Goal: Task Accomplishment & Management: Complete application form

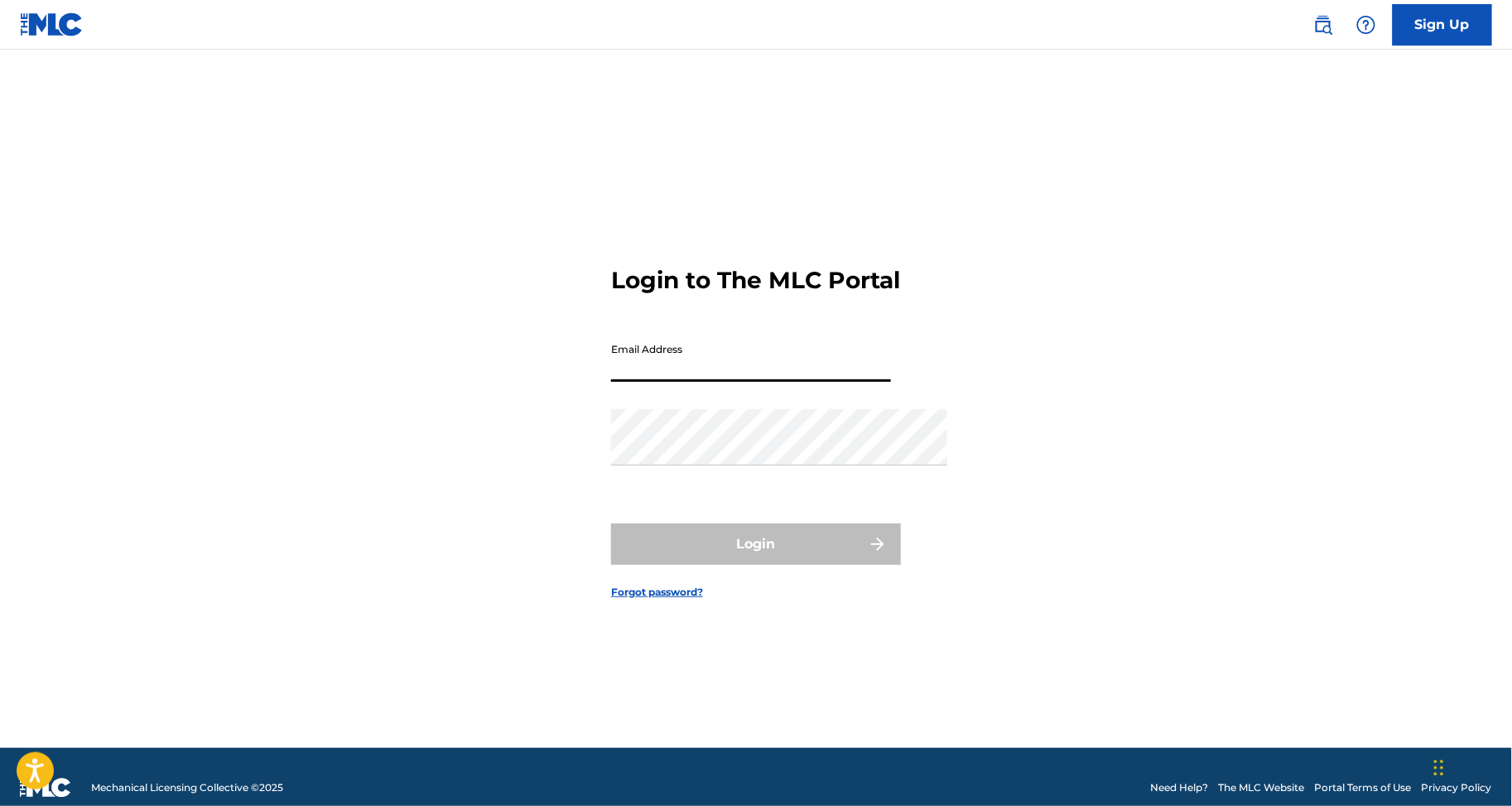
type input "[PERSON_NAME][EMAIL_ADDRESS][DOMAIN_NAME]"
click at [756, 565] on button "Login" at bounding box center [756, 544] width 290 height 41
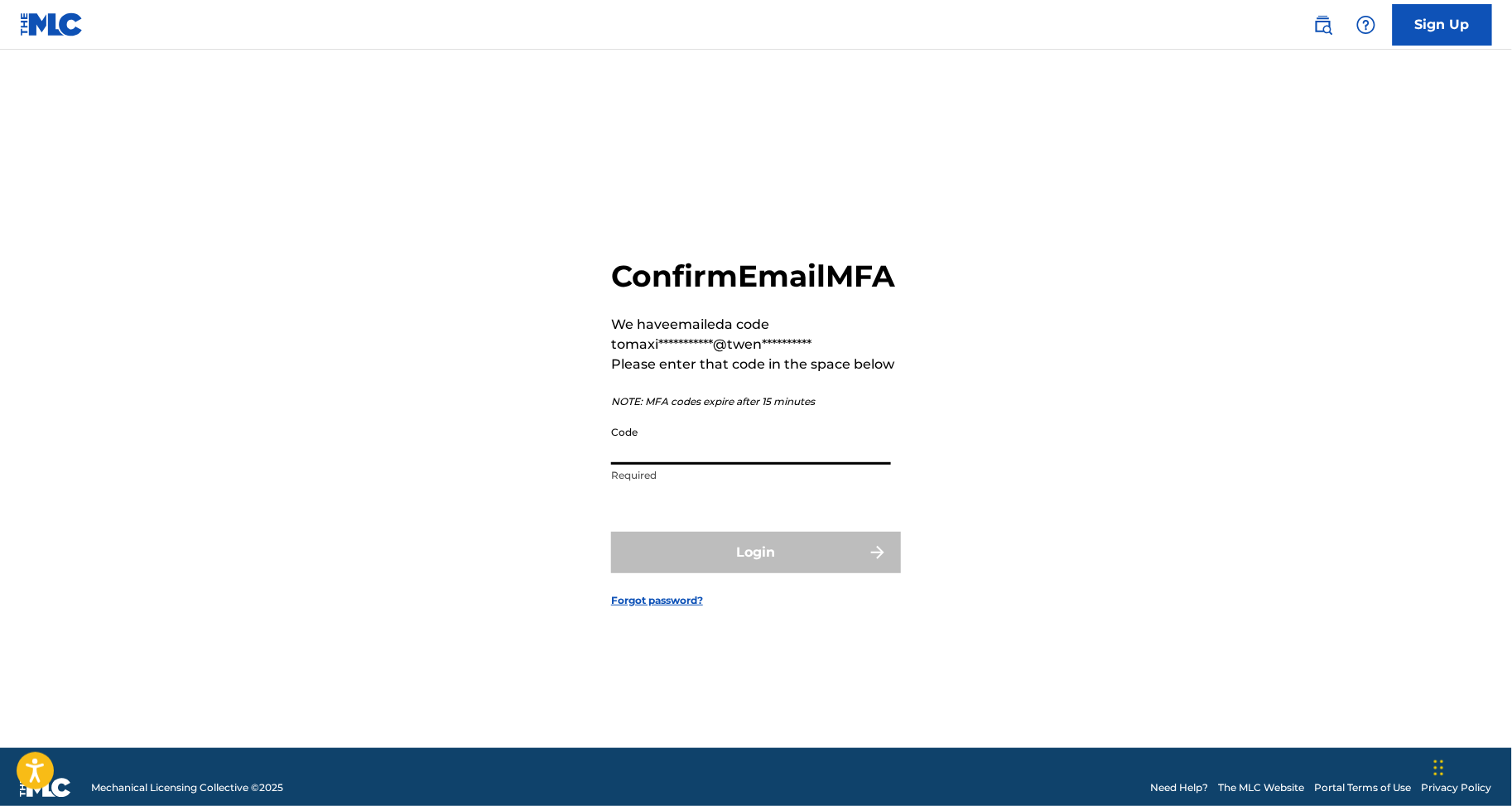
paste input "767467"
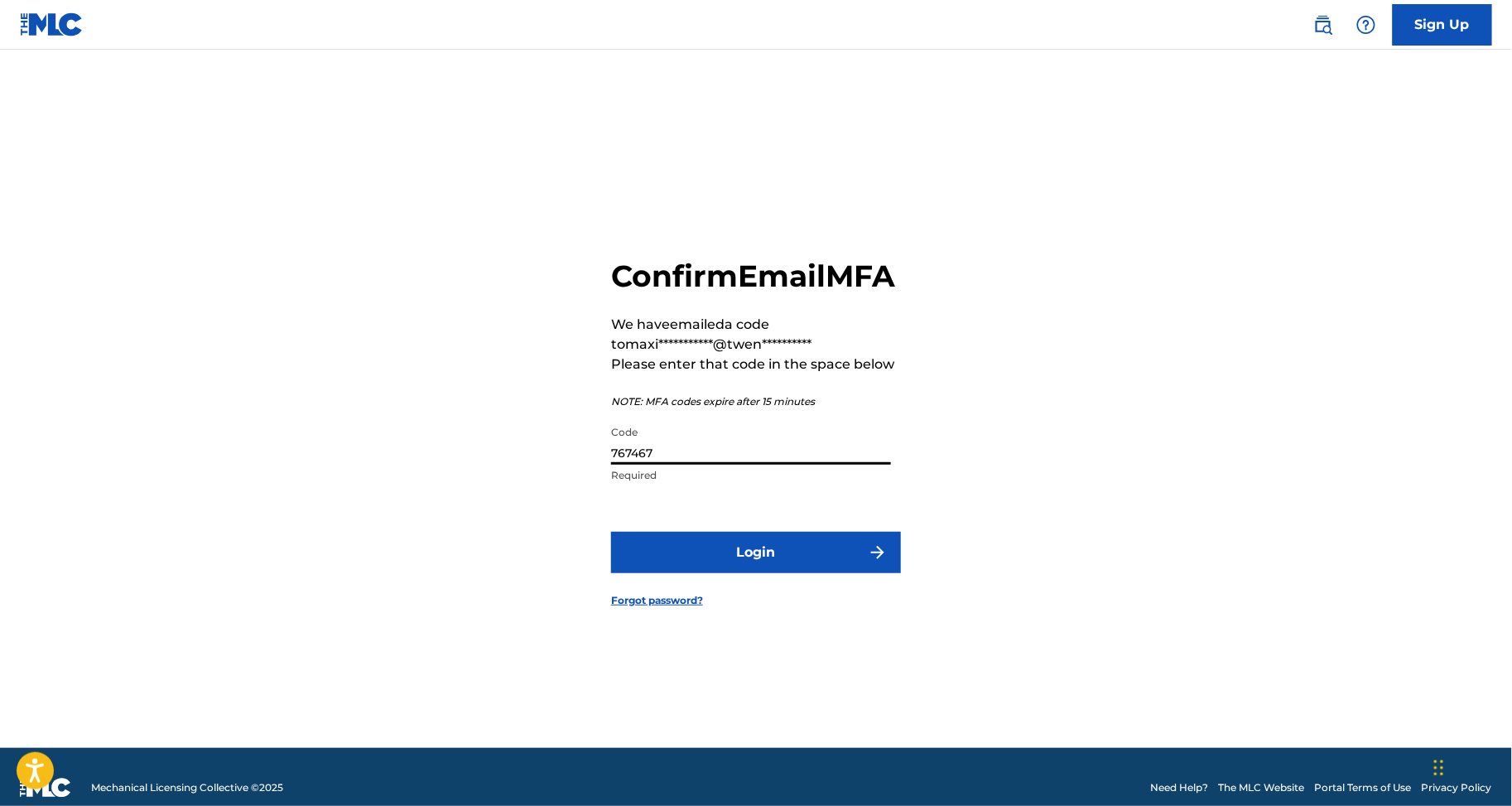
type input "767467"
click at [716, 573] on button "Login" at bounding box center [756, 552] width 290 height 41
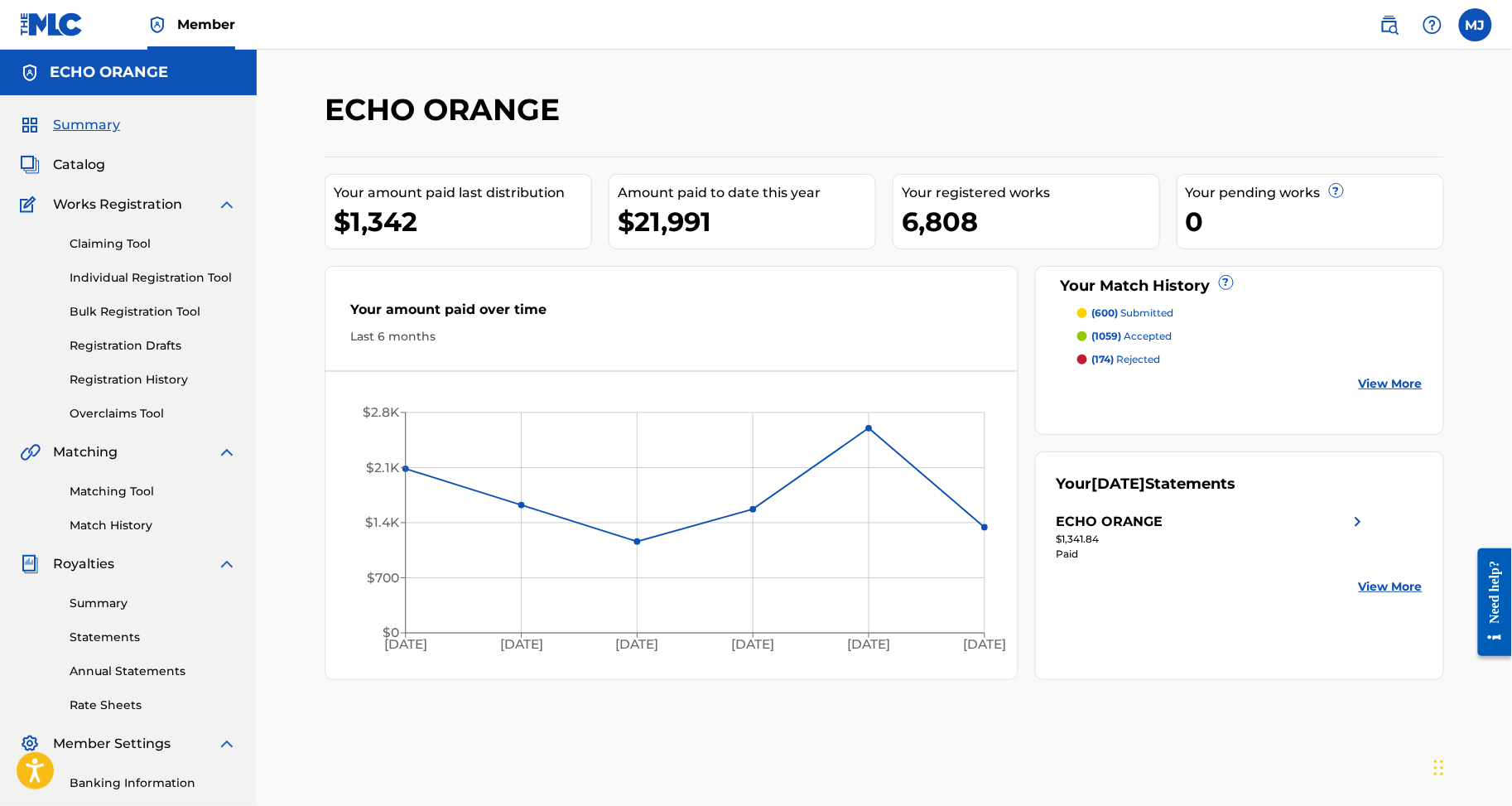
click at [169, 389] on link "Registration History" at bounding box center [153, 379] width 168 height 18
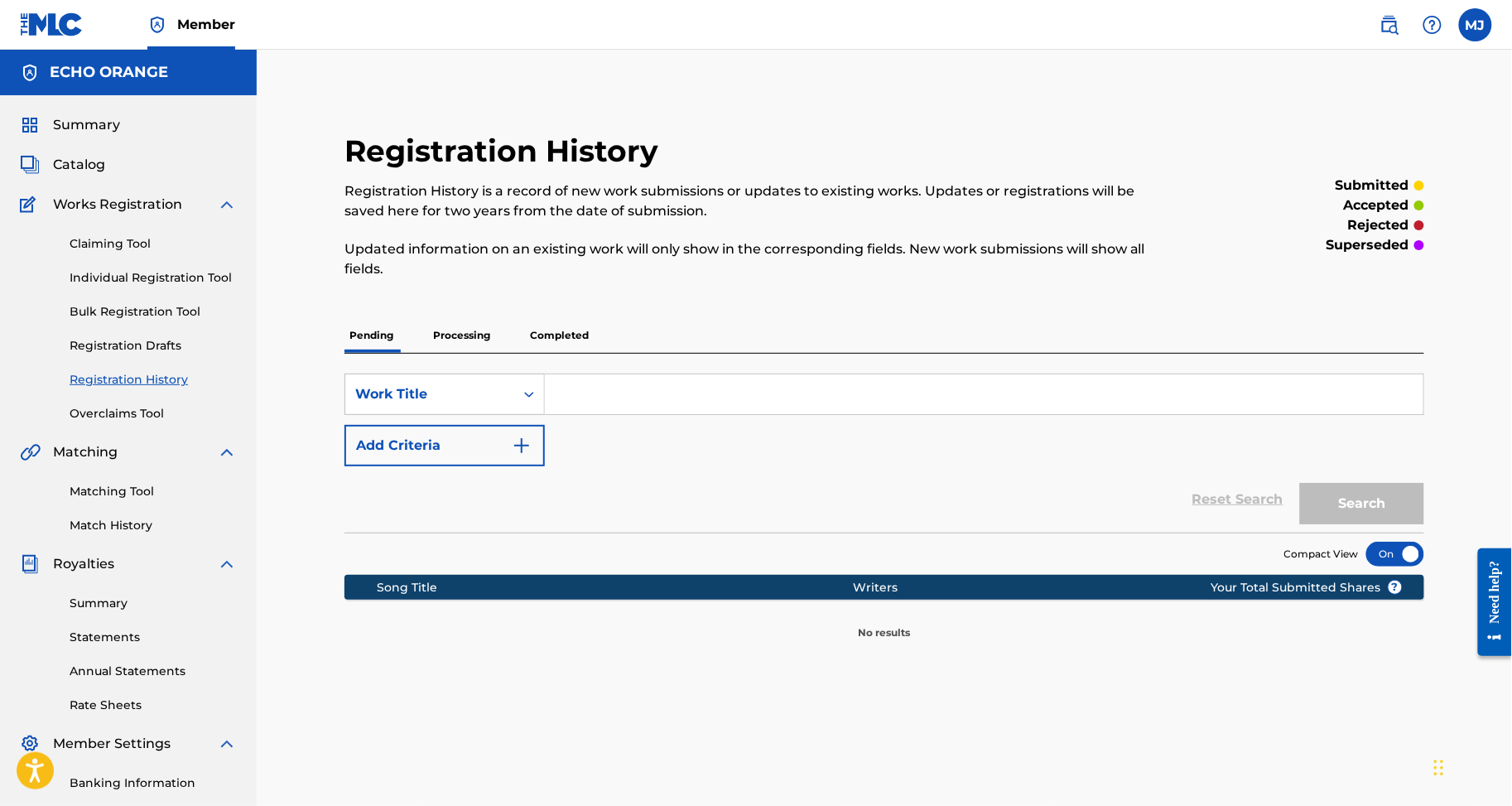
click at [137, 535] on link "Match History" at bounding box center [153, 525] width 168 height 18
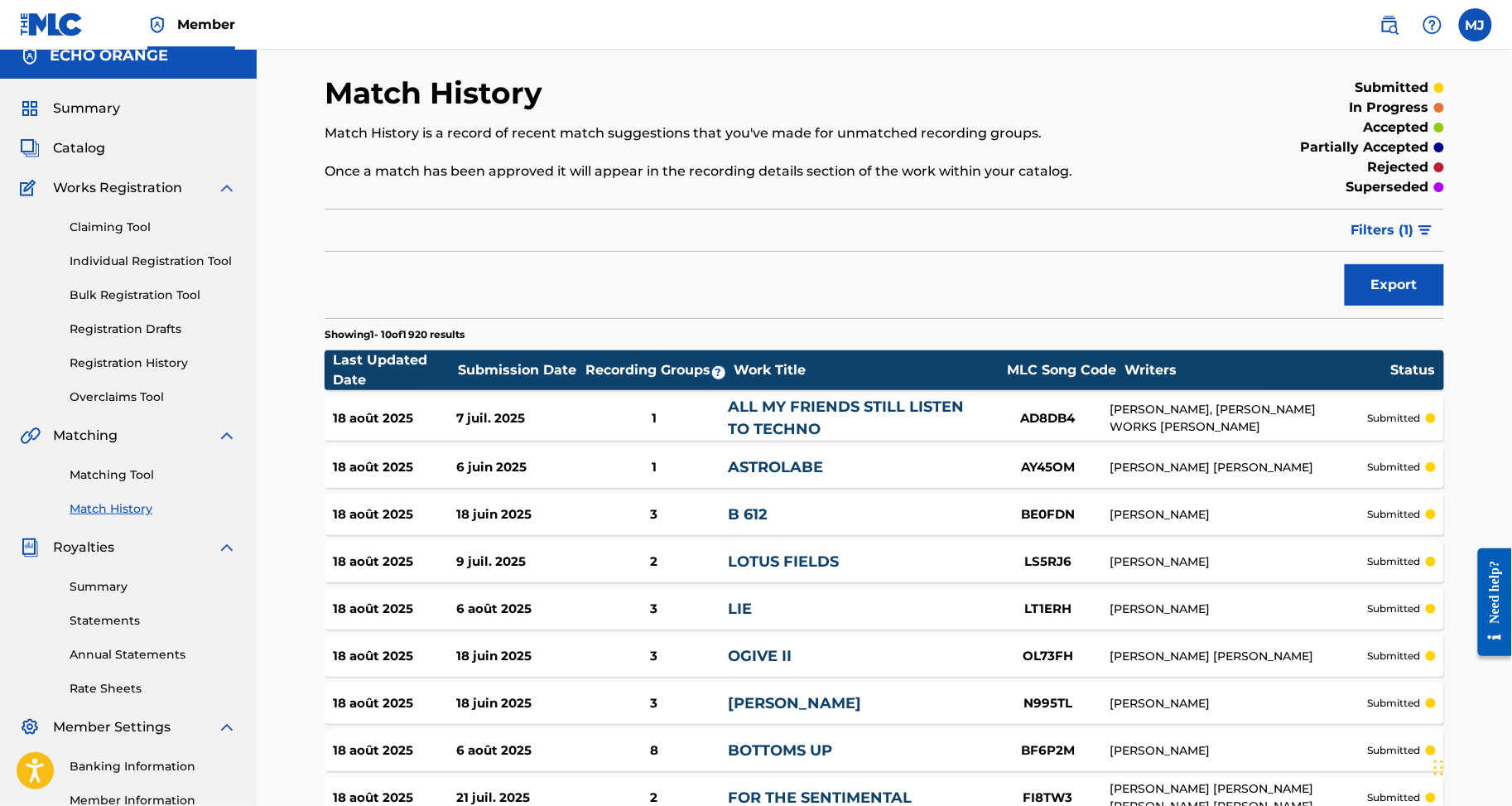
scroll to position [395, 0]
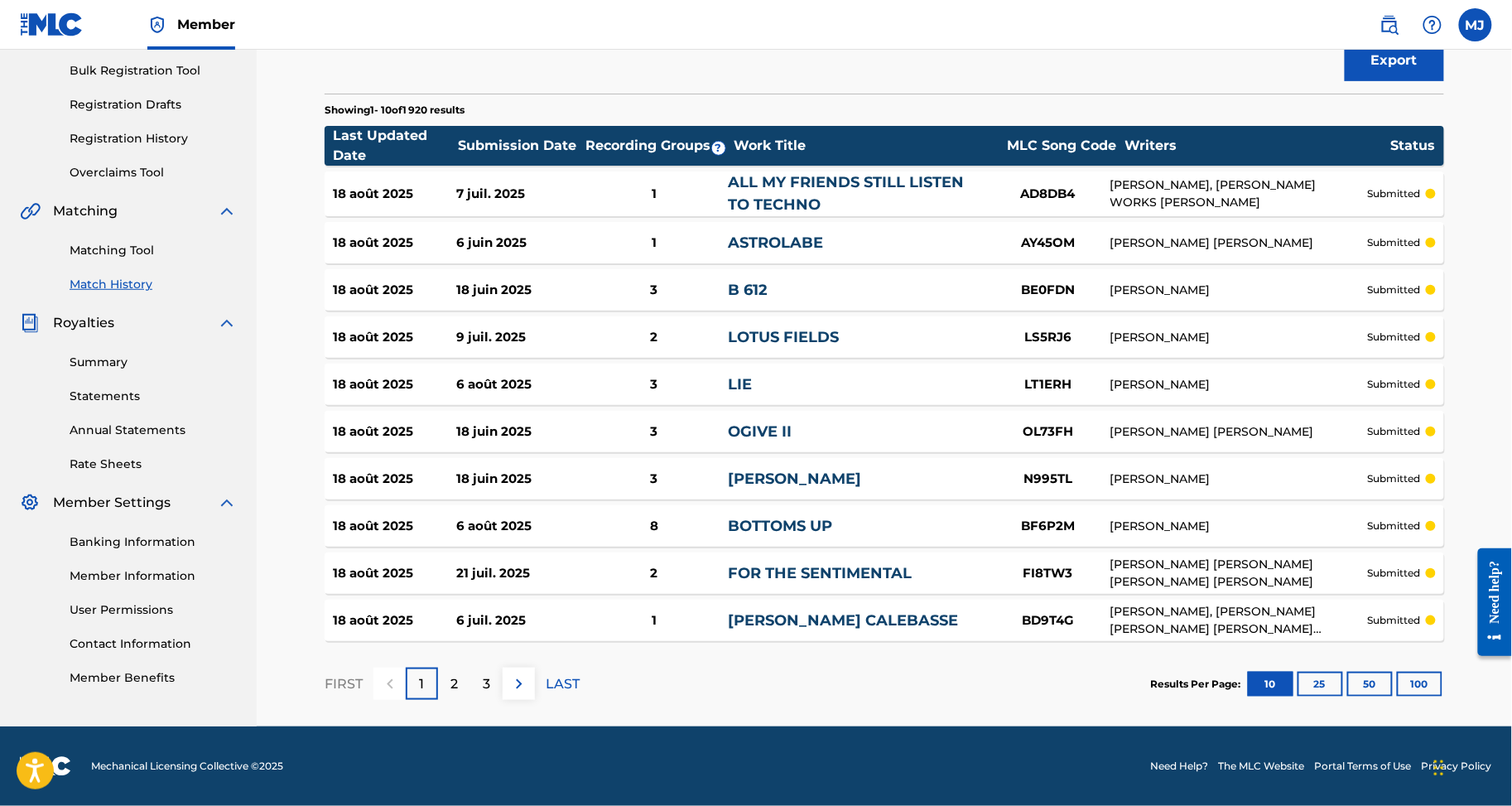
click at [1443, 672] on button "100" at bounding box center [1420, 684] width 46 height 24
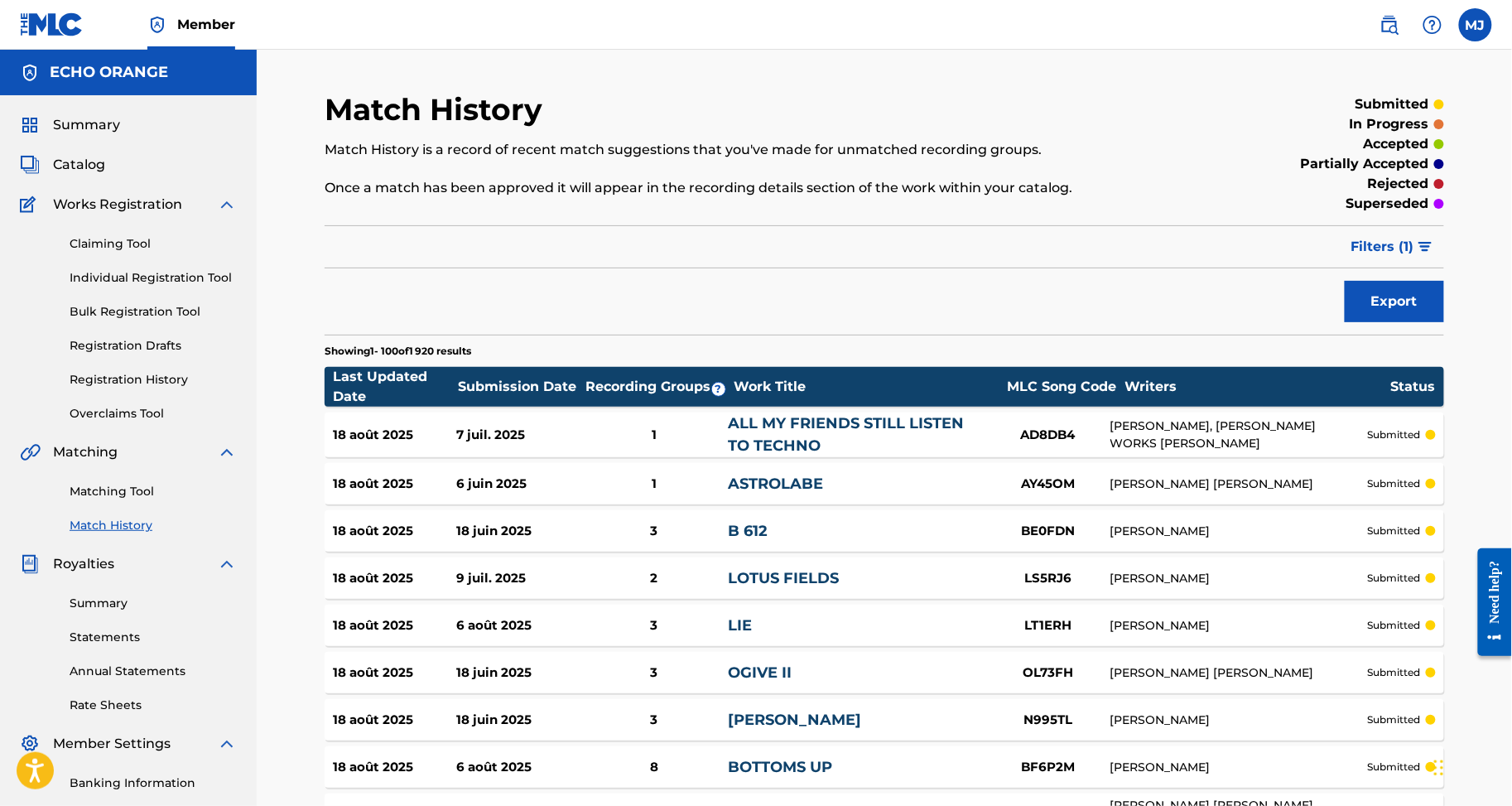
scroll to position [5389, 0]
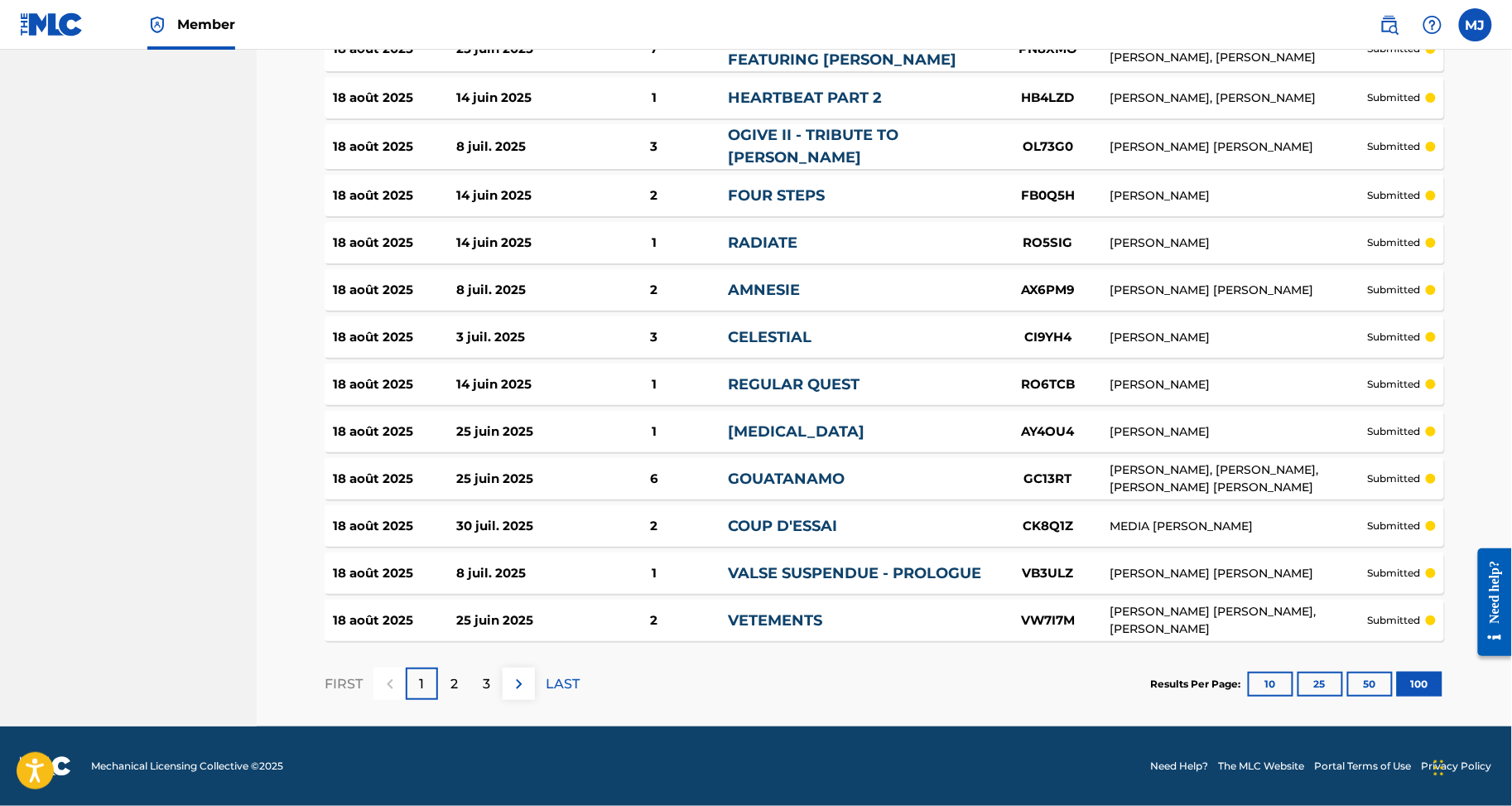
click at [470, 672] on div "2" at bounding box center [454, 684] width 32 height 32
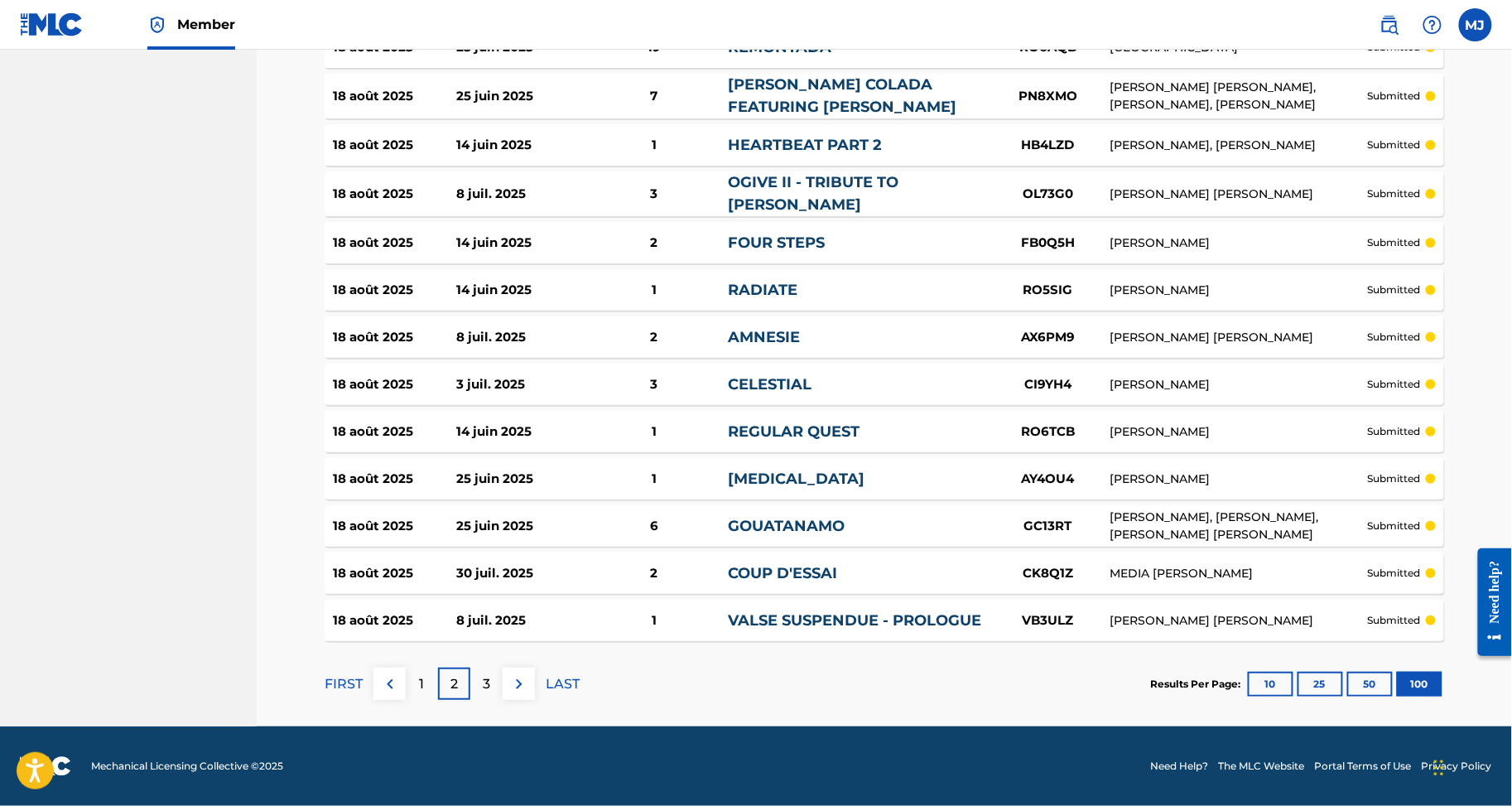
click at [502, 668] on div "3" at bounding box center [486, 684] width 32 height 32
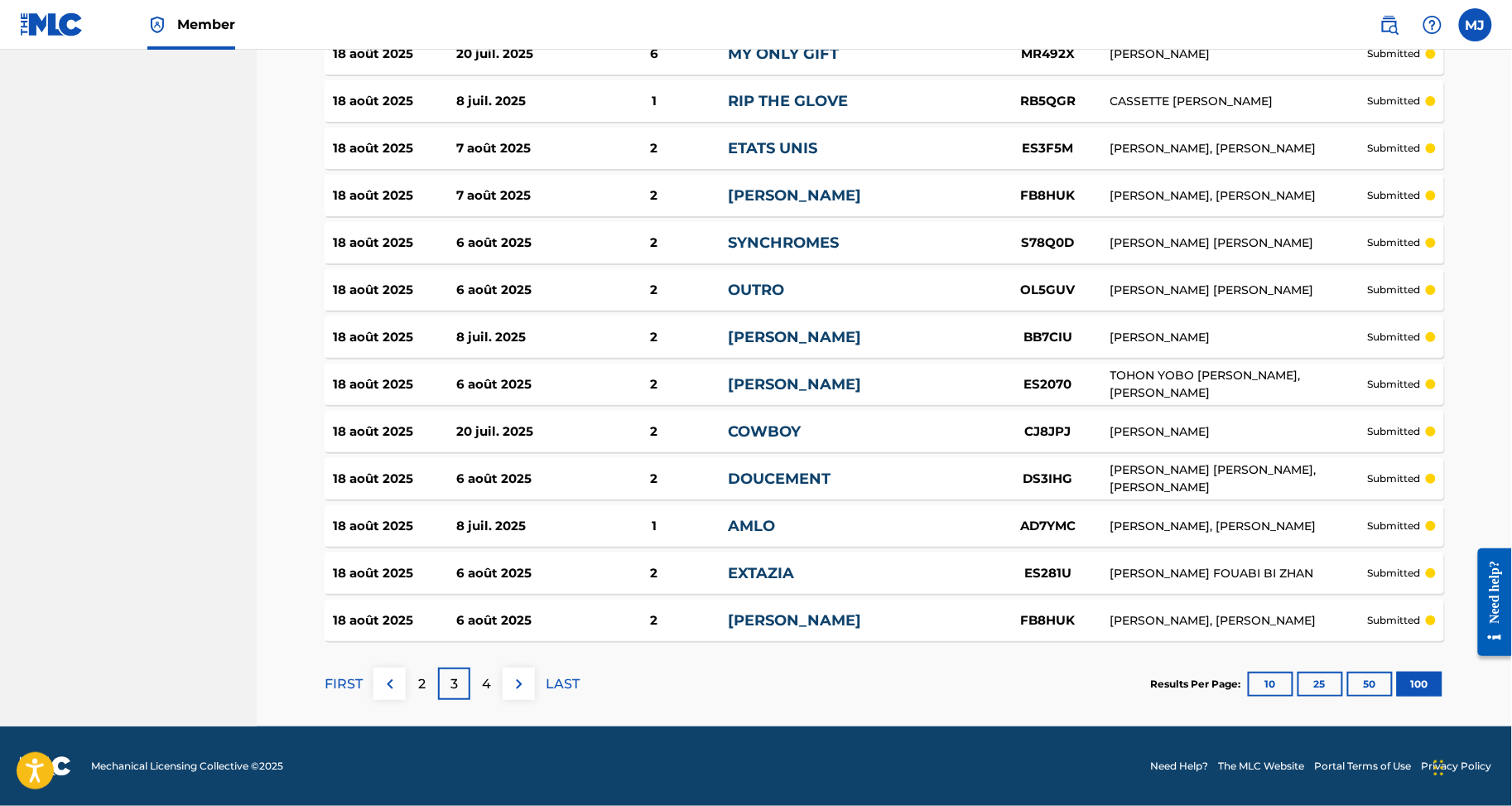
click at [502, 668] on div "4" at bounding box center [486, 684] width 32 height 32
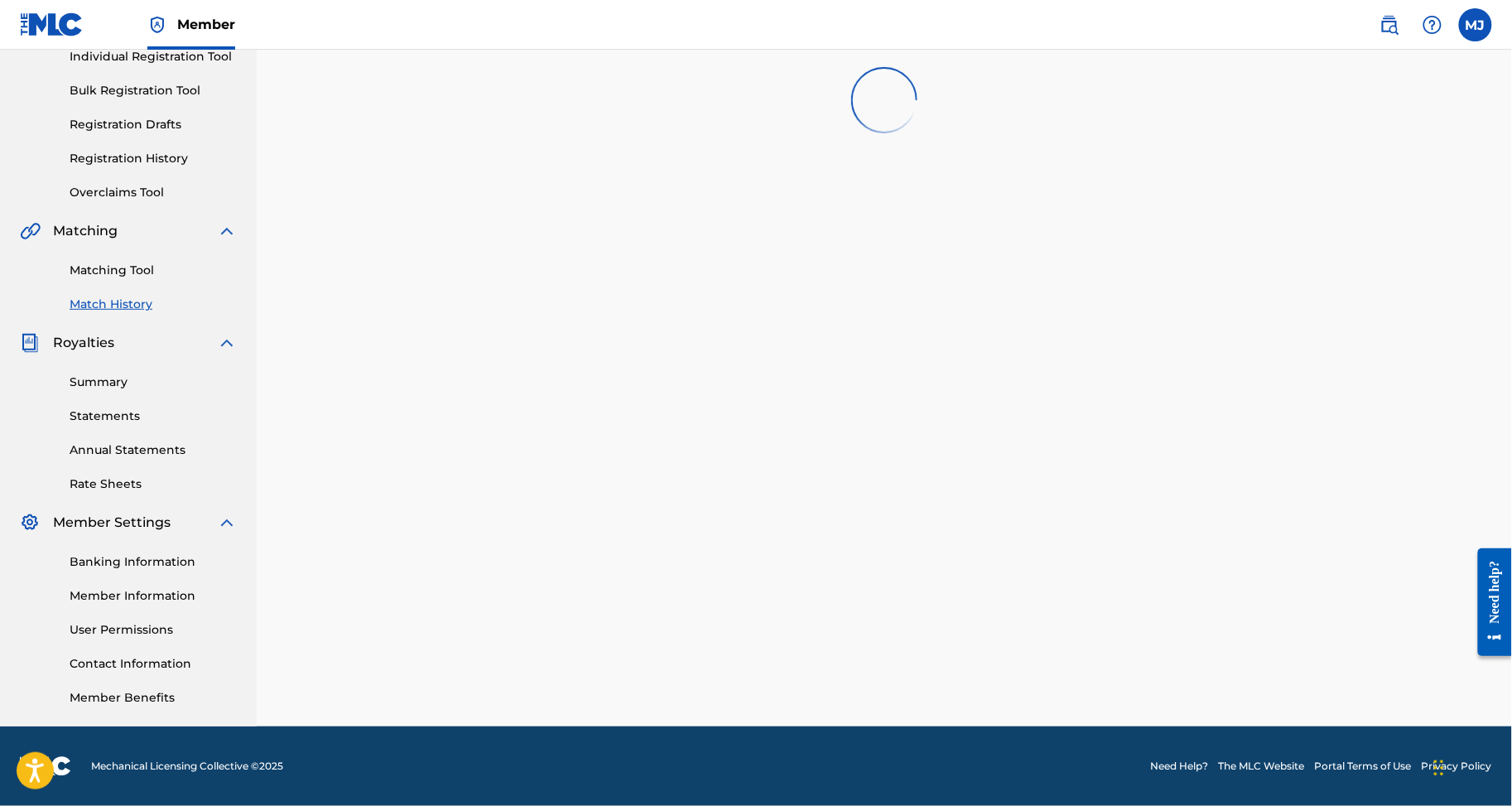
scroll to position [0, 0]
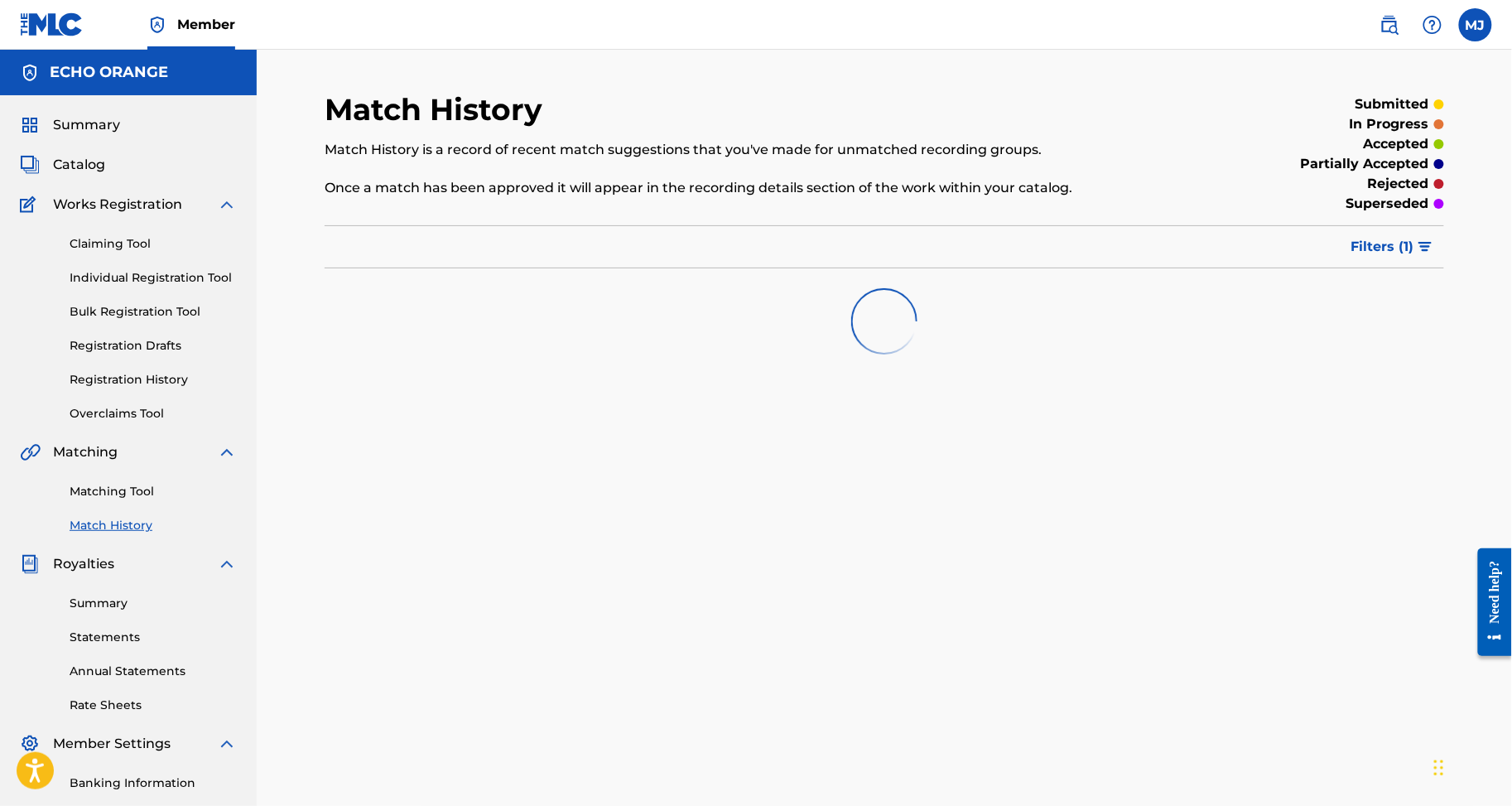
click at [113, 135] on span "Summary" at bounding box center [87, 126] width 67 height 20
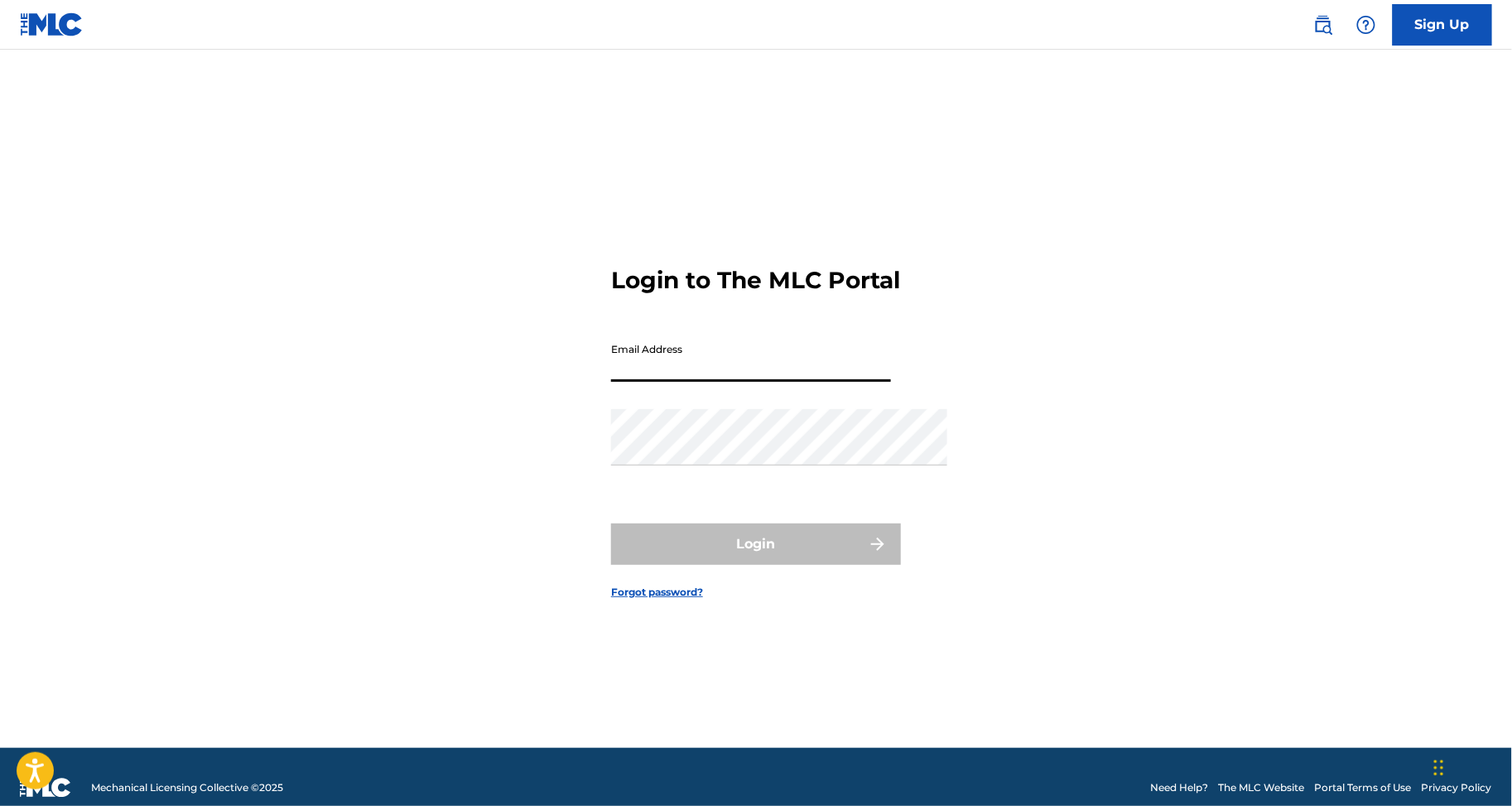
type input "maxime.jacquard@twenymusic.com"
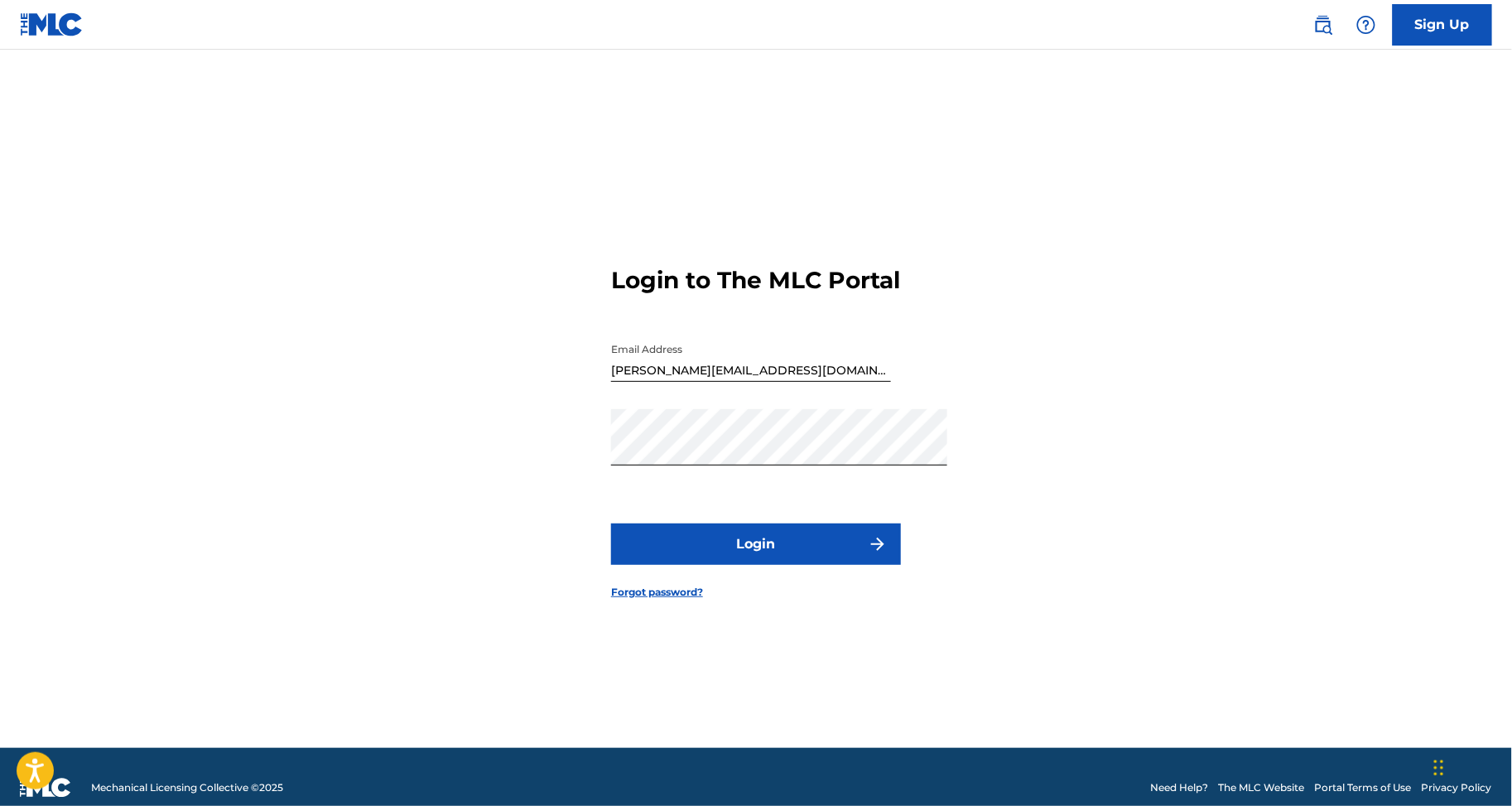
click at [851, 565] on button "Login" at bounding box center [756, 544] width 290 height 41
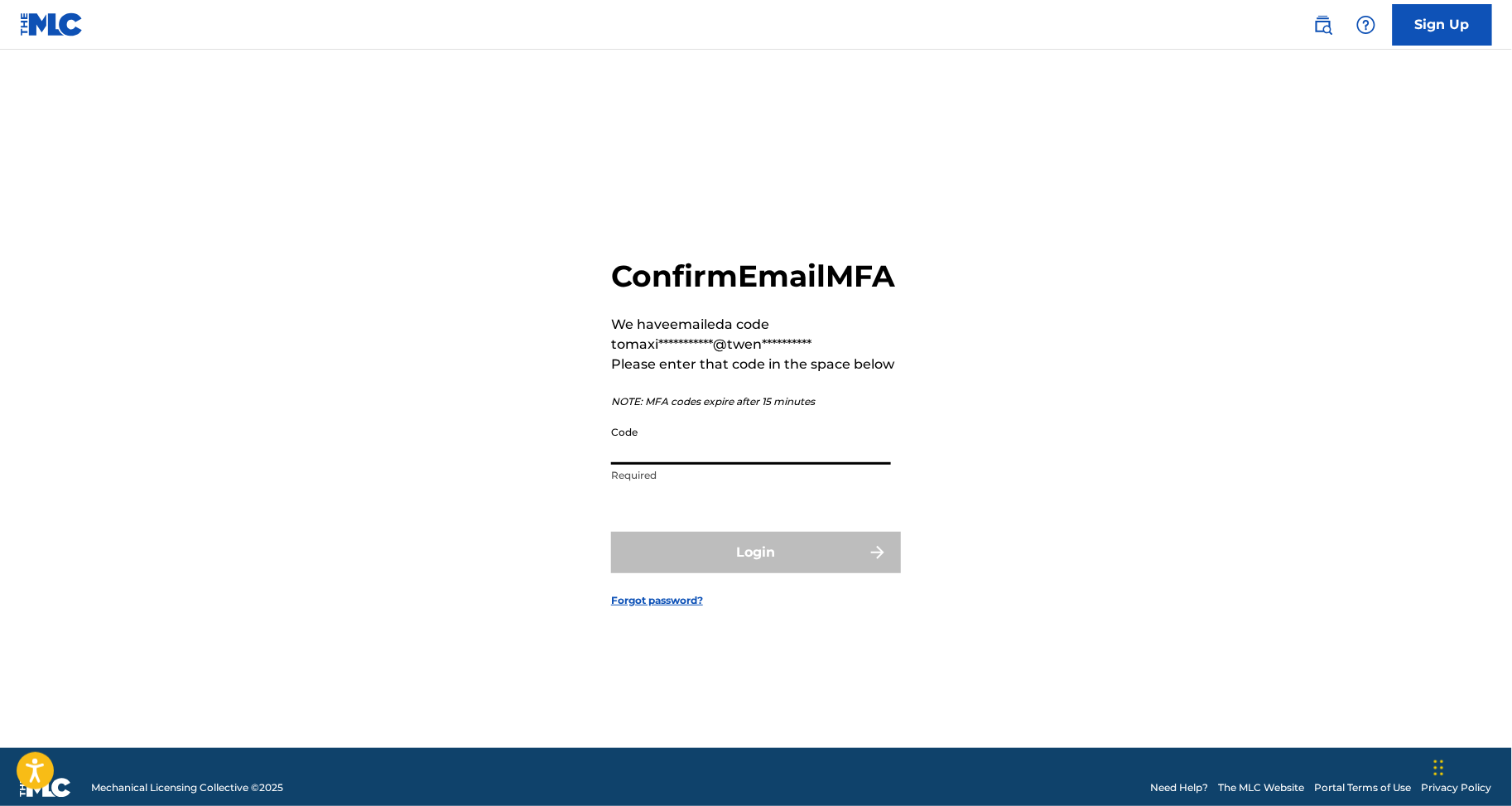
paste input "355116"
type input "355116"
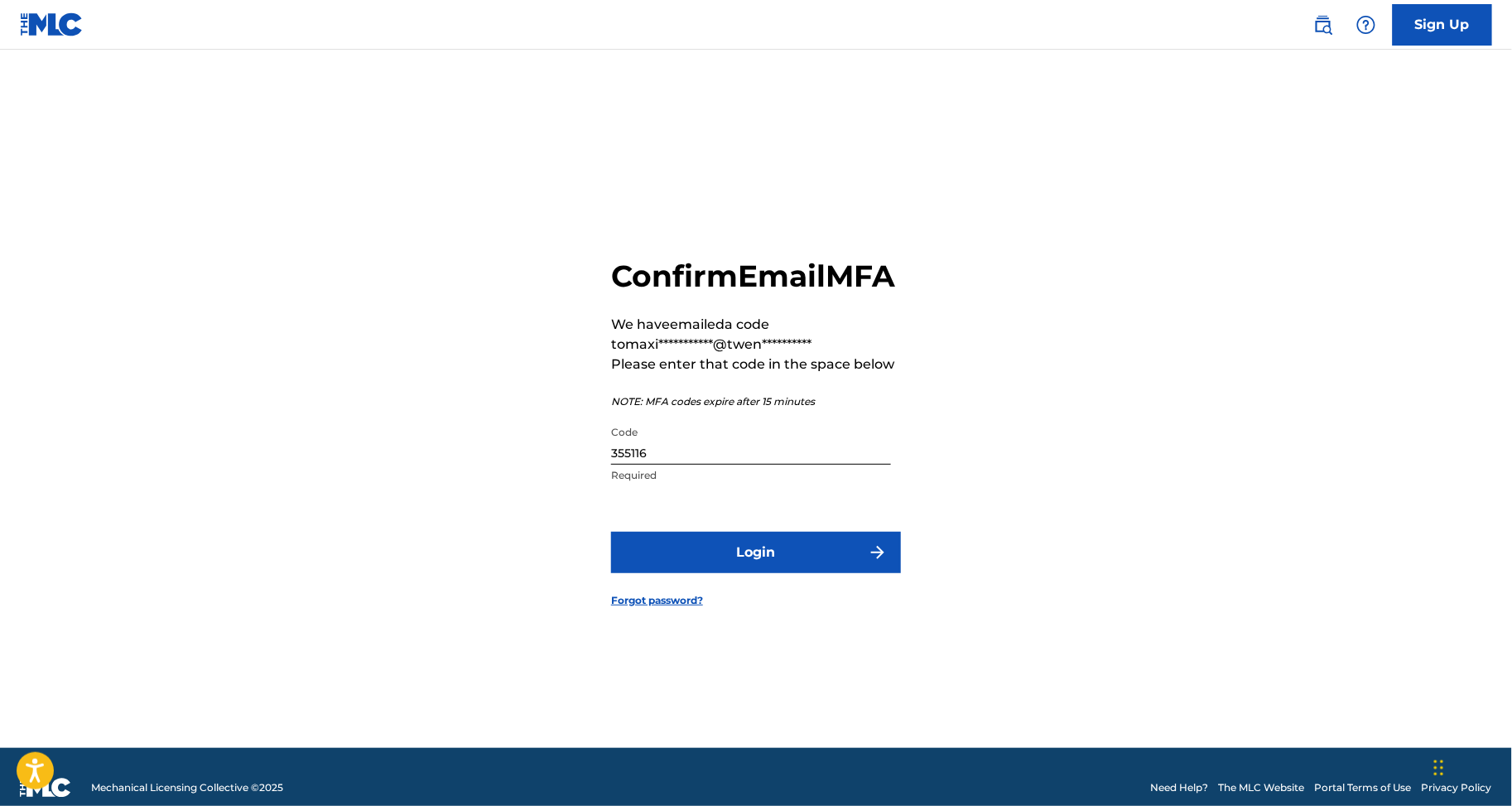
click at [809, 545] on form "**********" at bounding box center [756, 419] width 290 height 657
click at [808, 558] on button "Login" at bounding box center [756, 552] width 290 height 41
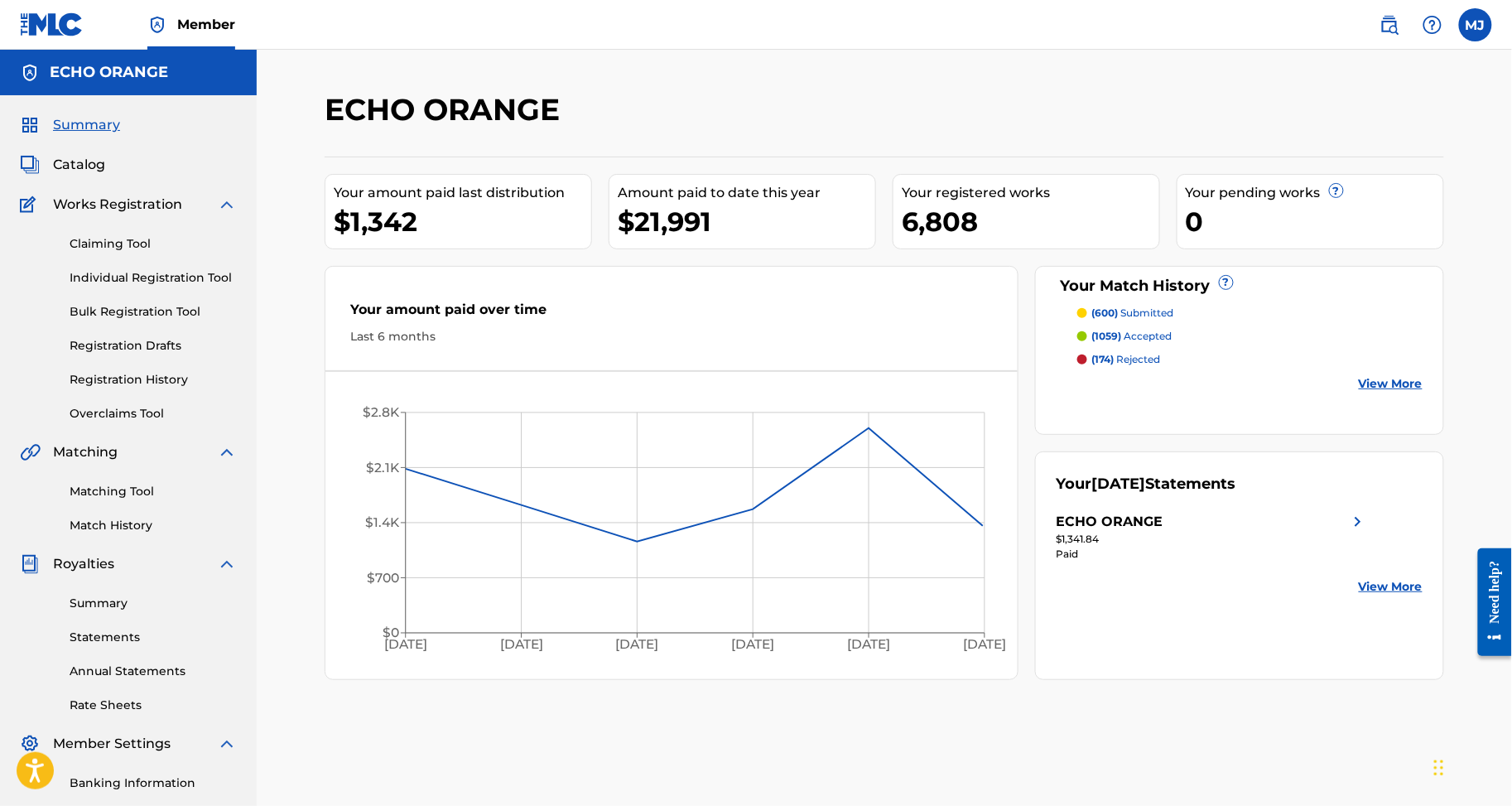
click at [207, 287] on link "Individual Registration Tool" at bounding box center [153, 277] width 168 height 18
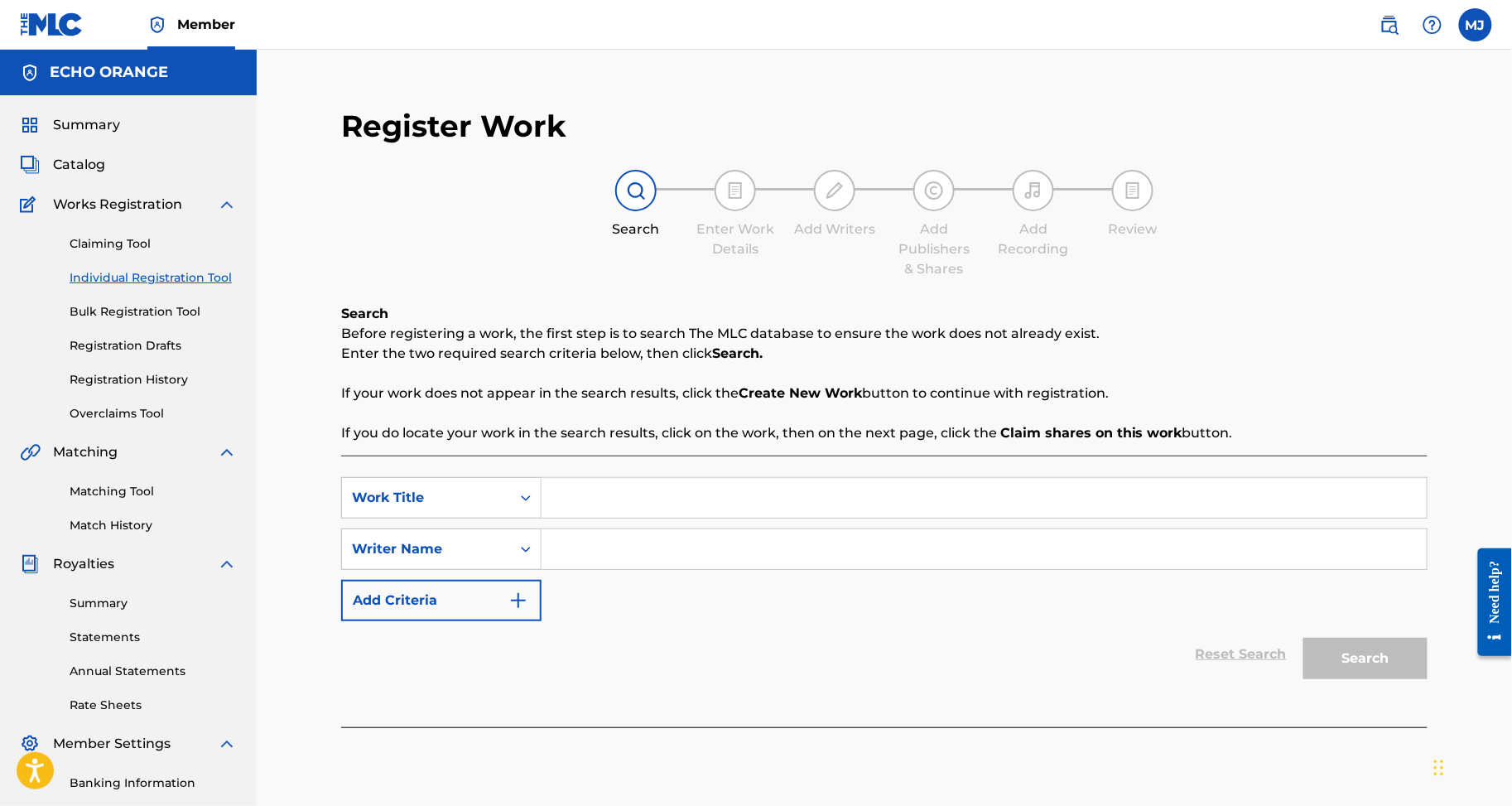
click at [721, 518] on input "Search Form" at bounding box center [984, 497] width 885 height 40
paste input "ON CONNAIT CA"
type input "ON CONNAIT CA"
click at [812, 569] on input "Search Form" at bounding box center [984, 549] width 885 height 40
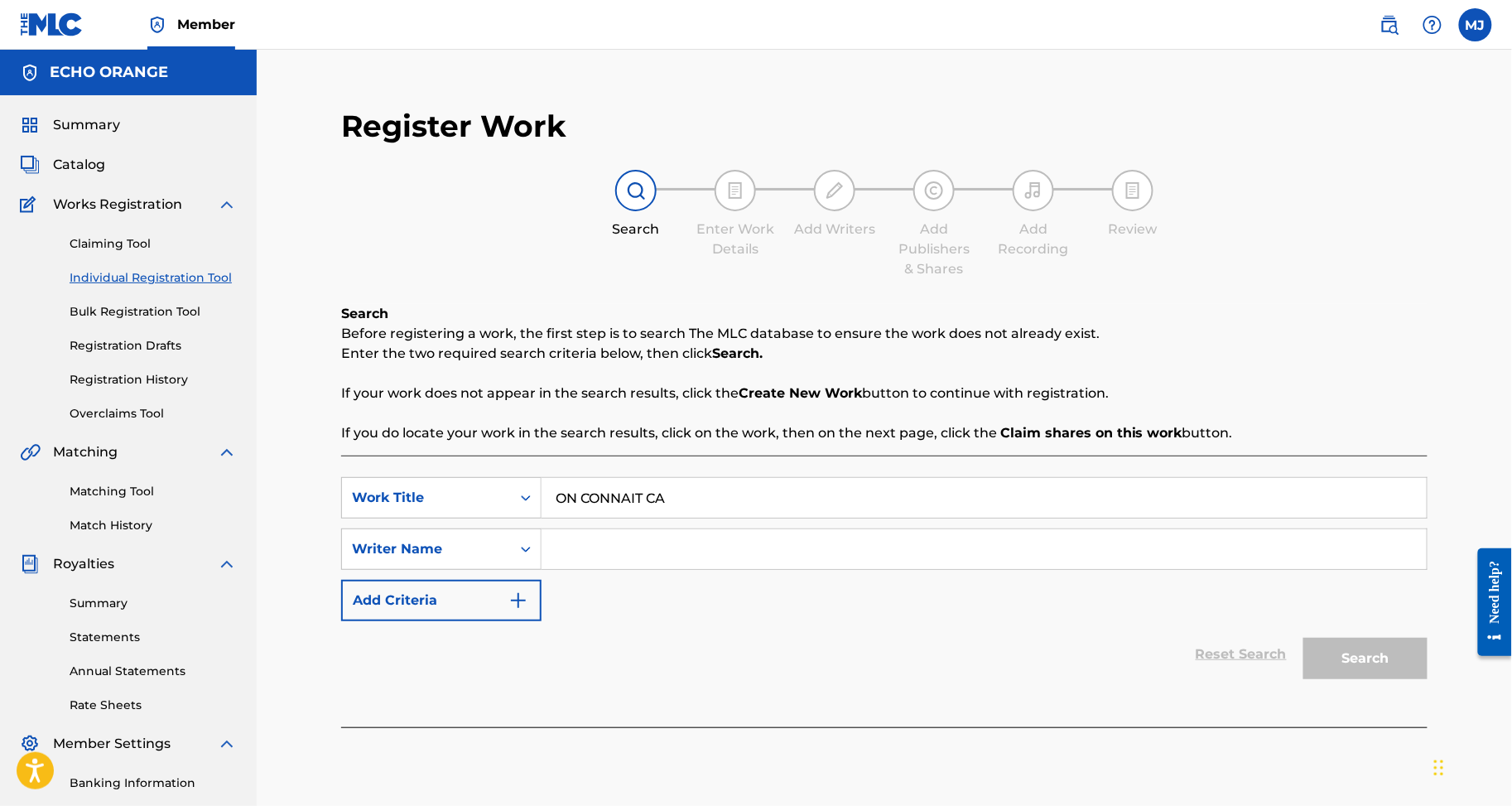
paste input "NGO NJOCK TAM SIR JUNIOR YIHE"
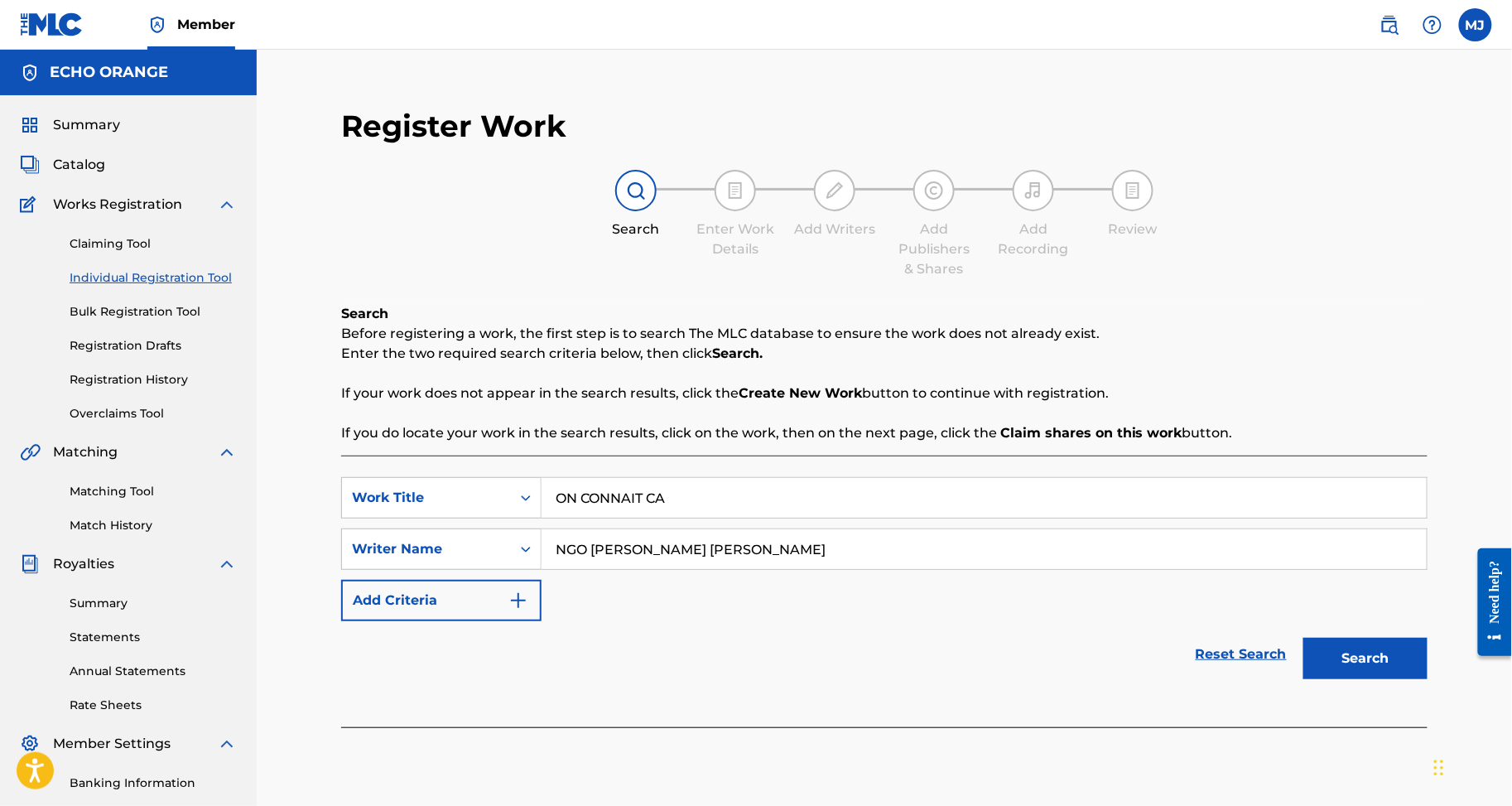
scroll to position [353, 0]
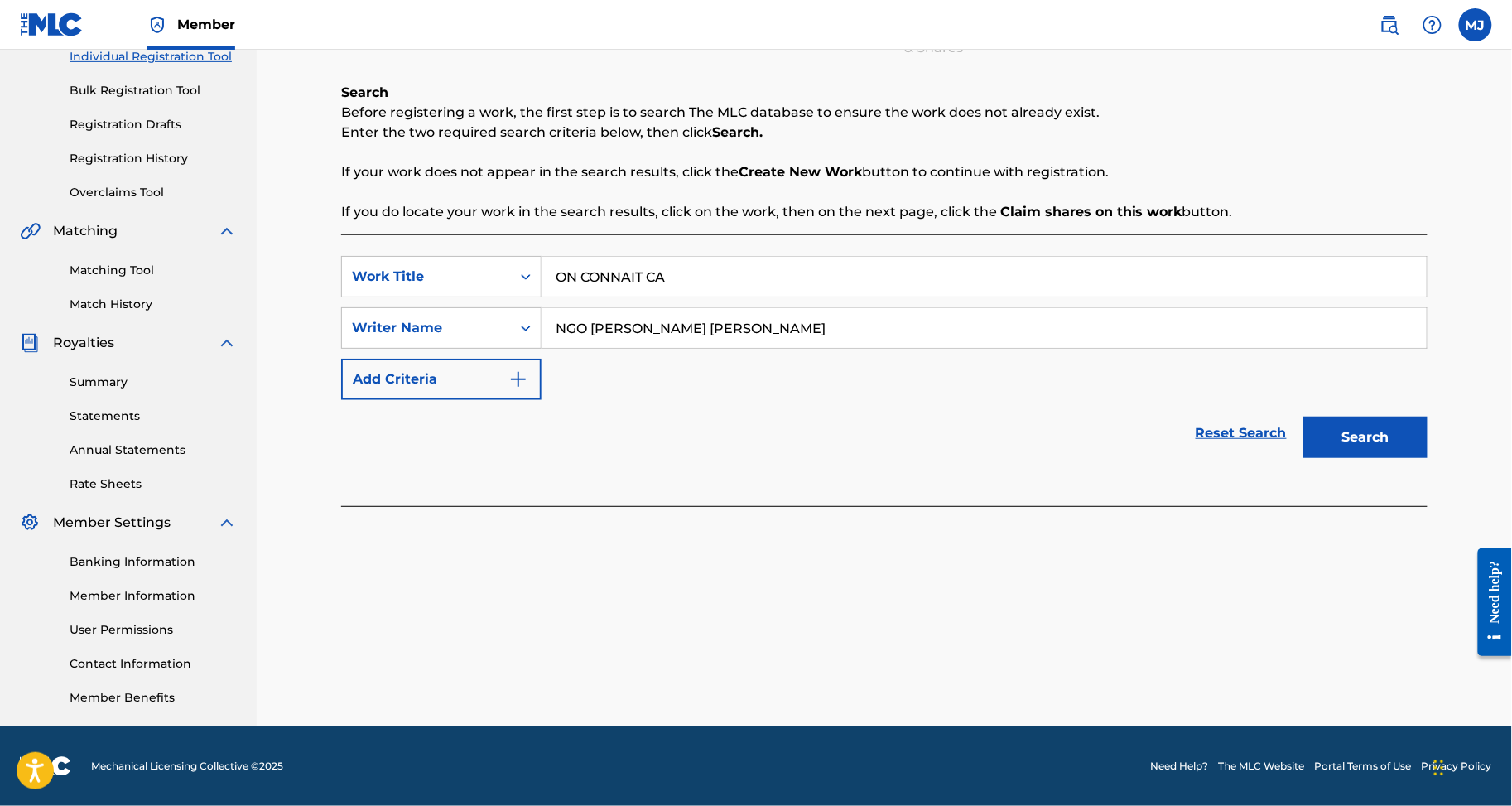
type input "NGO NJOCK TAM SIR JUNIOR YIHE"
click at [1424, 416] on button "Search" at bounding box center [1365, 437] width 124 height 41
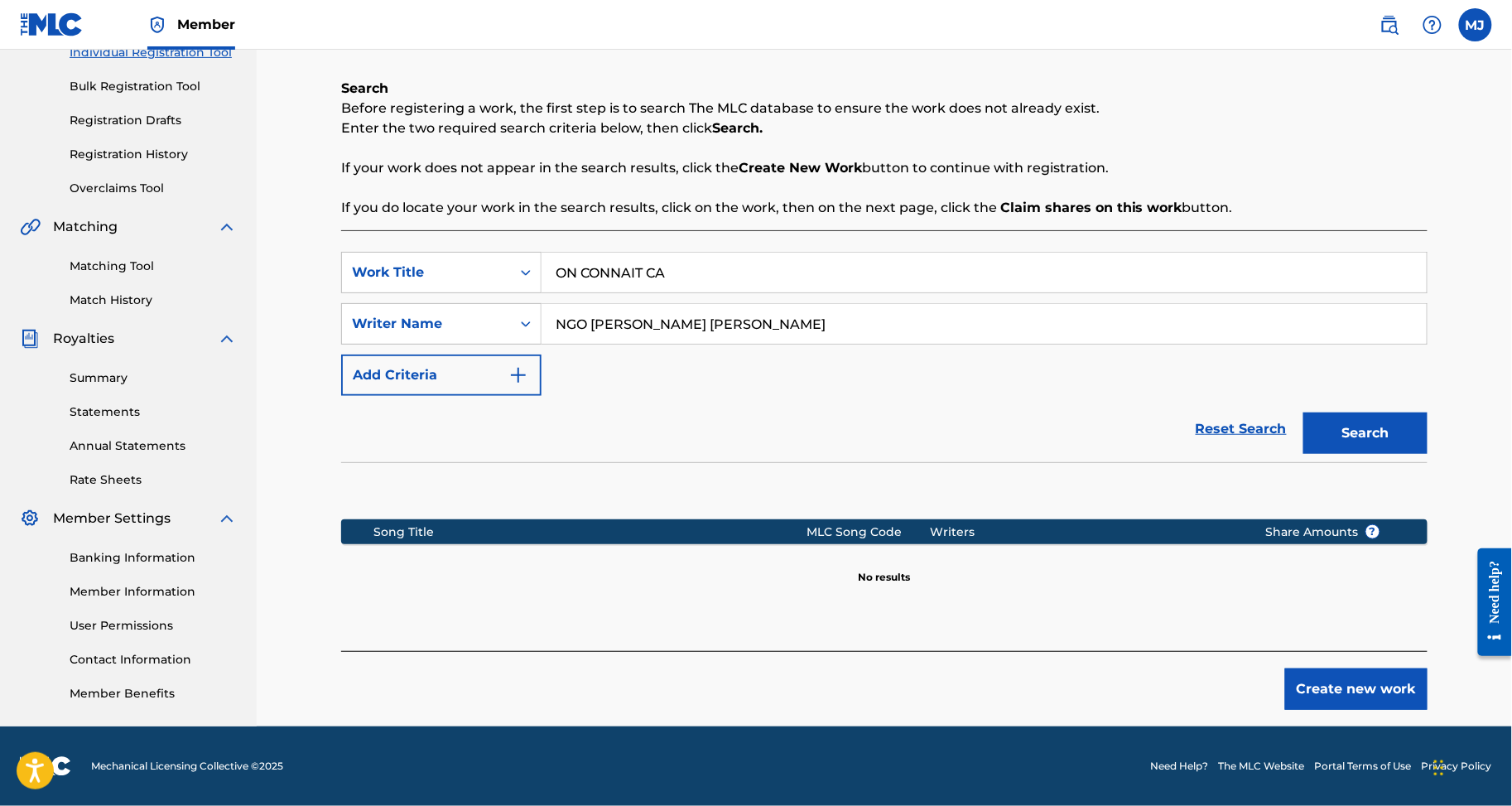
click at [1388, 677] on button "Create new work" at bounding box center [1356, 689] width 142 height 41
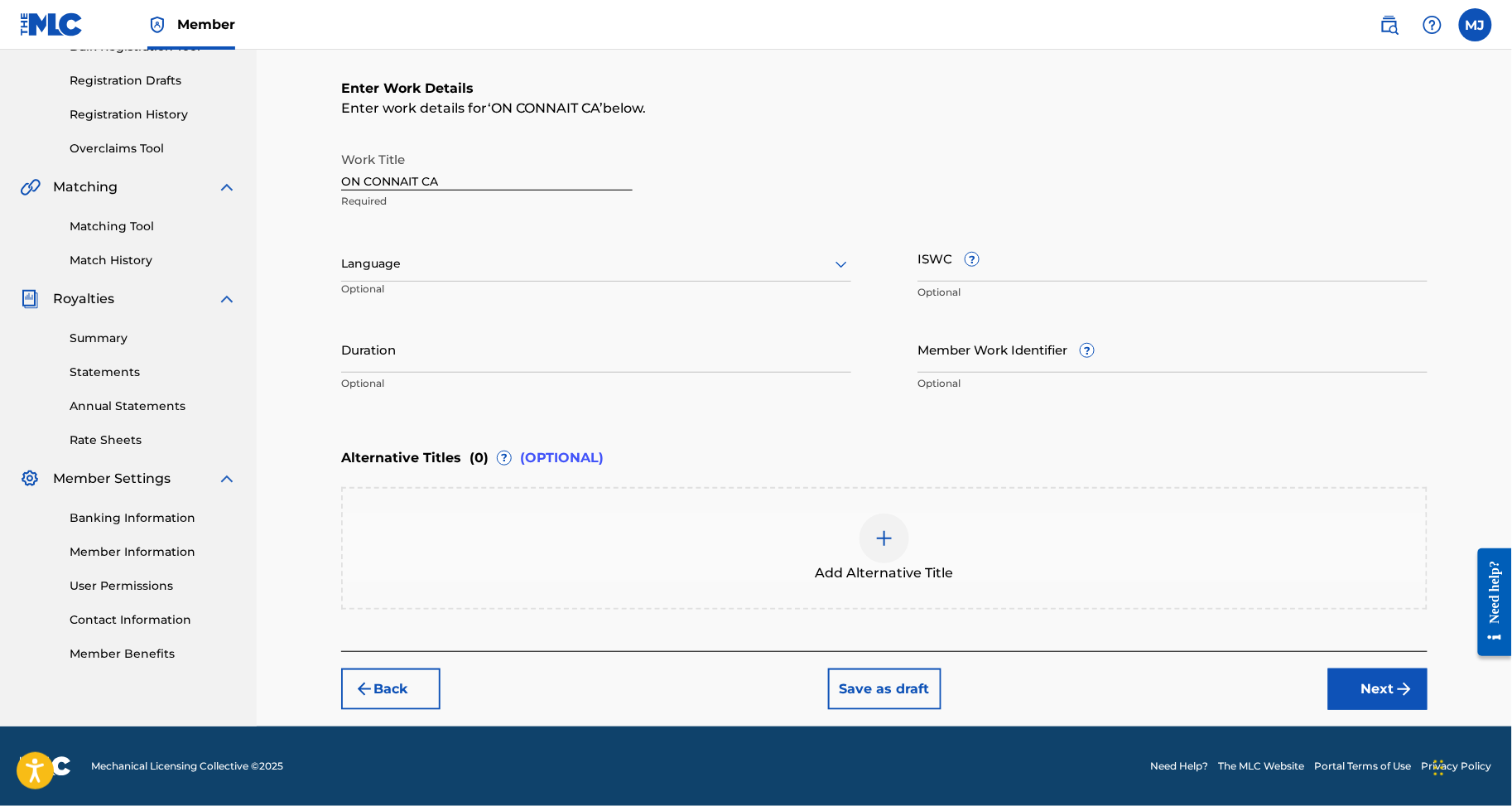
click at [1373, 710] on button "Next" at bounding box center [1378, 689] width 99 height 41
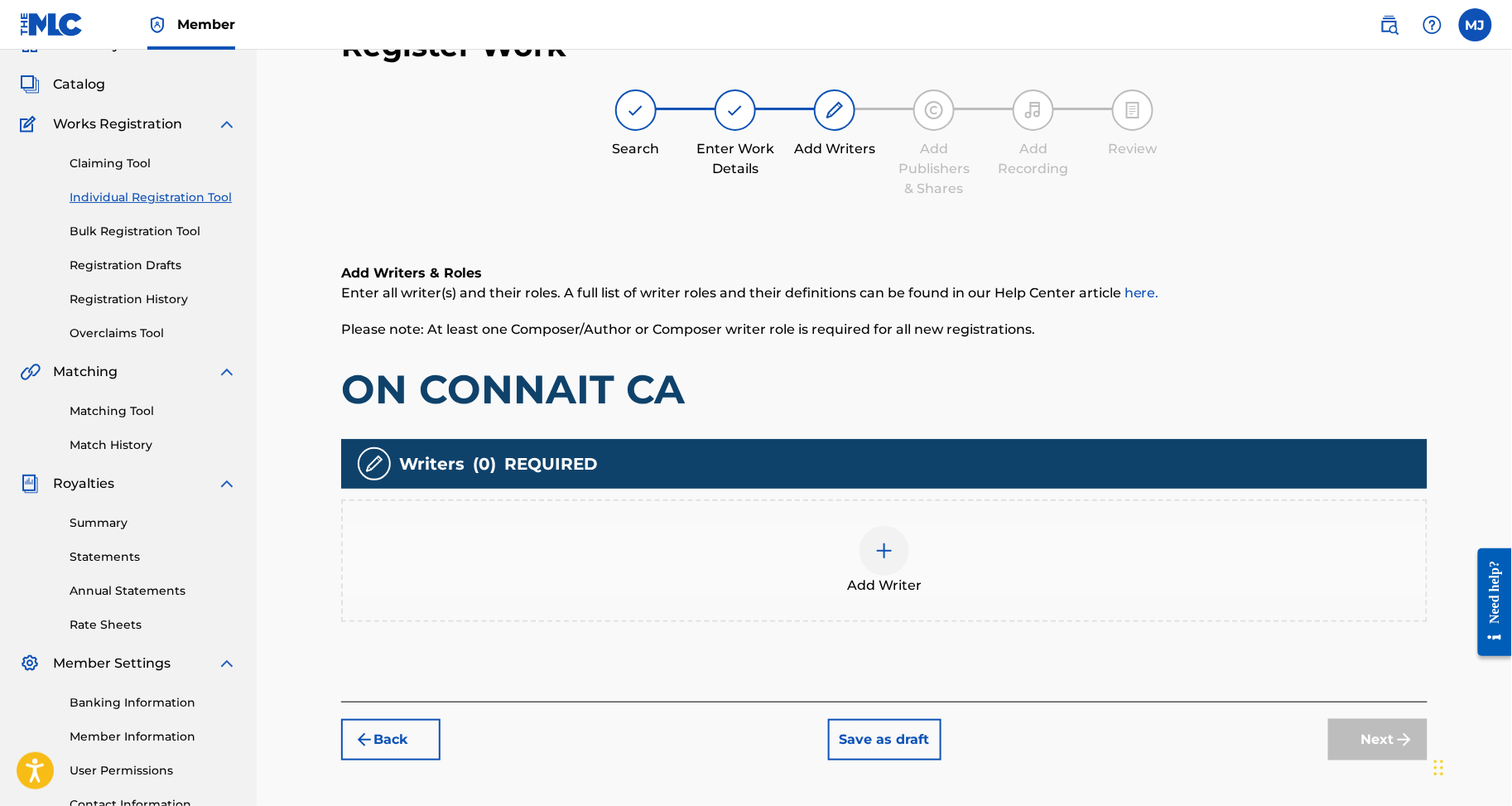
scroll to position [73, 0]
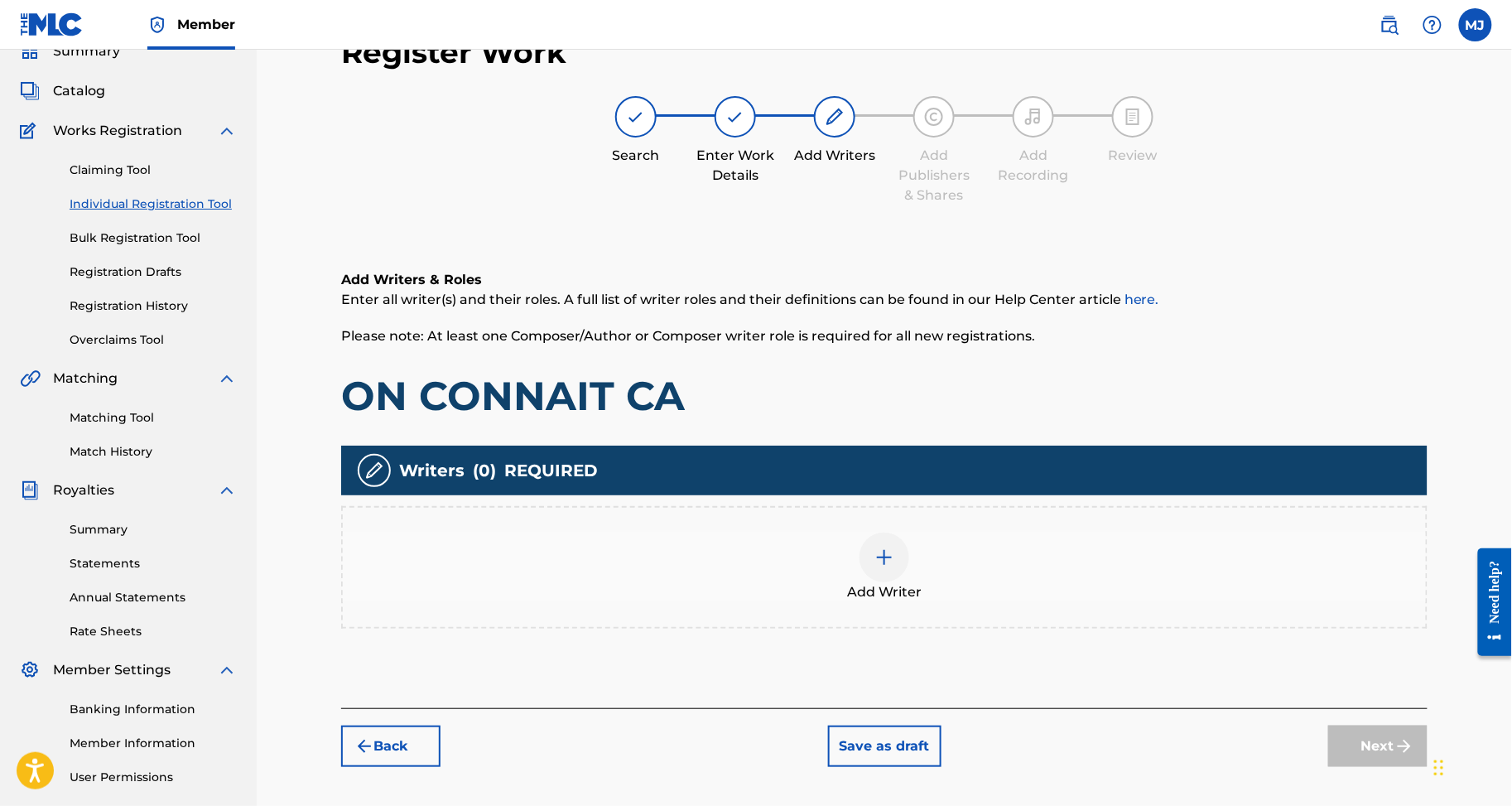
click at [1043, 602] on div "Add Writer" at bounding box center [884, 567] width 1083 height 70
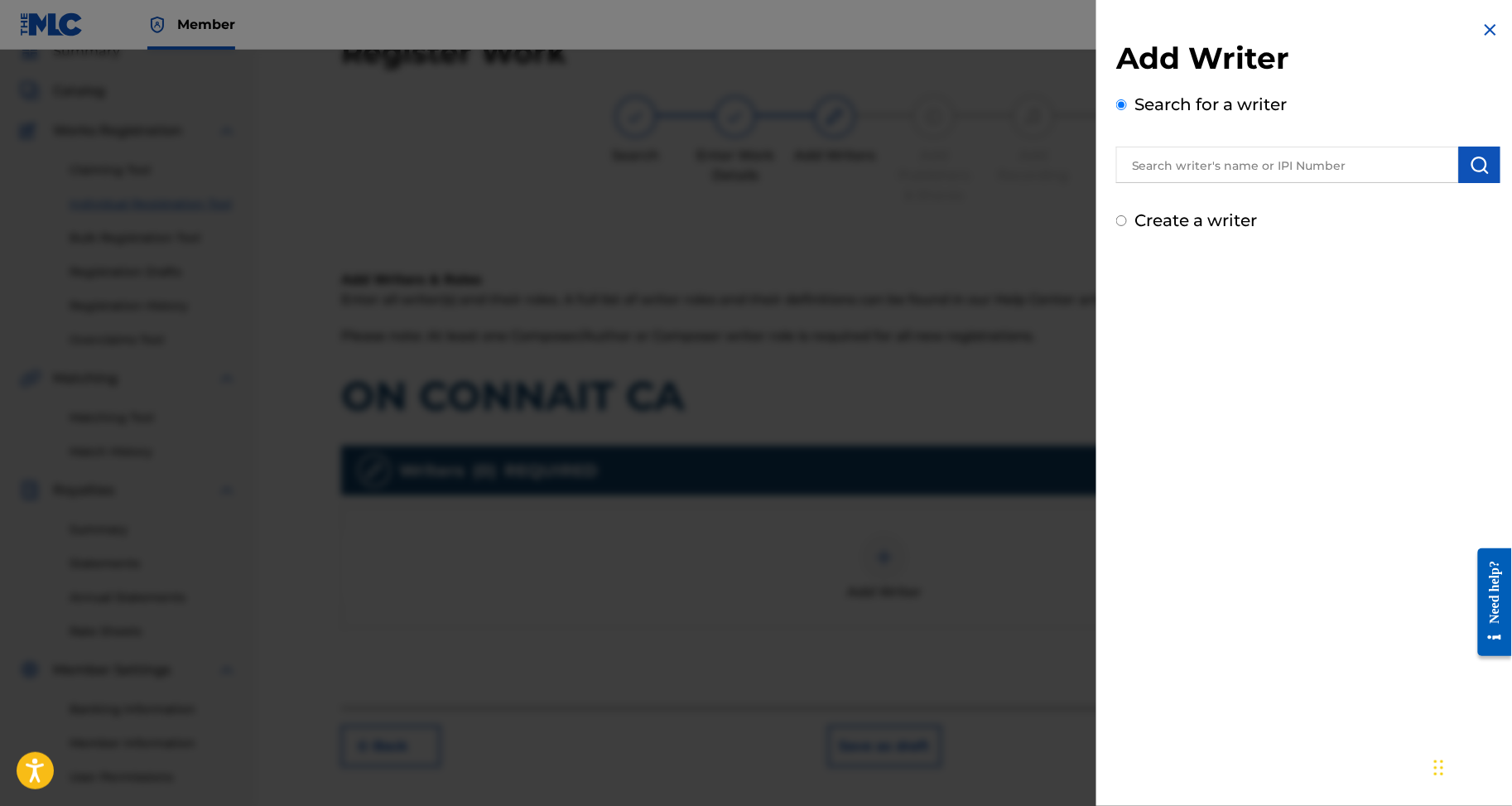
click at [1217, 183] on input "text" at bounding box center [1288, 164] width 343 height 36
paste input "NGO NJOCK TAM SIR JUNIOR YIHE"
type input "NGO NJOCK TAM SIR JUNIOR YIHE"
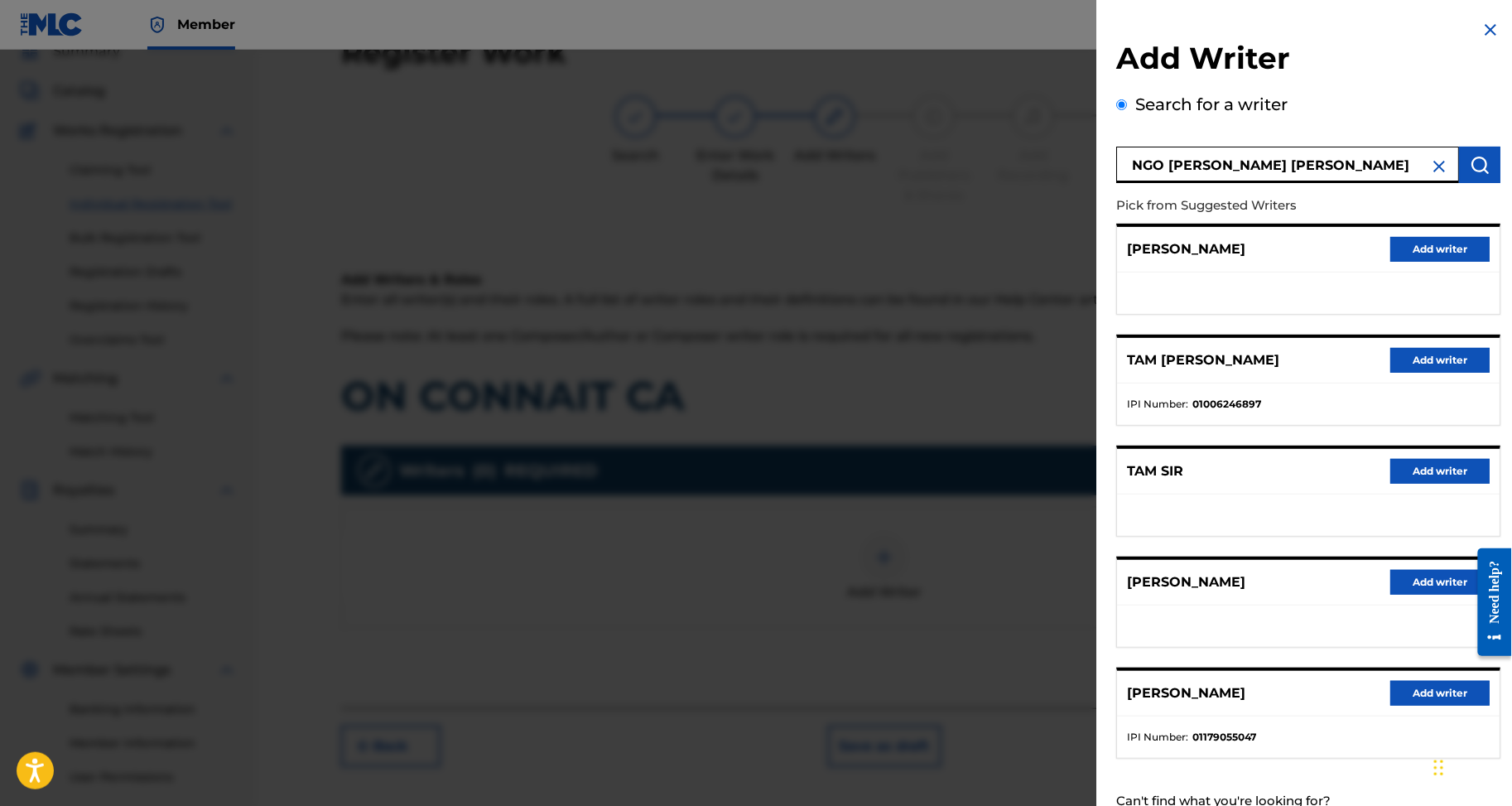
click at [1396, 373] on button "Add writer" at bounding box center [1440, 360] width 99 height 24
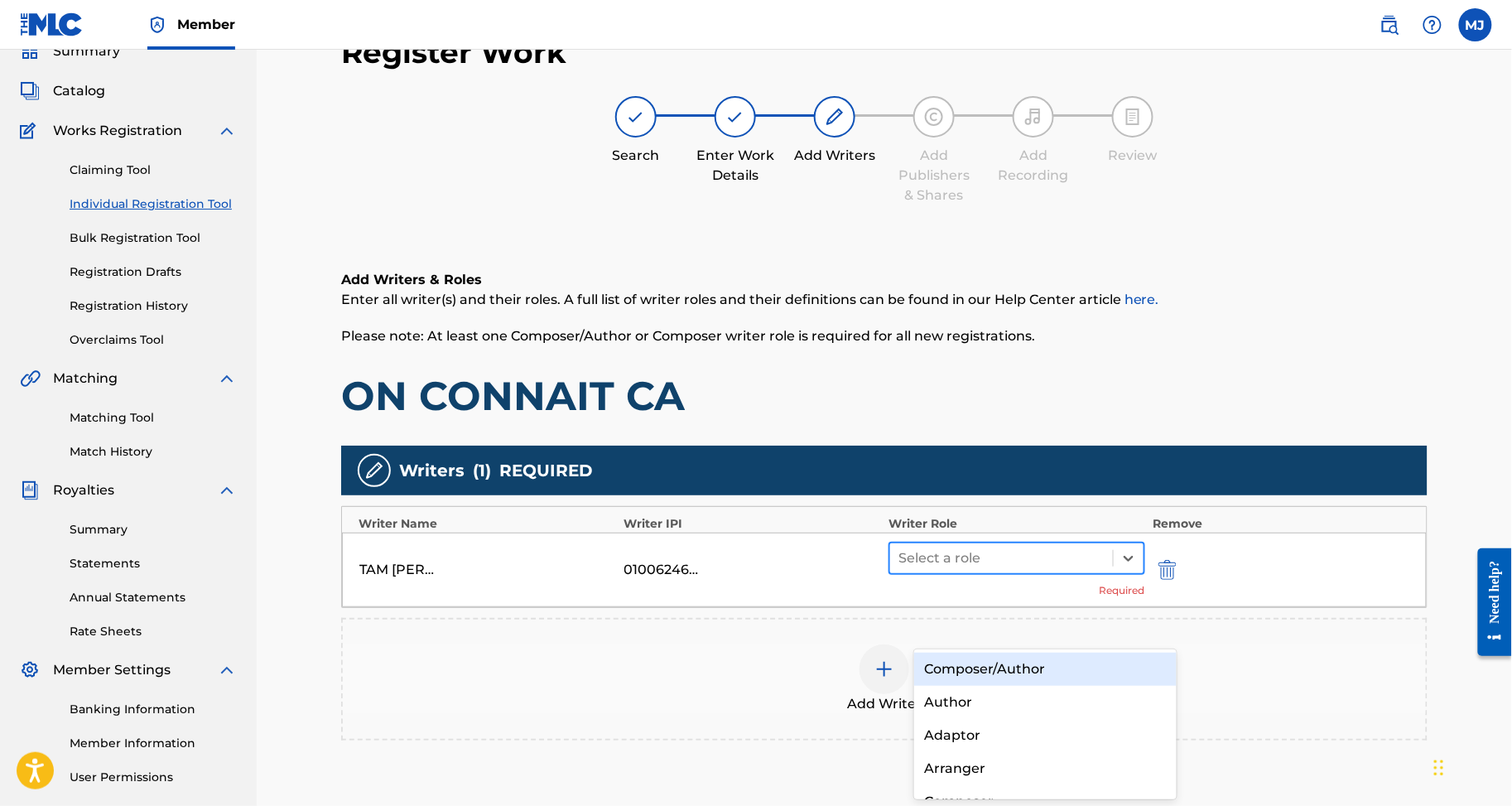
click at [1075, 570] on div at bounding box center [1001, 559] width 206 height 24
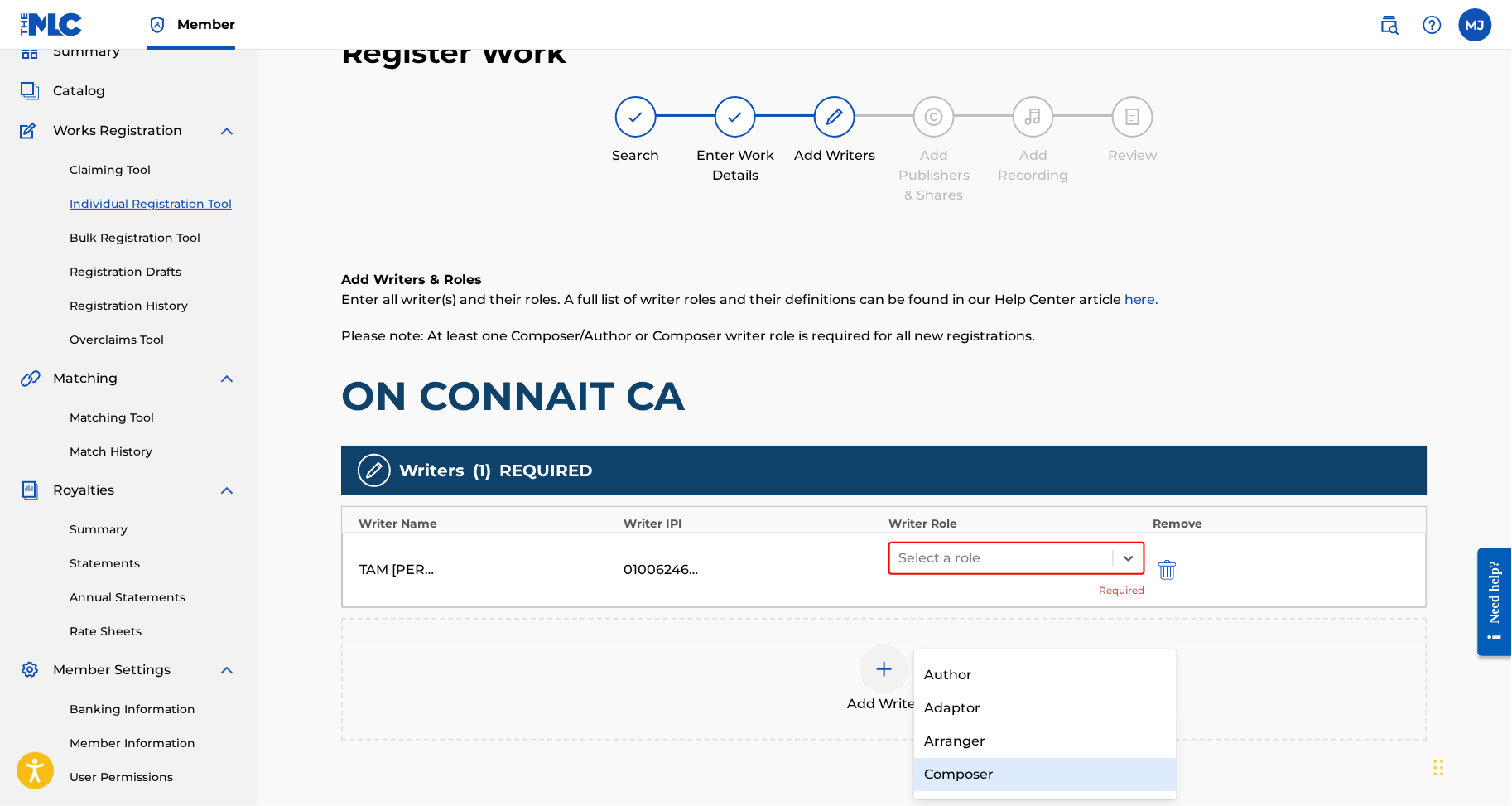
click at [1009, 765] on div "Composer" at bounding box center [1045, 774] width 262 height 33
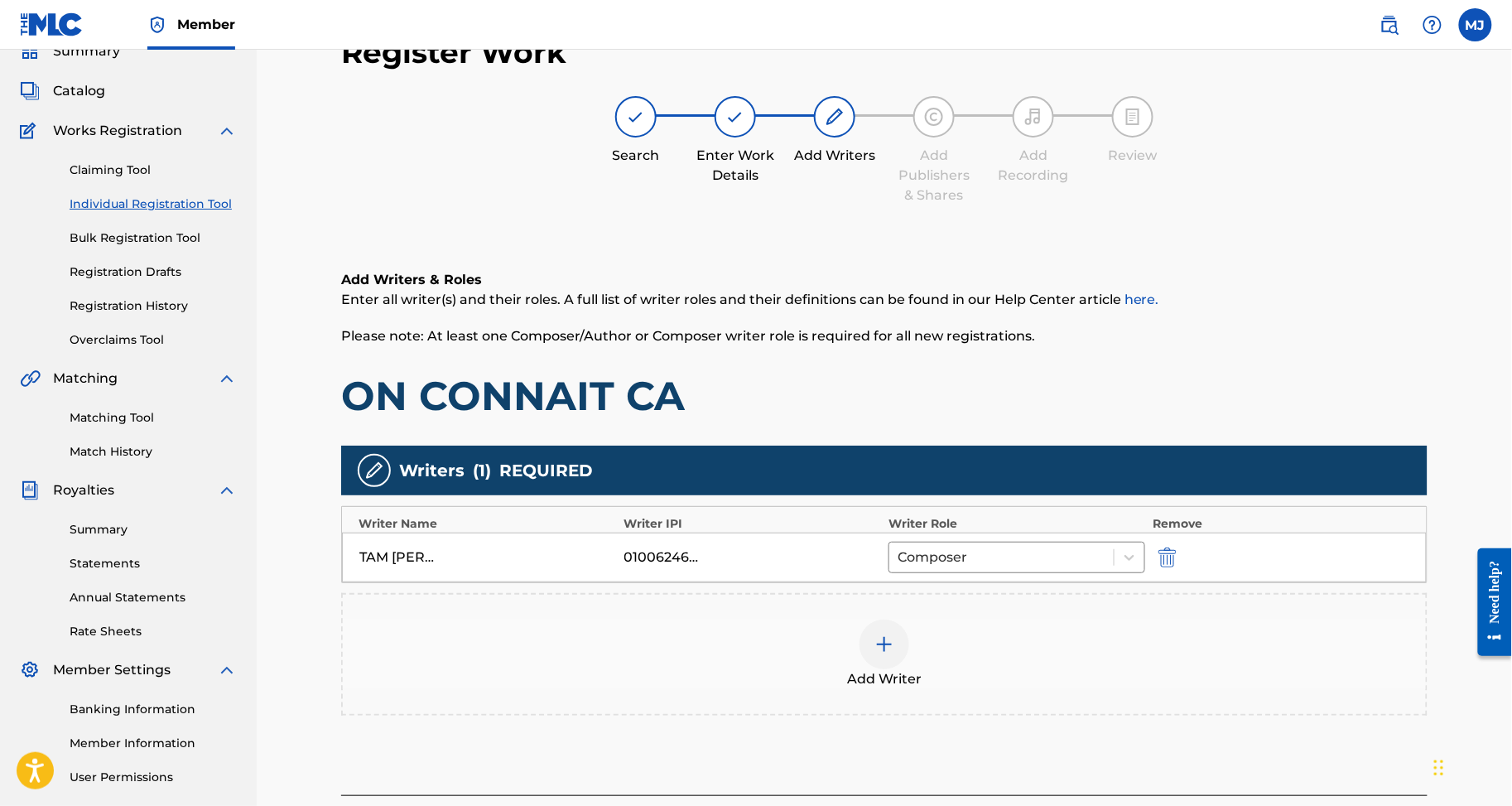
scroll to position [272, 0]
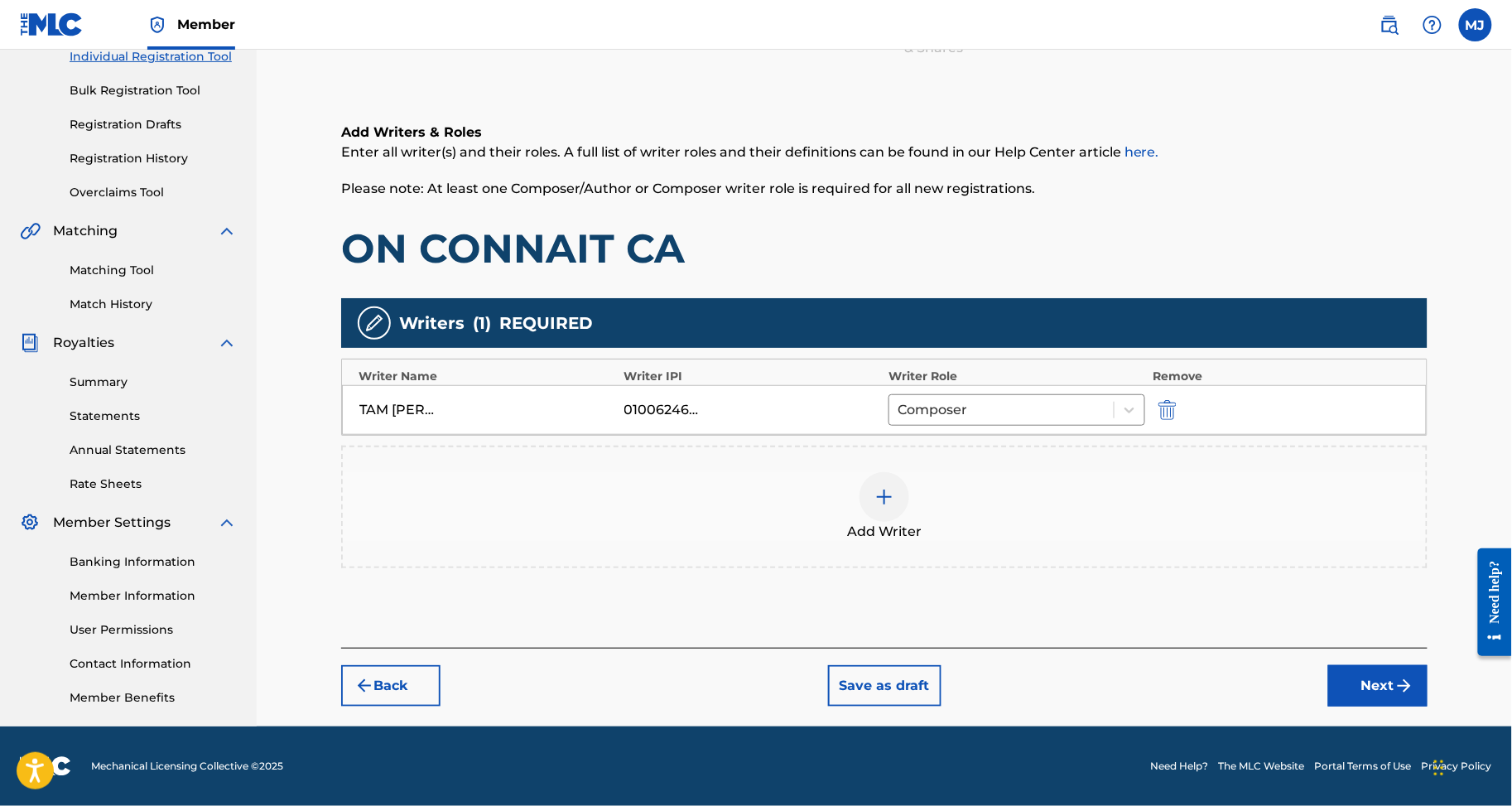
click at [909, 522] on div at bounding box center [884, 497] width 50 height 50
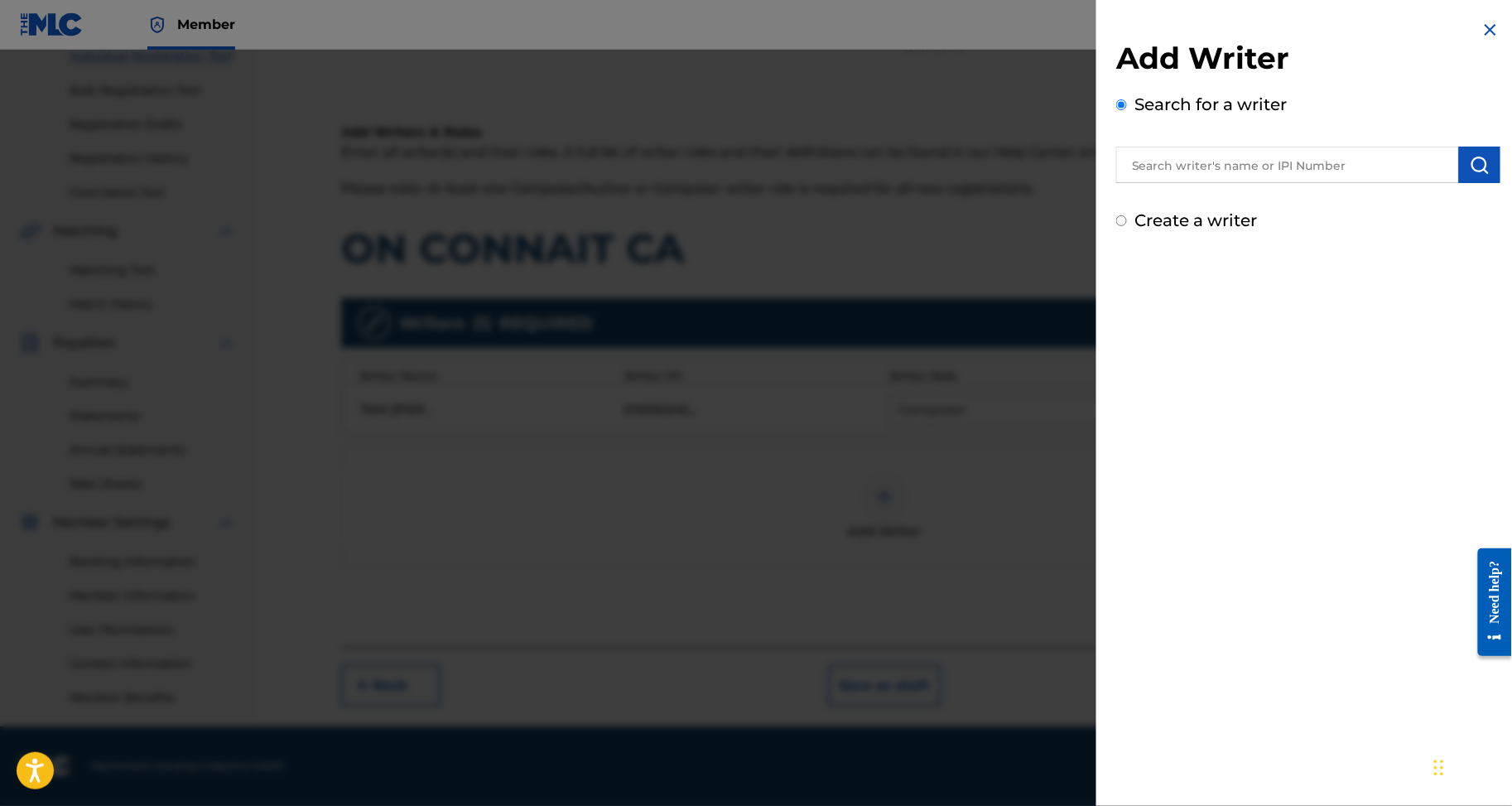
click at [1186, 207] on div "Add Writer Search for a writer Create a writer" at bounding box center [1309, 136] width 384 height 193
click at [1193, 183] on input "text" at bounding box center [1288, 164] width 343 height 36
paste input "GNAGBO GNAHORE CAMILLE"
type input "GNAGBO GNAHORE CAMILLE"
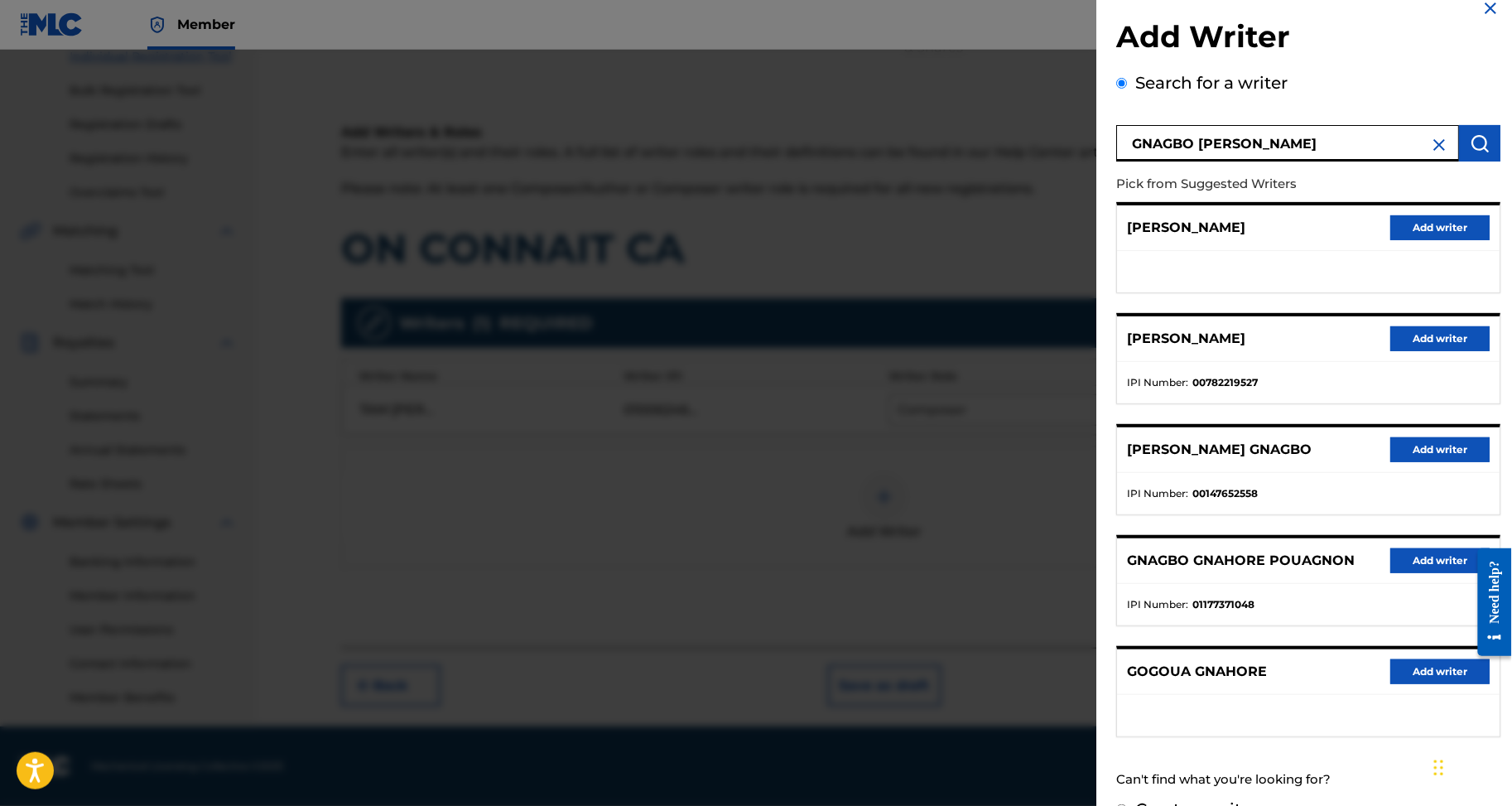
scroll to position [76, 0]
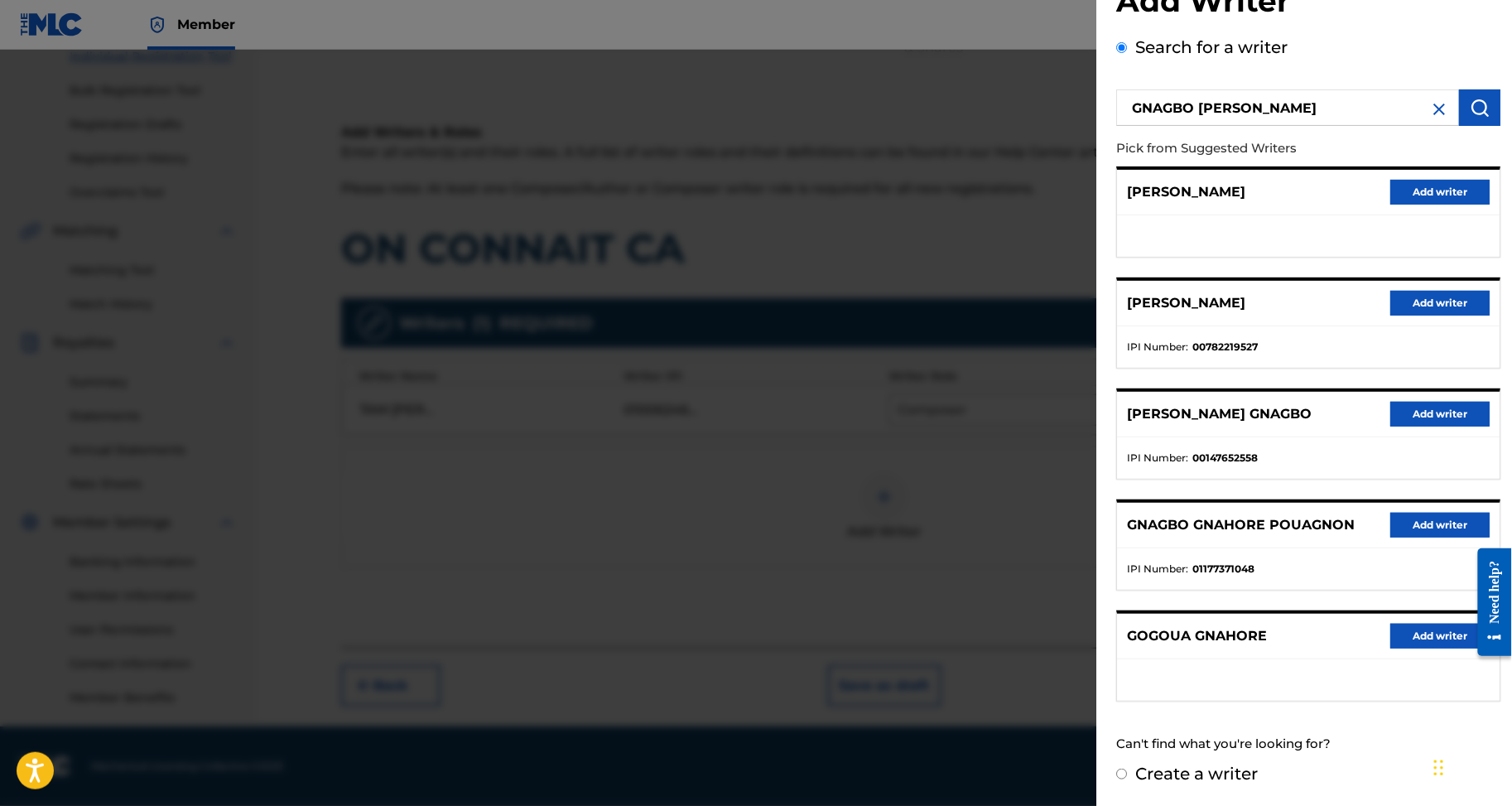
click at [1410, 315] on button "Add writer" at bounding box center [1440, 303] width 99 height 24
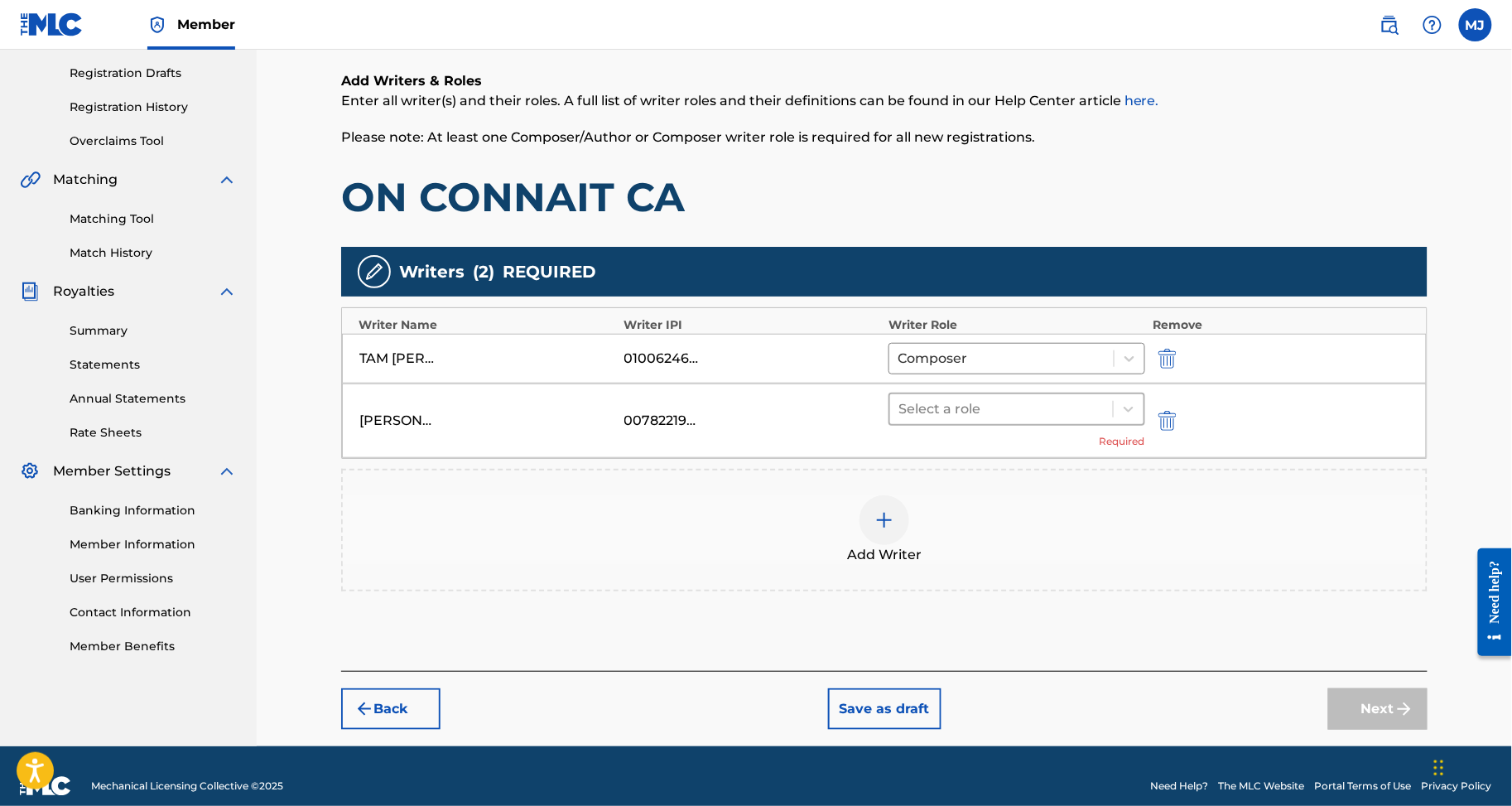
click at [999, 421] on div at bounding box center [1001, 410] width 206 height 24
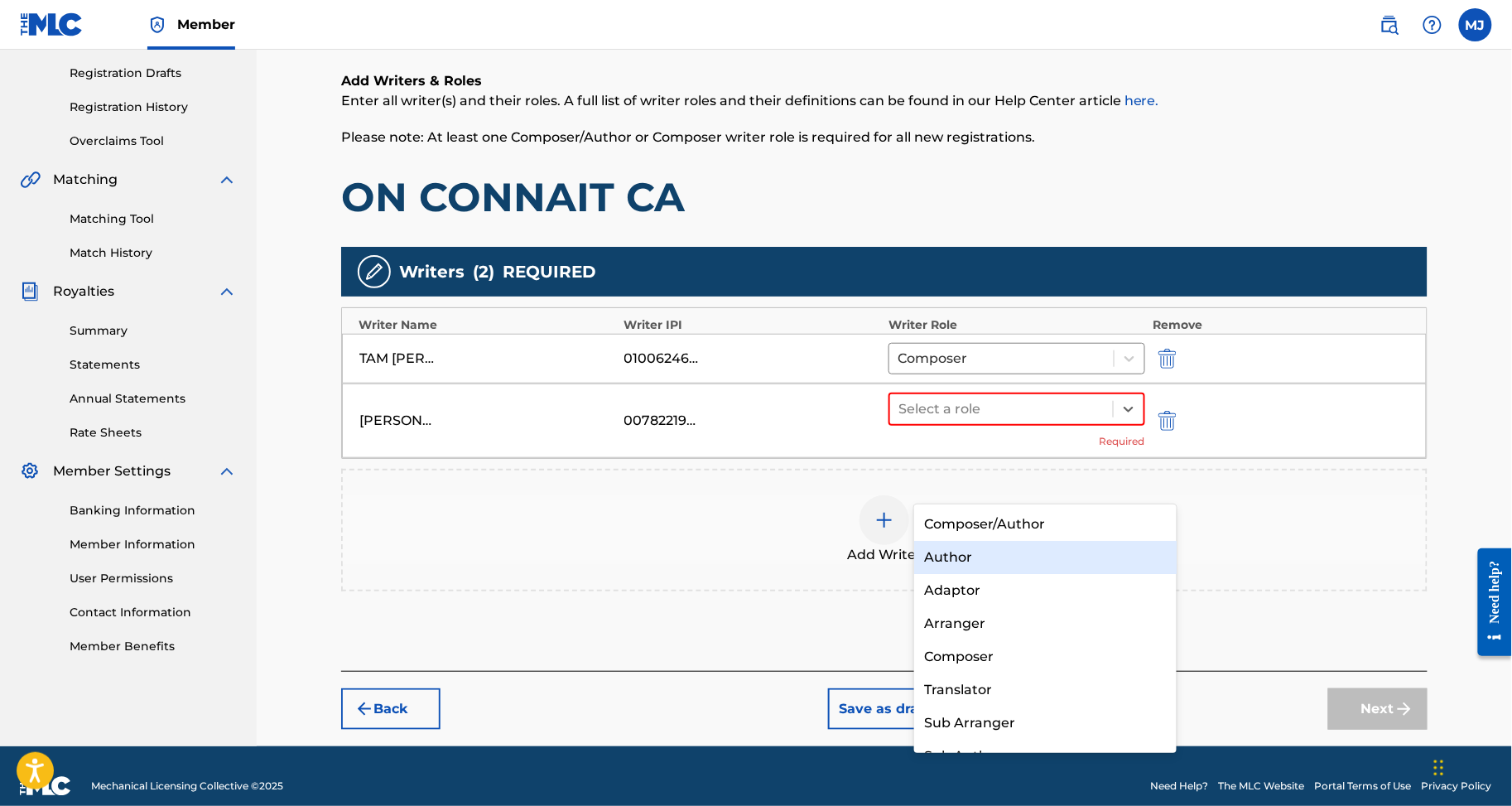
click at [997, 557] on div "Author" at bounding box center [1045, 557] width 262 height 33
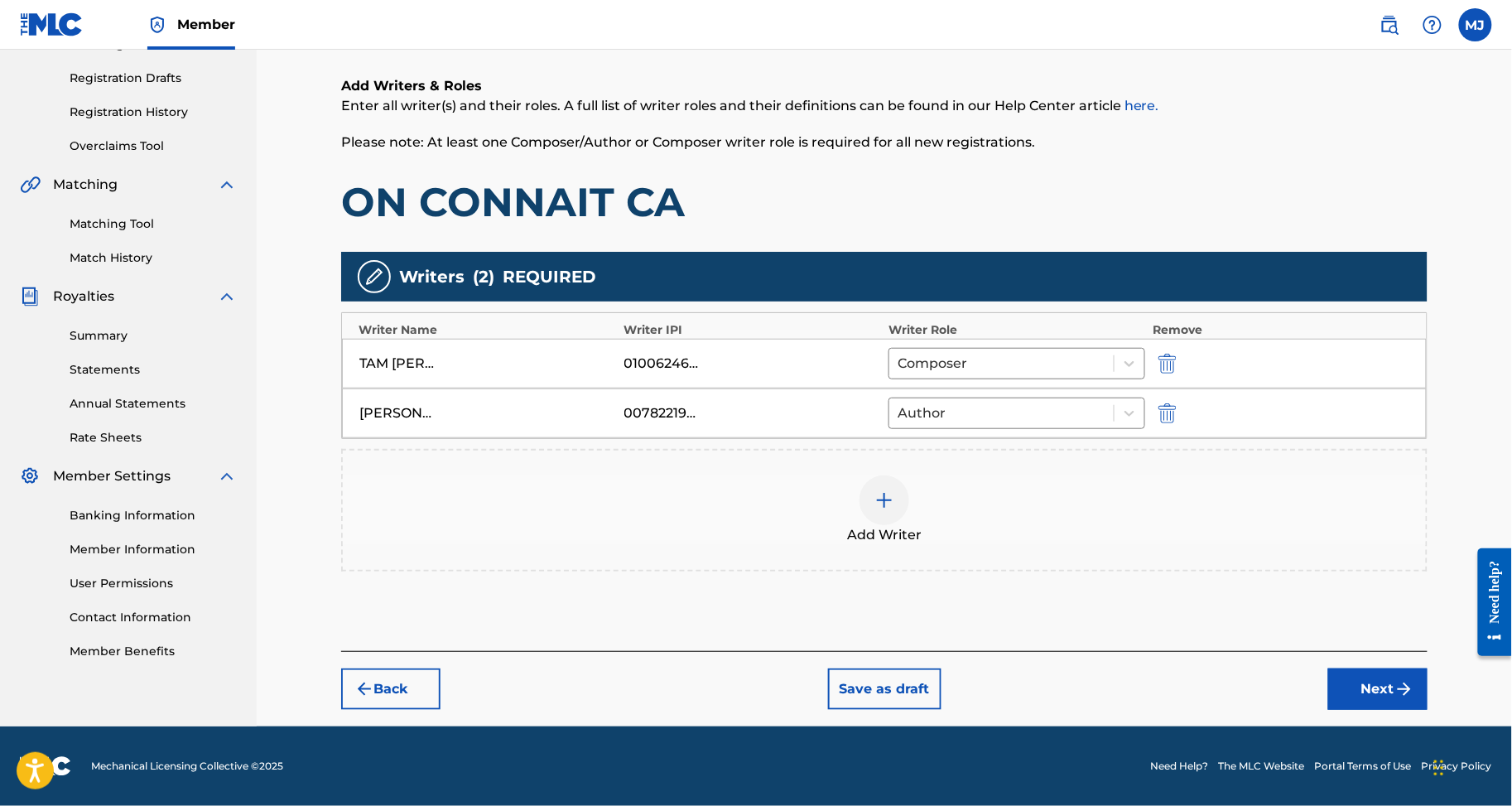
click at [1410, 669] on button "Next" at bounding box center [1378, 689] width 99 height 41
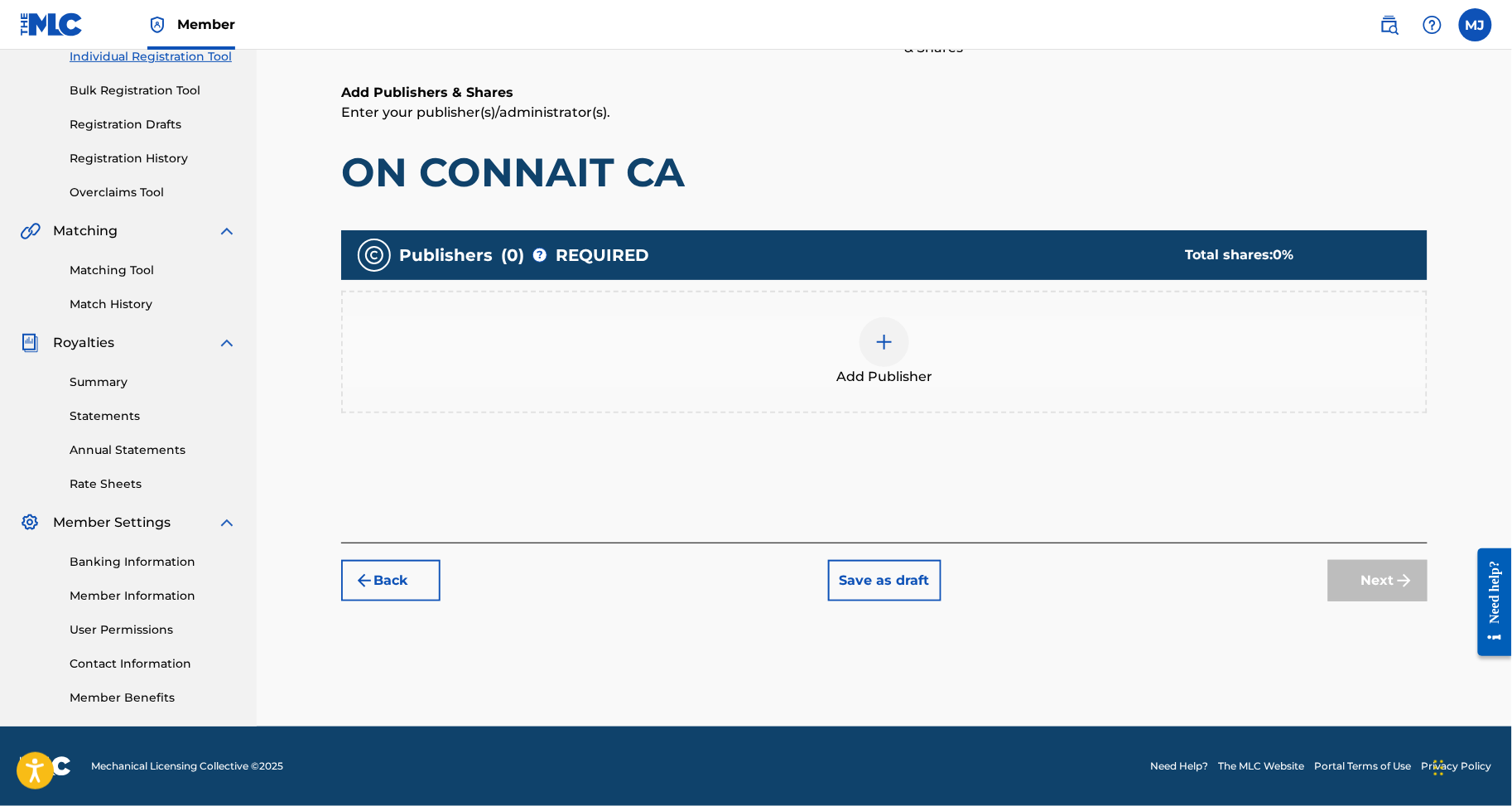
scroll to position [353, 0]
click at [1028, 291] on div "Add Publisher" at bounding box center [884, 352] width 1086 height 122
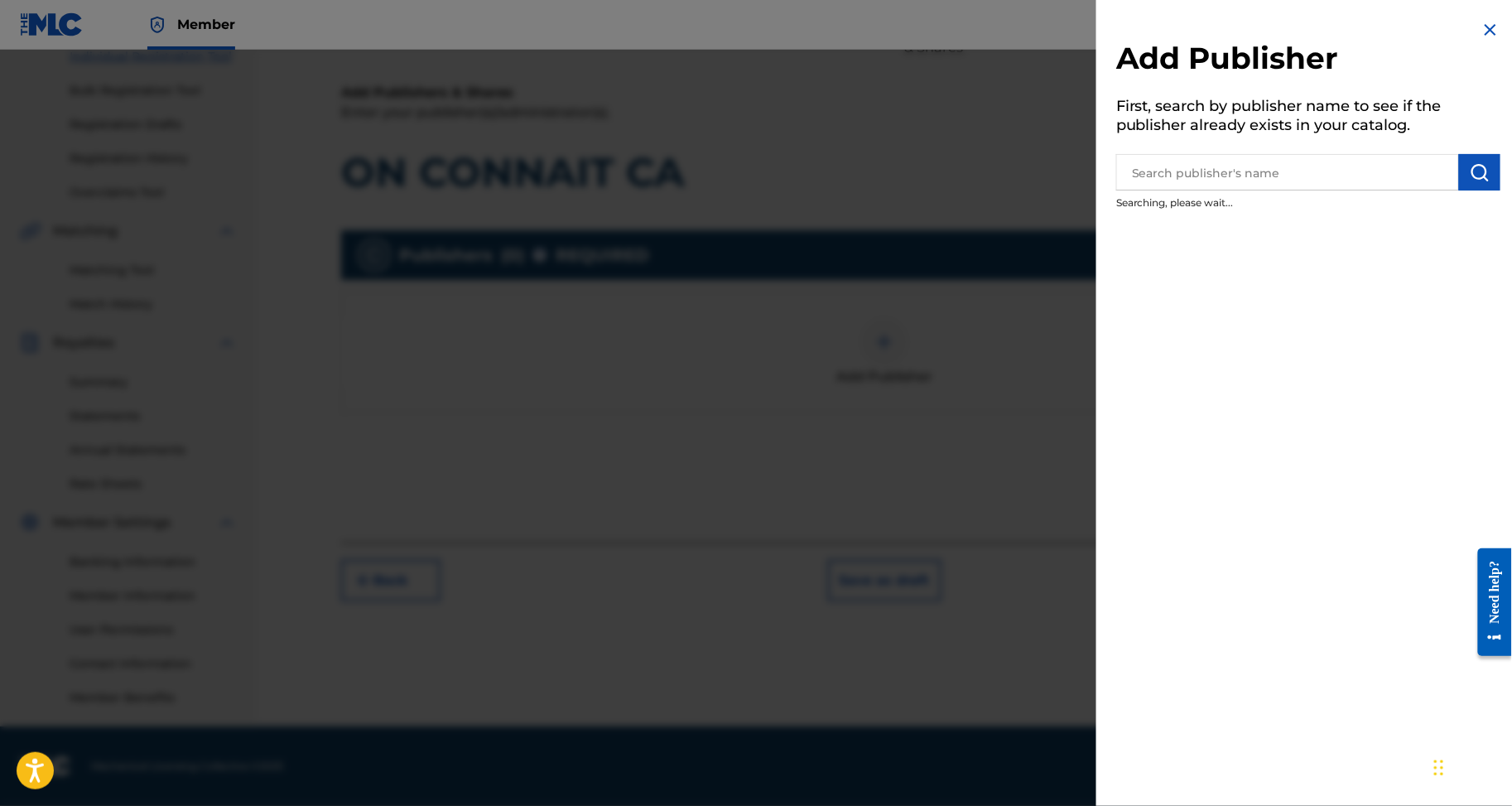
click at [1177, 191] on input "text" at bounding box center [1288, 172] width 343 height 36
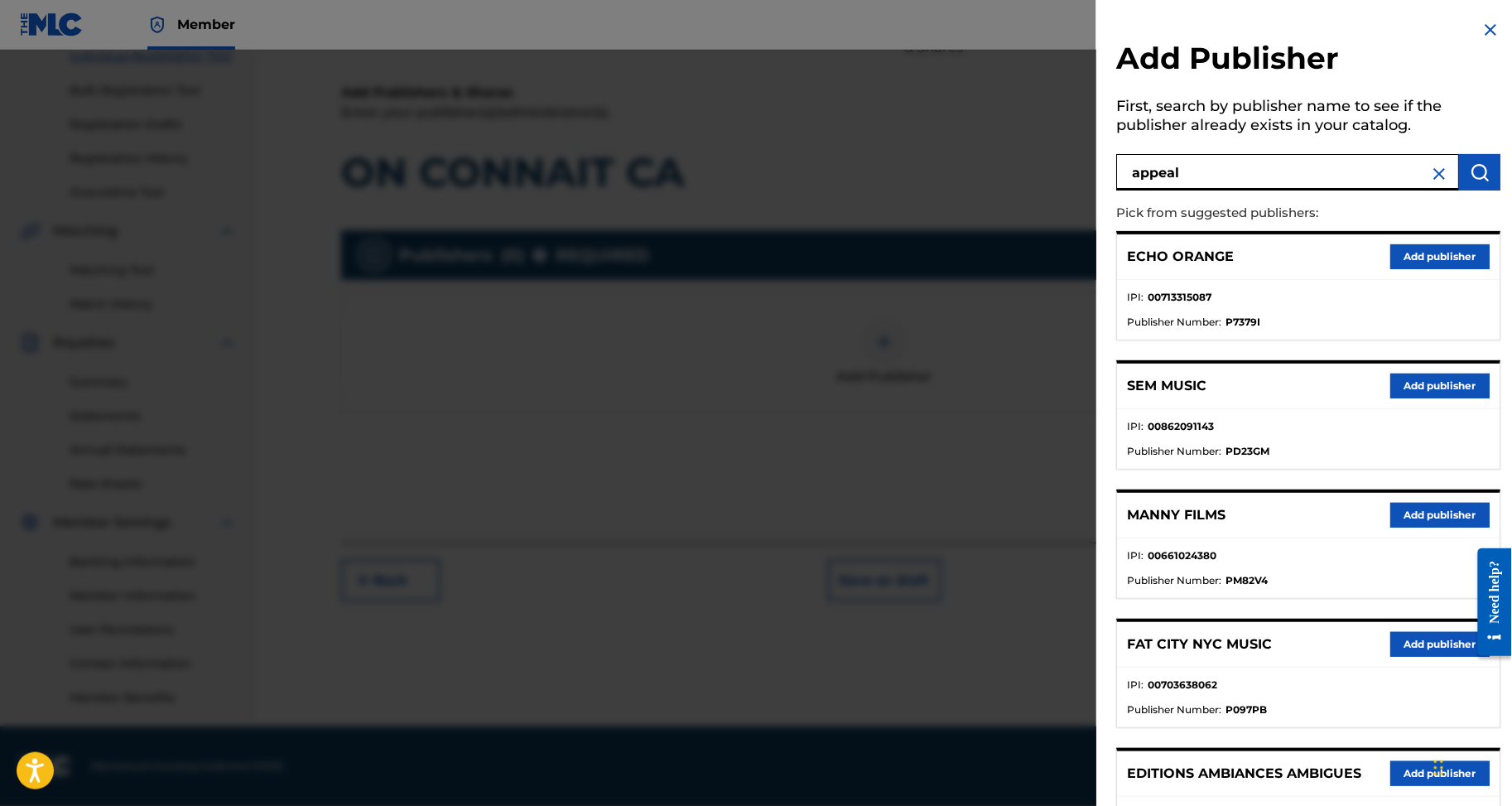
type input "appeal"
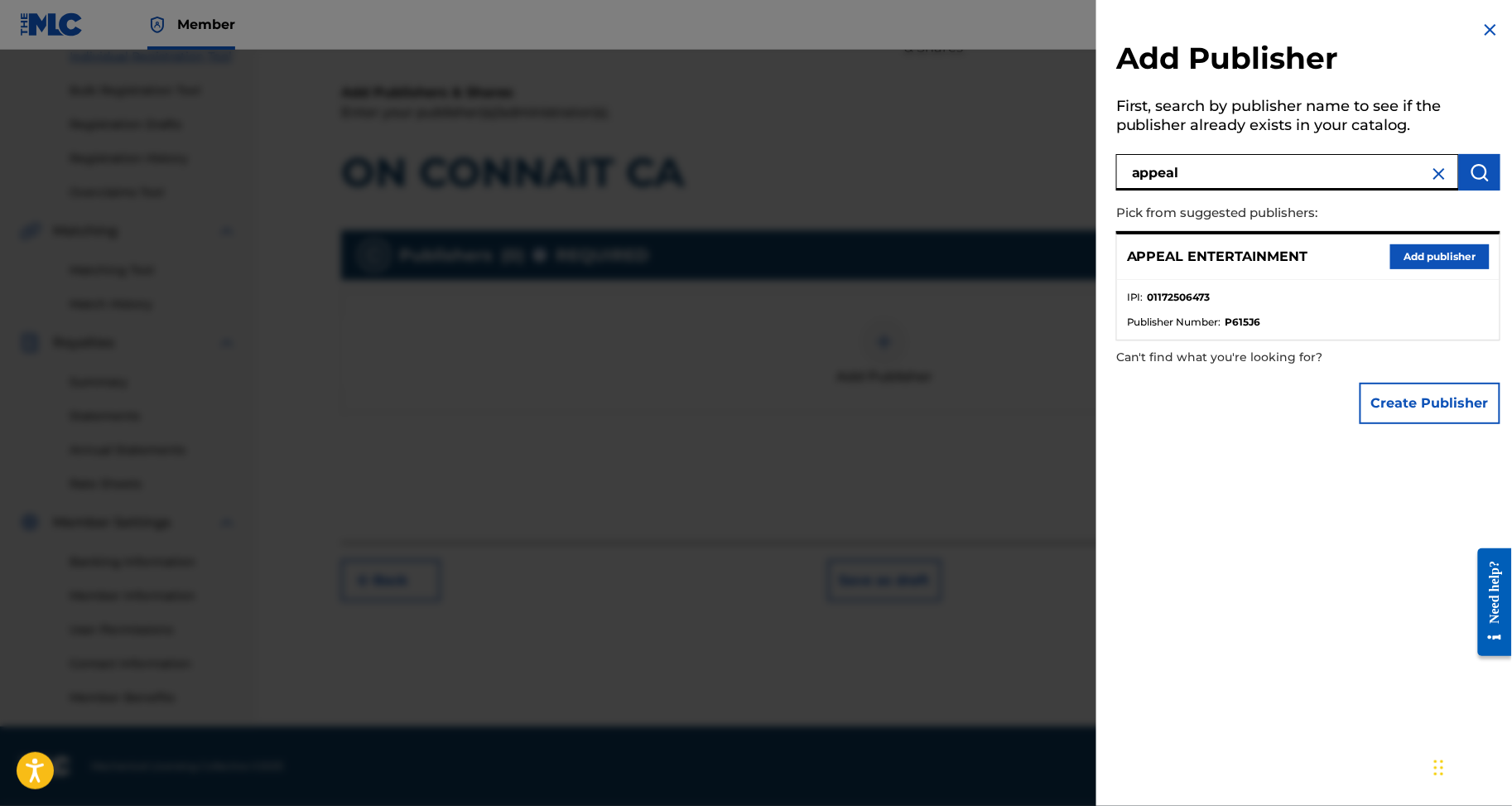
click at [1432, 269] on button "Add publisher" at bounding box center [1440, 256] width 99 height 24
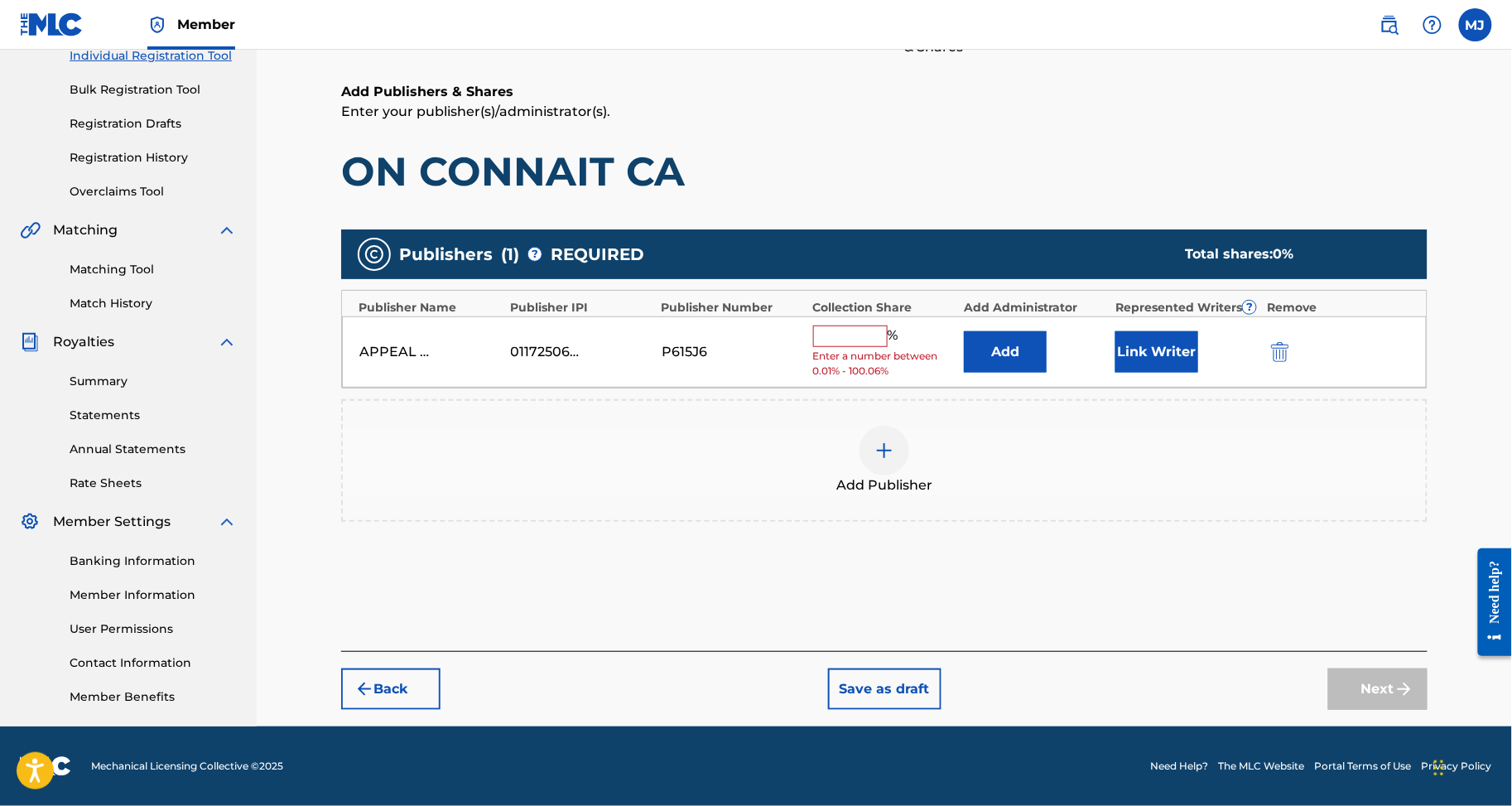
click at [1098, 331] on div "Add" at bounding box center [1036, 352] width 143 height 41
click at [1021, 331] on button "Add" at bounding box center [1005, 352] width 83 height 41
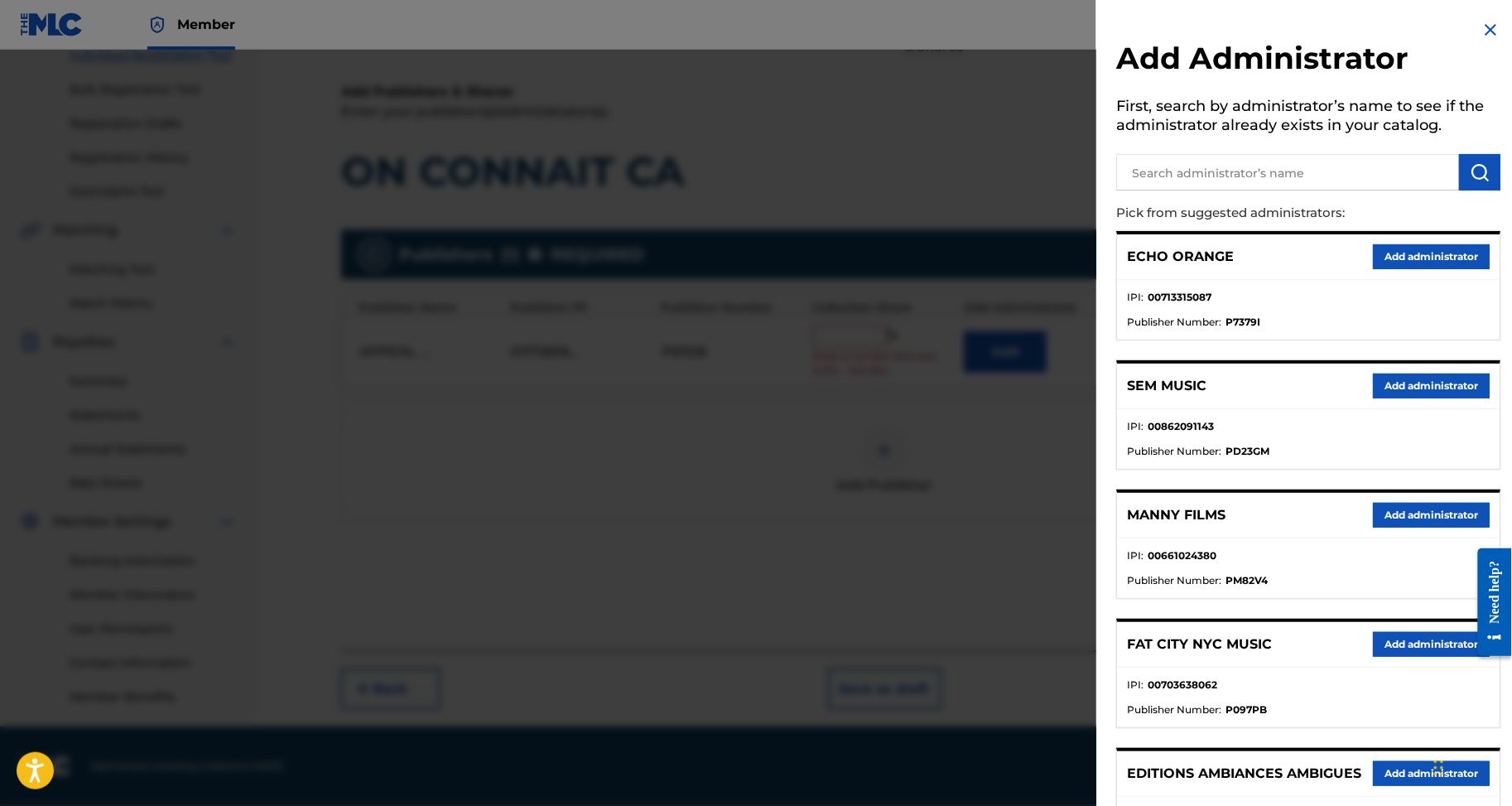
click at [1402, 269] on button "Add administrator" at bounding box center [1431, 256] width 117 height 24
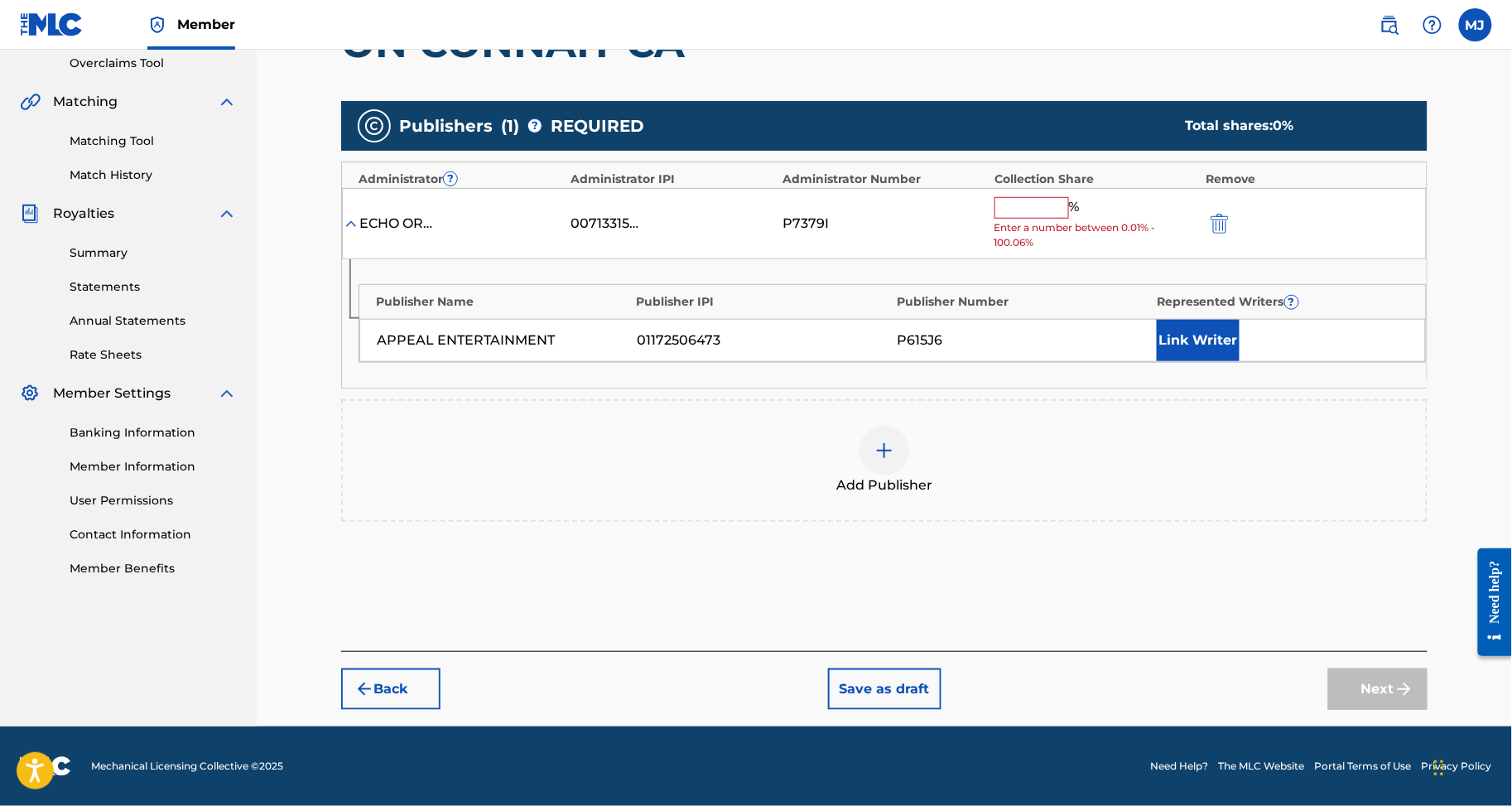
click at [1070, 218] on input "text" at bounding box center [1032, 208] width 74 height 22
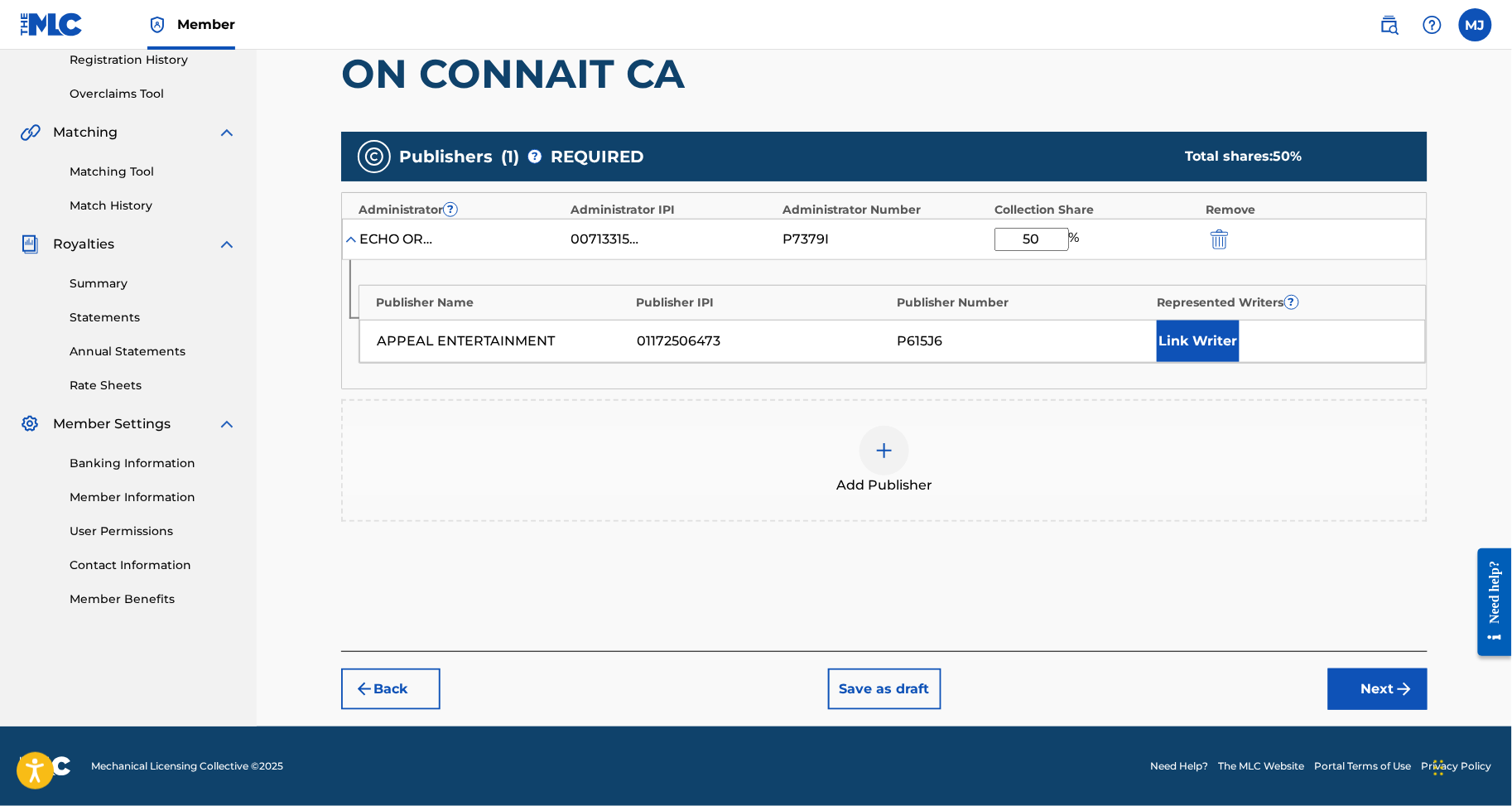
type input "50"
click at [1227, 362] on button "Link Writer" at bounding box center [1198, 341] width 83 height 41
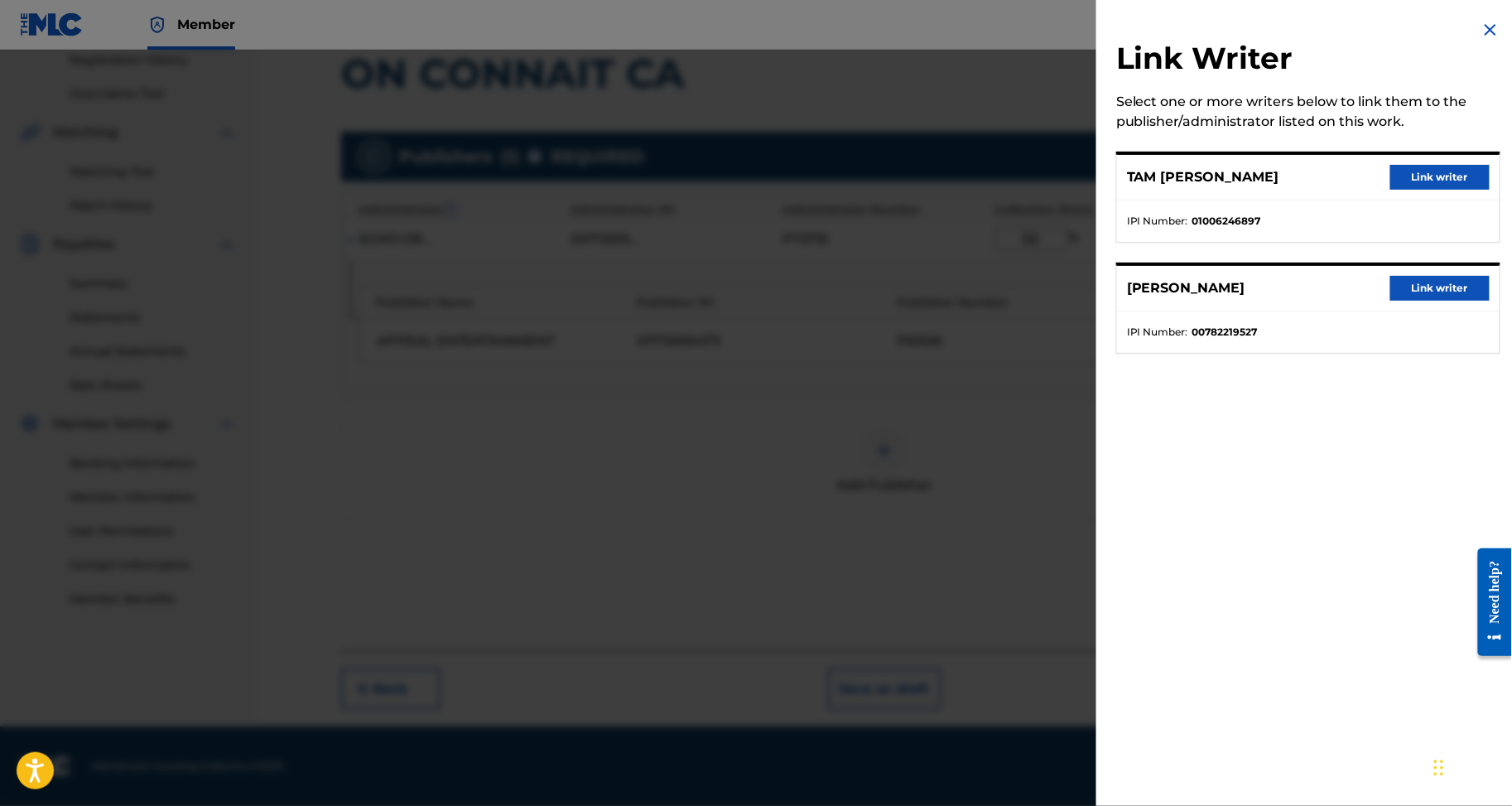
click at [1431, 301] on button "Link writer" at bounding box center [1440, 287] width 99 height 24
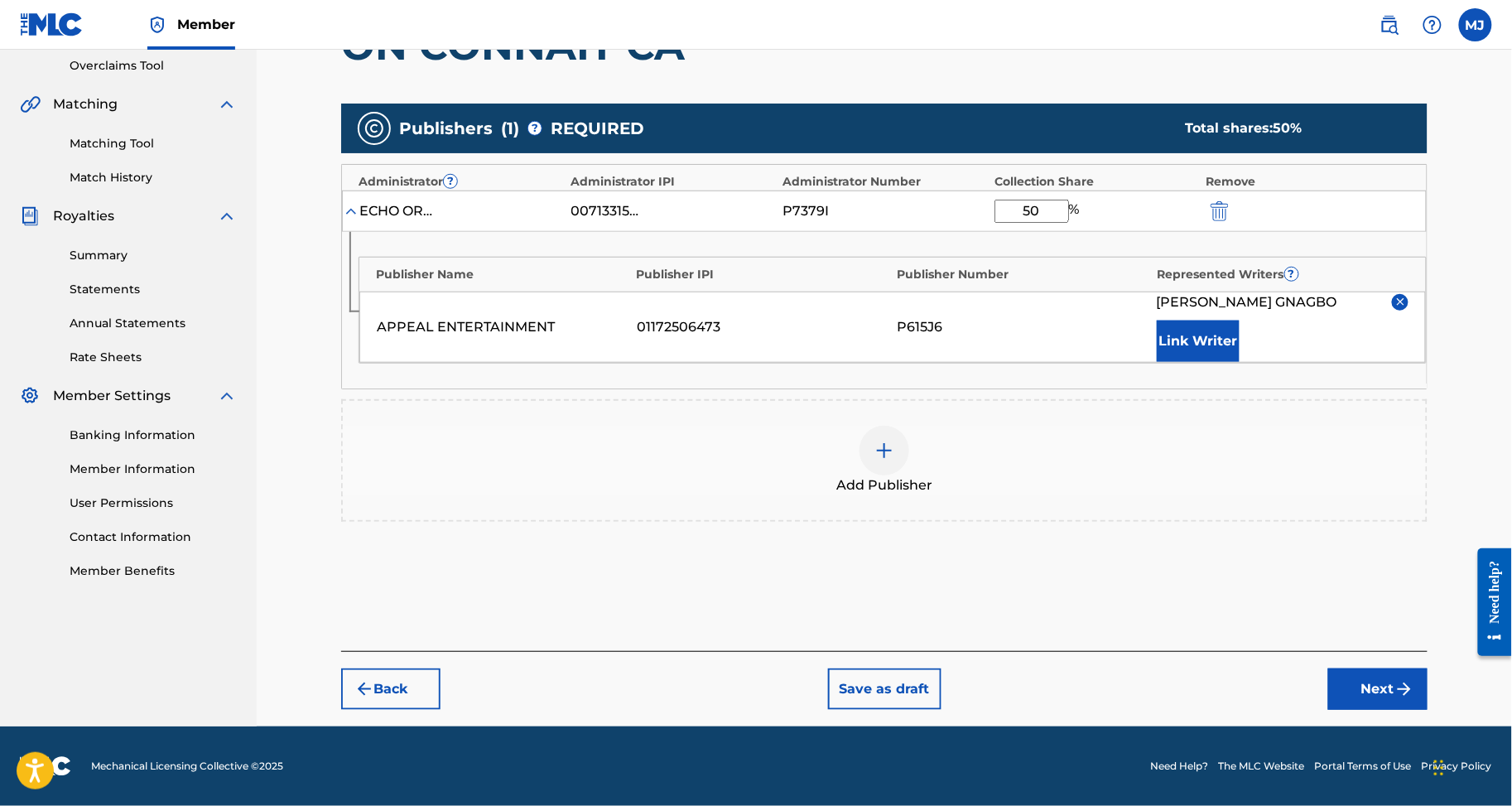
click at [1240, 362] on button "Link Writer" at bounding box center [1198, 341] width 83 height 41
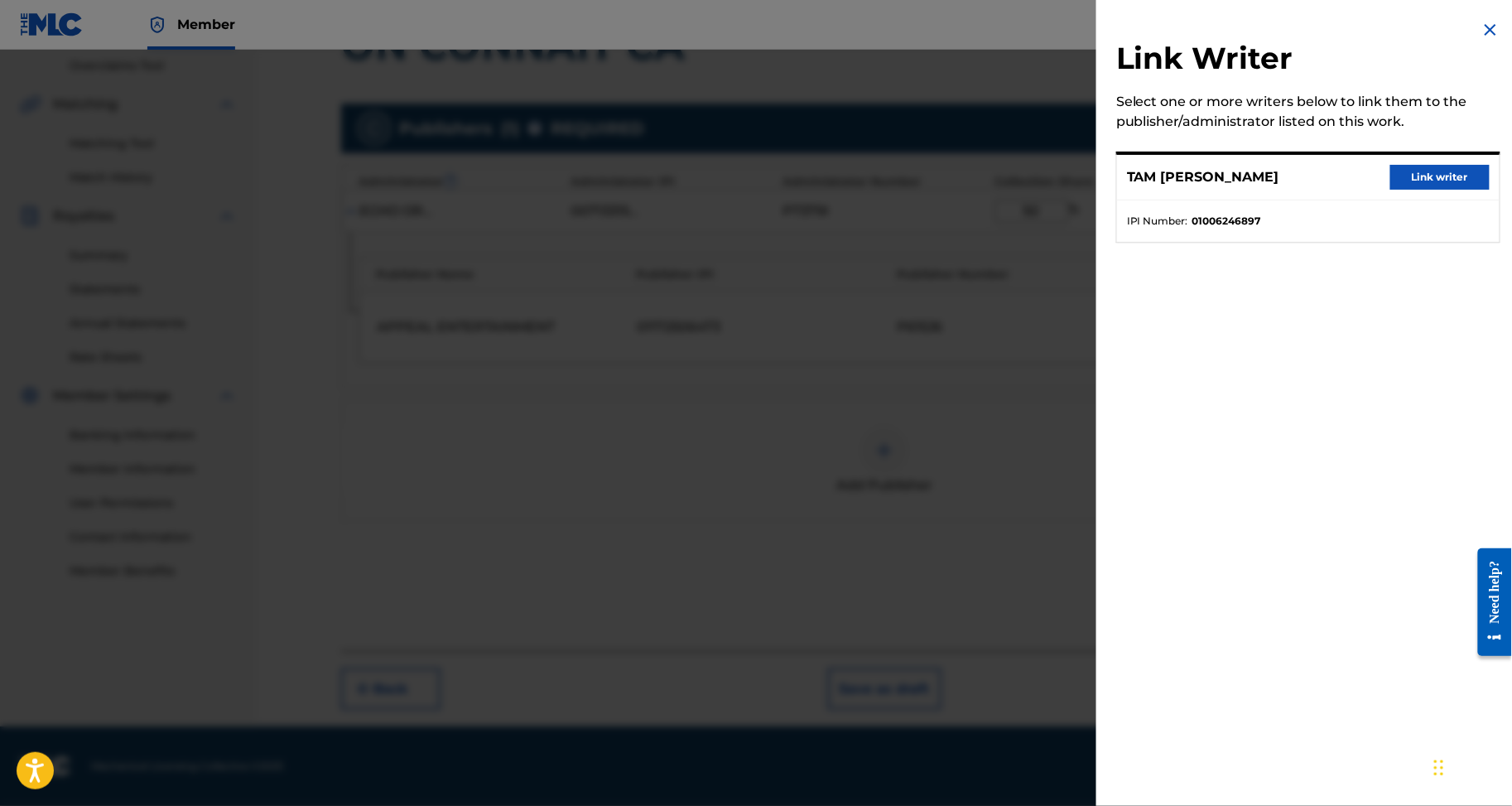
click at [1402, 190] on button "Link writer" at bounding box center [1440, 177] width 99 height 24
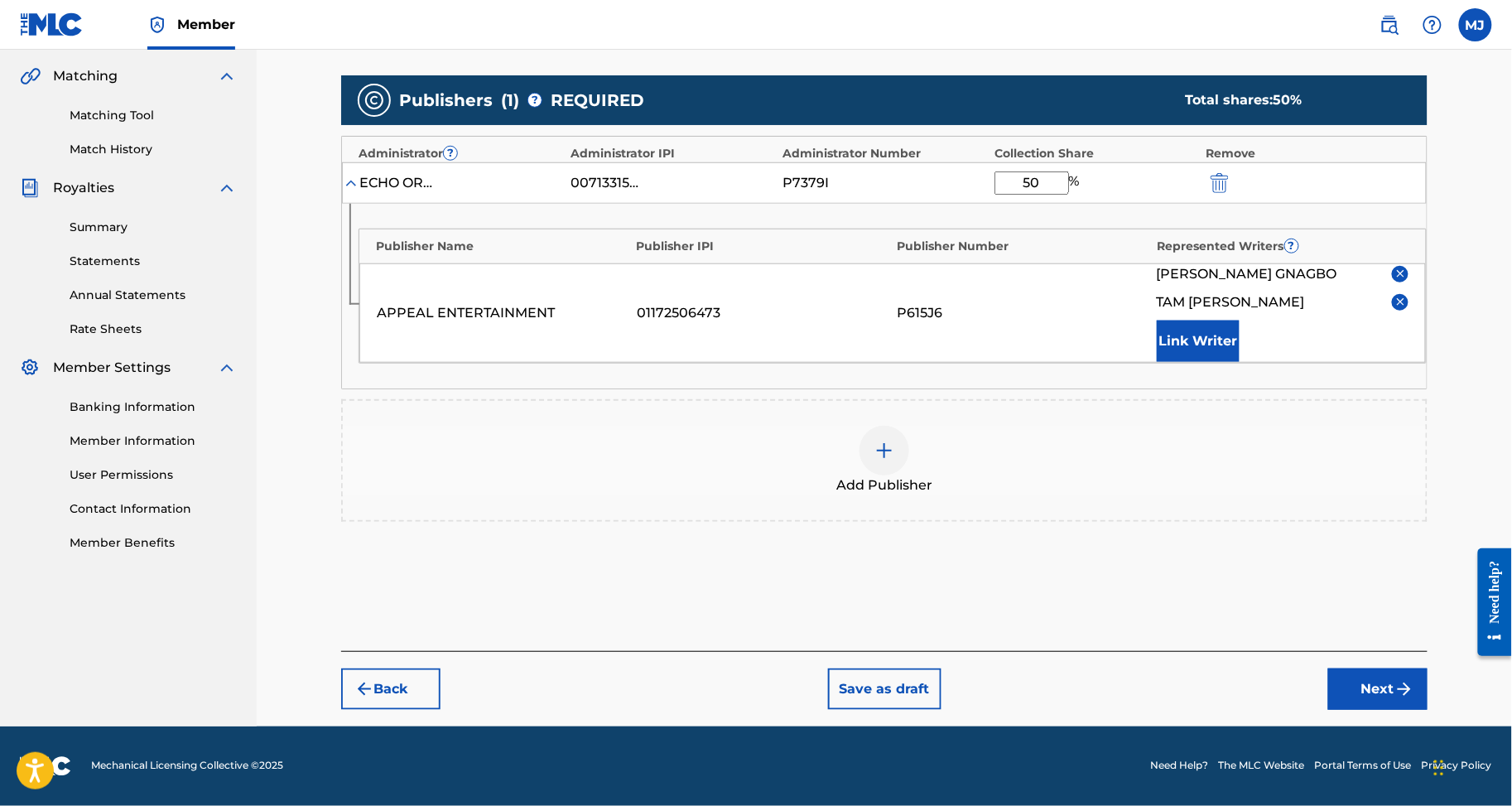
click at [1386, 669] on button "Next" at bounding box center [1378, 689] width 99 height 41
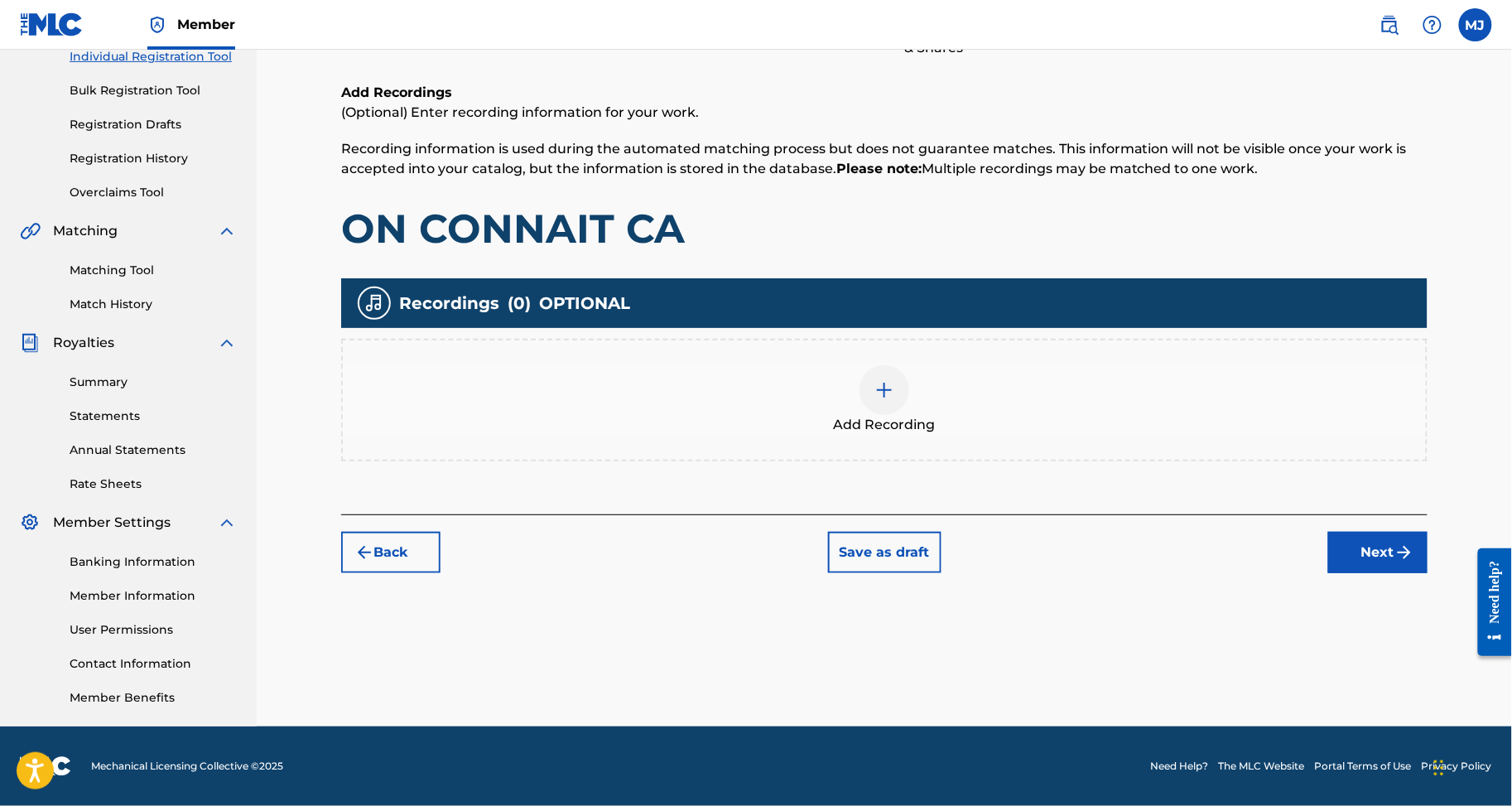
click at [1409, 532] on button "Next" at bounding box center [1378, 552] width 99 height 41
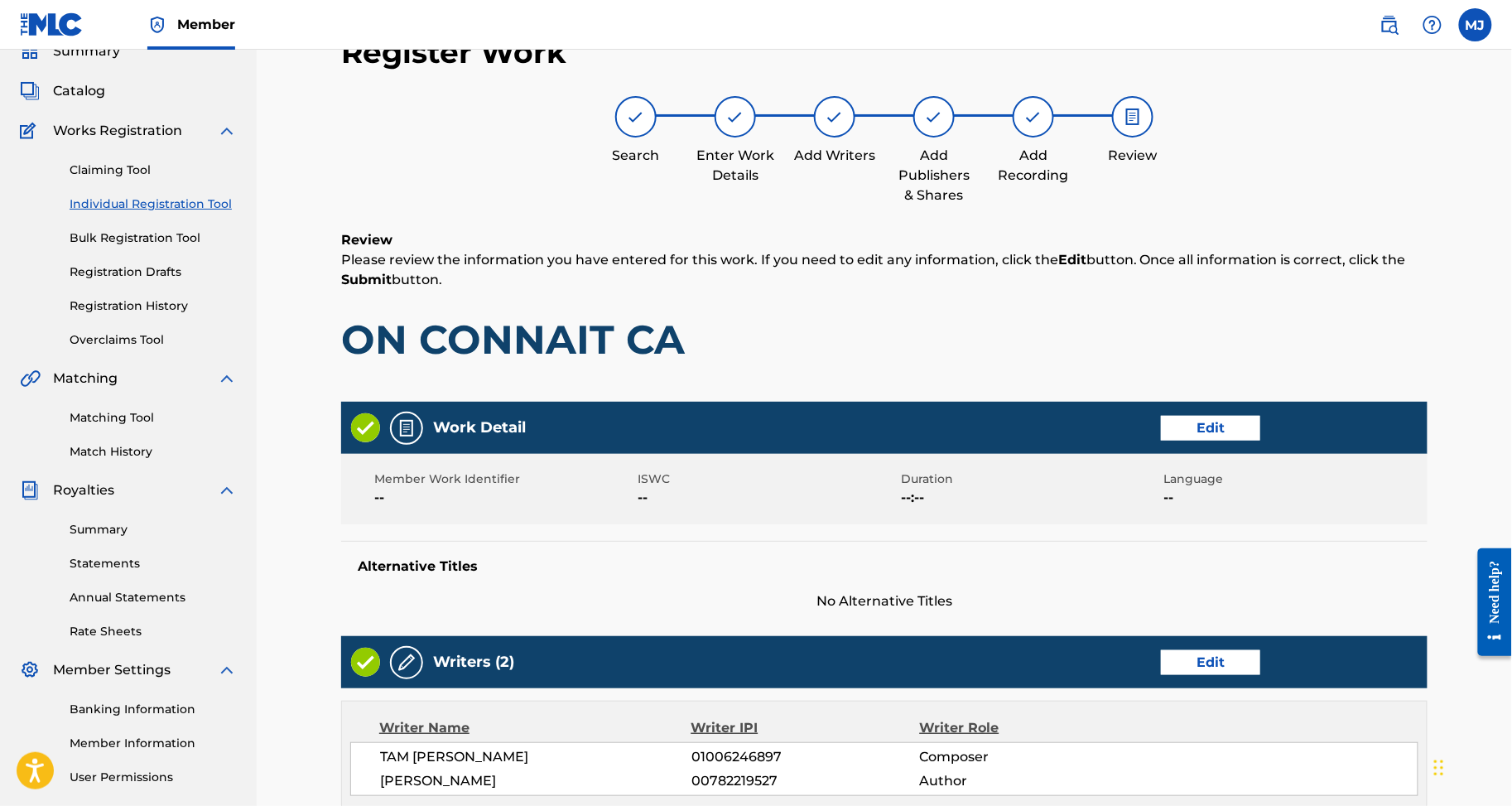
scroll to position [856, 0]
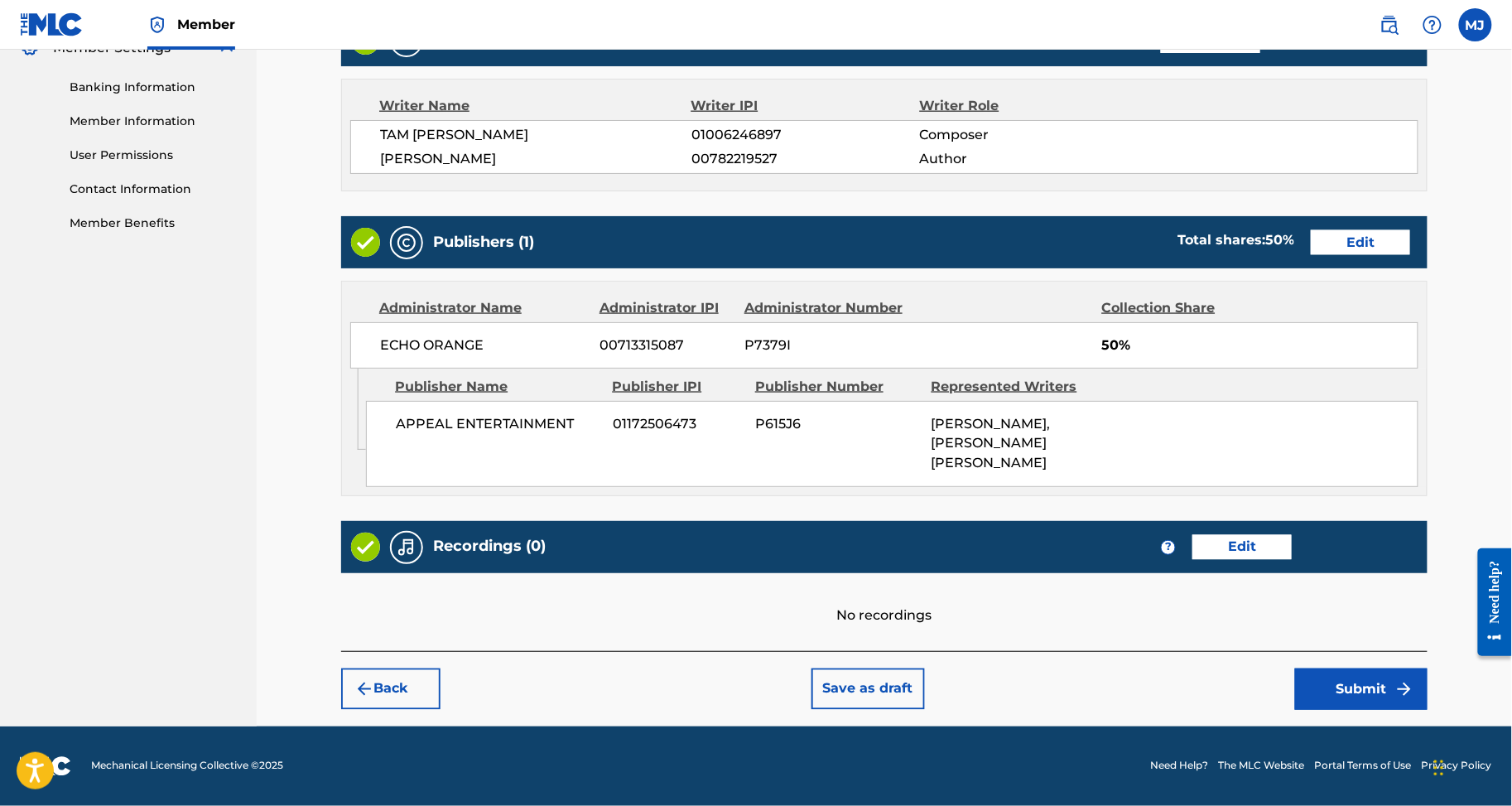
click at [1390, 704] on button "Submit" at bounding box center [1361, 689] width 132 height 41
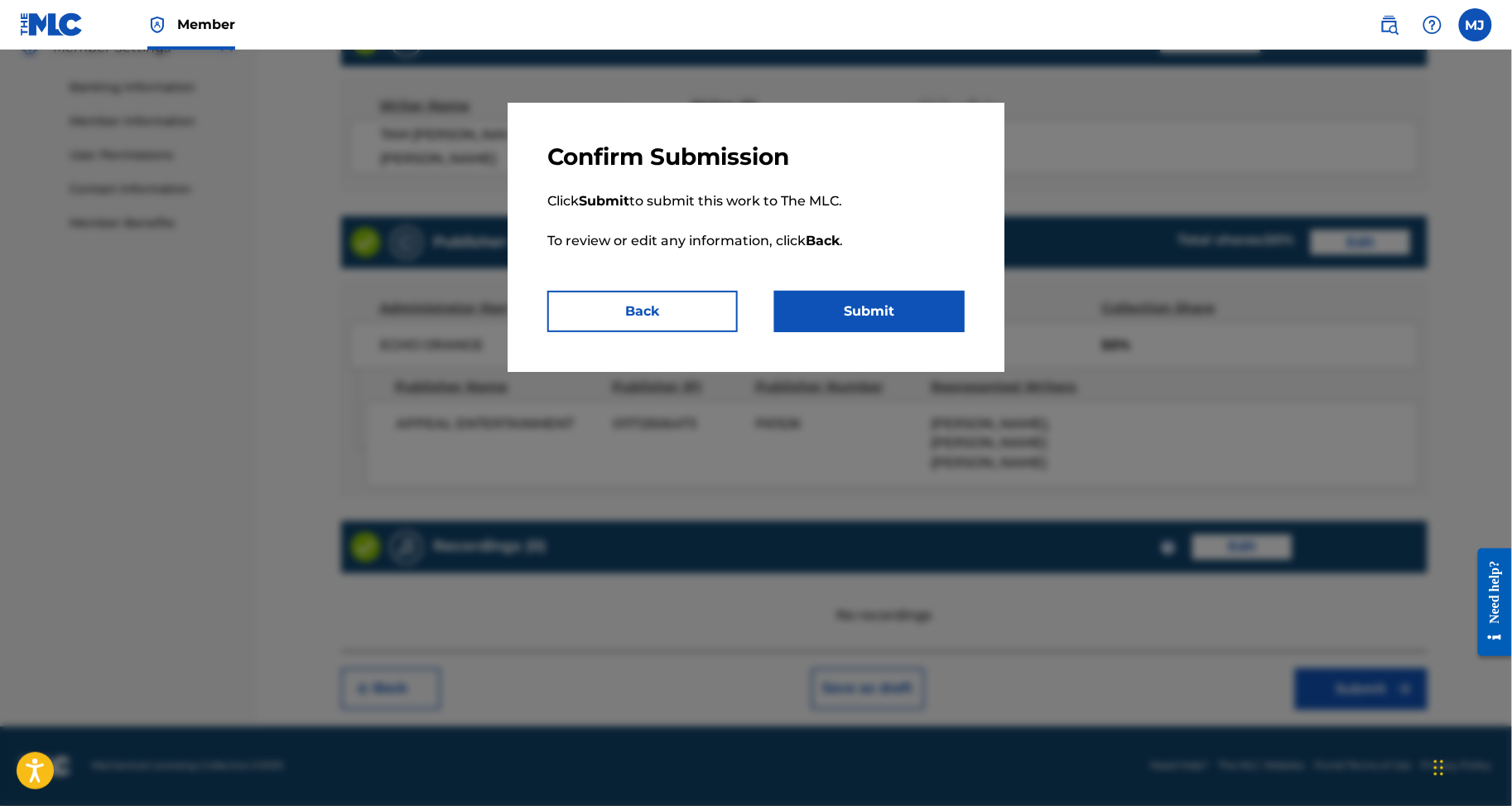
click at [899, 332] on button "Submit" at bounding box center [870, 311] width 190 height 41
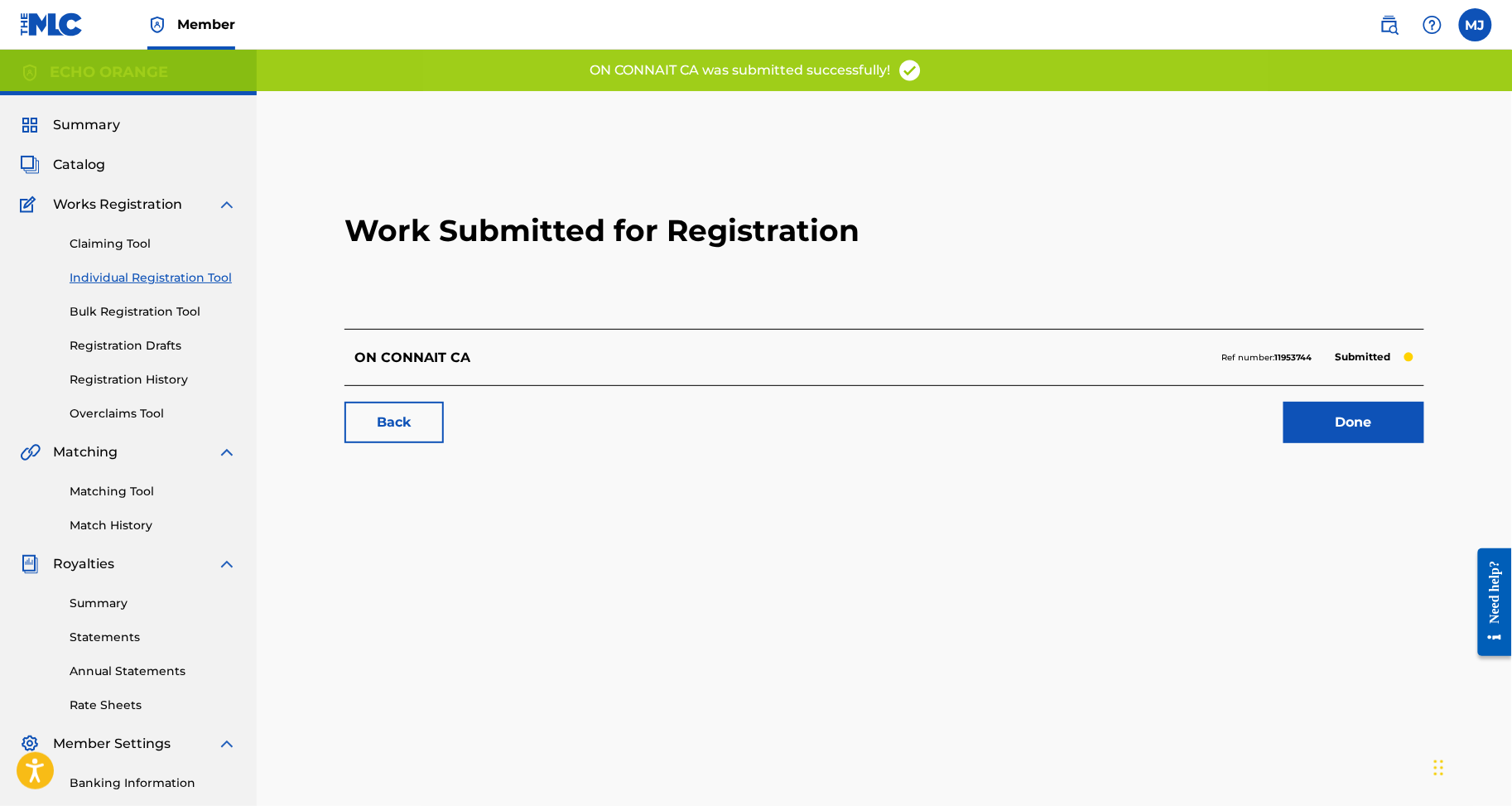
click at [1330, 443] on link "Done" at bounding box center [1354, 422] width 141 height 41
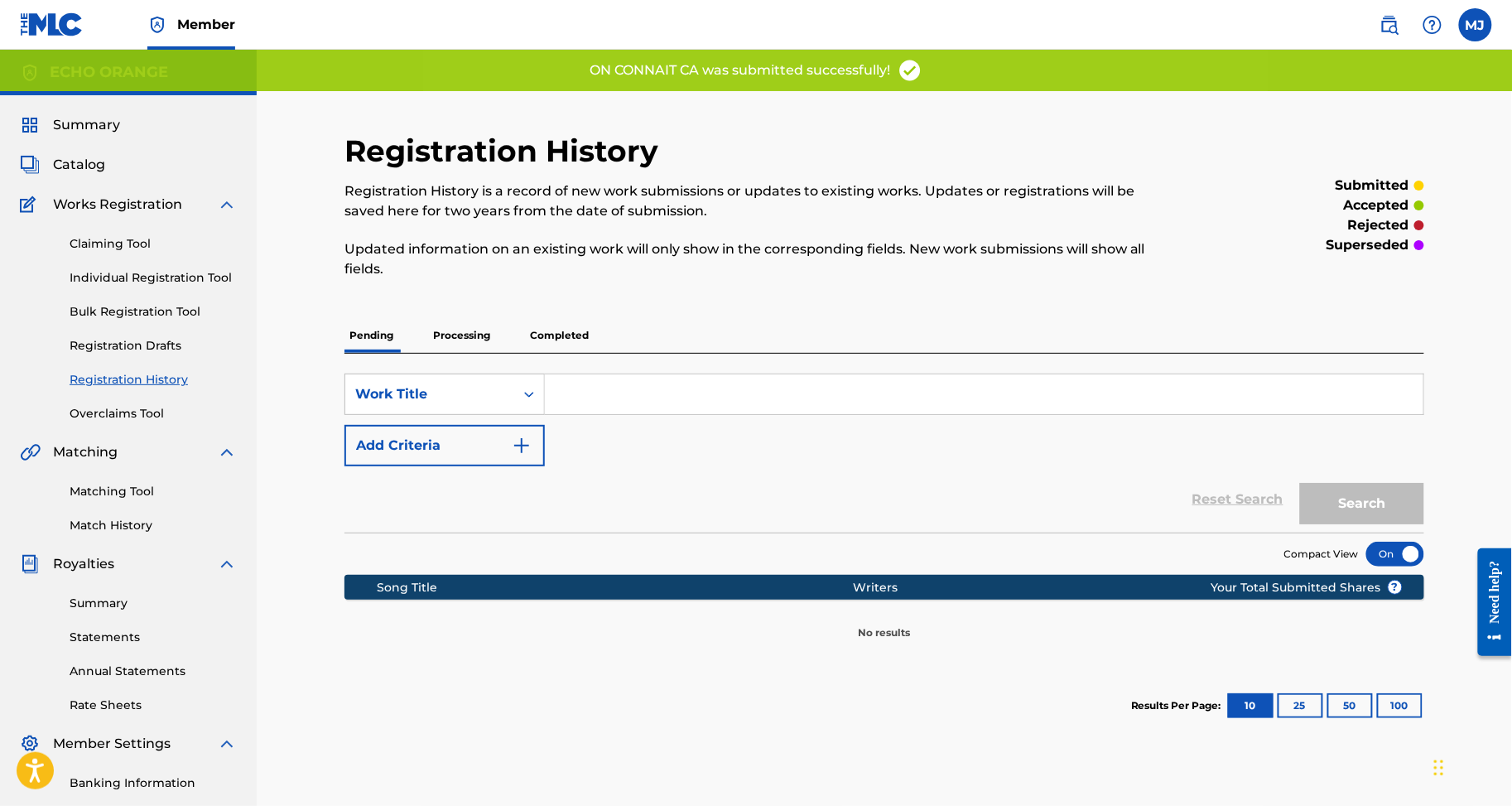
click at [190, 287] on link "Individual Registration Tool" at bounding box center [153, 277] width 168 height 18
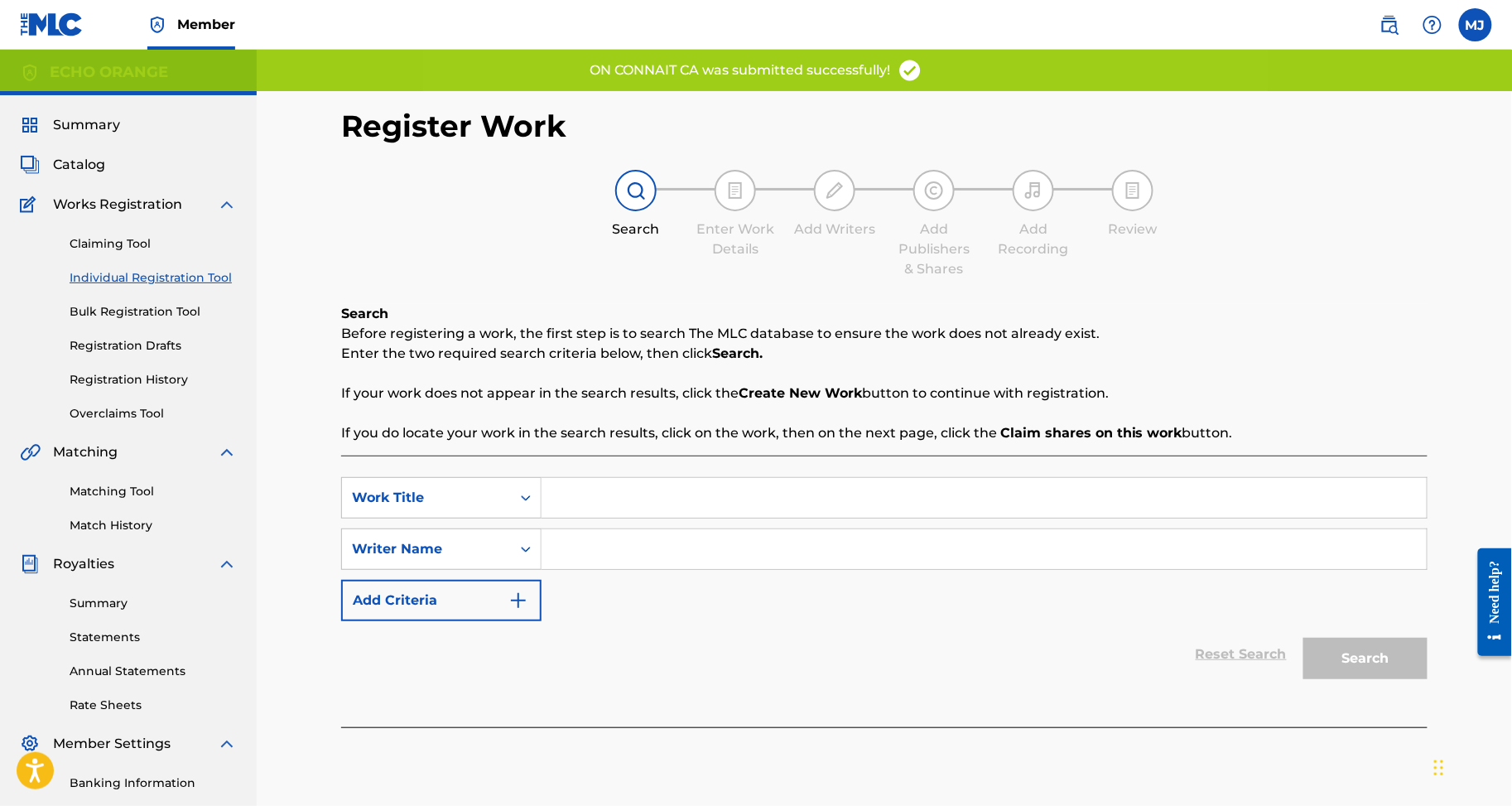
click at [173, 389] on link "Registration History" at bounding box center [153, 379] width 168 height 18
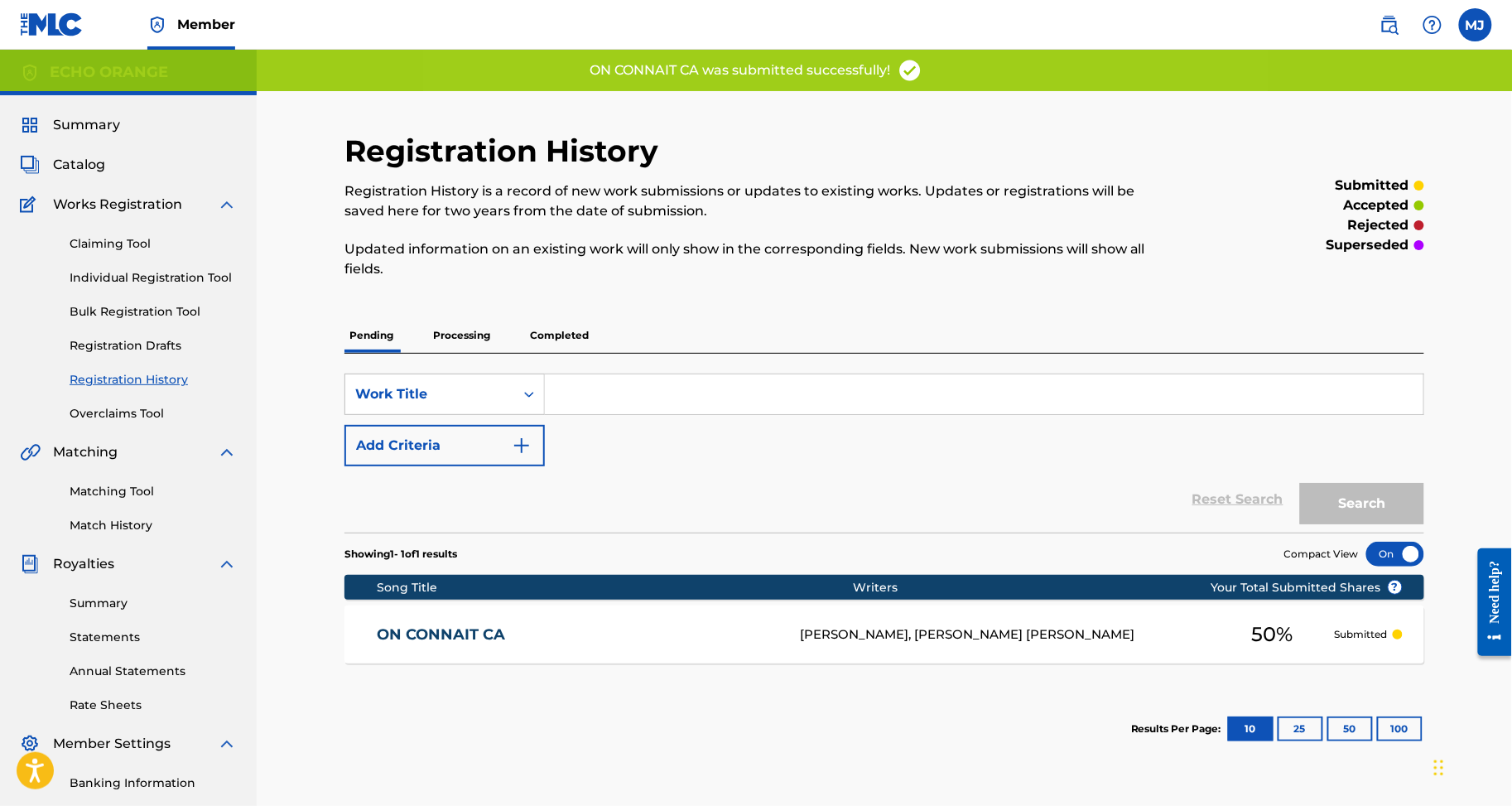
click at [485, 348] on p "Processing" at bounding box center [462, 335] width 67 height 35
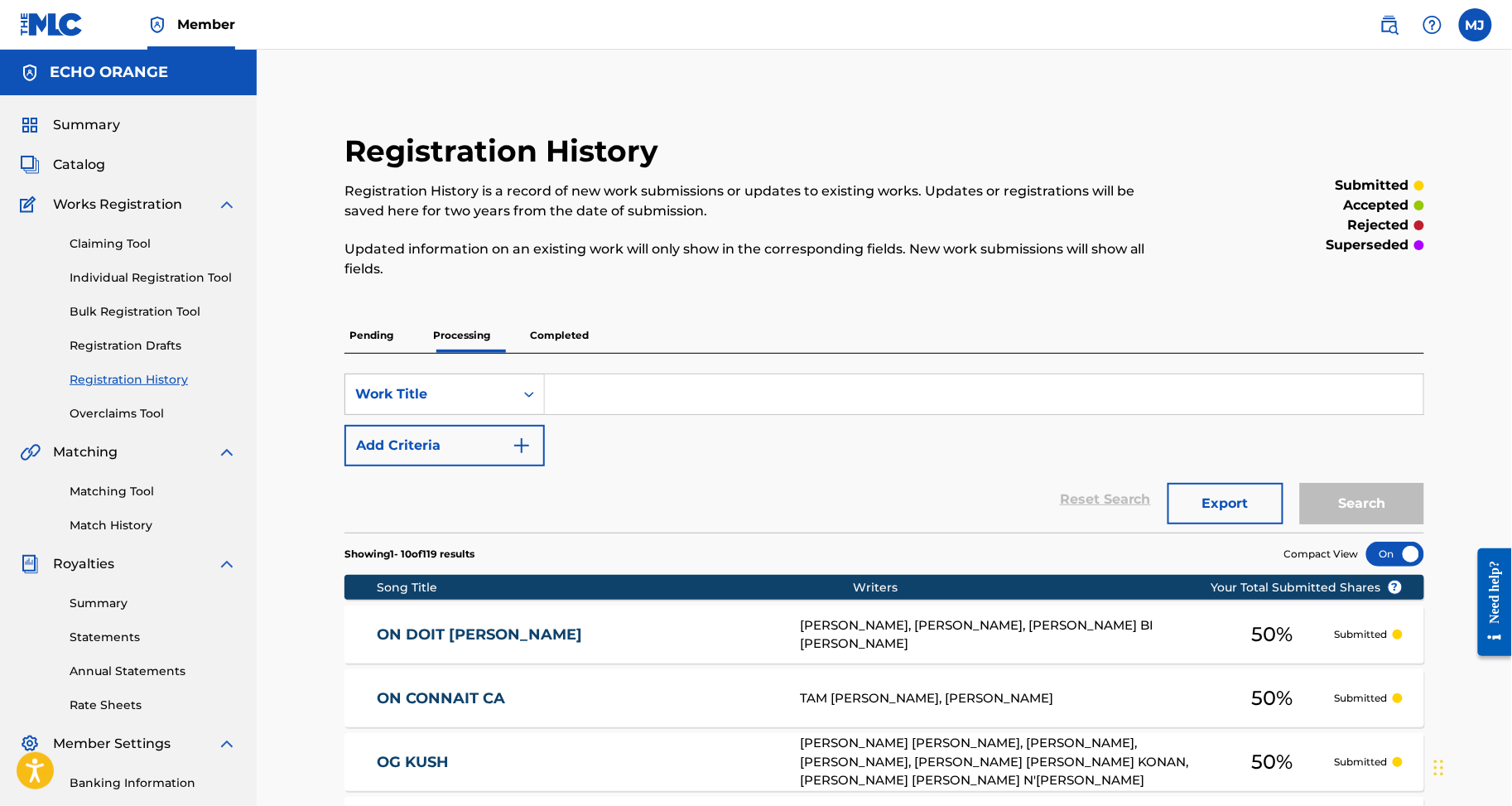
click at [184, 287] on link "Individual Registration Tool" at bounding box center [153, 277] width 168 height 18
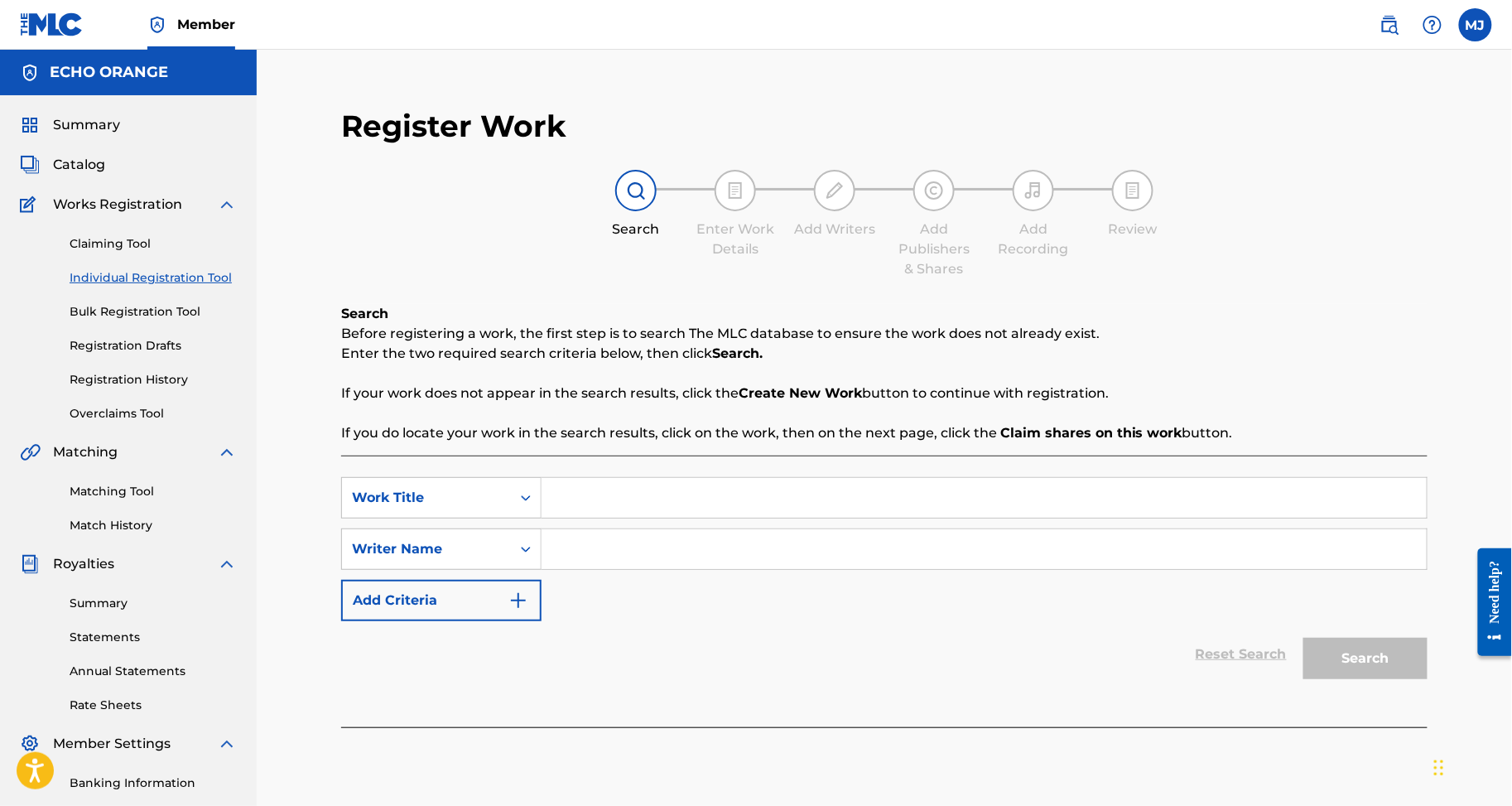
click at [930, 518] on input "Search Form" at bounding box center [984, 497] width 885 height 40
paste input "ON DOIT SE PARLER"
type input "ON DOIT SE PARLER"
click at [677, 569] on input "Search Form" at bounding box center [984, 549] width 885 height 40
paste input "KOUE FOUELO XAVIER MARTIAL"
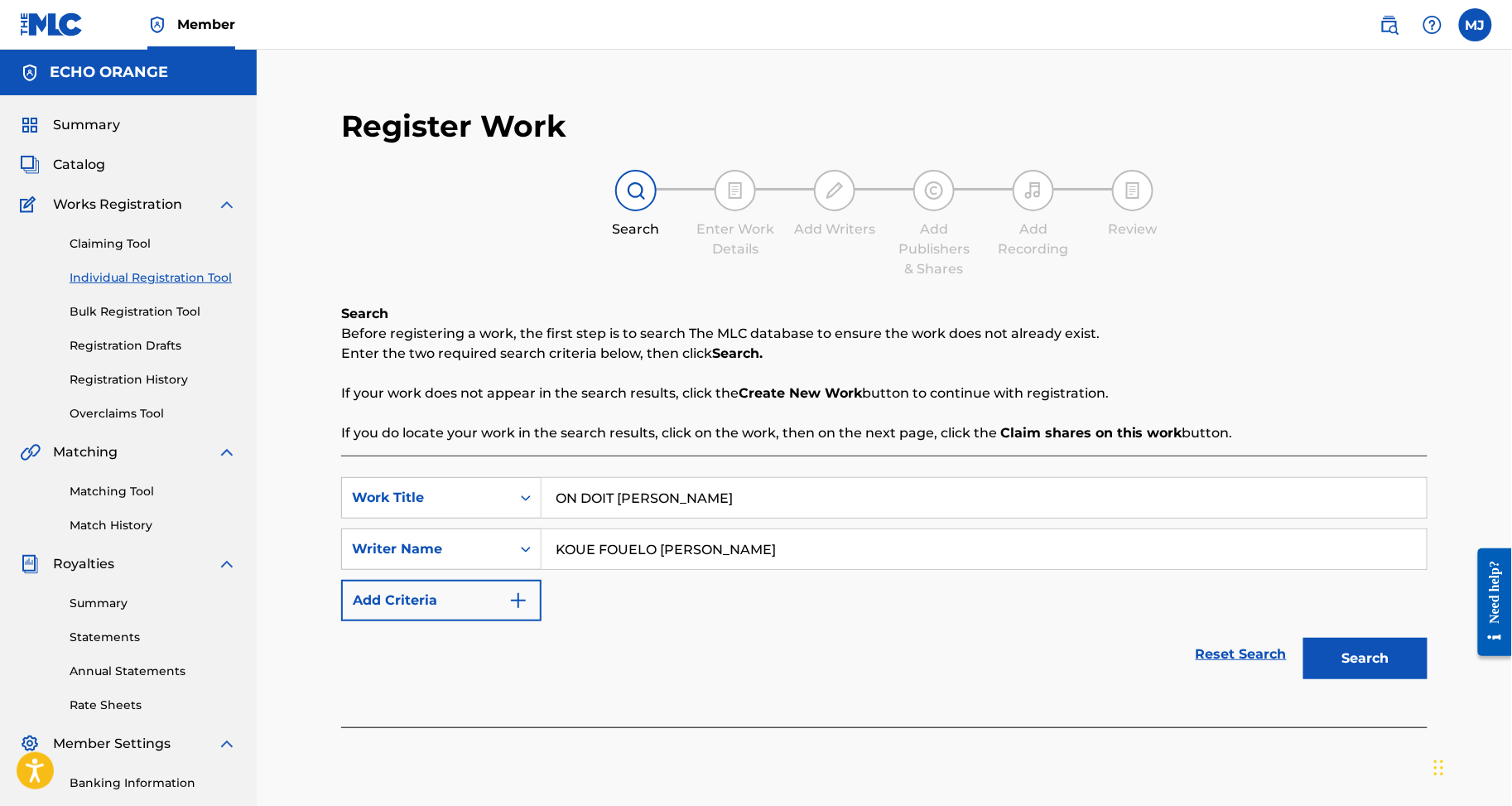
type input "KOUE FOUELO XAVIER MARTIAL"
click at [1394, 680] on button "Search" at bounding box center [1365, 658] width 124 height 41
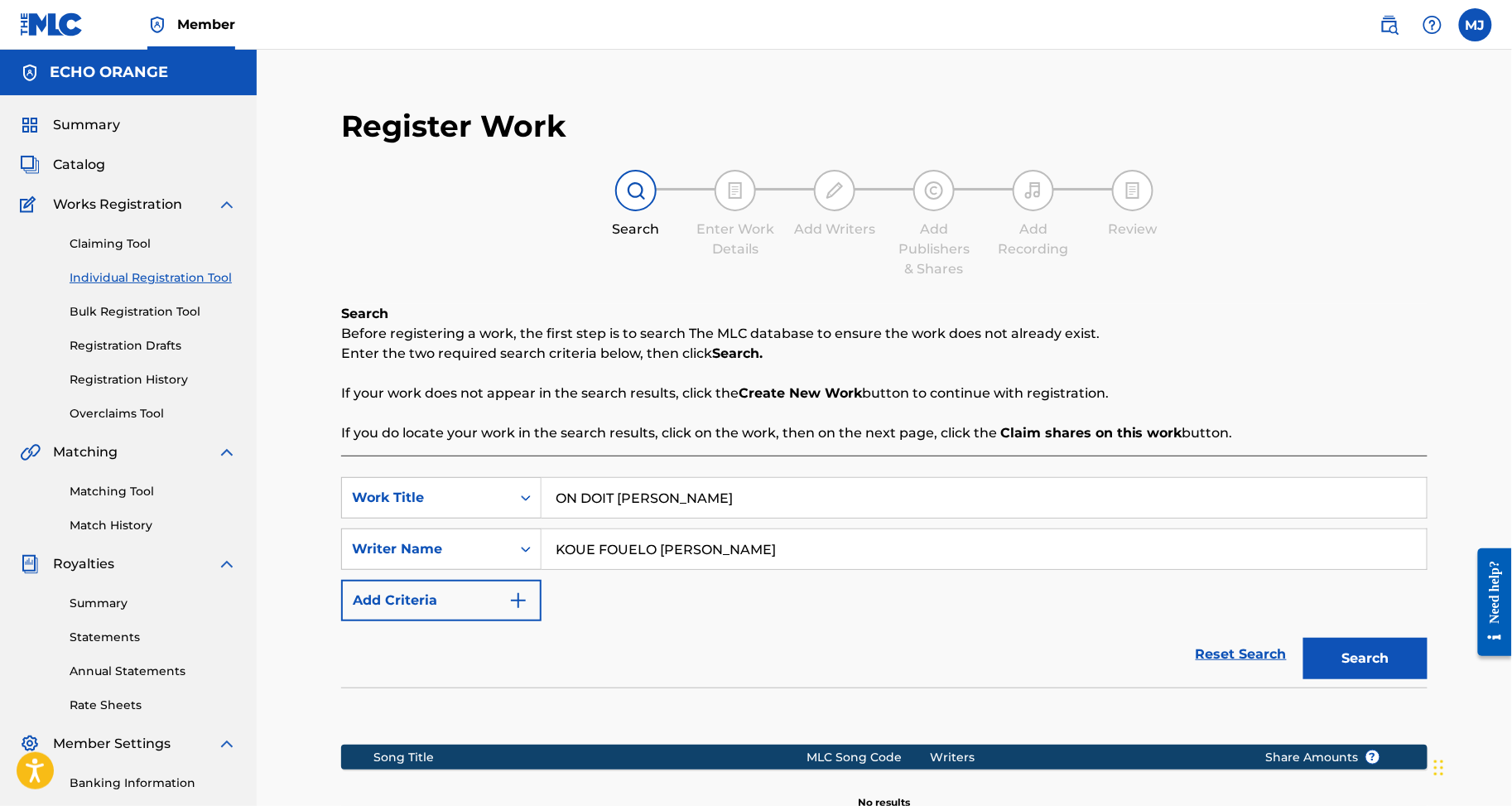
scroll to position [362, 0]
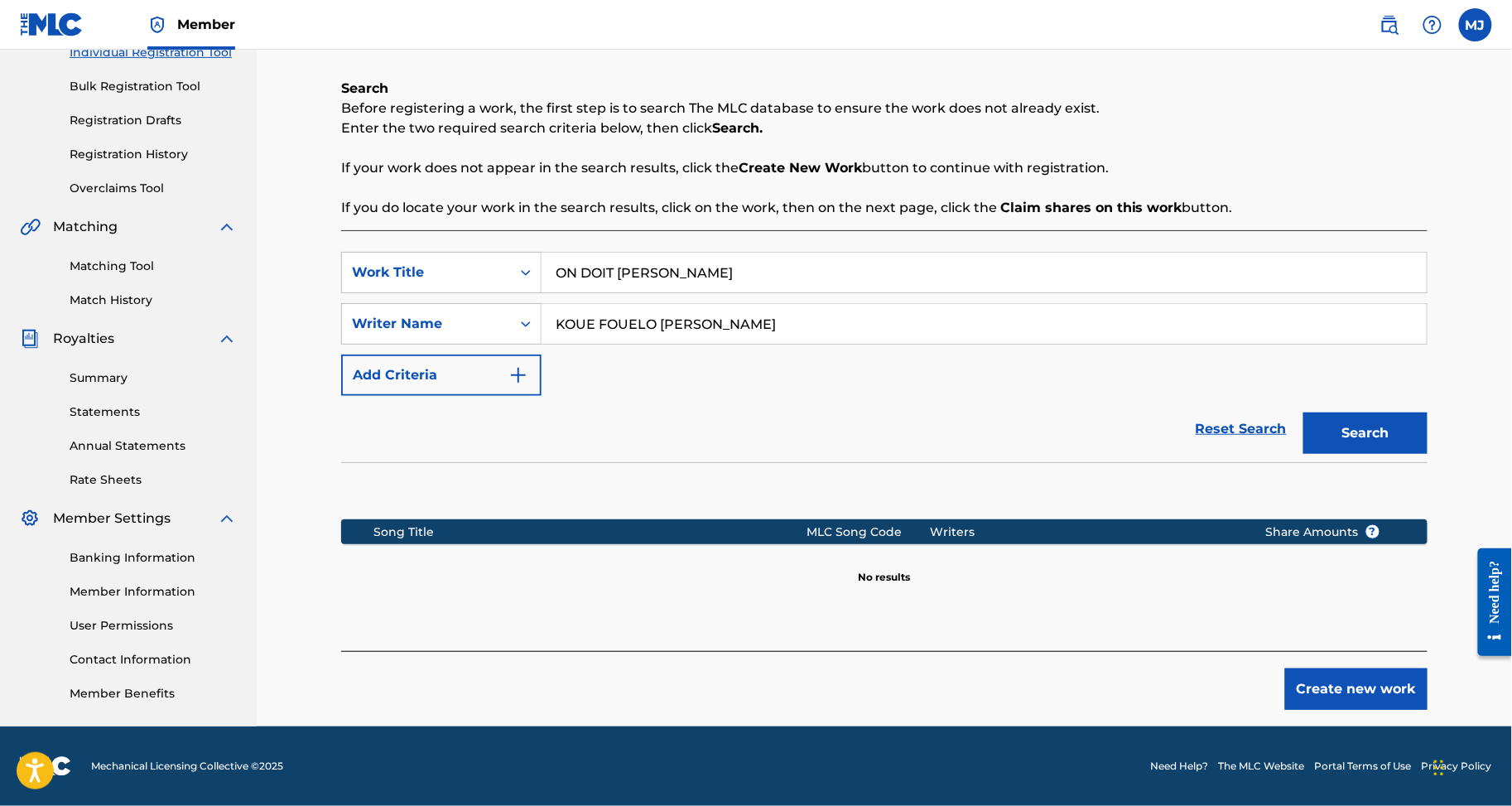
drag, startPoint x: 1343, startPoint y: 639, endPoint x: 1378, endPoint y: 668, distance: 45.5
click at [1347, 651] on div "Create new work" at bounding box center [884, 680] width 1086 height 59
click at [1408, 694] on div "Register Work Search Enter Work Details Add Writers Add Publishers & Shares Add…" at bounding box center [884, 296] width 1120 height 861
click at [1411, 688] on button "Create new work" at bounding box center [1356, 689] width 142 height 41
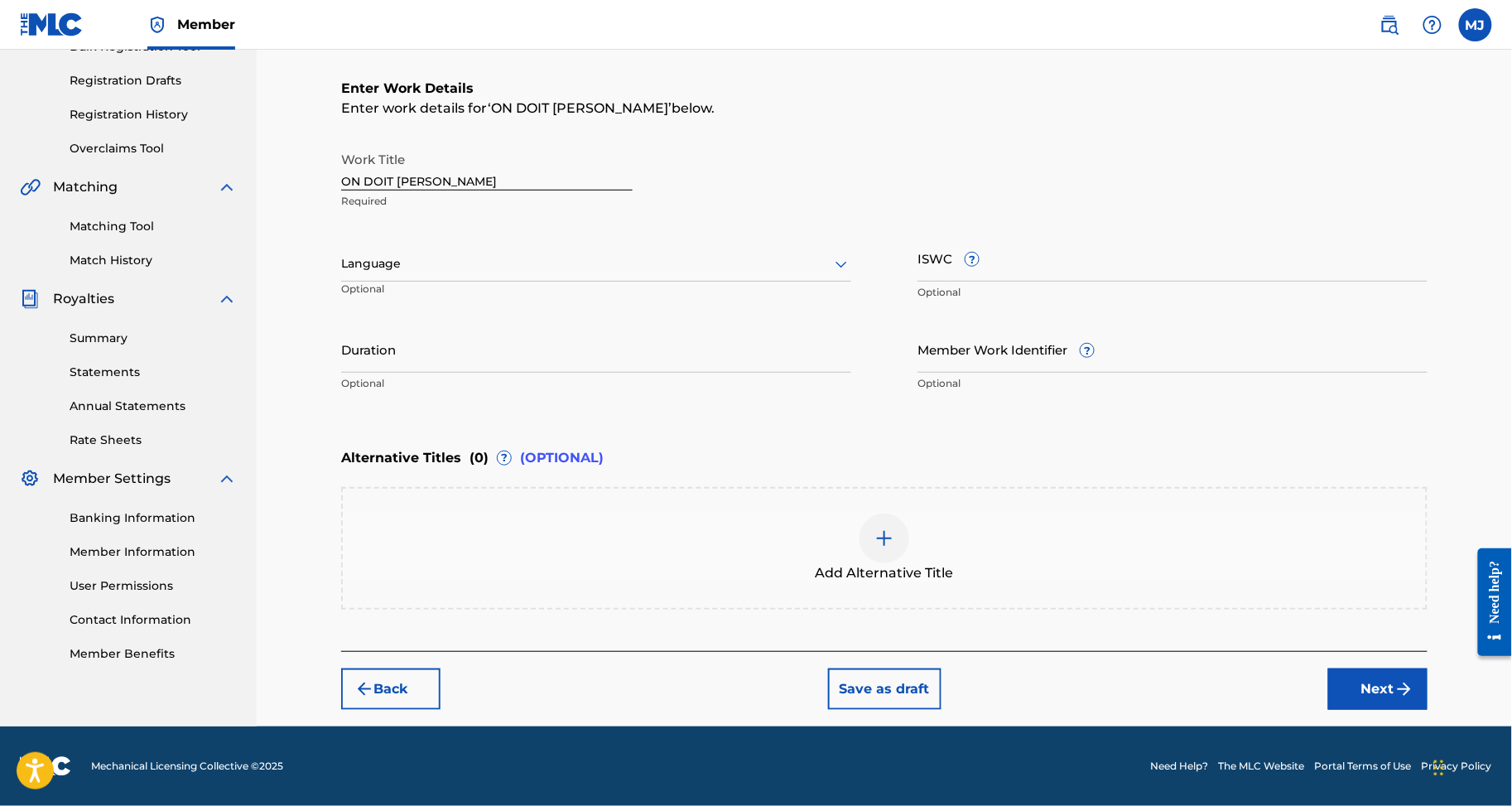
click at [1413, 710] on button "Next" at bounding box center [1378, 689] width 99 height 41
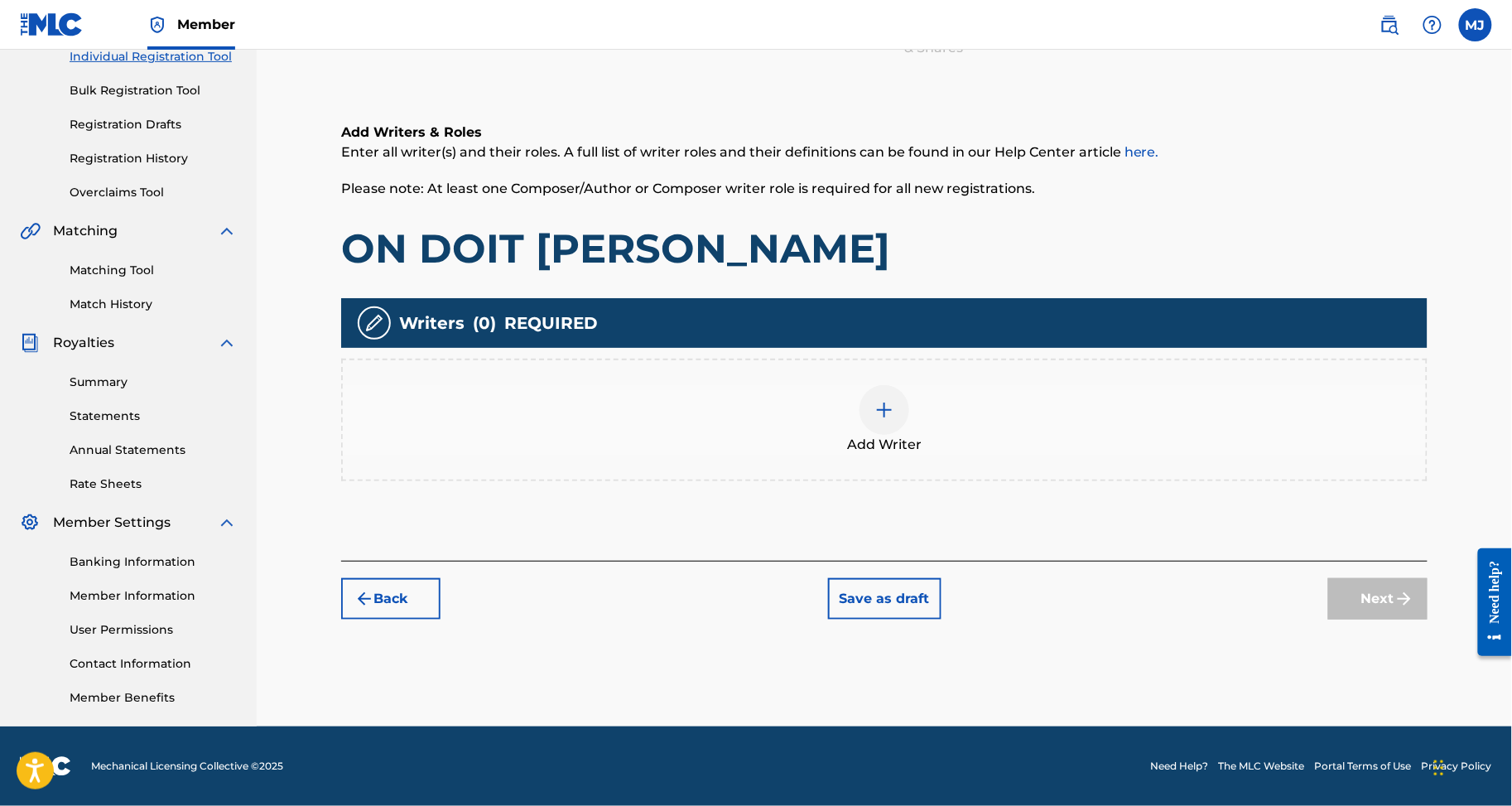
click at [1086, 385] on div "Add Writer" at bounding box center [884, 420] width 1083 height 70
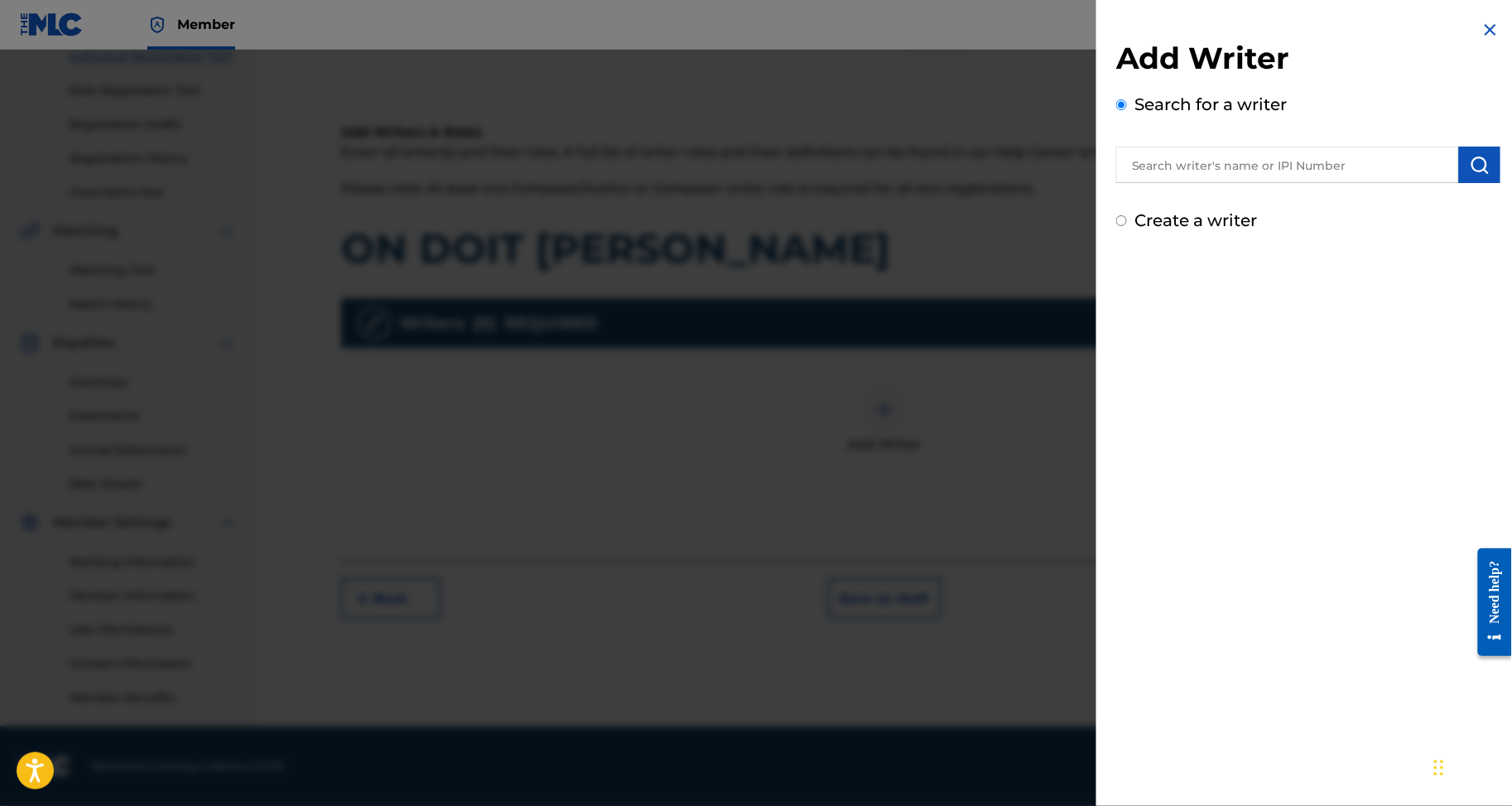
click at [1249, 183] on input "text" at bounding box center [1288, 164] width 343 height 36
paste input "KOUE FOUELO XAVIER MARTIAL"
type input "KOUE FOUELO XAVIER MARTIAL"
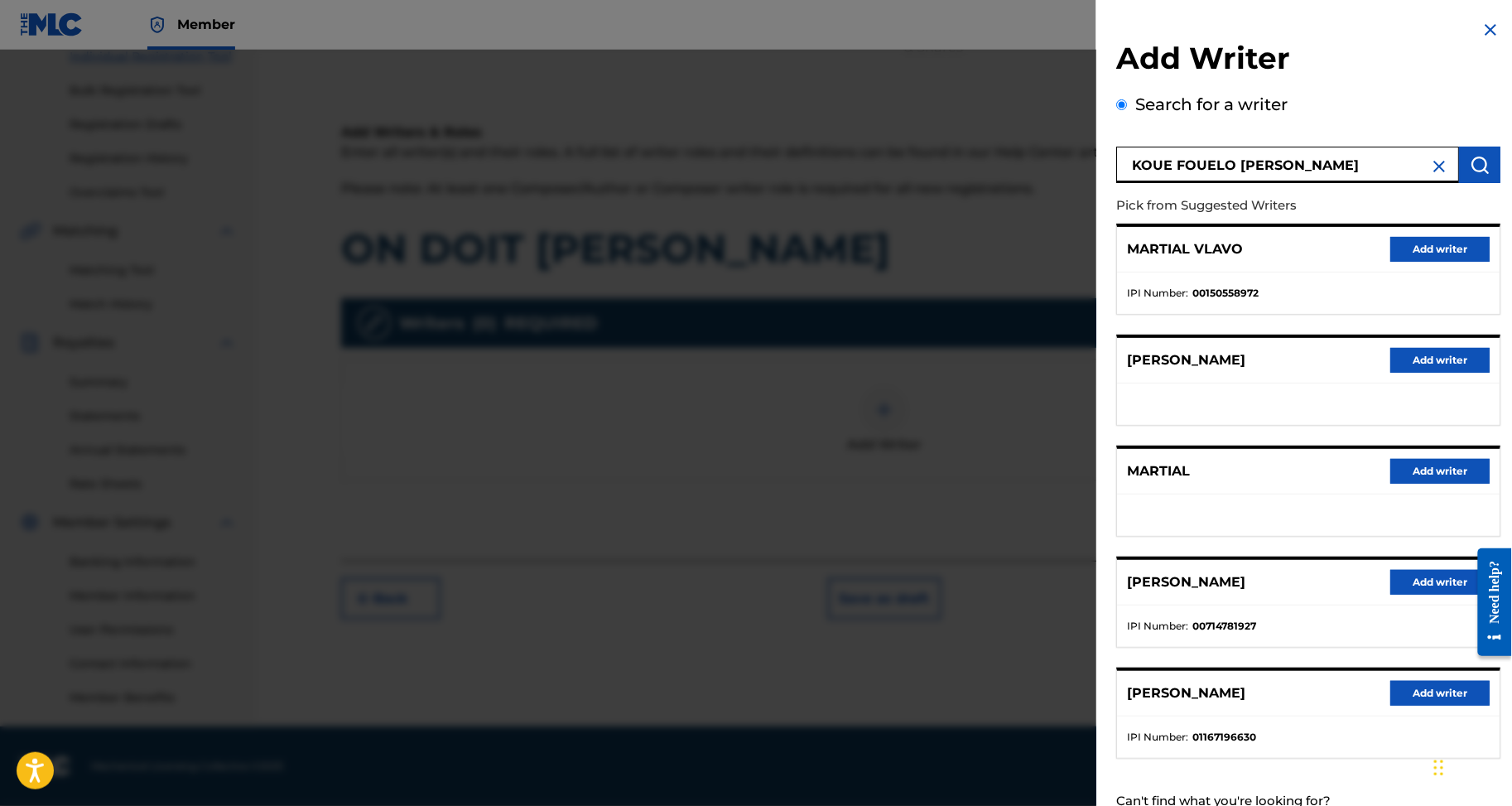
click at [1410, 595] on button "Add writer" at bounding box center [1440, 582] width 99 height 24
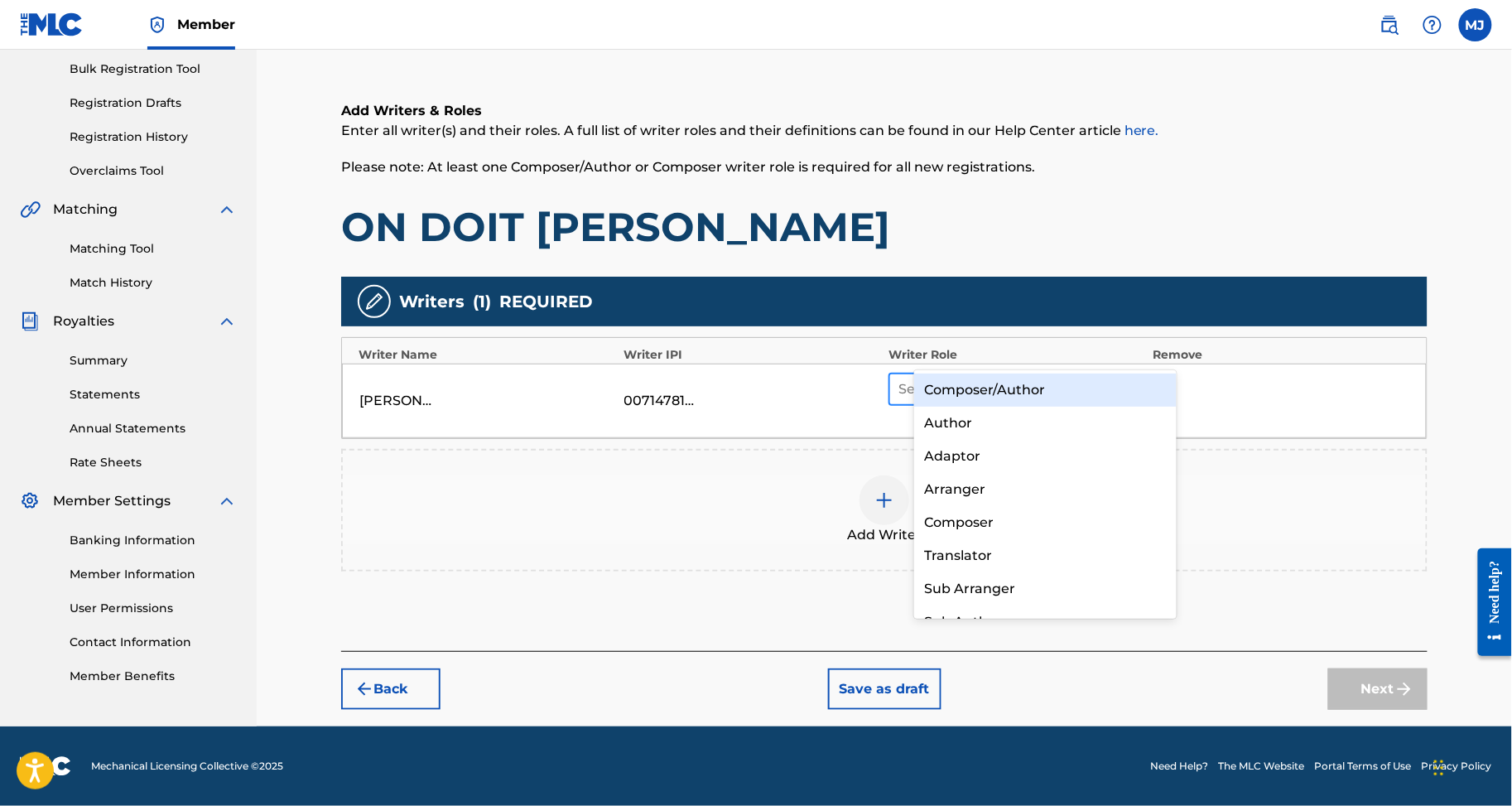
click at [991, 378] on div at bounding box center [1001, 390] width 206 height 24
click at [998, 395] on div "Composer/Author" at bounding box center [1045, 390] width 262 height 33
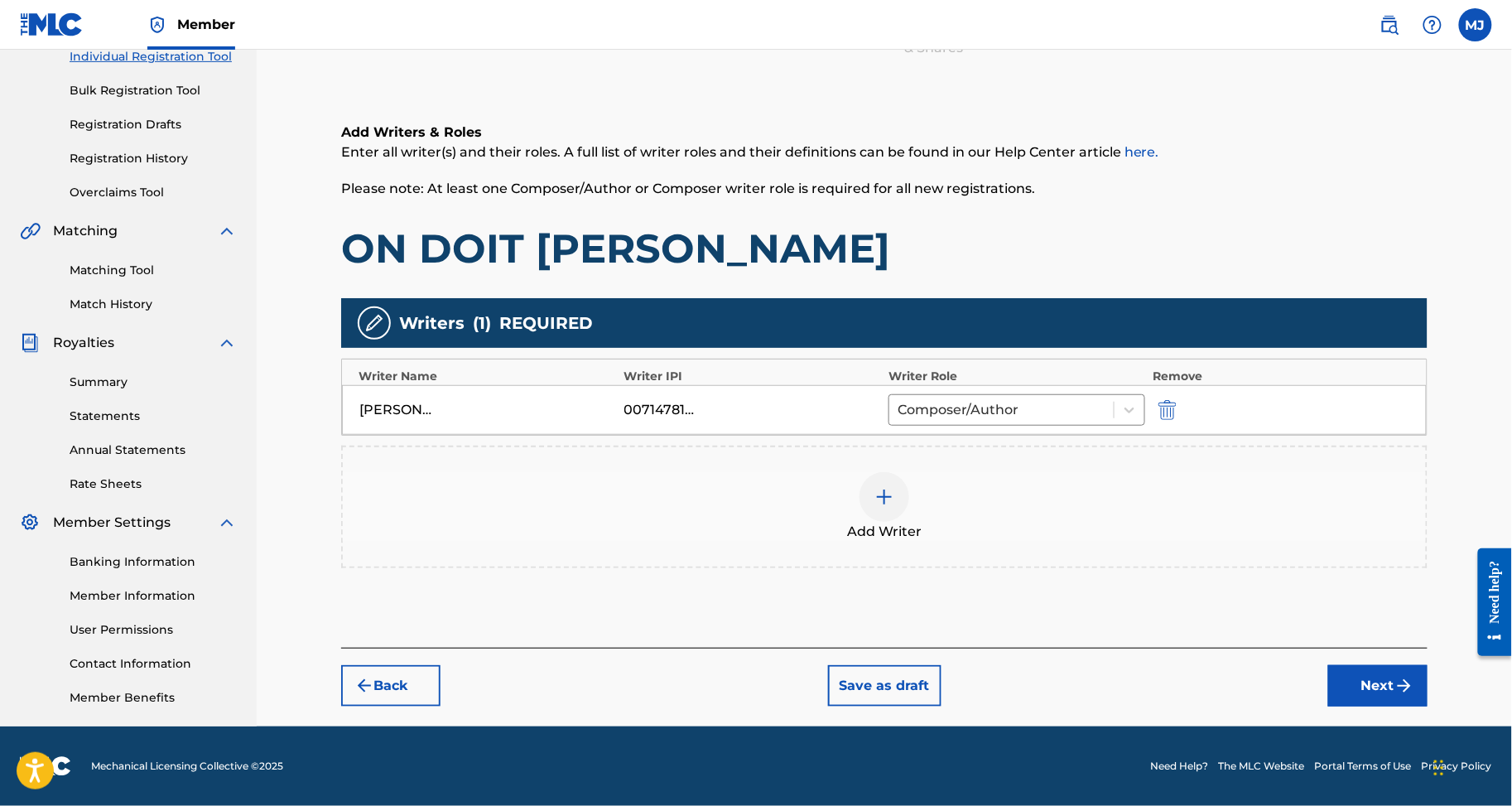
click at [909, 472] on div at bounding box center [884, 497] width 50 height 50
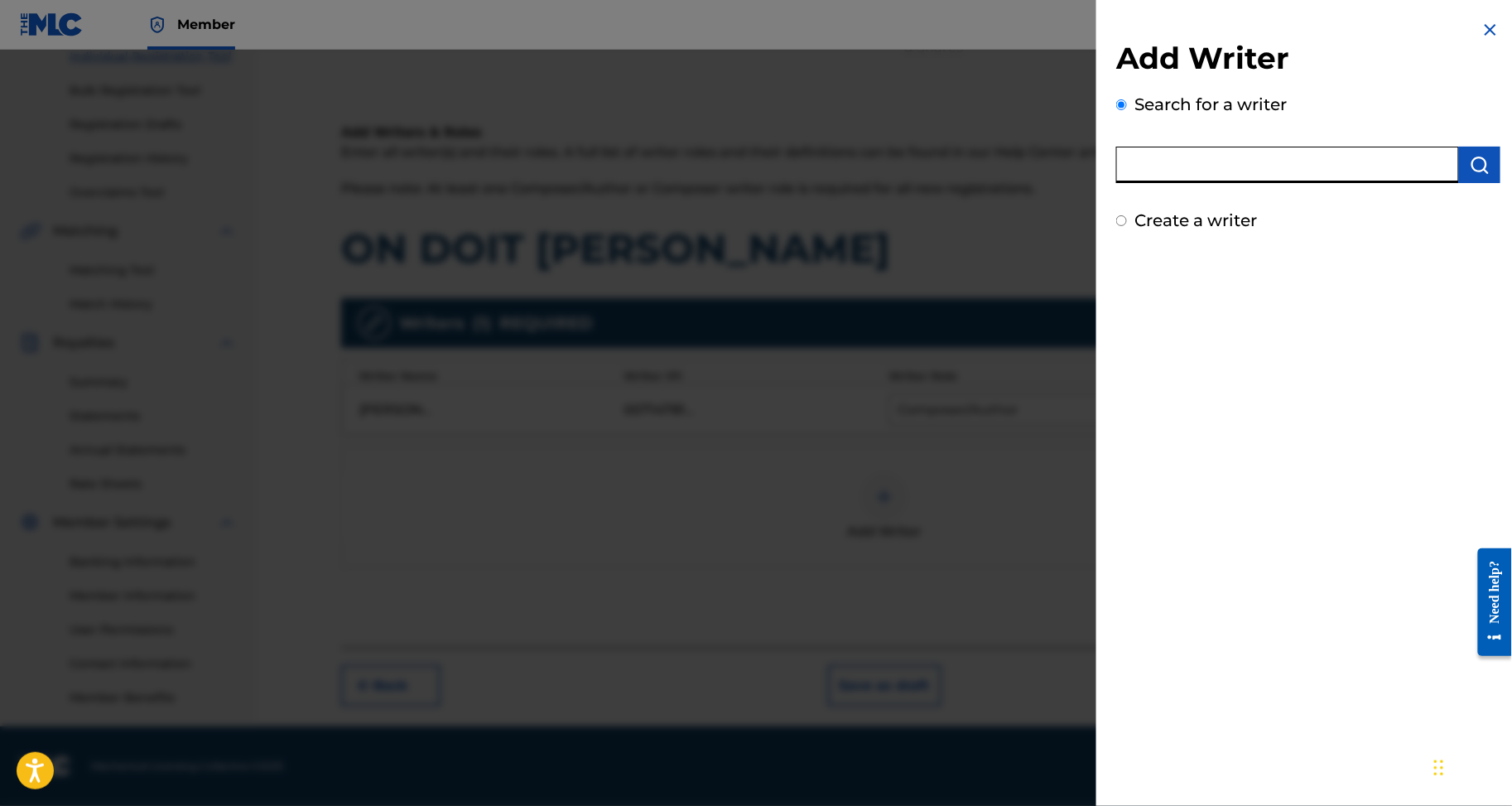
click at [1117, 174] on input "text" at bounding box center [1288, 164] width 343 height 36
paste input "ODJE NADRAUD PRINCE ISMAEL"
type input "ODJE NADRAUD PRINCE ISMAEL"
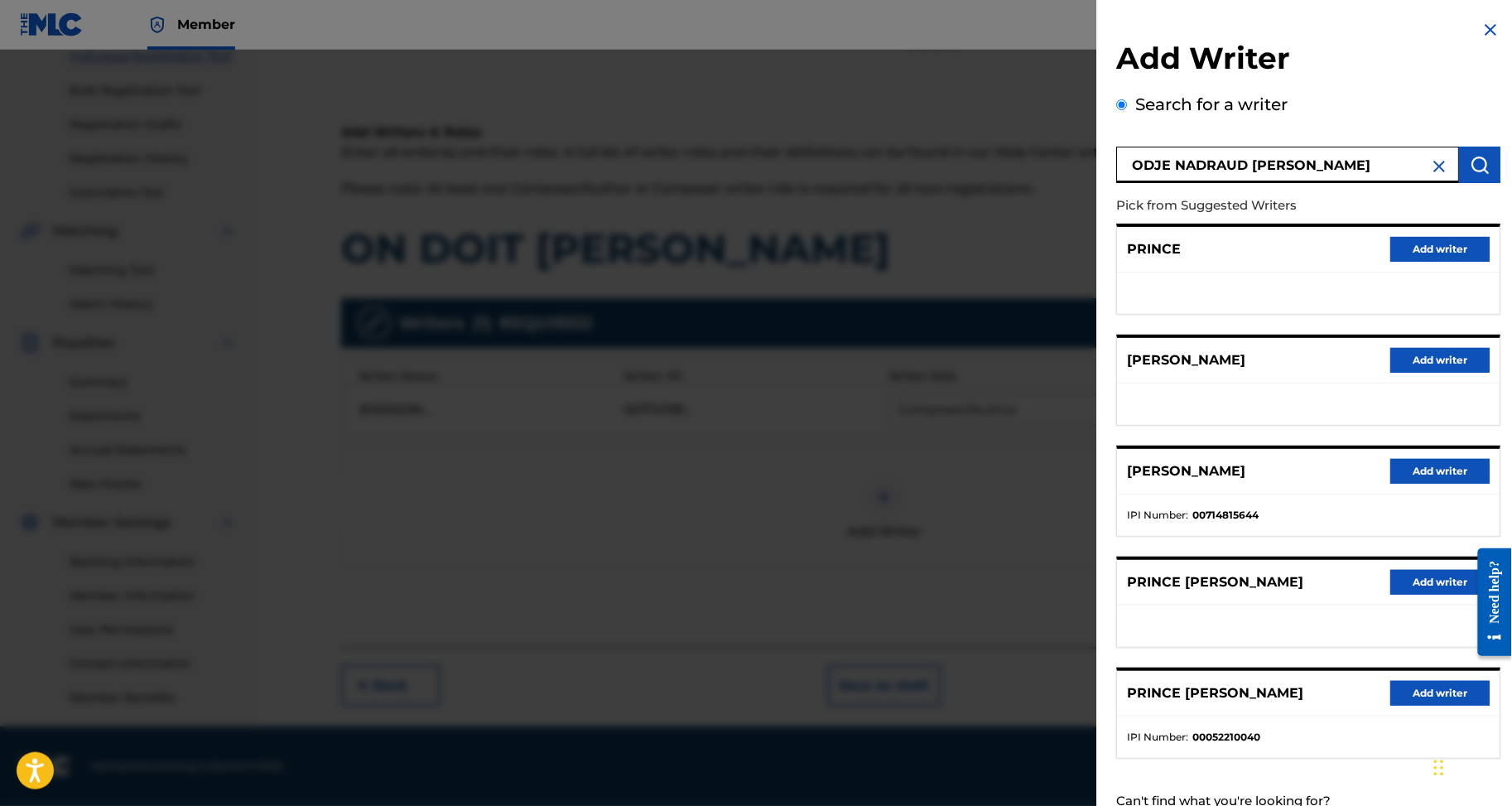
scroll to position [36, 0]
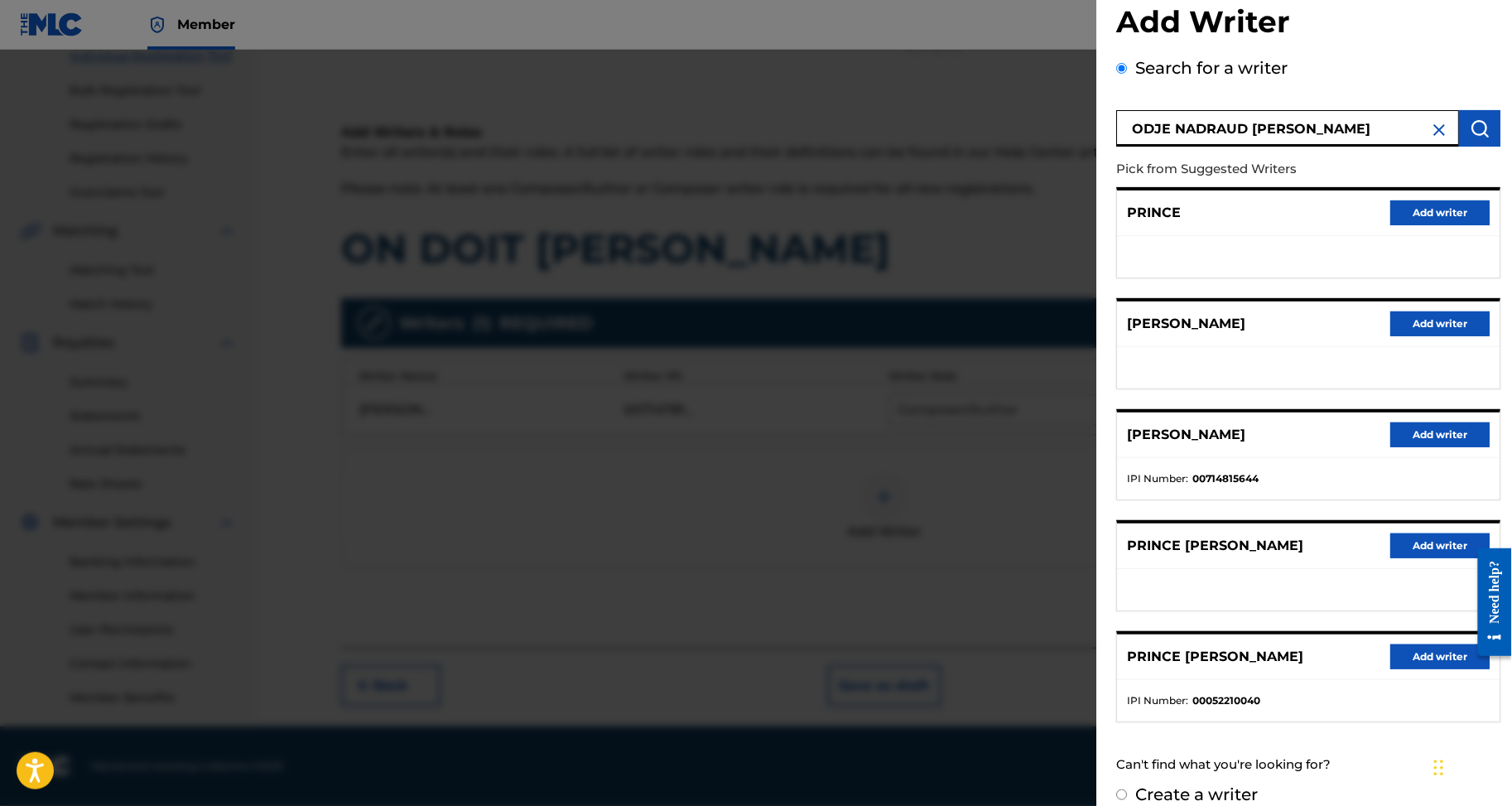
click at [1434, 448] on button "Add writer" at bounding box center [1440, 434] width 99 height 24
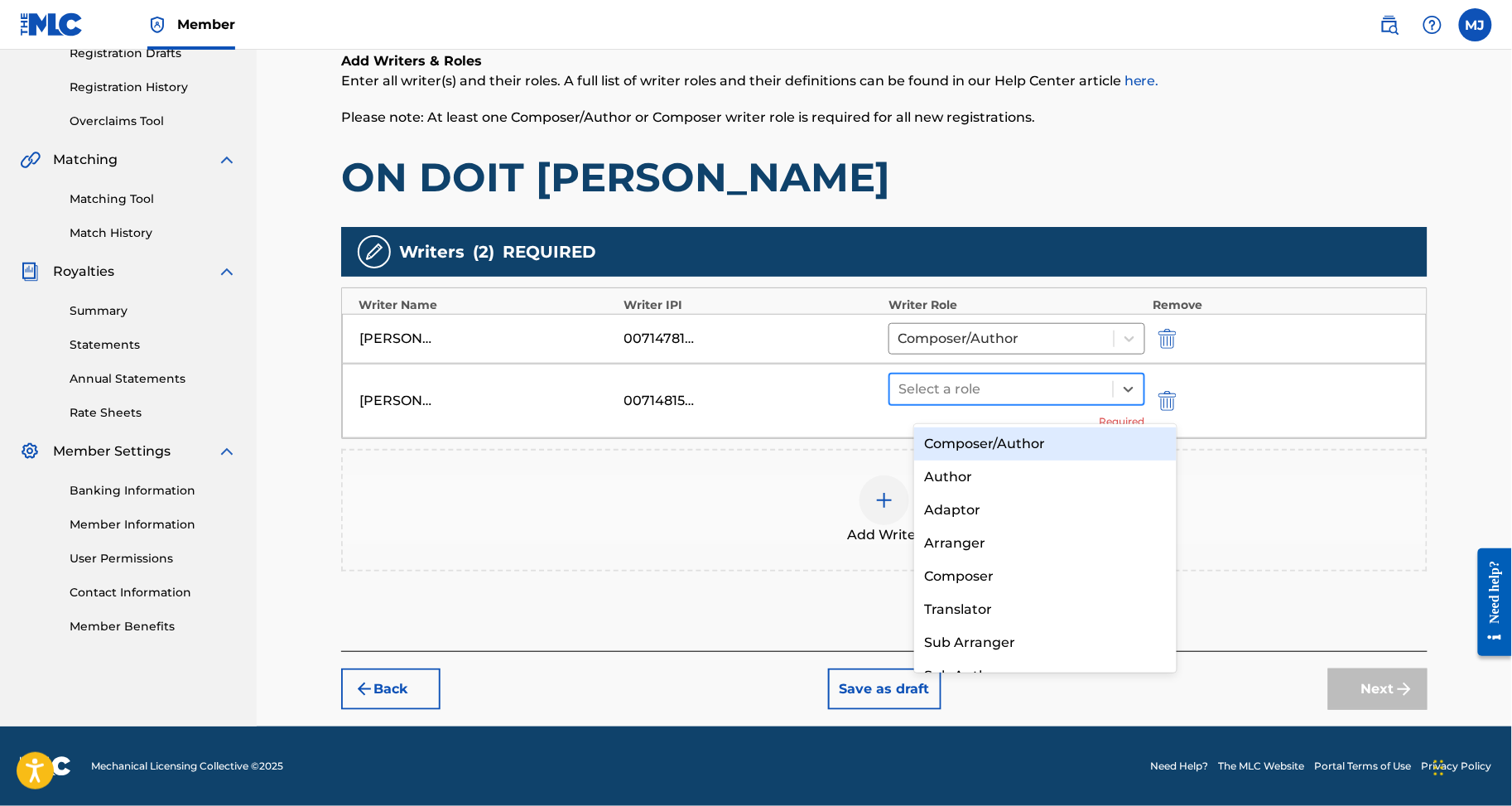
click at [1095, 393] on div at bounding box center [1001, 390] width 206 height 24
click at [1032, 443] on div "Composer/Author" at bounding box center [1045, 443] width 262 height 33
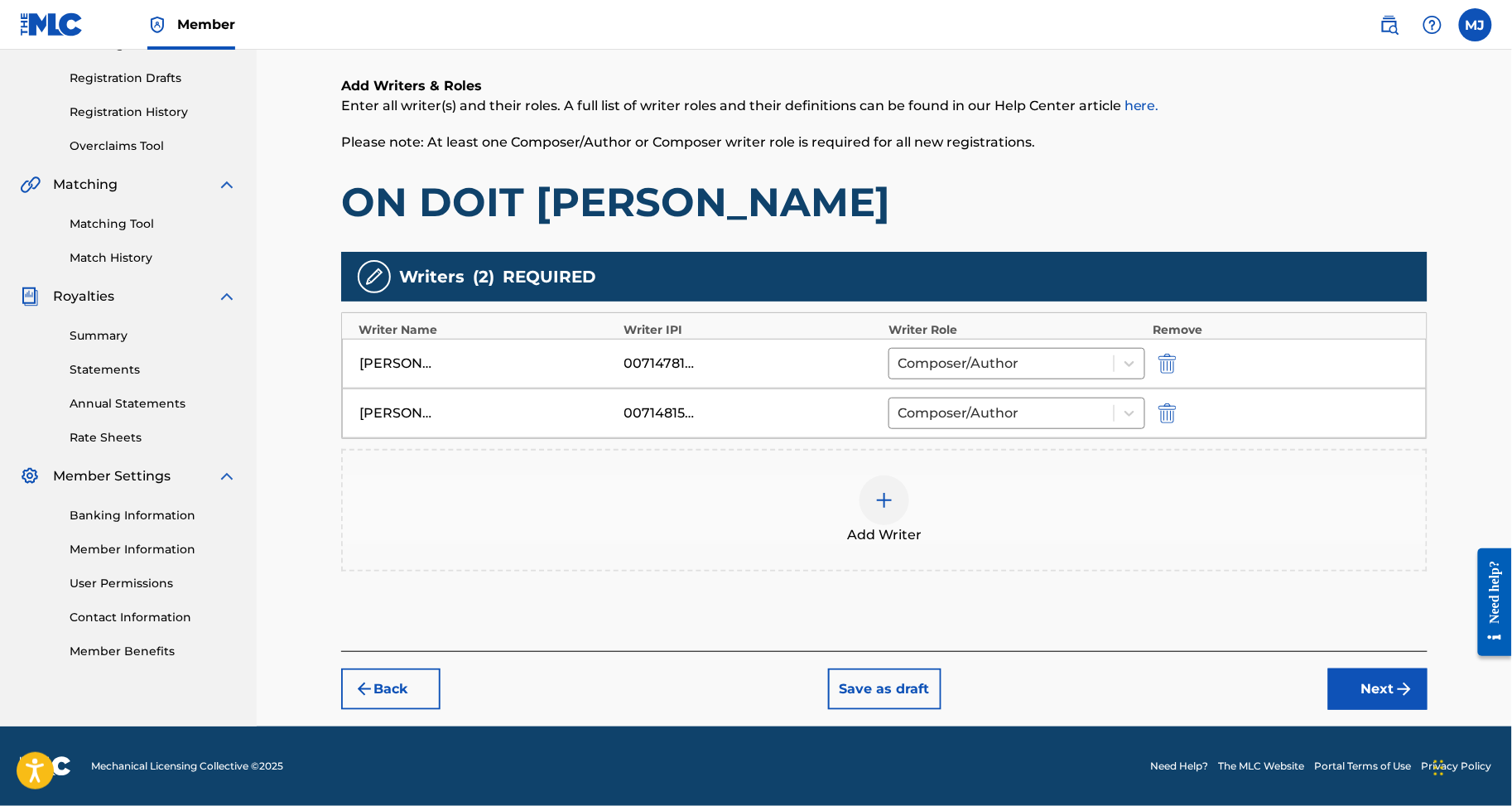
click at [998, 478] on div "Add Writer" at bounding box center [884, 510] width 1083 height 70
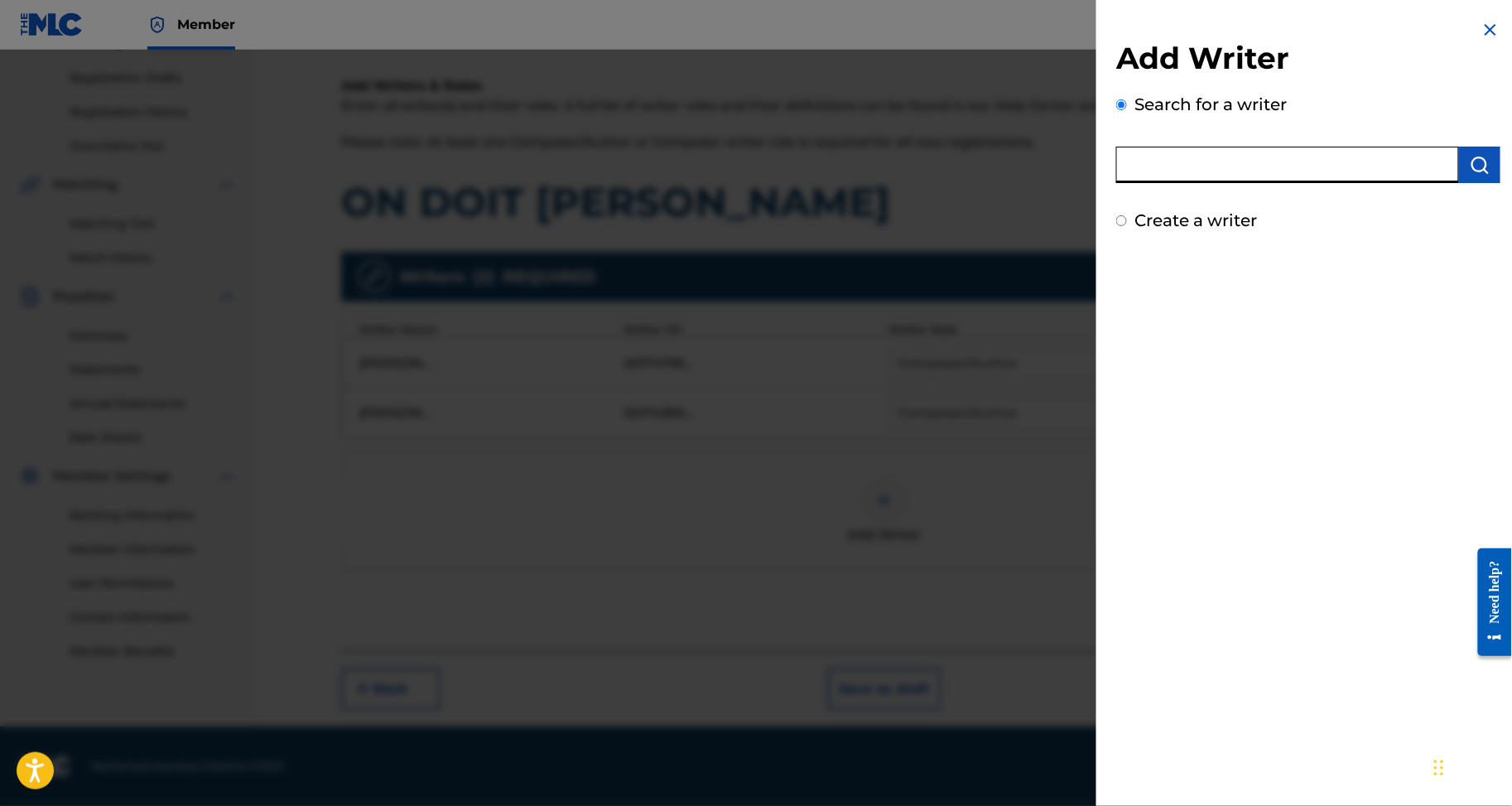
click at [1257, 173] on input "text" at bounding box center [1288, 164] width 343 height 36
paste input "VAMI BI GOLE SAINT PIERRE"
type input "VAMI BI GOLE SAINT PIERRE"
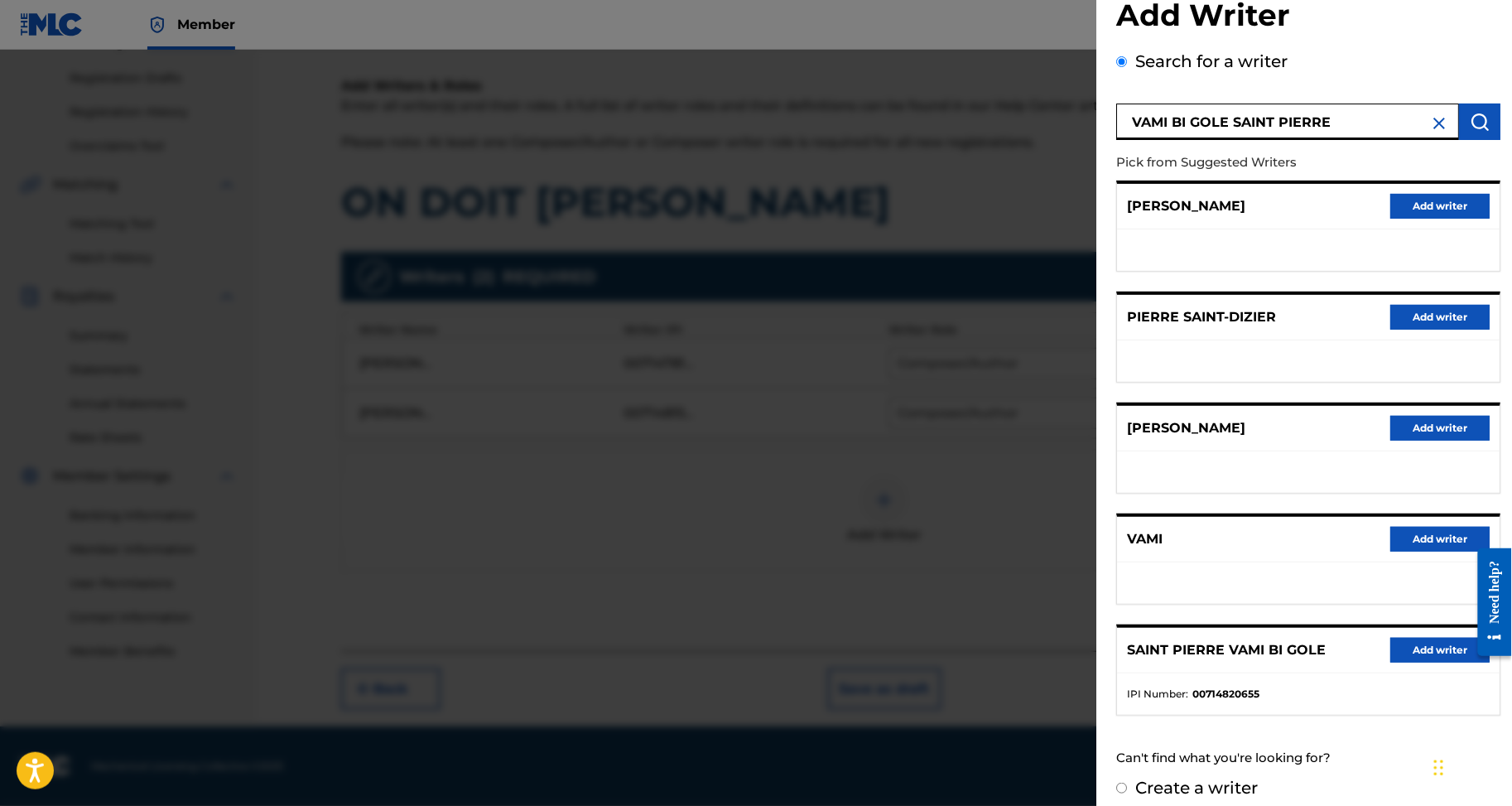
scroll to position [199, 0]
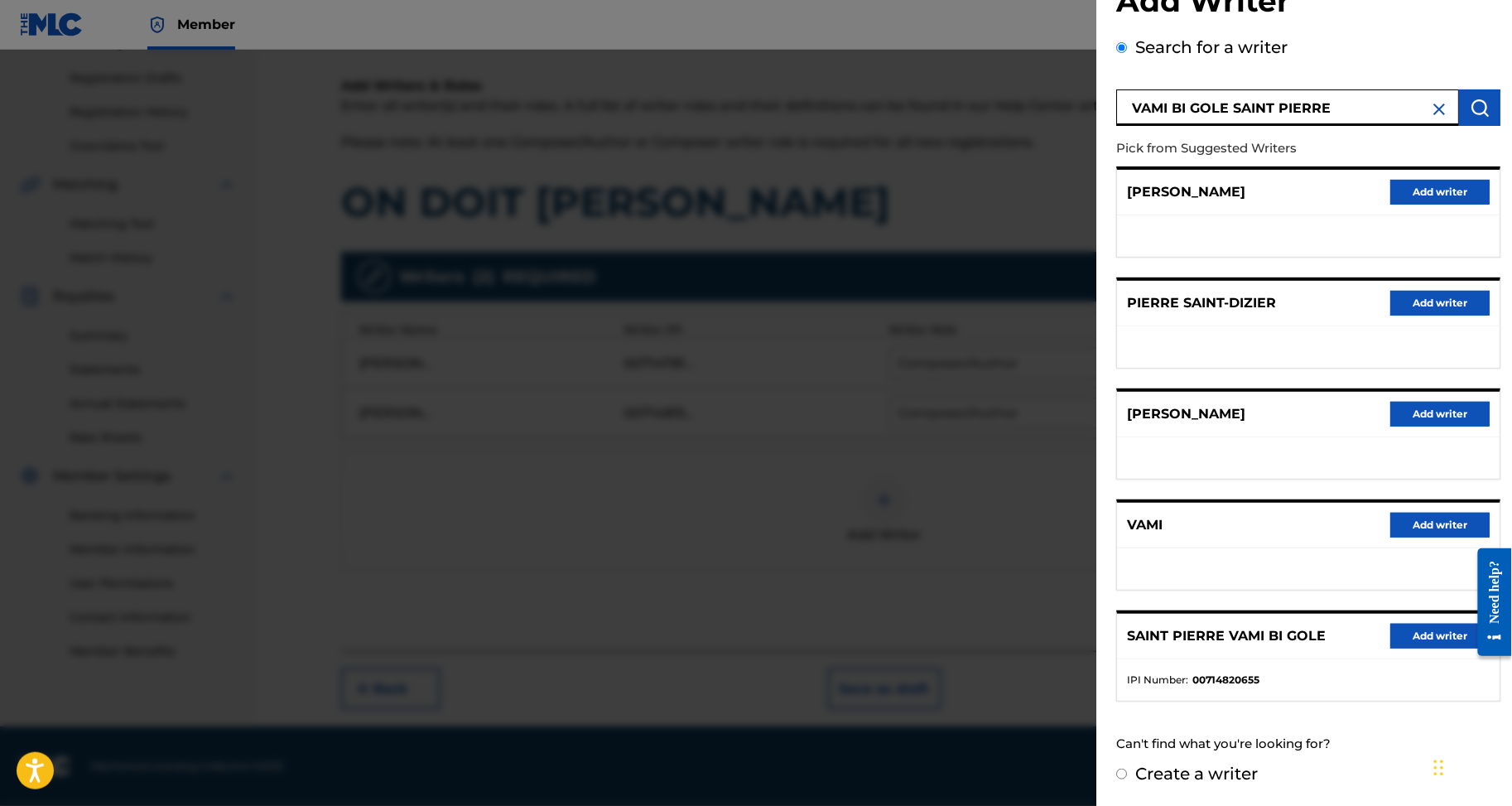
click at [1405, 624] on button "Add writer" at bounding box center [1440, 636] width 99 height 24
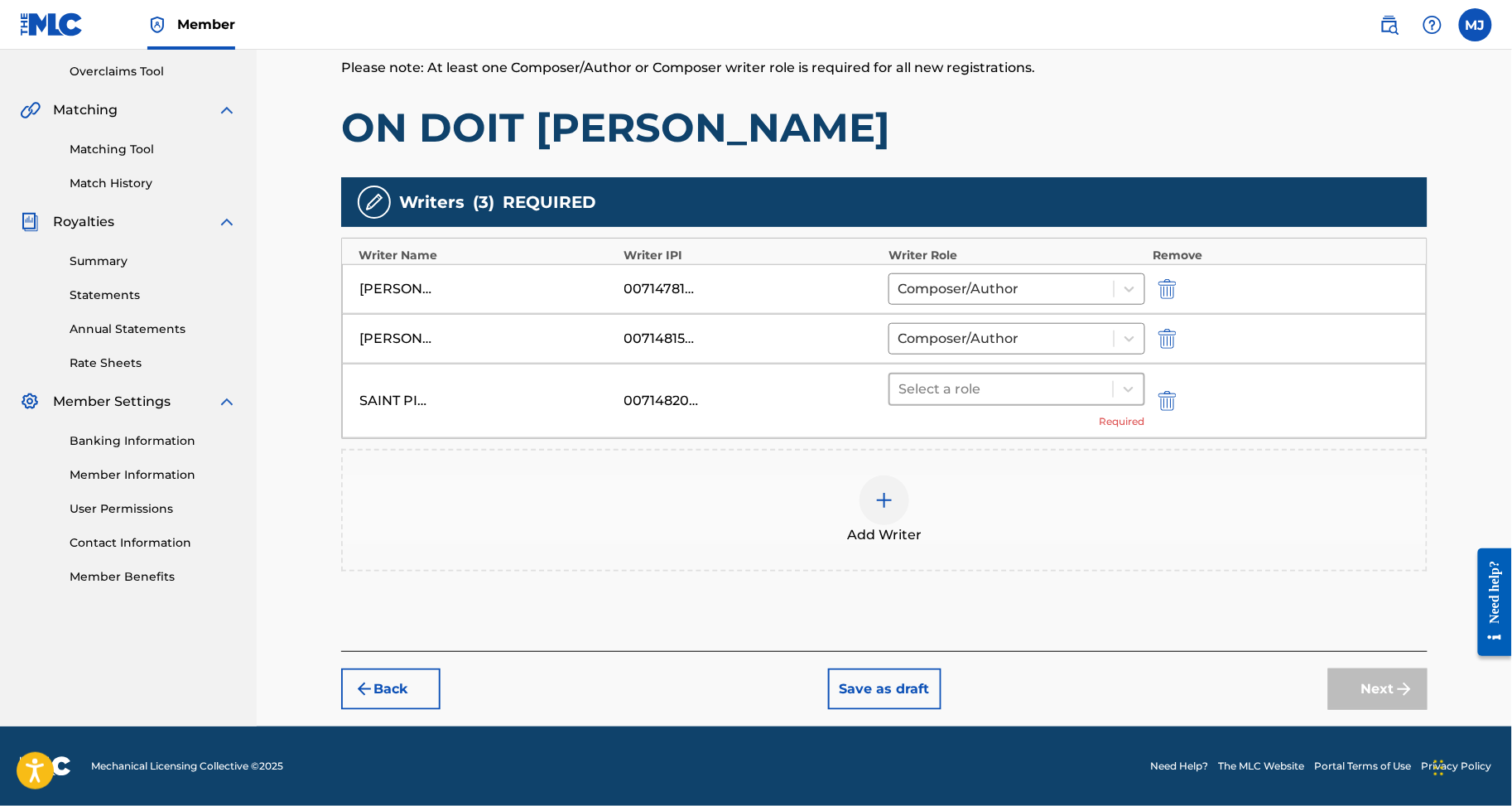
click at [1044, 401] on div at bounding box center [1001, 390] width 206 height 24
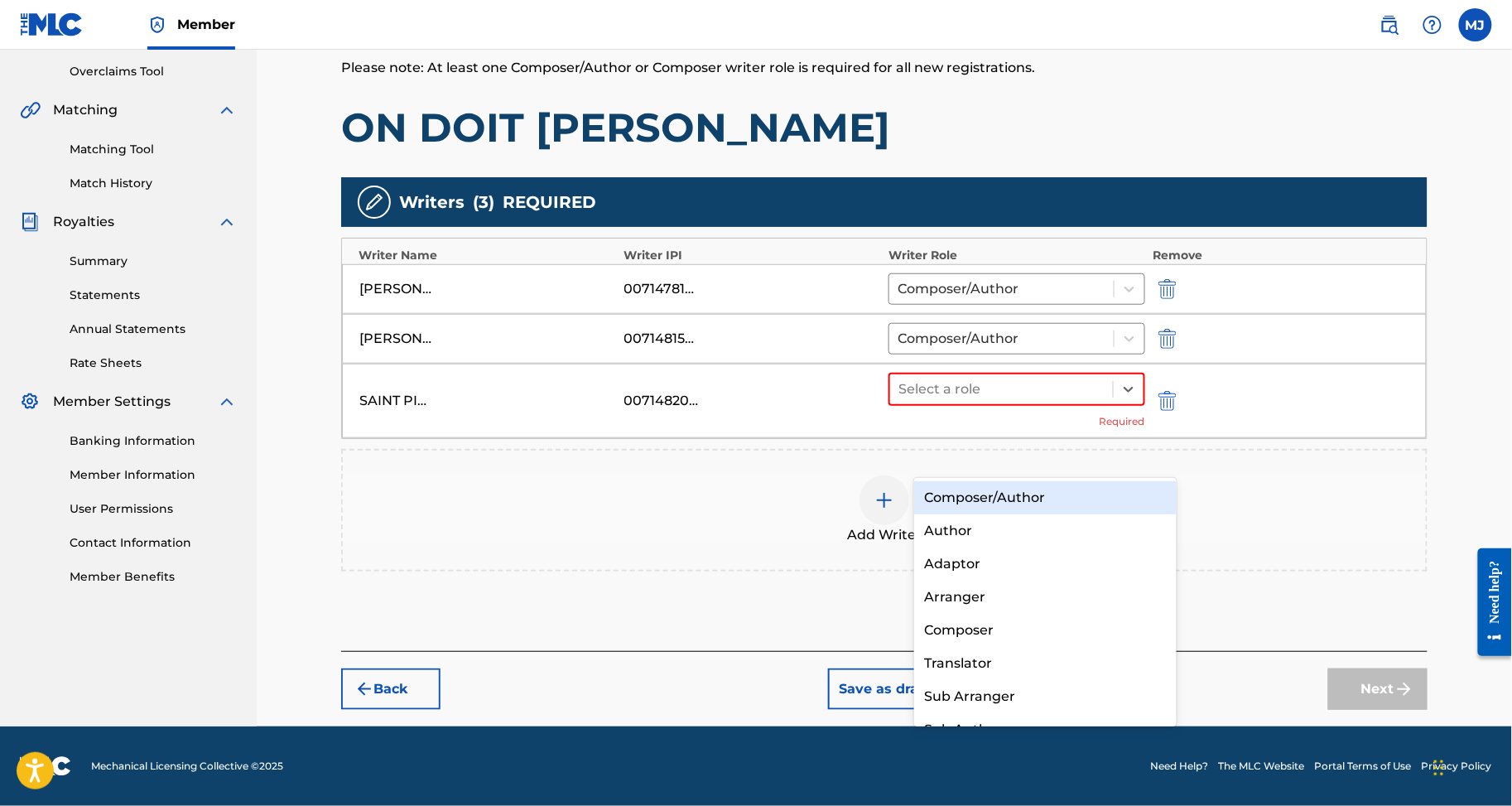
click at [1021, 515] on div "Author" at bounding box center [1045, 530] width 262 height 33
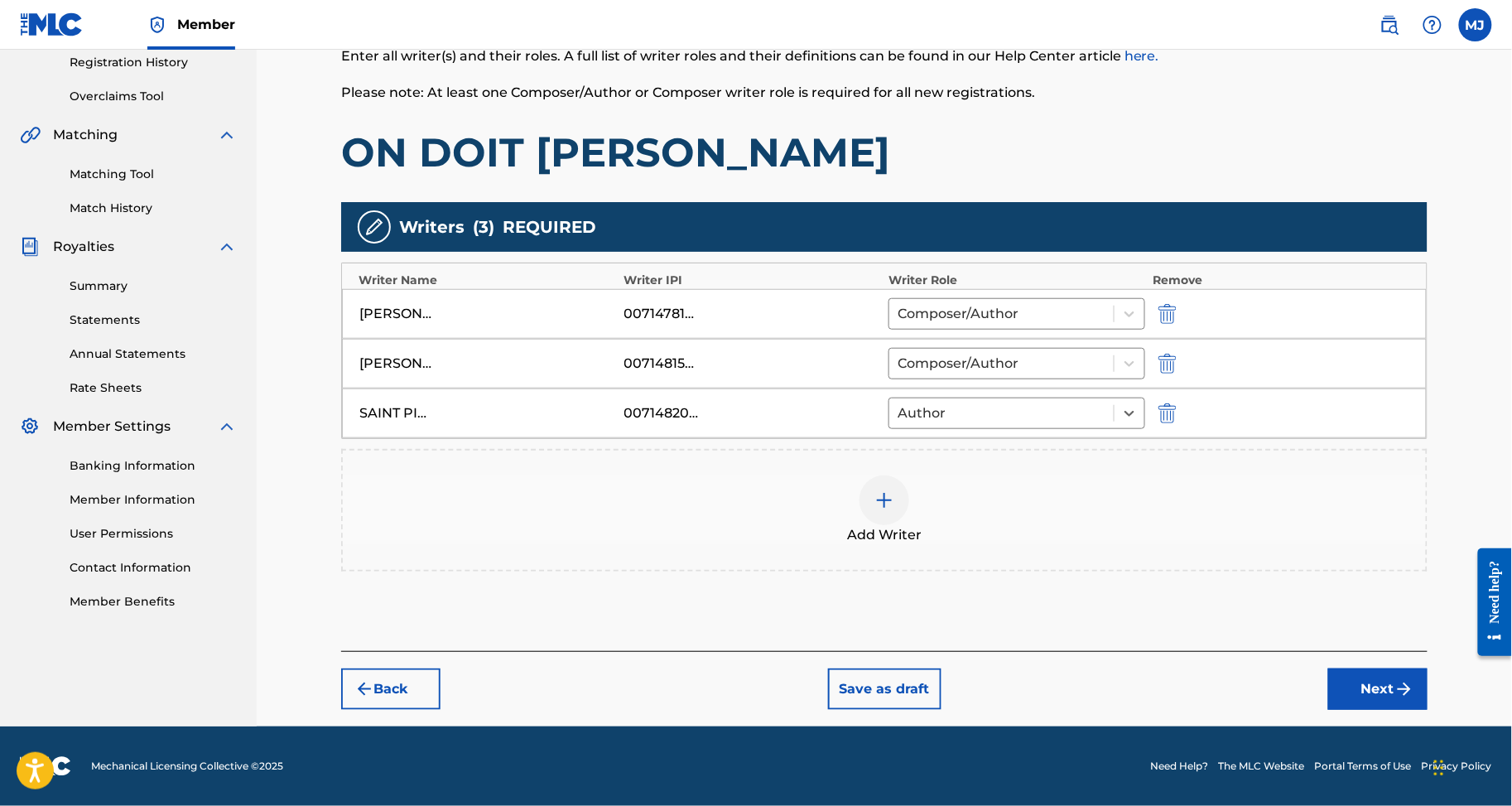
click at [1032, 502] on div "Add Writer" at bounding box center [884, 510] width 1086 height 122
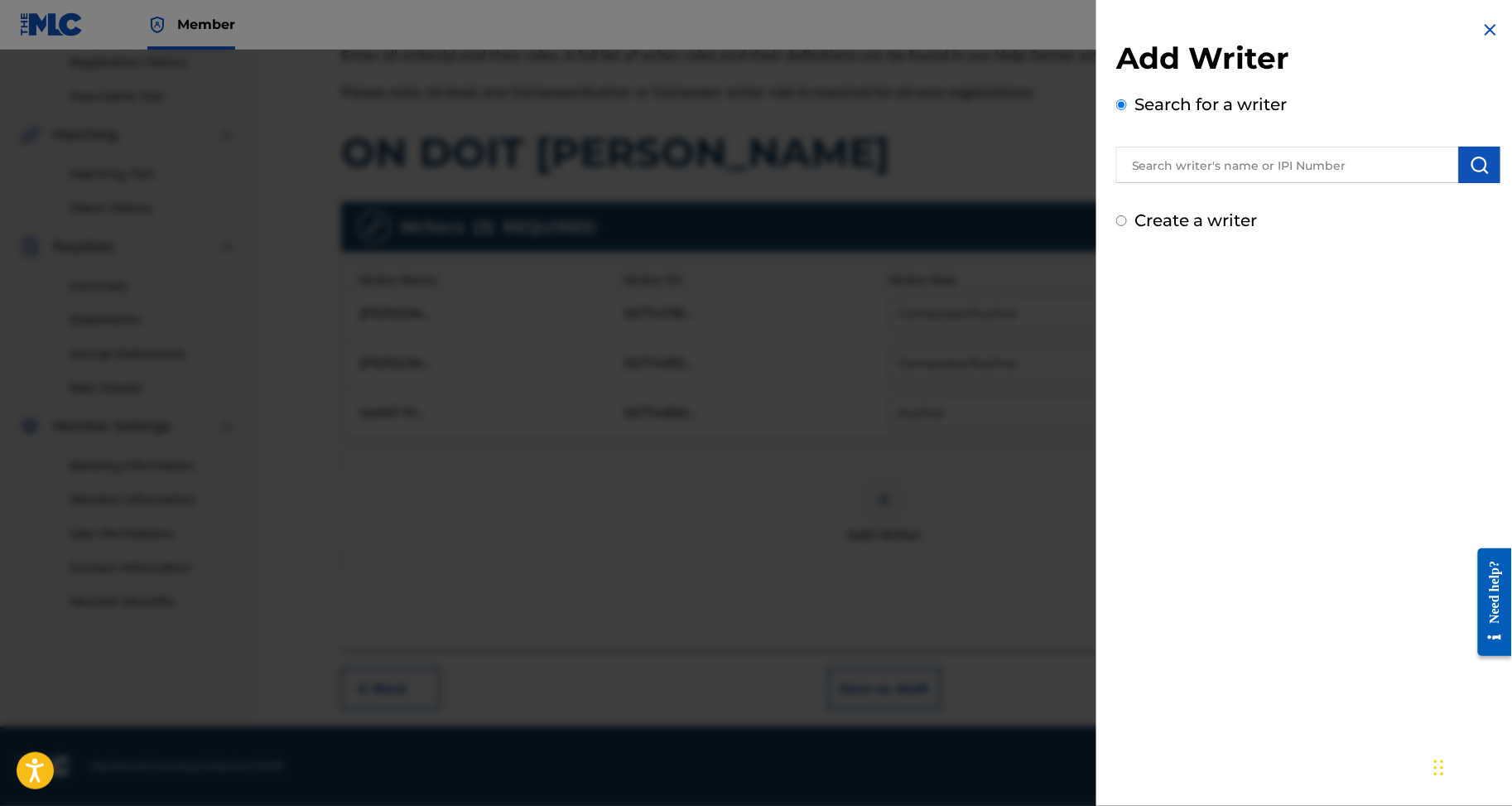
click at [1096, 458] on div "Add Writer Search for a writer Create a writer" at bounding box center [1308, 403] width 424 height 806
click at [909, 461] on div at bounding box center [756, 453] width 1512 height 806
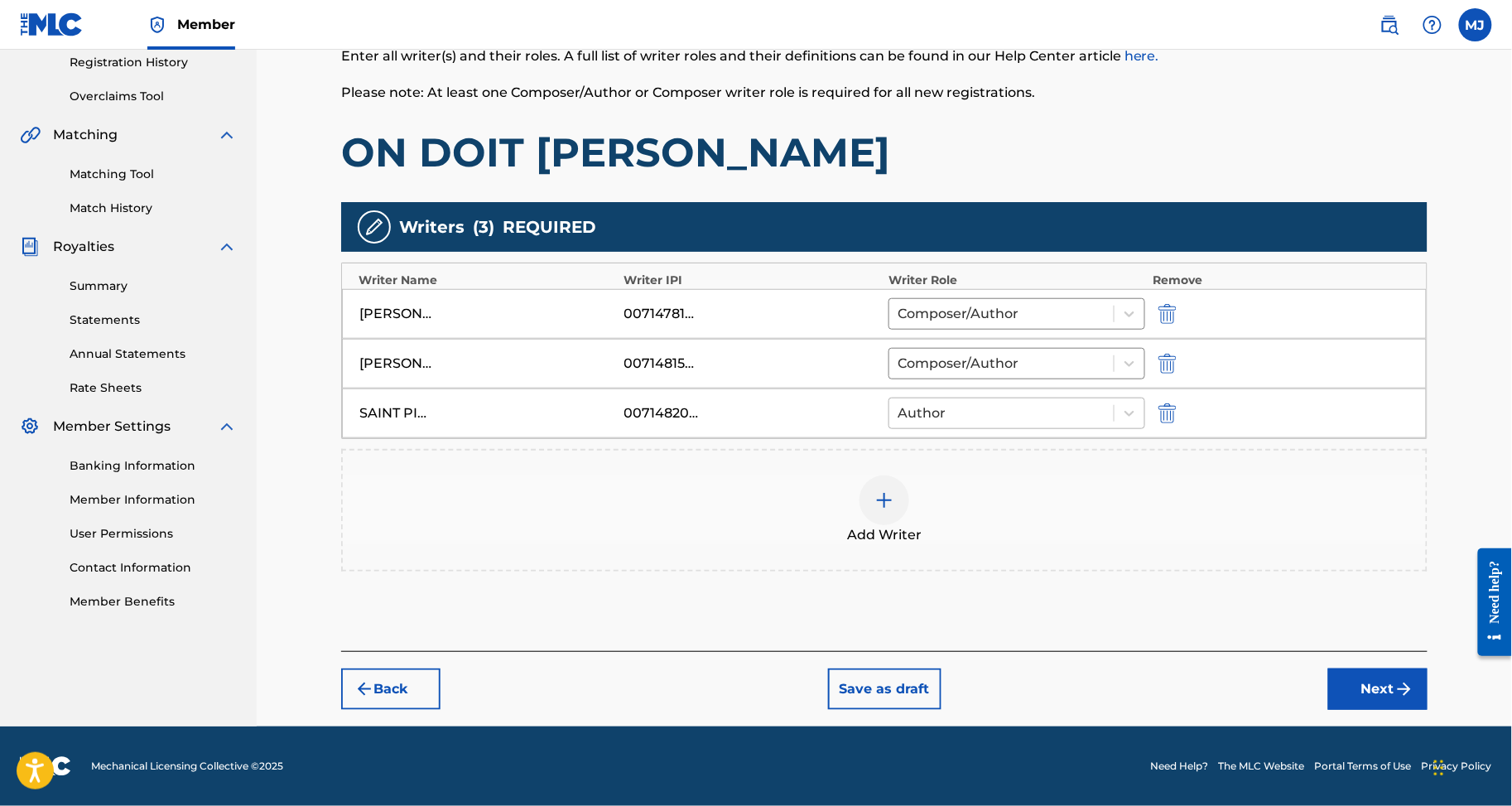
click at [944, 425] on div at bounding box center [1001, 414] width 208 height 24
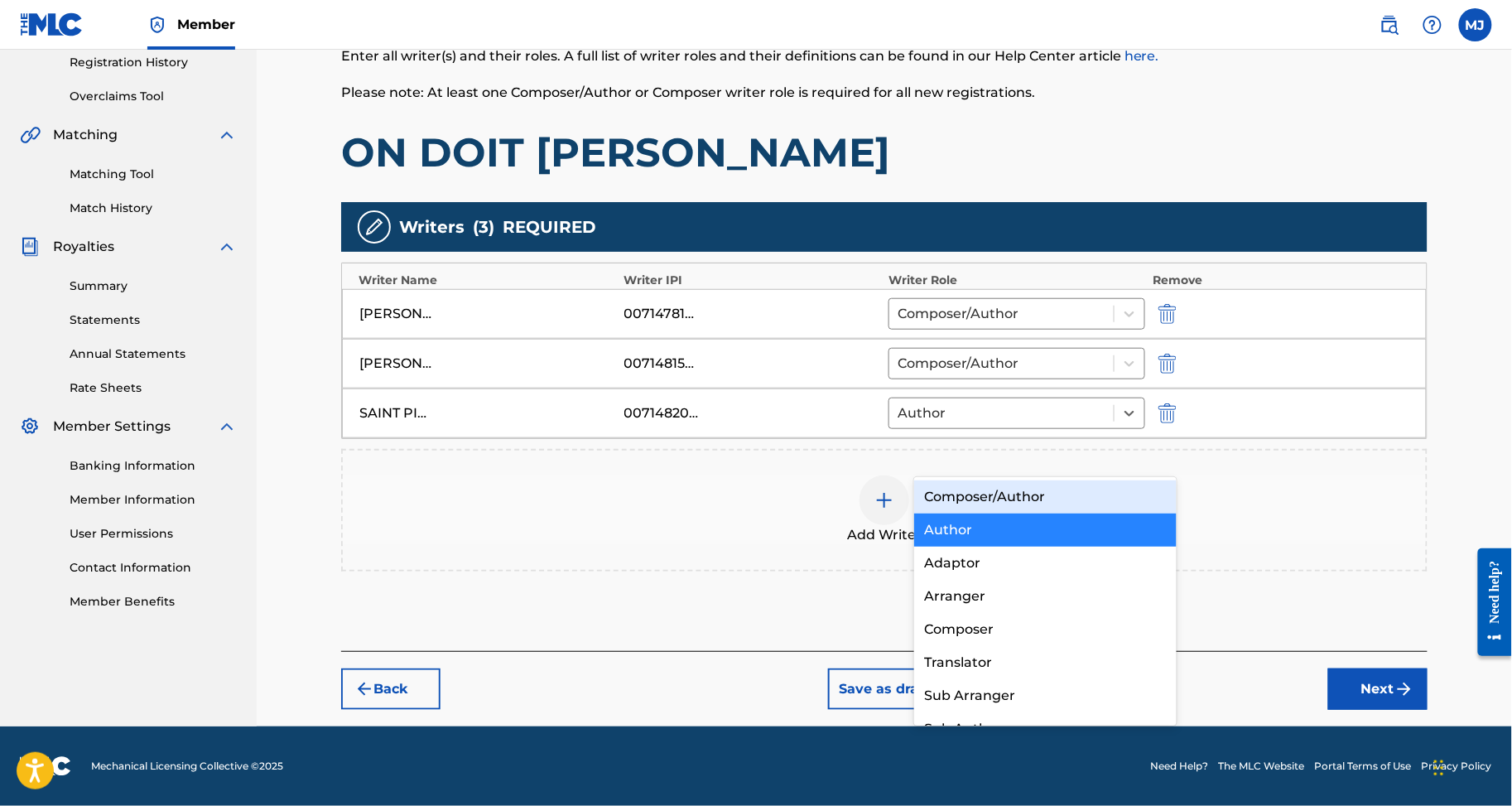
click at [946, 492] on div "Composer/Author" at bounding box center [1045, 497] width 262 height 33
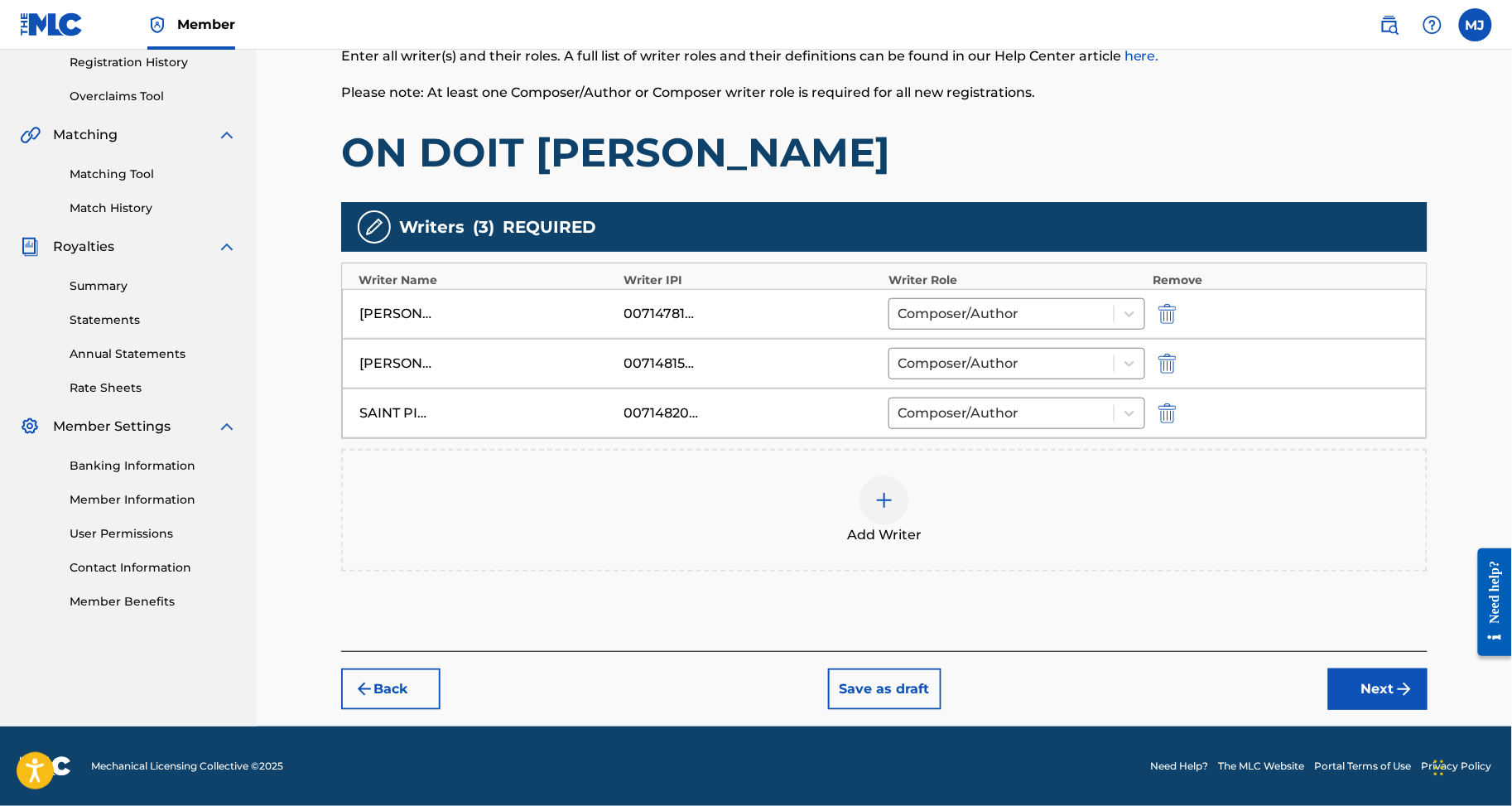
click at [984, 545] on div "Add Writer" at bounding box center [884, 510] width 1083 height 70
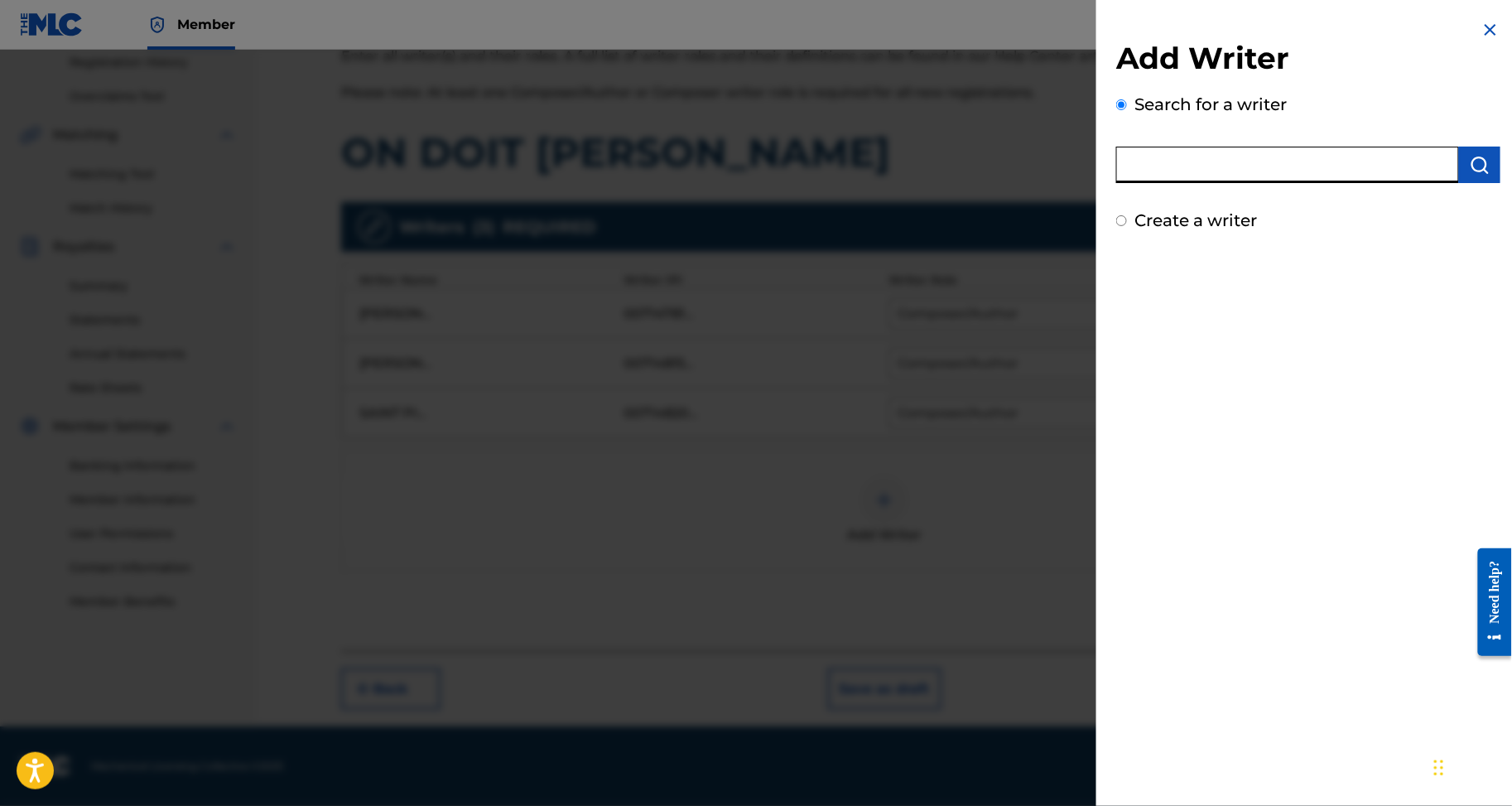
click at [1257, 183] on input "text" at bounding box center [1288, 164] width 343 height 36
paste input "ZOKORA PATRICK"
type input "ZOKORA PATRICK"
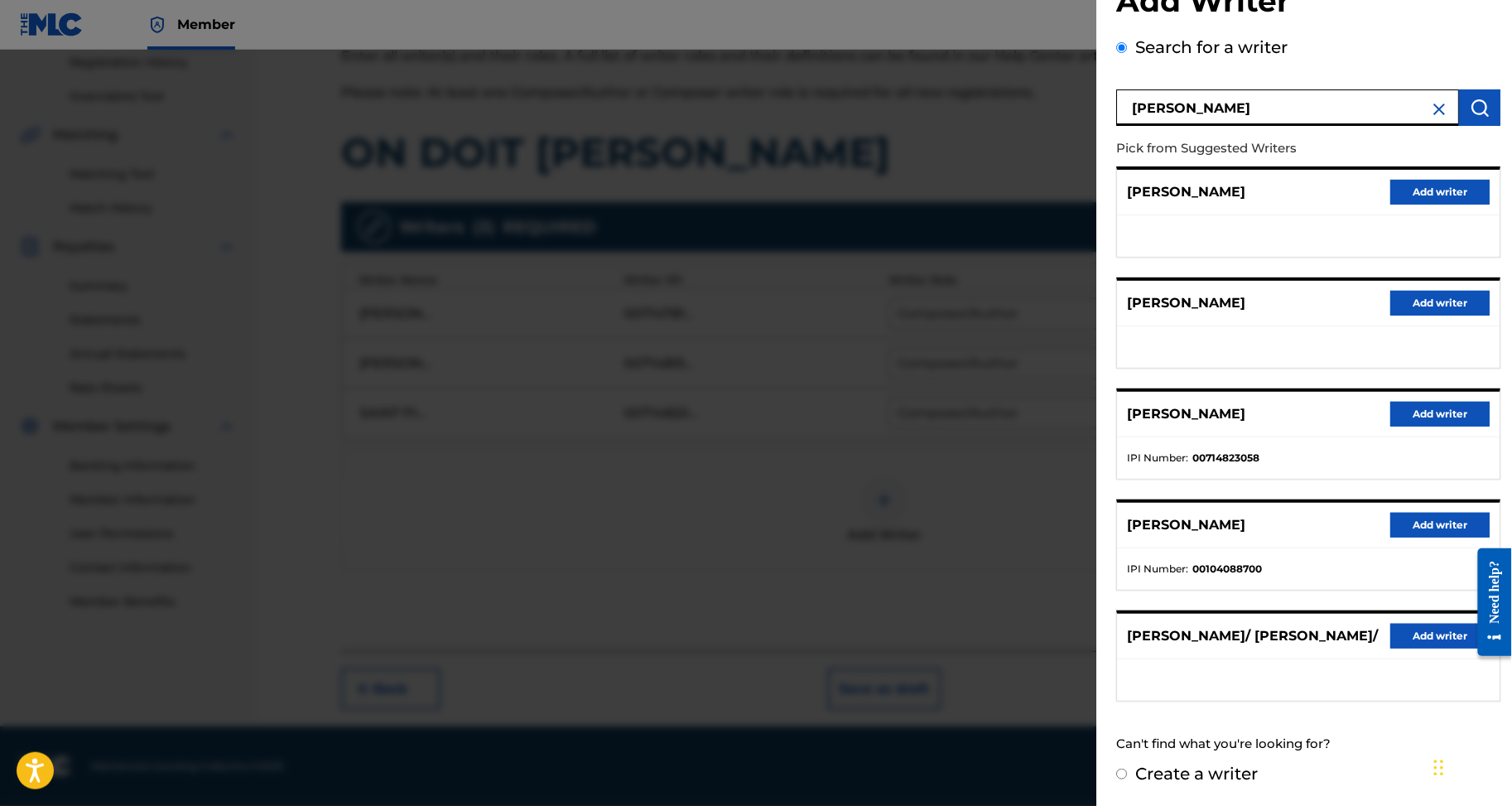
click at [1448, 402] on button "Add writer" at bounding box center [1440, 414] width 99 height 24
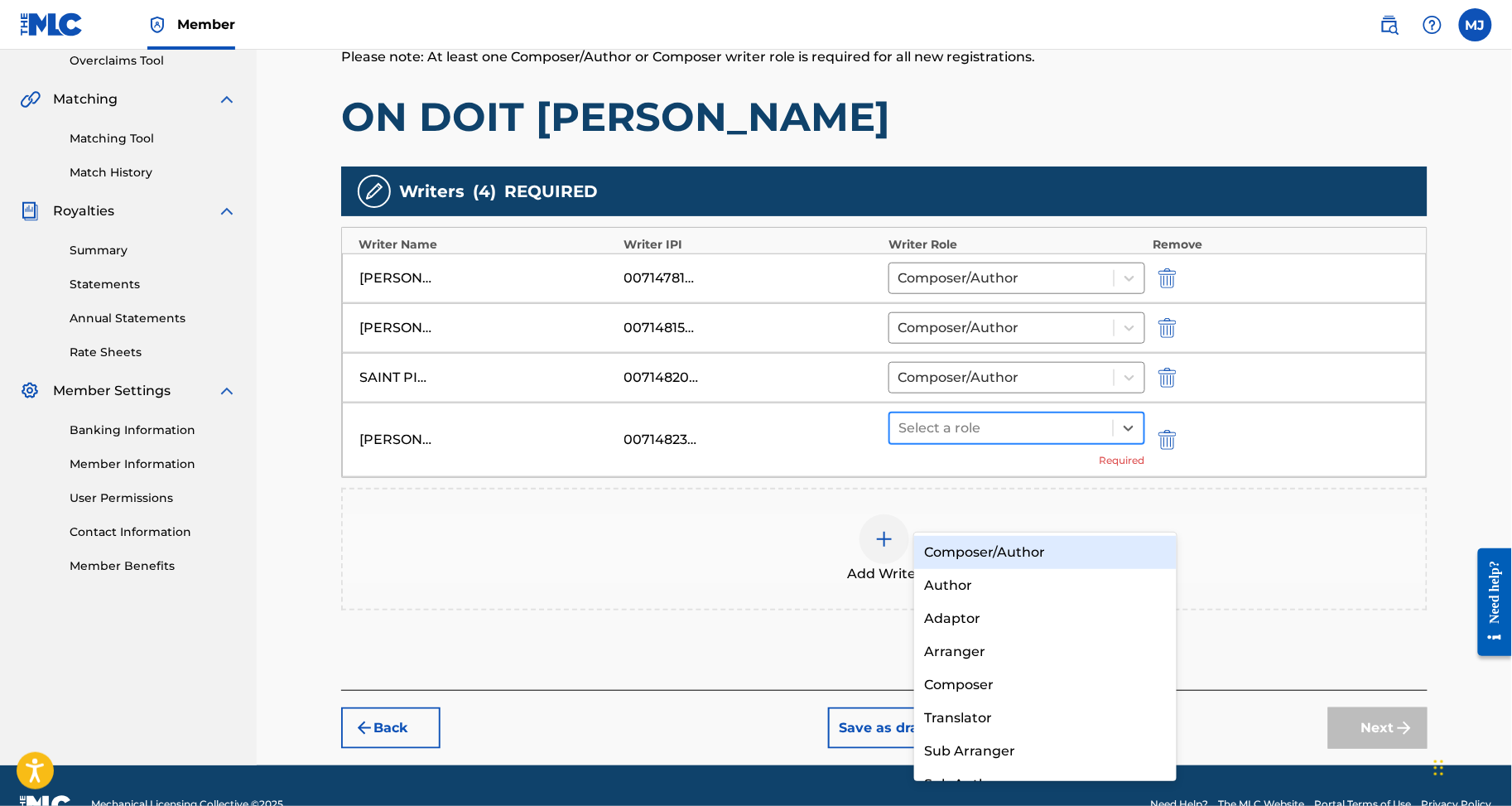
click at [1105, 440] on div at bounding box center [1001, 428] width 206 height 24
click at [1024, 559] on div "Composer/Author" at bounding box center [1045, 552] width 262 height 33
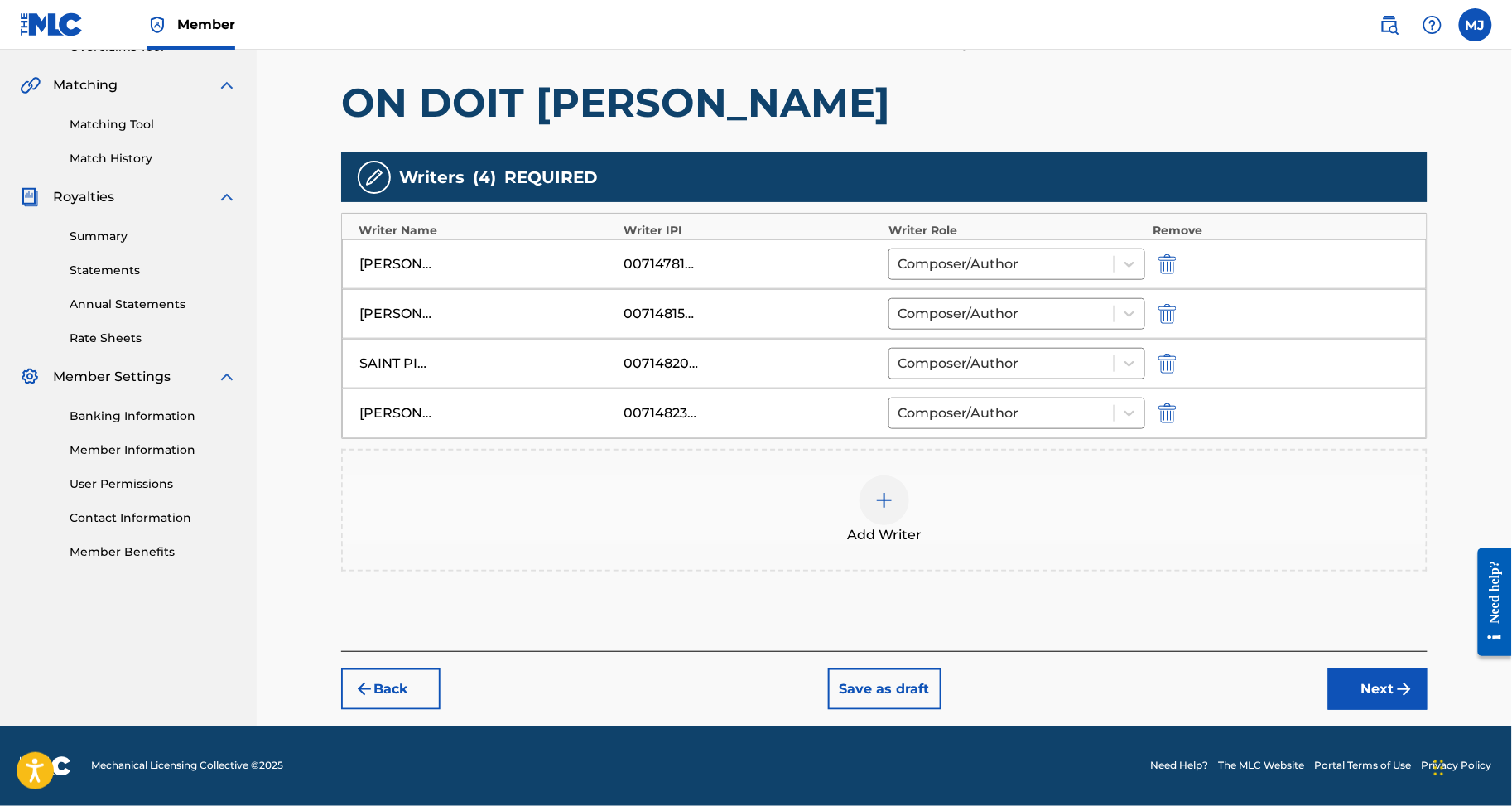
drag, startPoint x: 1338, startPoint y: 658, endPoint x: 1363, endPoint y: 651, distance: 26.0
click at [1338, 658] on div "Back Save as draft Next" at bounding box center [884, 680] width 1086 height 59
click at [1365, 669] on button "Next" at bounding box center [1378, 689] width 99 height 41
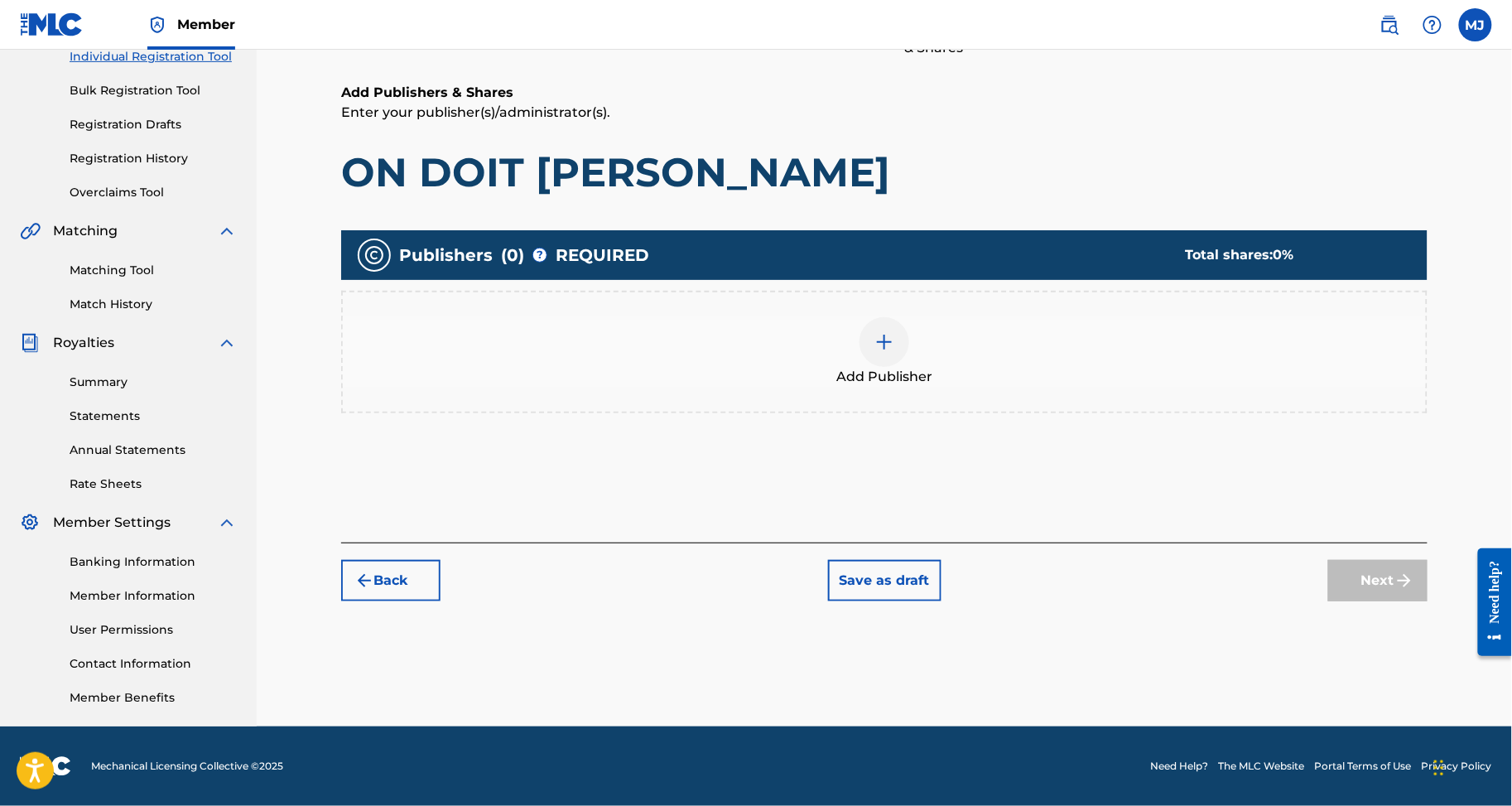
click at [976, 317] on div "Add Publisher" at bounding box center [884, 352] width 1083 height 70
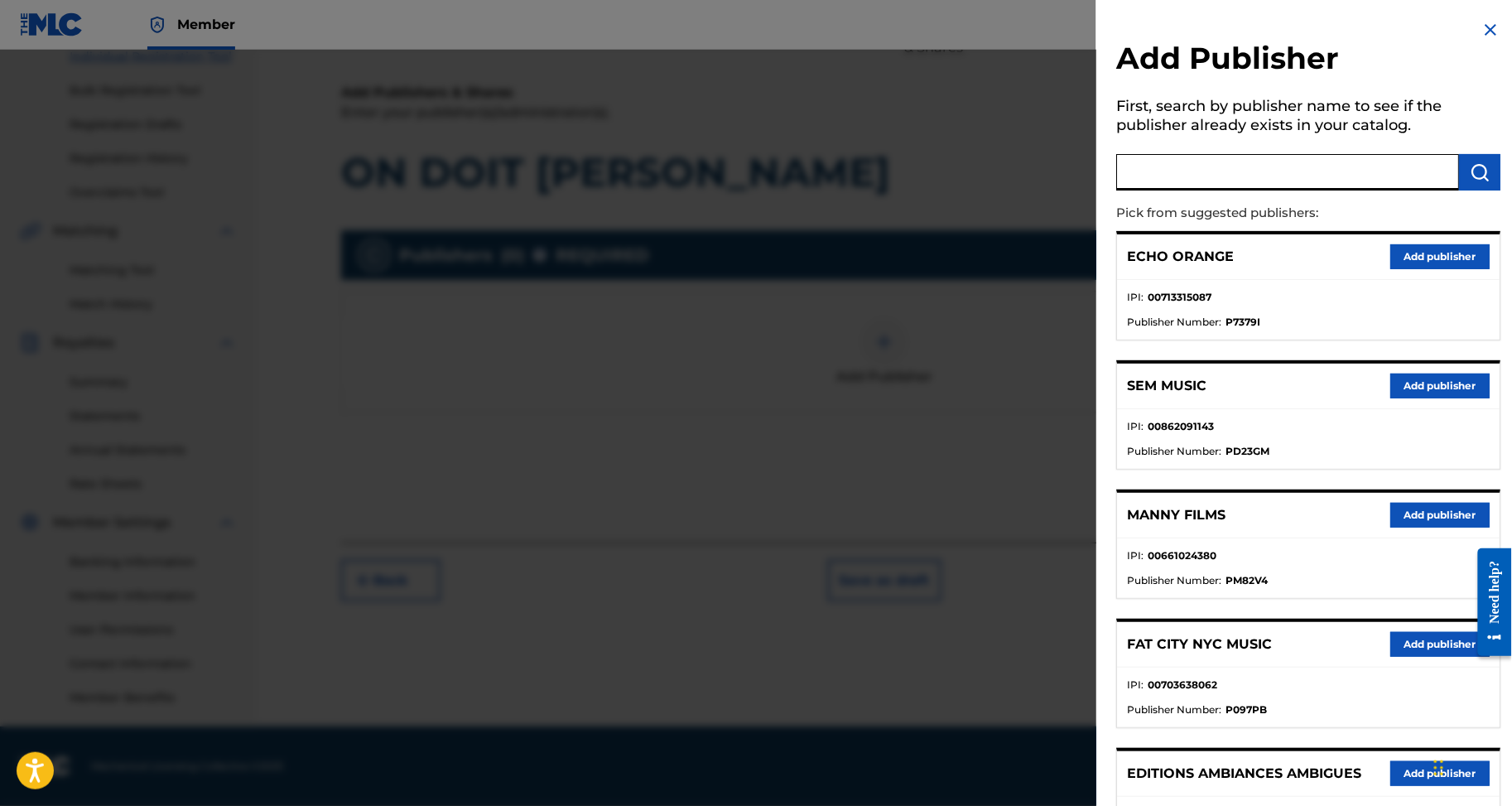
click at [1220, 191] on input "text" at bounding box center [1288, 172] width 343 height 36
type input "appeal"
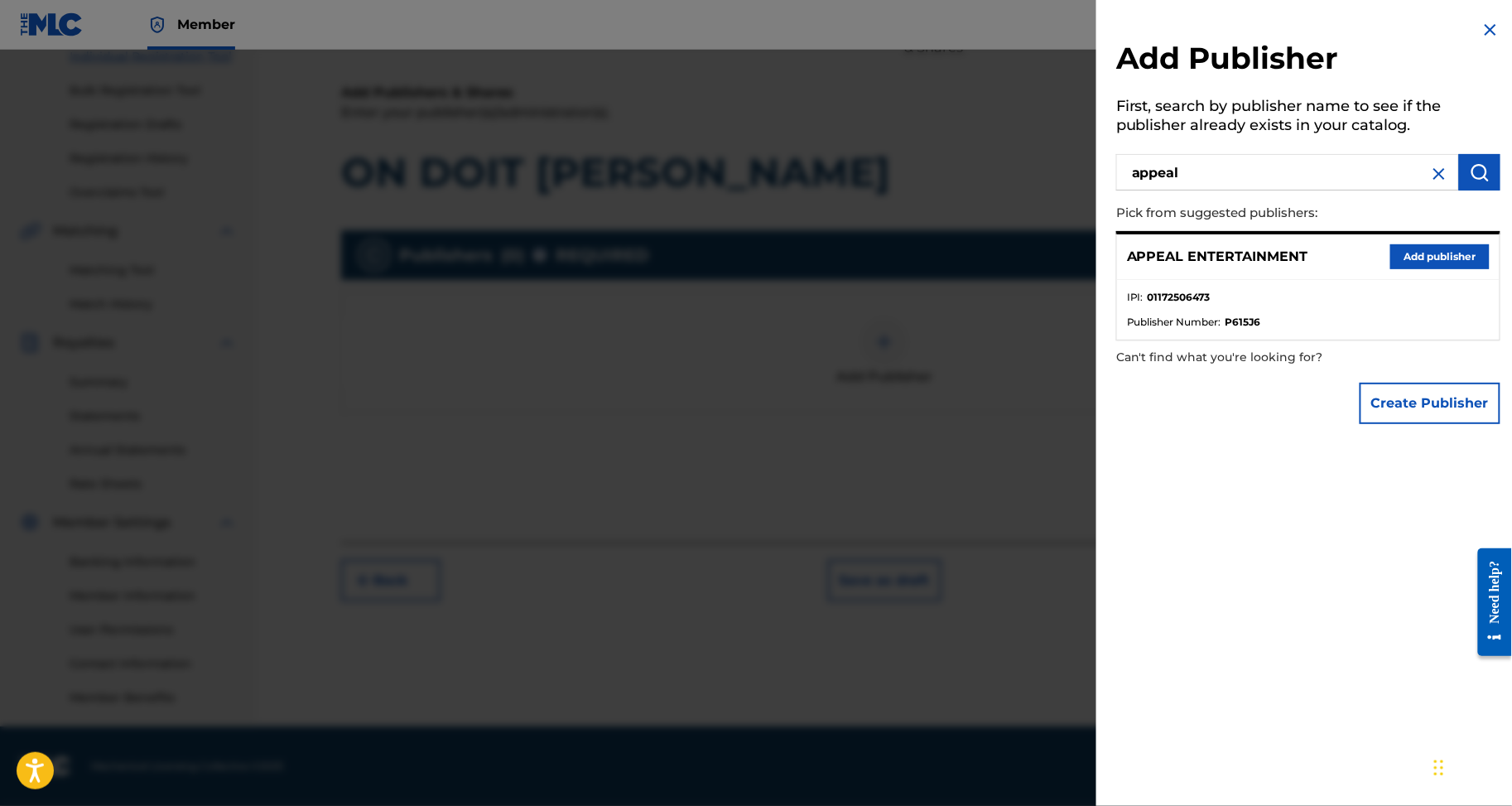
click at [1402, 269] on button "Add publisher" at bounding box center [1440, 256] width 99 height 24
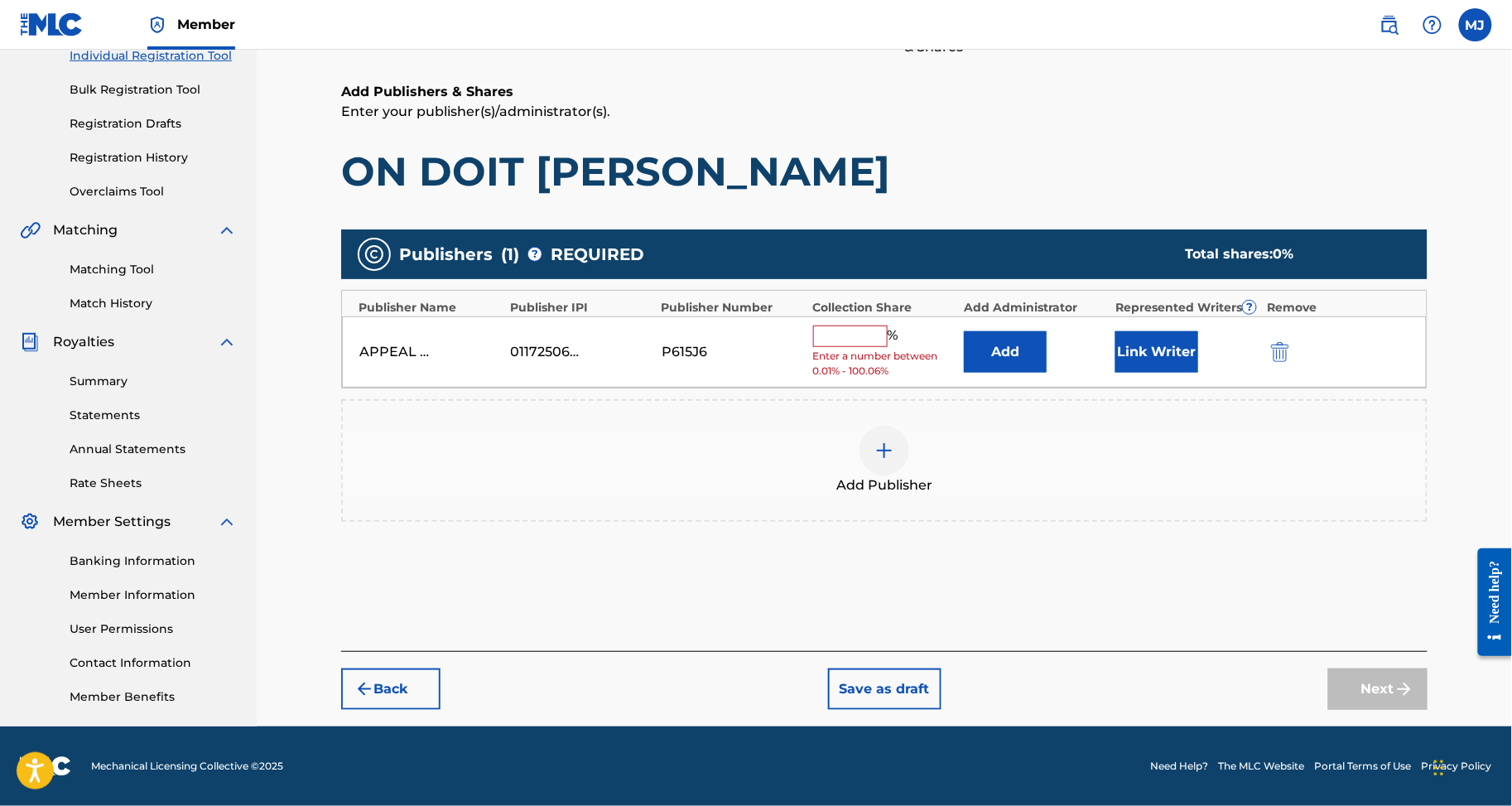
click at [1047, 331] on button "Add" at bounding box center [1005, 352] width 83 height 41
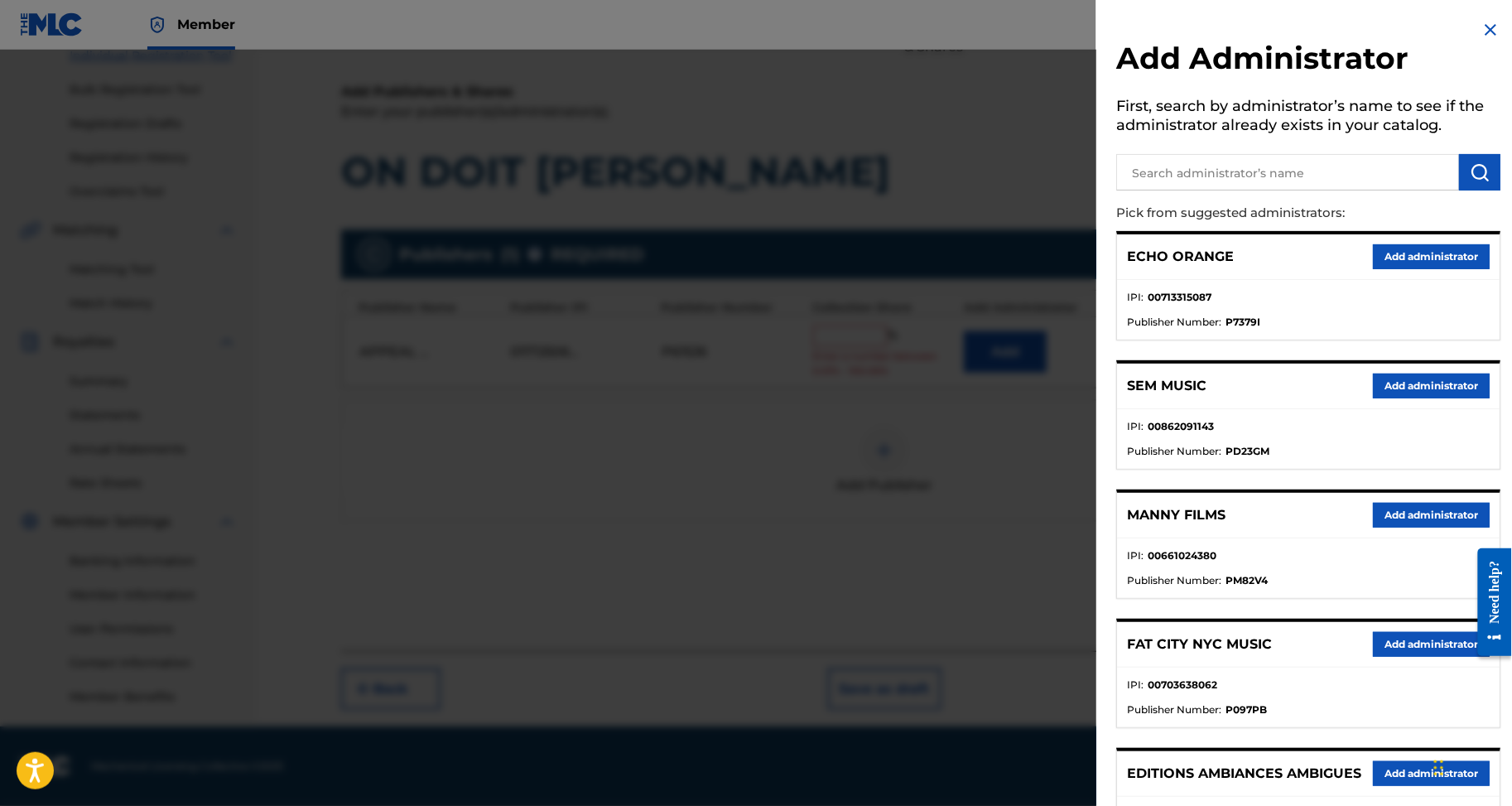
click at [1407, 269] on button "Add administrator" at bounding box center [1431, 256] width 117 height 24
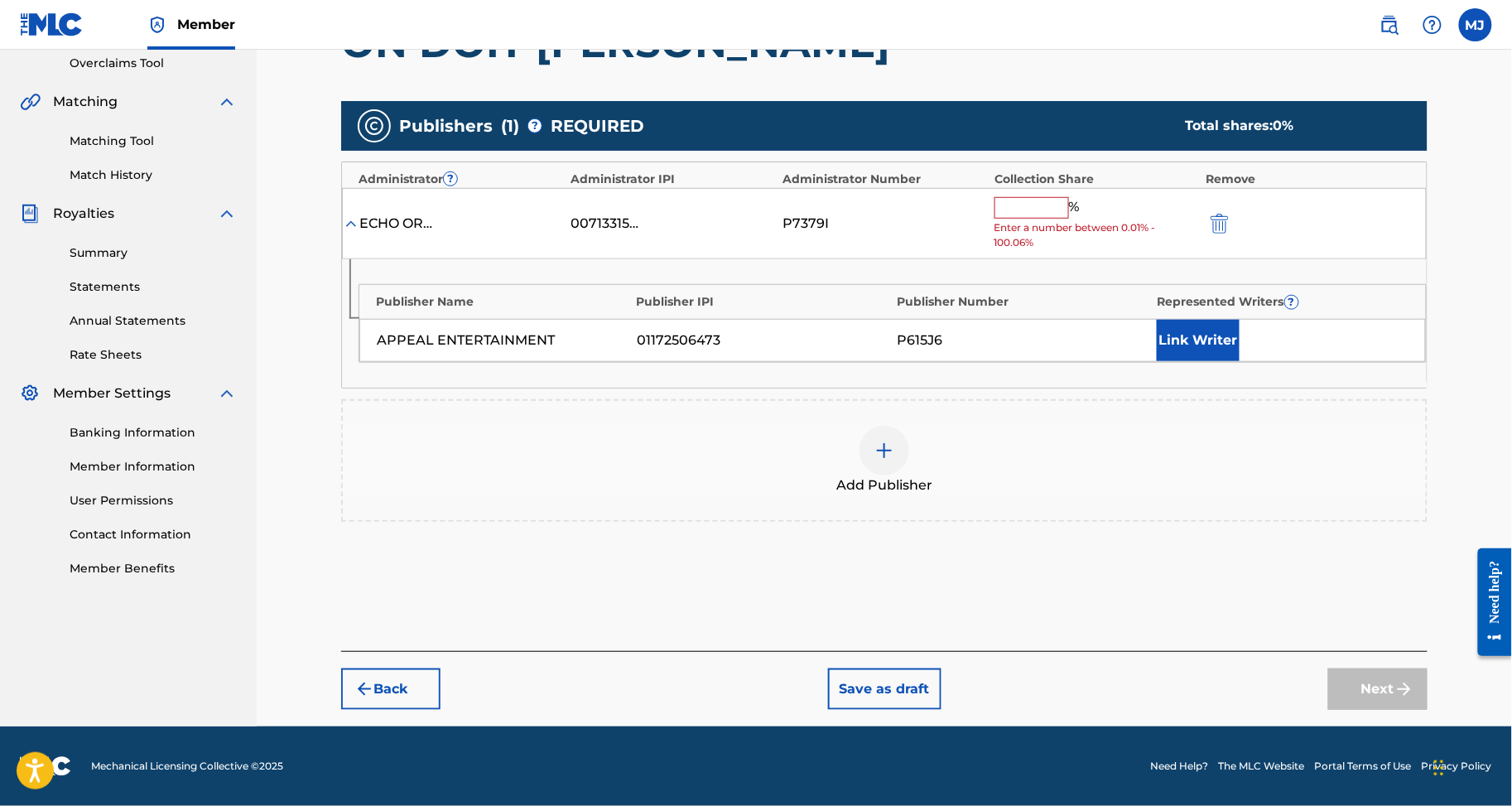
click at [1085, 247] on div "ECHO ORANGE 00713315087 P7379I % Enter a number between 0.01% - 100.06%" at bounding box center [884, 223] width 1085 height 72
click at [1070, 218] on input "text" at bounding box center [1032, 208] width 74 height 22
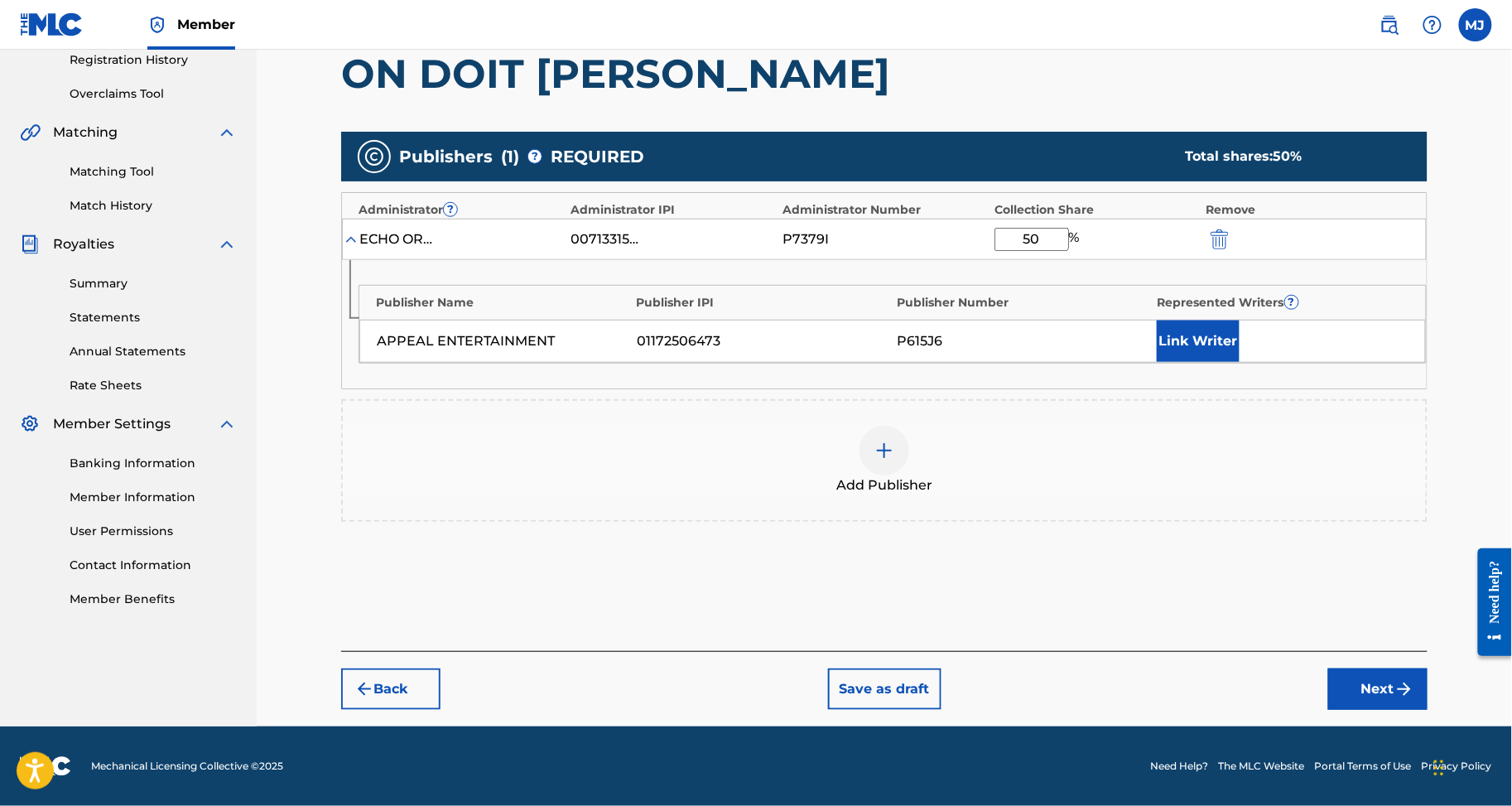
type input "50"
click at [1209, 362] on button "Link Writer" at bounding box center [1198, 341] width 83 height 41
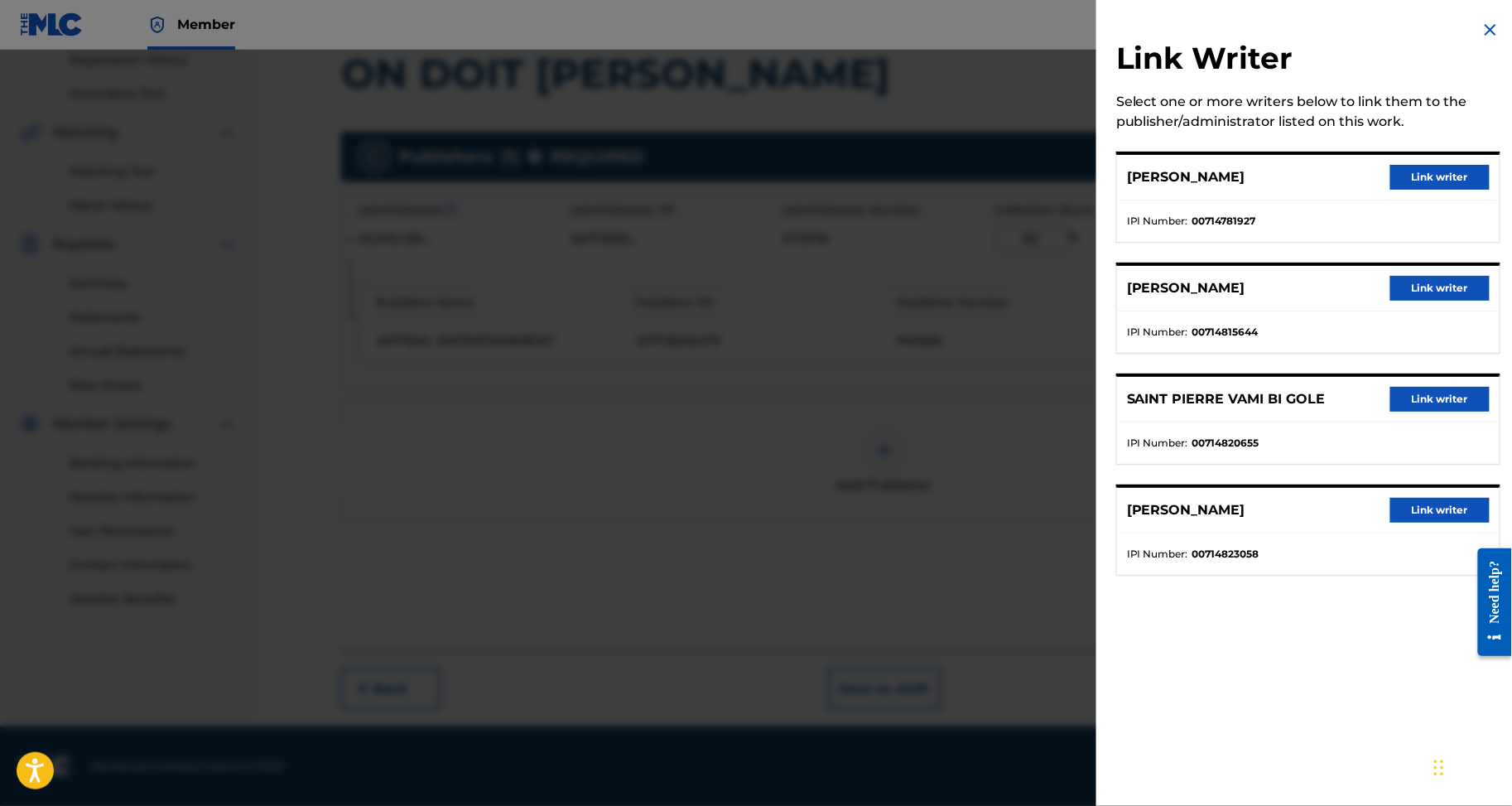
drag, startPoint x: 1406, startPoint y: 315, endPoint x: 1409, endPoint y: 327, distance: 12.4
click at [1409, 301] on button "Link writer" at bounding box center [1440, 287] width 99 height 24
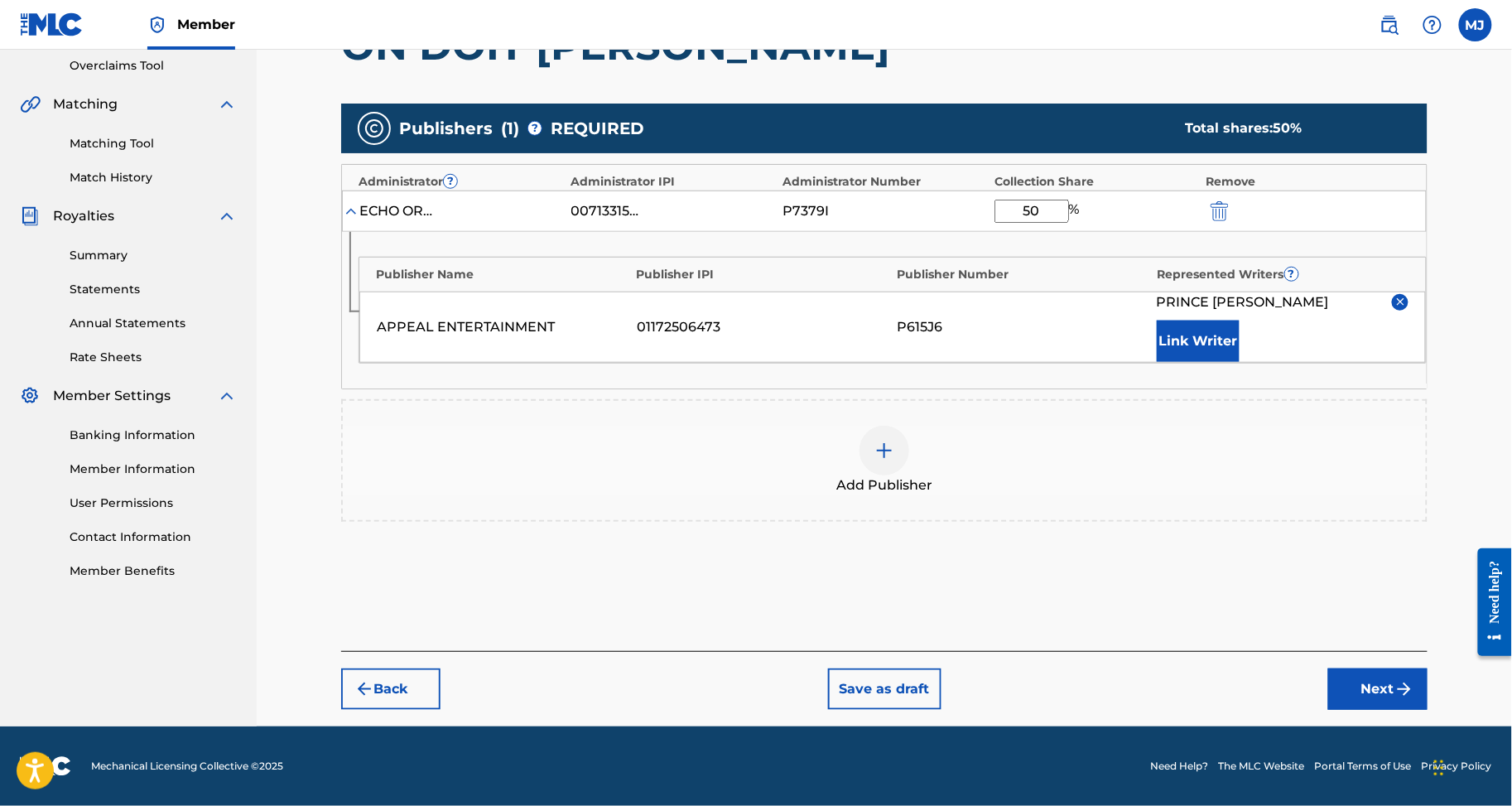
click at [1220, 362] on button "Link Writer" at bounding box center [1198, 341] width 83 height 41
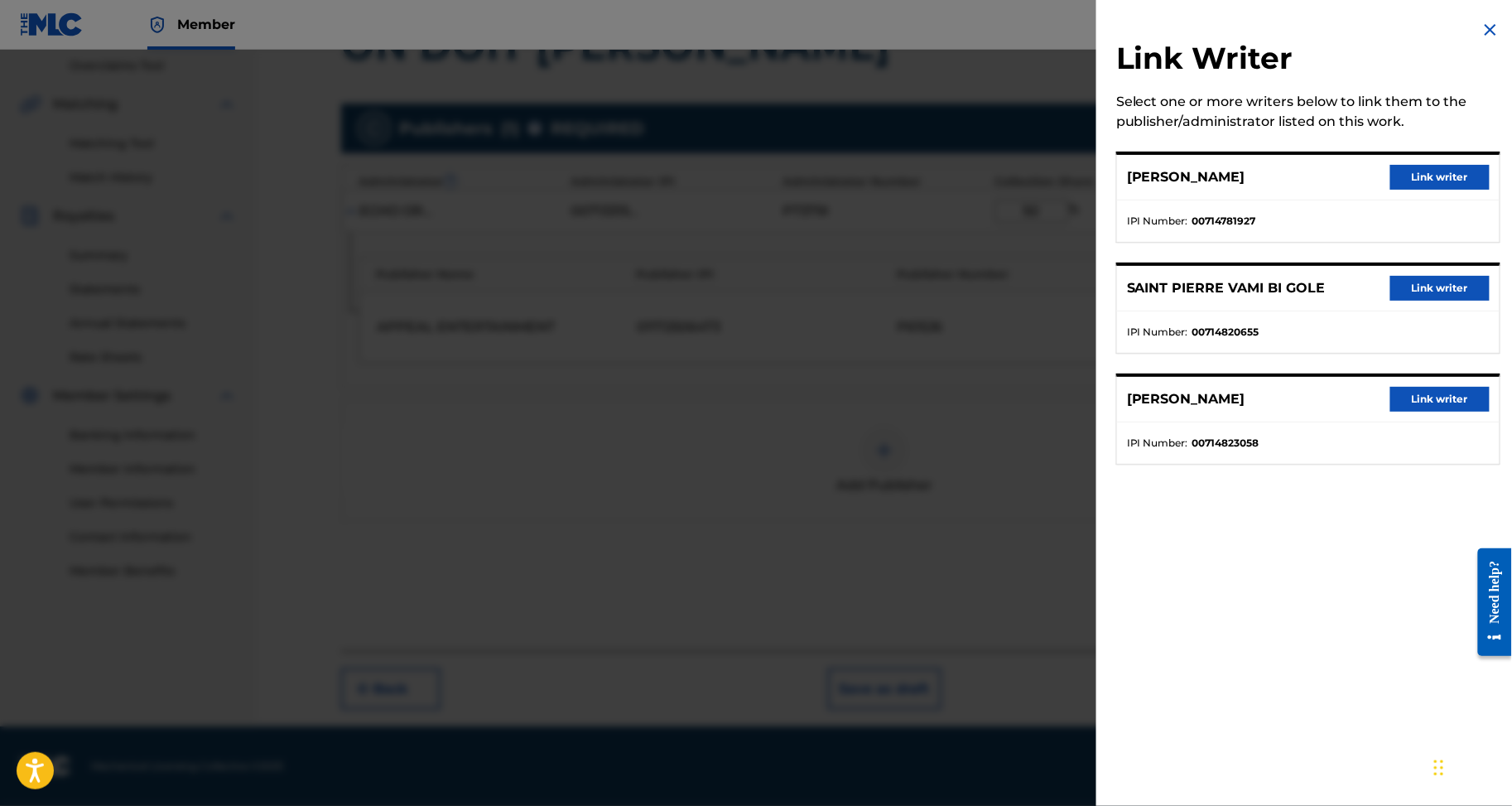
click at [1431, 190] on button "Link writer" at bounding box center [1440, 177] width 99 height 24
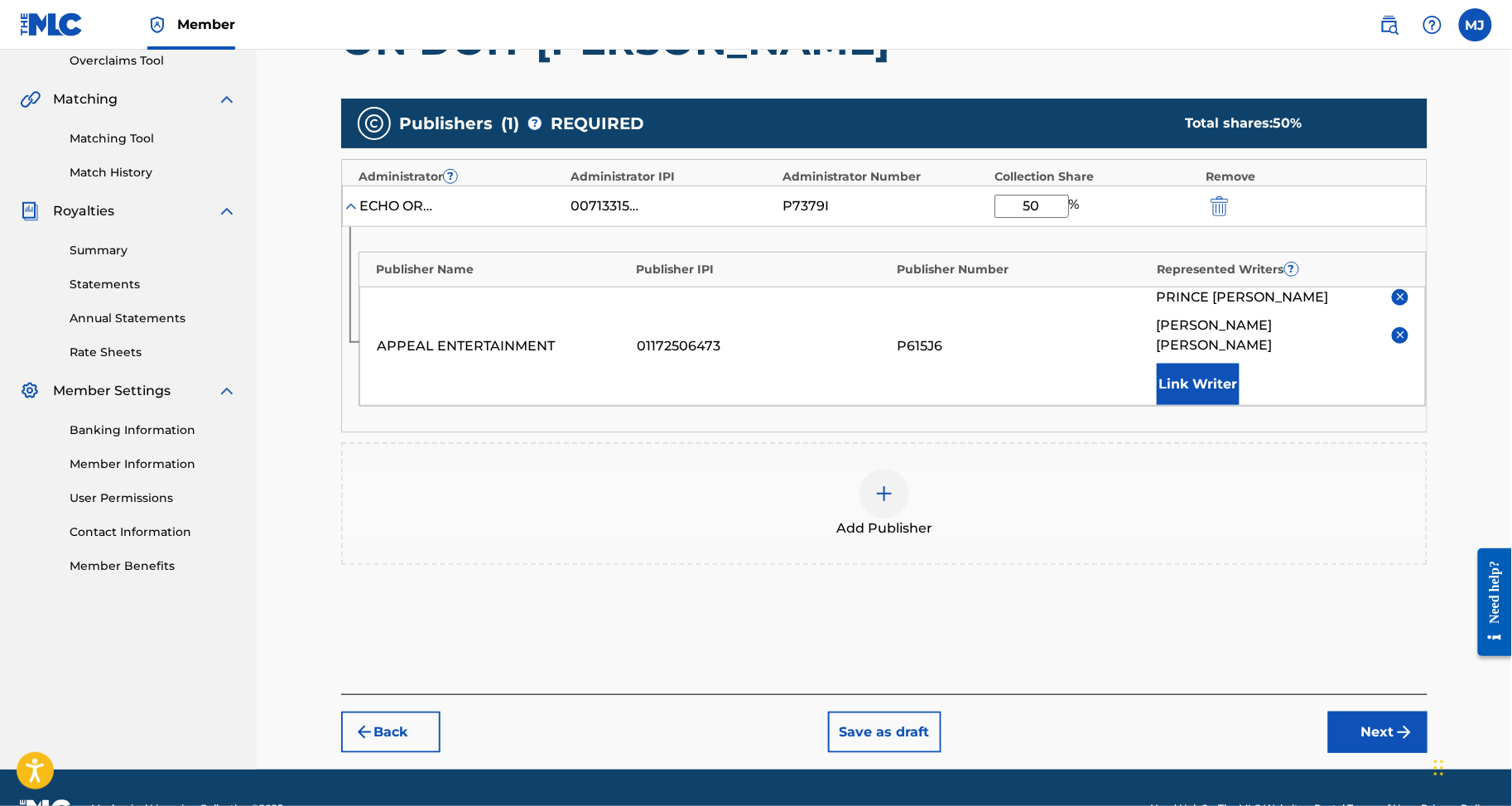
click at [1196, 406] on button "Link Writer" at bounding box center [1198, 384] width 83 height 41
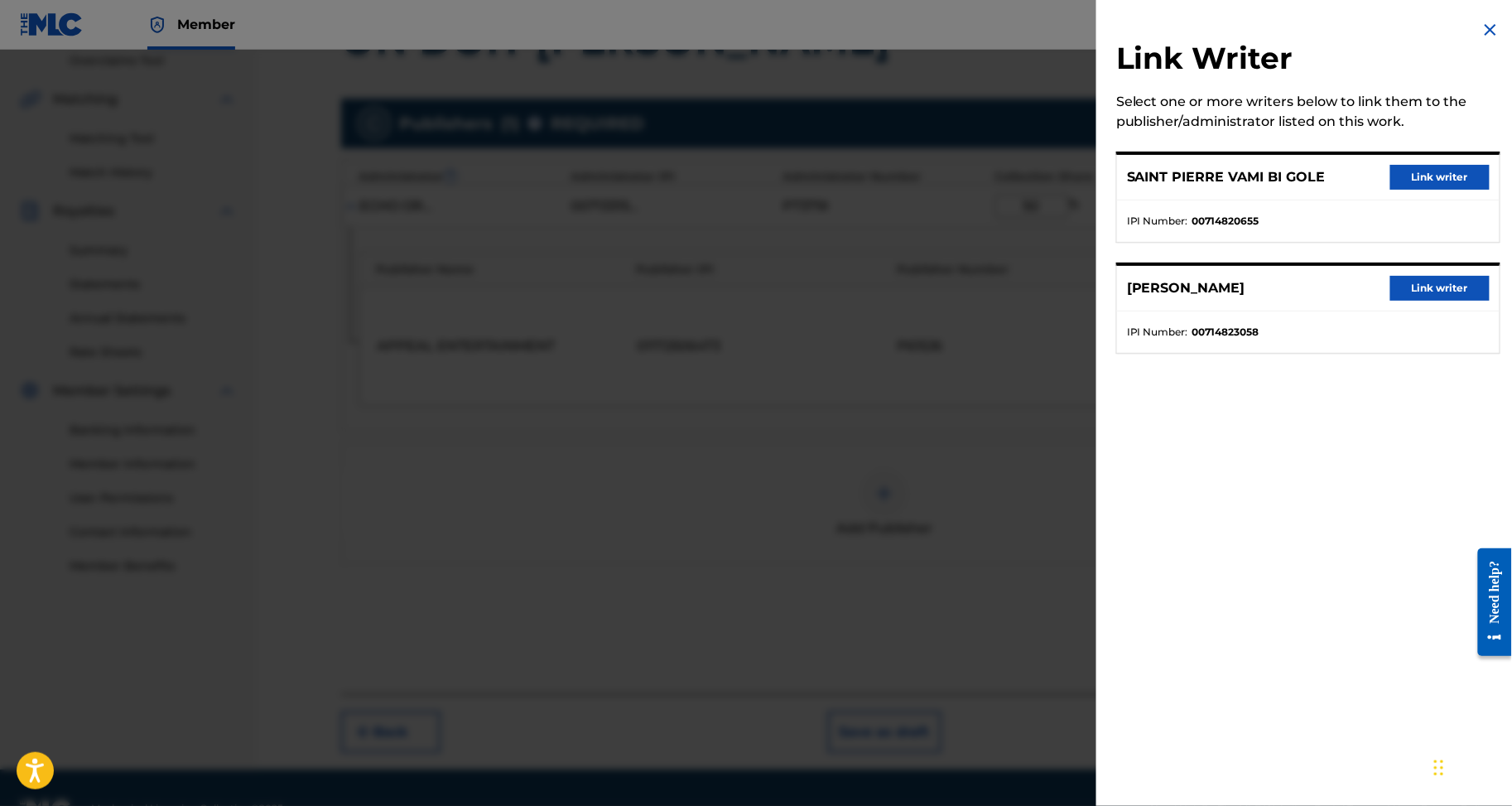
drag, startPoint x: 1402, startPoint y: 204, endPoint x: 1402, endPoint y: 214, distance: 10.0
click at [1403, 190] on button "Link writer" at bounding box center [1440, 177] width 99 height 24
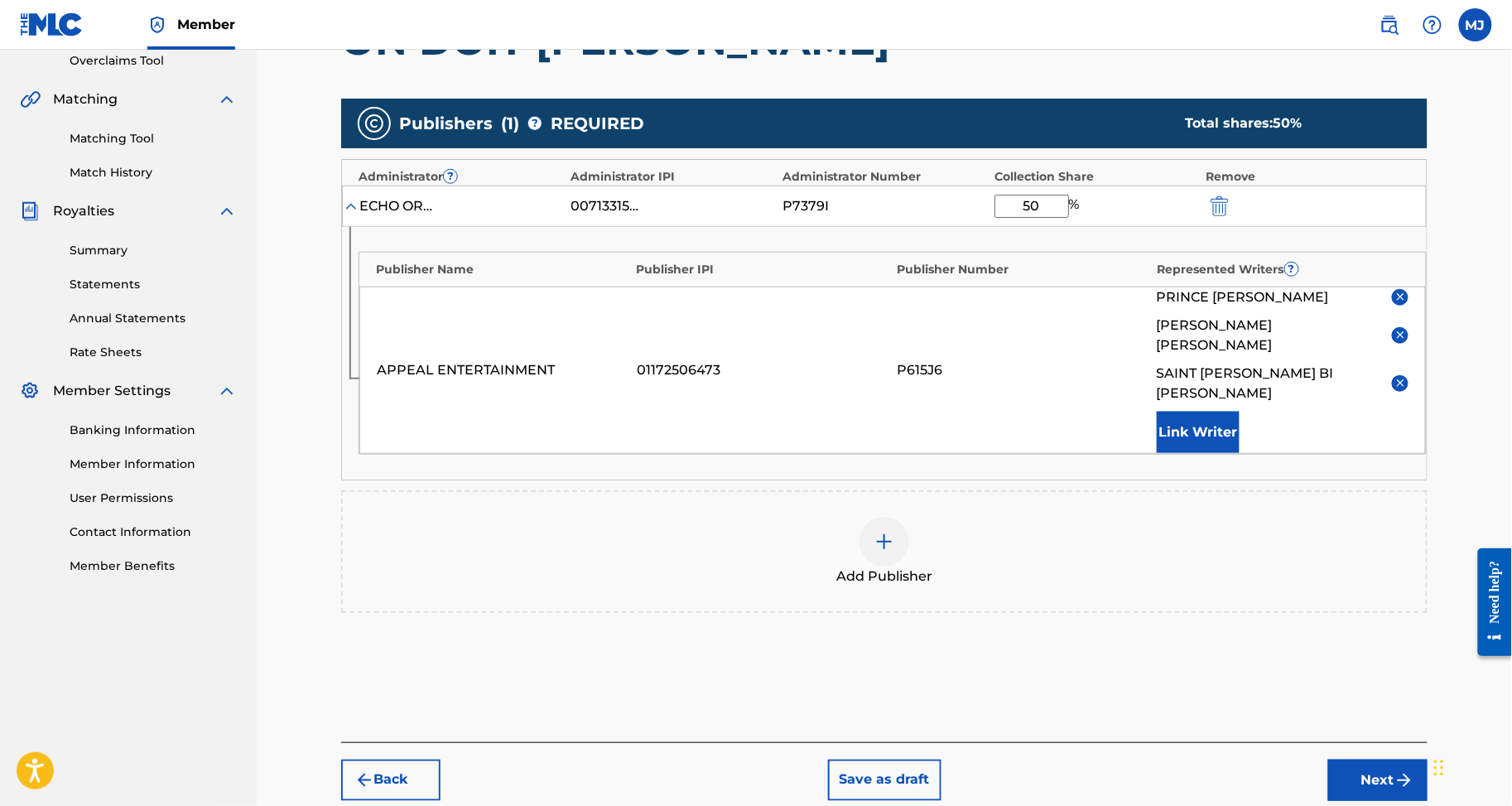
click at [1240, 454] on button "Link Writer" at bounding box center [1198, 432] width 83 height 41
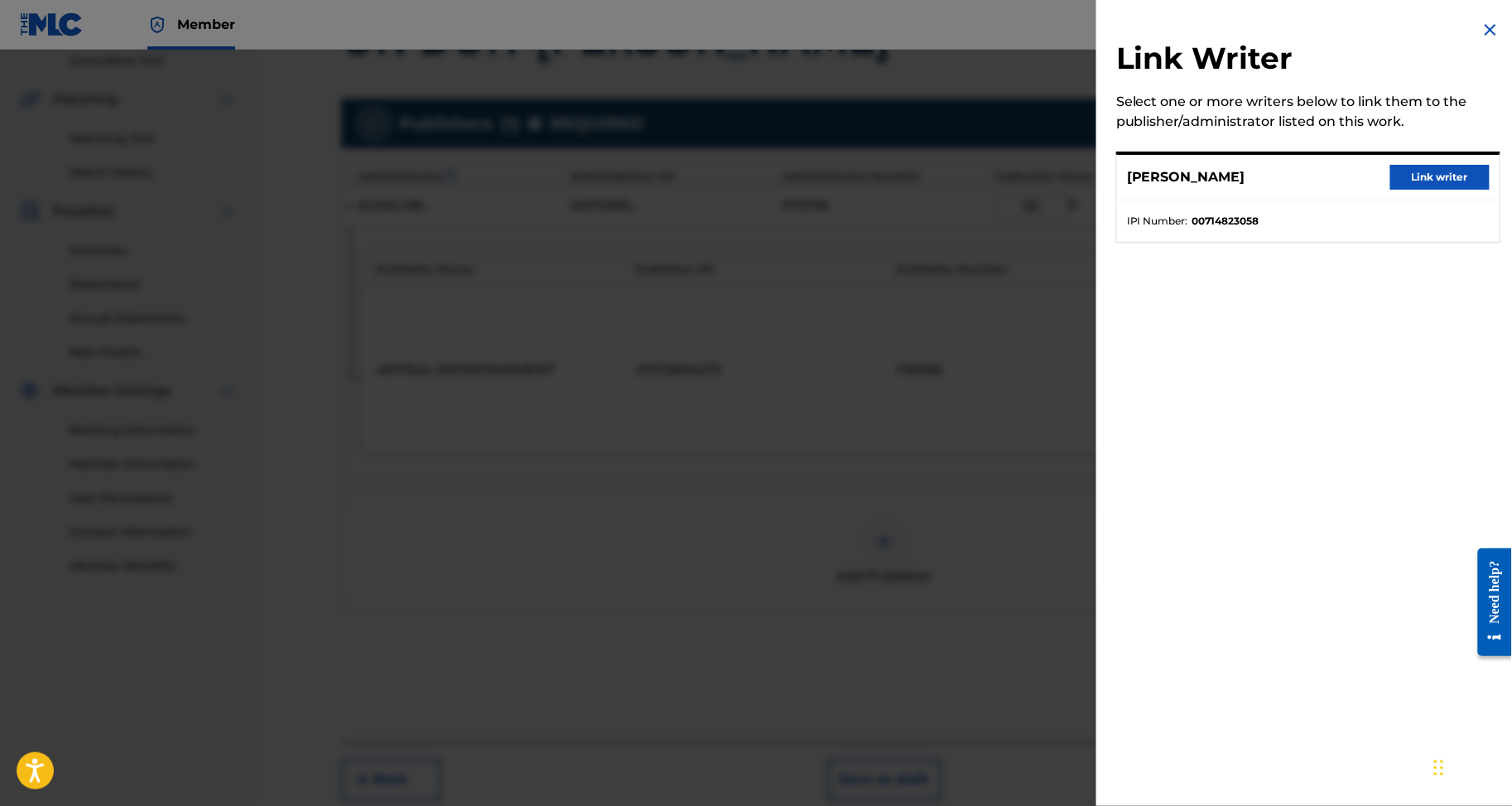
click at [1464, 184] on button "Link writer" at bounding box center [1440, 177] width 99 height 24
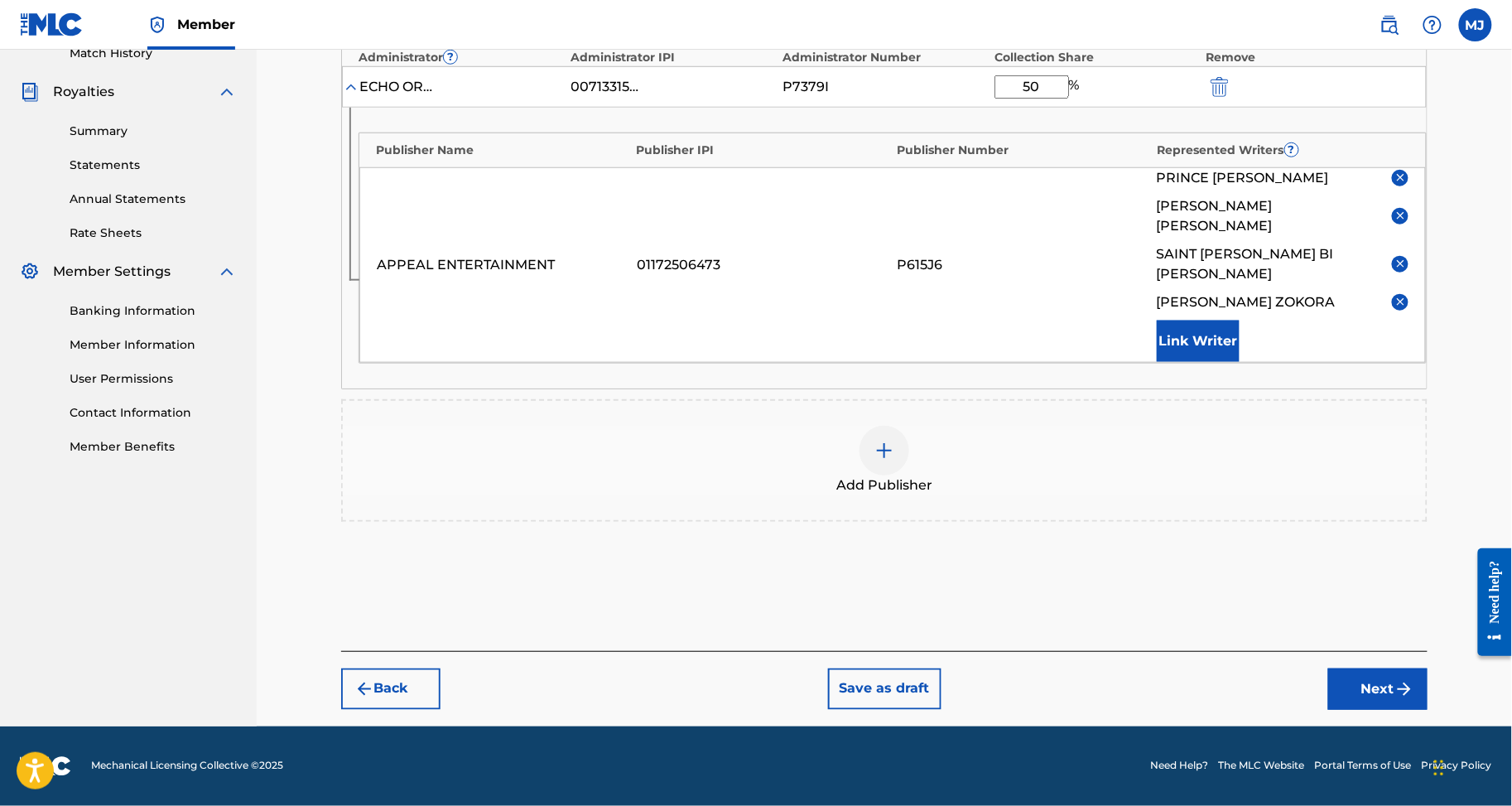
click at [1369, 651] on div "Back Save as draft Next" at bounding box center [884, 680] width 1086 height 59
click at [1380, 669] on button "Next" at bounding box center [1378, 689] width 99 height 41
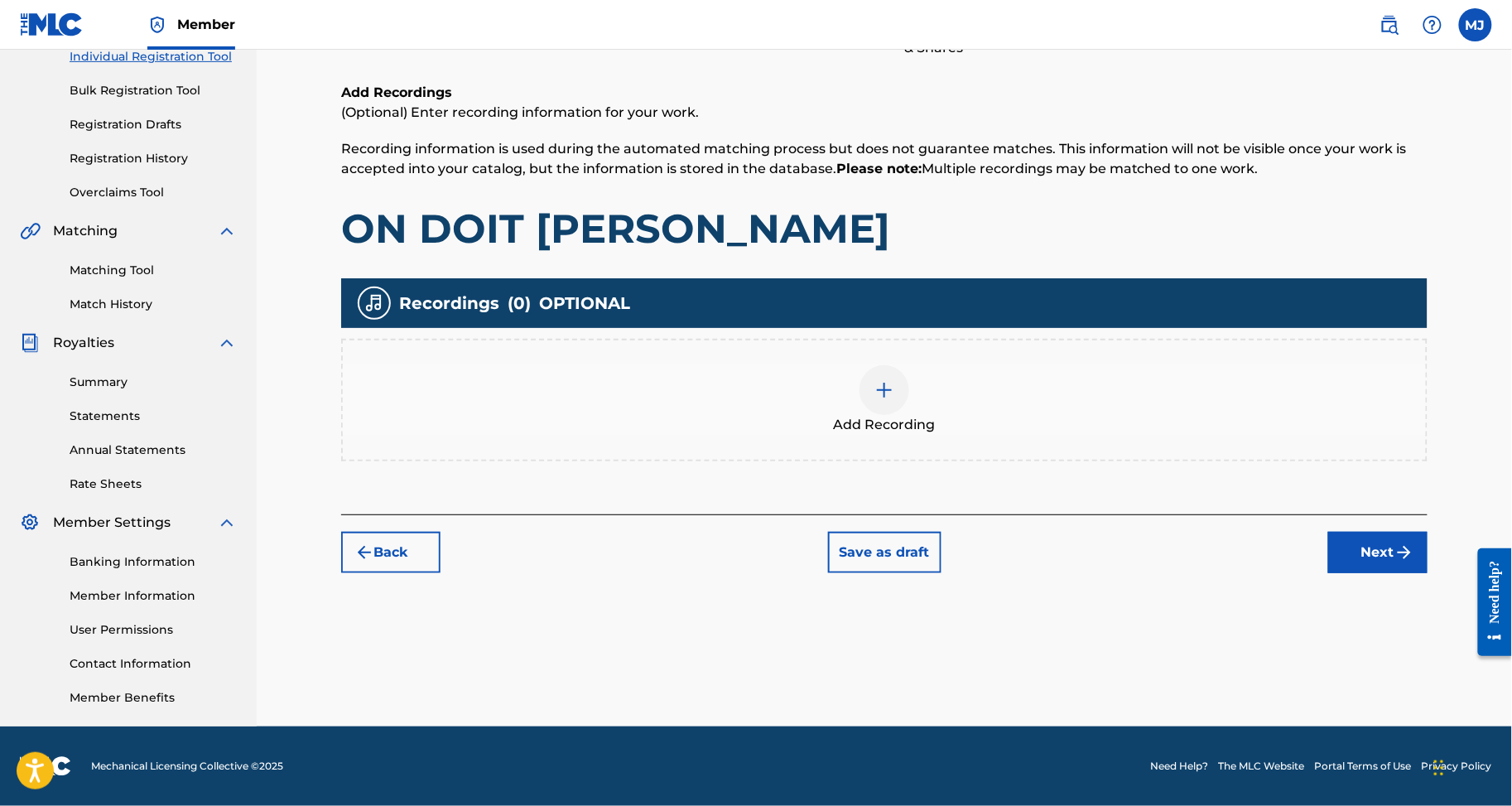
click at [1391, 540] on button "Next" at bounding box center [1378, 552] width 99 height 41
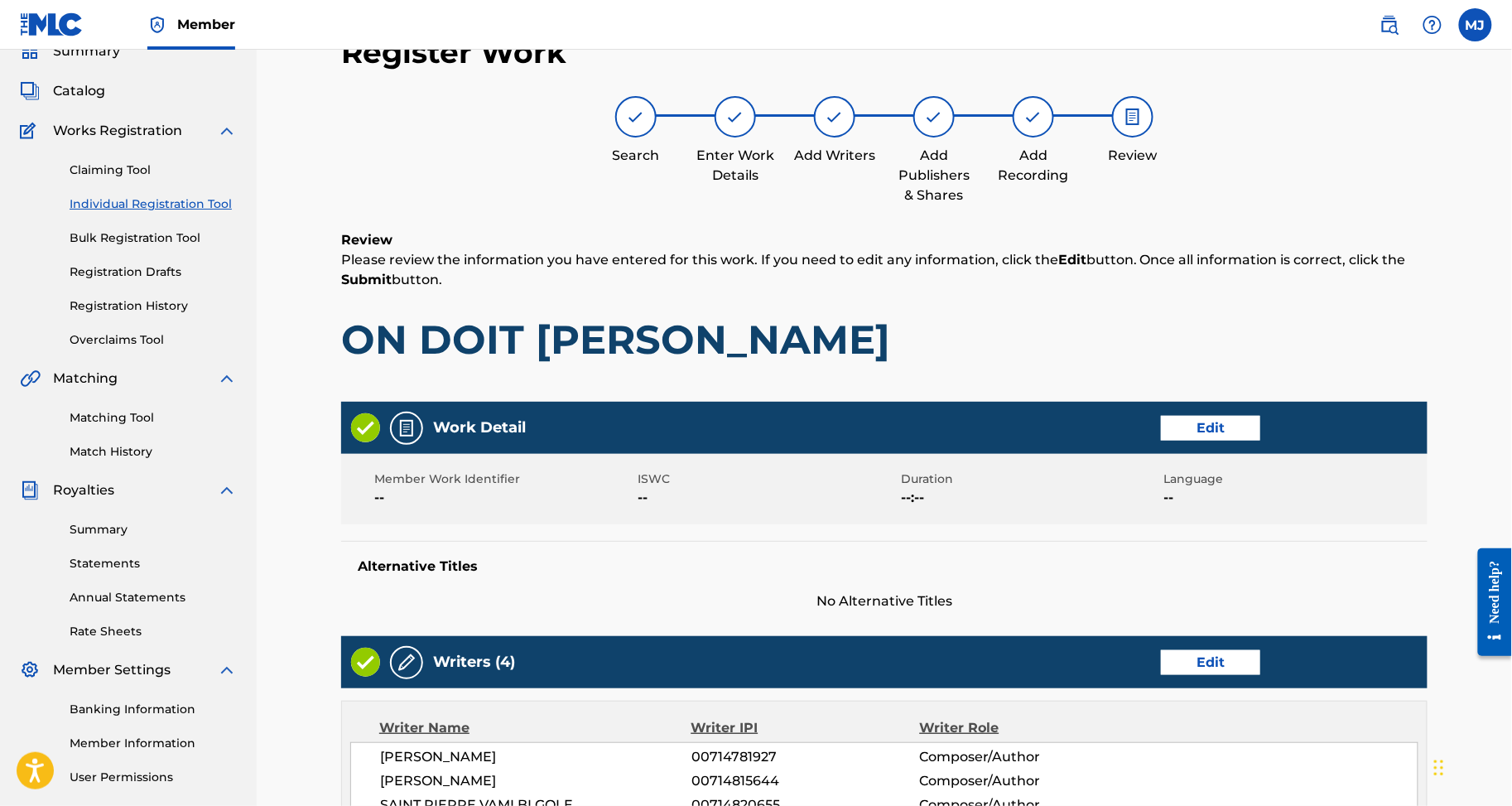
scroll to position [997, 0]
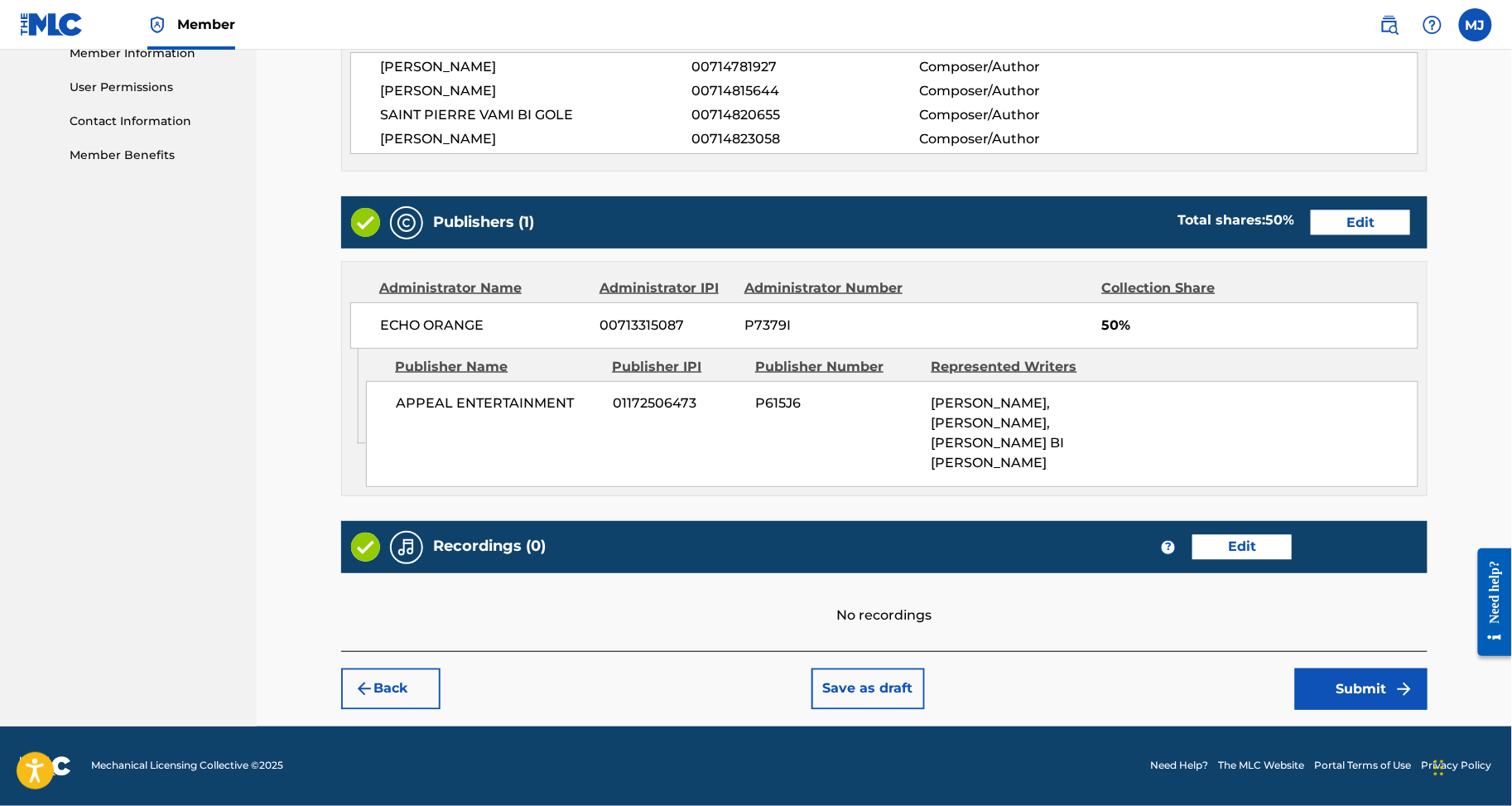
click at [1398, 669] on button "Submit" at bounding box center [1361, 689] width 132 height 41
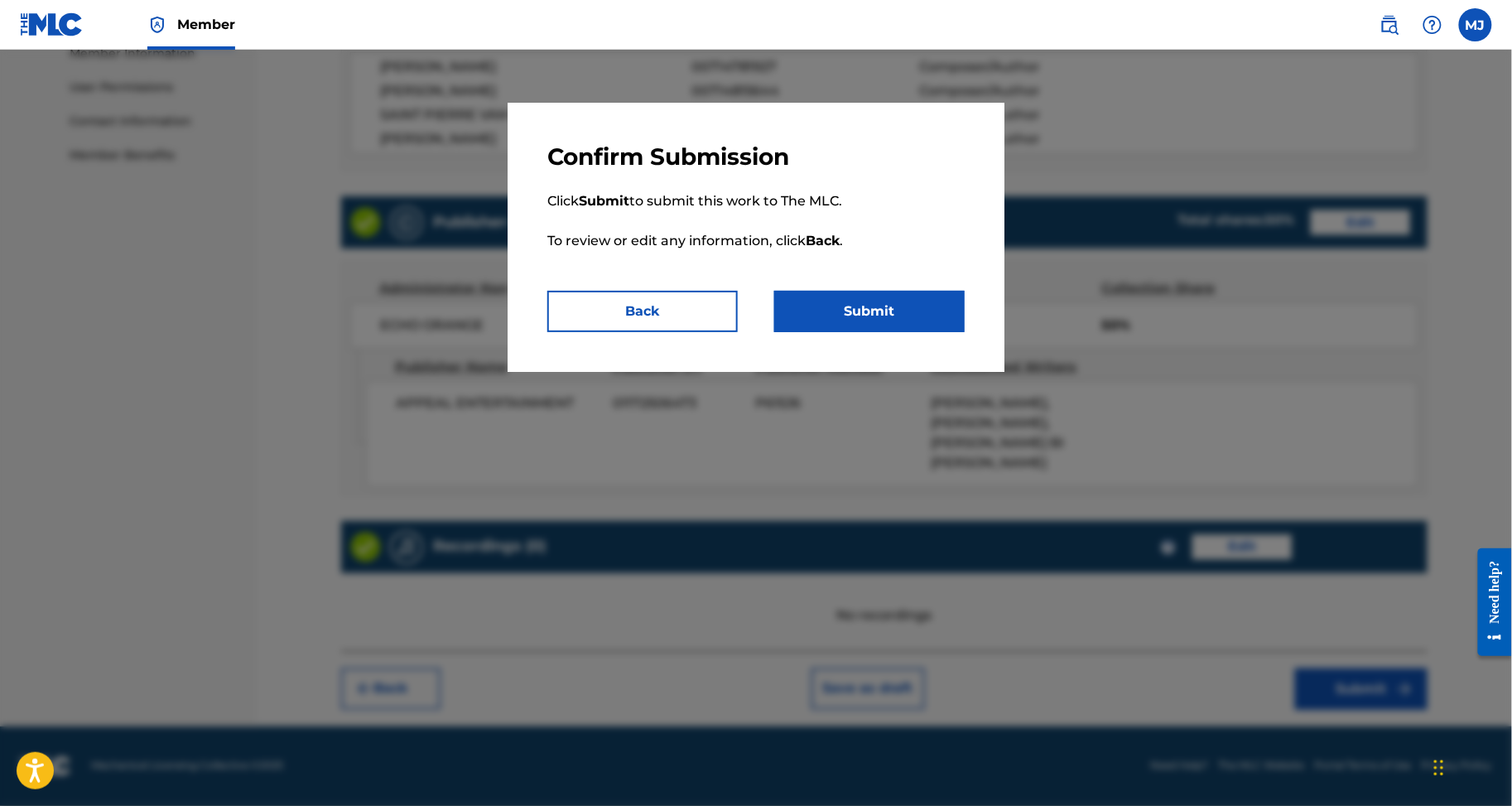
click at [931, 332] on button "Submit" at bounding box center [870, 311] width 190 height 41
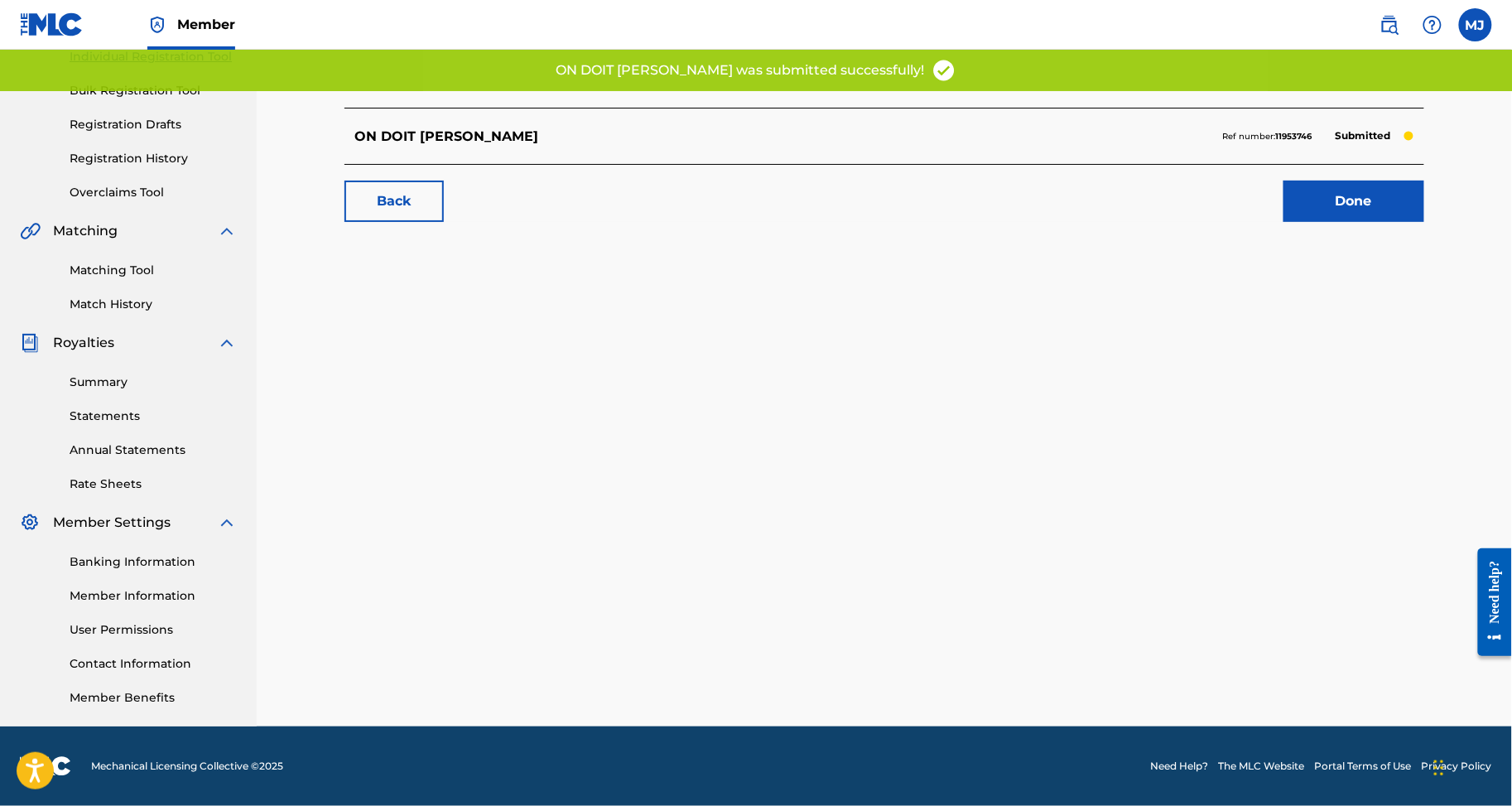
click at [1397, 180] on link "Done" at bounding box center [1354, 201] width 141 height 41
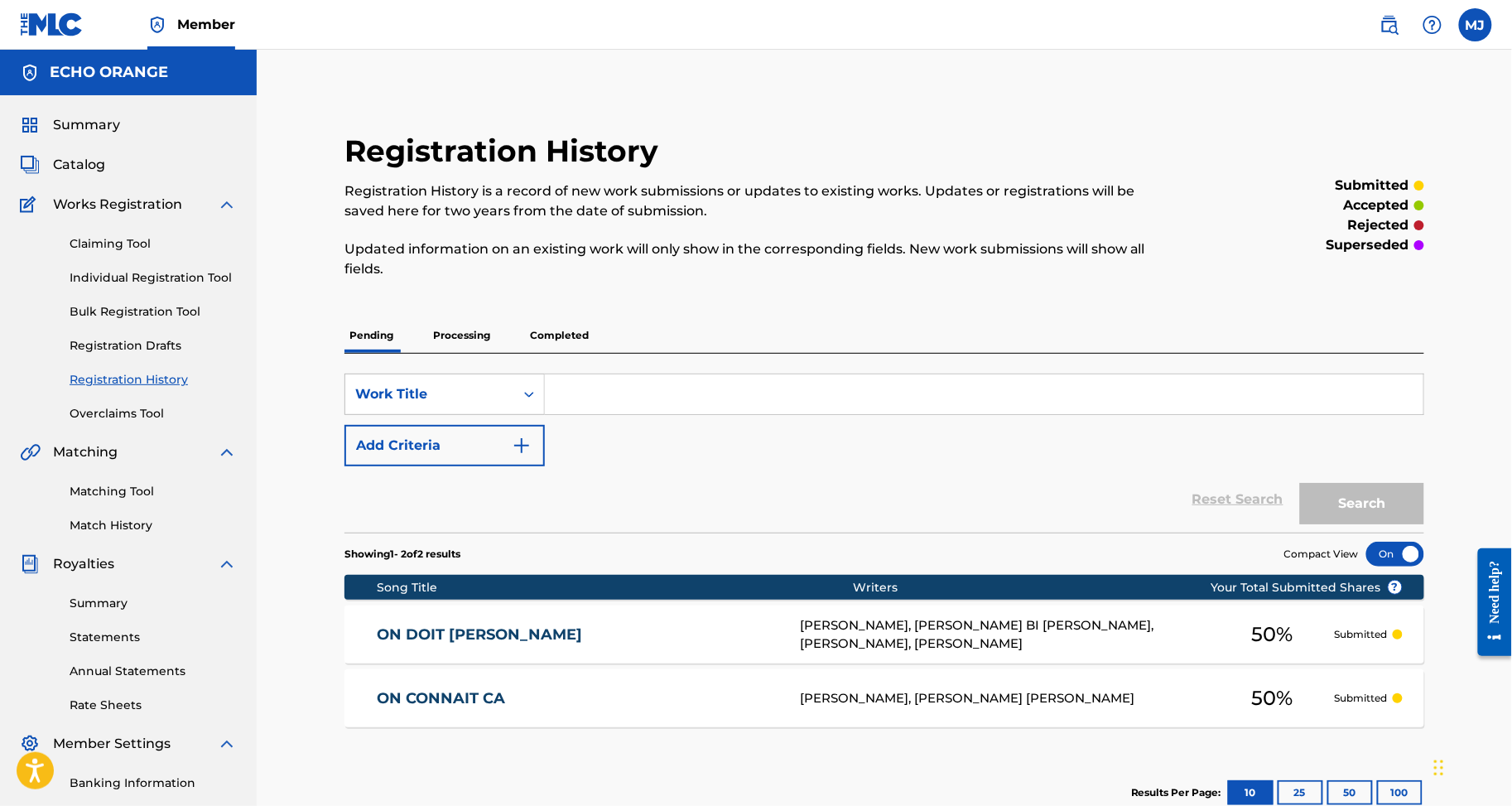
click at [230, 287] on link "Individual Registration Tool" at bounding box center [153, 277] width 168 height 18
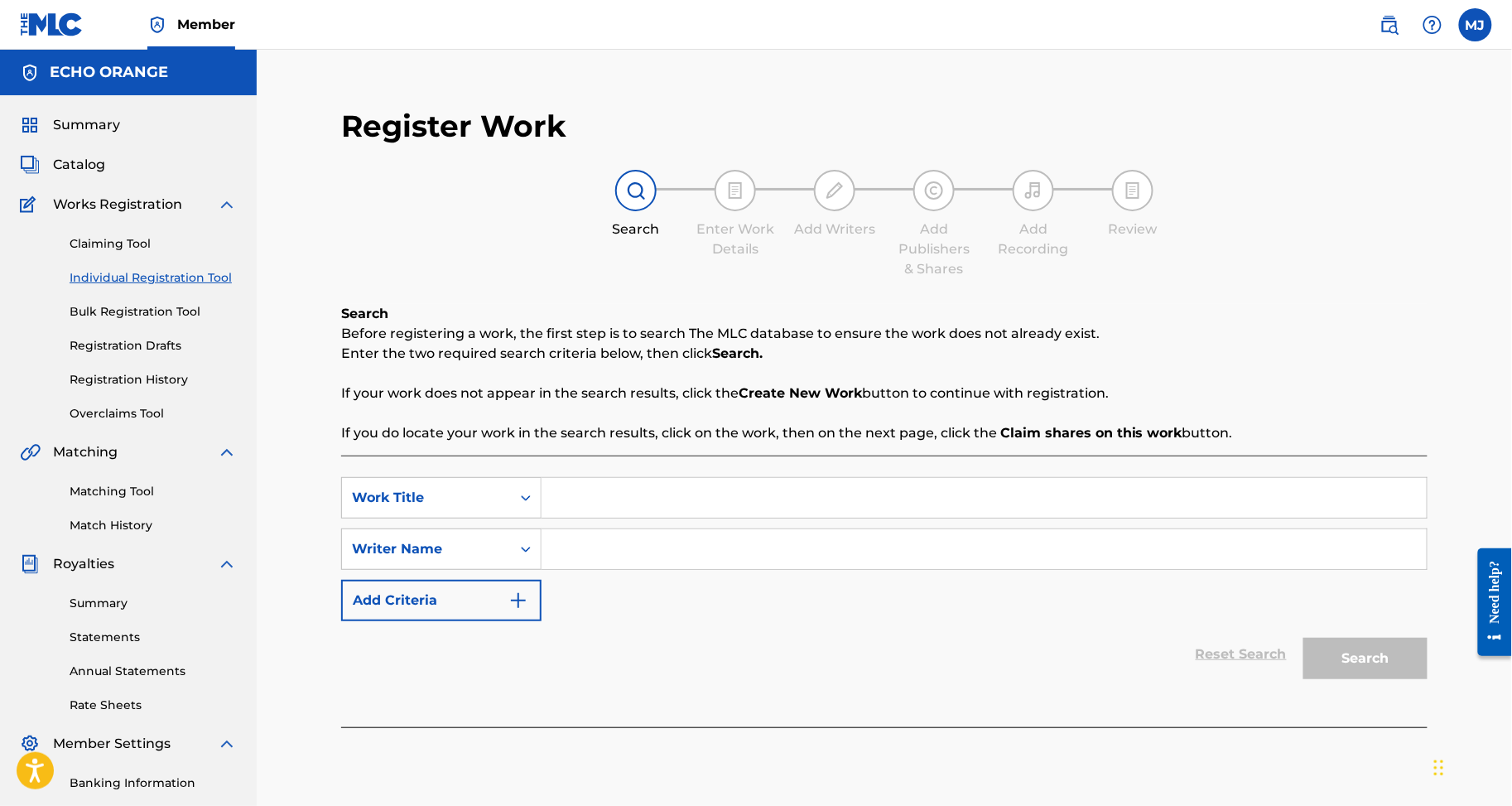
click at [737, 518] on input "Search Form" at bounding box center [984, 497] width 885 height 40
paste input "ON EST DEBOUT"
type input "ON EST DEBOUT"
click at [750, 569] on input "Search Form" at bounding box center [984, 549] width 885 height 40
paste input "KOUE FOUELO XAVIER MARTIAL"
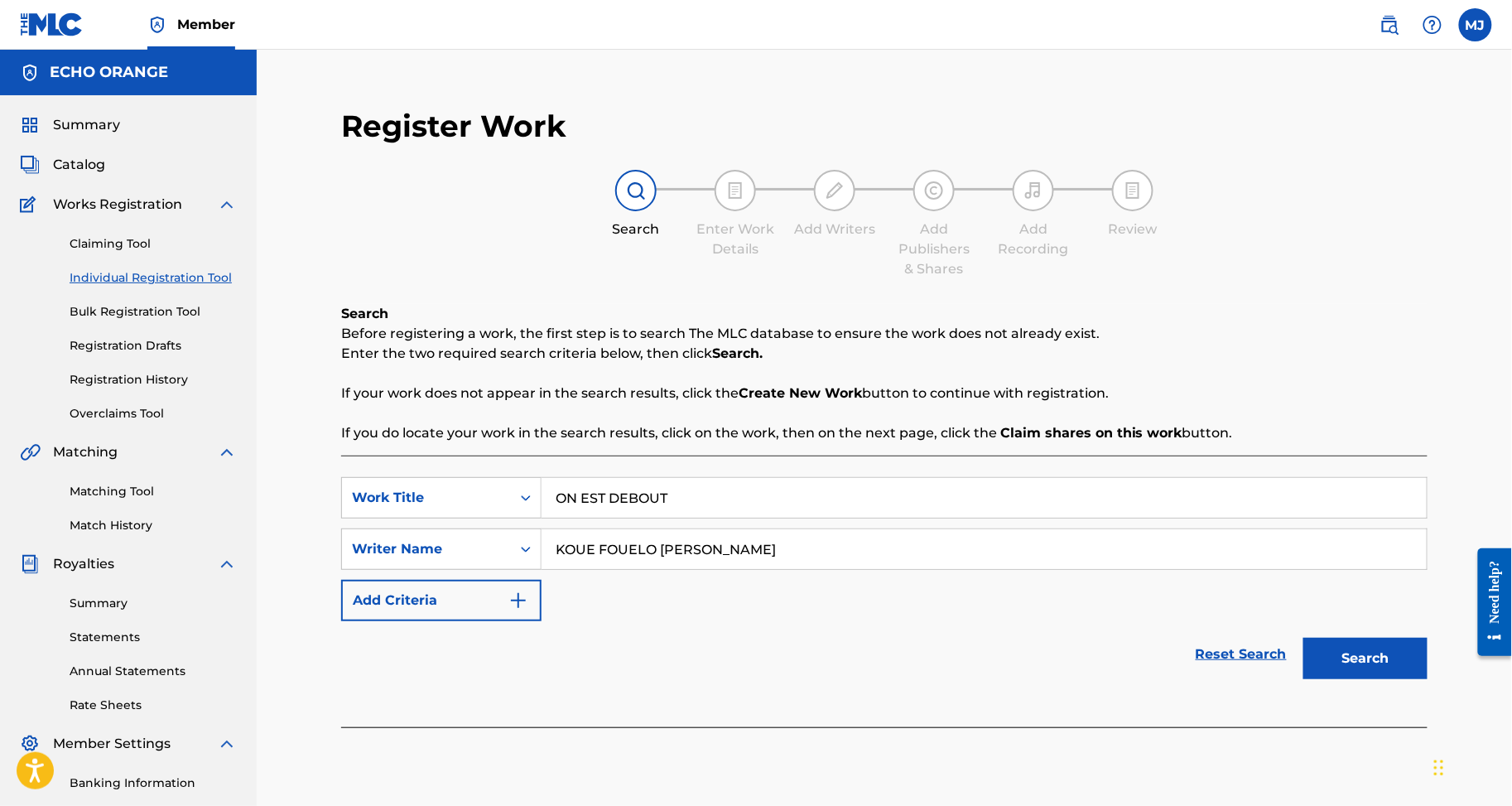
type input "KOUE FOUELO XAVIER MARTIAL"
click at [1394, 680] on button "Search" at bounding box center [1365, 658] width 124 height 41
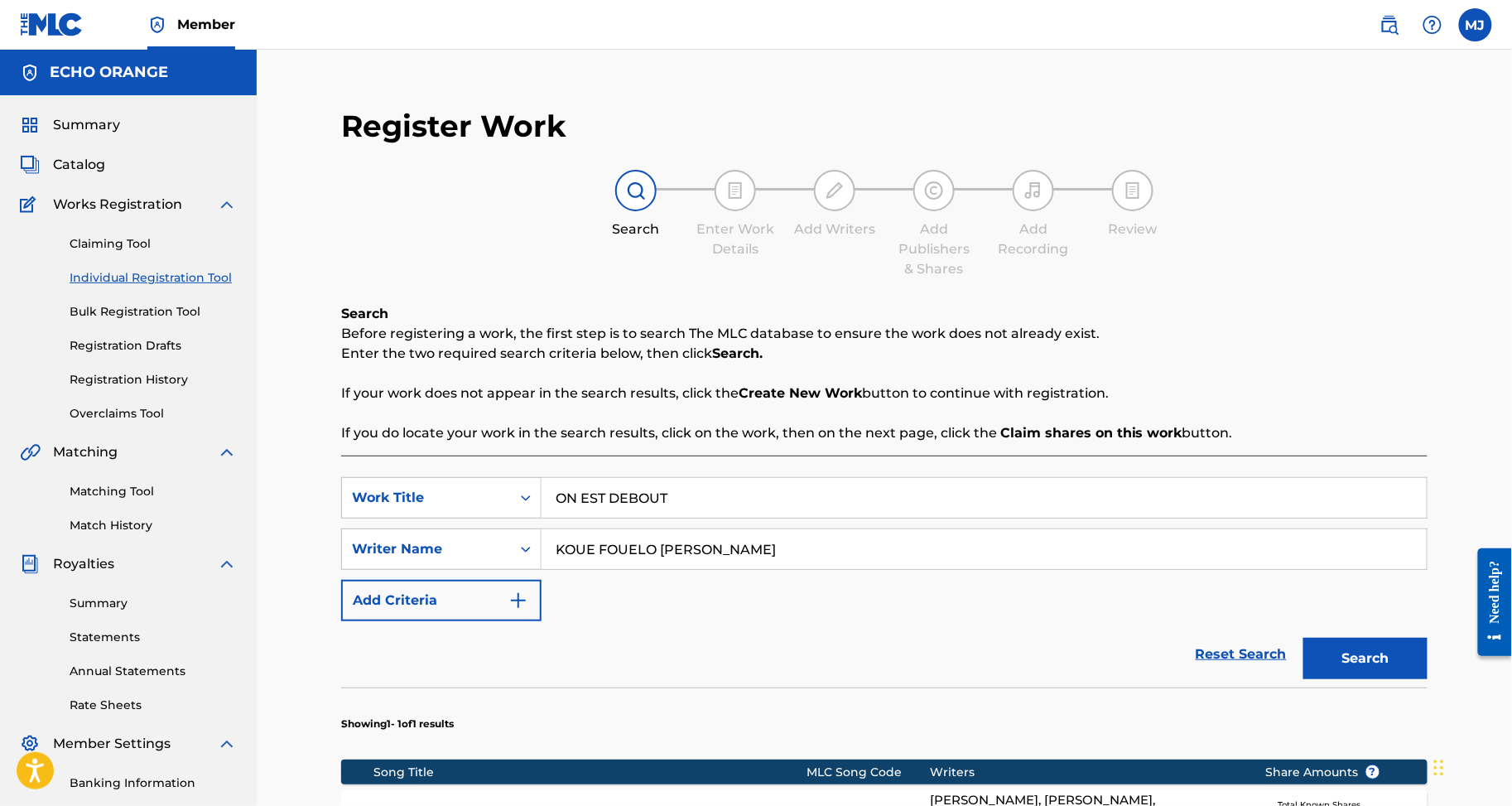
scroll to position [402, 0]
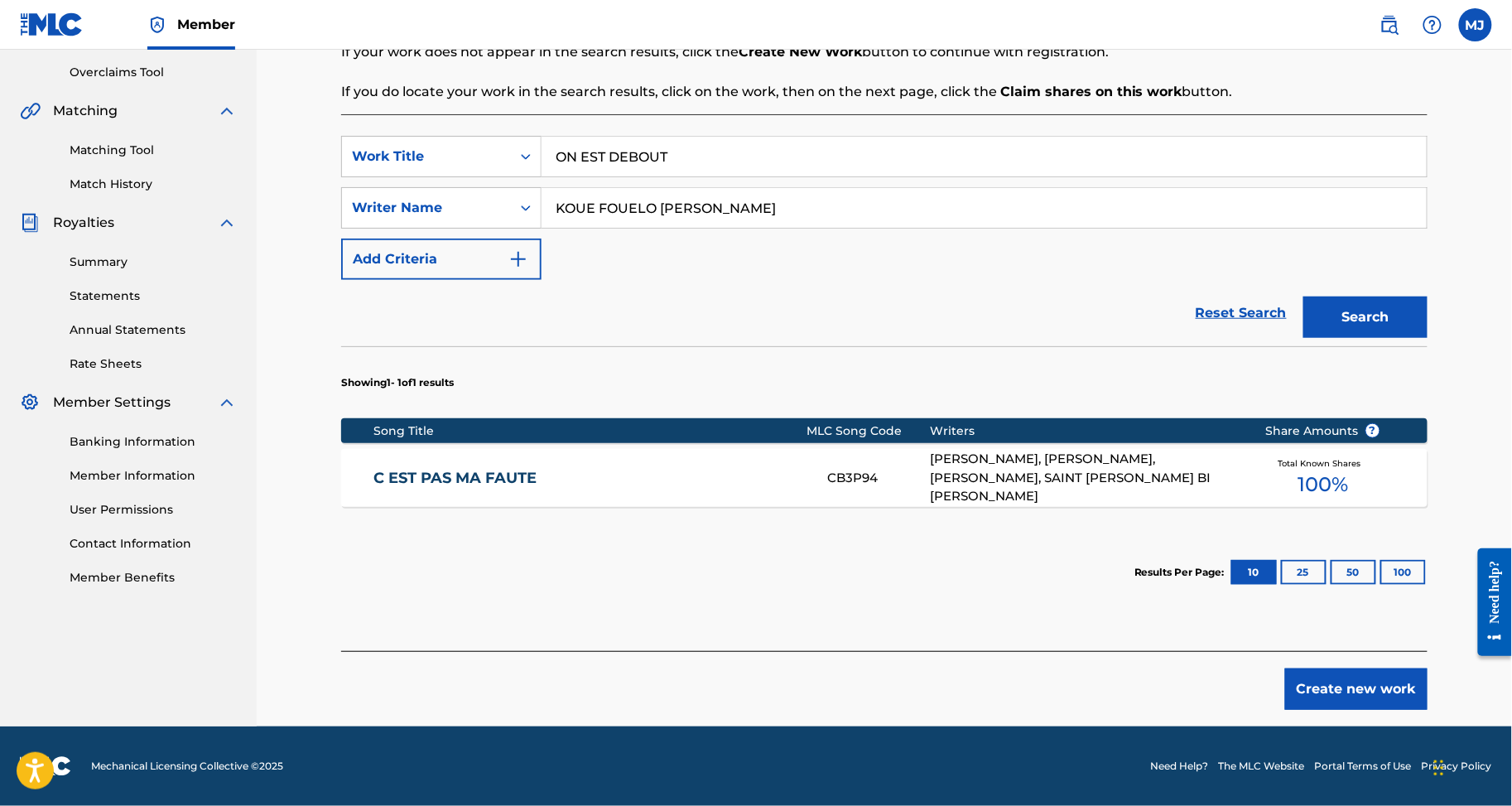
click at [1381, 710] on button "Create new work" at bounding box center [1356, 689] width 142 height 41
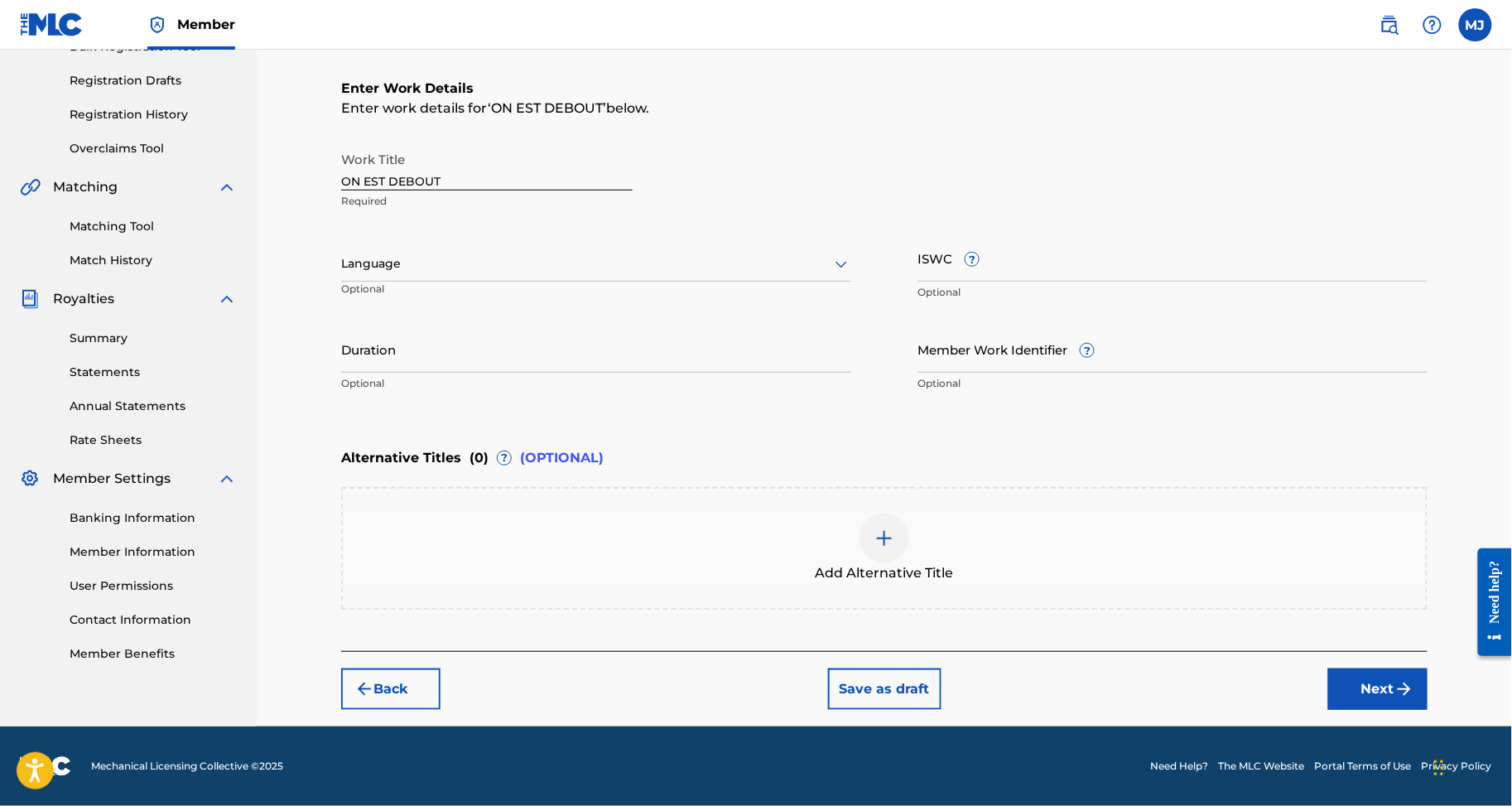
click at [1390, 710] on button "Next" at bounding box center [1378, 689] width 99 height 41
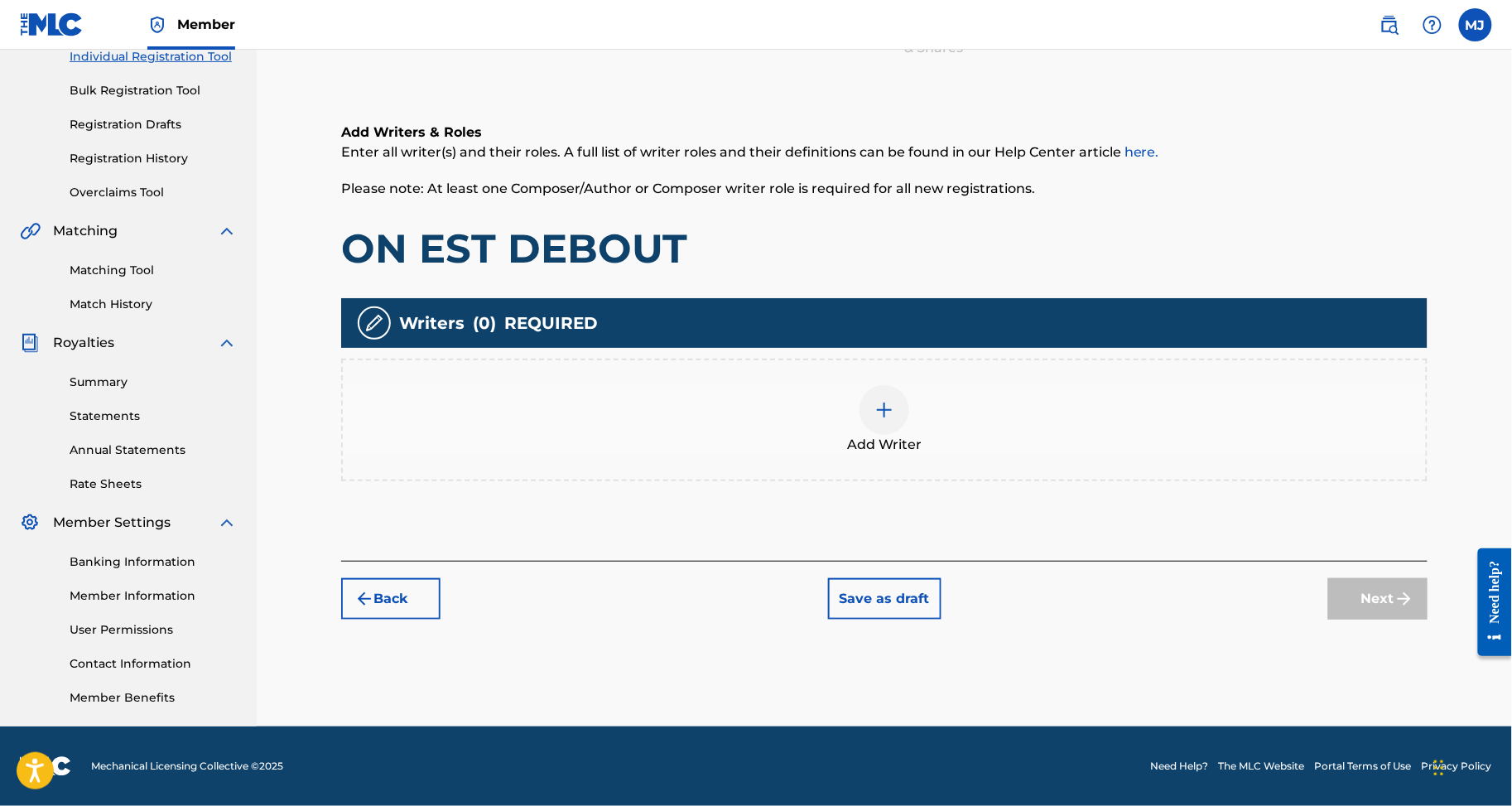
click at [947, 385] on div "Add Writer" at bounding box center [884, 420] width 1083 height 70
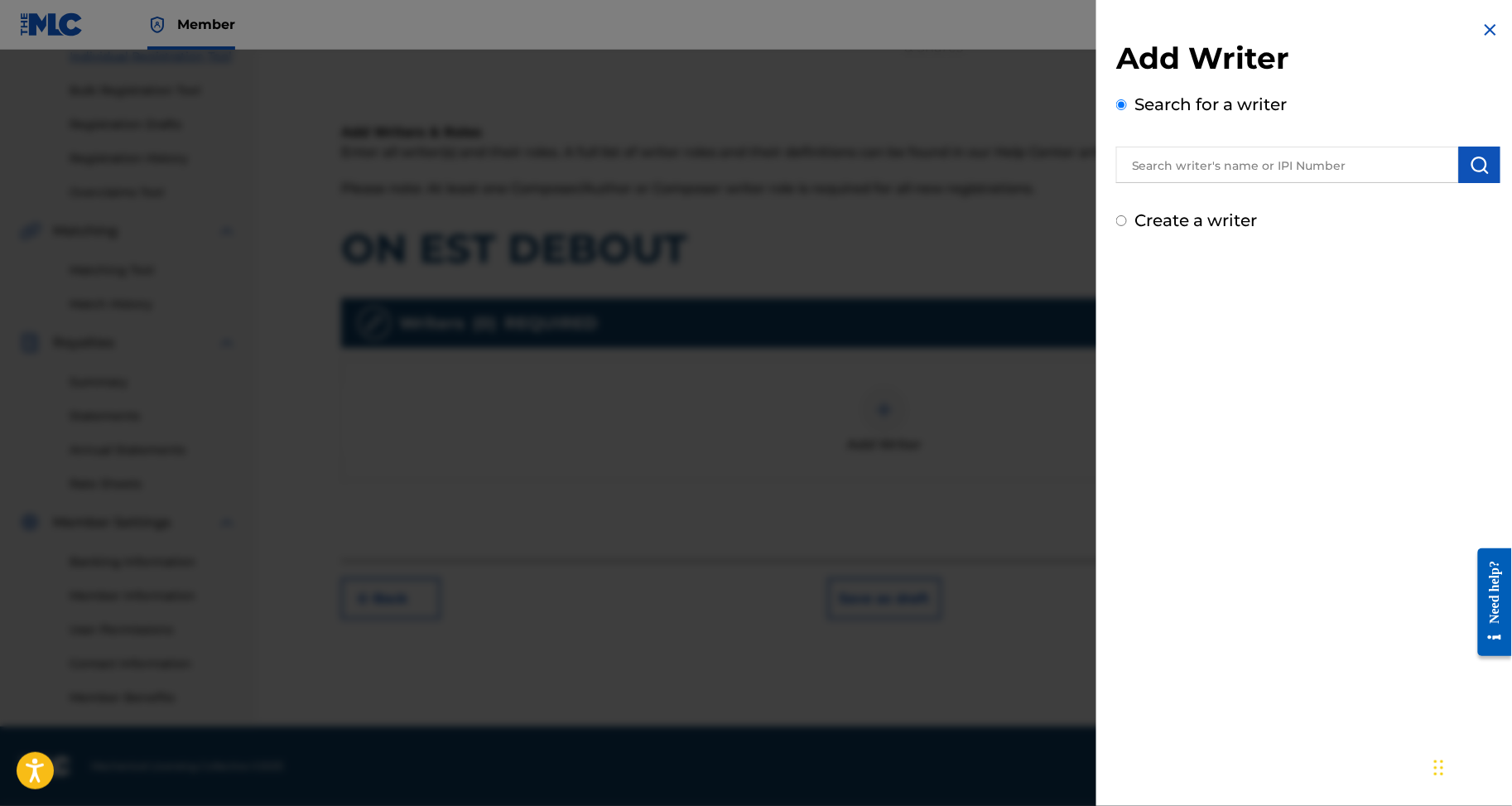
click at [1117, 169] on input "text" at bounding box center [1288, 164] width 343 height 36
paste input "KOUE FOUELO XAVIER MARTIAL"
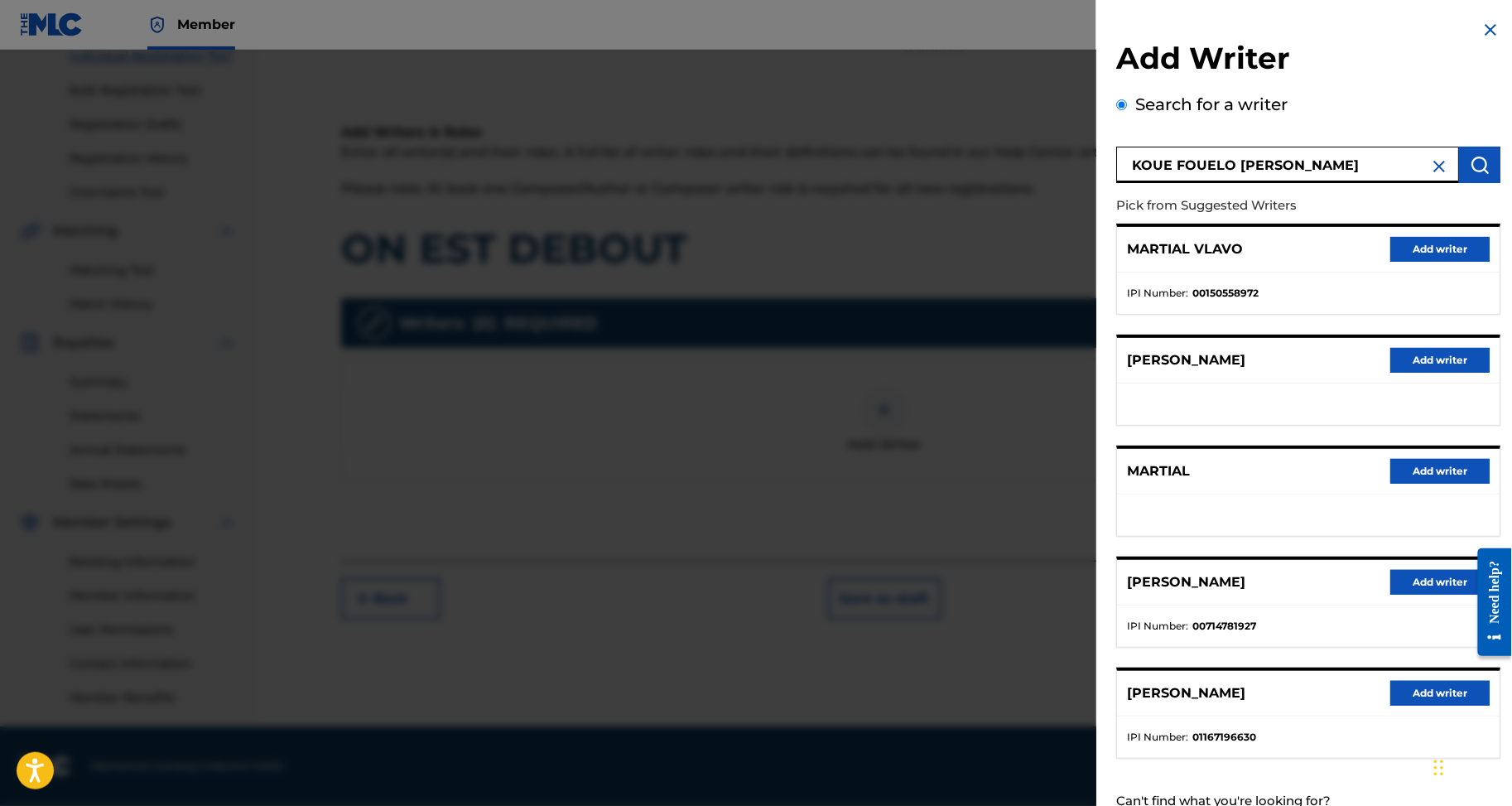
scroll to position [199, 0]
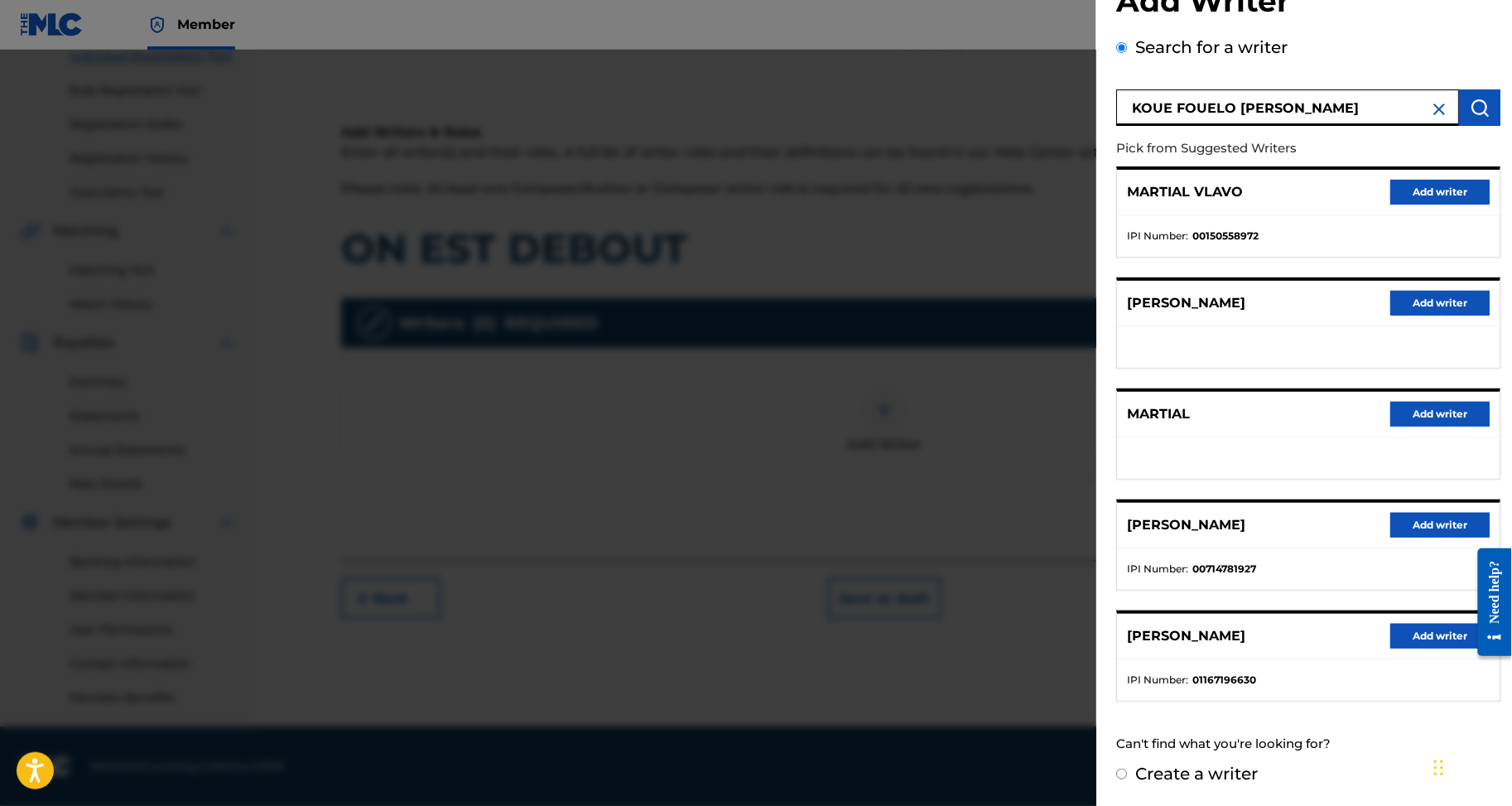
type input "KOUE FOUELO XAVIER MARTIALv"
drag, startPoint x: 1402, startPoint y: 483, endPoint x: 1389, endPoint y: 483, distance: 13.0
click at [1402, 513] on button "Add writer" at bounding box center [1440, 524] width 99 height 24
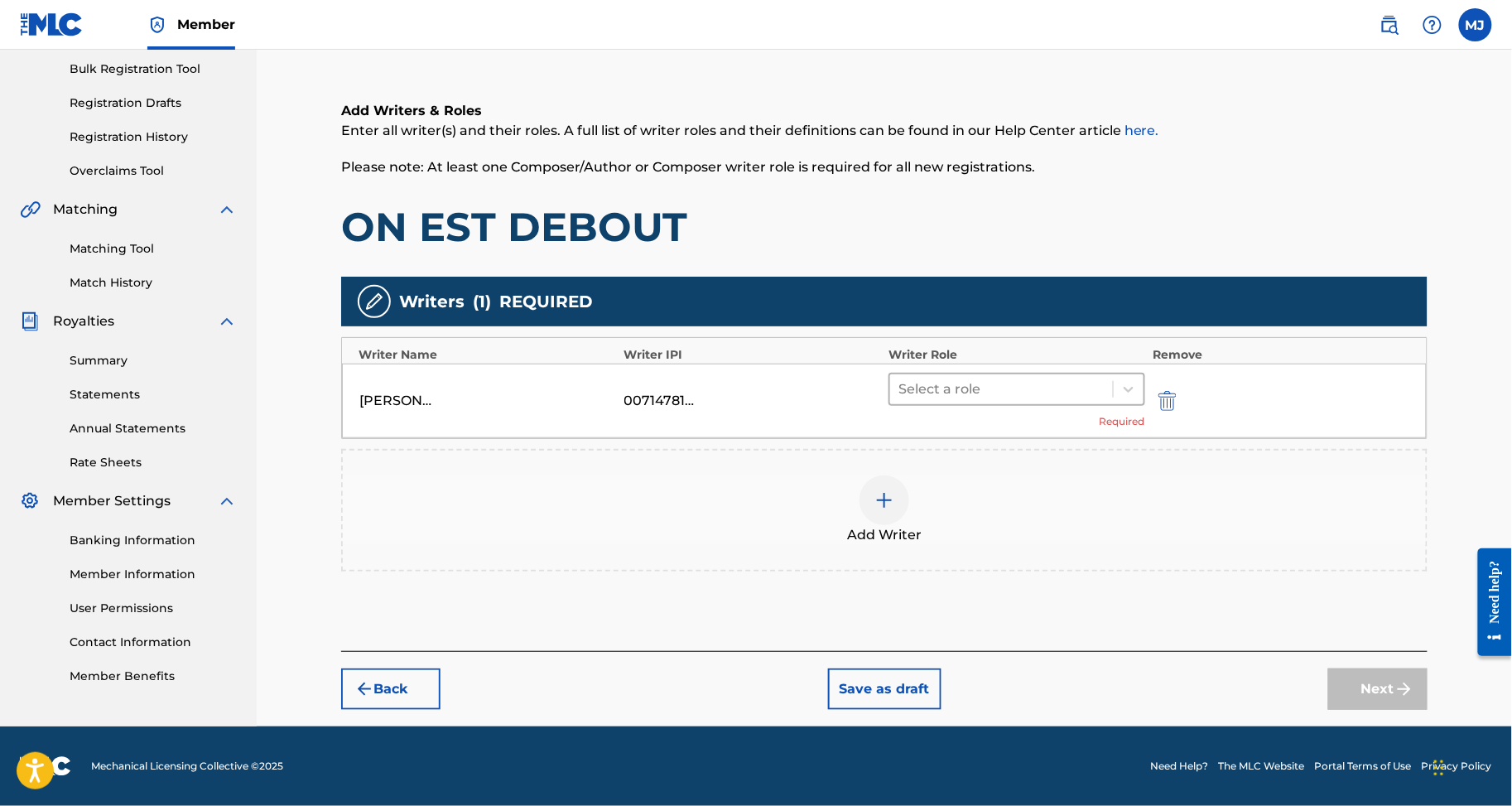
drag, startPoint x: 1038, startPoint y: 337, endPoint x: 1037, endPoint y: 351, distance: 14.0
click at [1038, 378] on div at bounding box center [1001, 390] width 206 height 24
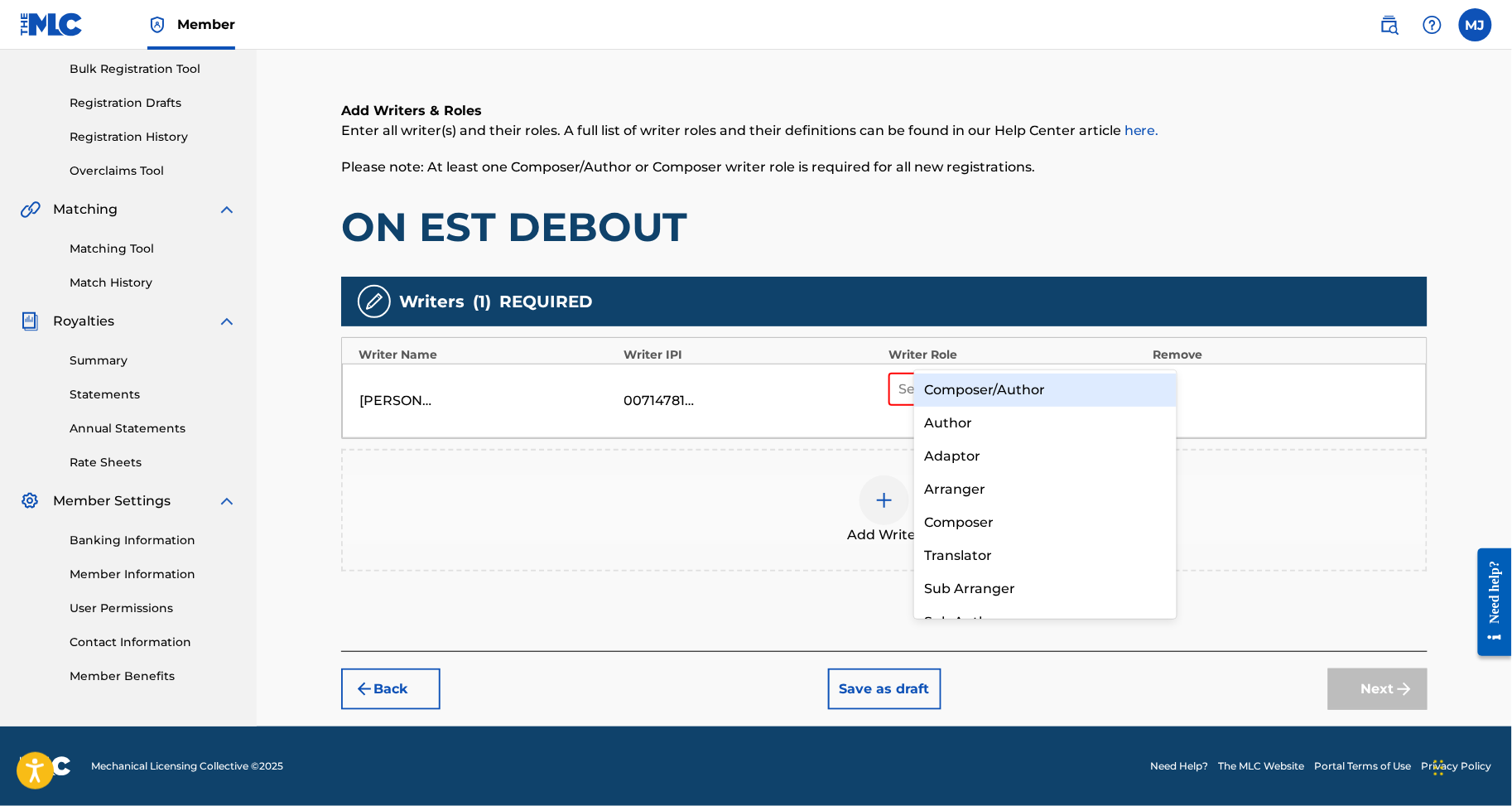
click at [1028, 382] on div "Composer/Author" at bounding box center [1045, 390] width 262 height 33
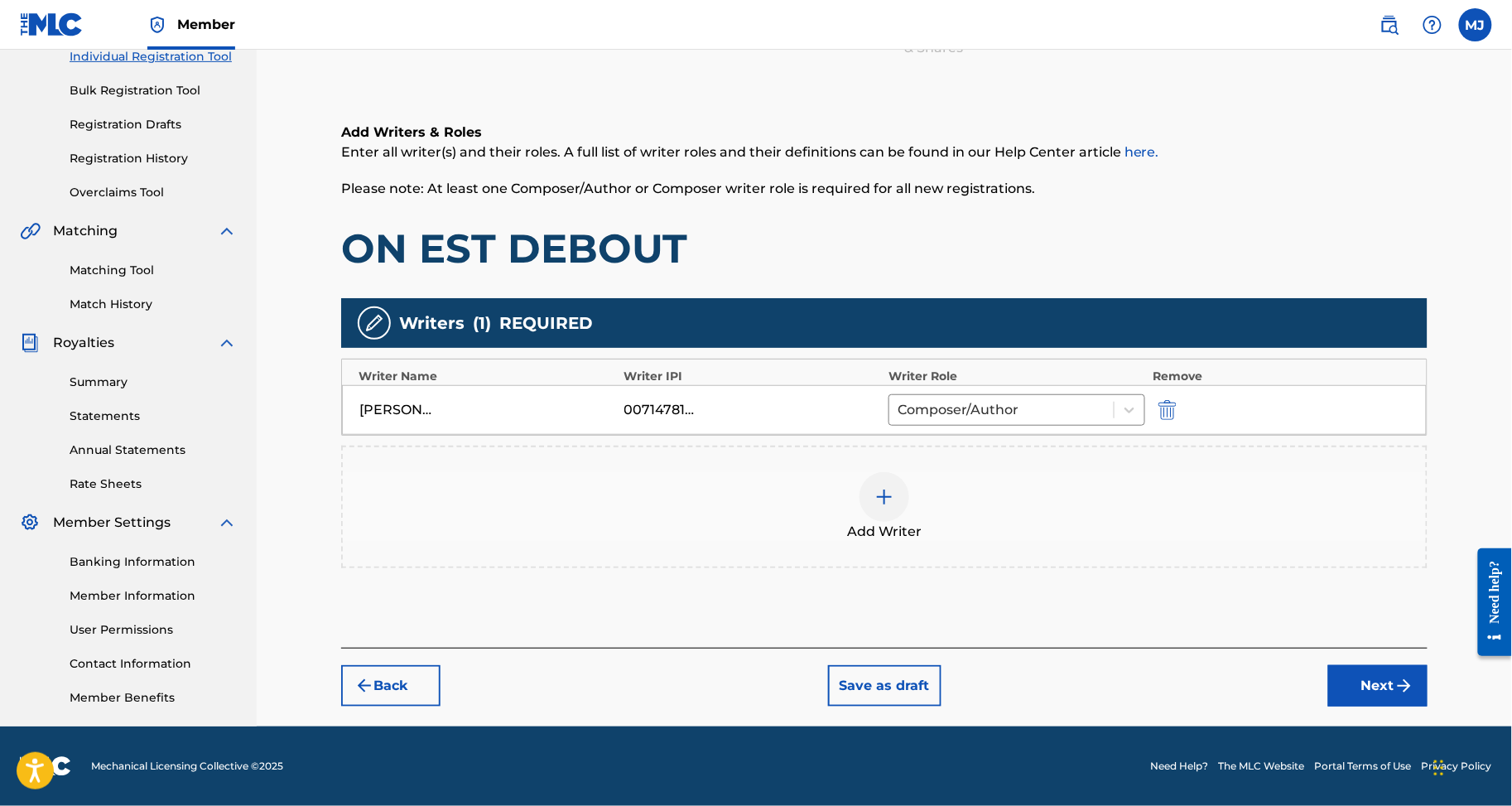
click at [898, 475] on div at bounding box center [884, 497] width 50 height 50
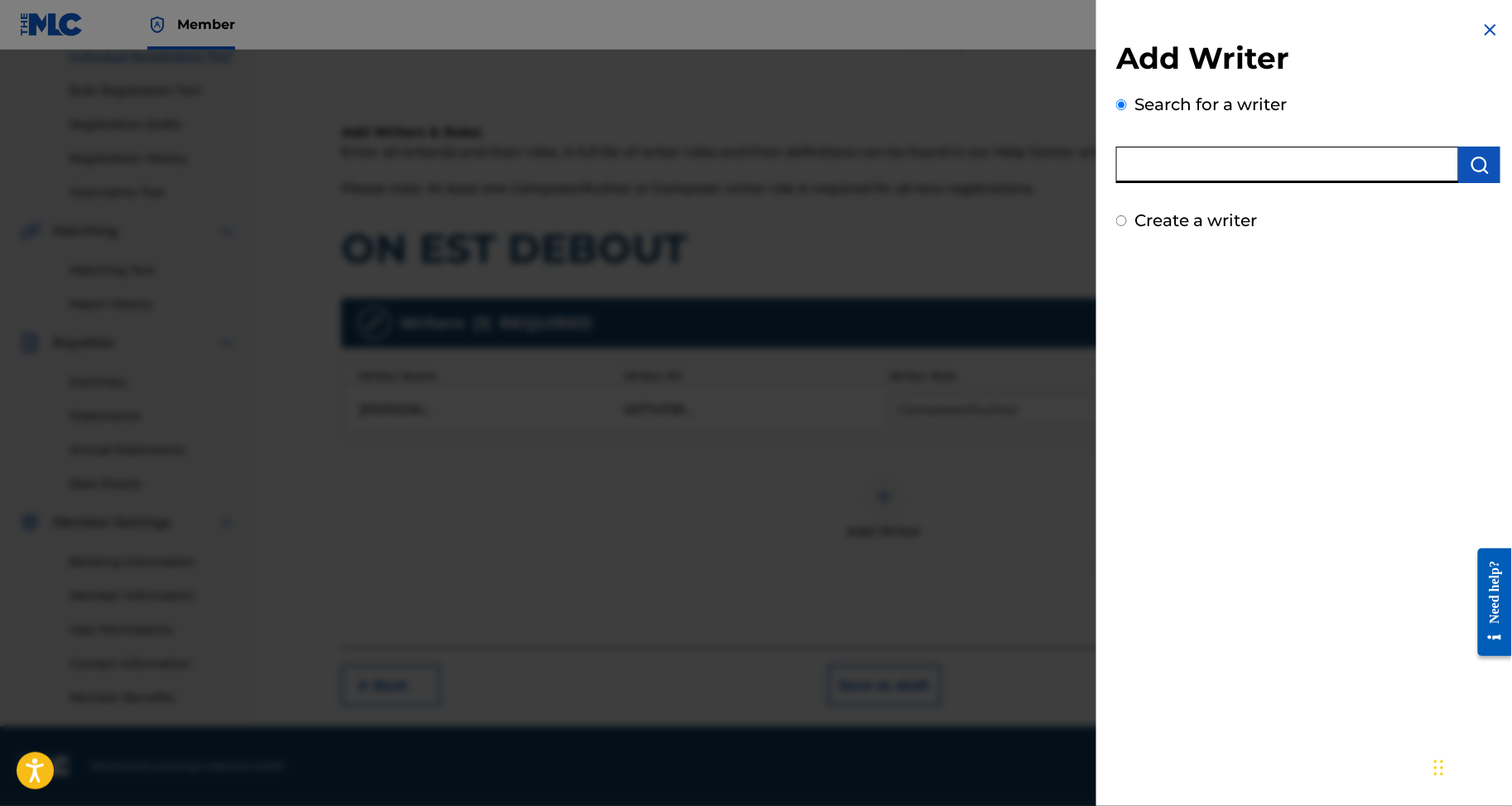
click at [1259, 183] on input "text" at bounding box center [1288, 164] width 343 height 36
paste input "ODJE NADRAUD PRINCE ISMAEL"
type input "ODJE NADRAUD PRINCE ISMAEL"
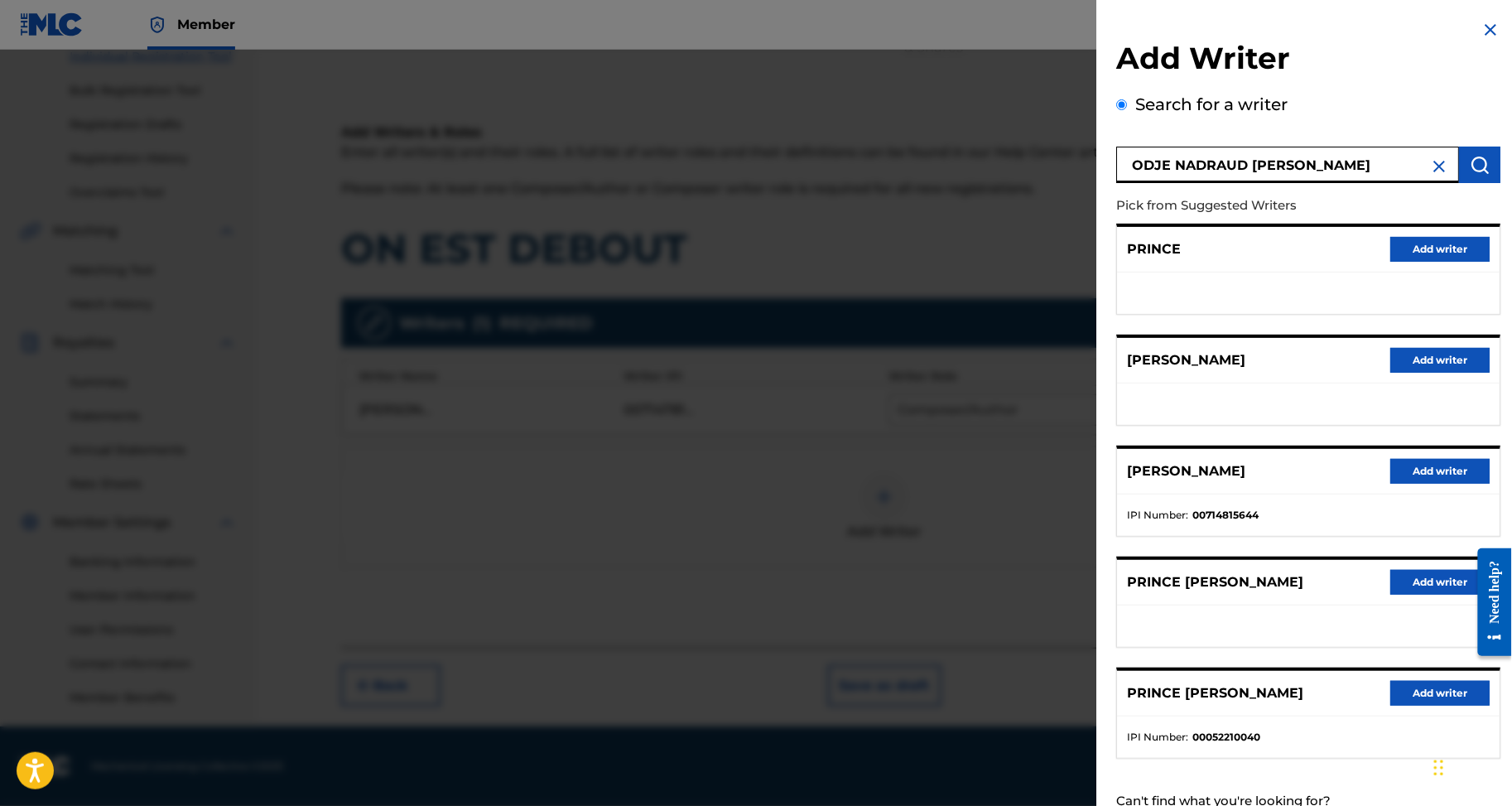
click at [1405, 484] on button "Add writer" at bounding box center [1440, 470] width 99 height 24
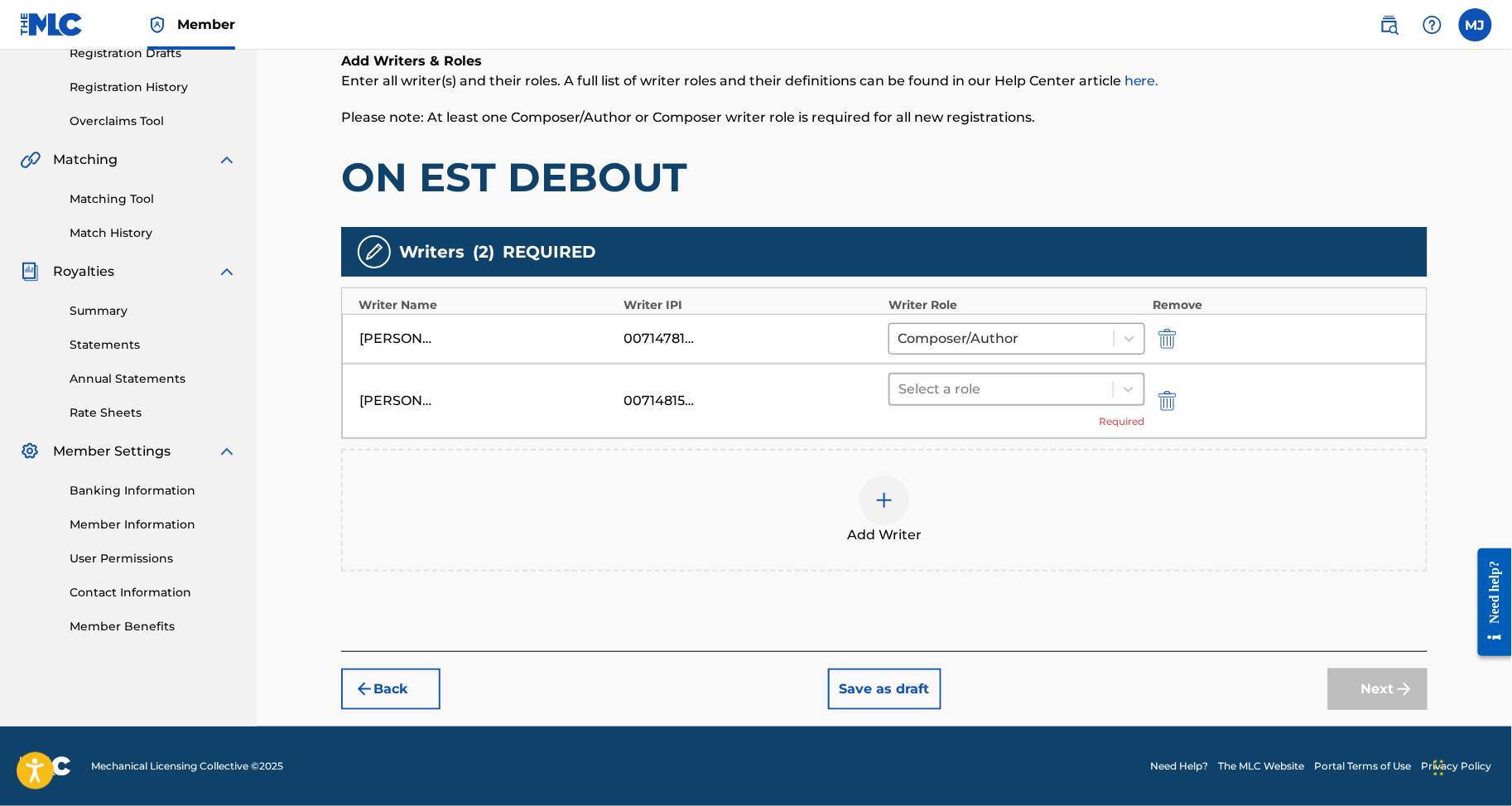
click at [1087, 401] on div at bounding box center [1001, 390] width 206 height 24
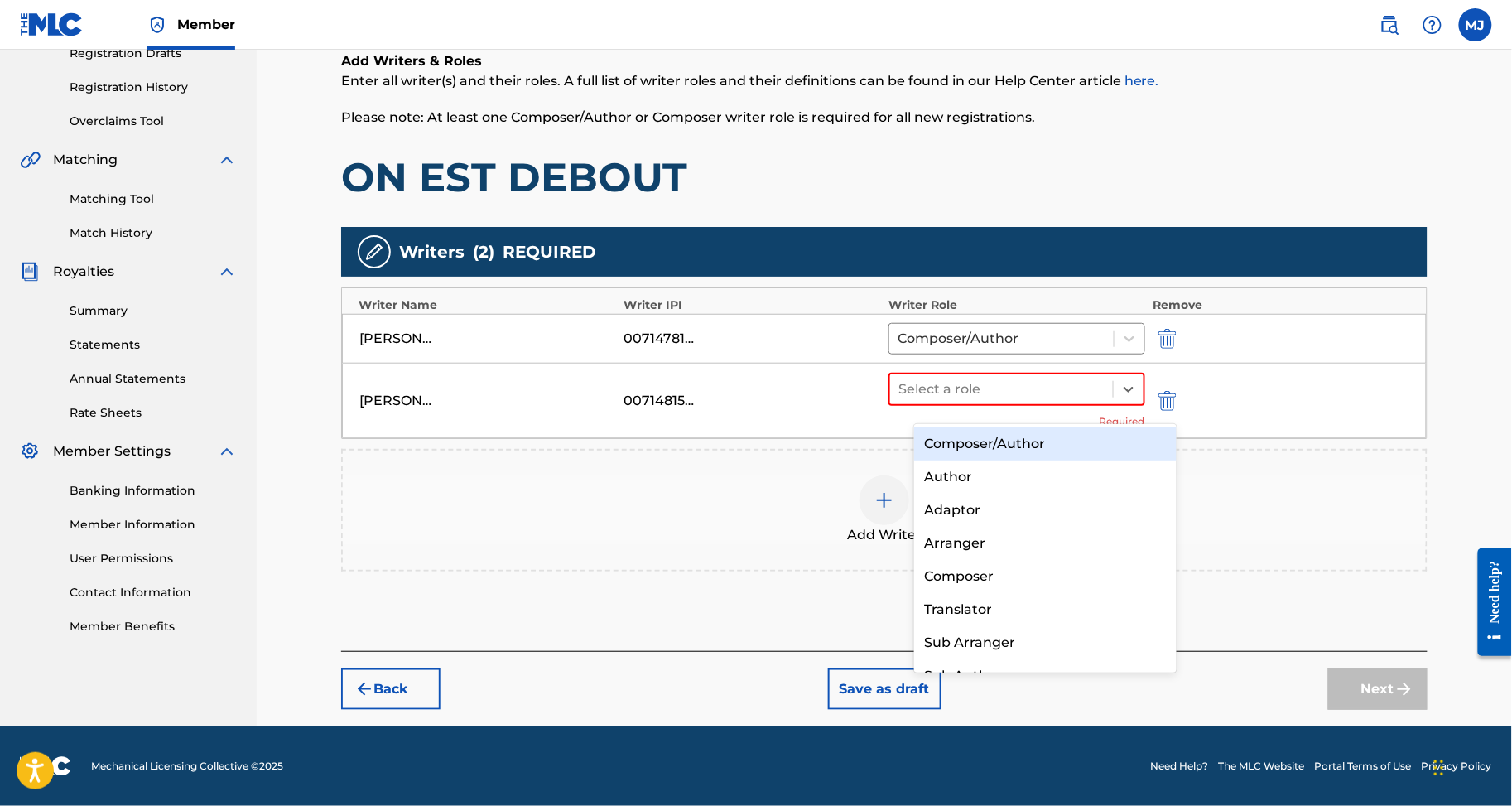
click at [1060, 437] on div "Composer/Author" at bounding box center [1045, 443] width 262 height 33
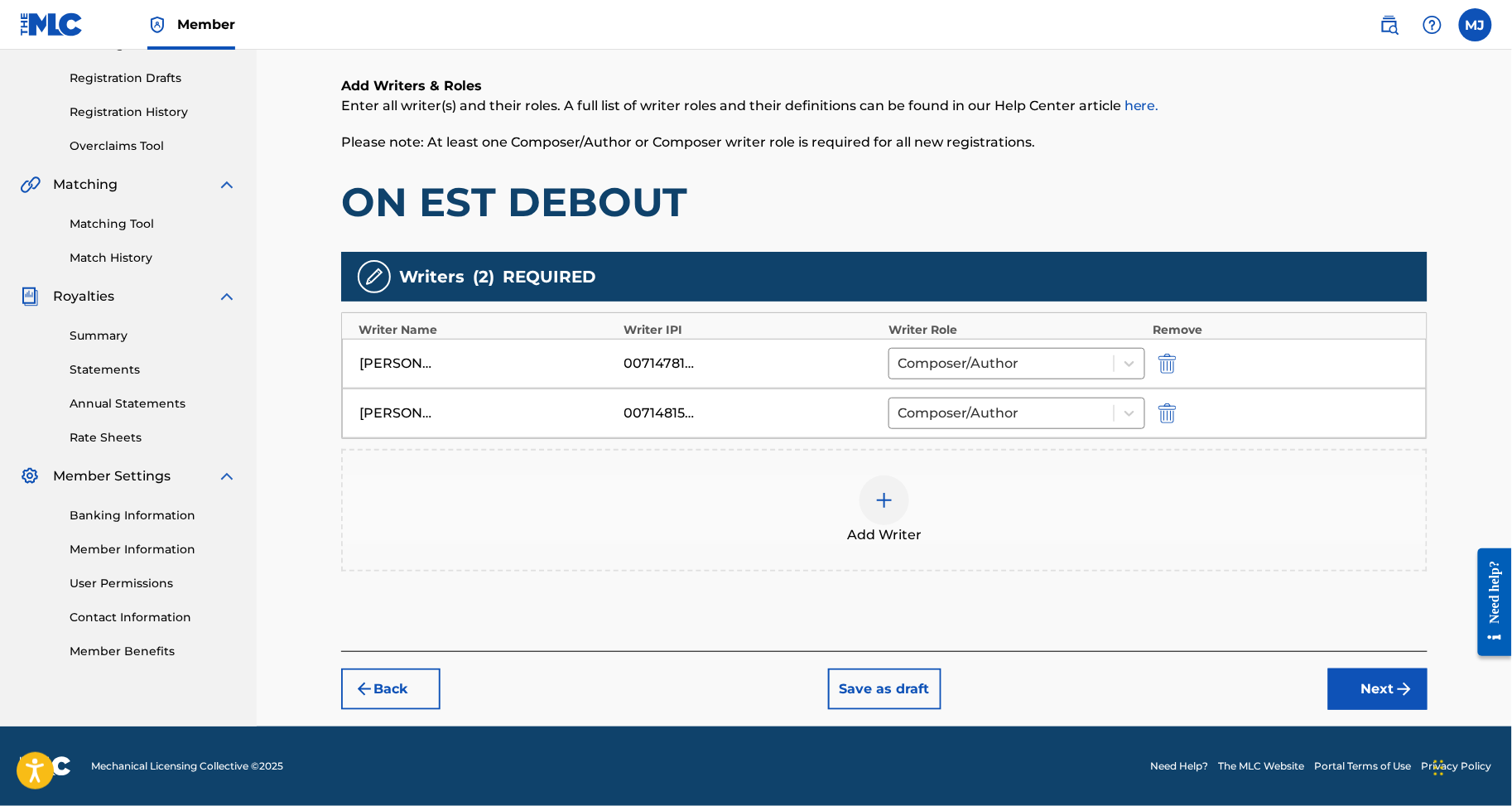
click at [883, 529] on div "Add Writer" at bounding box center [884, 510] width 1083 height 70
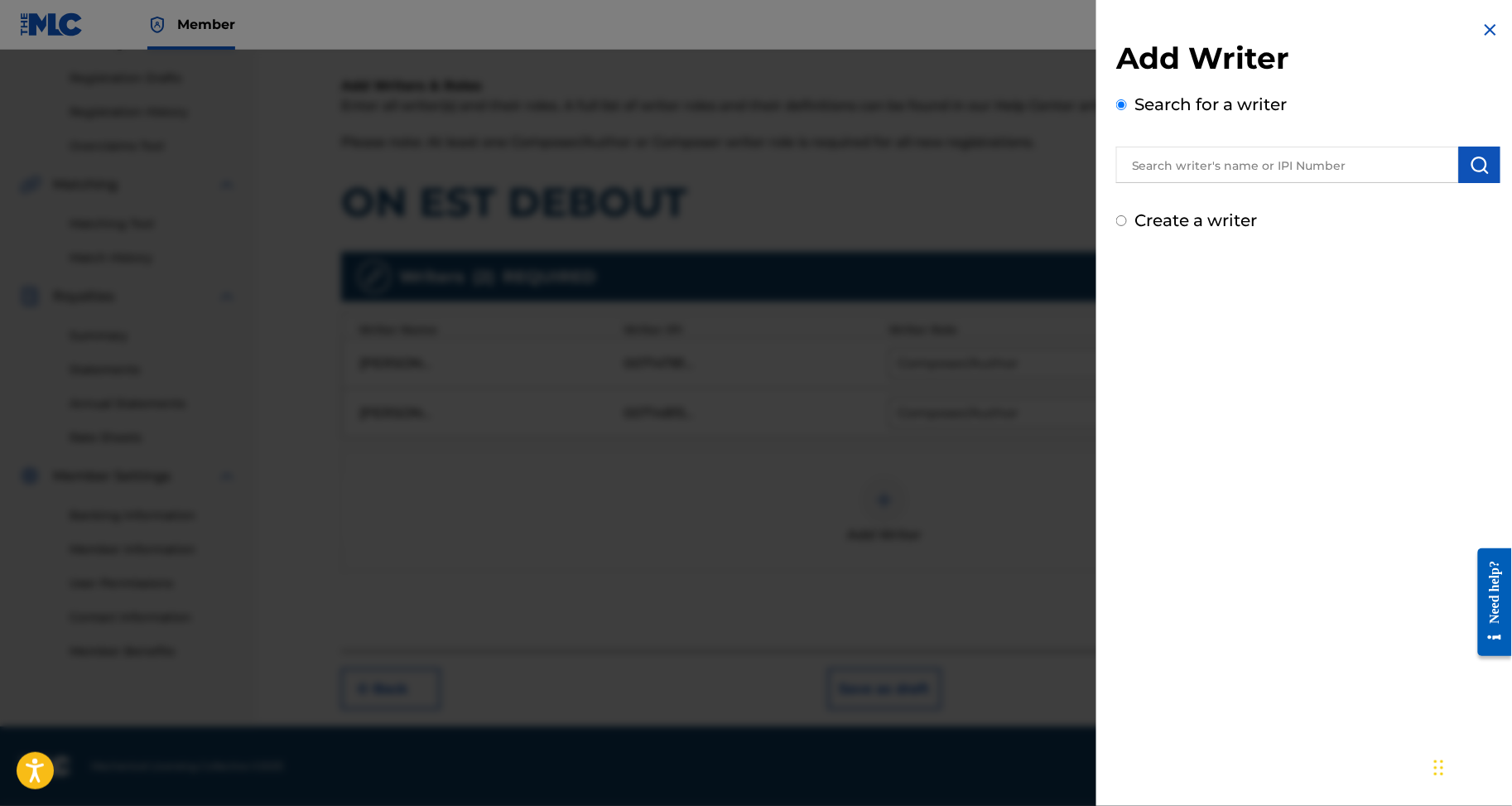
drag, startPoint x: 1242, startPoint y: 213, endPoint x: 1249, endPoint y: 202, distance: 13.0
click at [1247, 205] on div "Add Writer Search for a writer Create a writer" at bounding box center [1309, 136] width 384 height 193
click at [1249, 183] on input "text" at bounding box center [1288, 164] width 343 height 36
paste input "VAMI BI GOLE SAINT PIERRE"
type input "VAMI BI GOLE SAINT PIERRE"
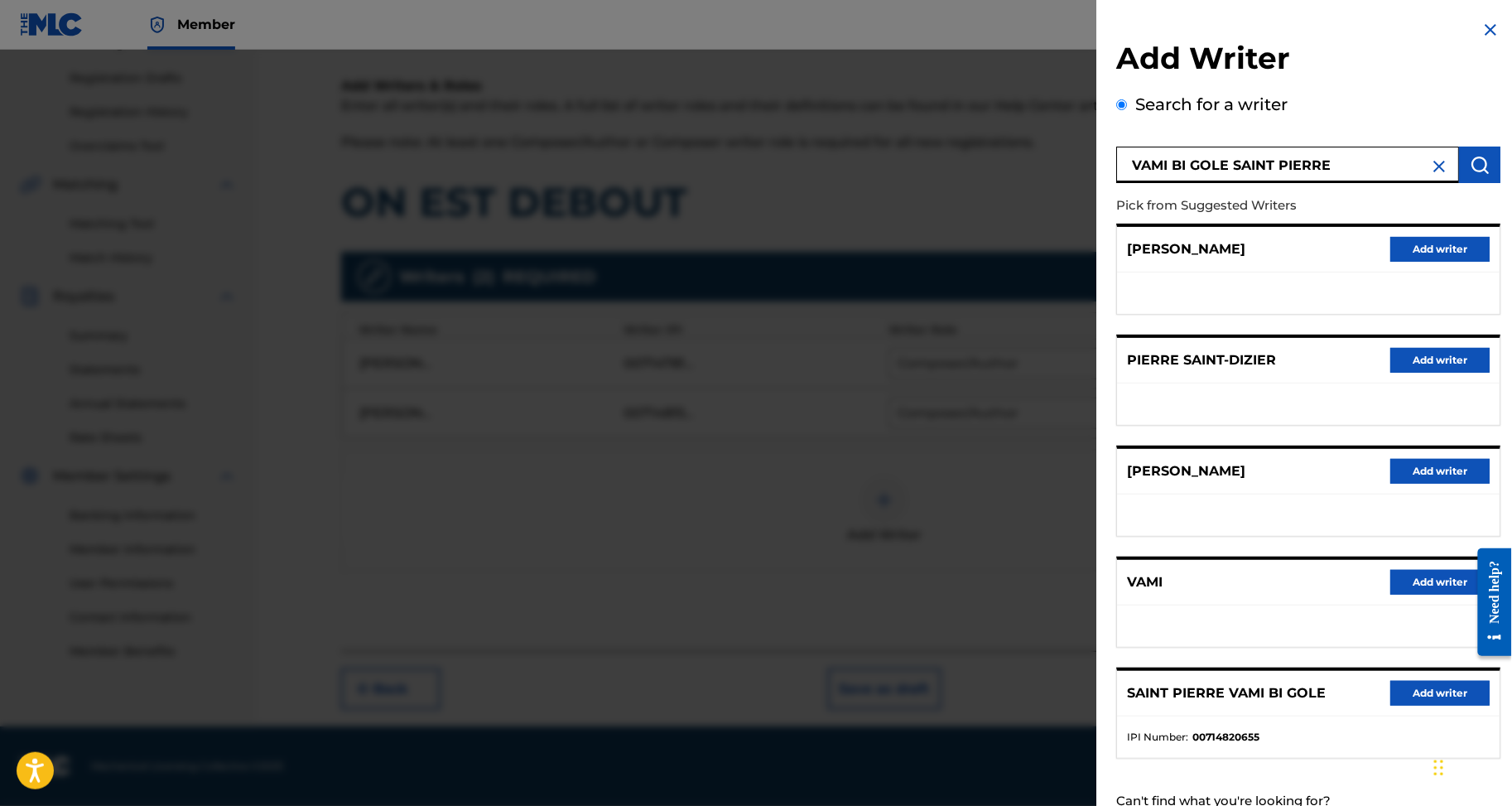
scroll to position [411, 0]
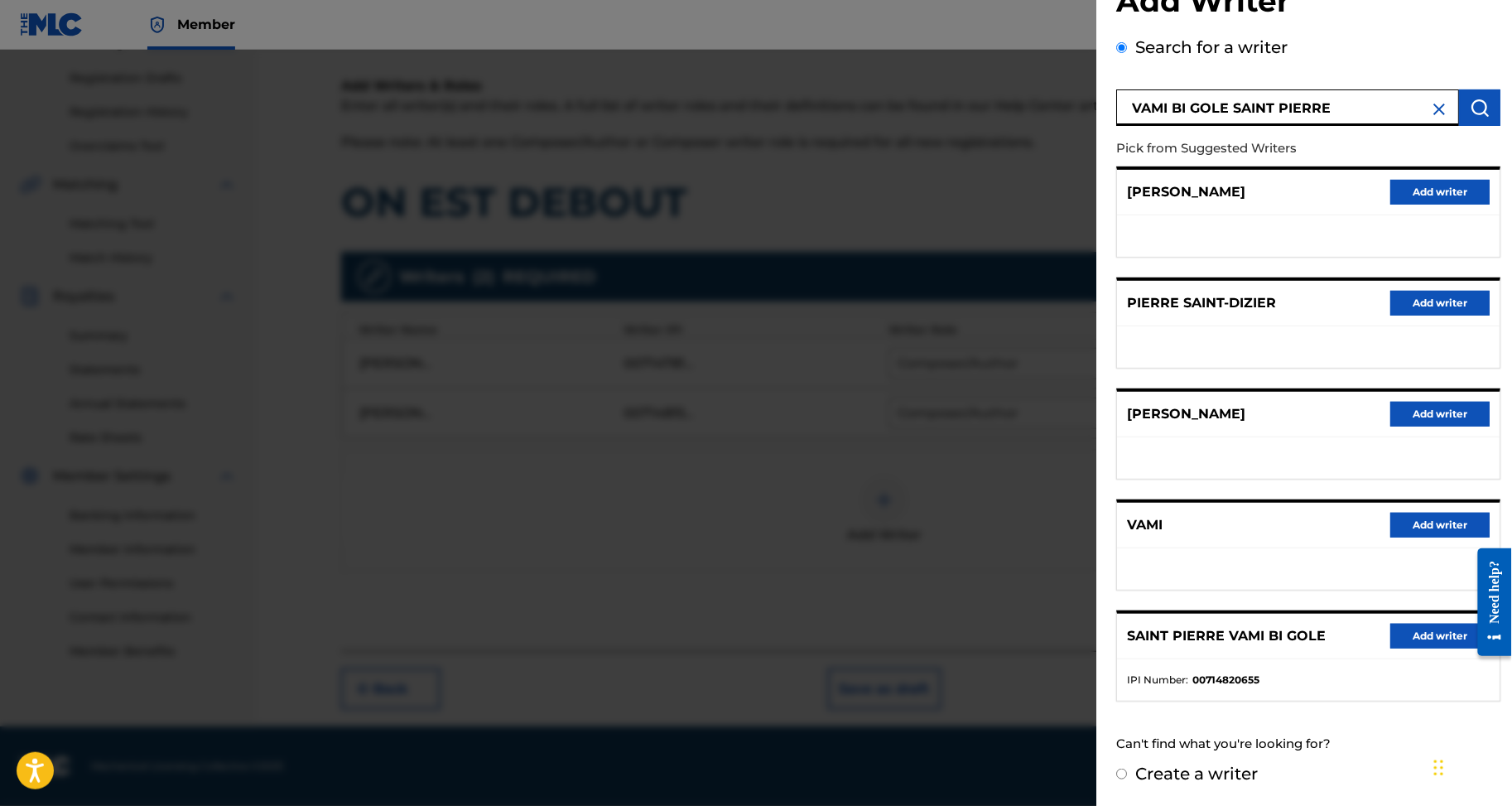
click at [1391, 624] on button "Add writer" at bounding box center [1440, 636] width 99 height 24
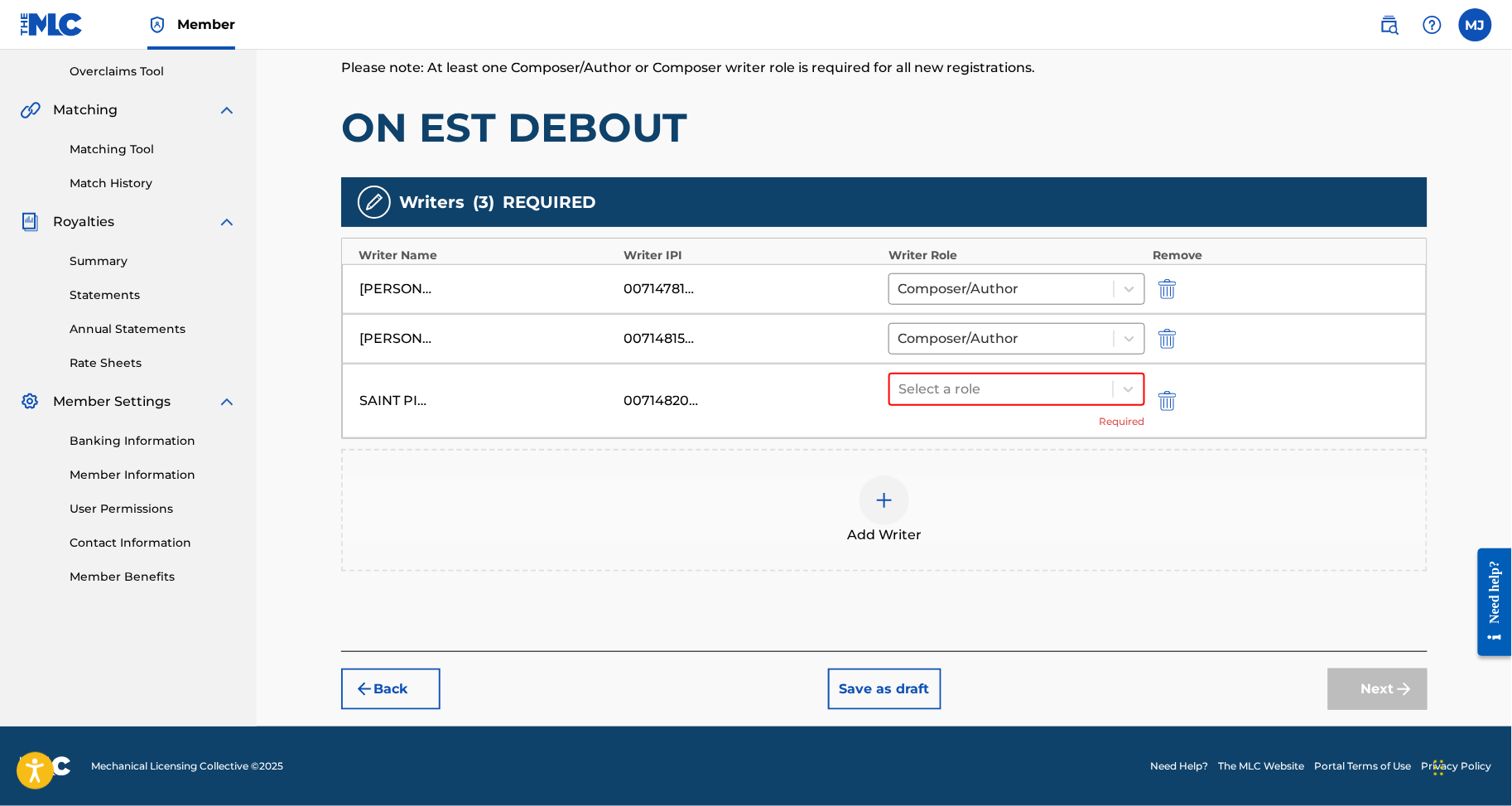
drag, startPoint x: 1040, startPoint y: 404, endPoint x: 1035, endPoint y: 416, distance: 13.0
click at [1040, 401] on div at bounding box center [1001, 390] width 206 height 24
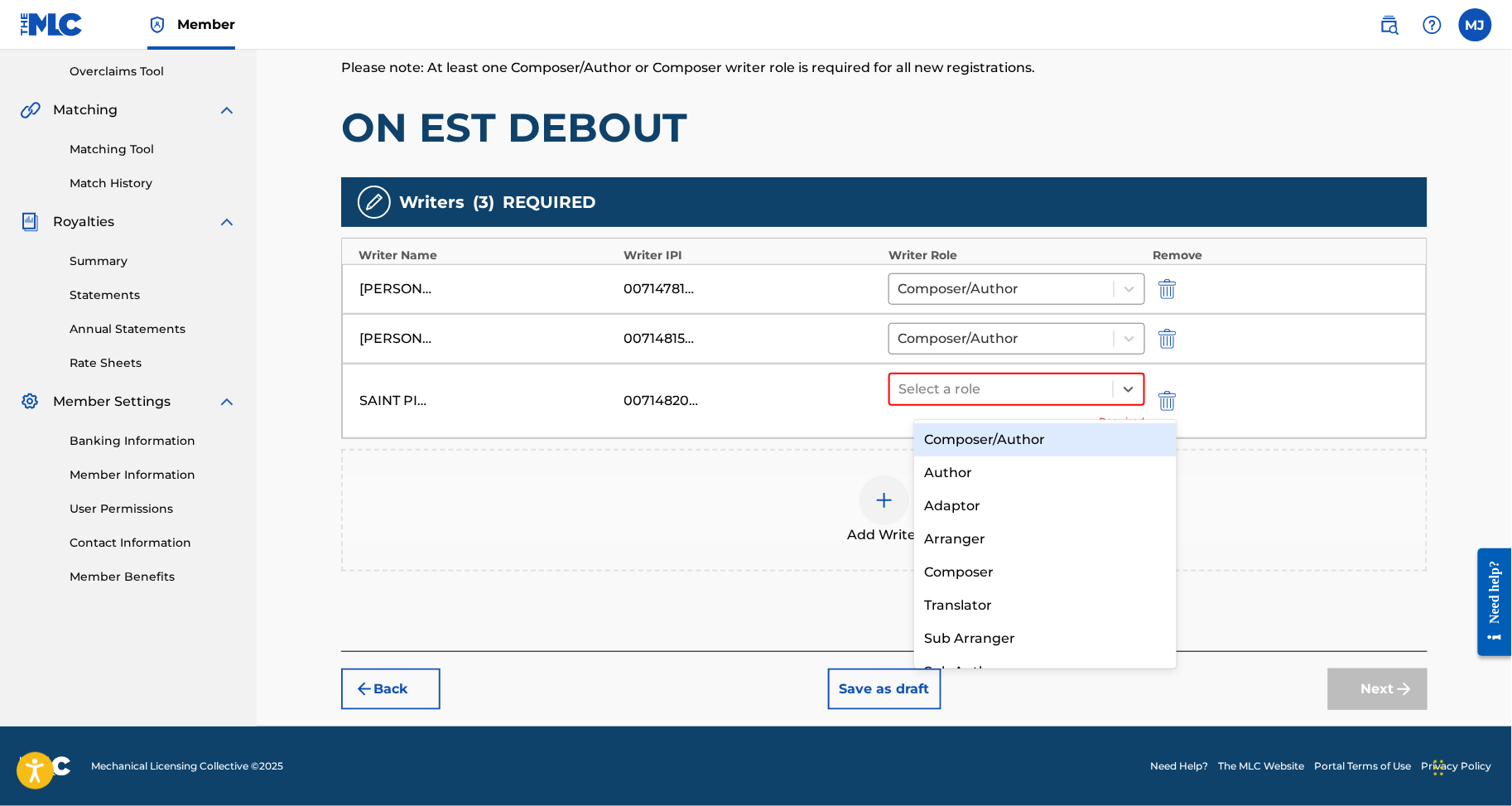
click at [1030, 443] on div "Composer/Author" at bounding box center [1045, 439] width 262 height 33
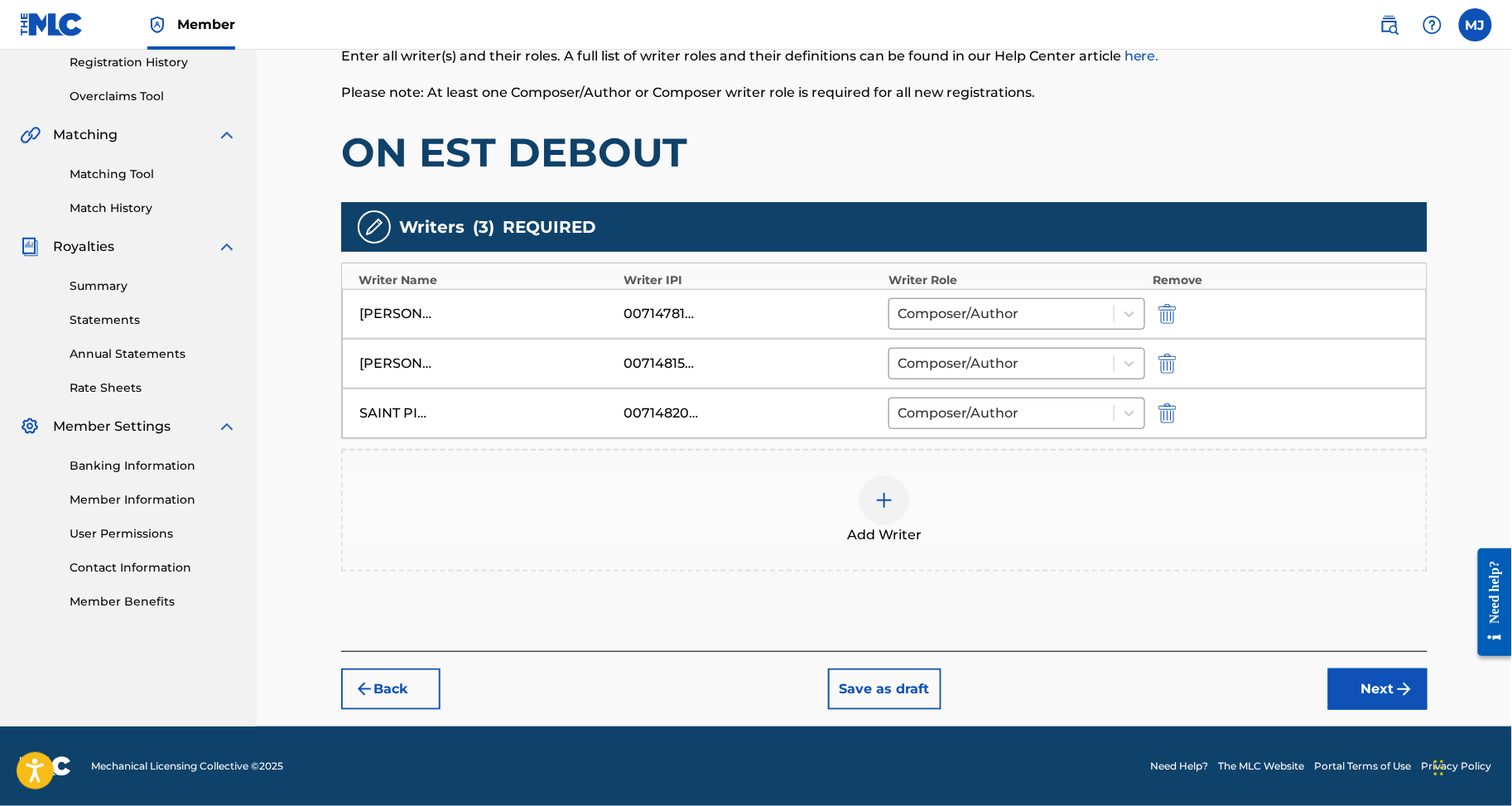
click at [1012, 498] on div "Add Writer" at bounding box center [884, 510] width 1083 height 70
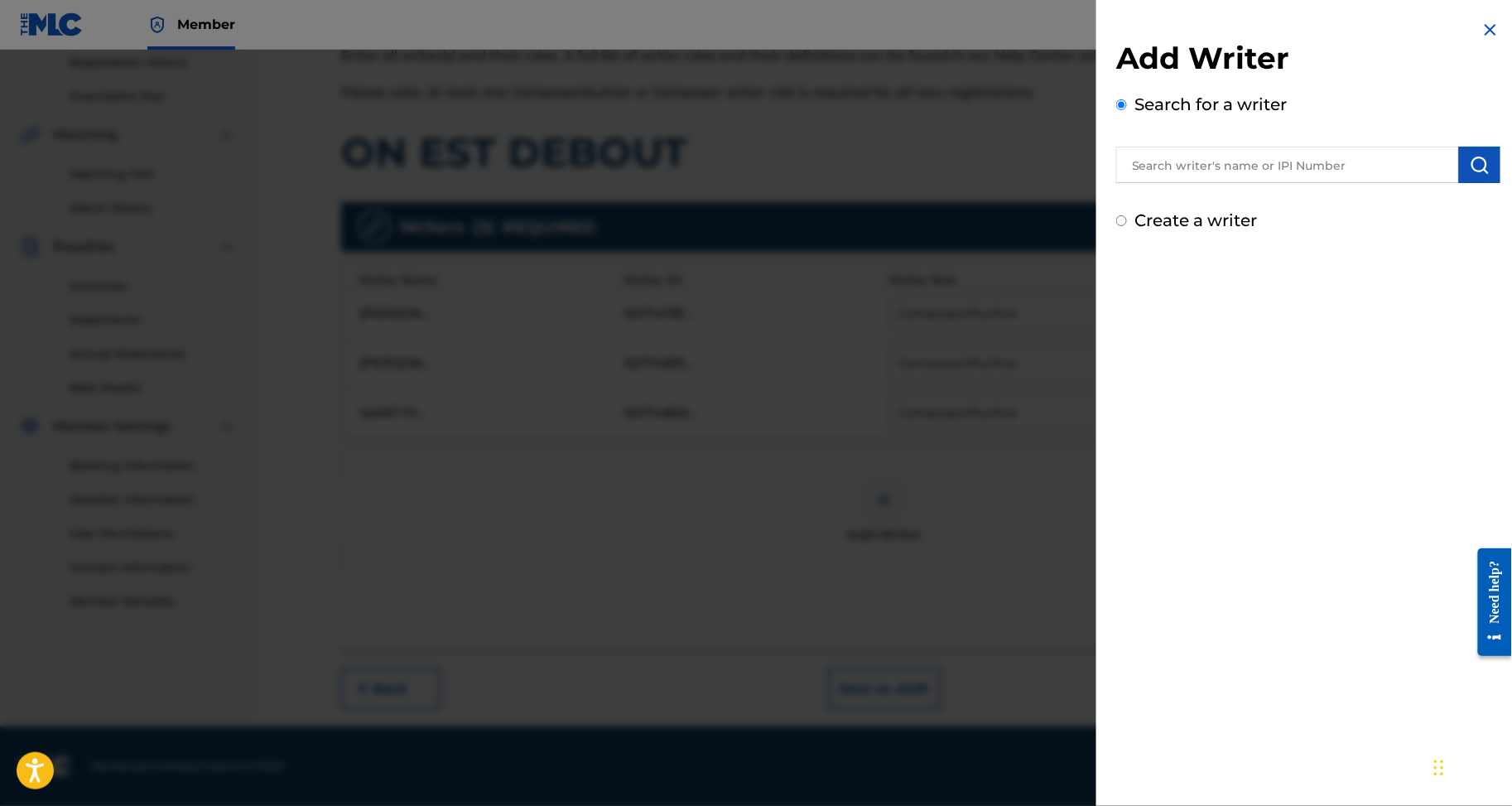
click at [1300, 168] on input "text" at bounding box center [1288, 164] width 343 height 36
paste input "ZOKORA PATRICK"
type input "ZOKORA PATRICK"
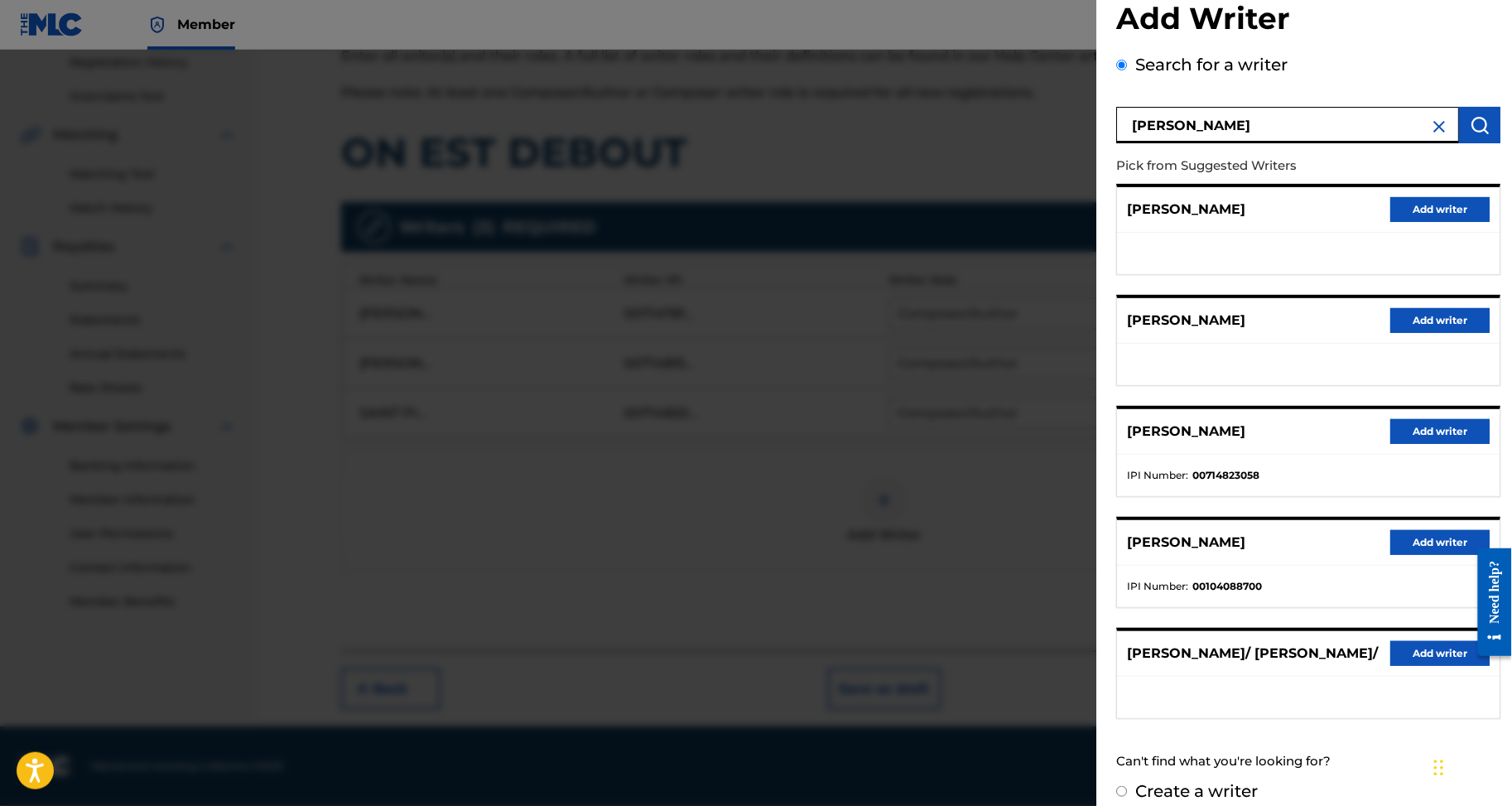
scroll to position [148, 0]
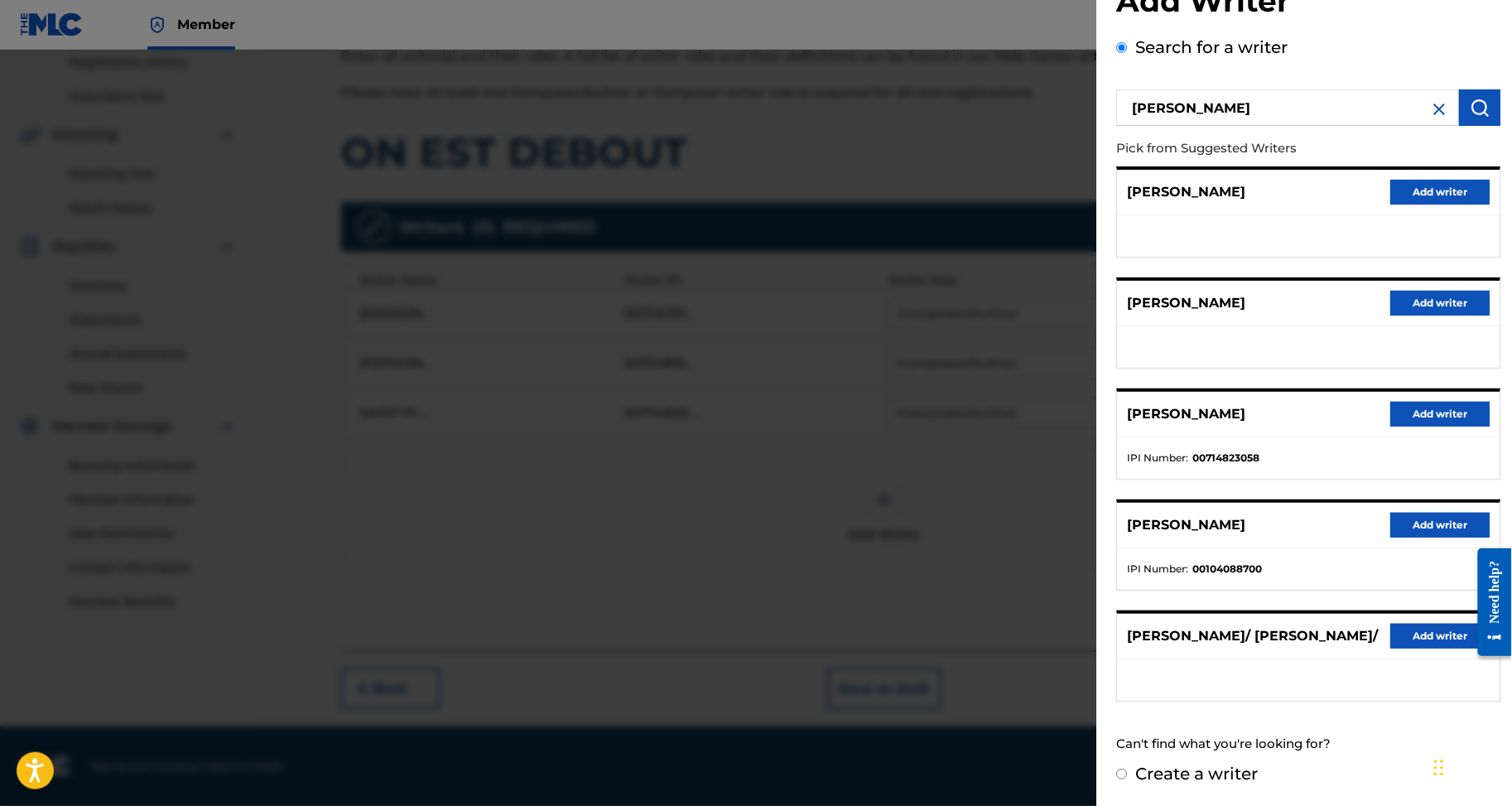
click at [1418, 403] on button "Add writer" at bounding box center [1440, 414] width 99 height 24
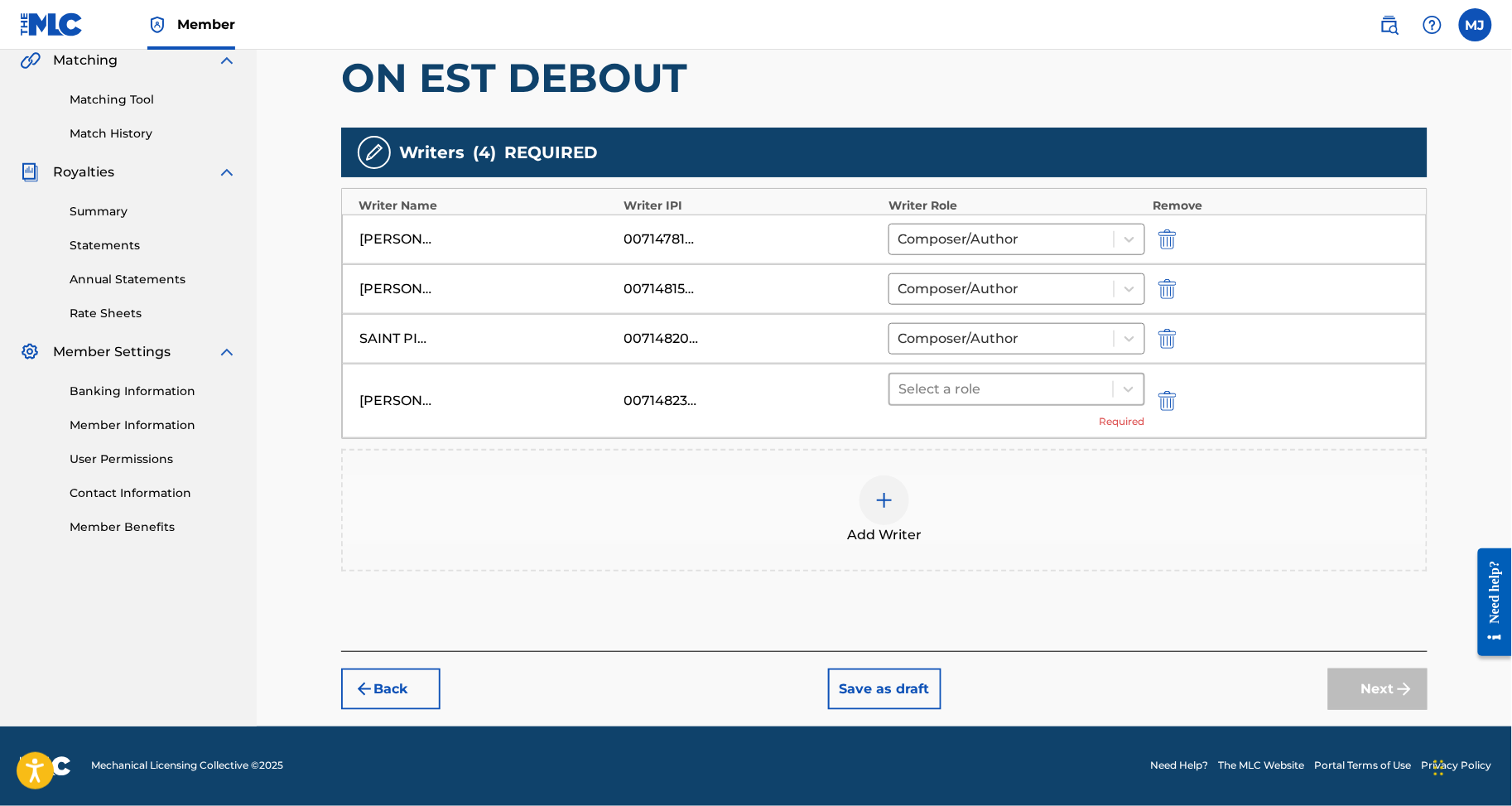
click at [1042, 401] on div at bounding box center [1001, 390] width 206 height 24
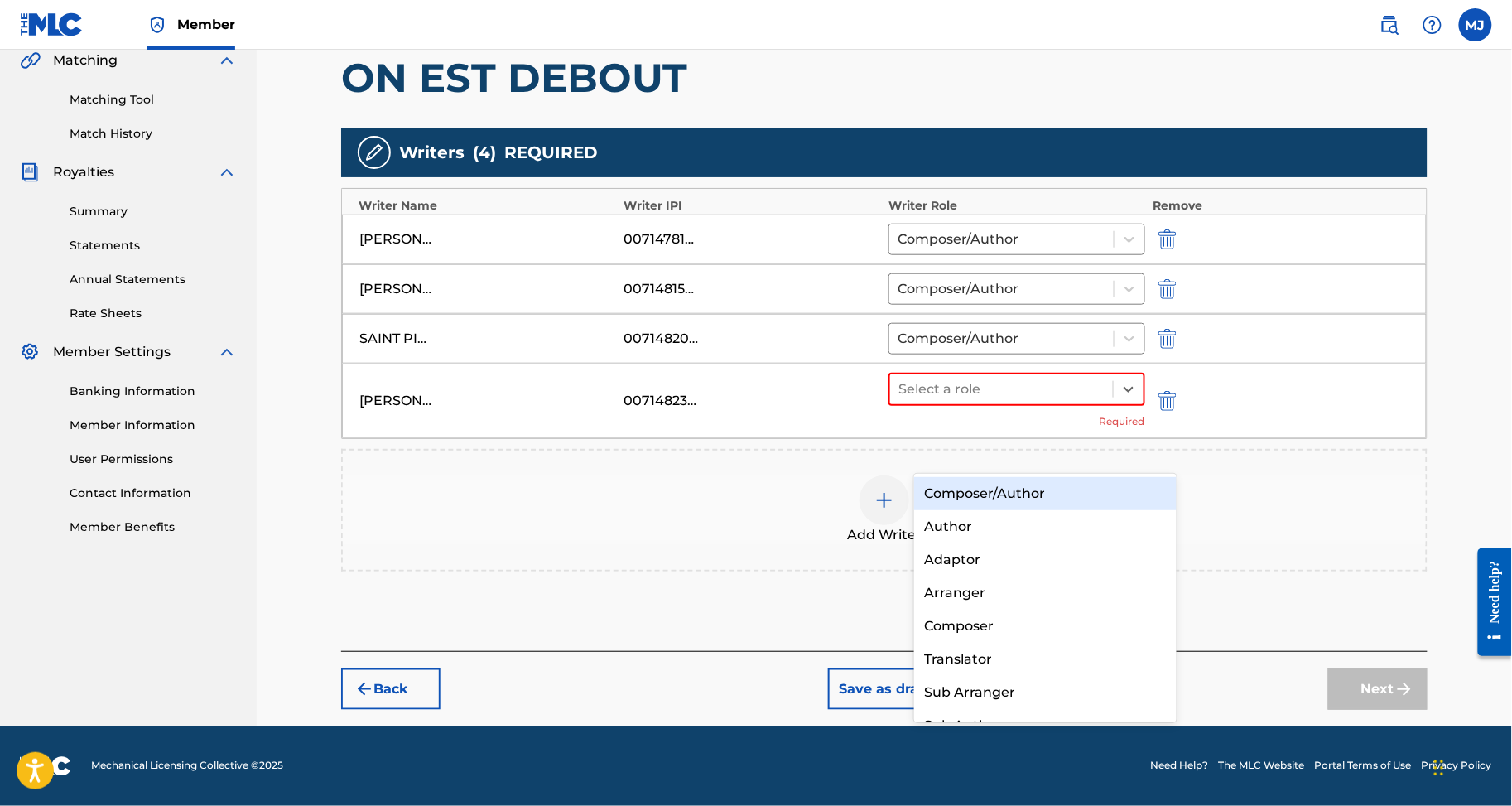
click at [1021, 485] on div "Composer/Author" at bounding box center [1045, 493] width 262 height 33
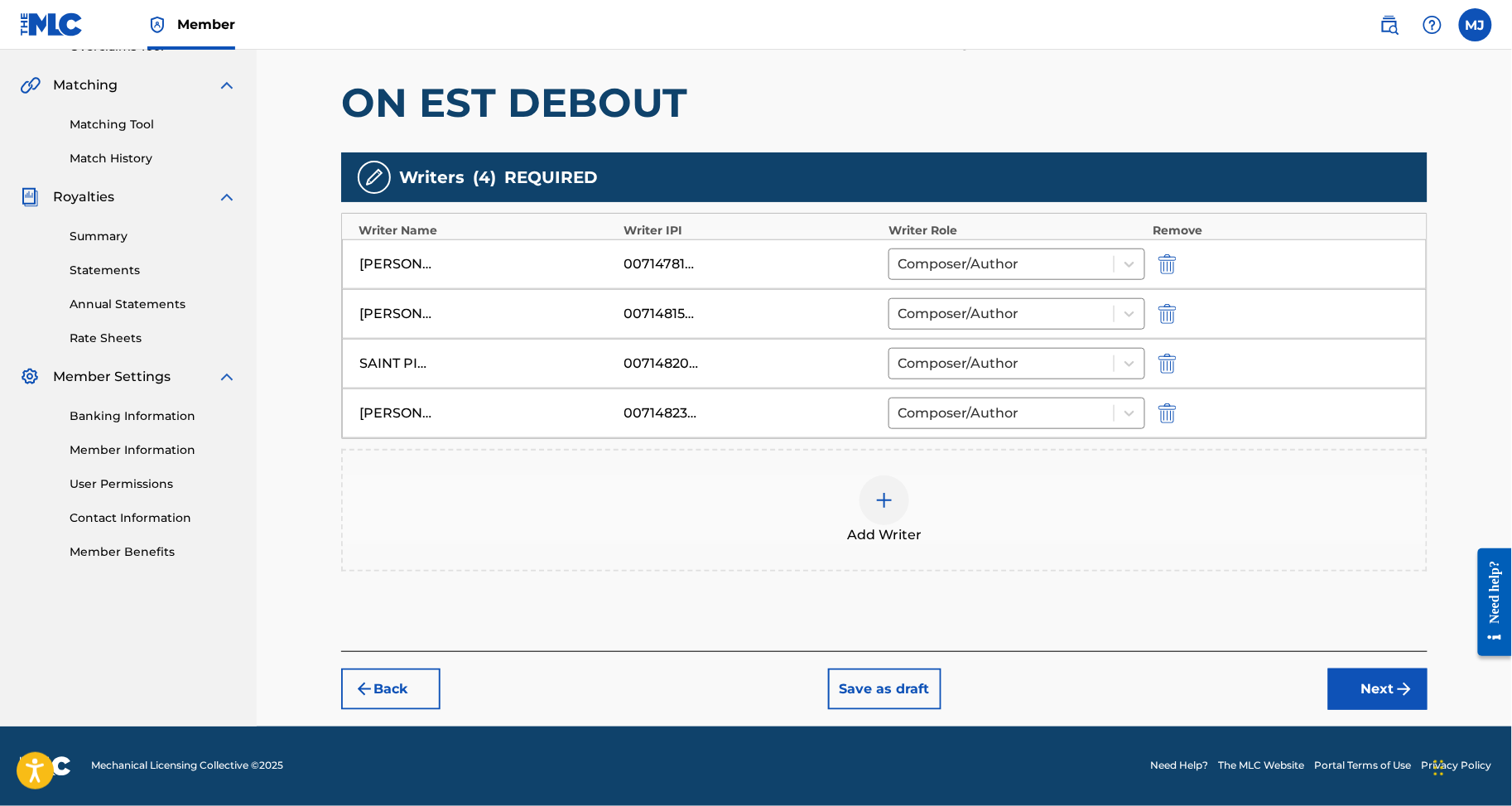
click at [1425, 674] on button "Next" at bounding box center [1378, 689] width 99 height 41
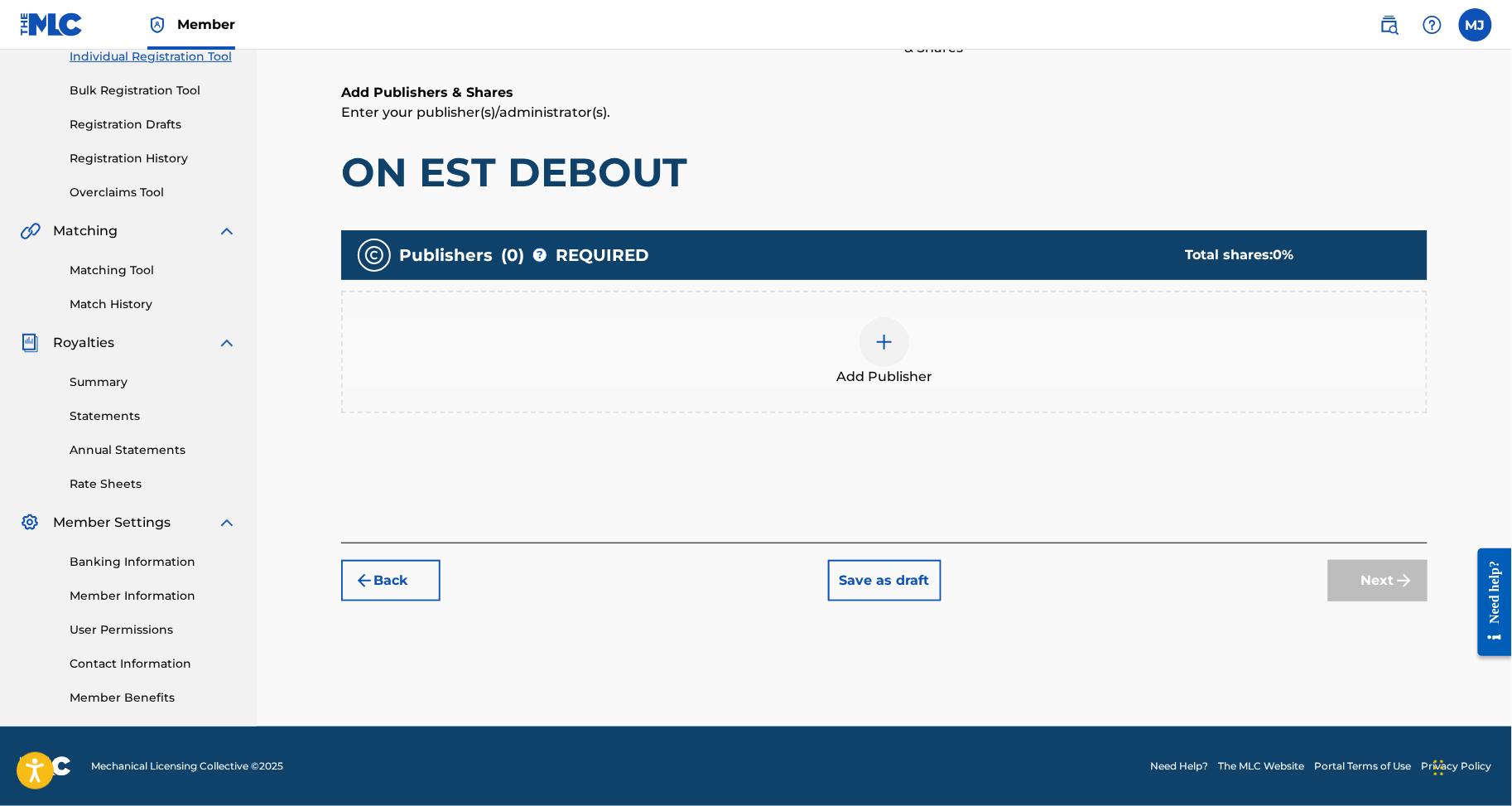
scroll to position [353, 0]
click at [823, 317] on div "Add Publisher" at bounding box center [884, 352] width 1083 height 70
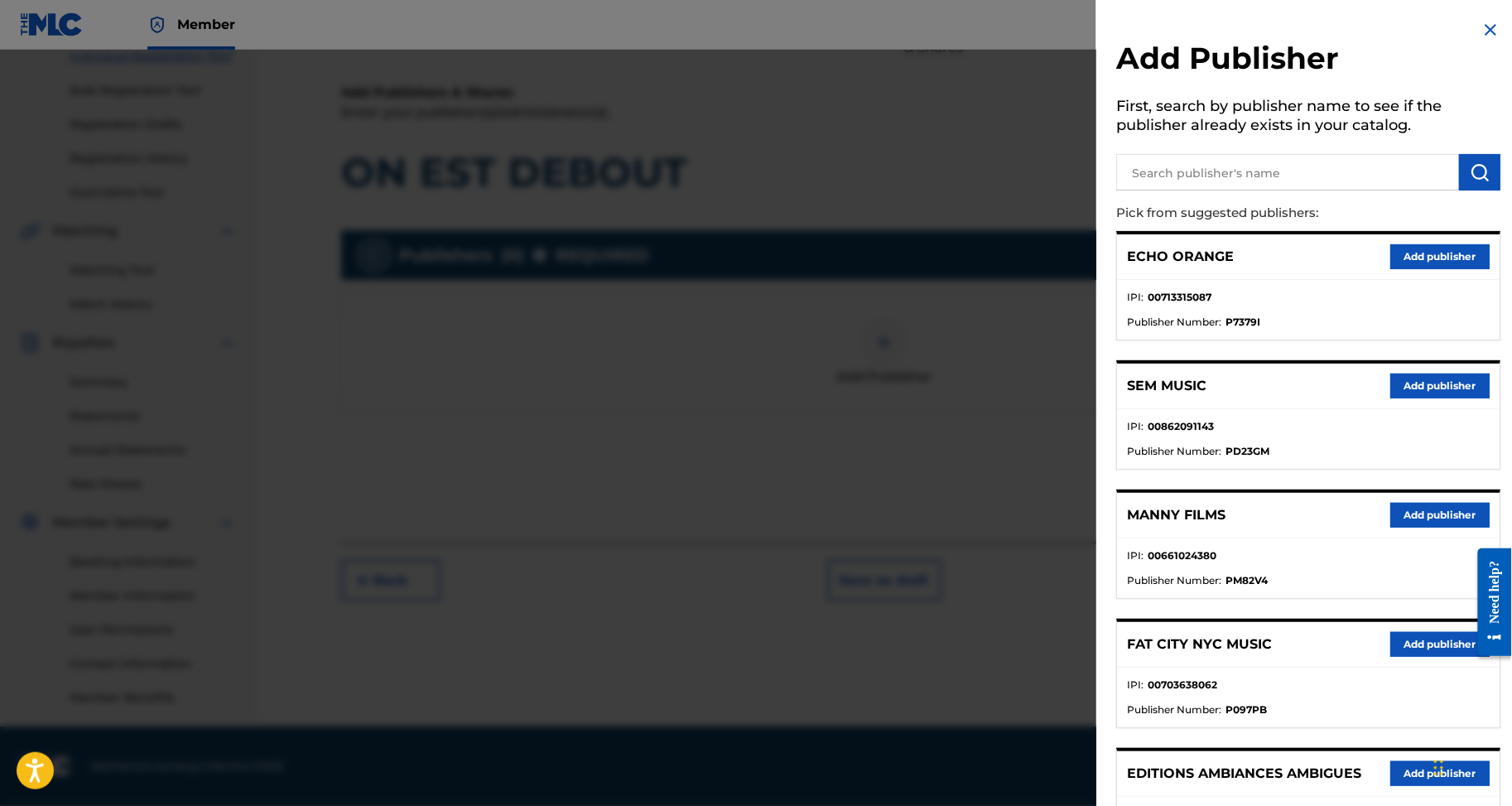
click at [1117, 191] on input "text" at bounding box center [1288, 172] width 343 height 36
type input "appeal"
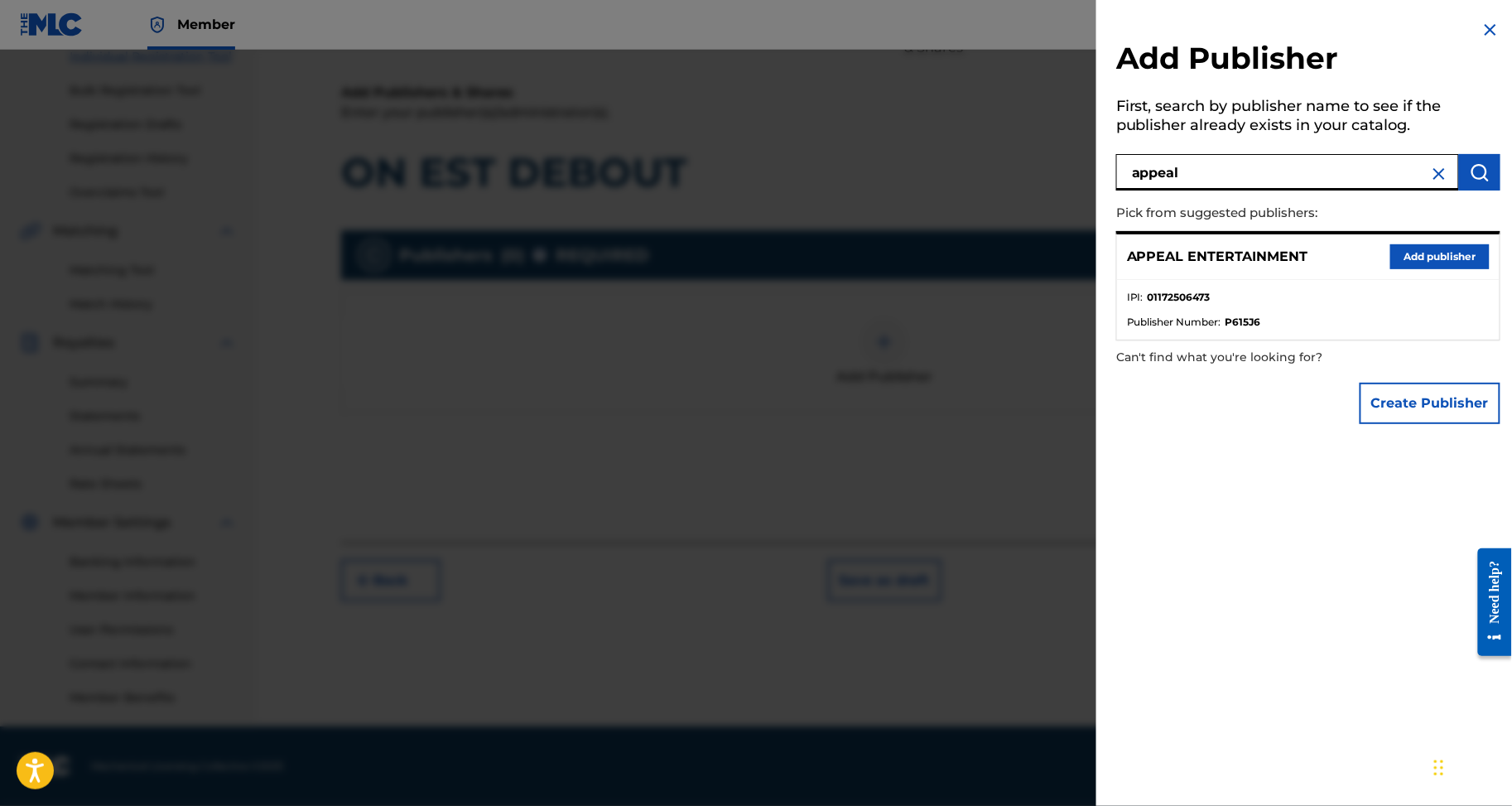
click at [1391, 269] on button "Add publisher" at bounding box center [1440, 256] width 99 height 24
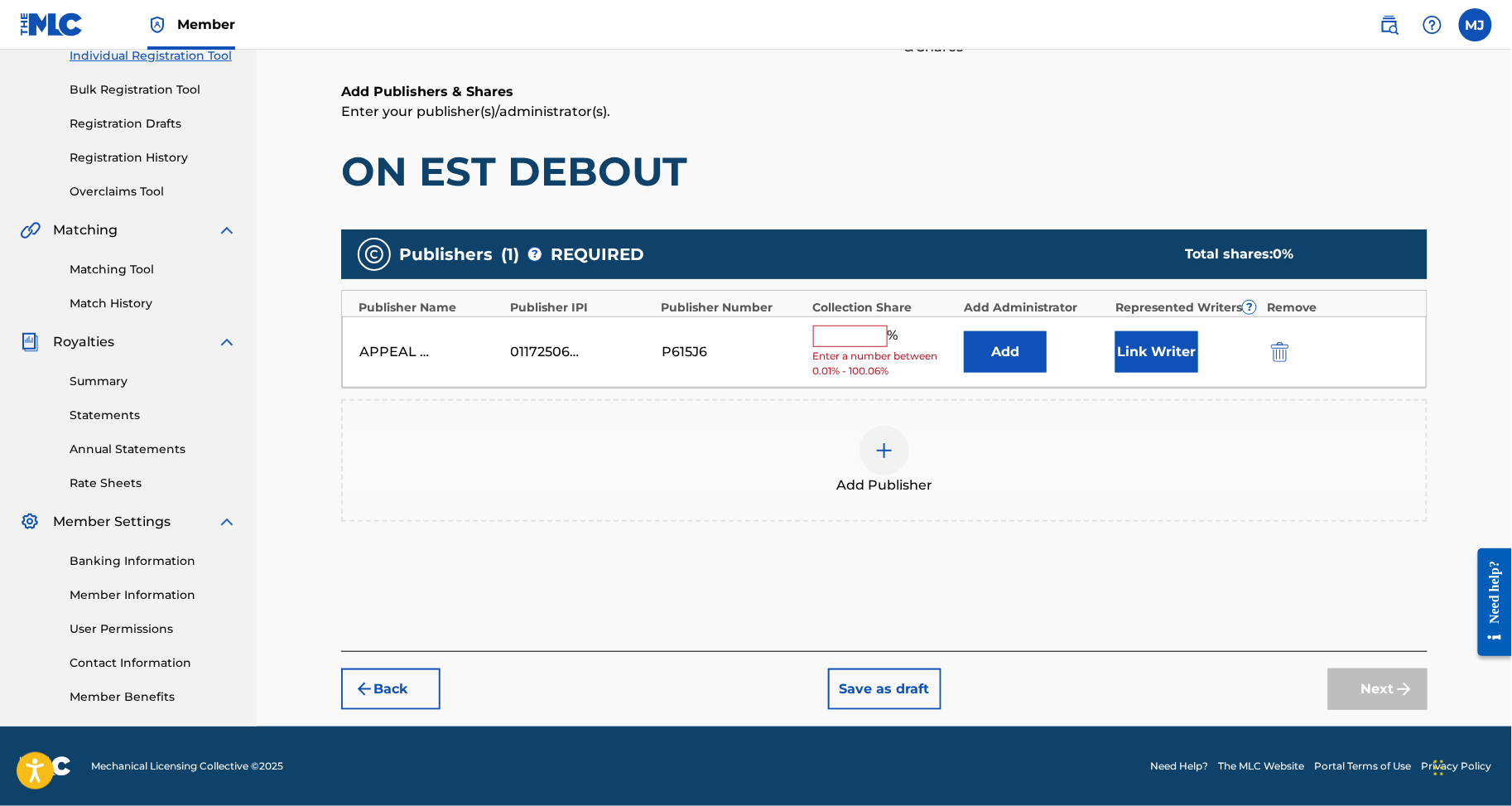
click at [1004, 331] on button "Add" at bounding box center [1005, 352] width 83 height 41
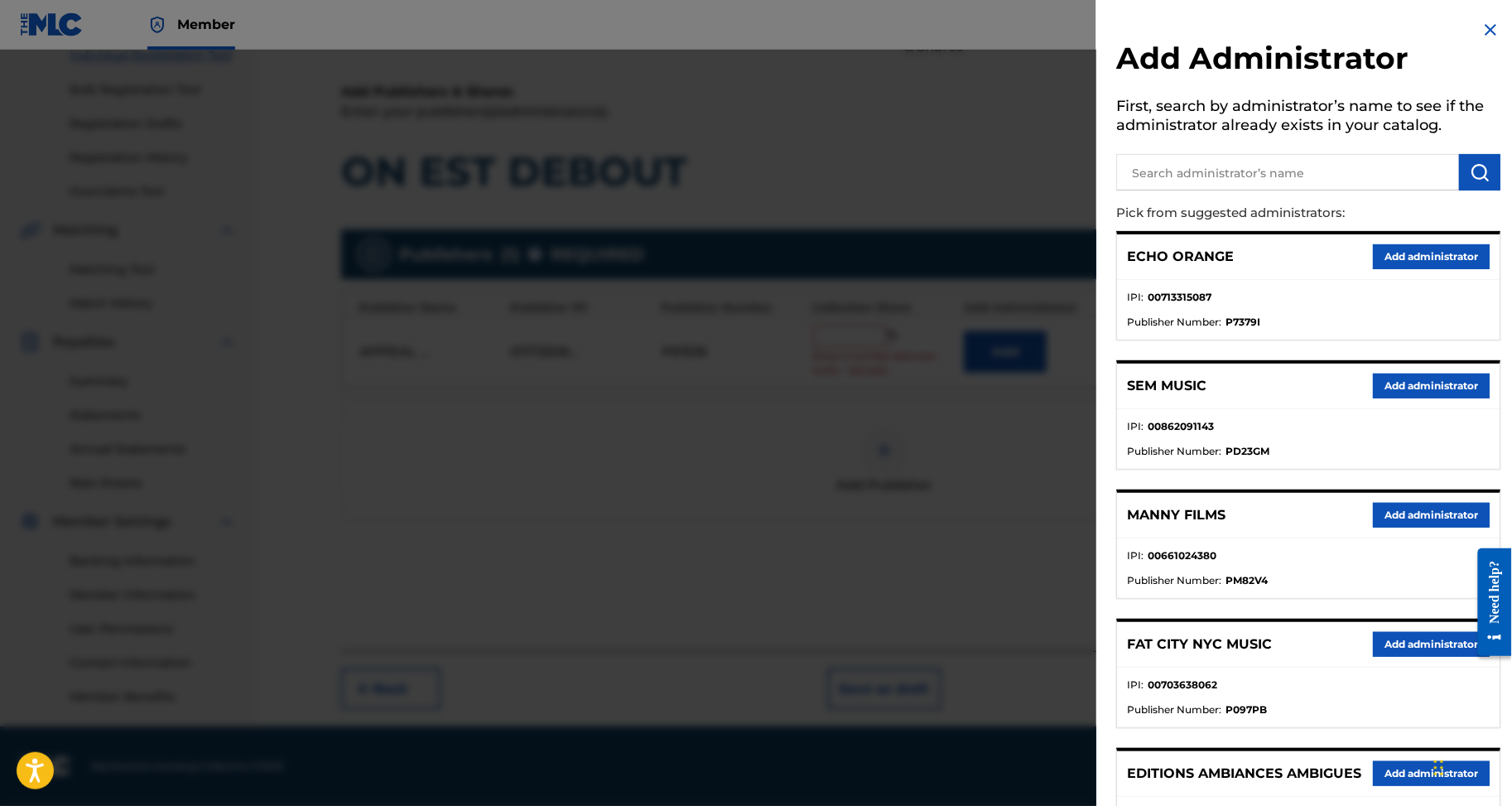
click at [1441, 269] on button "Add administrator" at bounding box center [1431, 256] width 117 height 24
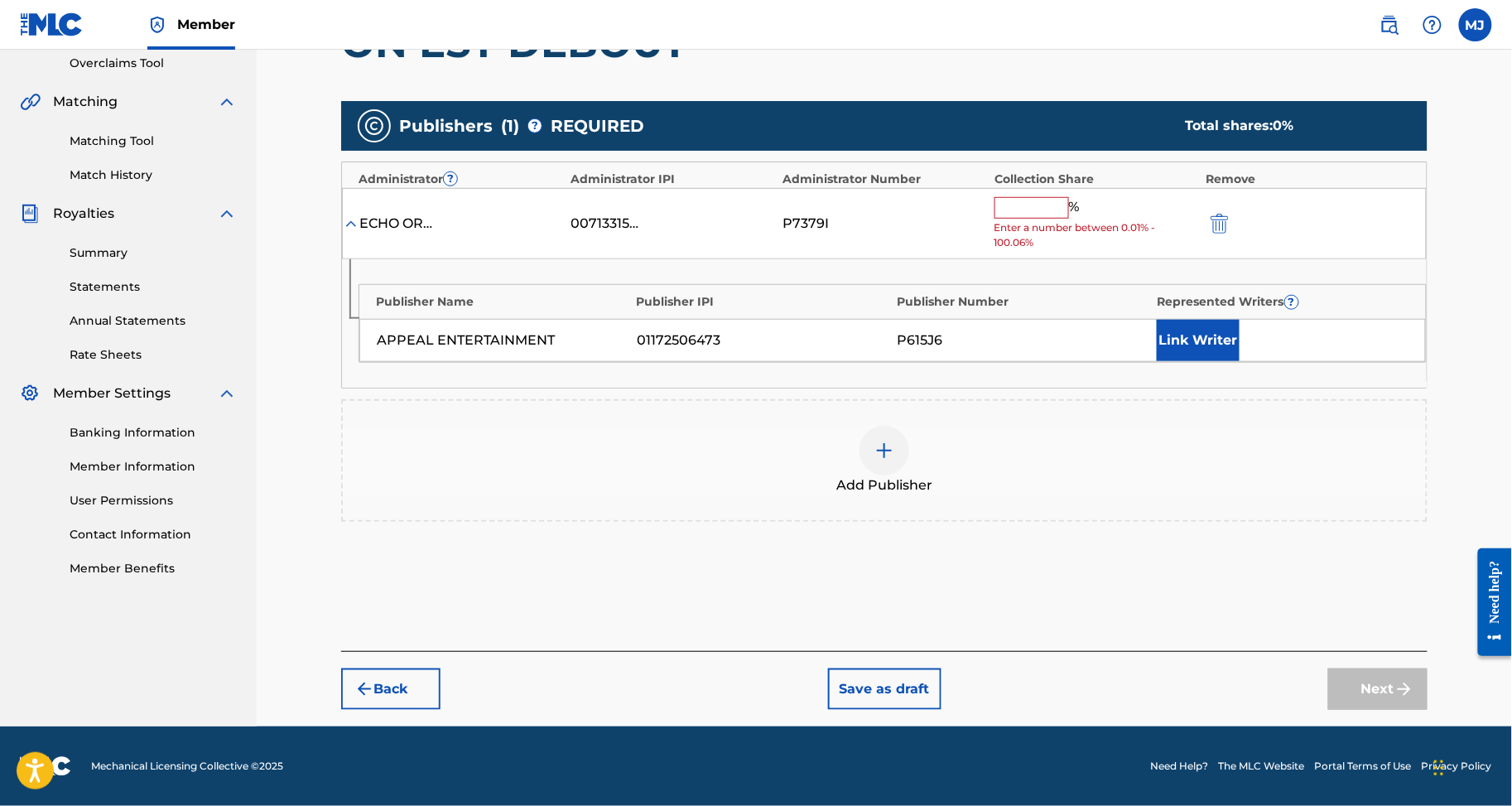
click at [1069, 218] on input "text" at bounding box center [1032, 208] width 74 height 22
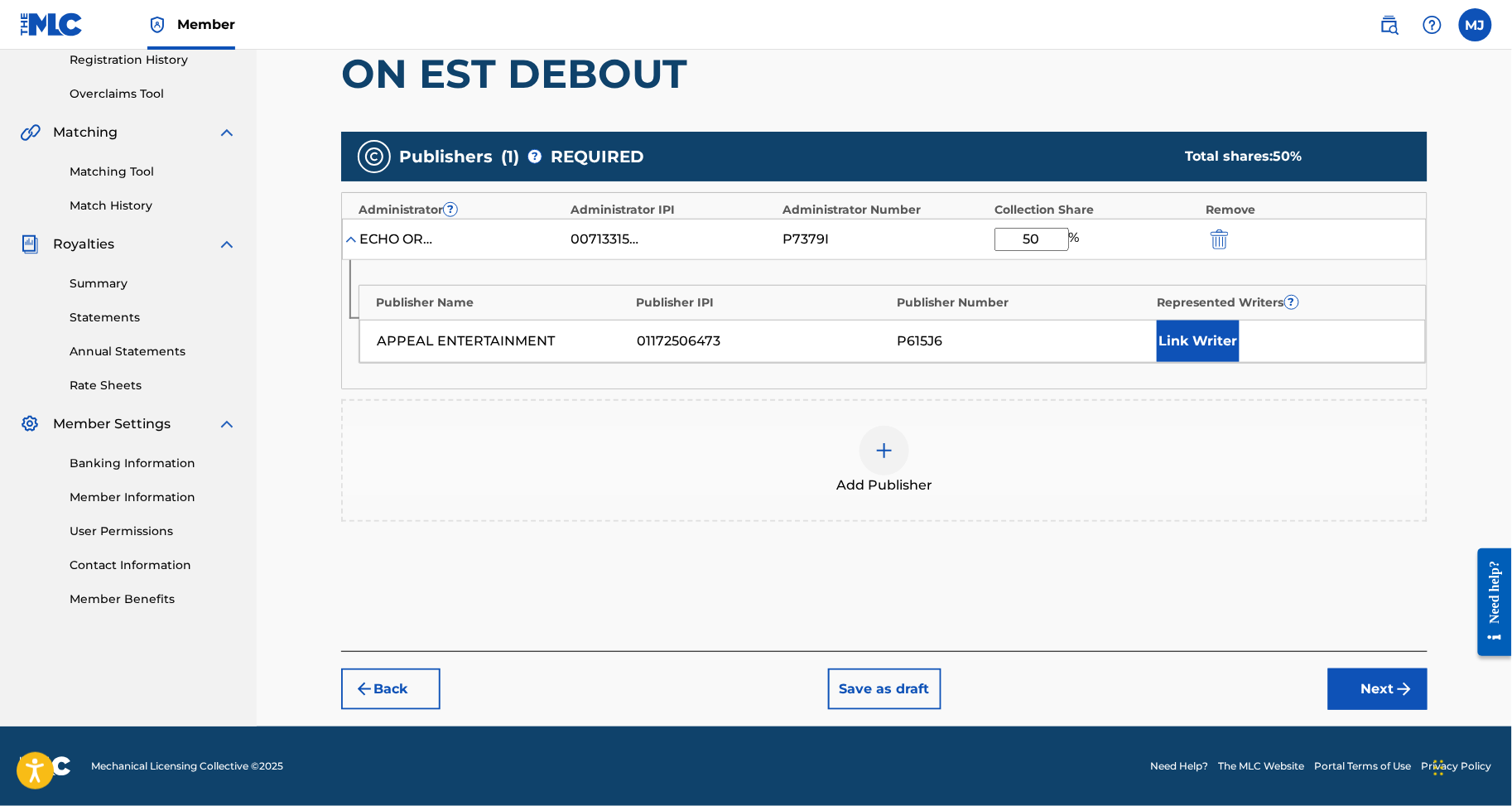
type input "50"
click at [1240, 362] on button "Link Writer" at bounding box center [1198, 341] width 83 height 41
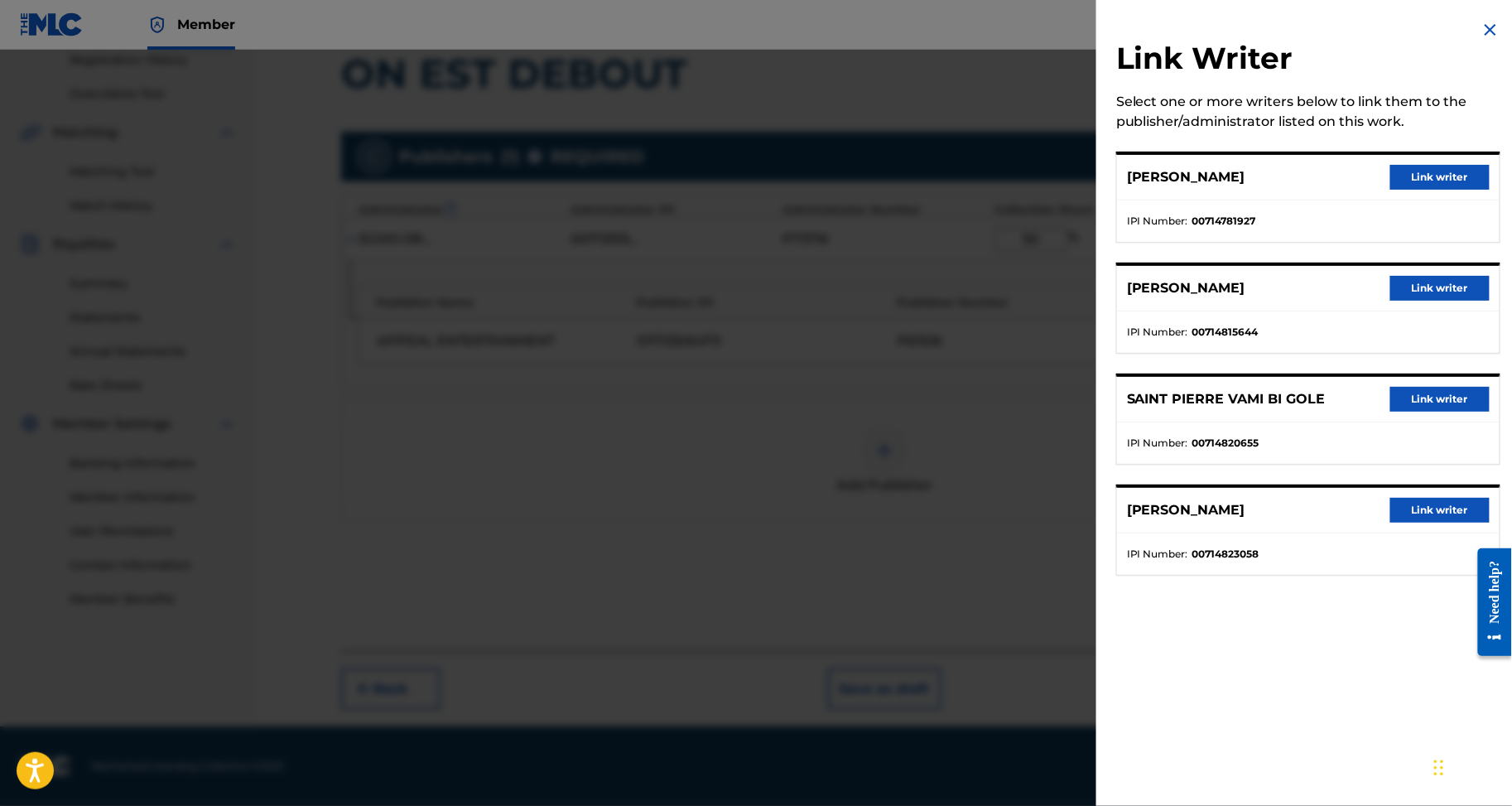
click at [1443, 311] on div "PRINCE ISMAEL ODJE NADRAUD Link writer" at bounding box center [1309, 288] width 383 height 46
click at [1449, 301] on button "Link writer" at bounding box center [1440, 287] width 99 height 24
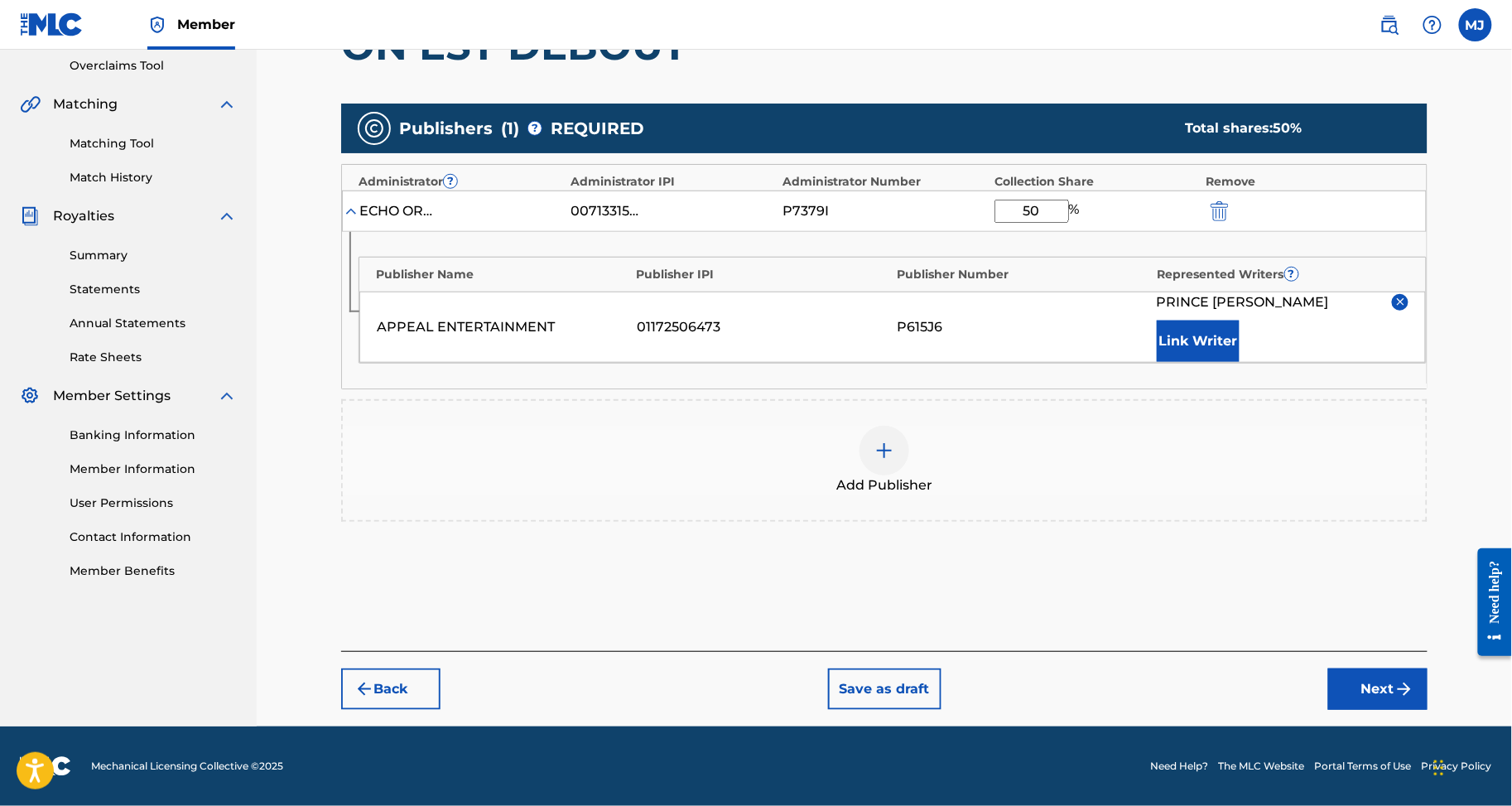
click at [1236, 362] on button "Link Writer" at bounding box center [1198, 341] width 83 height 41
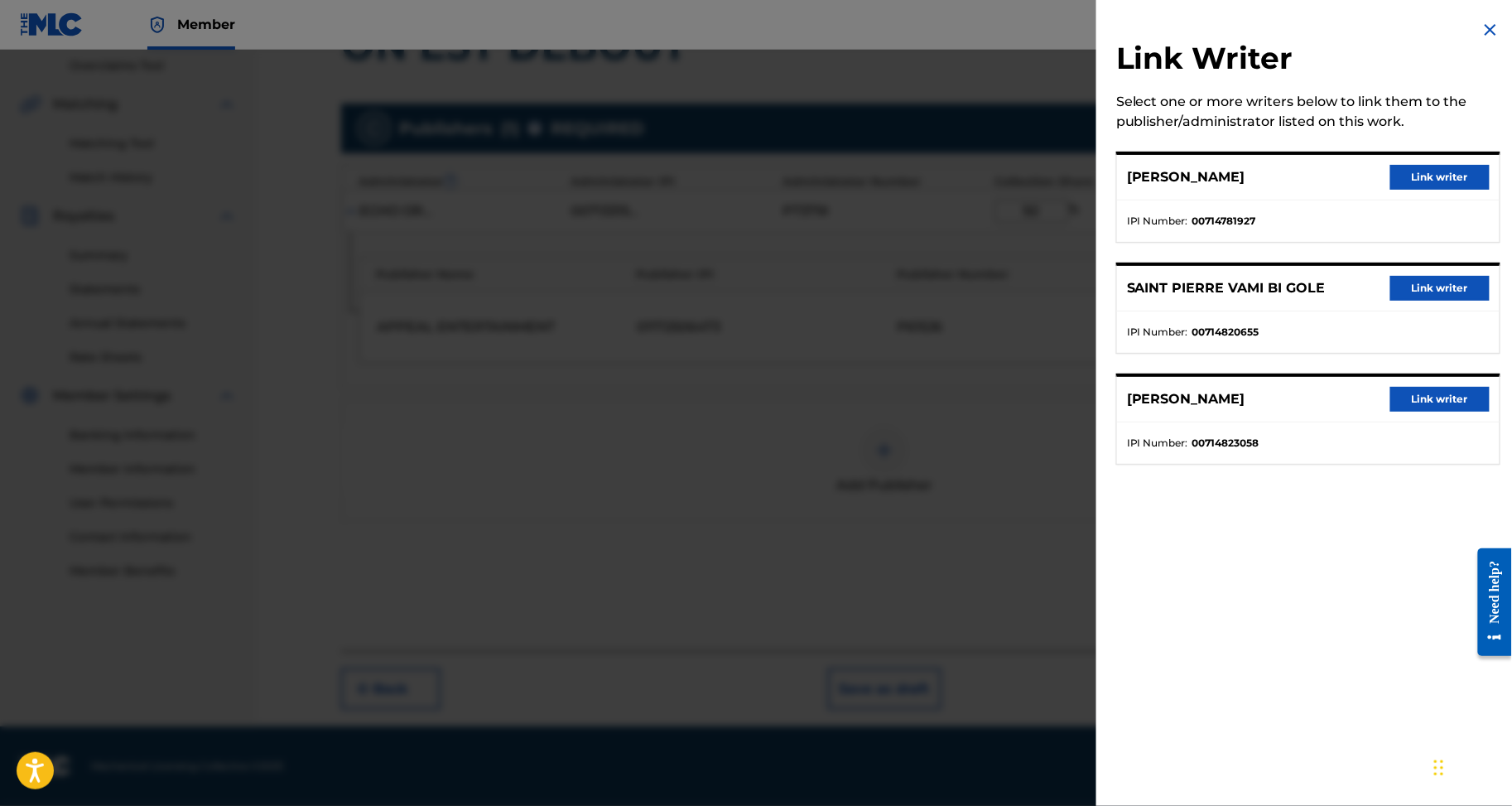
click at [1423, 201] on div "XAVIER MARTIAL KOUE FOUELO Link writer" at bounding box center [1309, 178] width 383 height 46
click at [1433, 190] on button "Link writer" at bounding box center [1440, 177] width 99 height 24
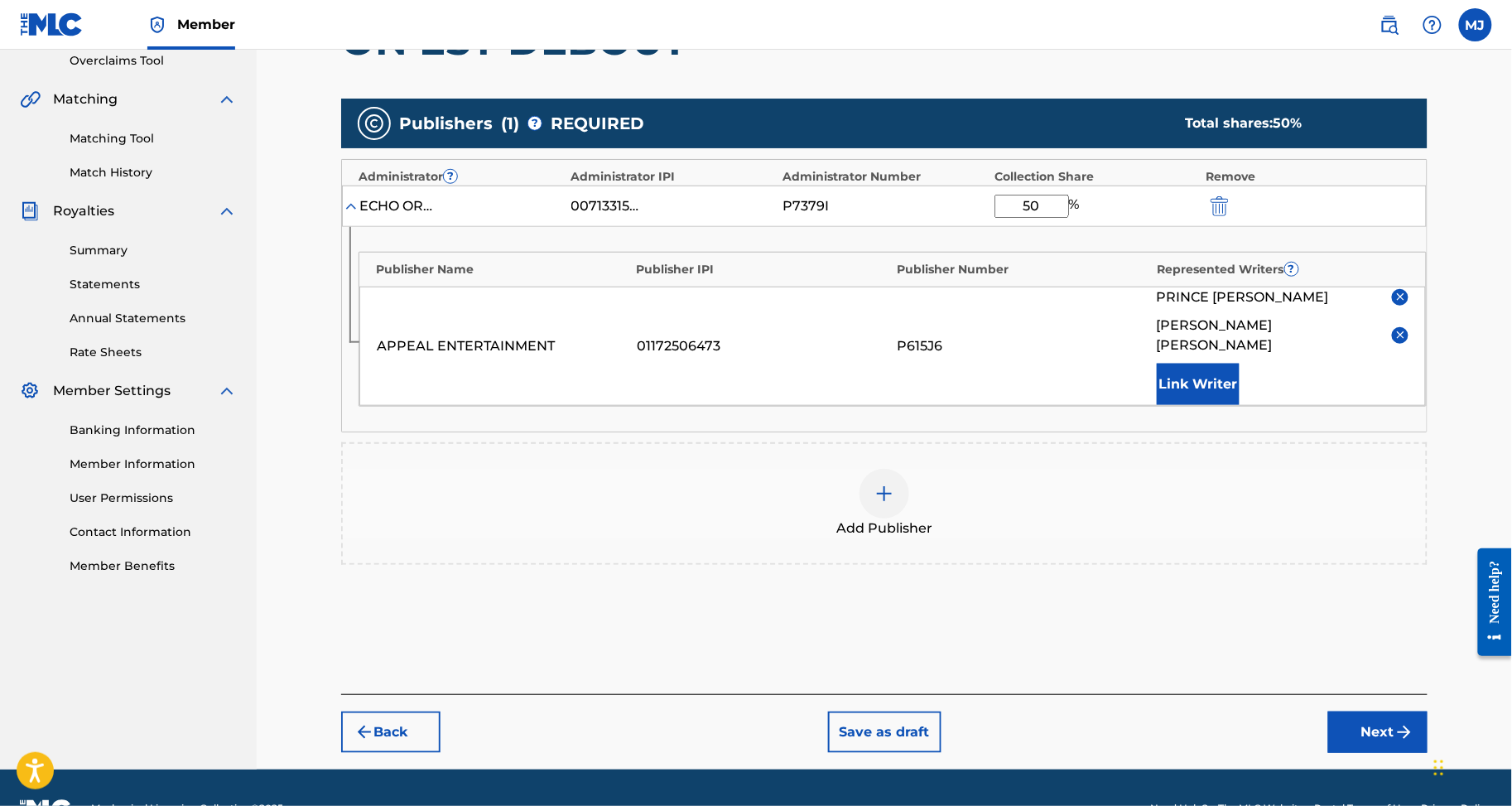
click at [1240, 406] on button "Link Writer" at bounding box center [1198, 384] width 83 height 41
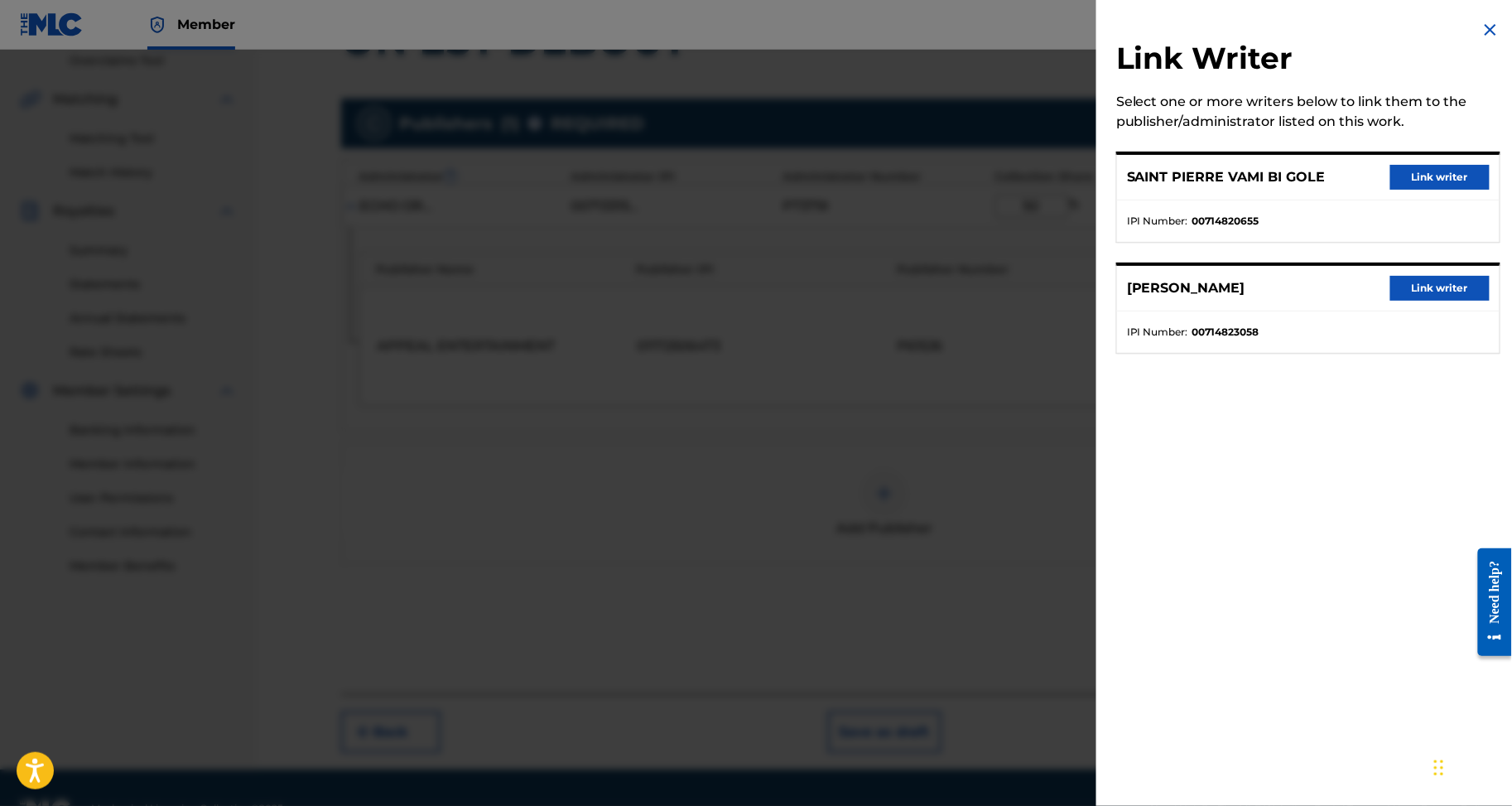
click at [1450, 180] on button "Link writer" at bounding box center [1440, 177] width 99 height 24
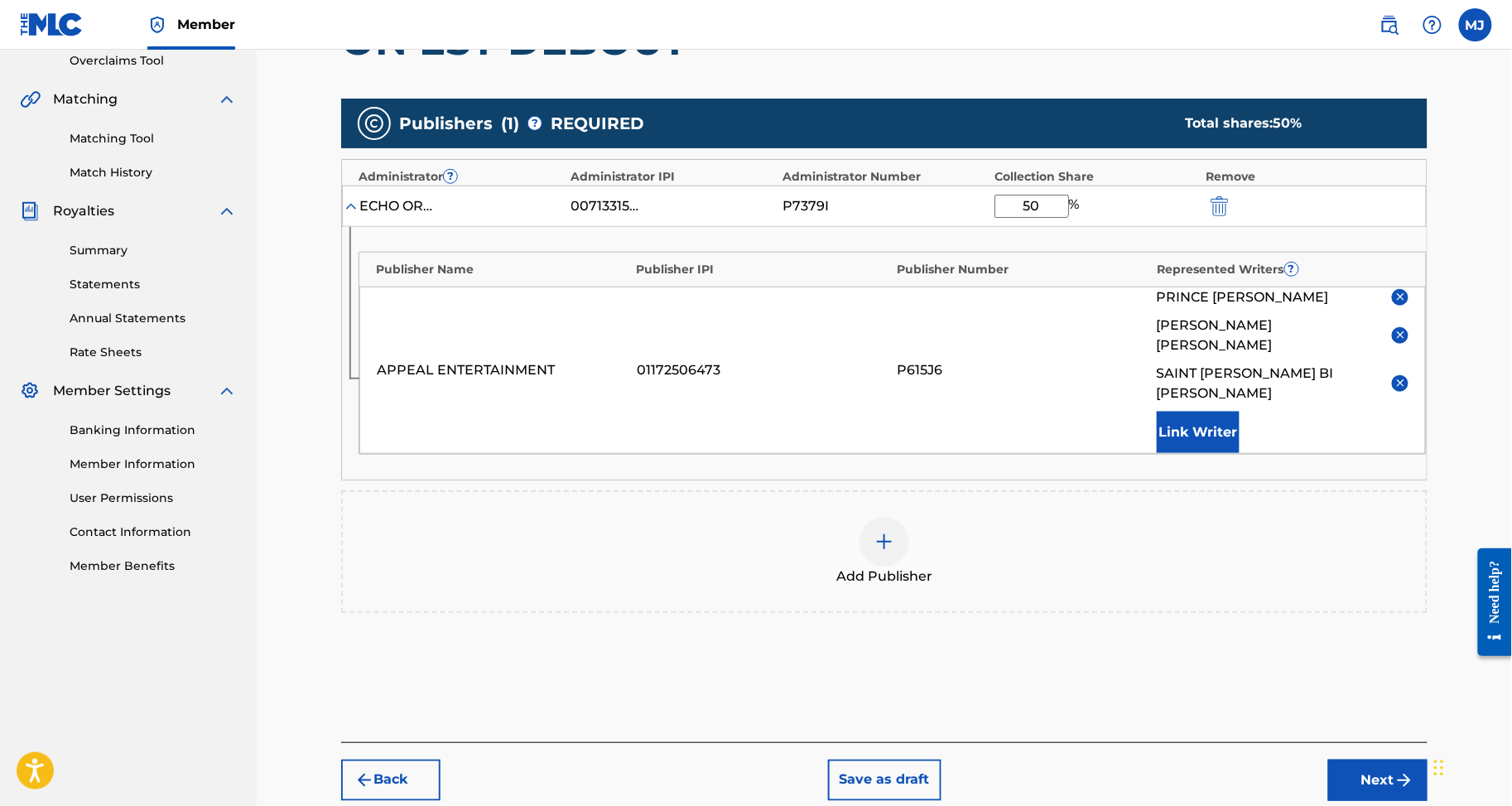
click at [1240, 454] on button "Link Writer" at bounding box center [1198, 432] width 83 height 41
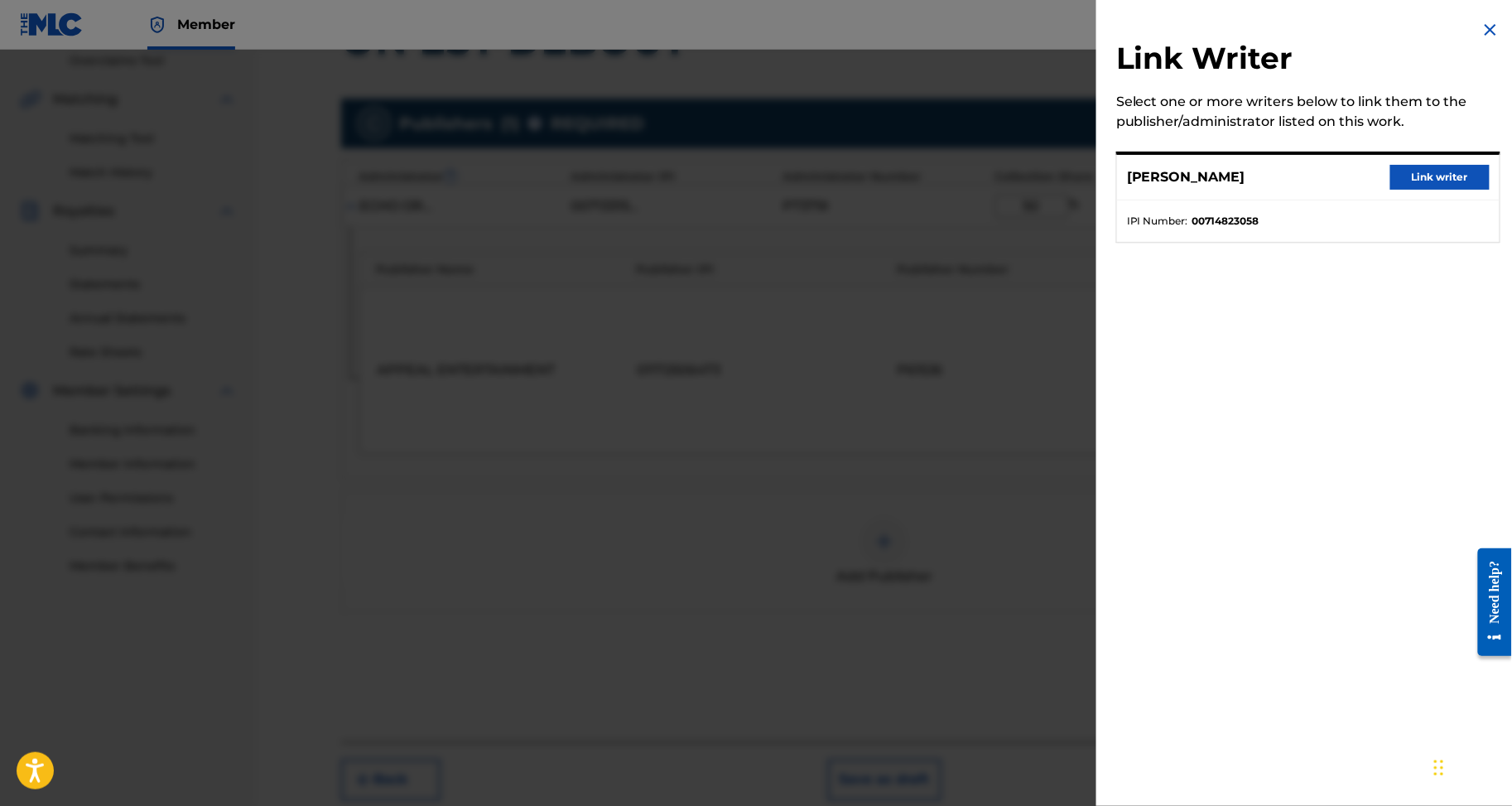
click at [1436, 183] on button "Link writer" at bounding box center [1440, 177] width 99 height 24
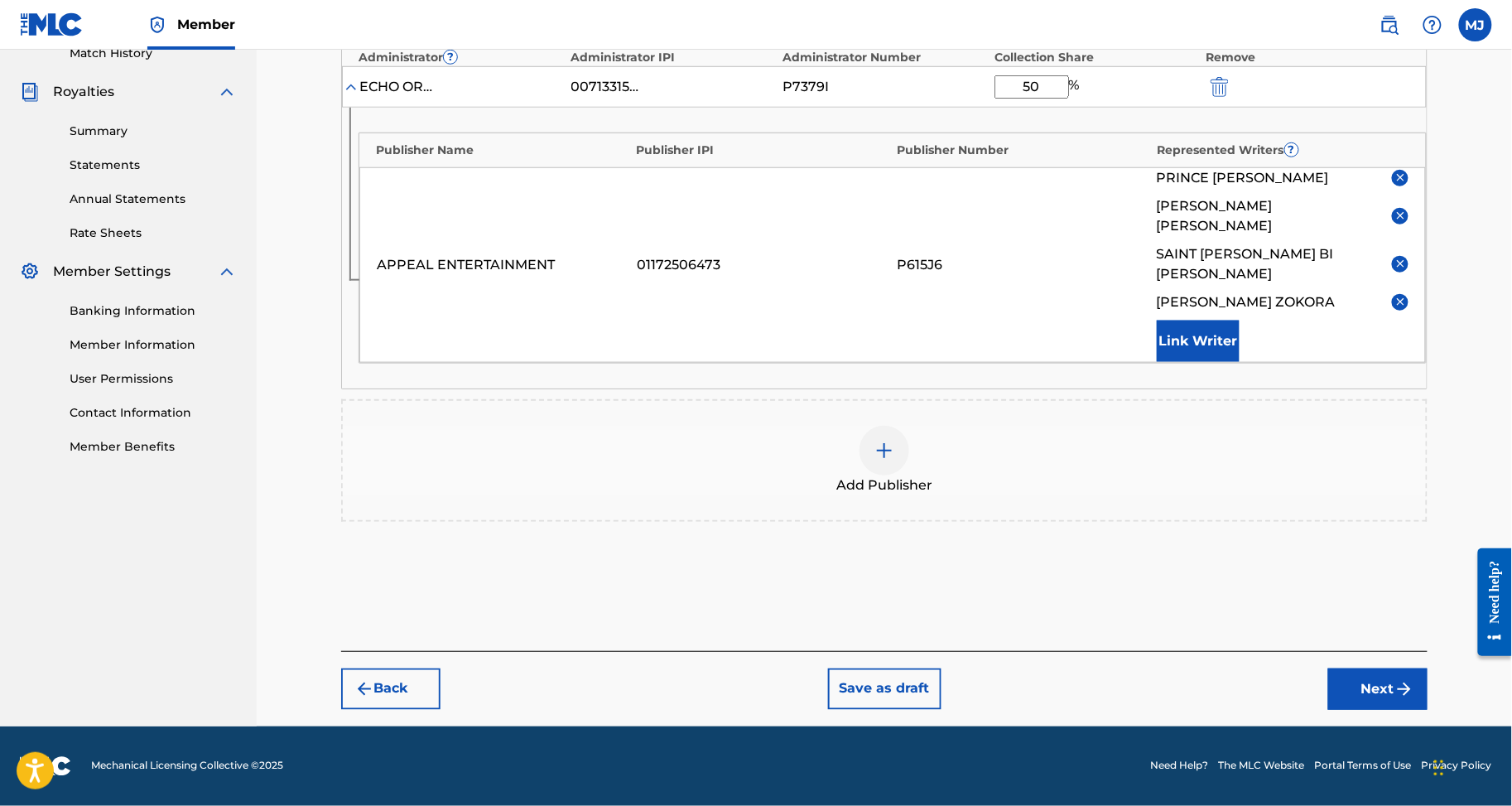
click at [1414, 671] on button "Next" at bounding box center [1378, 689] width 99 height 41
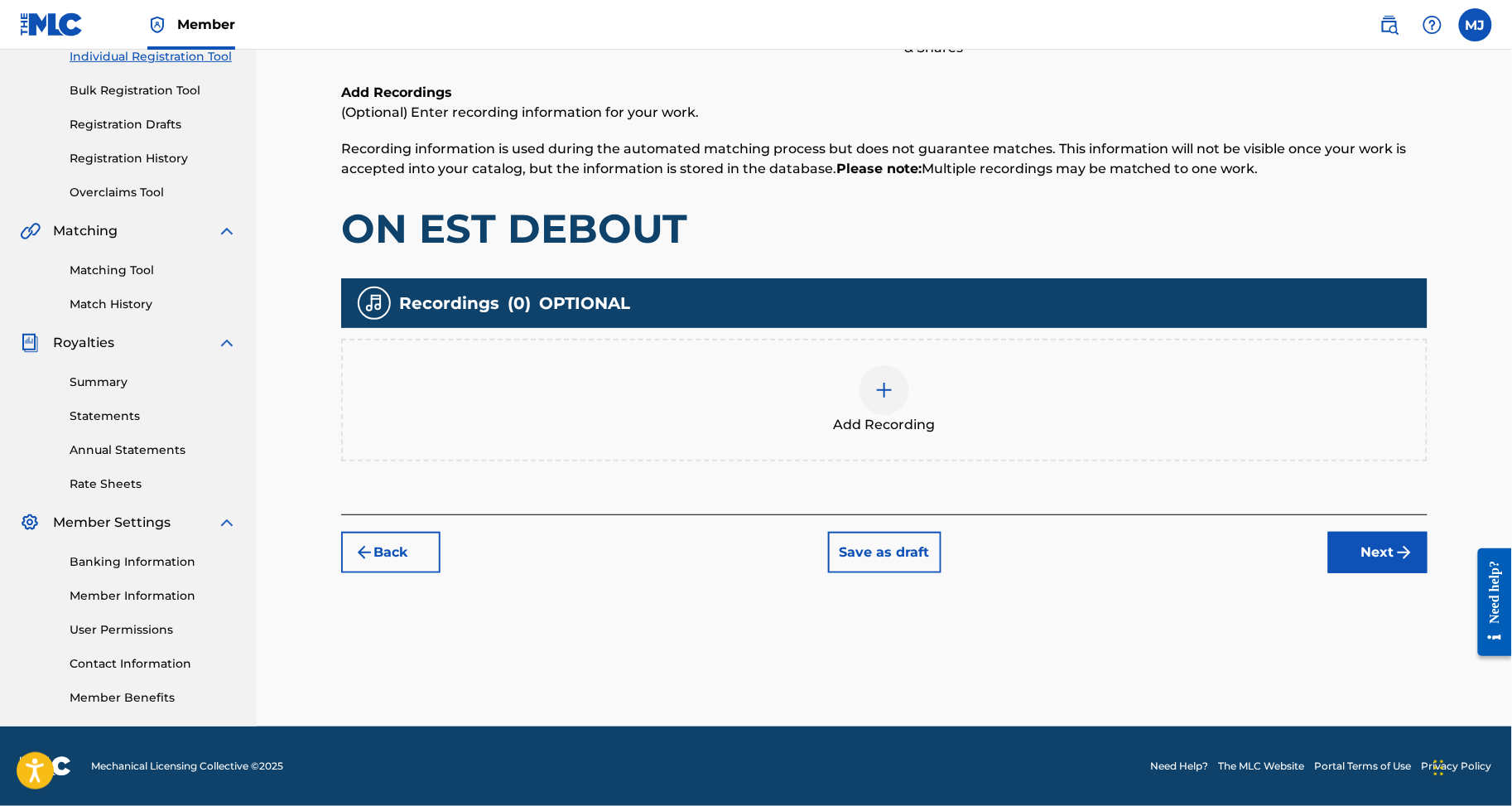
click at [1418, 532] on button "Next" at bounding box center [1378, 552] width 99 height 41
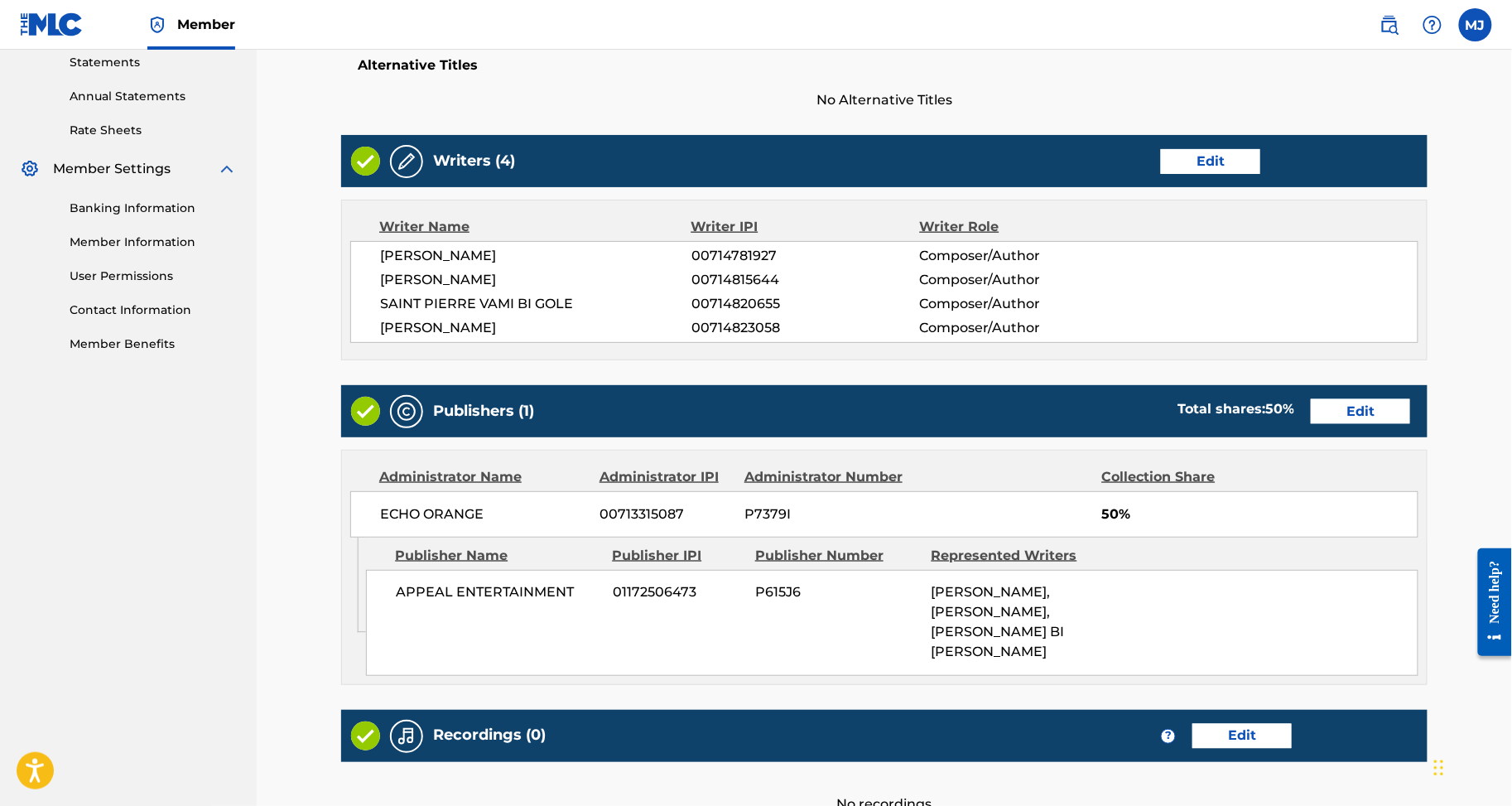
scroll to position [997, 0]
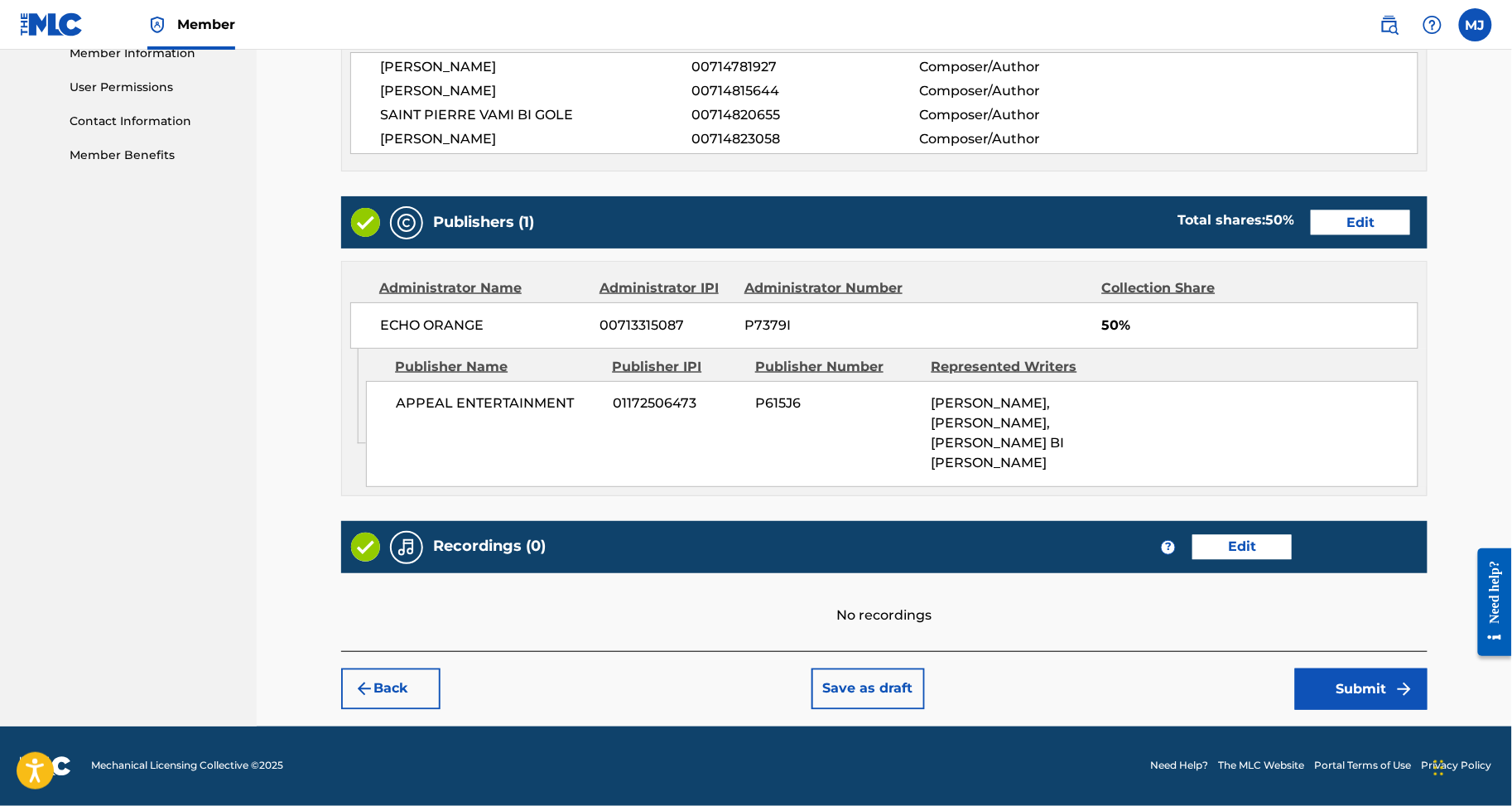
click at [1402, 669] on button "Submit" at bounding box center [1361, 689] width 132 height 41
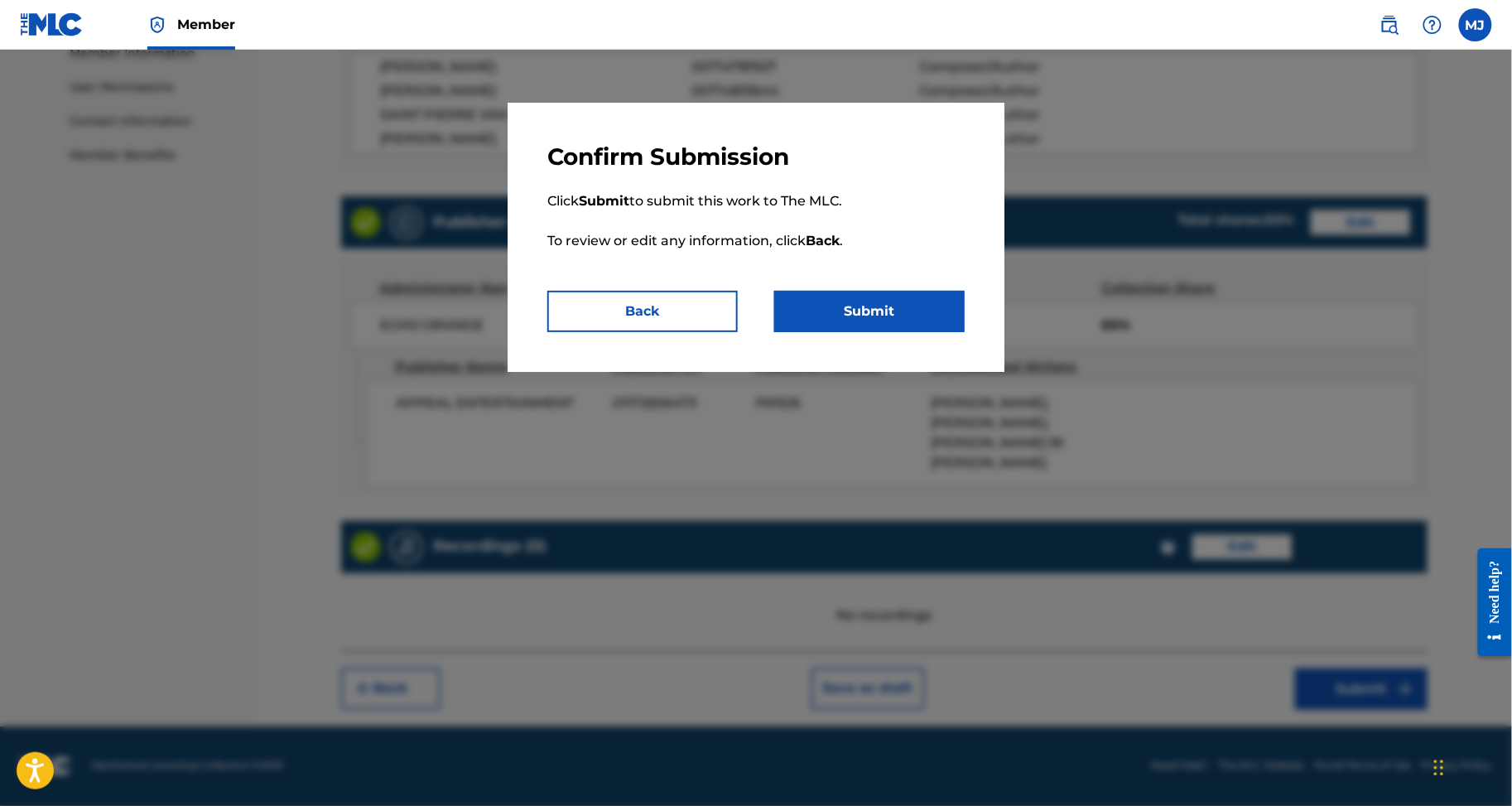
click at [930, 332] on button "Submit" at bounding box center [870, 311] width 190 height 41
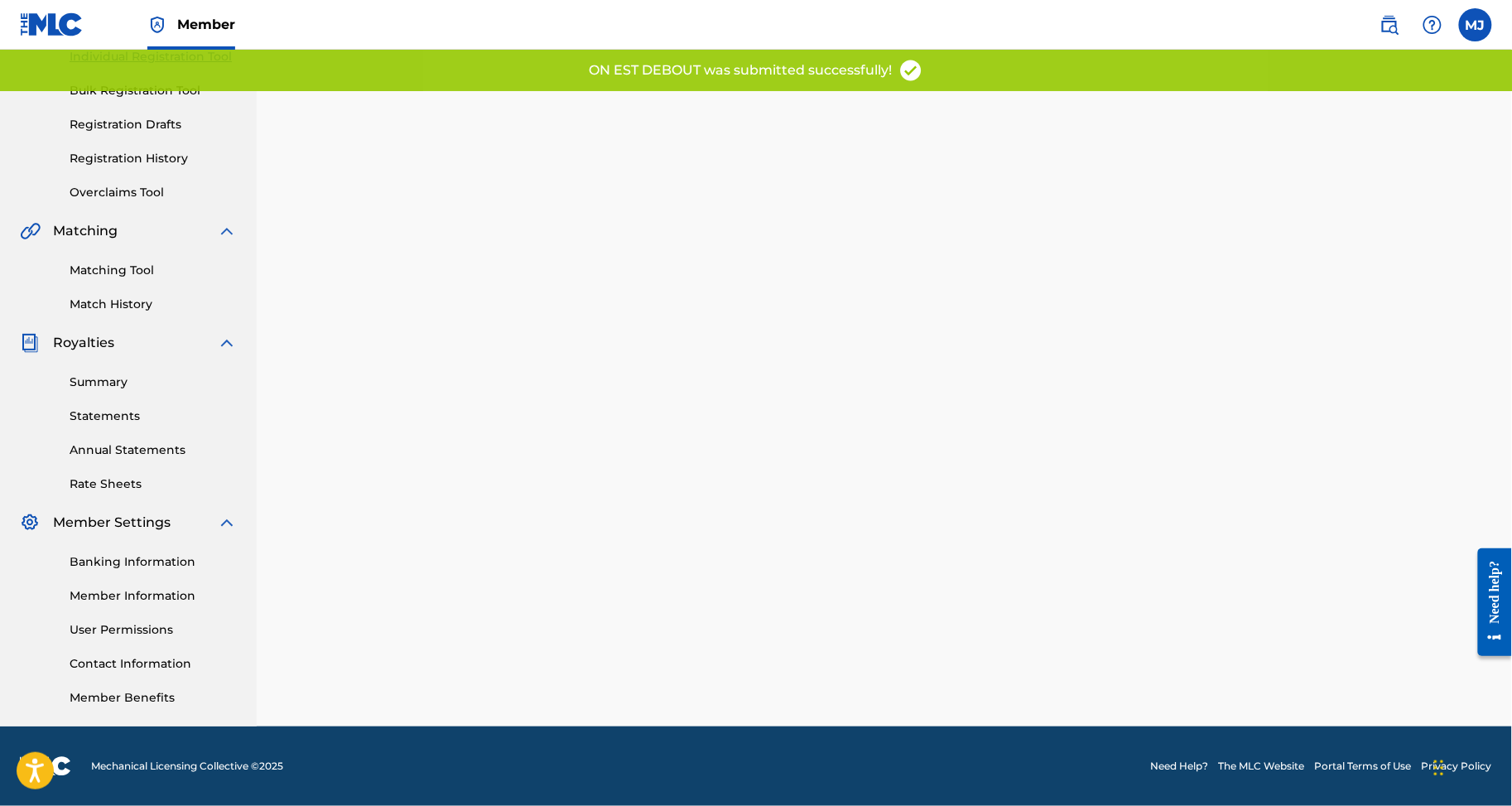
scroll to position [300, 0]
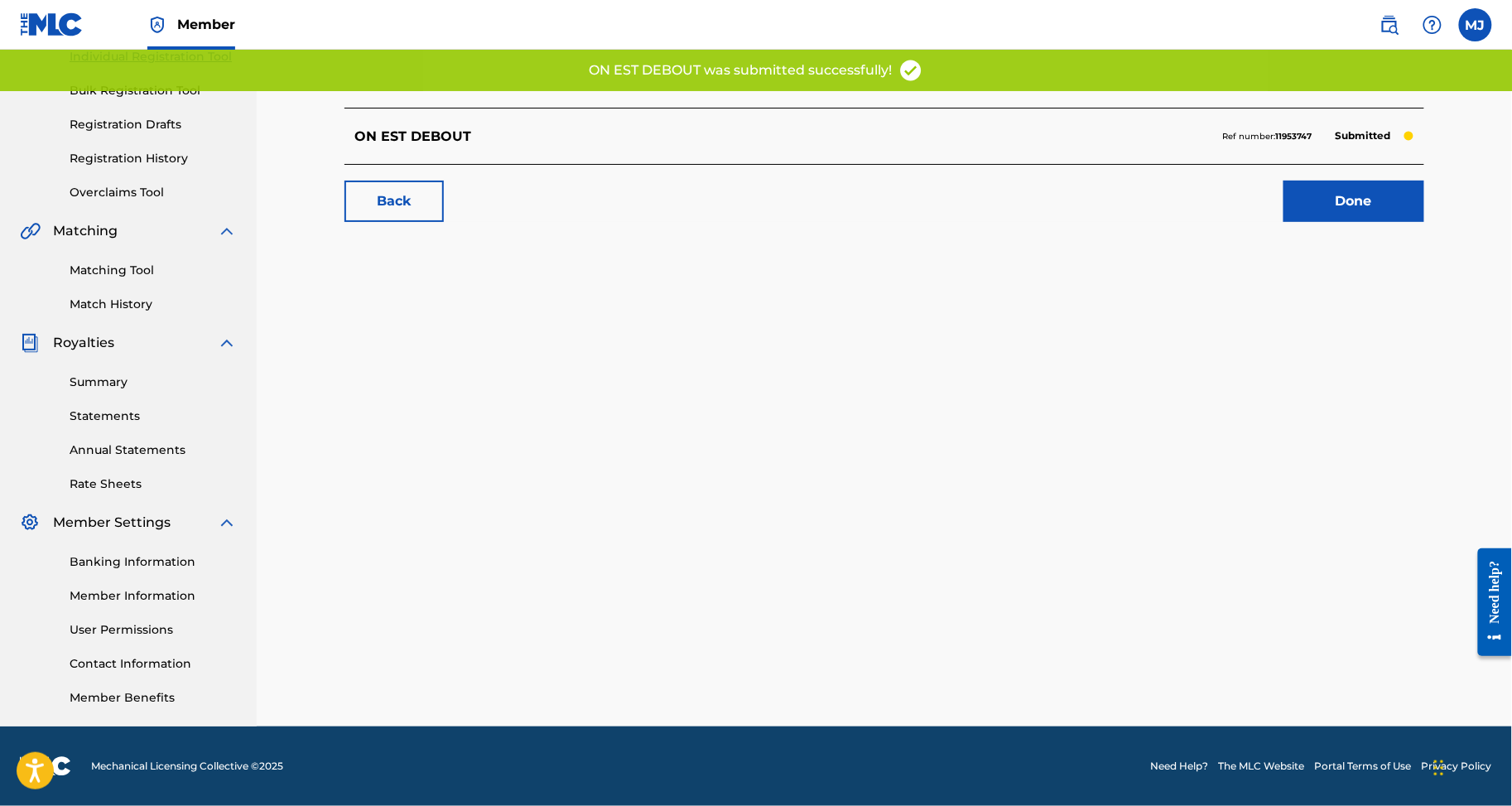
click at [1424, 203] on link "Done" at bounding box center [1354, 201] width 141 height 41
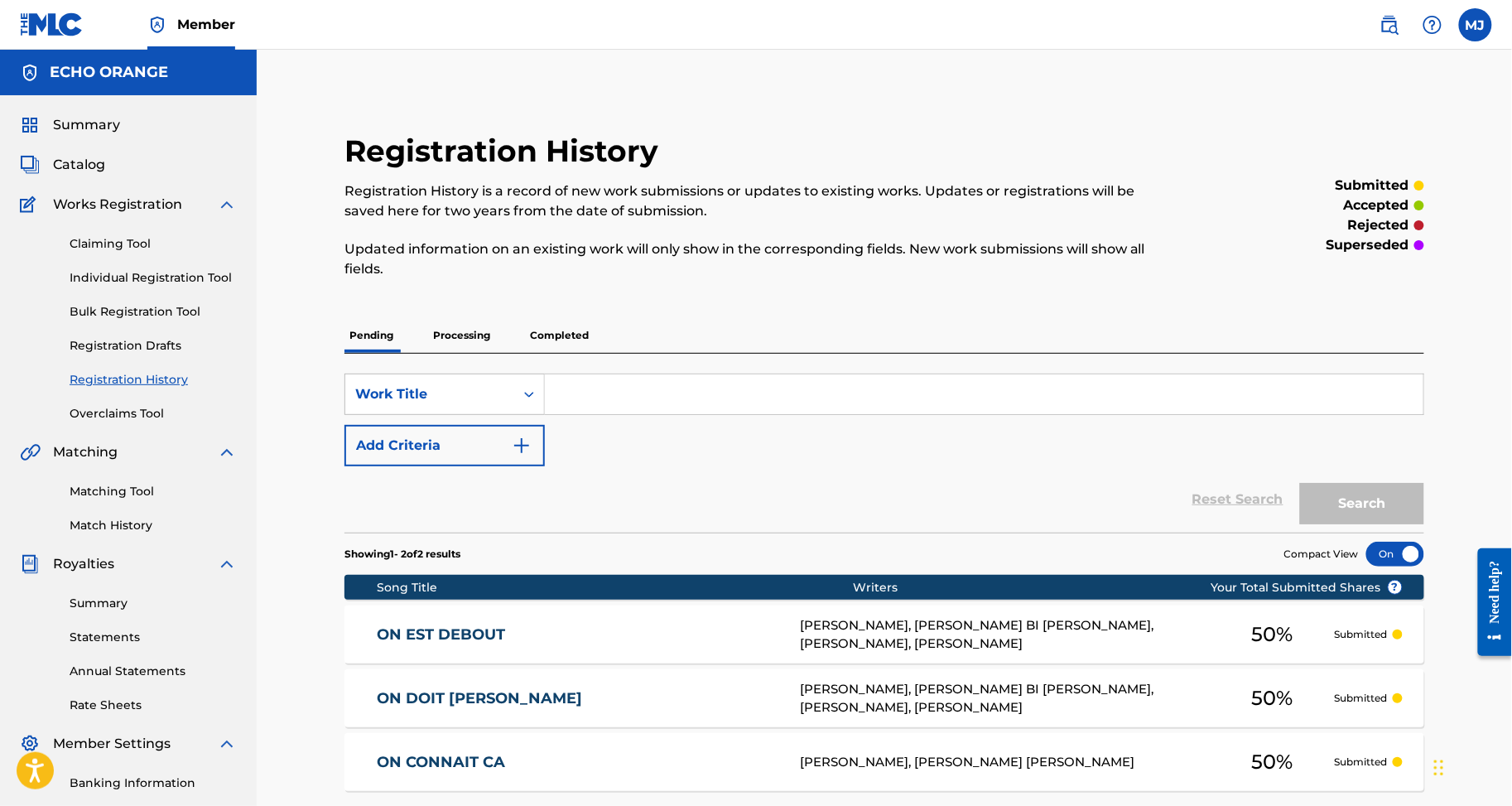
click at [190, 287] on link "Individual Registration Tool" at bounding box center [153, 277] width 168 height 18
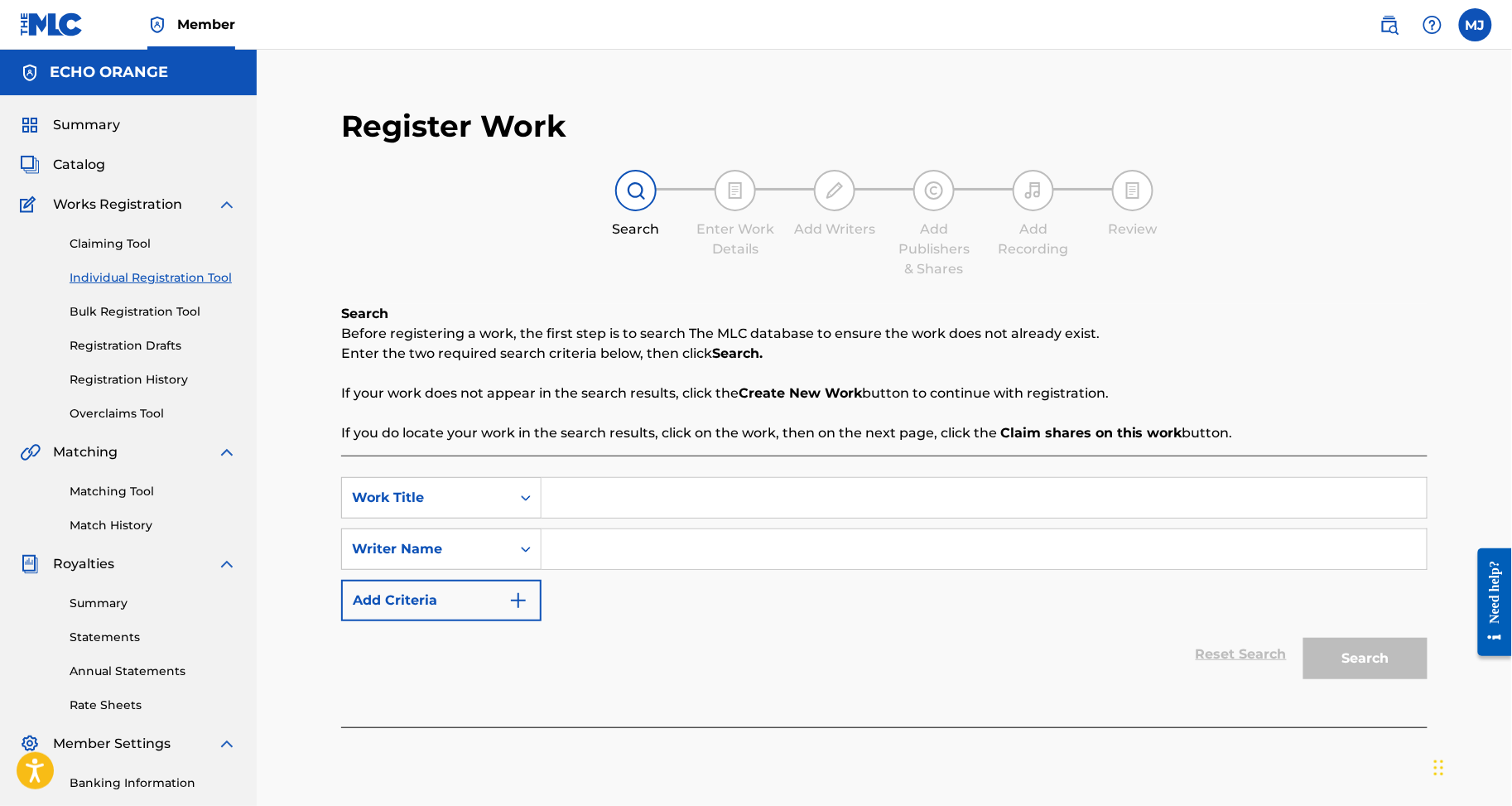
click at [789, 518] on input "Search Form" at bounding box center [984, 497] width 885 height 40
paste input "ON EST DEDANS"
type input "ON EST DEDANS"
click at [716, 569] on input "Search Form" at bounding box center [984, 549] width 885 height 40
type input "Mac abel abel"
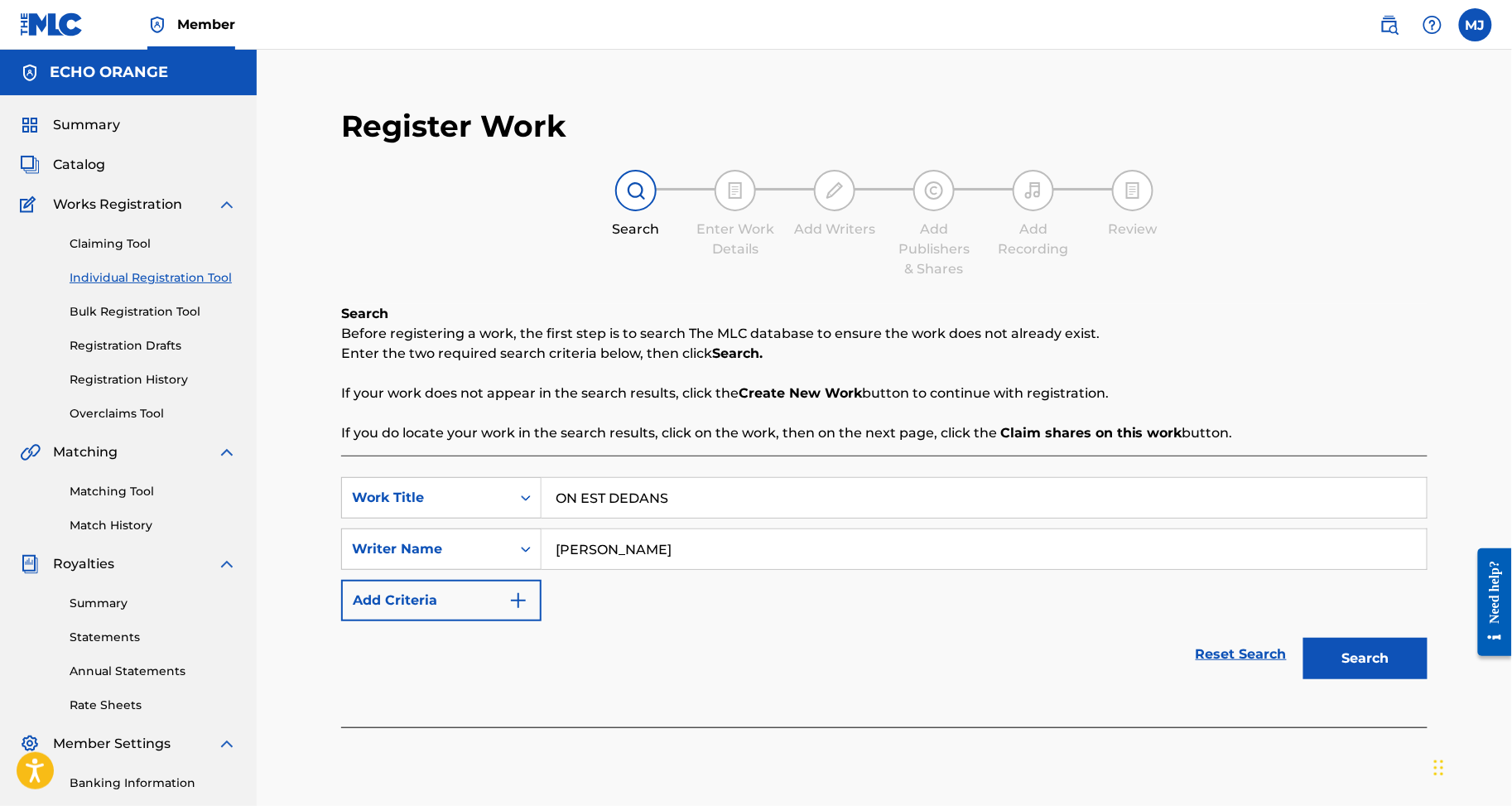
click at [1394, 680] on button "Search" at bounding box center [1365, 658] width 124 height 41
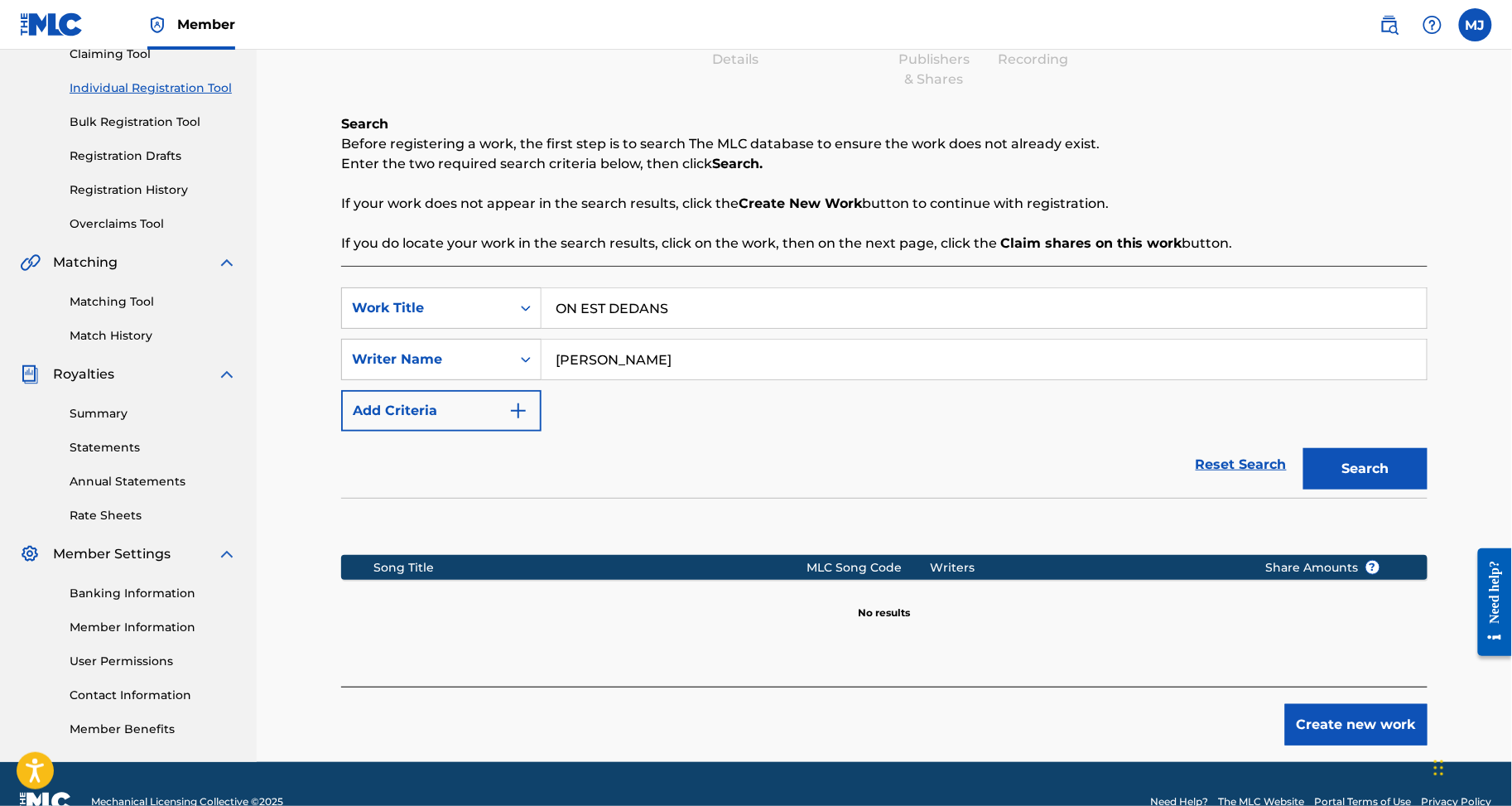
scroll to position [362, 0]
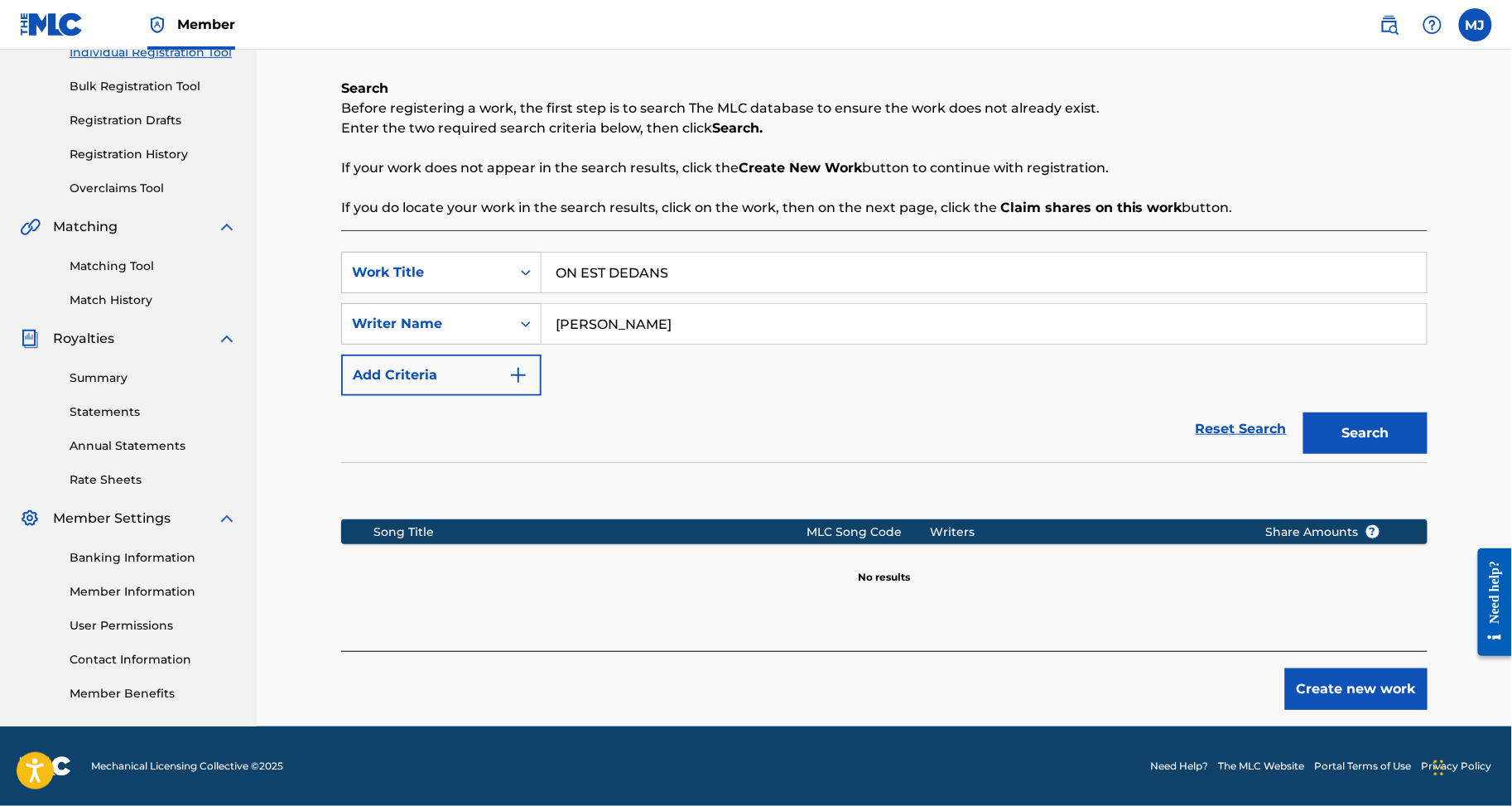
click at [1392, 685] on button "Create new work" at bounding box center [1356, 689] width 142 height 41
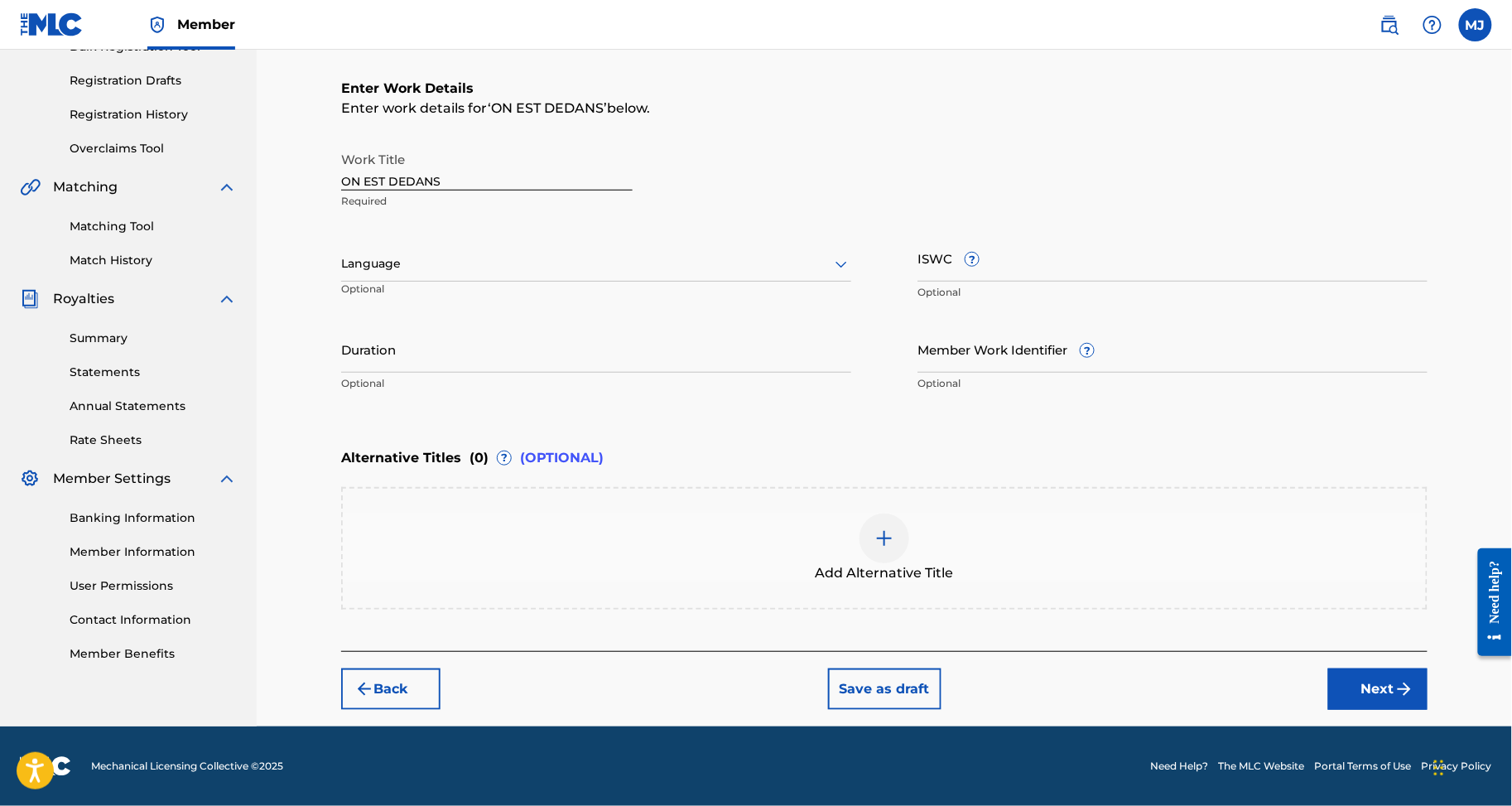
click at [1402, 710] on button "Next" at bounding box center [1378, 689] width 99 height 41
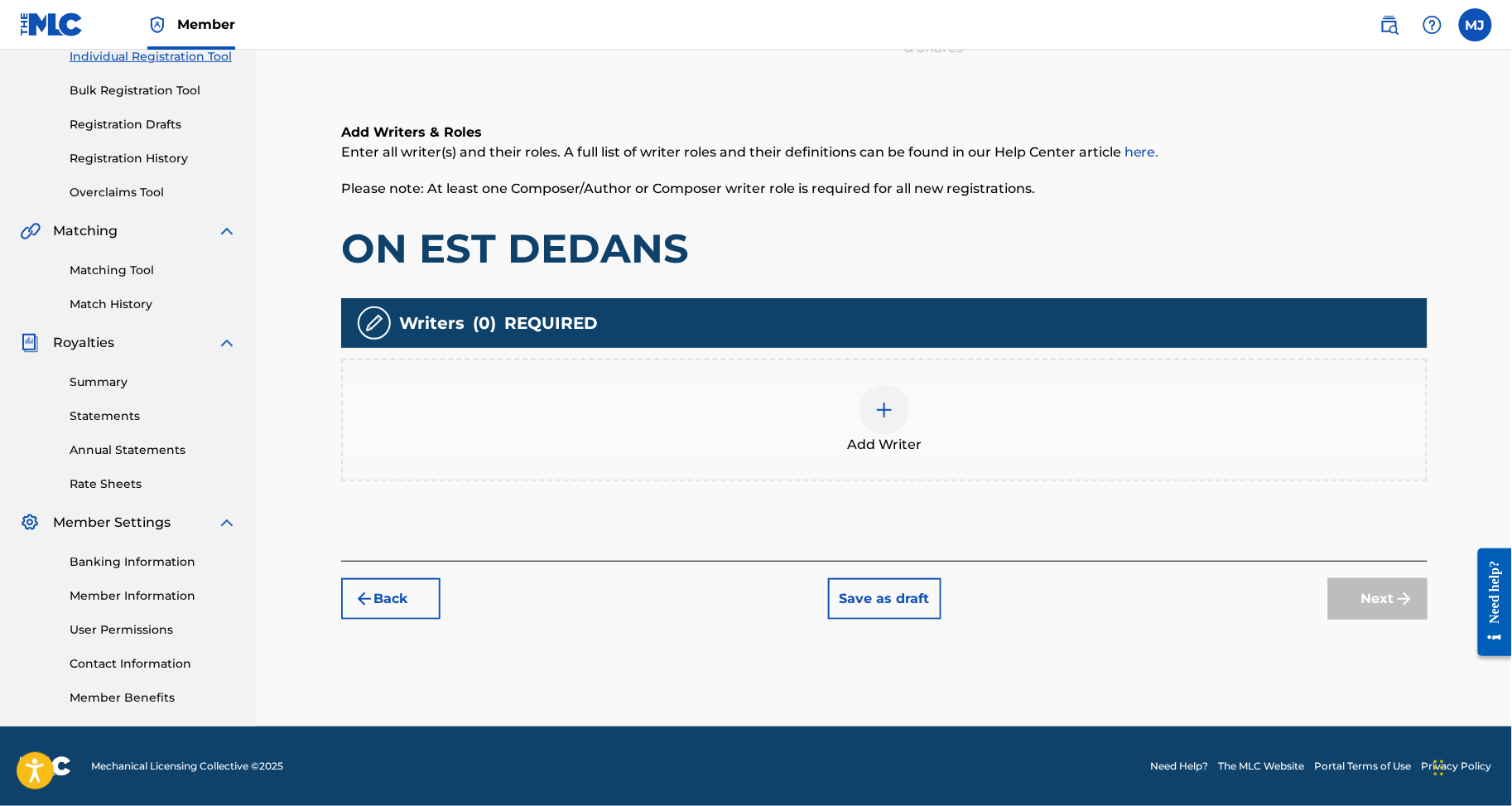
click at [1110, 385] on div "Add Writer" at bounding box center [884, 420] width 1083 height 70
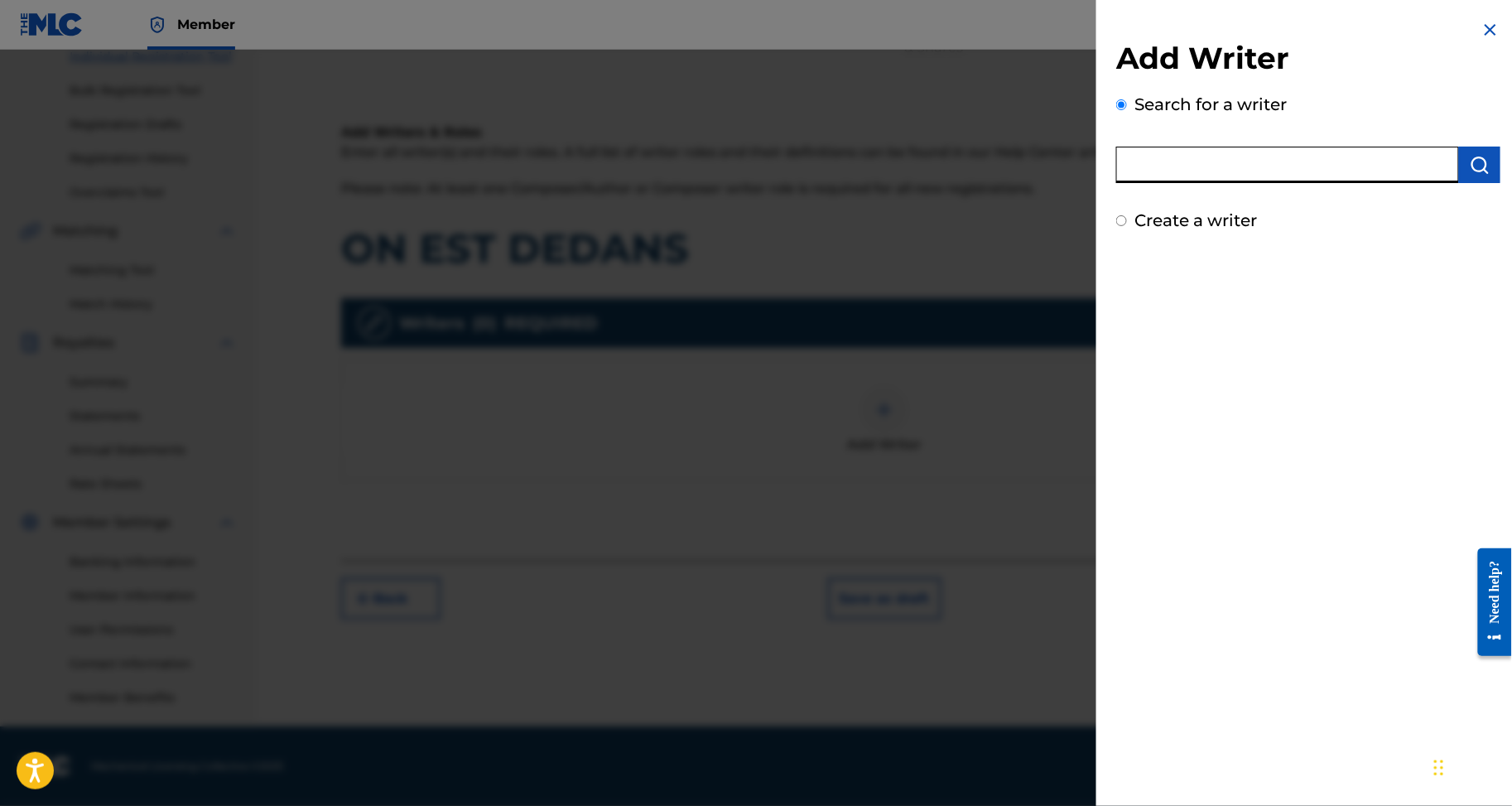
click at [1216, 164] on input "text" at bounding box center [1288, 164] width 343 height 36
type input "Mac abel abel"
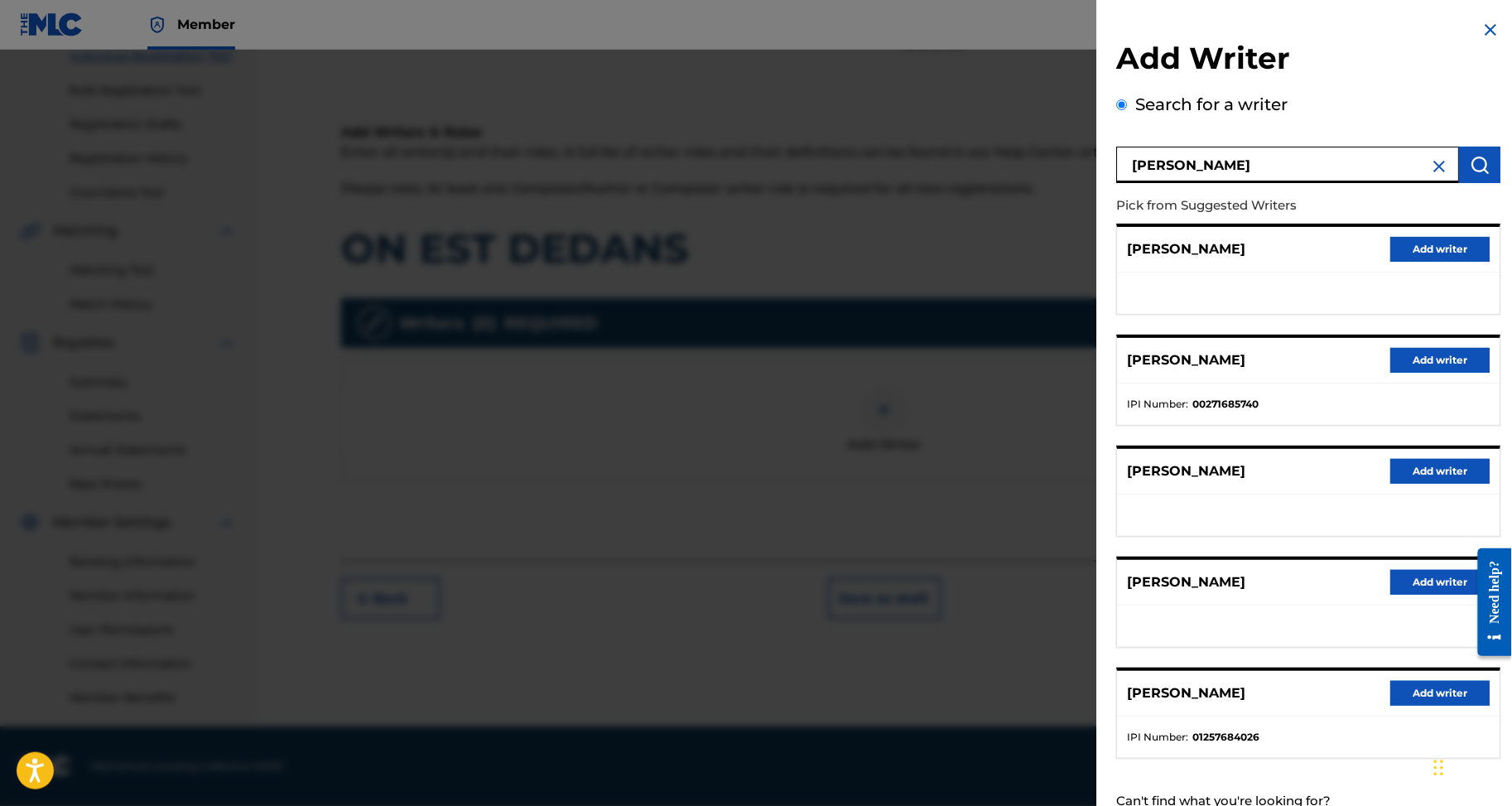
scroll to position [199, 0]
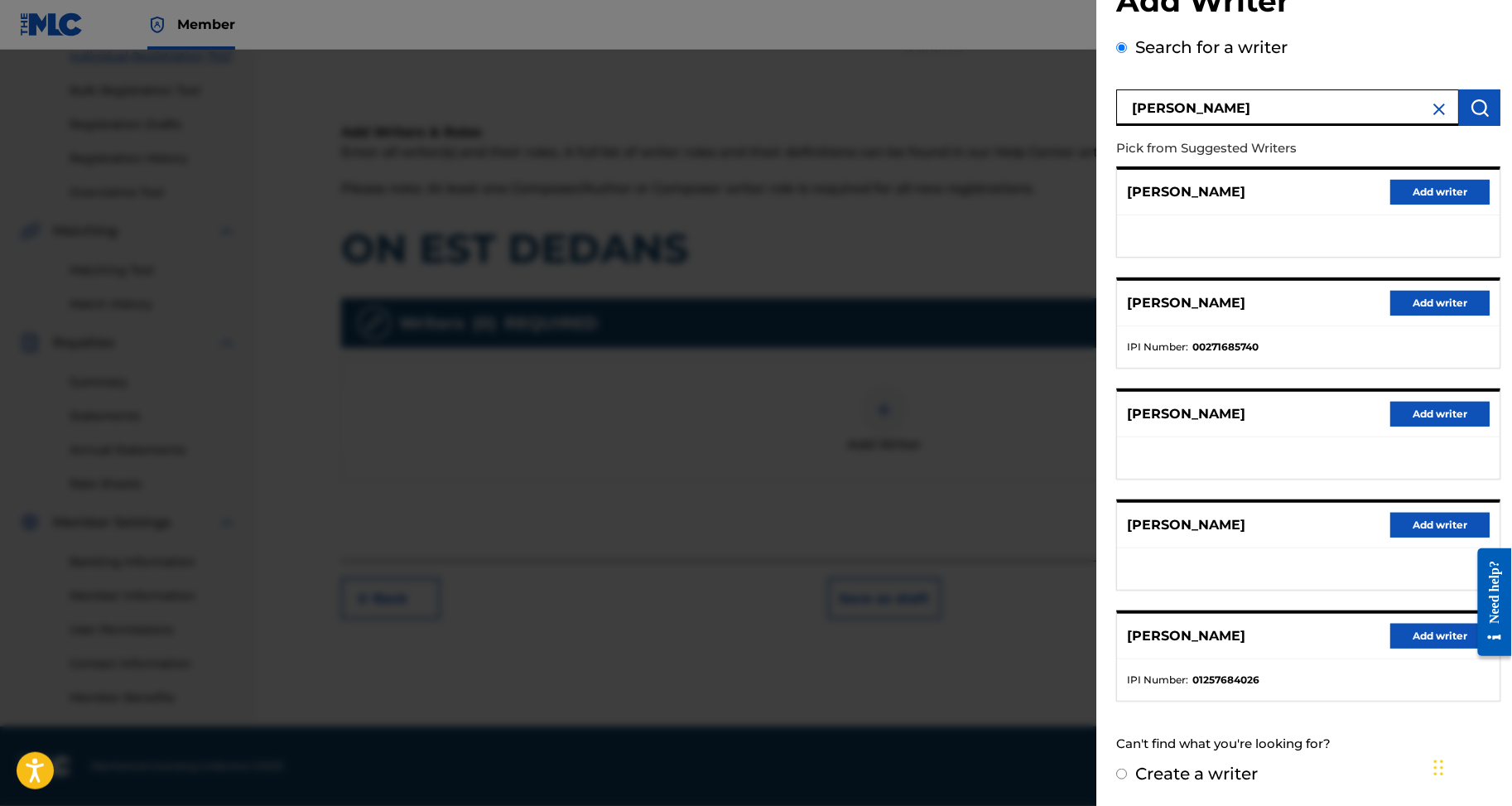
click at [1443, 624] on button "Add writer" at bounding box center [1440, 636] width 99 height 24
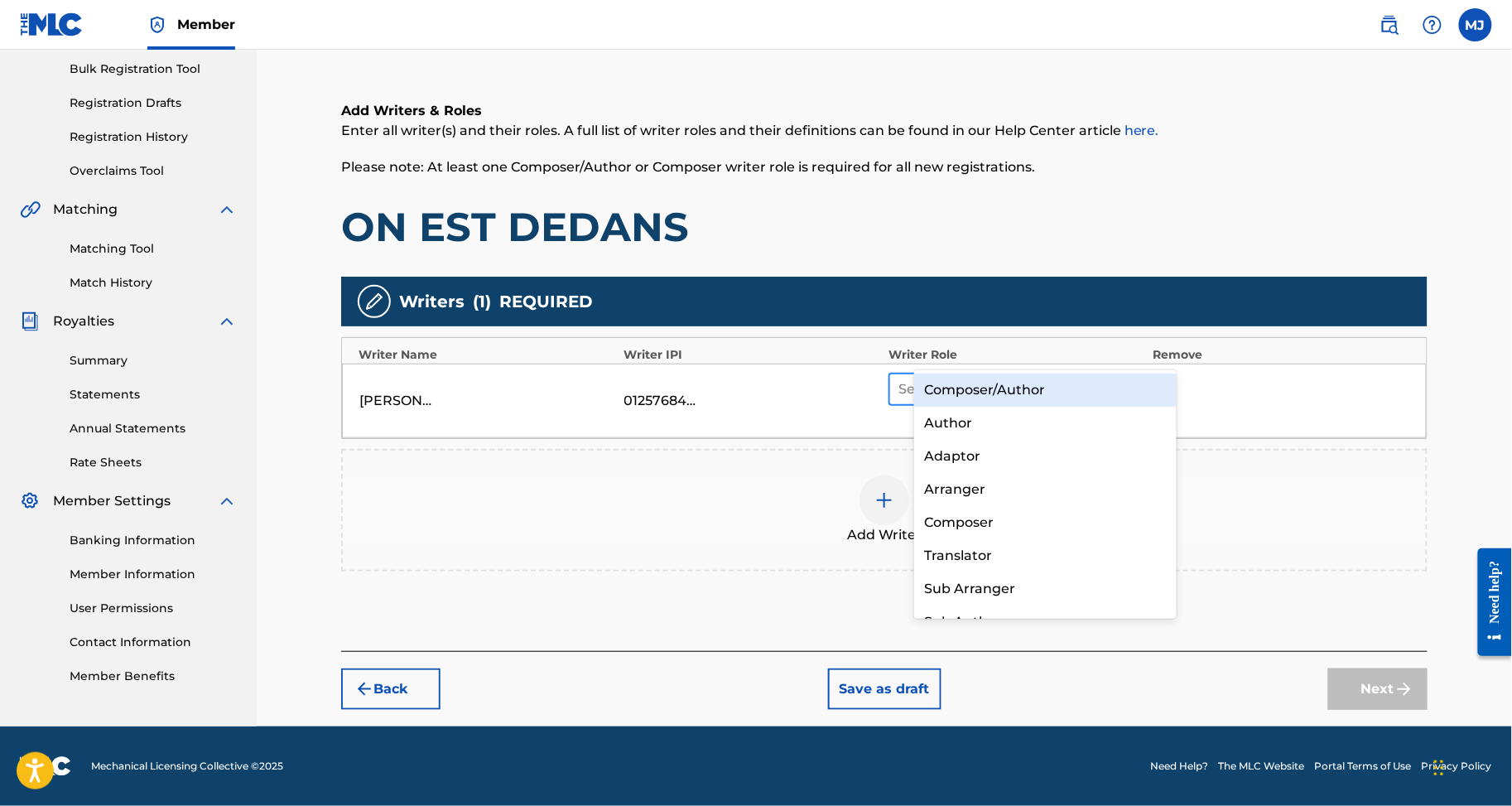
click at [1058, 378] on div at bounding box center [1001, 390] width 206 height 24
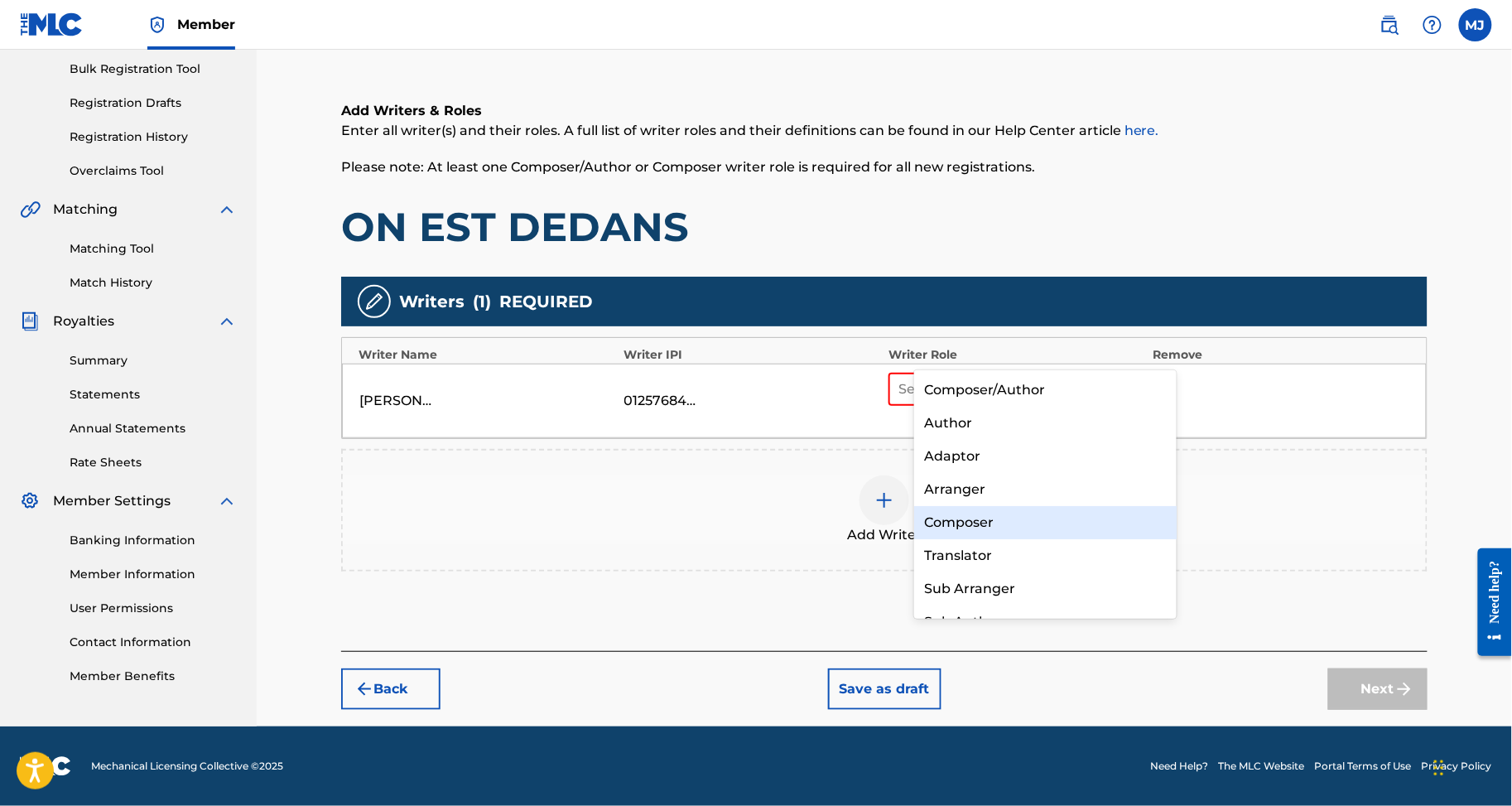
click at [1028, 521] on div "Composer" at bounding box center [1045, 522] width 262 height 33
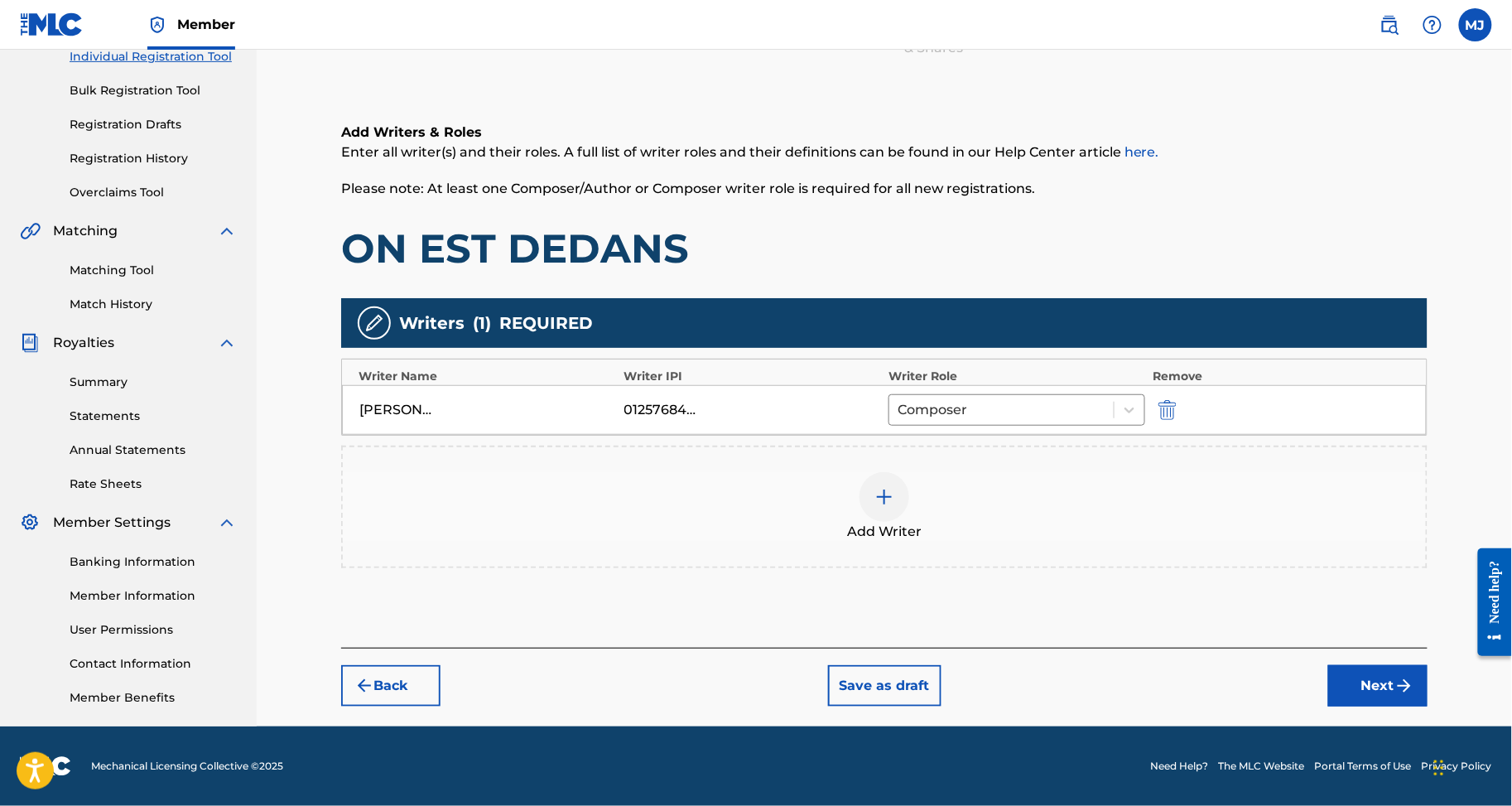
click at [909, 472] on div at bounding box center [884, 497] width 50 height 50
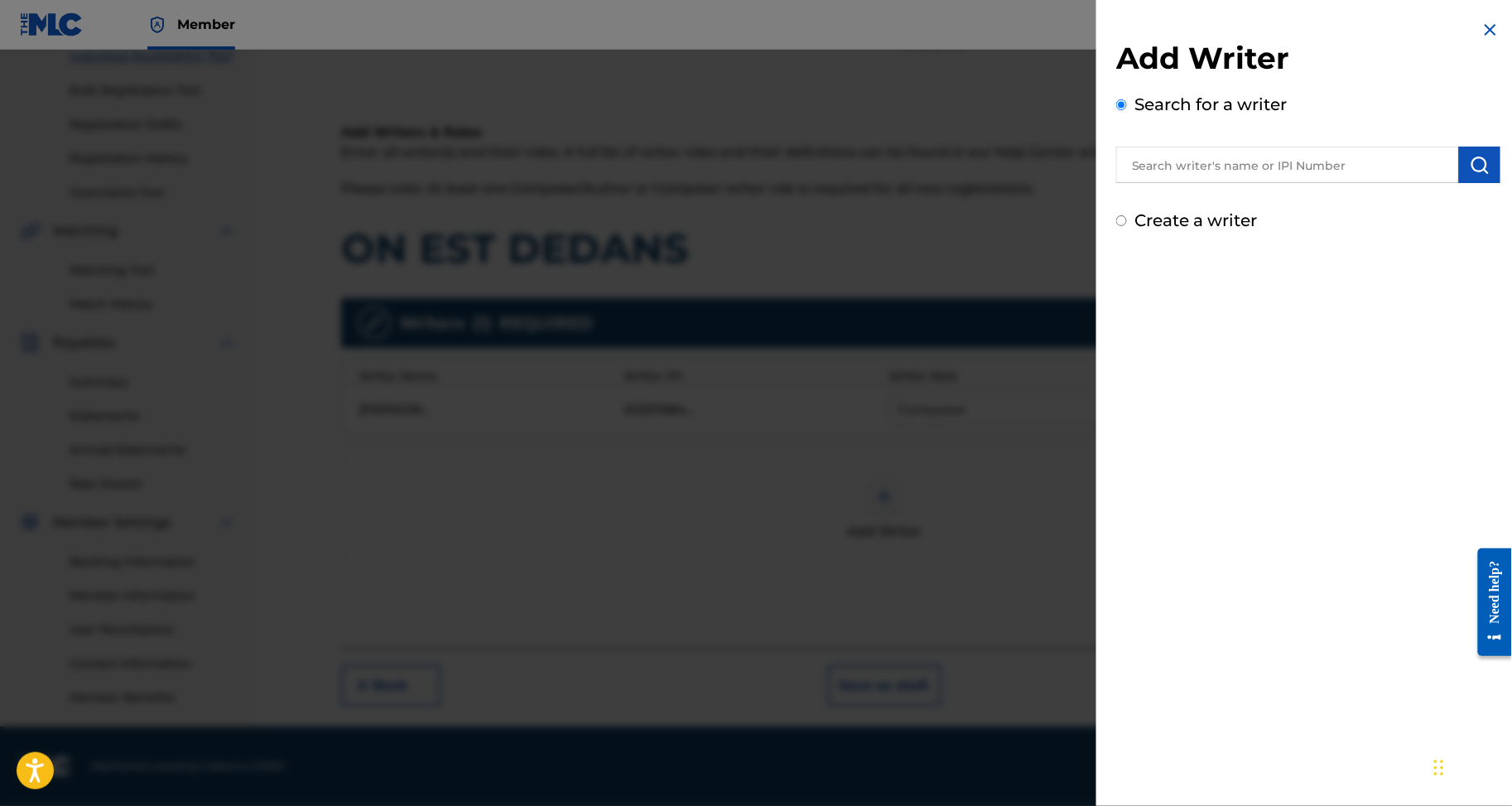
drag, startPoint x: 1240, startPoint y: 227, endPoint x: 1259, endPoint y: 213, distance: 23.6
click at [1240, 227] on div "Add Writer Search for a writer Create a writer" at bounding box center [1309, 136] width 384 height 193
click at [1282, 183] on input "text" at bounding box center [1288, 164] width 343 height 36
paste input "AITCHIN SERGE"
type input "AITCHIN SERGE"
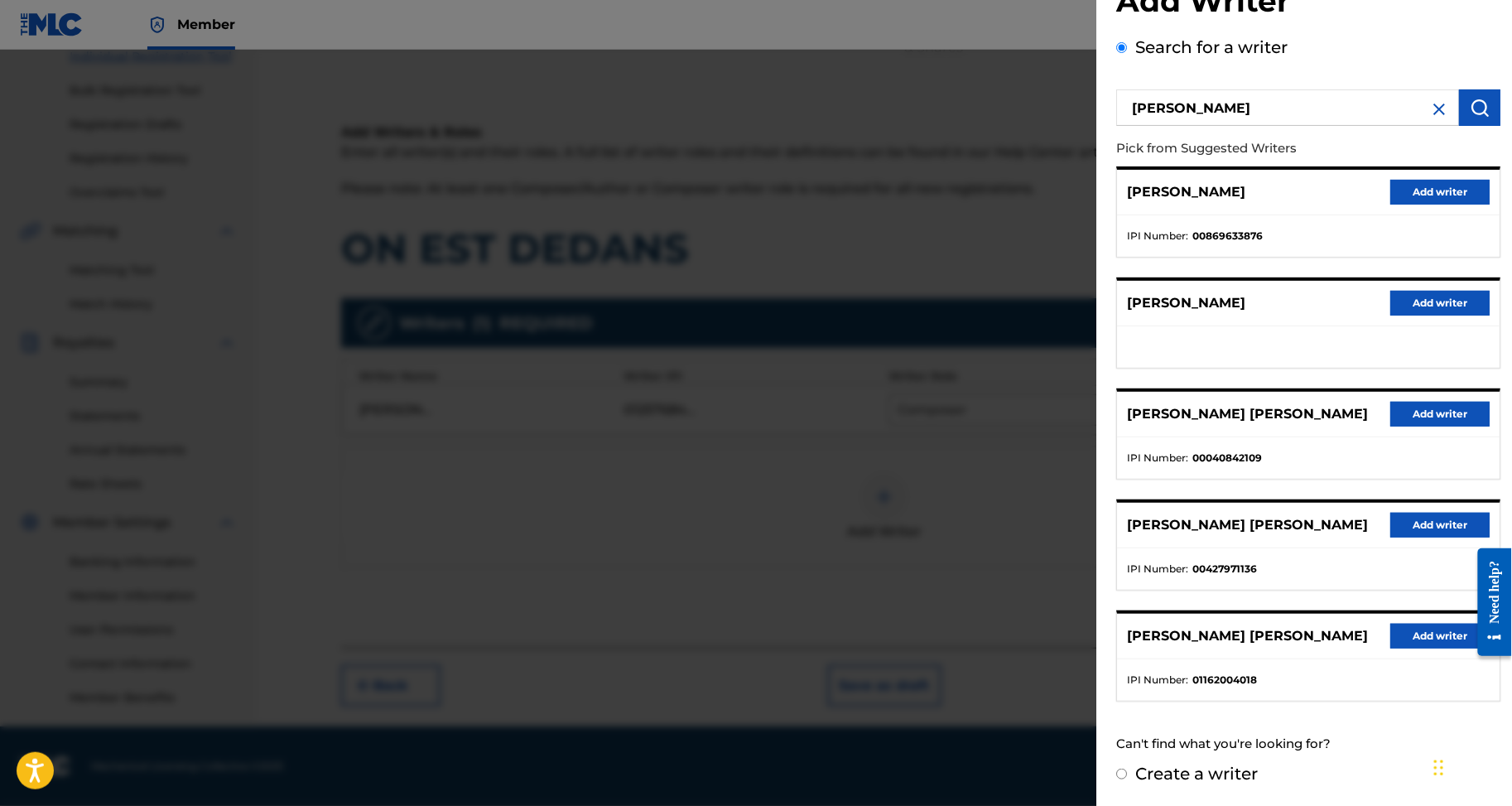
click at [1424, 624] on button "Add writer" at bounding box center [1440, 636] width 99 height 24
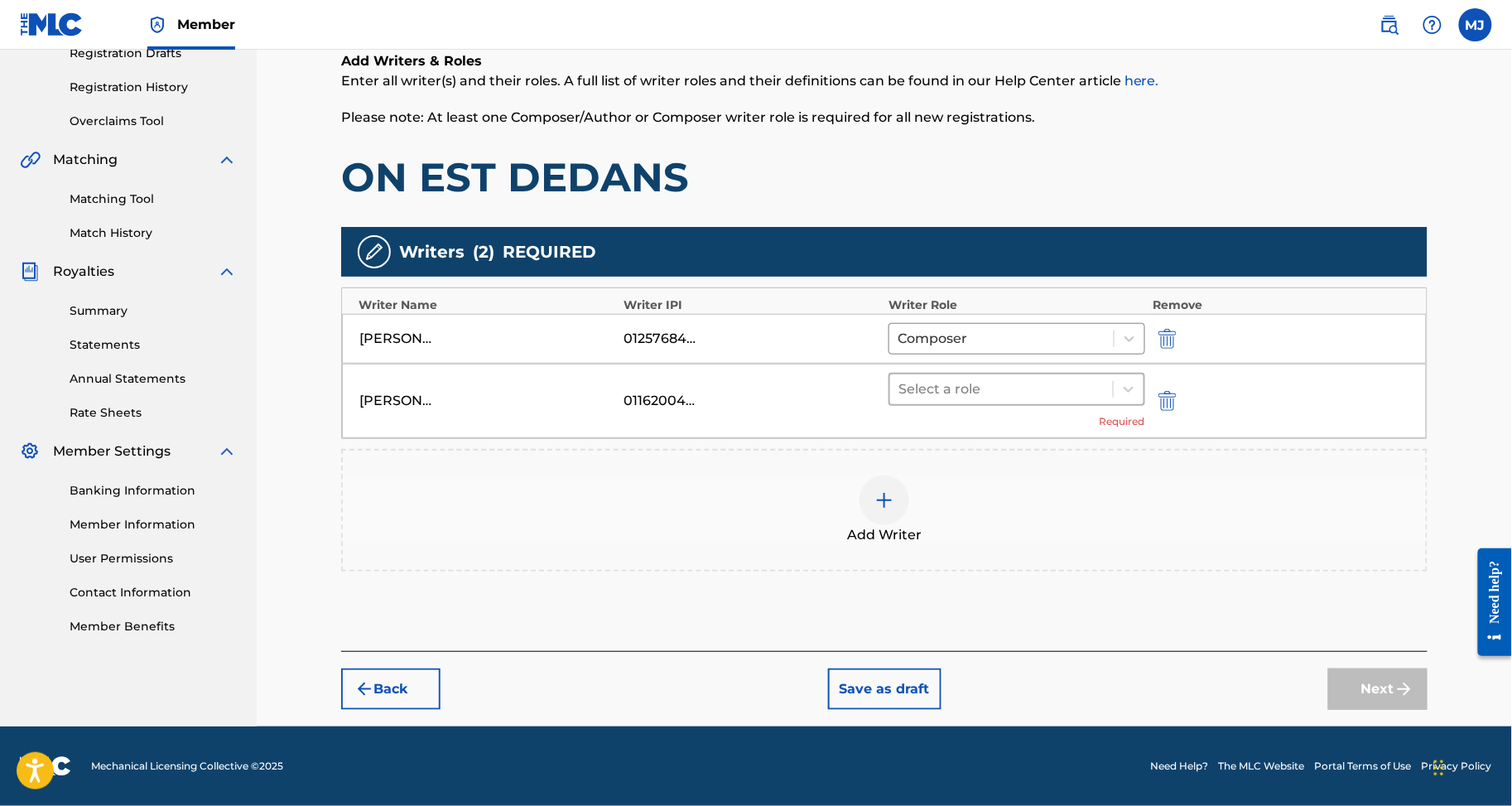
click at [1094, 399] on div at bounding box center [1001, 390] width 206 height 24
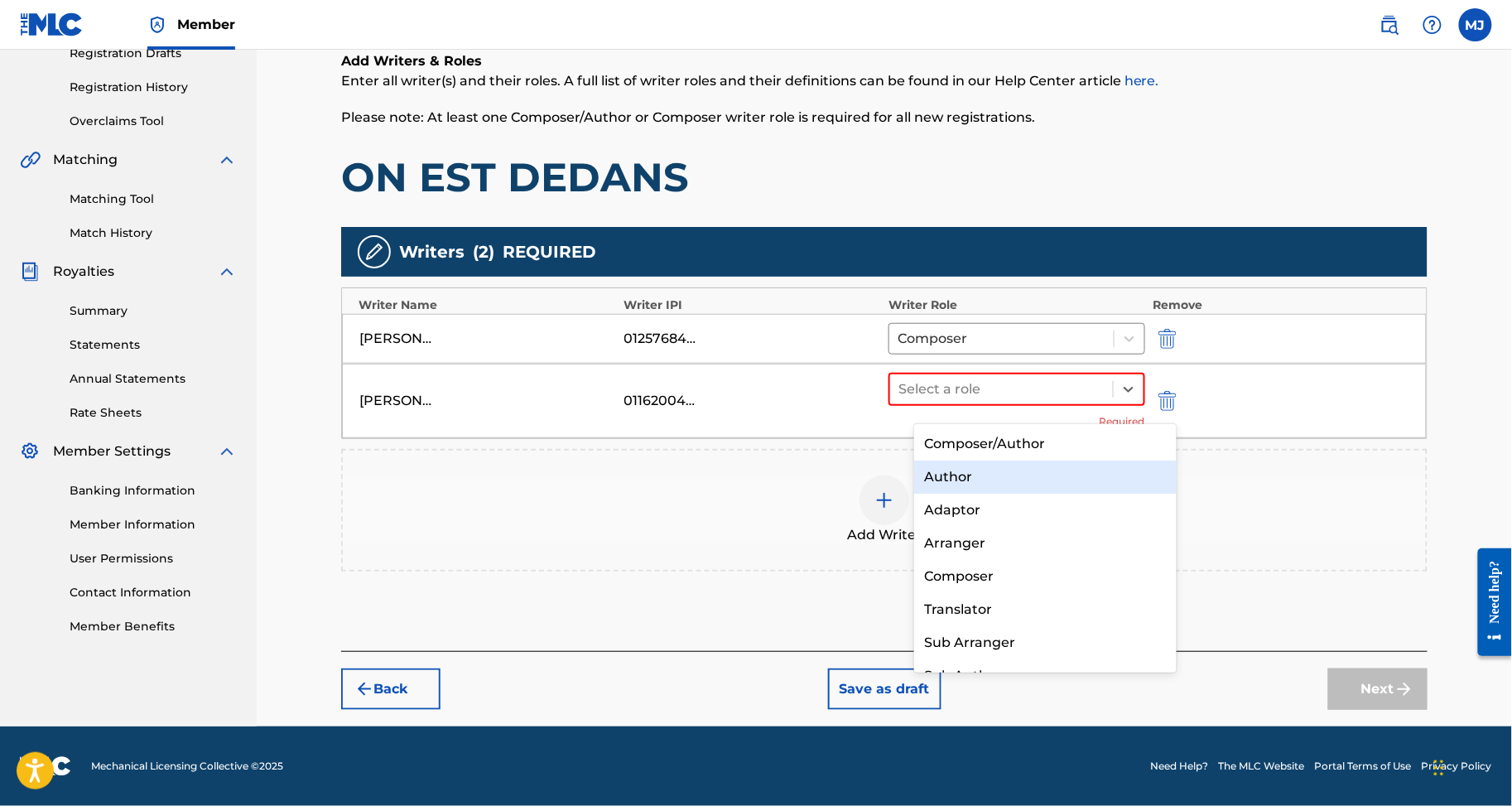
click at [1028, 473] on div "Author" at bounding box center [1045, 476] width 262 height 33
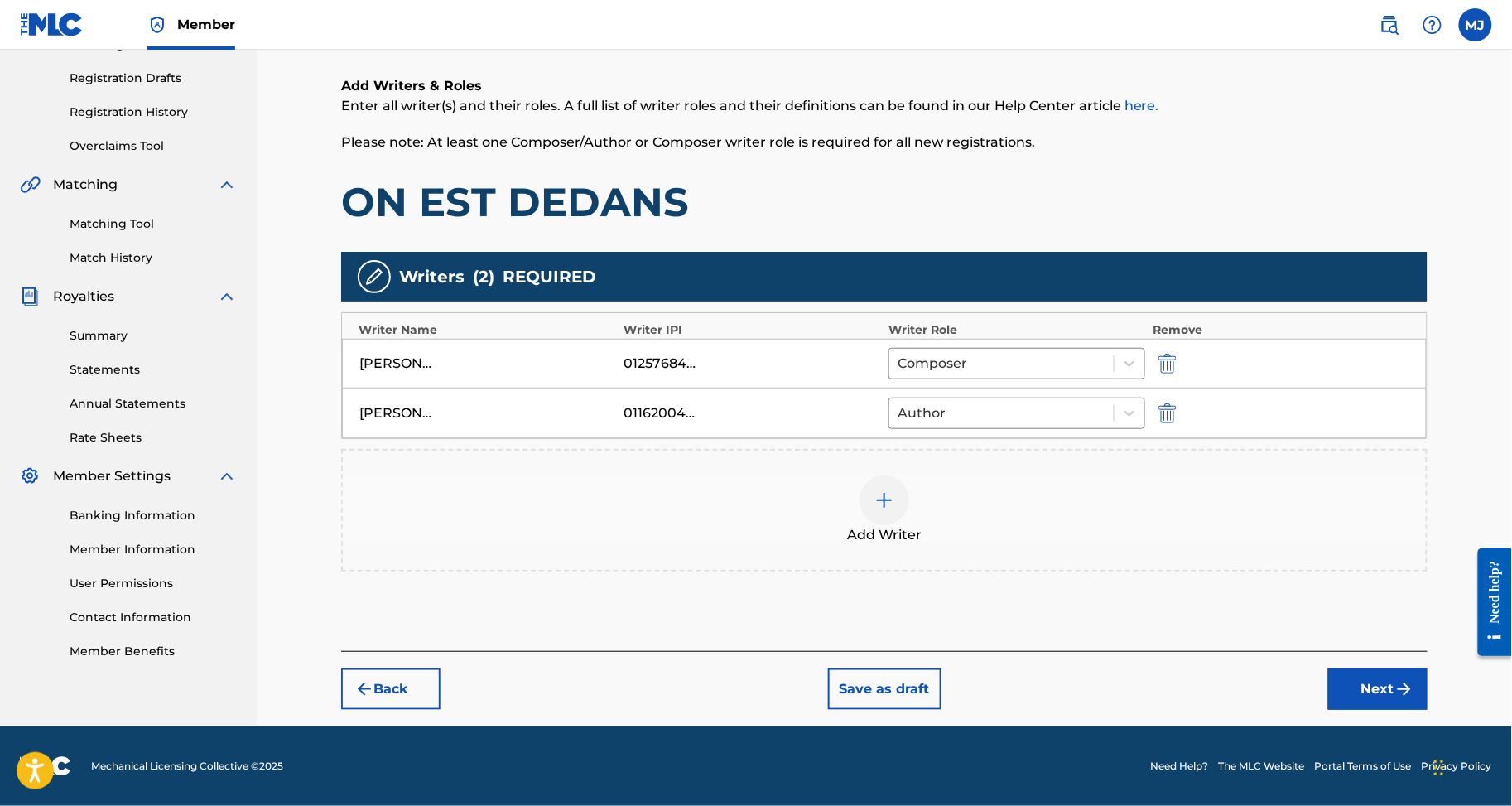
click at [1177, 354] on img "submit" at bounding box center [1168, 364] width 19 height 20
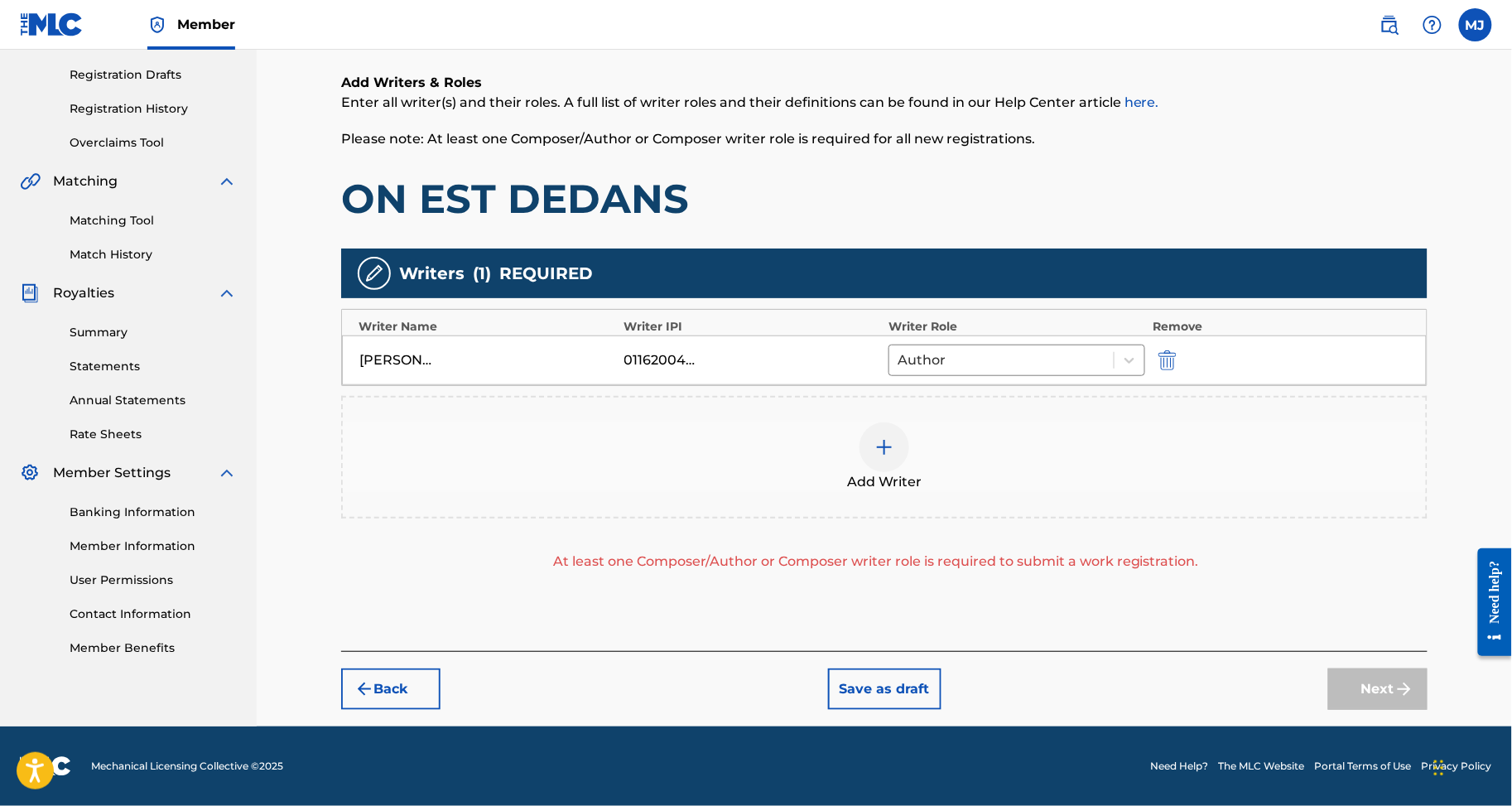
click at [898, 469] on div at bounding box center [884, 447] width 50 height 50
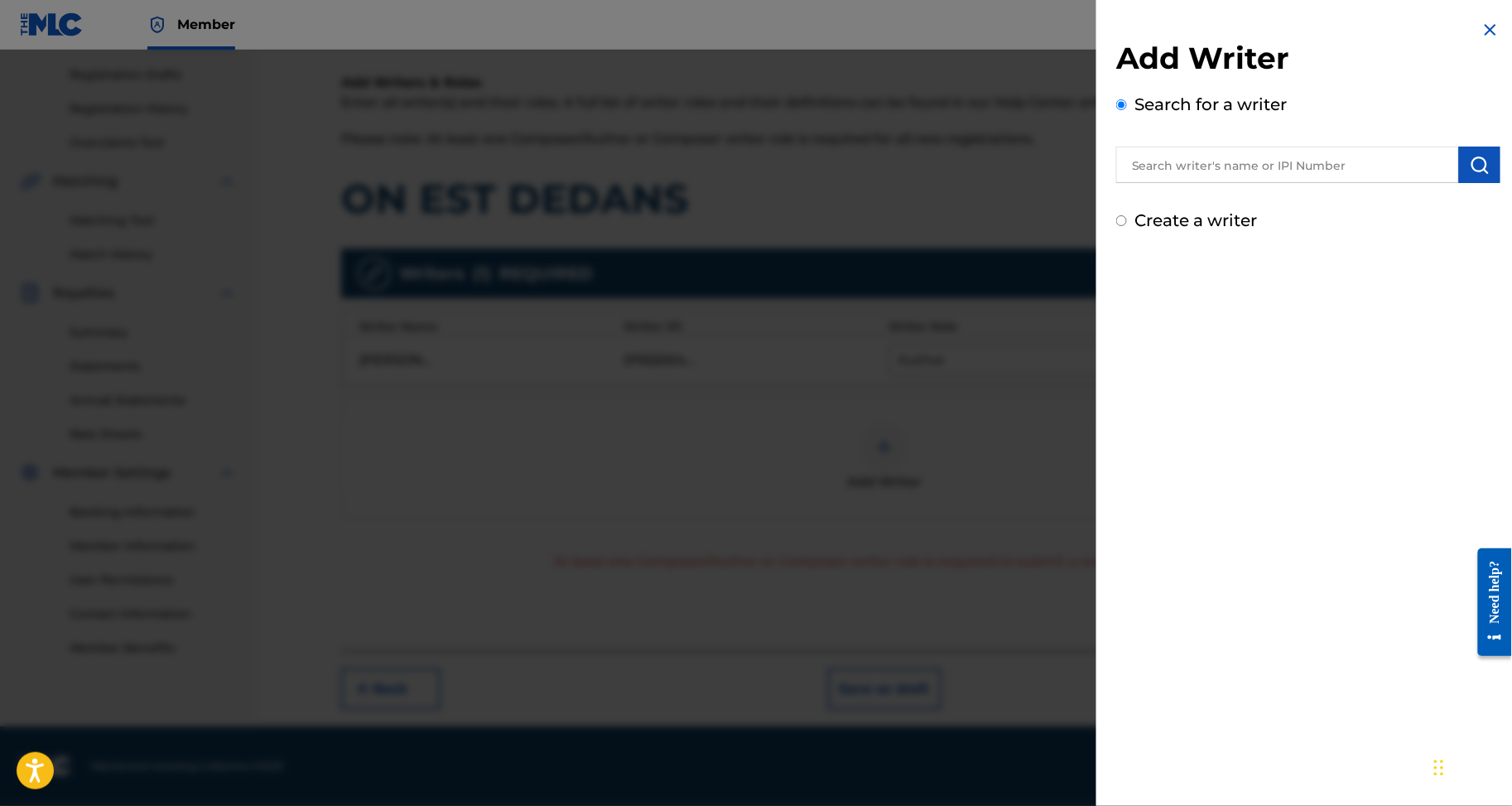
click at [1158, 168] on input "text" at bounding box center [1288, 164] width 343 height 36
paste input "ABEL KOFFI KOUASSI KAME"
type input "ABEL KOFFI KOUASSI KAME"
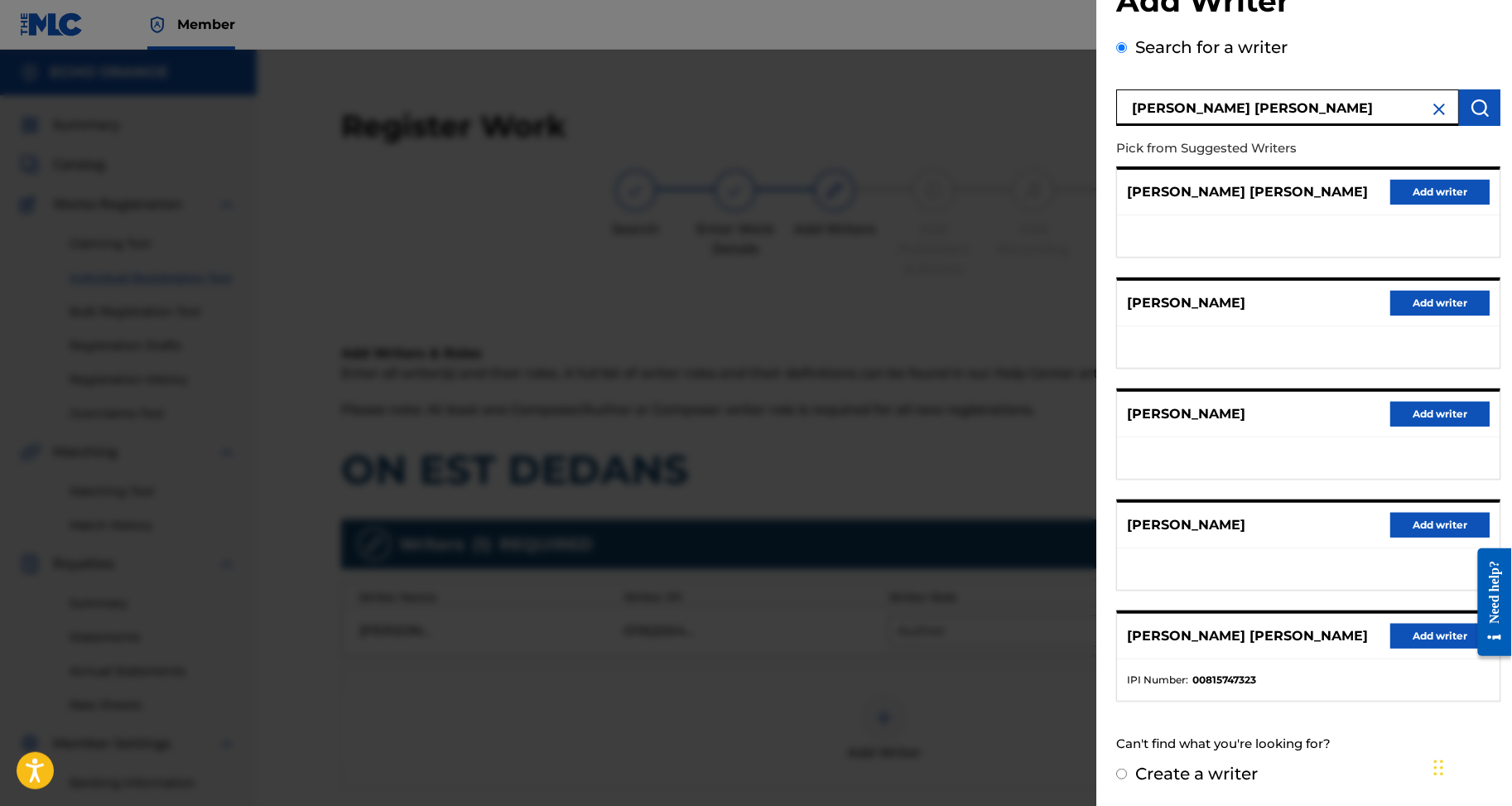
scroll to position [37, 0]
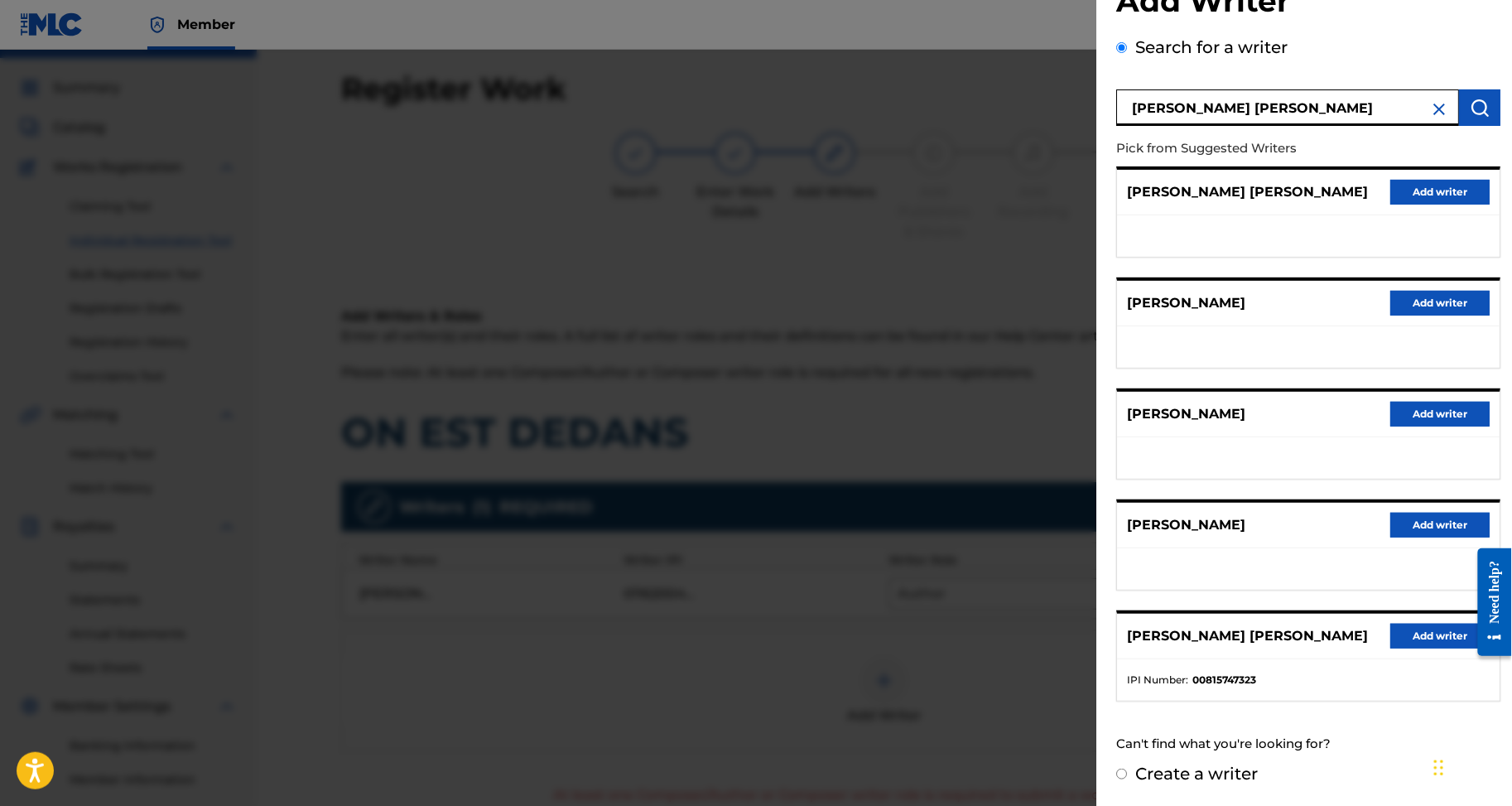
click at [1135, 764] on label "Create a writer" at bounding box center [1196, 774] width 122 height 20
radio input "true"
click at [1127, 769] on input "Create a writer" at bounding box center [1122, 774] width 11 height 11
radio input "false"
radio input "true"
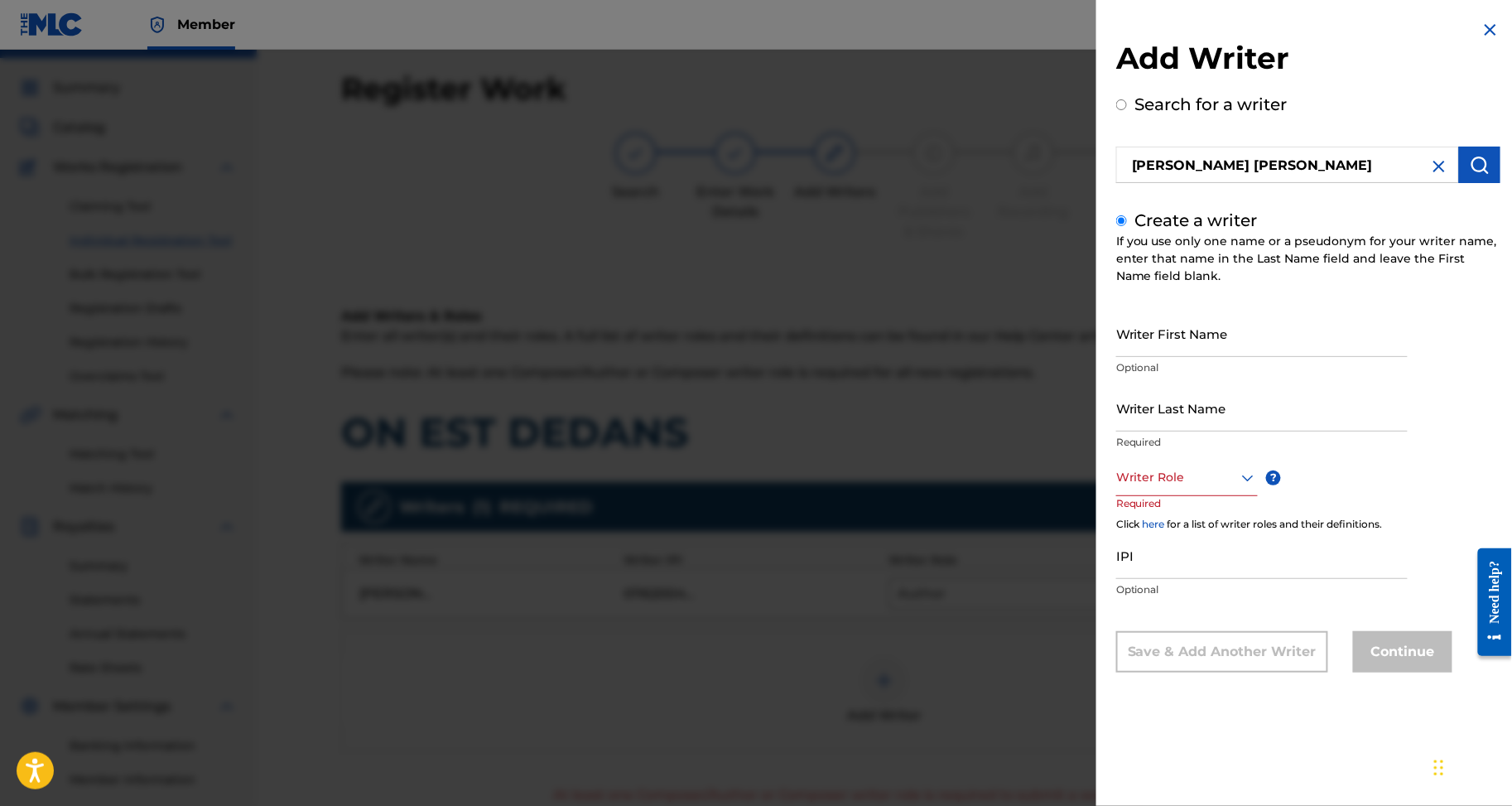
scroll to position [0, 0]
click at [1146, 375] on p "Optional" at bounding box center [1263, 368] width 292 height 15
click at [1155, 357] on input "Writer First Name" at bounding box center [1263, 334] width 292 height 47
paste input "ABEL KOFFI KOUASSI KAME"
drag, startPoint x: 1075, startPoint y: 367, endPoint x: 1034, endPoint y: 372, distance: 41.3
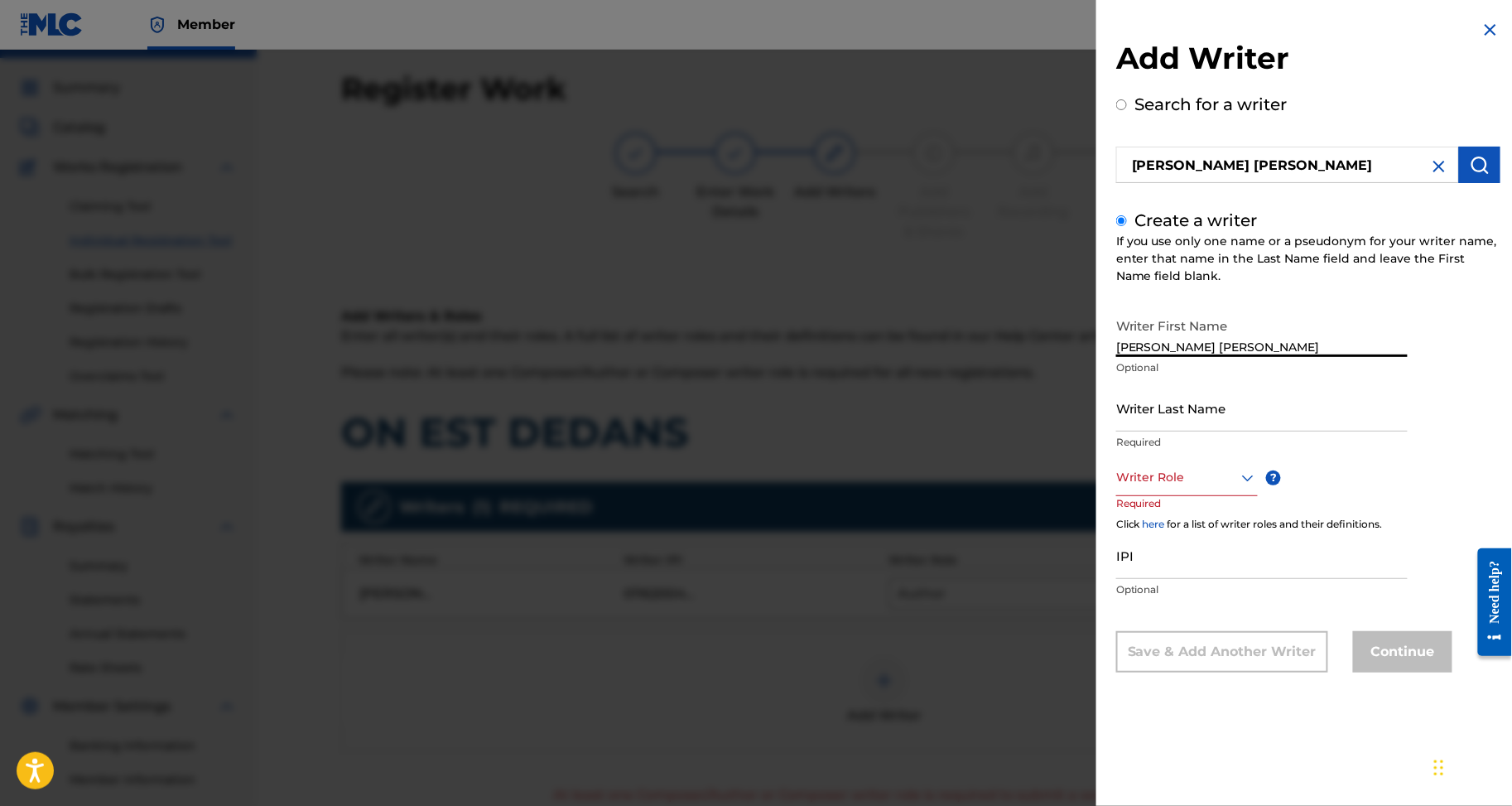
click at [1096, 372] on div "Add Writer Search for a writer ABEL KOFFI KOUASSI KAME Create a writer If you u…" at bounding box center [1308, 358] width 424 height 717
click at [1171, 357] on input "ABEL KOFFI KOUASSI KAME" at bounding box center [1263, 334] width 292 height 47
drag, startPoint x: 1163, startPoint y: 370, endPoint x: 1002, endPoint y: 370, distance: 161.0
click at [1002, 370] on div "Add Writer Search for a writer ABEL KOFFI KOUASSI KAME Create a writer If you u…" at bounding box center [756, 427] width 1512 height 756
type input "I KAME"
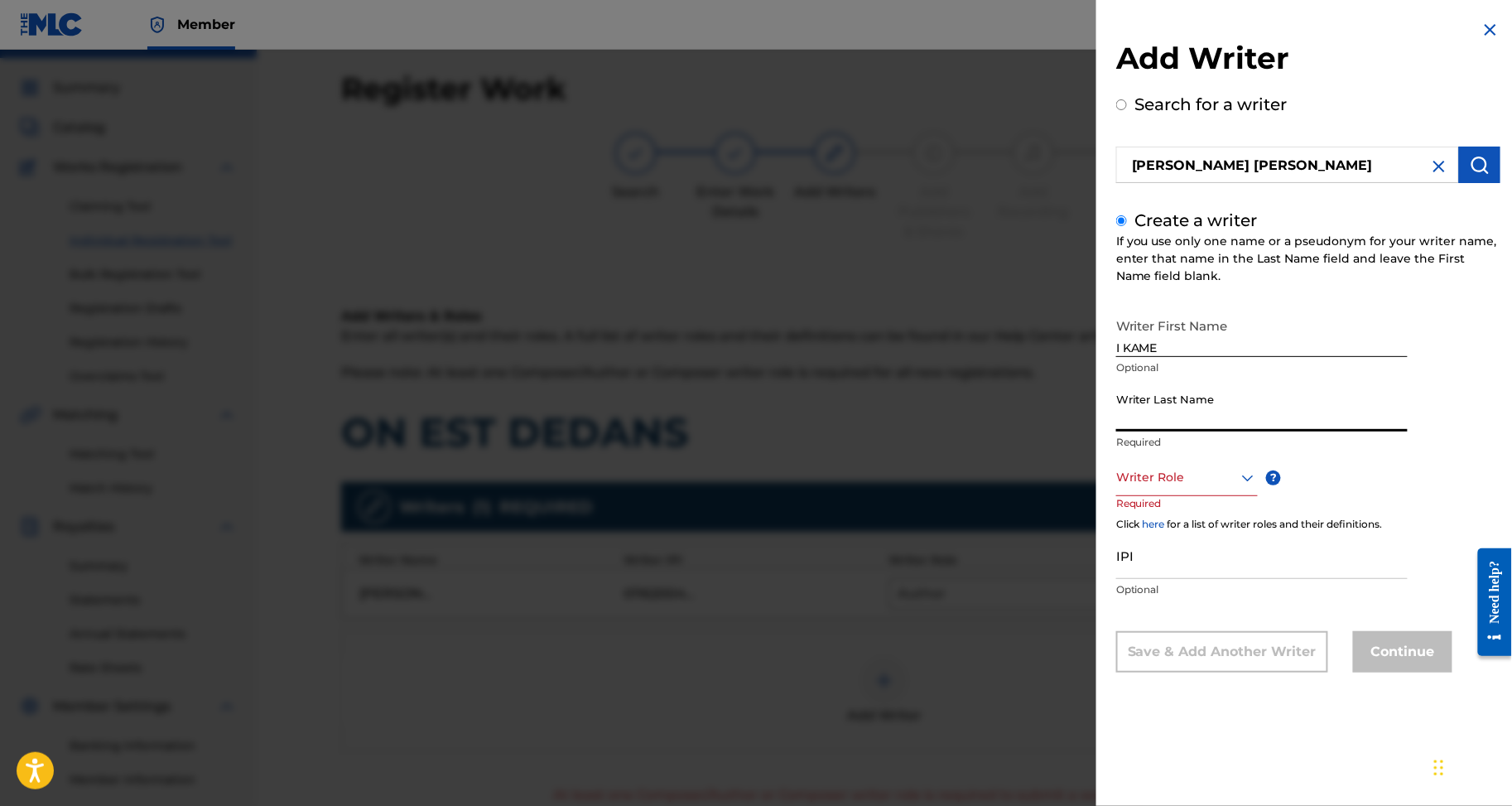
click at [1117, 415] on input "Writer Last Name" at bounding box center [1263, 408] width 292 height 47
paste input "ABEL KOFFI KOUASS"
type input "ABEL KOFFI KOUASSI"
click at [1117, 357] on input "I KAME" at bounding box center [1263, 334] width 292 height 47
type input "KAME"
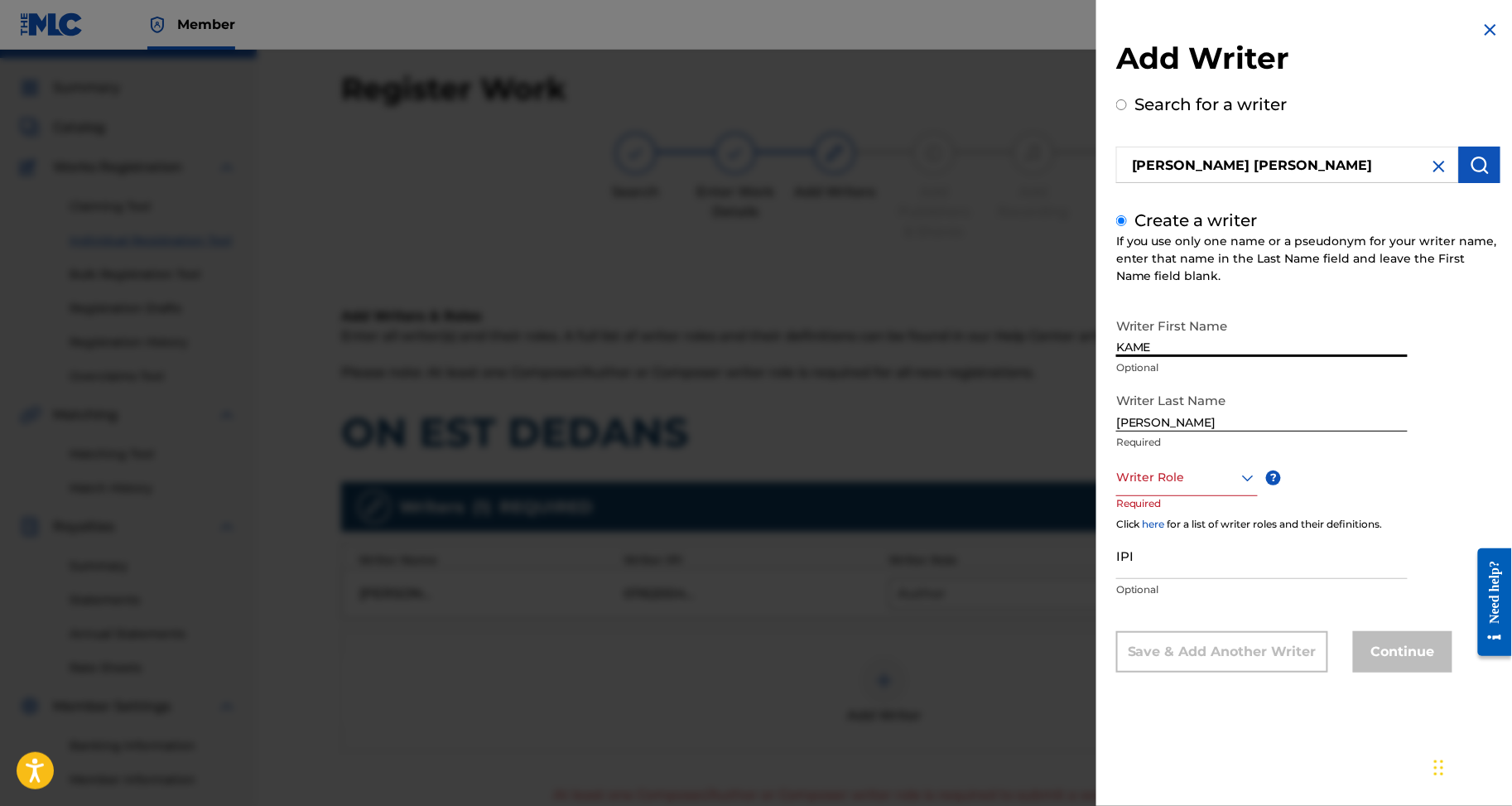
click at [1131, 497] on div "Writer Role" at bounding box center [1188, 477] width 142 height 37
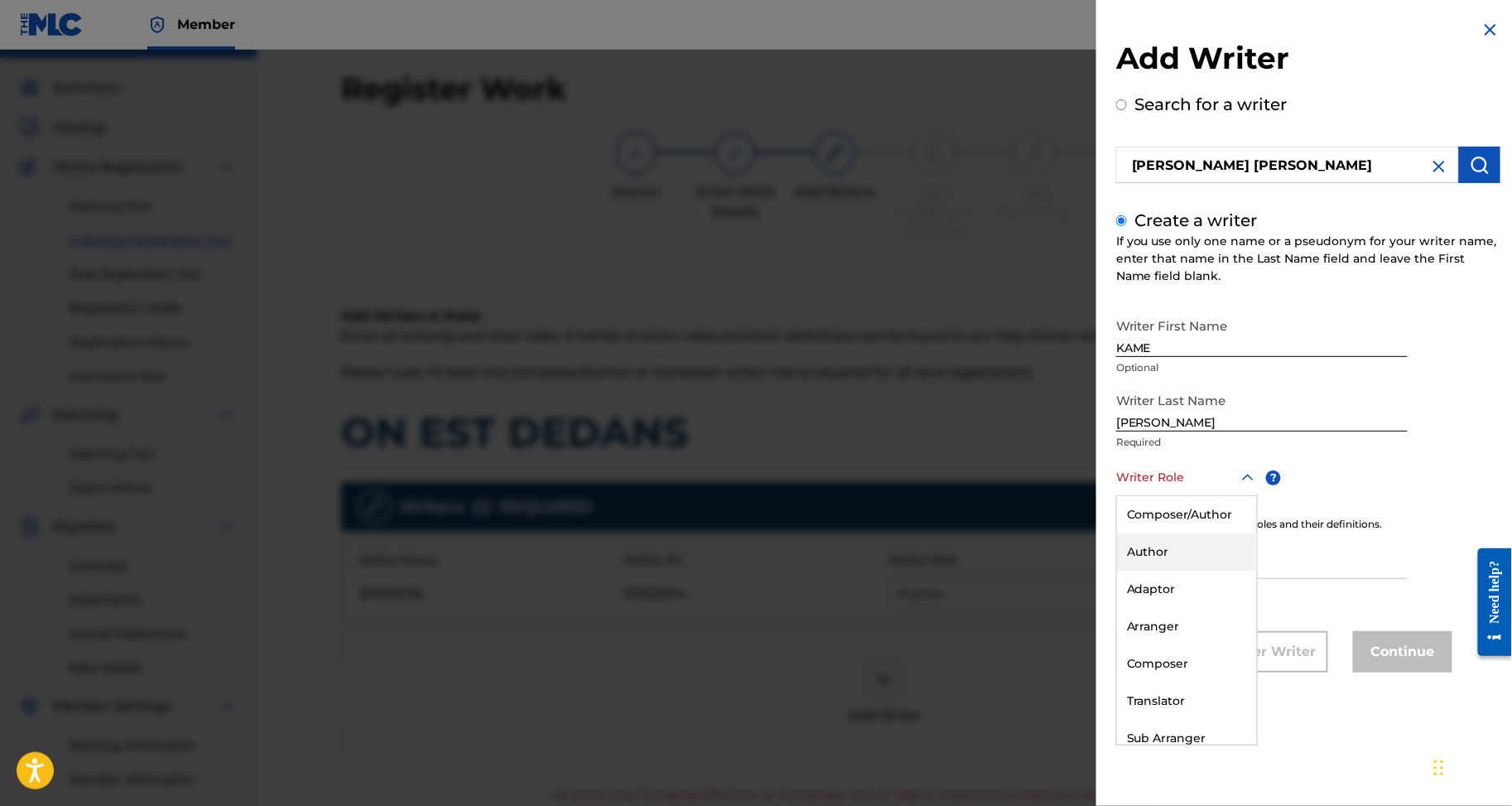
click at [1118, 571] on div "Author" at bounding box center [1188, 552] width 140 height 37
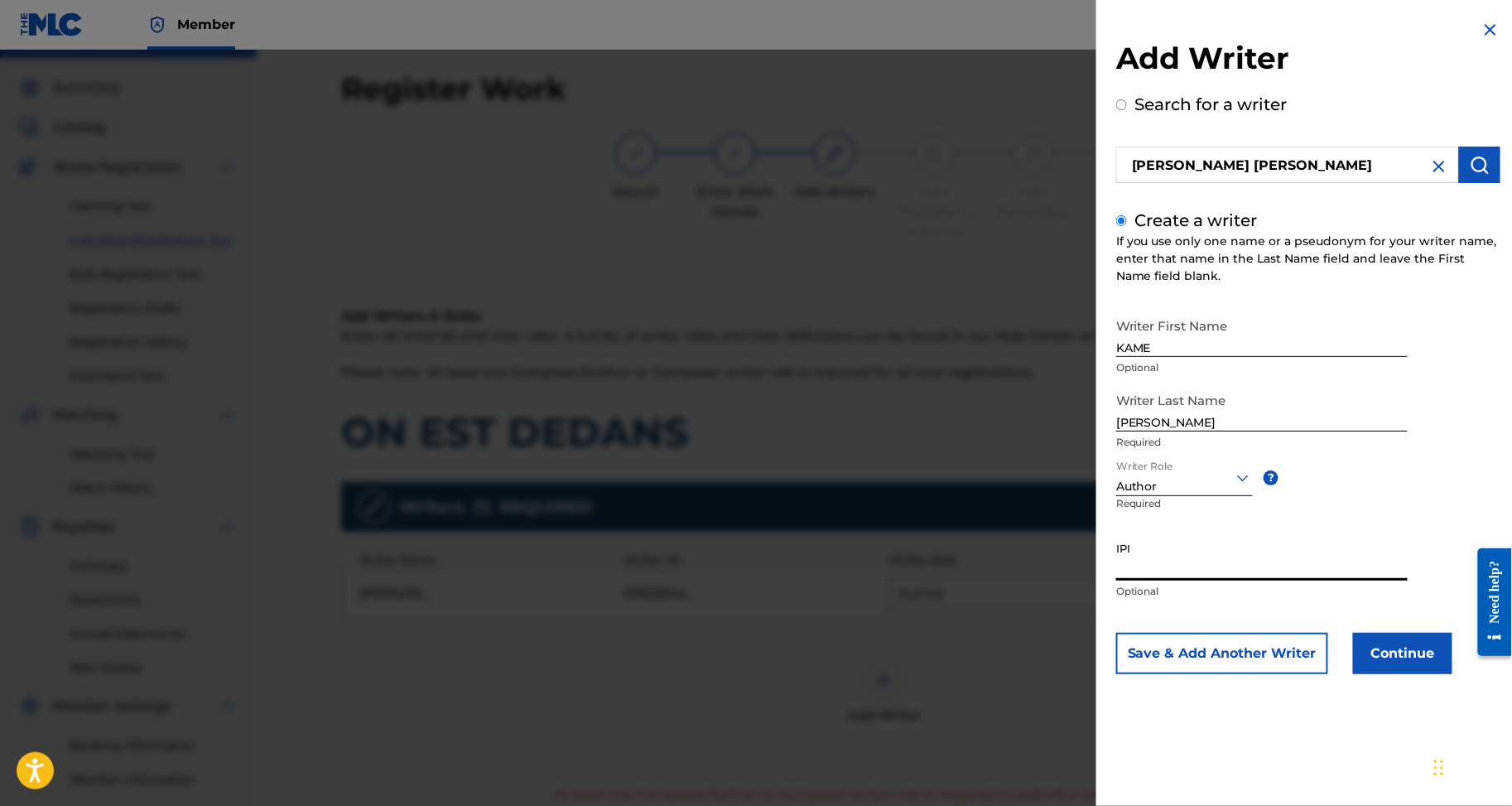
click at [1117, 581] on input "IPI" at bounding box center [1263, 557] width 292 height 47
paste input "1245748044"
type input "1245748044"
click at [1117, 534] on div "Writer Role Author ? Required" at bounding box center [1204, 496] width 174 height 74
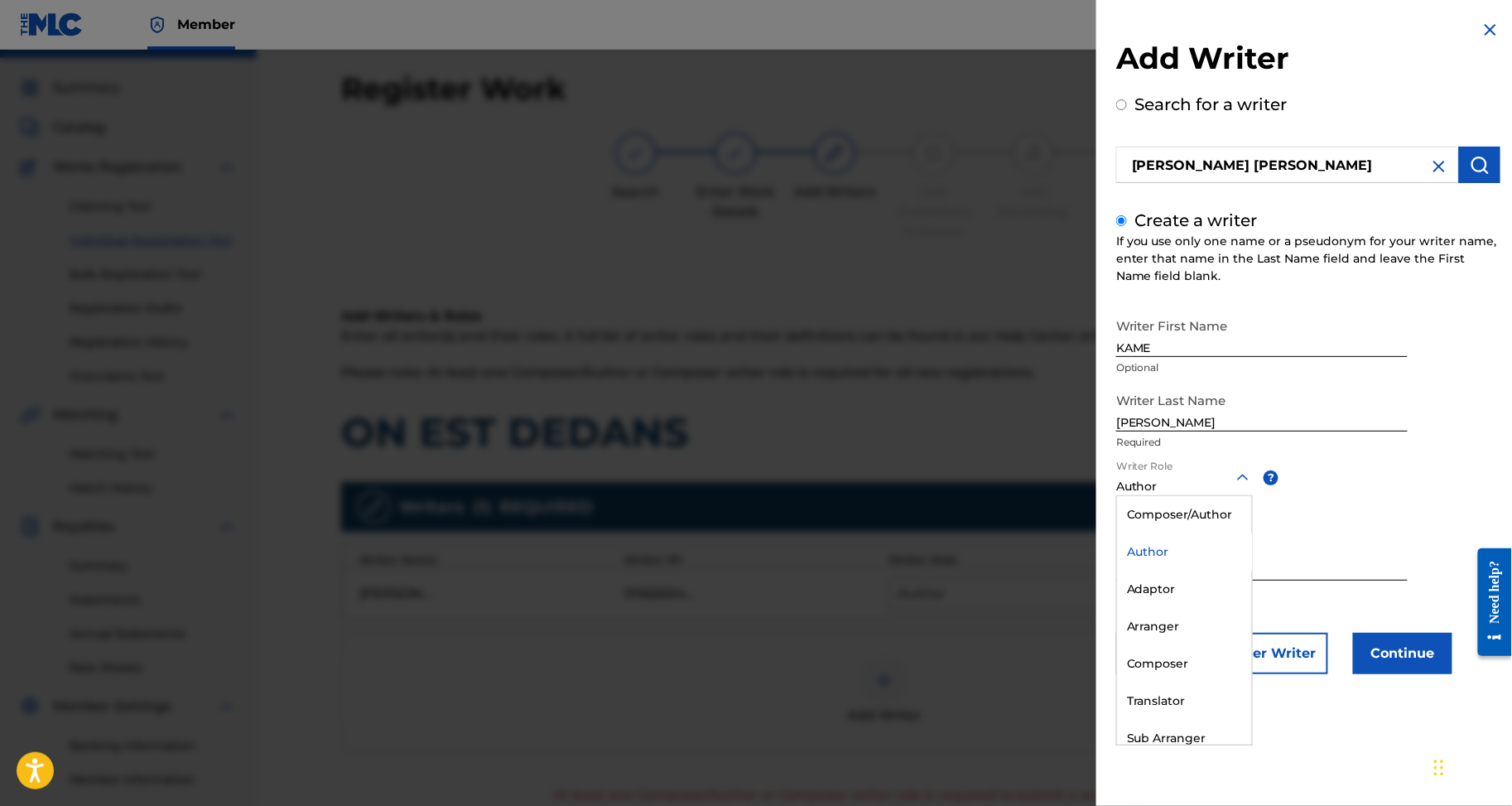
click at [1120, 496] on div "Author" at bounding box center [1185, 486] width 137 height 18
click at [1118, 683] on div "Composer" at bounding box center [1185, 664] width 135 height 37
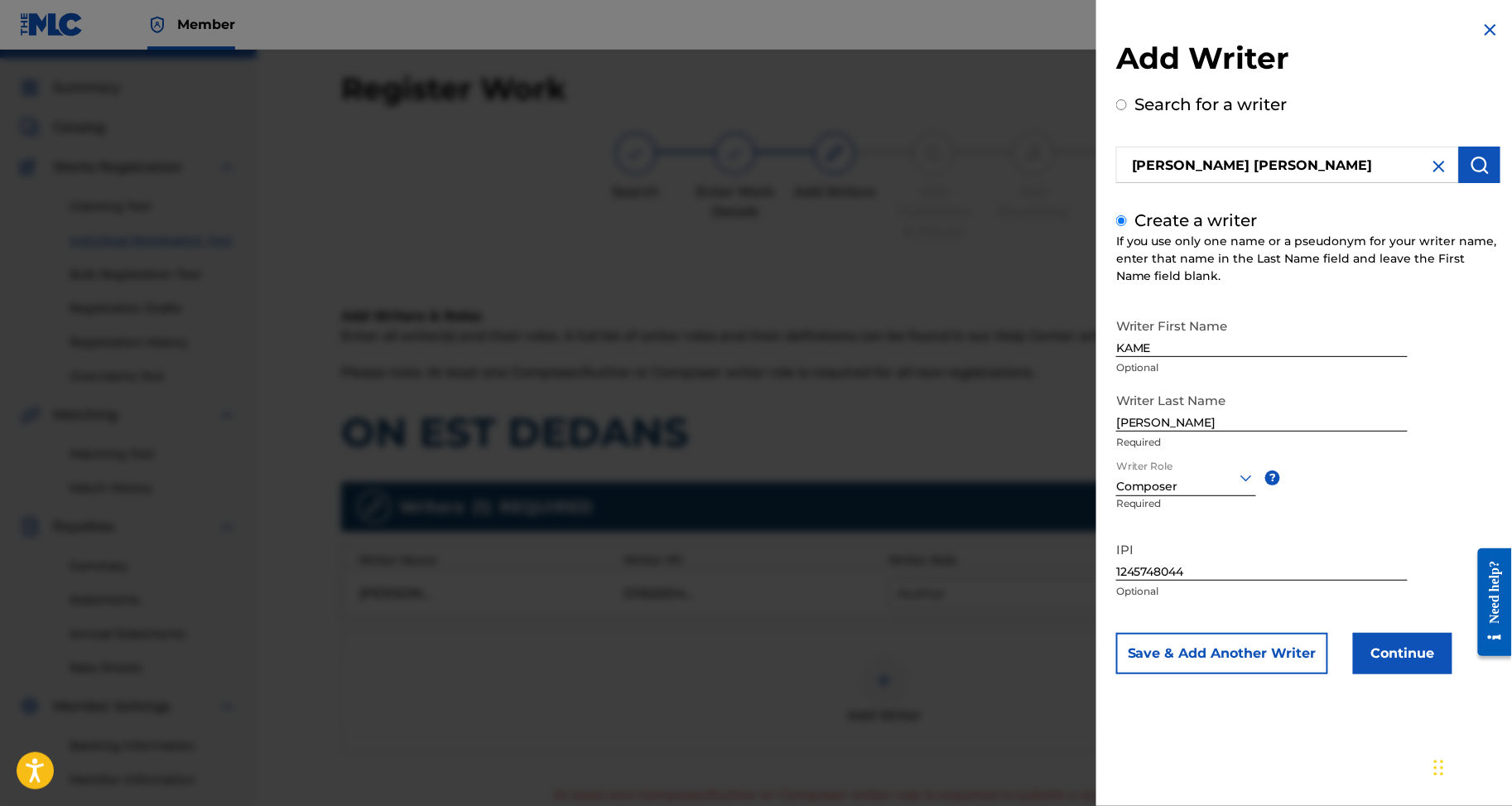
click at [1354, 674] on button "Continue" at bounding box center [1403, 653] width 99 height 41
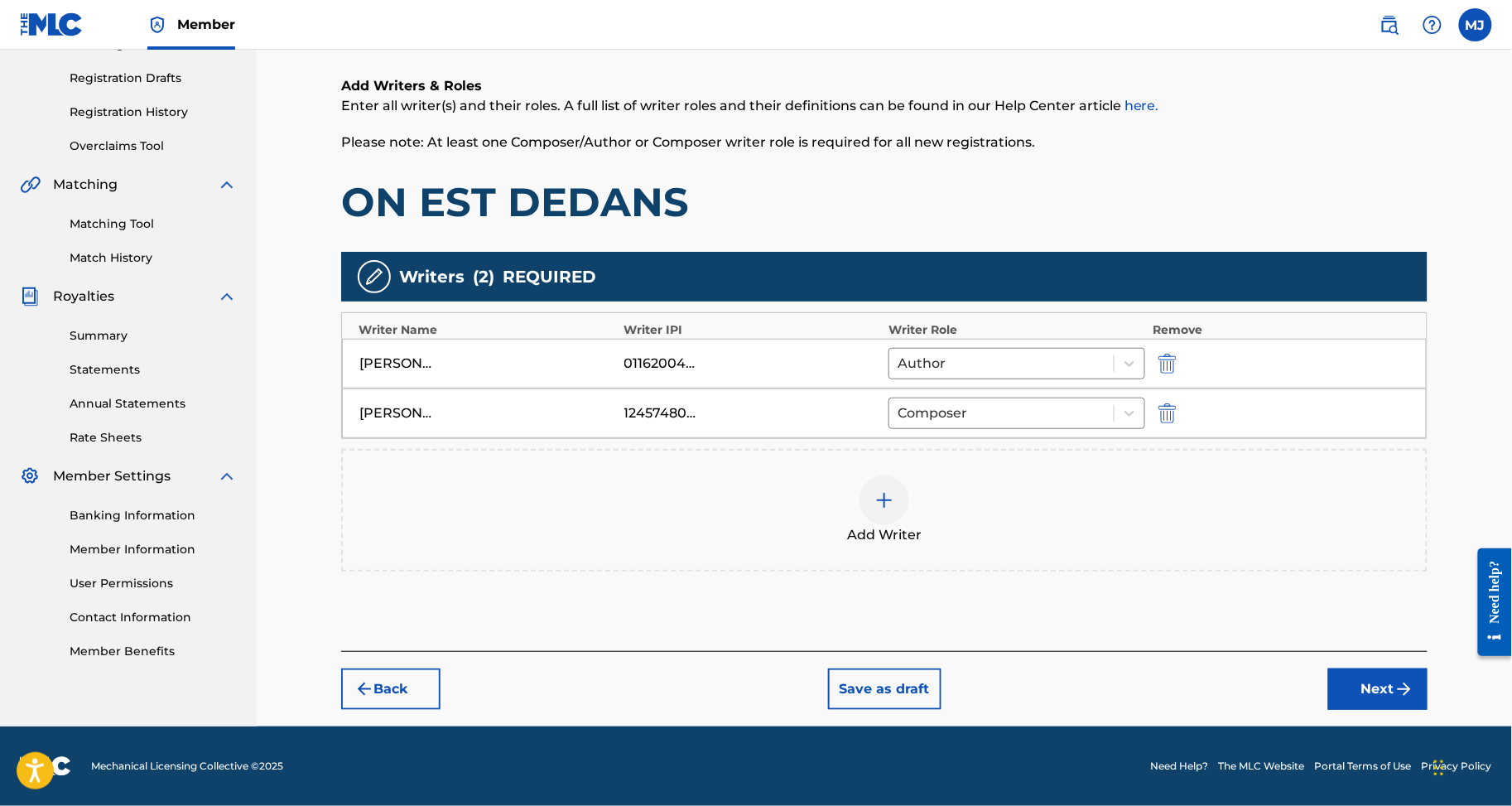
click at [1386, 669] on button "Next" at bounding box center [1378, 689] width 99 height 41
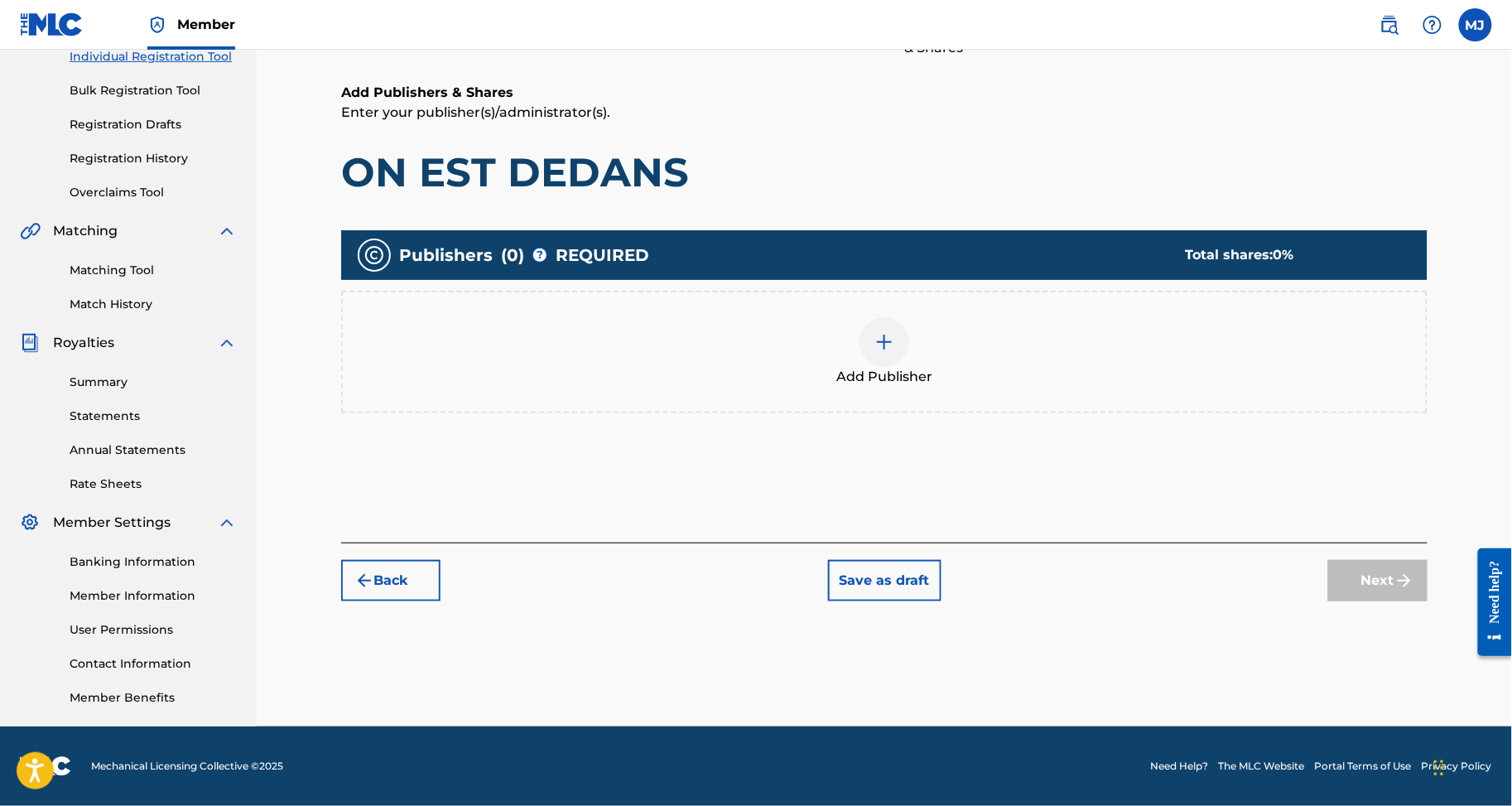
scroll to position [353, 0]
click at [915, 350] on div "Add Publisher" at bounding box center [884, 352] width 1086 height 122
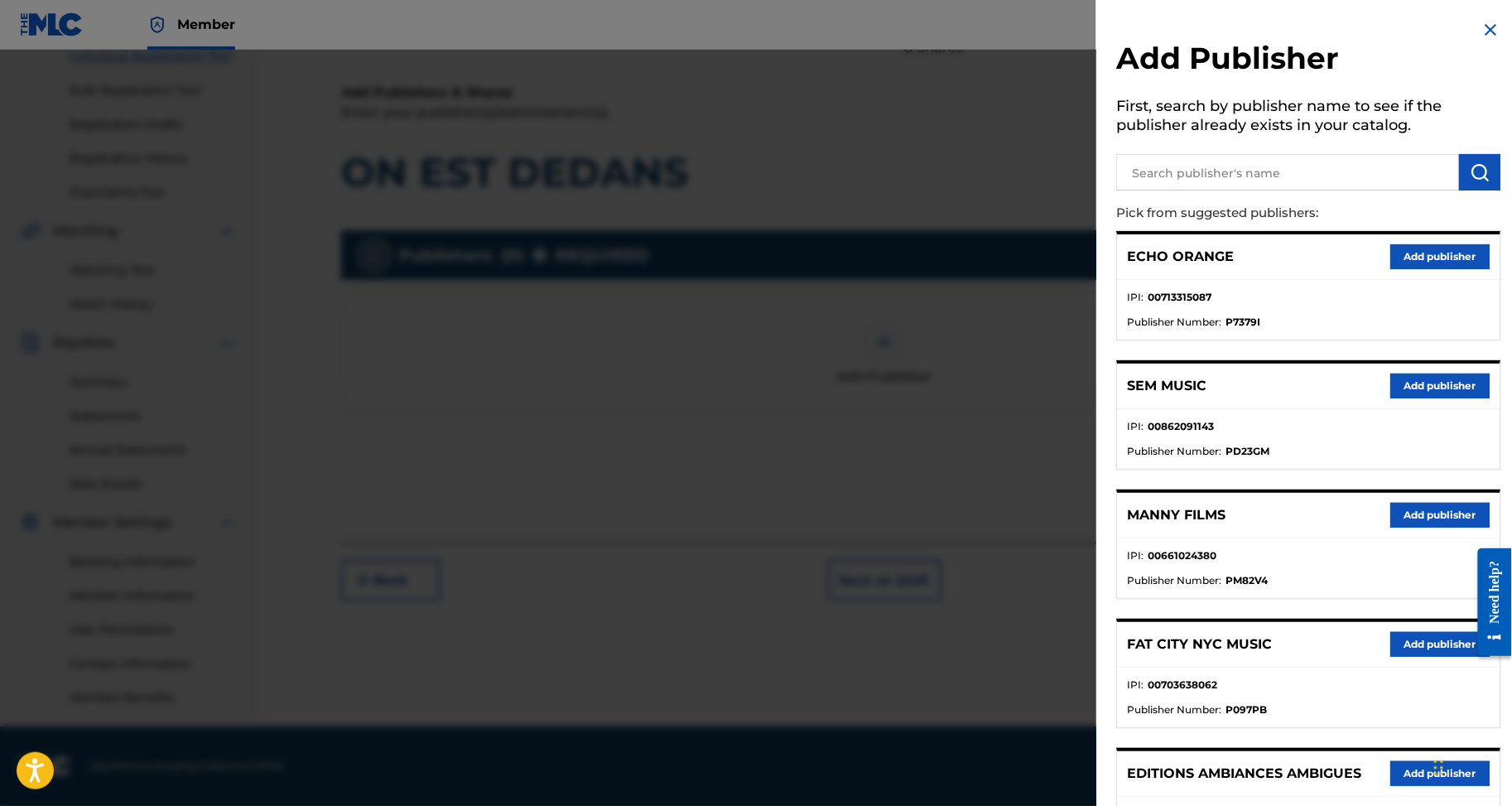
click at [1117, 220] on p "Pick from suggested publishers:" at bounding box center [1262, 213] width 290 height 35
click at [1126, 191] on input "text" at bounding box center [1288, 172] width 343 height 36
type input "appeal"
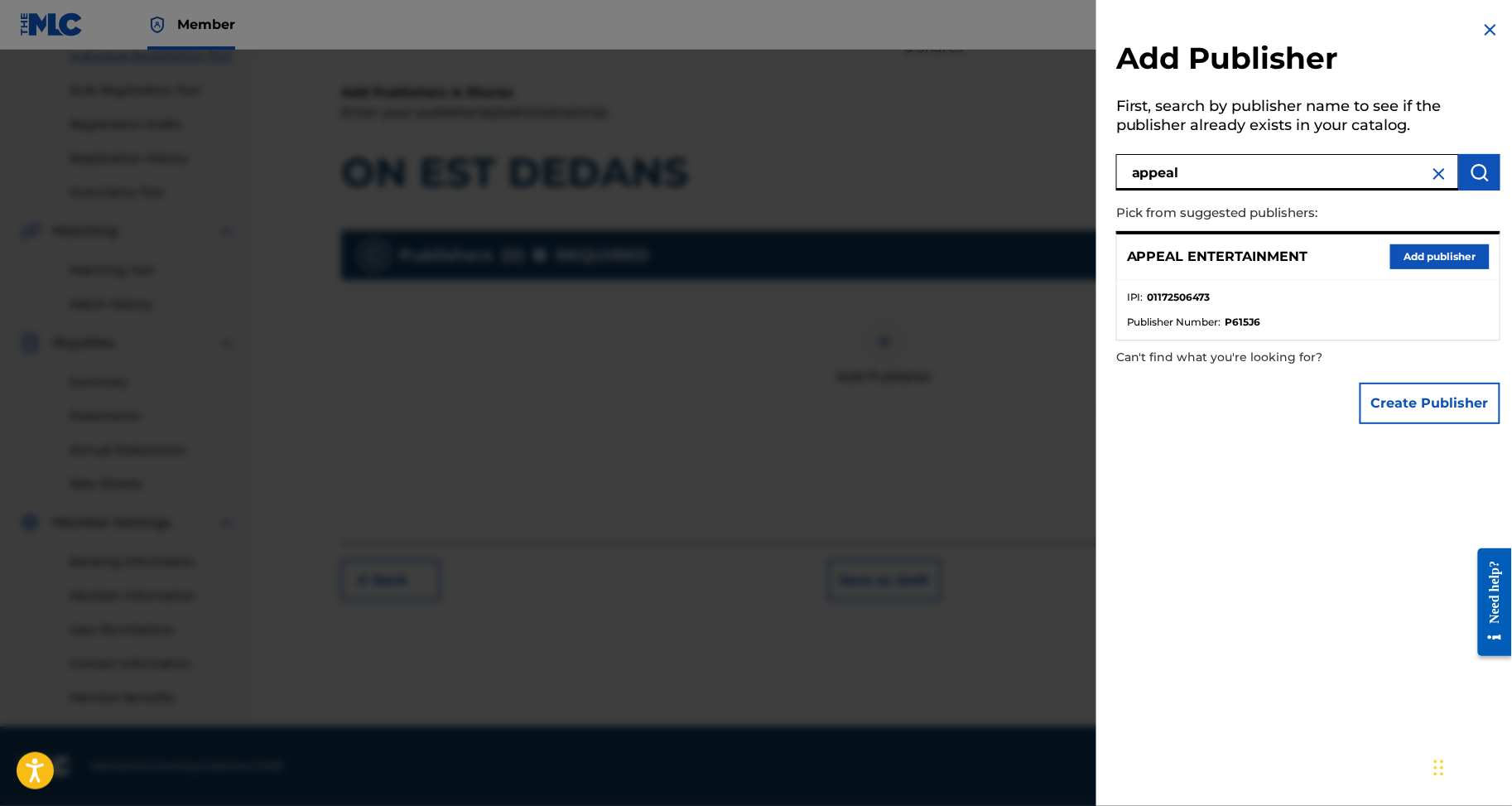
click at [1411, 269] on button "Add publisher" at bounding box center [1440, 256] width 99 height 24
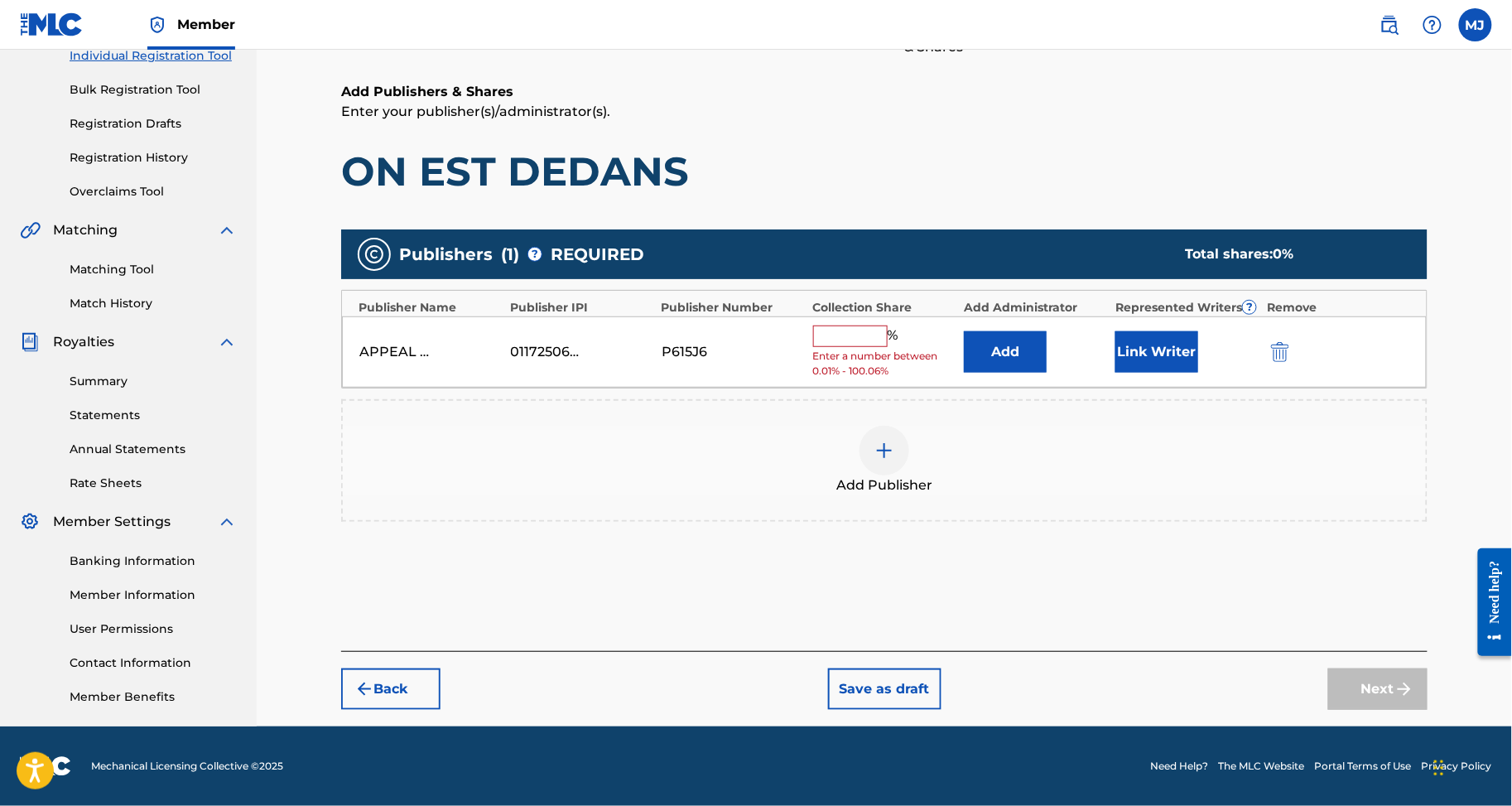
click at [1047, 331] on button "Add" at bounding box center [1005, 352] width 83 height 41
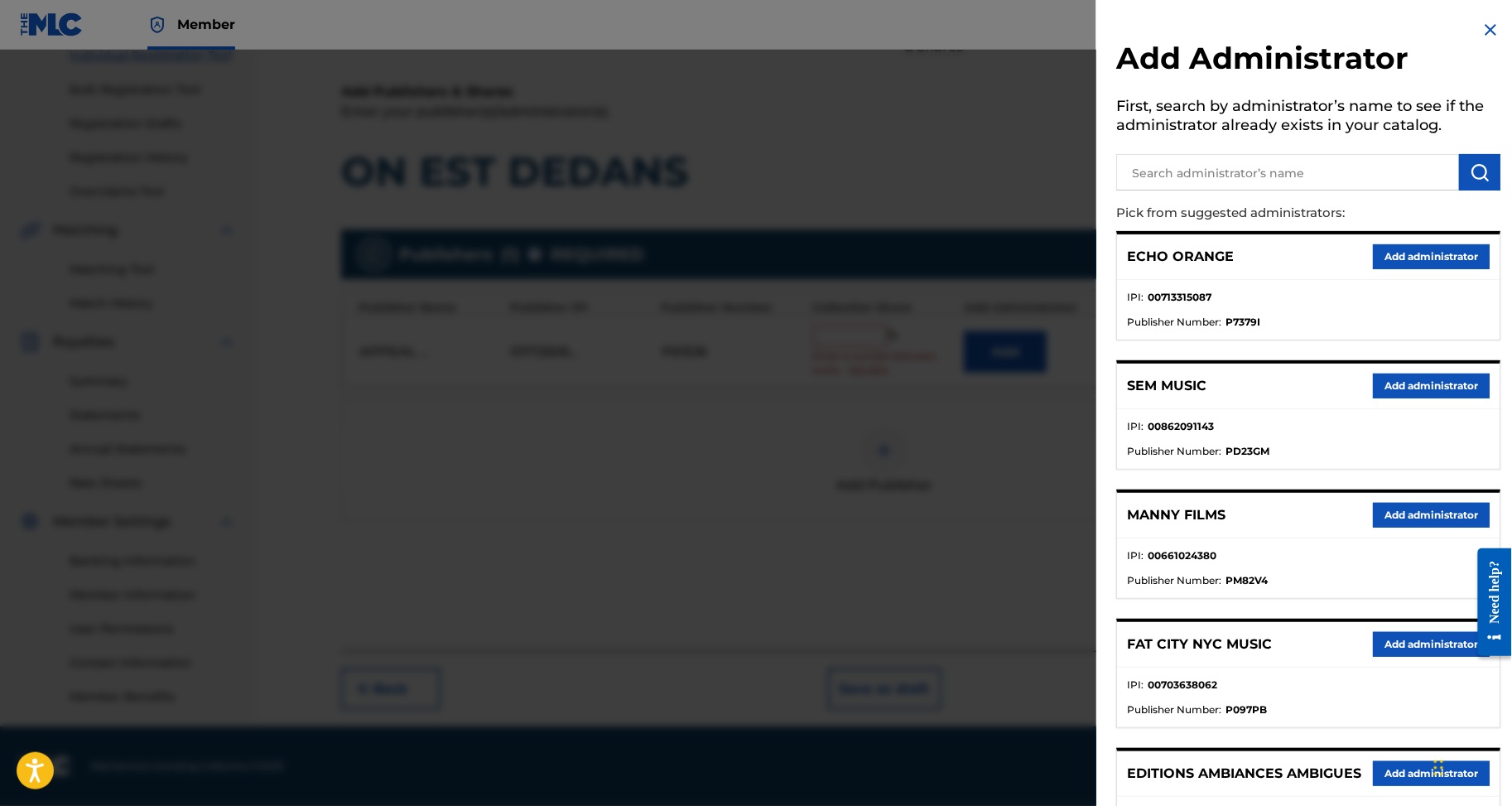
click at [1422, 269] on button "Add administrator" at bounding box center [1431, 256] width 117 height 24
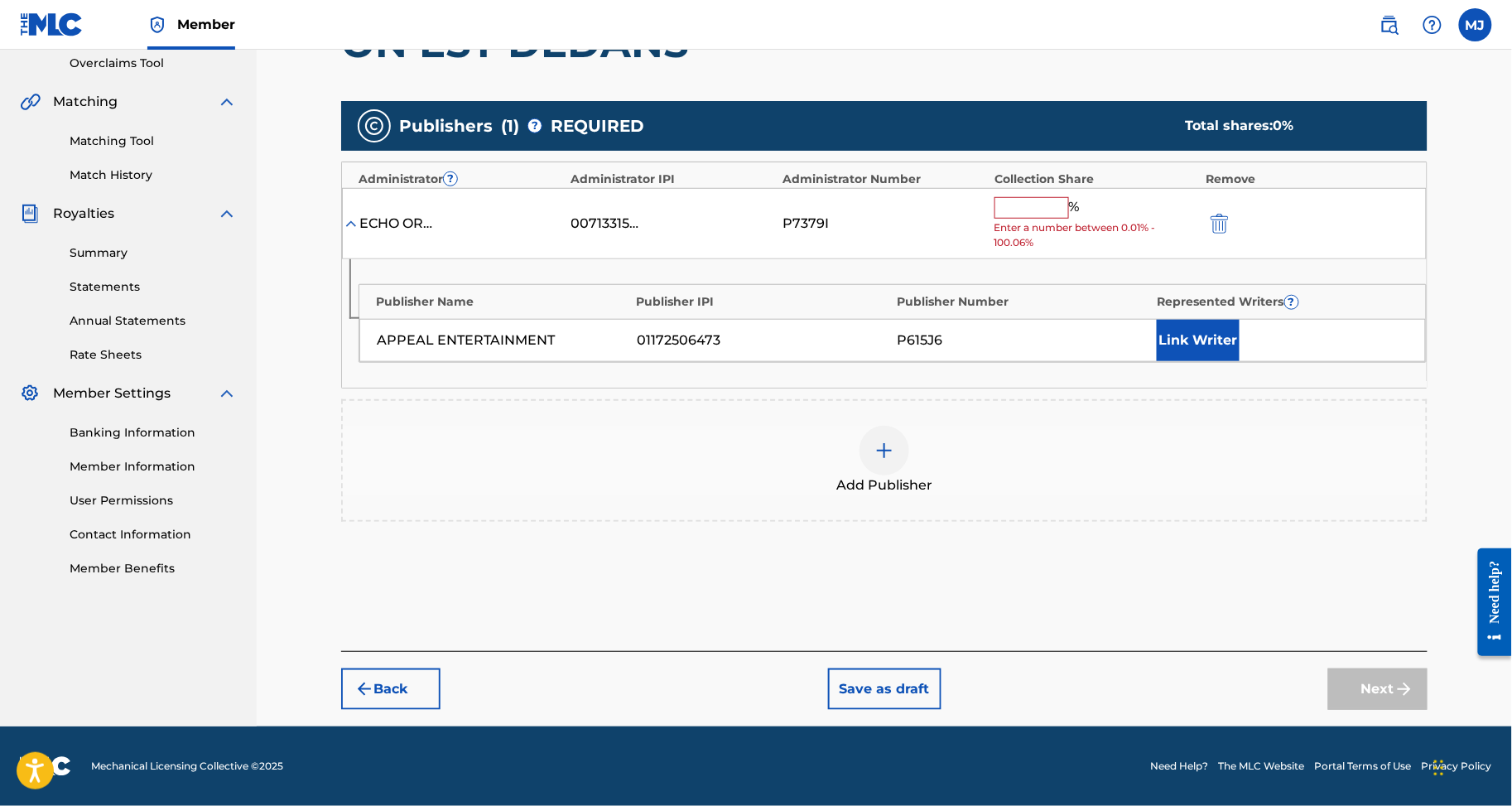
click at [1050, 251] on div "% Enter a number between 0.01% - 100.06%" at bounding box center [1096, 224] width 204 height 54
click at [1054, 218] on input "text" at bounding box center [1032, 208] width 74 height 22
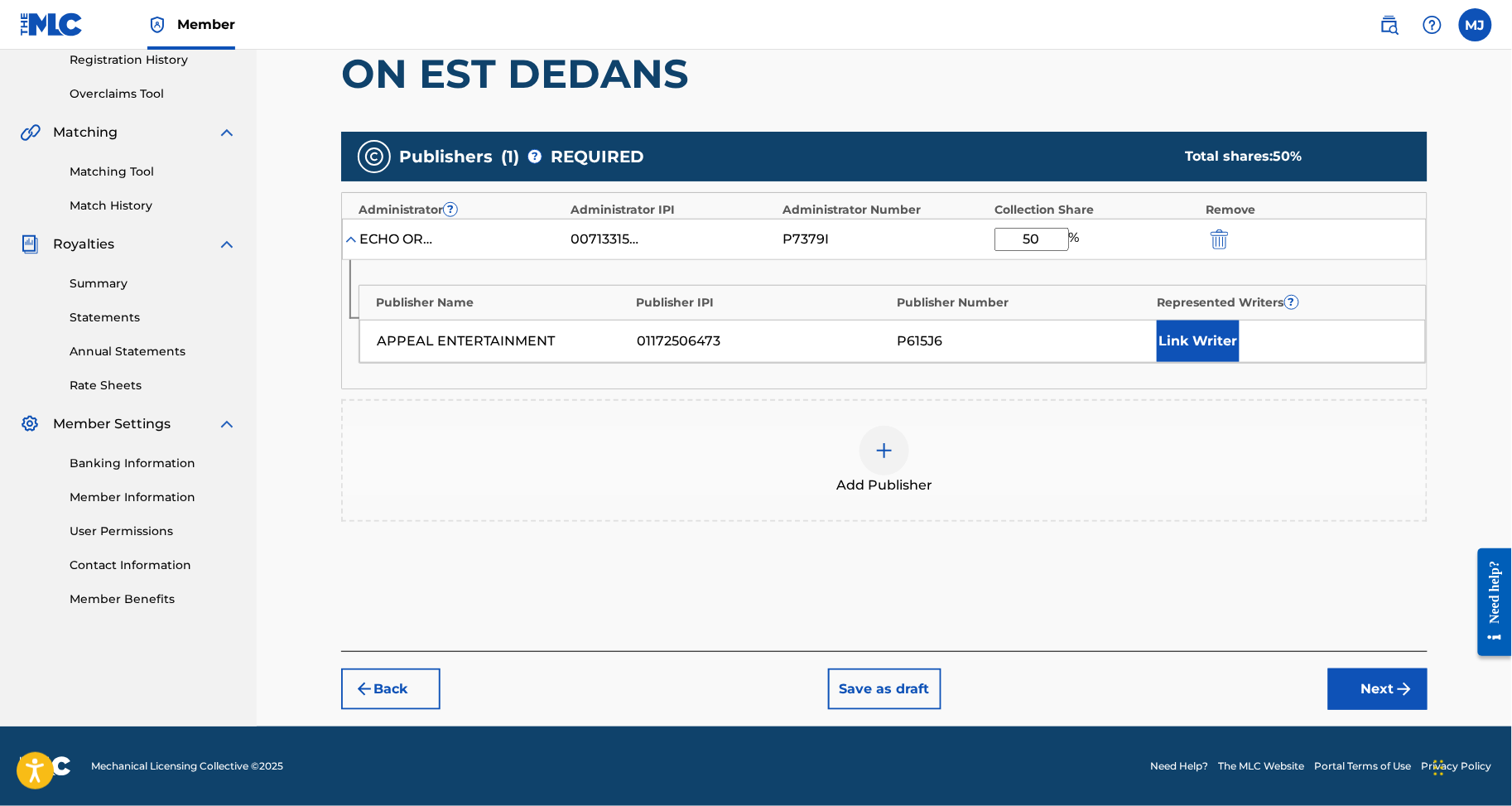
type input "50"
click at [1217, 362] on button "Link Writer" at bounding box center [1198, 341] width 83 height 41
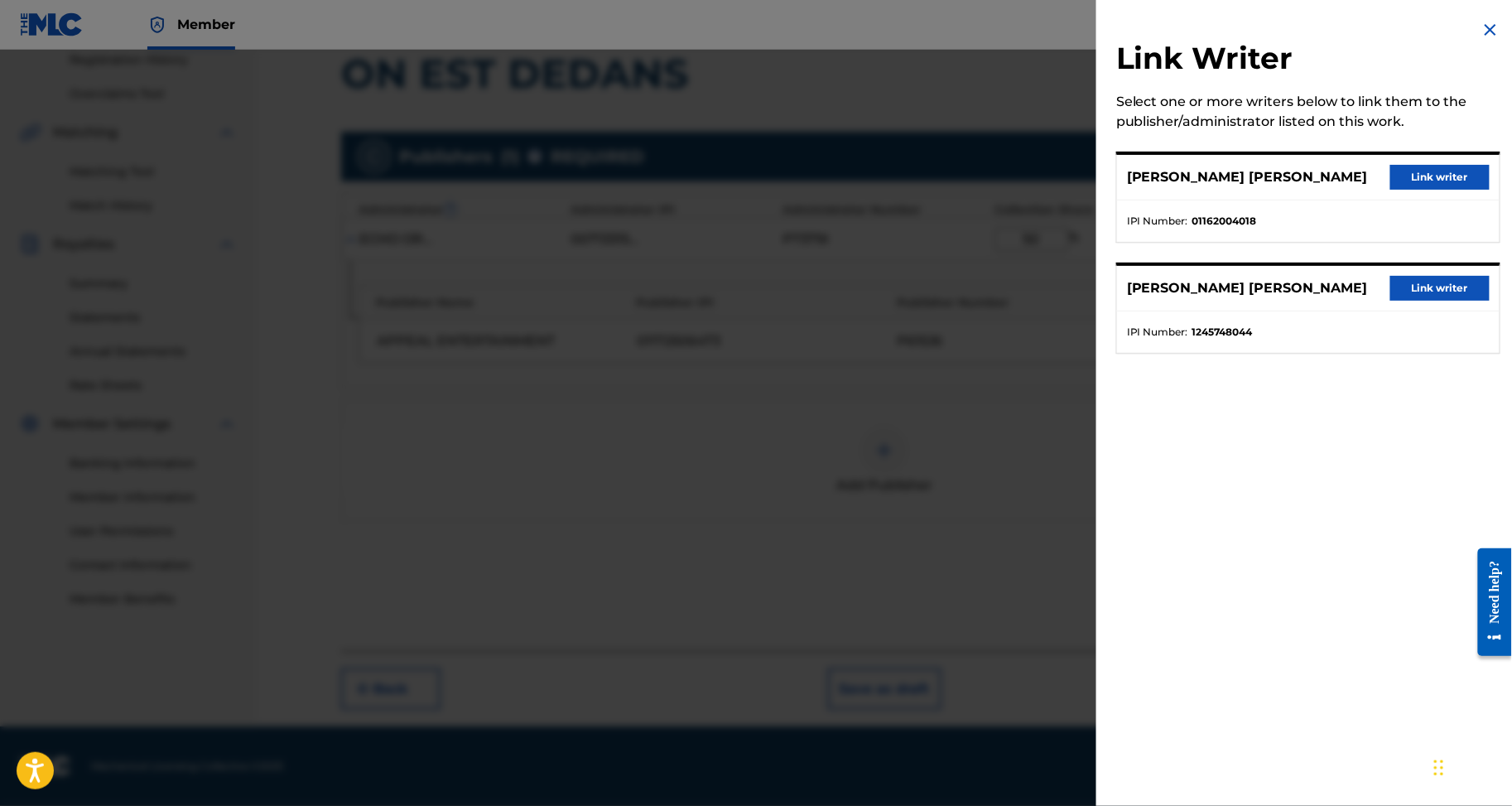
click at [1391, 301] on button "Link writer" at bounding box center [1440, 287] width 99 height 24
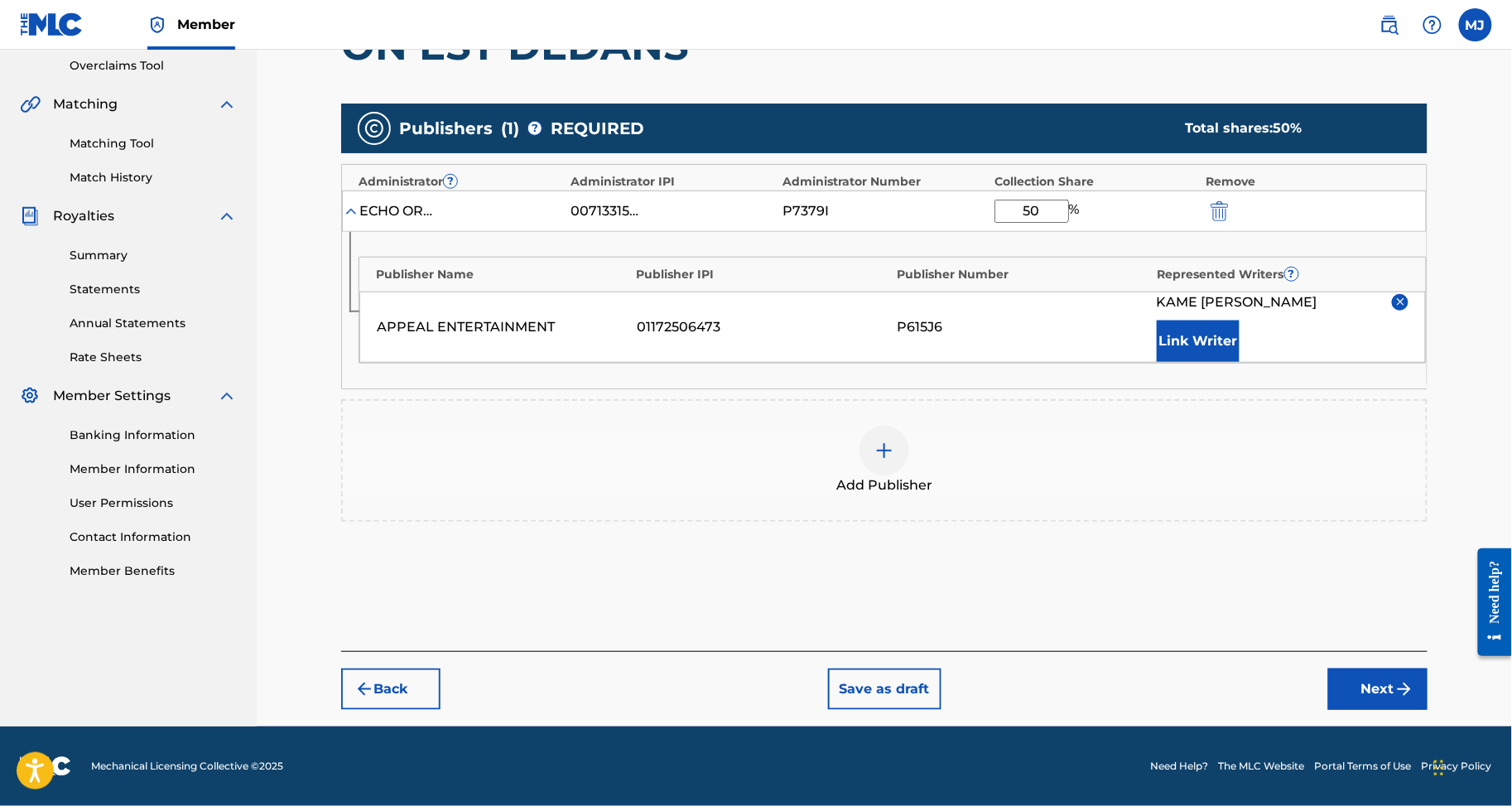
click at [1242, 389] on div "Publisher Name Publisher IPI Publisher Number Represented Writers ? APPEAL ENTE…" at bounding box center [884, 310] width 1085 height 157
click at [1240, 362] on button "Link Writer" at bounding box center [1198, 341] width 83 height 41
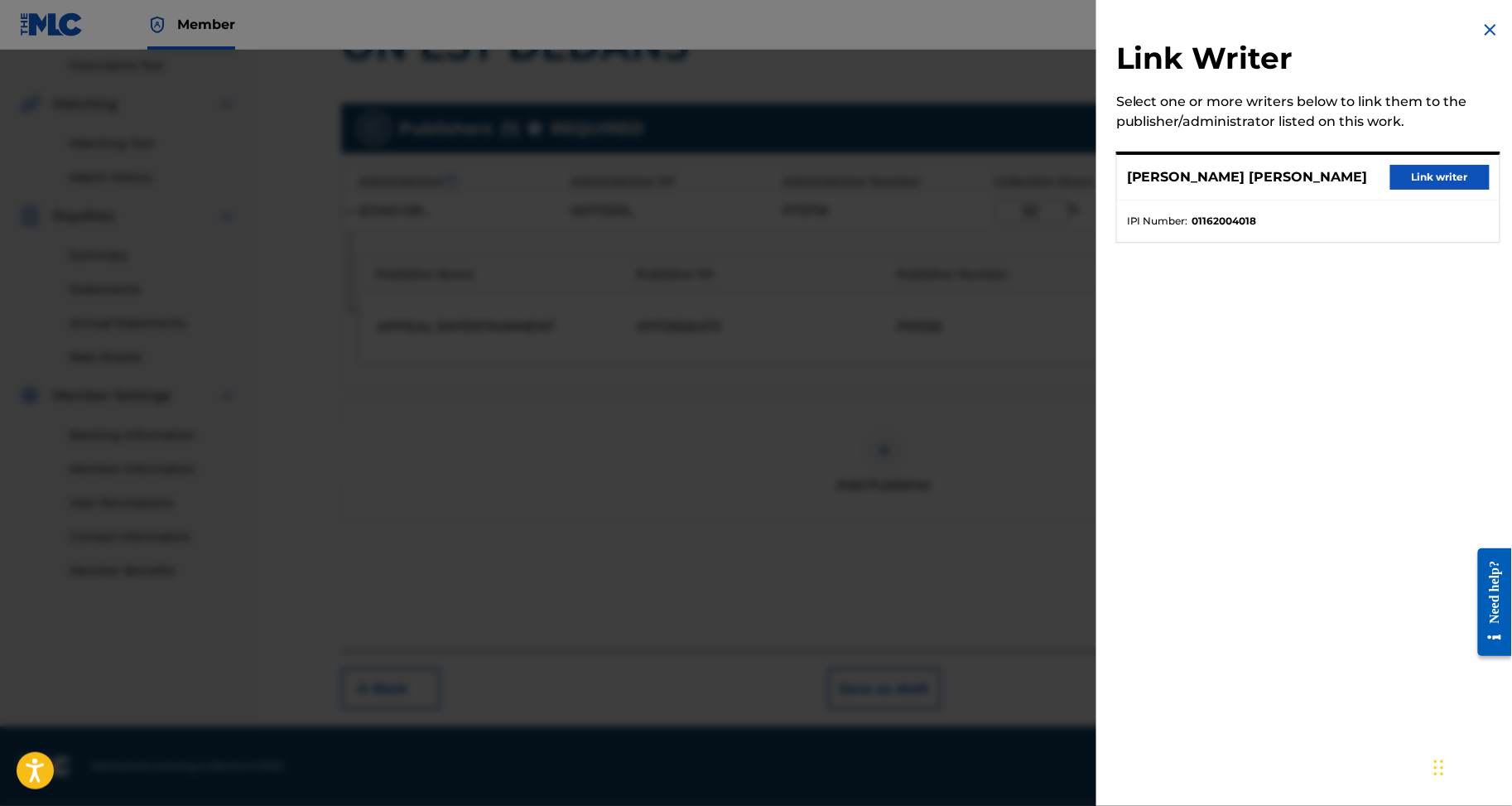
click at [1415, 190] on button "Link writer" at bounding box center [1440, 177] width 99 height 24
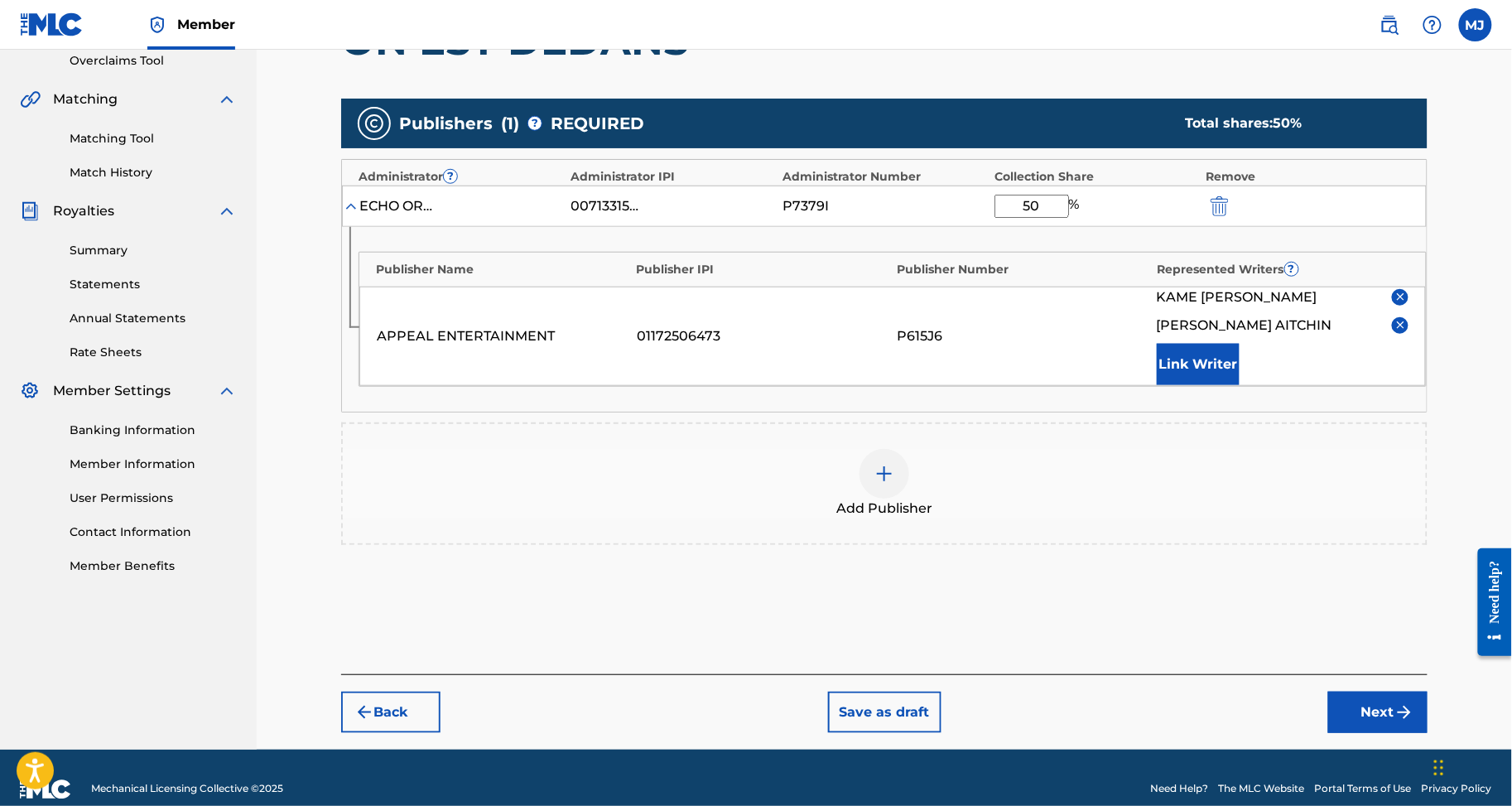
click at [1204, 385] on button "Link Writer" at bounding box center [1198, 364] width 83 height 41
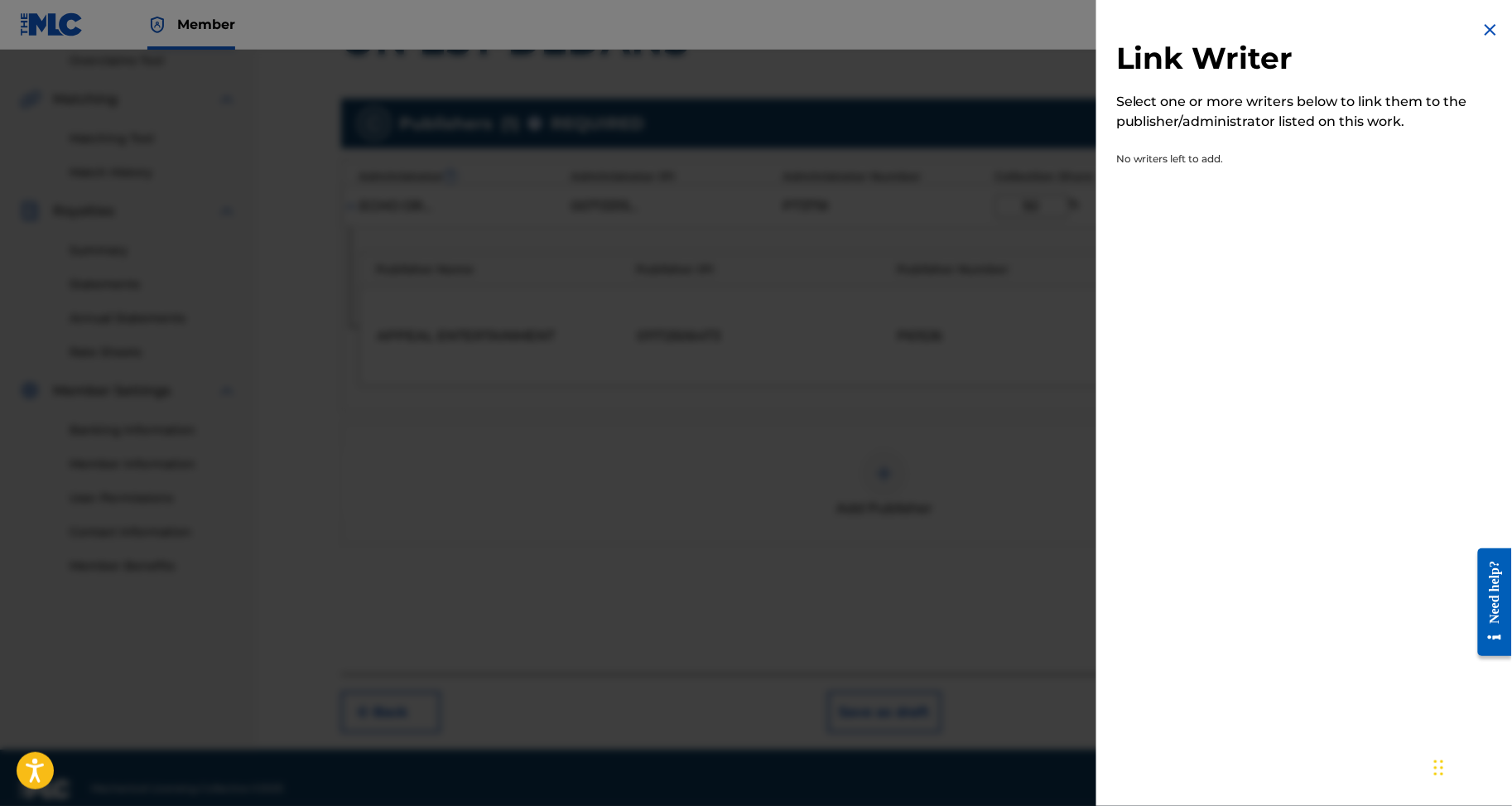
click at [1204, 440] on div "Link Writer Select one or more writers below to link them to the publisher/admi…" at bounding box center [1308, 403] width 424 height 806
click at [904, 418] on div at bounding box center [756, 453] width 1512 height 806
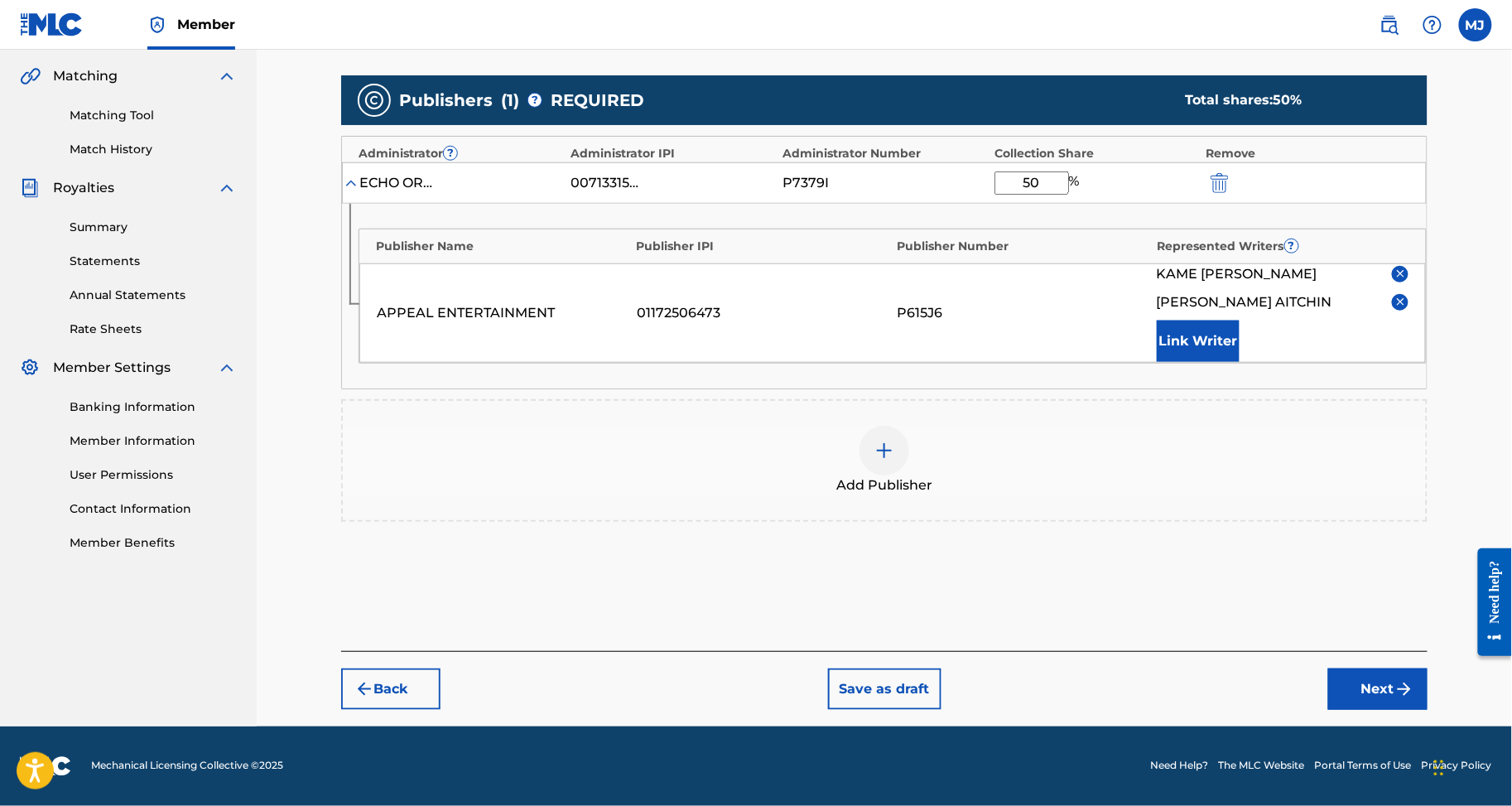
drag, startPoint x: 1383, startPoint y: 628, endPoint x: 1385, endPoint y: 637, distance: 9.2
click at [1383, 651] on div "Back Save as draft Next" at bounding box center [884, 680] width 1086 height 59
click at [1392, 669] on button "Next" at bounding box center [1378, 689] width 99 height 41
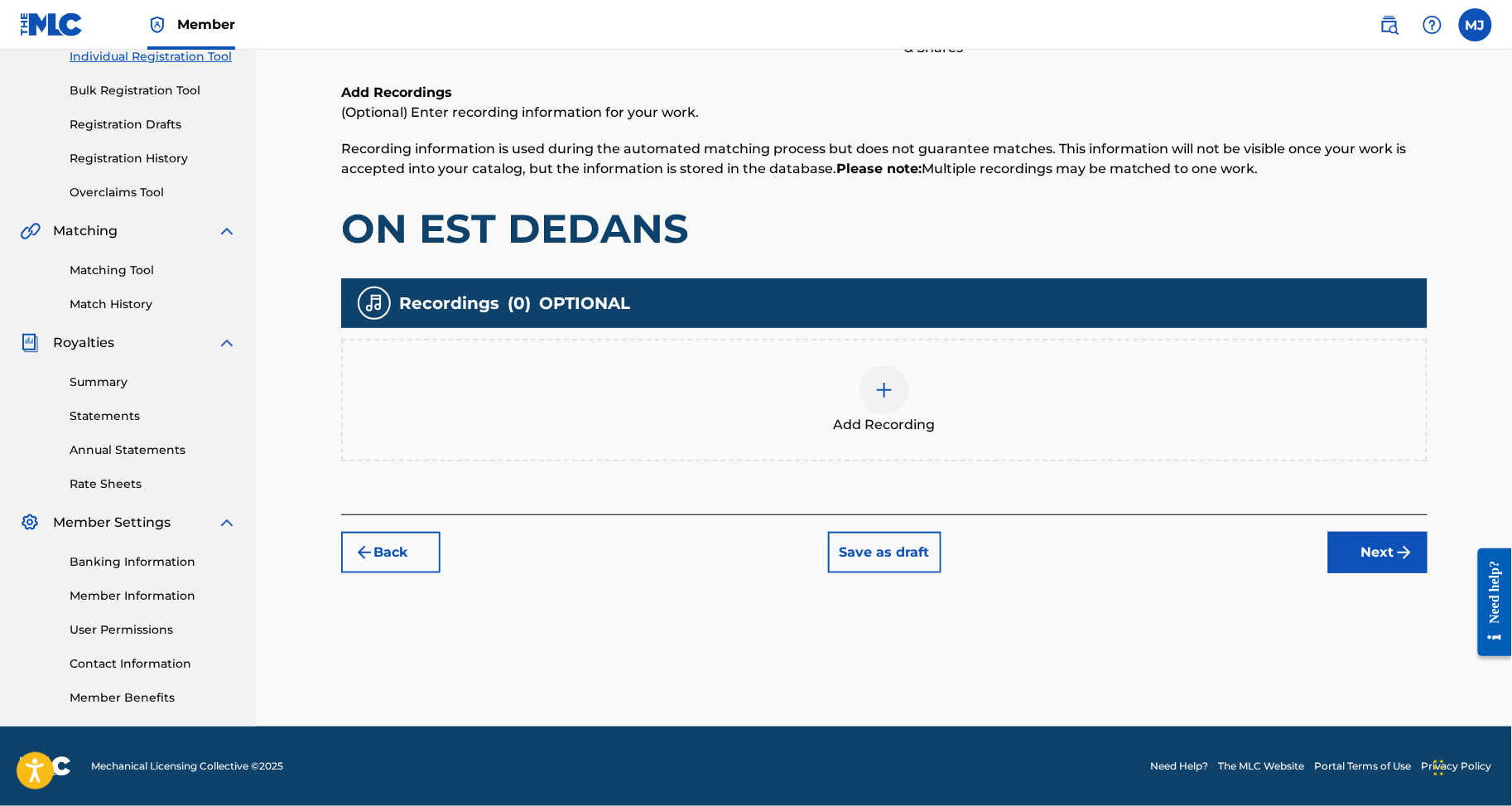
click at [1407, 532] on button "Next" at bounding box center [1378, 552] width 99 height 41
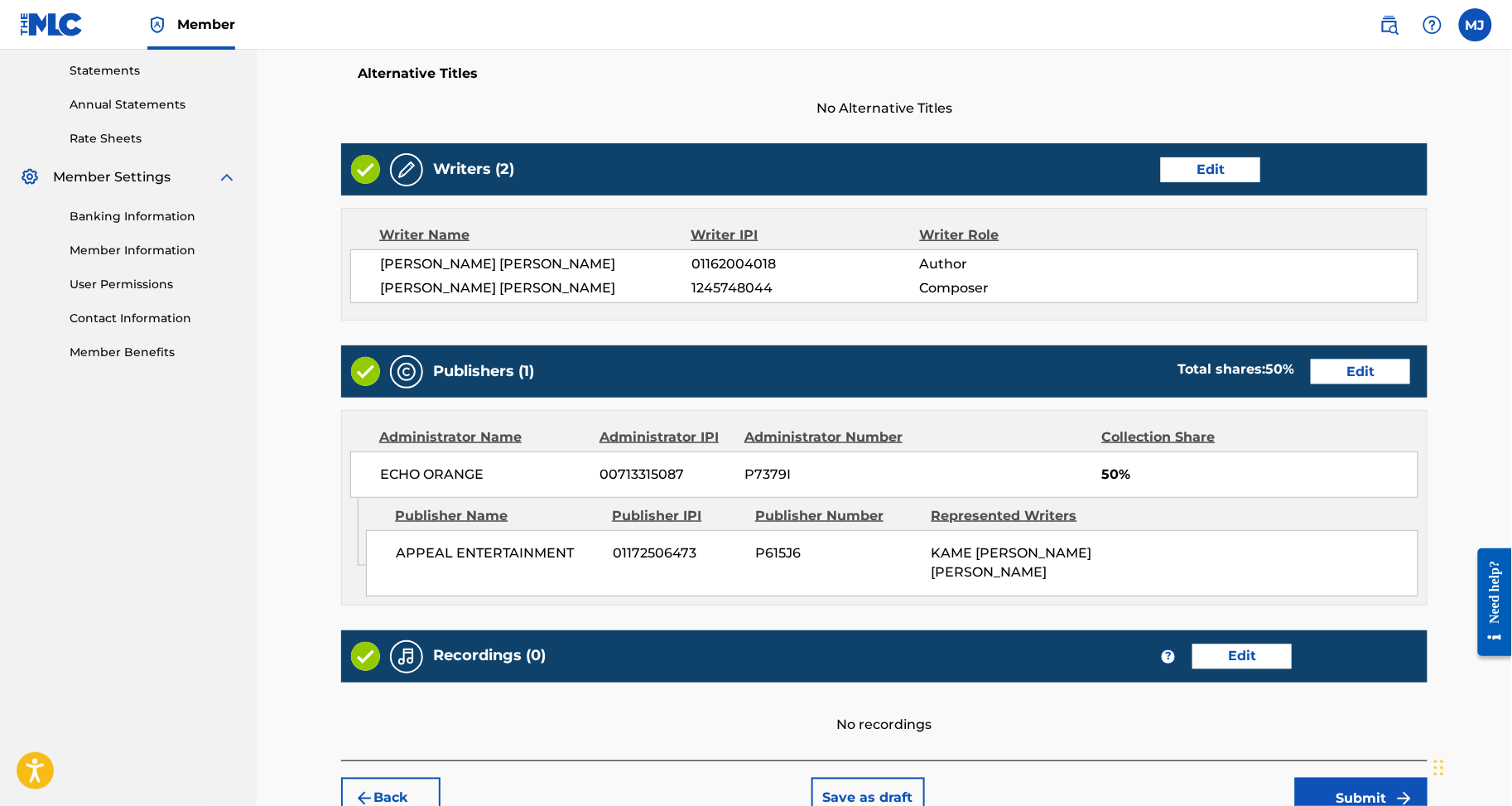
scroll to position [908, 0]
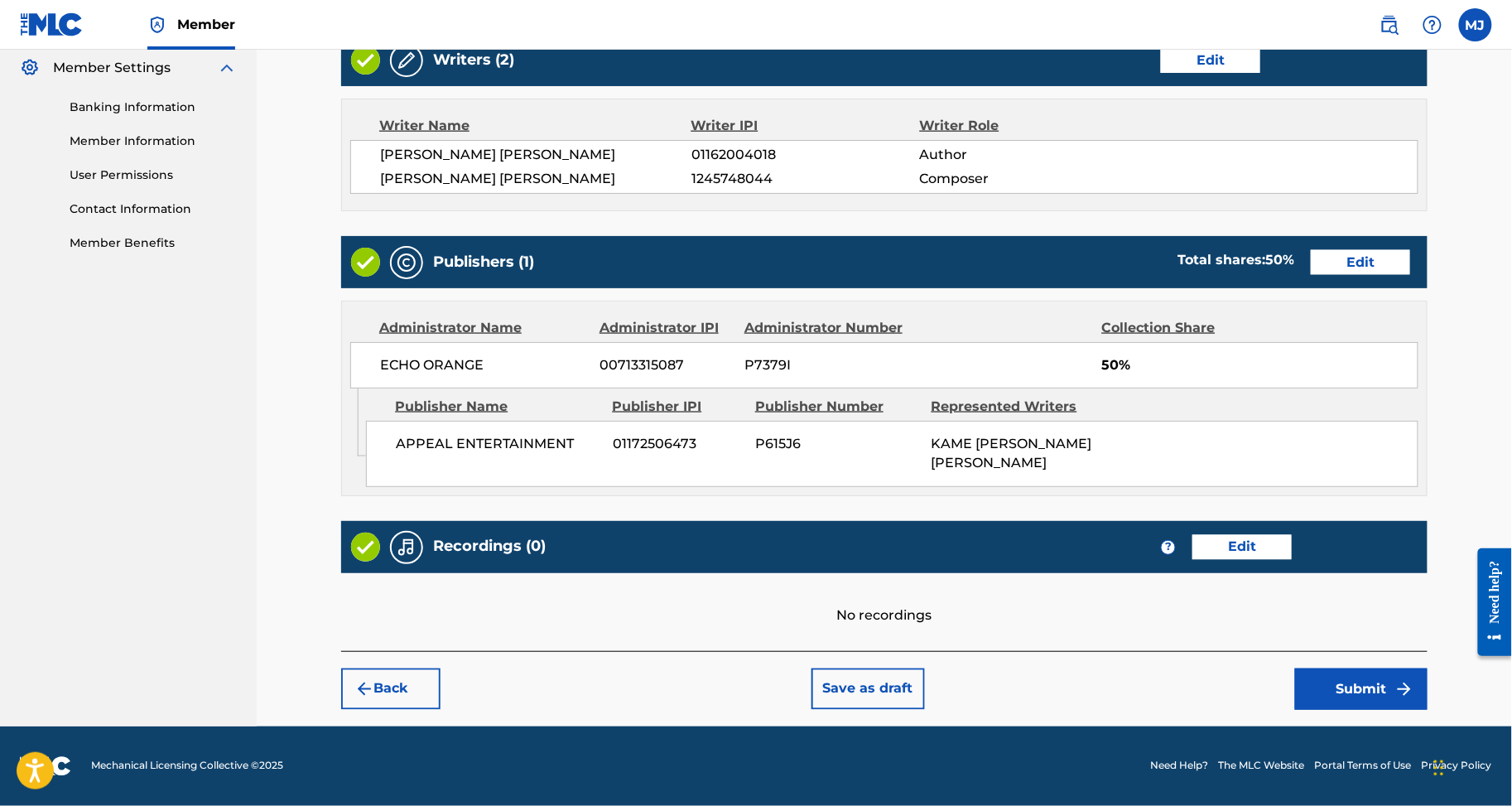
click at [1388, 706] on div "Register Work Search Enter Work Details Add Writers Add Publishers & Shares Add…" at bounding box center [884, 71] width 1120 height 1312
click at [1390, 676] on button "Submit" at bounding box center [1361, 689] width 132 height 41
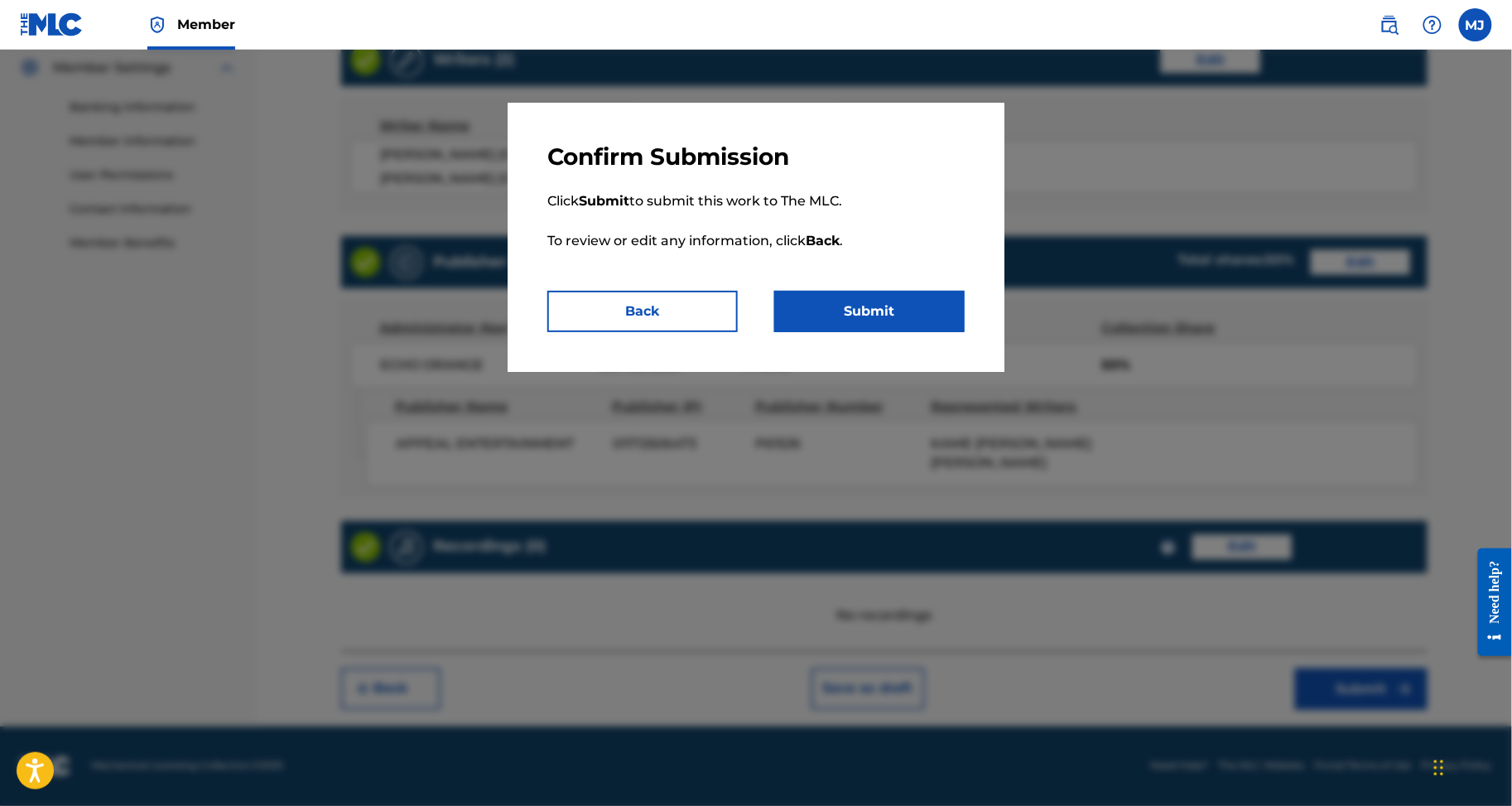
click at [936, 332] on button "Submit" at bounding box center [870, 311] width 190 height 41
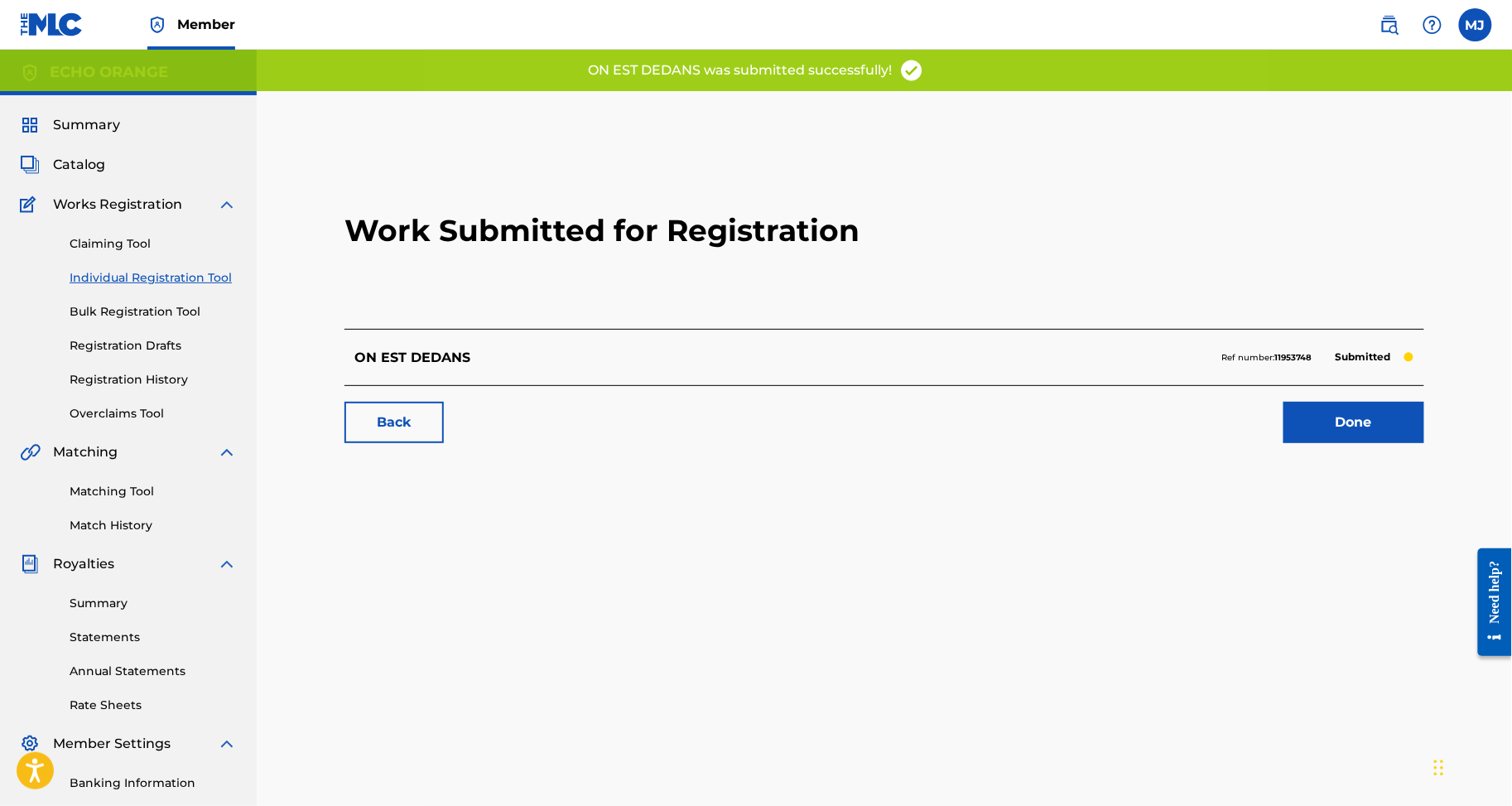
click at [1337, 443] on link "Done" at bounding box center [1354, 422] width 141 height 41
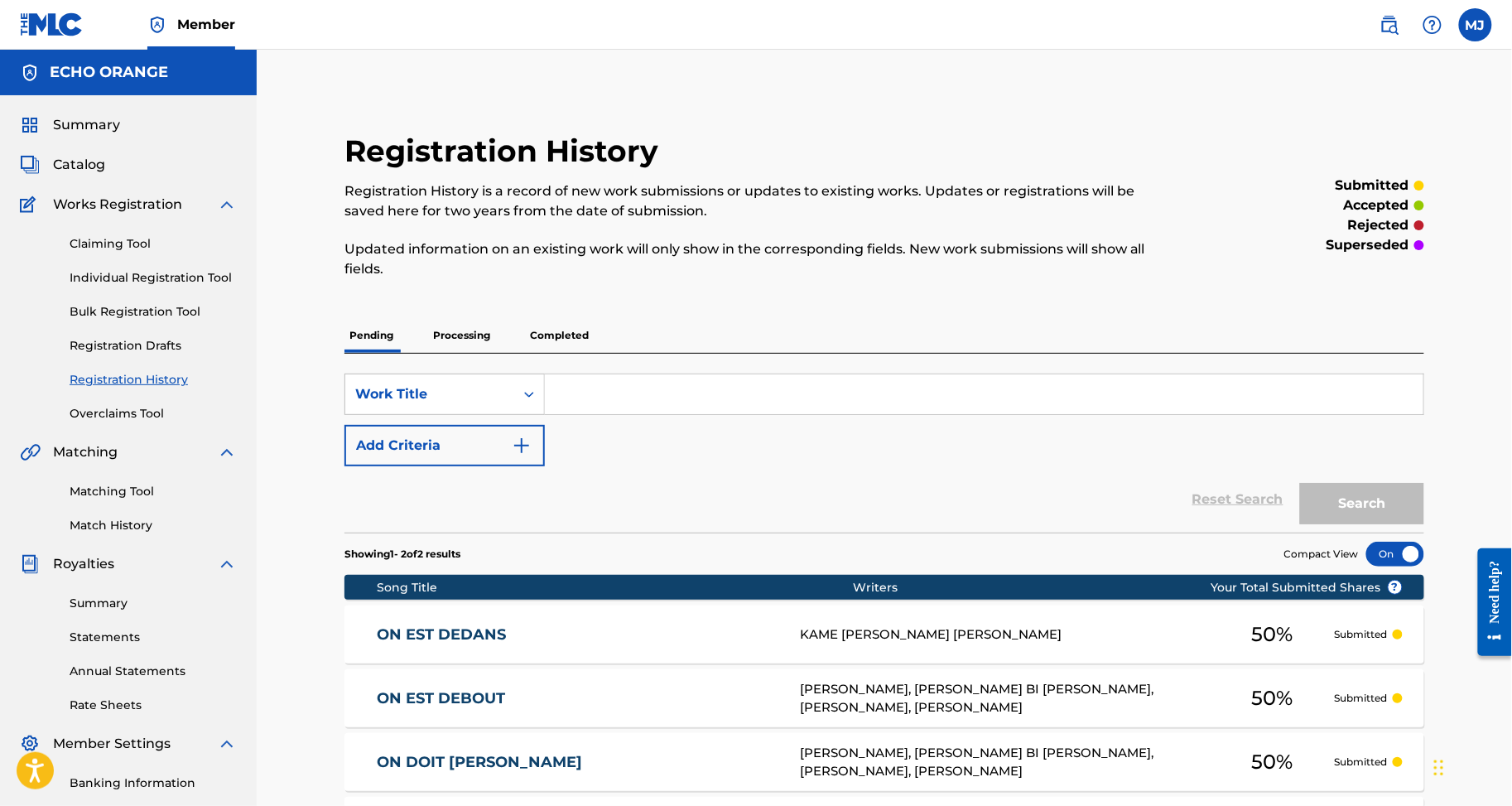
click at [177, 287] on link "Individual Registration Tool" at bounding box center [153, 277] width 168 height 18
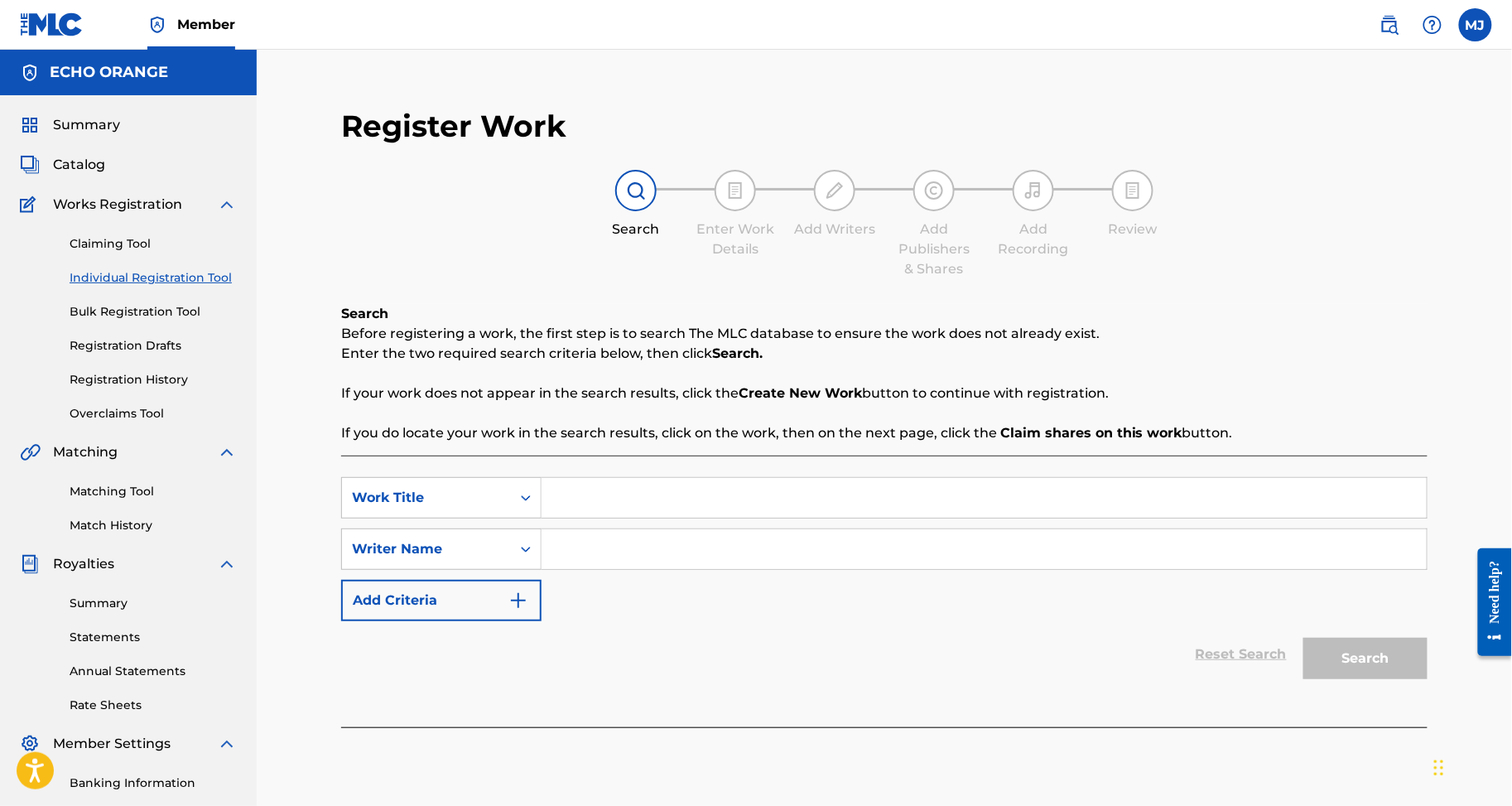
click at [753, 518] on input "Search Form" at bounding box center [984, 497] width 885 height 40
paste input "ON EST PUISSANT"
type input "ON EST PUISSANT"
click at [681, 569] on input "Search Form" at bounding box center [984, 549] width 885 height 40
paste input "KOUE FOUELO XAVIER MARTIAL"
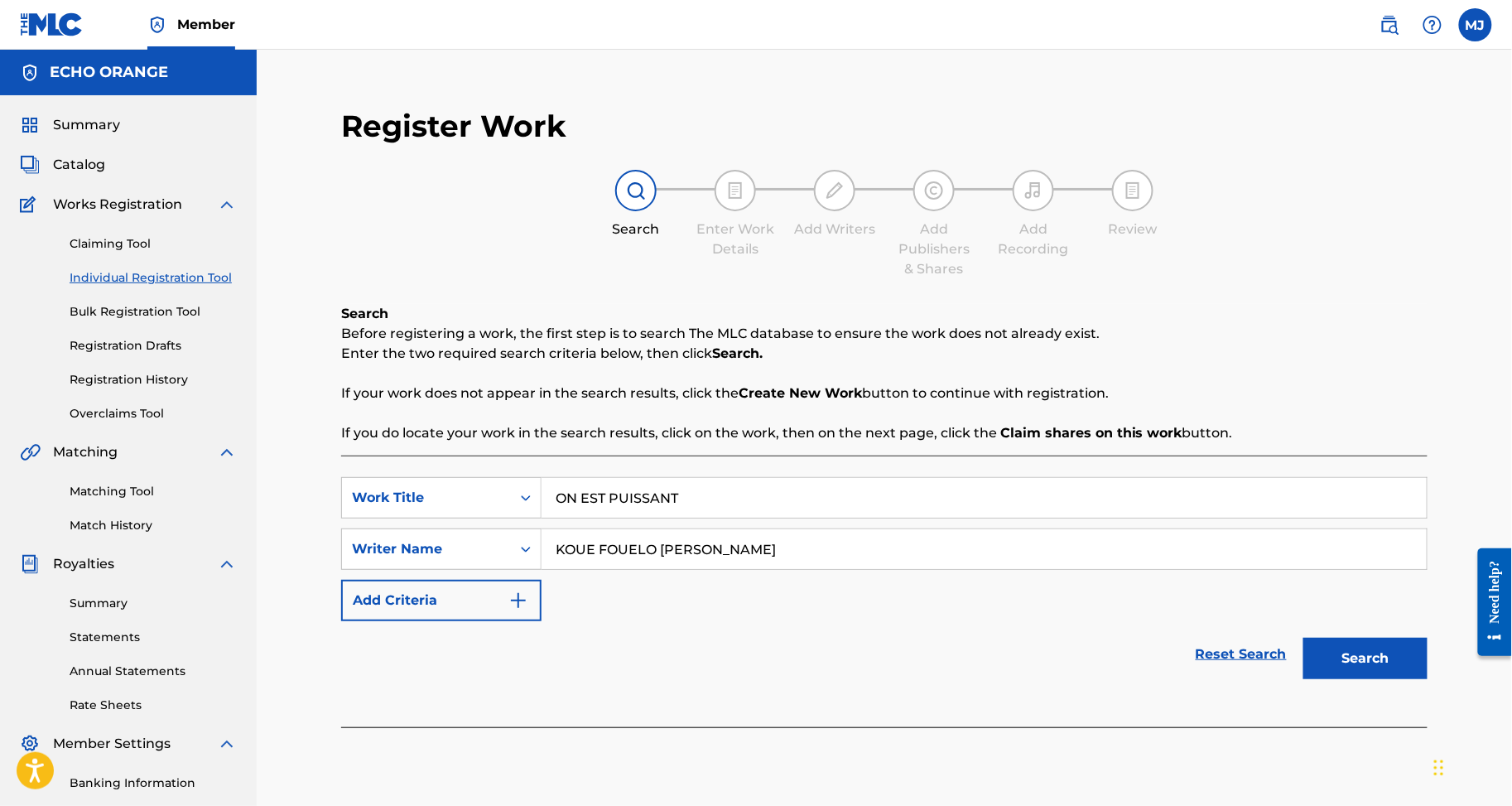
type input "KOUE FOUELO XAVIER MARTIAL"
click at [1394, 680] on button "Search" at bounding box center [1365, 658] width 124 height 41
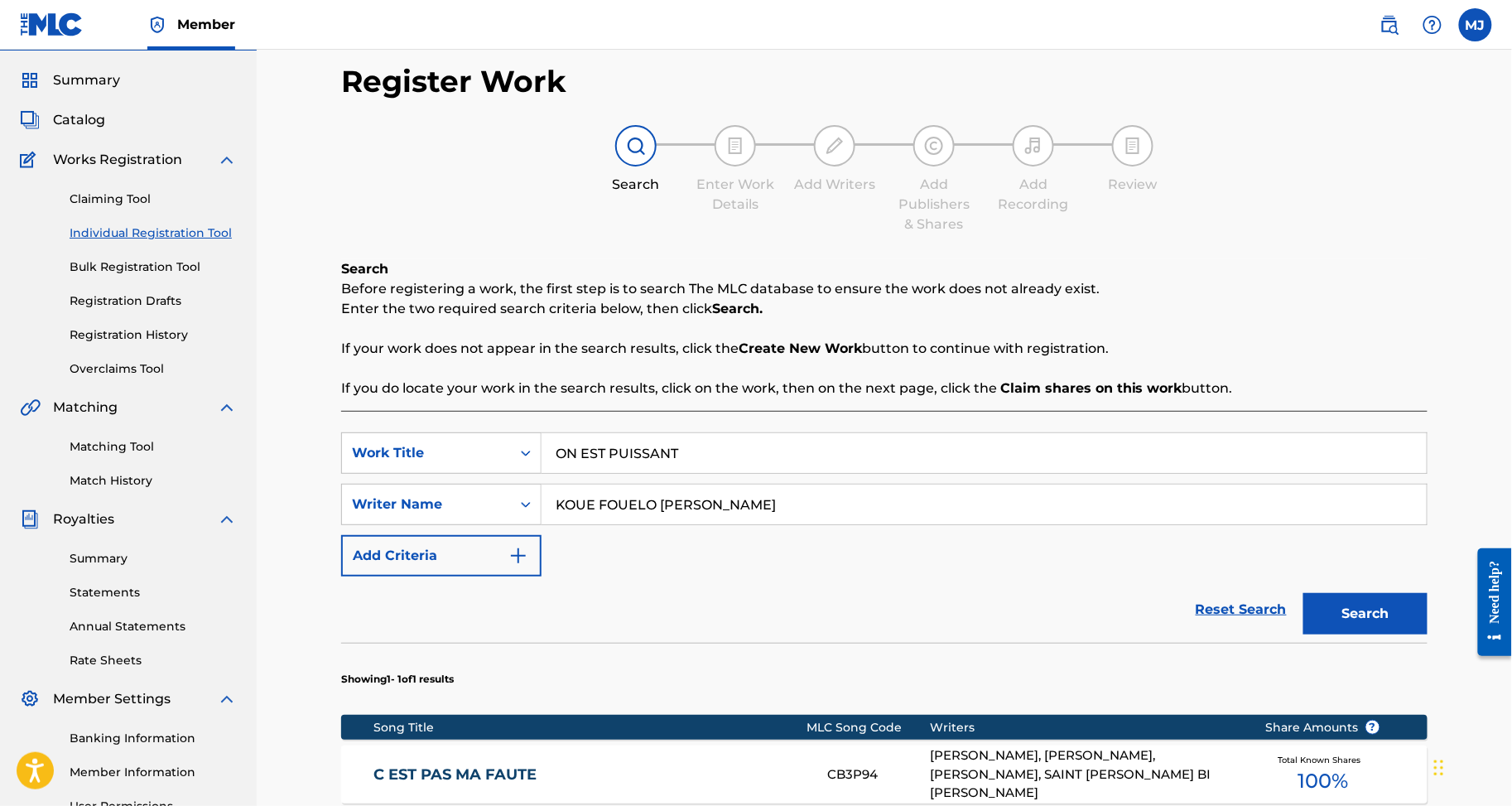
scroll to position [489, 0]
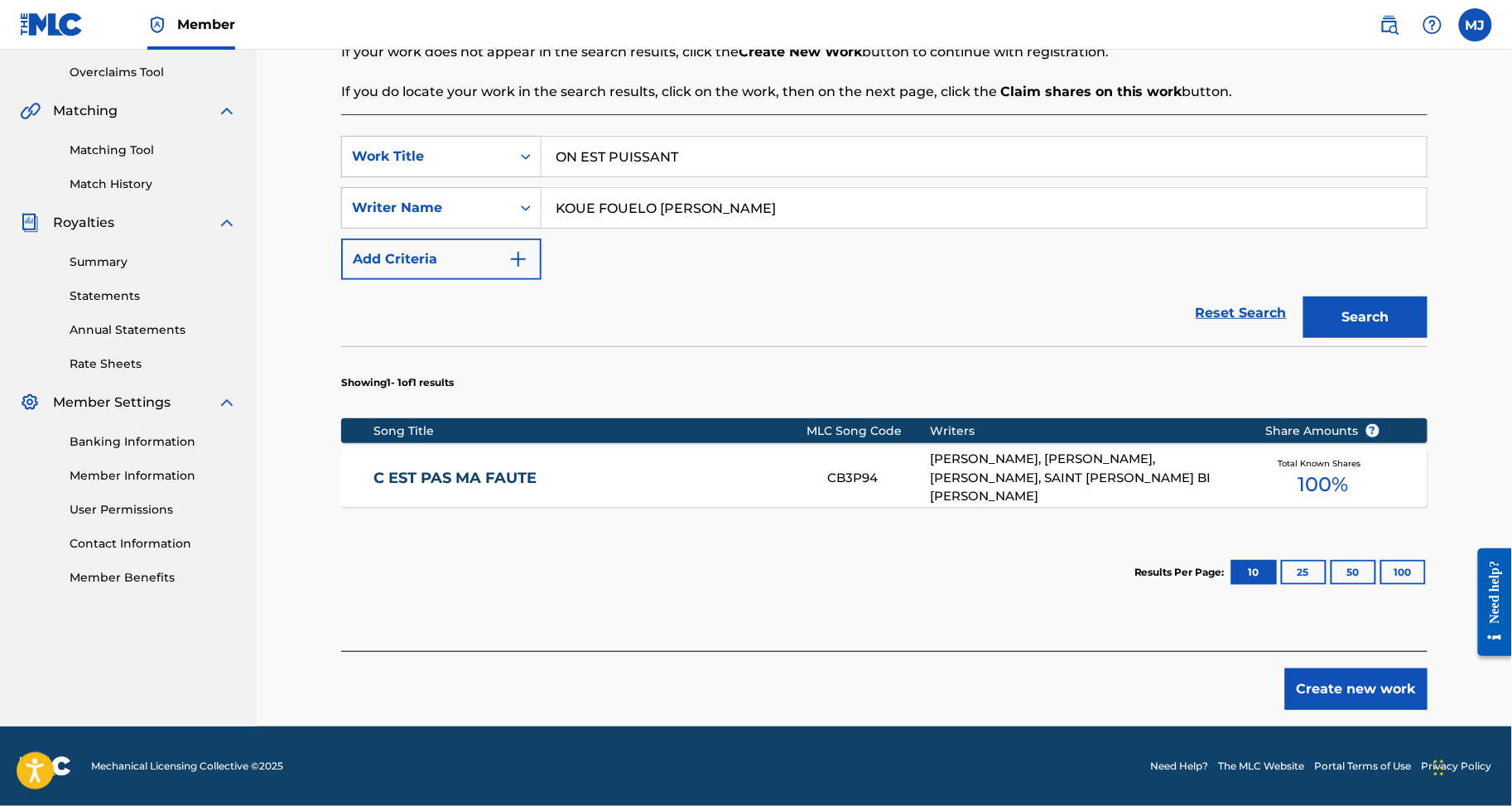
click at [1365, 677] on button "Create new work" at bounding box center [1356, 689] width 142 height 41
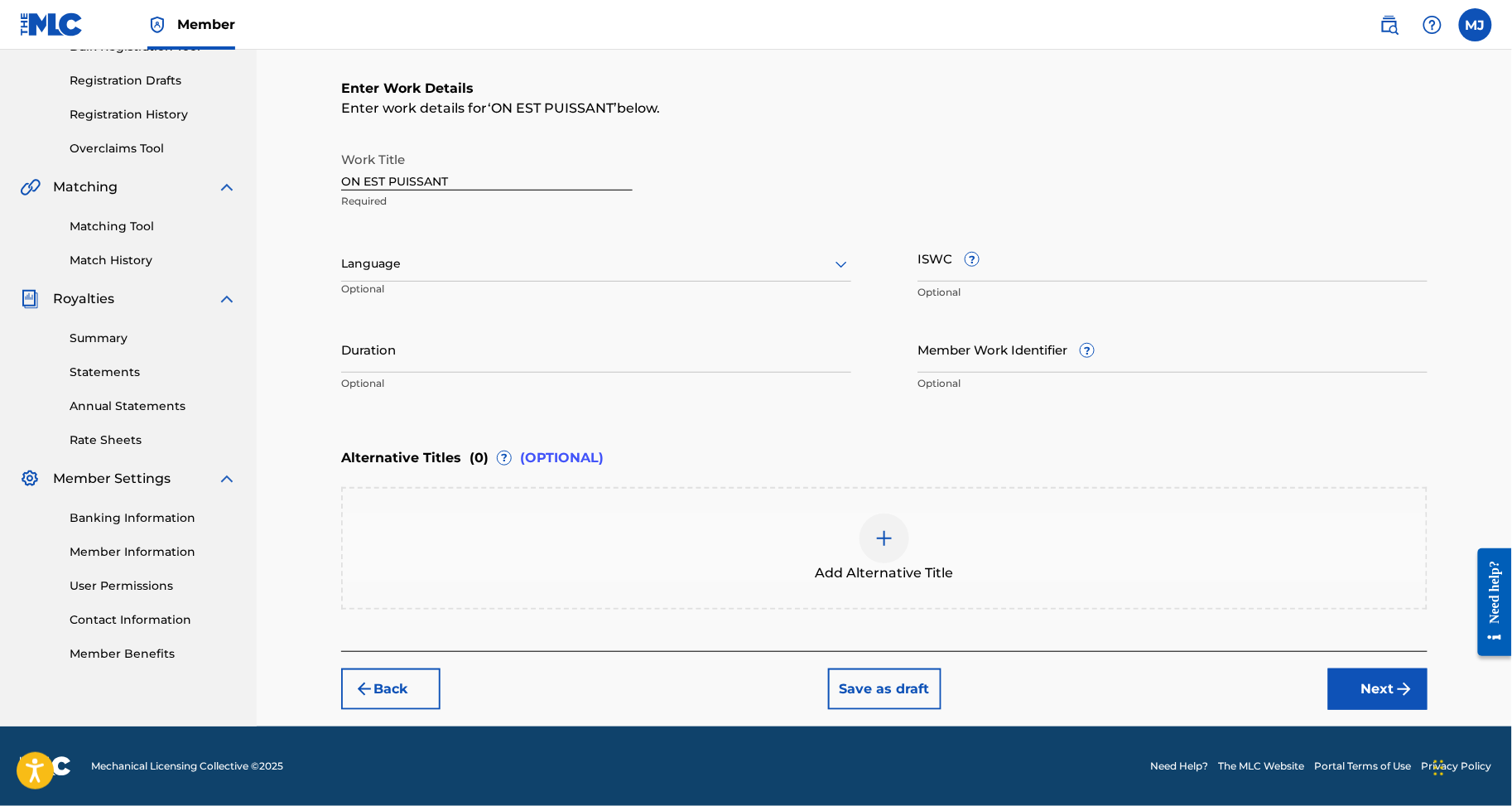
scroll to position [434, 0]
click at [1408, 693] on div "Register Work Search Enter Work Details Add Writers Add Publishers & Shares Add…" at bounding box center [884, 277] width 1120 height 900
click at [1425, 673] on button "Next" at bounding box center [1378, 689] width 99 height 41
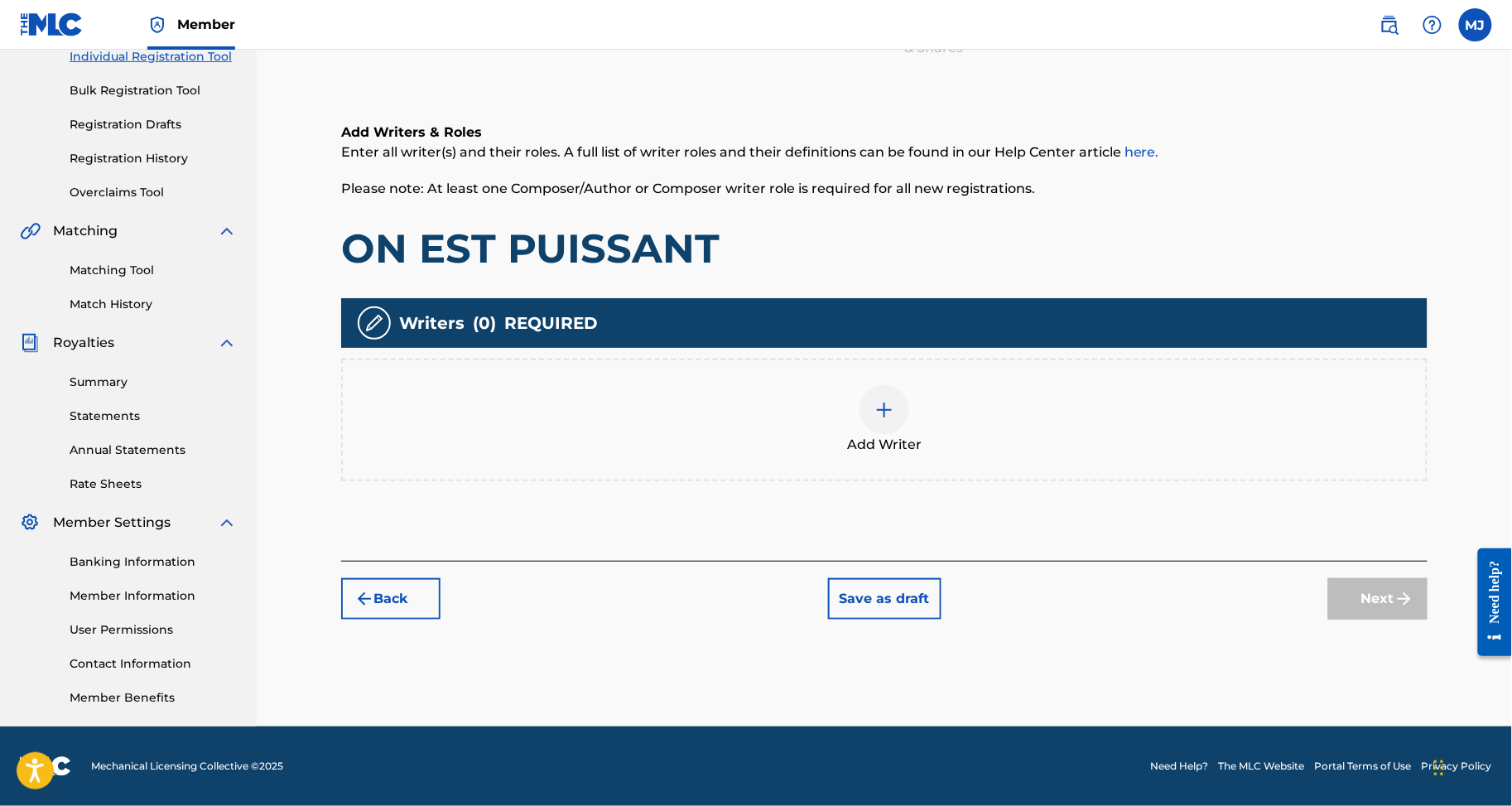
scroll to position [353, 0]
click at [952, 385] on div "Add Writer" at bounding box center [884, 420] width 1083 height 70
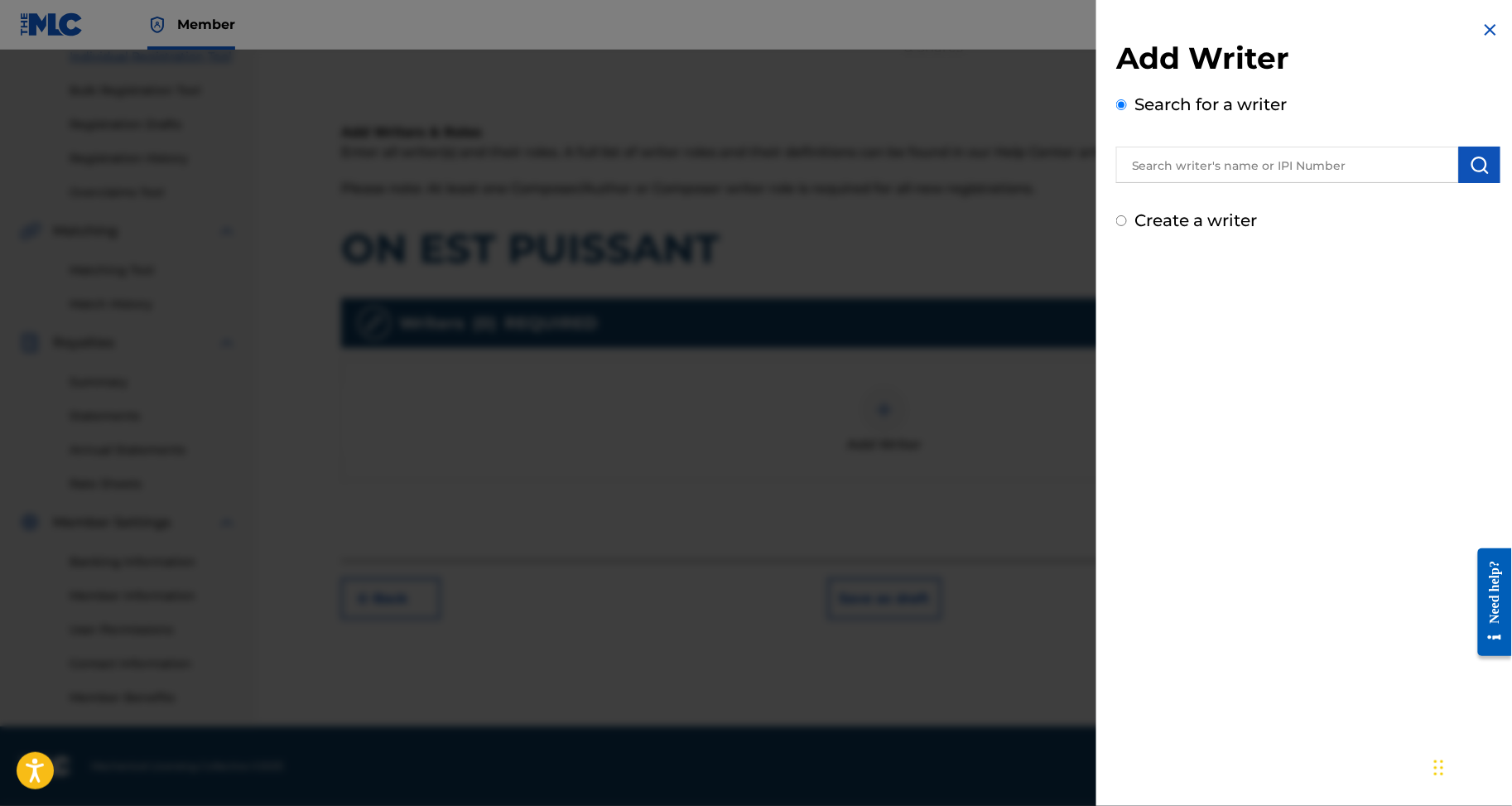
click at [1144, 183] on input "text" at bounding box center [1288, 164] width 343 height 36
paste input "KOUE FOUELO XAVIER MARTIAL"
type input "KOUE FOUELO XAVIER MARTIAL"
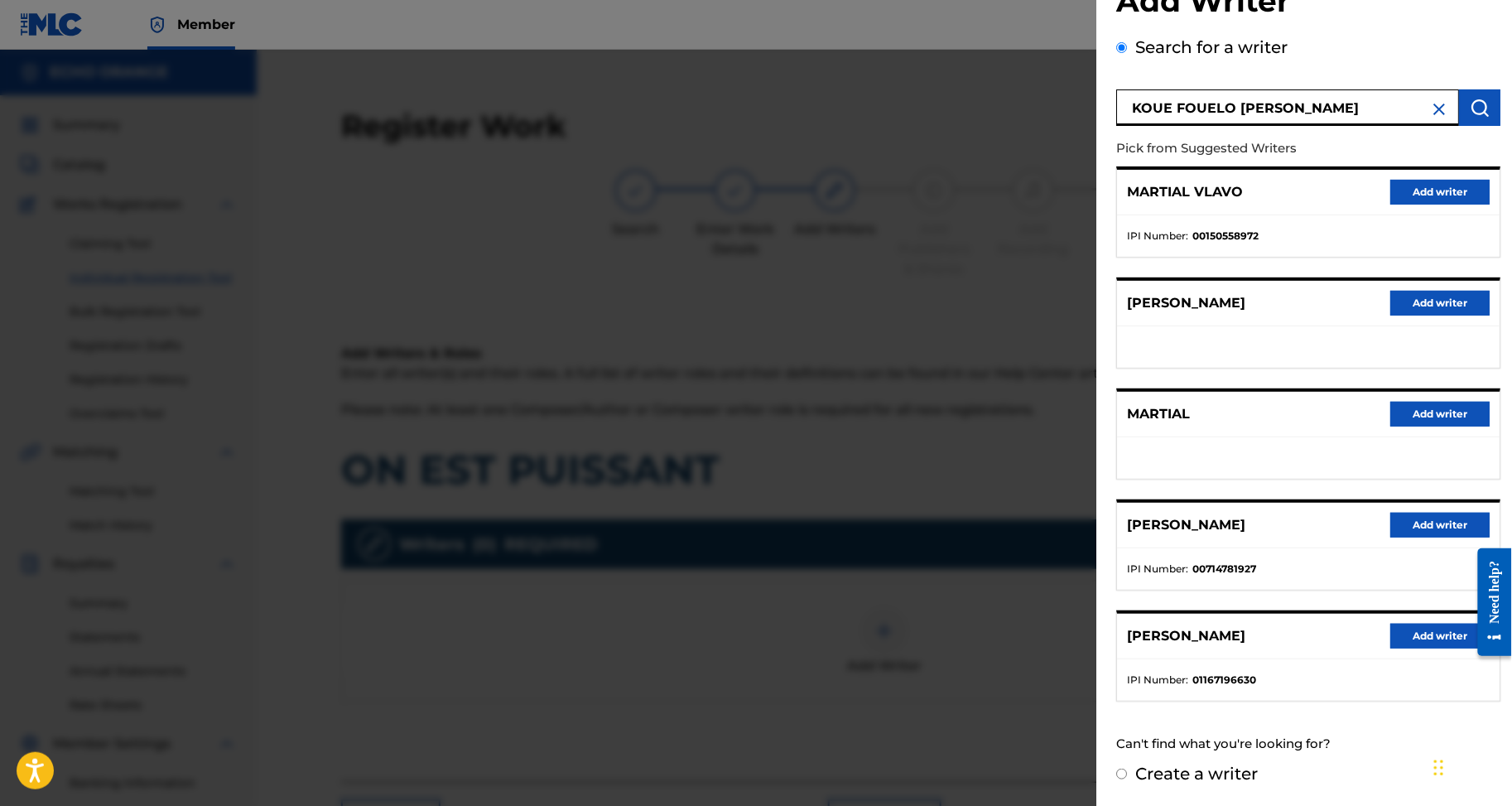
scroll to position [263, 0]
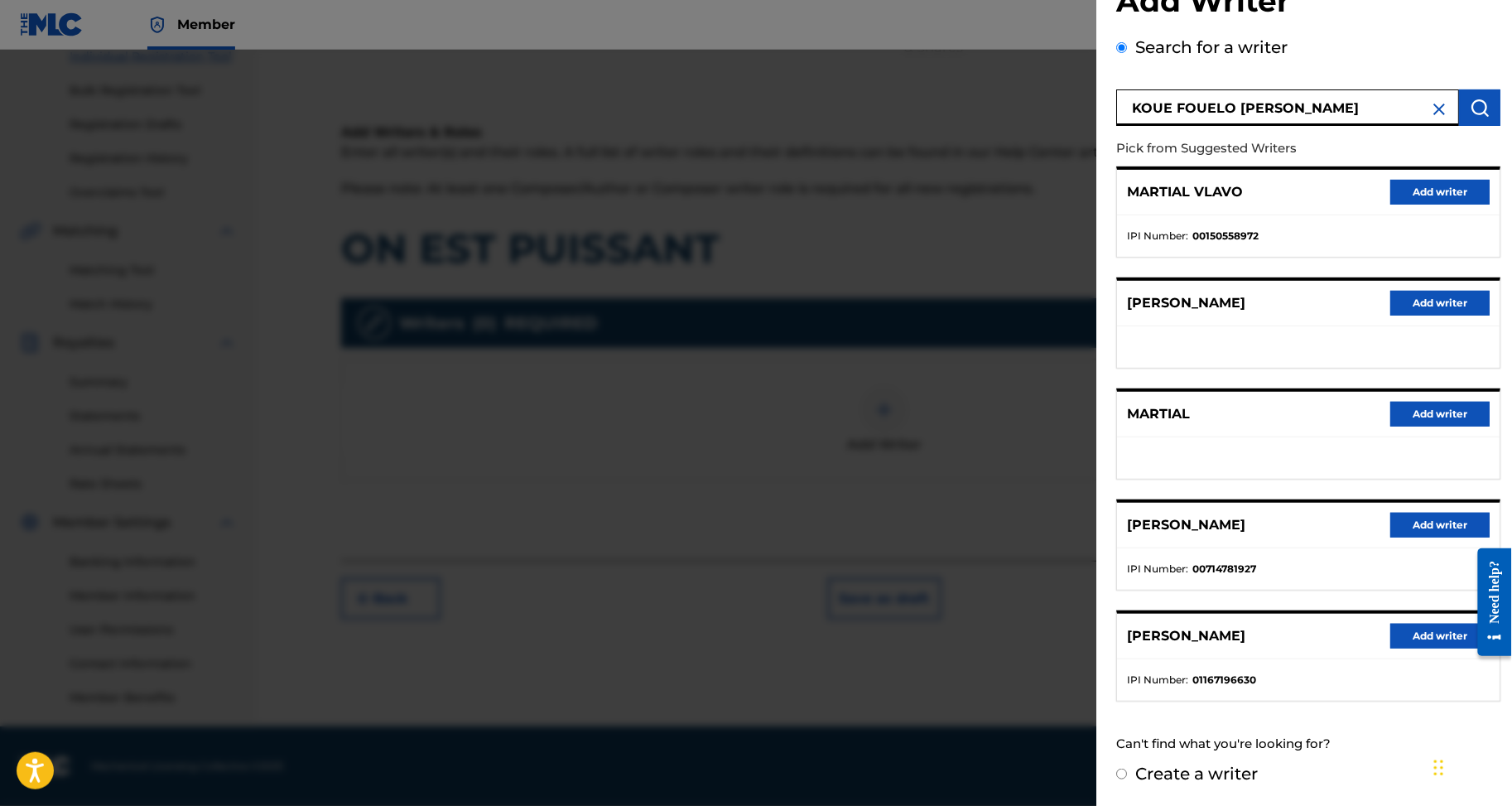
click at [1391, 513] on button "Add writer" at bounding box center [1440, 524] width 99 height 24
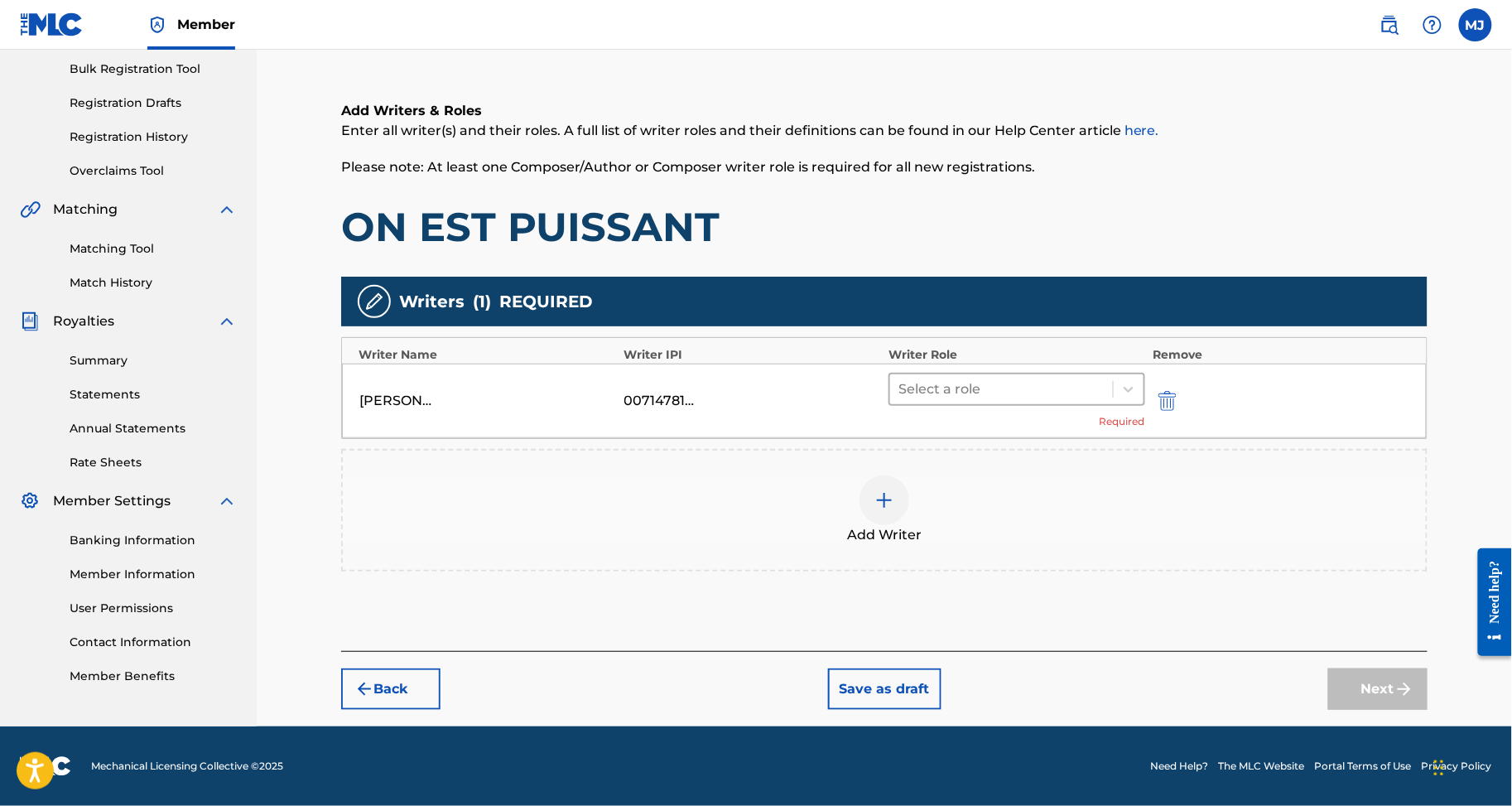
click at [1016, 405] on div "Select a role" at bounding box center [1001, 389] width 223 height 30
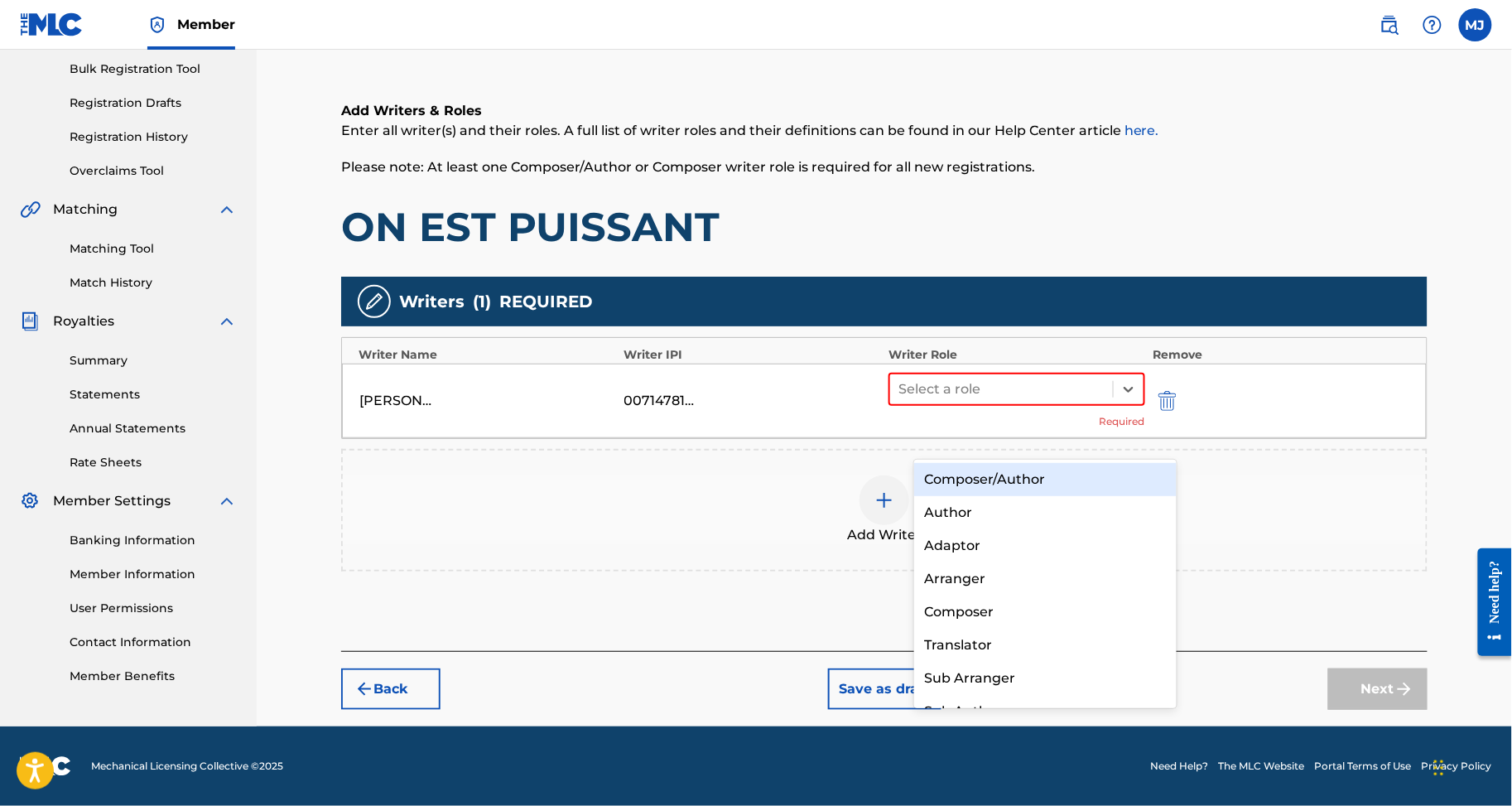
click at [1008, 473] on div "Composer/Author" at bounding box center [1045, 479] width 262 height 33
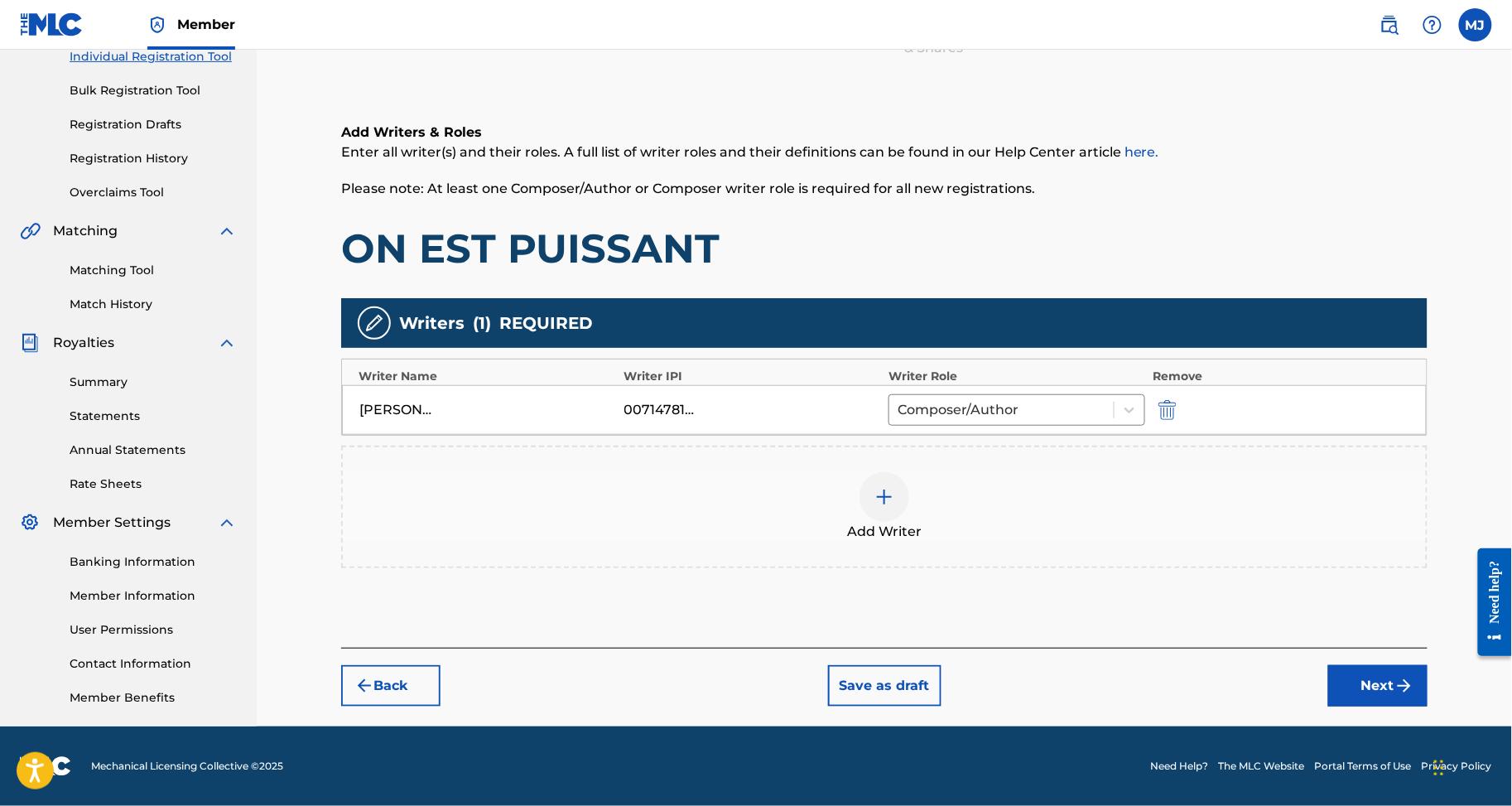
click at [939, 542] on div "Add Writer" at bounding box center [884, 507] width 1083 height 70
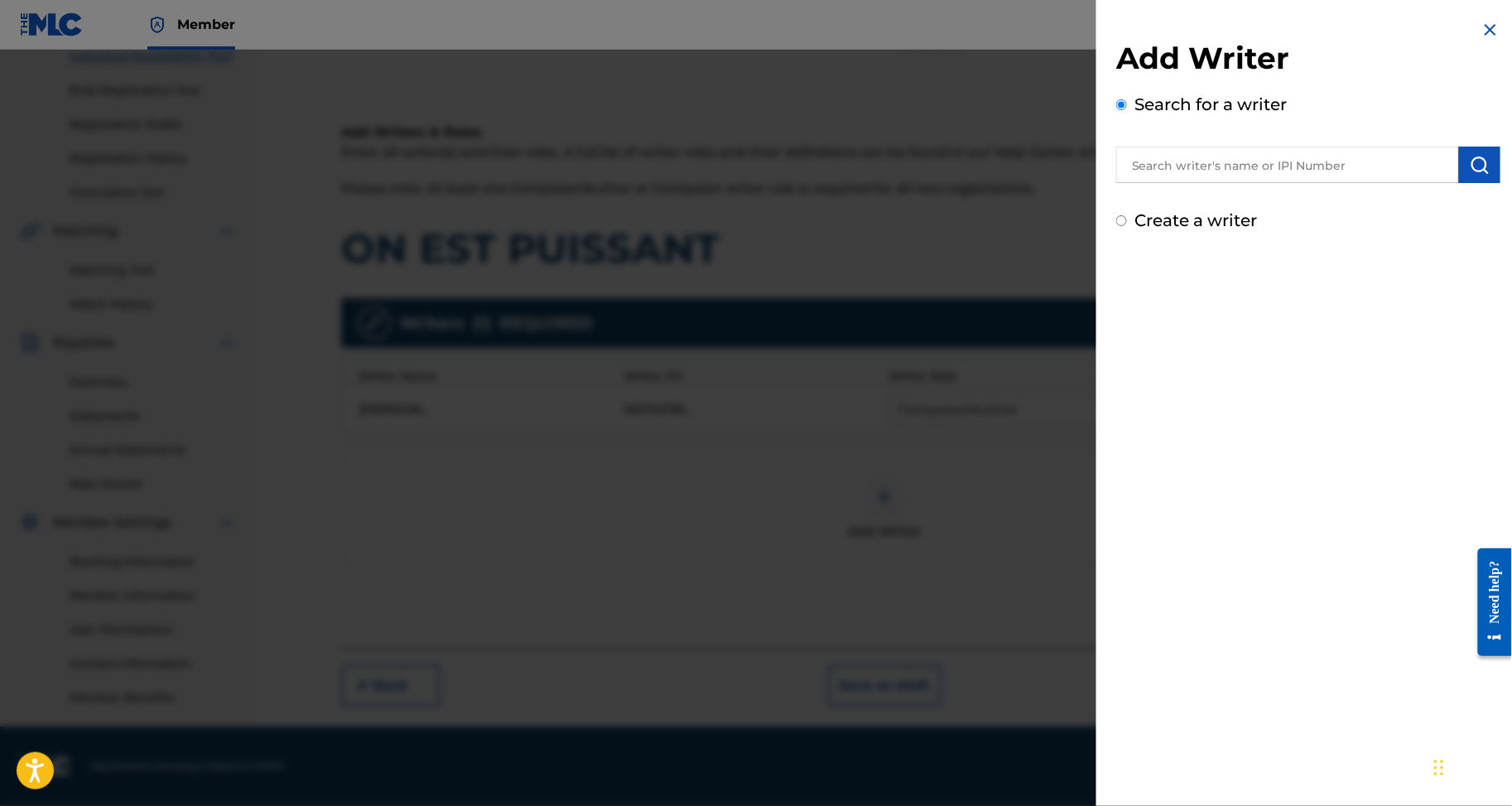
click at [1247, 183] on input "text" at bounding box center [1288, 164] width 343 height 36
paste input "ODJE NADRAUD PRINCE ISMAEL"
type input "ODJE NADRAUD PRINCE ISMAEL"
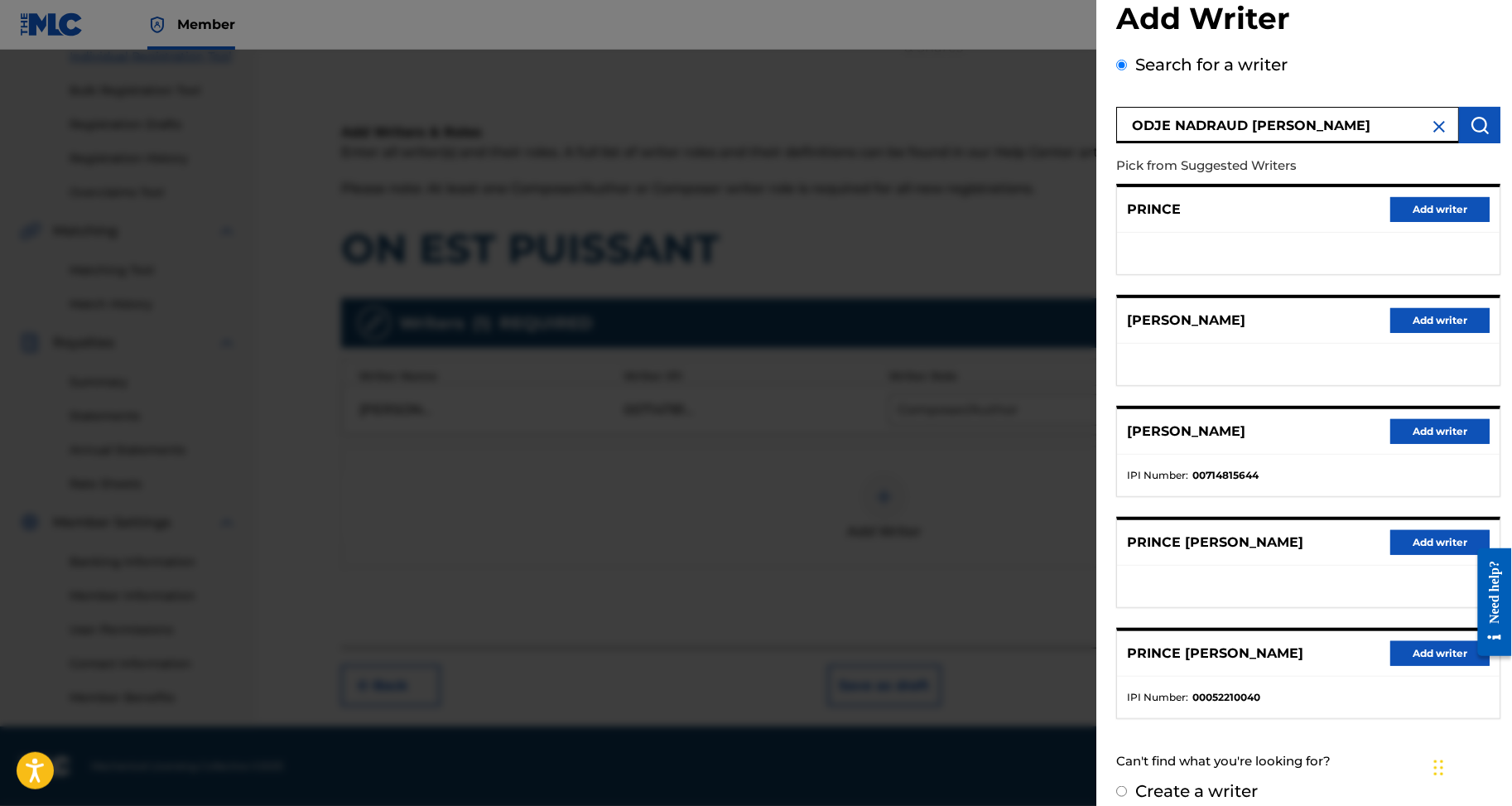
scroll to position [140, 0]
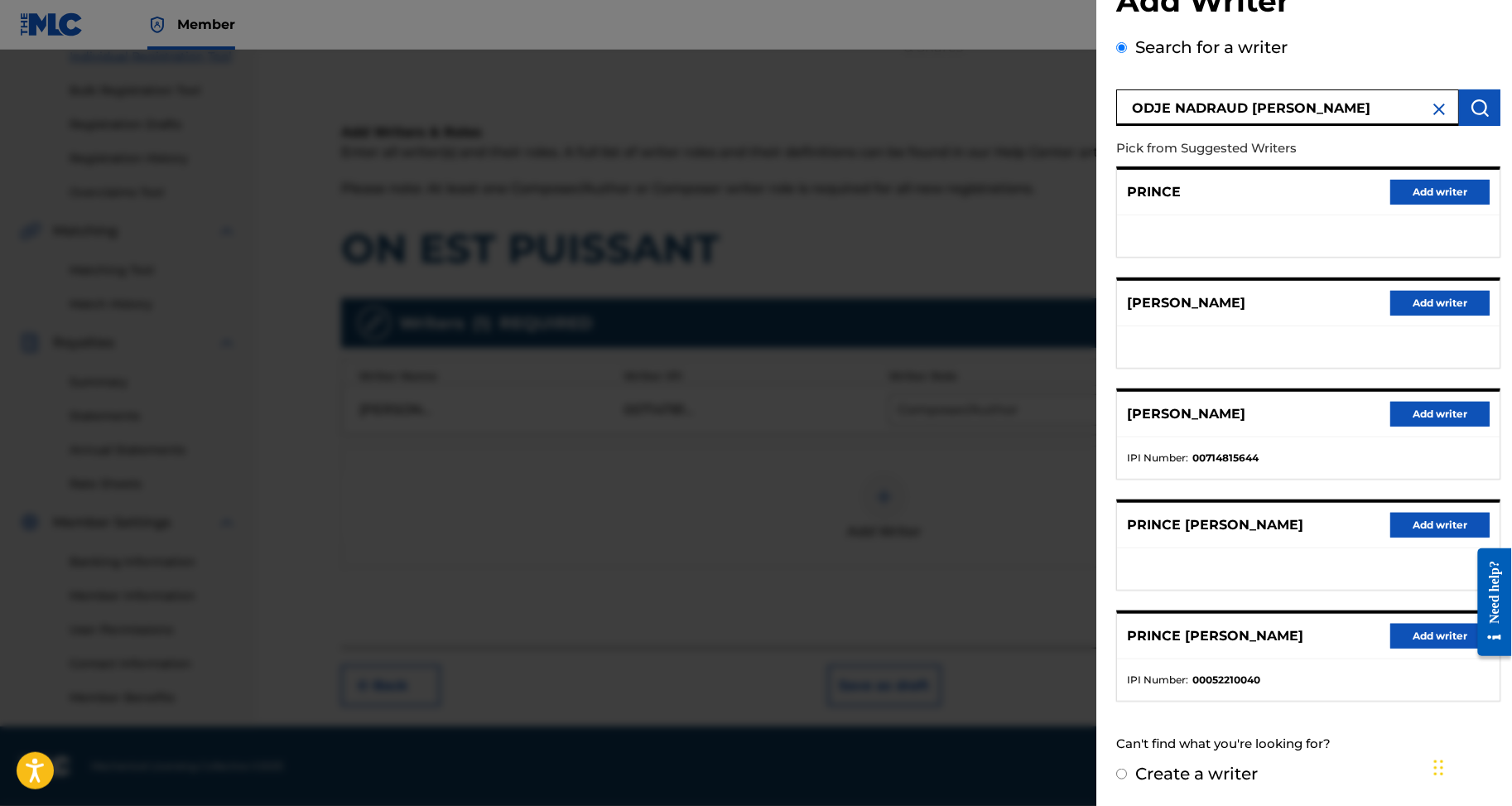
click at [1421, 402] on button "Add writer" at bounding box center [1440, 414] width 99 height 24
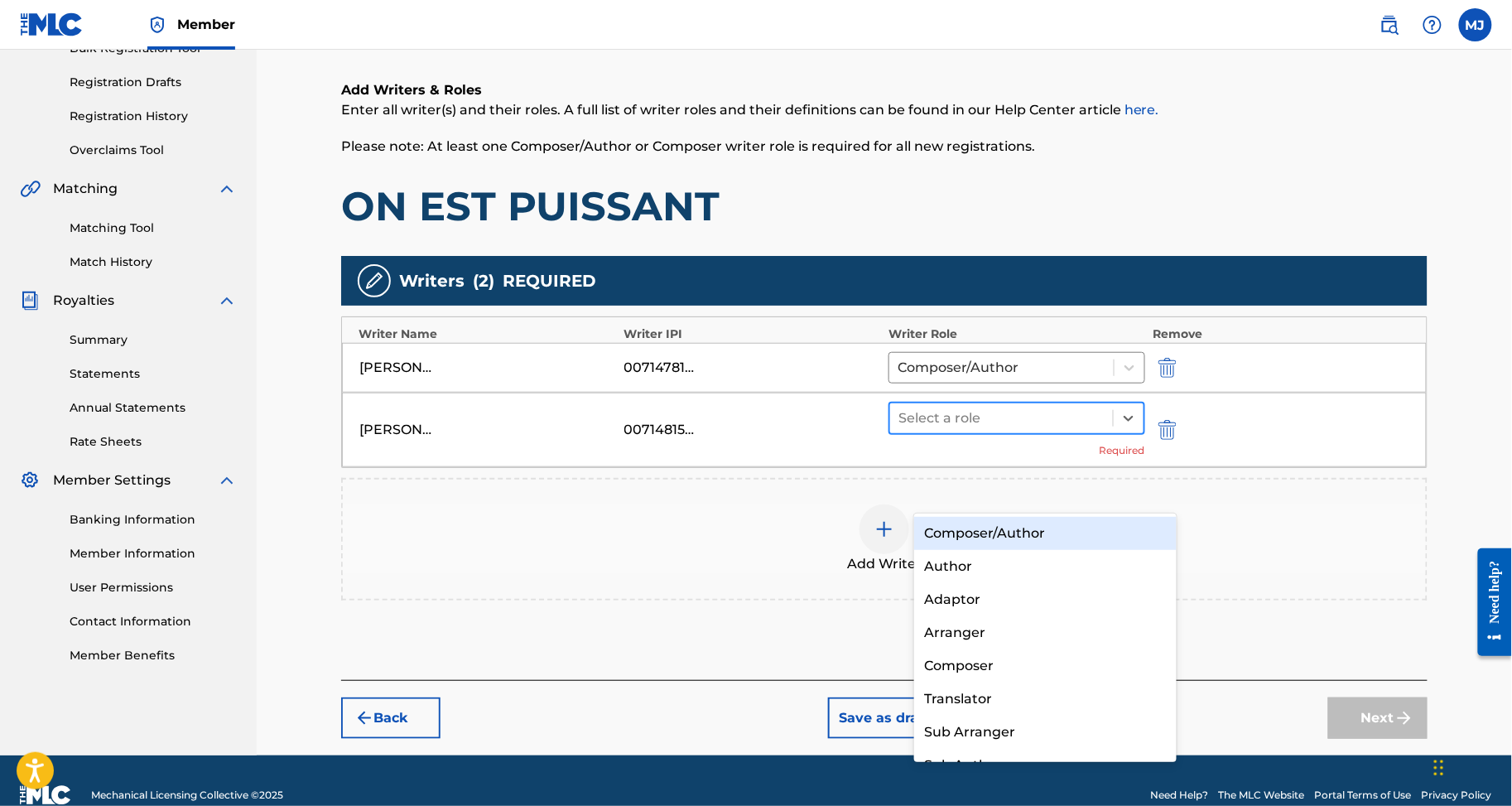
click at [1080, 430] on div at bounding box center [1001, 418] width 206 height 24
click at [1019, 532] on div "Composer/Author" at bounding box center [1045, 533] width 262 height 33
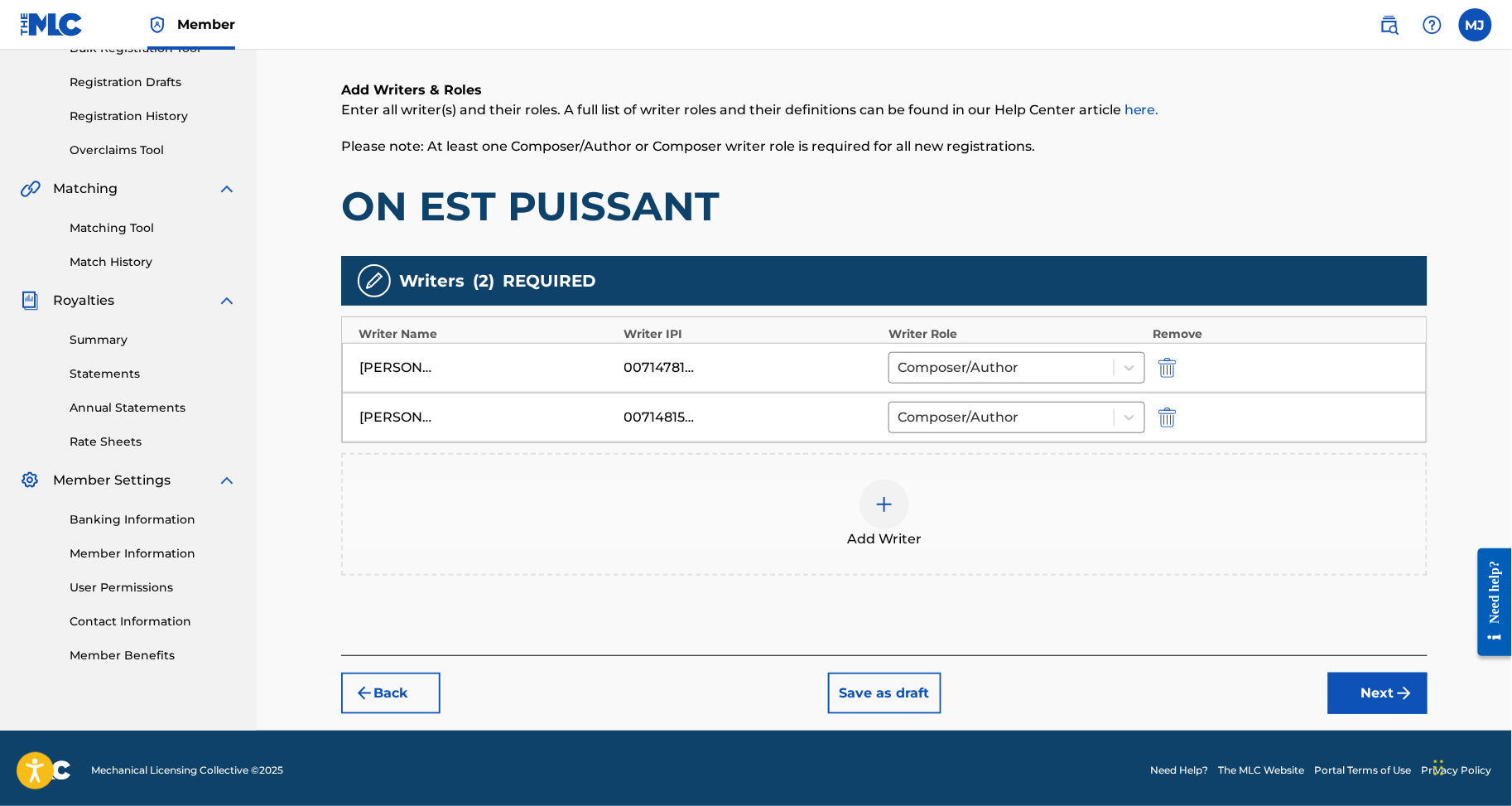
click at [984, 550] on div "Add Writer" at bounding box center [884, 514] width 1083 height 70
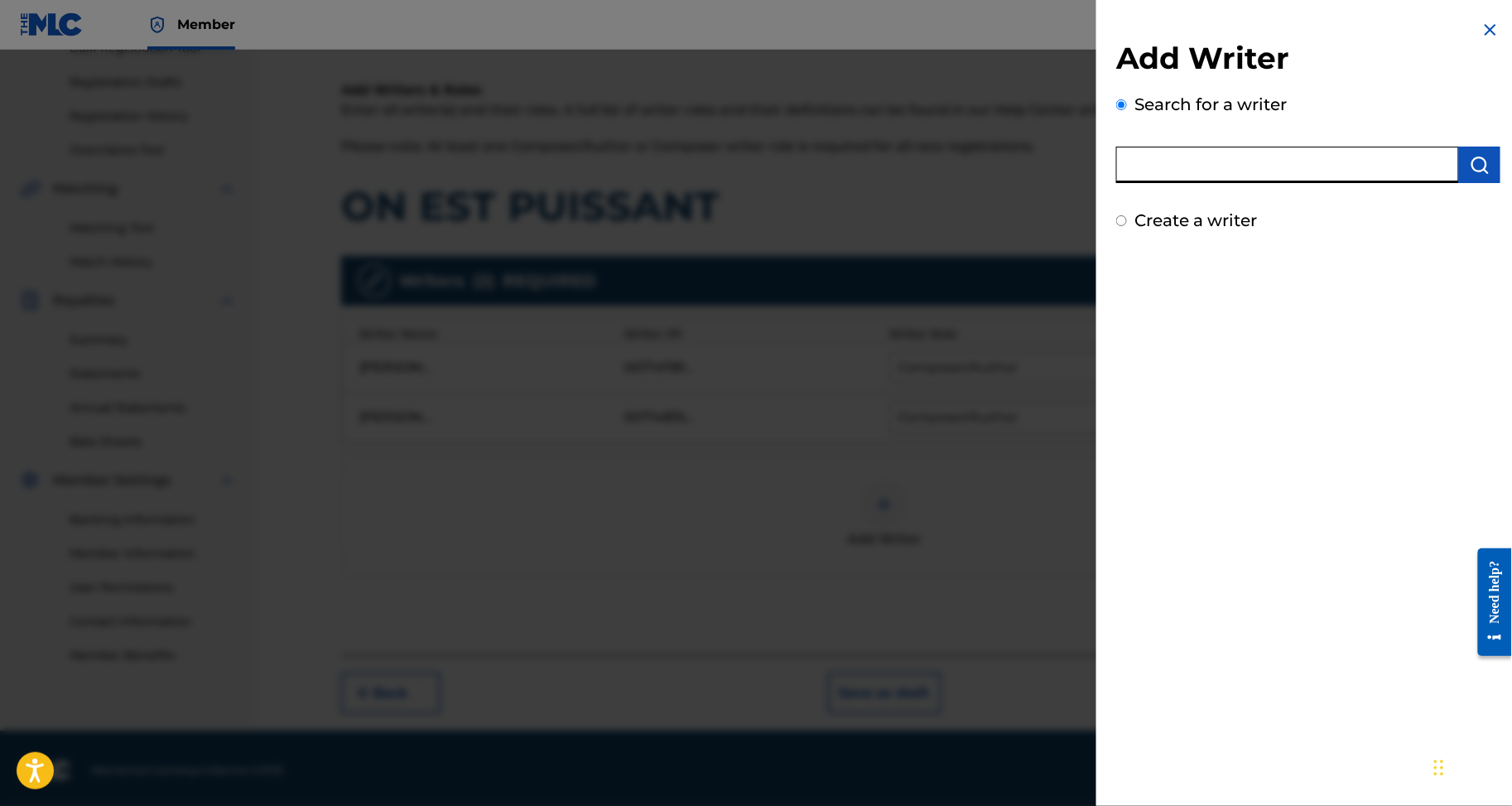
click at [1214, 183] on input "text" at bounding box center [1288, 164] width 343 height 36
paste input "VAMI BI GOLE SAINT PIERRE"
type input "VAMI BI GOLE SAINT PIERRE"
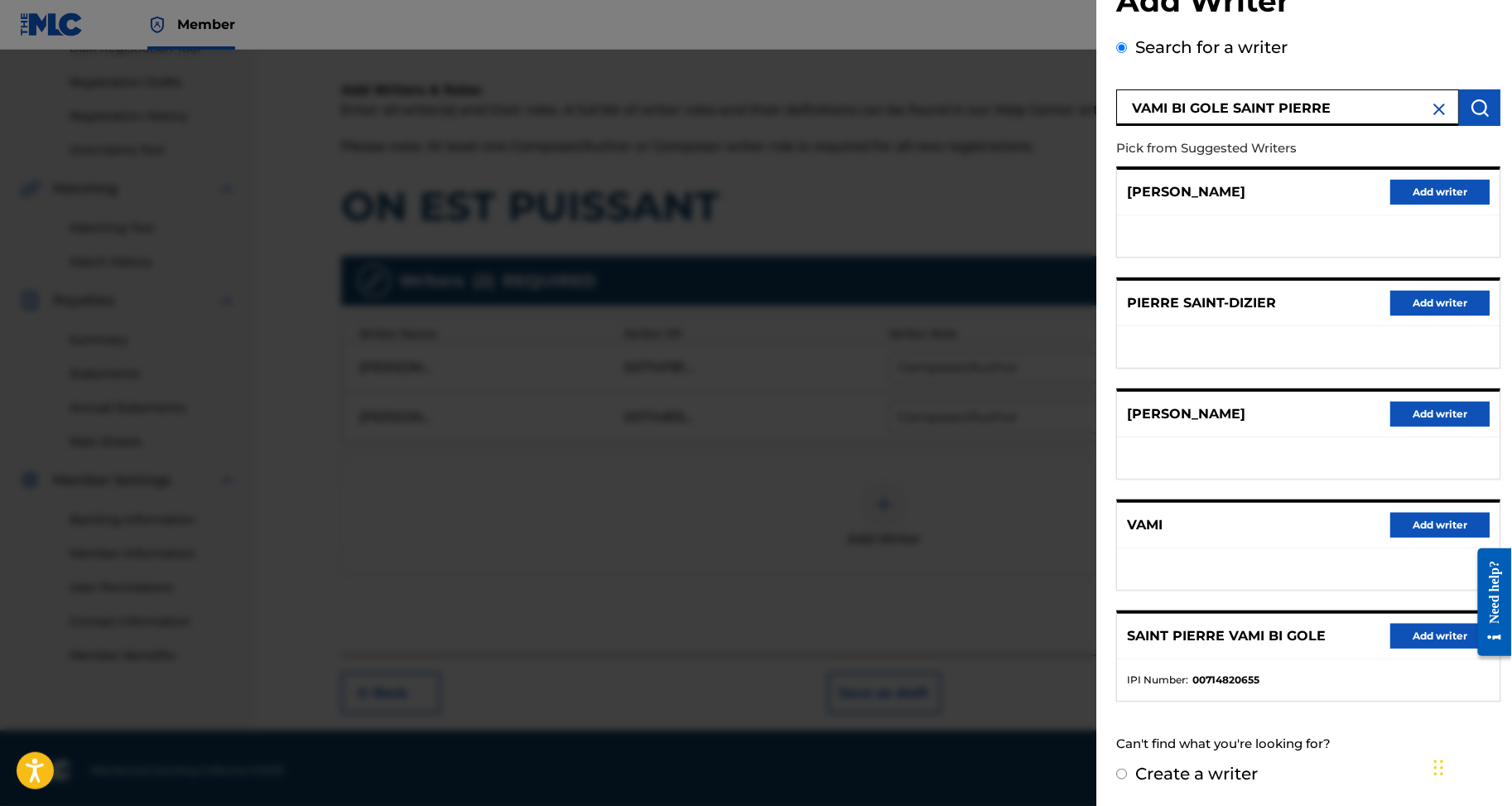
scroll to position [199, 0]
click at [1415, 624] on button "Add writer" at bounding box center [1440, 636] width 99 height 24
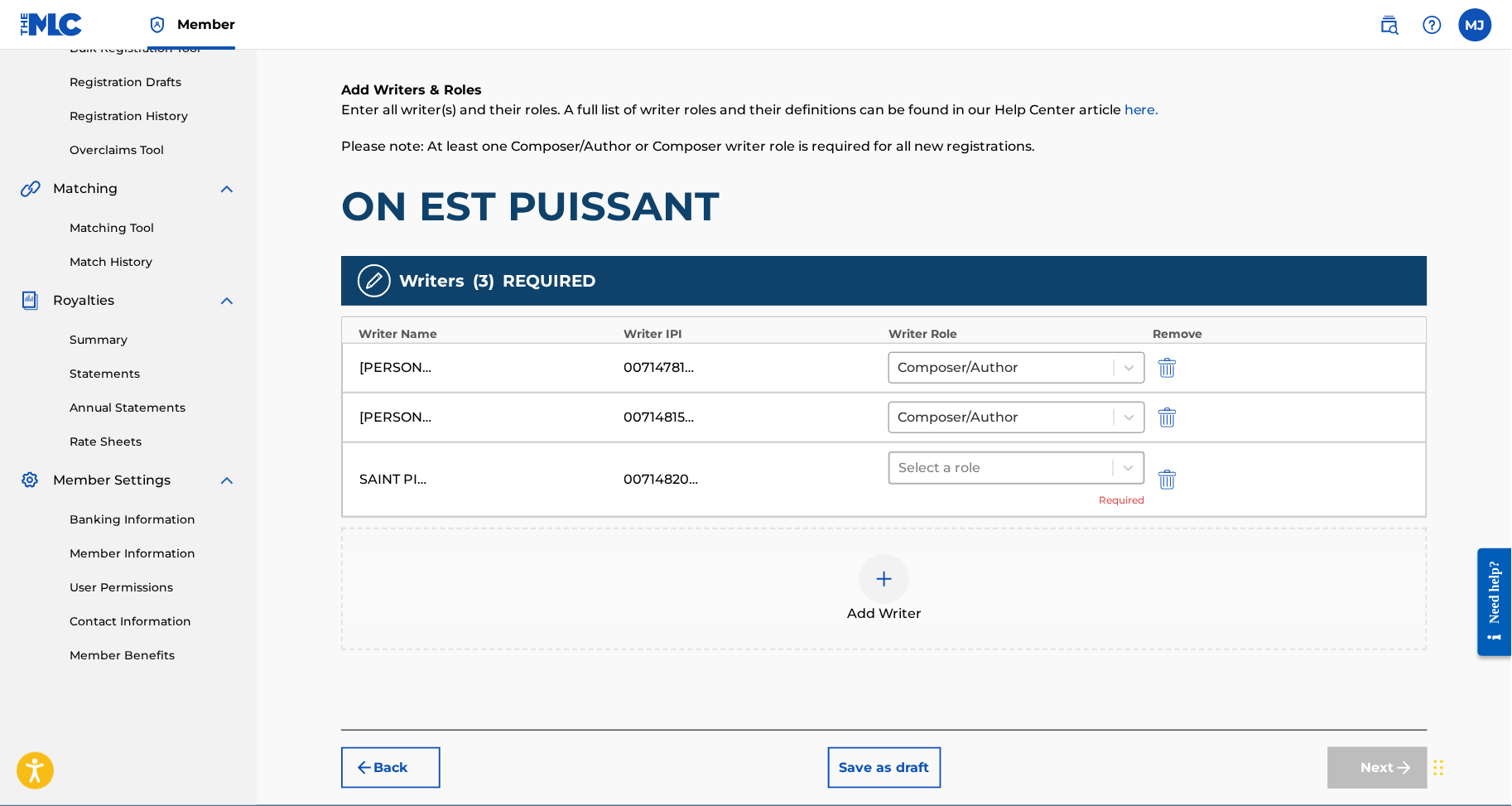
click at [1040, 480] on div at bounding box center [1001, 468] width 206 height 24
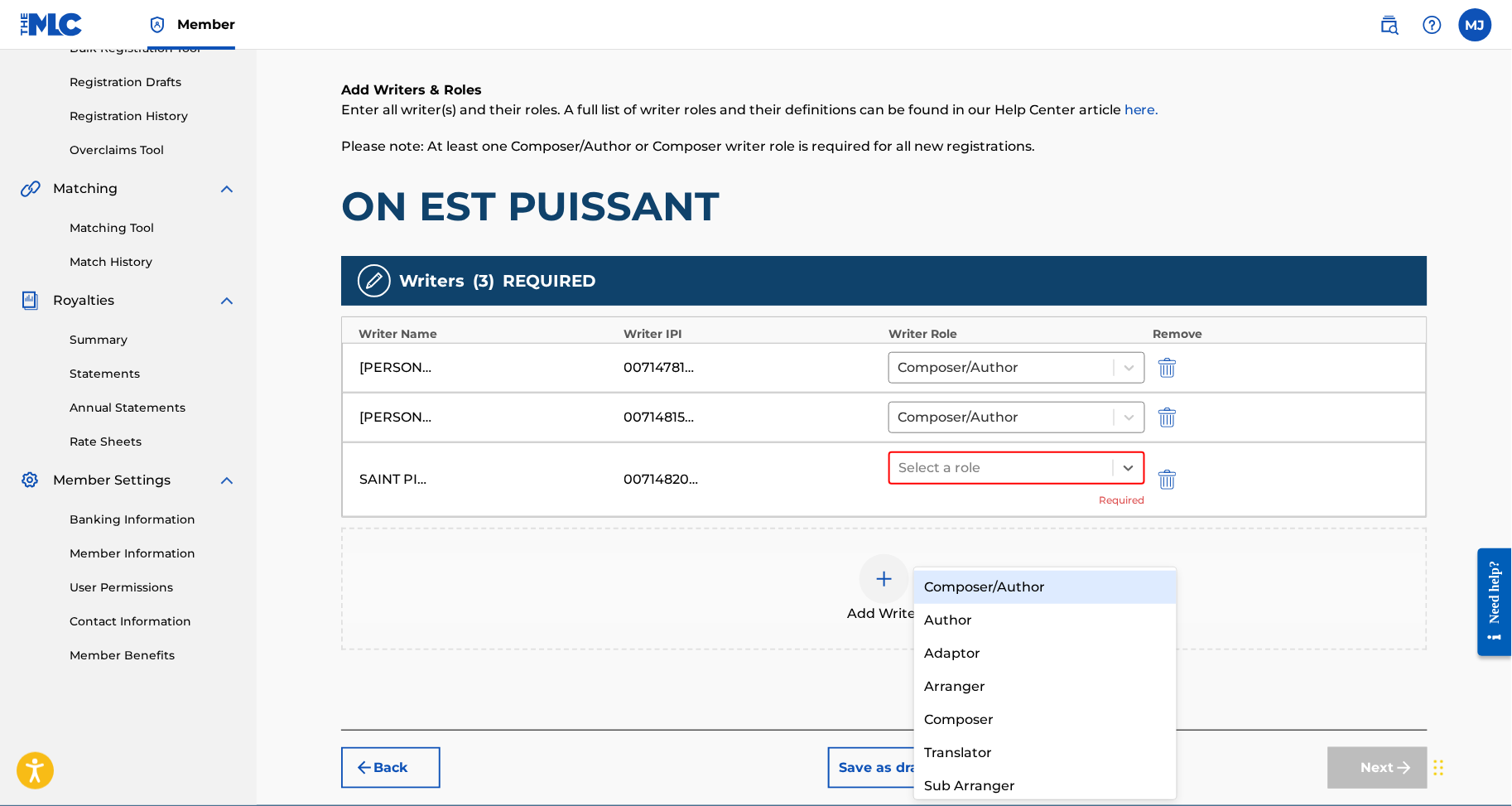
click at [1035, 571] on div "Composer/Author" at bounding box center [1045, 587] width 262 height 33
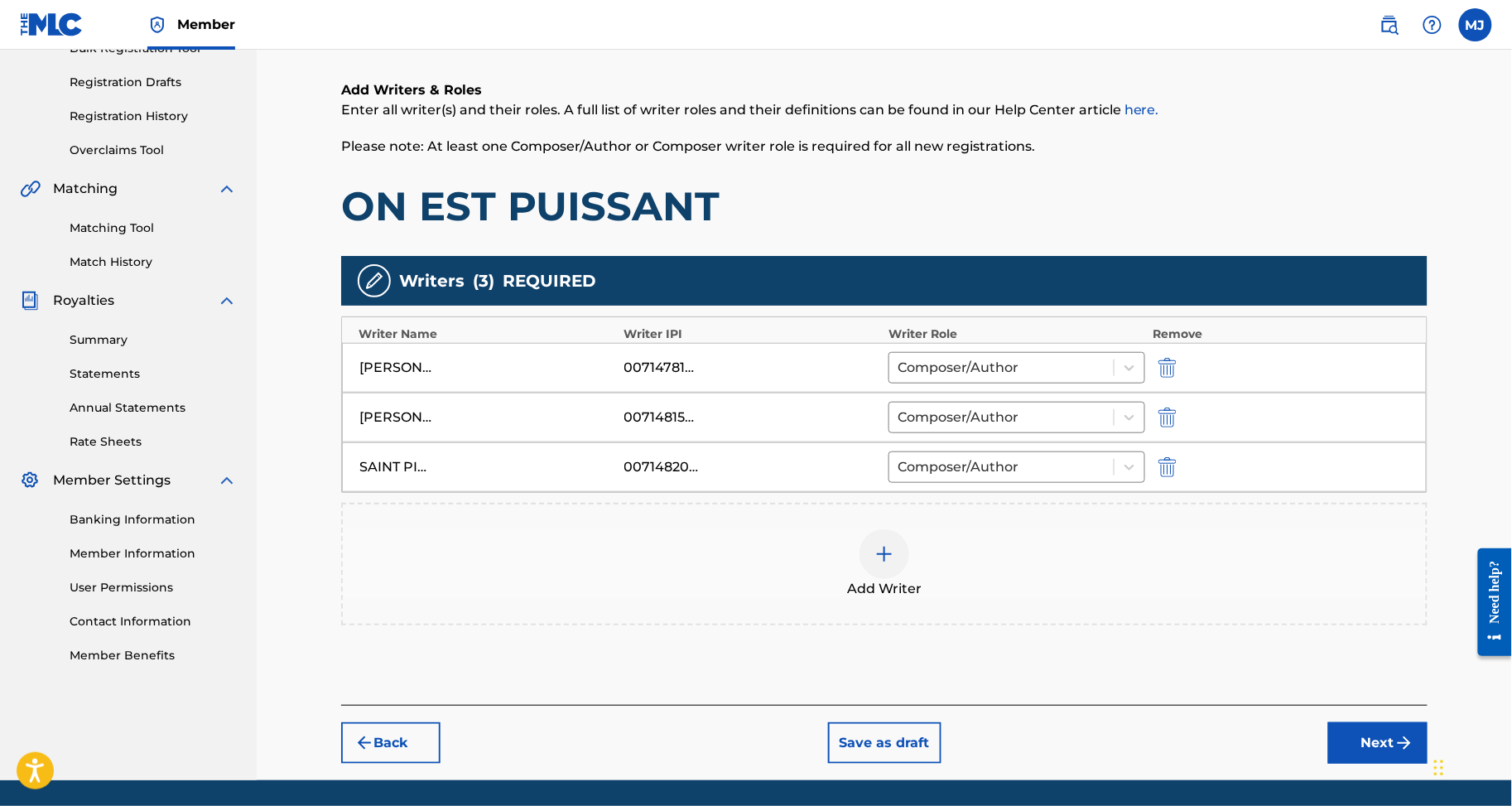
click at [955, 599] on div "Add Writer" at bounding box center [884, 564] width 1083 height 70
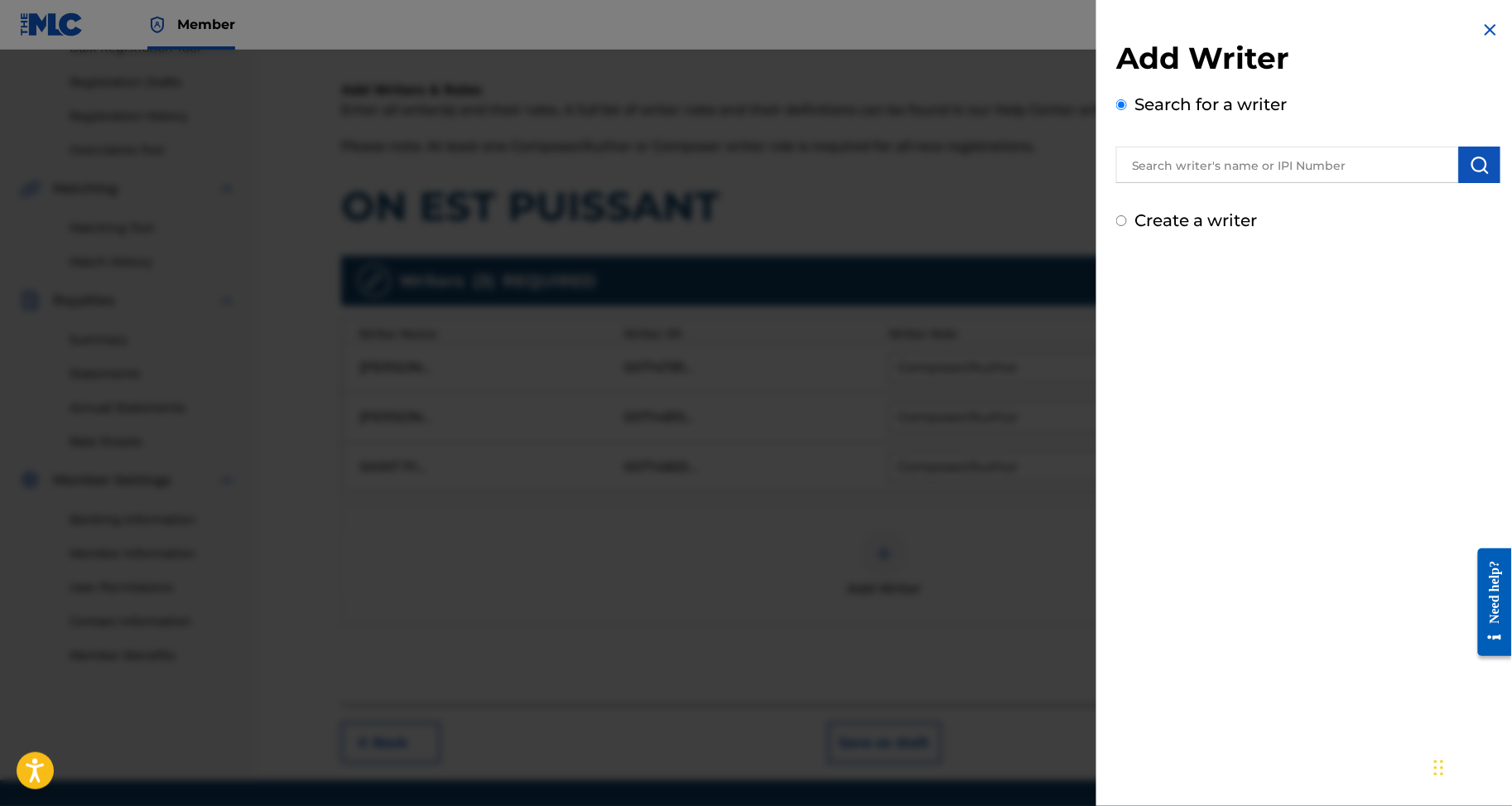
click at [1297, 183] on input "text" at bounding box center [1288, 164] width 343 height 36
paste input "ZOKORA PATRICK"
type input "ZOKORA PATRICK"
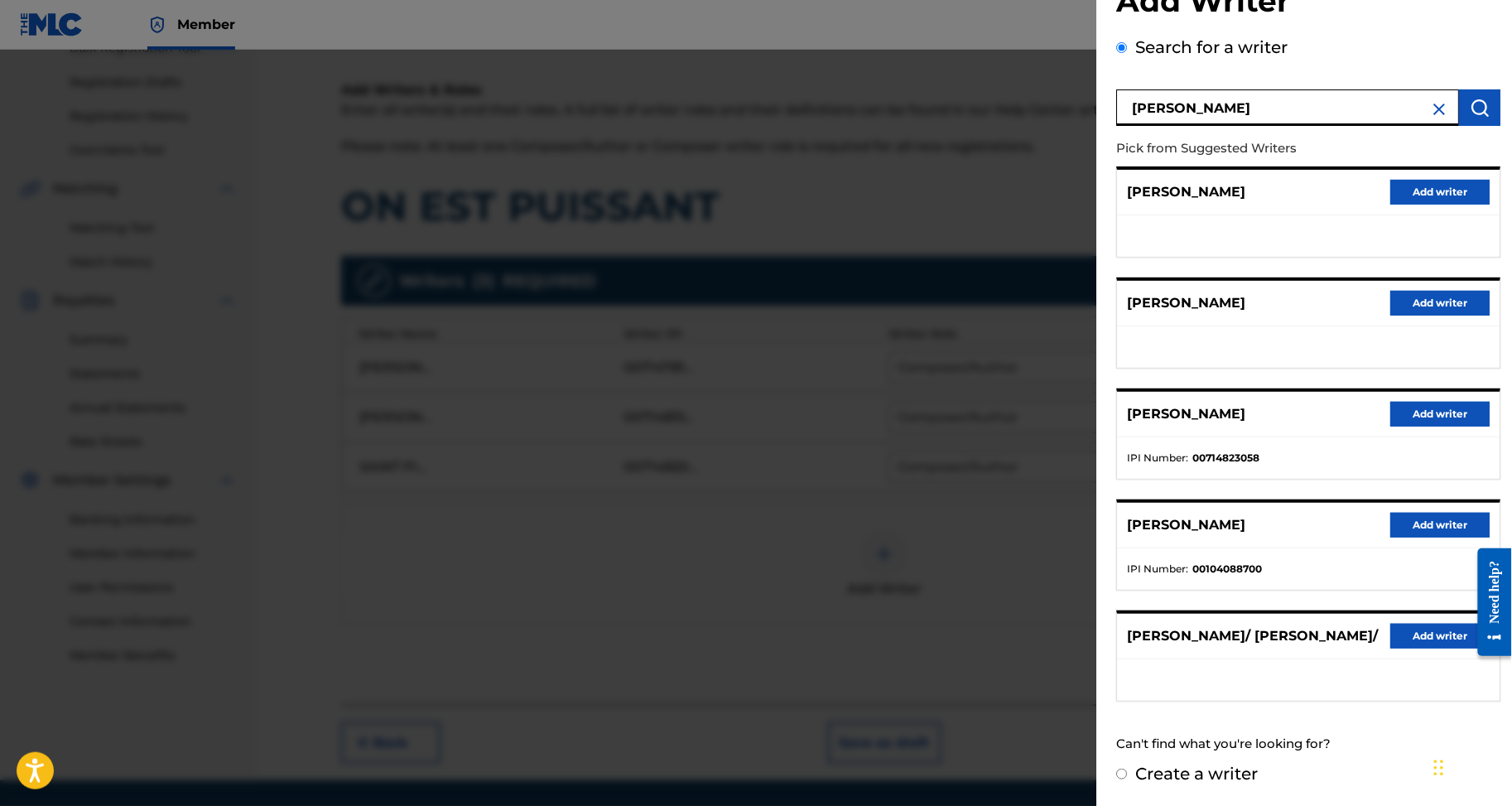
scroll to position [194, 0]
click at [1440, 402] on button "Add writer" at bounding box center [1440, 414] width 99 height 24
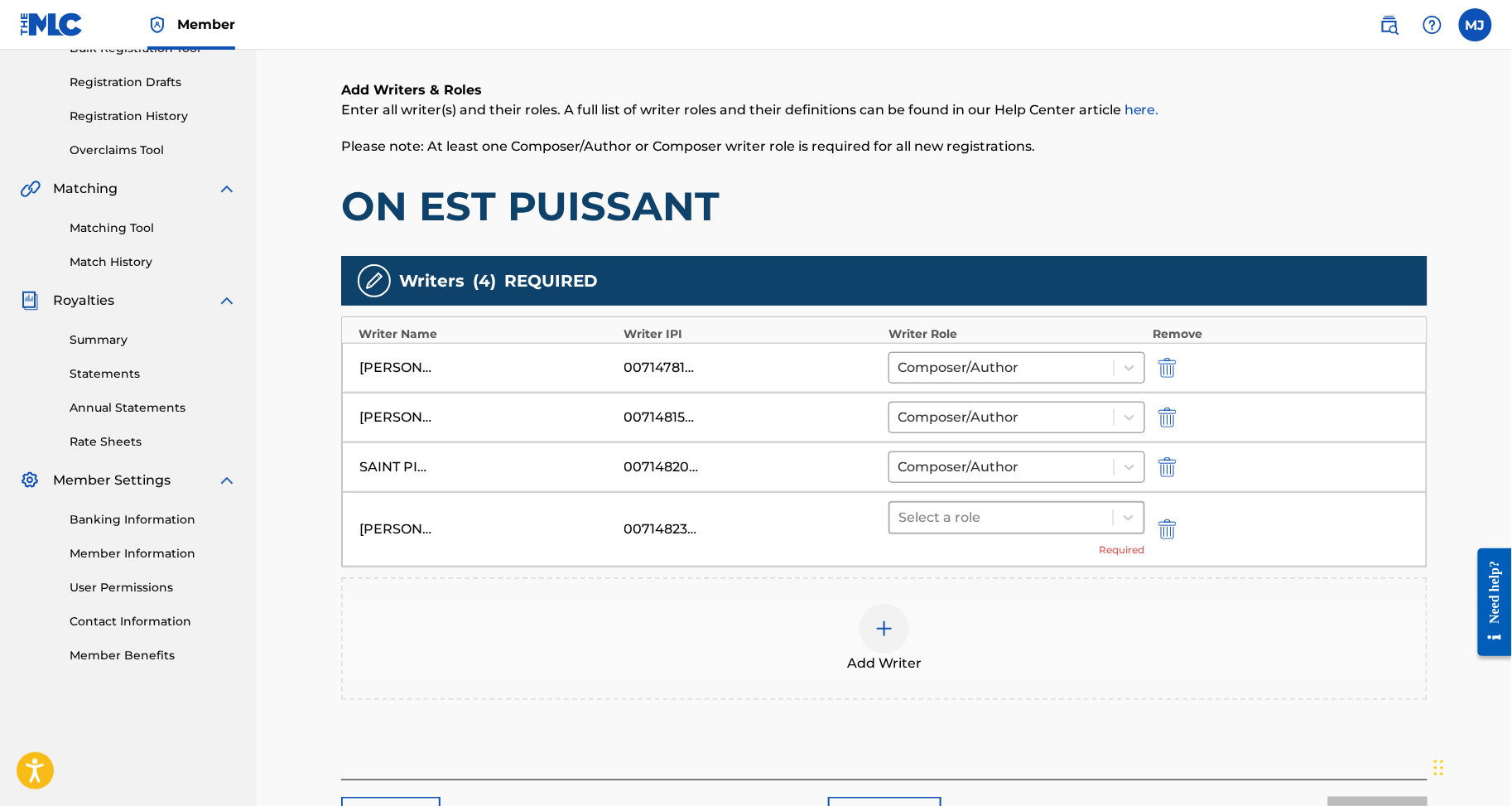
click at [1057, 529] on div at bounding box center [1001, 518] width 206 height 24
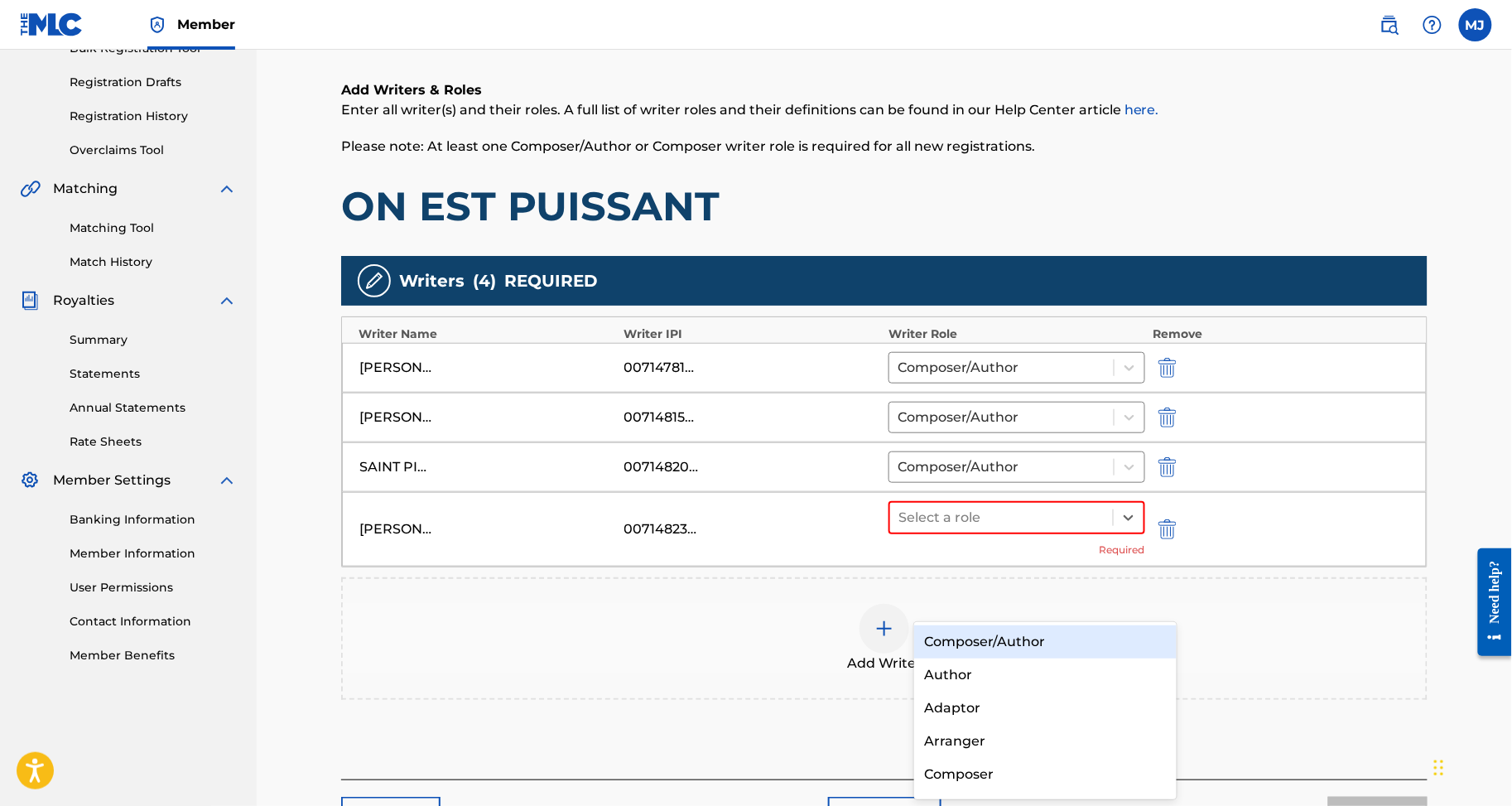
click at [1041, 637] on div "Composer/Author" at bounding box center [1045, 642] width 262 height 33
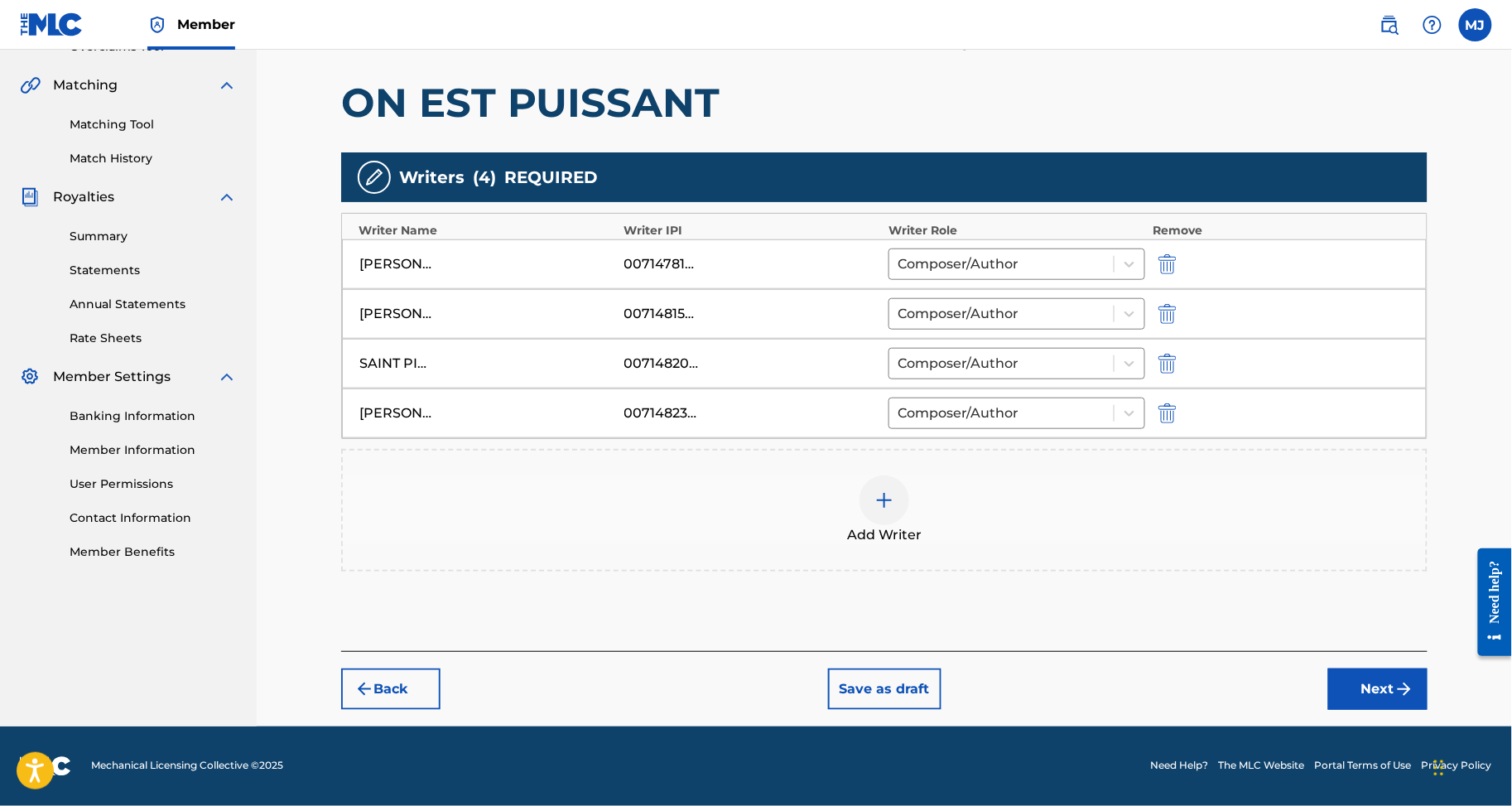
click at [1397, 669] on button "Next" at bounding box center [1378, 689] width 99 height 41
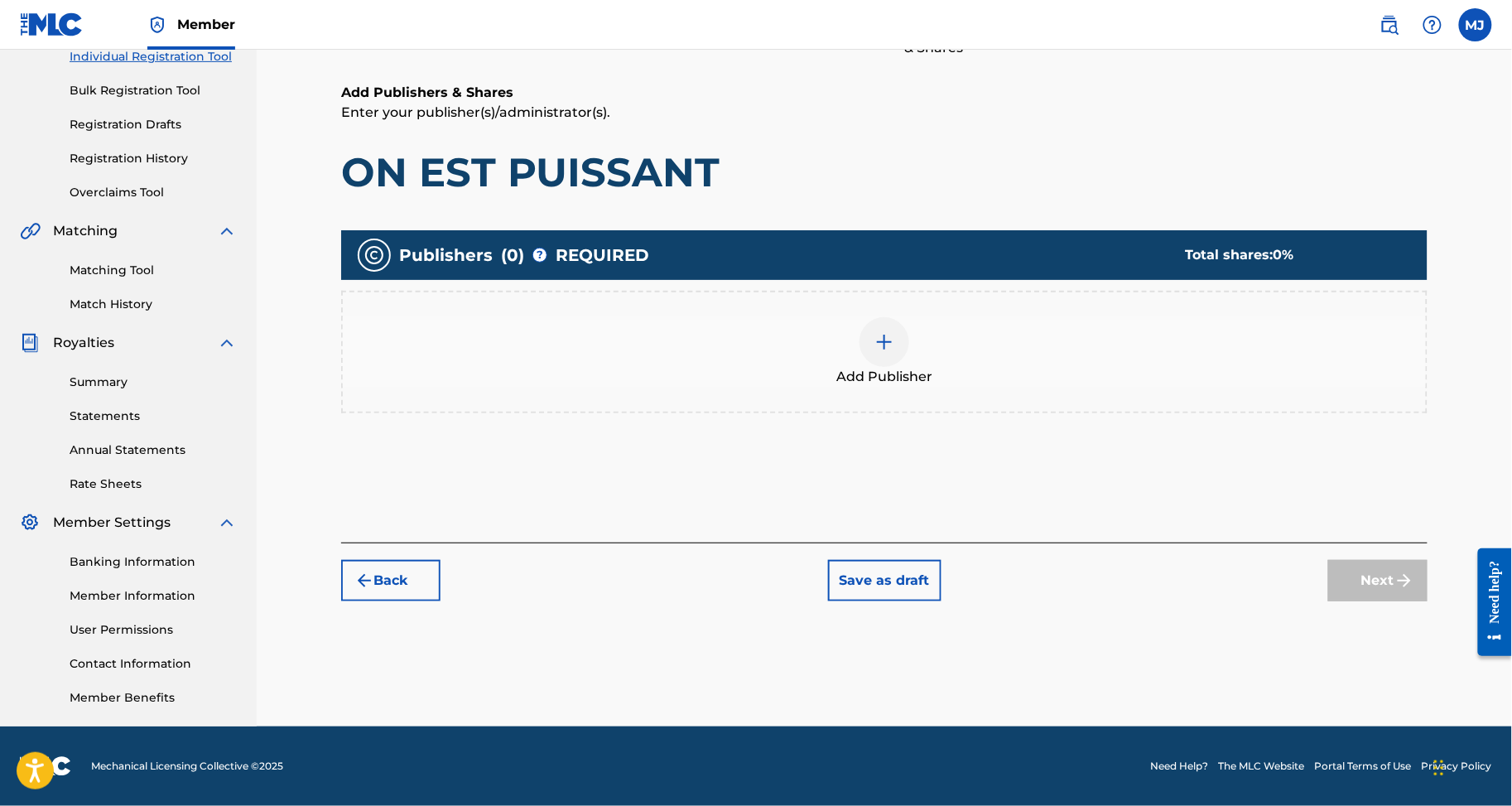
scroll to position [353, 0]
click at [898, 366] on div "Publishers ( 0 ) ? REQUIRED Total shares: 0 % Add Publisher" at bounding box center [884, 330] width 1086 height 200
click at [1070, 291] on div "Add Publisher" at bounding box center [884, 352] width 1086 height 122
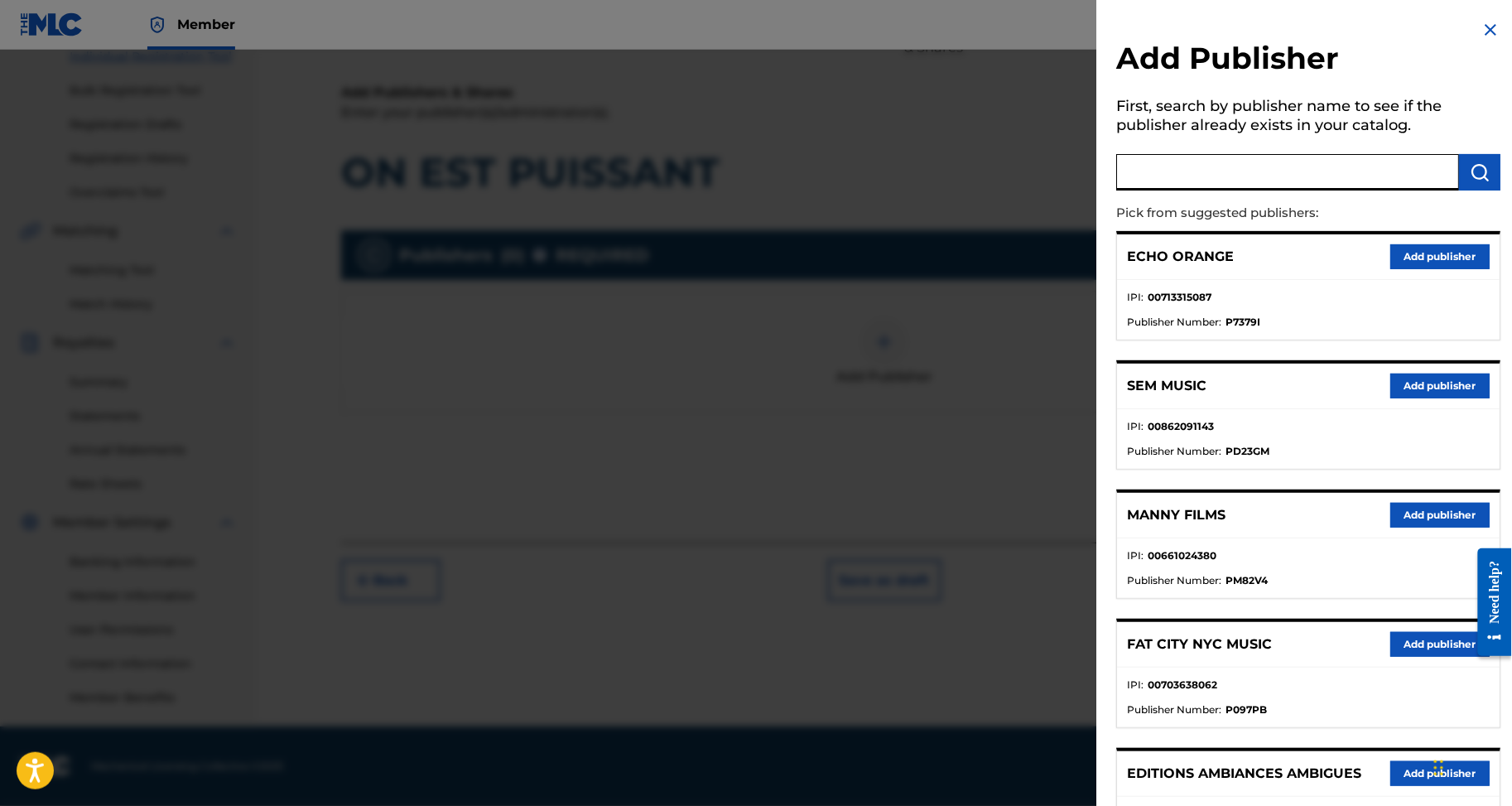
click at [1264, 191] on input "text" at bounding box center [1288, 172] width 343 height 36
type input "appeal"
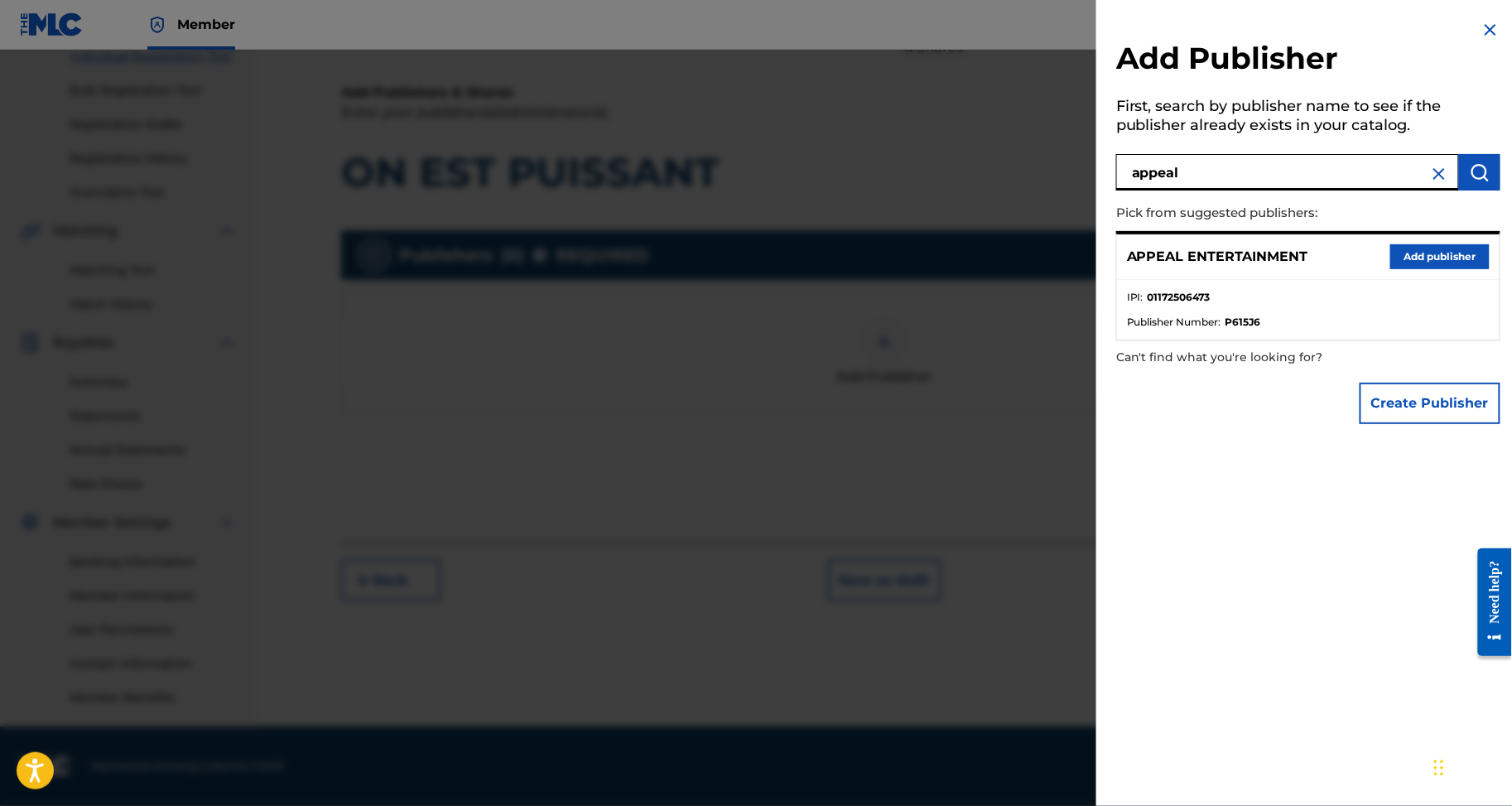
click at [1475, 269] on button "Add publisher" at bounding box center [1440, 256] width 99 height 24
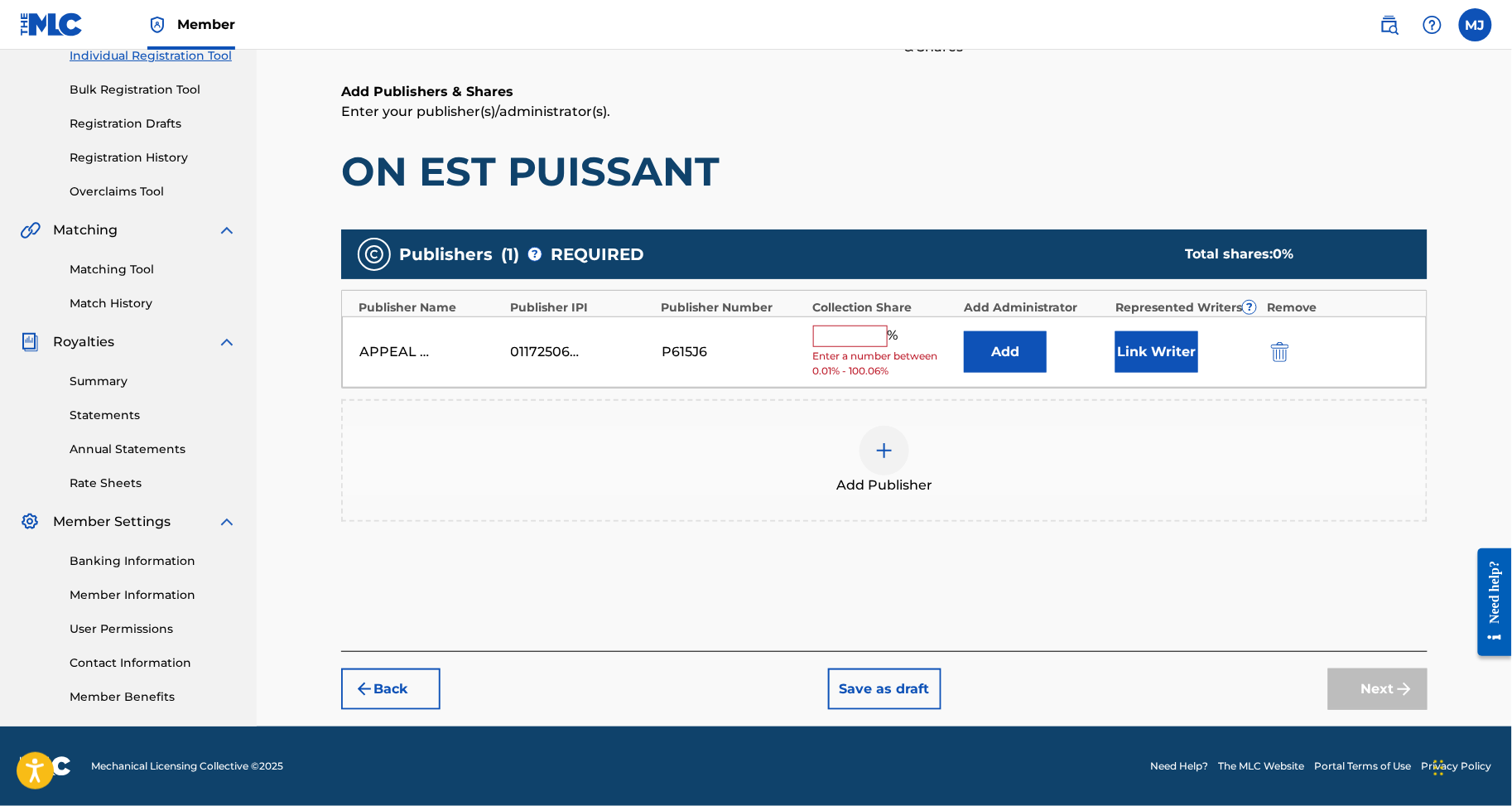
click at [1047, 331] on button "Add" at bounding box center [1005, 352] width 83 height 41
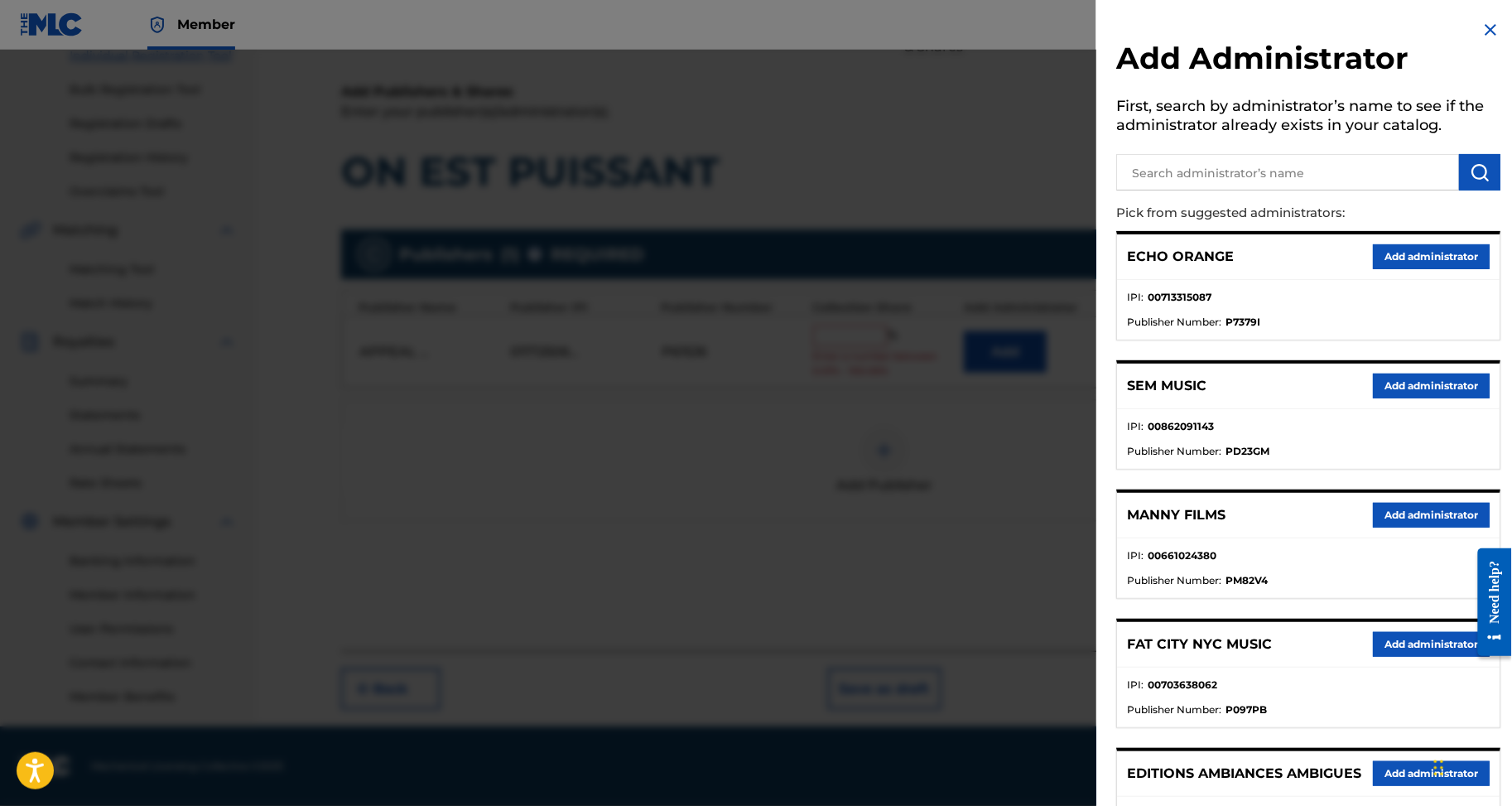
click at [1402, 269] on button "Add administrator" at bounding box center [1431, 256] width 117 height 24
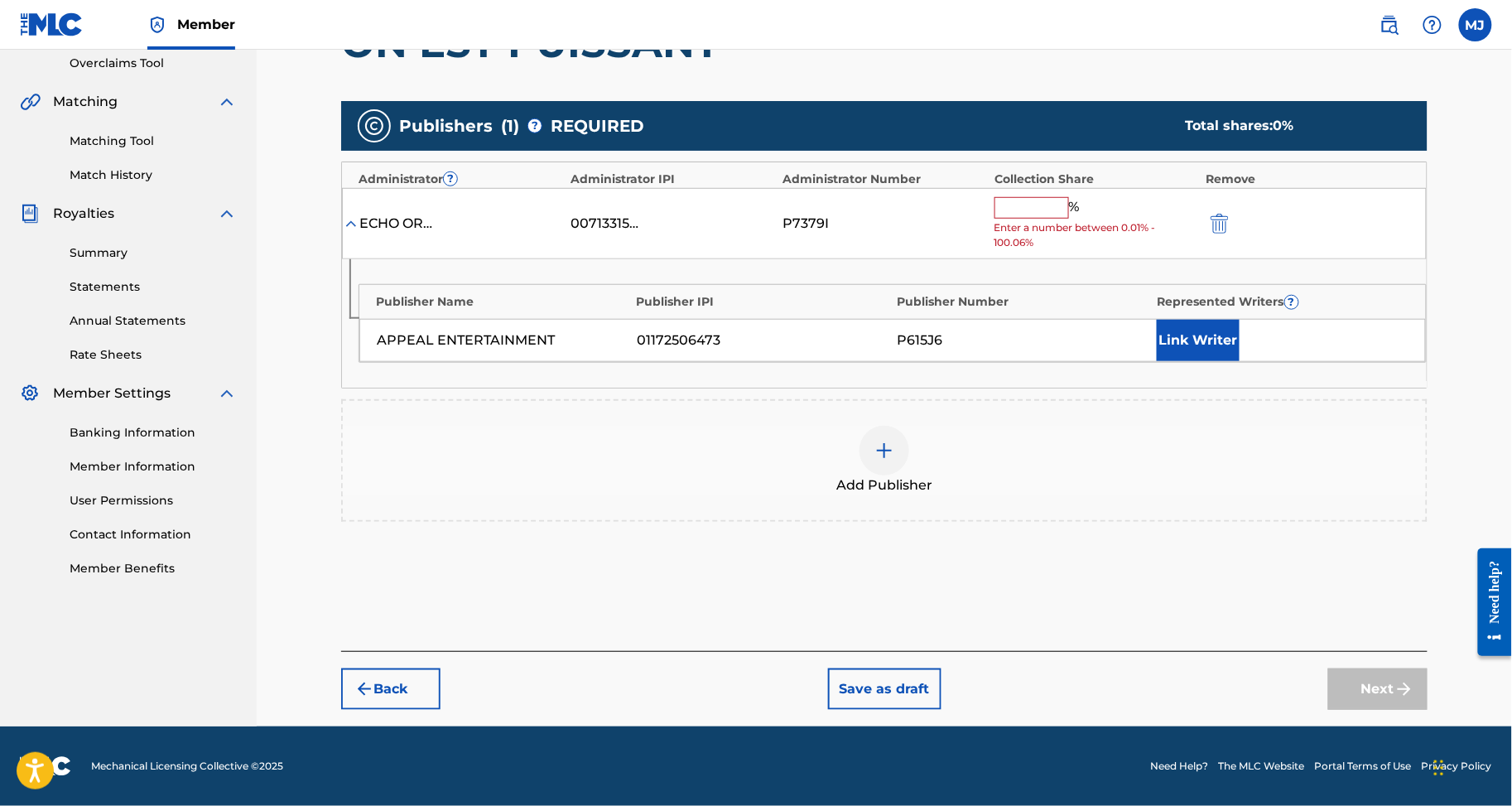
click at [1054, 218] on input "text" at bounding box center [1032, 208] width 74 height 22
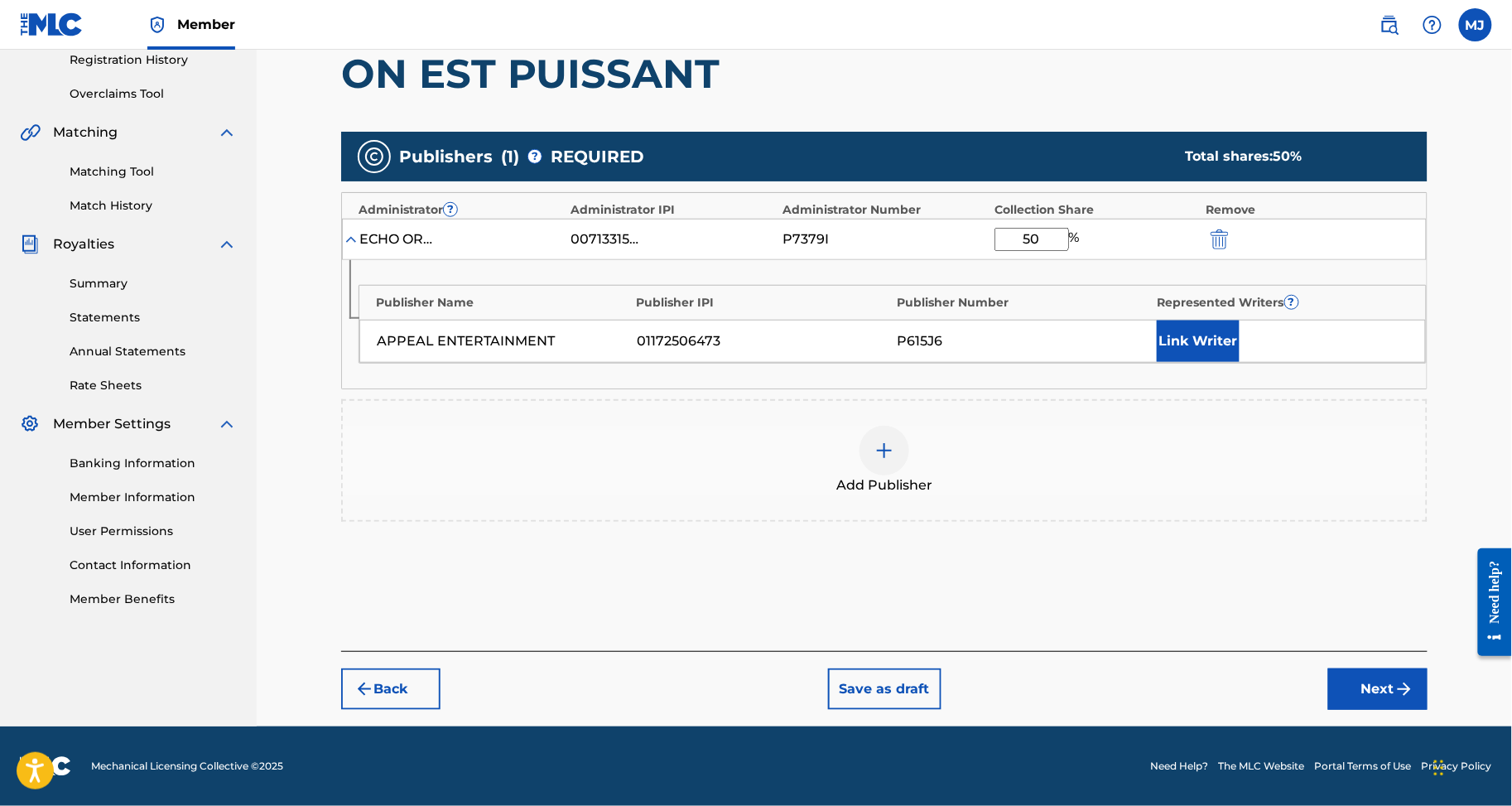
type input "50"
click at [1220, 362] on button "Link Writer" at bounding box center [1198, 341] width 83 height 41
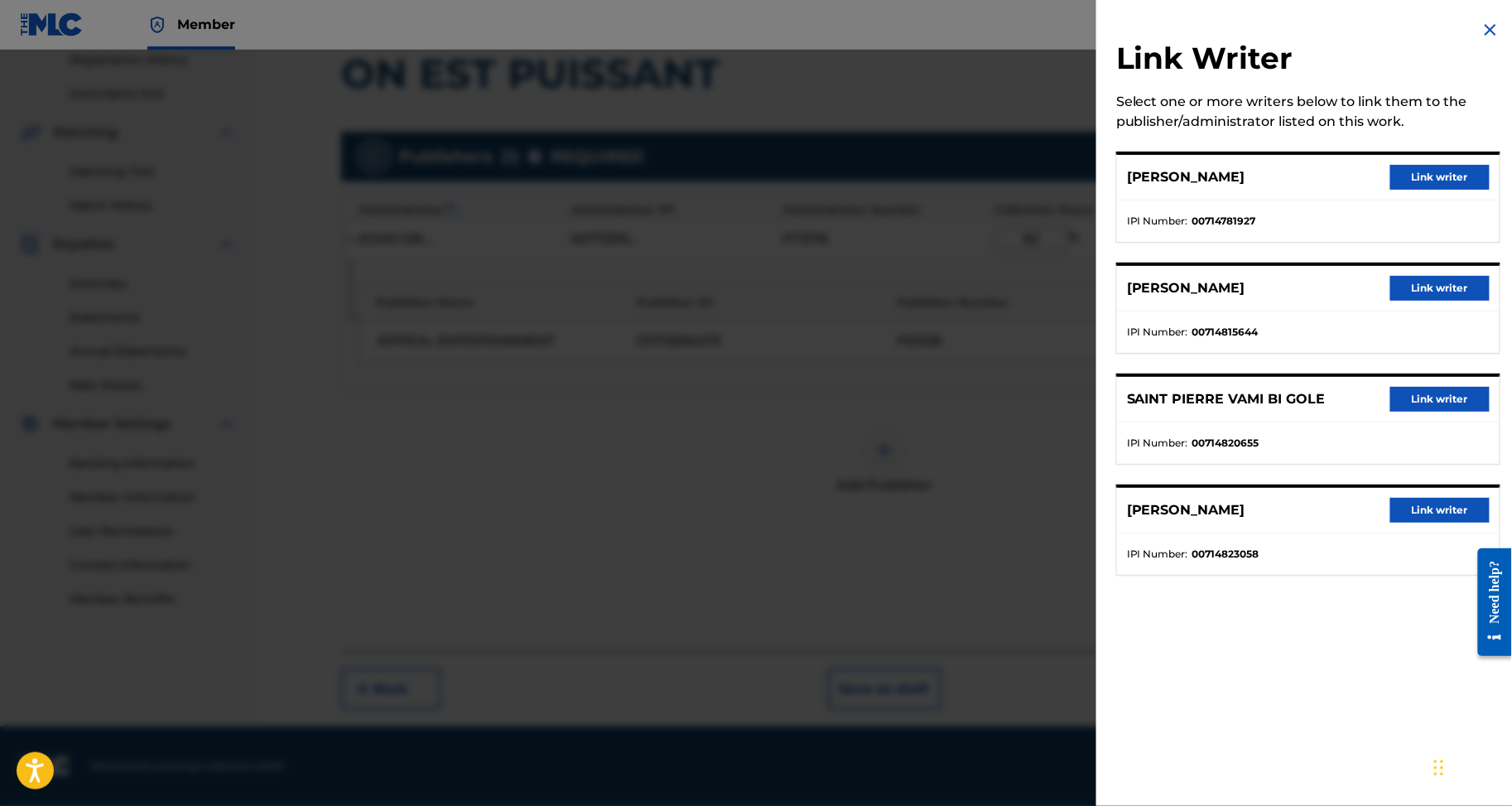
click at [1409, 301] on button "Link writer" at bounding box center [1440, 287] width 99 height 24
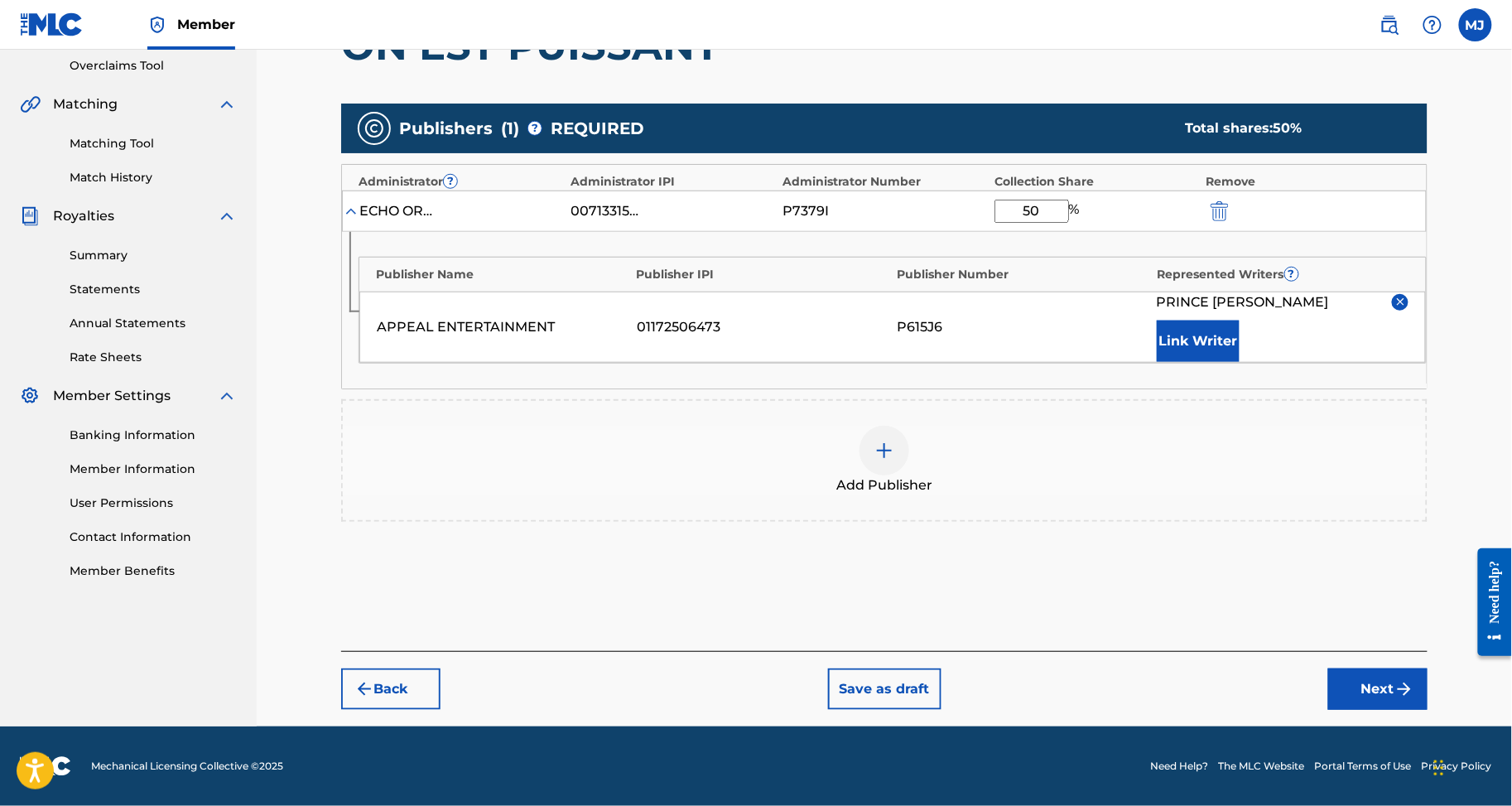
click at [1239, 362] on button "Link Writer" at bounding box center [1198, 341] width 83 height 41
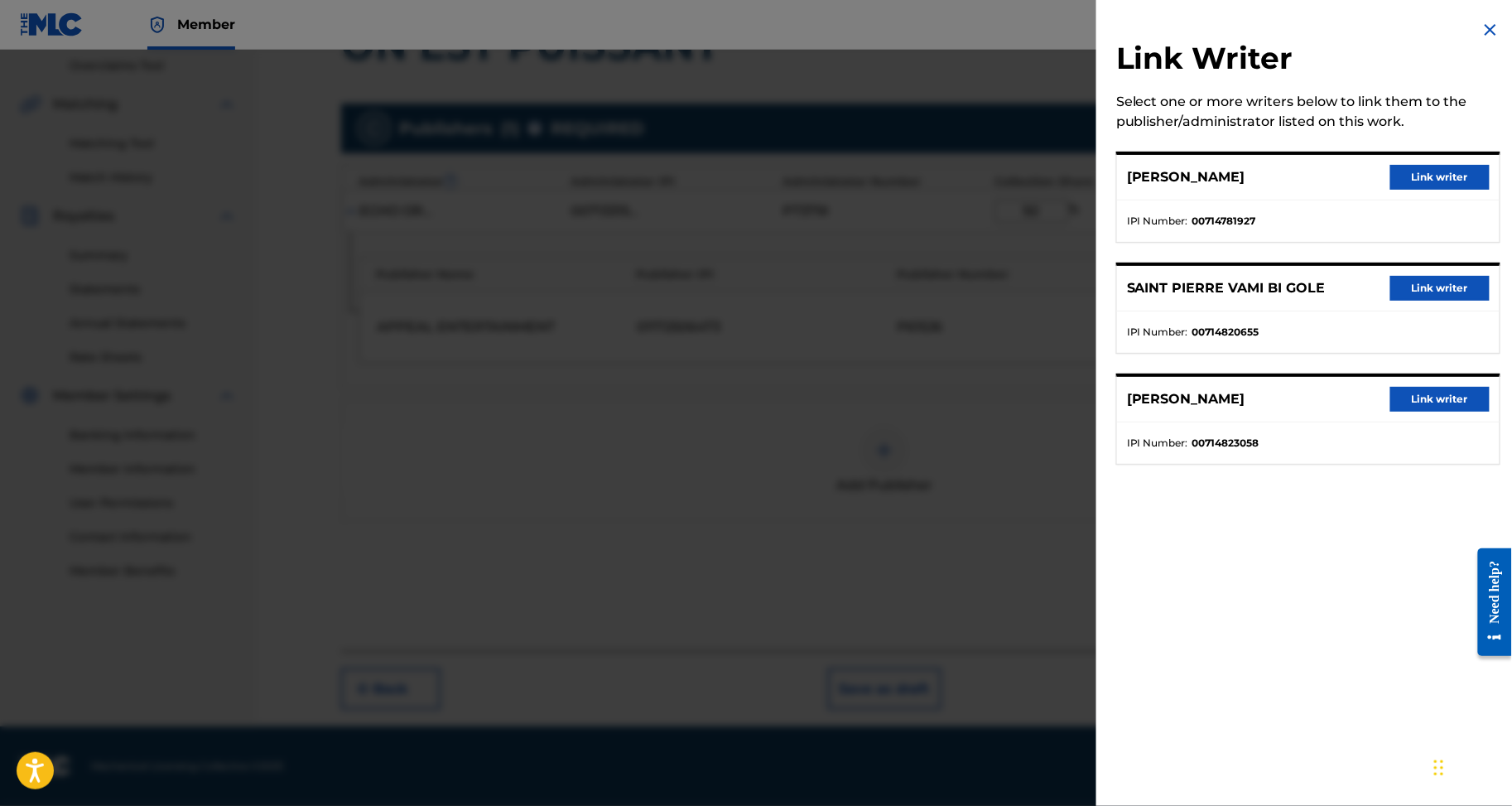
click at [1391, 190] on button "Link writer" at bounding box center [1440, 177] width 99 height 24
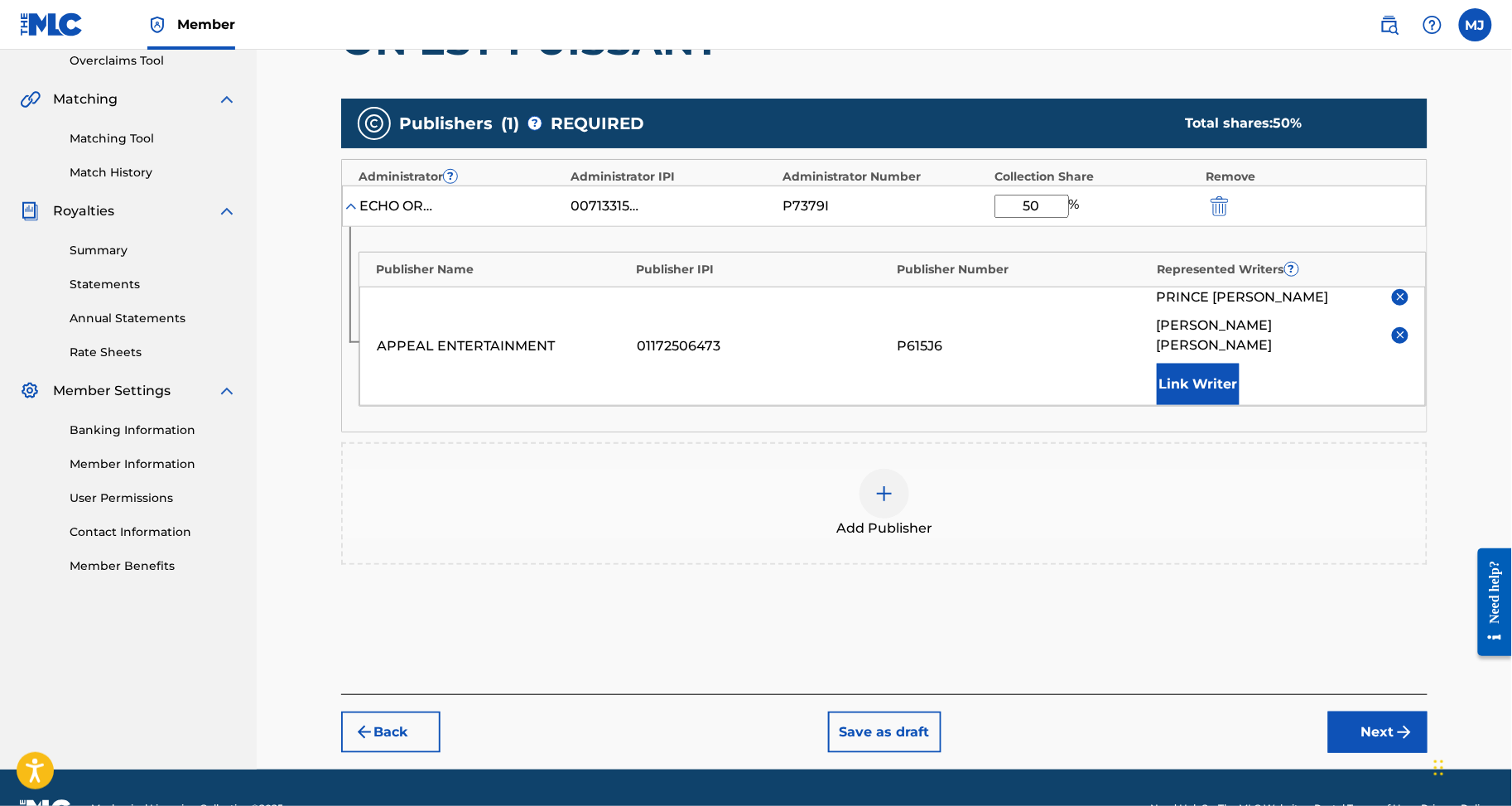
click at [1240, 406] on button "Link Writer" at bounding box center [1198, 384] width 83 height 41
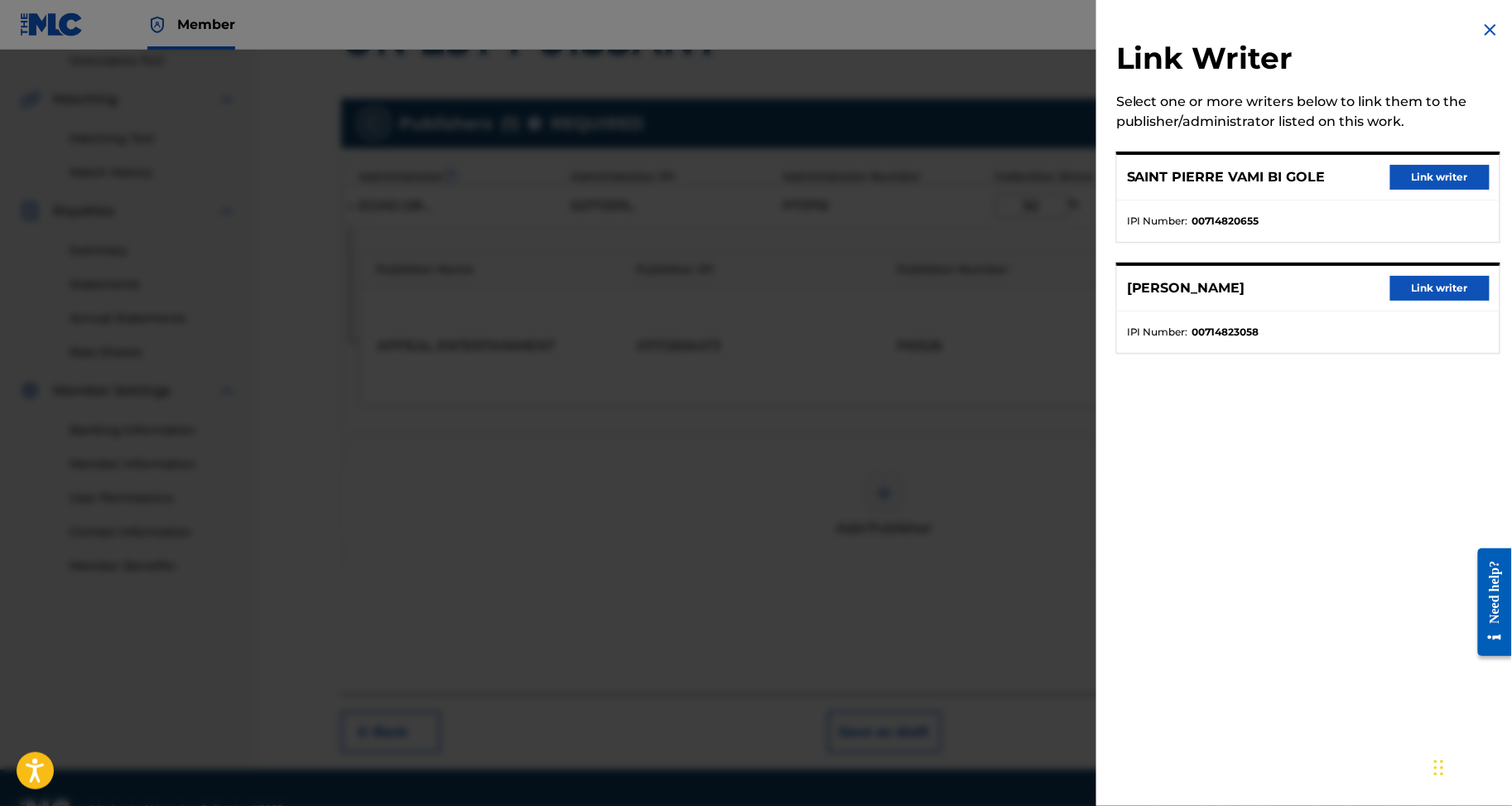
drag, startPoint x: 1445, startPoint y: 205, endPoint x: 1452, endPoint y: 186, distance: 20.2
click at [1446, 190] on button "Link writer" at bounding box center [1440, 177] width 99 height 24
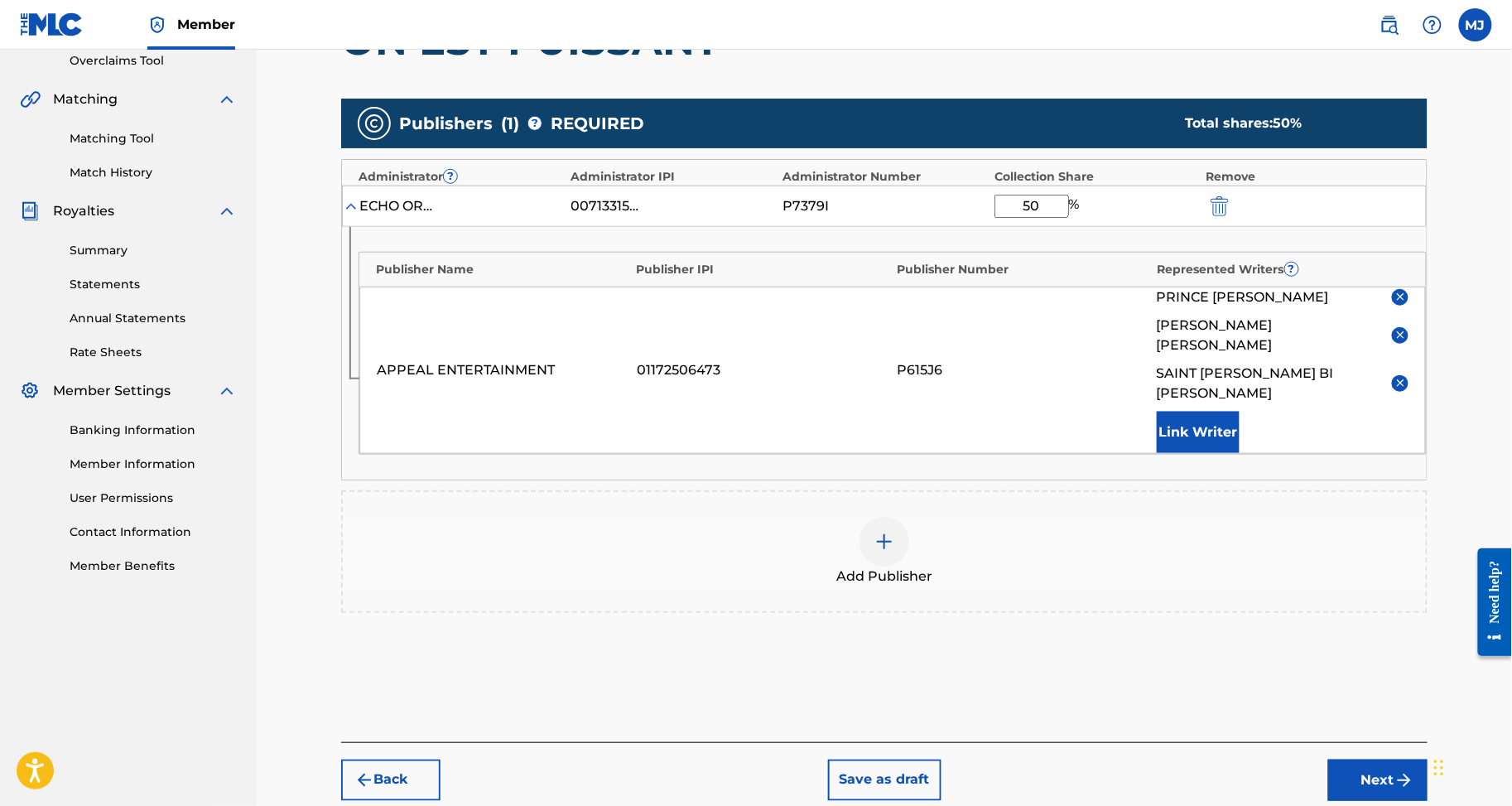
click at [1240, 454] on button "Link Writer" at bounding box center [1198, 432] width 83 height 41
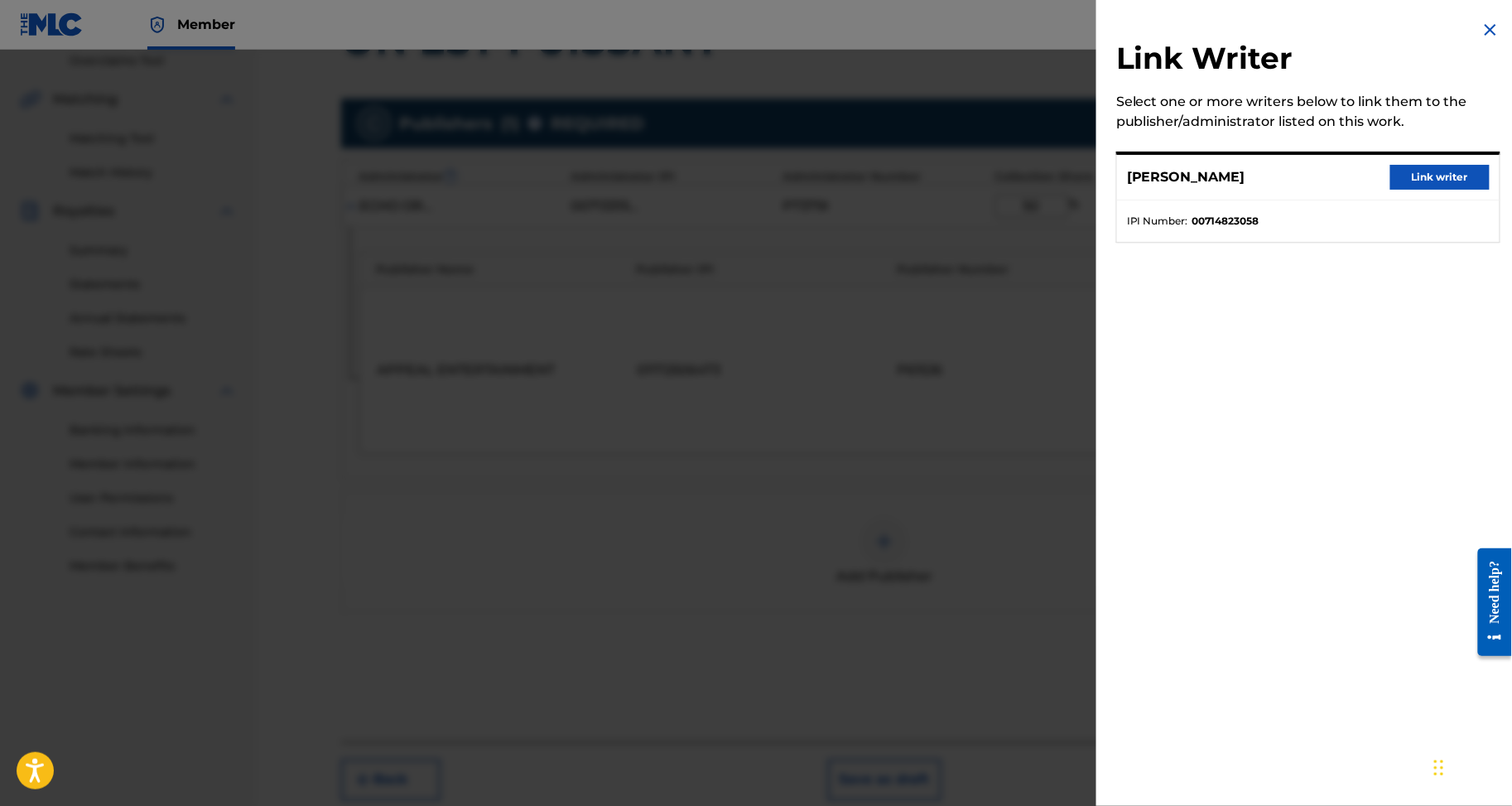
click at [1402, 190] on button "Link writer" at bounding box center [1440, 177] width 99 height 24
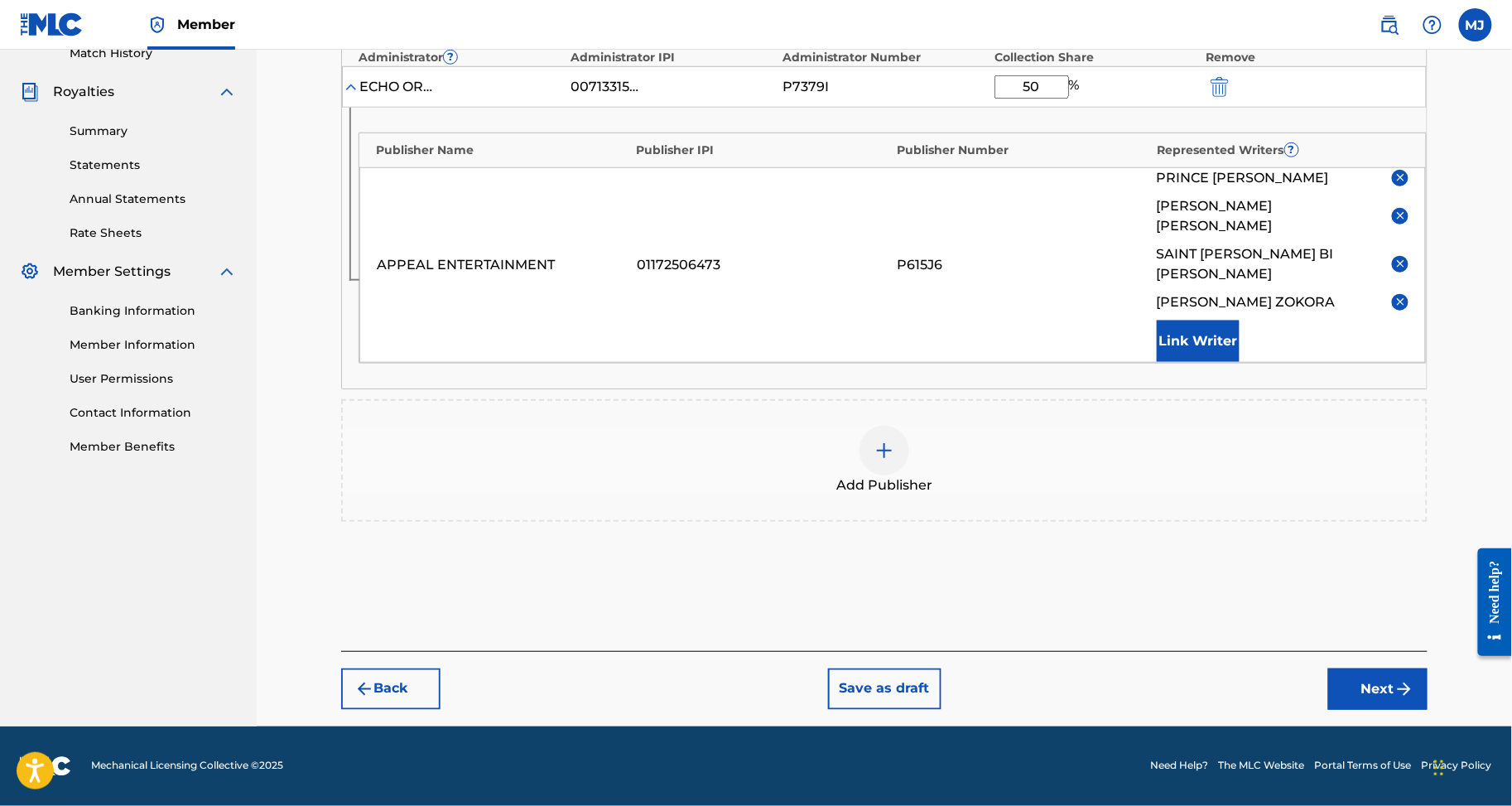
click at [1423, 688] on button "Next" at bounding box center [1378, 689] width 99 height 41
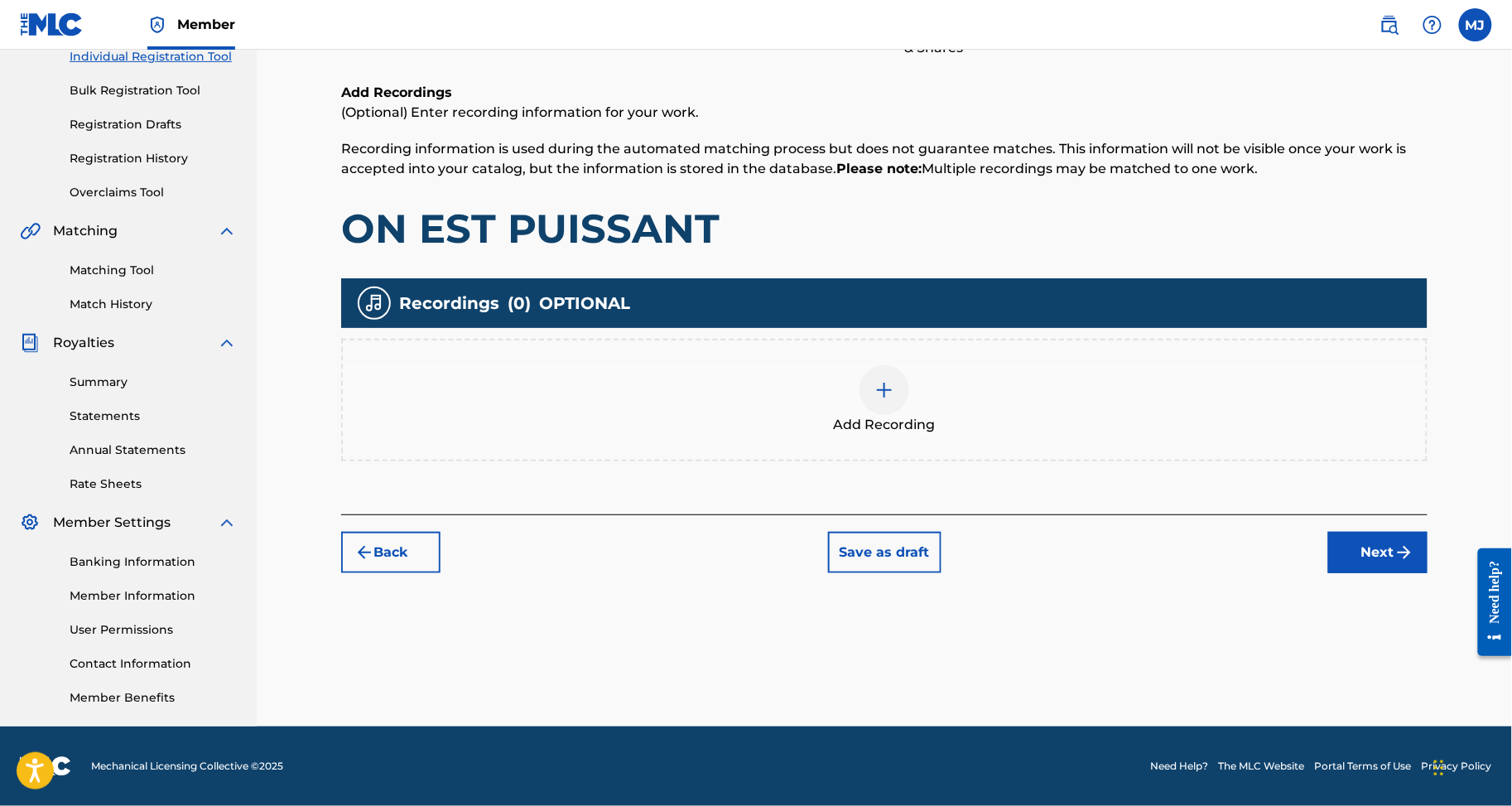
click at [1386, 514] on div "Back Save as draft Next" at bounding box center [884, 544] width 1086 height 59
click at [1398, 532] on button "Next" at bounding box center [1378, 552] width 99 height 41
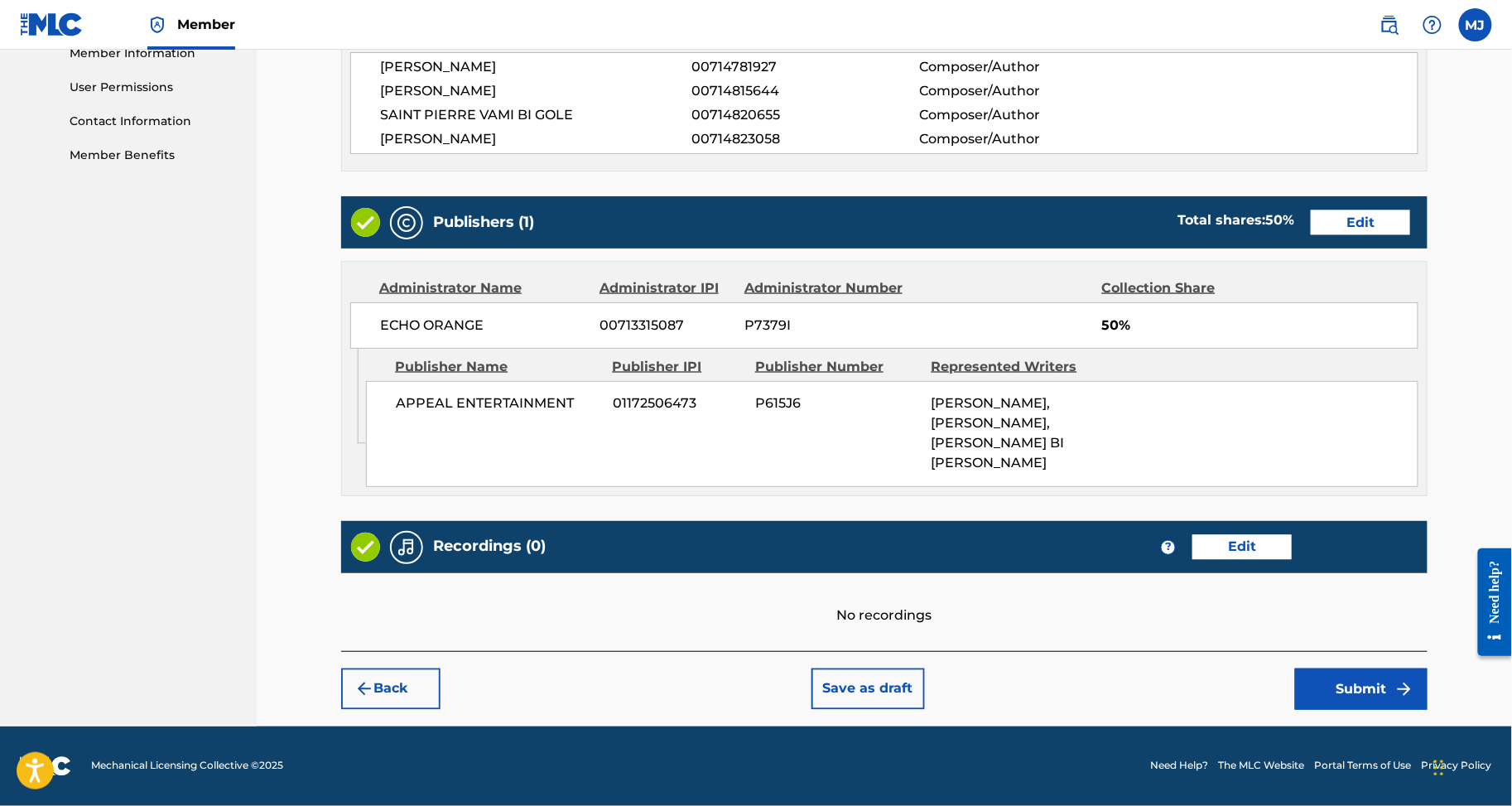
scroll to position [997, 0]
click at [1380, 673] on button "Submit" at bounding box center [1361, 689] width 132 height 41
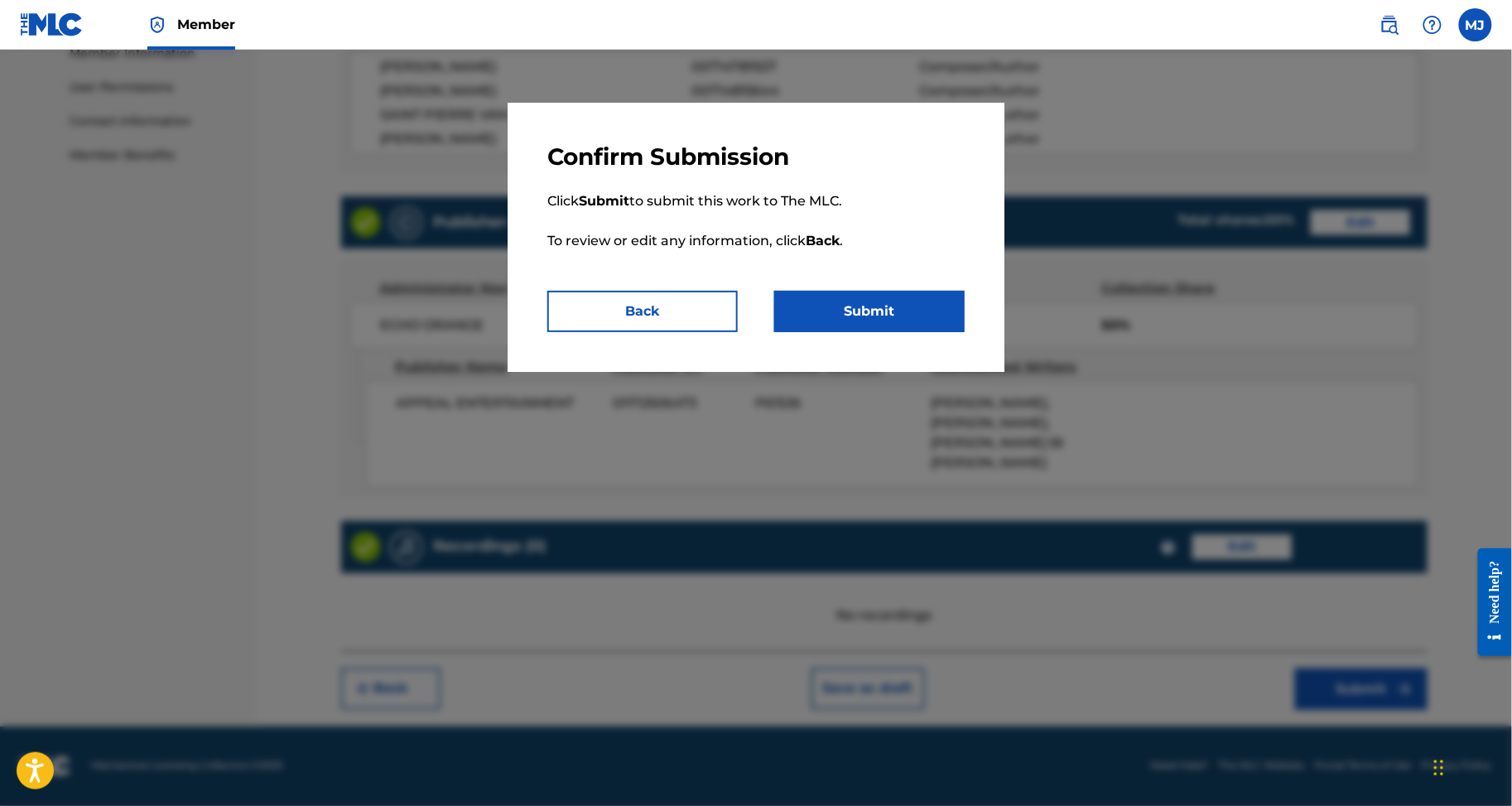
click at [916, 332] on button "Submit" at bounding box center [870, 311] width 190 height 41
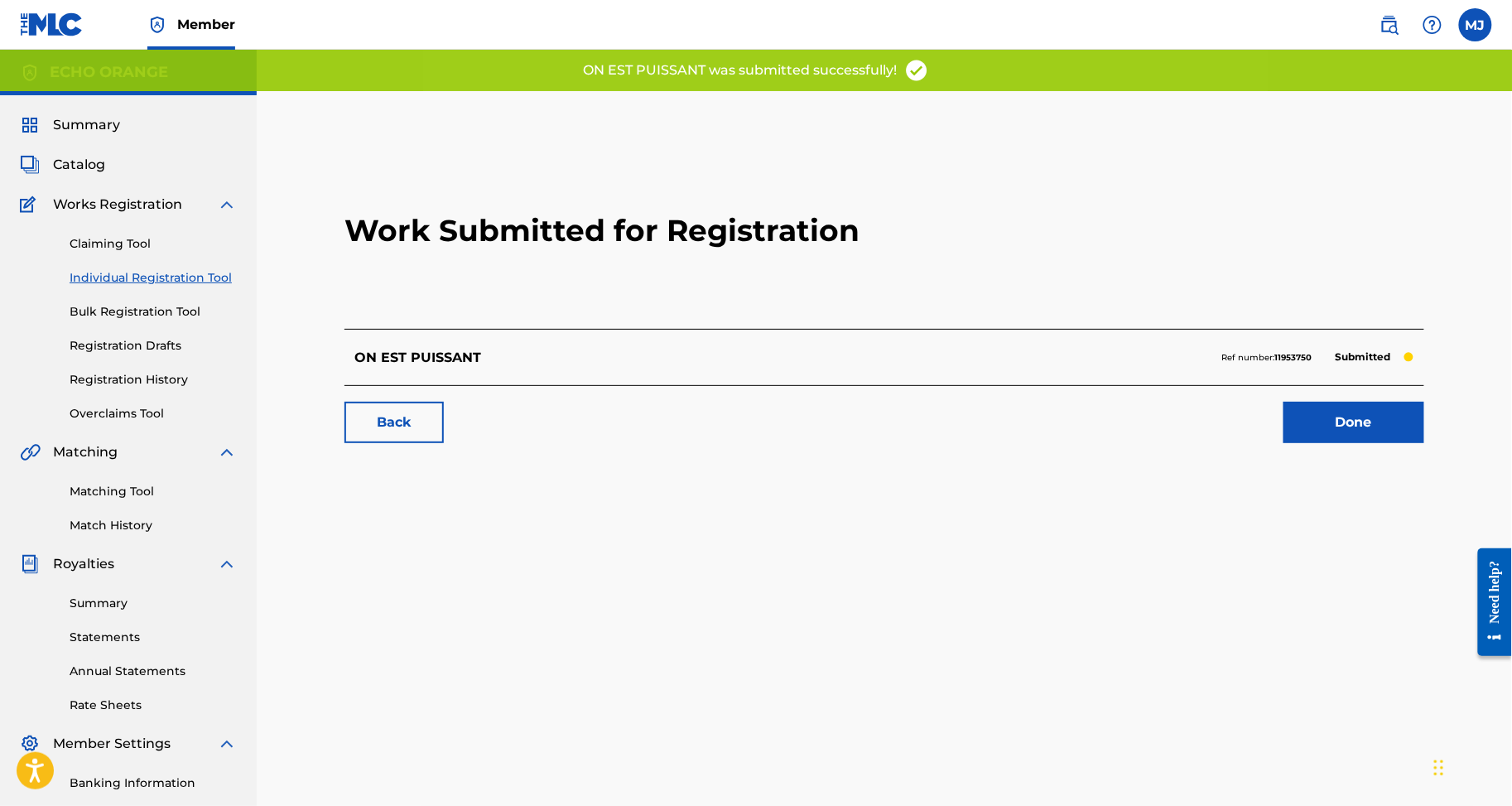
click at [1349, 443] on link "Done" at bounding box center [1354, 422] width 141 height 41
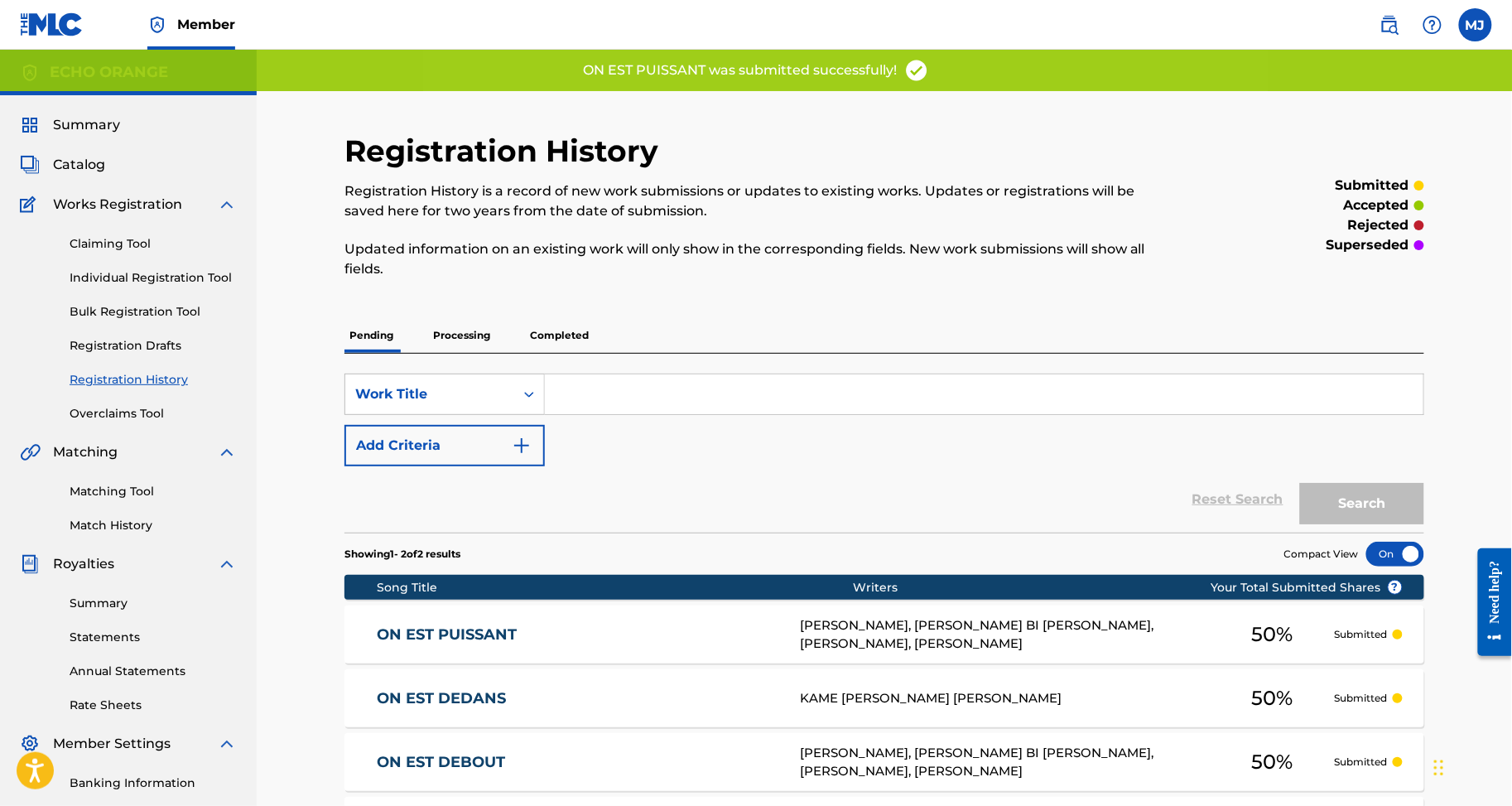
click at [237, 287] on link "Individual Registration Tool" at bounding box center [153, 277] width 168 height 18
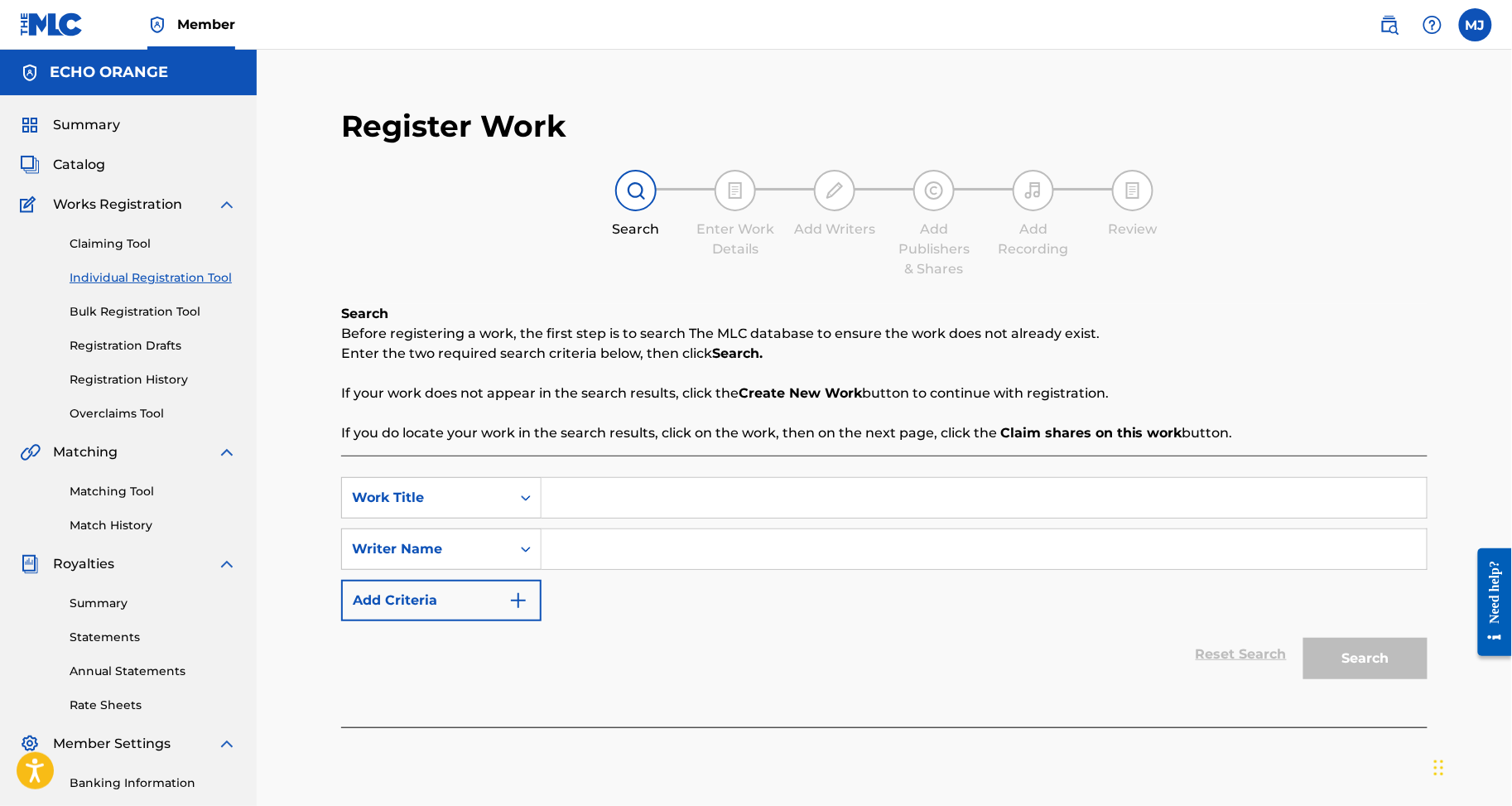
click at [806, 518] on input "Search Form" at bounding box center [984, 497] width 885 height 40
paste input "ON FAIT COMME D HAB"
type input "ON FAIT COMME D HAB"
click at [700, 621] on div "SearchWithCriteria5af69cf2-9082-4557-bb03-861932270406 Work Title ON FAIT COMME…" at bounding box center [884, 549] width 1086 height 144
drag, startPoint x: 694, startPoint y: 614, endPoint x: 737, endPoint y: 642, distance: 51.3
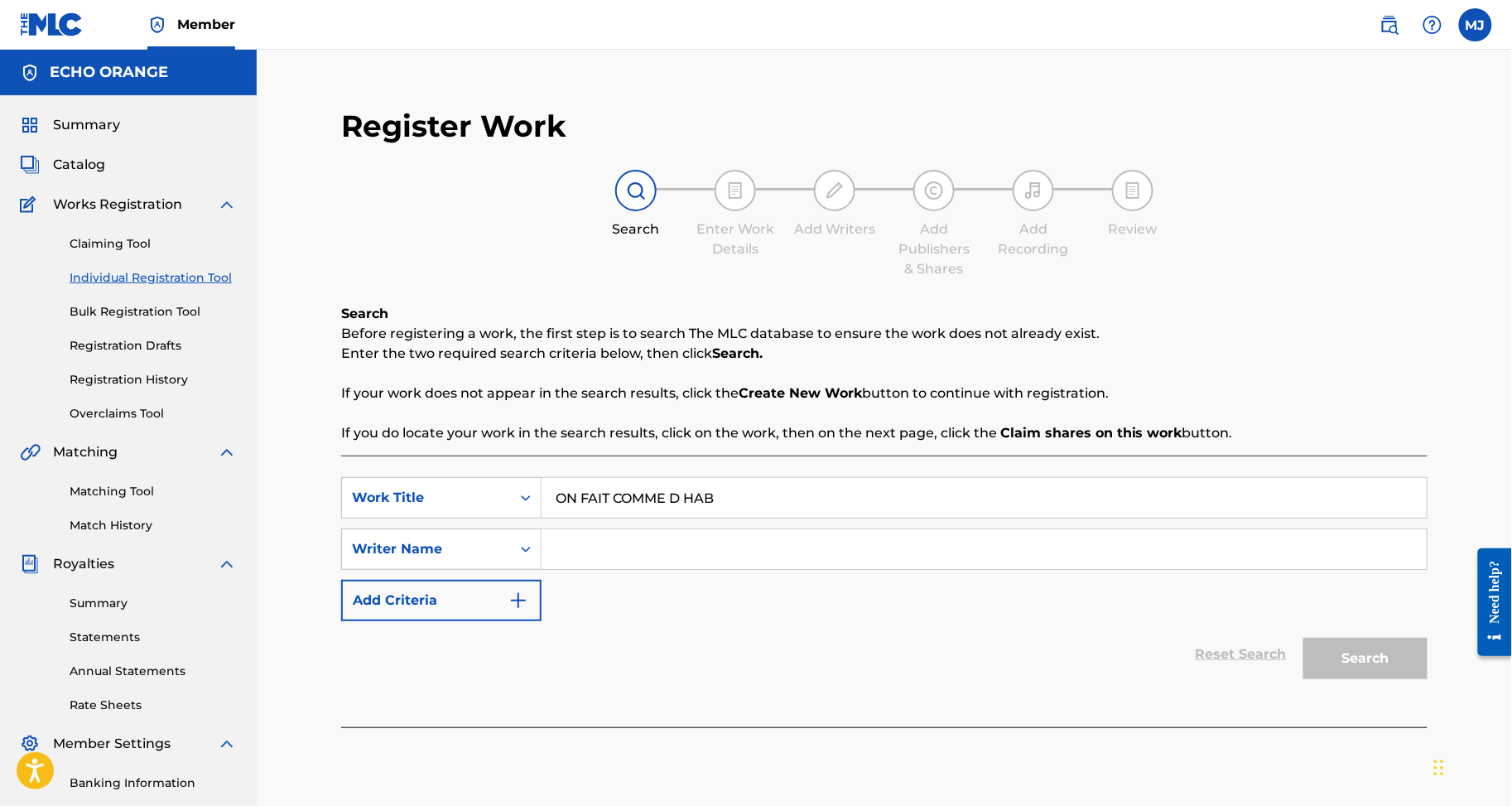
click at [721, 621] on div "SearchWithCriteria5af69cf2-9082-4557-bb03-861932270406 Work Title ON FAIT COMME…" at bounding box center [884, 549] width 1086 height 144
paste input "BEHI JEAN MICHEL"
type input "BEHI JEAN MICHEL"
click at [1394, 680] on button "Search" at bounding box center [1365, 658] width 124 height 41
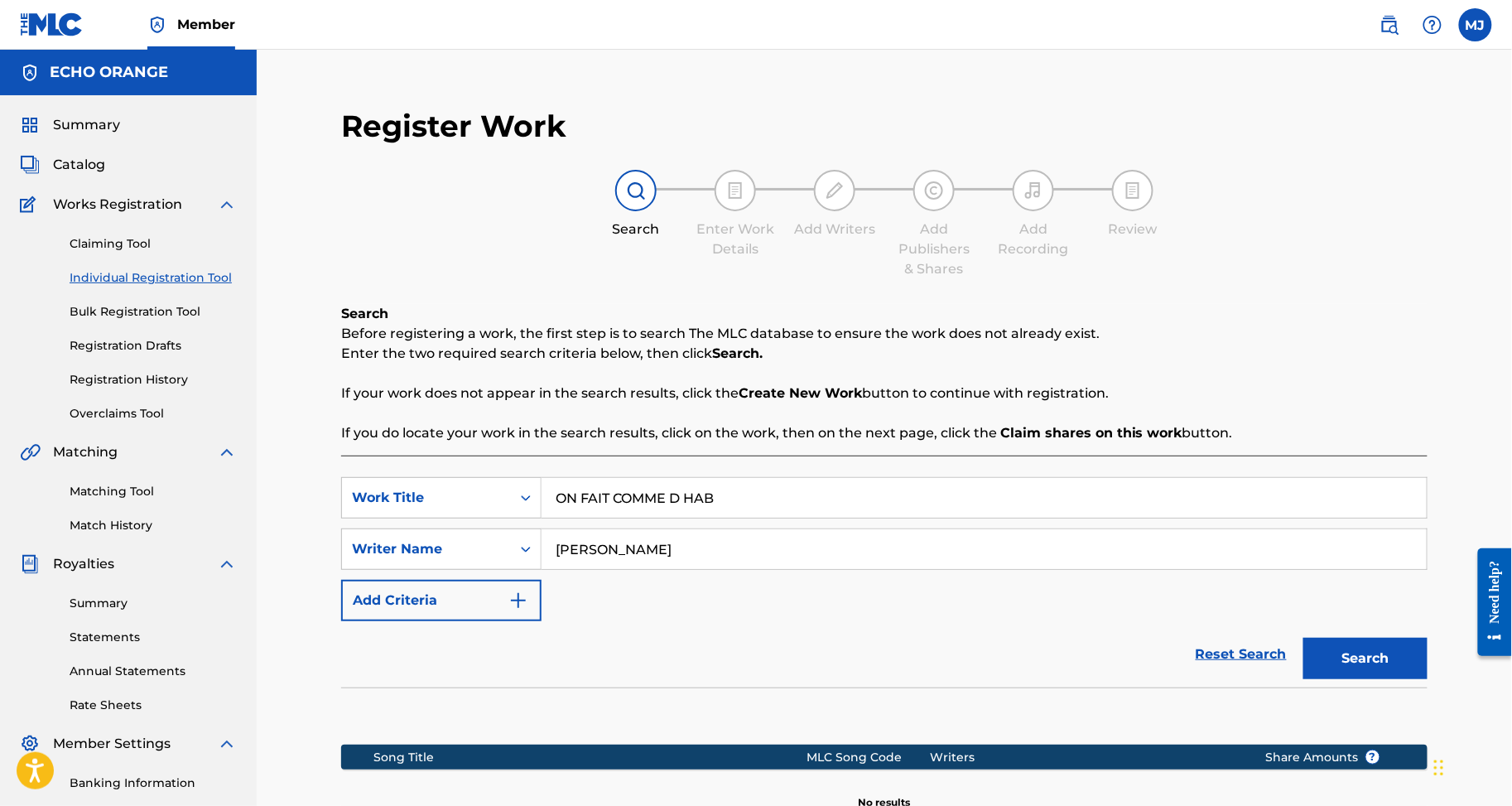
scroll to position [362, 0]
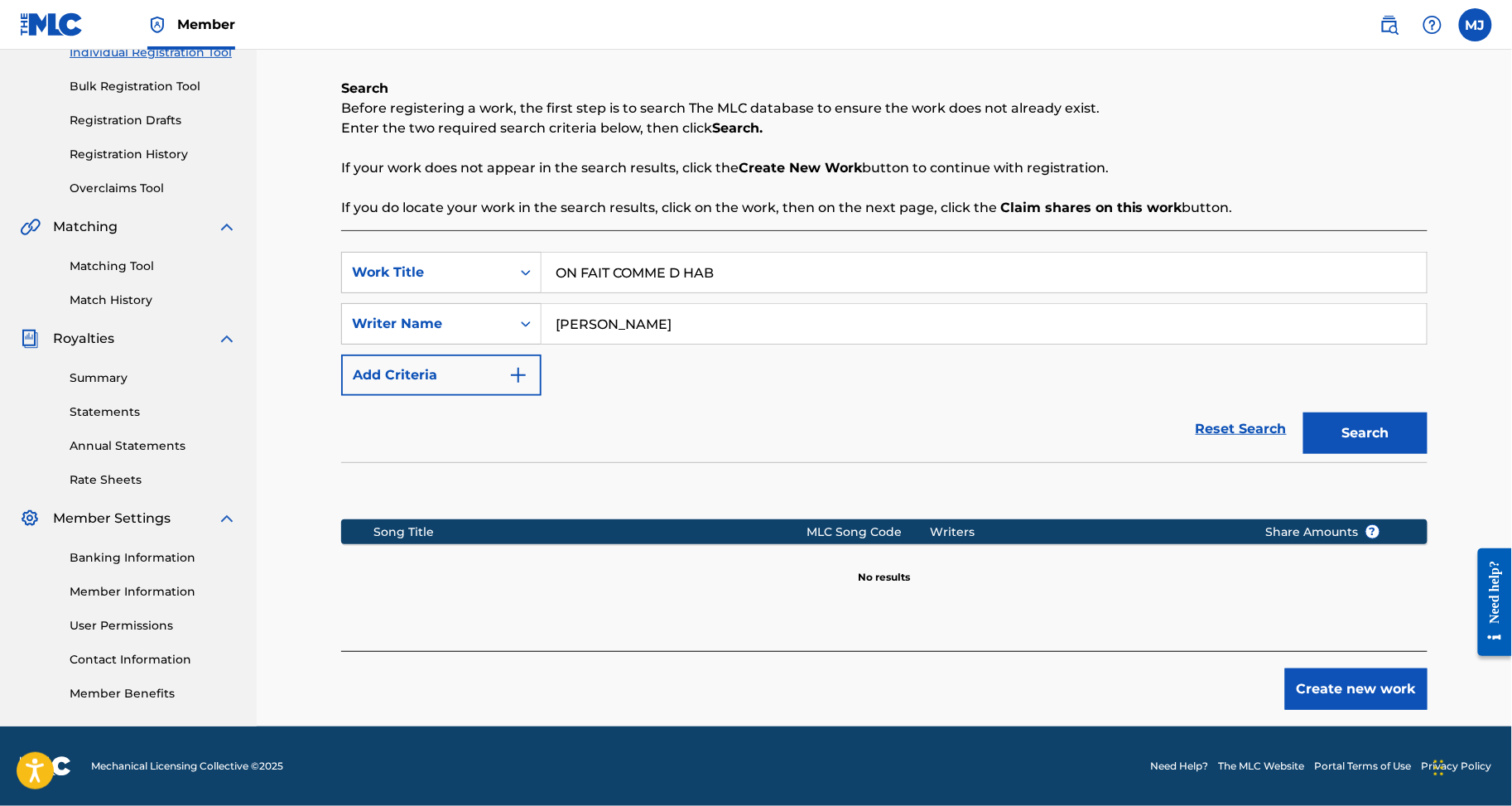
click at [1386, 669] on button "Create new work" at bounding box center [1356, 689] width 142 height 41
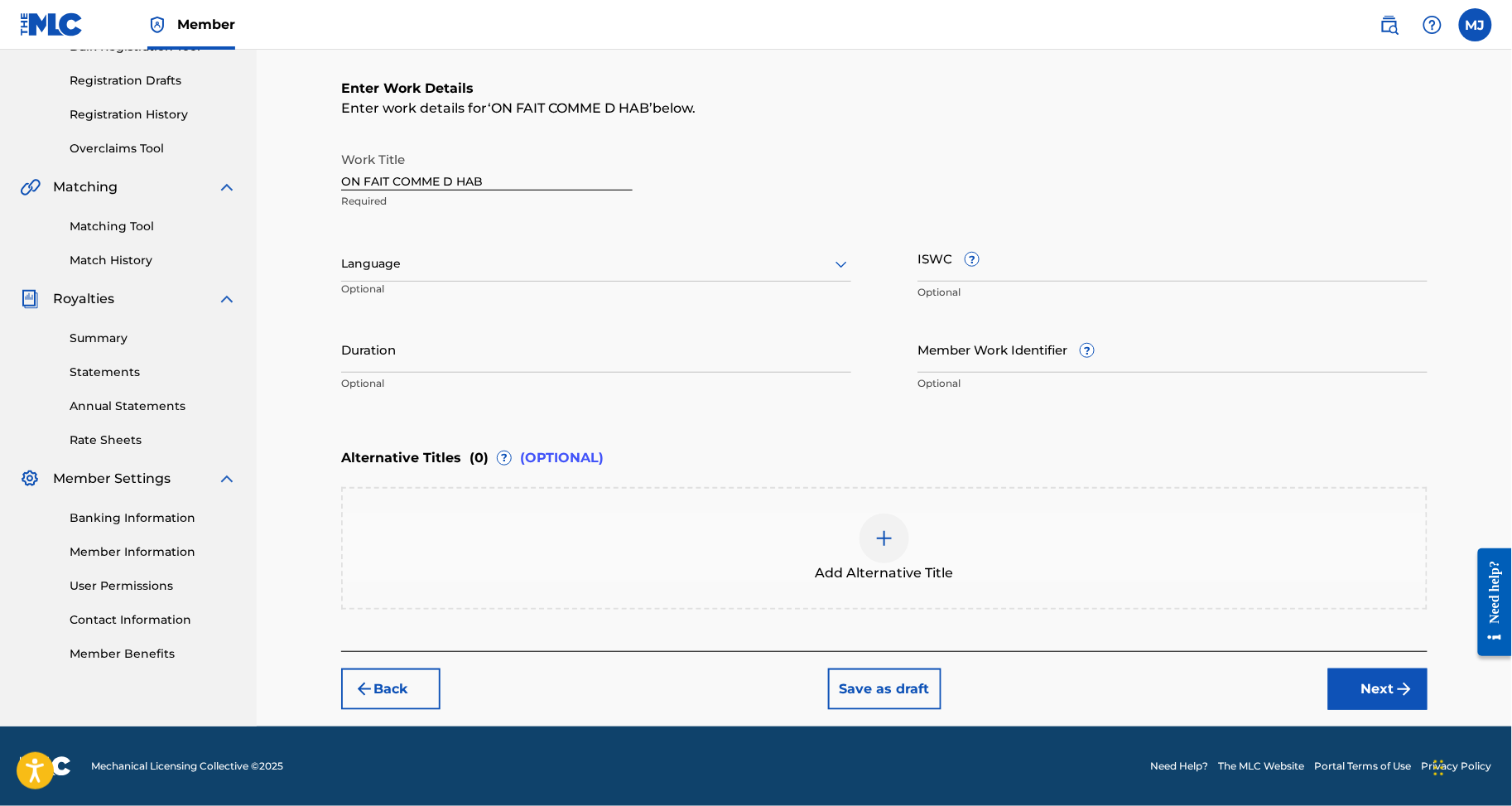
click at [1389, 704] on div "Back Save as draft Next" at bounding box center [884, 680] width 1086 height 59
drag, startPoint x: 1400, startPoint y: 731, endPoint x: 1369, endPoint y: 687, distance: 53.8
click at [1400, 710] on button "Next" at bounding box center [1378, 689] width 99 height 41
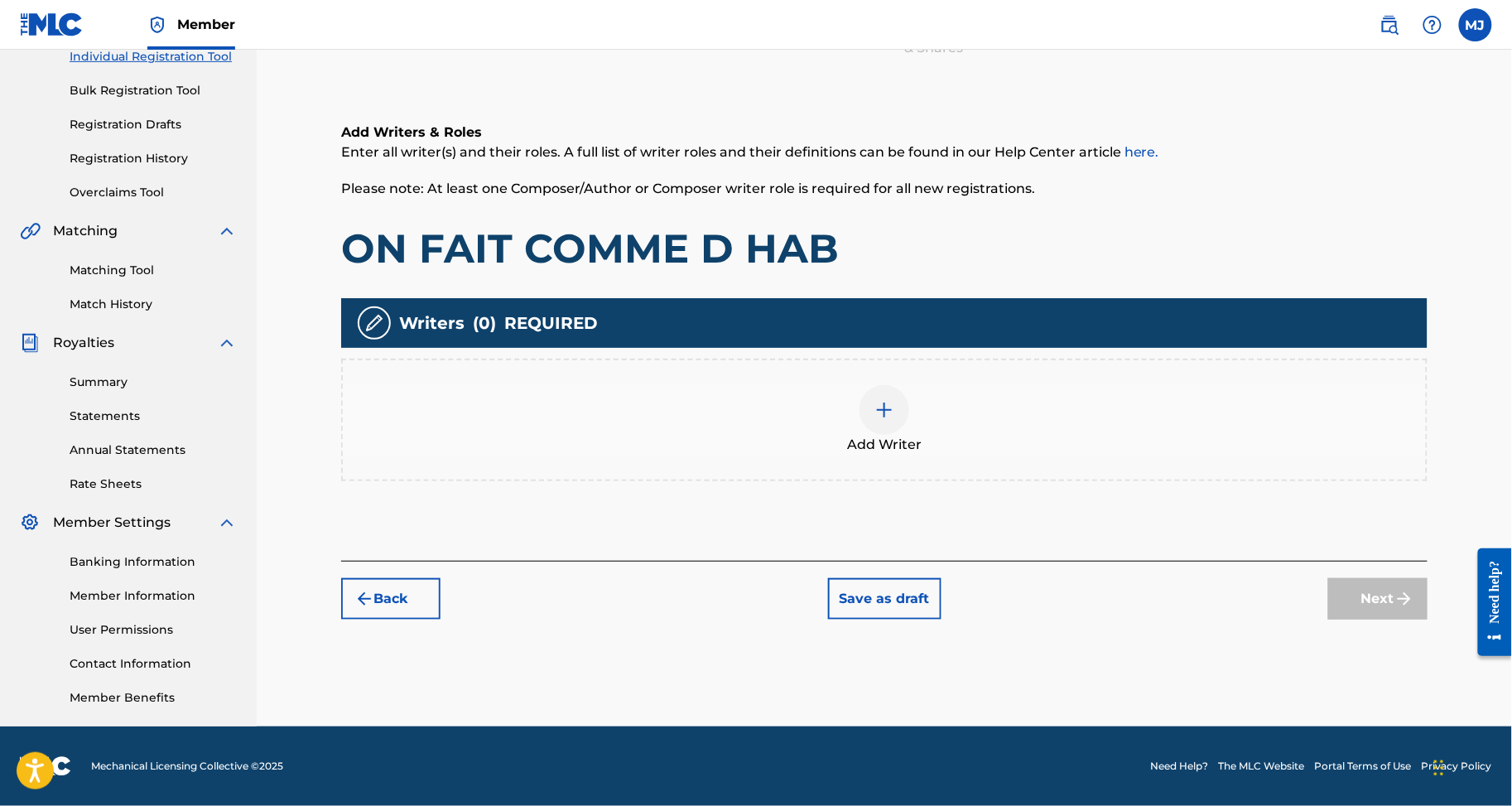
click at [1018, 385] on div "Add Writer" at bounding box center [884, 420] width 1083 height 70
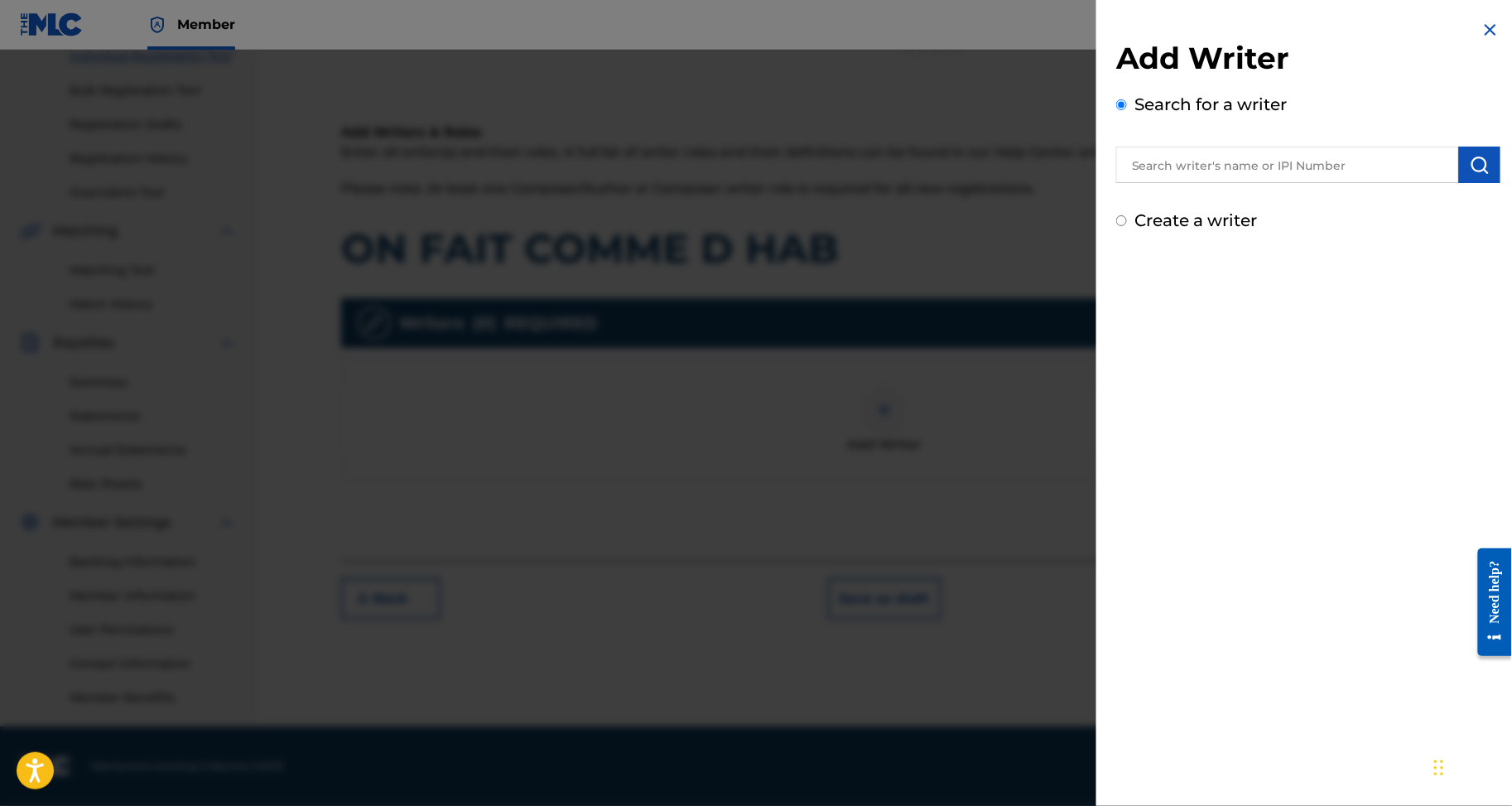
click at [1193, 183] on input "text" at bounding box center [1288, 164] width 343 height 36
paste input "BEHI JEAN MICHEL"
type input "BEHI JEAN MICHEL"
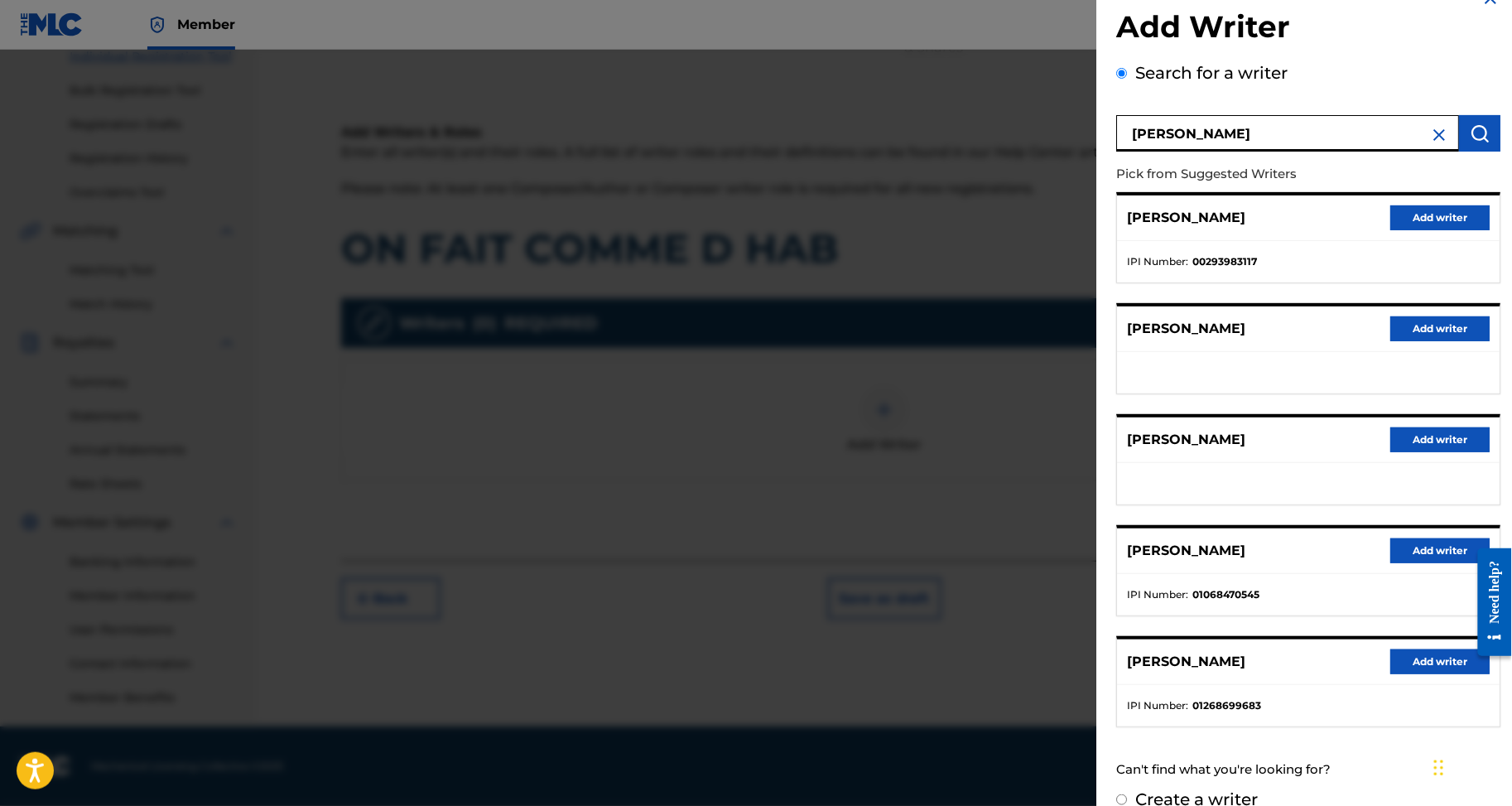
scroll to position [199, 0]
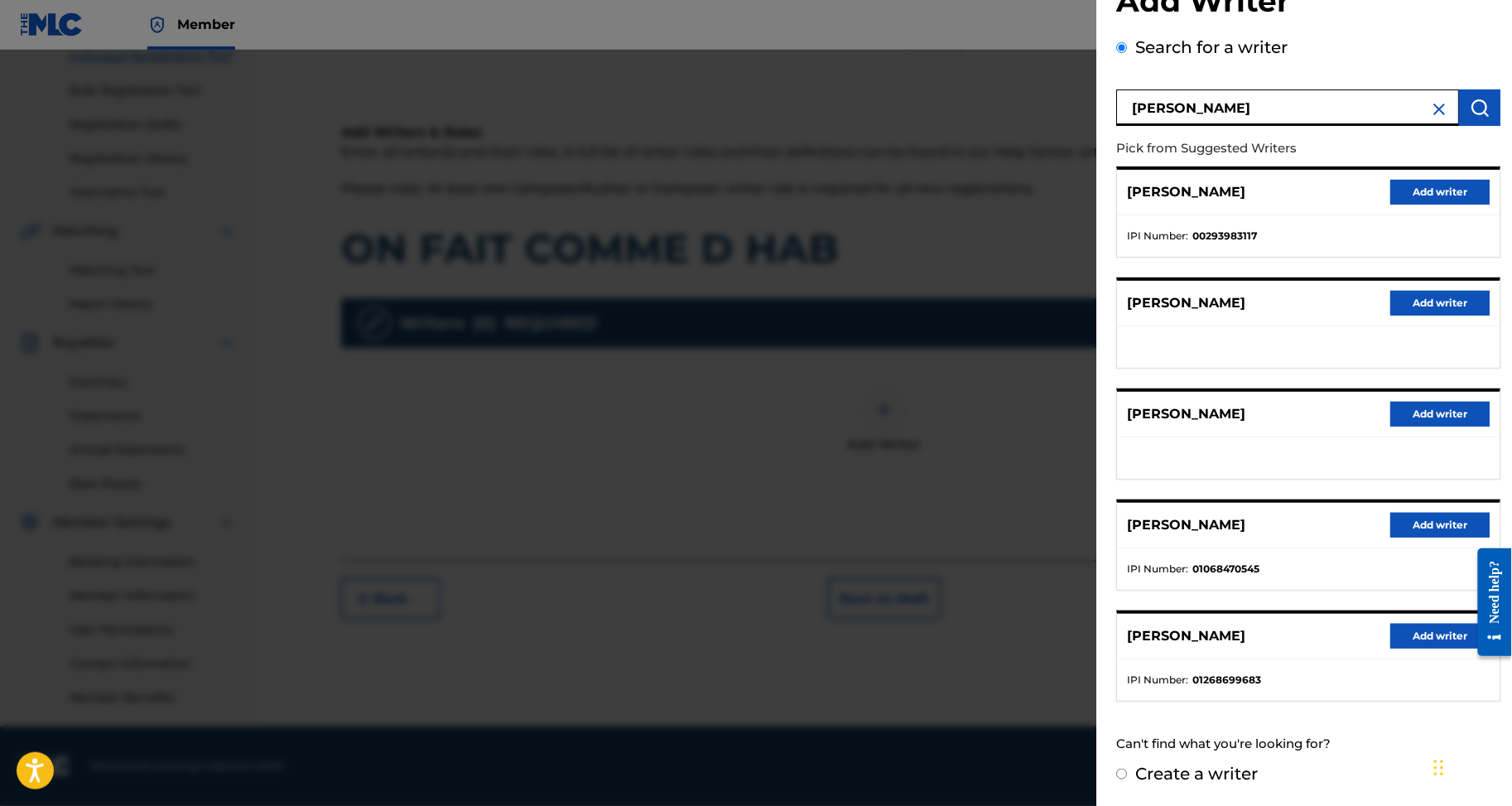
click at [1426, 624] on button "Add writer" at bounding box center [1440, 636] width 99 height 24
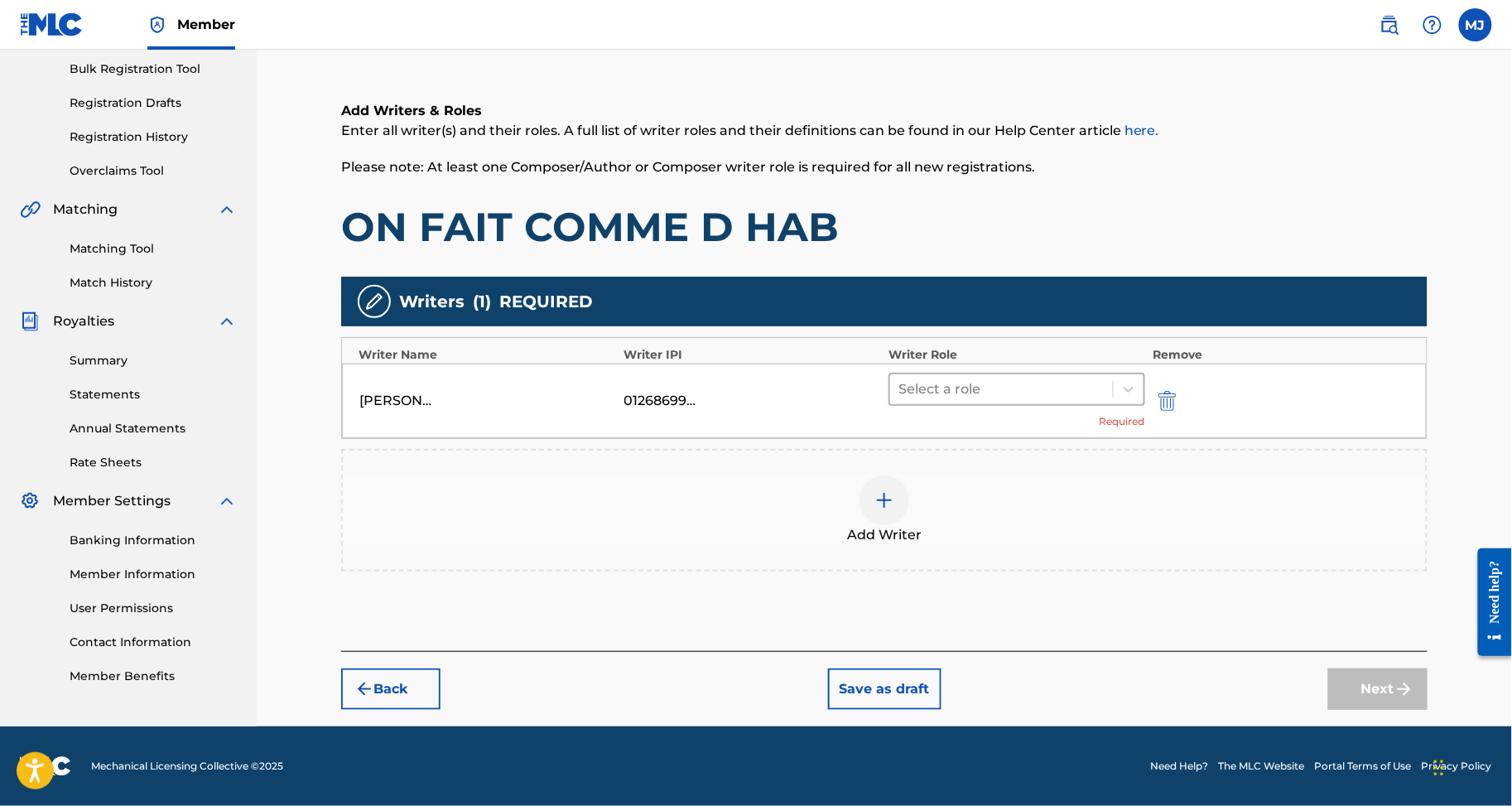
click at [994, 378] on div at bounding box center [1001, 390] width 206 height 24
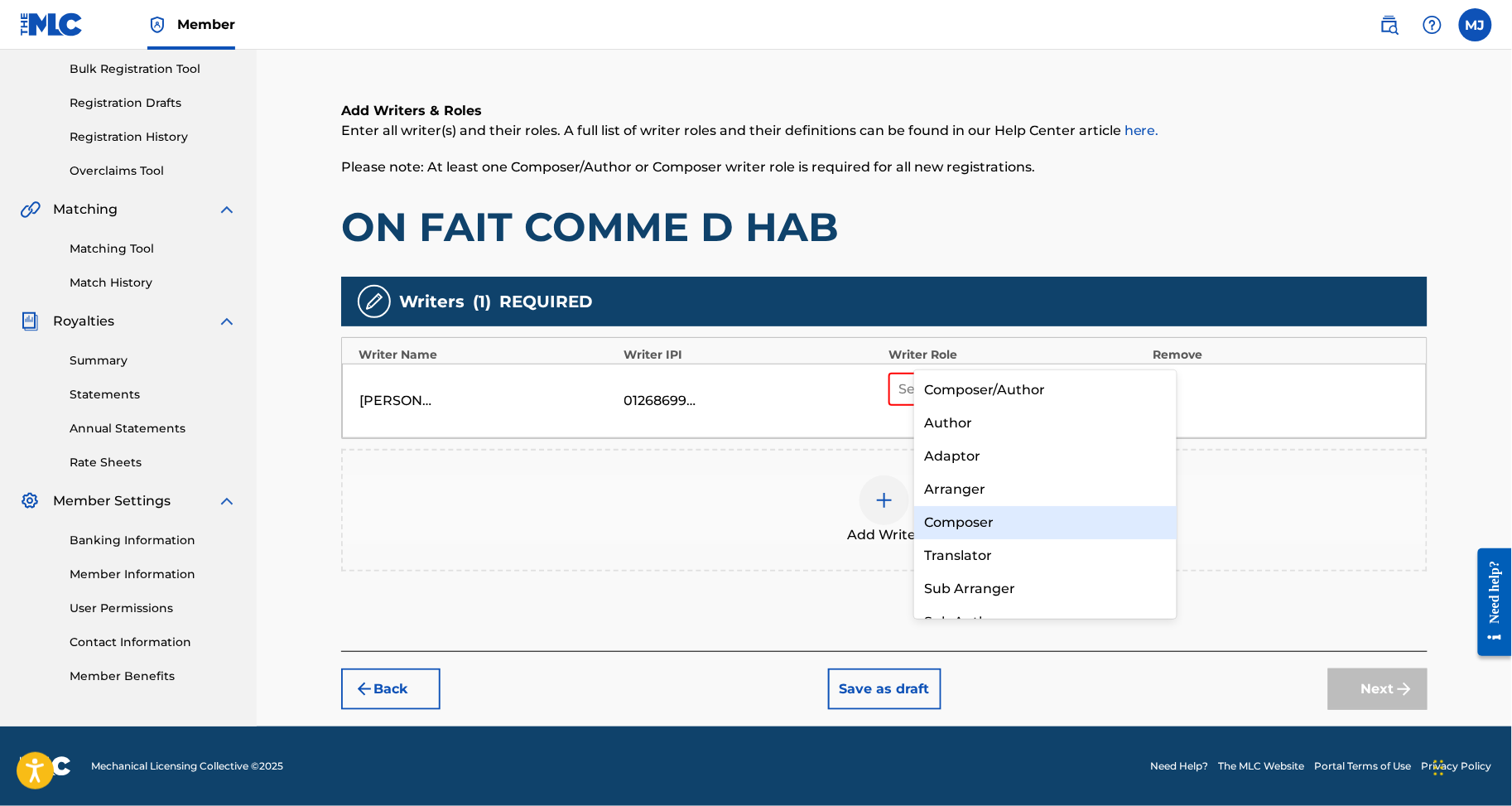
click at [1011, 515] on div "Composer" at bounding box center [1045, 522] width 262 height 33
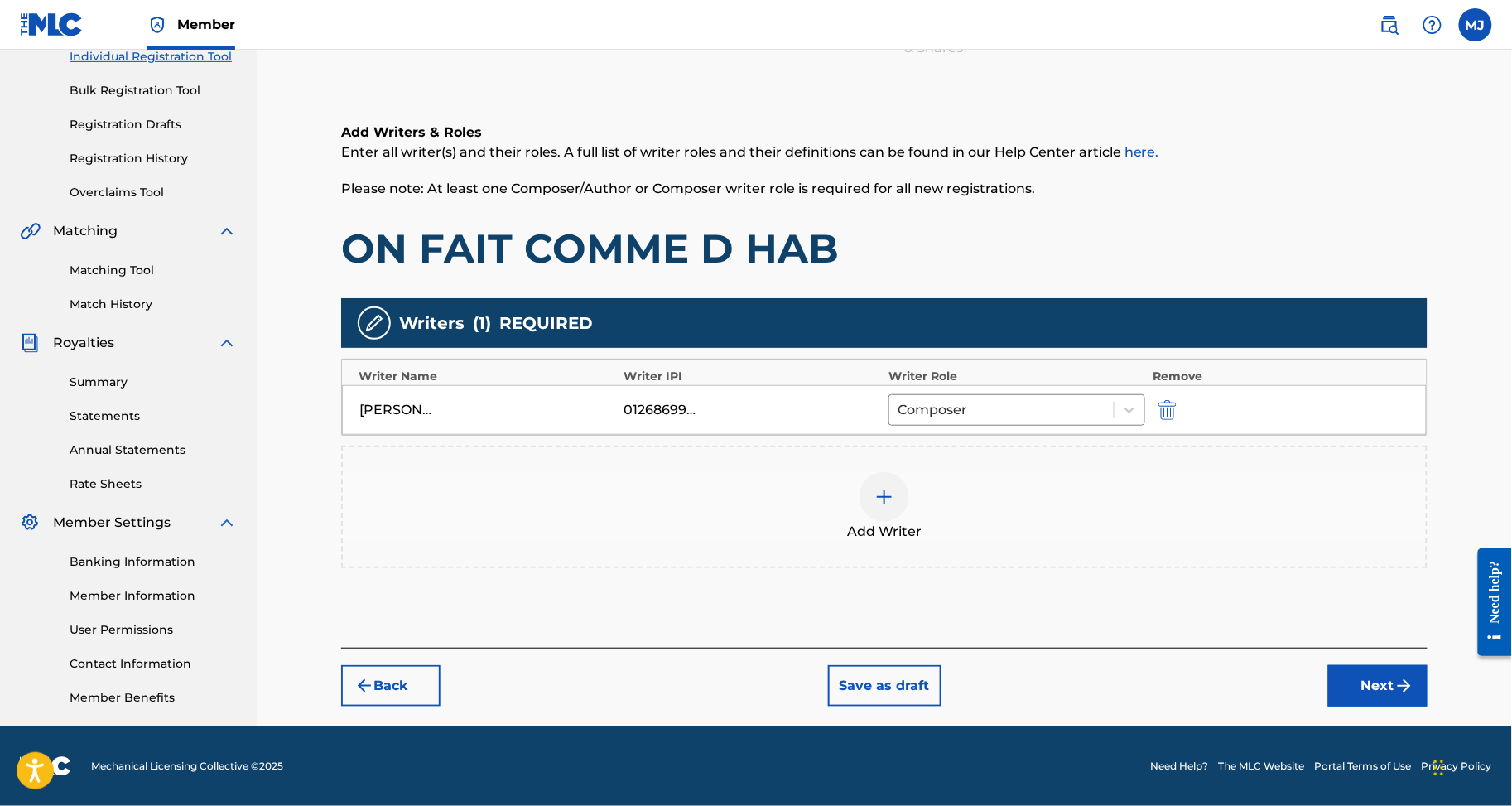
click at [959, 472] on div "Add Writer" at bounding box center [884, 507] width 1083 height 70
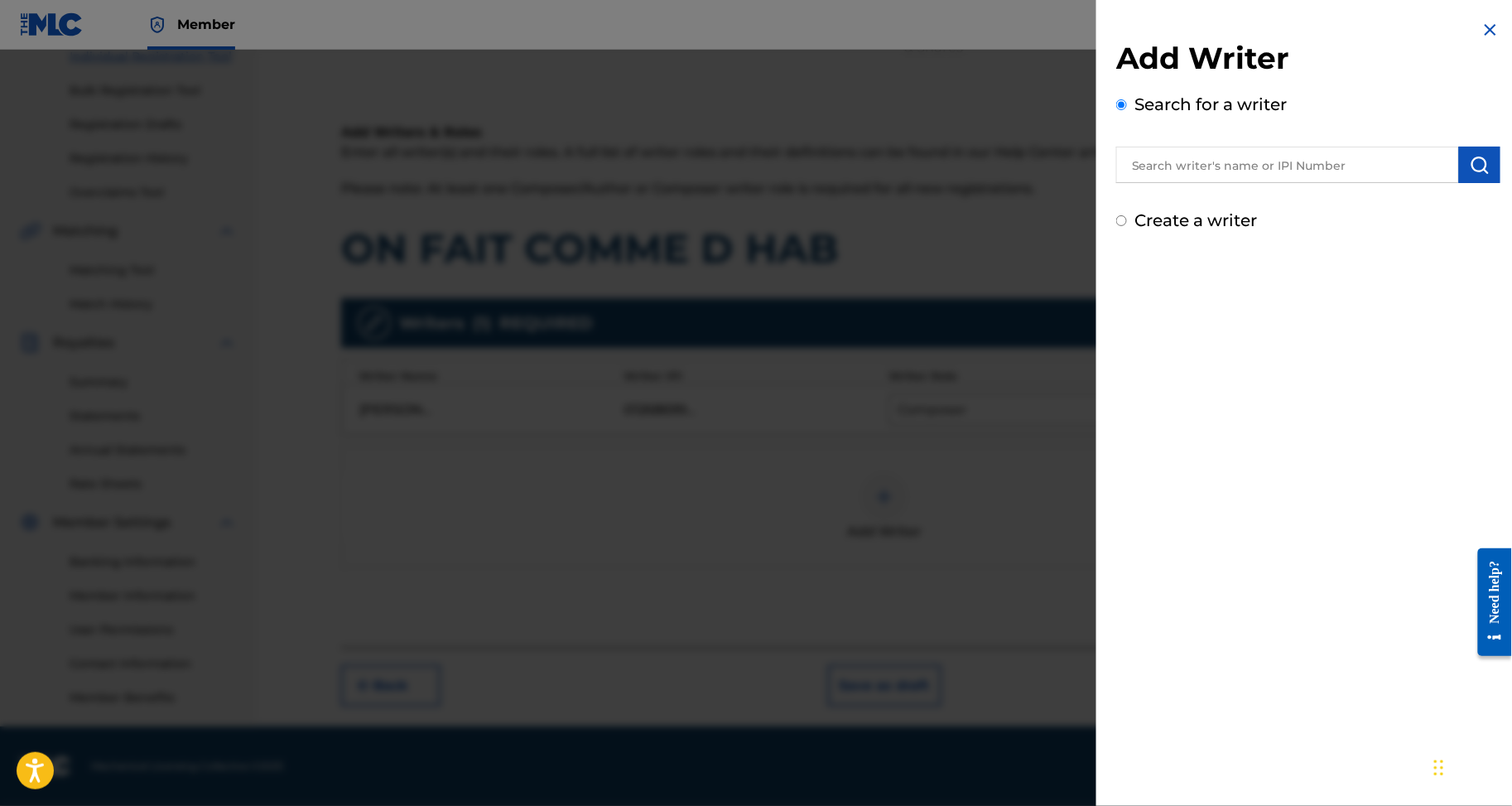
click at [1177, 147] on div "Search for a writer" at bounding box center [1309, 137] width 384 height 91
click at [1184, 183] on input "text" at bounding box center [1288, 164] width 343 height 36
paste input "BROU KOKO CAROLLE ANDREA"
type input "BROU KOKO CAROLLE ANDREA"
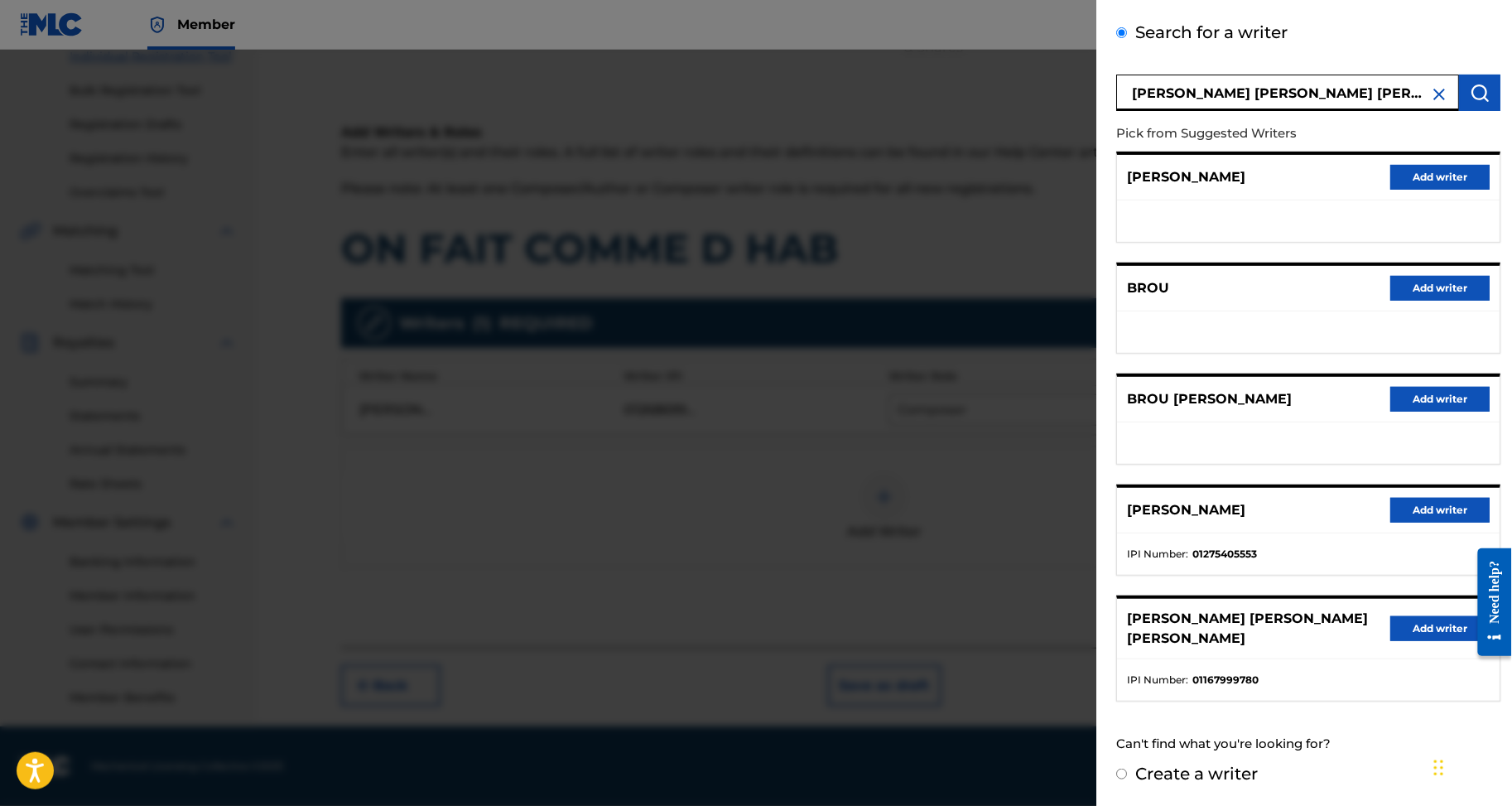
drag, startPoint x: 1392, startPoint y: 625, endPoint x: 1405, endPoint y: 610, distance: 19.8
click at [1392, 625] on button "Add writer" at bounding box center [1440, 628] width 99 height 24
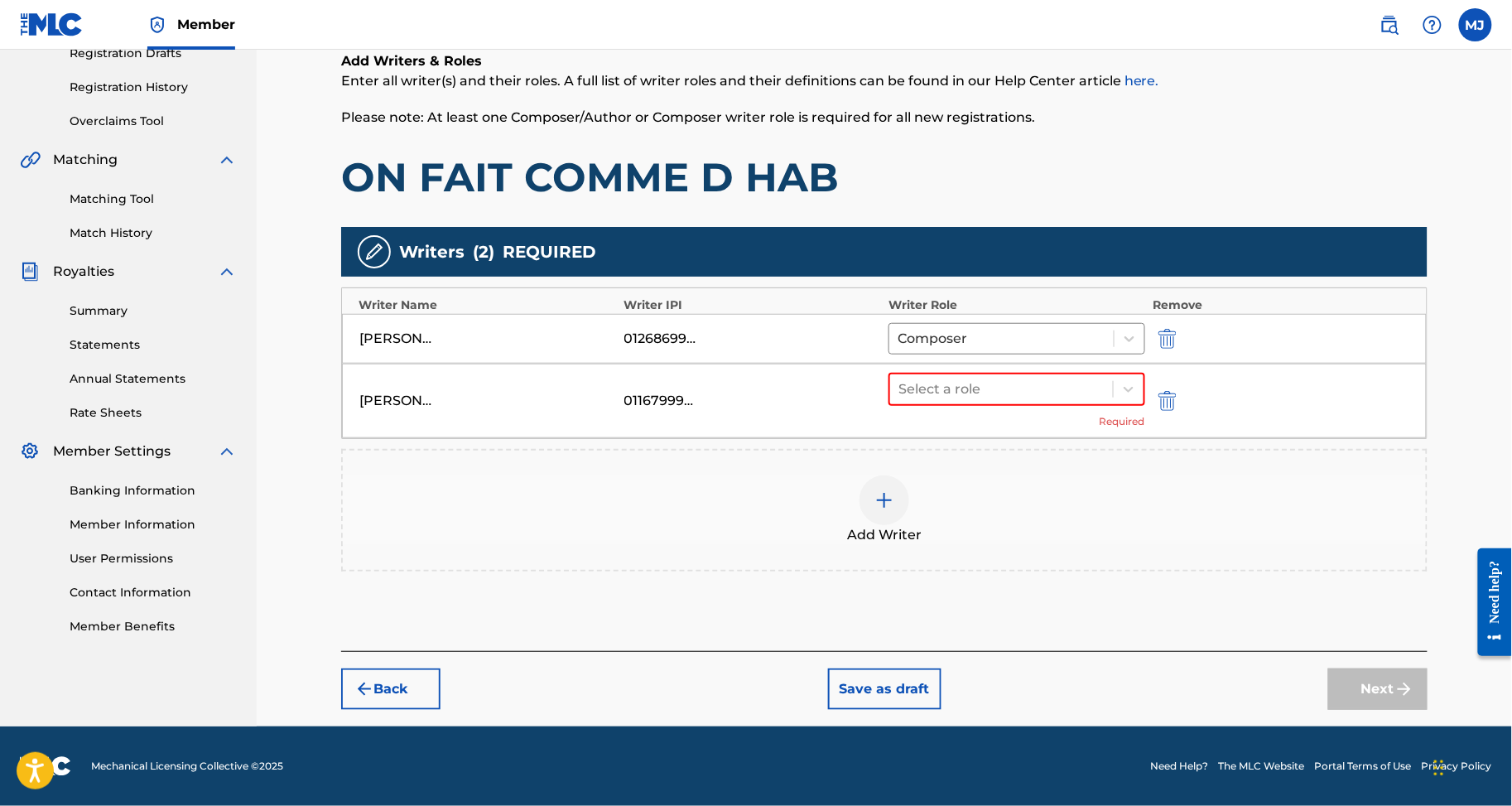
click at [1405, 610] on div "Add Writers & Roles Enter all writer(s) and their roles. A full list of writer …" at bounding box center [884, 331] width 1086 height 640
click at [990, 401] on div at bounding box center [1001, 390] width 206 height 24
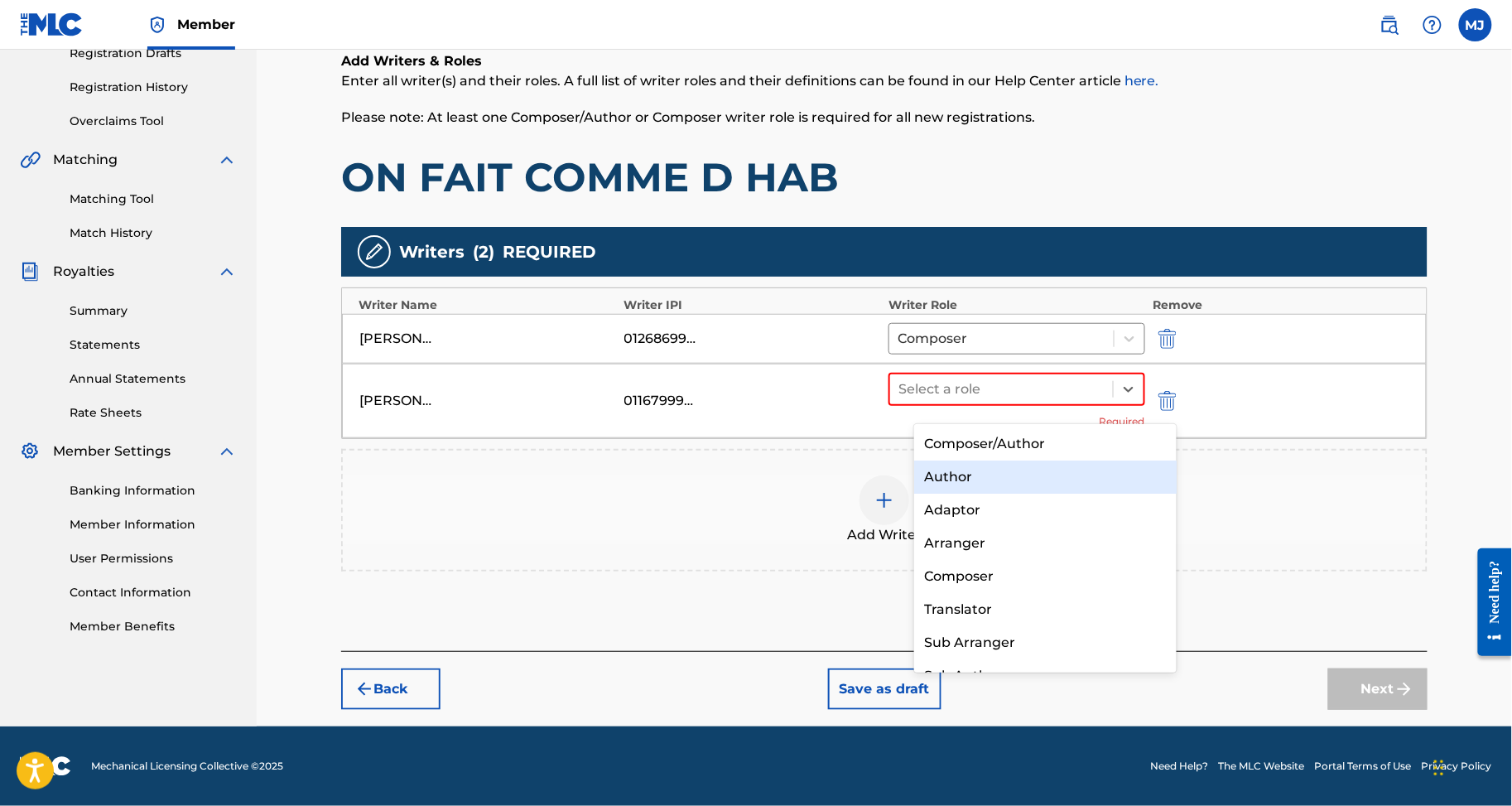
click at [997, 465] on div "Author" at bounding box center [1045, 476] width 262 height 33
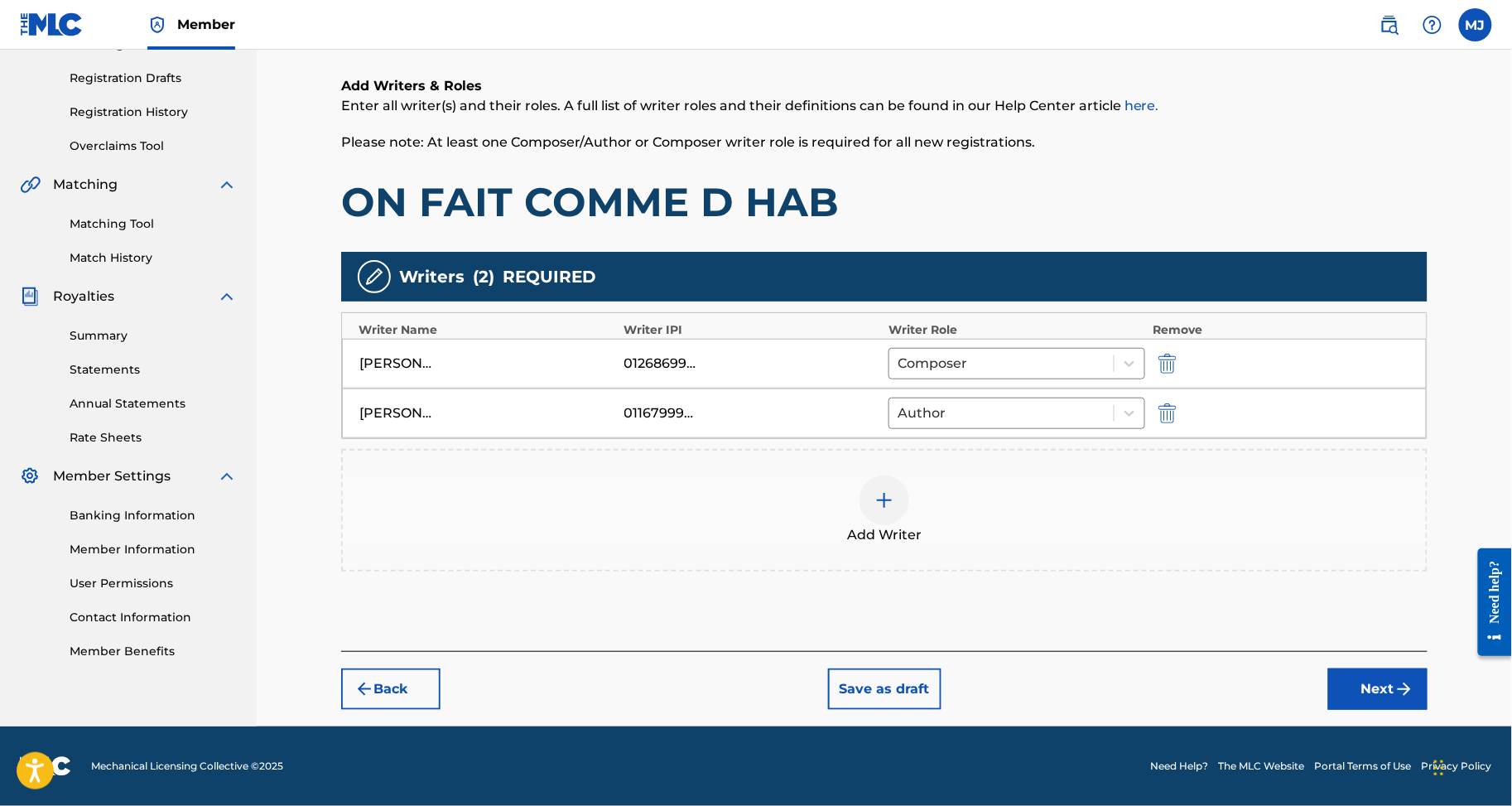
click at [1428, 674] on button "Next" at bounding box center [1378, 689] width 99 height 41
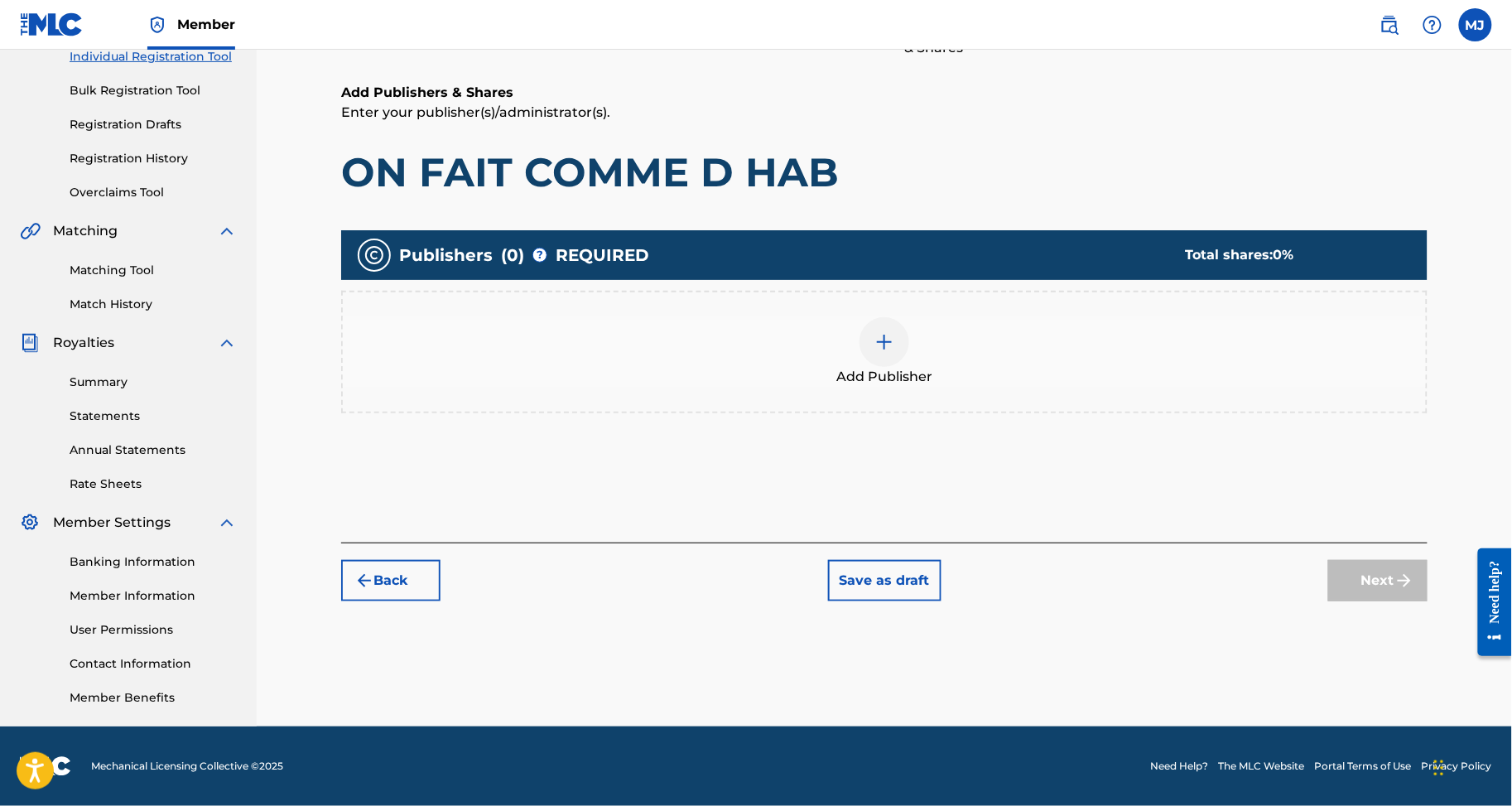
click at [767, 317] on div "Add Publisher" at bounding box center [884, 352] width 1083 height 70
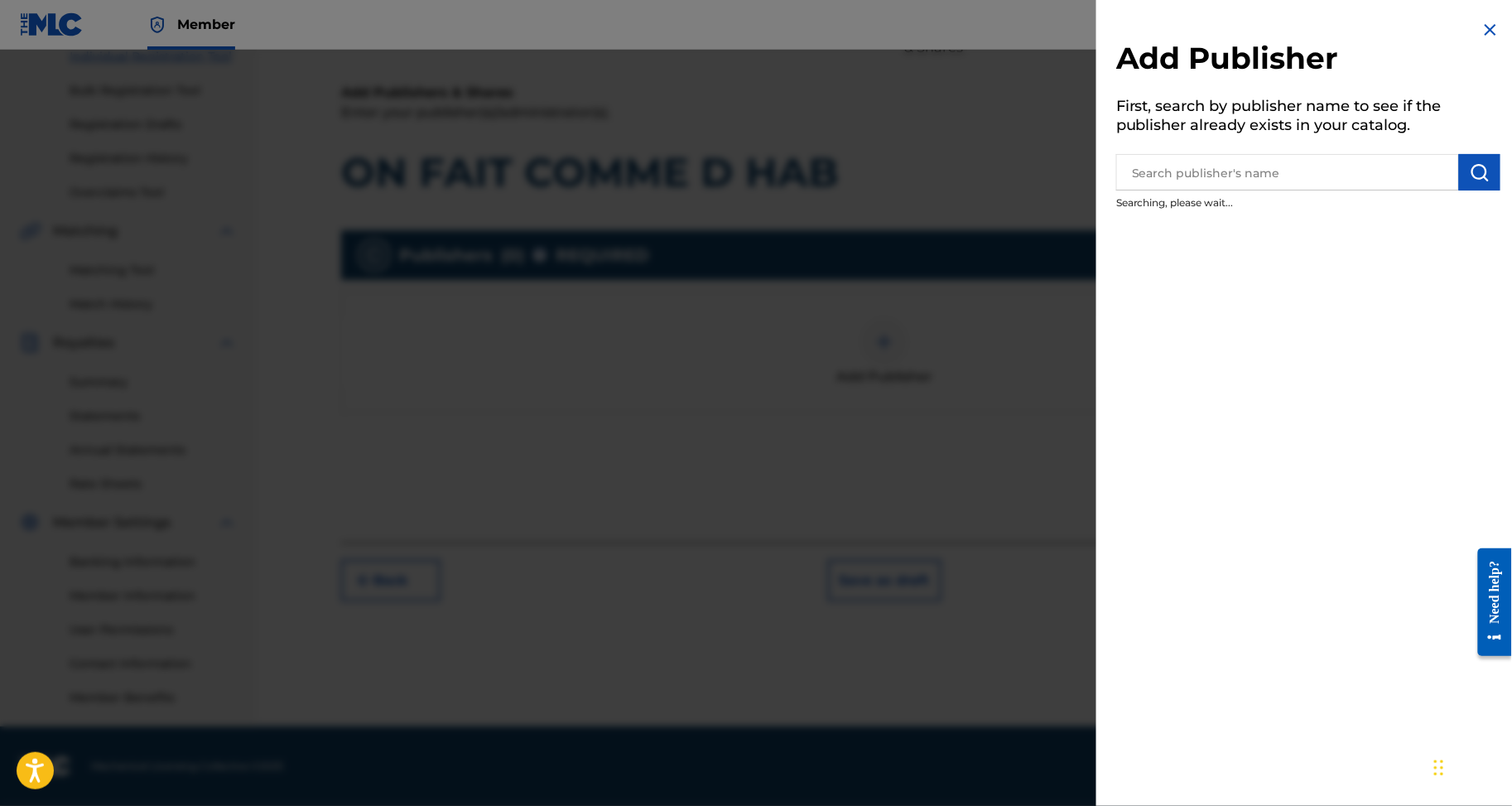
click at [1163, 181] on input "text" at bounding box center [1288, 172] width 343 height 36
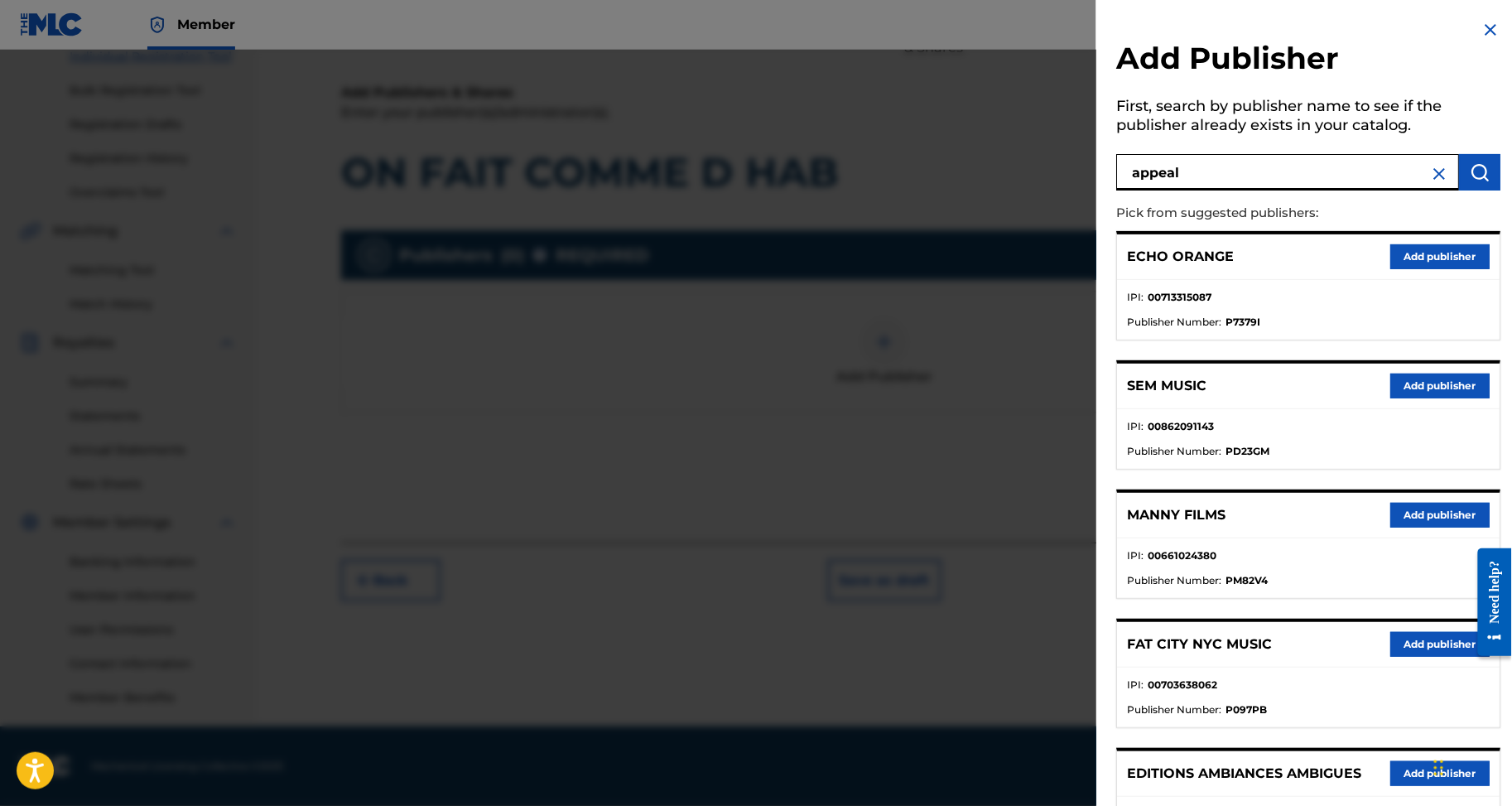
type input "appeal"
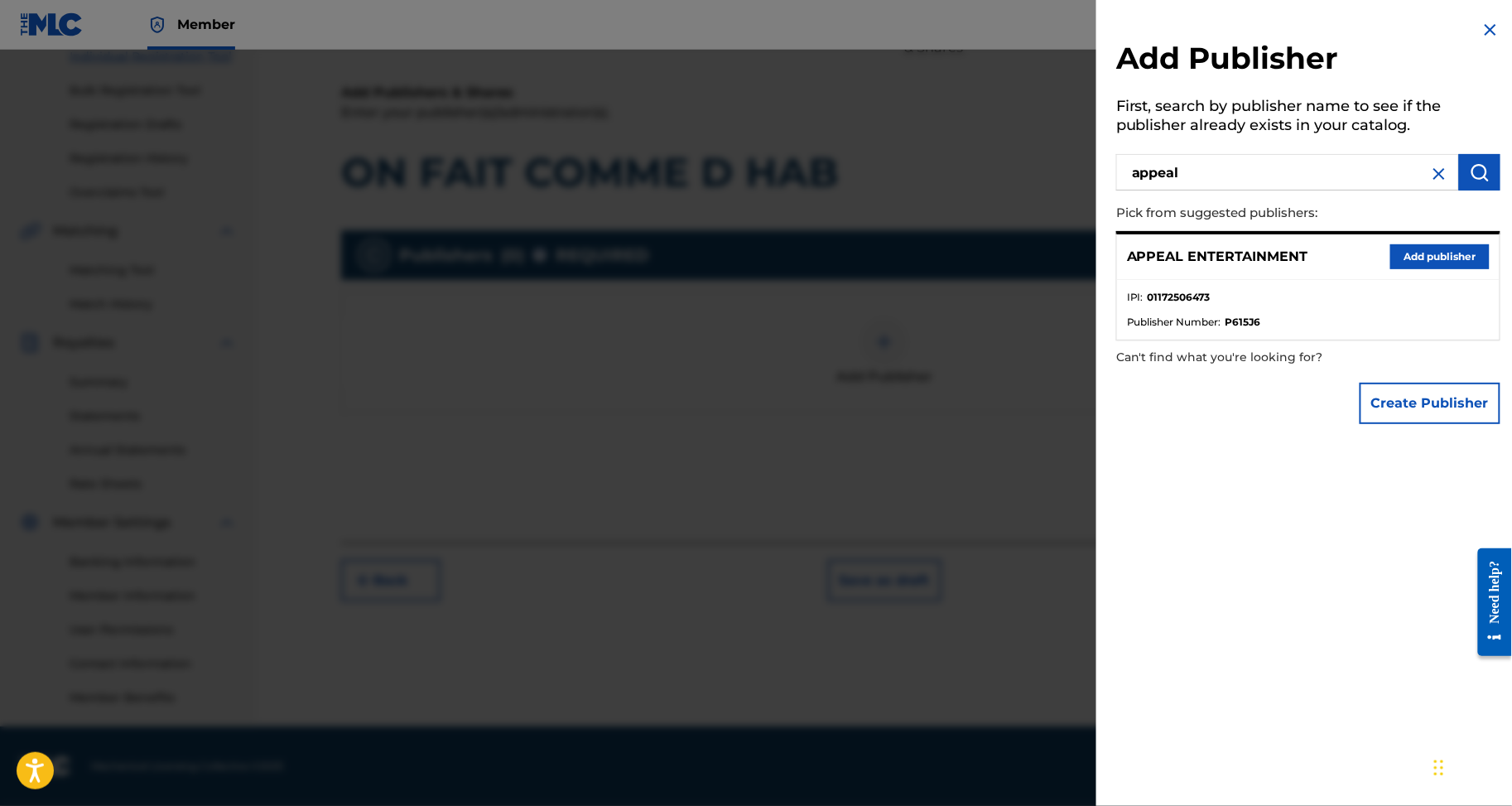
click at [1411, 269] on button "Add publisher" at bounding box center [1440, 256] width 99 height 24
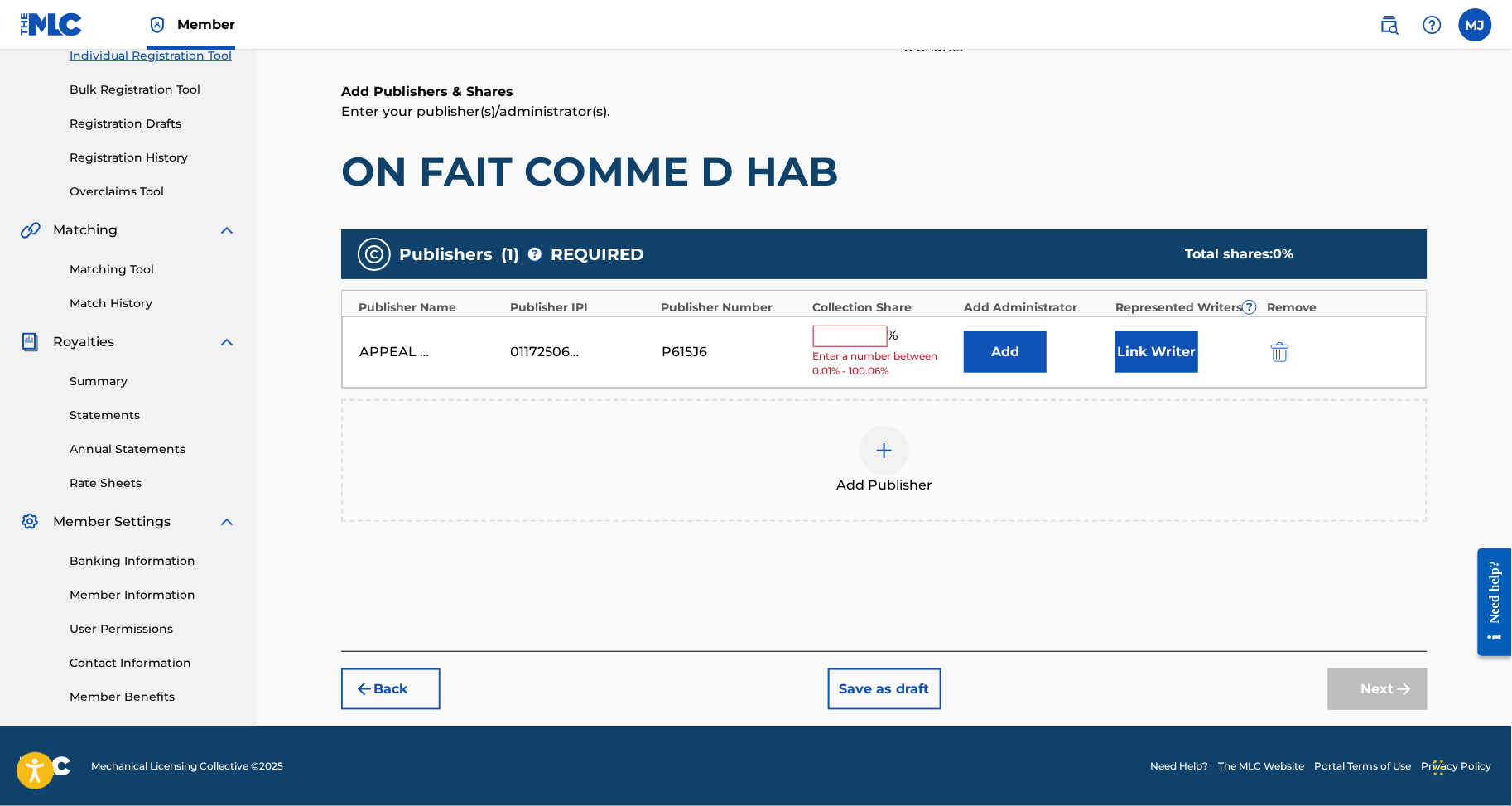
click at [1041, 331] on button "Add" at bounding box center [1005, 352] width 83 height 41
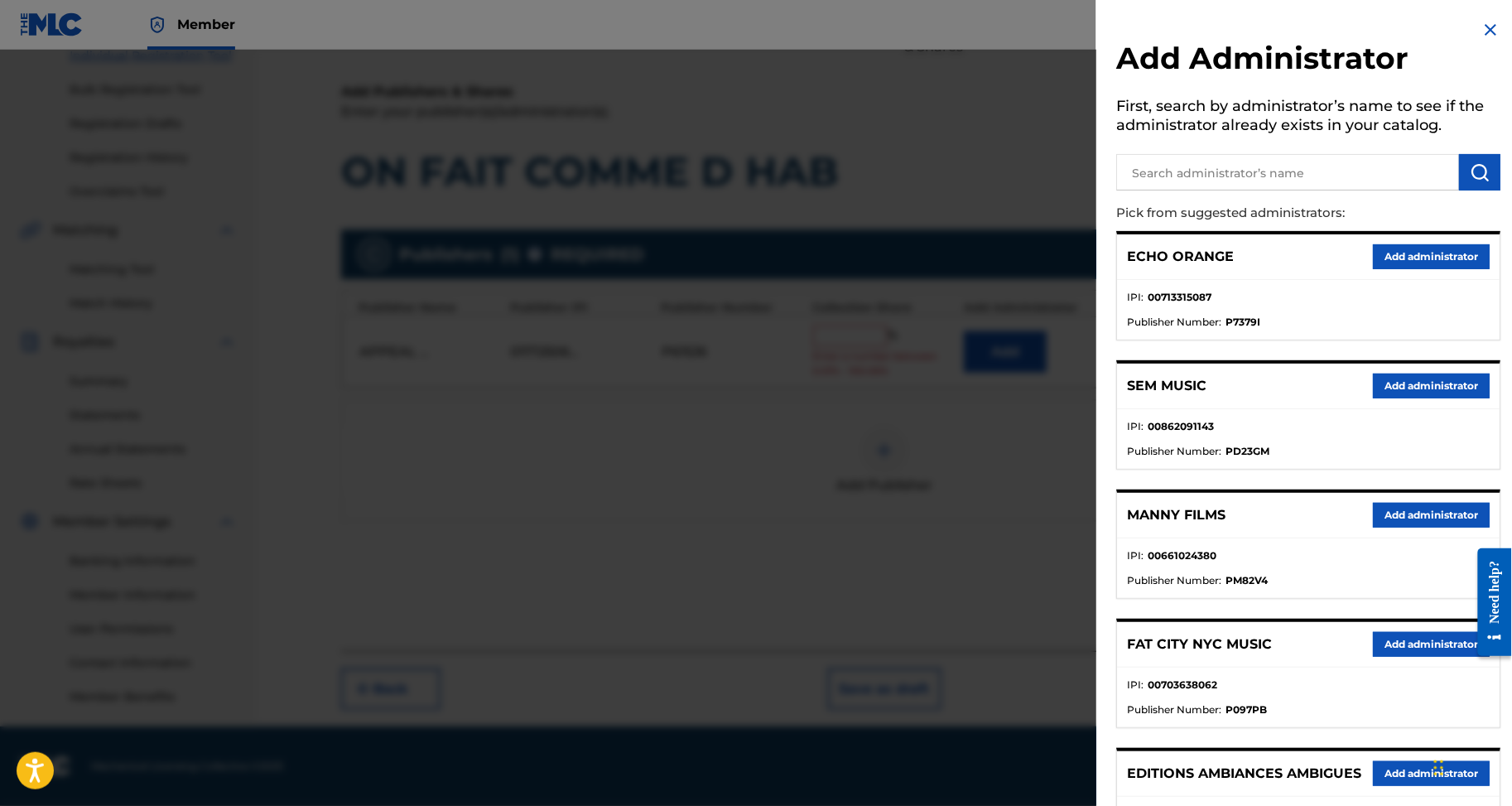
click at [1373, 269] on button "Add administrator" at bounding box center [1431, 256] width 117 height 24
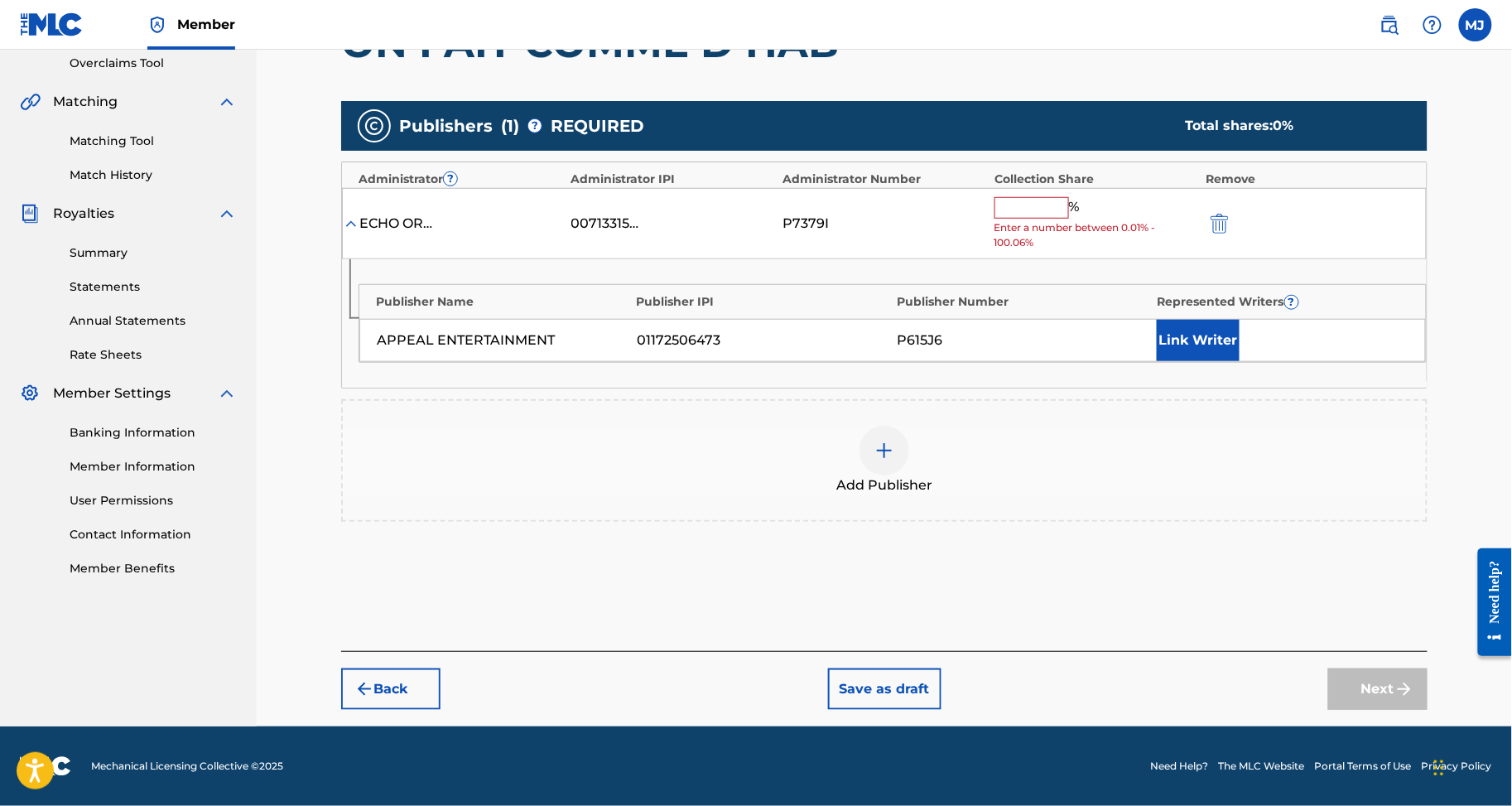
click at [1068, 218] on input "text" at bounding box center [1032, 208] width 74 height 22
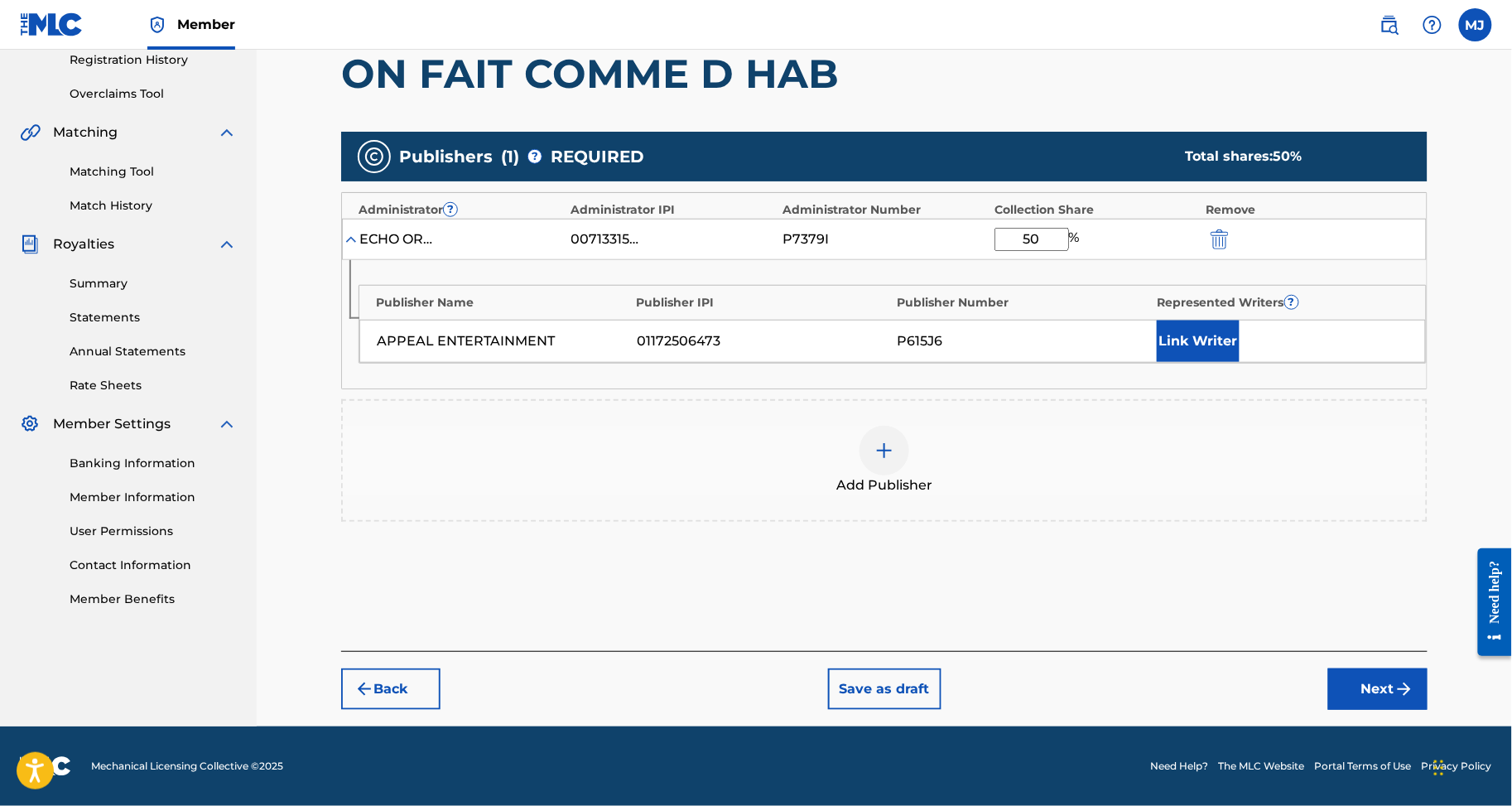
type input "50"
click at [1217, 362] on button "Link Writer" at bounding box center [1198, 341] width 83 height 41
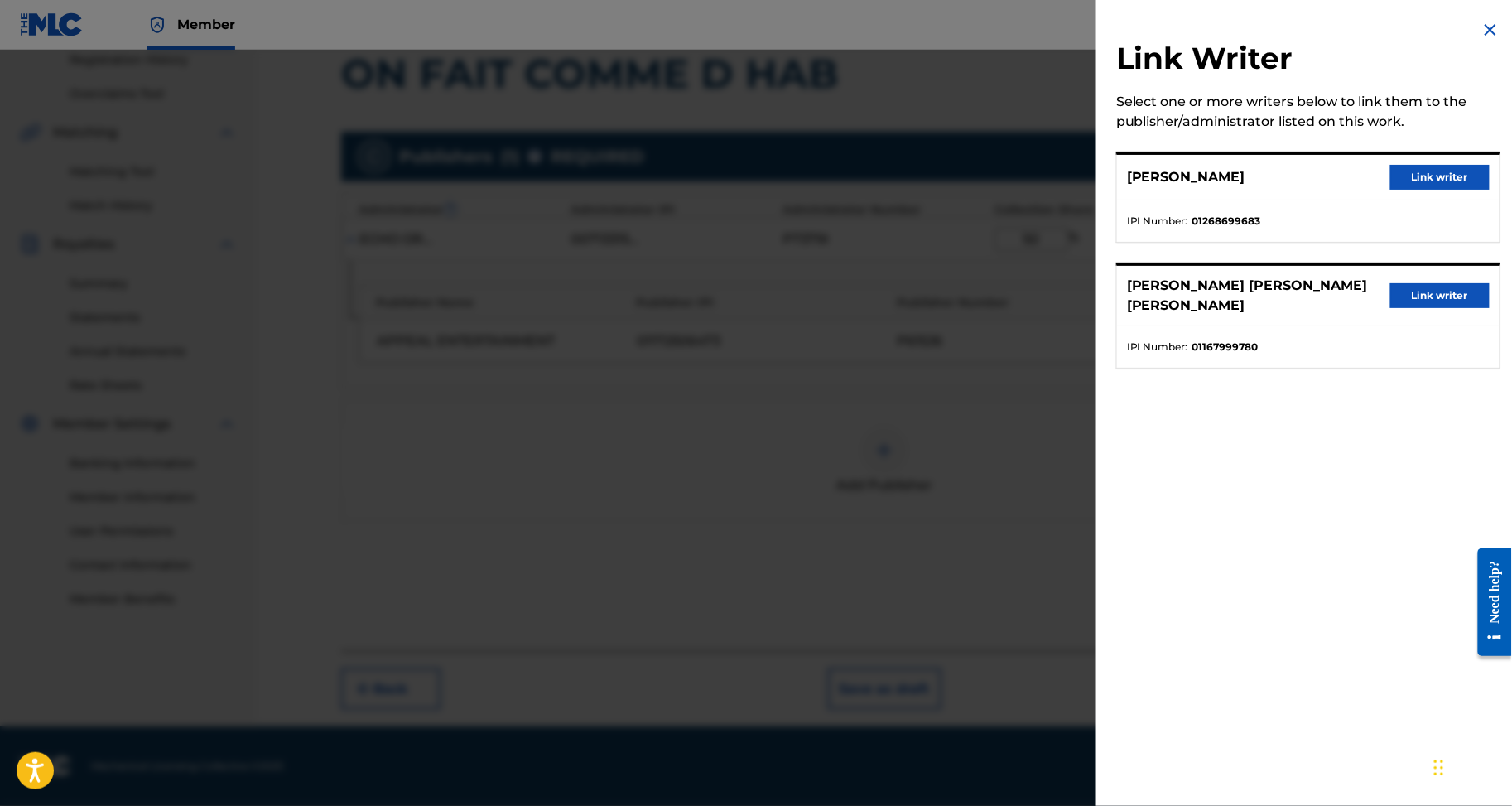
click at [1408, 309] on button "Link writer" at bounding box center [1440, 295] width 99 height 24
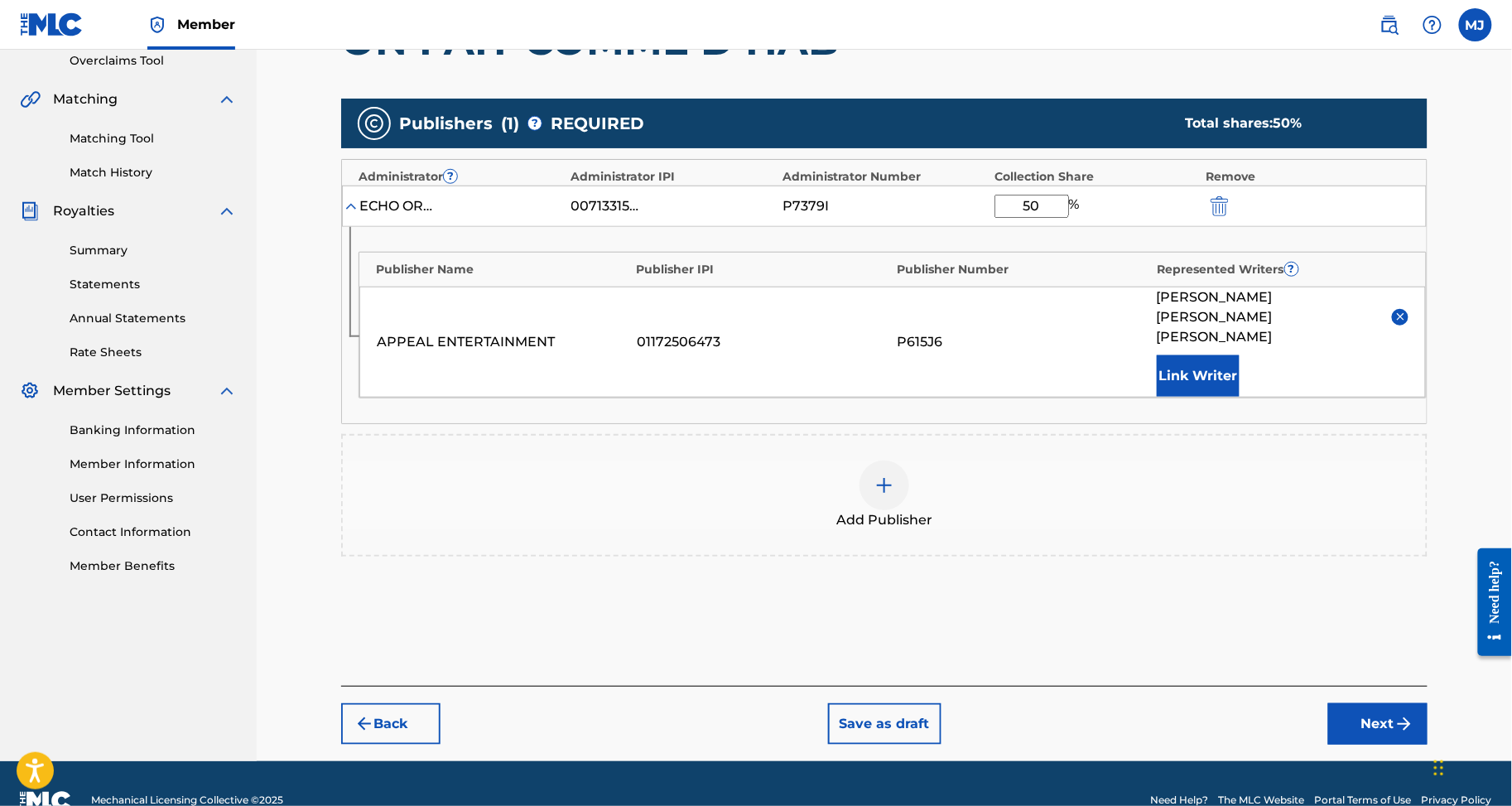
click at [1240, 397] on button "Link Writer" at bounding box center [1198, 376] width 83 height 41
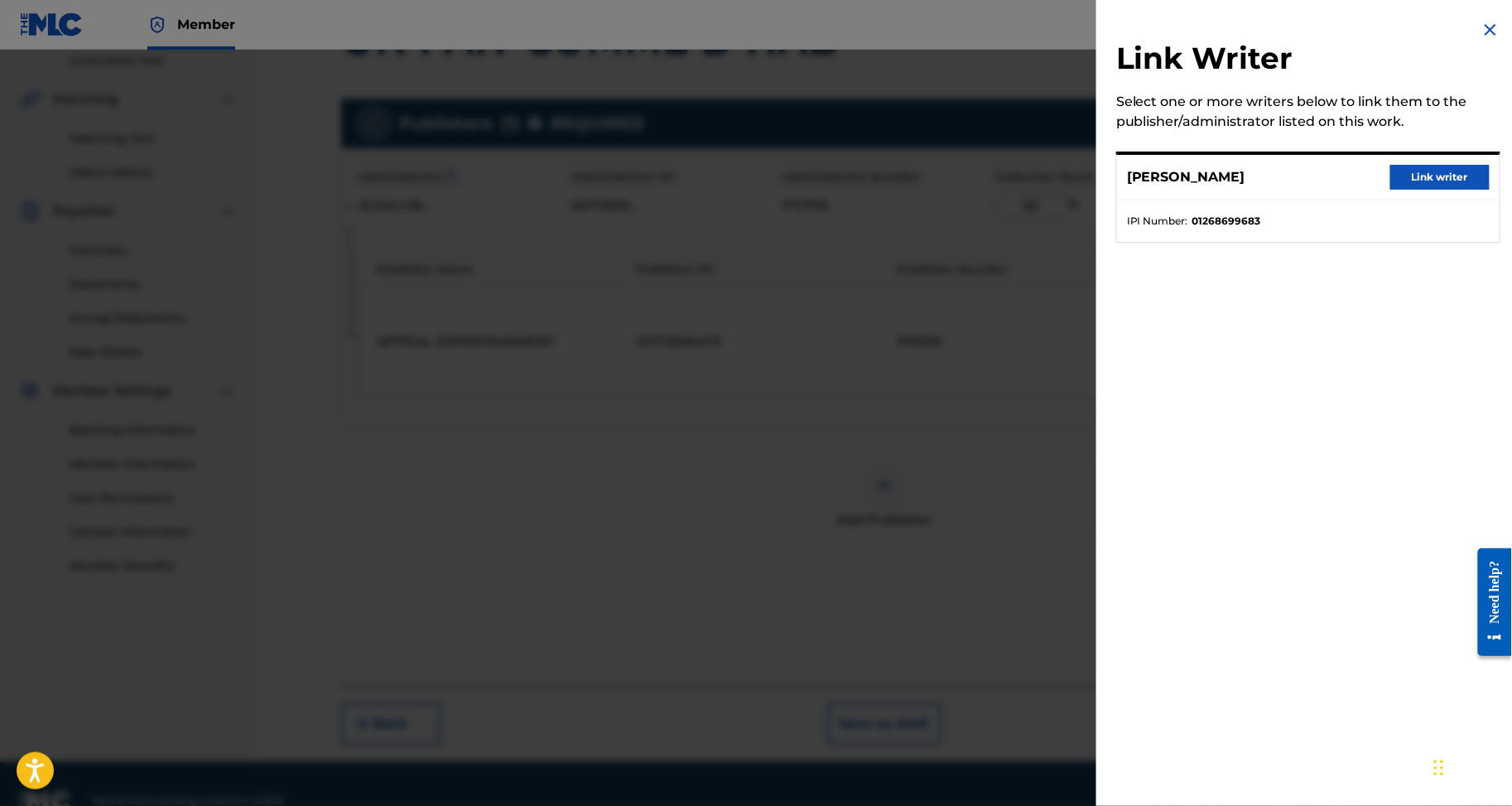
click at [1431, 187] on button "Link writer" at bounding box center [1440, 177] width 99 height 24
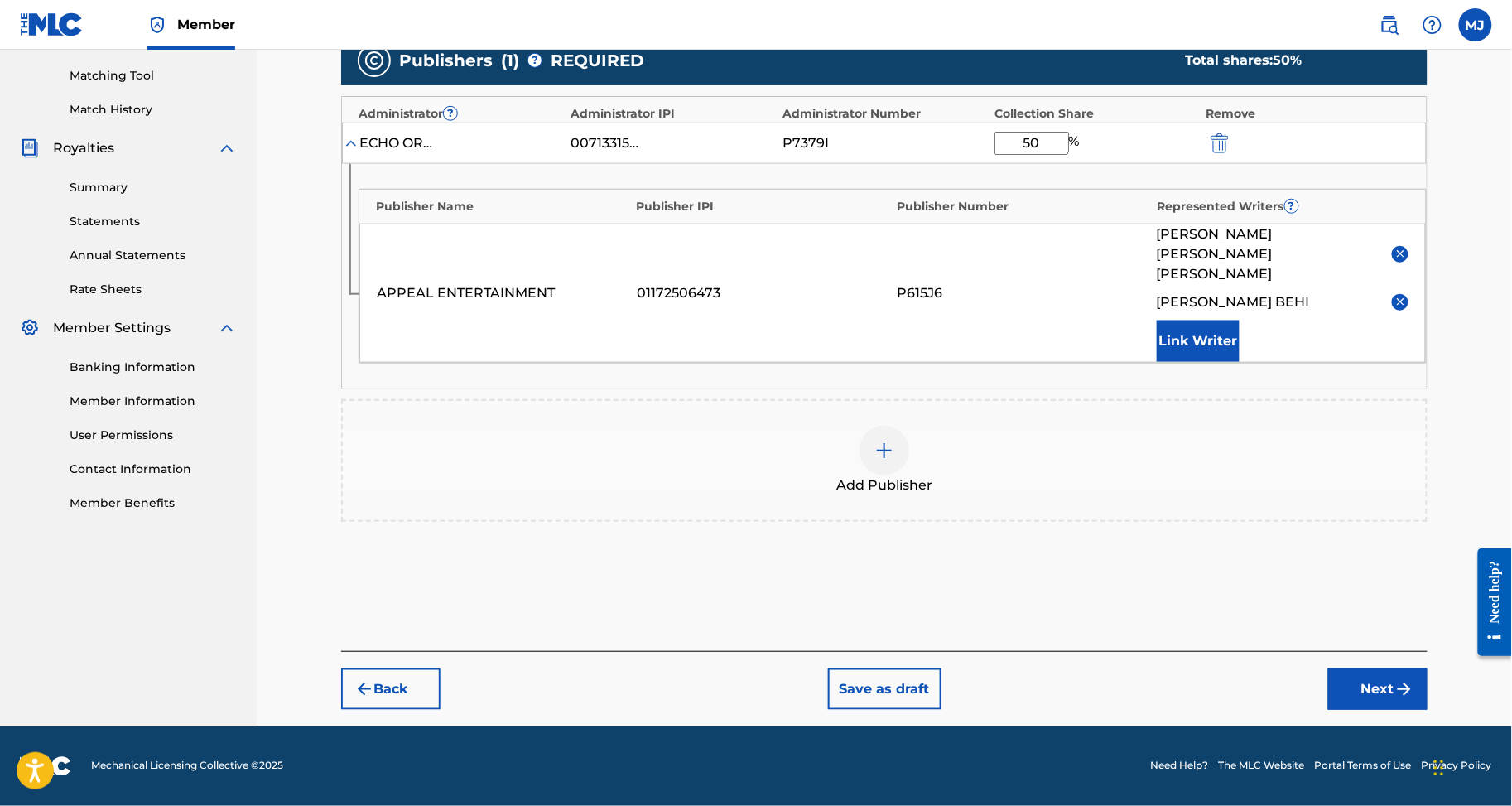
click at [1390, 669] on button "Next" at bounding box center [1378, 689] width 99 height 41
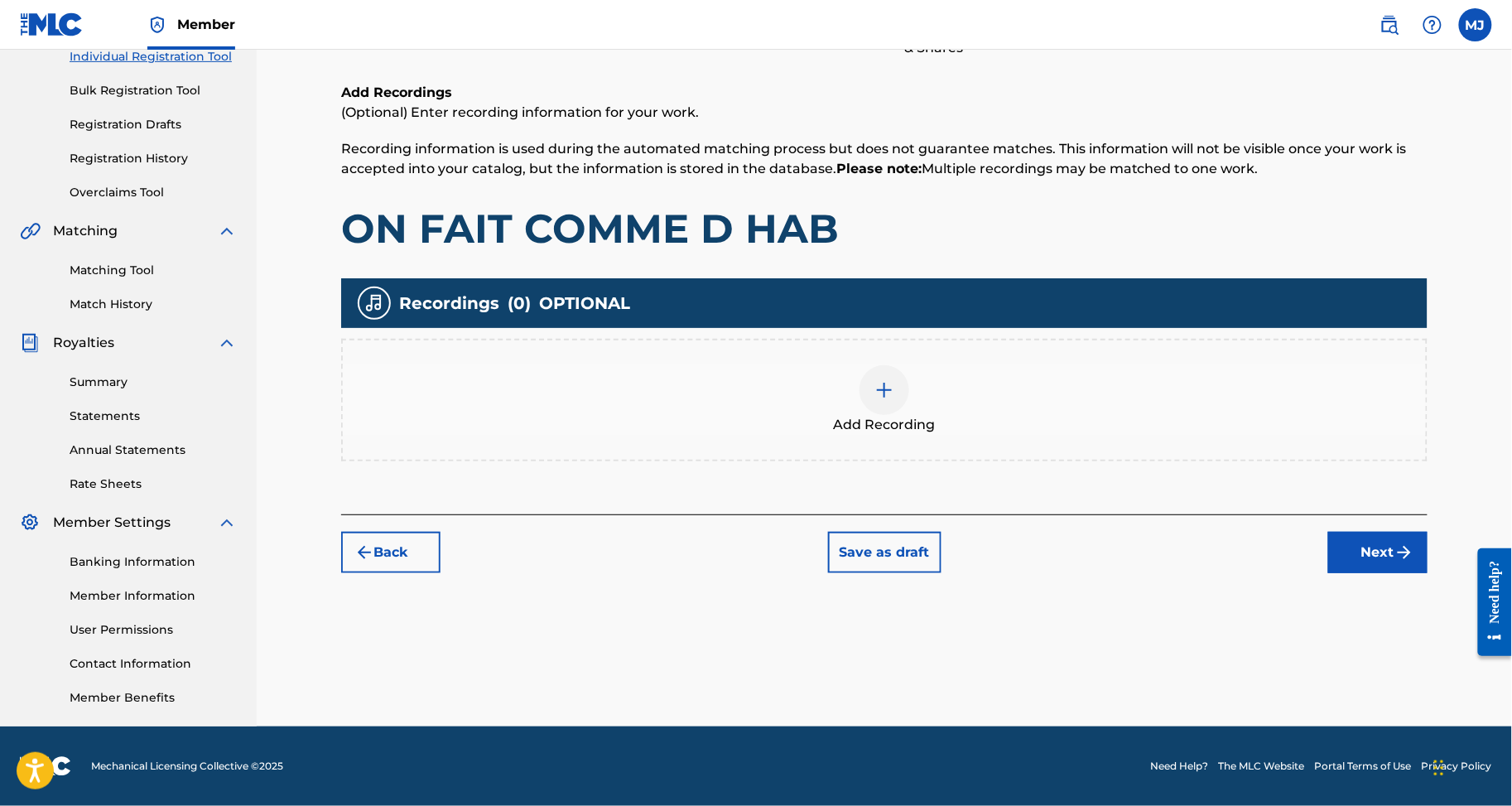
click at [1415, 535] on button "Next" at bounding box center [1378, 552] width 99 height 41
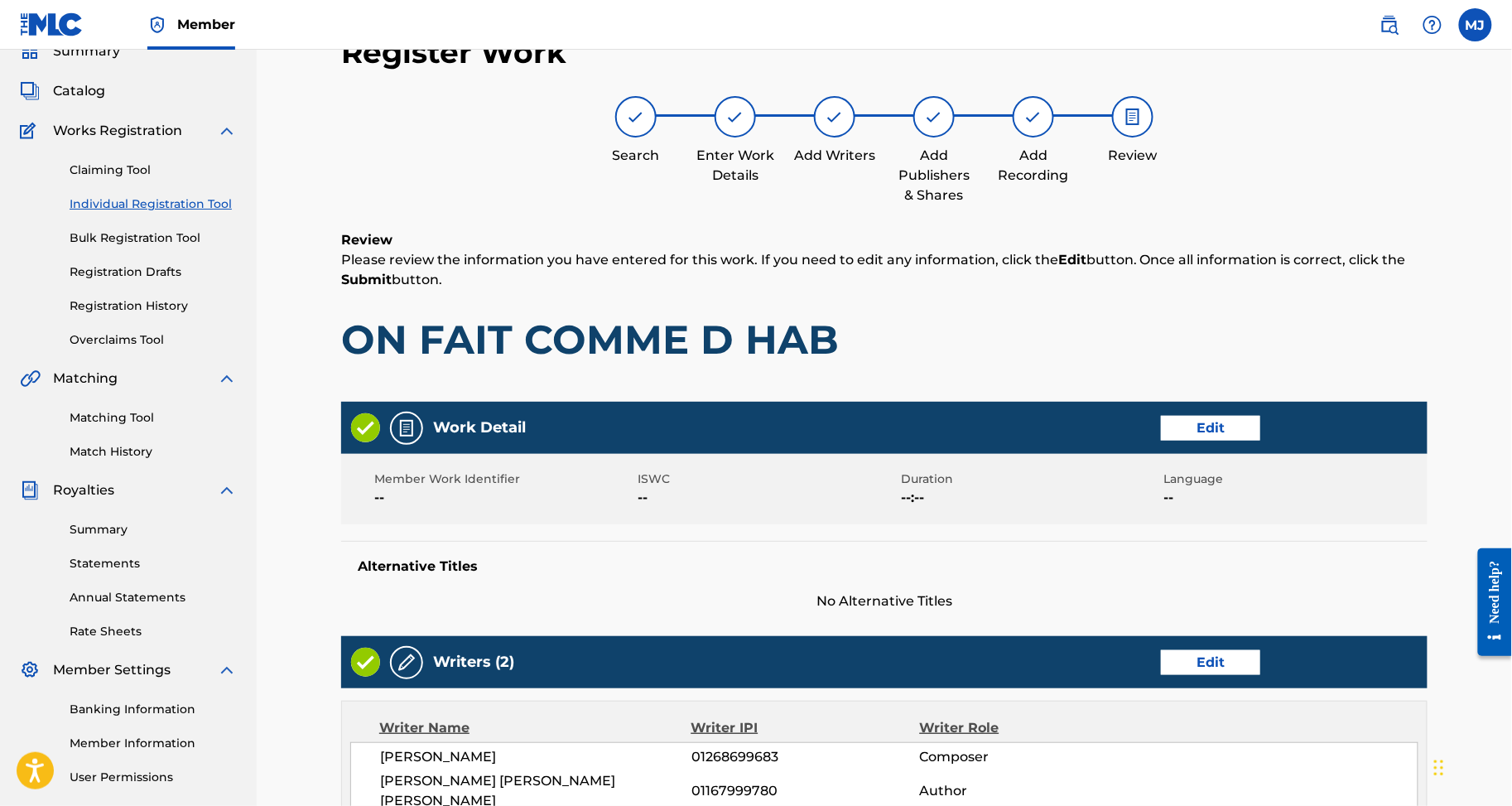
scroll to position [888, 0]
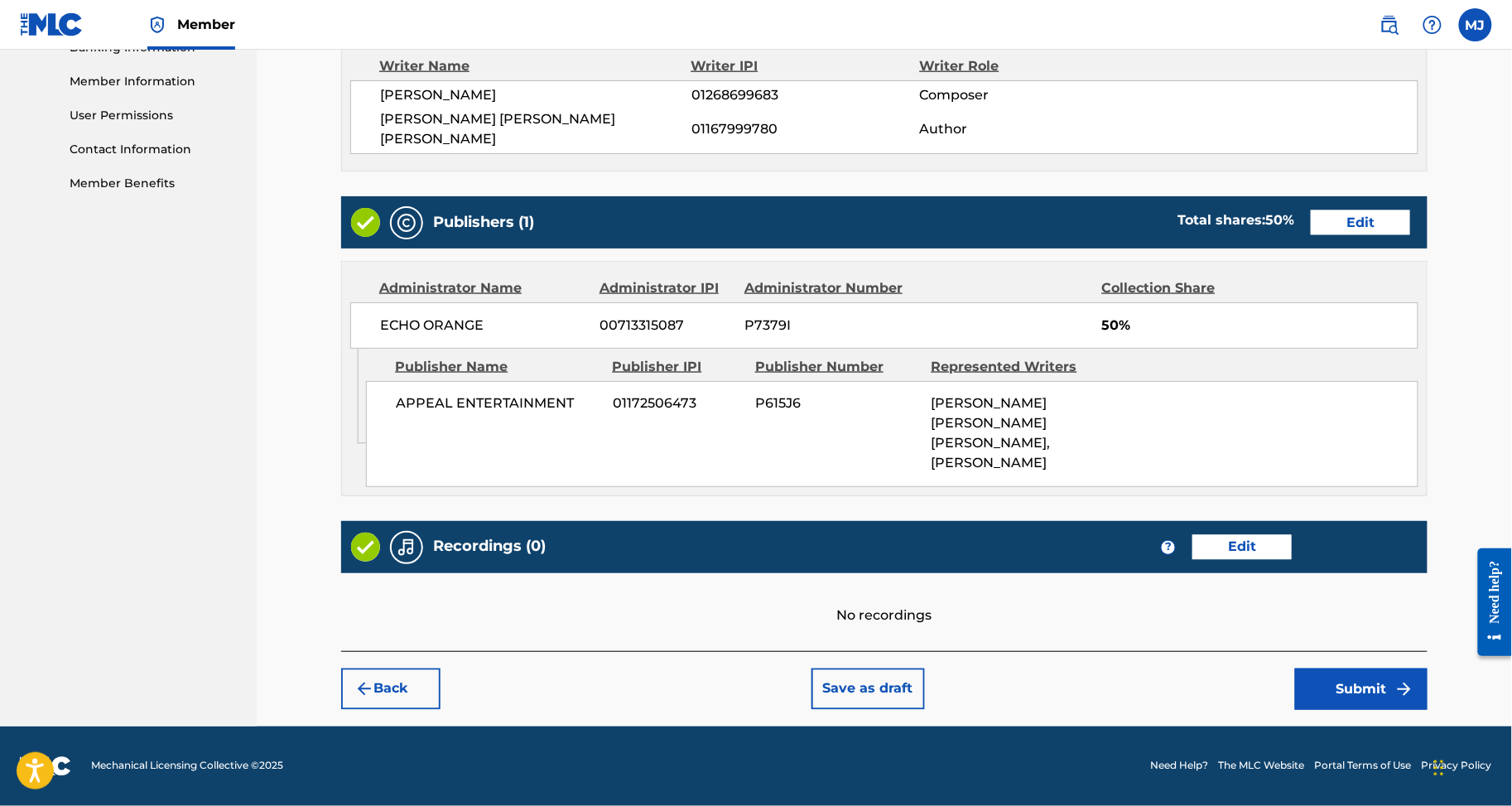
click at [1409, 669] on button "Submit" at bounding box center [1361, 689] width 132 height 41
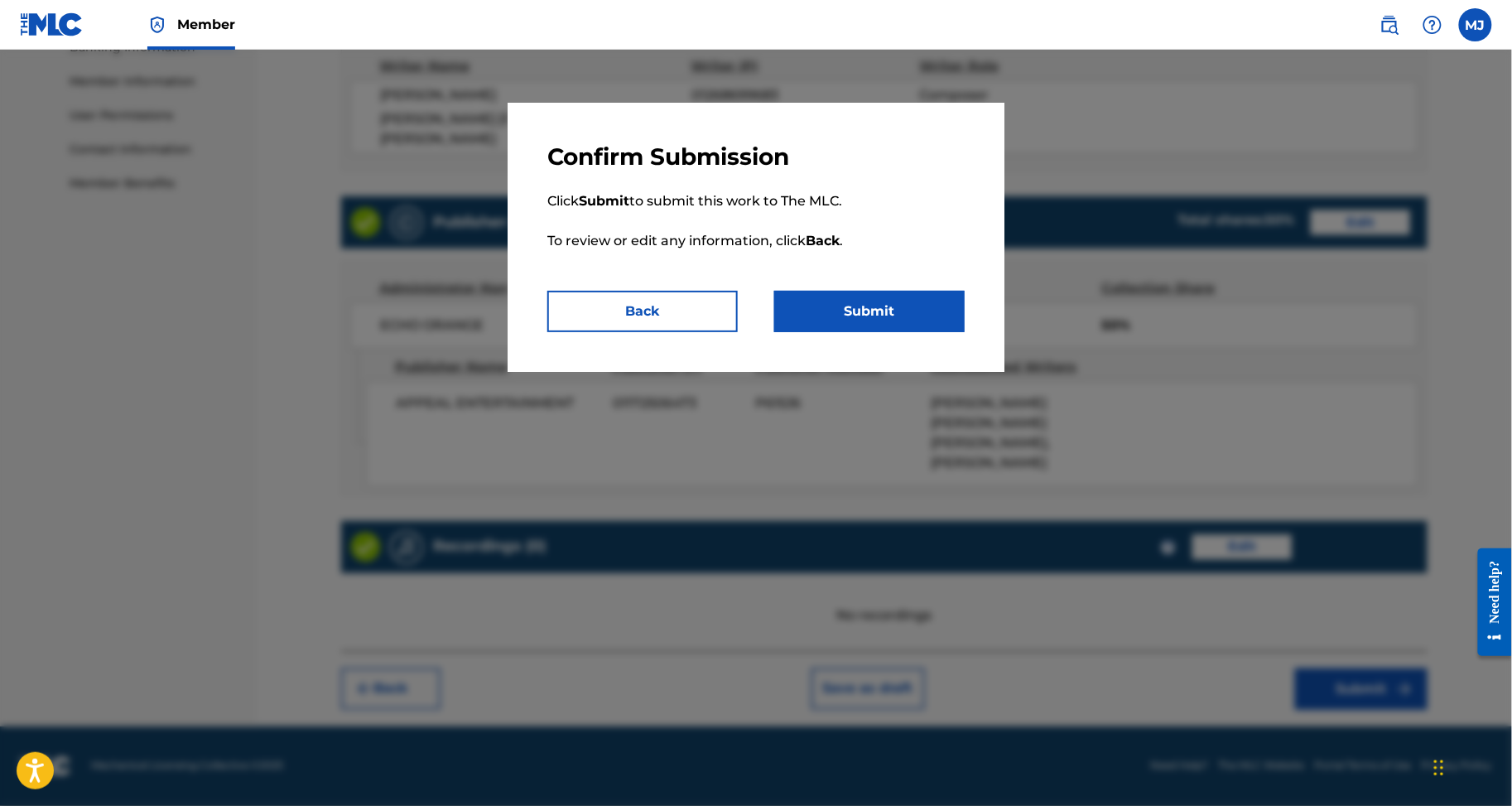
click at [965, 291] on p "Click Submit to submit this work to The MLC. To review or edit any information,…" at bounding box center [756, 231] width 417 height 120
click at [965, 332] on button "Submit" at bounding box center [870, 311] width 190 height 41
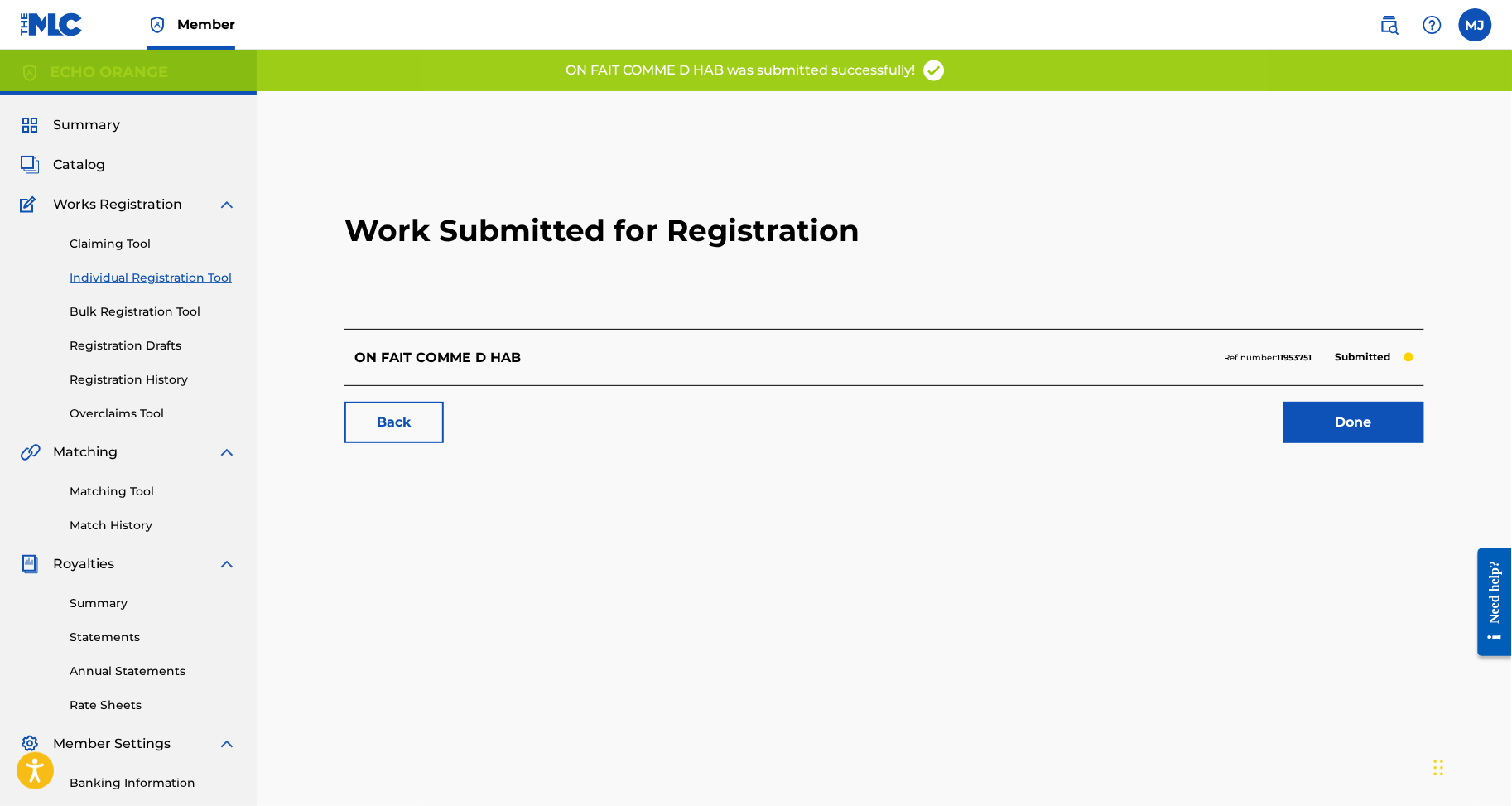
click at [1338, 443] on link "Done" at bounding box center [1354, 422] width 141 height 41
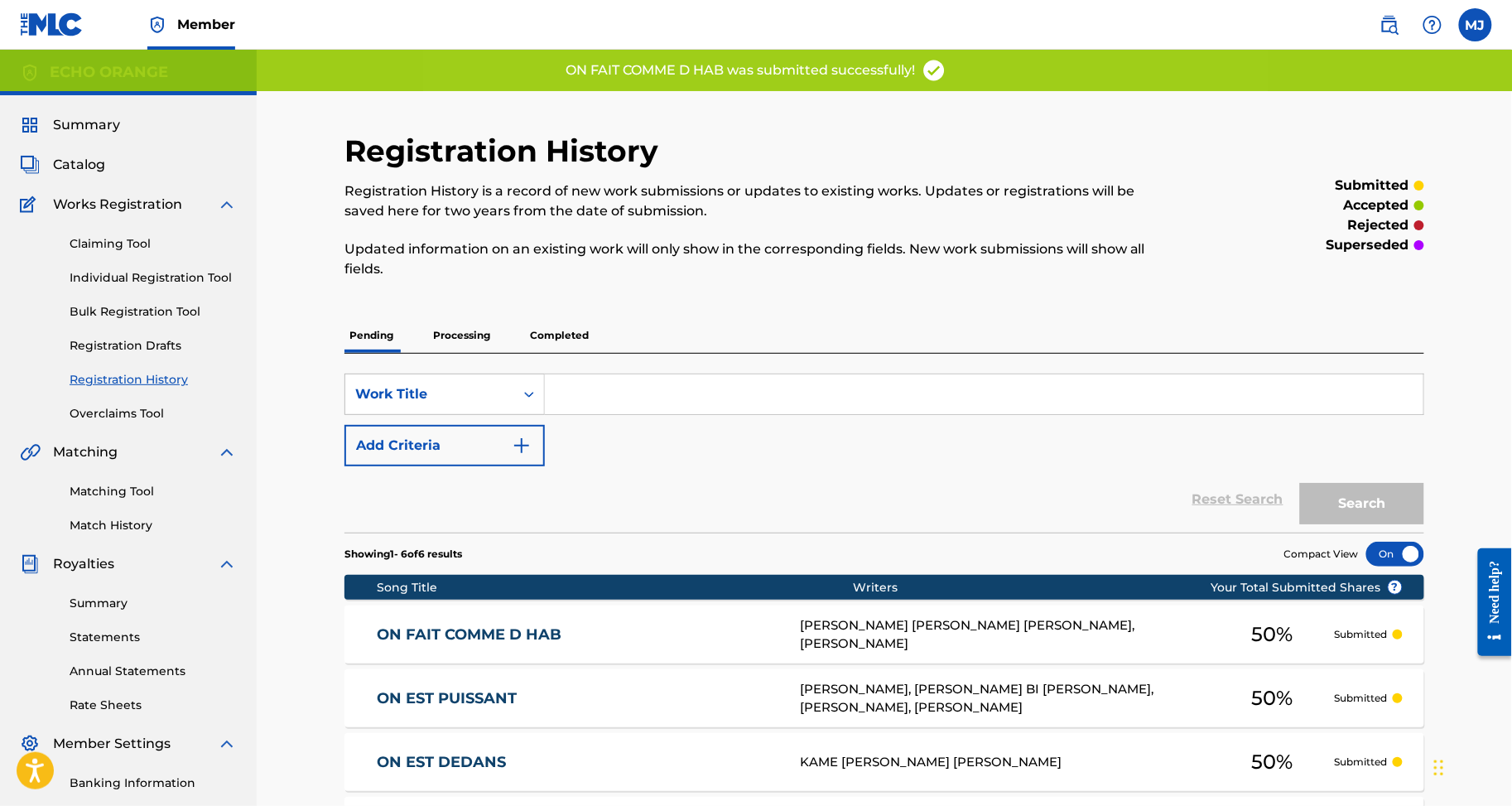
click at [228, 287] on link "Individual Registration Tool" at bounding box center [153, 277] width 168 height 18
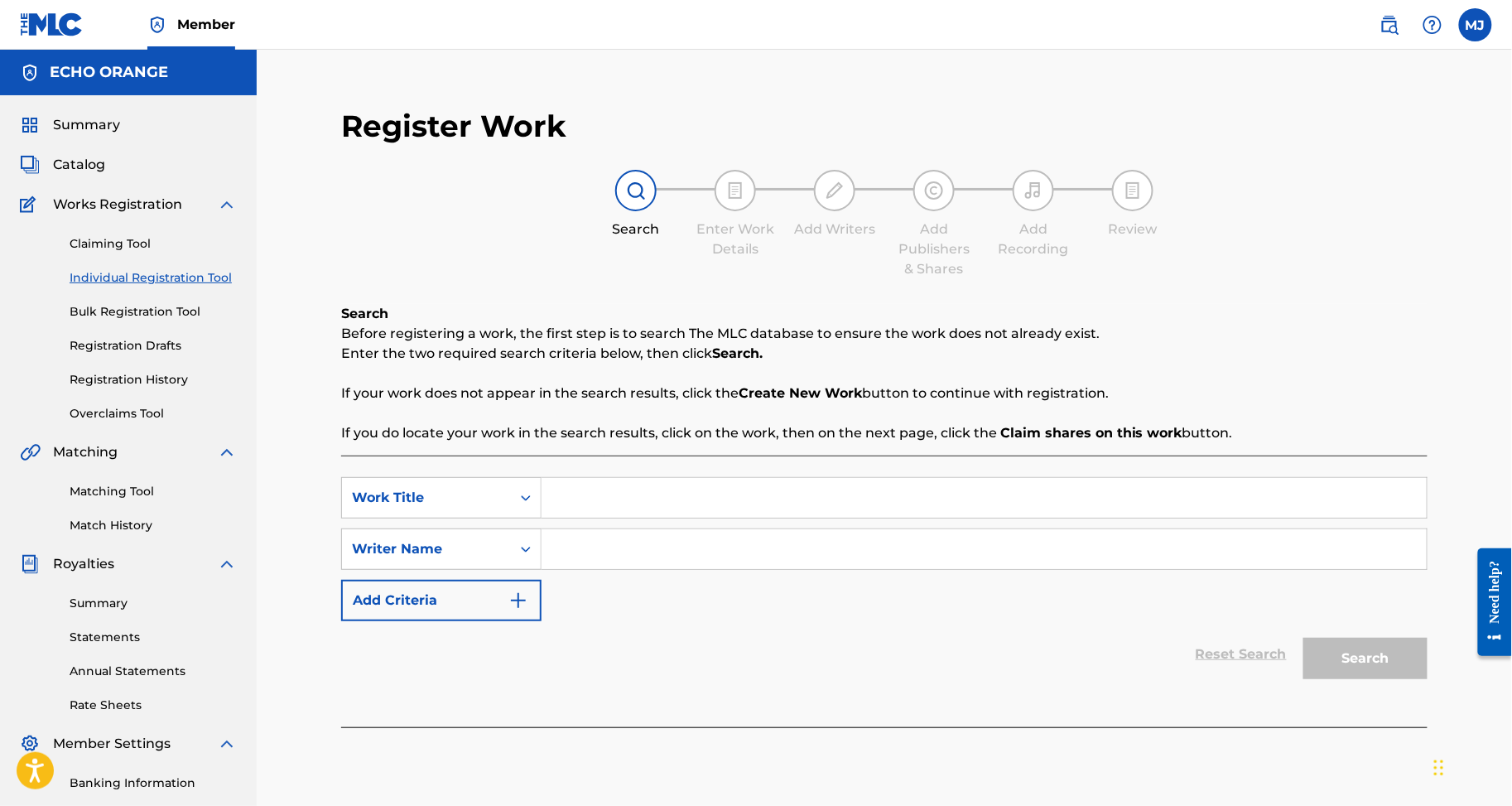
click at [742, 567] on div "SearchWithCriteria5af69cf2-9082-4557-bb03-861932270406 Work Title SearchWithCri…" at bounding box center [884, 549] width 1086 height 144
click at [739, 518] on input "Search Form" at bounding box center [984, 497] width 885 height 40
paste input "ON FORCE PAS L AMOUR"
type input "ON FORCE PAS L AMOUR"
click at [769, 569] on input "Search Form" at bounding box center [984, 549] width 885 height 40
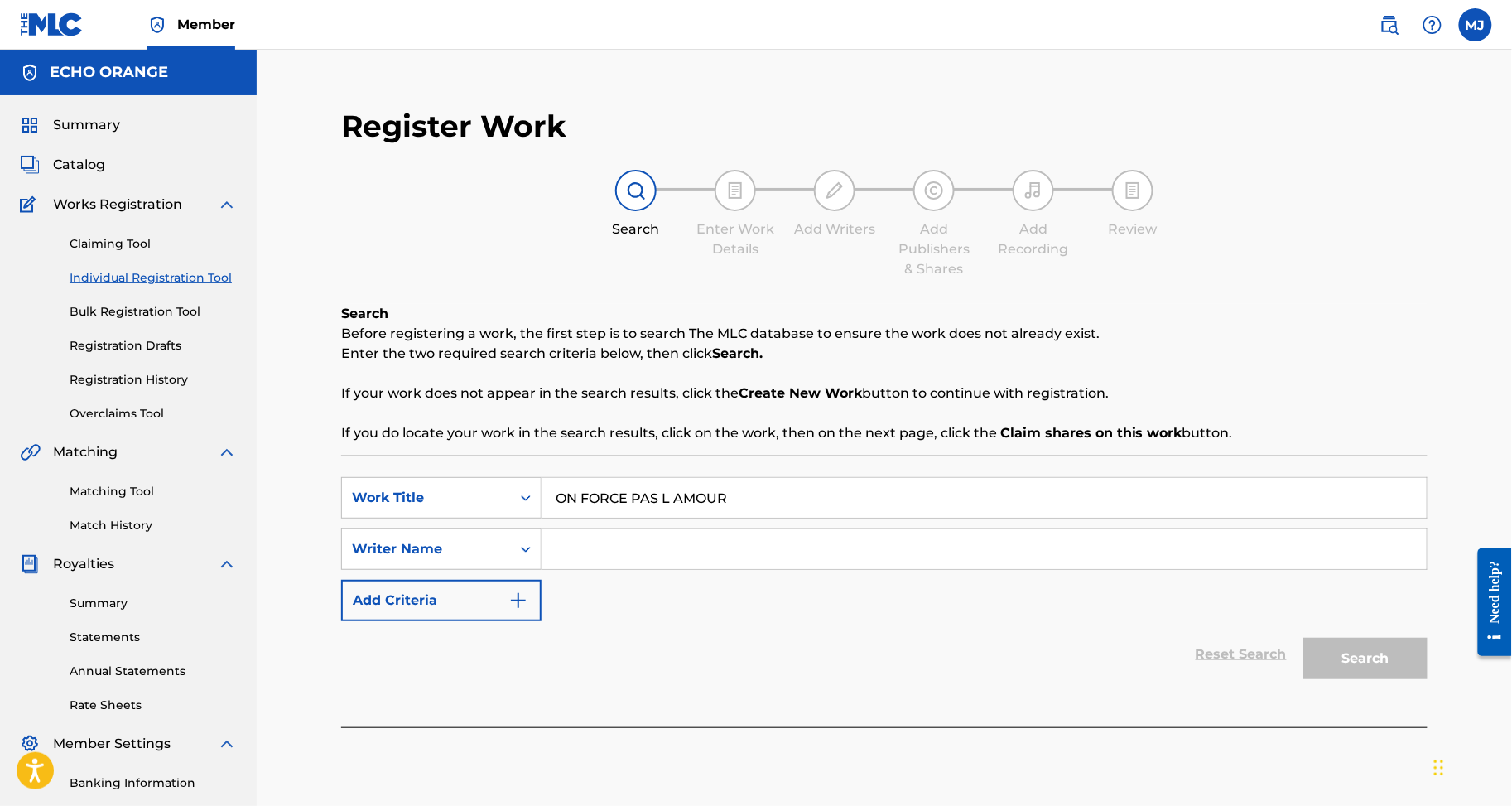
paste input "AHOUIDEDJI CREDO"
type input "AHOUIDEDJI CREDO"
click at [1394, 680] on button "Search" at bounding box center [1365, 658] width 124 height 41
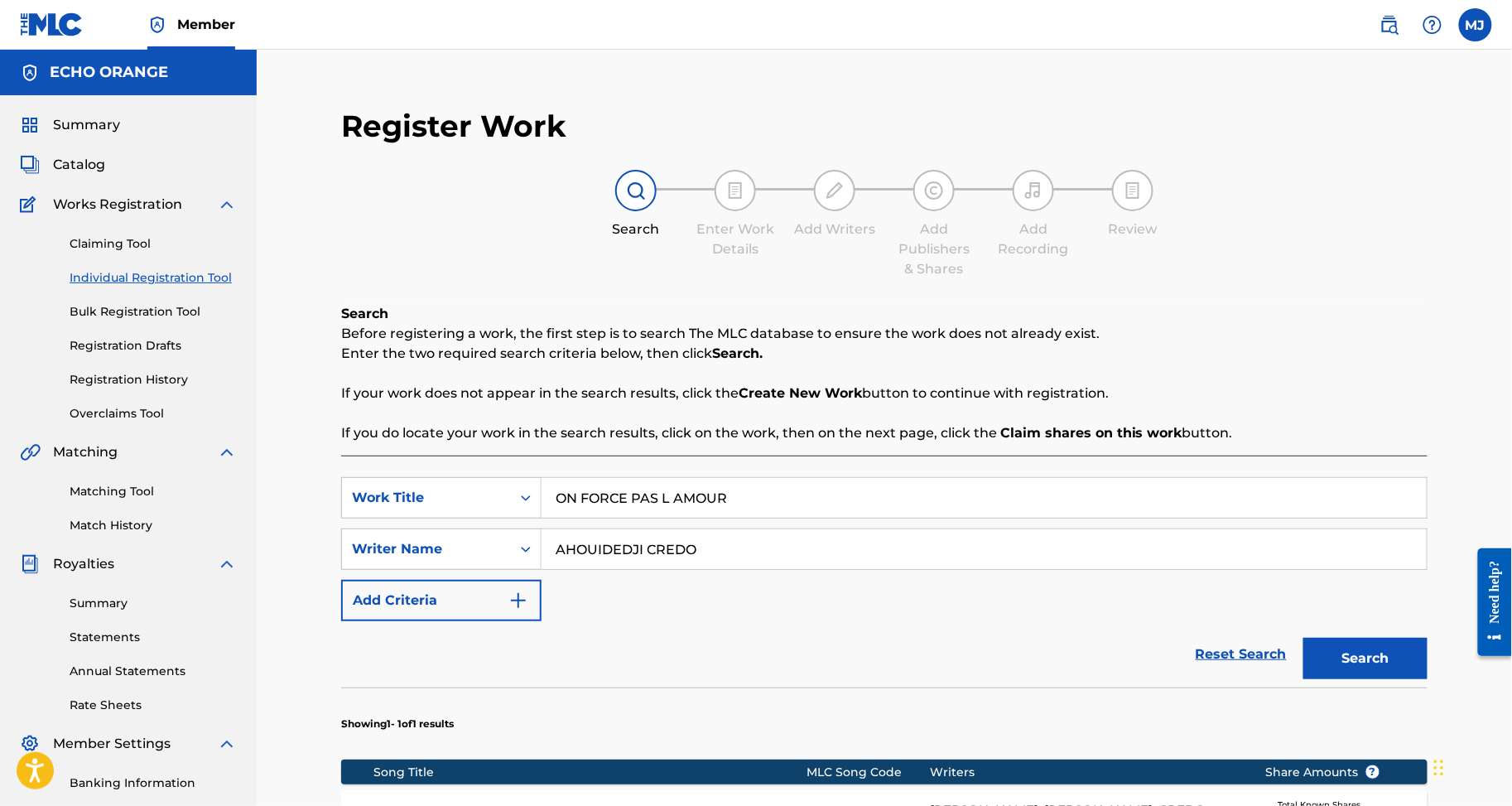
scroll to position [398, 0]
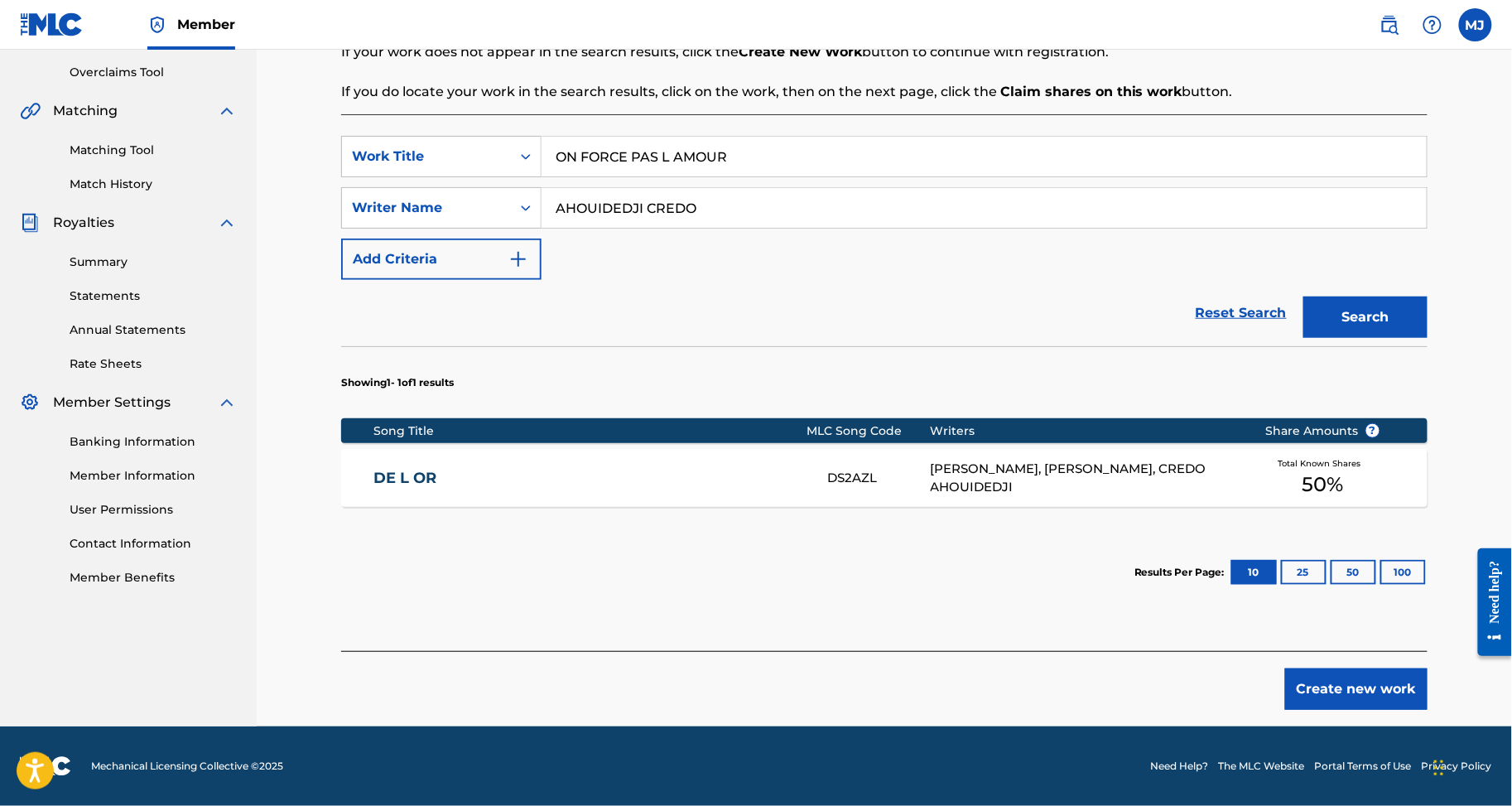
click at [1359, 710] on button "Create new work" at bounding box center [1356, 689] width 142 height 41
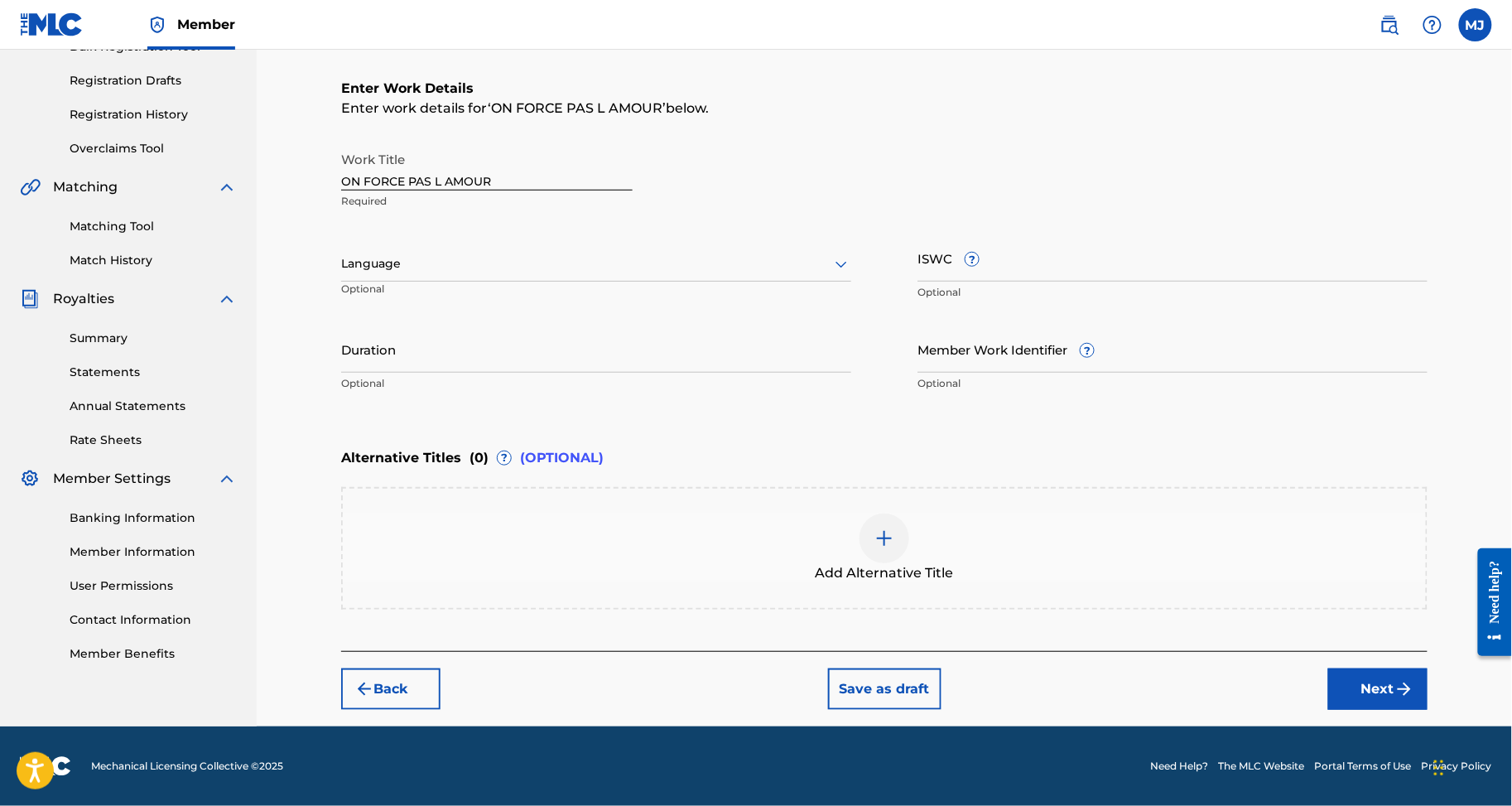
drag, startPoint x: 1342, startPoint y: 671, endPoint x: 1354, endPoint y: 678, distance: 13.9
click at [1342, 671] on div "Back Save as draft Next" at bounding box center [884, 680] width 1086 height 59
click at [1379, 687] on button "Next" at bounding box center [1378, 689] width 99 height 41
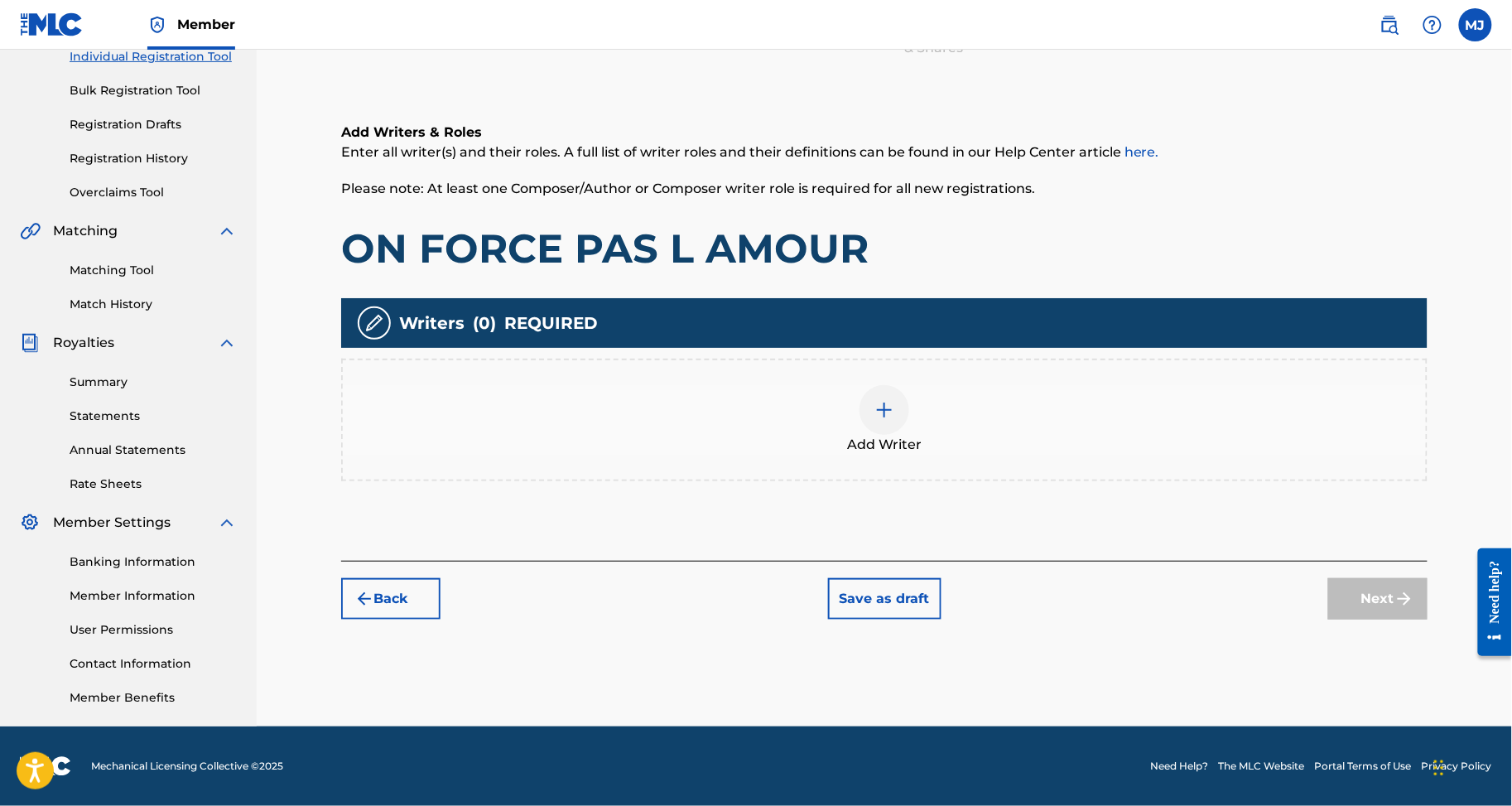
scroll to position [353, 0]
click at [1026, 408] on div "Add Writer" at bounding box center [884, 420] width 1086 height 122
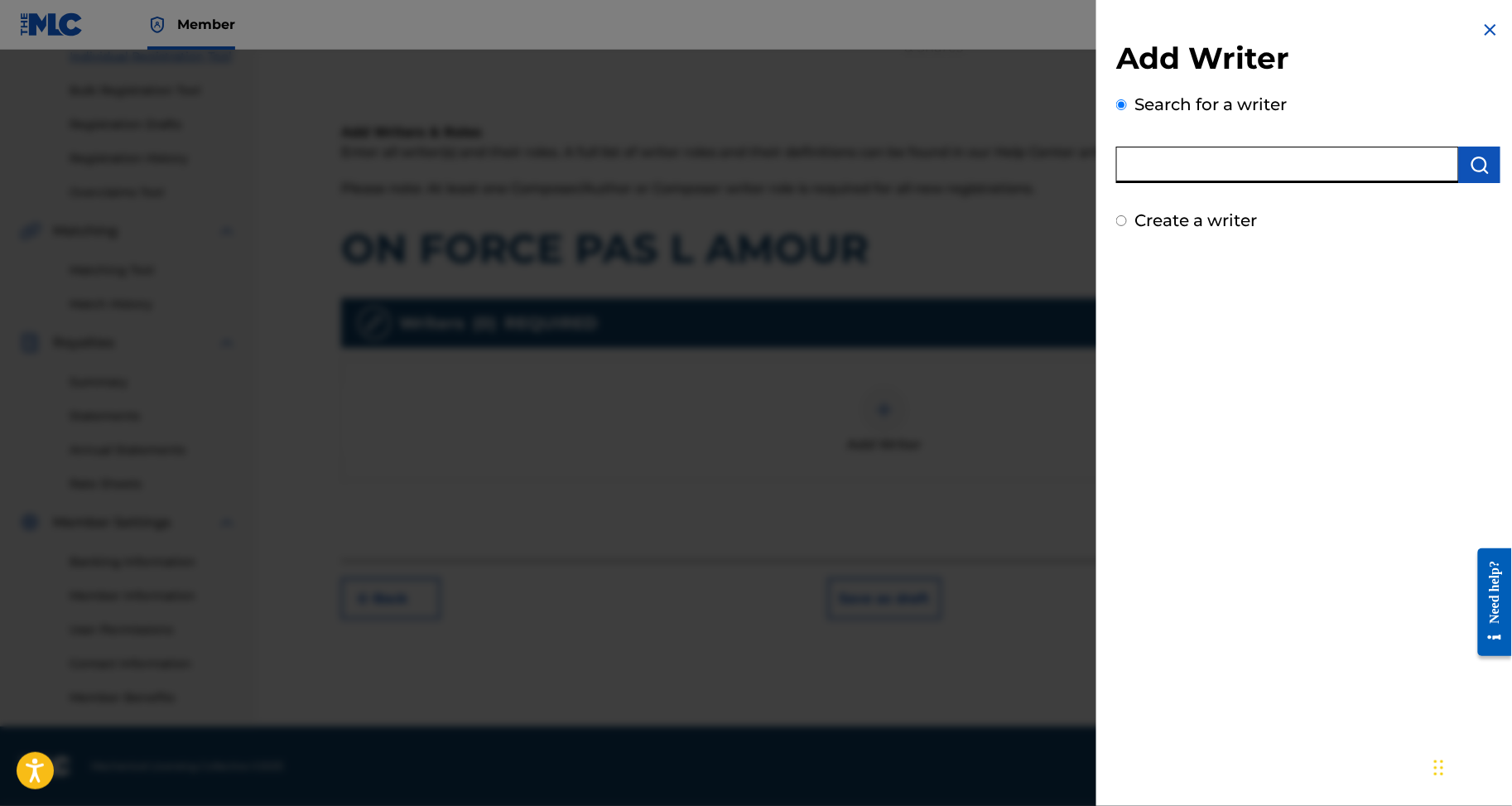
click at [1247, 170] on input "text" at bounding box center [1288, 164] width 343 height 36
paste input "AHOUIDEDJI CREDO"
type input "AHOUIDEDJI CREDO"
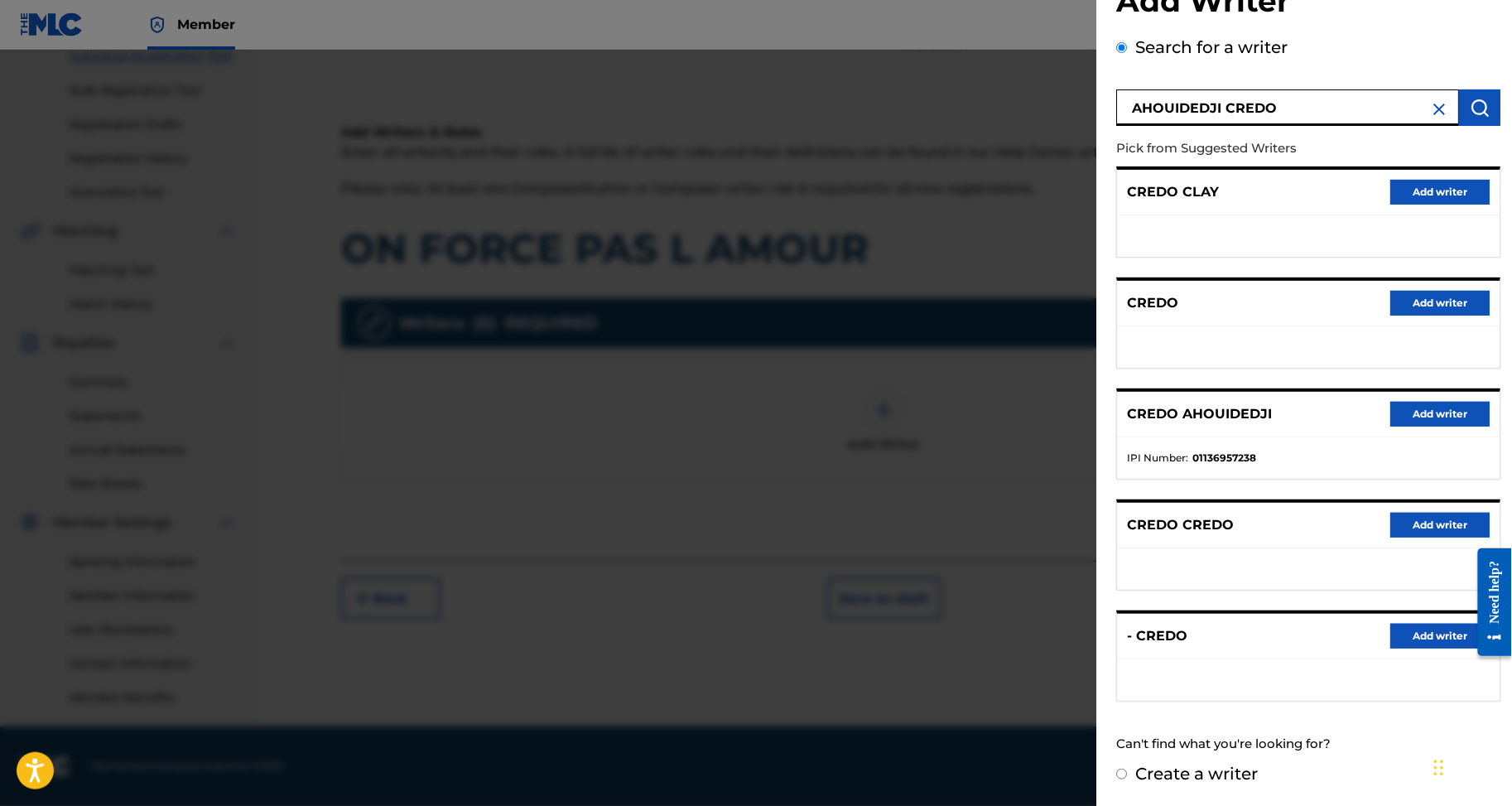
scroll to position [199, 0]
click at [1407, 402] on button "Add writer" at bounding box center [1440, 414] width 99 height 24
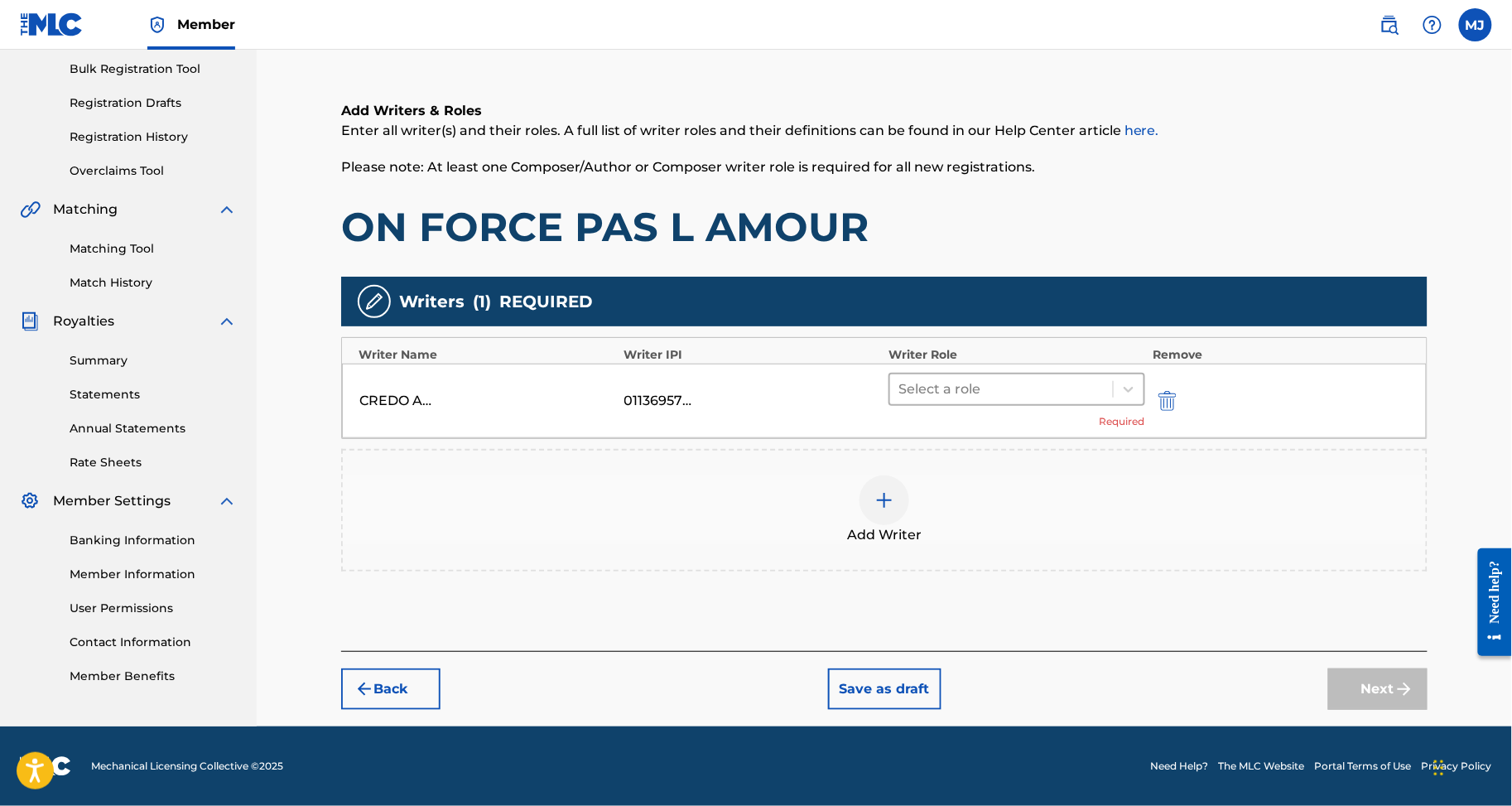
click at [1054, 378] on div at bounding box center [1001, 390] width 206 height 24
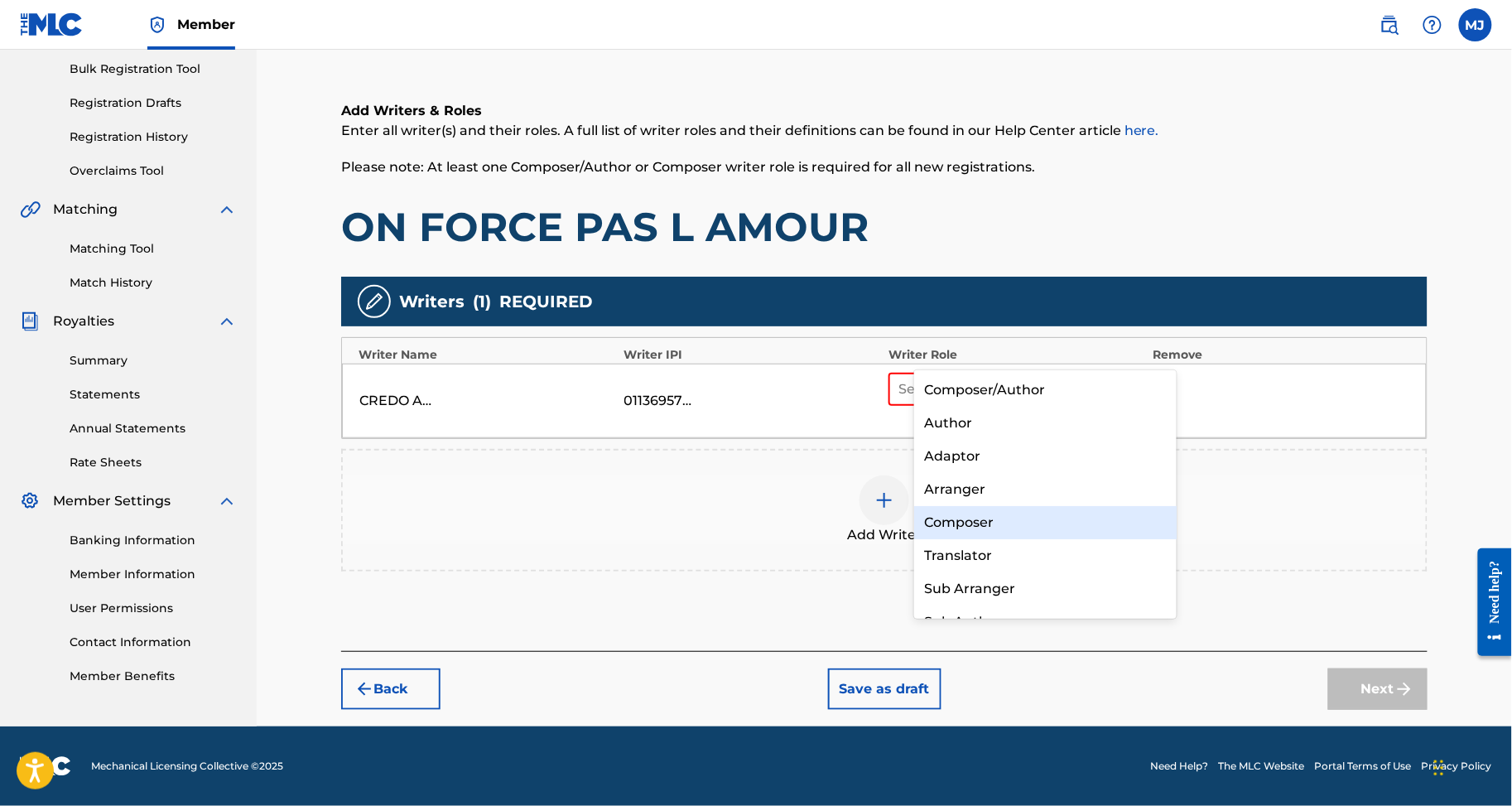
click at [1011, 516] on div "Composer" at bounding box center [1045, 522] width 262 height 33
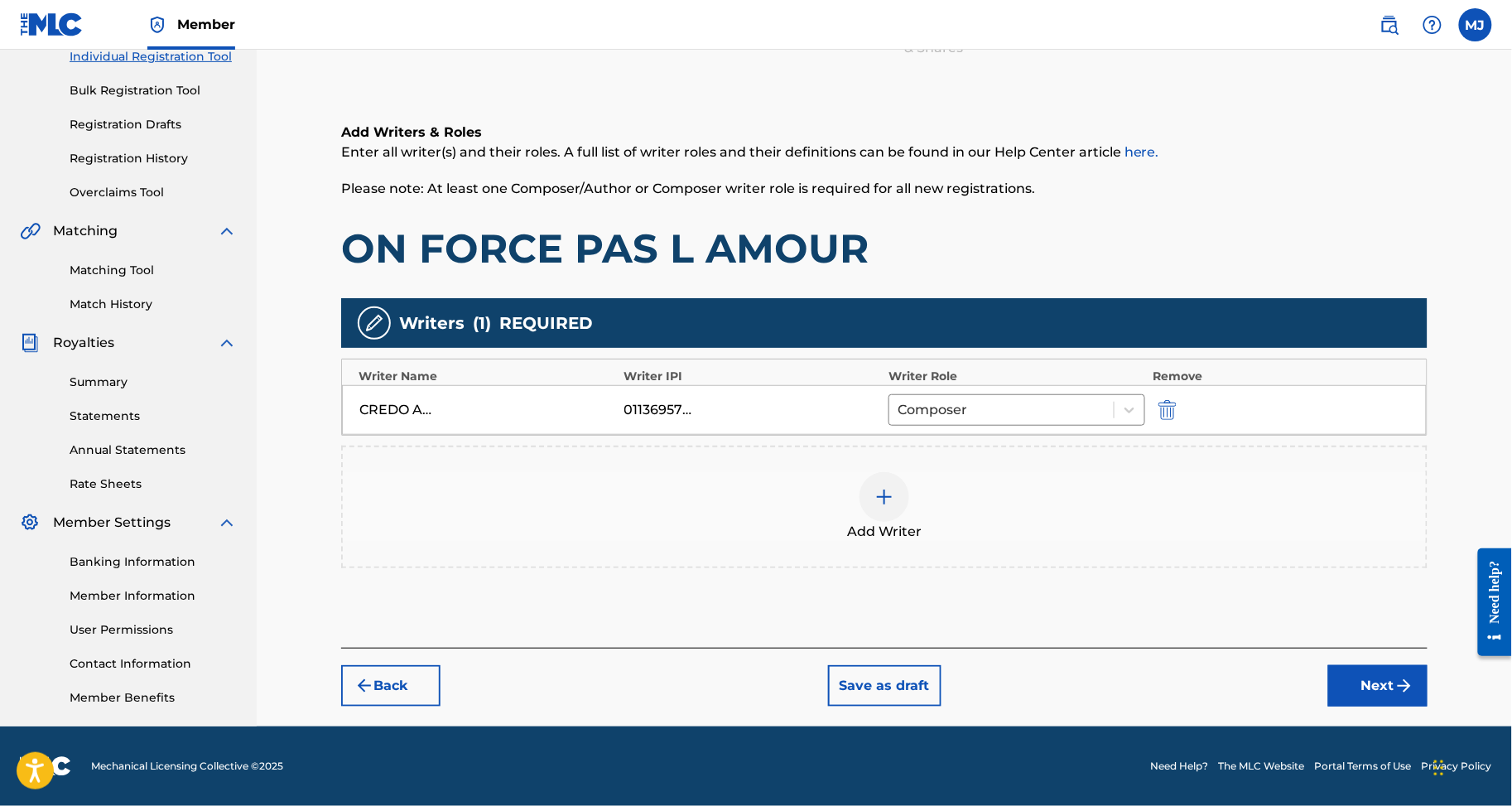
click at [999, 472] on div "Add Writer" at bounding box center [884, 507] width 1083 height 70
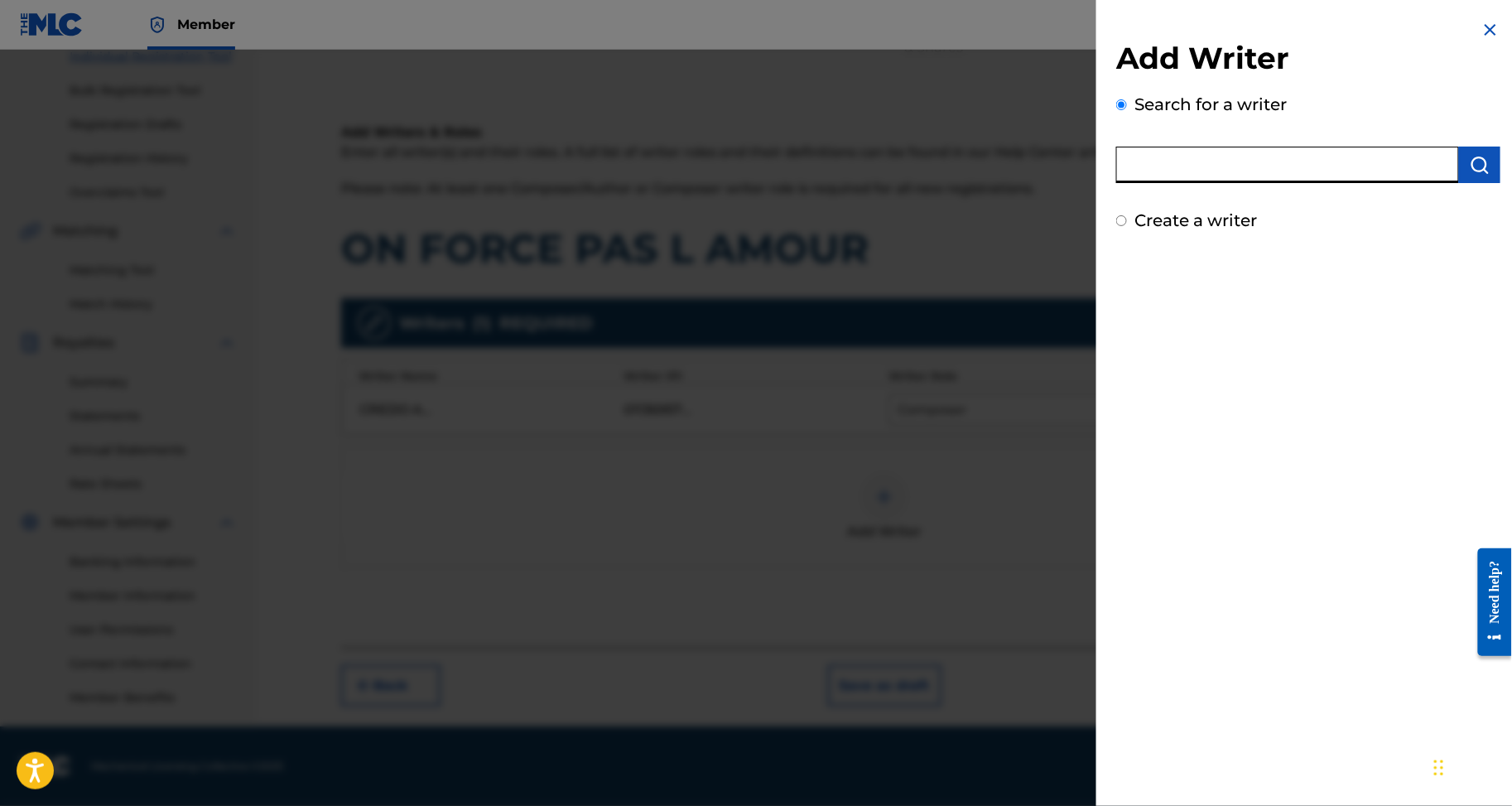
click at [1243, 183] on input "text" at bounding box center [1288, 164] width 343 height 36
paste input "ADJANOHOUN FANICK"
type input "ADJANOHOUN FANICK"
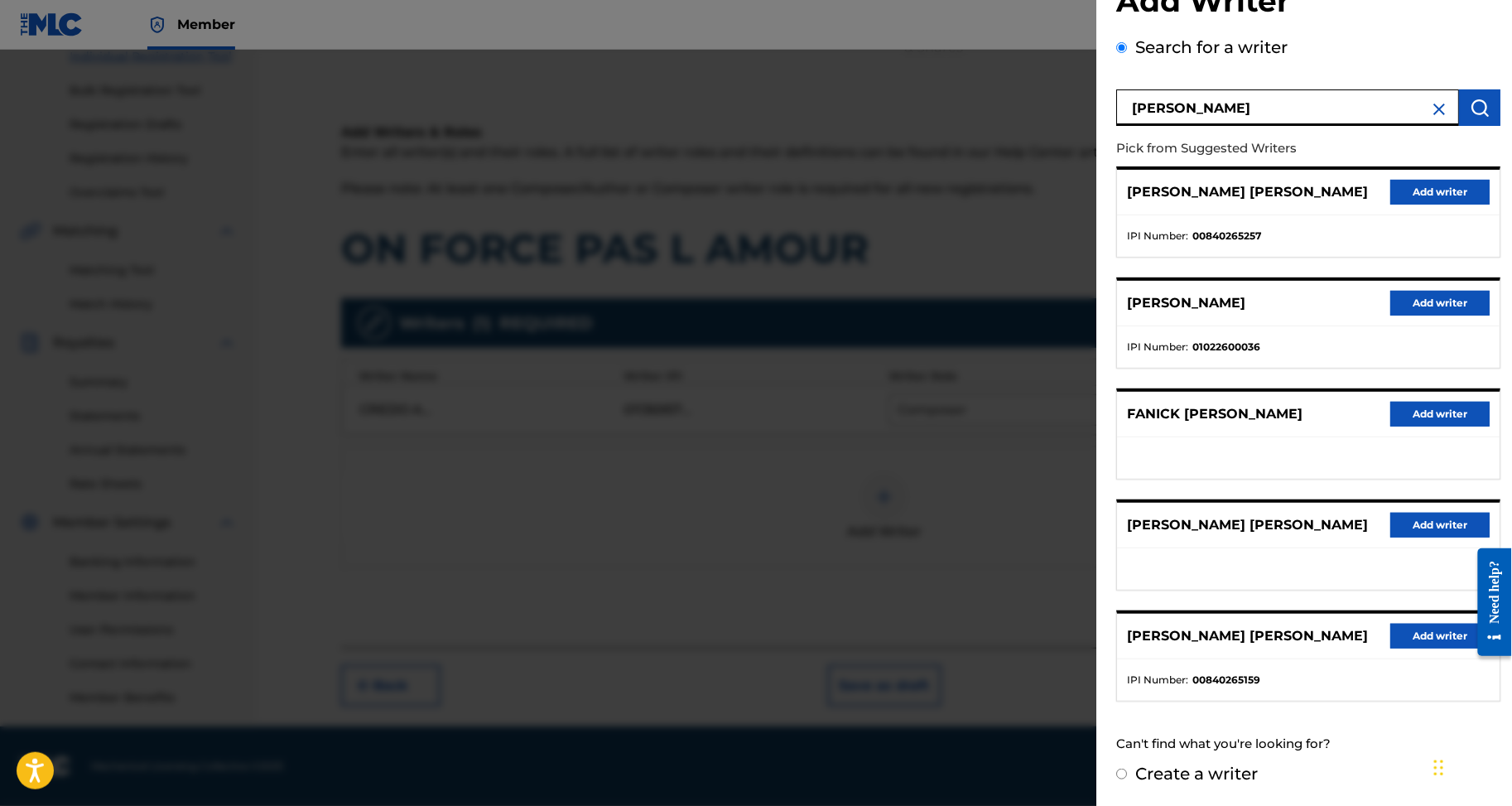
scroll to position [358, 0]
click at [1397, 624] on button "Add writer" at bounding box center [1440, 636] width 99 height 24
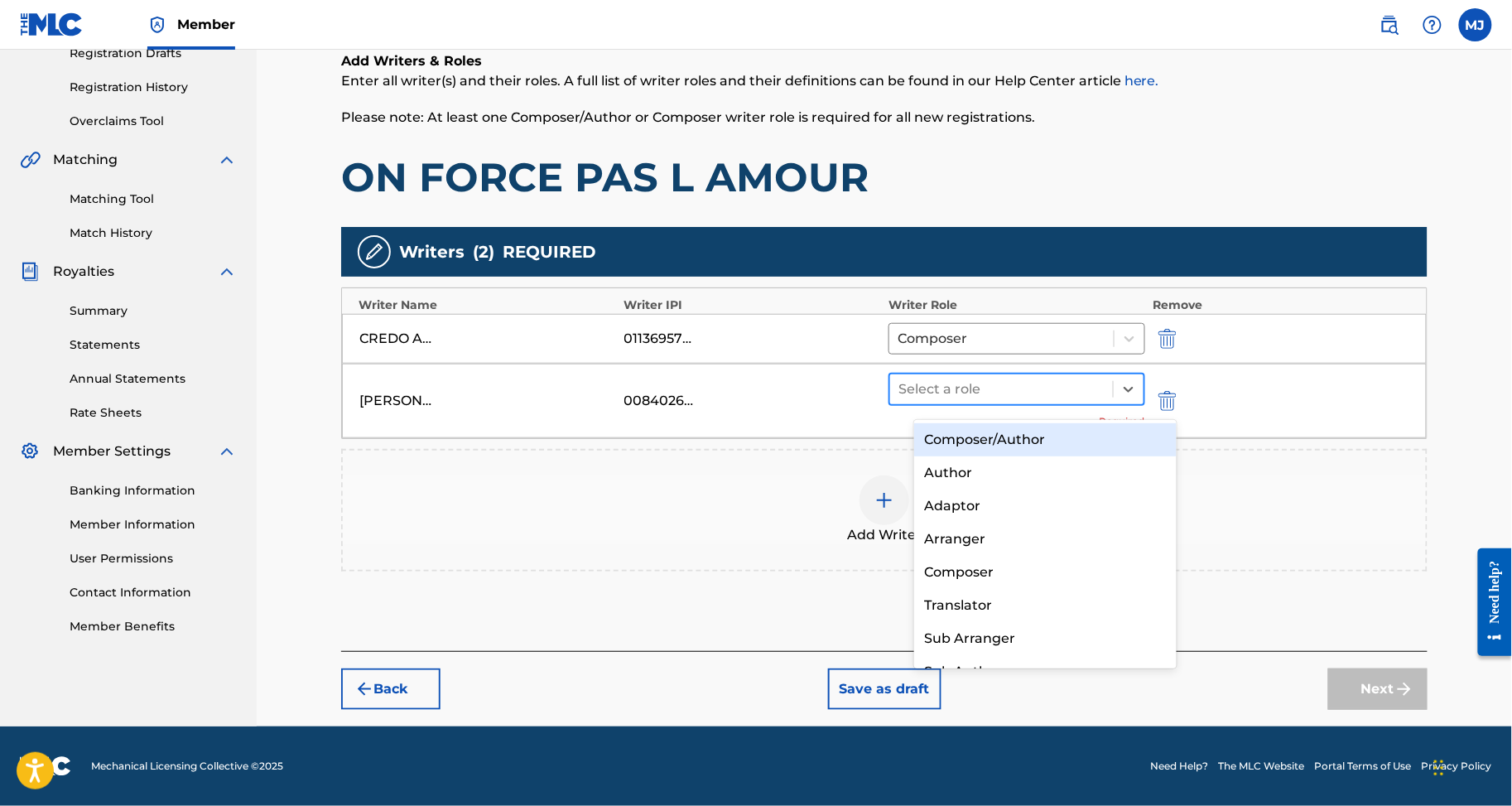
click at [1037, 406] on div "Select a role" at bounding box center [1016, 389] width 257 height 33
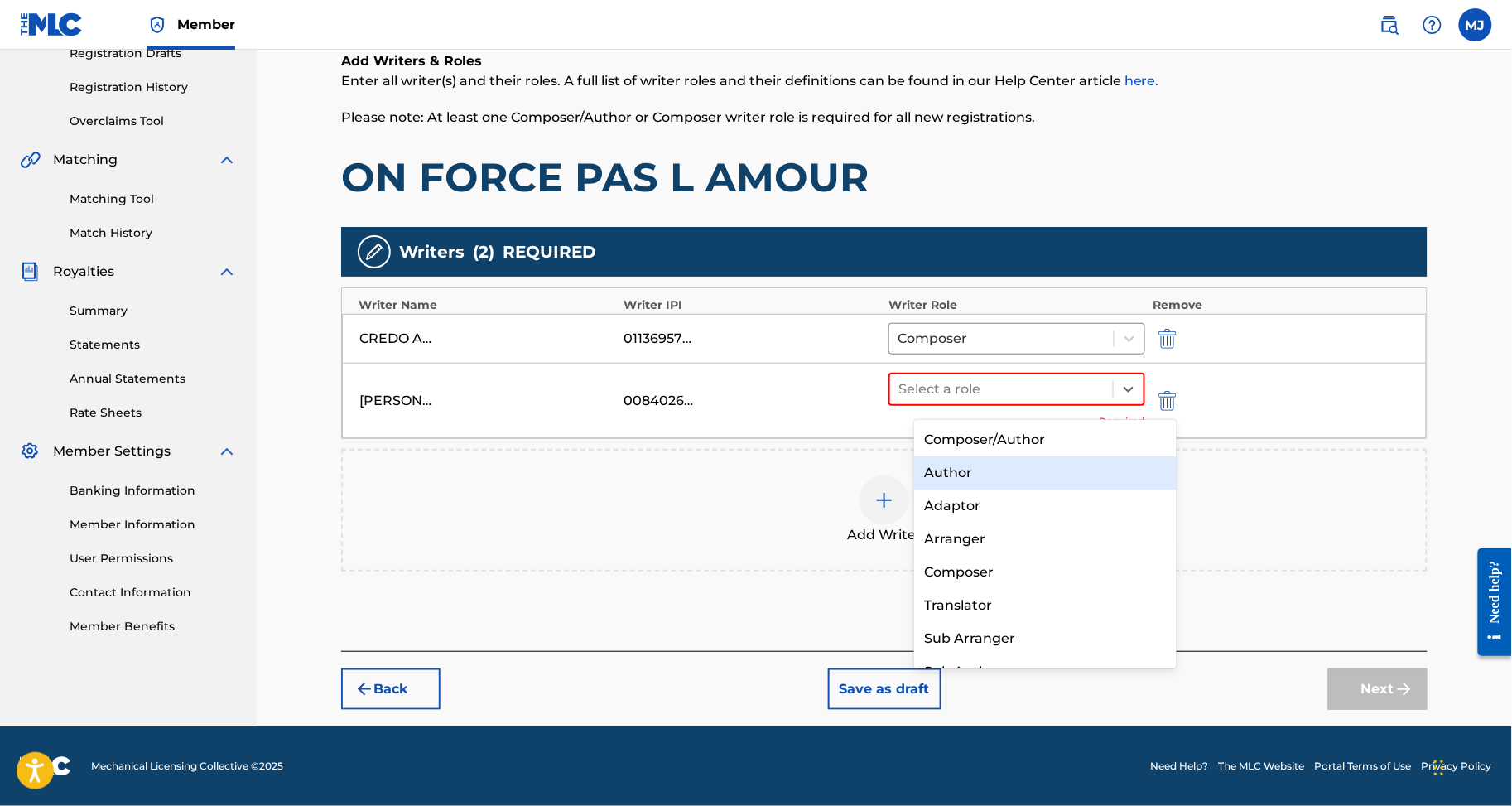
click at [1031, 465] on div "Author" at bounding box center [1045, 472] width 262 height 33
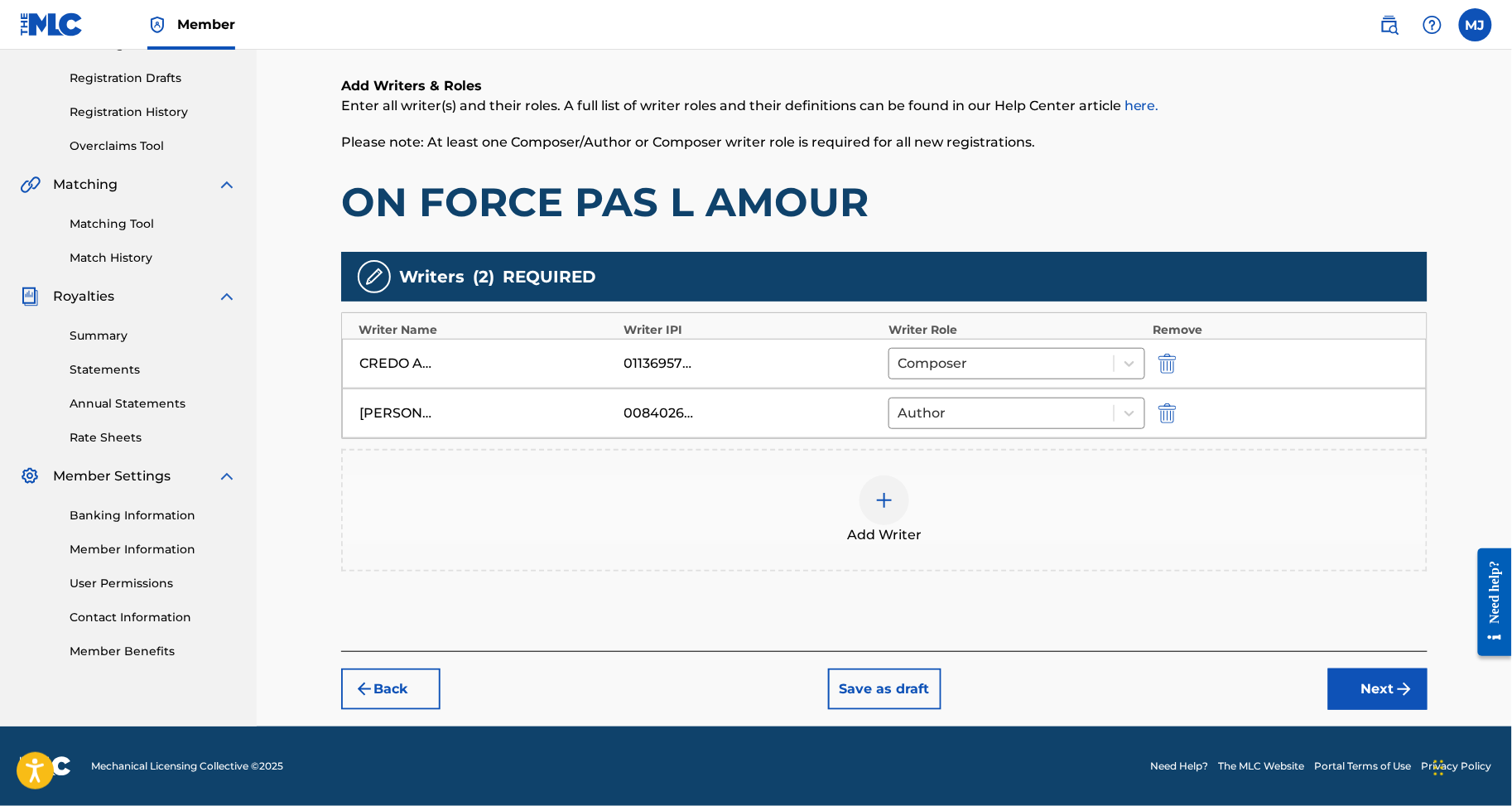
click at [1415, 671] on button "Next" at bounding box center [1378, 689] width 99 height 41
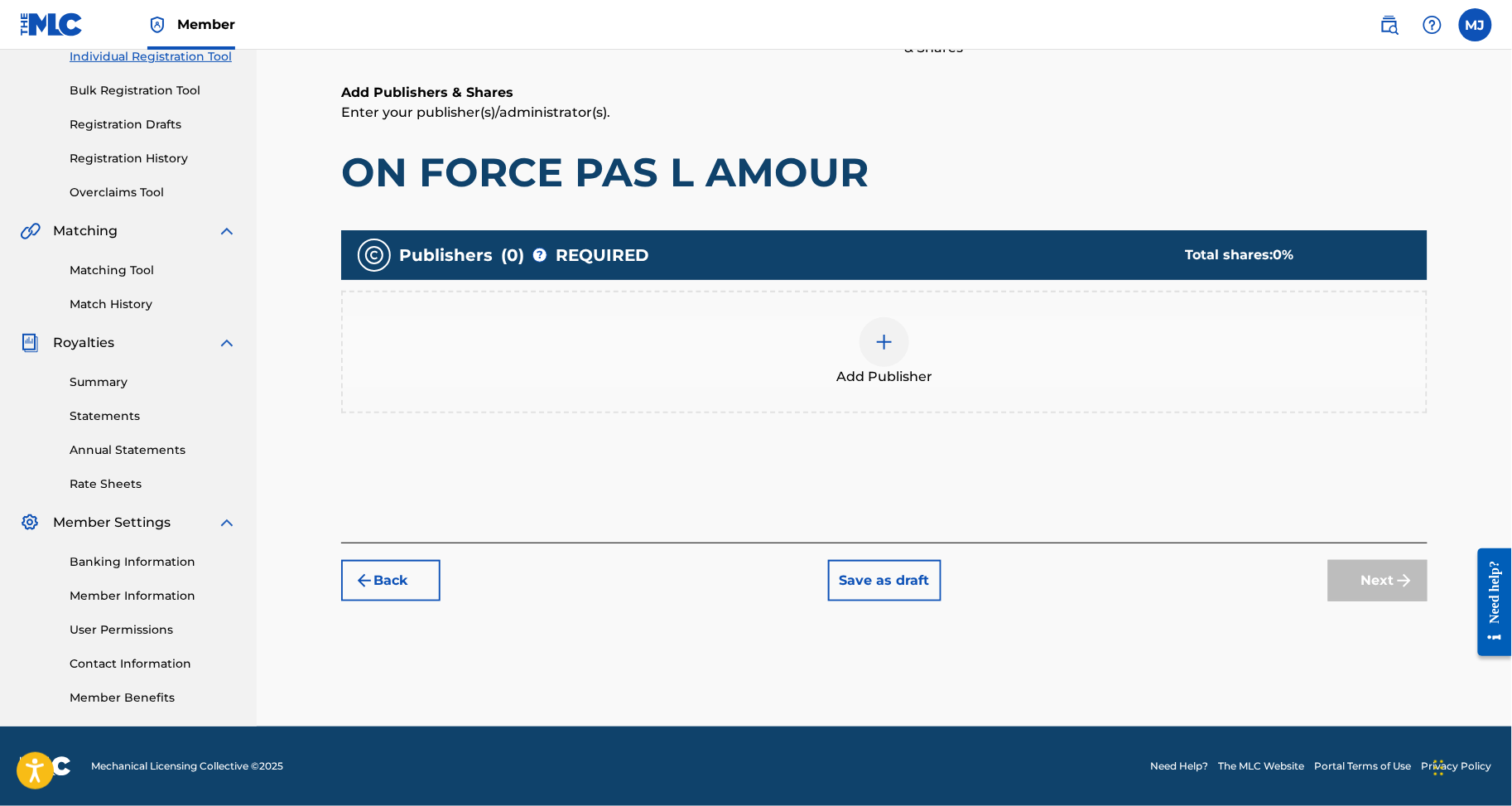
click at [1057, 317] on div "Add Publisher" at bounding box center [884, 352] width 1083 height 70
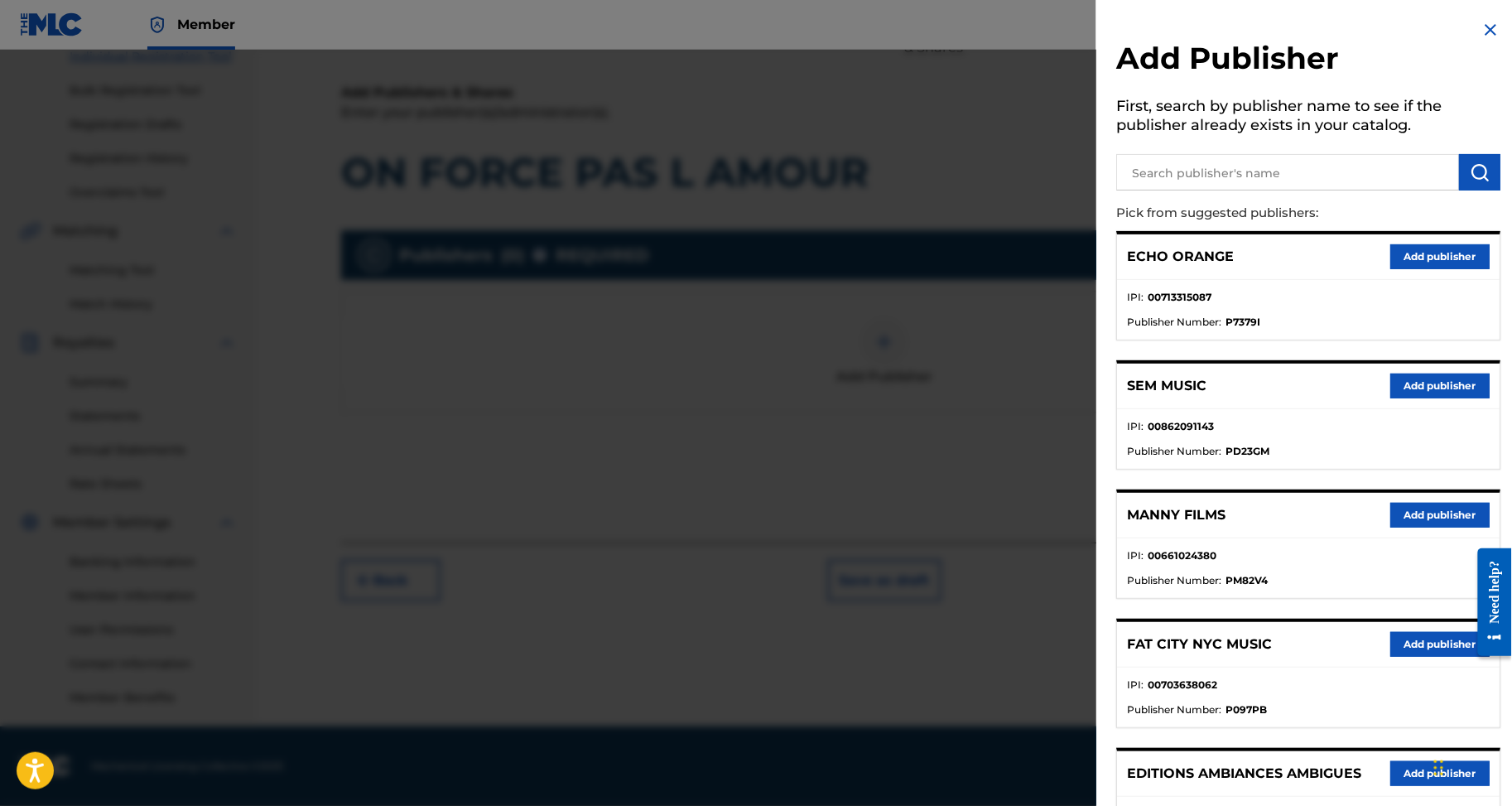
click at [1155, 169] on input "text" at bounding box center [1288, 172] width 343 height 36
type input "appeal"
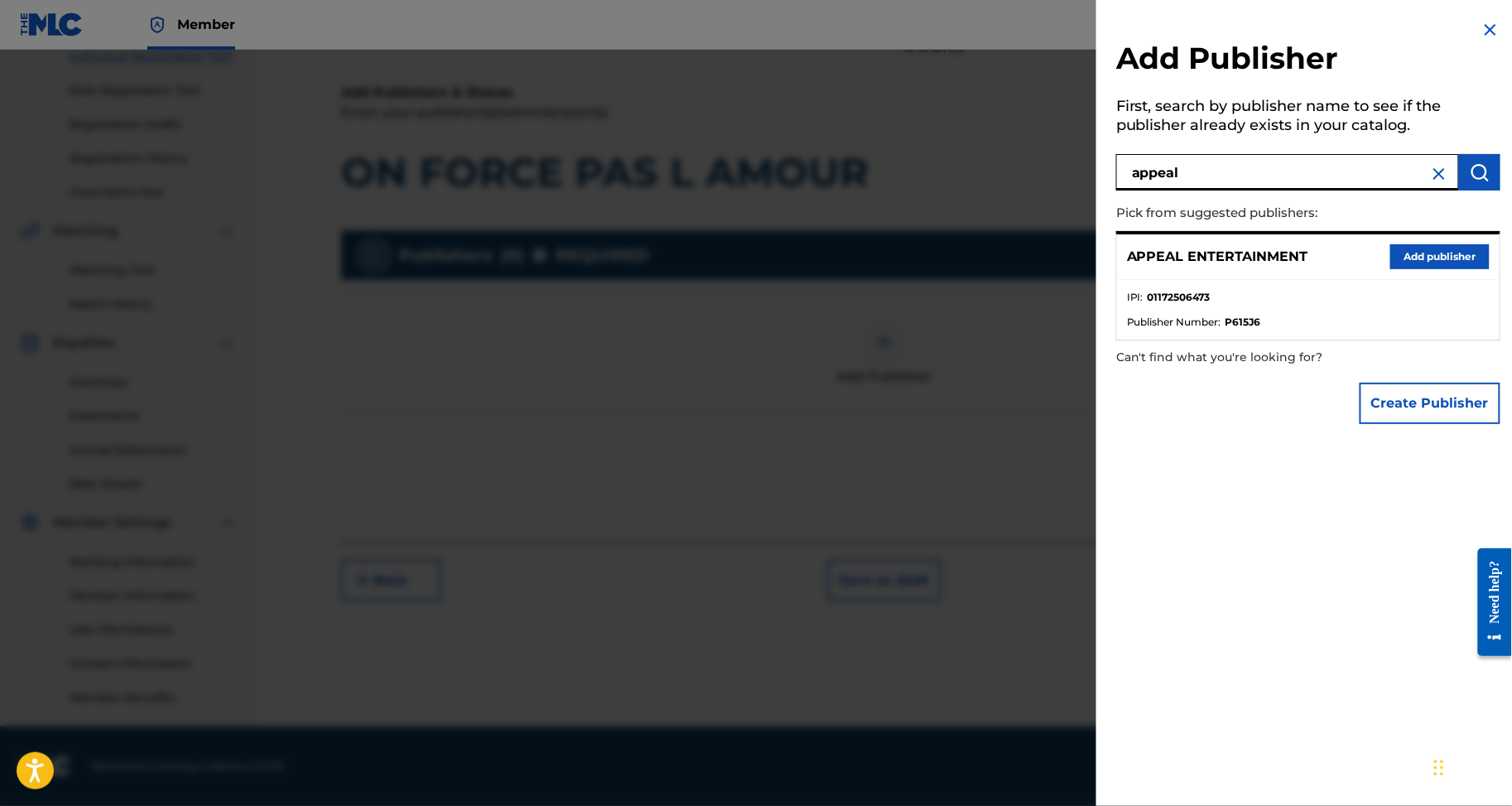
click at [1391, 269] on button "Add publisher" at bounding box center [1440, 256] width 99 height 24
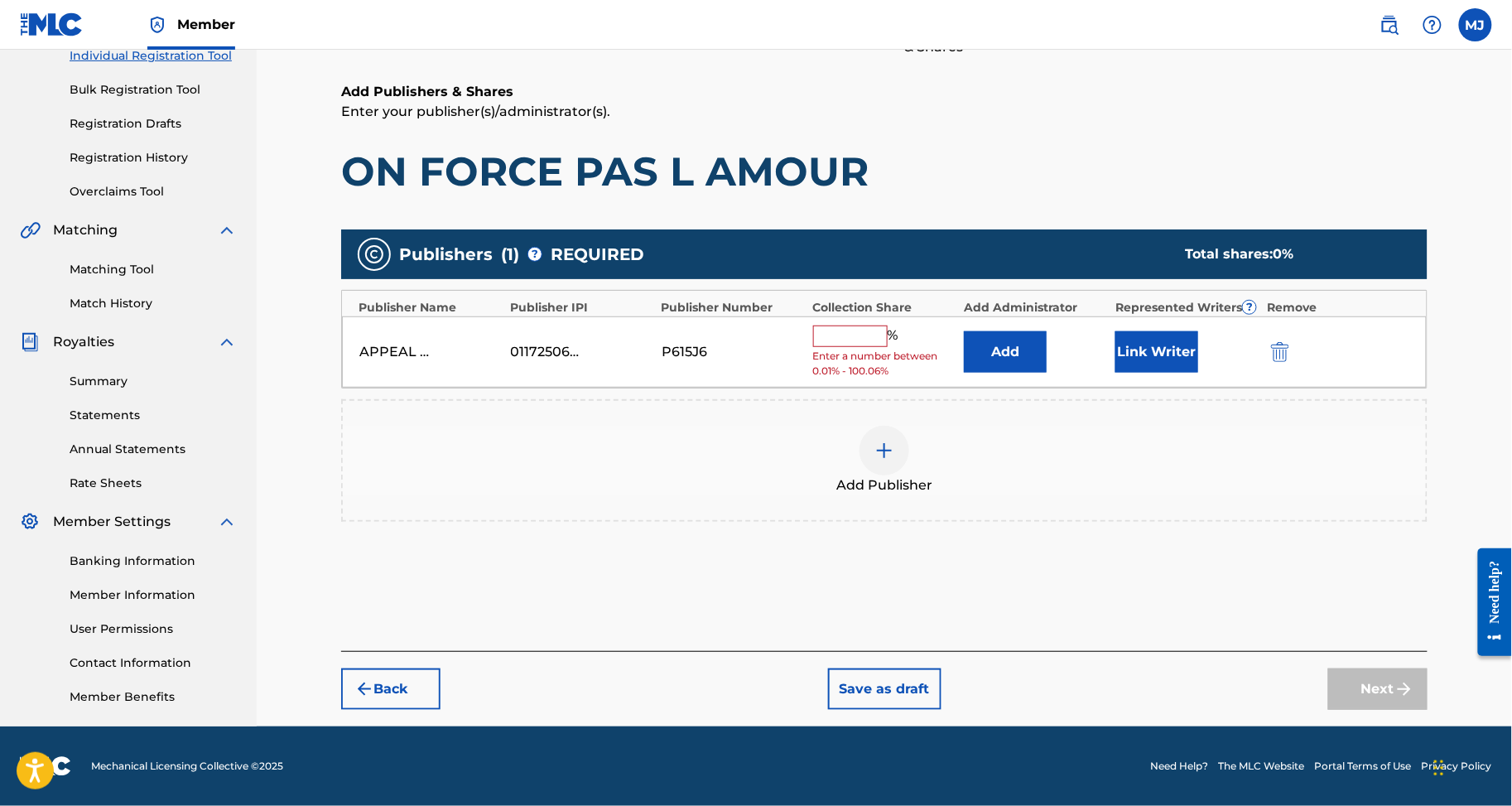
click at [1047, 331] on button "Add" at bounding box center [1005, 352] width 83 height 41
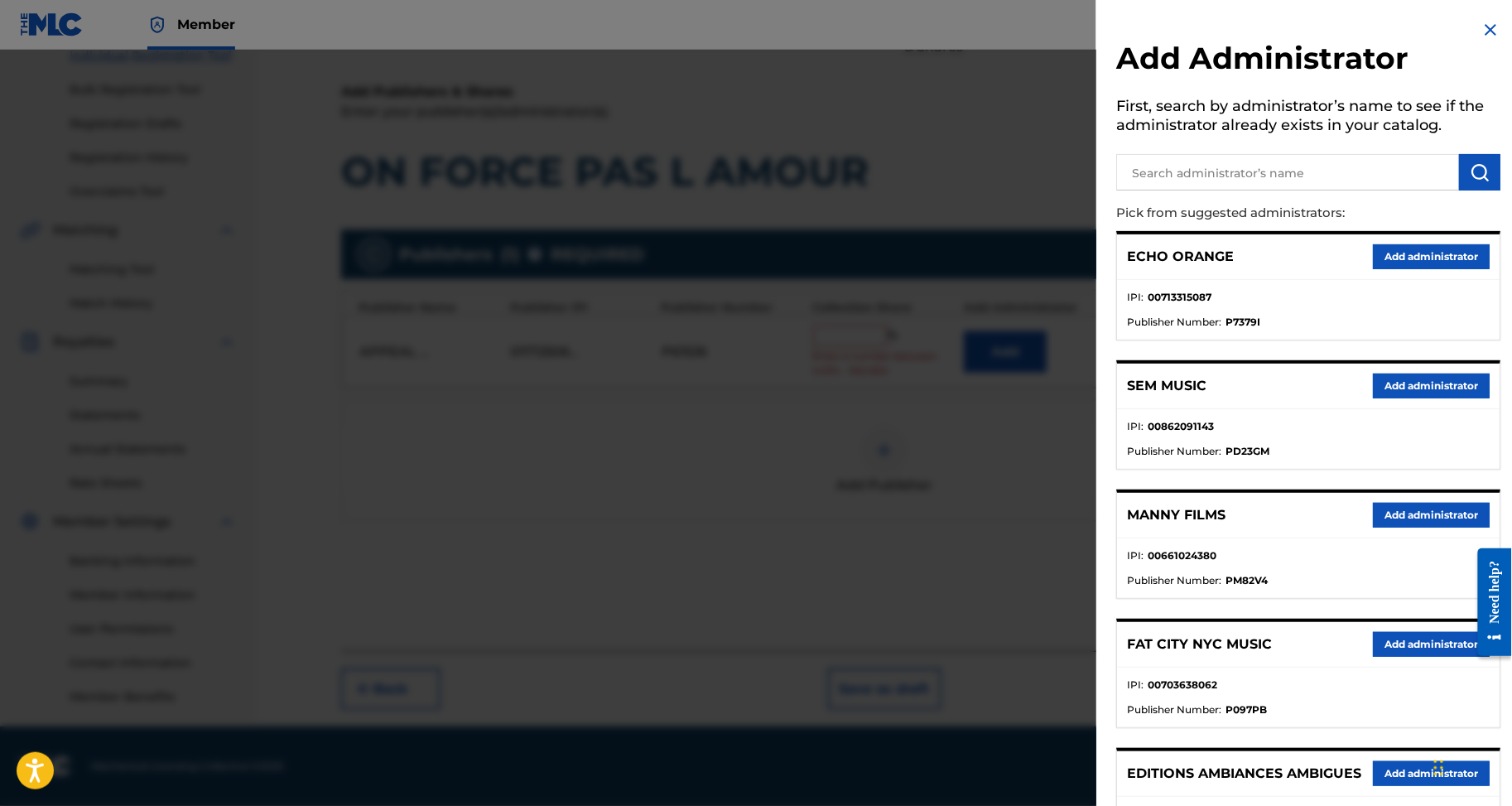
click at [1412, 269] on button "Add administrator" at bounding box center [1431, 256] width 117 height 24
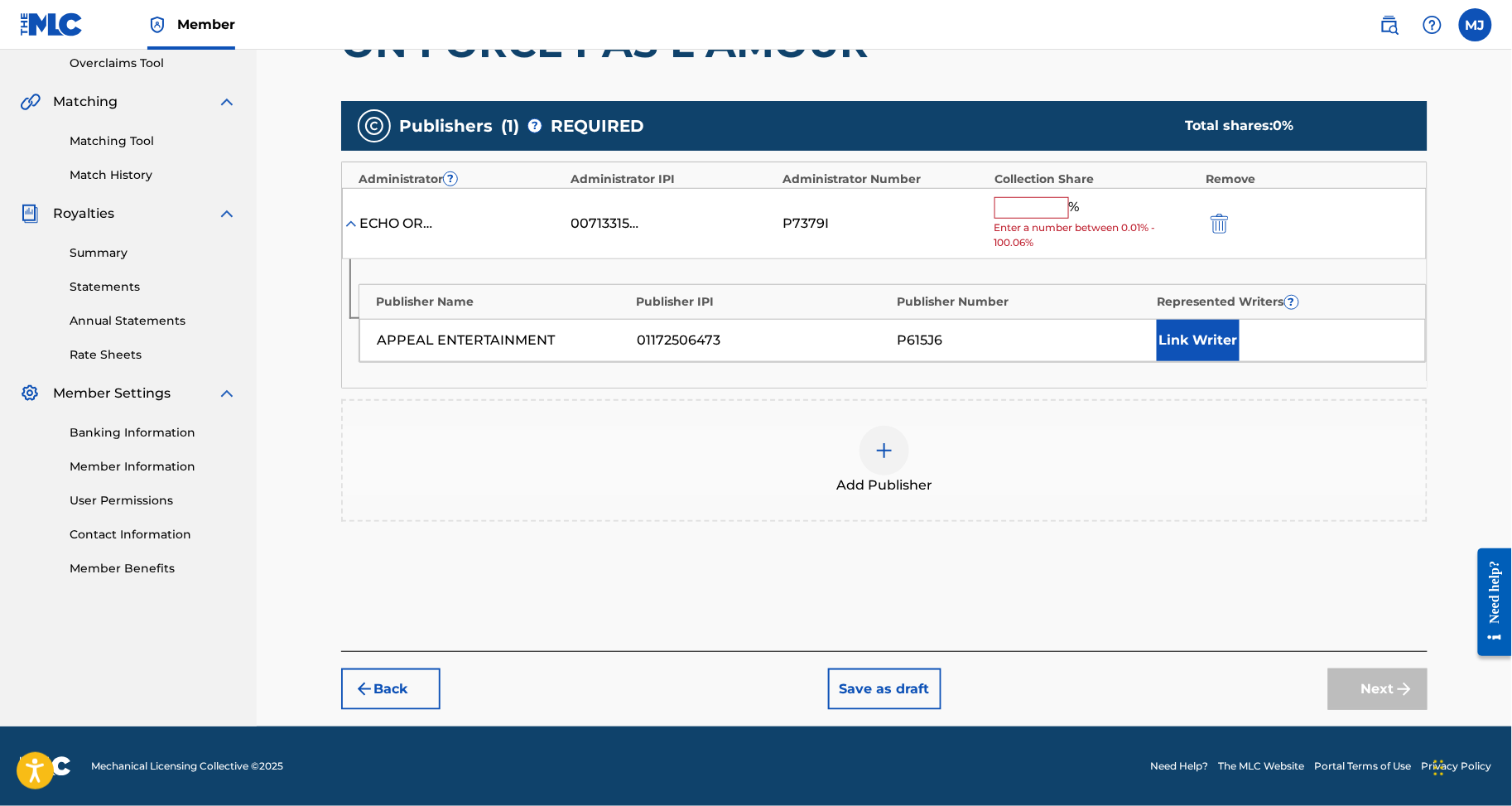
click at [1070, 218] on input "text" at bounding box center [1032, 208] width 74 height 22
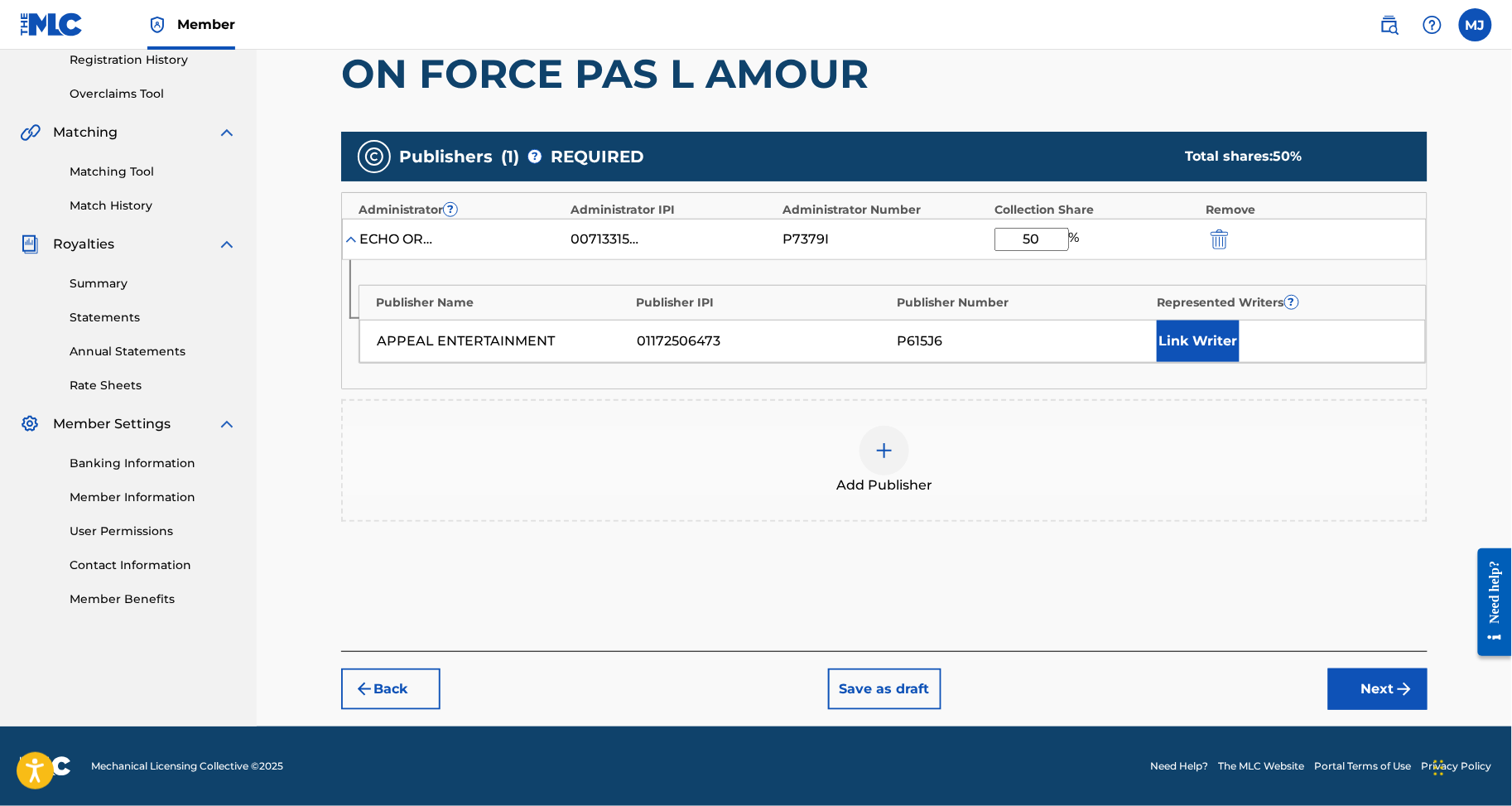
type input "50"
click at [1231, 362] on button "Link Writer" at bounding box center [1198, 341] width 83 height 41
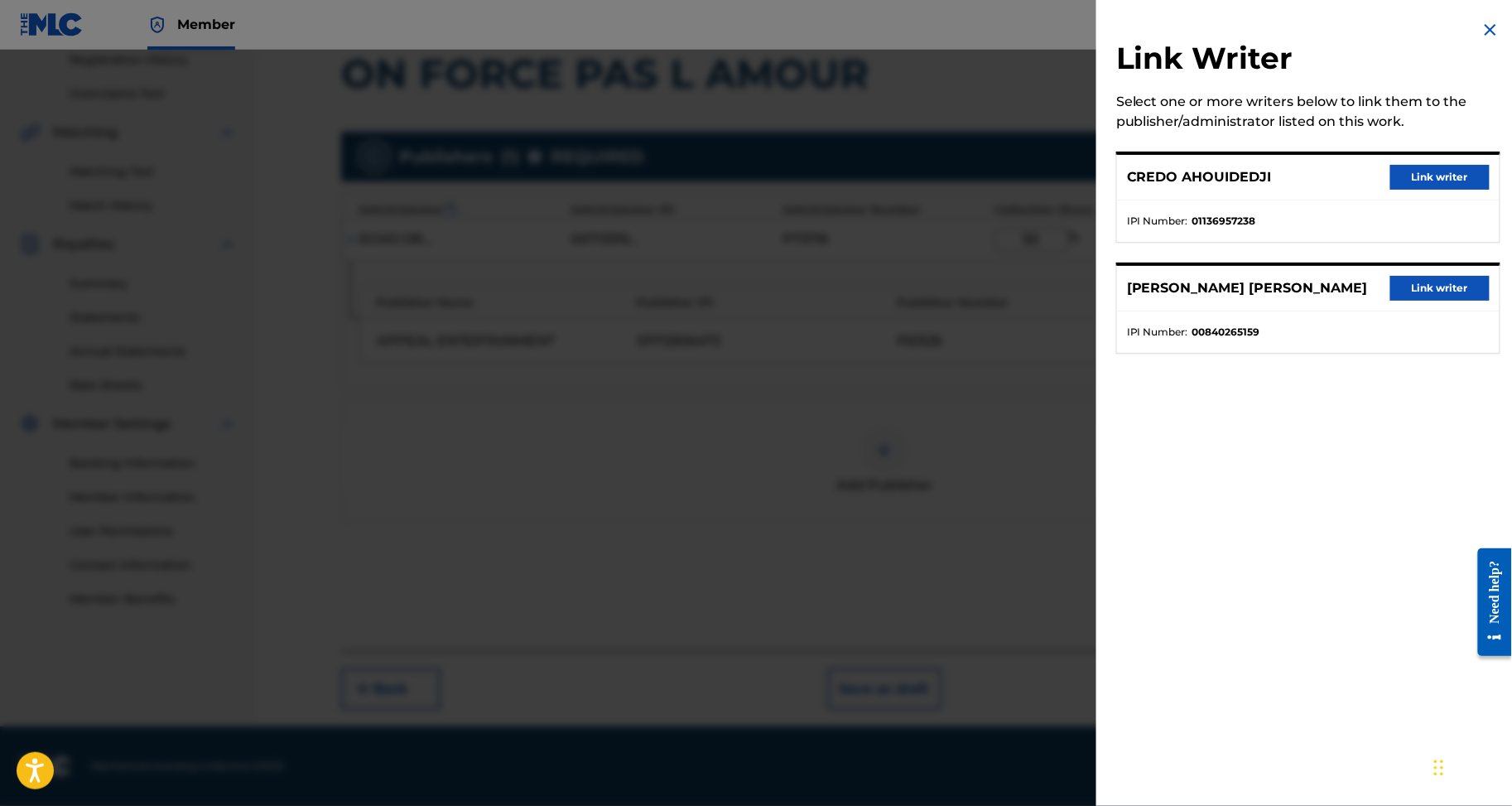
click at [1426, 301] on button "Link writer" at bounding box center [1440, 287] width 99 height 24
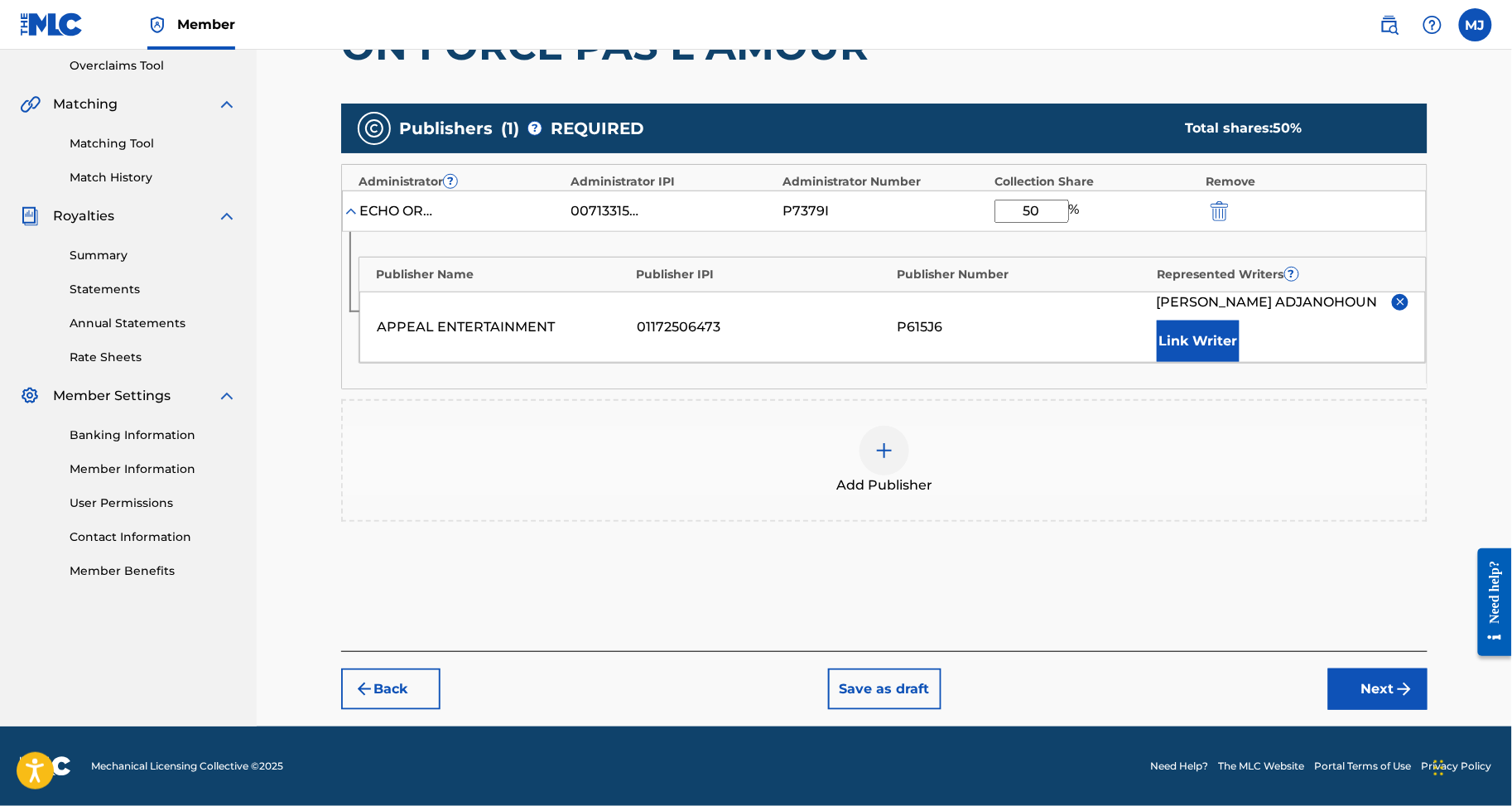
click at [1240, 362] on button "Link Writer" at bounding box center [1198, 341] width 83 height 41
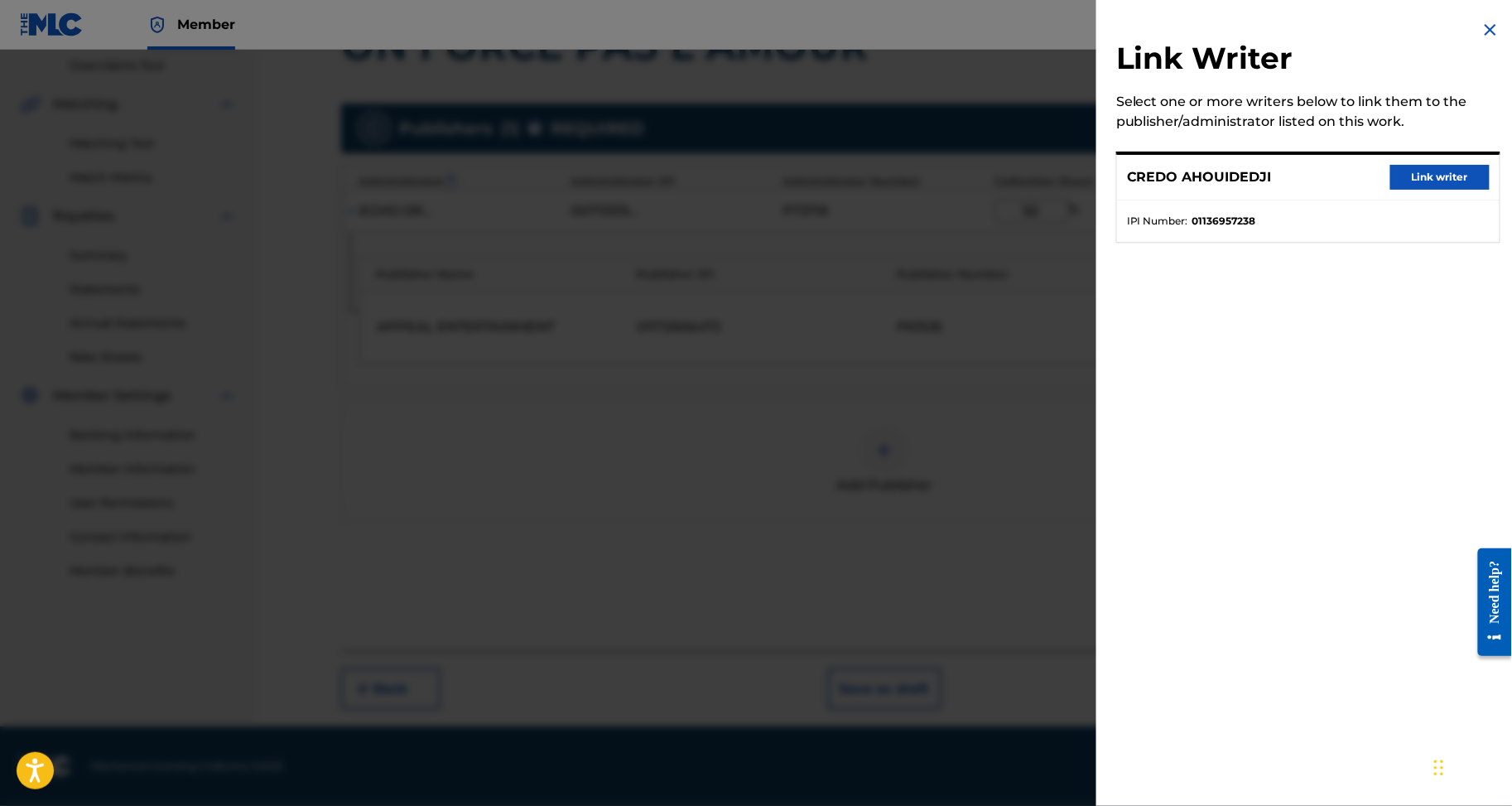
click at [1382, 201] on div "CREDO AHOUIDEDJI Link writer" at bounding box center [1309, 178] width 383 height 46
click at [1419, 183] on button "Link writer" at bounding box center [1440, 177] width 99 height 24
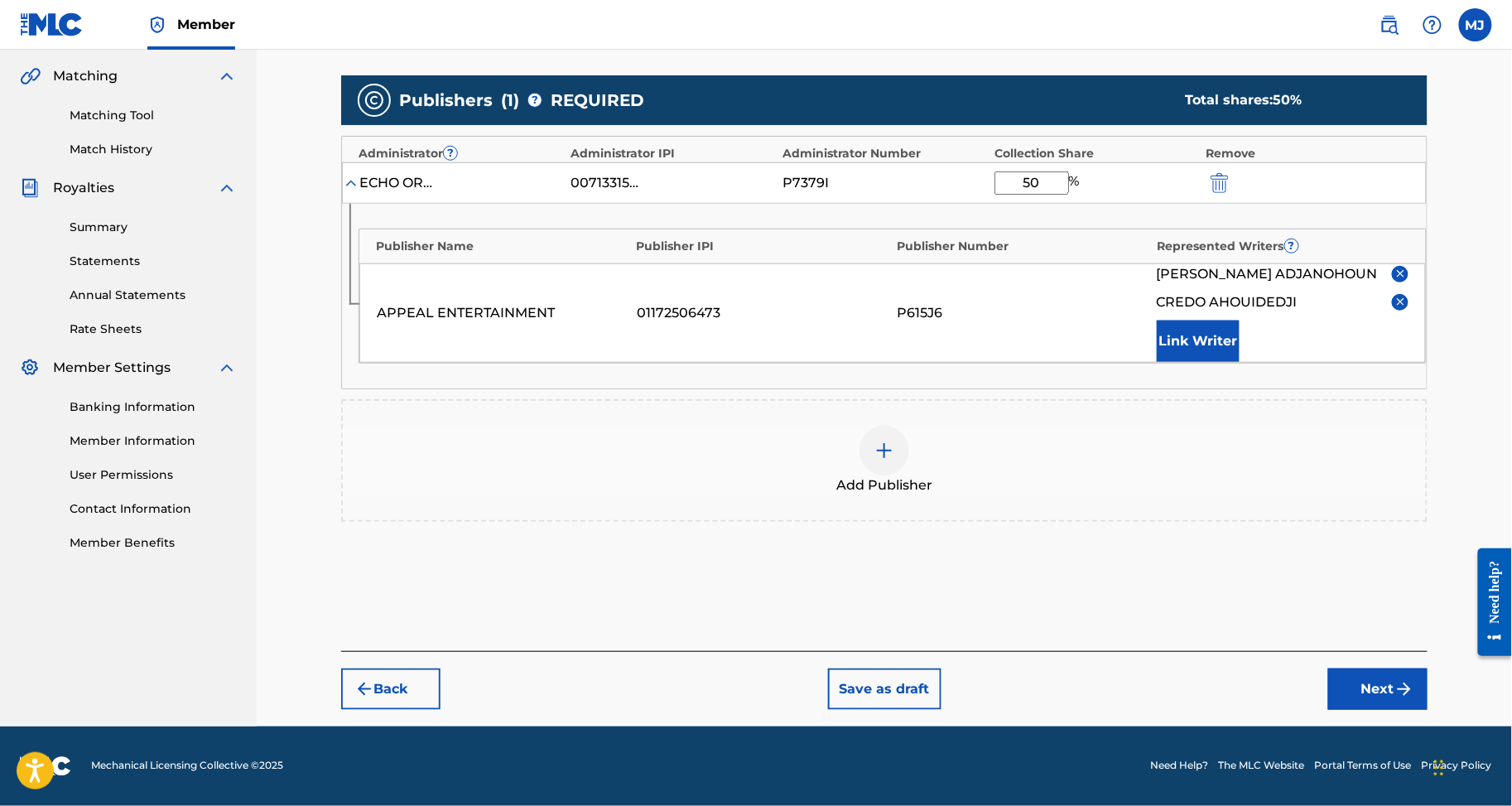
click at [1428, 677] on button "Next" at bounding box center [1378, 689] width 99 height 41
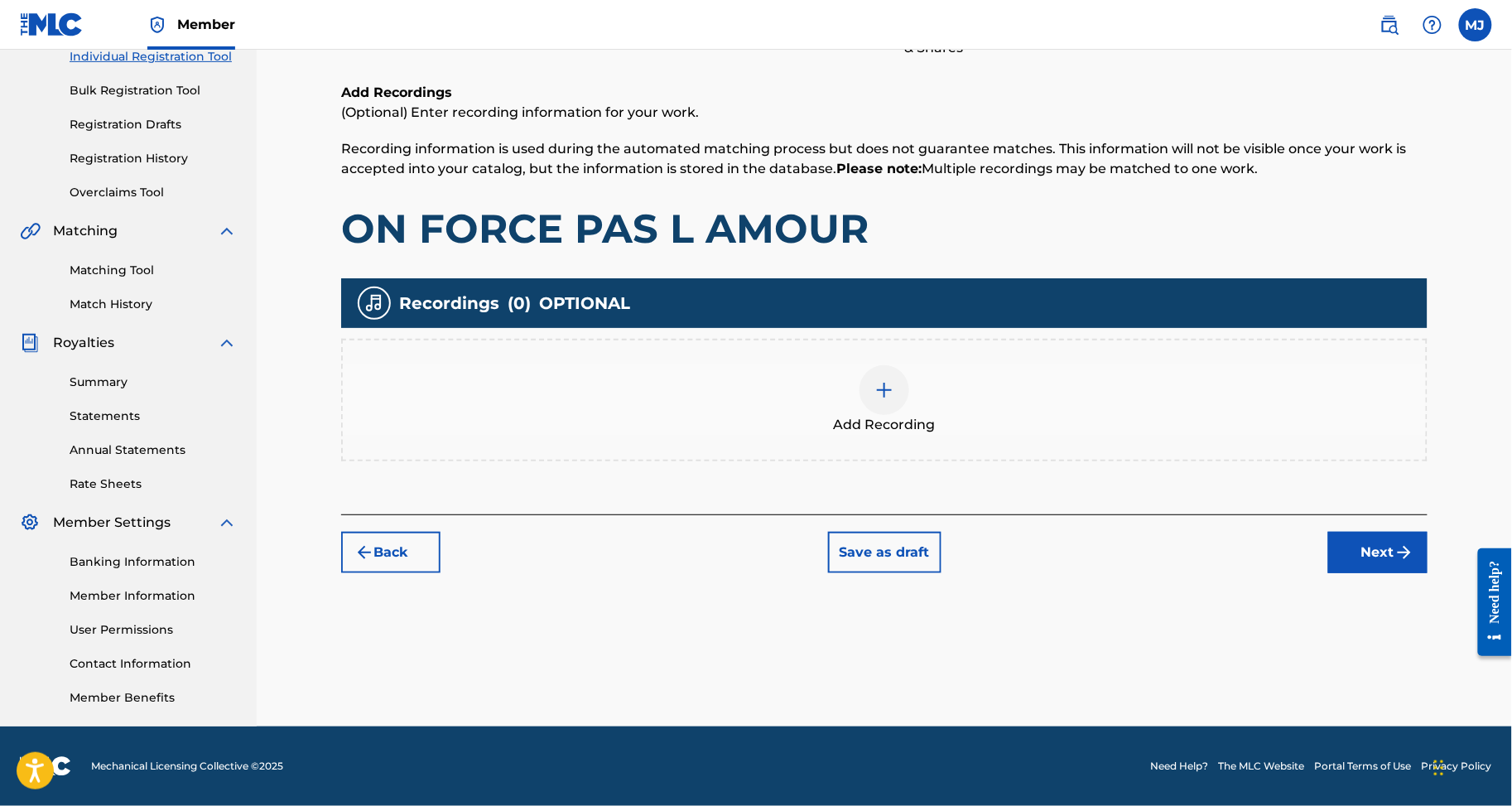
click at [1422, 456] on div "Add Recordings (Optional) Enter recording information for your work. Recording …" at bounding box center [884, 298] width 1086 height 432
click at [1424, 514] on div "Back Save as draft Next" at bounding box center [884, 544] width 1086 height 59
click at [1425, 532] on button "Next" at bounding box center [1378, 552] width 99 height 41
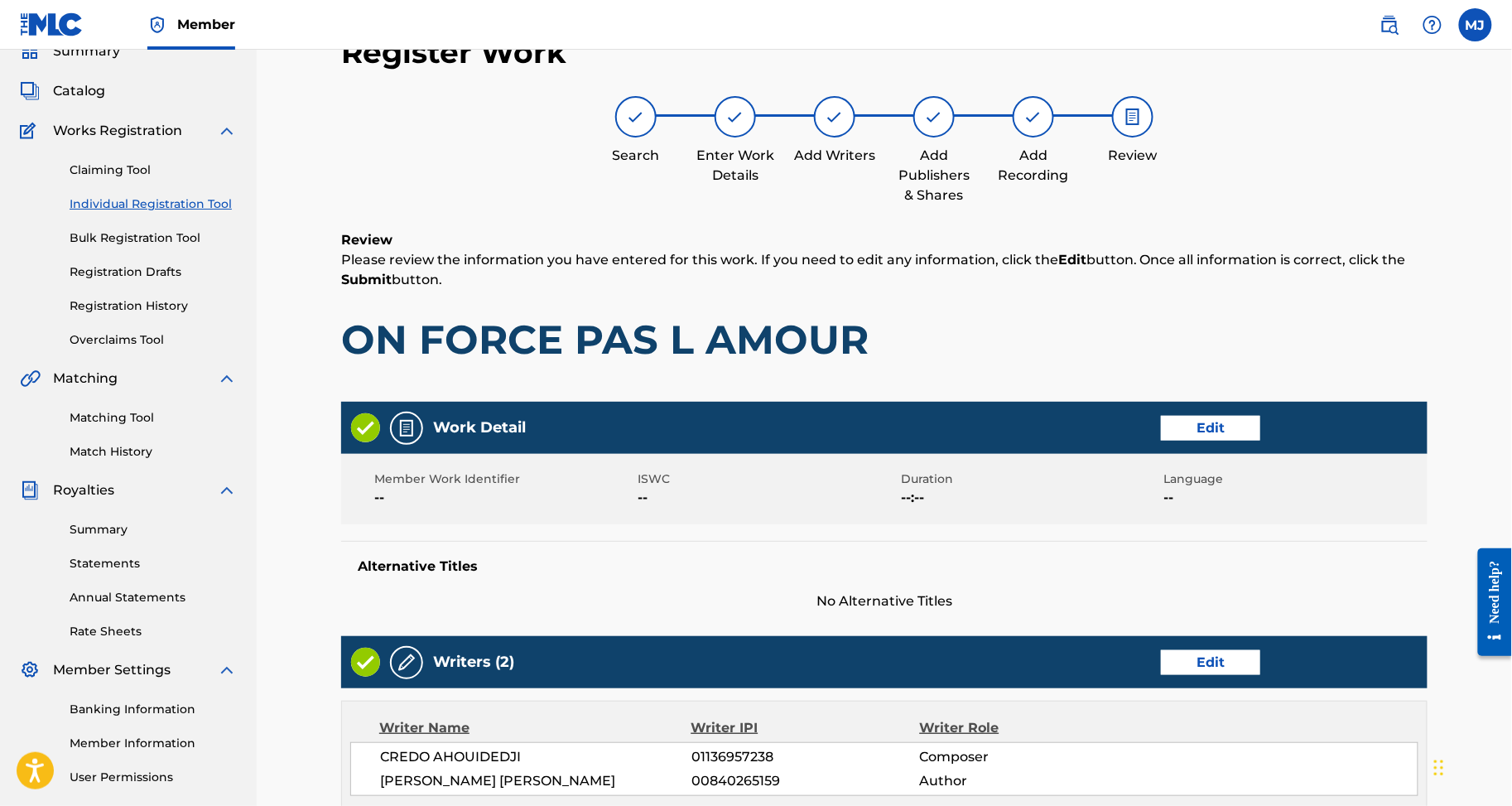
scroll to position [888, 0]
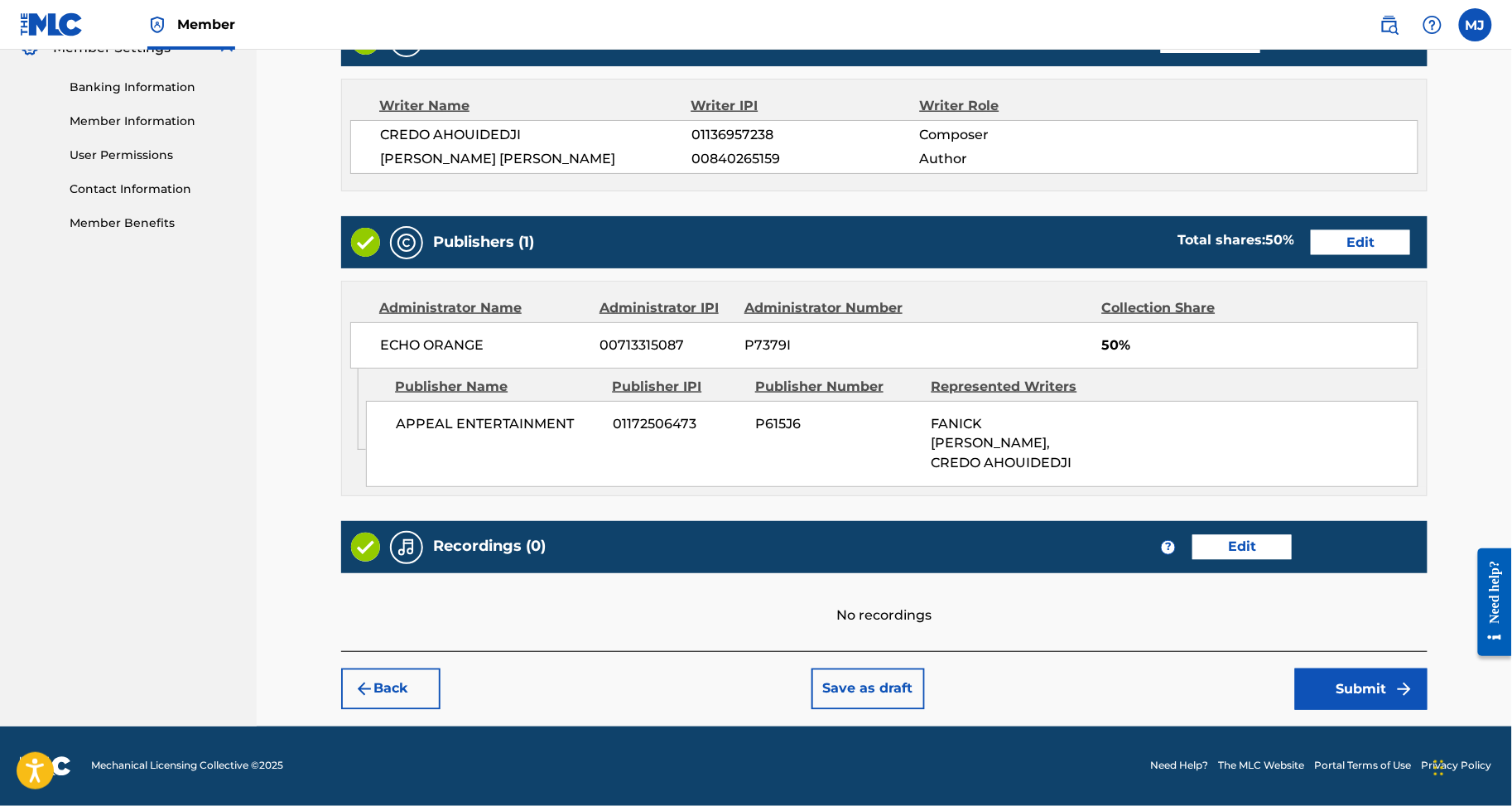
click at [1386, 674] on button "Submit" at bounding box center [1361, 689] width 132 height 41
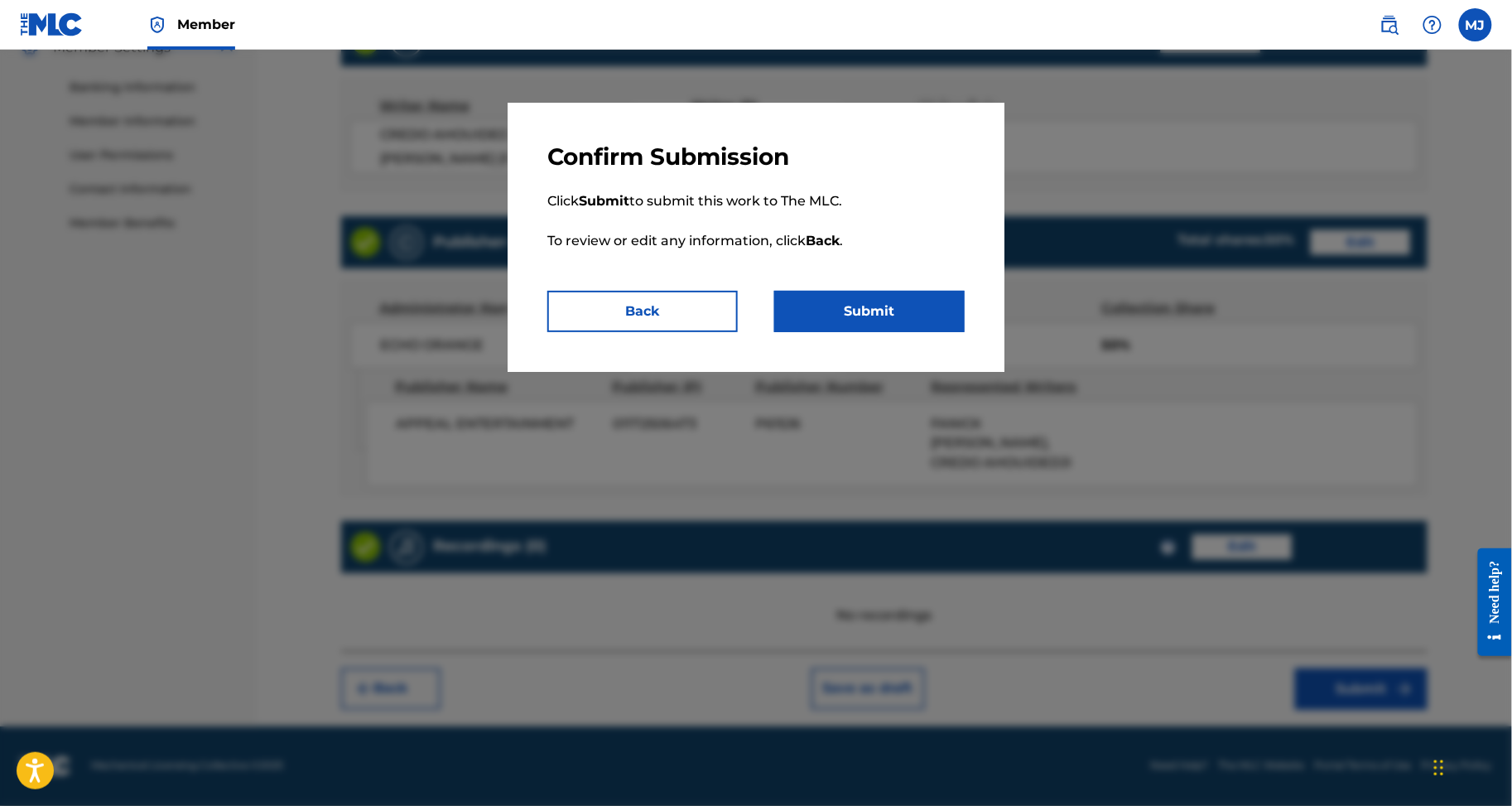
click at [887, 372] on div "Confirm Submission Click Submit to submit this work to The MLC. To review or ed…" at bounding box center [756, 237] width 497 height 269
click at [894, 332] on button "Submit" at bounding box center [870, 311] width 190 height 41
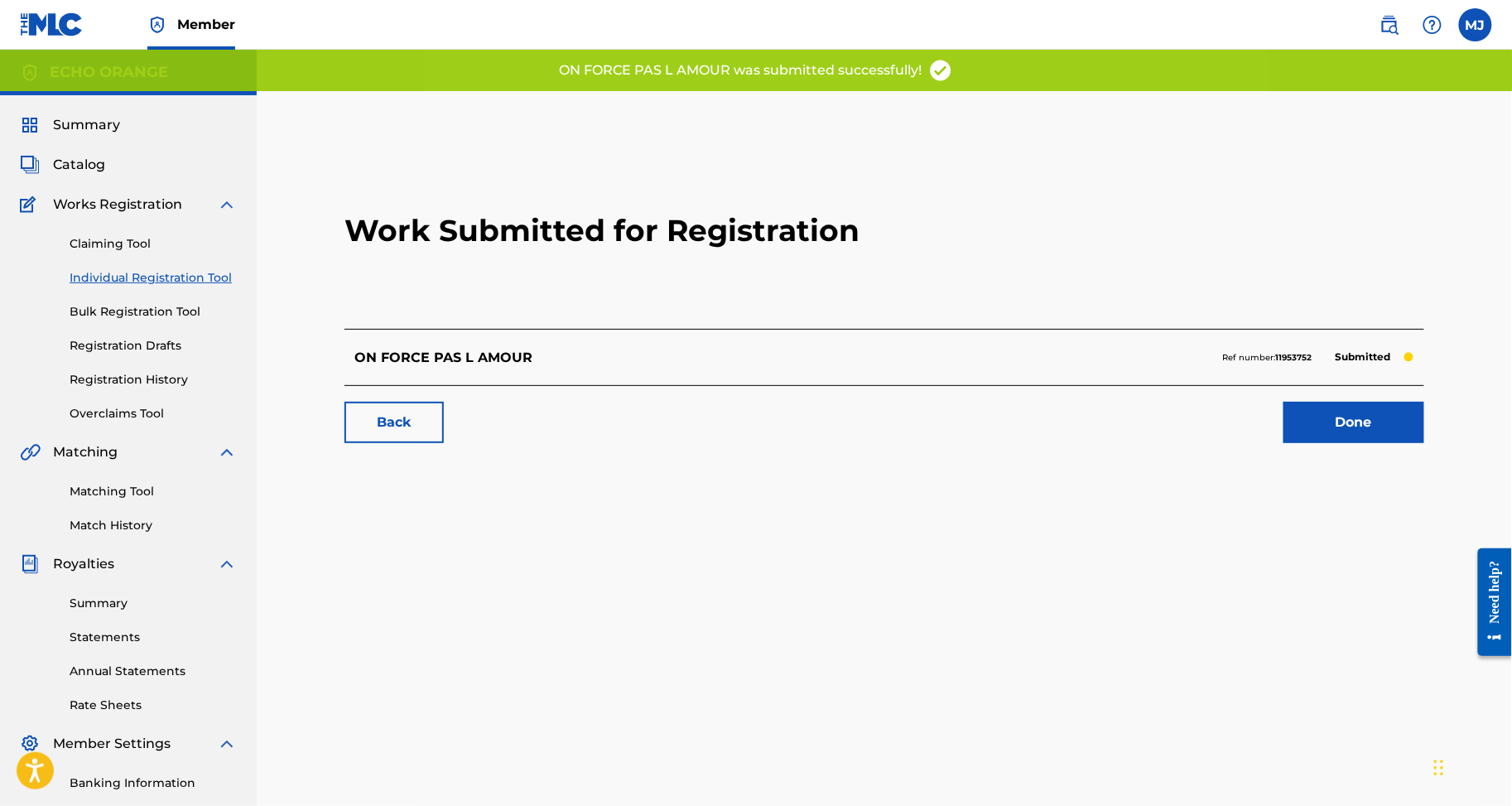
click at [1322, 443] on link "Done" at bounding box center [1354, 422] width 141 height 41
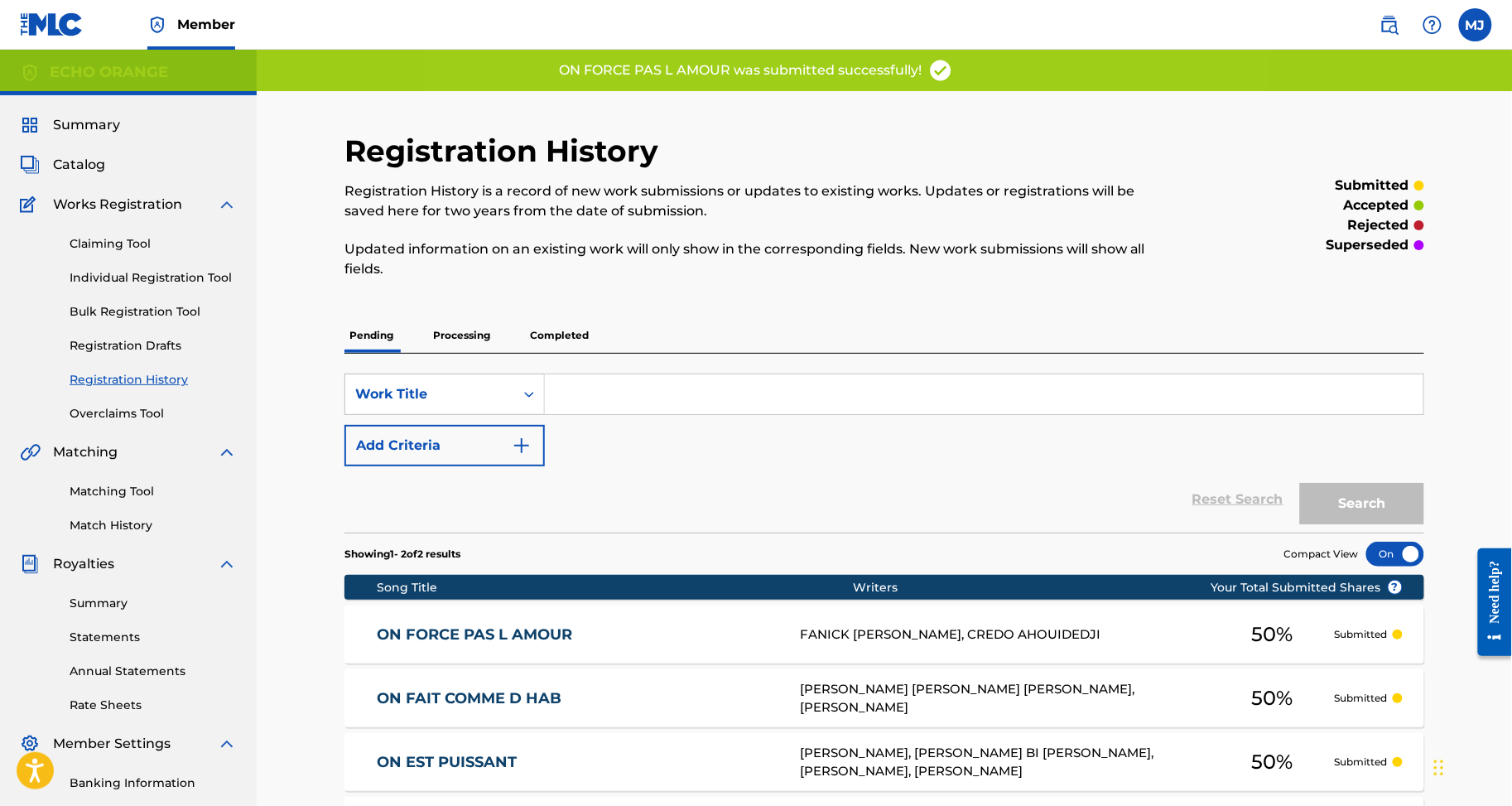
click at [1410, 466] on div "SearchWithCriteria6add1b7c-072d-42c9-9b3c-224138d975dd Work Title Add Criteria" at bounding box center [884, 420] width 1080 height 93
click at [886, 414] on input "Search Form" at bounding box center [984, 394] width 879 height 40
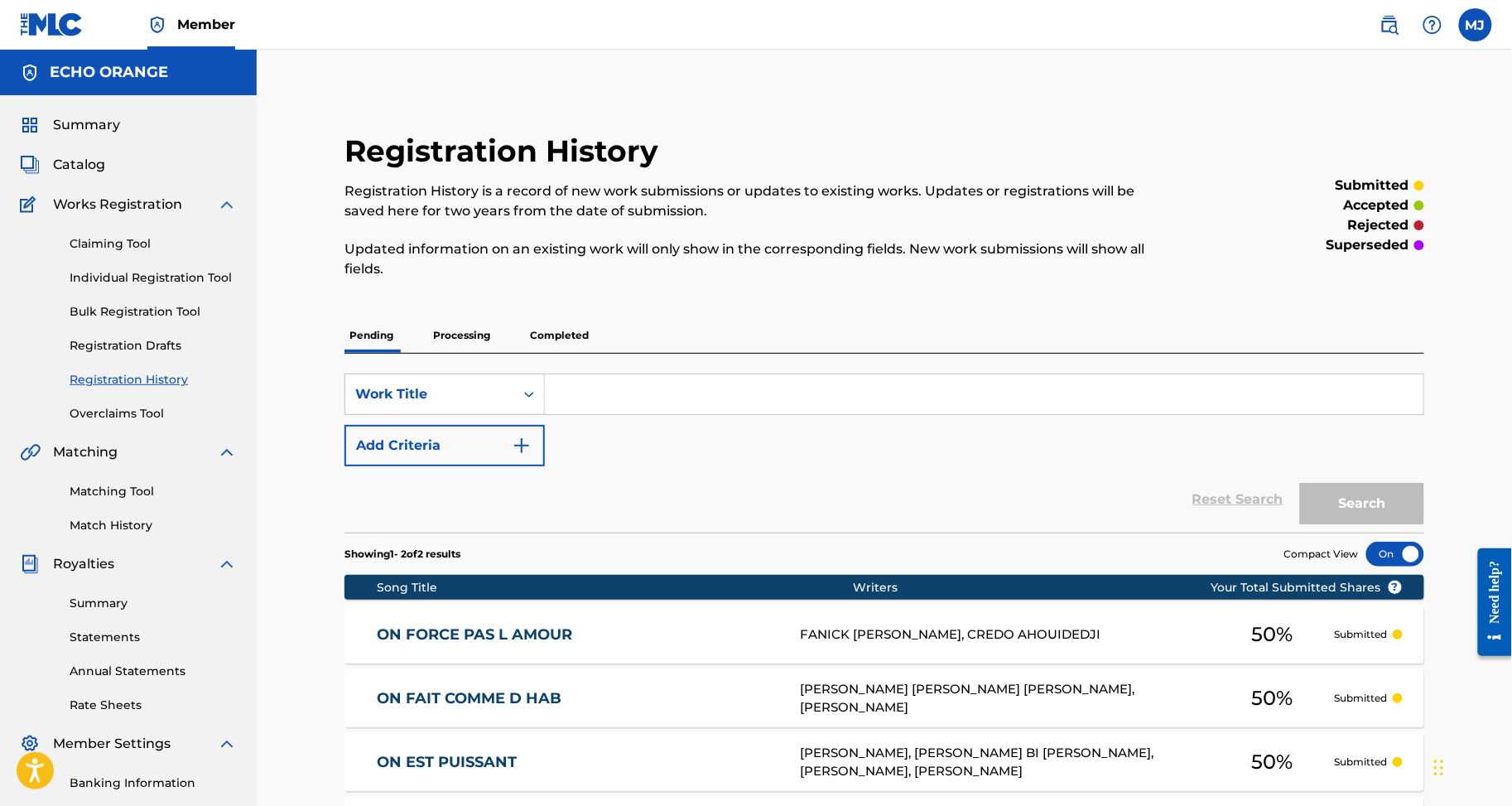
click at [216, 287] on link "Individual Registration Tool" at bounding box center [153, 277] width 168 height 18
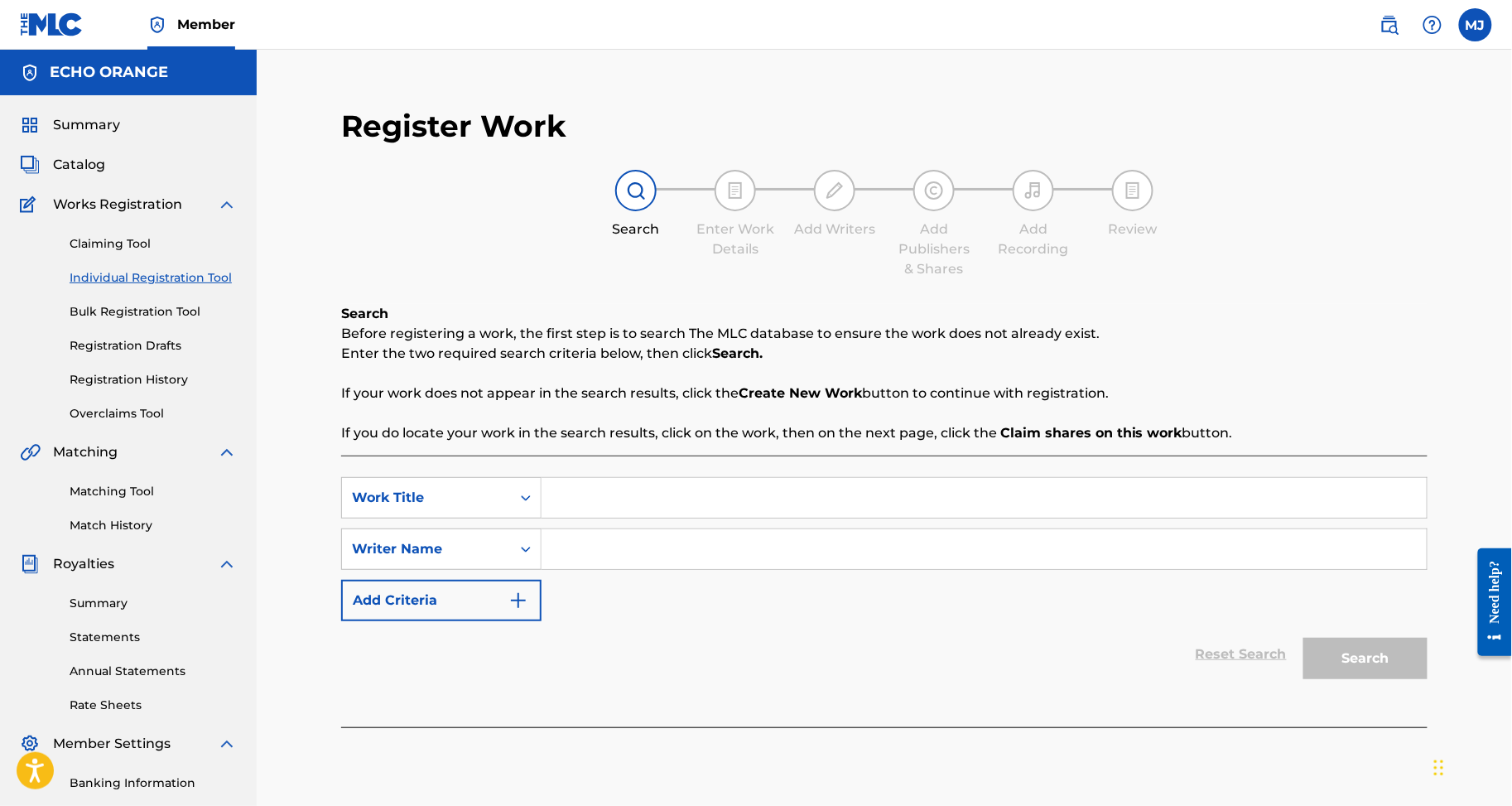
click at [844, 505] on div "SearchWithCriteria5af69cf2-9082-4557-bb03-861932270406 Work Title SearchWithCri…" at bounding box center [884, 591] width 1086 height 271
click at [818, 518] on input "Search Form" at bounding box center [984, 497] width 885 height 40
paste input "ON NA KA BOIT"
type input "ON NA KA BOIT"
click at [681, 569] on input "Search Form" at bounding box center [984, 549] width 885 height 40
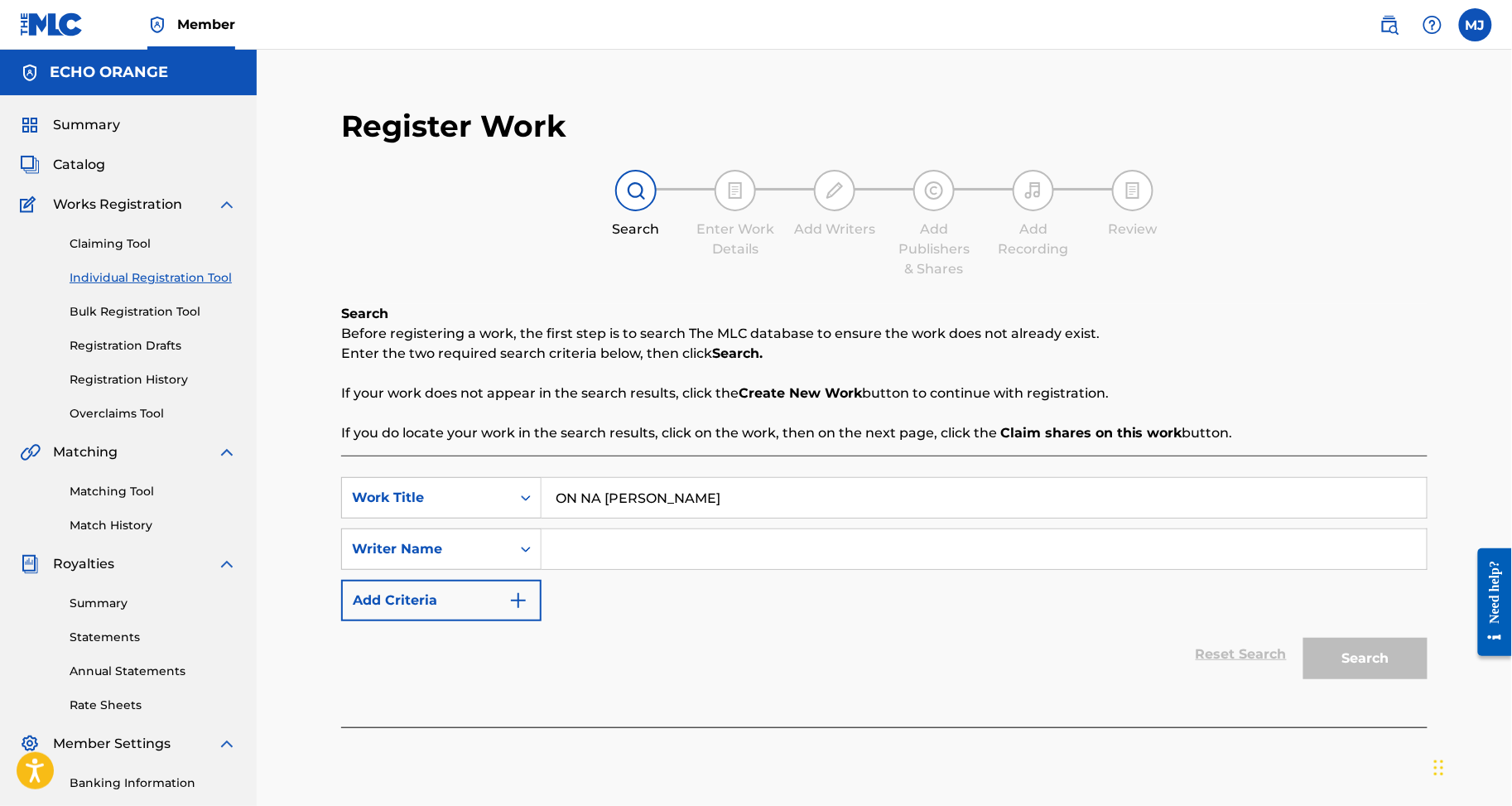
paste input "SERI GNONEGNON CEDRIC AIME"
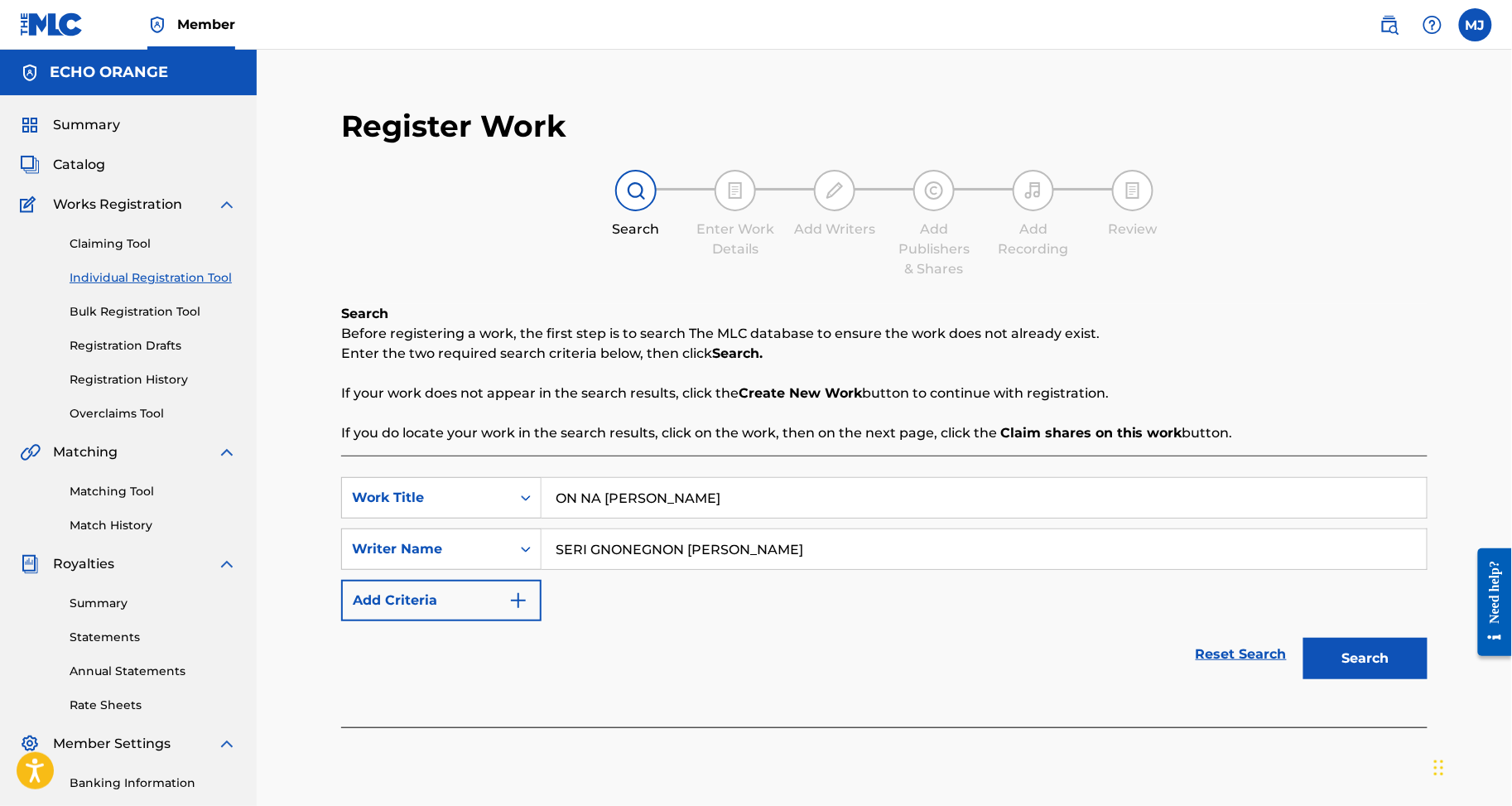
type input "SERI GNONEGNON CEDRIC AIME"
click at [1394, 680] on button "Search" at bounding box center [1365, 658] width 124 height 41
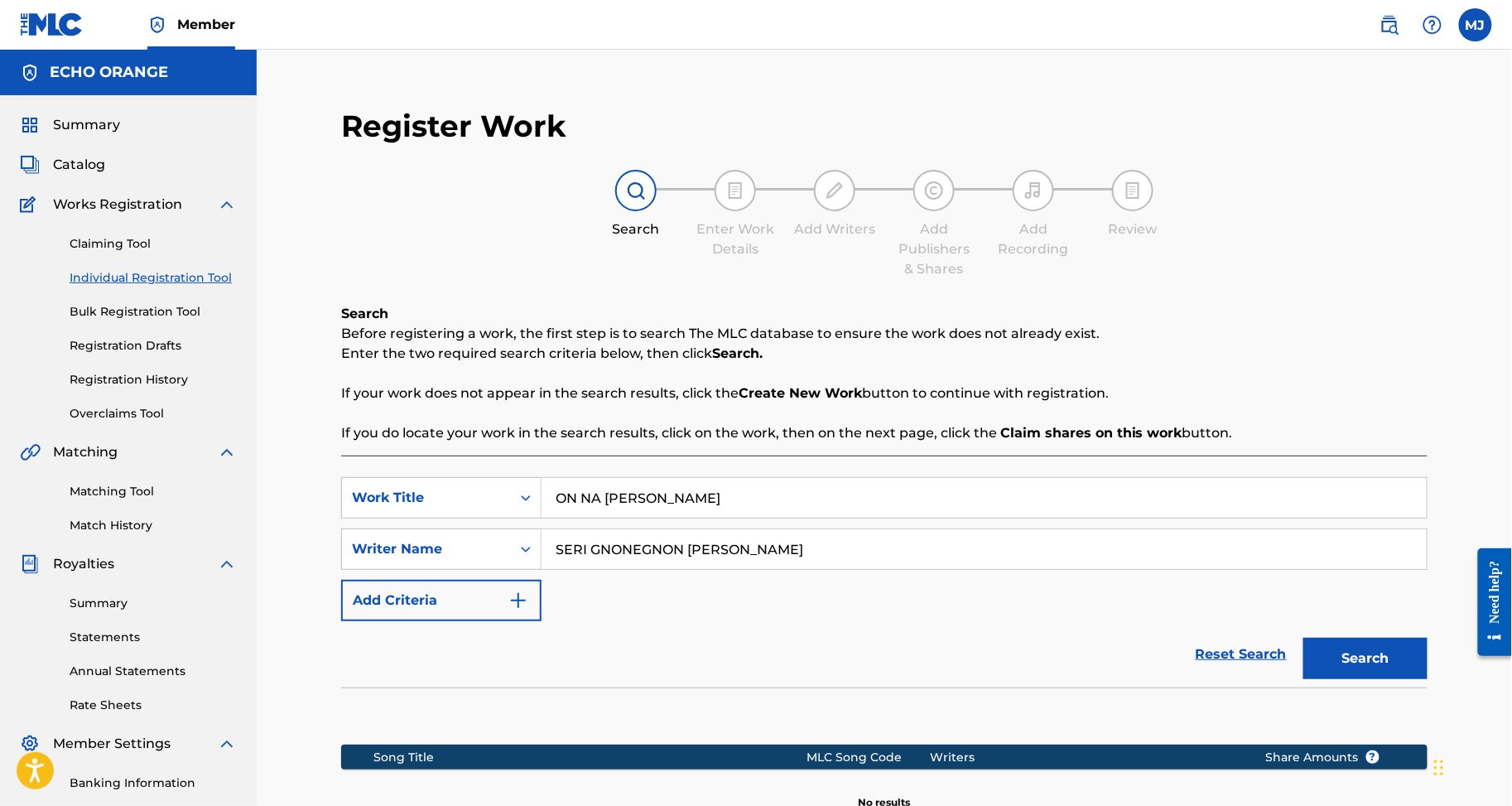
scroll to position [362, 0]
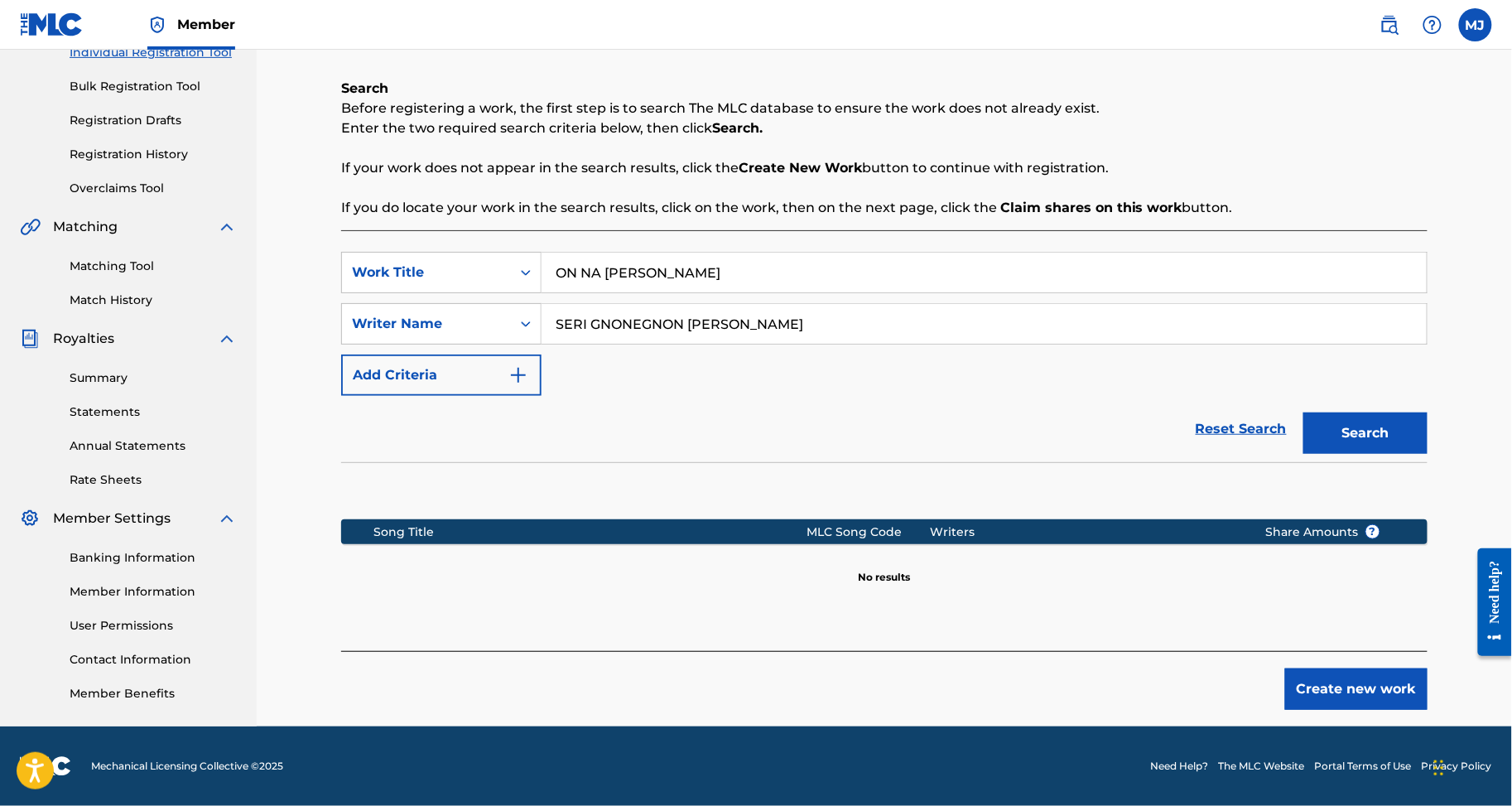
drag, startPoint x: 1386, startPoint y: 703, endPoint x: 1391, endPoint y: 694, distance: 10.3
click at [1386, 703] on div "Register Work Search Enter Work Details Add Writers Add Publishers & Shares Add…" at bounding box center [884, 296] width 1120 height 861
click at [1398, 677] on button "Create new work" at bounding box center [1356, 689] width 142 height 41
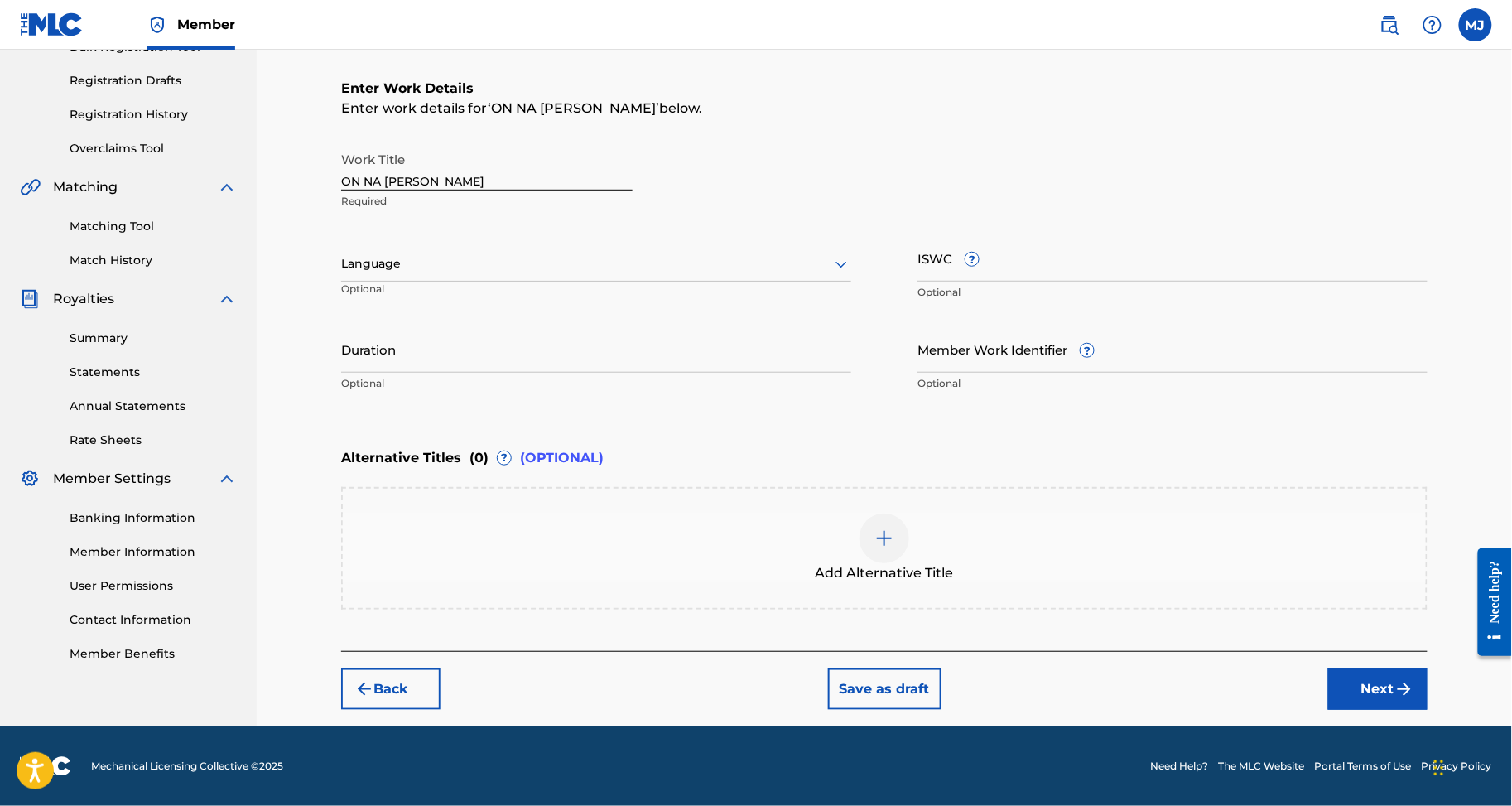
click at [1389, 710] on button "Next" at bounding box center [1378, 689] width 99 height 41
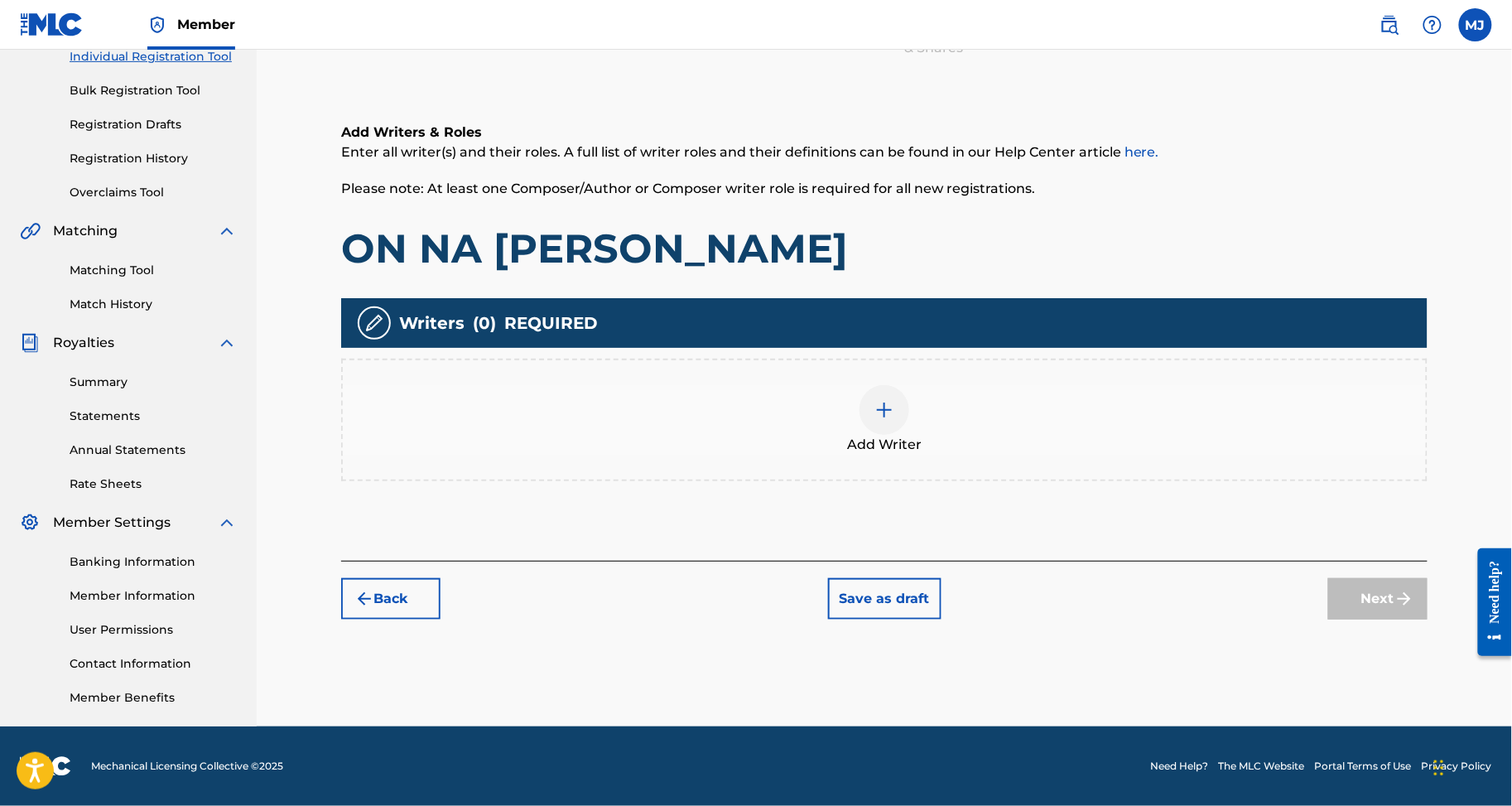
scroll to position [353, 0]
click at [1104, 385] on div "Add Writer" at bounding box center [884, 420] width 1083 height 70
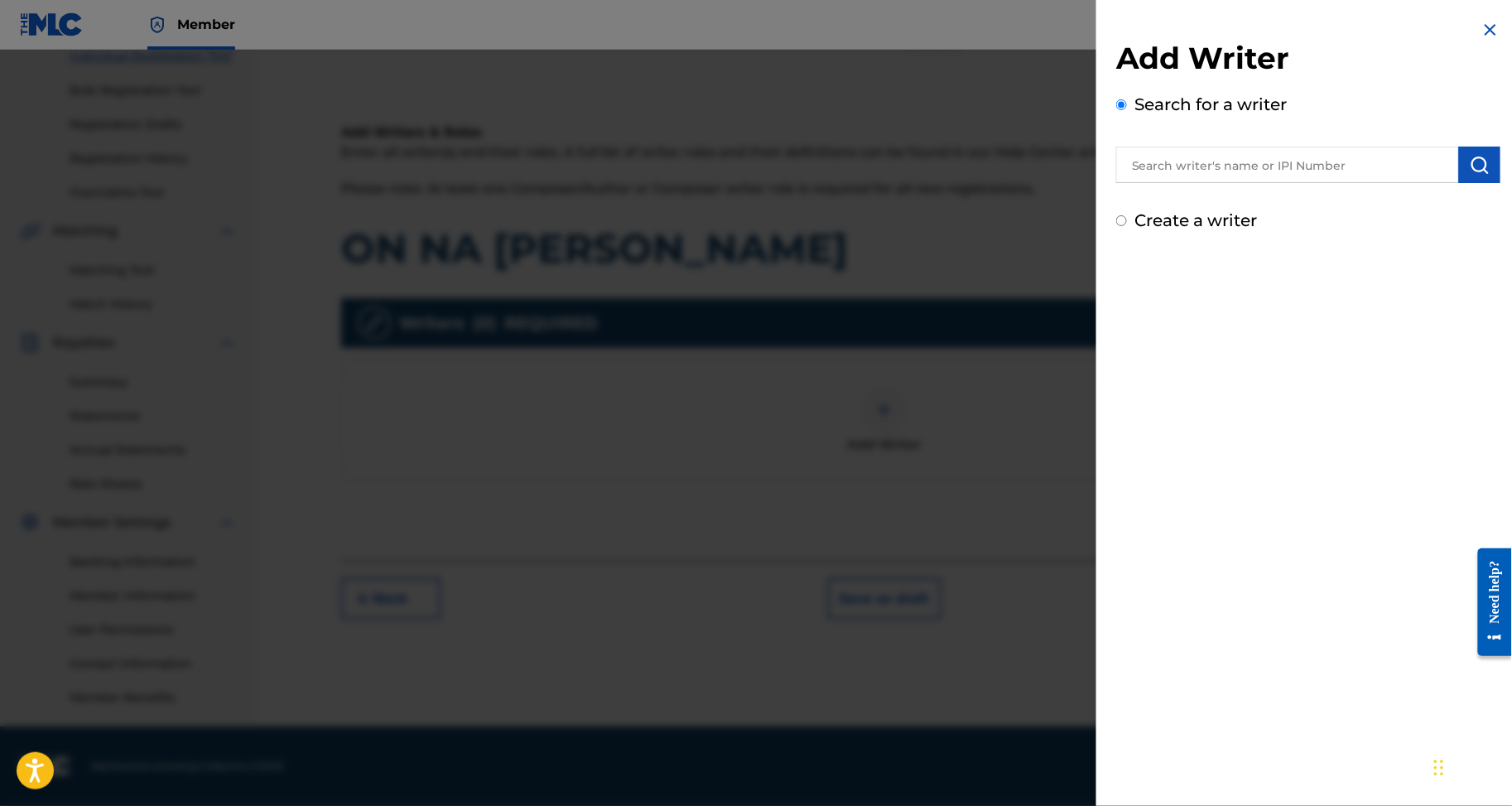
click at [1241, 183] on input "text" at bounding box center [1288, 164] width 343 height 36
paste input "SERI GNONEGNON CEDRIC AIME"
type input "SERI GNONEGNON CEDRIC AIME"
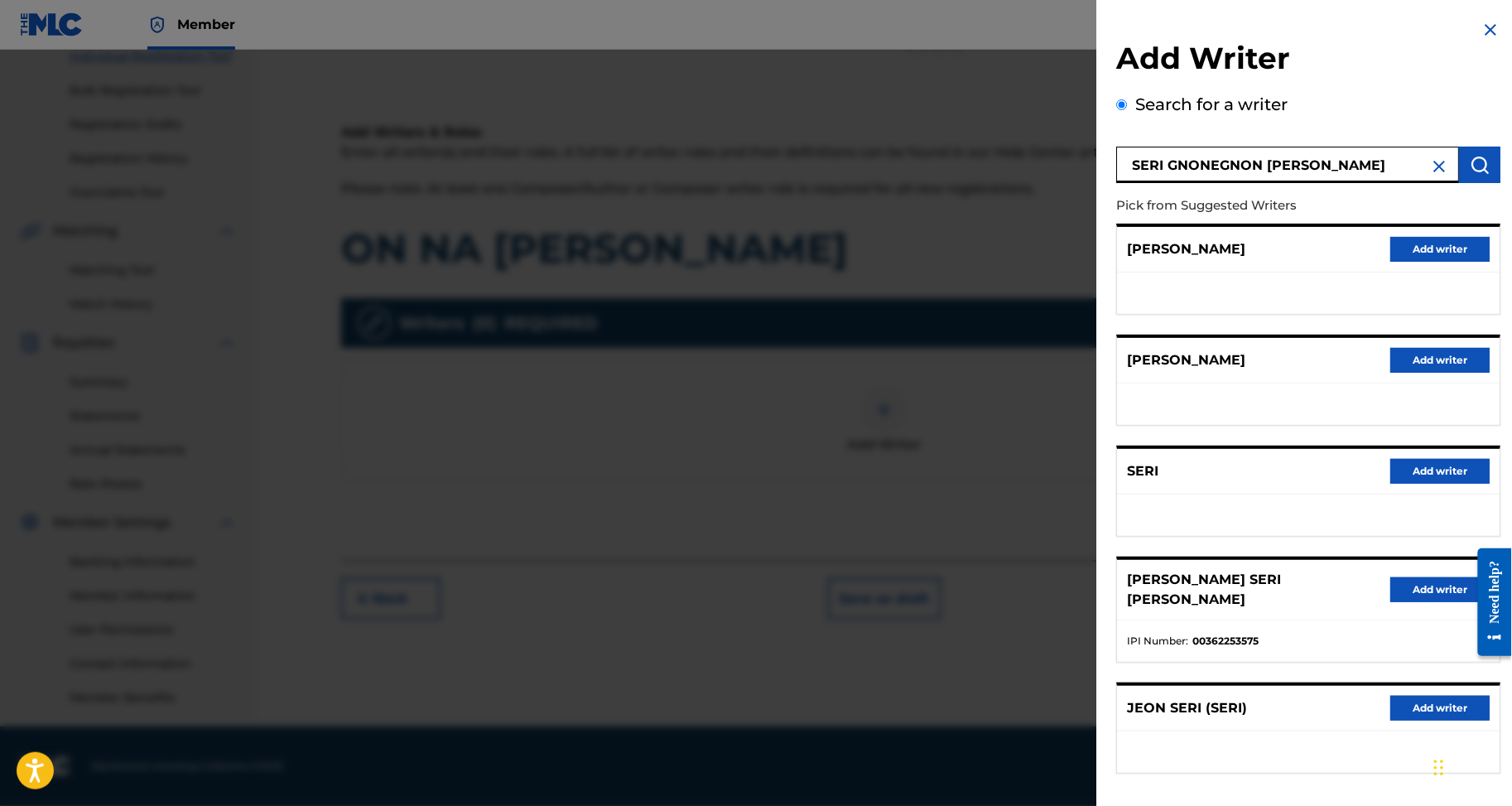
scroll to position [199, 0]
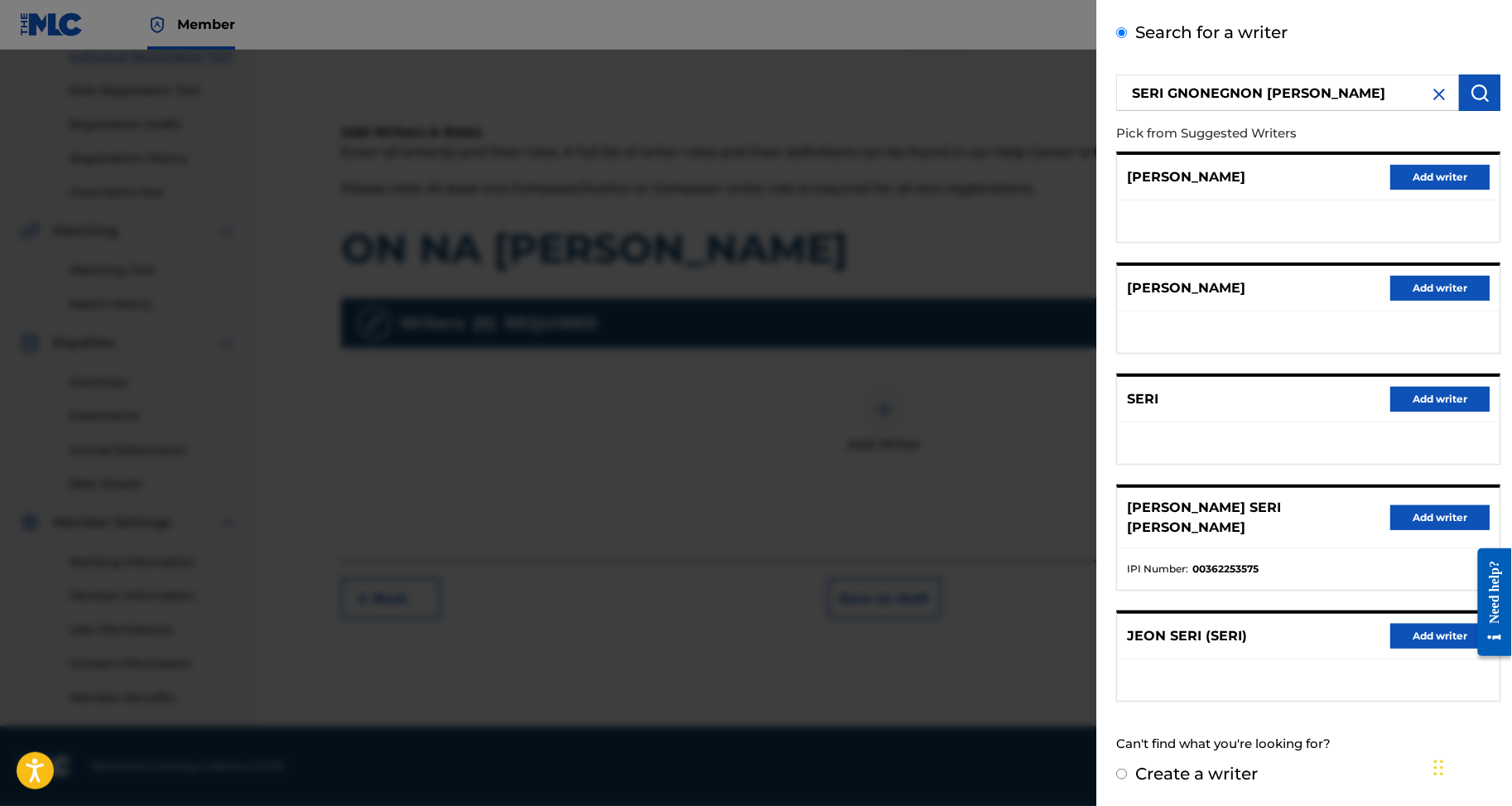
click at [1393, 505] on button "Add writer" at bounding box center [1440, 517] width 99 height 24
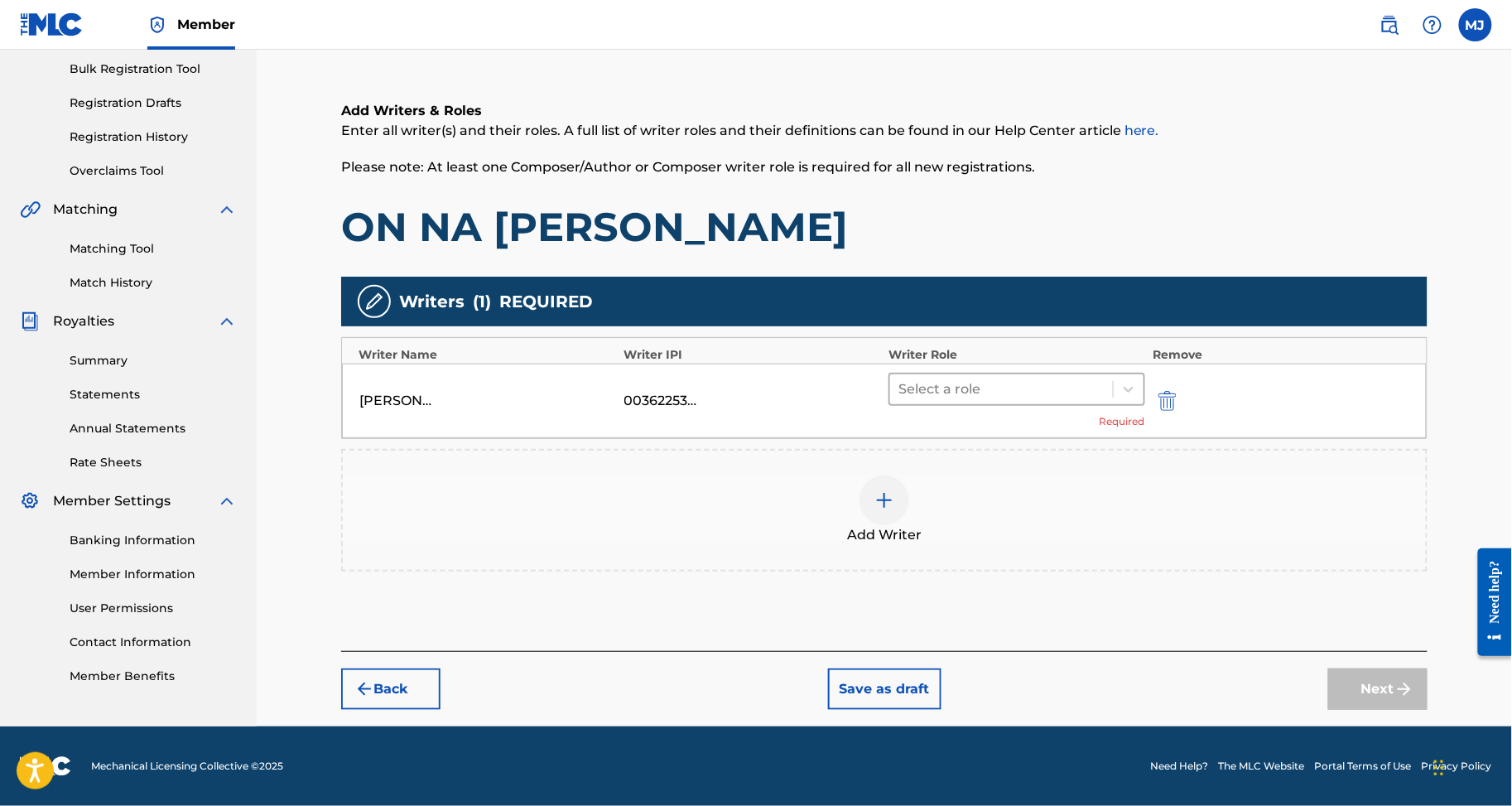
click at [1019, 374] on div "Select a role" at bounding box center [1001, 389] width 223 height 30
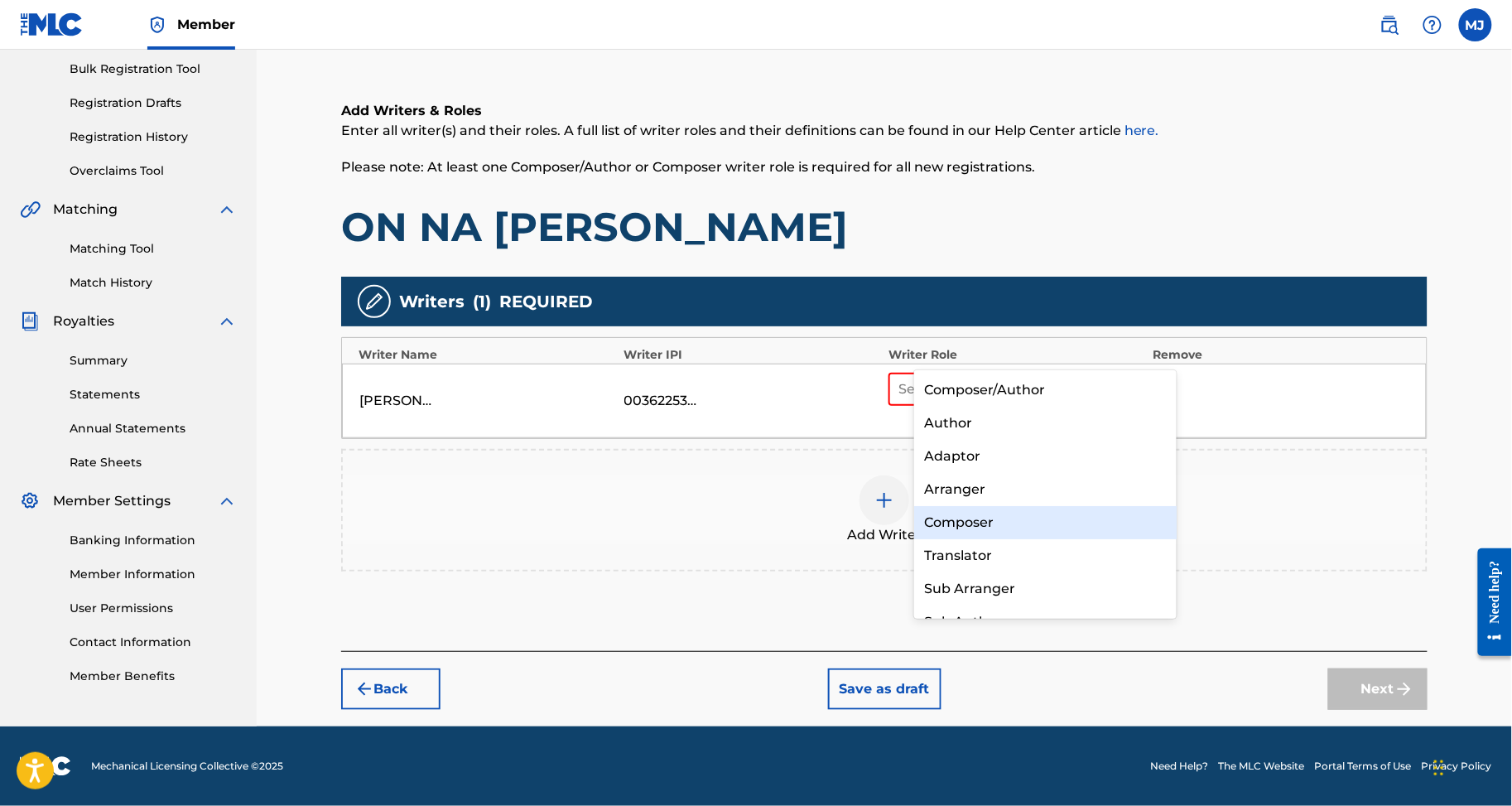
click at [994, 508] on div "Composer" at bounding box center [1045, 522] width 262 height 33
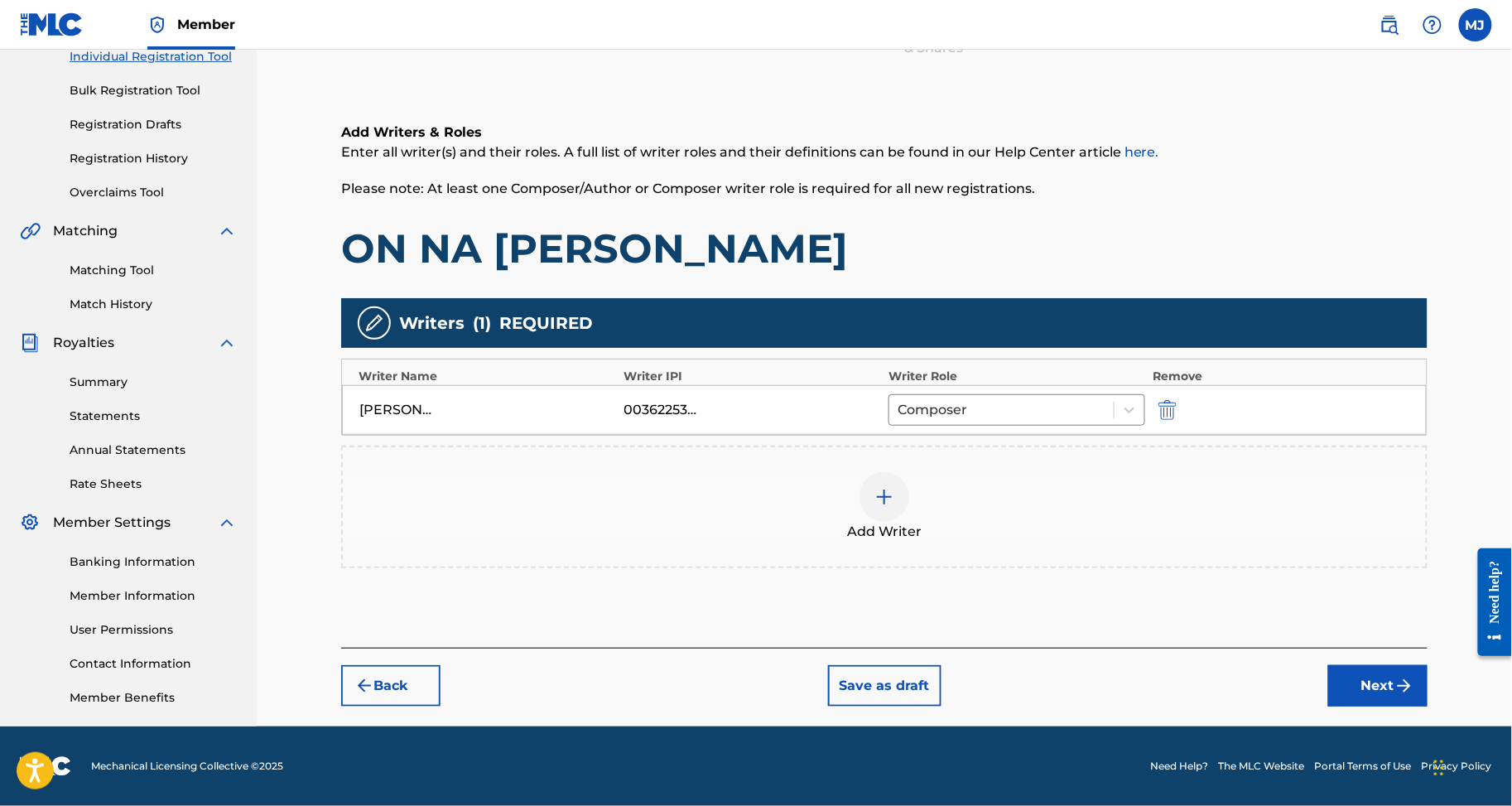
click at [985, 472] on div "Add Writer" at bounding box center [884, 507] width 1083 height 70
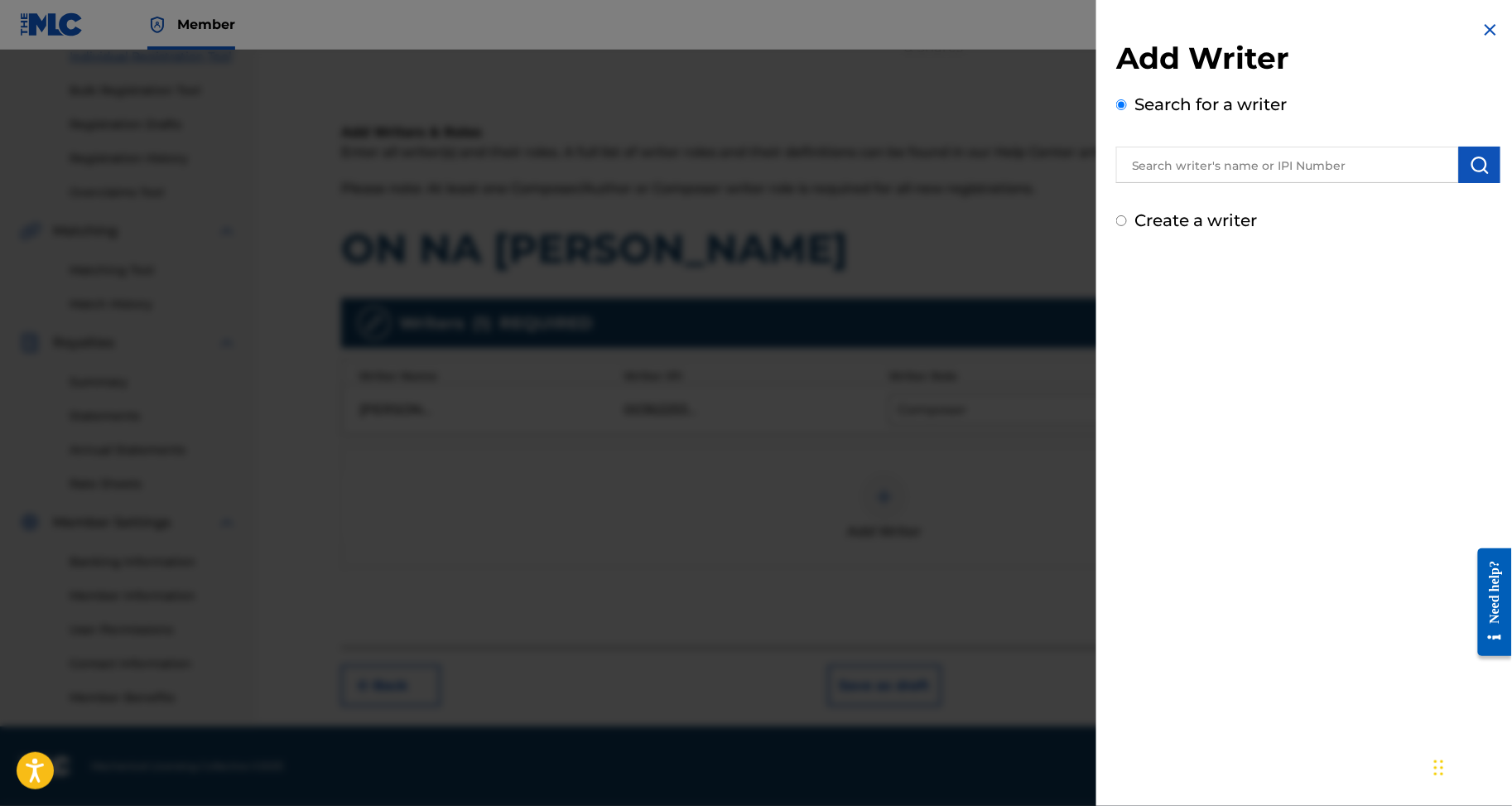
click at [1223, 183] on input "text" at bounding box center [1288, 164] width 343 height 36
paste input "GUEU MONSIA ERIC (XA)"
type input "GUEU MONSIA ERIC (XA)"
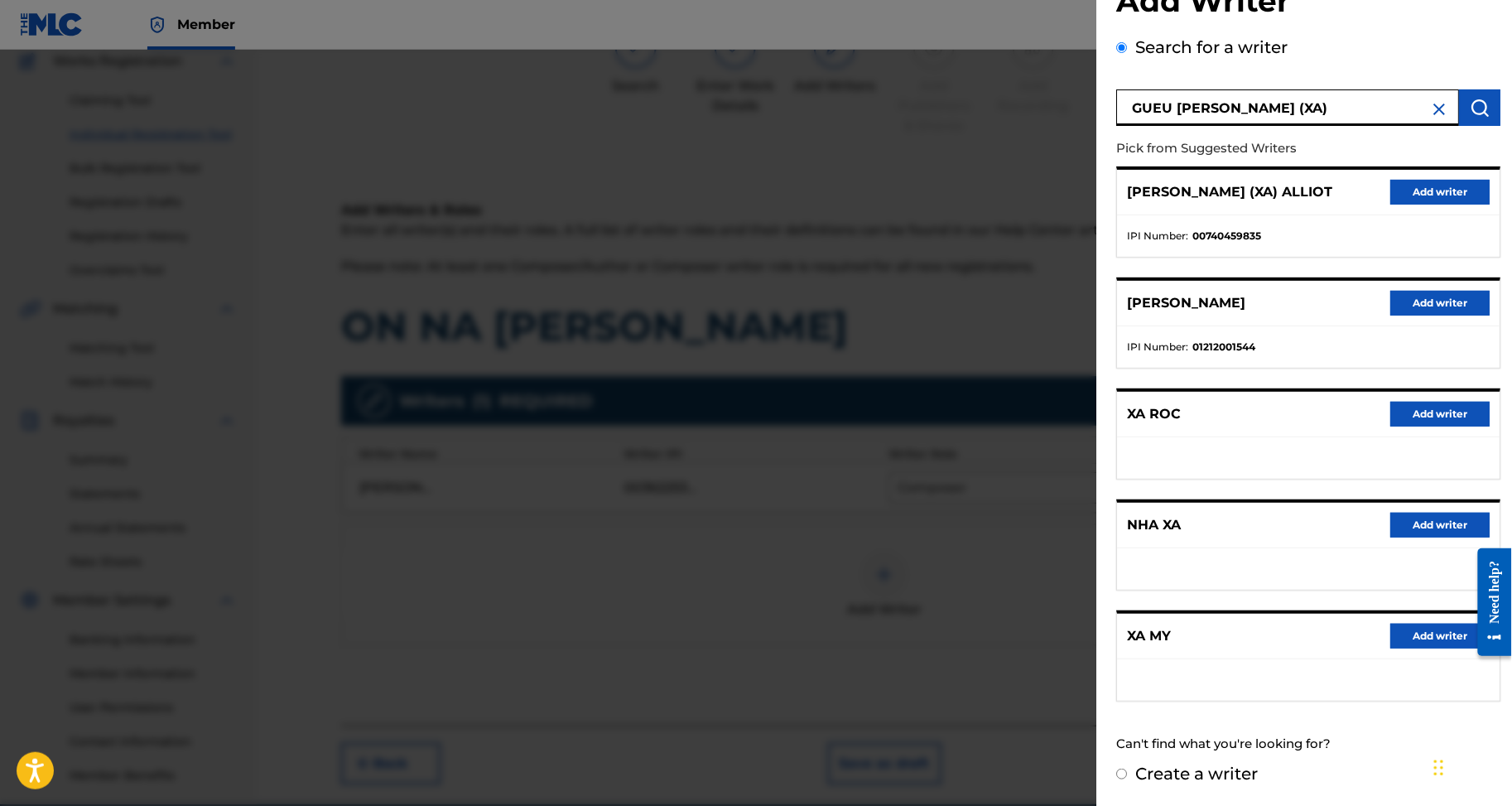
click at [1135, 764] on label "Create a writer" at bounding box center [1196, 774] width 122 height 20
radio input "true"
click at [1121, 769] on input "Create a writer" at bounding box center [1122, 774] width 11 height 11
radio input "false"
radio input "true"
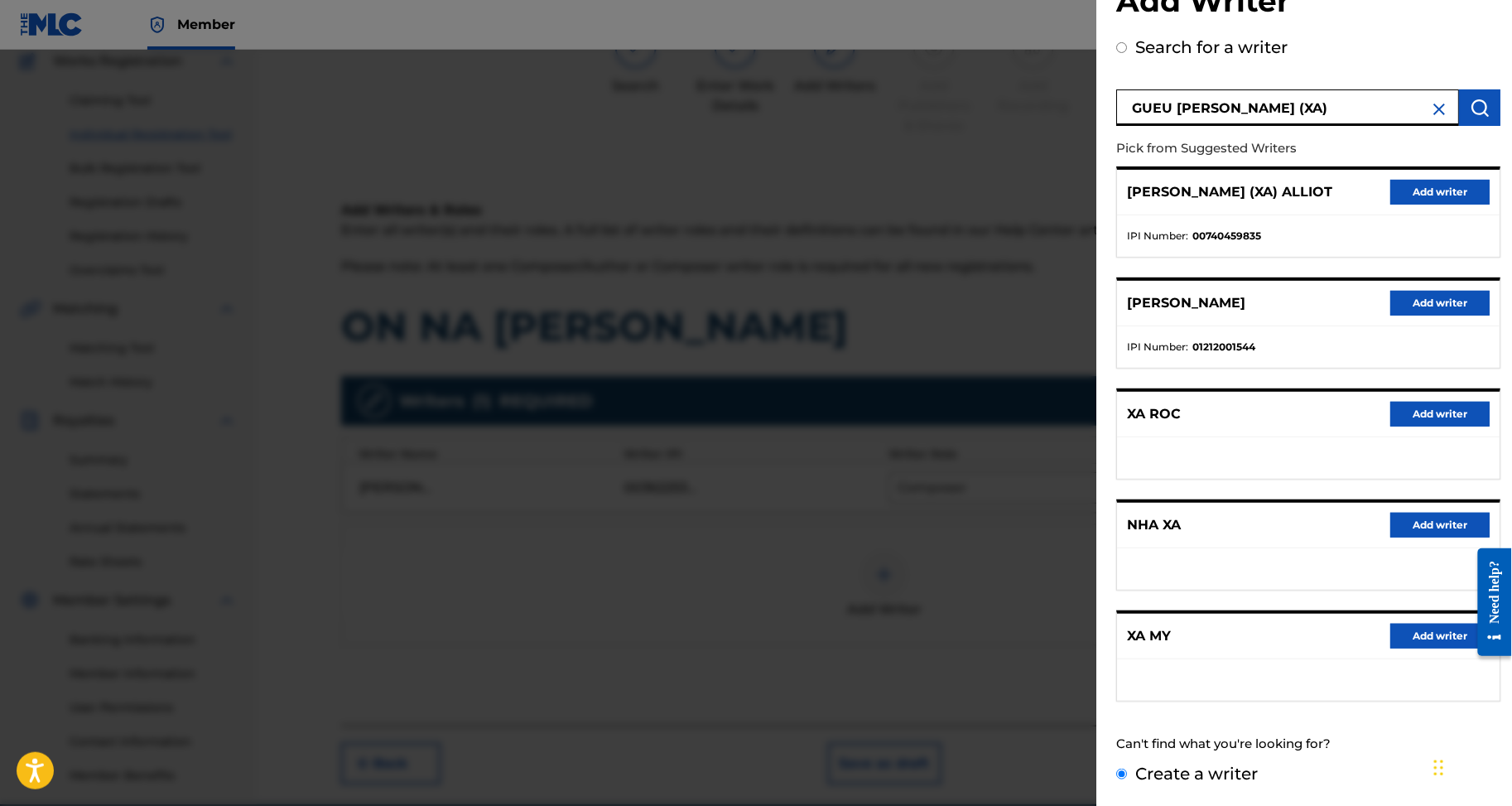
scroll to position [0, 0]
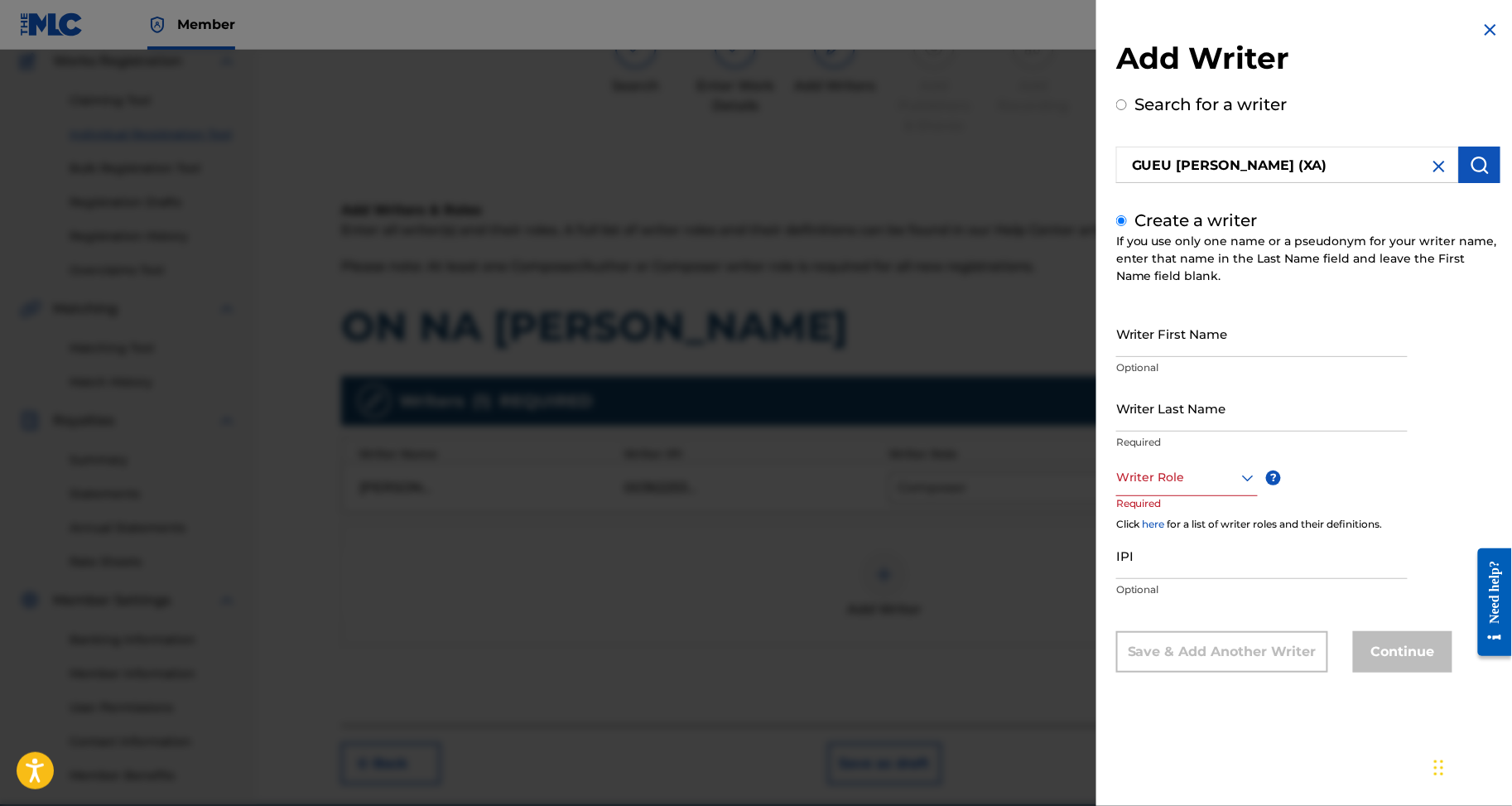
click at [1172, 357] on input "Writer First Name" at bounding box center [1263, 334] width 292 height 47
paste input "GUEU MONSIA ERIC (XA)"
drag, startPoint x: 1127, startPoint y: 367, endPoint x: 998, endPoint y: 367, distance: 129.0
click at [998, 367] on div "Add Writer Search for a writer GUEU MONSIA ERIC (XA) Create a writer If you use…" at bounding box center [756, 427] width 1512 height 756
type input "ERIC (XA)"
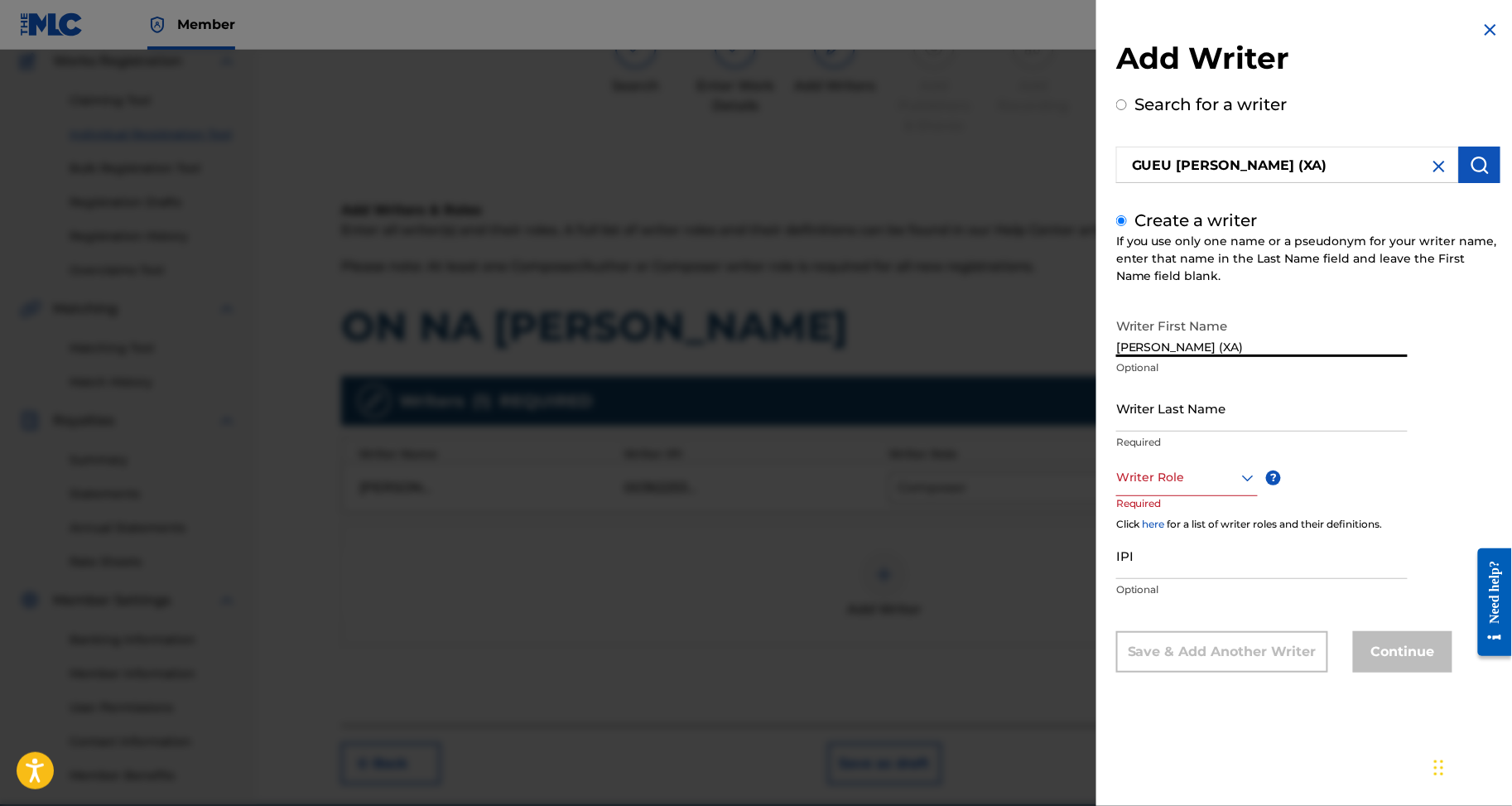
click at [1141, 432] on input "Writer Last Name" at bounding box center [1263, 408] width 292 height 47
paste input "GUEU MONSIA"
type input "GUEU MONSIA"
click at [1141, 357] on input "ERIC (XA)" at bounding box center [1263, 334] width 292 height 47
type input "ERIC"
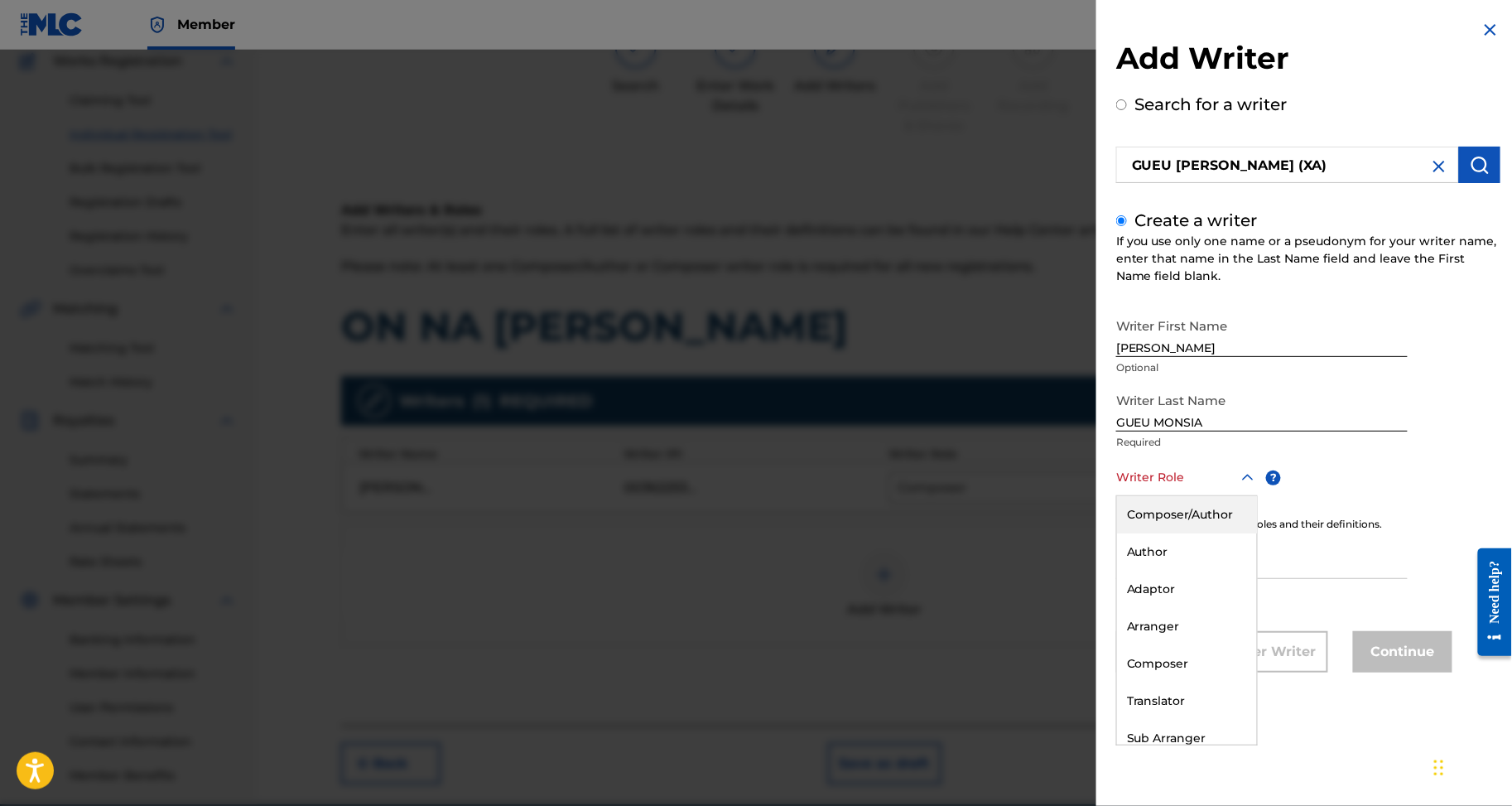
click at [1138, 497] on div "Writer Role" at bounding box center [1188, 477] width 142 height 37
drag, startPoint x: 1083, startPoint y: 718, endPoint x: 1054, endPoint y: 708, distance: 30.7
click at [1118, 683] on div "Composer" at bounding box center [1188, 664] width 140 height 37
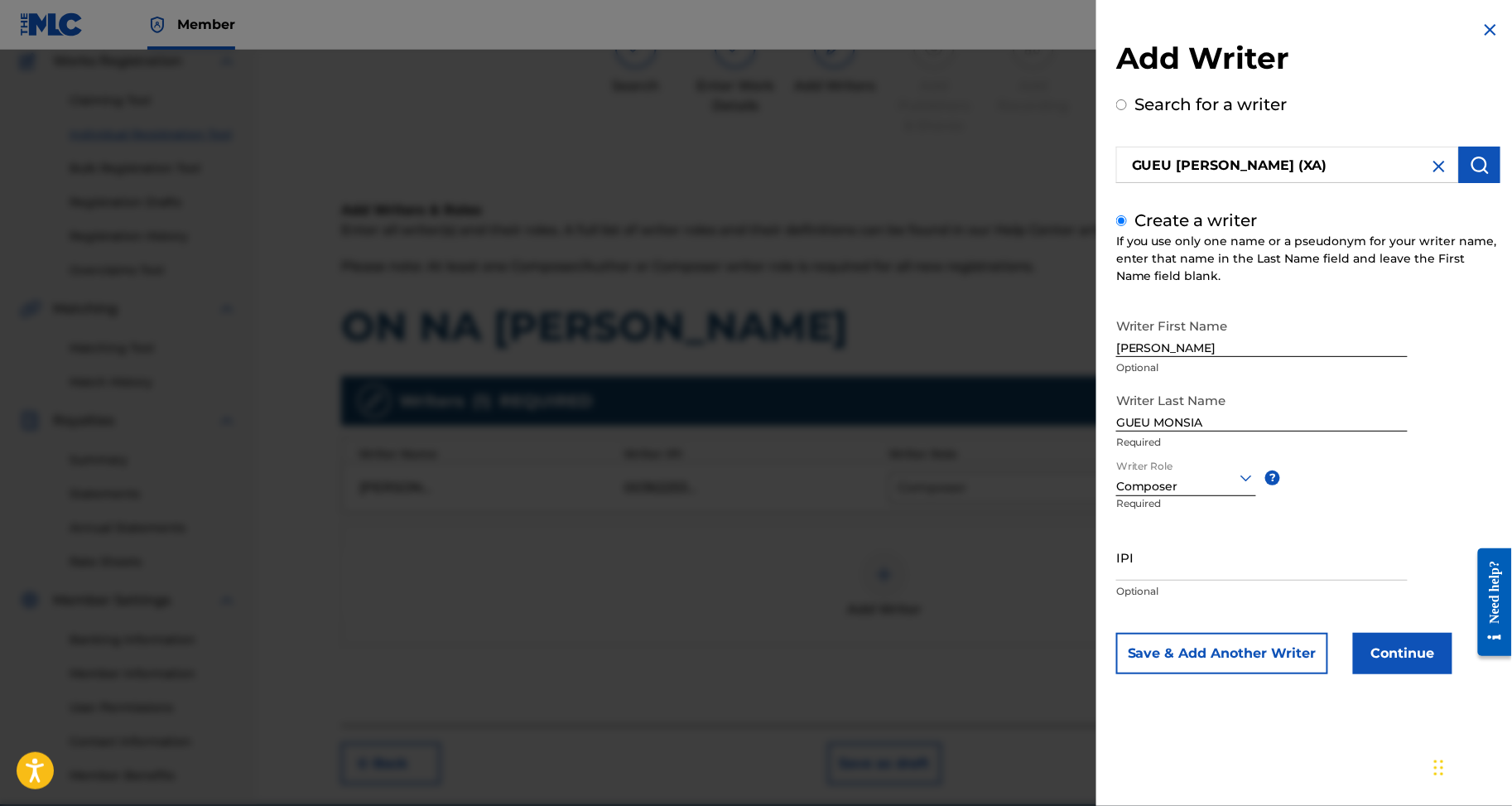
click at [1123, 581] on input "IPI" at bounding box center [1263, 557] width 292 height 47
paste input "372233282"
type input "372233282"
click at [1363, 719] on div "Add Writer Search for a writer GUEU MONSIA ERIC (XA) Create a writer If you use…" at bounding box center [1308, 359] width 424 height 719
click at [1365, 674] on button "Continue" at bounding box center [1403, 653] width 99 height 41
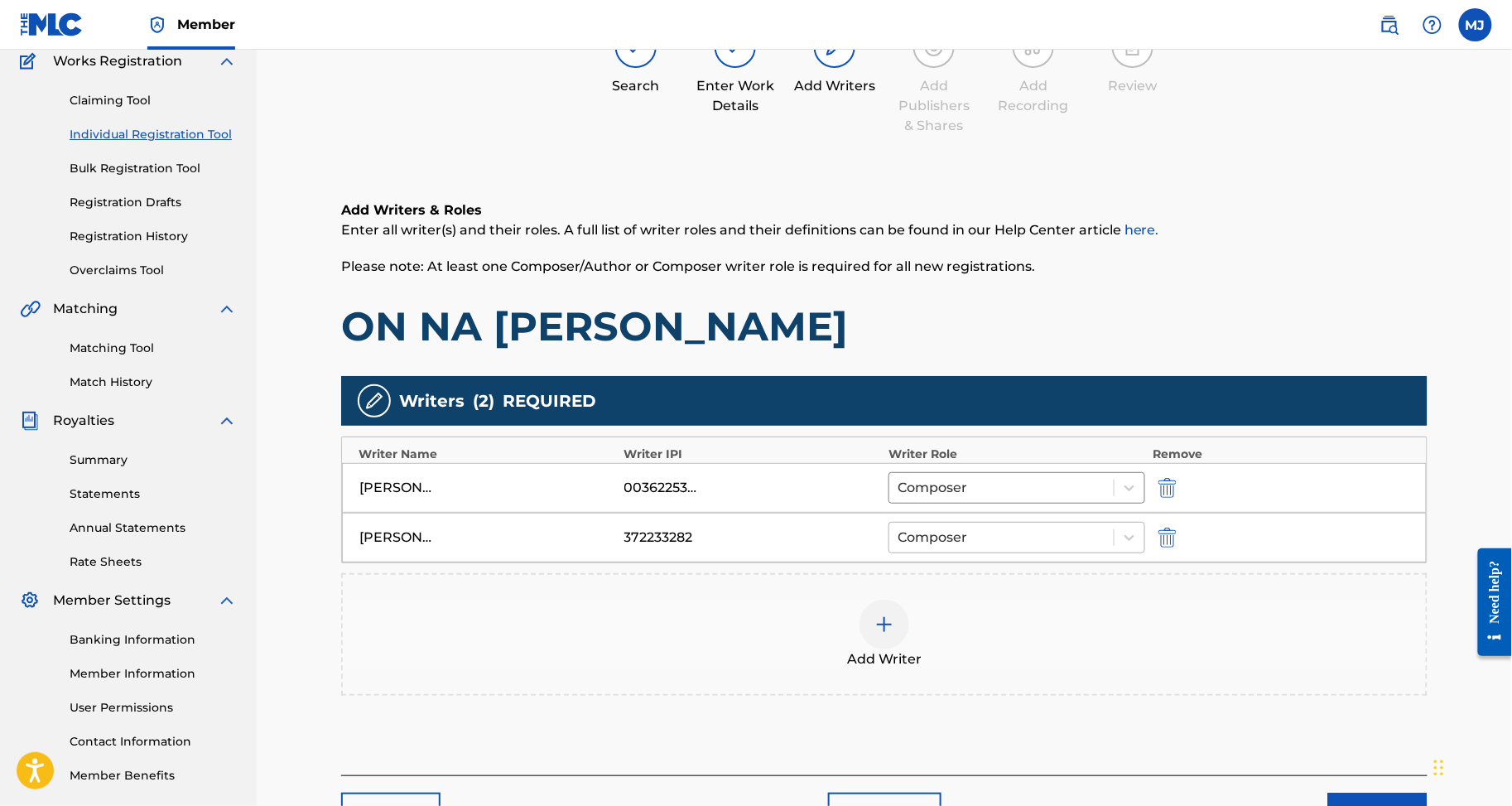
click at [975, 550] on div at bounding box center [1001, 538] width 208 height 24
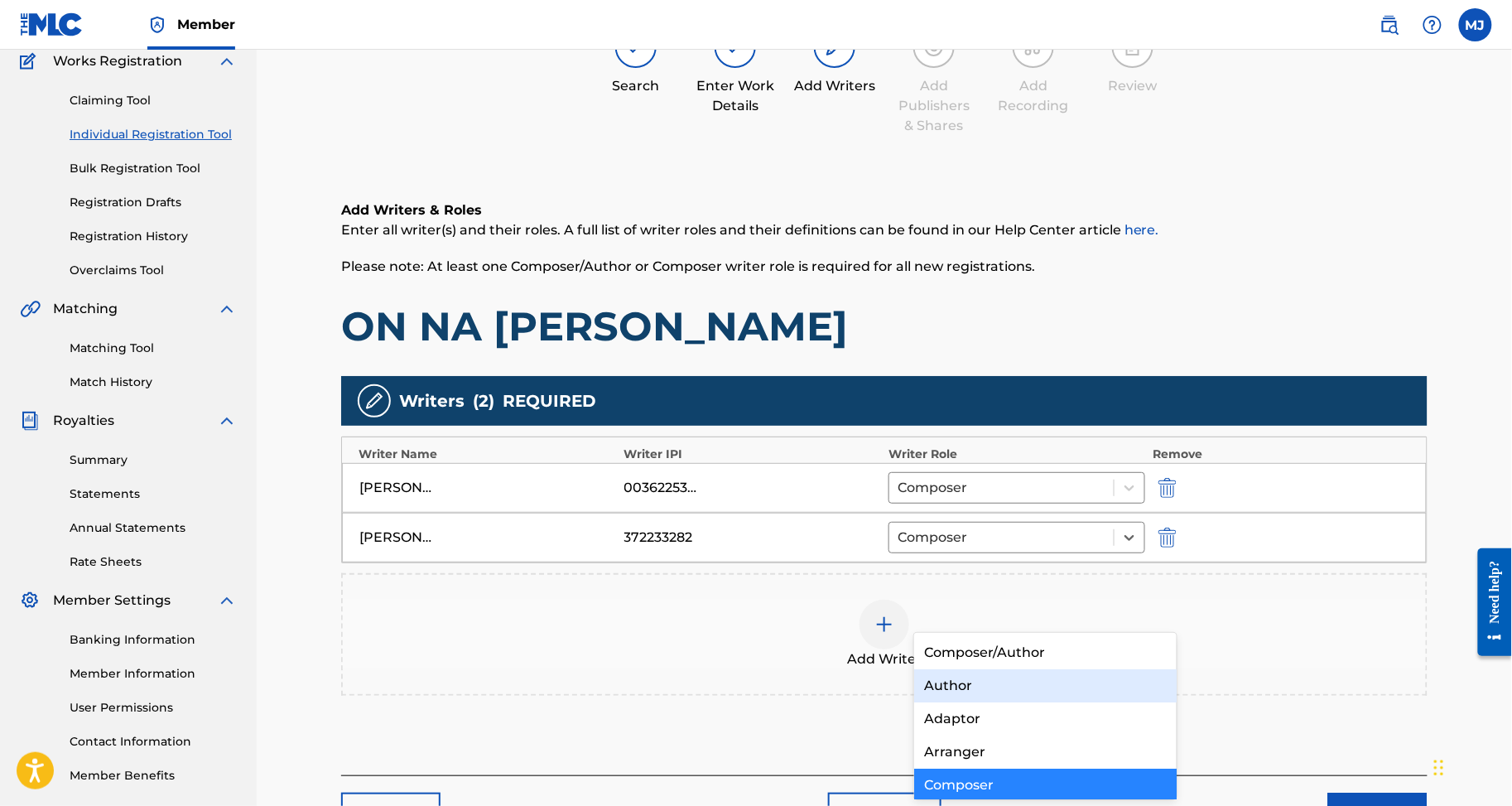
click at [719, 669] on div "Add Writer" at bounding box center [884, 634] width 1083 height 70
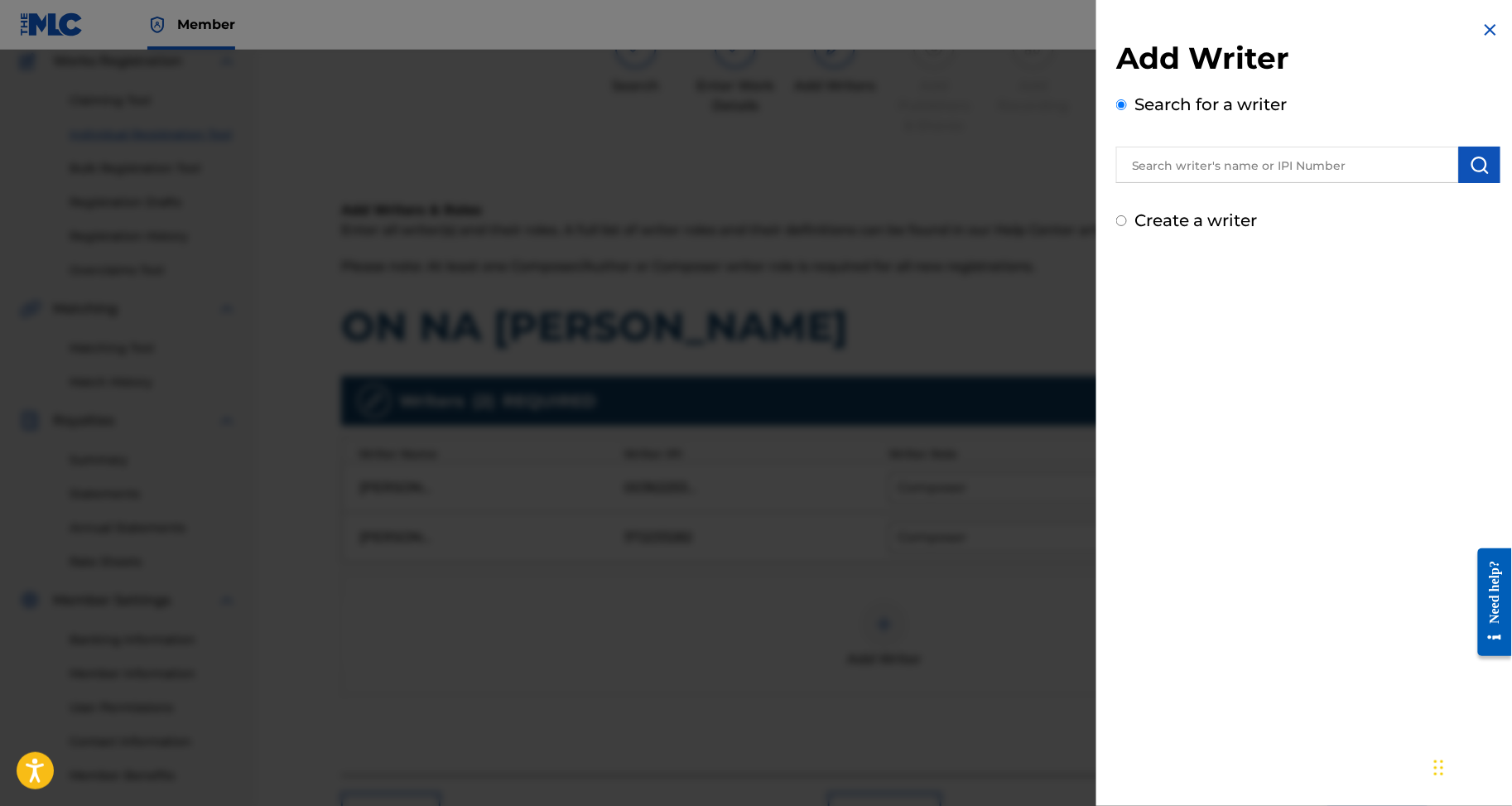
click at [710, 555] on div at bounding box center [756, 453] width 1512 height 806
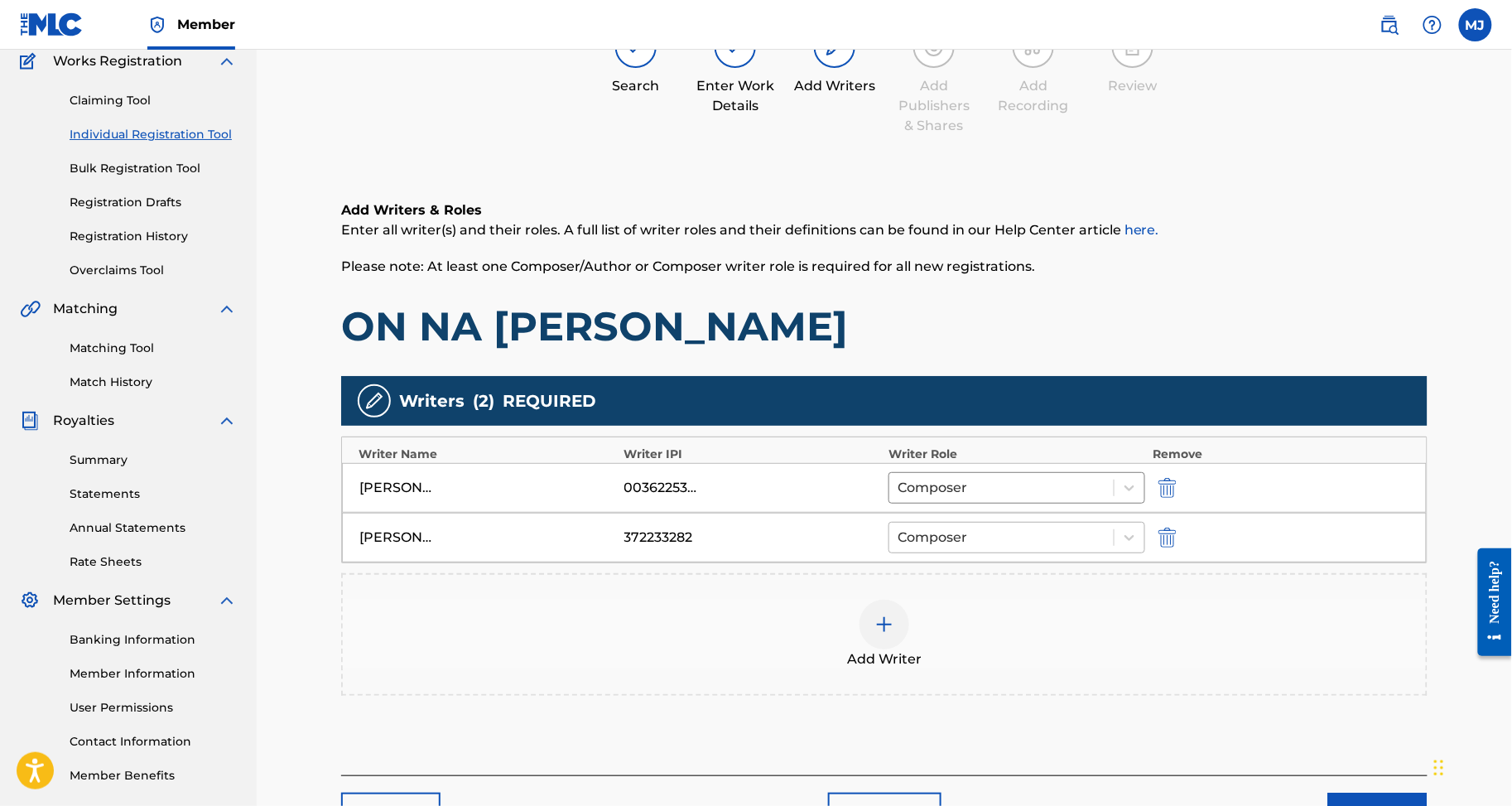
click at [1040, 562] on div "ERIC GUEU MONSIA 372233282 Composer" at bounding box center [884, 537] width 1085 height 50
click at [1033, 550] on div at bounding box center [1001, 538] width 208 height 24
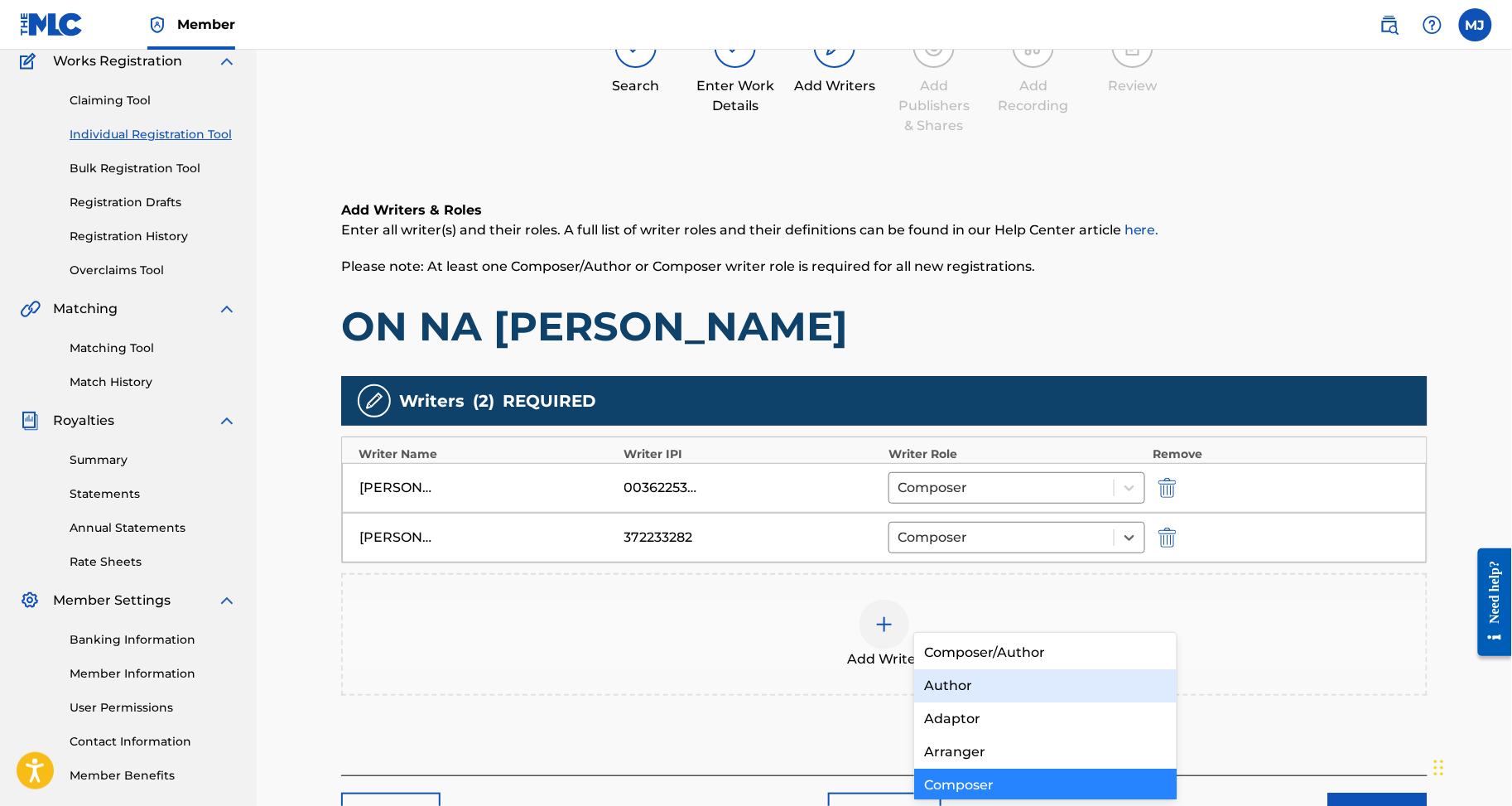
click at [1004, 670] on div "Author" at bounding box center [1045, 685] width 262 height 33
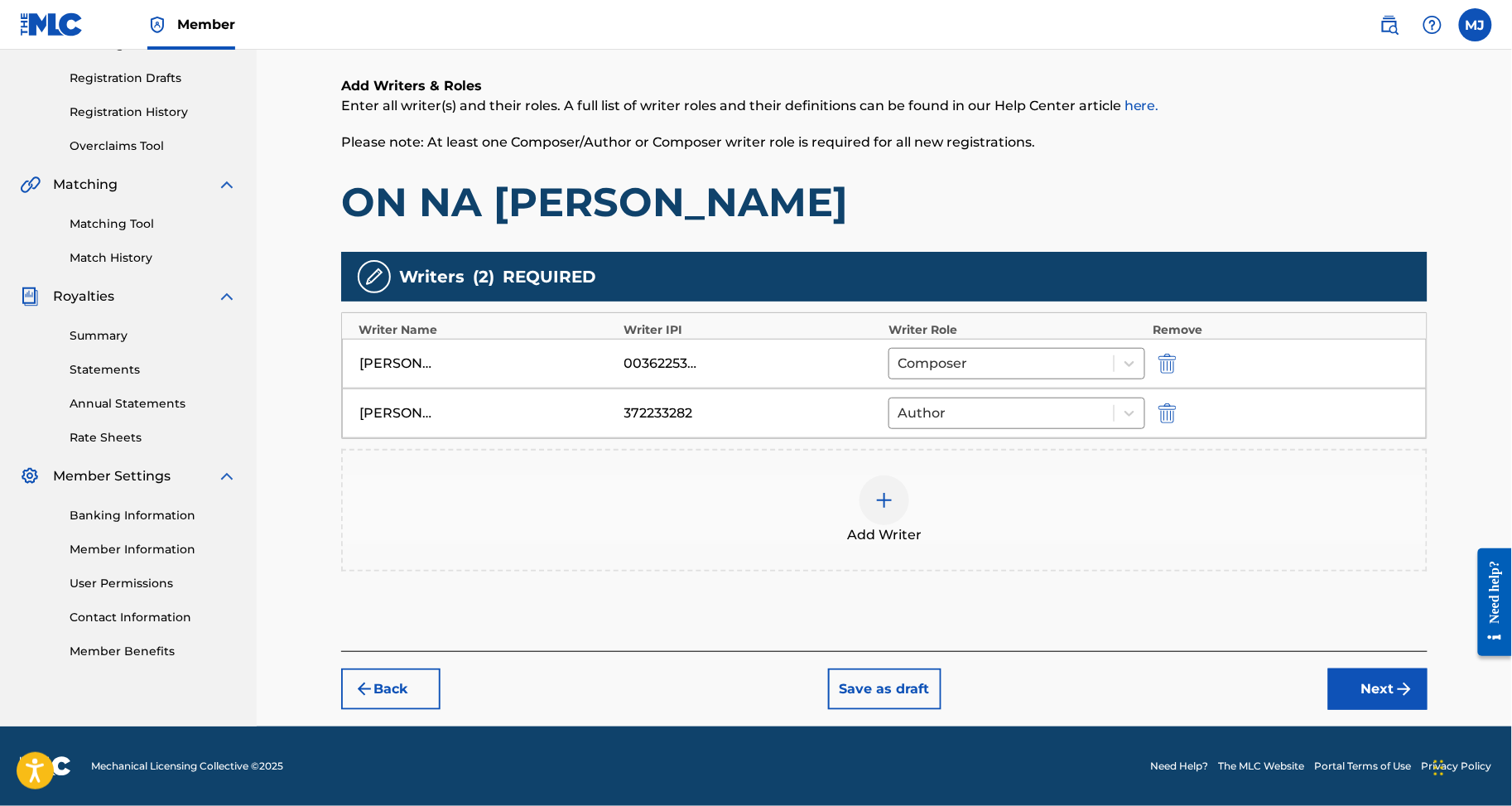
click at [1389, 669] on button "Next" at bounding box center [1378, 689] width 99 height 41
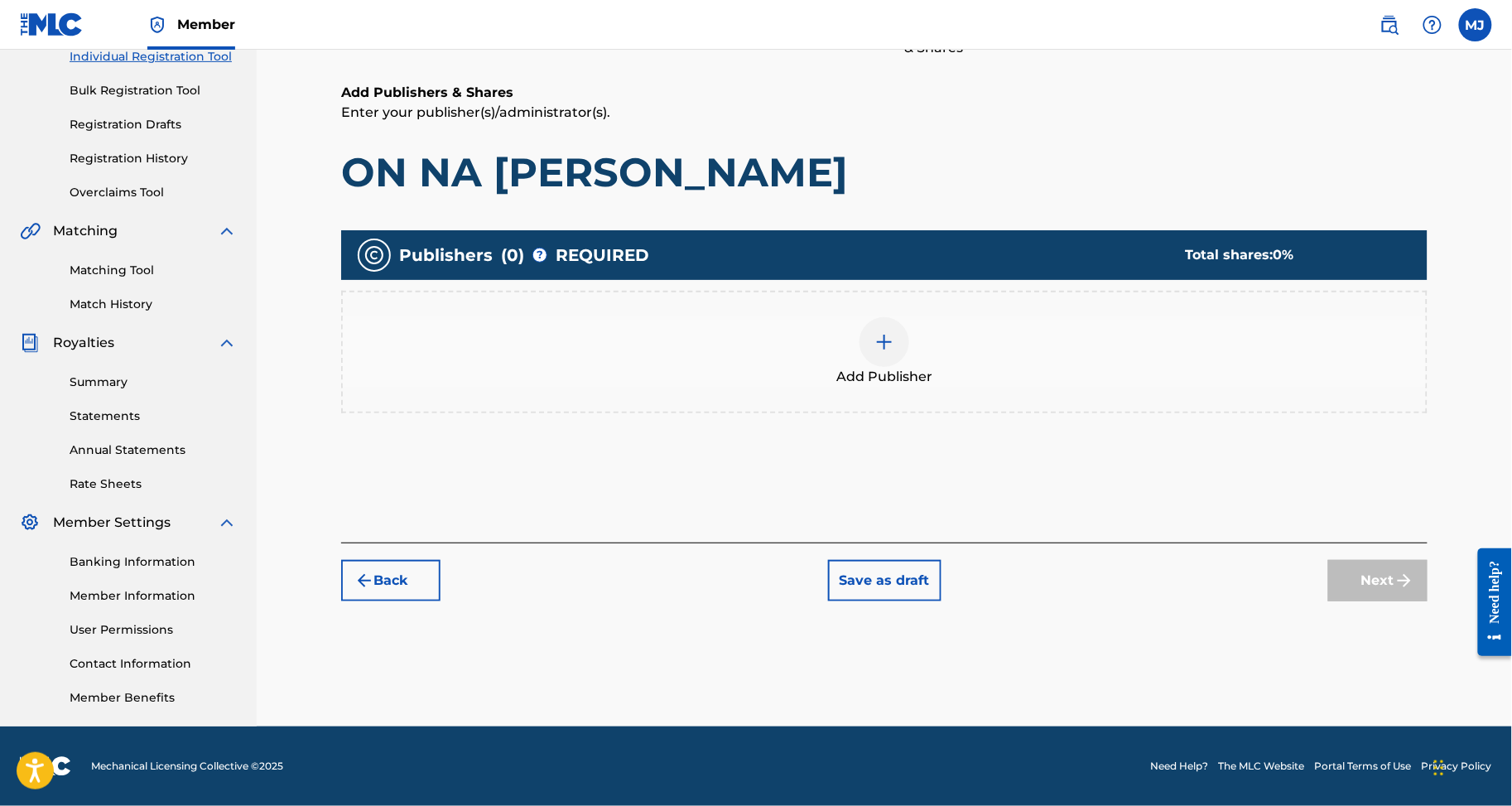
click at [930, 367] on span "Add Publisher" at bounding box center [885, 377] width 96 height 20
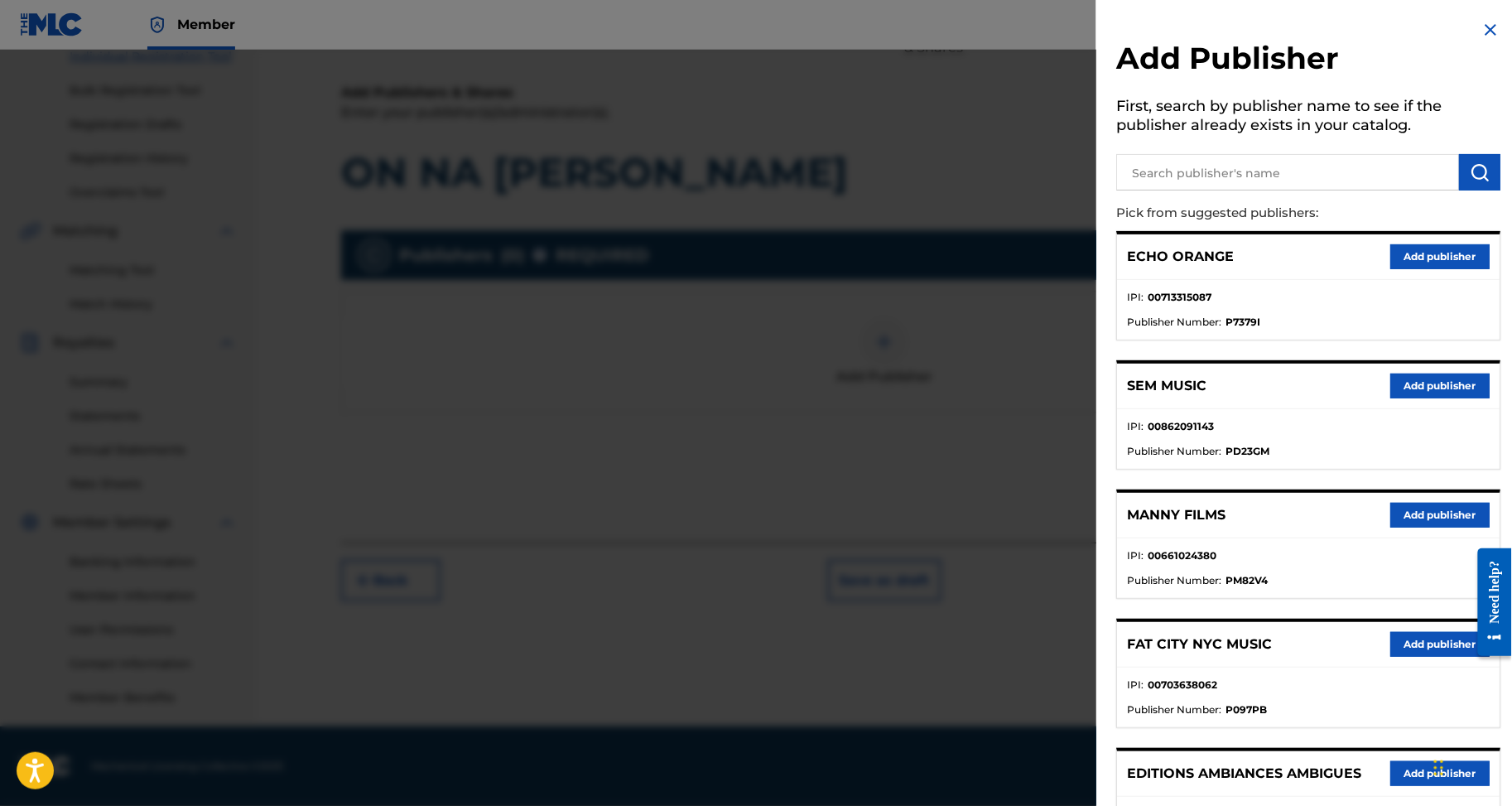
click at [1126, 220] on p "Pick from suggested publishers:" at bounding box center [1262, 213] width 290 height 35
click at [1161, 191] on input "text" at bounding box center [1288, 172] width 343 height 36
type input "appeal"
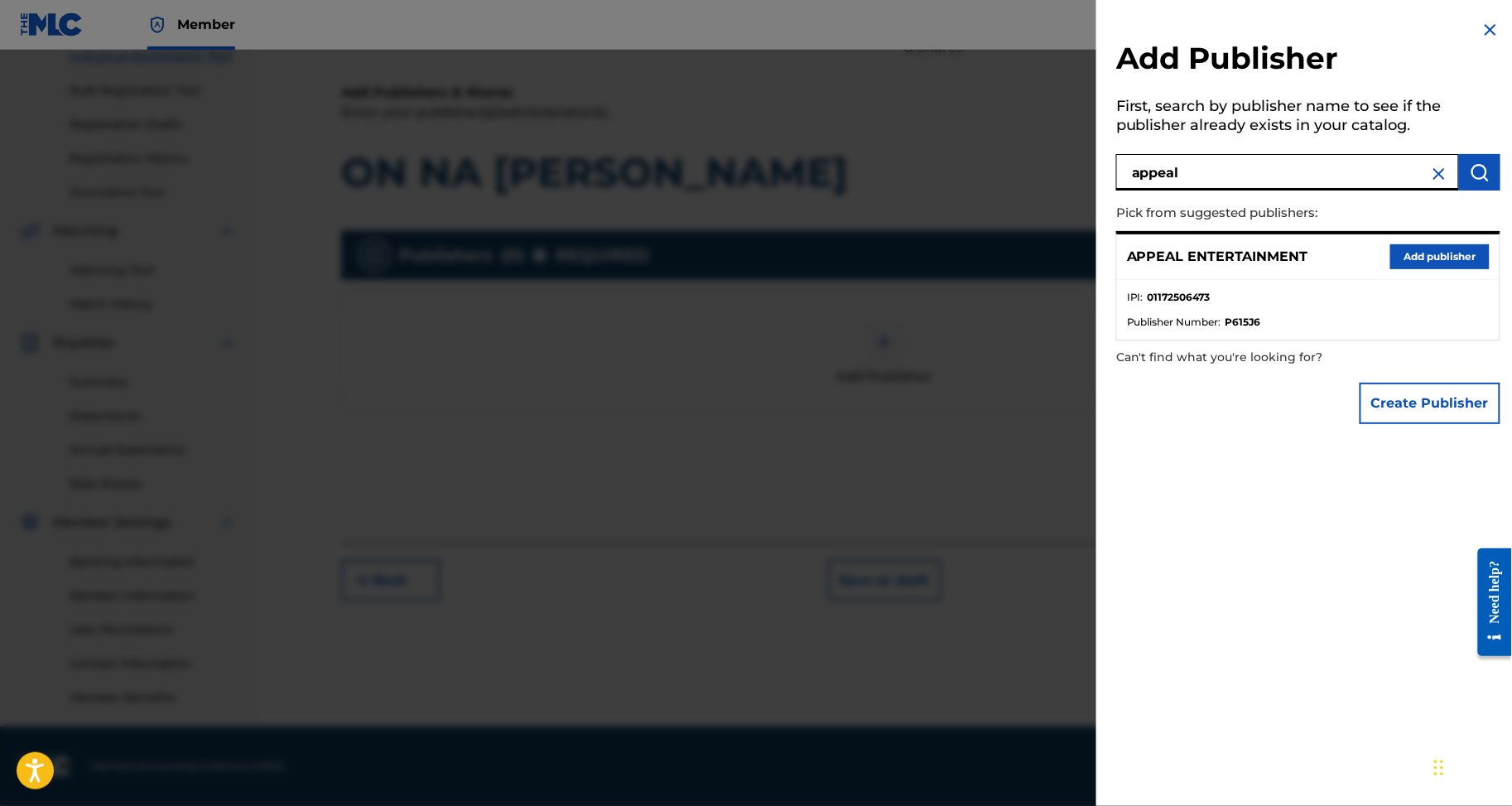
click at [1391, 269] on button "Add publisher" at bounding box center [1440, 256] width 99 height 24
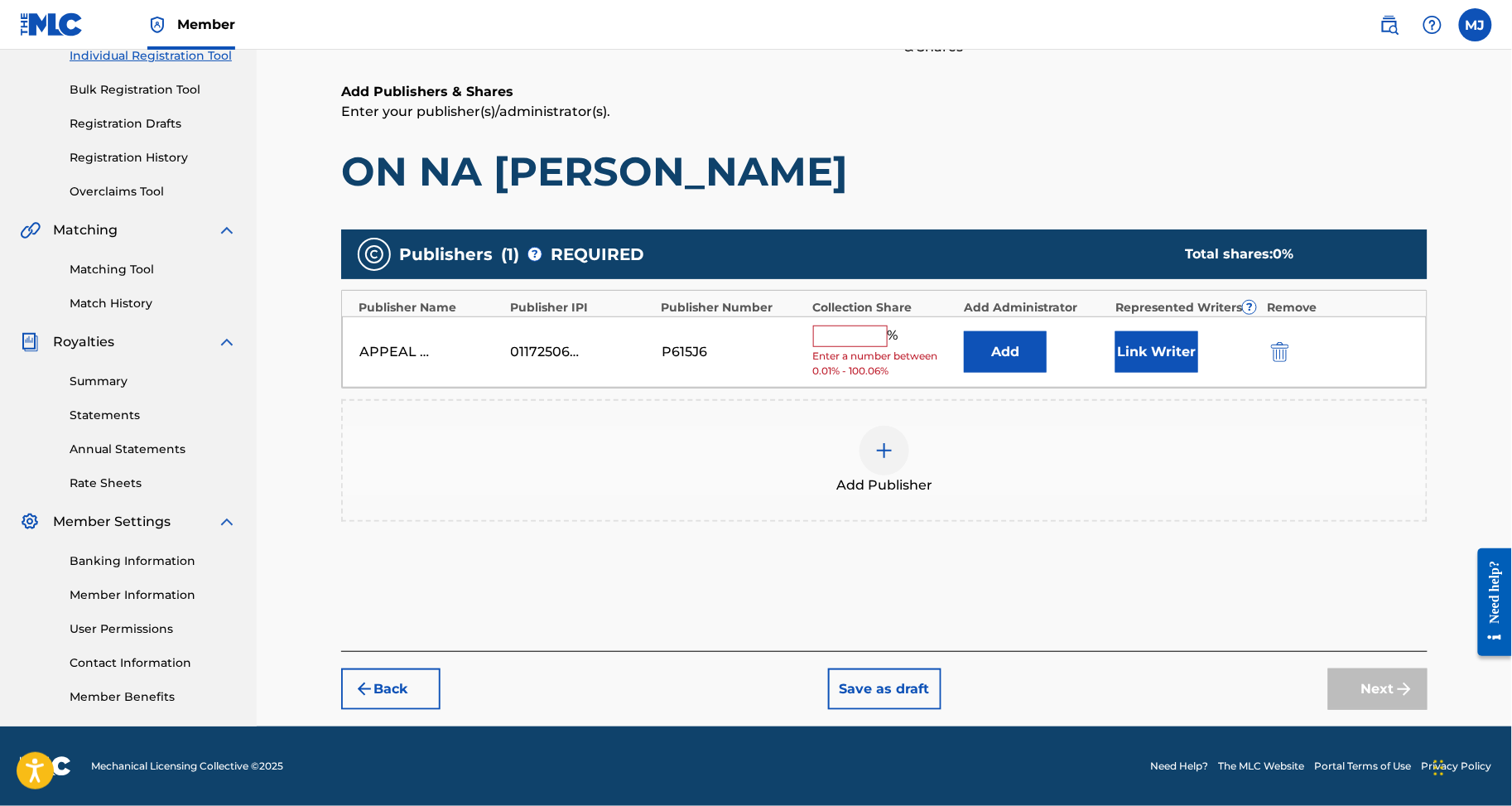
click at [1047, 331] on button "Add" at bounding box center [1005, 352] width 83 height 41
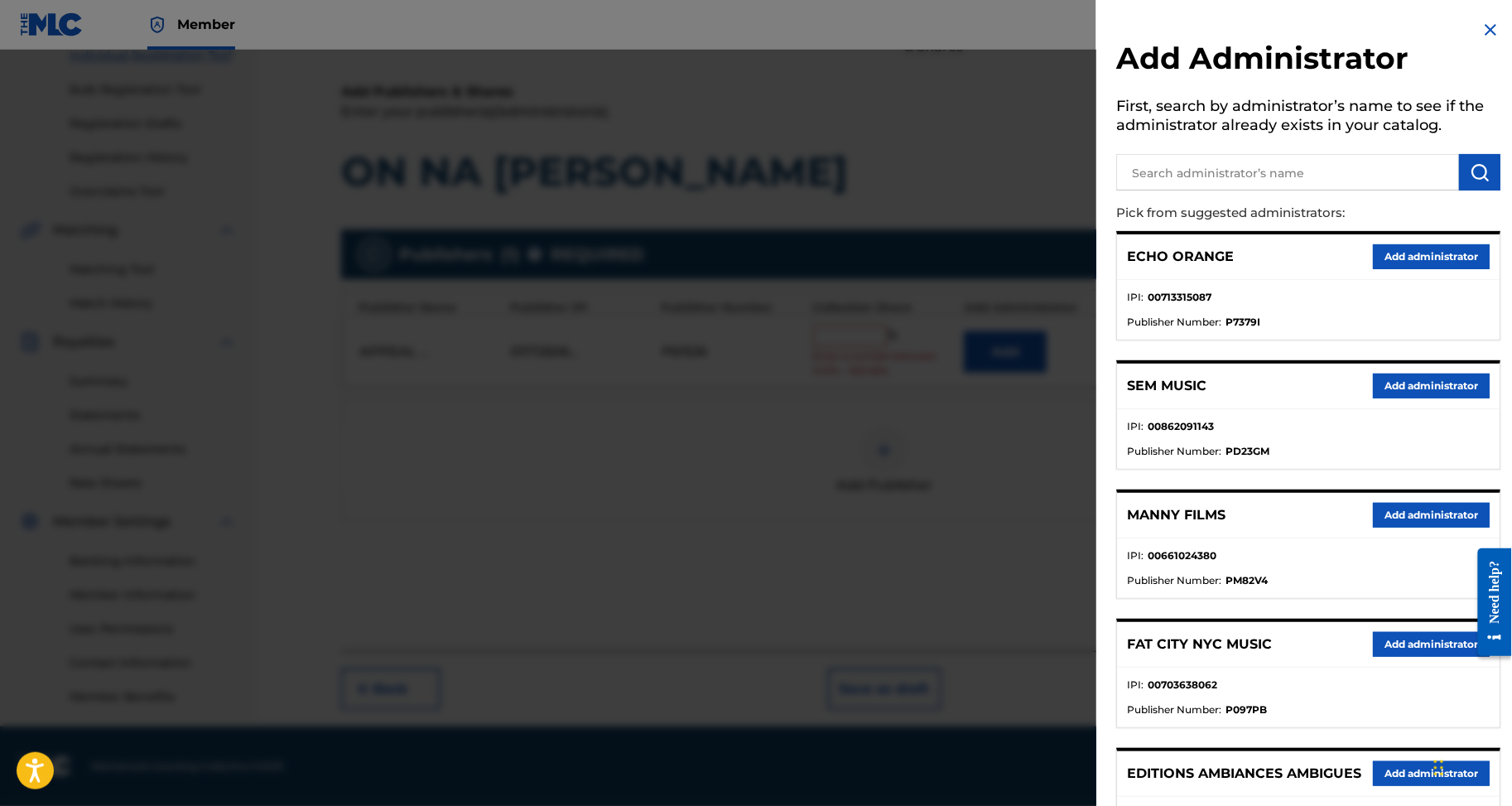
click at [1378, 269] on button "Add administrator" at bounding box center [1431, 256] width 117 height 24
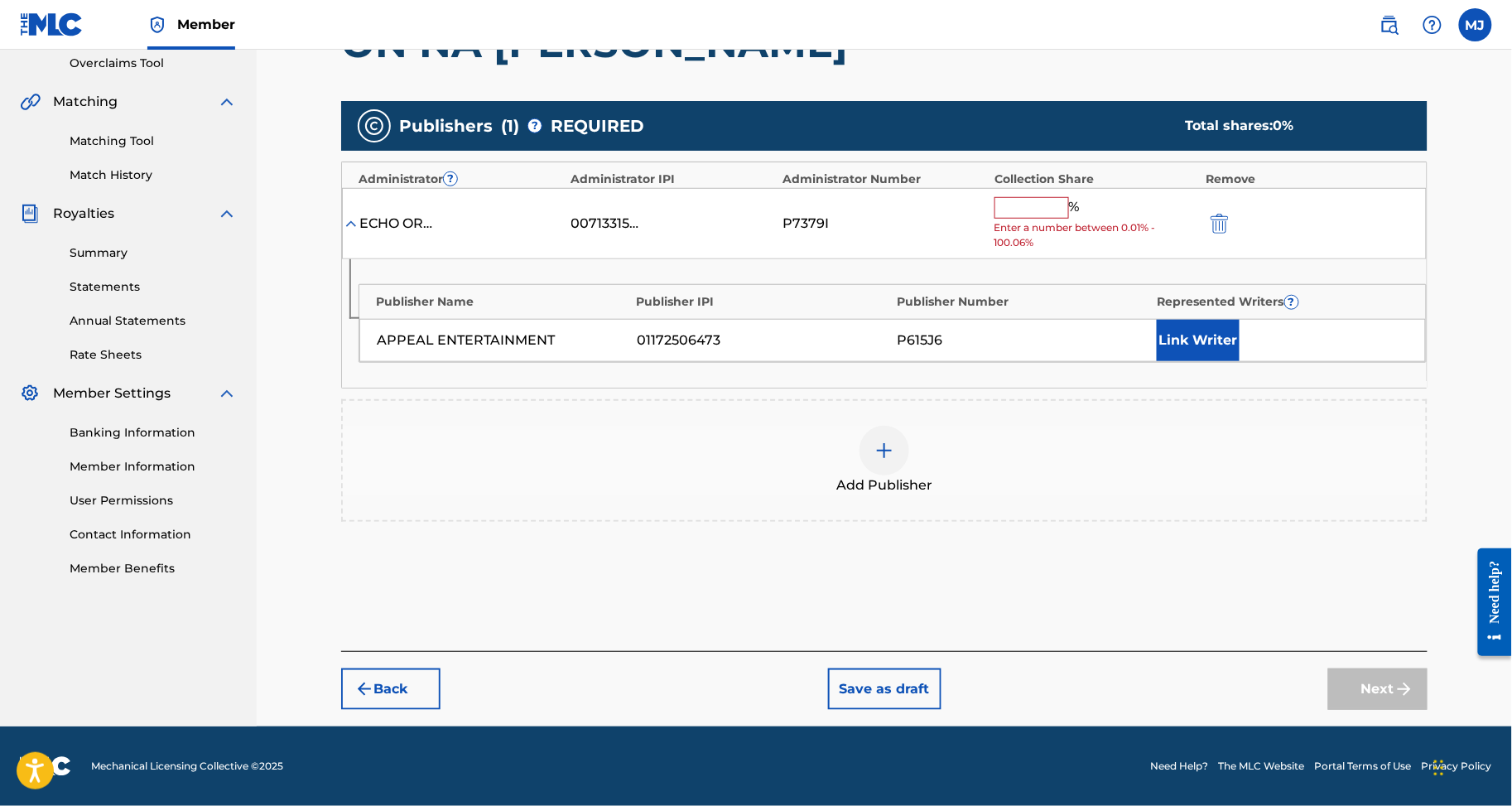
click at [1048, 218] on input "text" at bounding box center [1032, 208] width 74 height 22
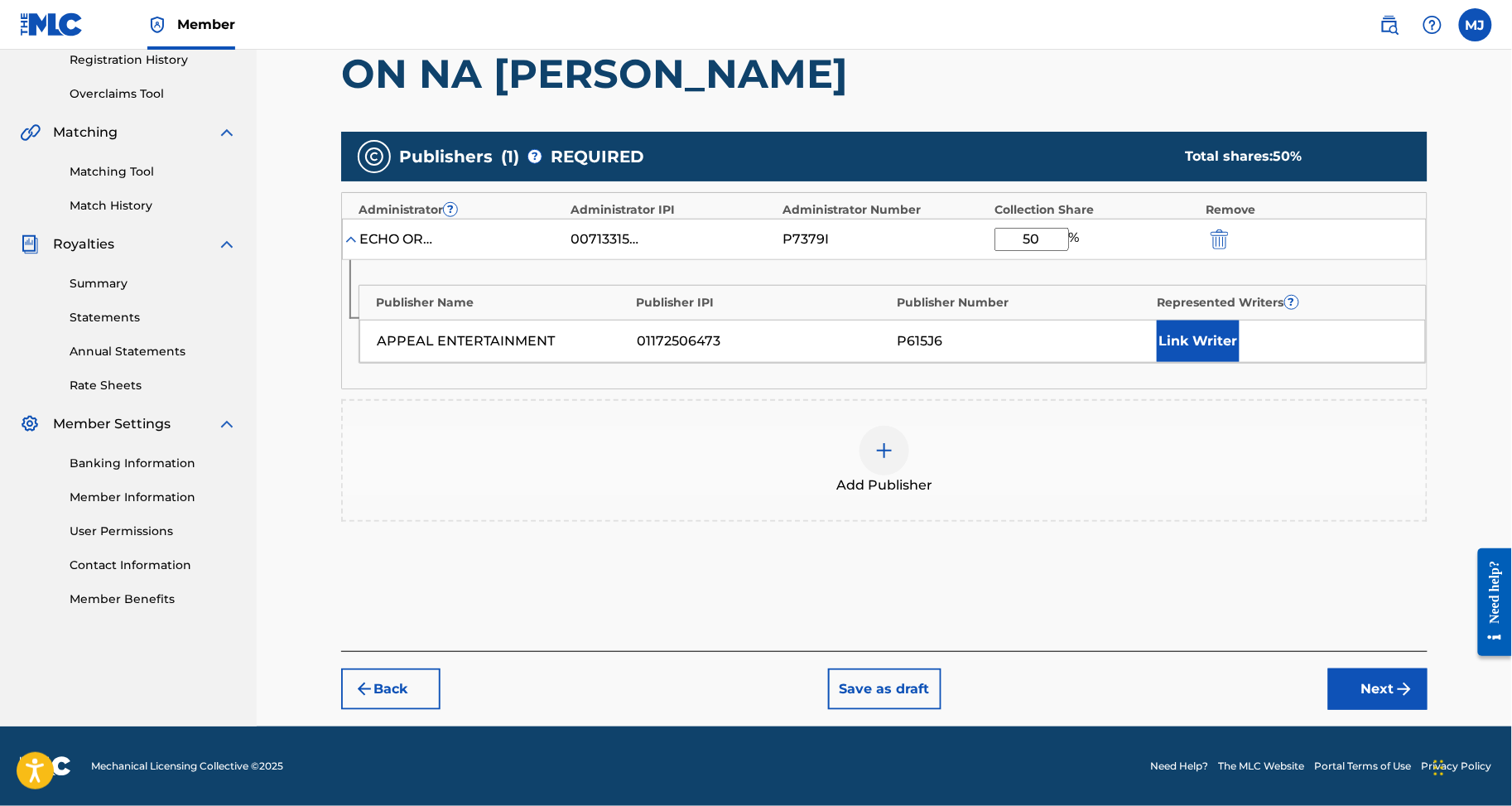
type input "50"
click at [1240, 362] on button "Link Writer" at bounding box center [1198, 341] width 83 height 41
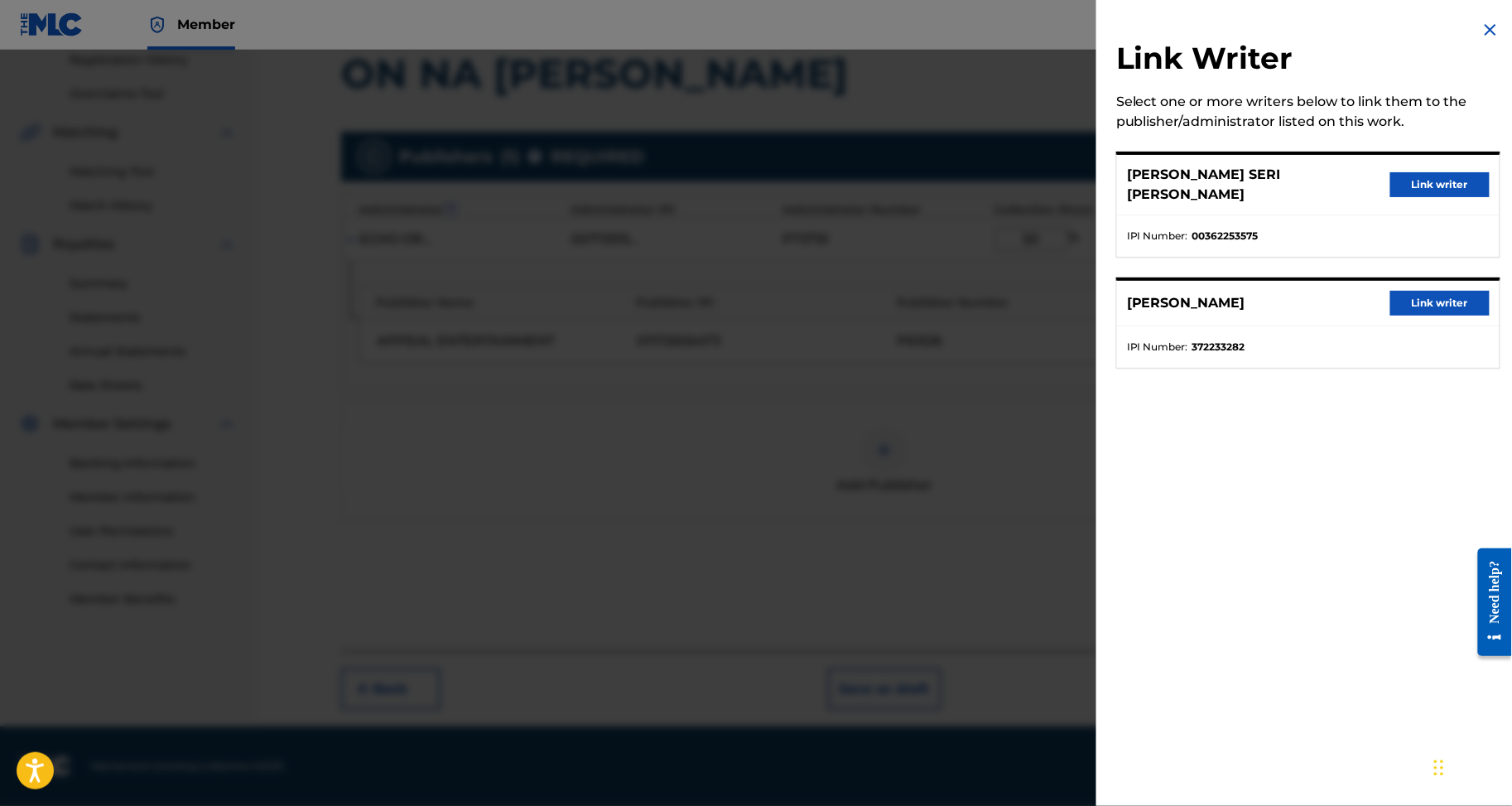
click at [1397, 315] on button "Link writer" at bounding box center [1440, 303] width 99 height 24
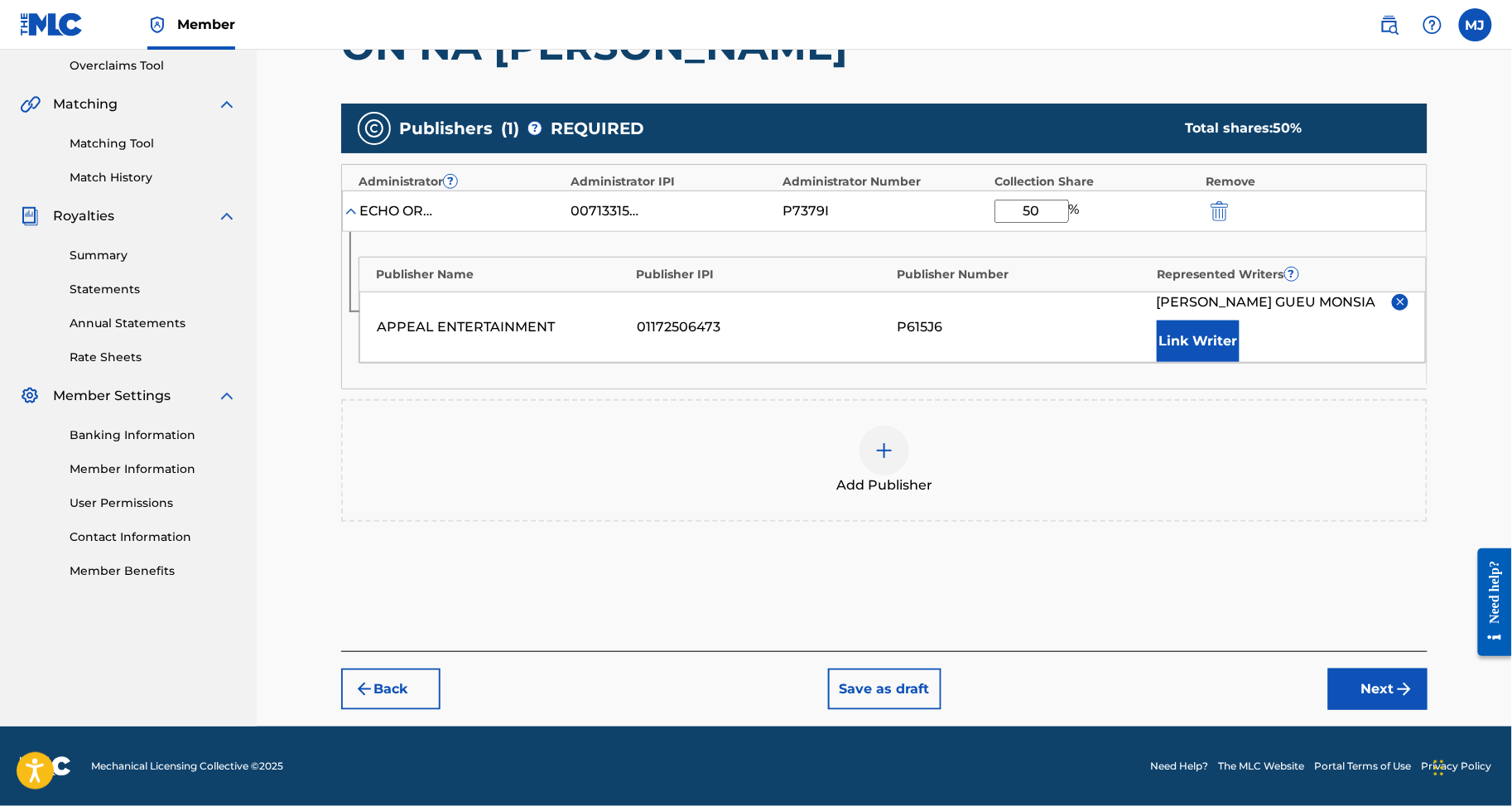
click at [1186, 363] on div "APPEAL ENTERTAINMENT 01172506473 P615J6 ERIC GUEU MONSIA Link Writer" at bounding box center [893, 327] width 1067 height 72
click at [1240, 362] on button "Link Writer" at bounding box center [1198, 341] width 83 height 41
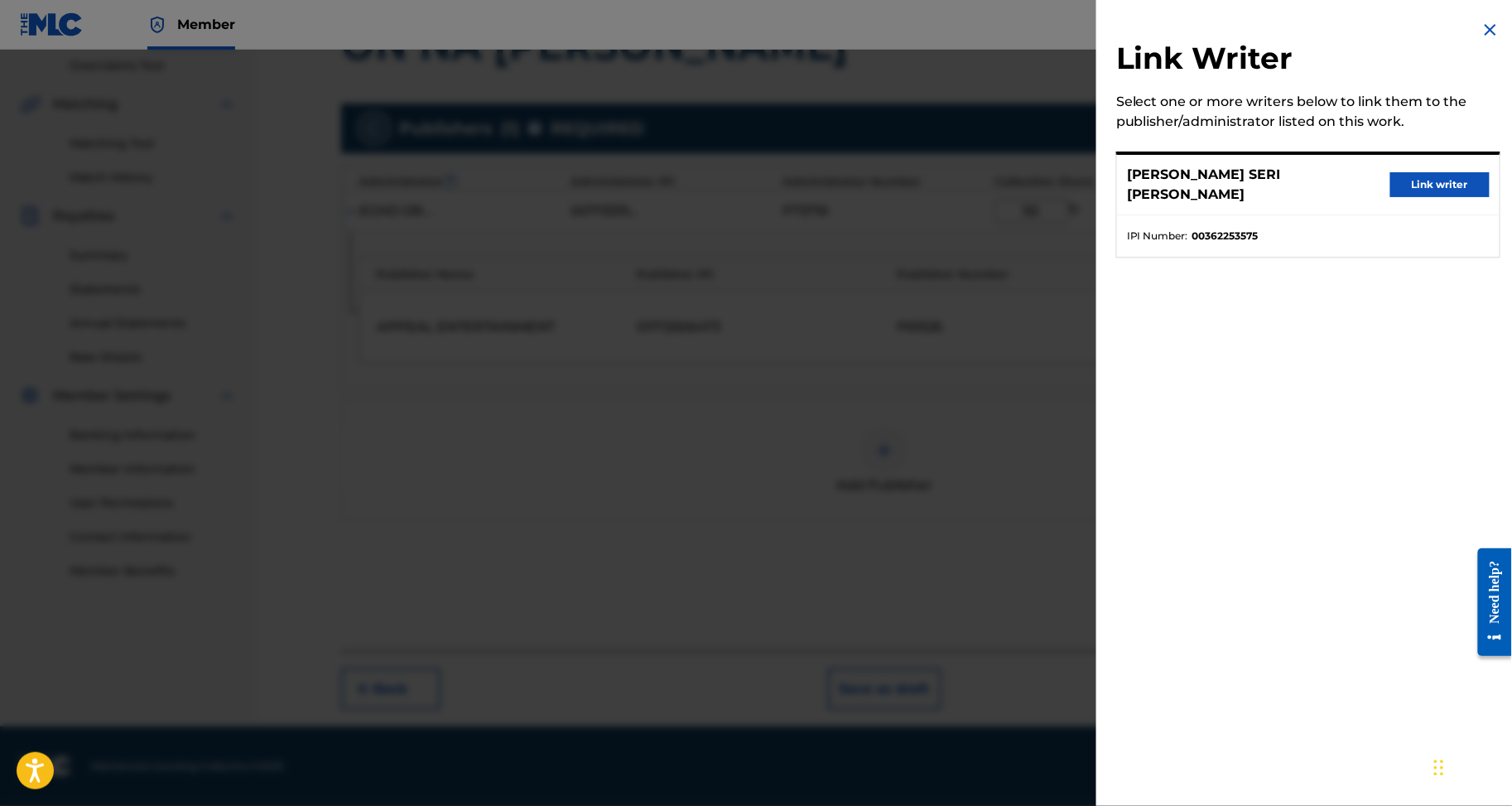
click at [1422, 193] on button "Link writer" at bounding box center [1440, 184] width 99 height 24
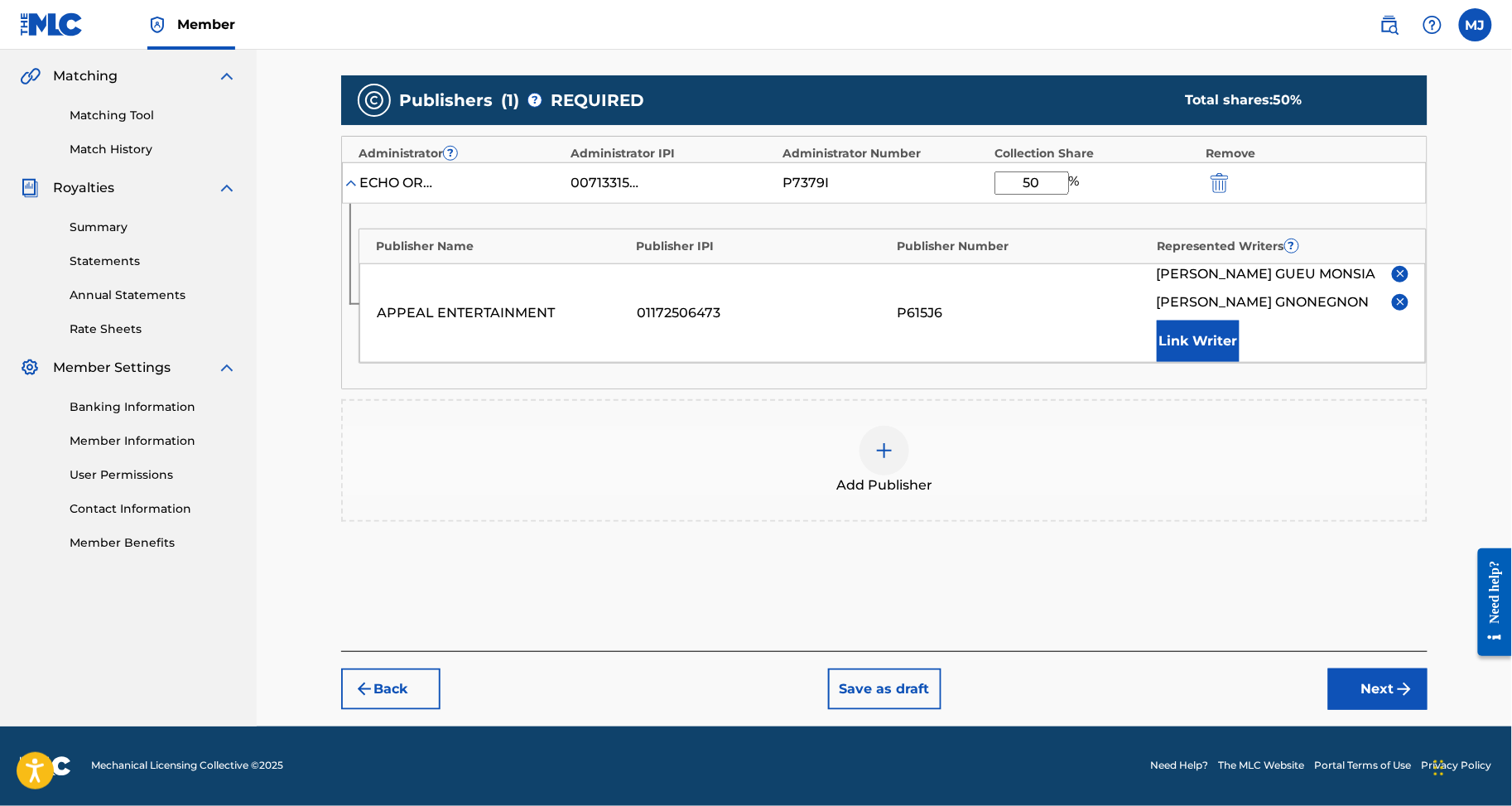
click at [1408, 669] on button "Next" at bounding box center [1378, 689] width 99 height 41
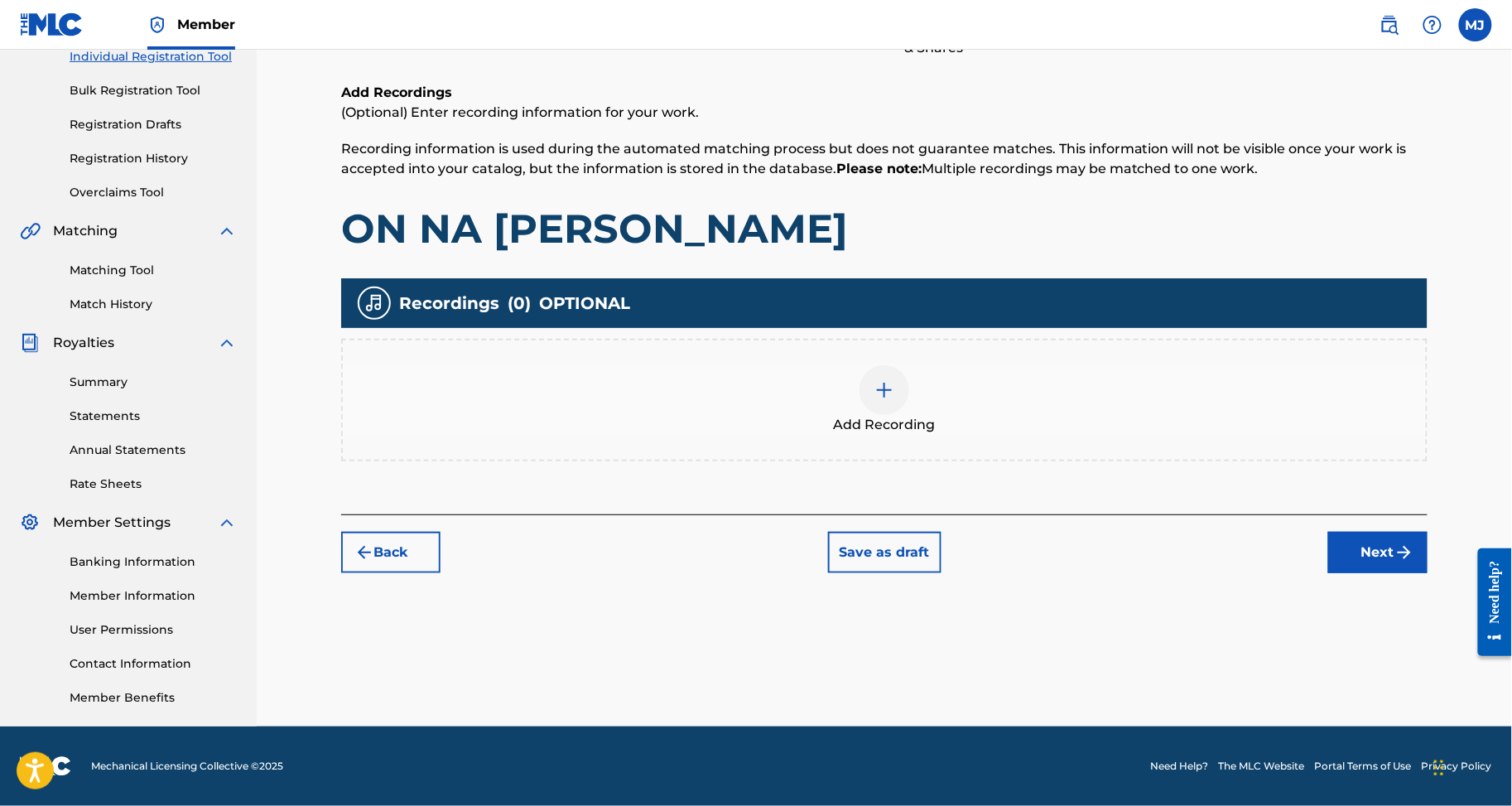
click at [1402, 532] on button "Next" at bounding box center [1378, 552] width 99 height 41
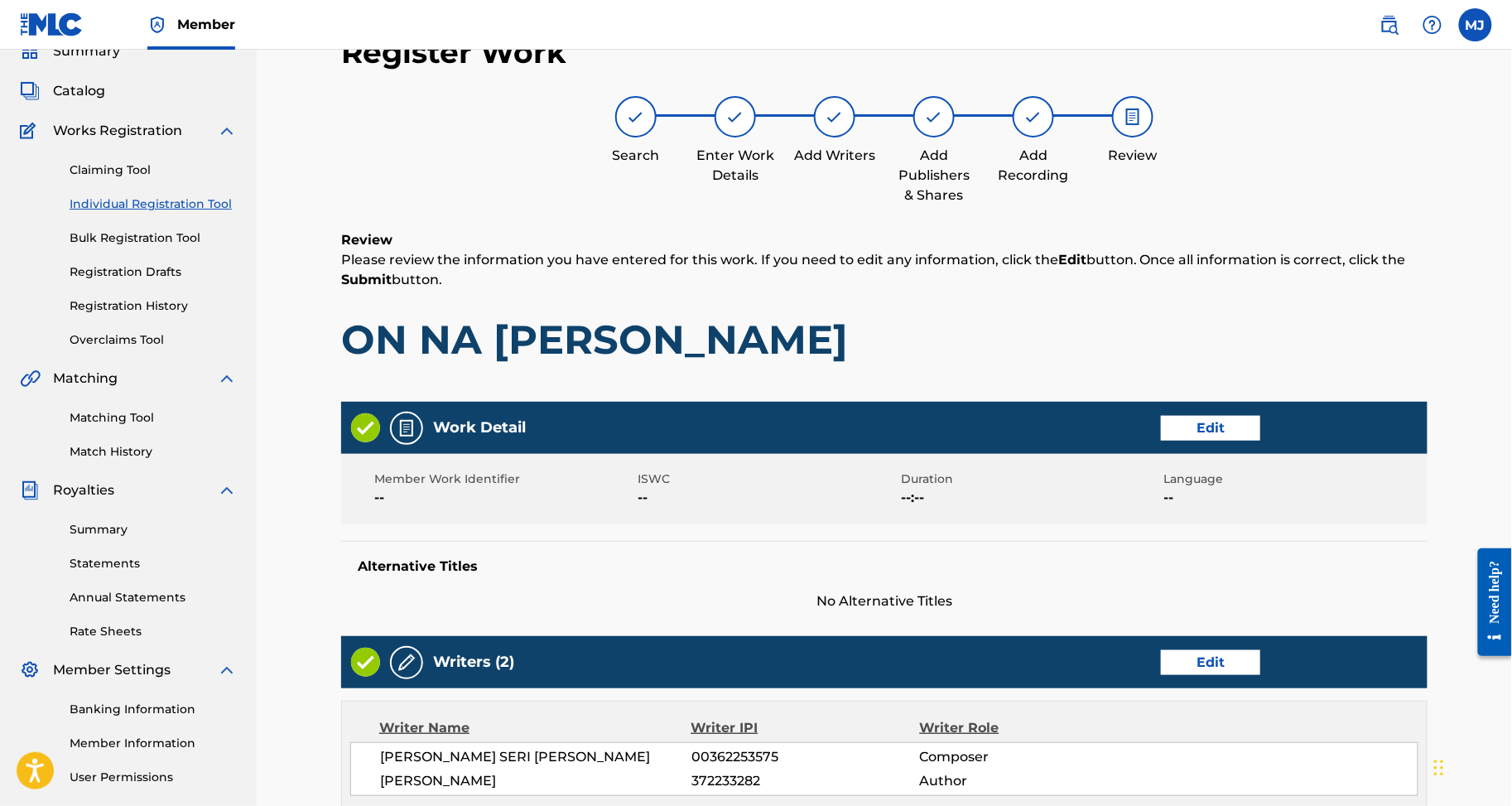
scroll to position [888, 0]
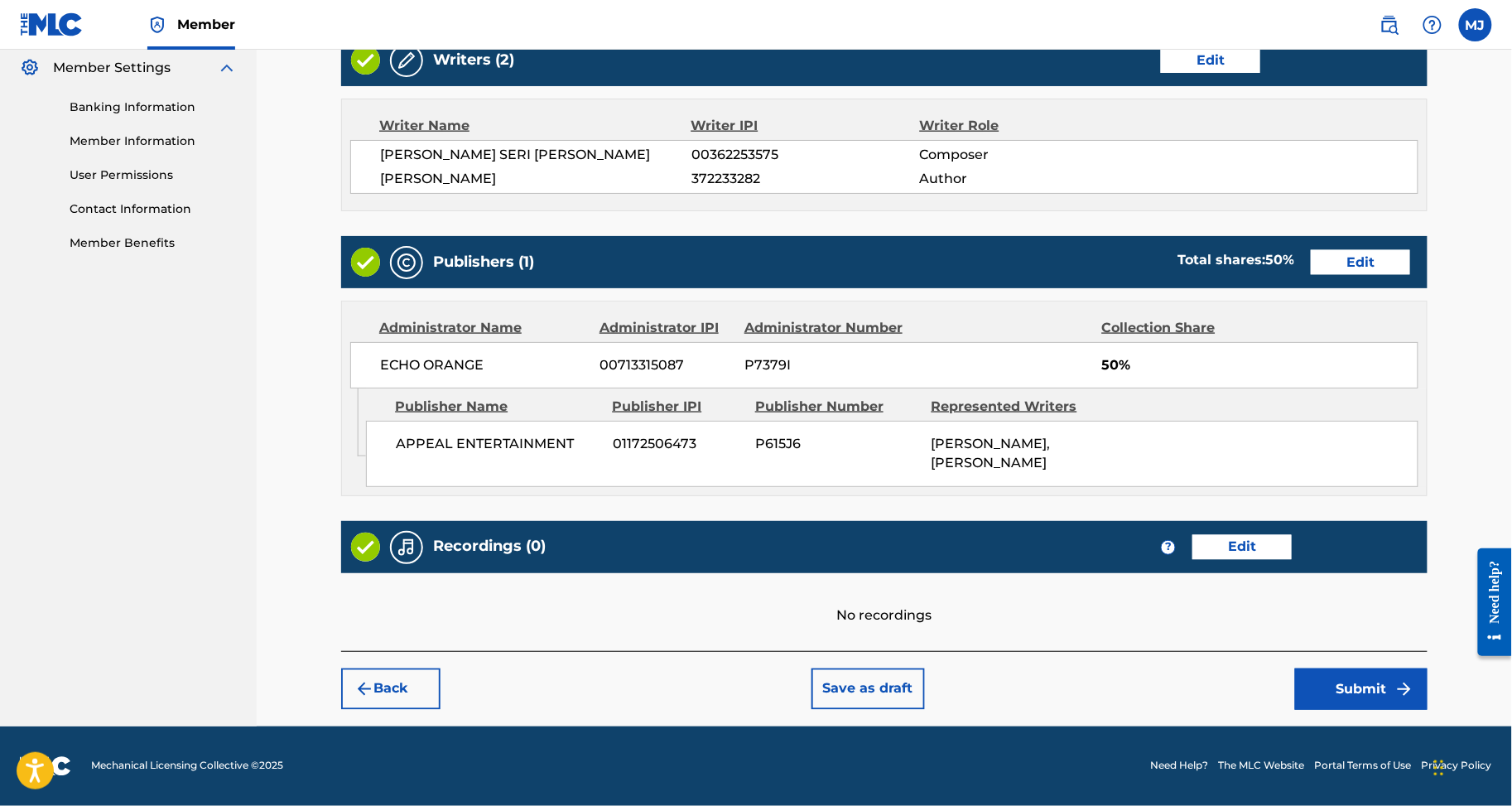
click at [1405, 684] on button "Submit" at bounding box center [1361, 689] width 132 height 41
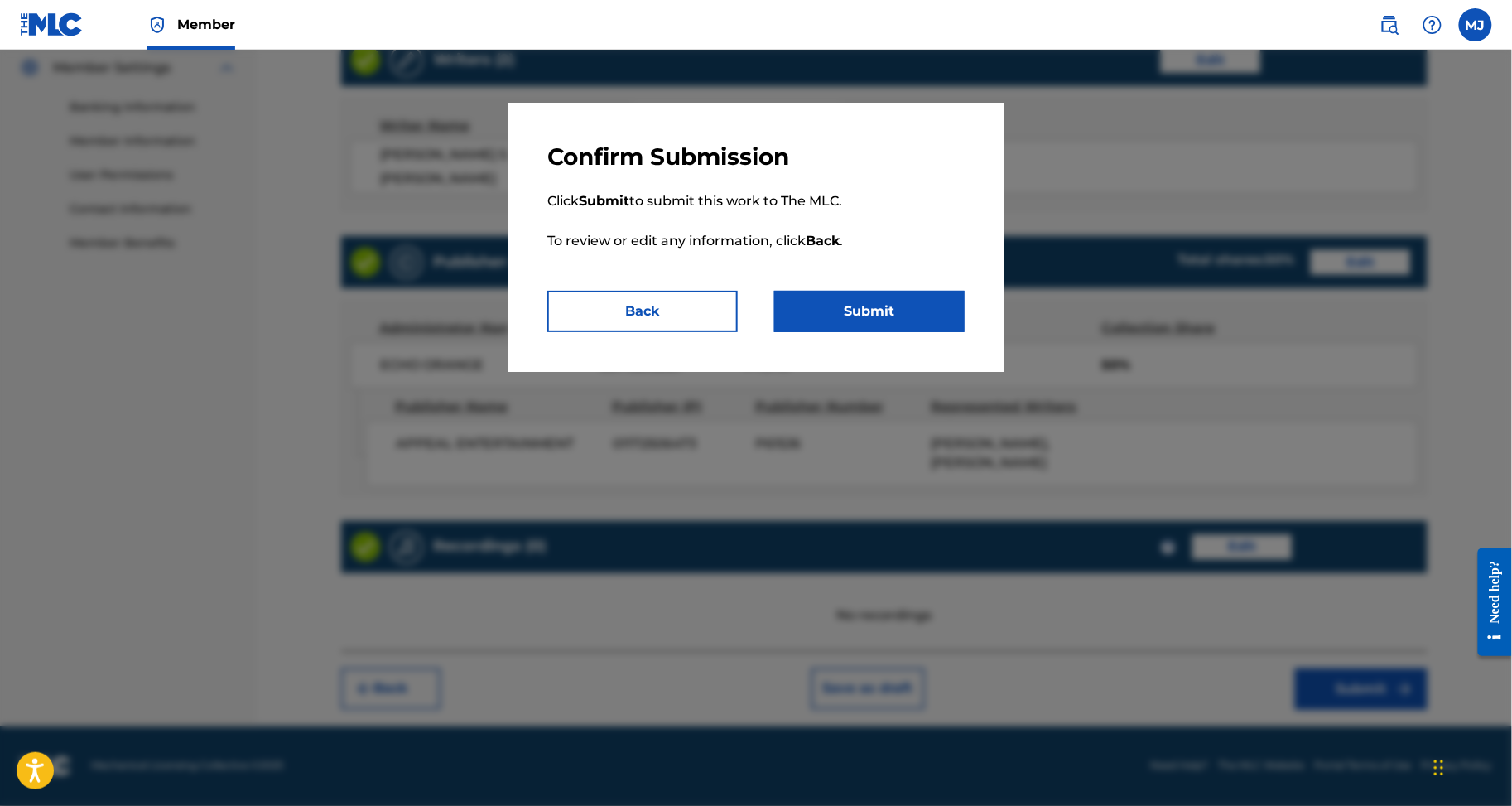
click at [906, 332] on button "Submit" at bounding box center [870, 311] width 190 height 41
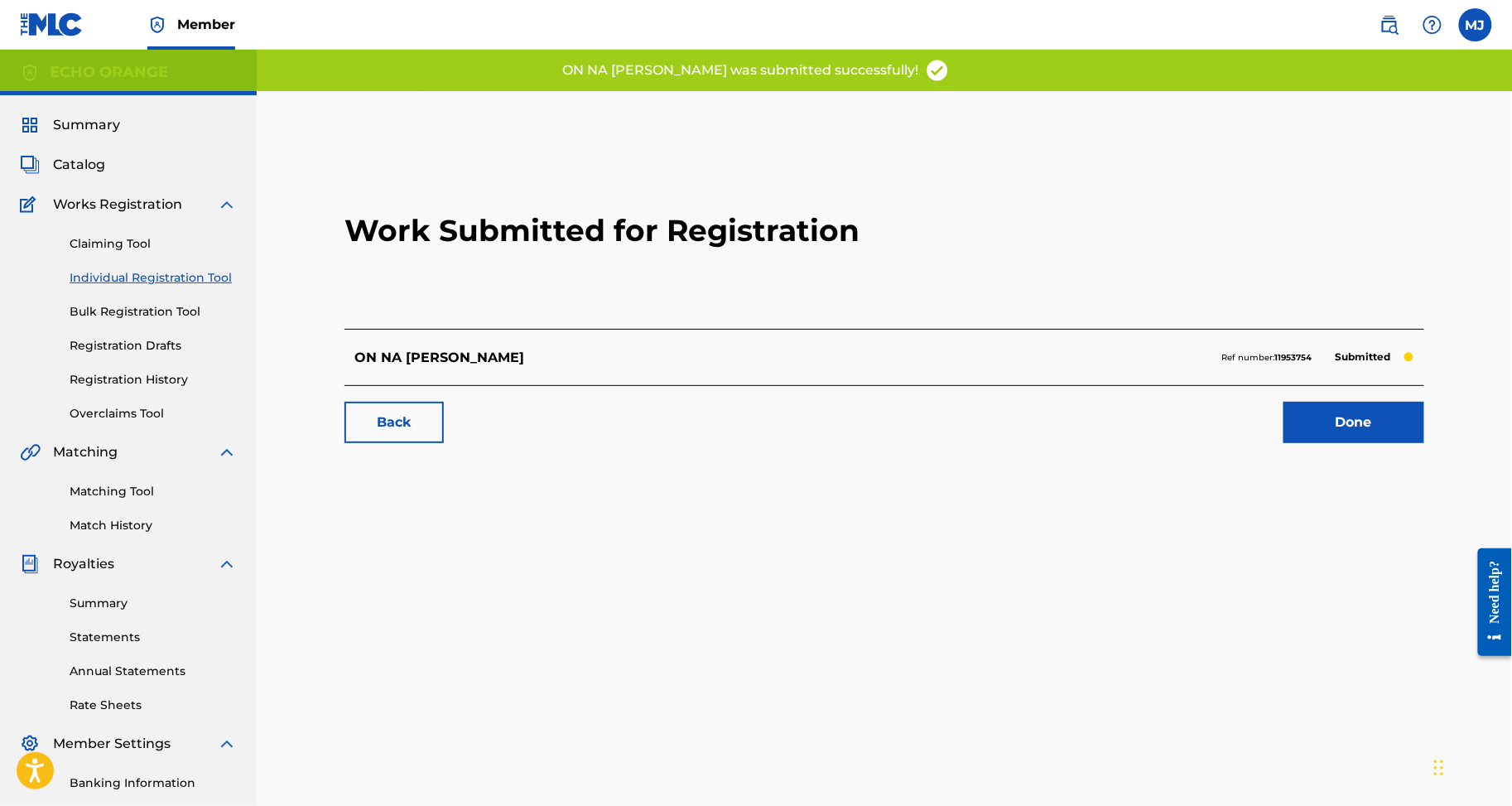
click at [1333, 443] on link "Done" at bounding box center [1354, 422] width 141 height 41
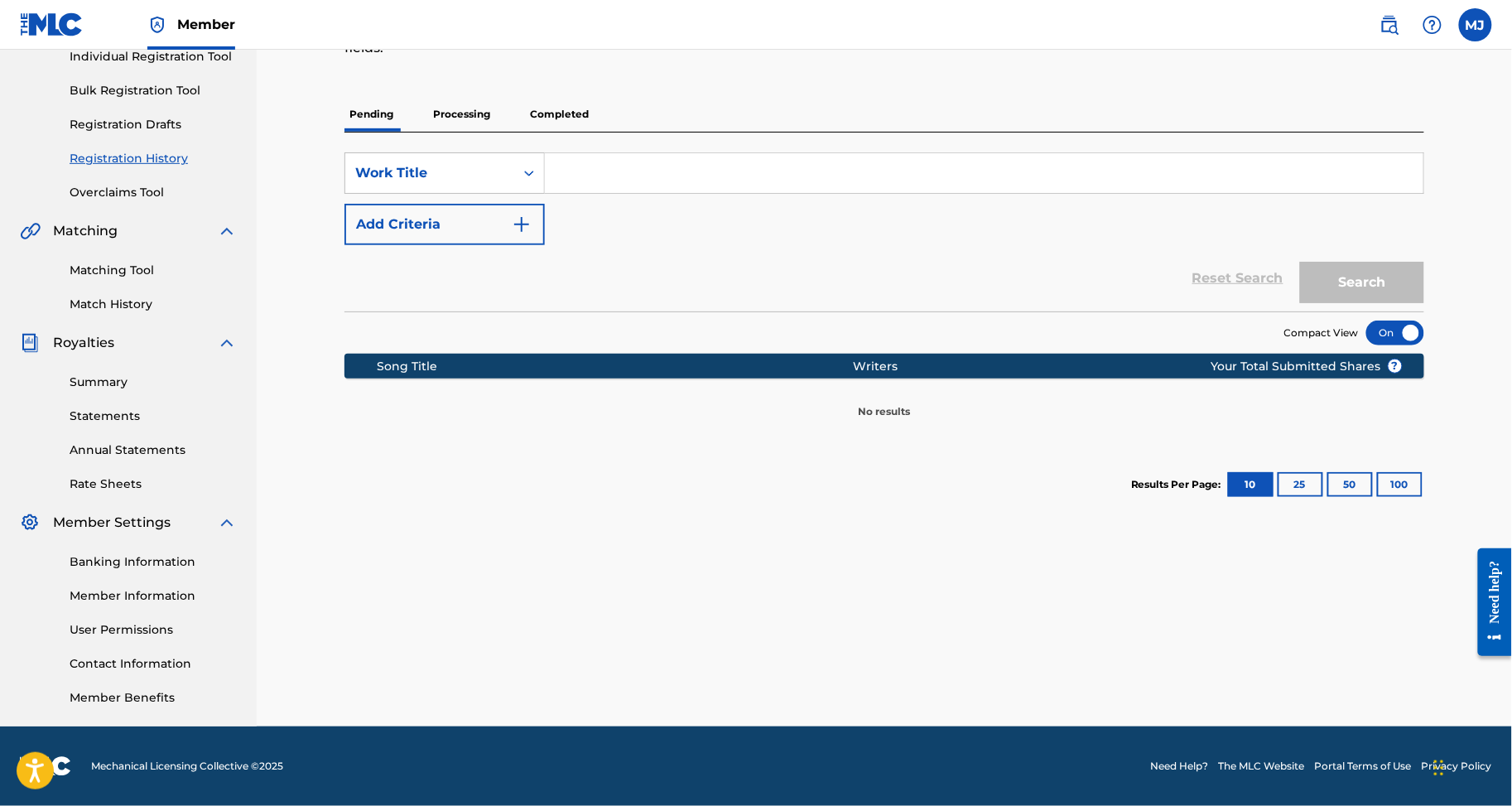
scroll to position [159, 0]
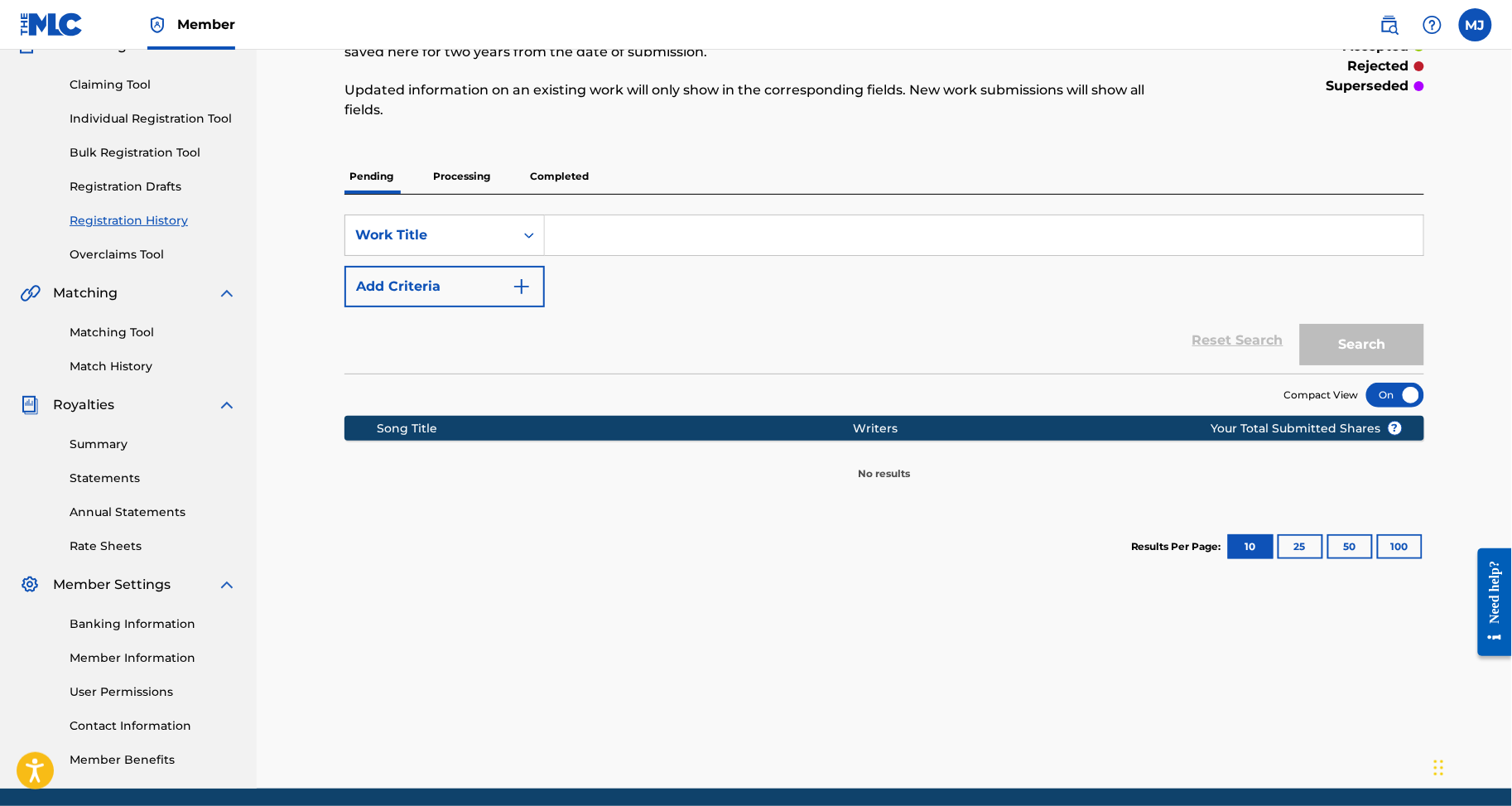
click at [206, 127] on link "Individual Registration Tool" at bounding box center [153, 119] width 168 height 18
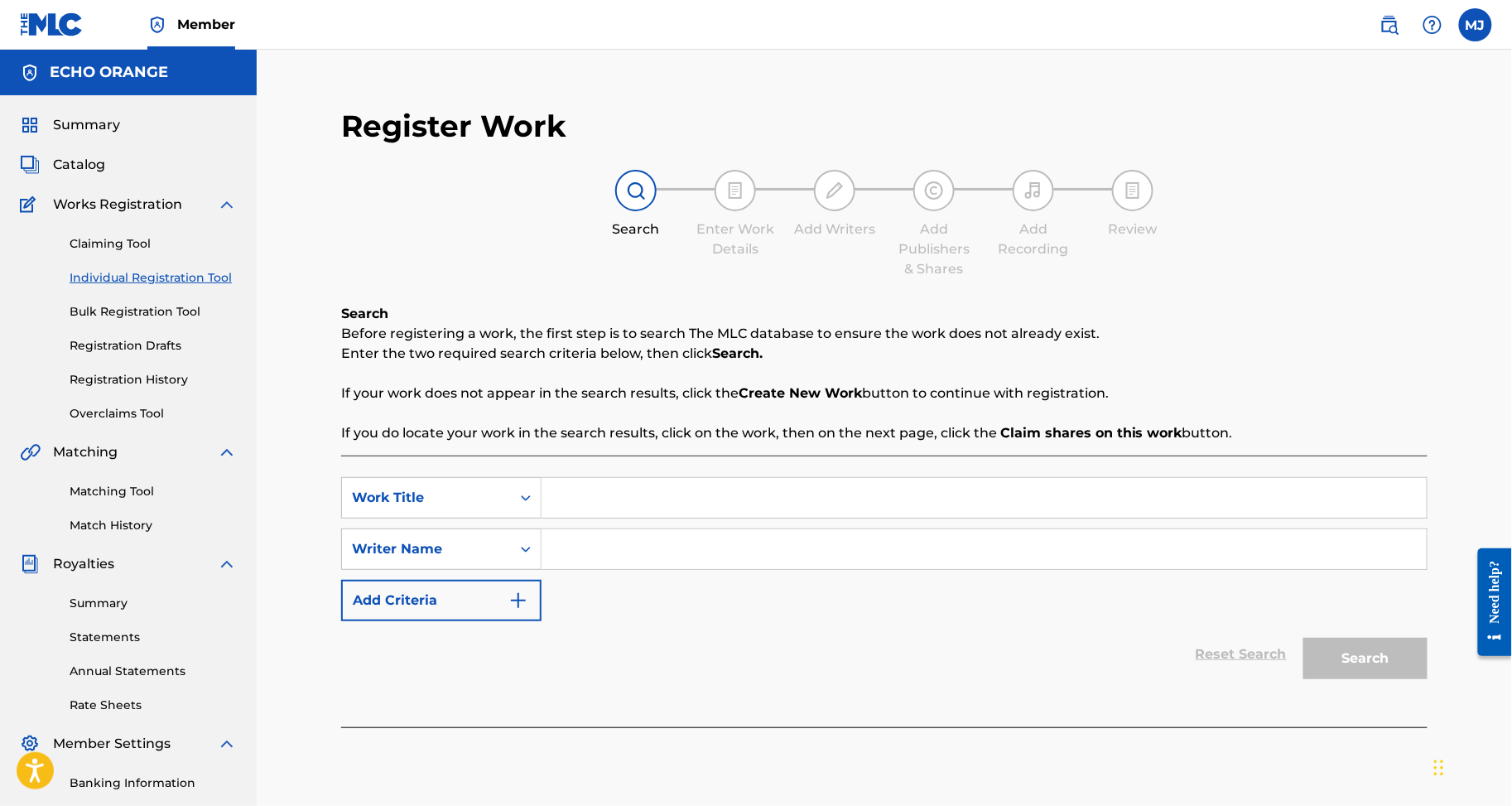
click at [607, 518] on input "Search Form" at bounding box center [984, 497] width 885 height 40
paste input "ON PEUT FAIRE CA"
type input "ON PEUT FAIRE CA"
click at [717, 569] on input "Search Form" at bounding box center [984, 549] width 885 height 40
paste input "AGAH PRINCE LOIC"
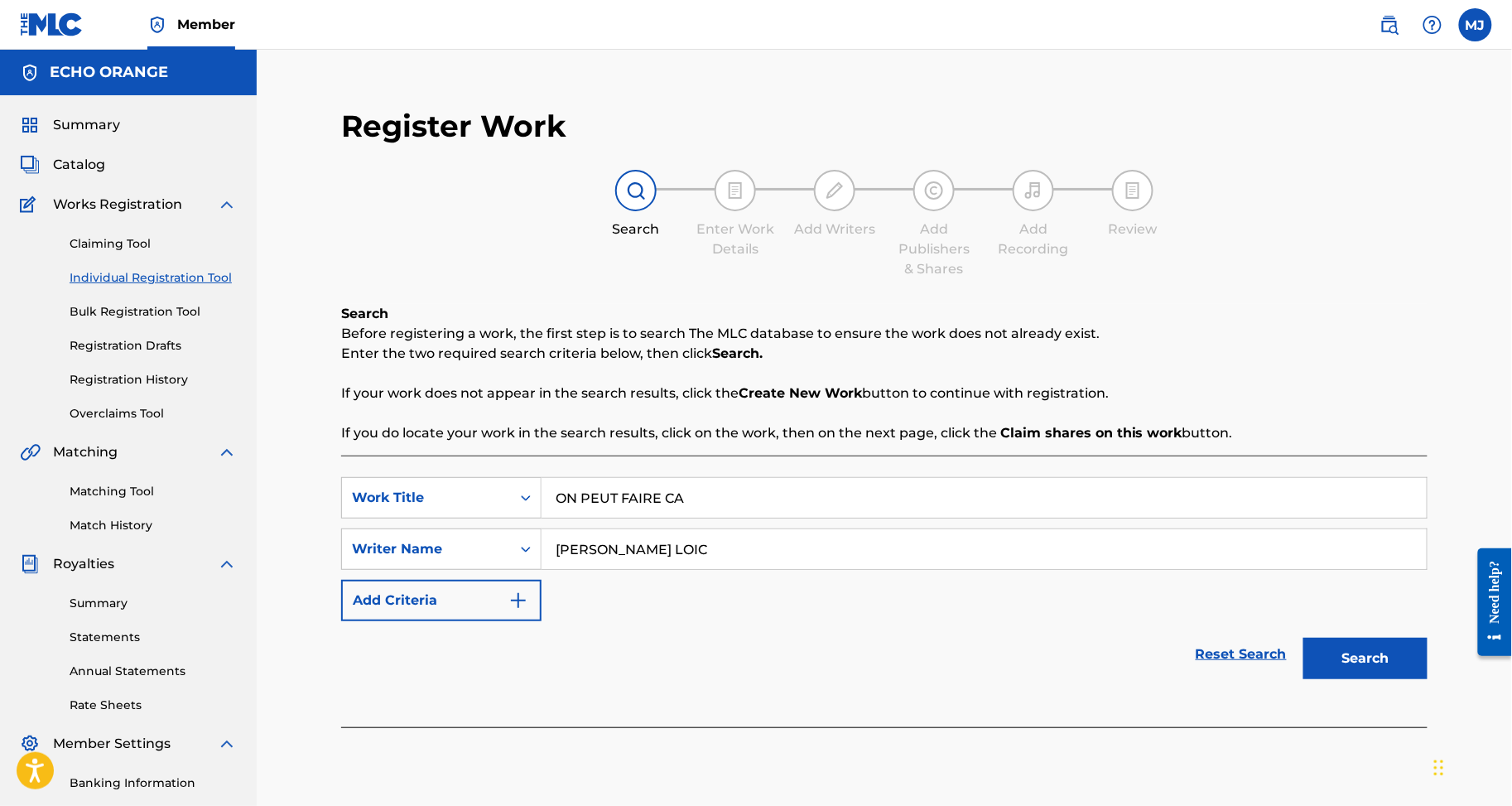
type input "AGAH PRINCE LOIC"
click at [1394, 680] on button "Search" at bounding box center [1365, 658] width 124 height 41
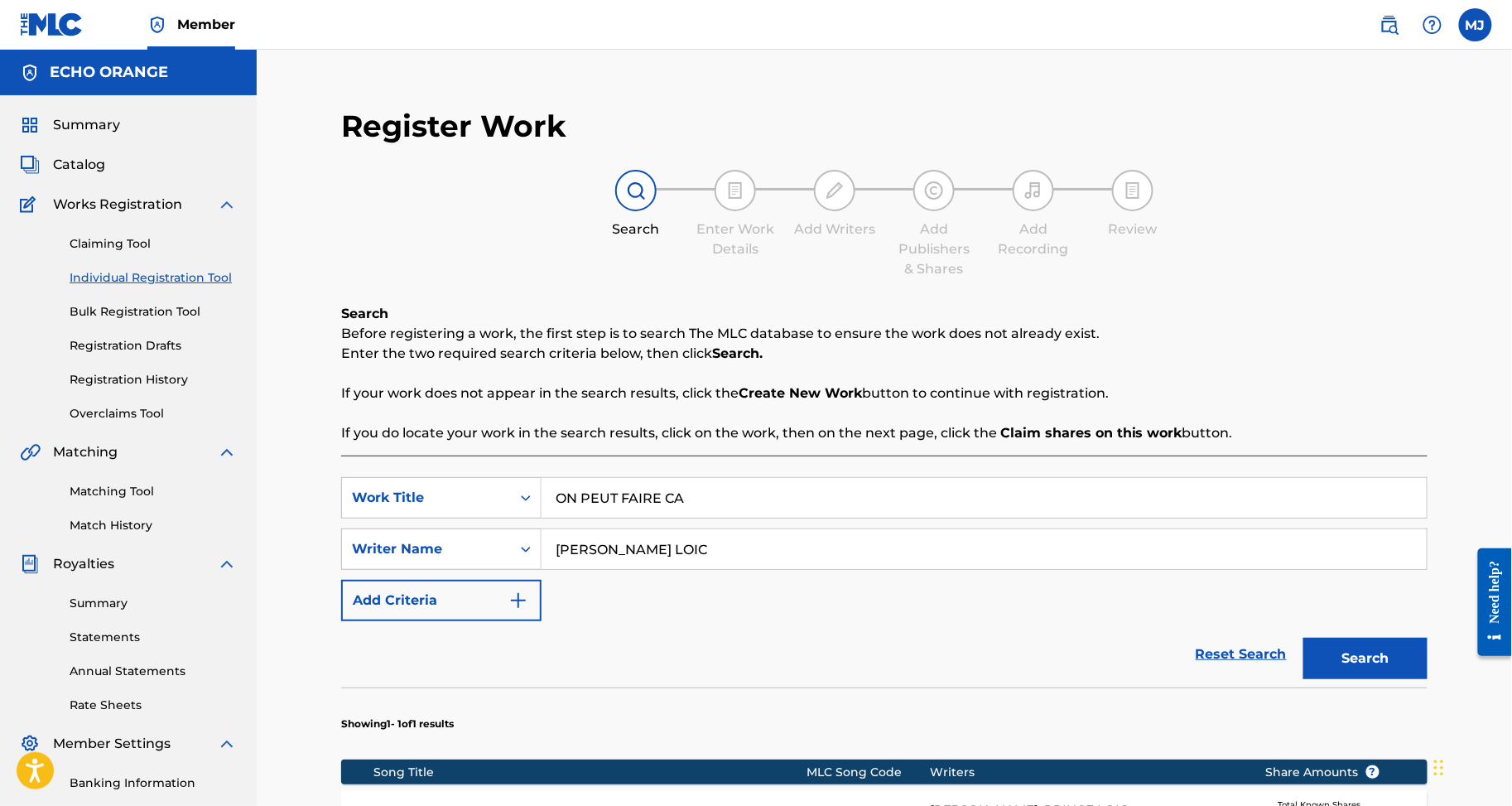
scroll to position [445, 0]
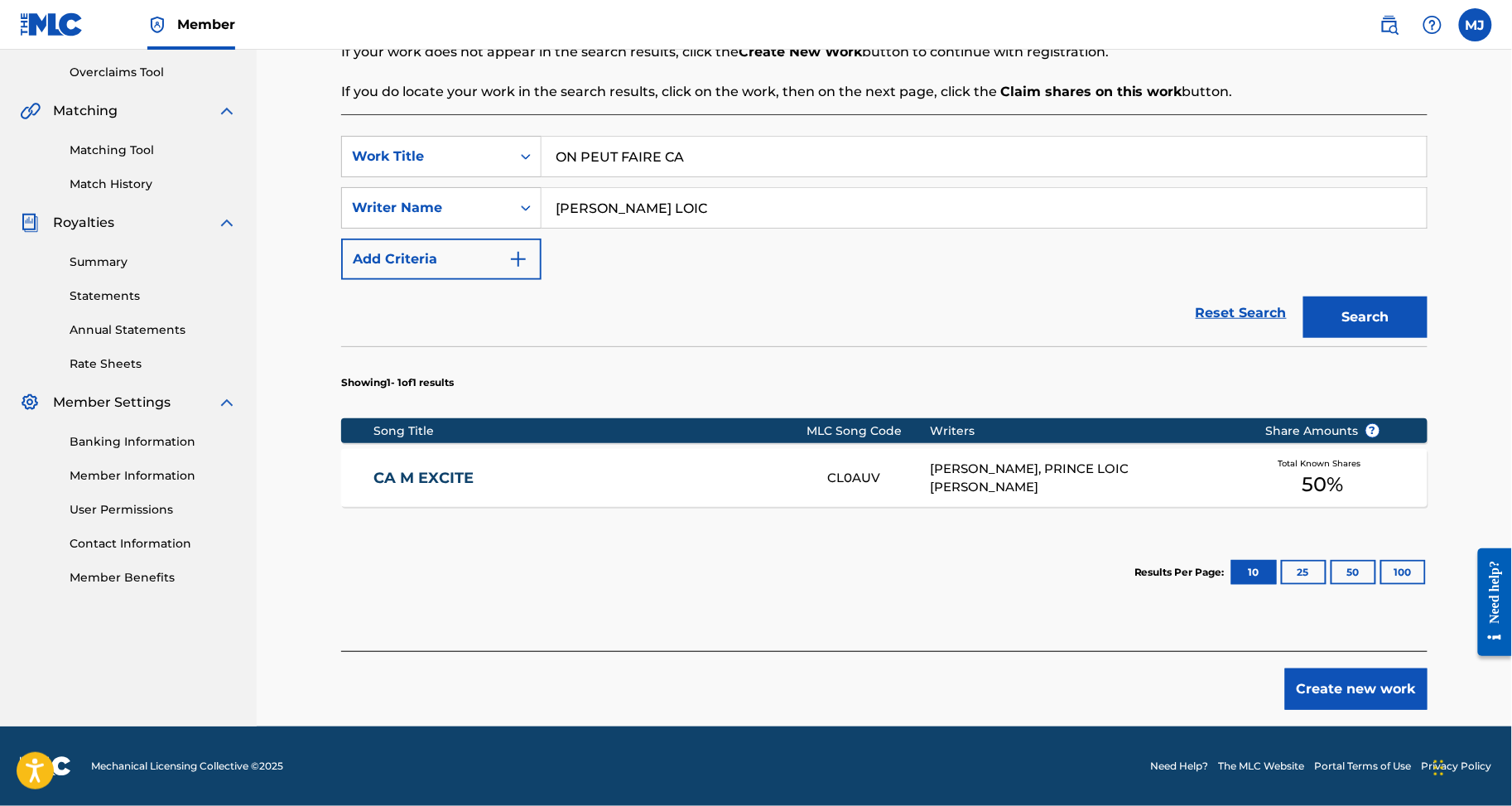
click at [1359, 710] on button "Create new work" at bounding box center [1356, 689] width 142 height 41
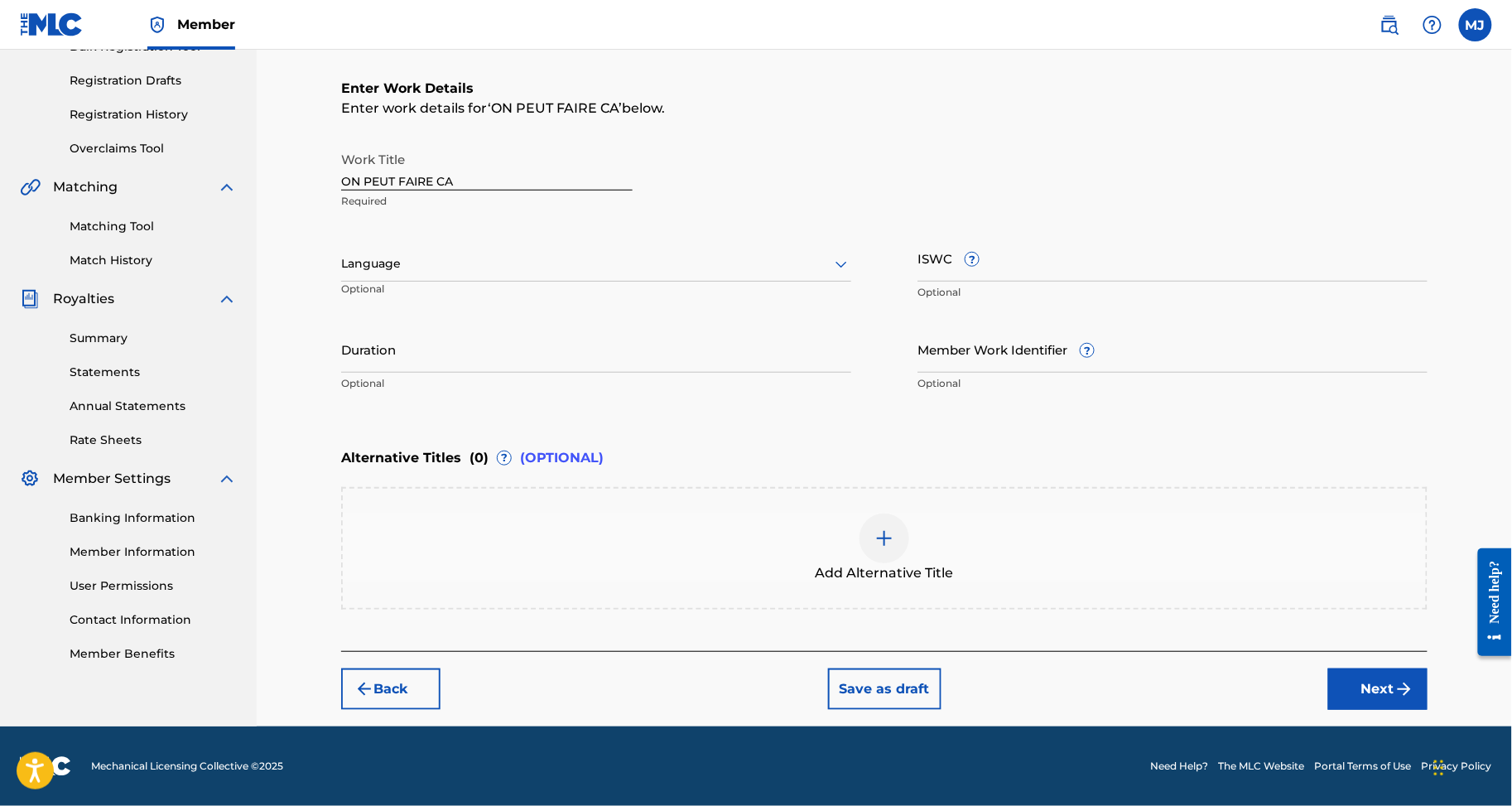
click at [1398, 673] on button "Next" at bounding box center [1378, 689] width 99 height 41
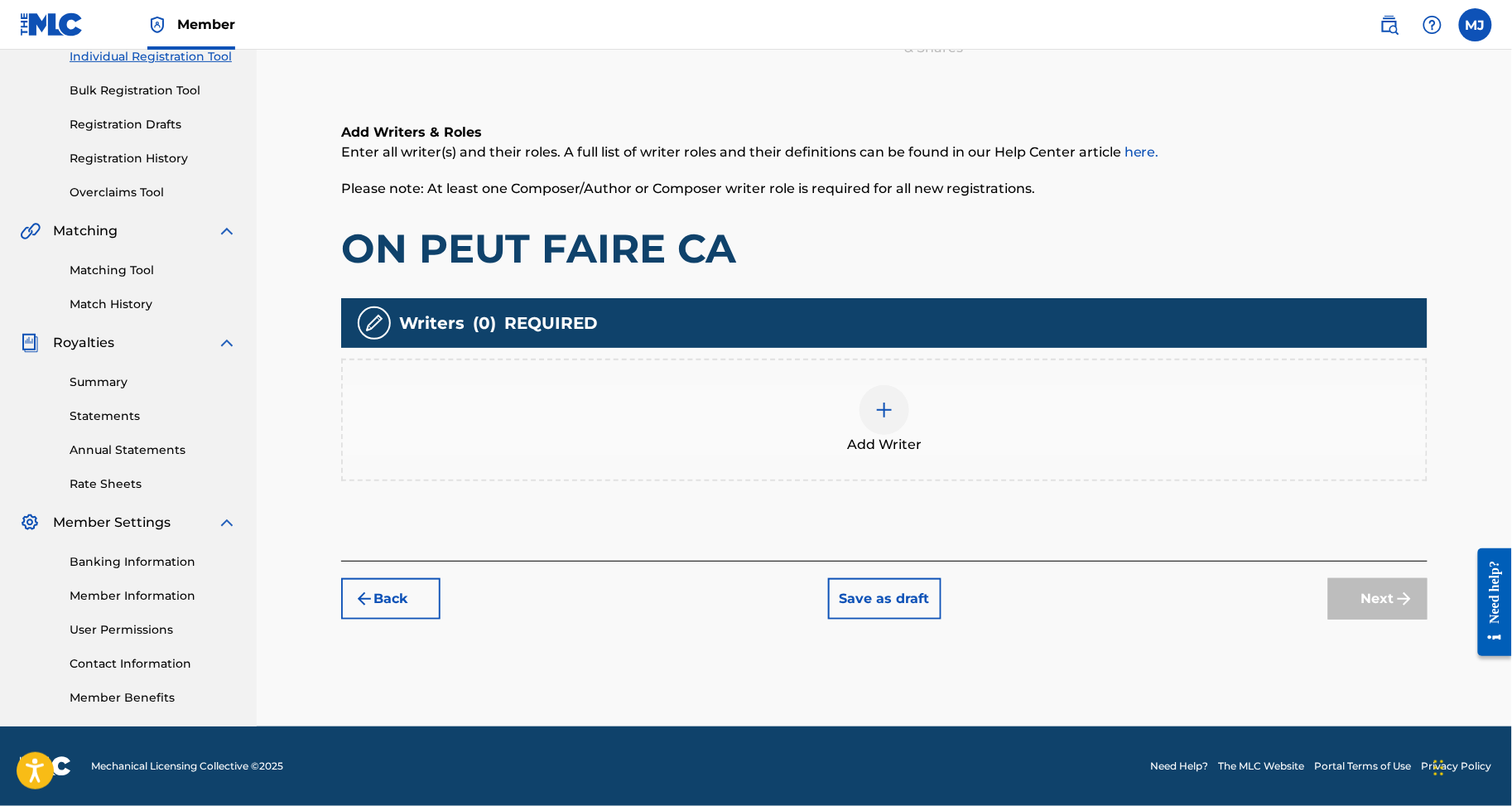
click at [1126, 406] on div "Add Writer" at bounding box center [884, 420] width 1086 height 122
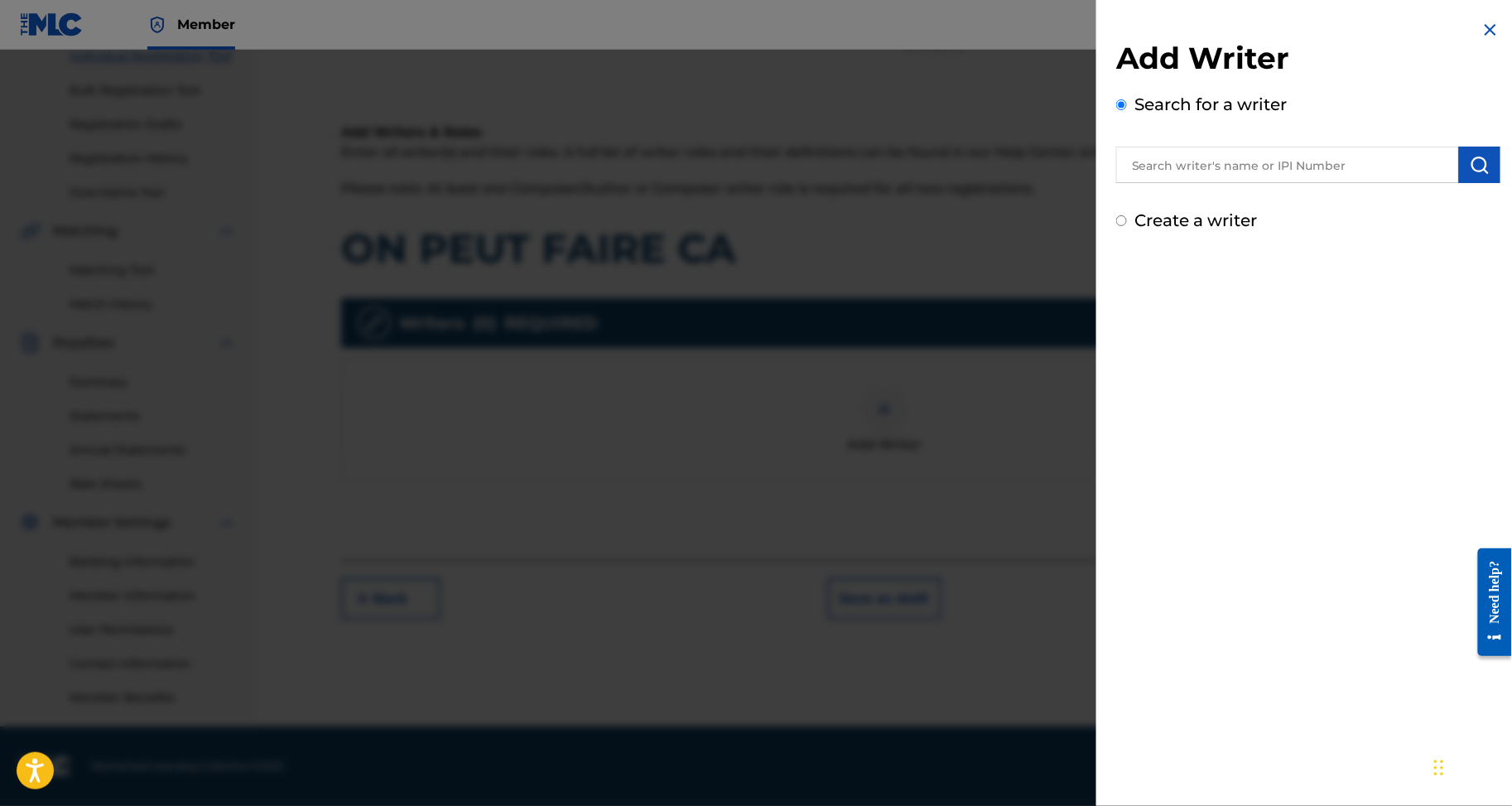
click at [1253, 169] on input "text" at bounding box center [1288, 164] width 343 height 36
paste input "AGAH PRINCE LOIC"
type input "AGAH PRINCE LOIC"
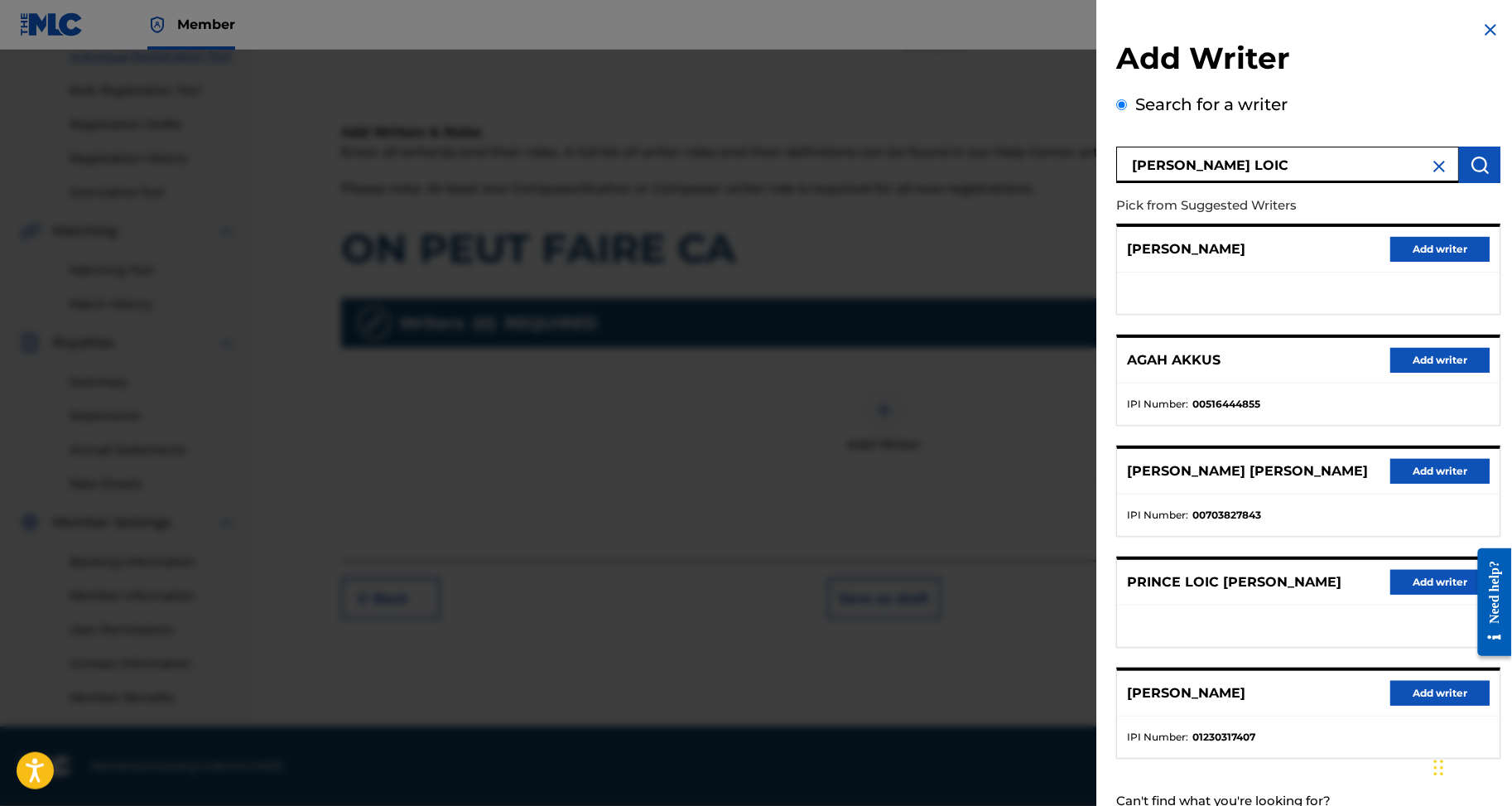
scroll to position [160, 0]
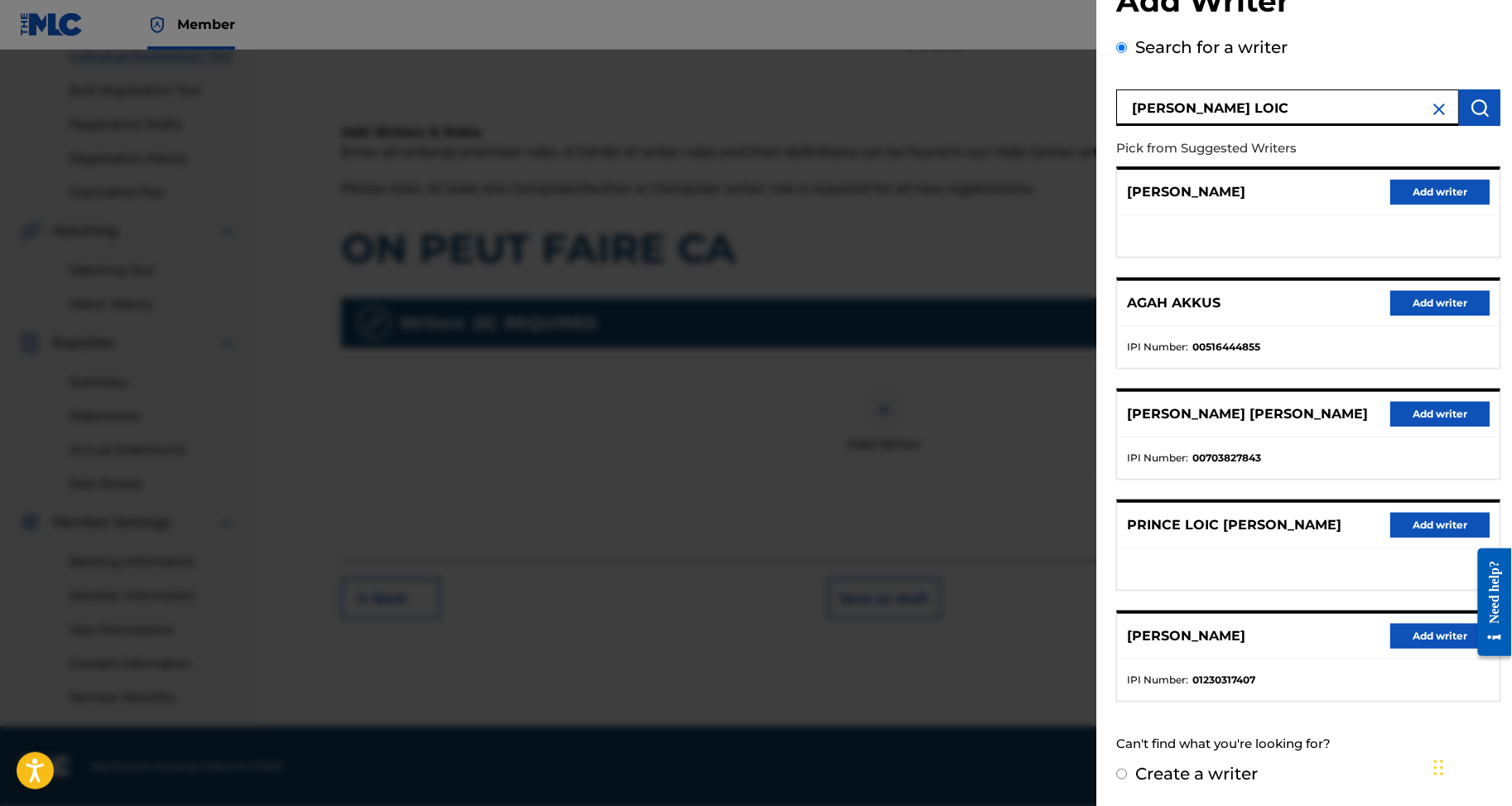
click at [1415, 513] on button "Add writer" at bounding box center [1440, 524] width 99 height 24
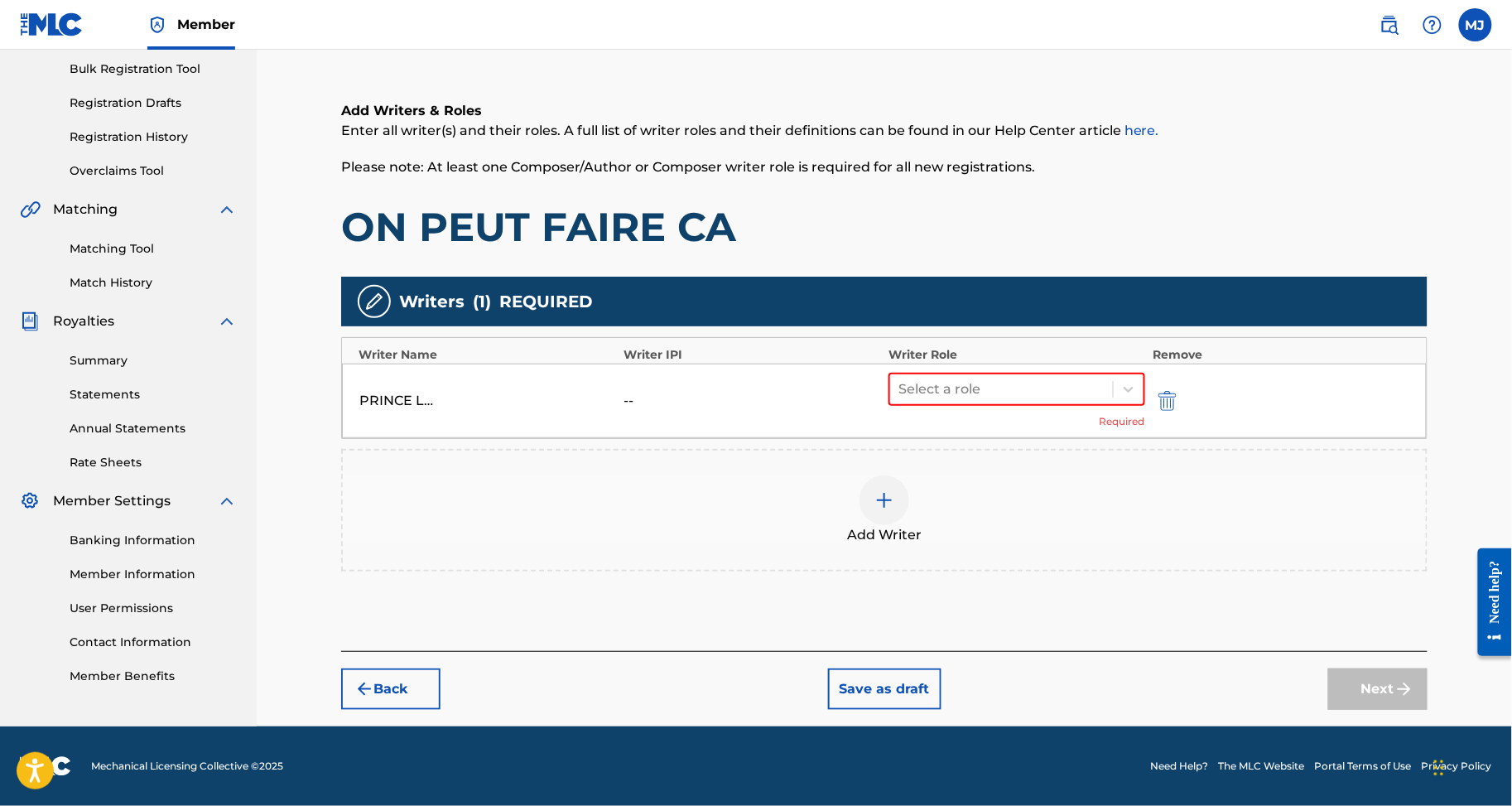
click at [1045, 363] on div "PRINCE LOIC EMILE AGAH -- Select a role Required" at bounding box center [884, 400] width 1085 height 74
click at [1043, 373] on div "Select a role" at bounding box center [1016, 389] width 257 height 33
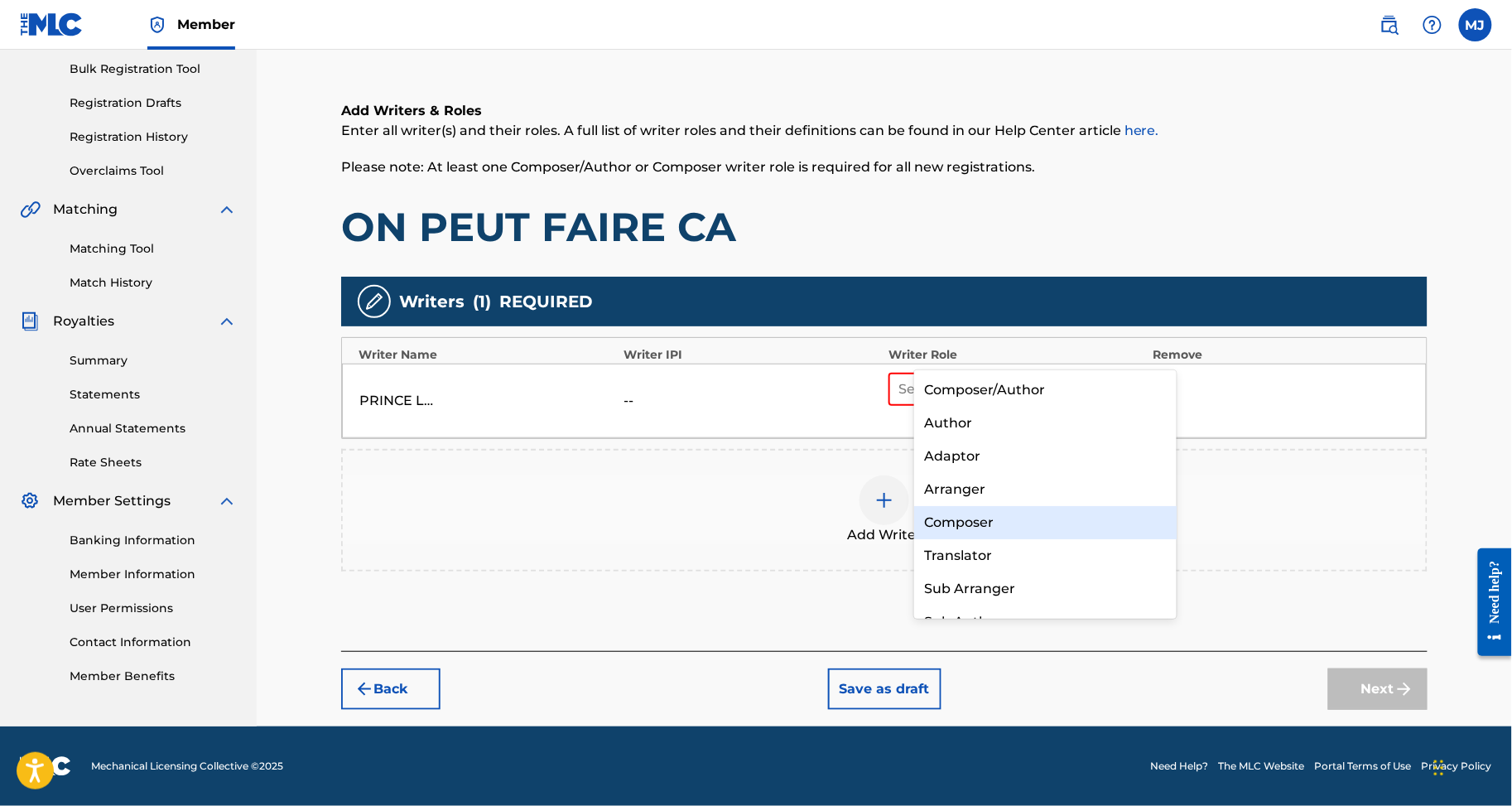
click at [962, 508] on div "Composer" at bounding box center [1045, 522] width 262 height 33
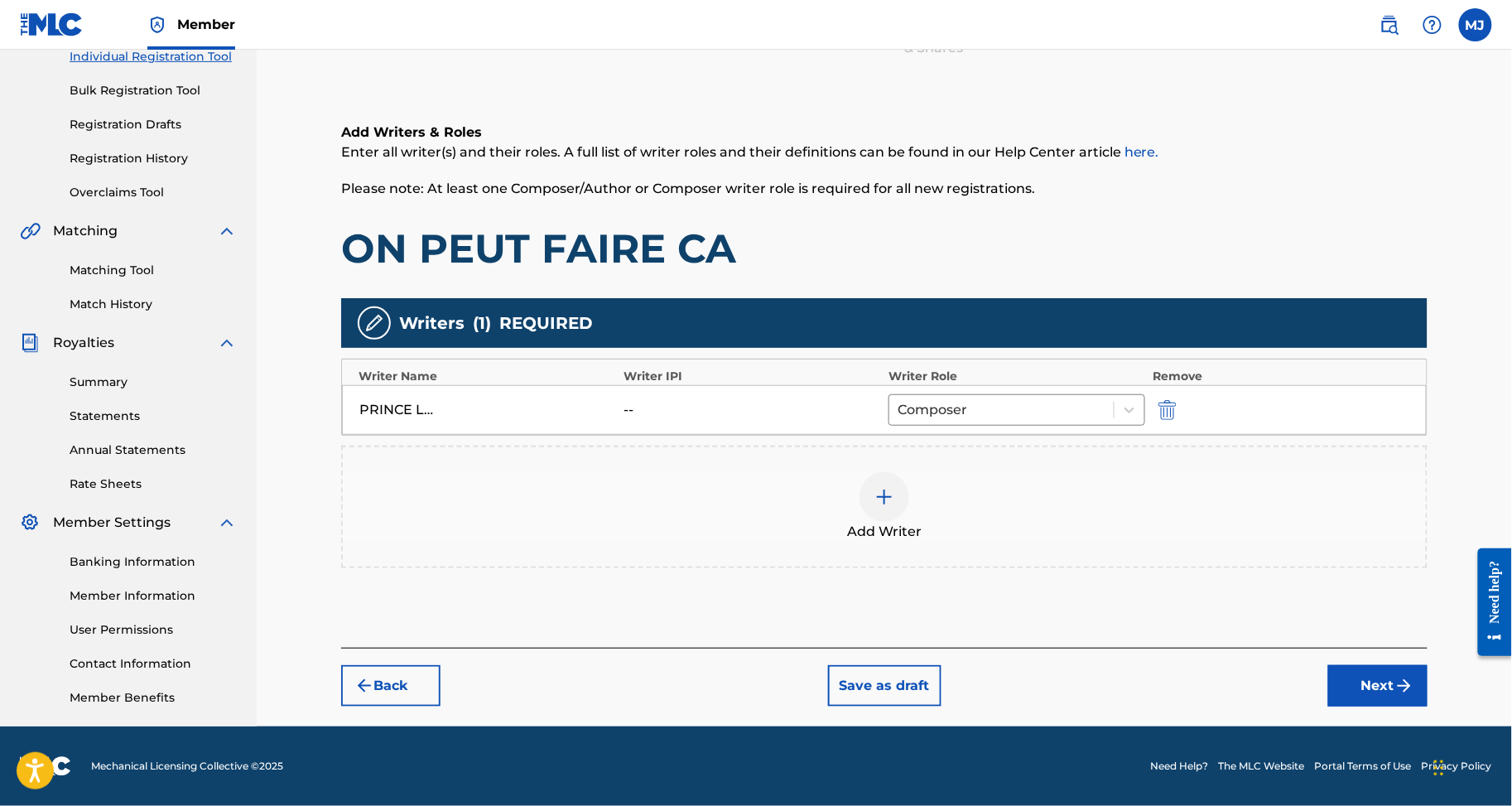
click at [1033, 472] on div "Add Writer" at bounding box center [884, 507] width 1083 height 70
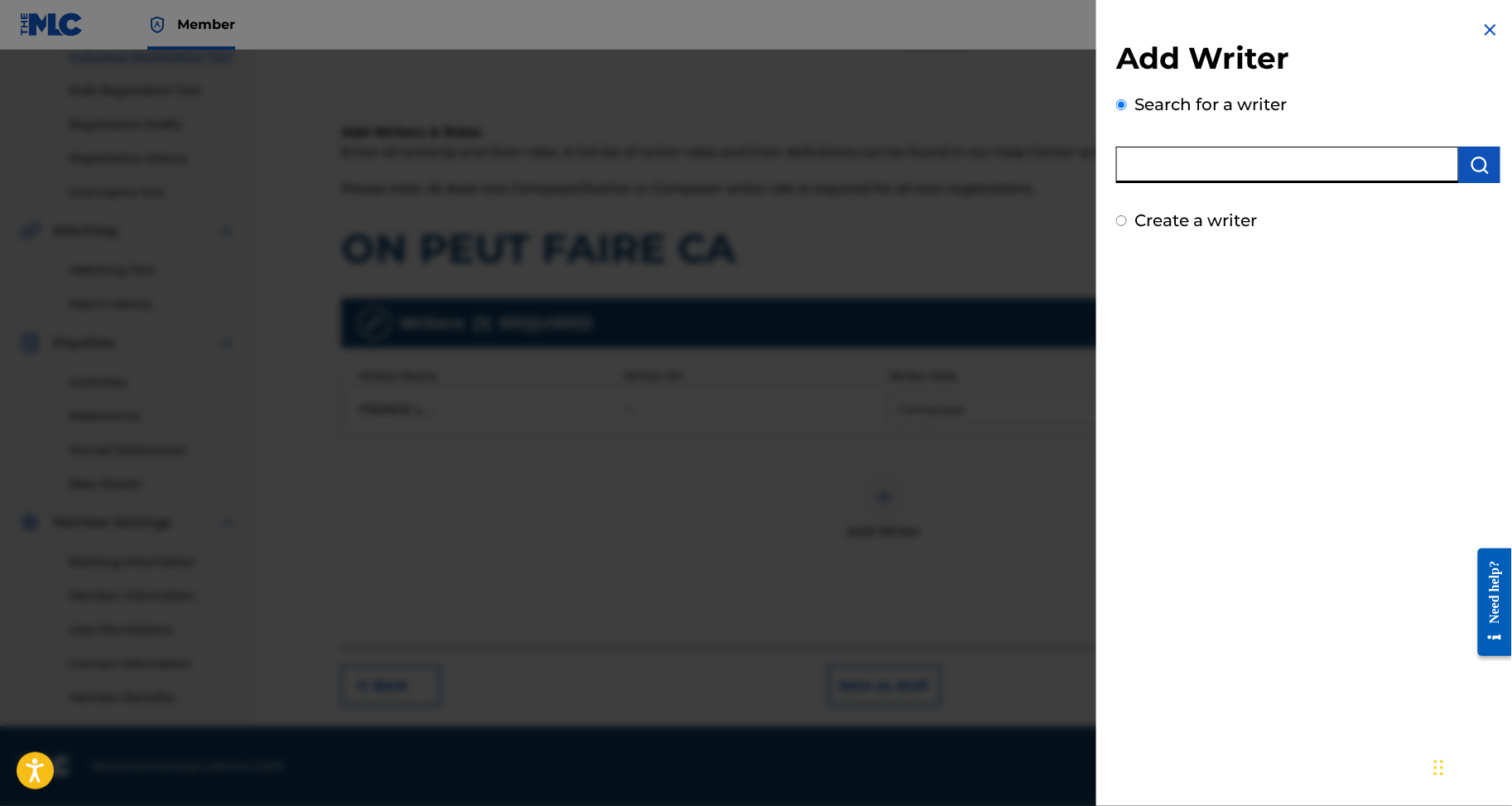
click at [1284, 178] on input "text" at bounding box center [1288, 164] width 343 height 36
paste input "OGOU FREJUSS-DECOSTHER JUNIOR"
type input "OGOU FREJUSS-DECOSTHER JUNIOR"
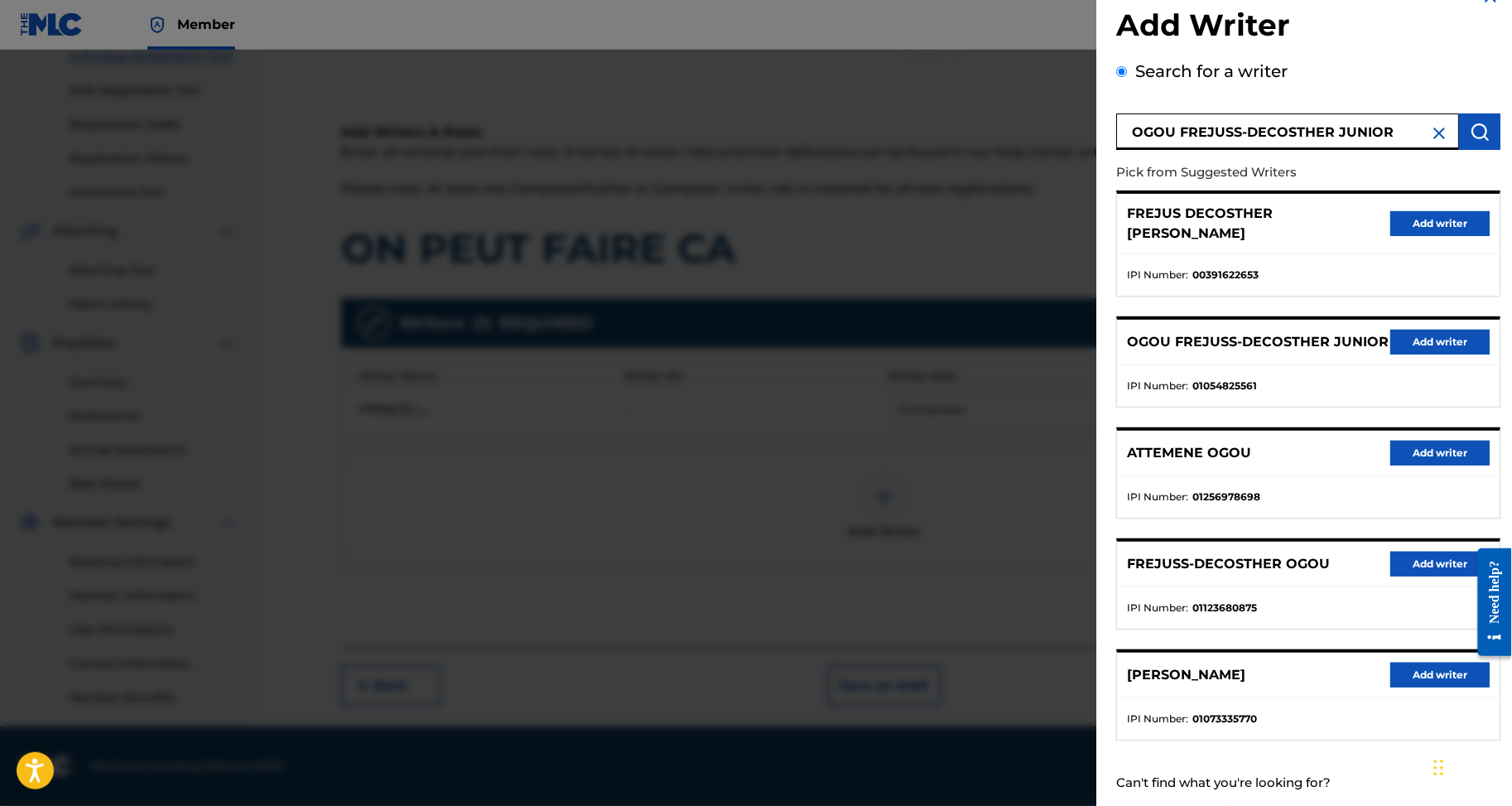
scroll to position [121, 0]
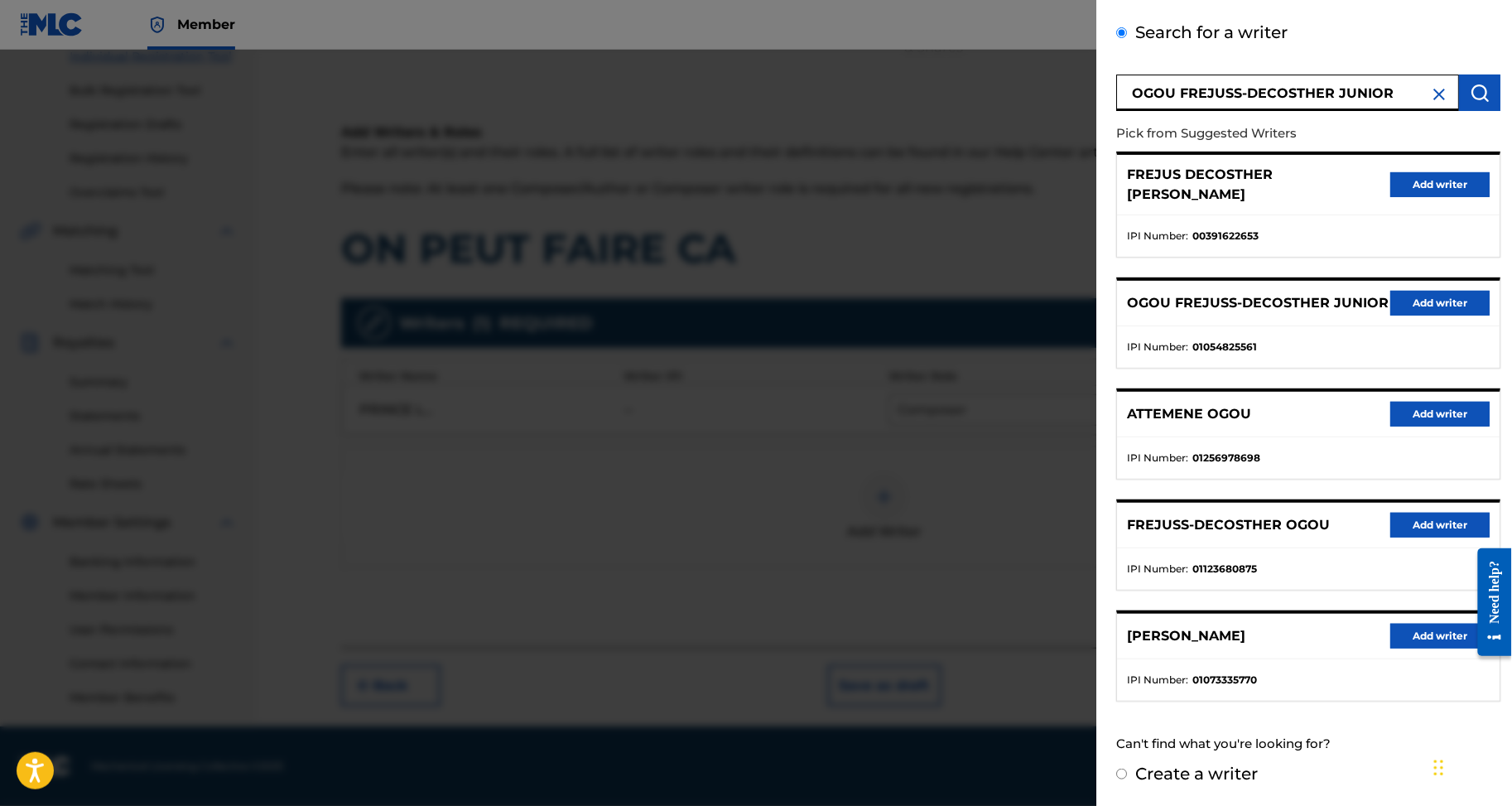
click at [1407, 172] on button "Add writer" at bounding box center [1440, 184] width 99 height 24
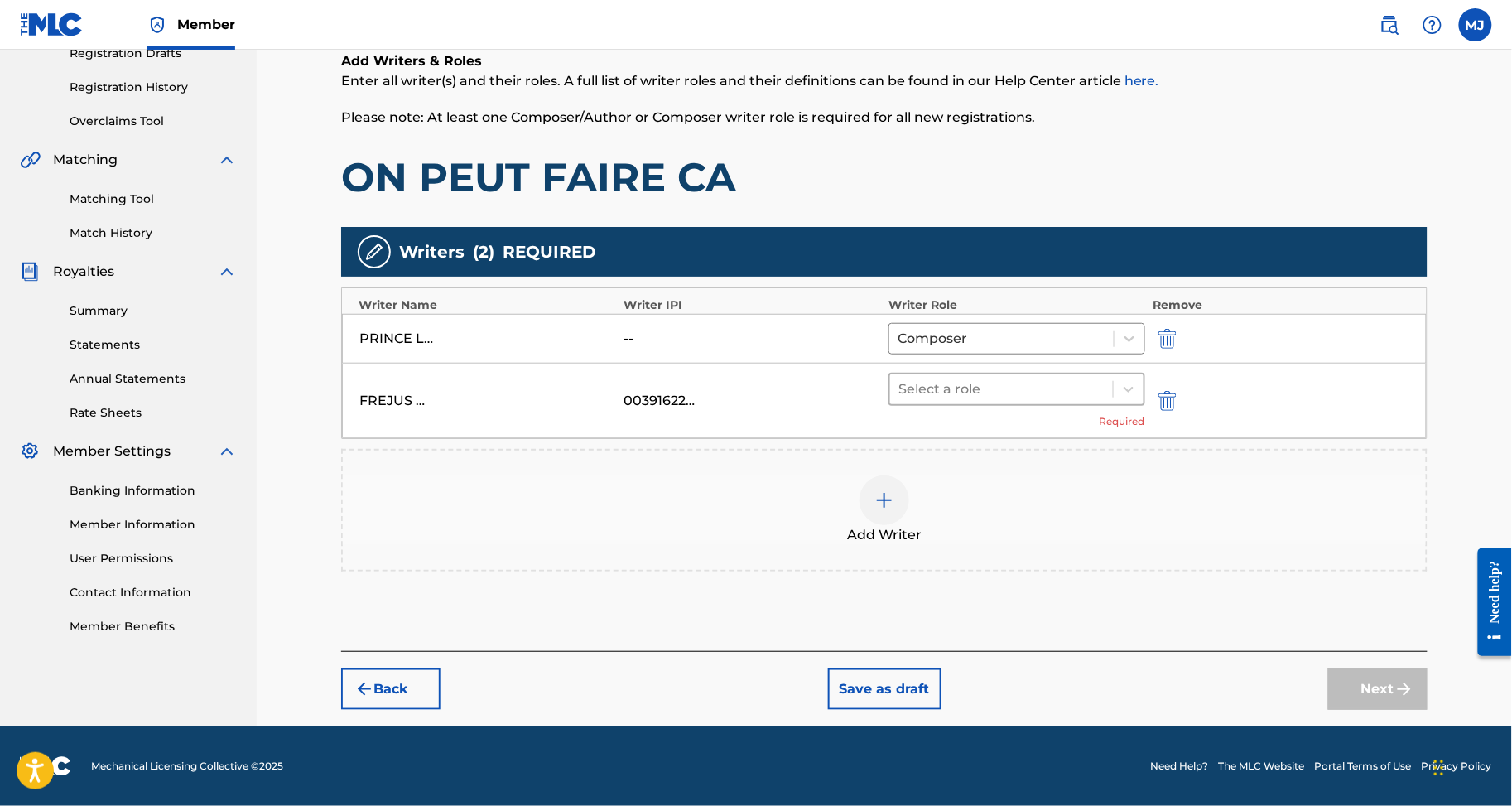
click at [968, 399] on div at bounding box center [1001, 390] width 206 height 24
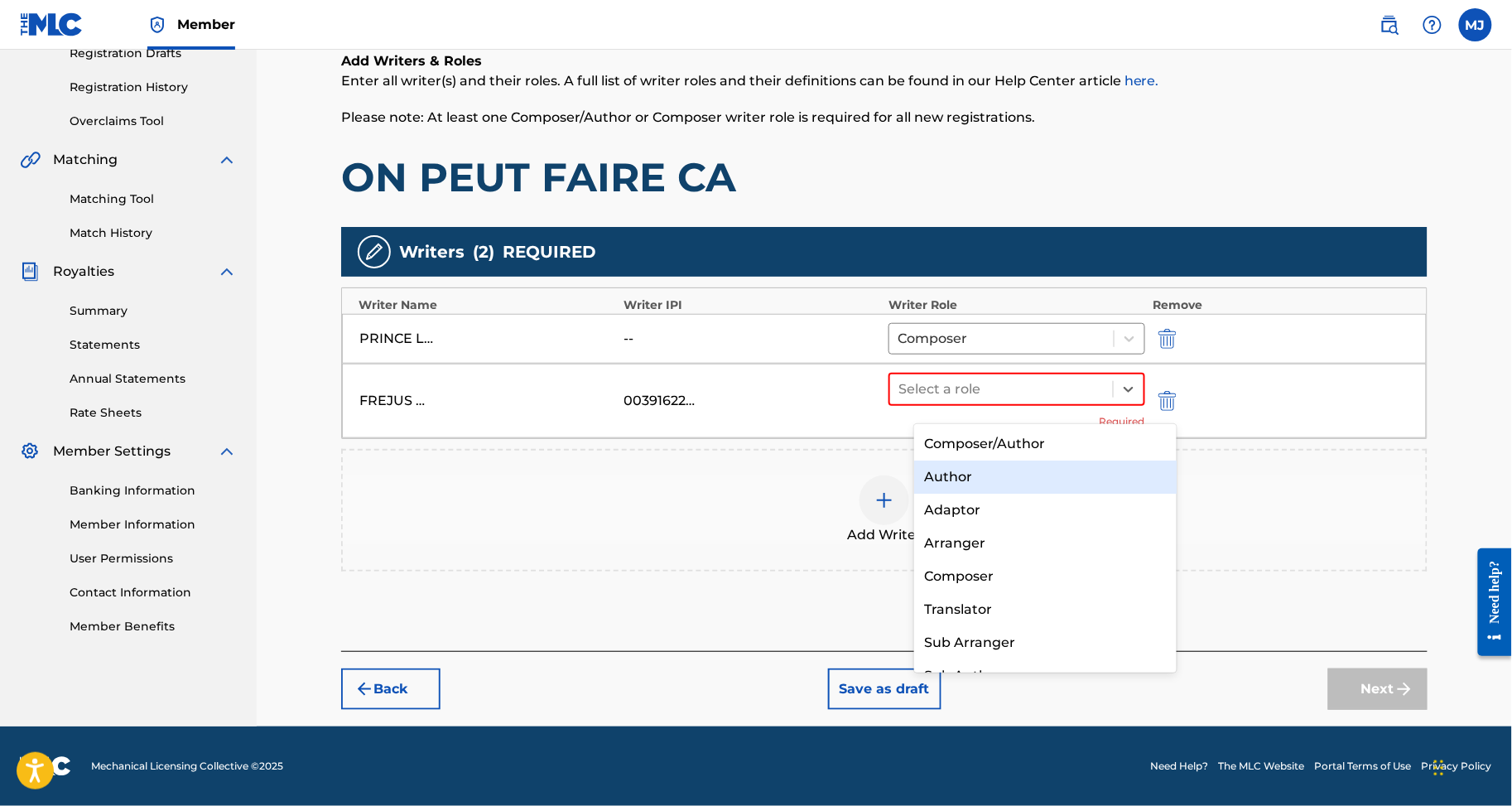
click at [954, 470] on div "Author" at bounding box center [1045, 476] width 262 height 33
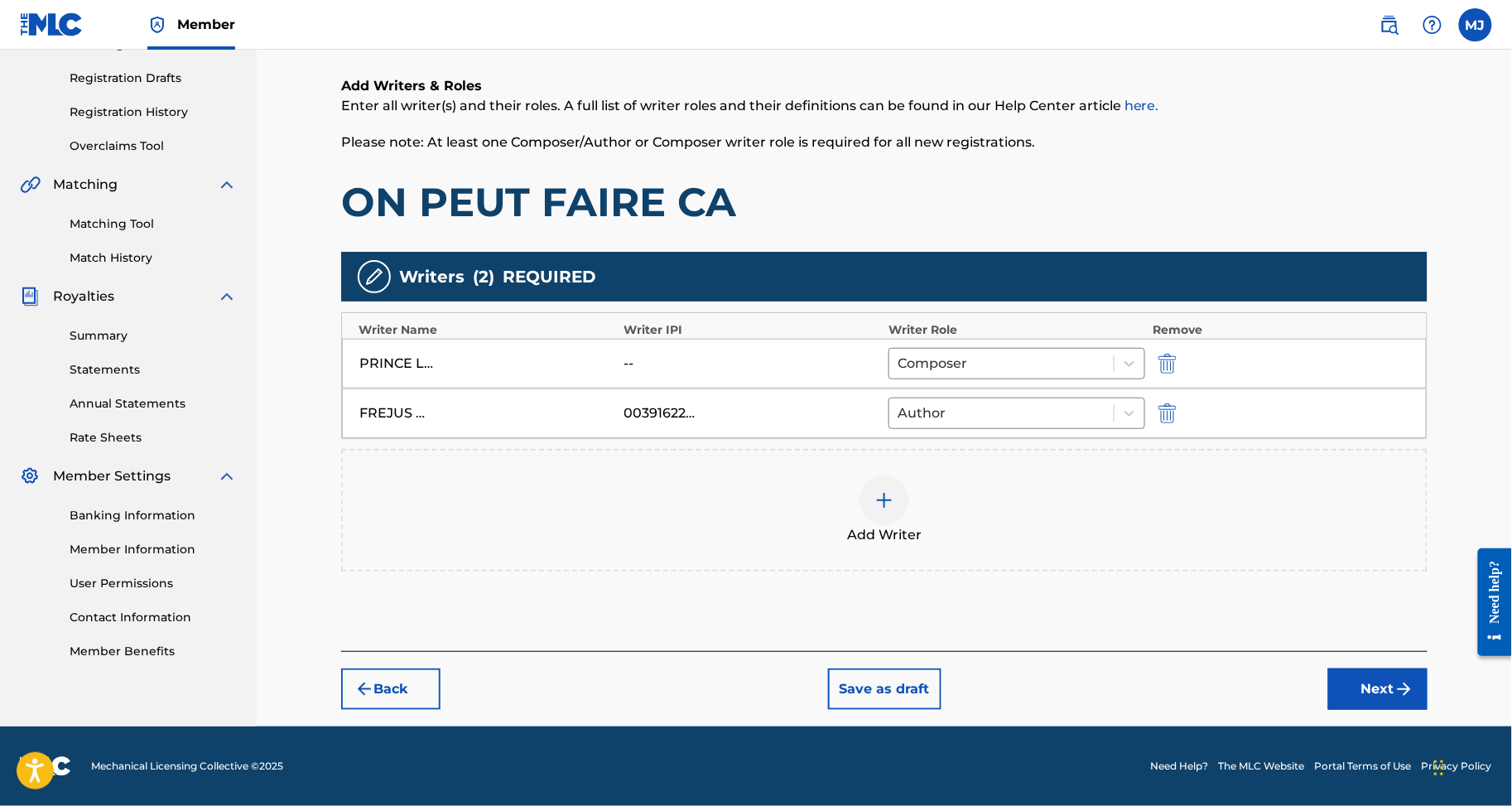
click at [880, 485] on div "Add Writer" at bounding box center [884, 510] width 1083 height 70
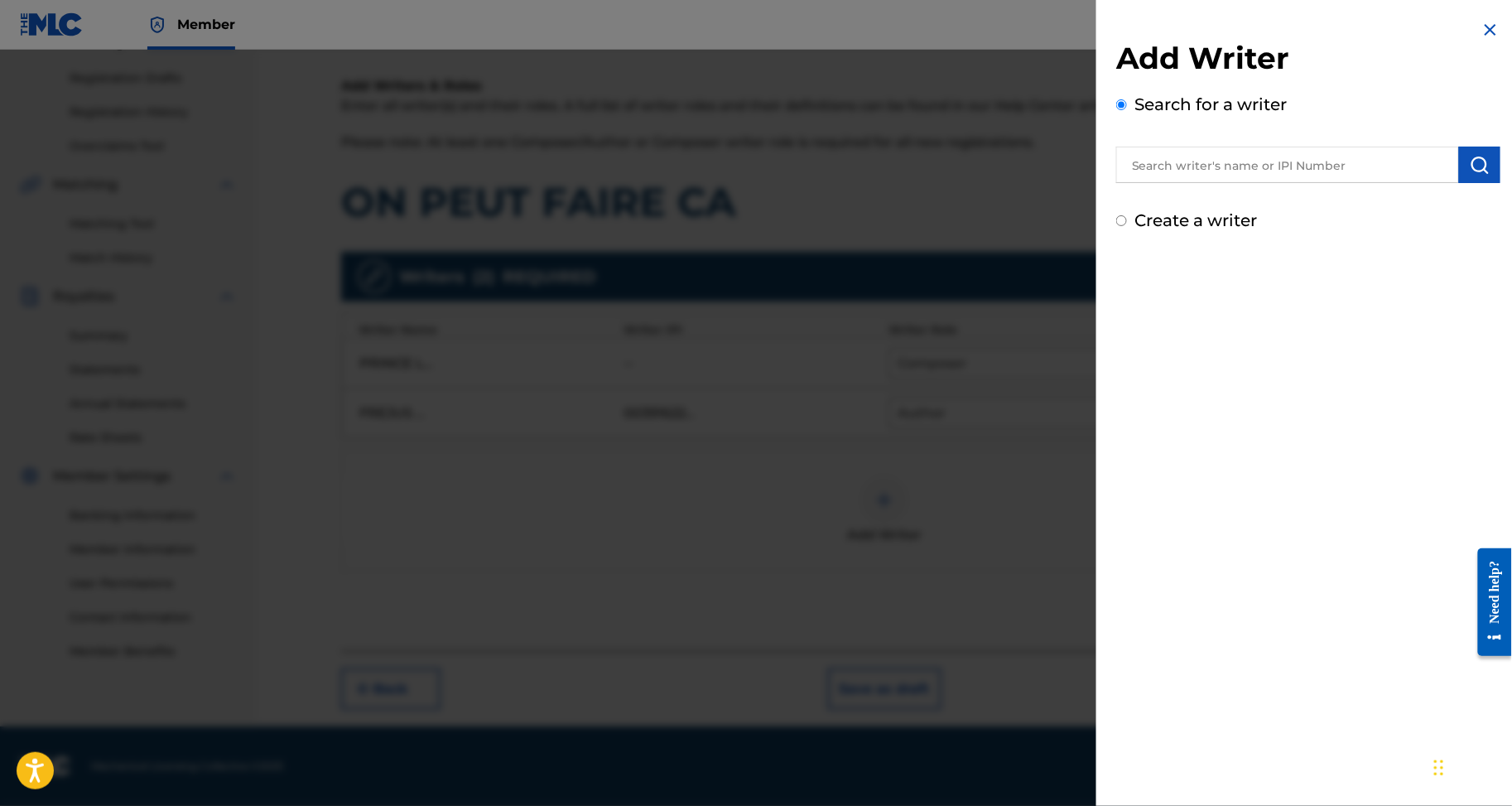
click at [1203, 162] on input "text" at bounding box center [1288, 164] width 343 height 36
paste input "BROU KOKO CAROLLE ANDREA"
type input "BROU KOKO CAROLLE ANDREA"
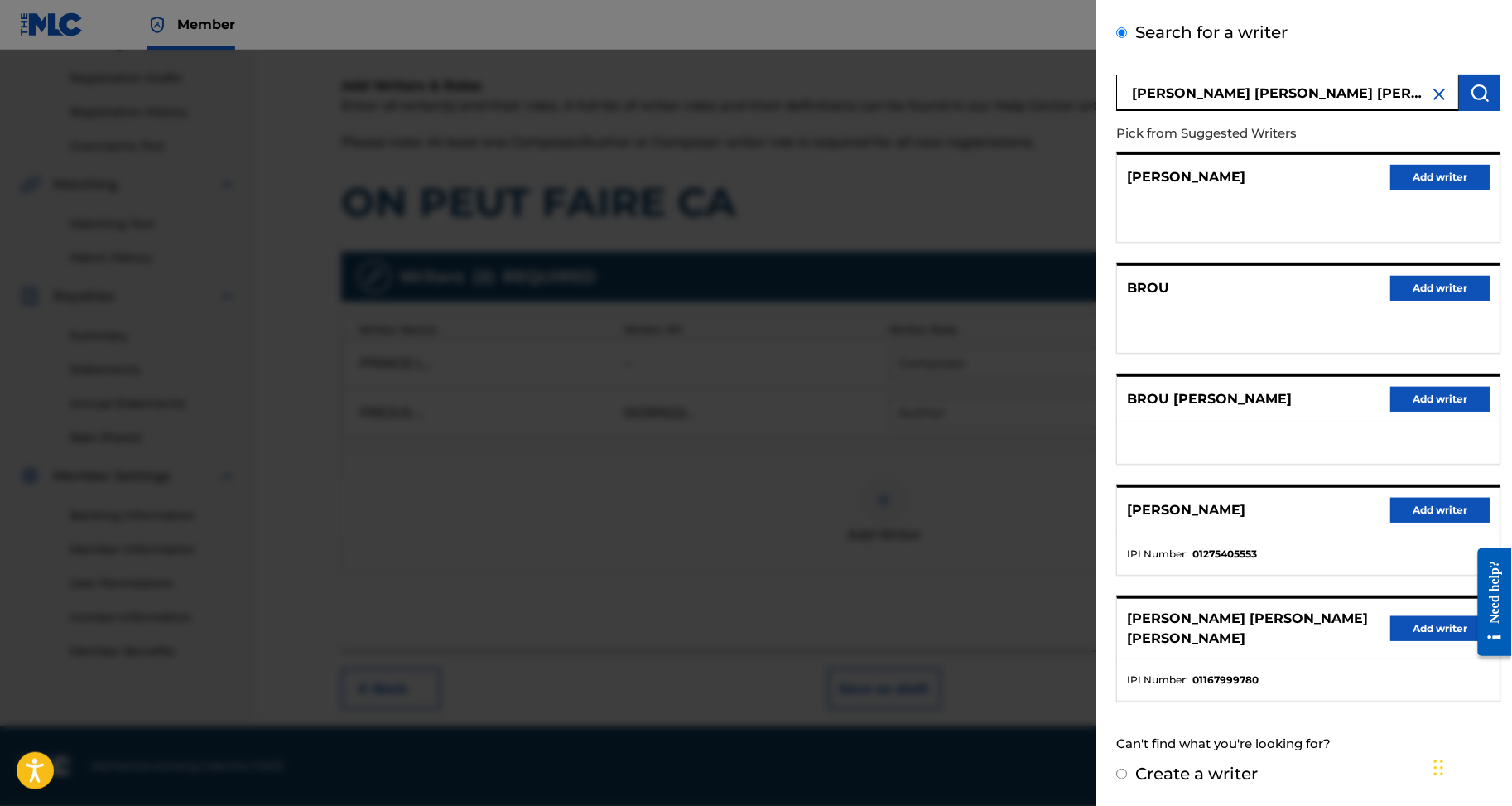
scroll to position [411, 0]
click at [1412, 626] on button "Add writer" at bounding box center [1440, 628] width 99 height 24
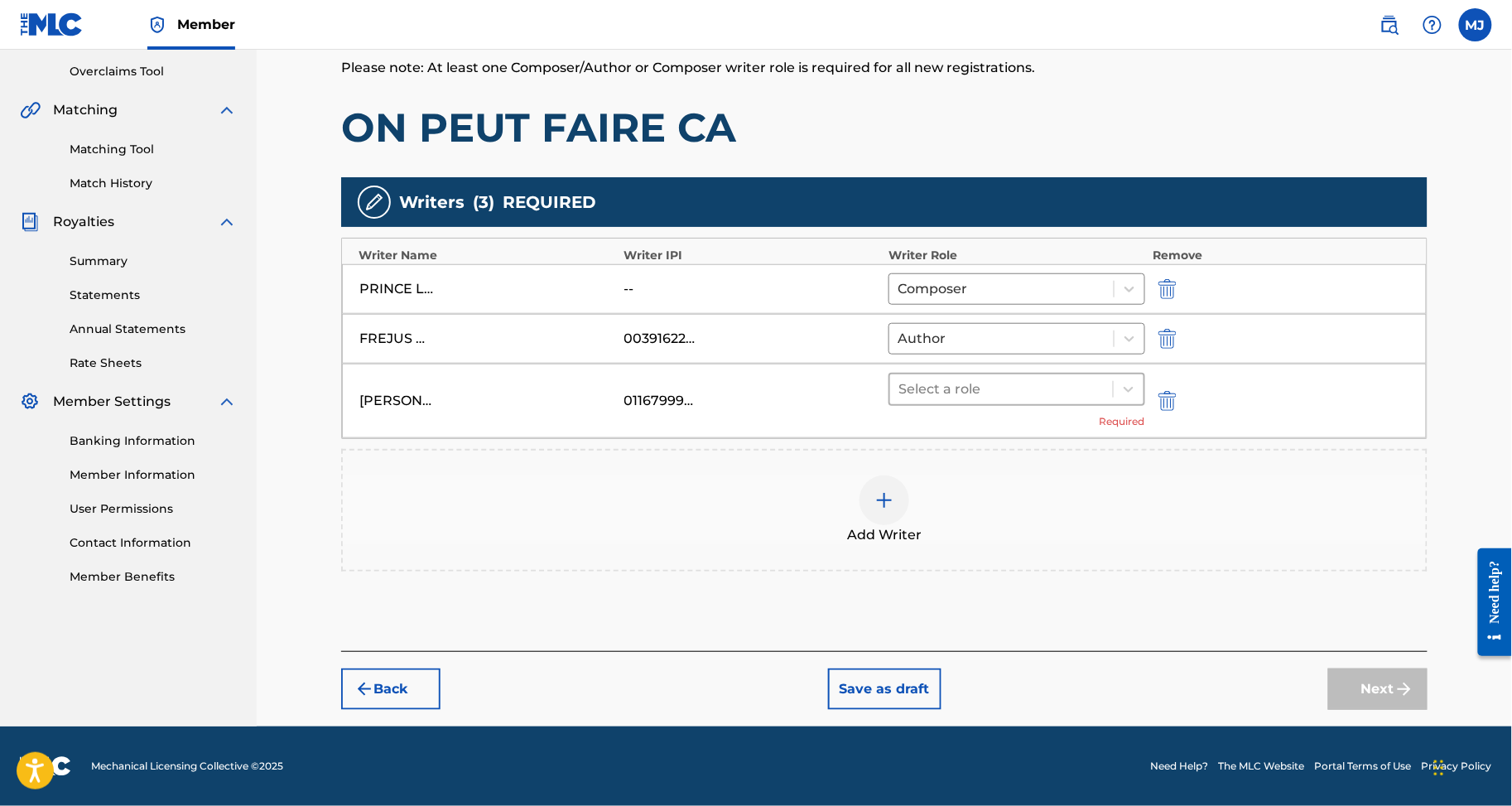
click at [1081, 401] on div at bounding box center [1001, 390] width 206 height 24
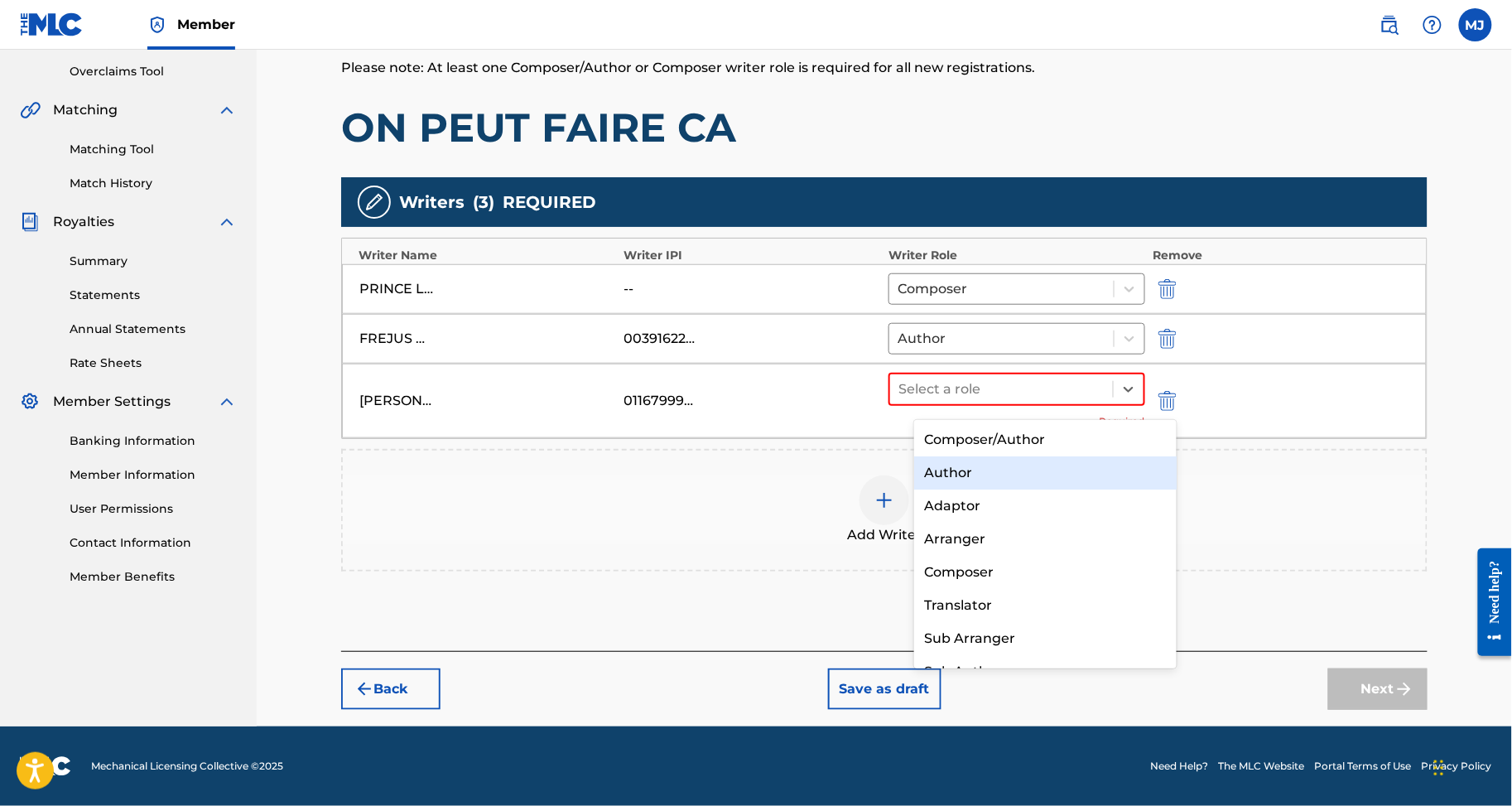
click at [1028, 476] on div "Author" at bounding box center [1045, 472] width 262 height 33
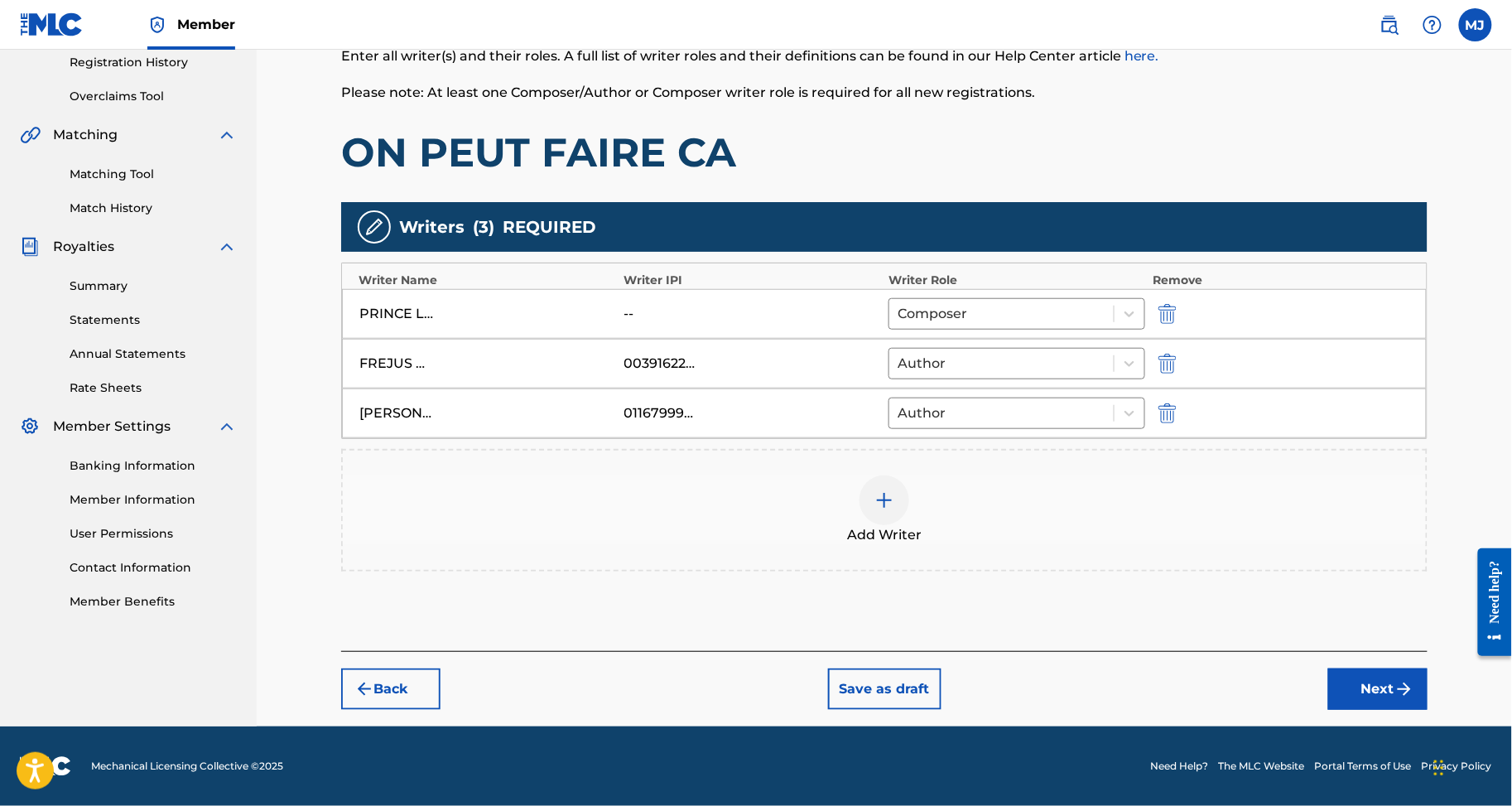
click at [1379, 708] on button "Next" at bounding box center [1378, 689] width 99 height 41
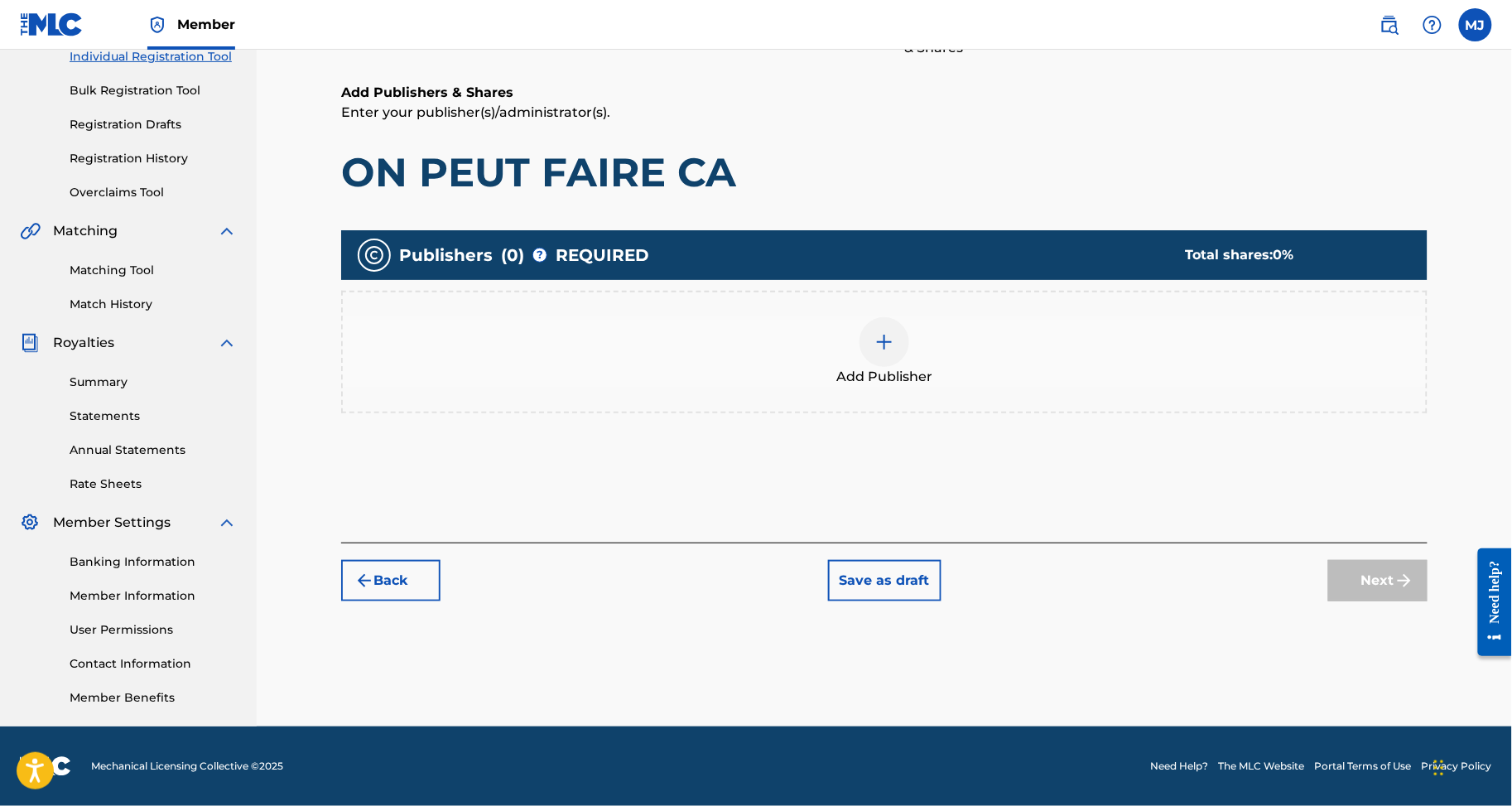
click at [1057, 346] on div "Add Publisher" at bounding box center [884, 352] width 1086 height 122
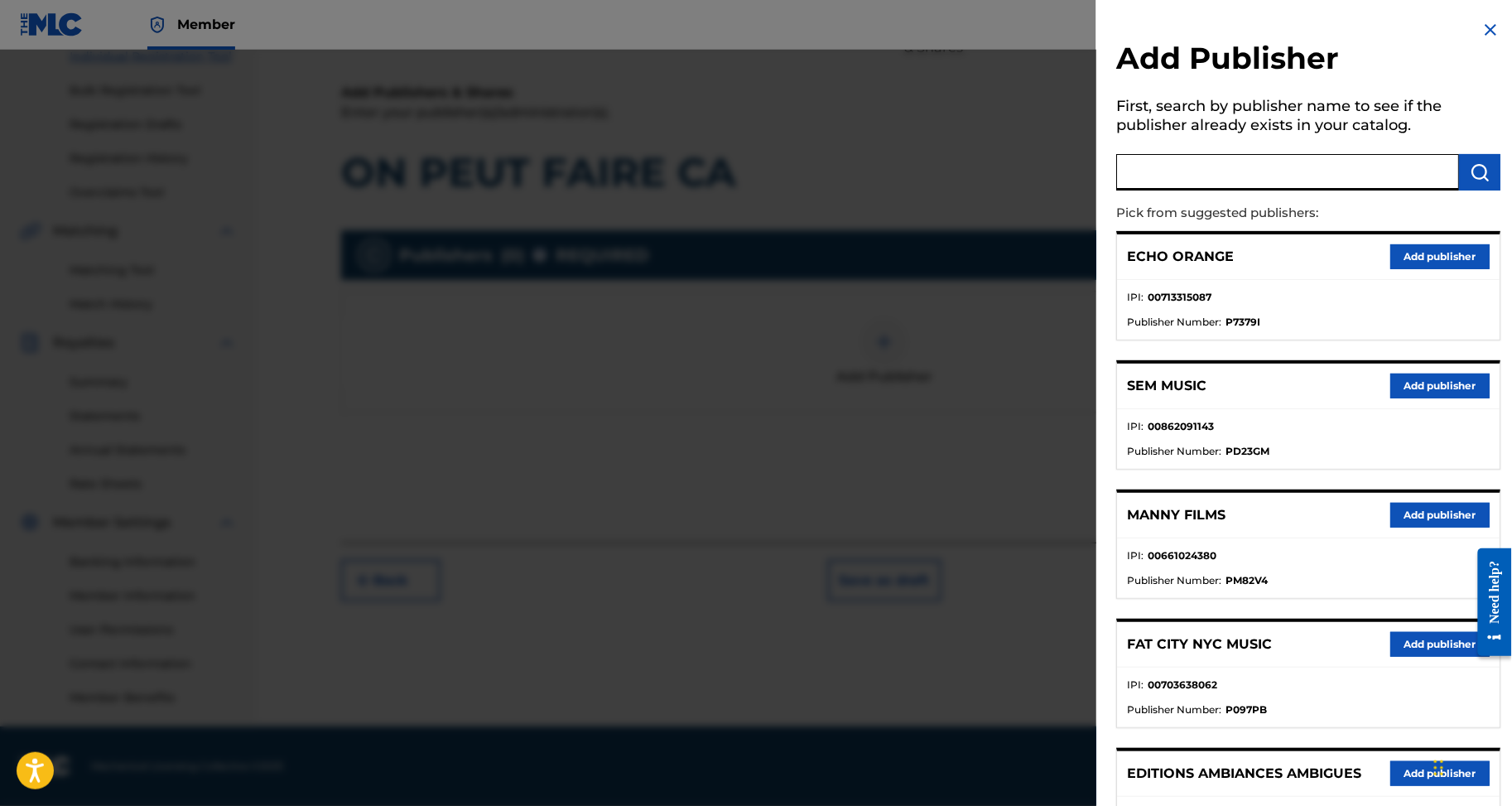
click at [1211, 191] on input "text" at bounding box center [1288, 172] width 343 height 36
type input "appeal"
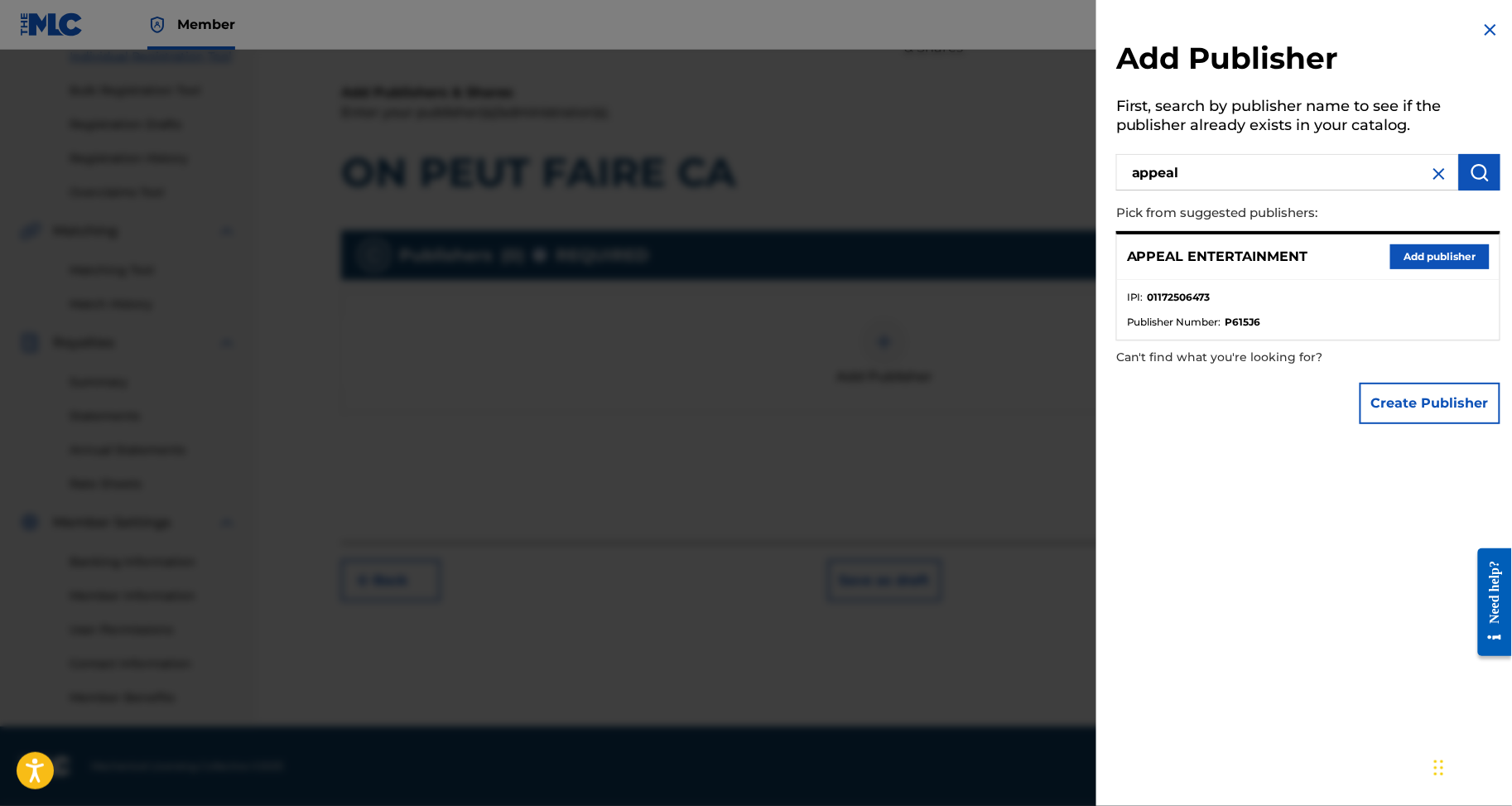
click at [1411, 263] on div "APPEAL ENTERTAINMENT Add publisher" at bounding box center [1309, 257] width 383 height 46
click at [1413, 269] on button "Add publisher" at bounding box center [1440, 256] width 99 height 24
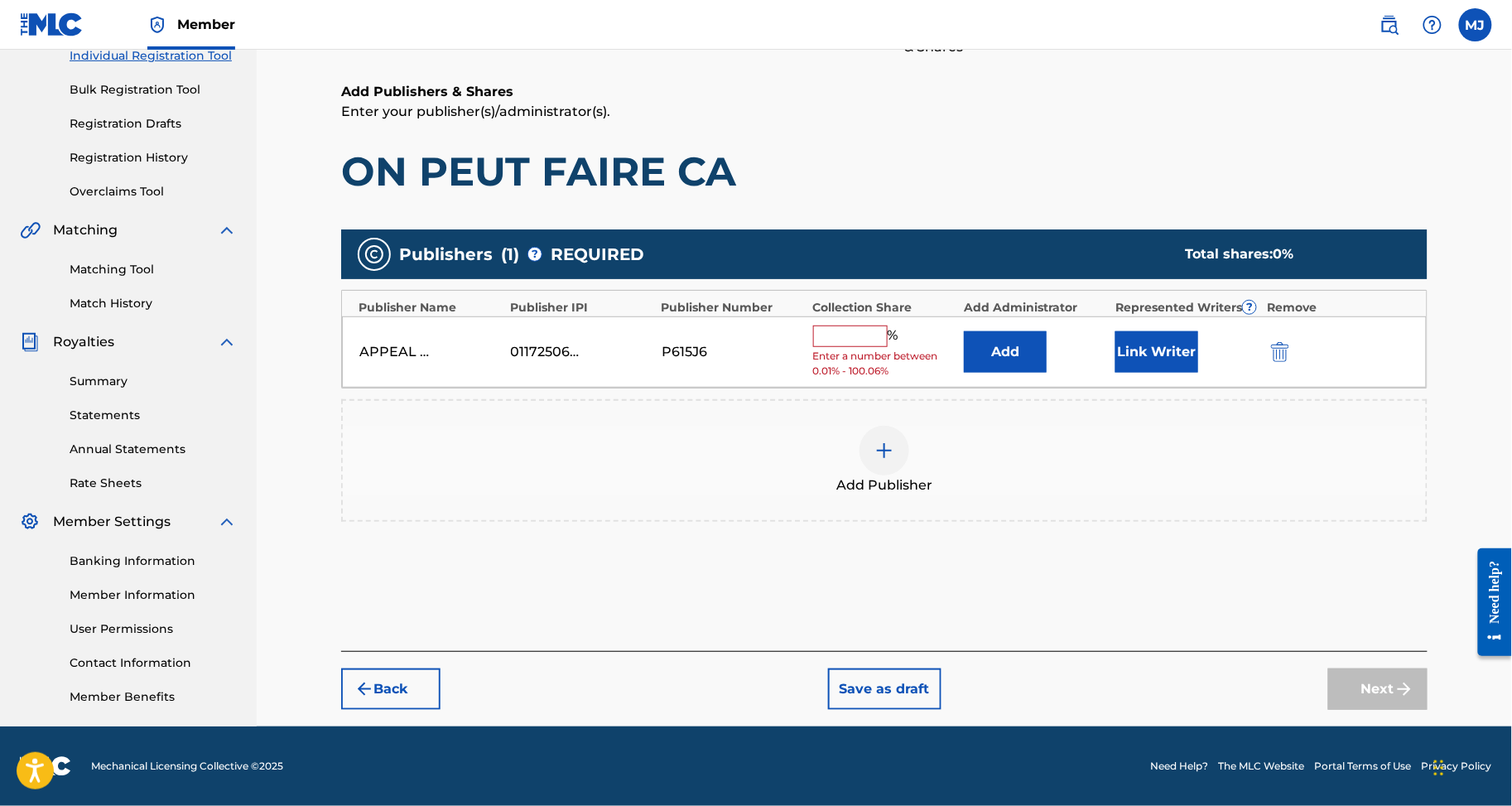
click at [1047, 331] on button "Add" at bounding box center [1005, 352] width 83 height 41
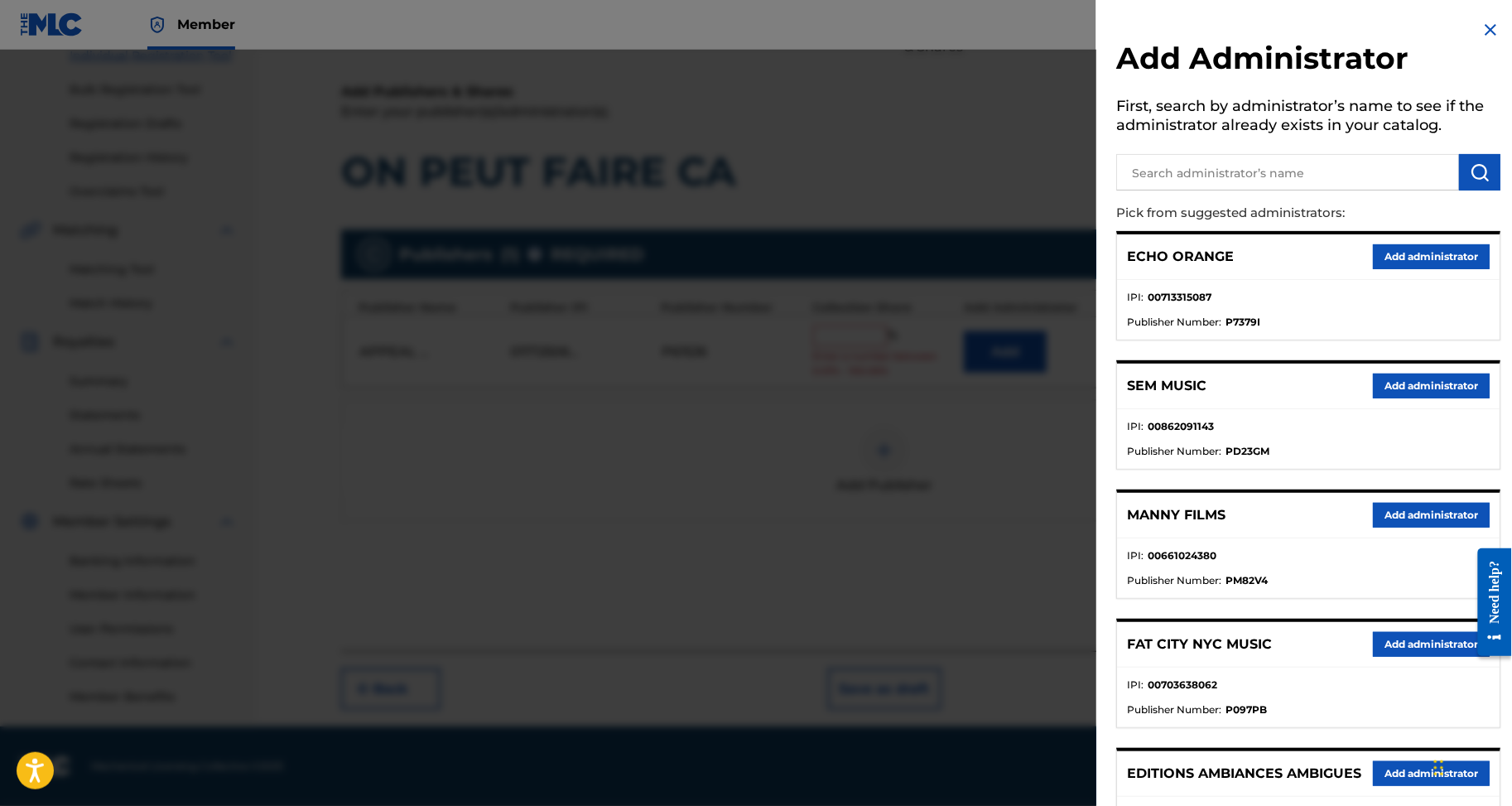
click at [1445, 267] on div "ECHO ORANGE Add administrator" at bounding box center [1309, 257] width 383 height 46
click at [1419, 269] on button "Add administrator" at bounding box center [1431, 256] width 117 height 24
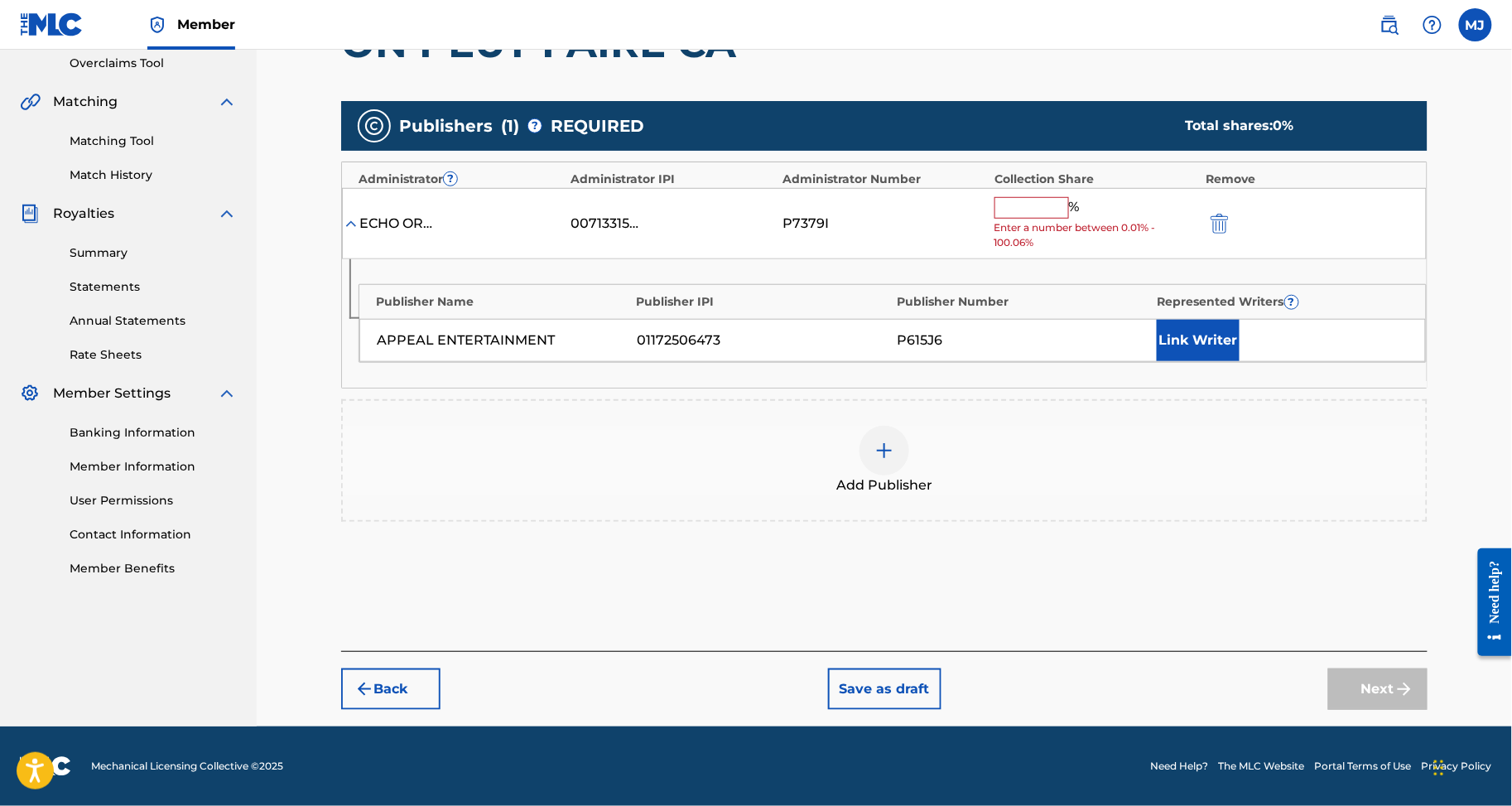
click at [1064, 218] on input "text" at bounding box center [1032, 208] width 74 height 22
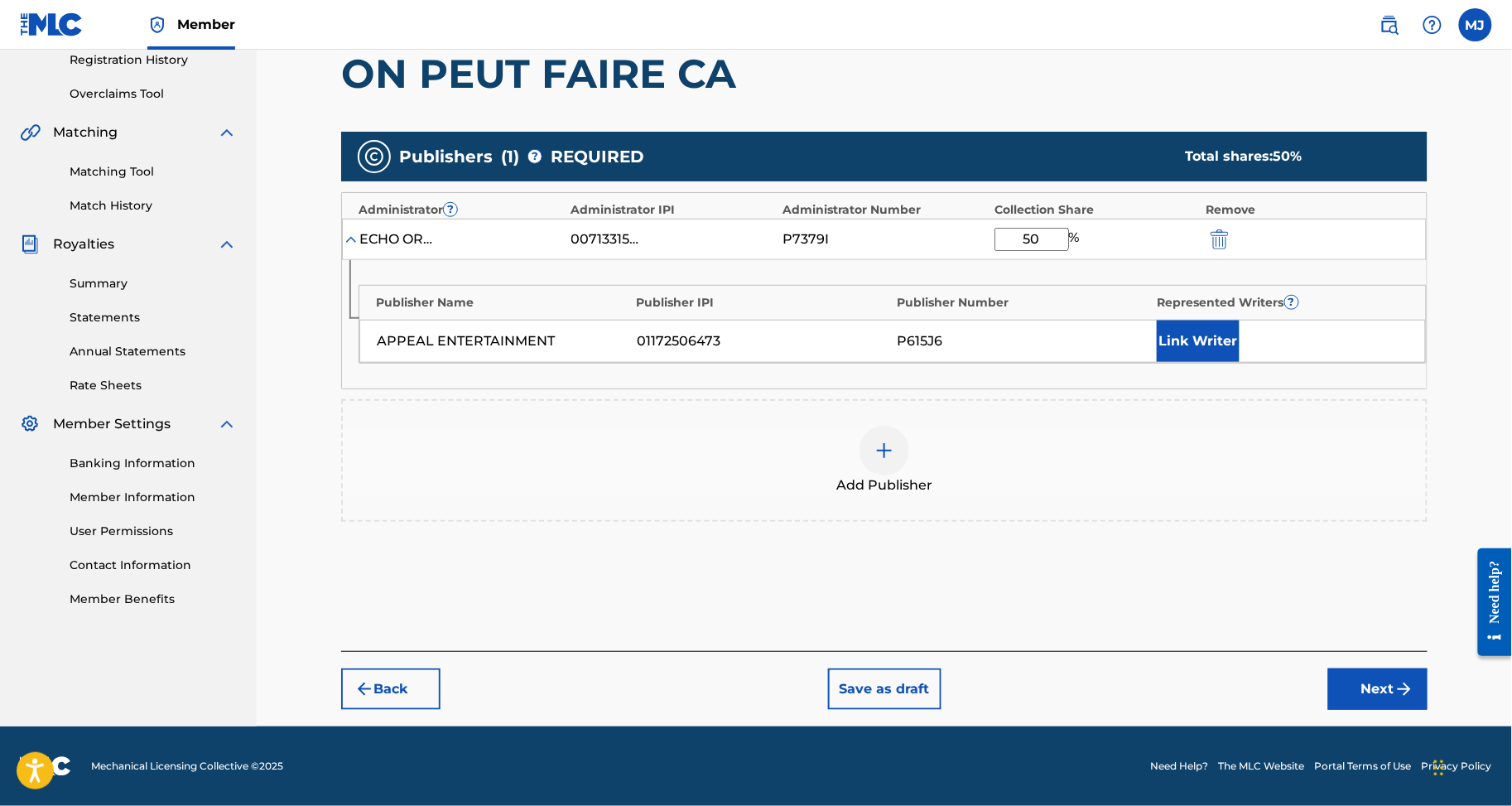
type input "50"
click at [1210, 362] on button "Link Writer" at bounding box center [1198, 341] width 83 height 41
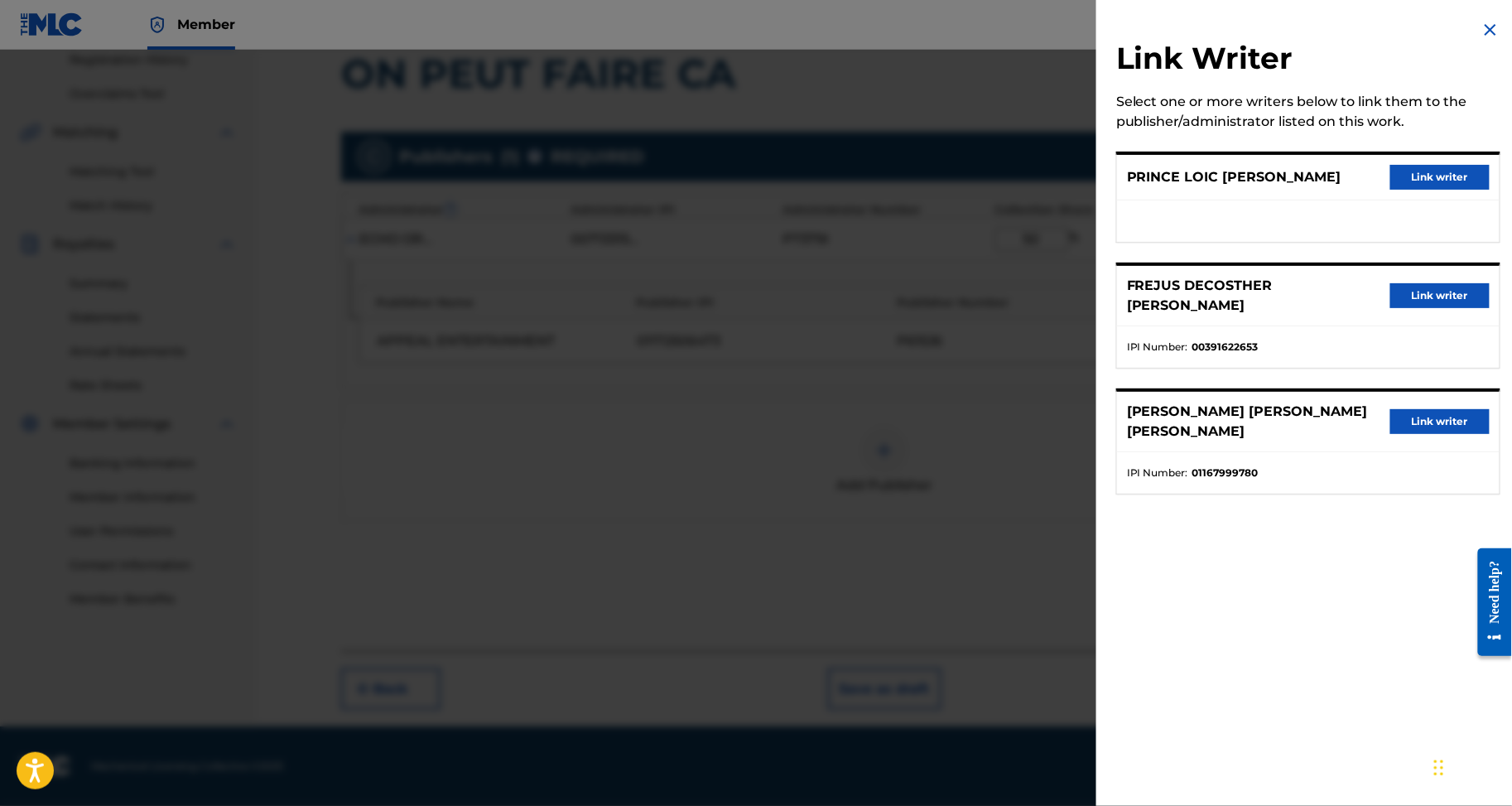
click at [1418, 434] on button "Link writer" at bounding box center [1440, 421] width 99 height 24
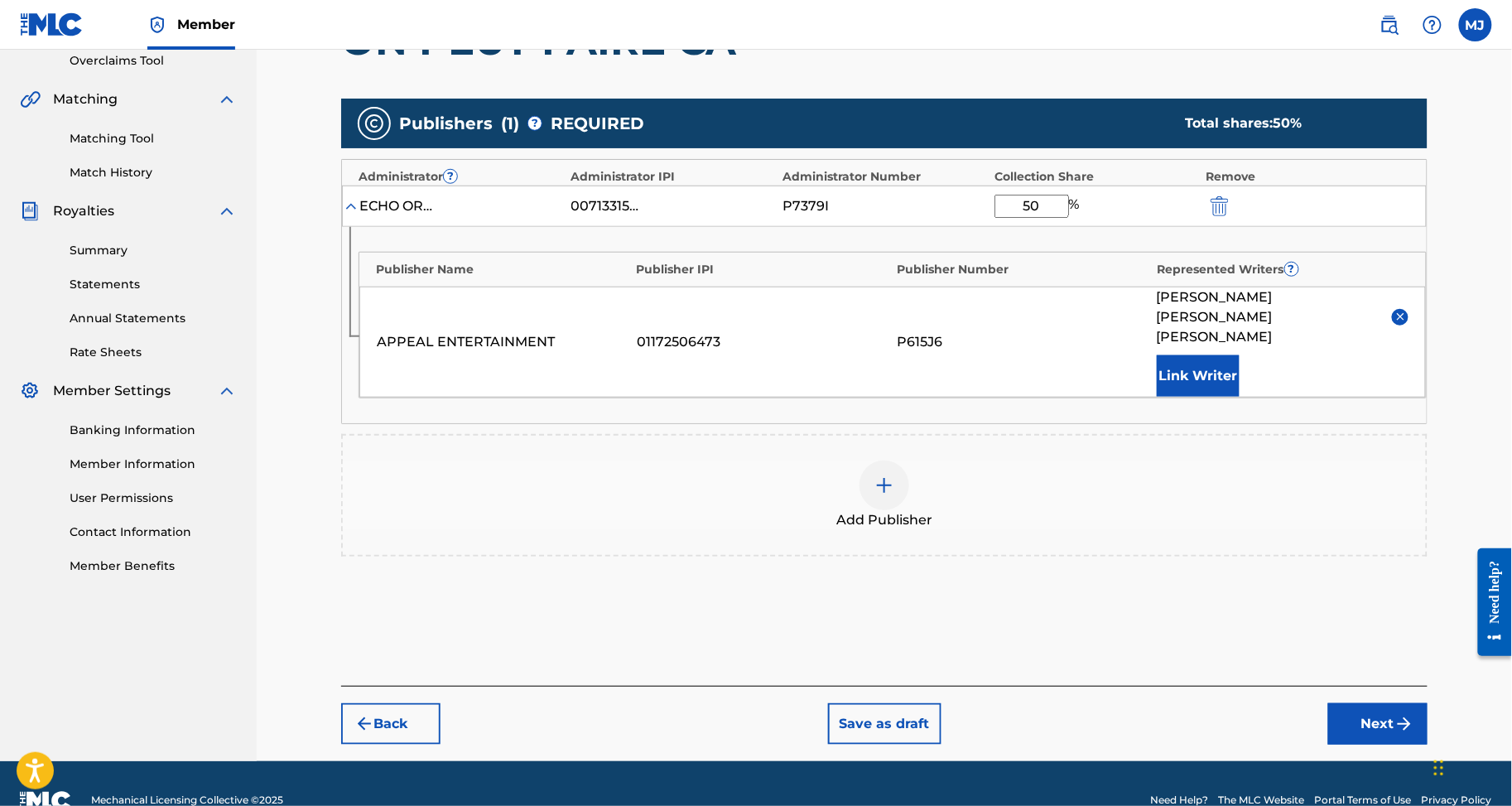
click at [1222, 377] on div "BROU KOKO CAROLLE ANDREA Link Writer" at bounding box center [1283, 342] width 252 height 110
click at [1233, 394] on button "Link Writer" at bounding box center [1198, 376] width 83 height 41
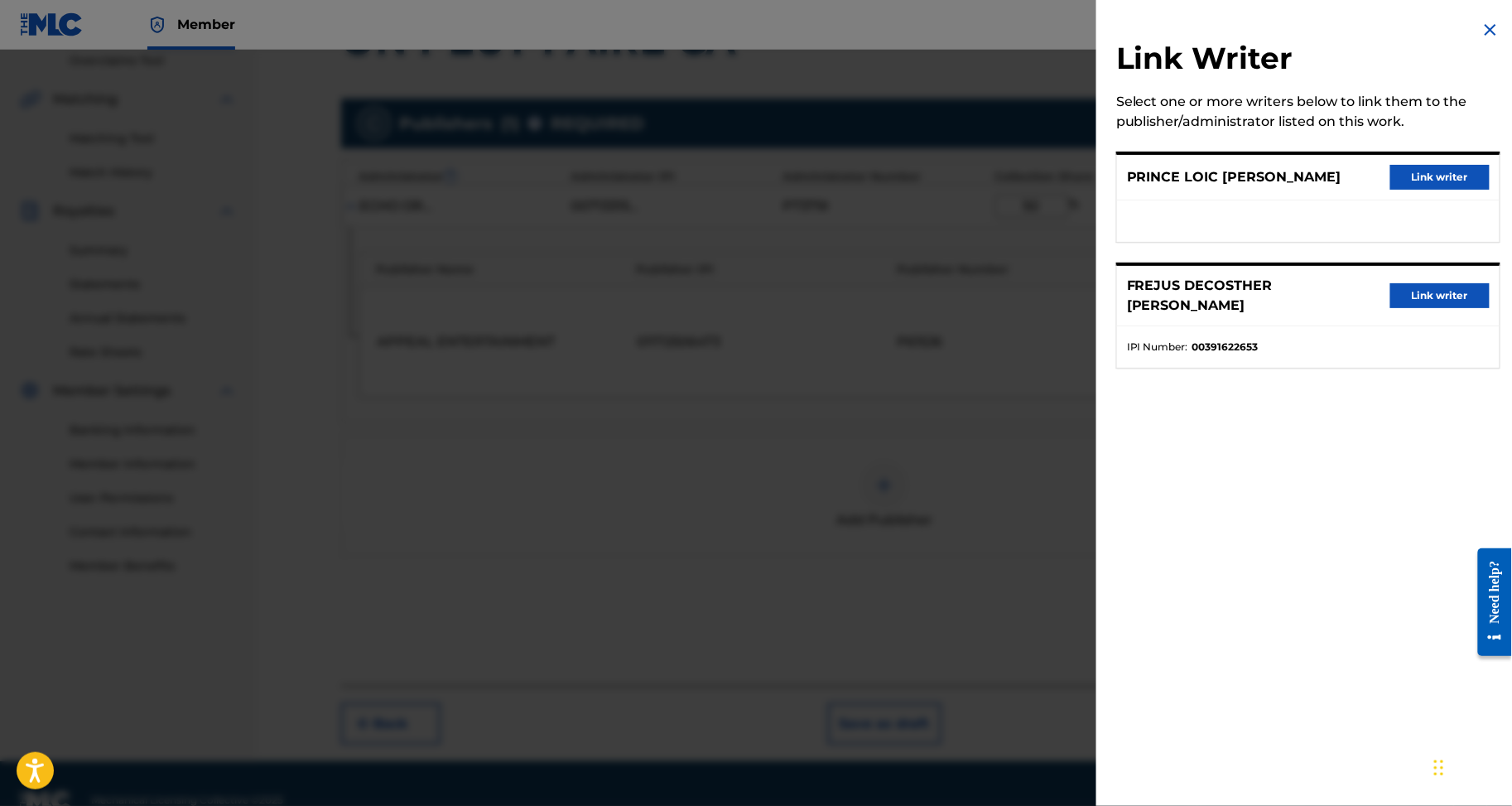
click at [1391, 309] on button "Link writer" at bounding box center [1440, 295] width 99 height 24
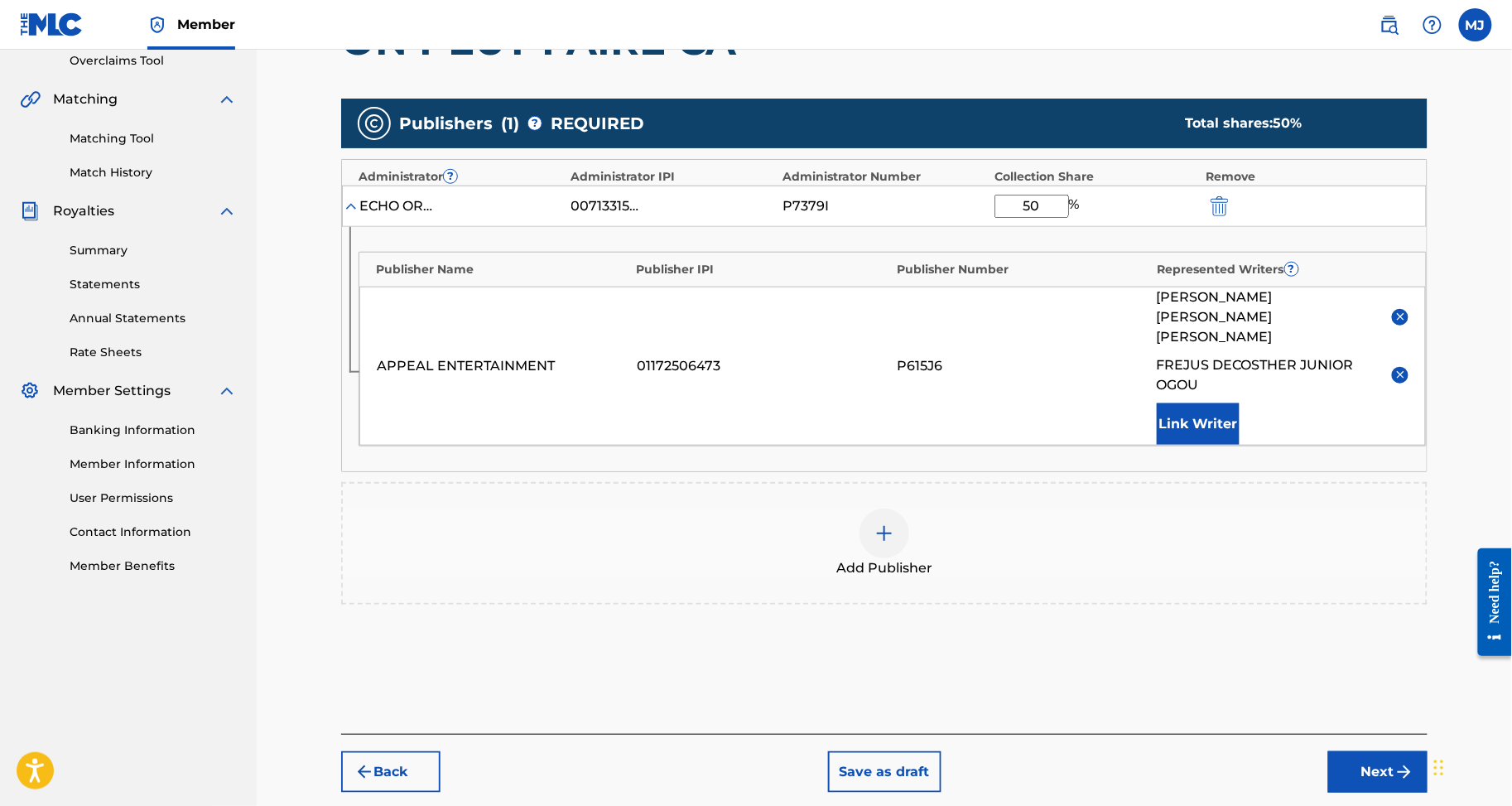
click at [1240, 437] on button "Link Writer" at bounding box center [1198, 424] width 83 height 41
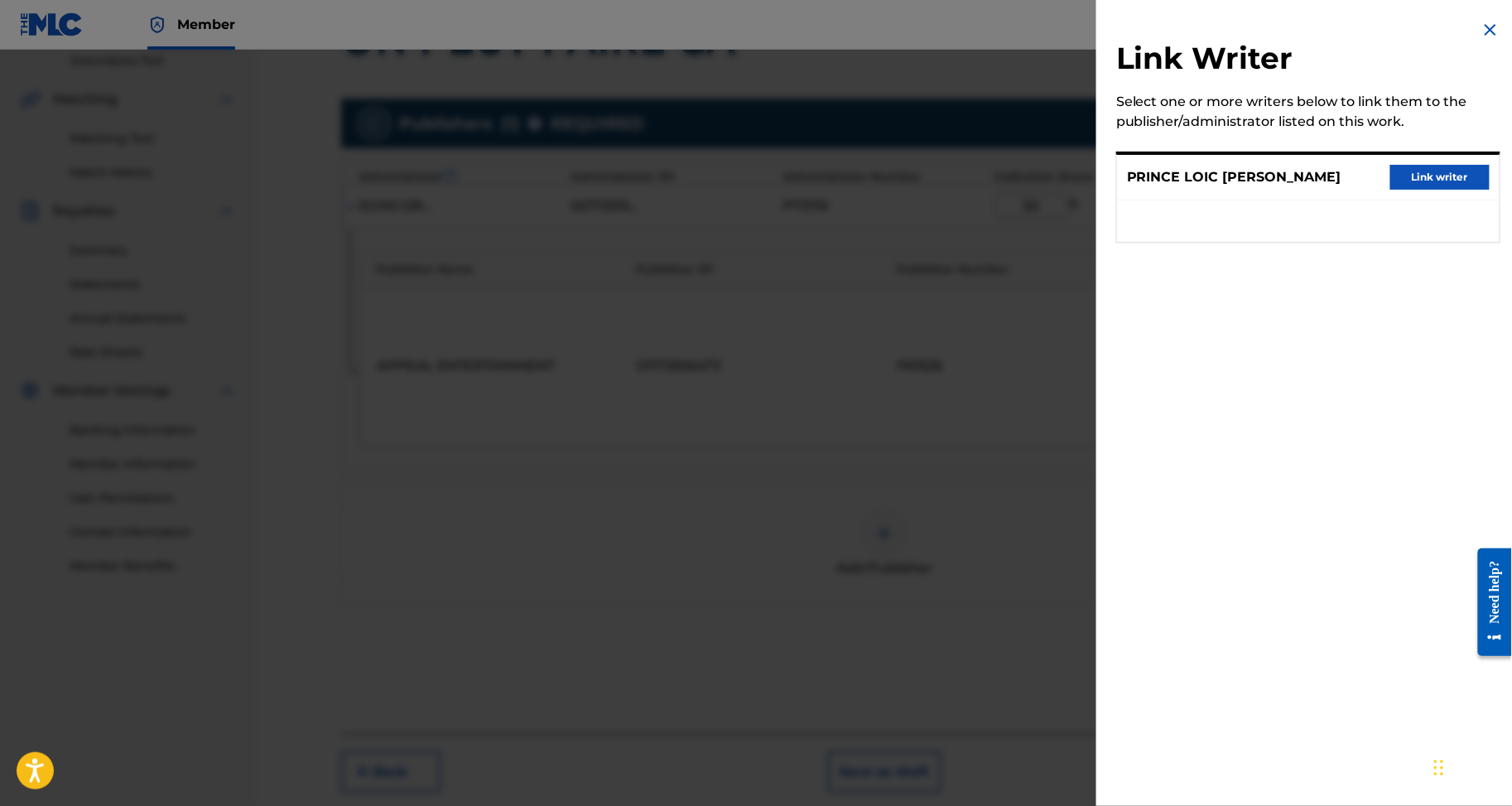
click at [1415, 190] on button "Link writer" at bounding box center [1440, 177] width 99 height 24
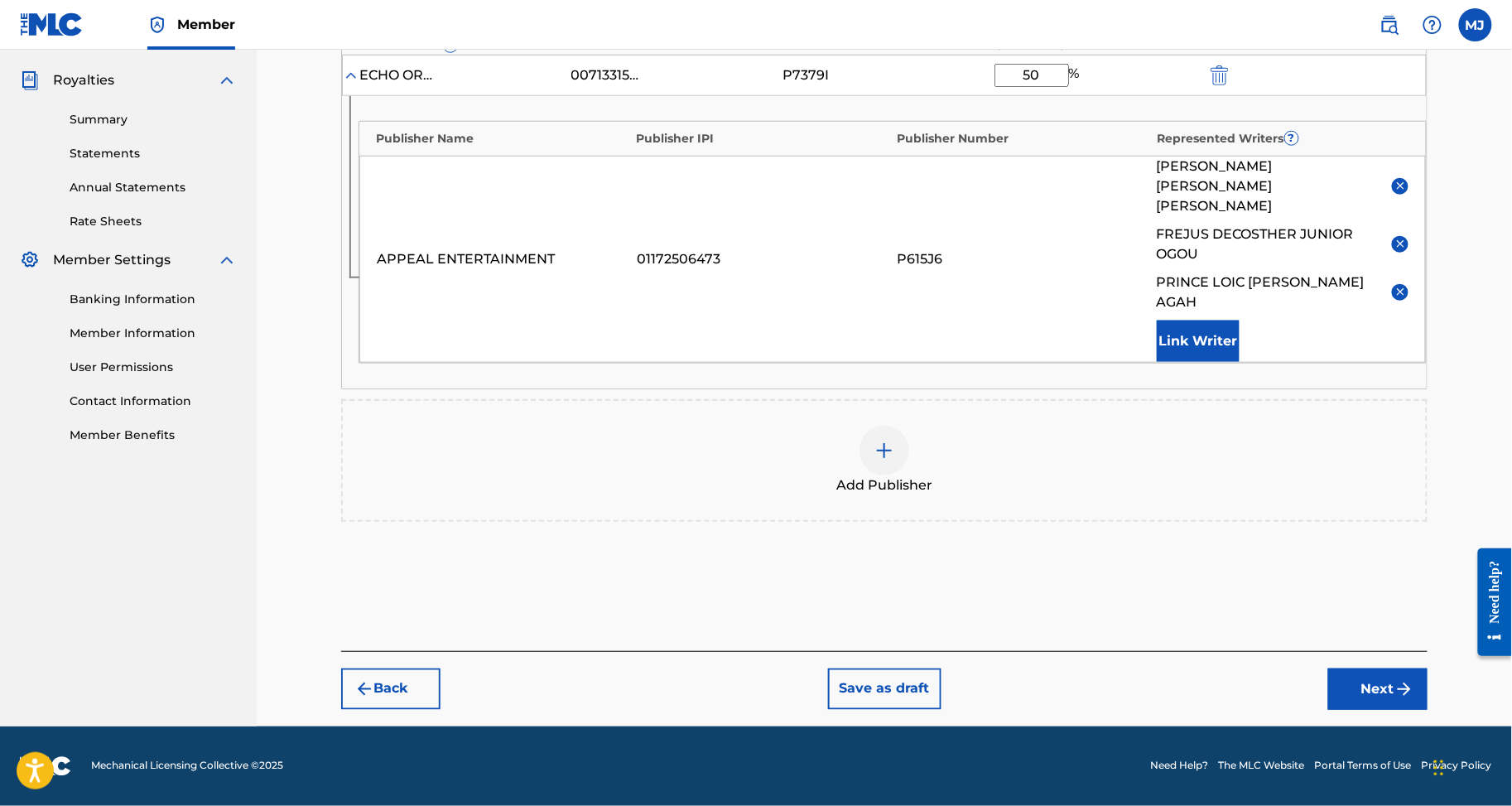
click at [1392, 673] on button "Next" at bounding box center [1378, 689] width 99 height 41
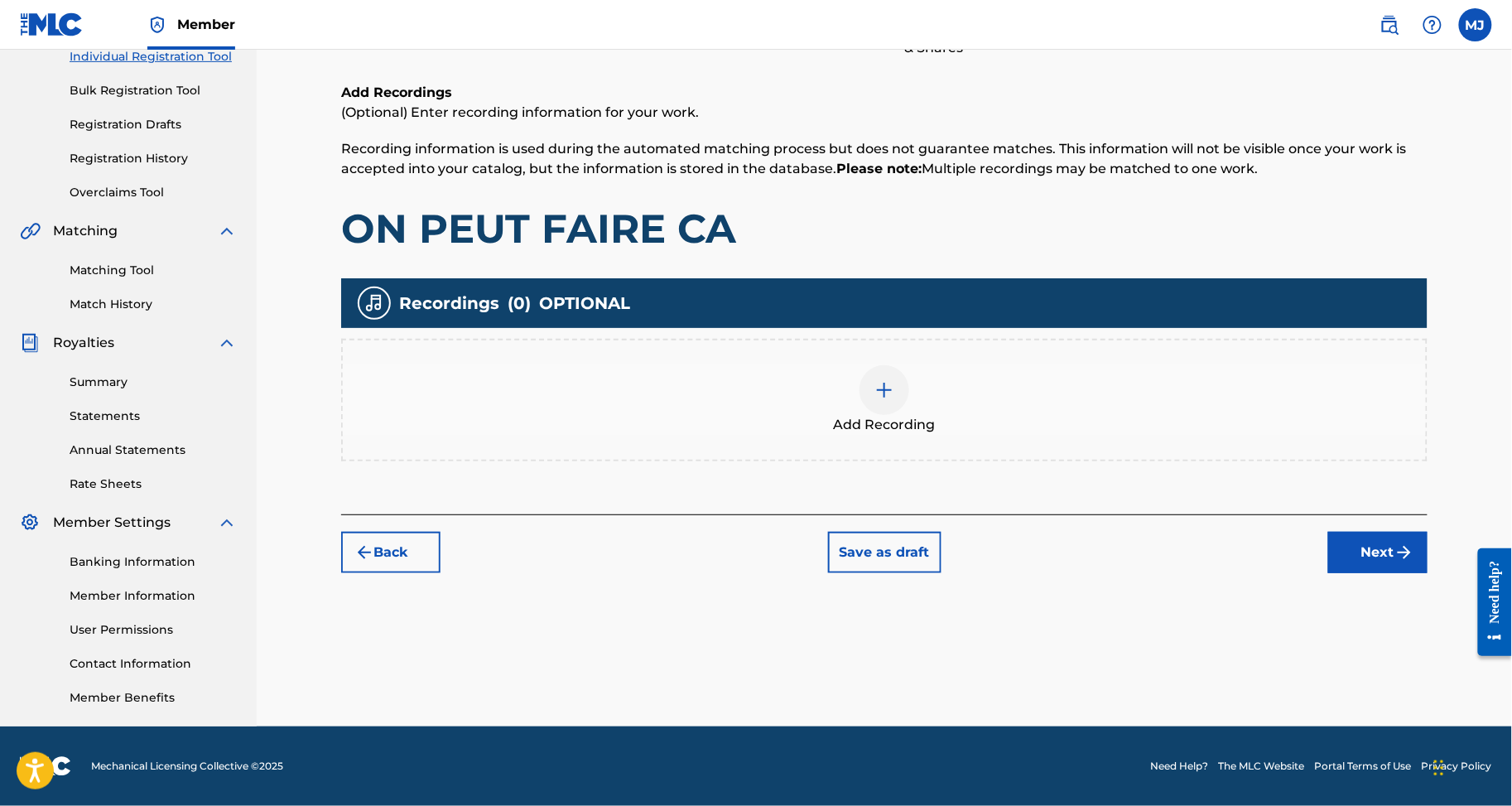
click at [1406, 532] on button "Next" at bounding box center [1378, 552] width 99 height 41
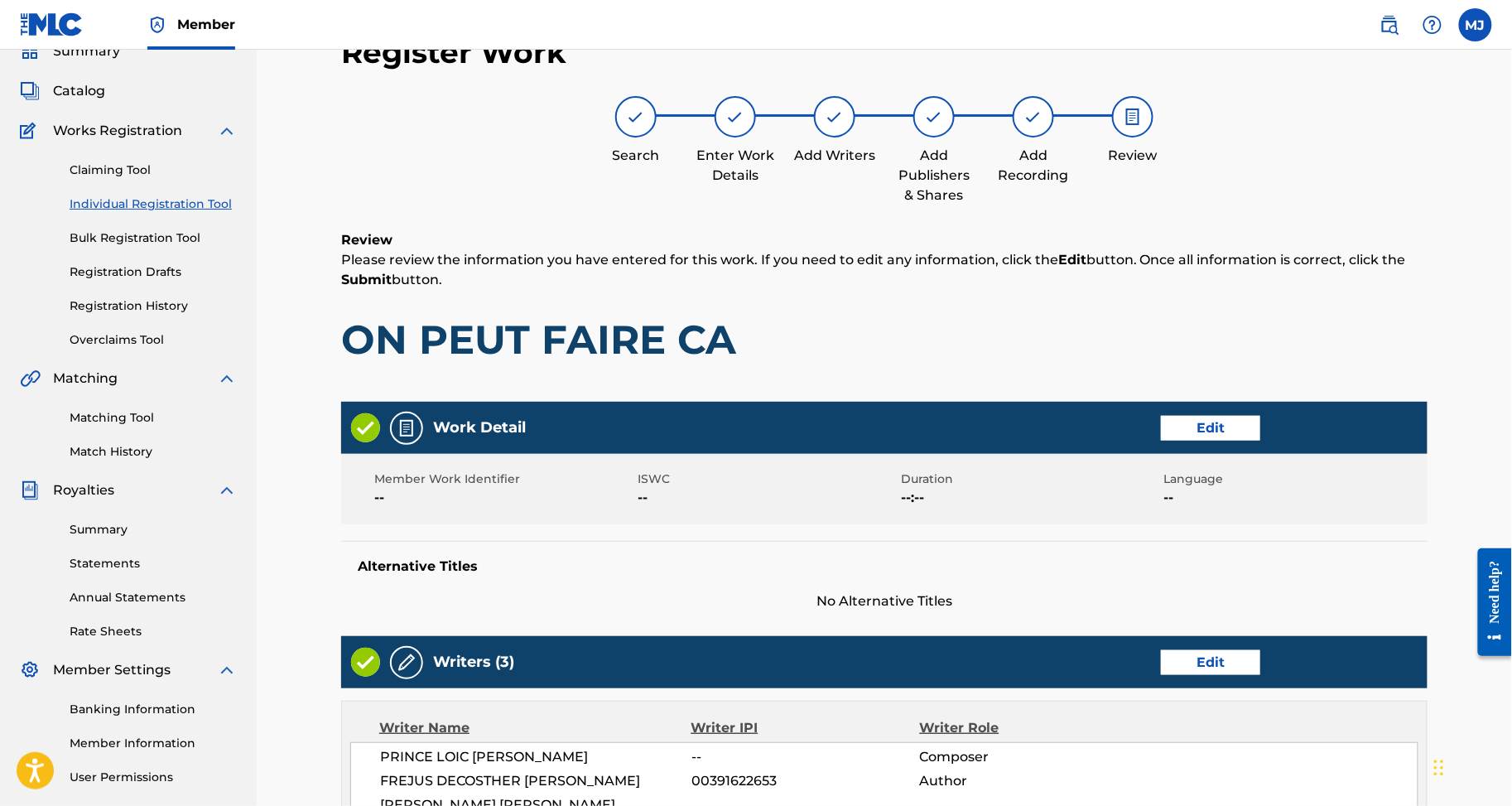
scroll to position [953, 0]
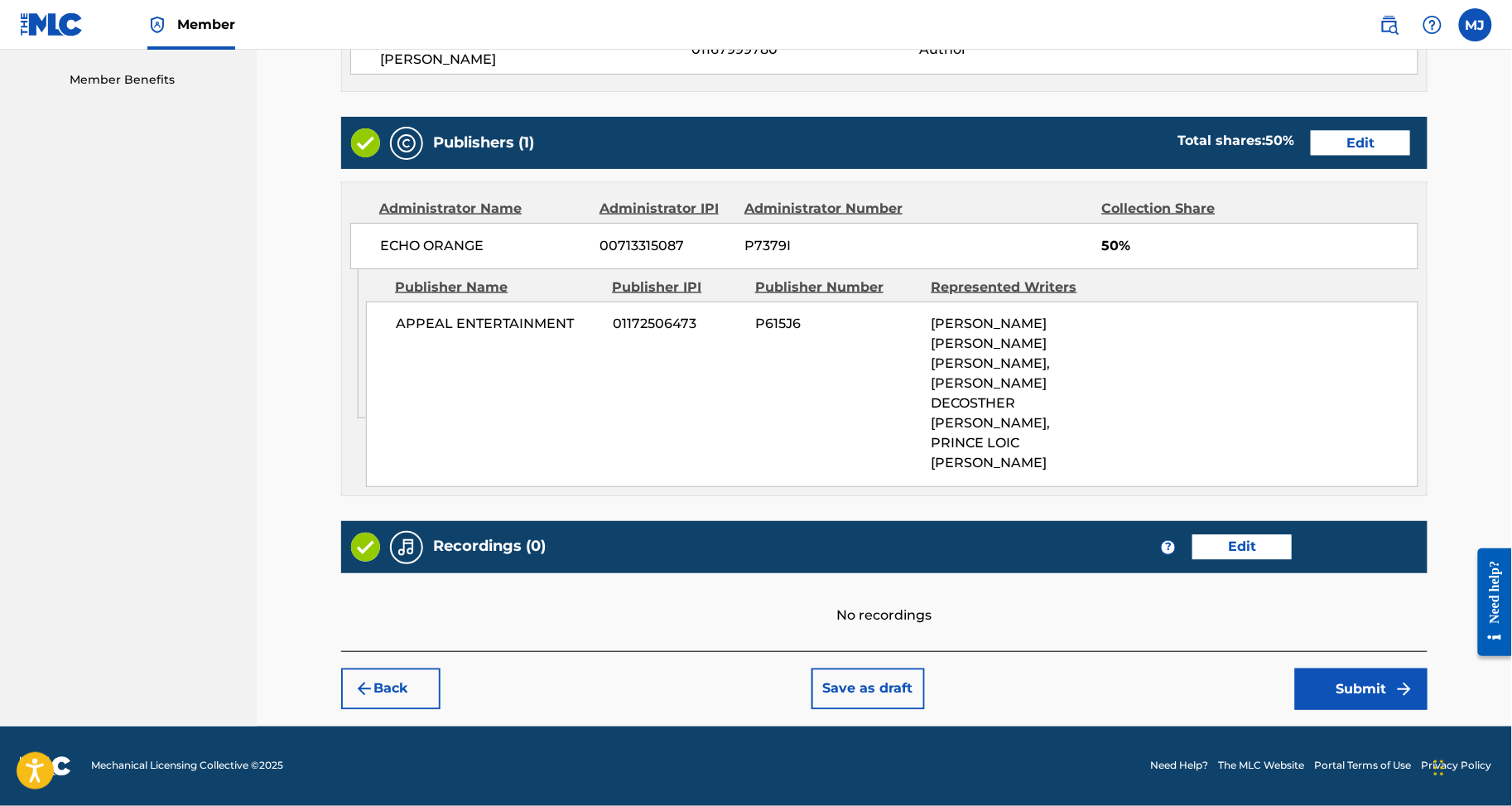
click at [1402, 671] on button "Submit" at bounding box center [1361, 689] width 132 height 41
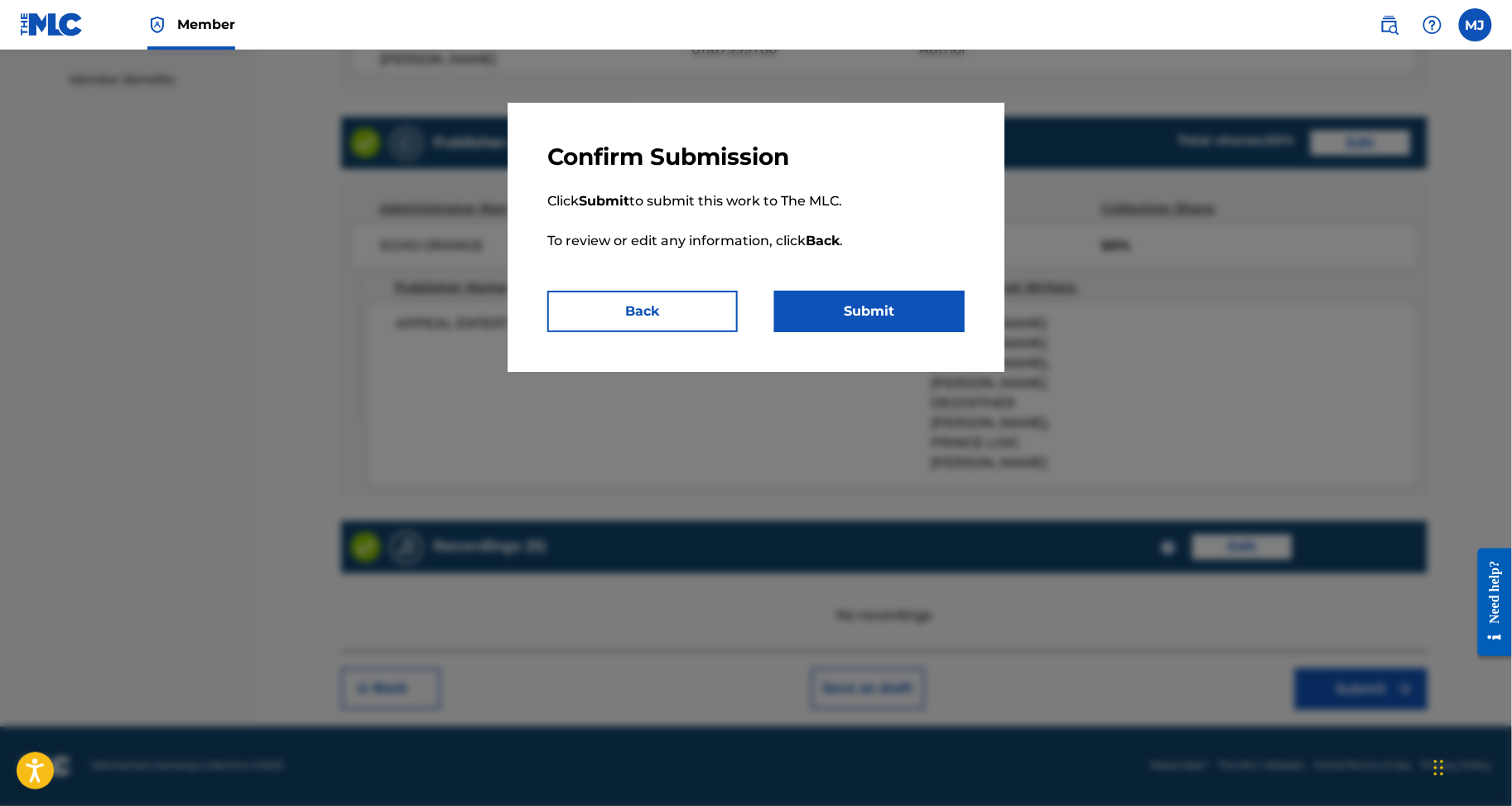
click at [941, 332] on button "Submit" at bounding box center [870, 311] width 190 height 41
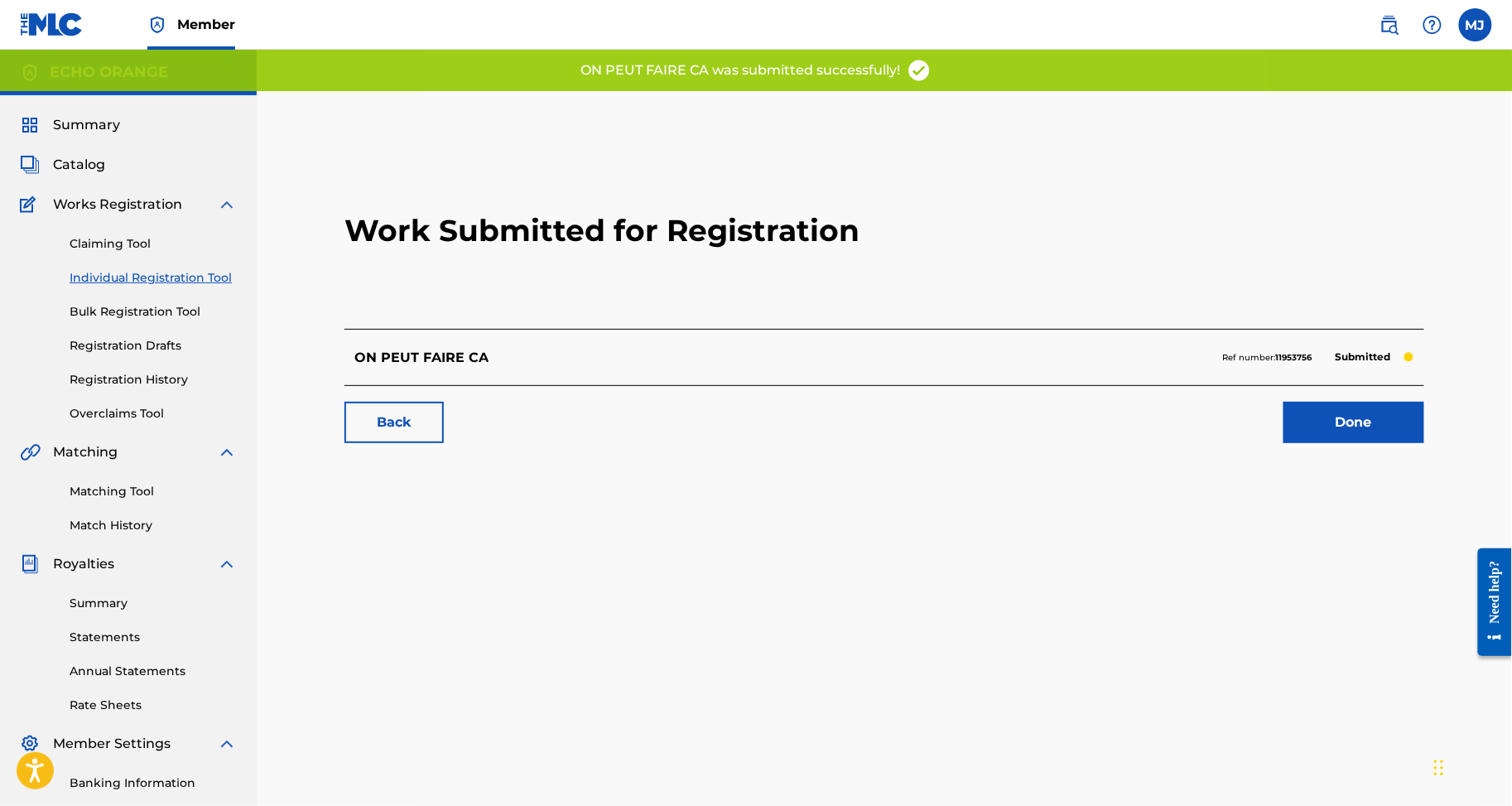
click at [1373, 443] on link "Done" at bounding box center [1354, 422] width 141 height 41
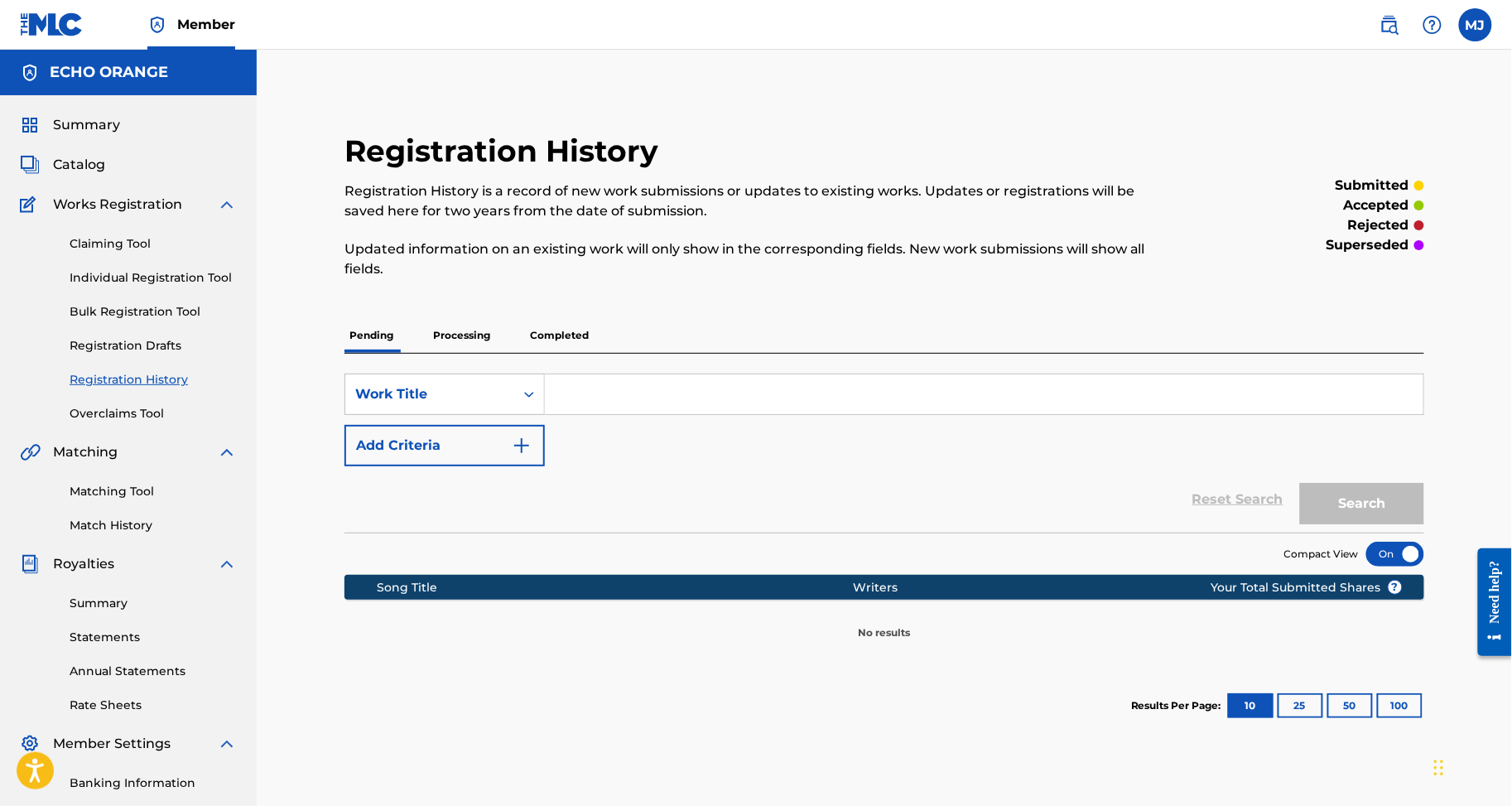
click at [196, 341] on div "Claiming Tool Individual Registration Tool Bulk Registration Tool Registration …" at bounding box center [128, 319] width 217 height 208
click at [204, 287] on link "Individual Registration Tool" at bounding box center [153, 277] width 168 height 18
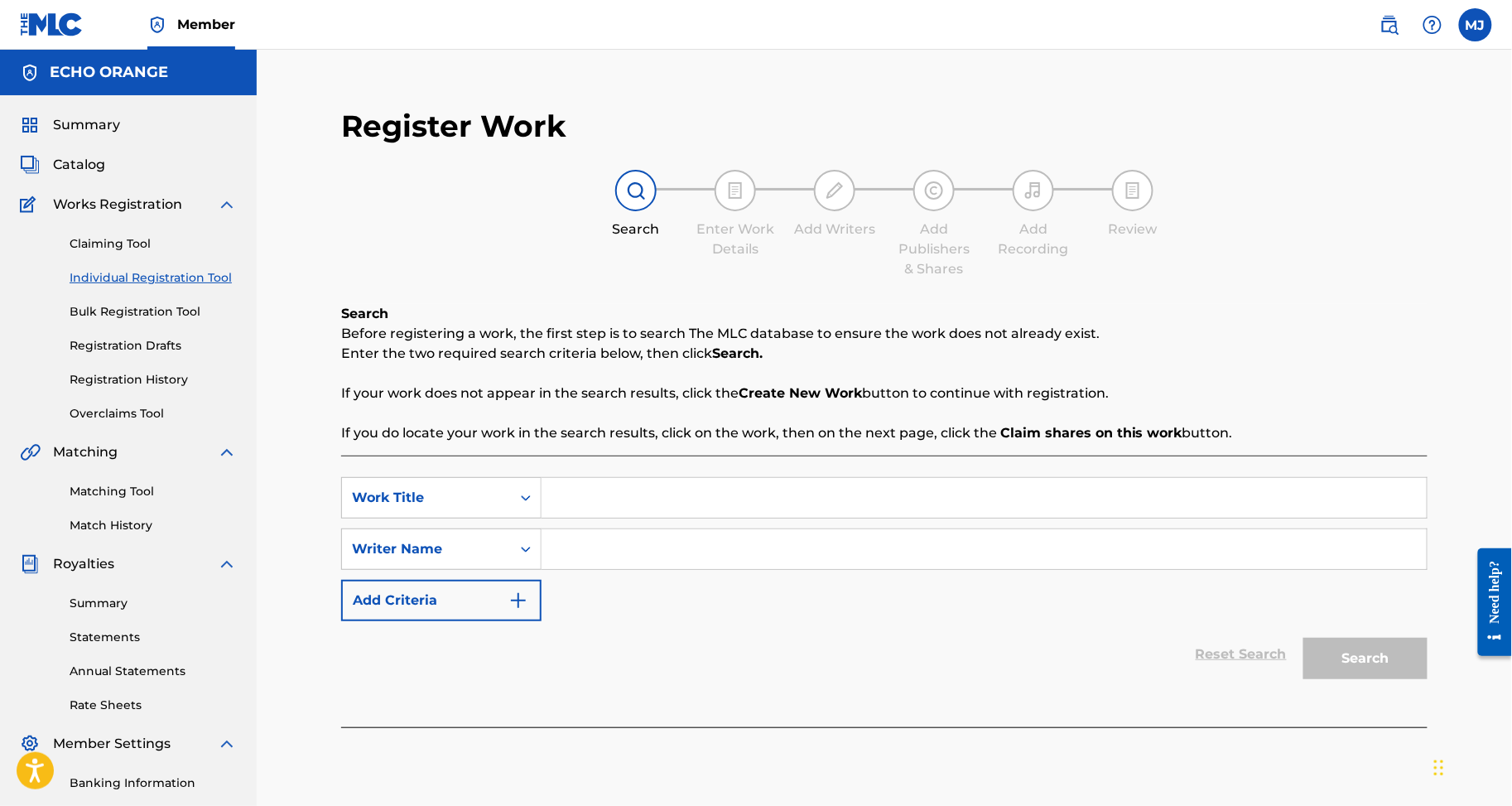
click at [727, 518] on input "Search Form" at bounding box center [984, 497] width 885 height 40
paste input "ON PEUT FAIRE CA"
type input "ON PEUT FAIRE CA"
click at [716, 569] on input "Search Form" at bounding box center [984, 549] width 885 height 40
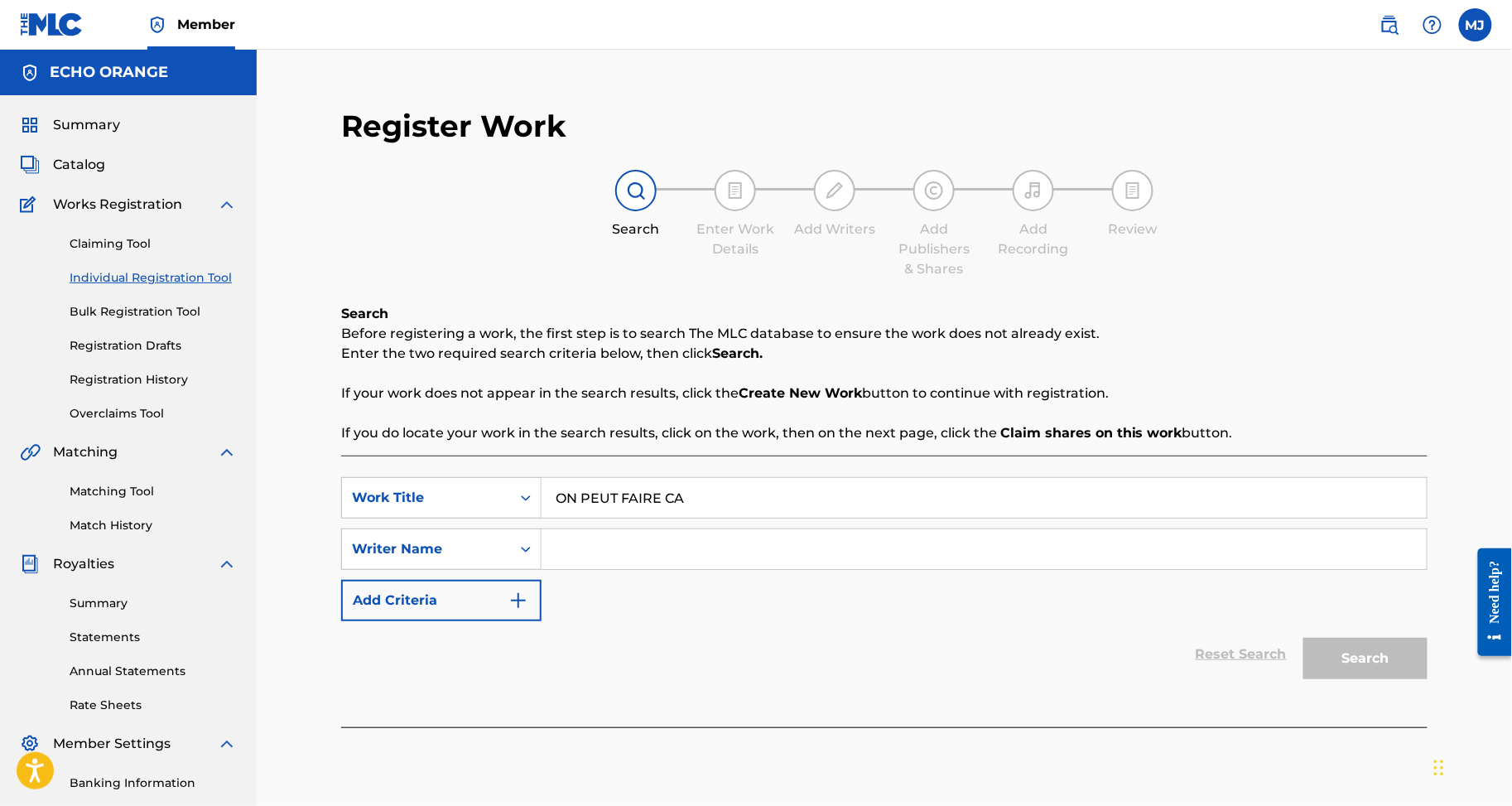
paste input "GOUGLIN TRA BI EMERIC"
type input "GOUGLIN TRA BI EMERIC"
click at [1394, 680] on button "Search" at bounding box center [1365, 658] width 124 height 41
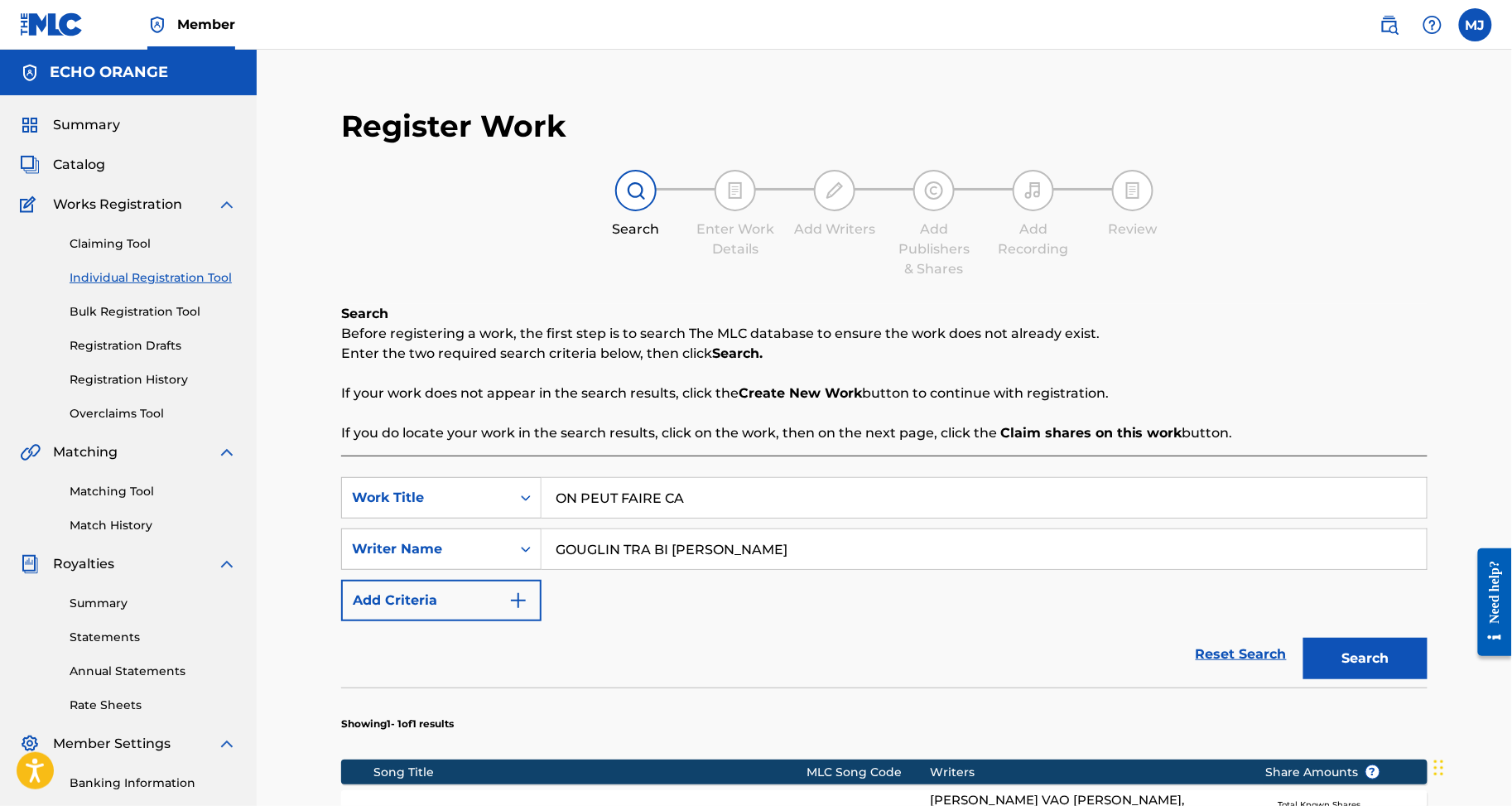
scroll to position [489, 0]
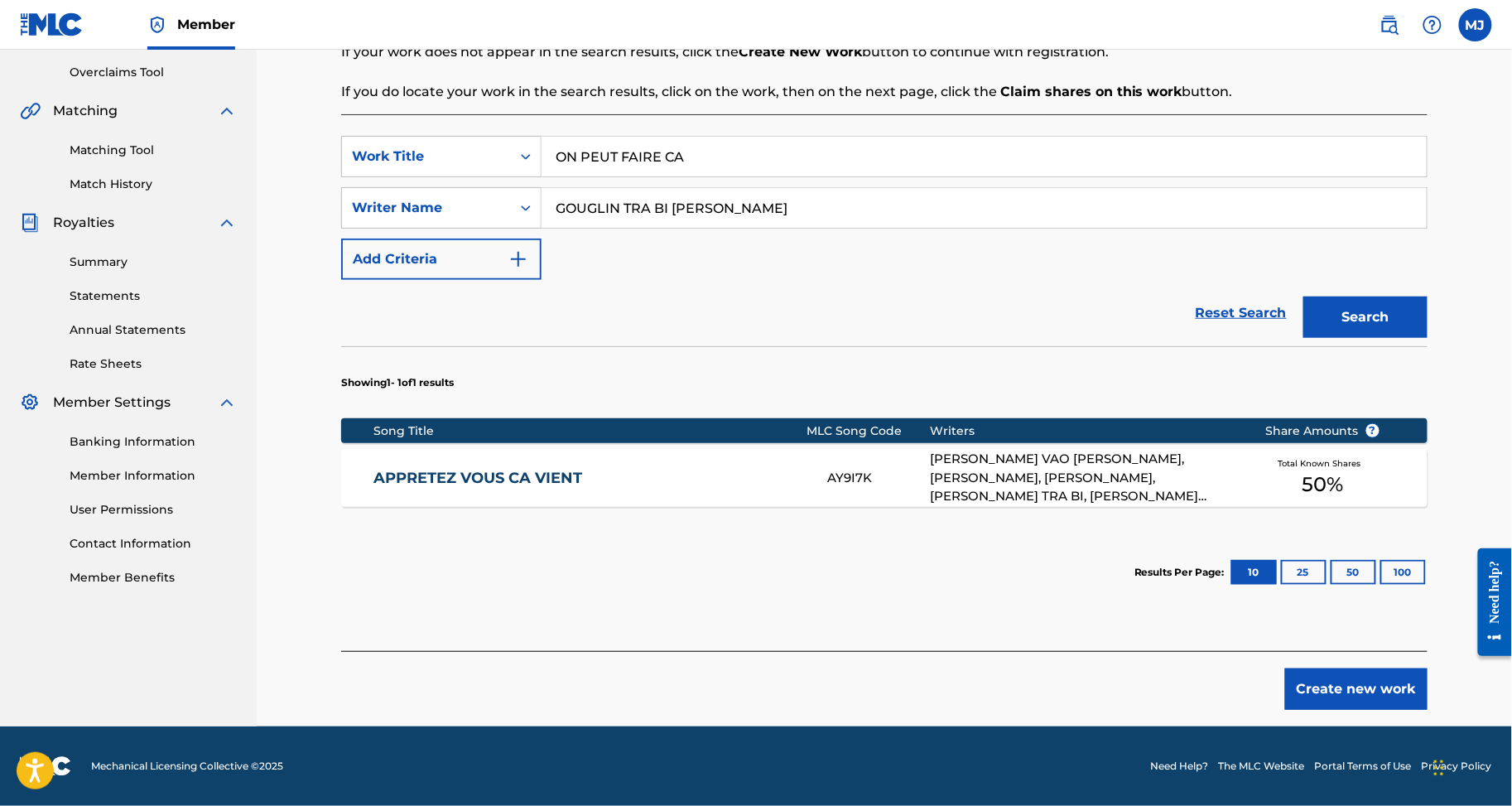
click at [1359, 677] on button "Create new work" at bounding box center [1356, 689] width 142 height 41
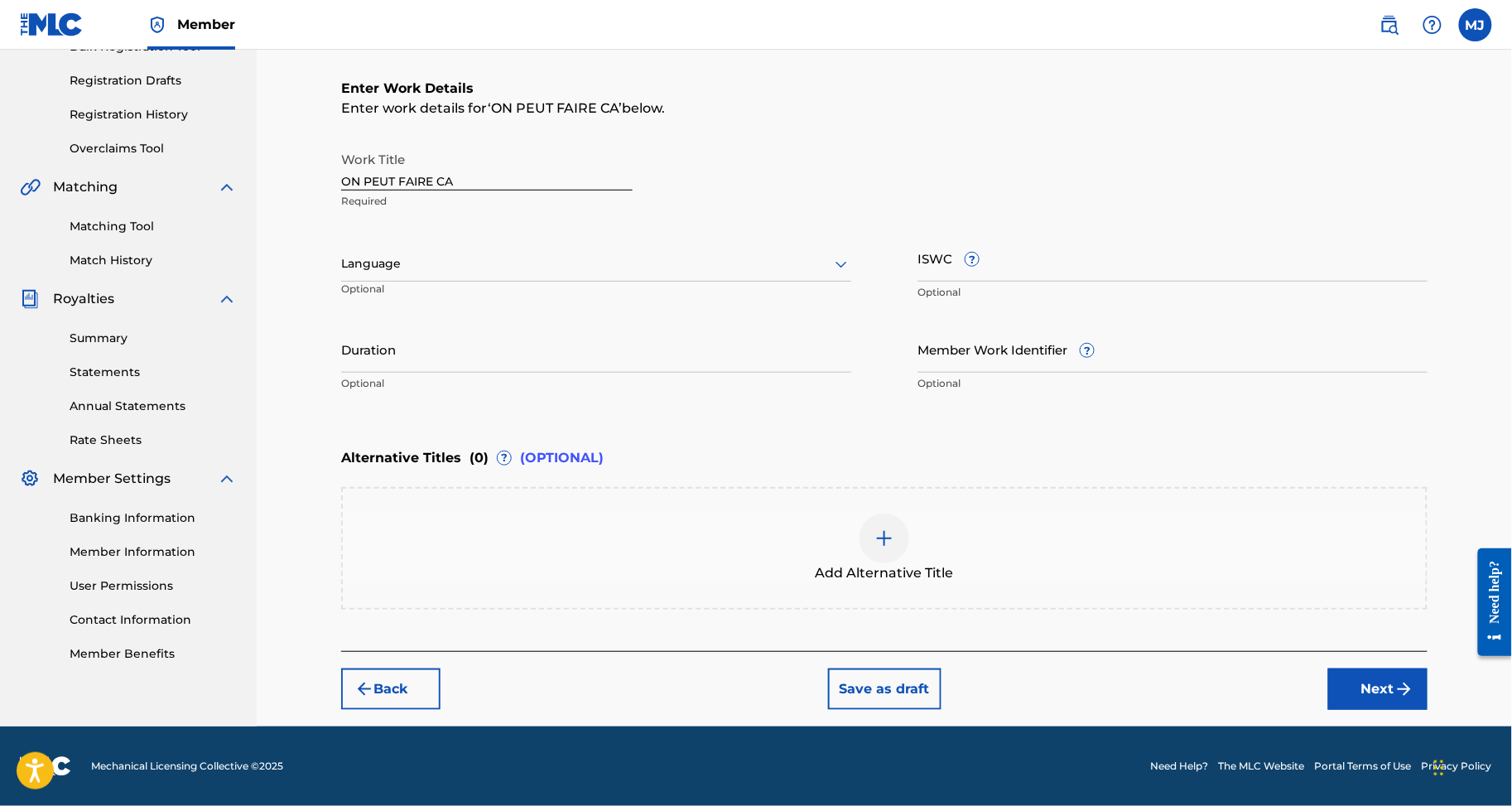
click at [1382, 687] on button "Next" at bounding box center [1378, 689] width 99 height 41
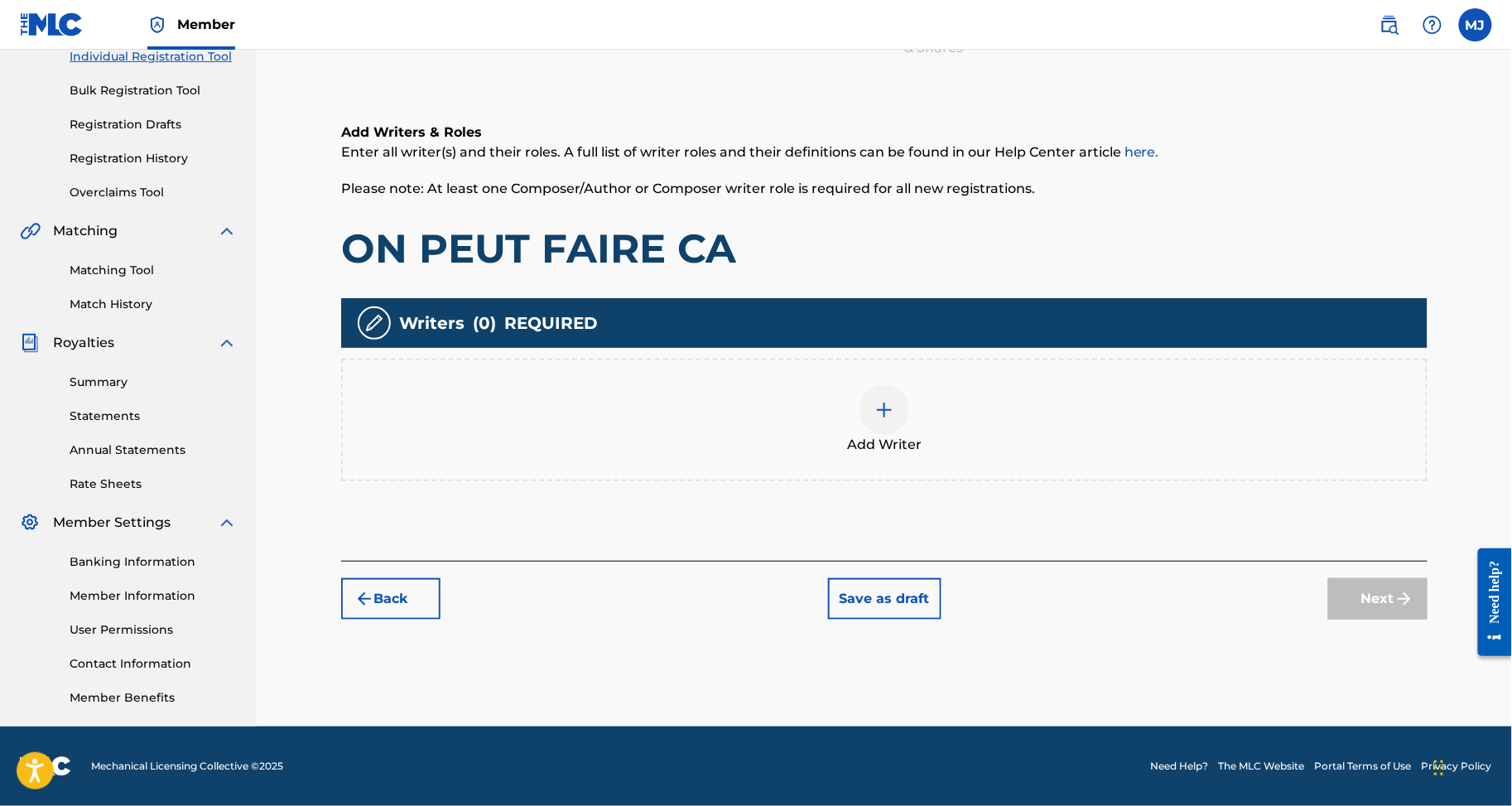
click at [1067, 359] on div "Add Writer" at bounding box center [884, 420] width 1086 height 122
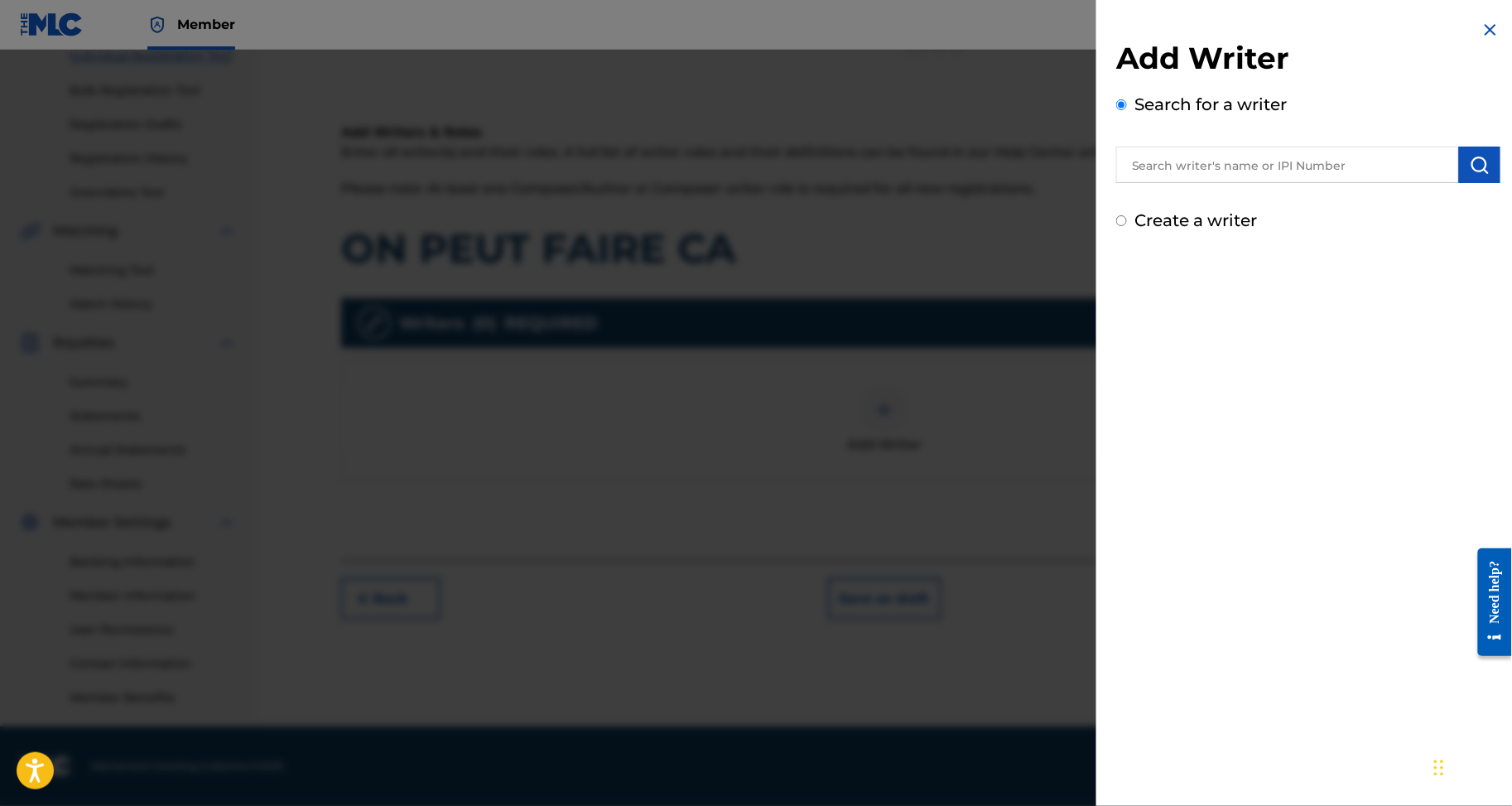
click at [1272, 158] on div at bounding box center [1309, 162] width 384 height 41
click at [1272, 164] on input "text" at bounding box center [1288, 164] width 343 height 36
paste input "GOUGLIN TRA BI EMERIC"
type input "GOUGLIN TRA BI EMERIC"
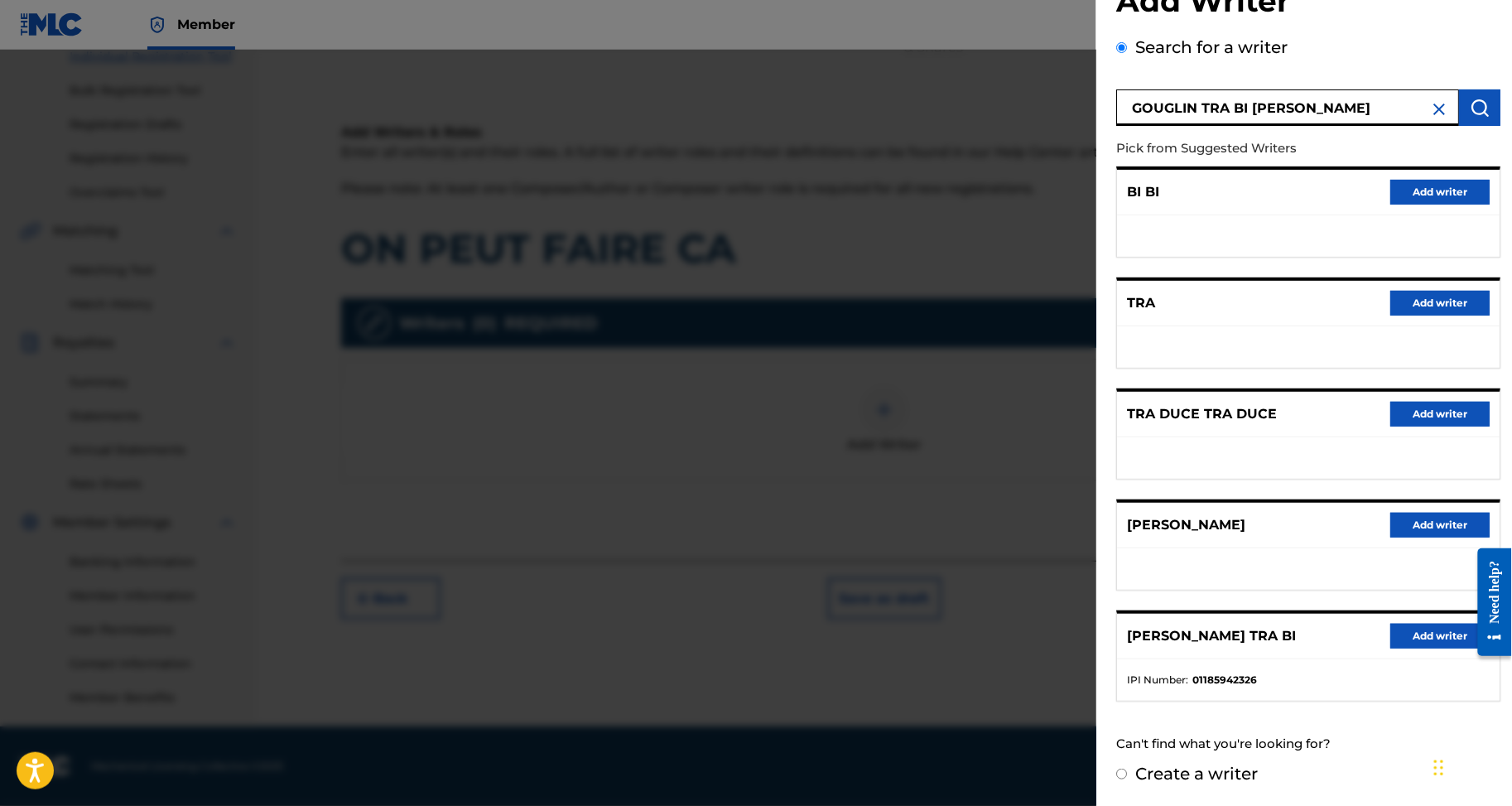
click at [1421, 624] on button "Add writer" at bounding box center [1440, 636] width 99 height 24
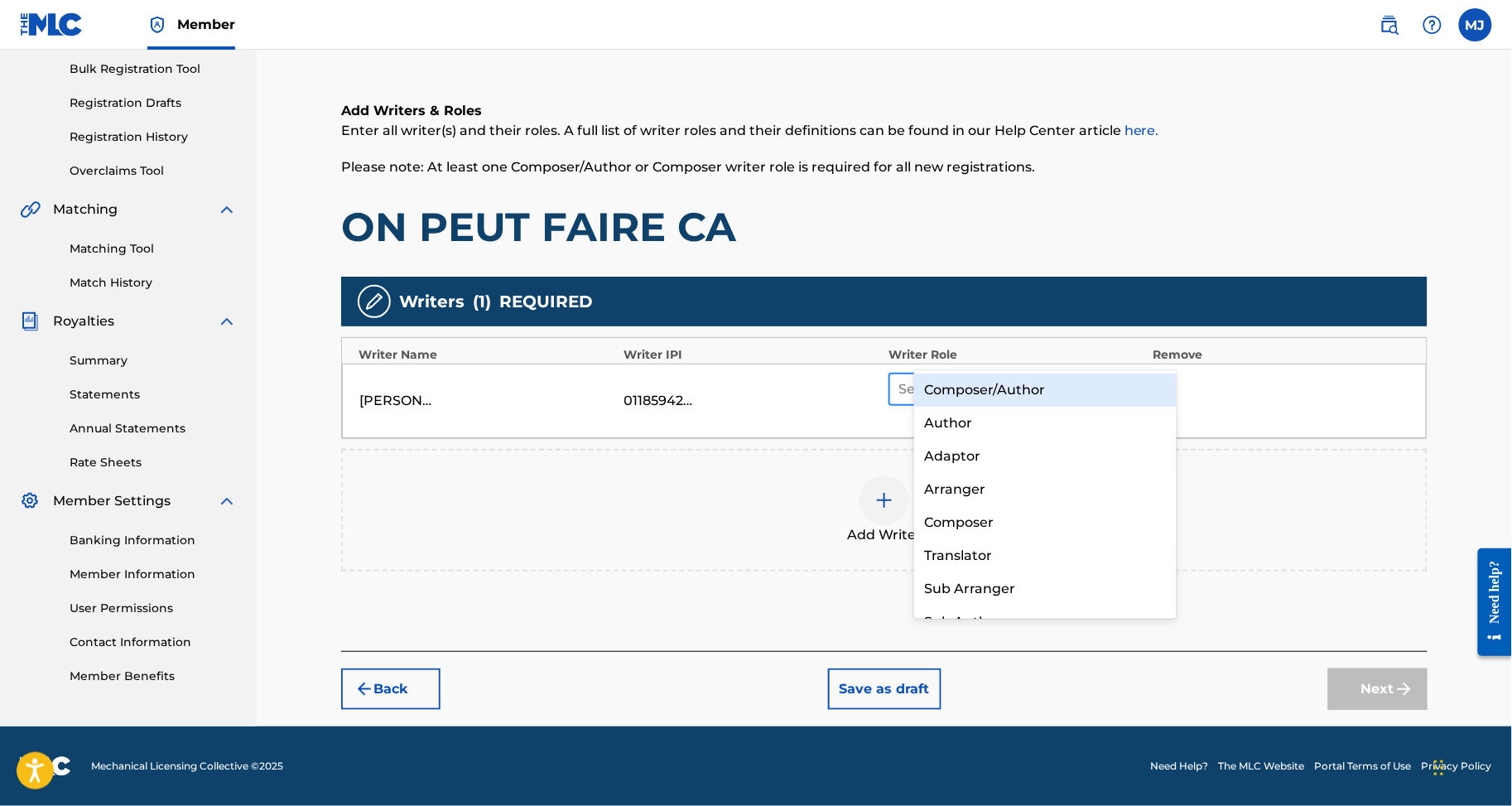
click at [984, 378] on div at bounding box center [1001, 390] width 206 height 24
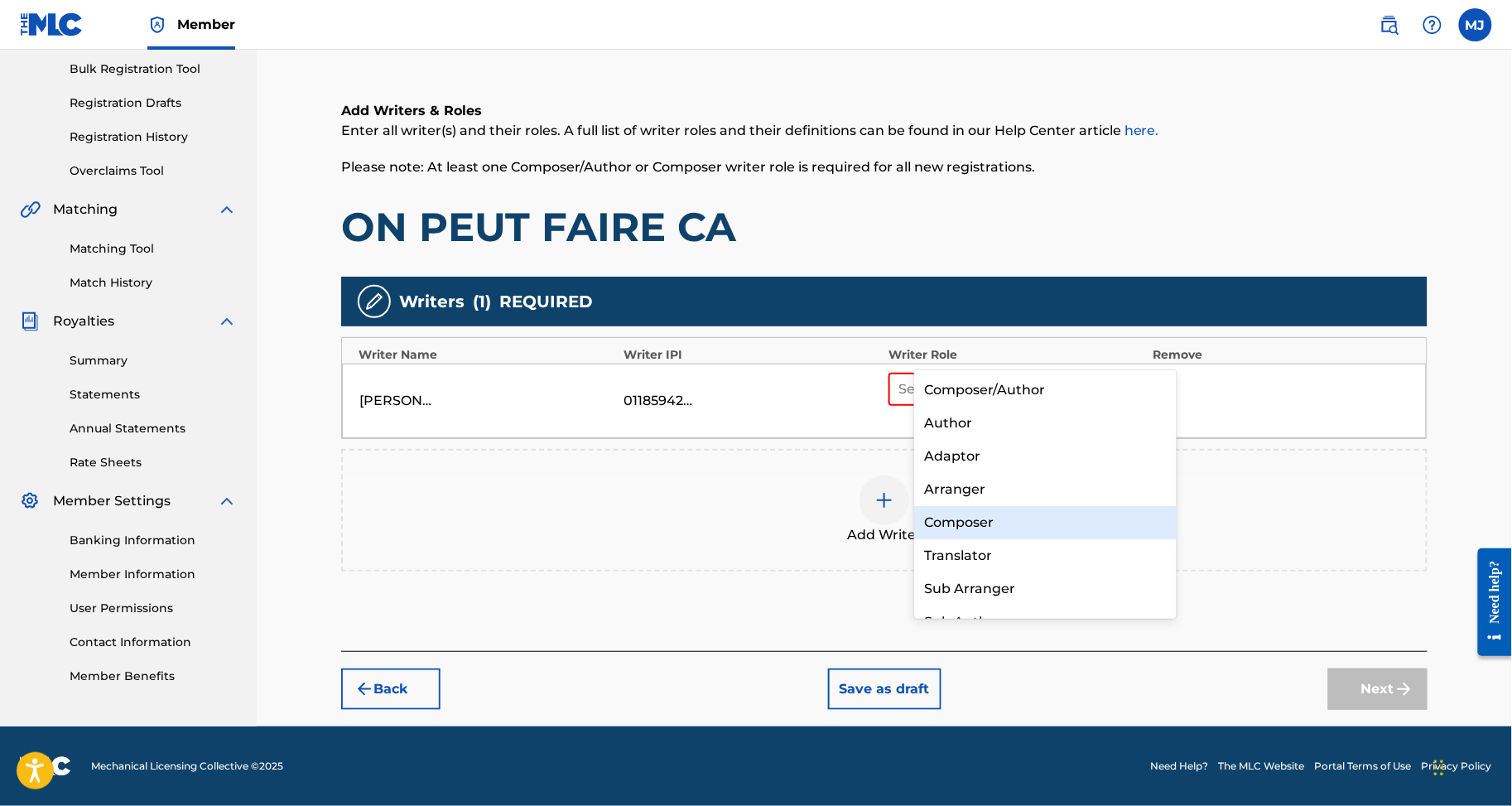
click at [985, 511] on div "Composer" at bounding box center [1045, 522] width 262 height 33
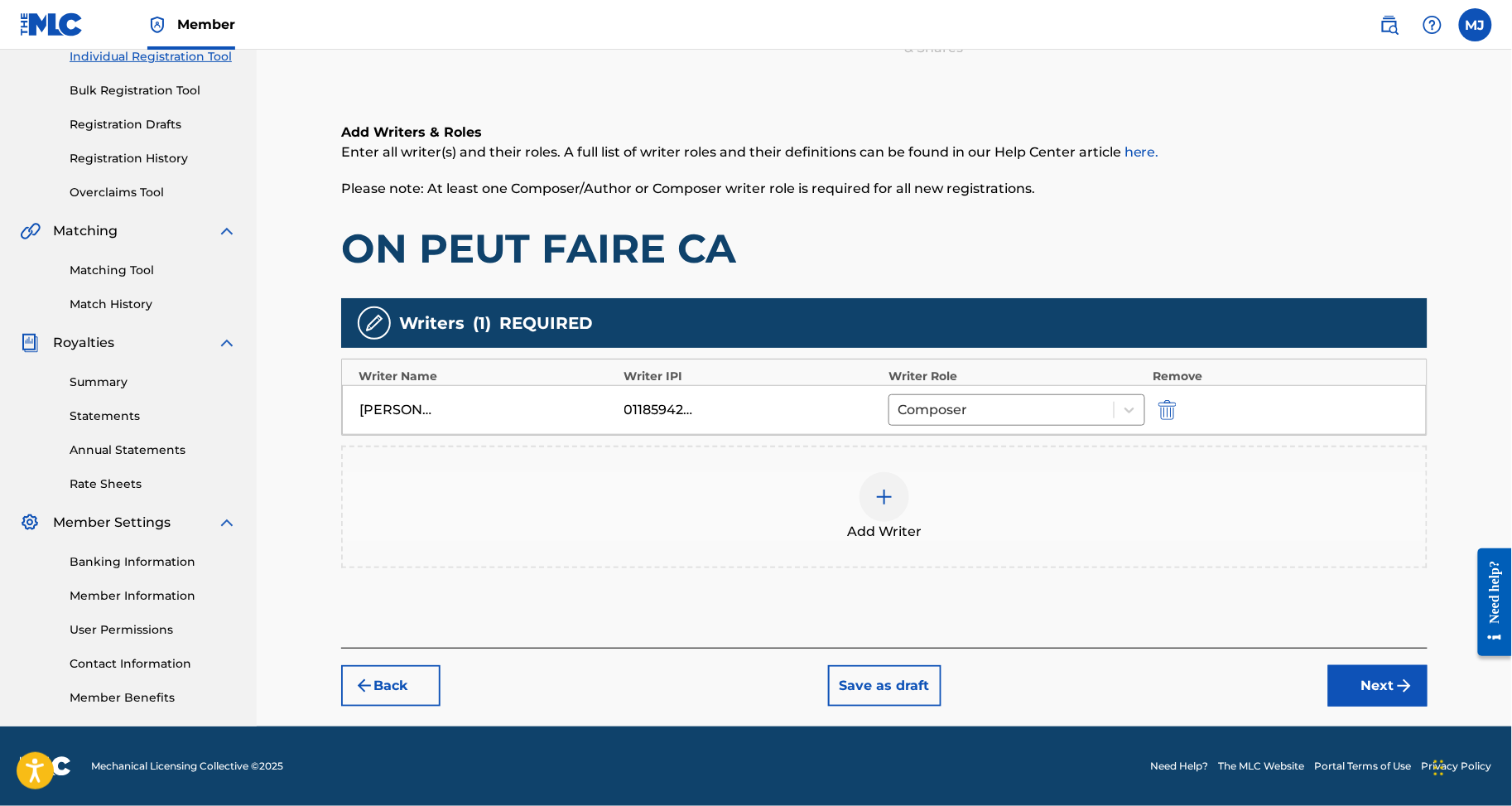
click at [968, 472] on div "Add Writer" at bounding box center [884, 507] width 1083 height 70
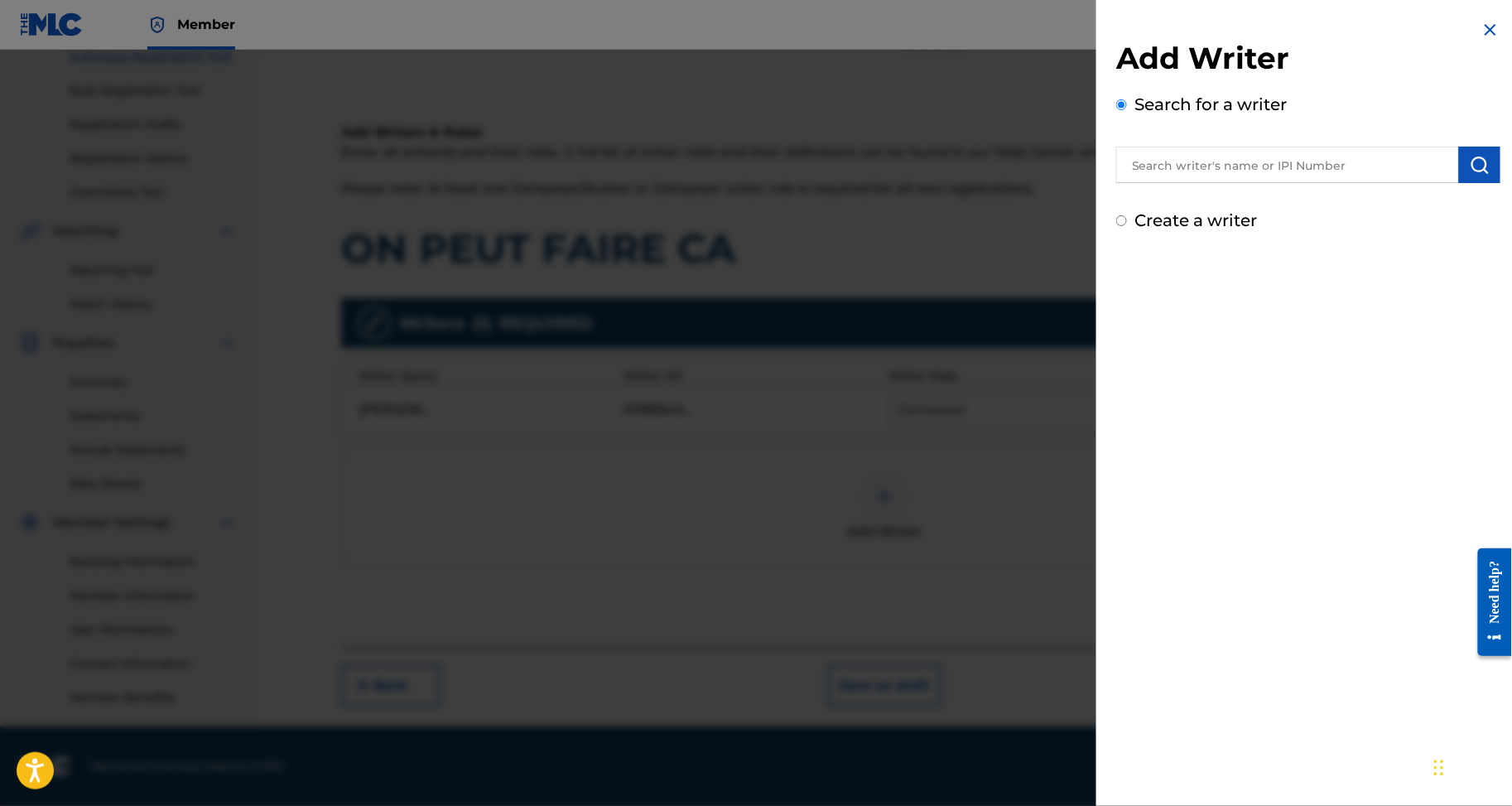
click at [1193, 168] on input "text" at bounding box center [1288, 164] width 343 height 36
paste input "LAGAHI ZEBLEY"
type input "LAGAHI ZEBLEY"
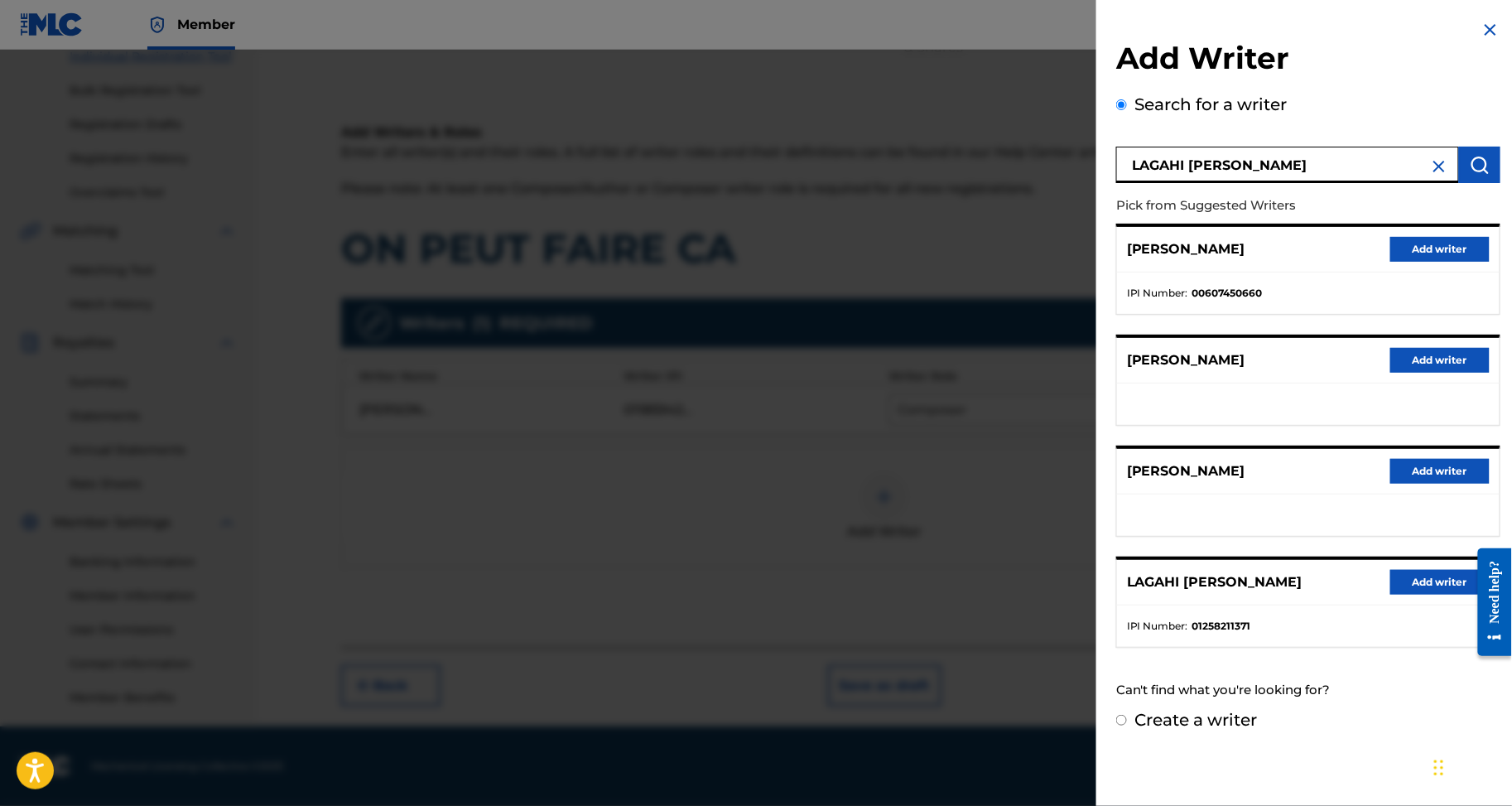
scroll to position [67, 0]
click at [1391, 595] on button "Add writer" at bounding box center [1440, 582] width 99 height 24
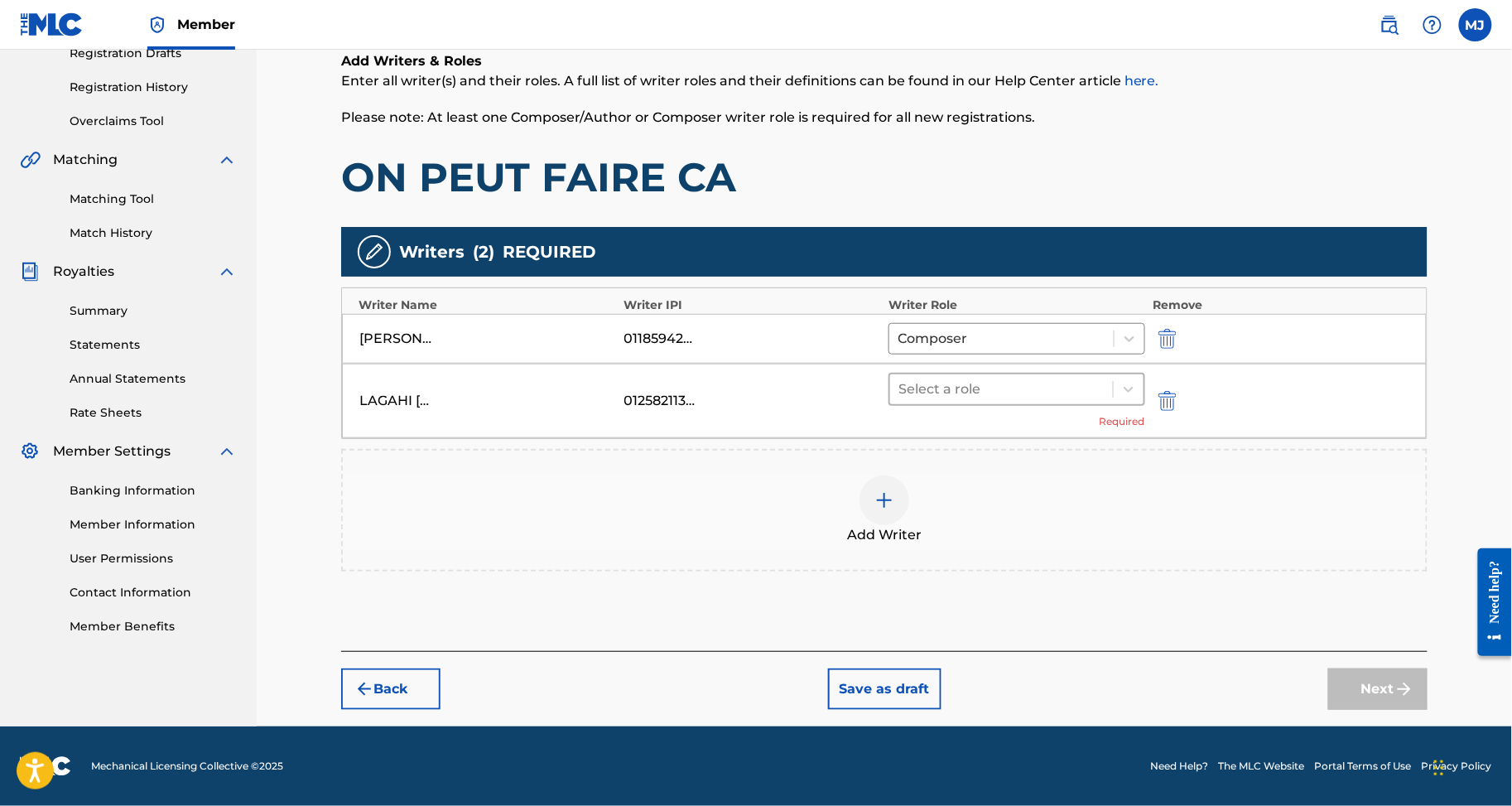
click at [1071, 406] on div "Select a role" at bounding box center [1016, 389] width 257 height 33
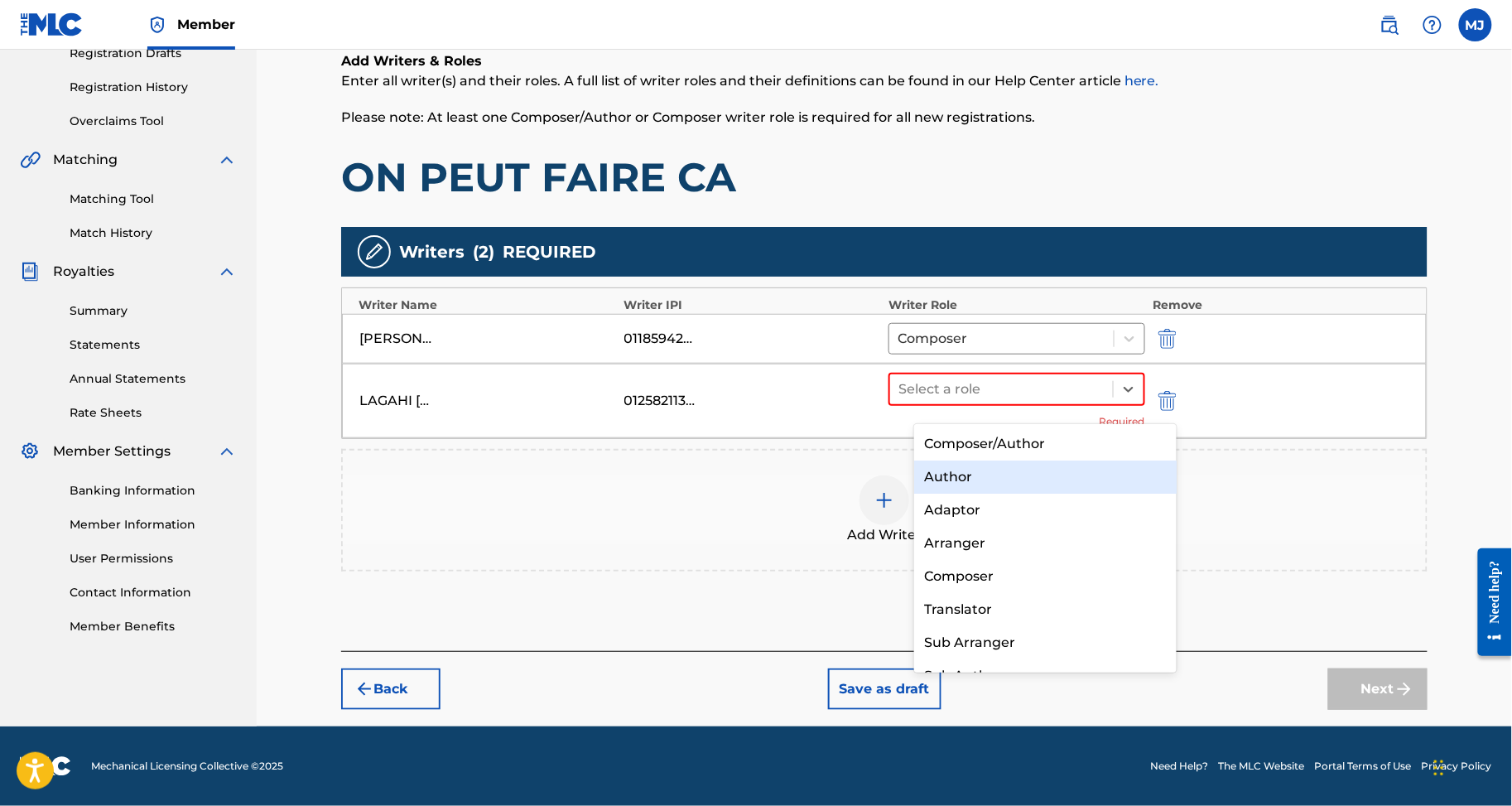
click at [1033, 468] on div "Author" at bounding box center [1045, 476] width 262 height 33
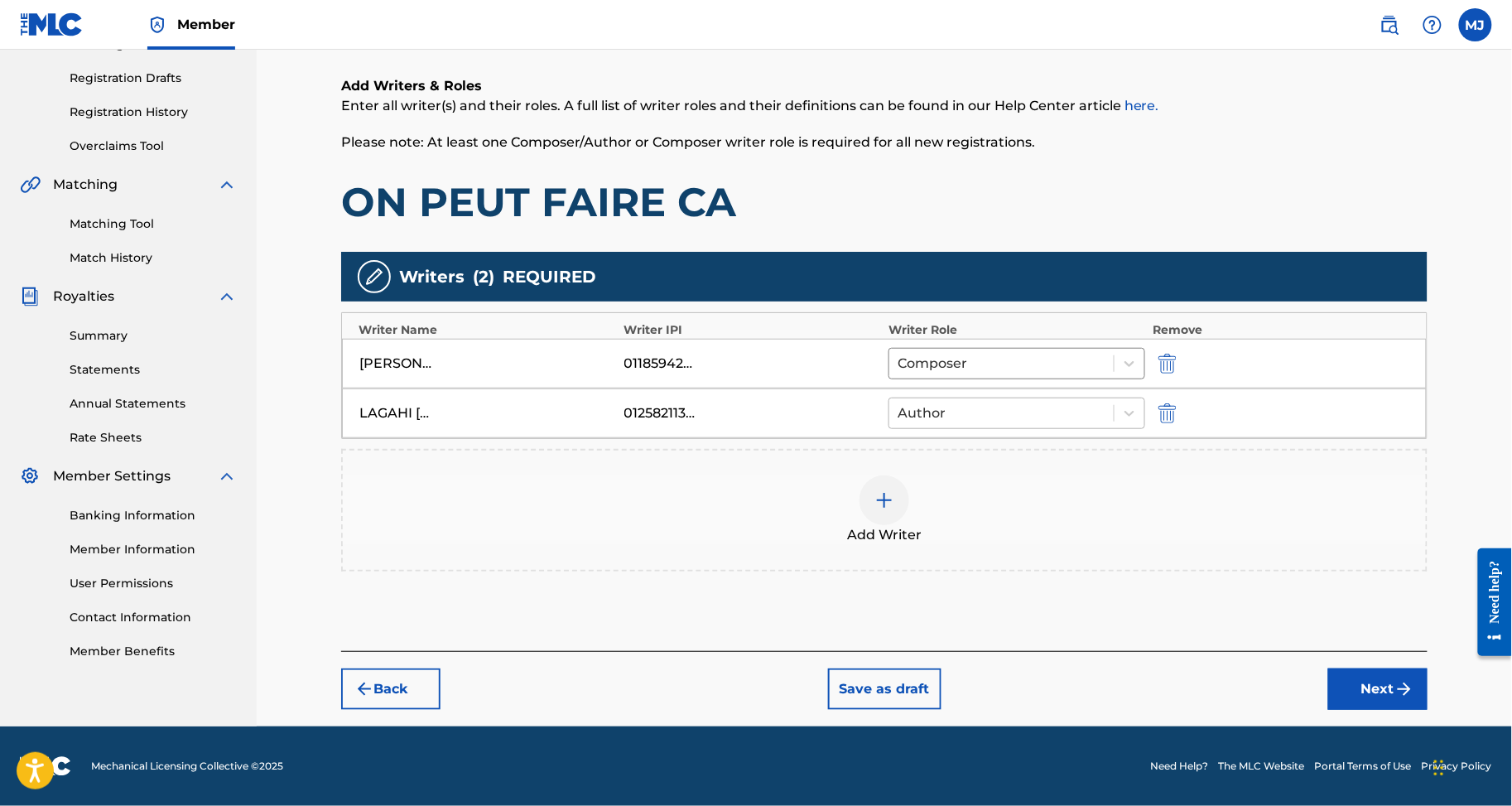
click at [959, 402] on div at bounding box center [1001, 414] width 208 height 24
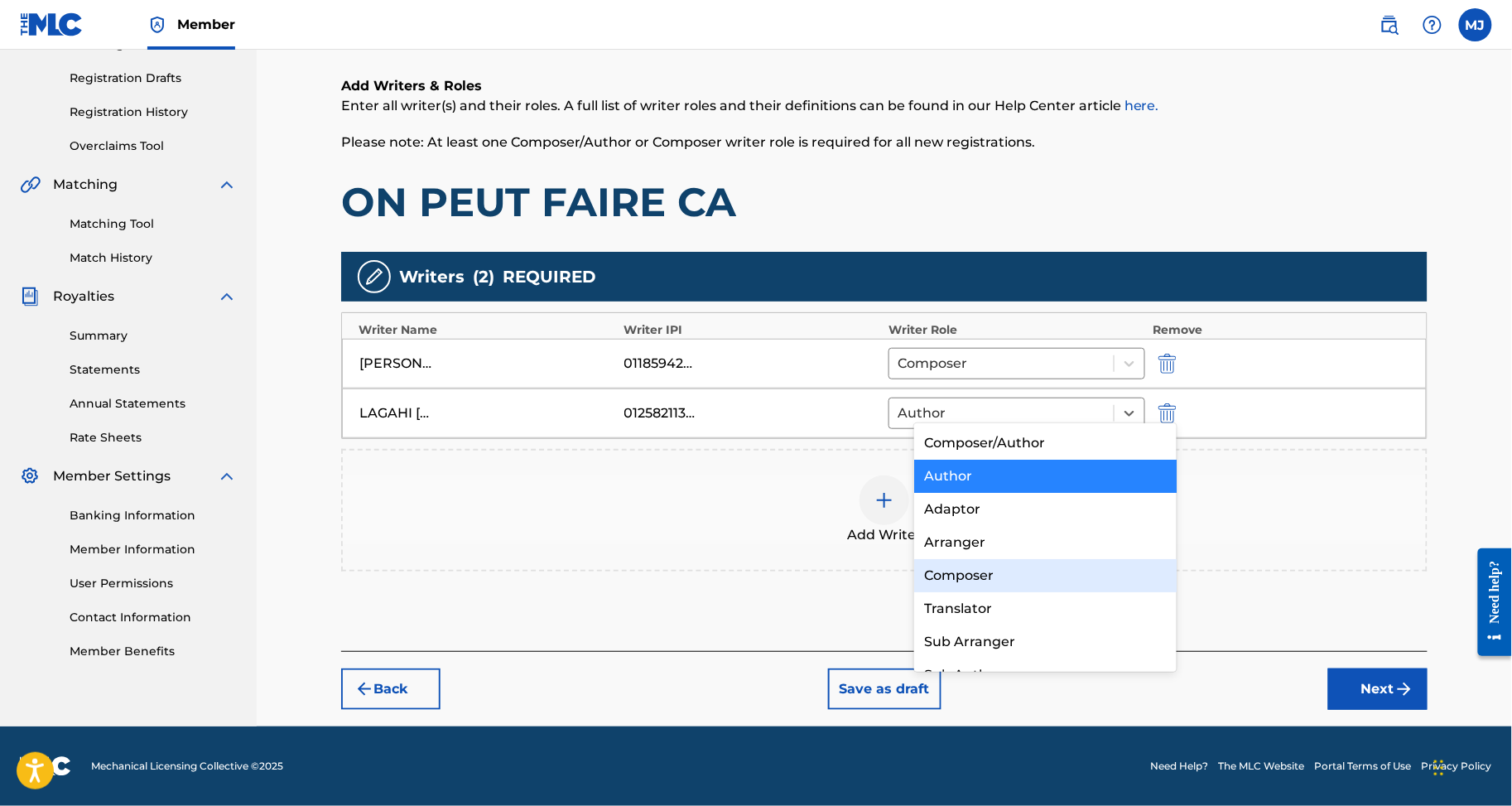
click at [995, 574] on div "Composer" at bounding box center [1045, 575] width 262 height 33
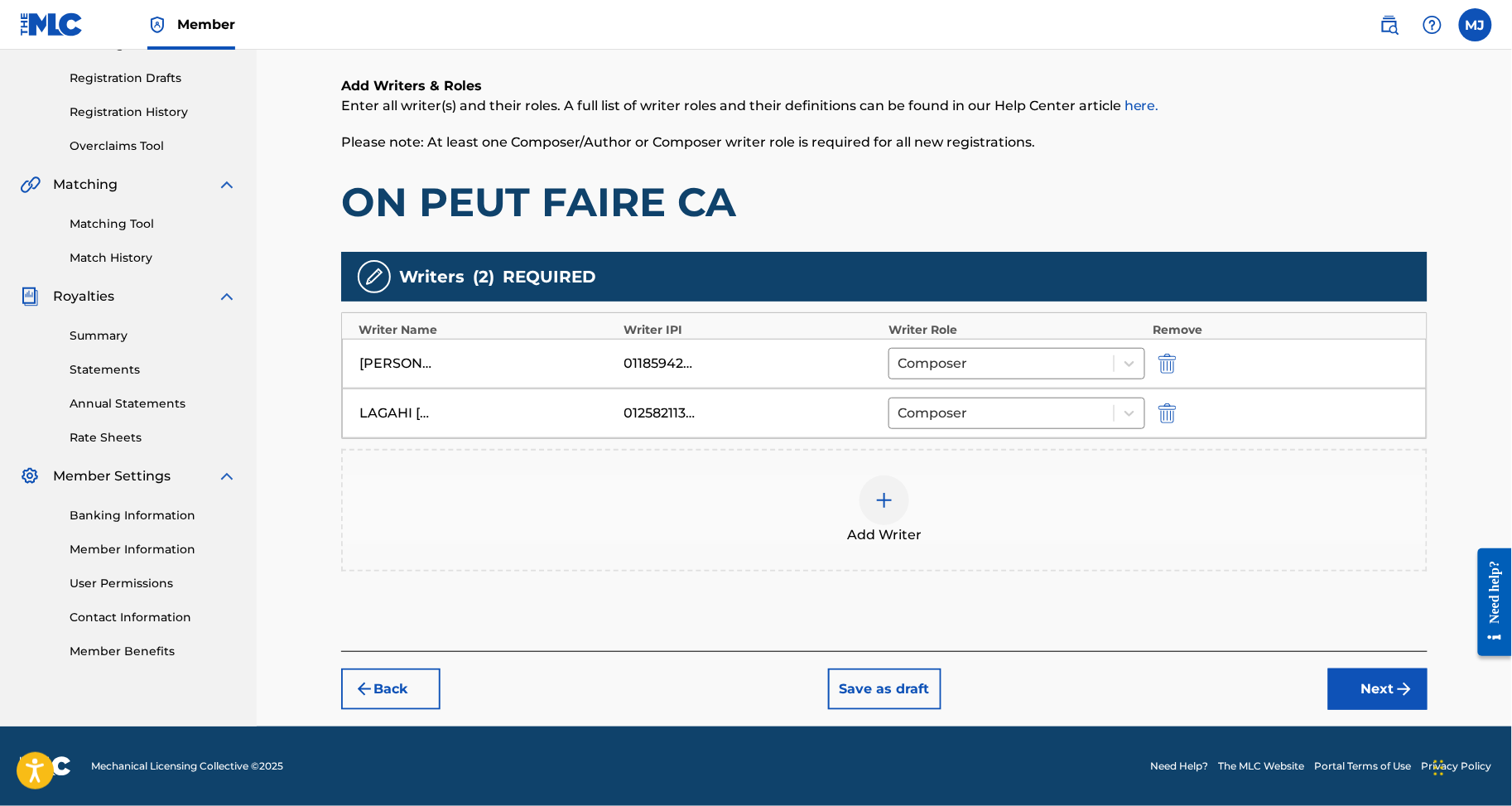
click at [1041, 420] on div "LAGAHI ZEBLEY 01258211371 Composer" at bounding box center [884, 413] width 1085 height 50
click at [894, 510] on img at bounding box center [885, 501] width 20 height 20
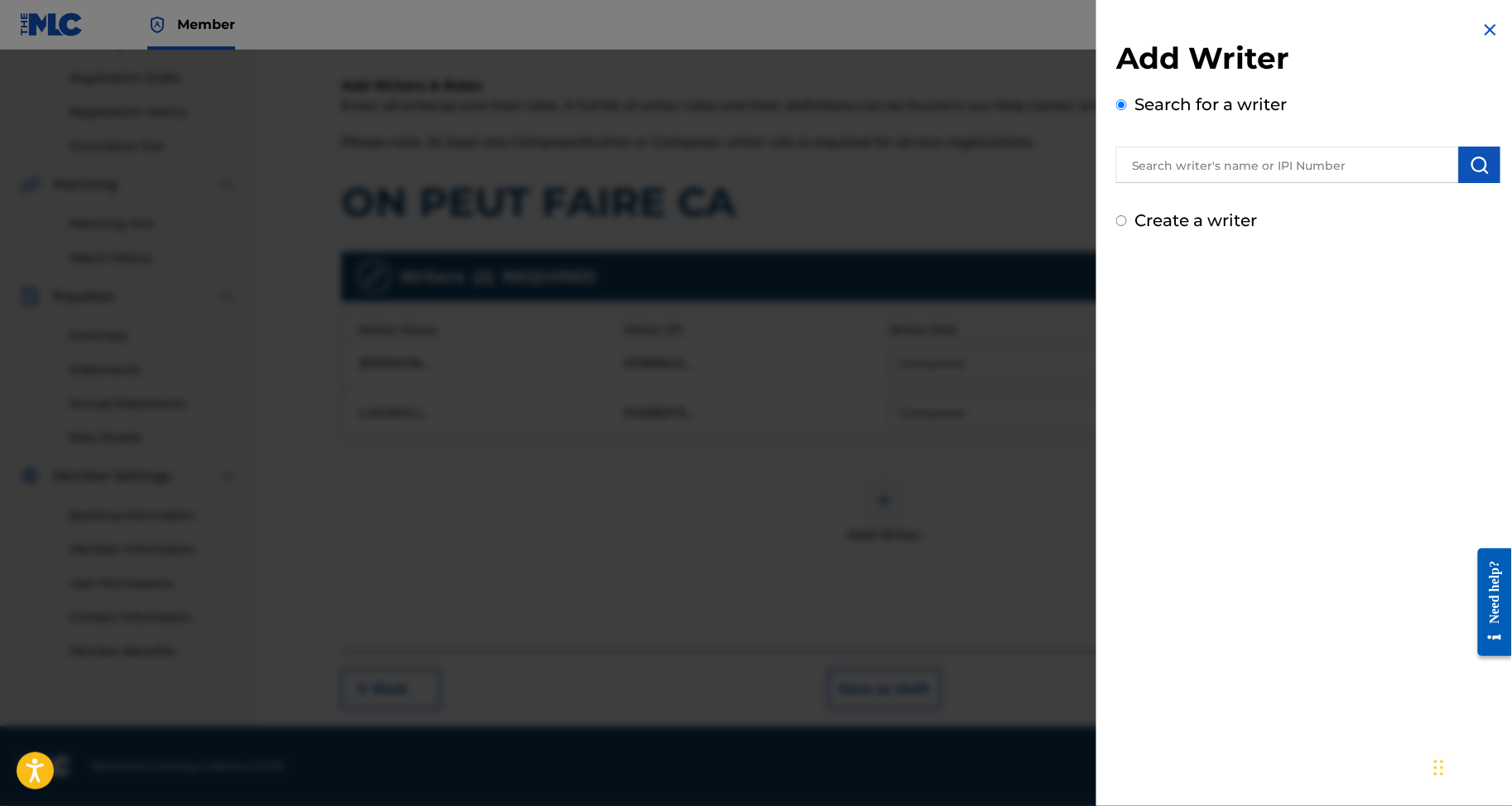
click at [1204, 181] on input "text" at bounding box center [1288, 164] width 343 height 36
paste input "KONE SOULEYMANE KEVIN KADER J"
type input "KONE SOULEYMANE KEVIN KADER J"
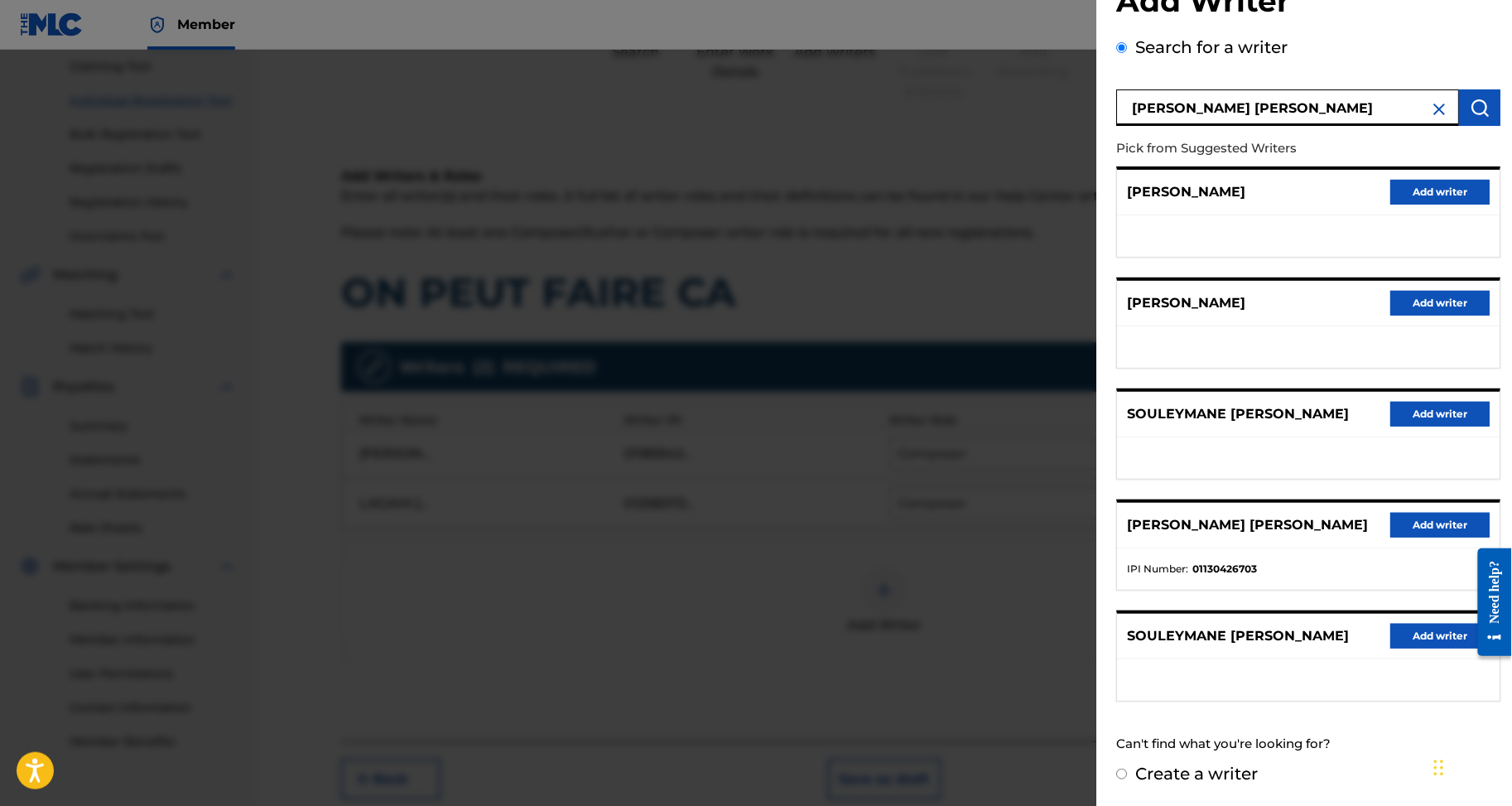
scroll to position [199, 0]
click at [1391, 513] on button "Add writer" at bounding box center [1440, 524] width 99 height 24
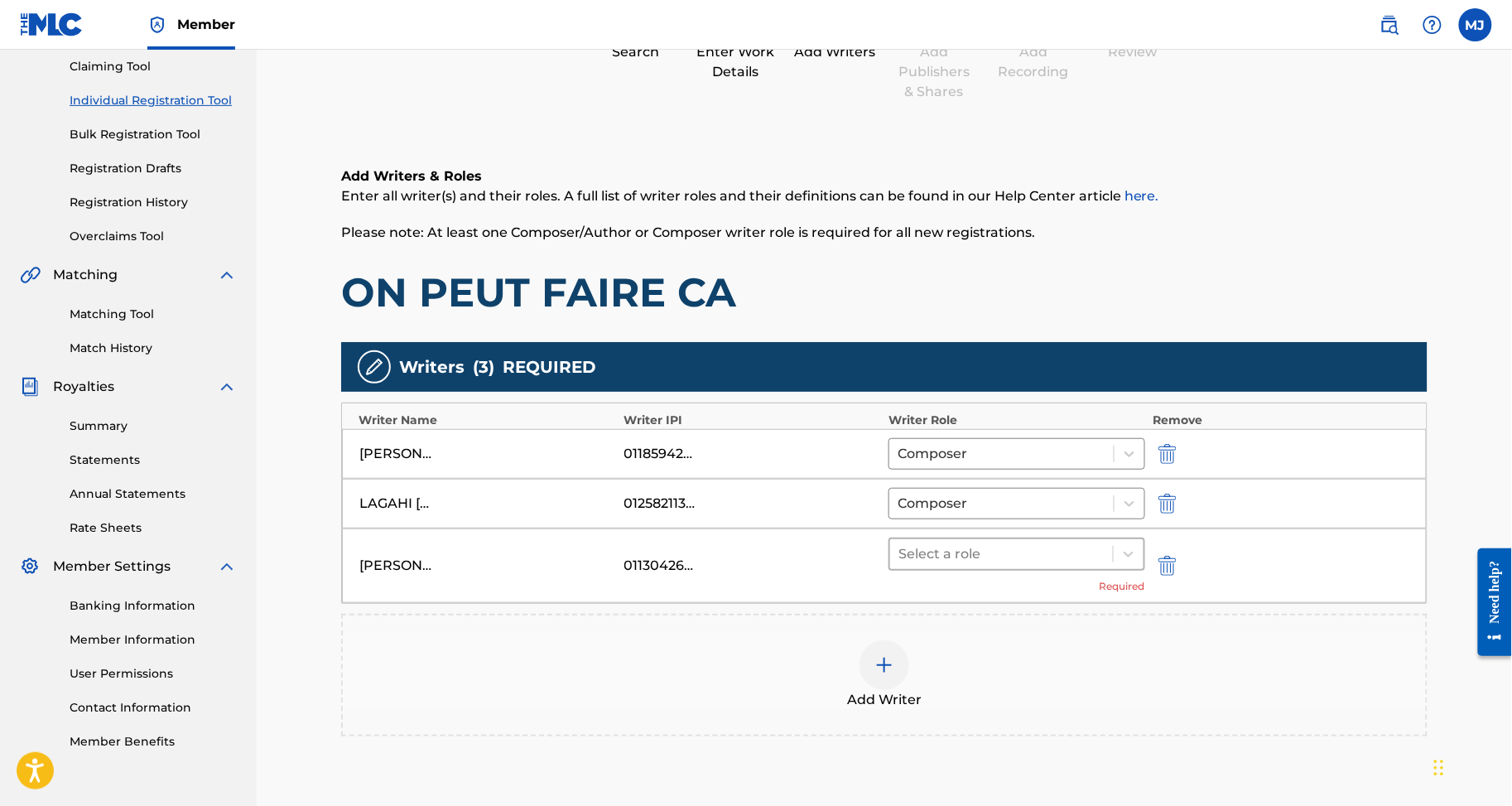
click at [991, 566] on div at bounding box center [1001, 555] width 206 height 24
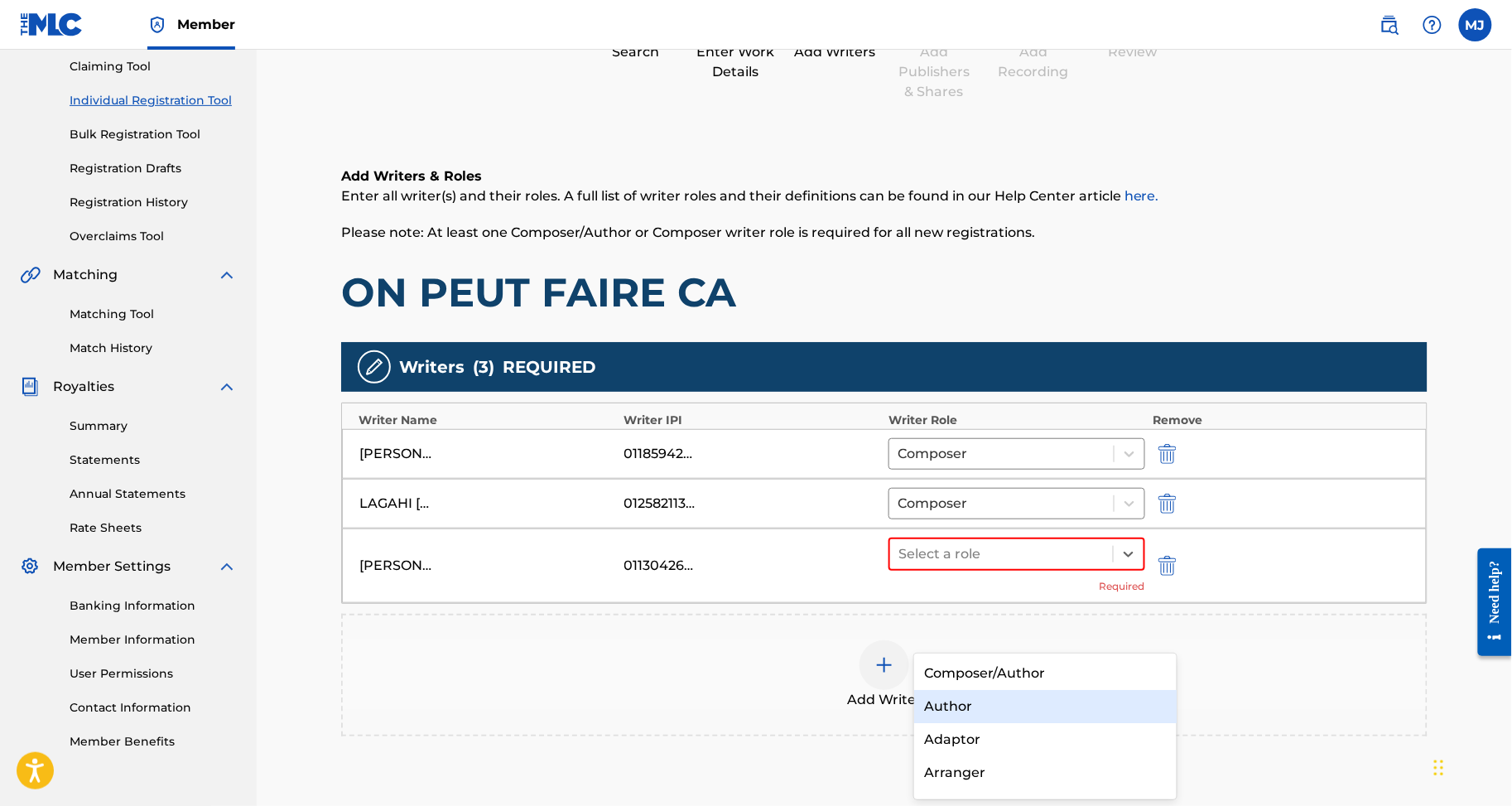
click at [965, 721] on div "Author" at bounding box center [1045, 707] width 262 height 33
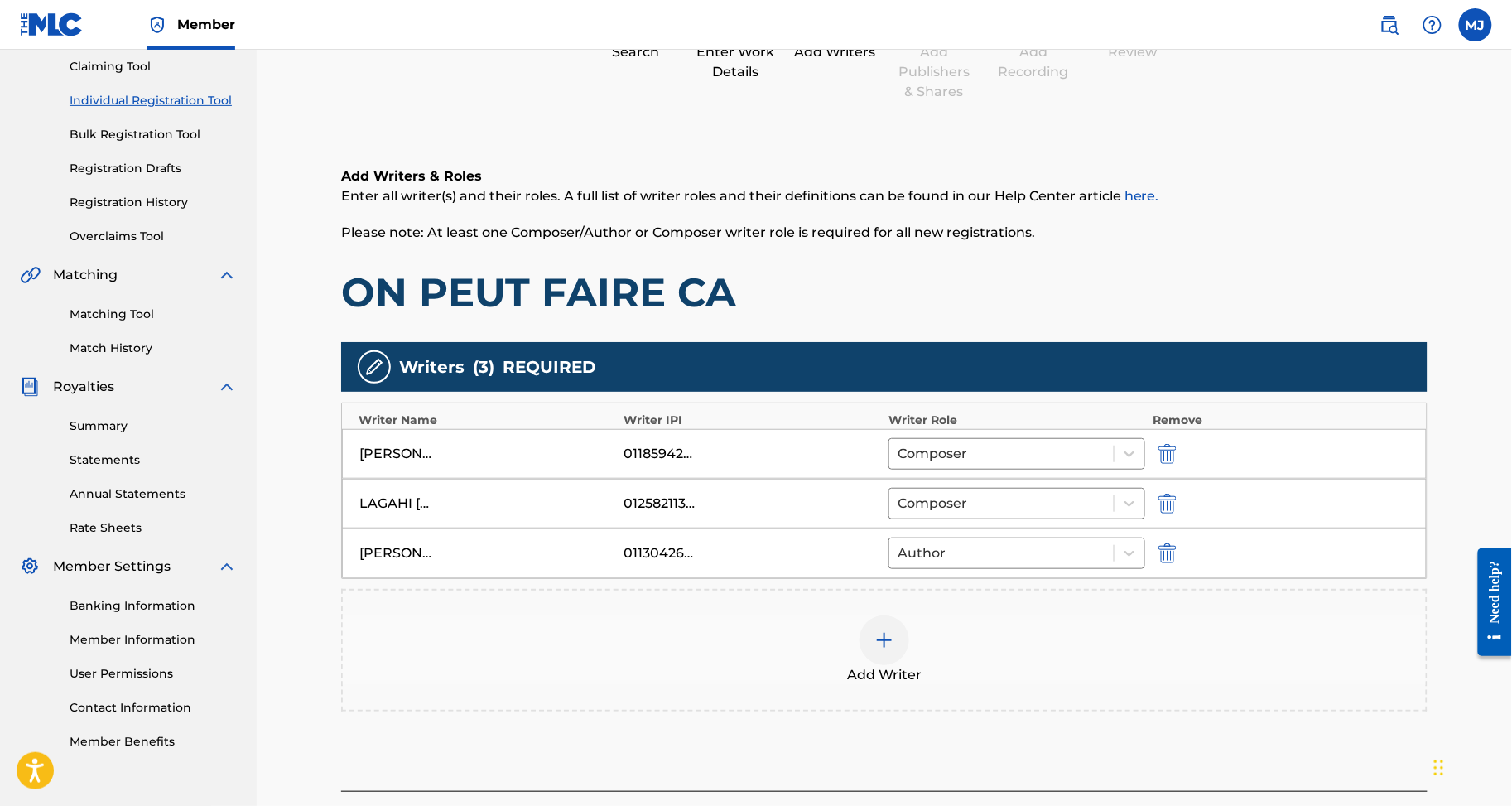
scroll to position [465, 0]
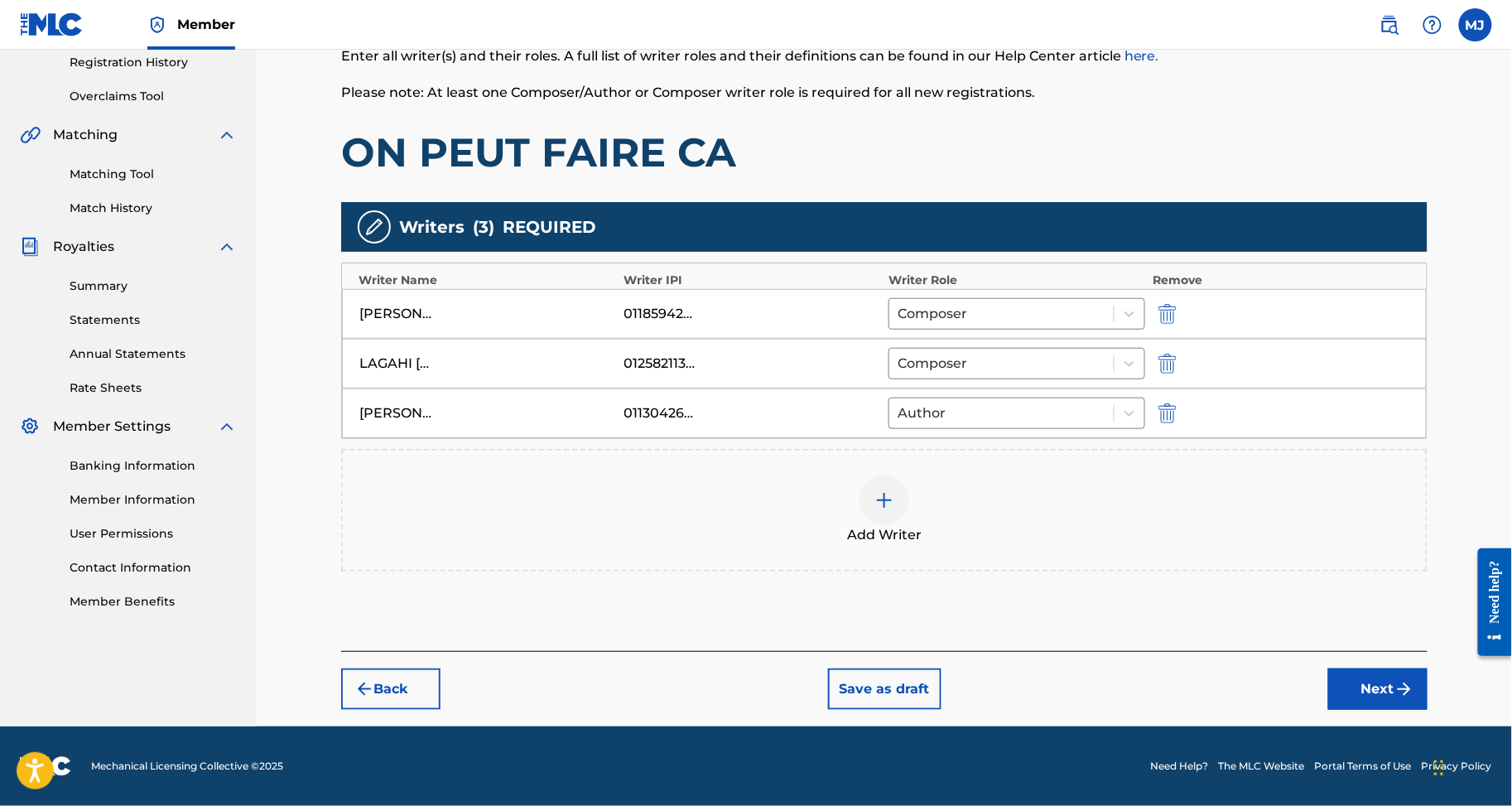
click at [1426, 692] on div "Register Work Search Enter Work Details Add Writers Add Publishers & Shares Add…" at bounding box center [884, 250] width 1120 height 953
click at [1419, 669] on button "Next" at bounding box center [1378, 689] width 99 height 41
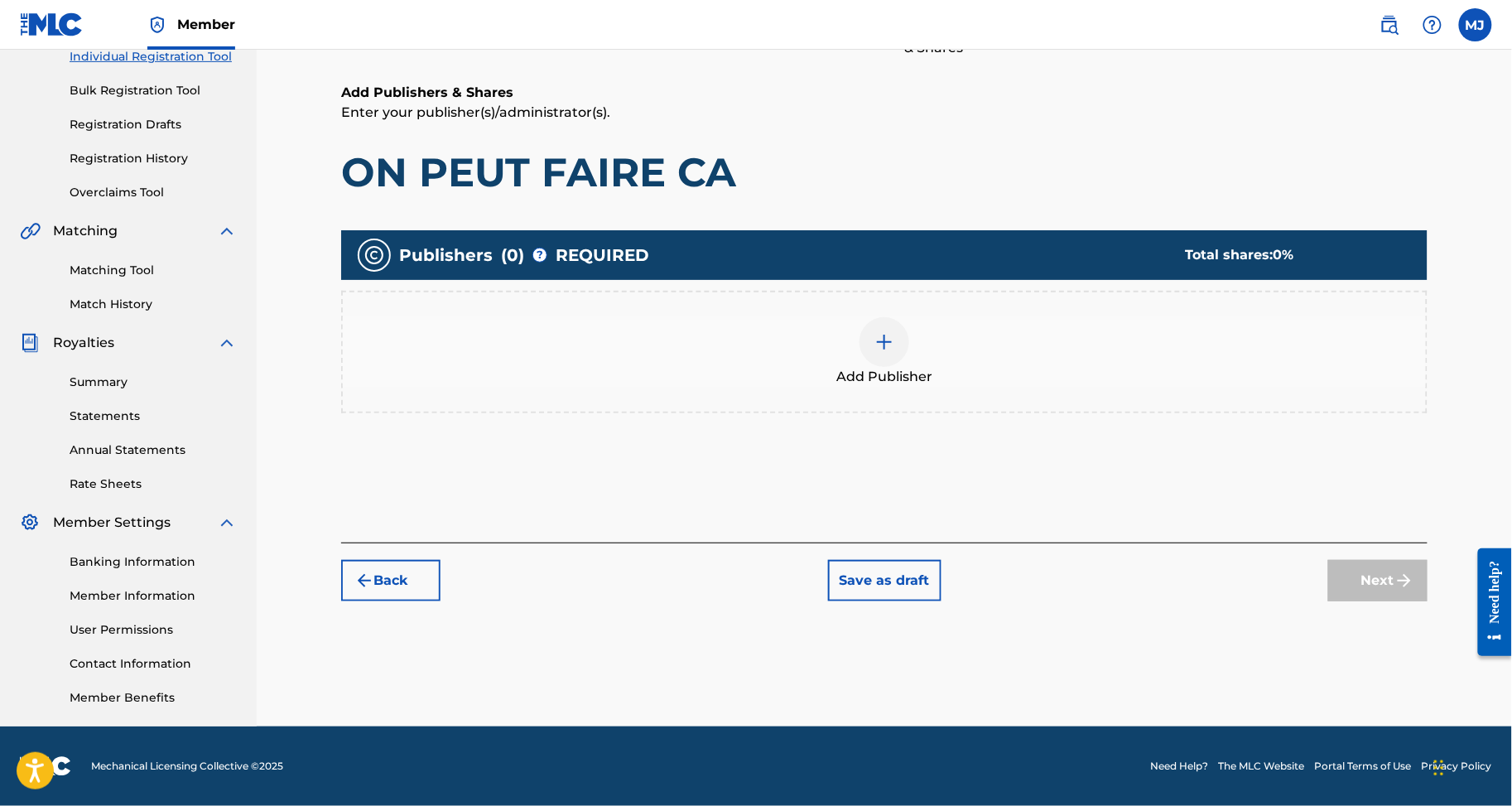
click at [1076, 344] on div "Add Publisher" at bounding box center [884, 352] width 1086 height 122
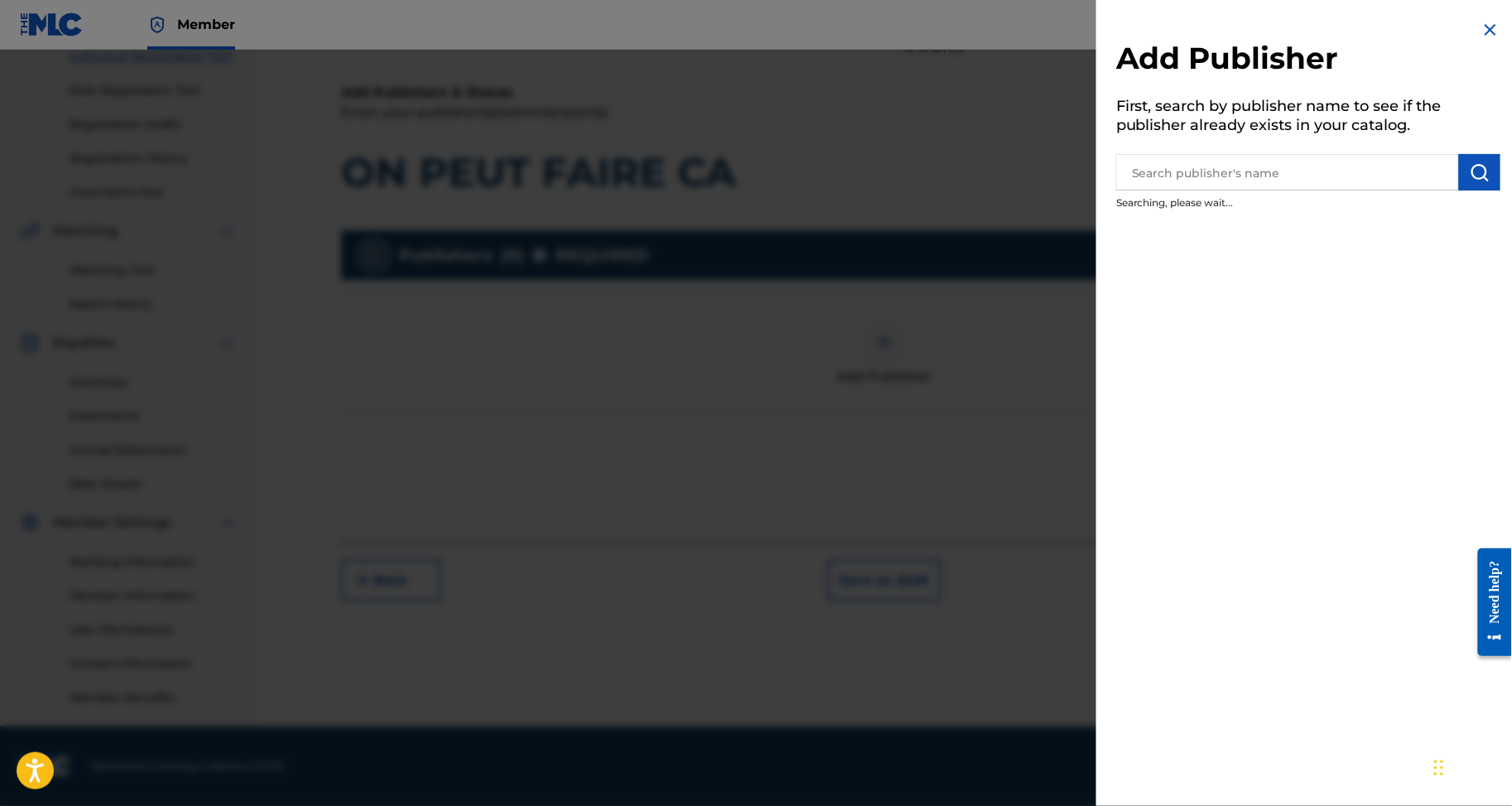
drag, startPoint x: 1145, startPoint y: 208, endPoint x: 1155, endPoint y: 204, distance: 10.8
click at [1146, 191] on input "text" at bounding box center [1288, 172] width 343 height 36
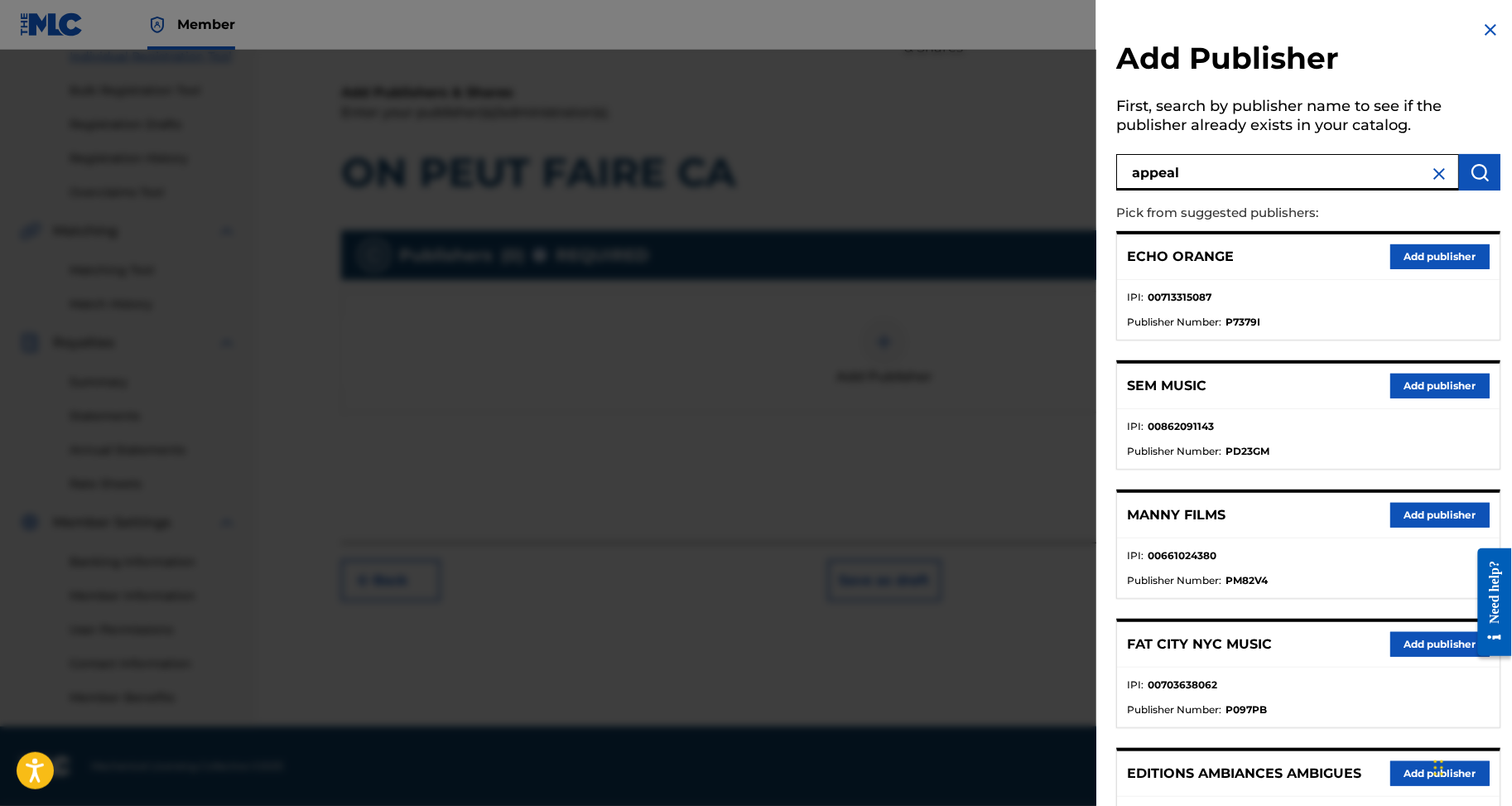
type input "appeal"
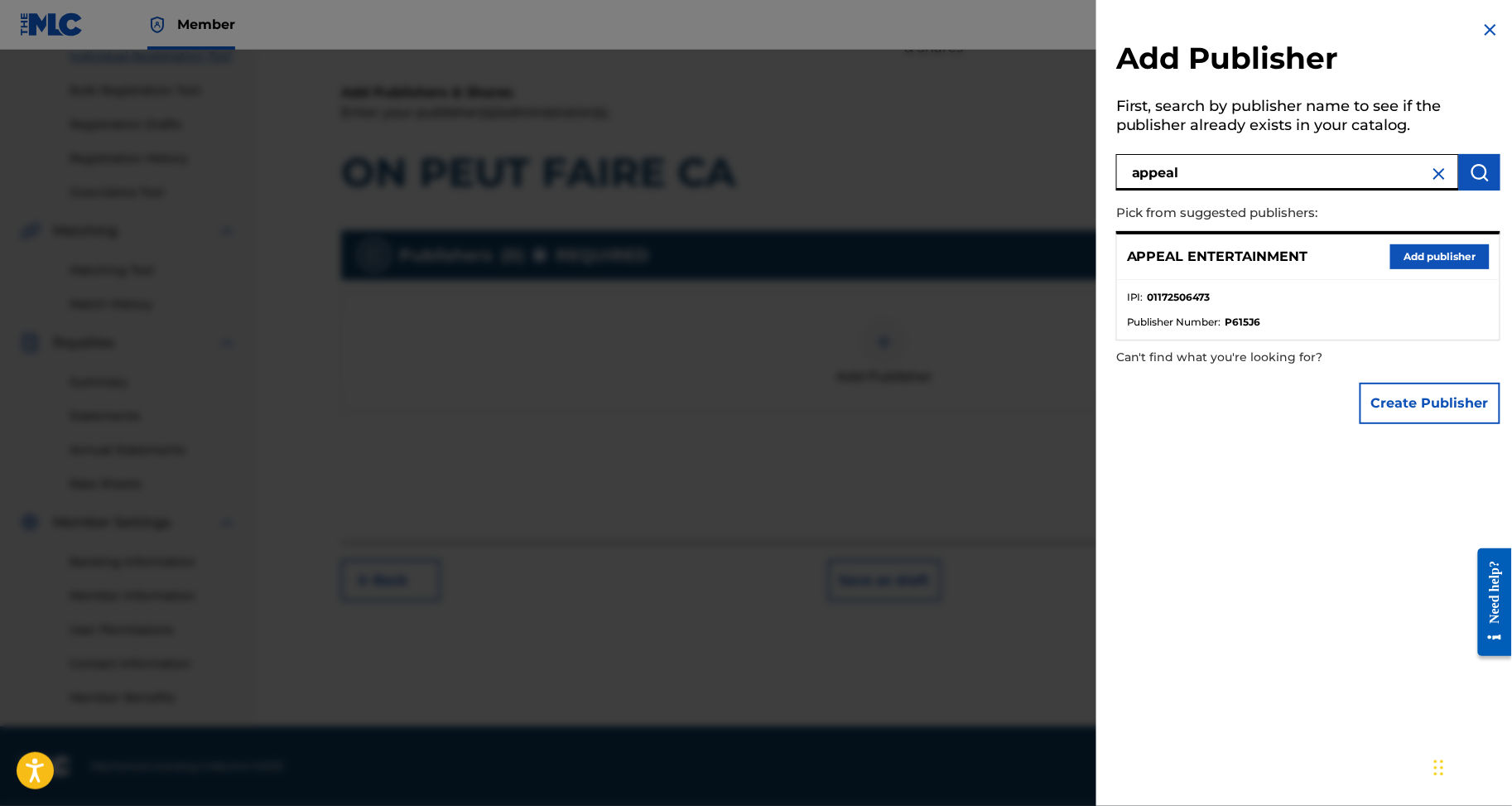
click at [1407, 269] on button "Add publisher" at bounding box center [1440, 256] width 99 height 24
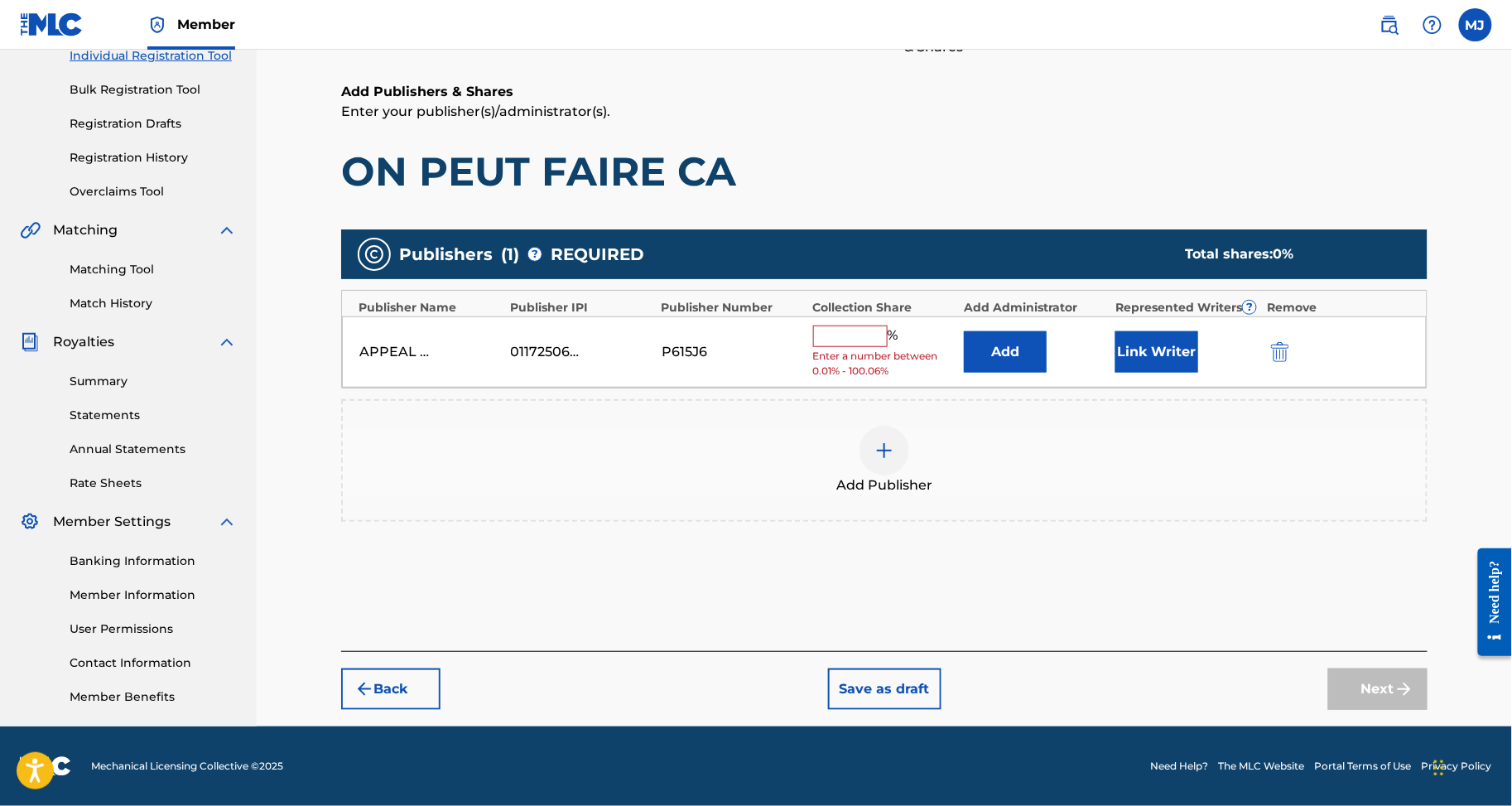
click at [1016, 331] on button "Add" at bounding box center [1005, 352] width 83 height 41
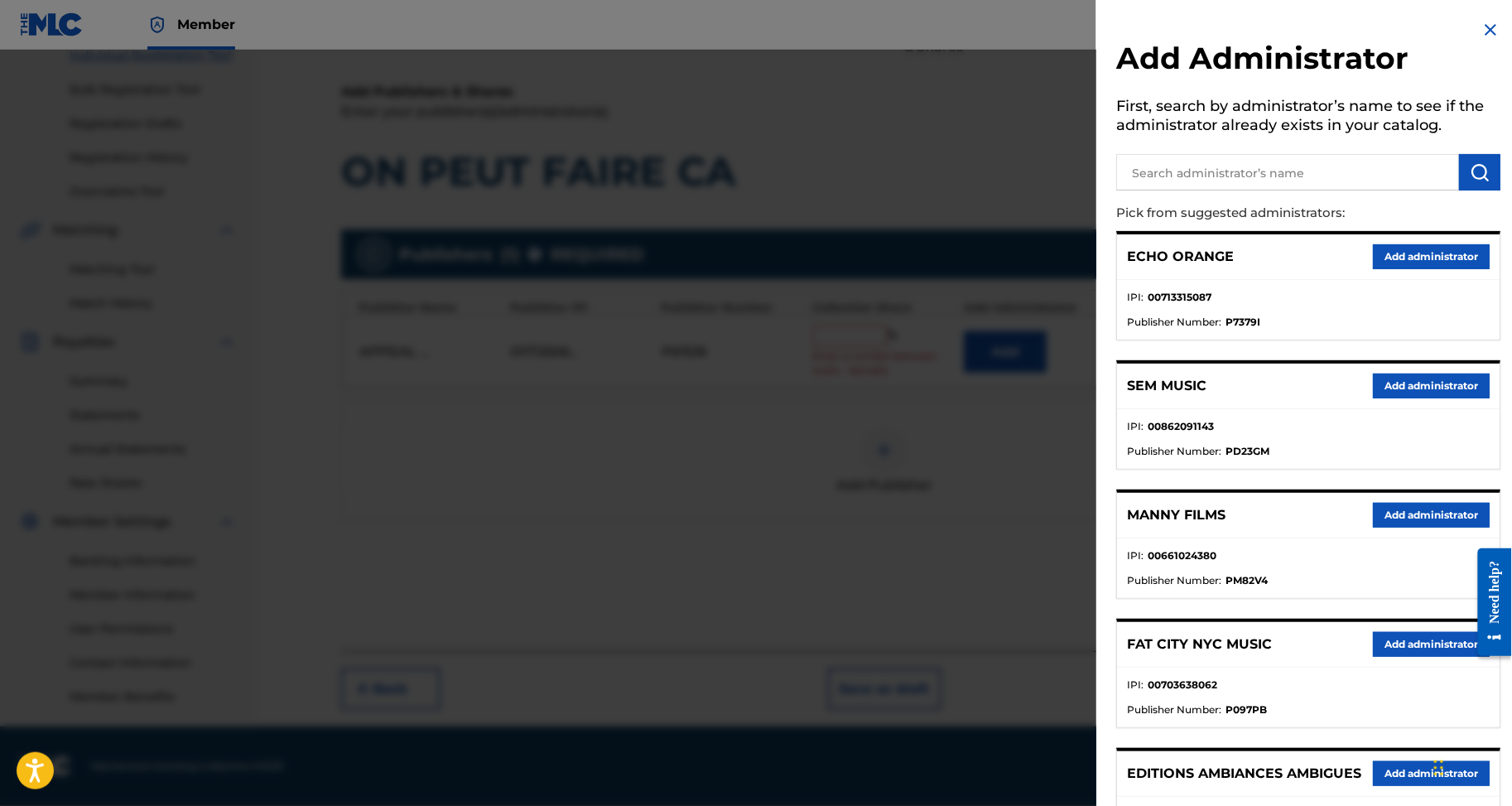
click at [1426, 269] on button "Add administrator" at bounding box center [1431, 256] width 117 height 24
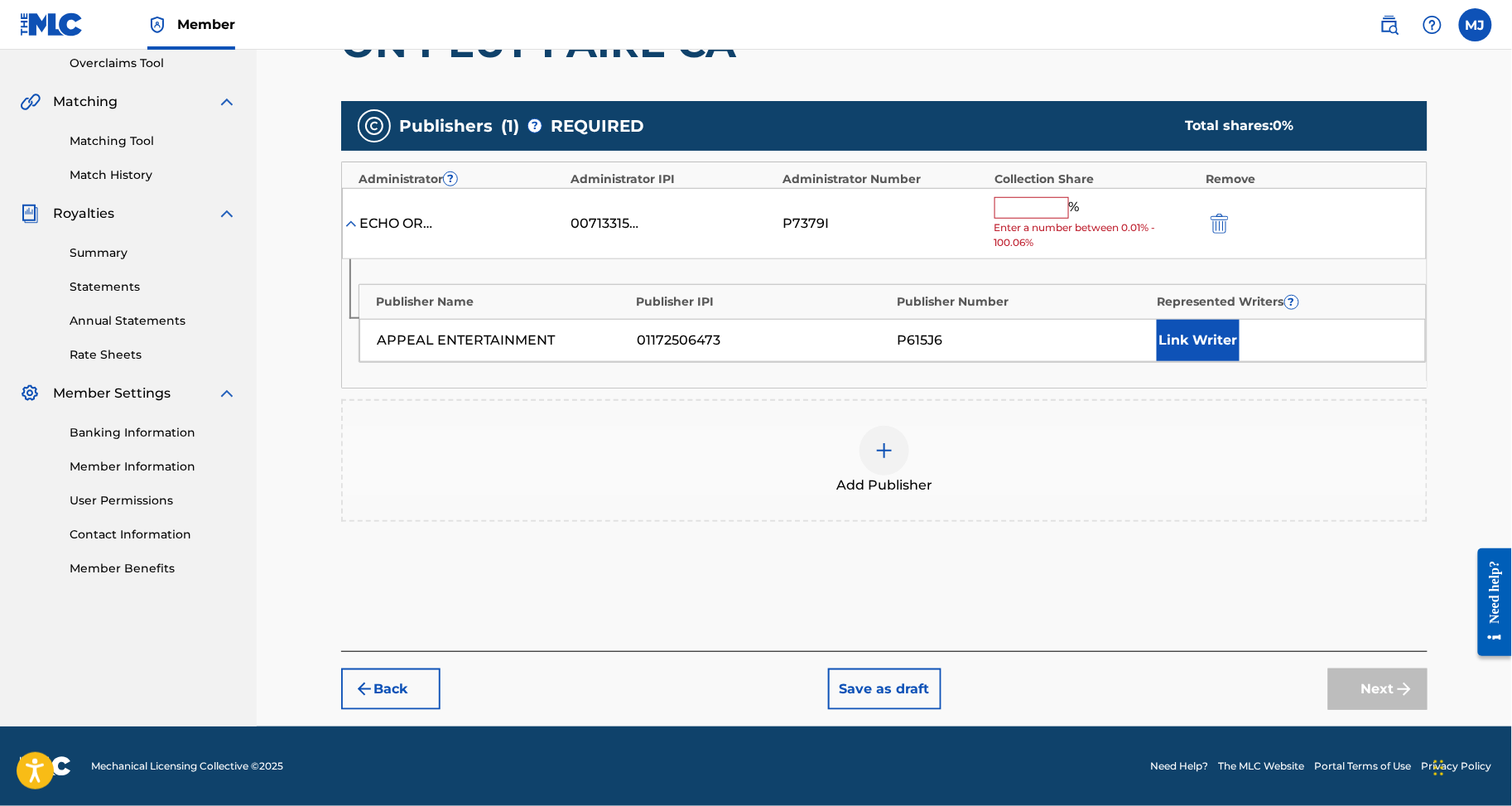
click at [1052, 218] on input "text" at bounding box center [1032, 208] width 74 height 22
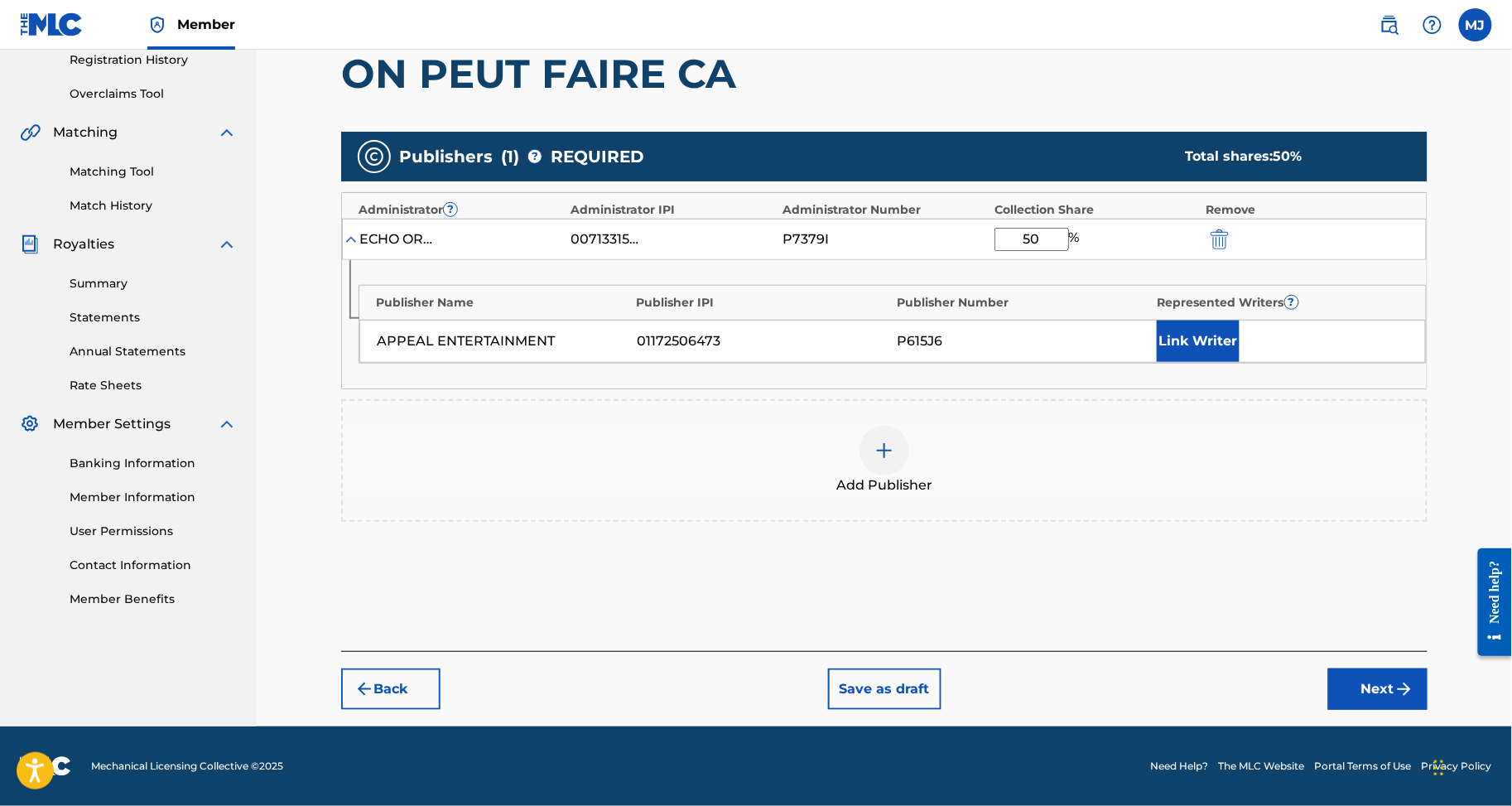
type input "50"
click at [1213, 359] on button "Link Writer" at bounding box center [1198, 341] width 83 height 41
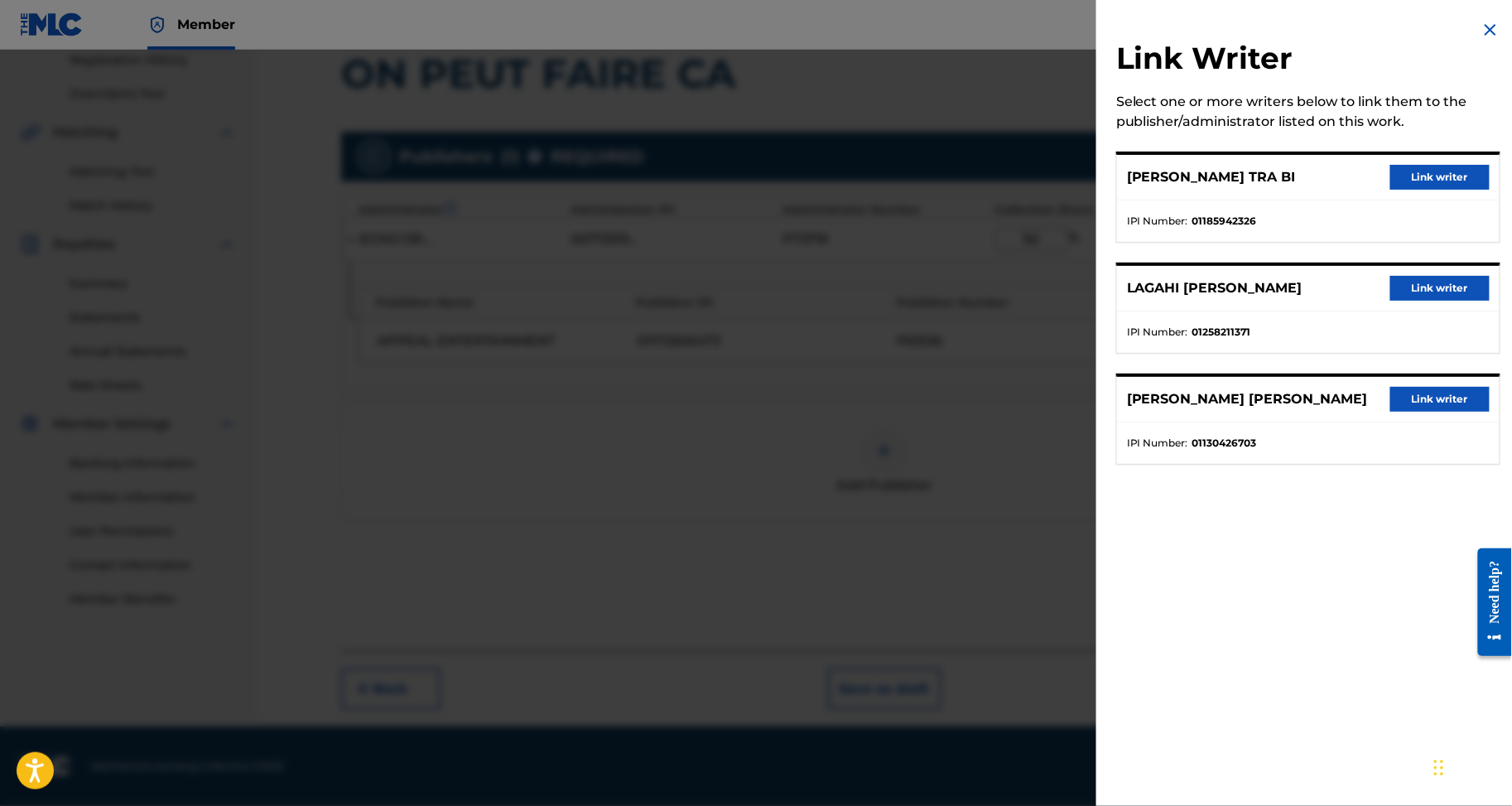
click at [1391, 411] on button "Link writer" at bounding box center [1440, 399] width 99 height 24
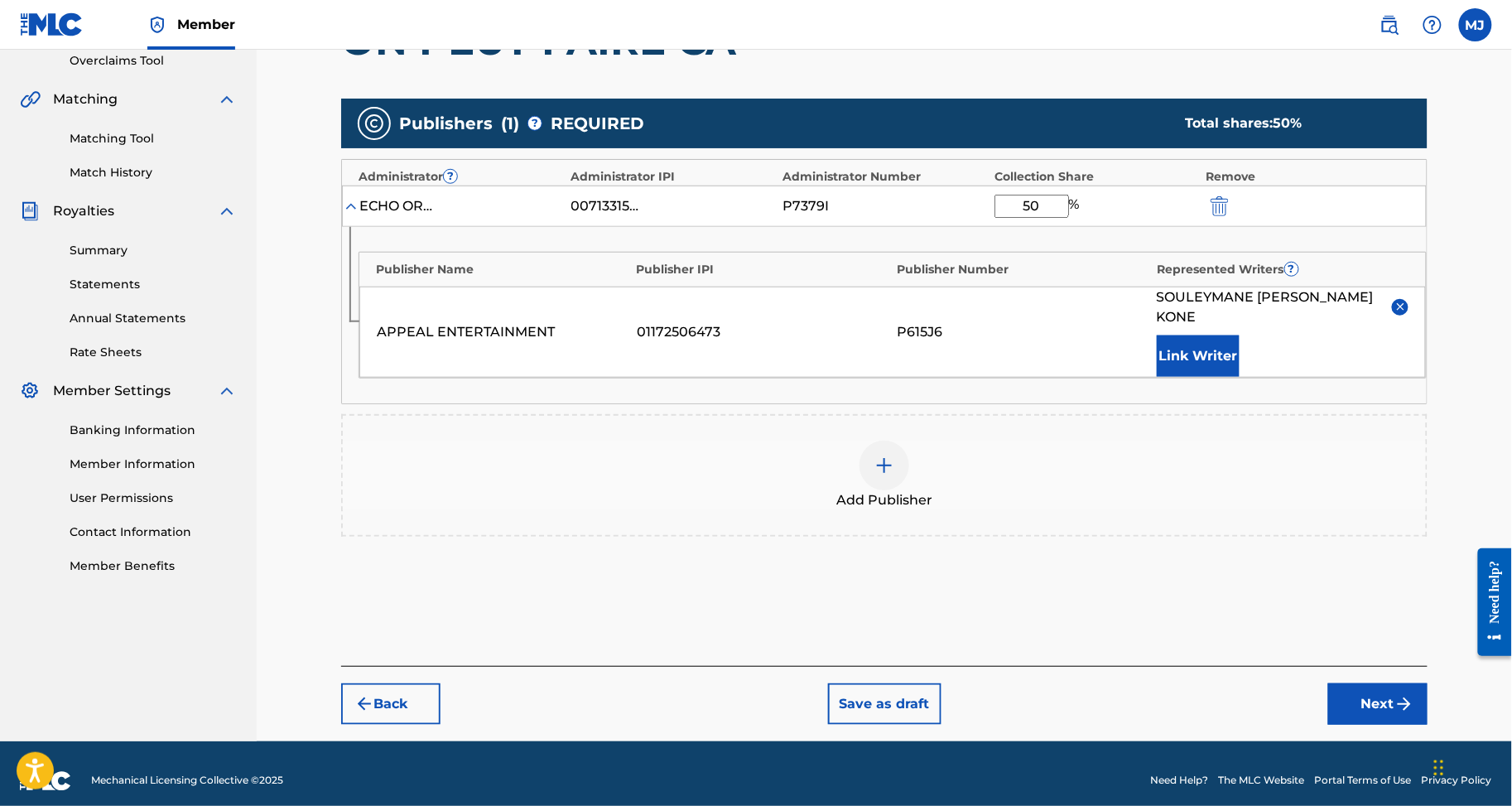
click at [1223, 377] on div "SOULEYMANE KEVIN KADER J KONE Link Writer" at bounding box center [1283, 332] width 252 height 89
click at [1230, 377] on div "SOULEYMANE KEVIN KADER J KONE Link Writer" at bounding box center [1283, 332] width 252 height 89
click at [1240, 377] on button "Link Writer" at bounding box center [1198, 356] width 83 height 41
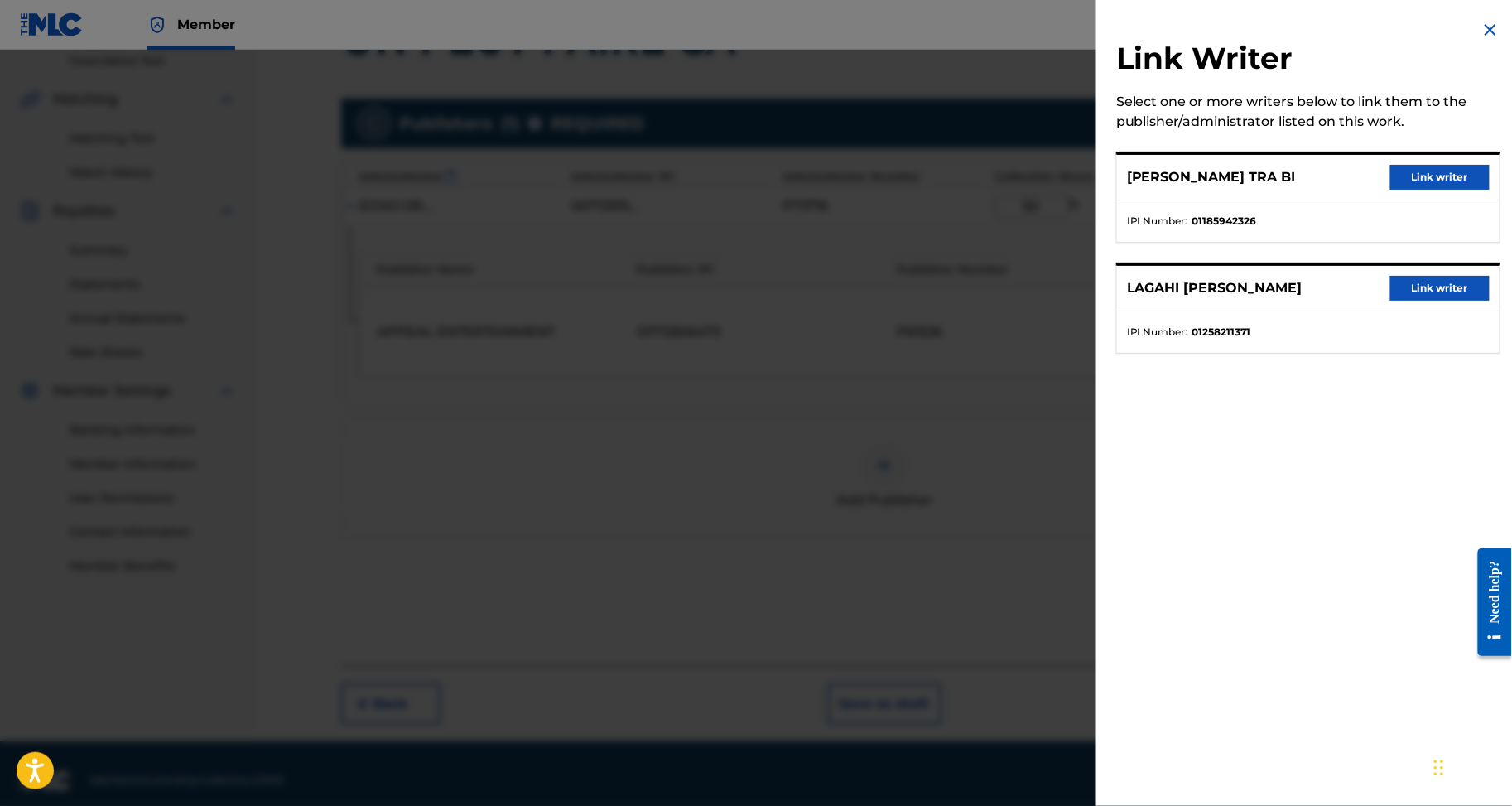
click at [1424, 311] on div "LAGAHI ZEBLEY Link writer" at bounding box center [1309, 288] width 383 height 46
click at [1425, 301] on button "Link writer" at bounding box center [1440, 287] width 99 height 24
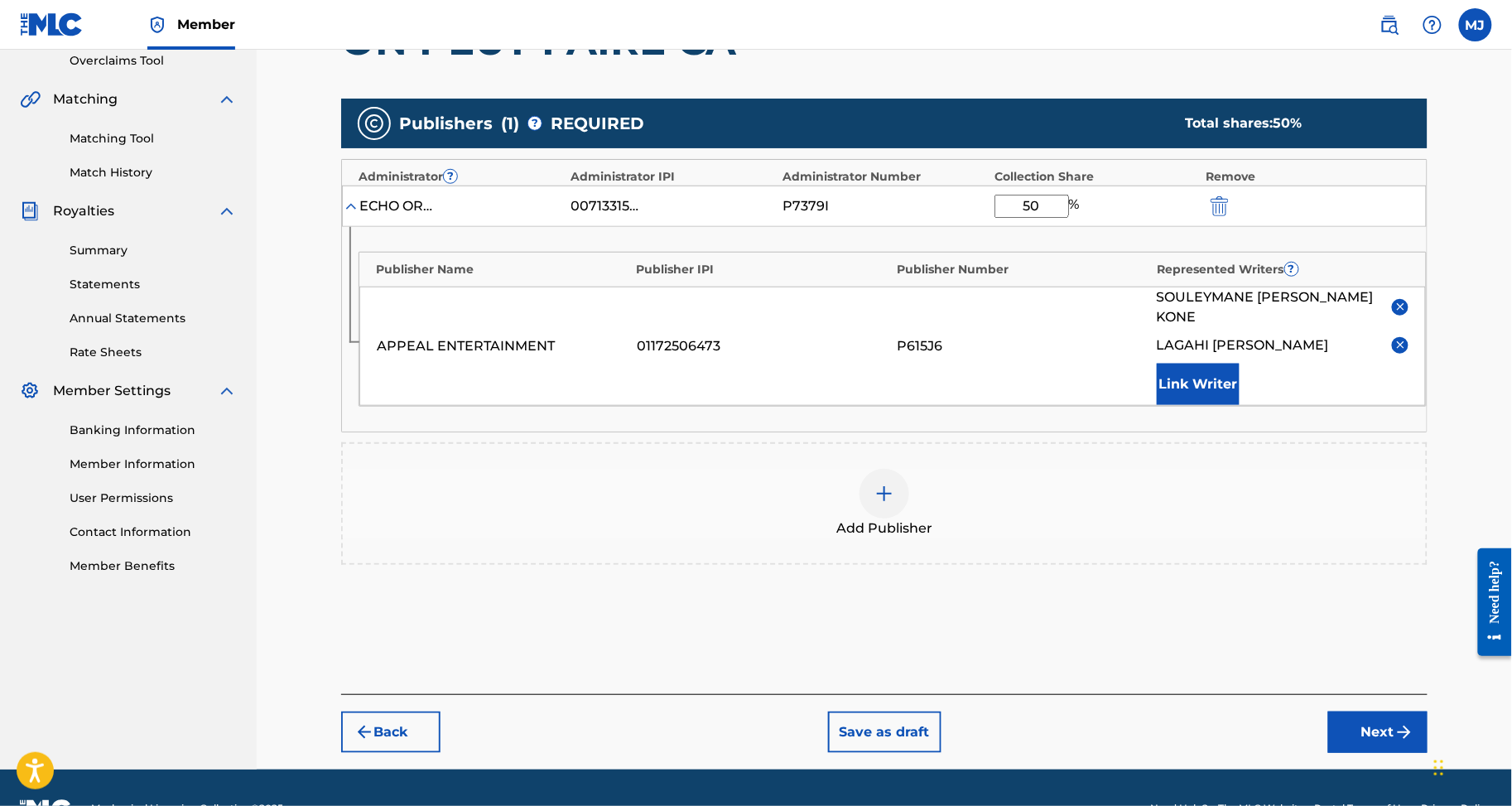
click at [1239, 406] on button "Link Writer" at bounding box center [1198, 384] width 83 height 41
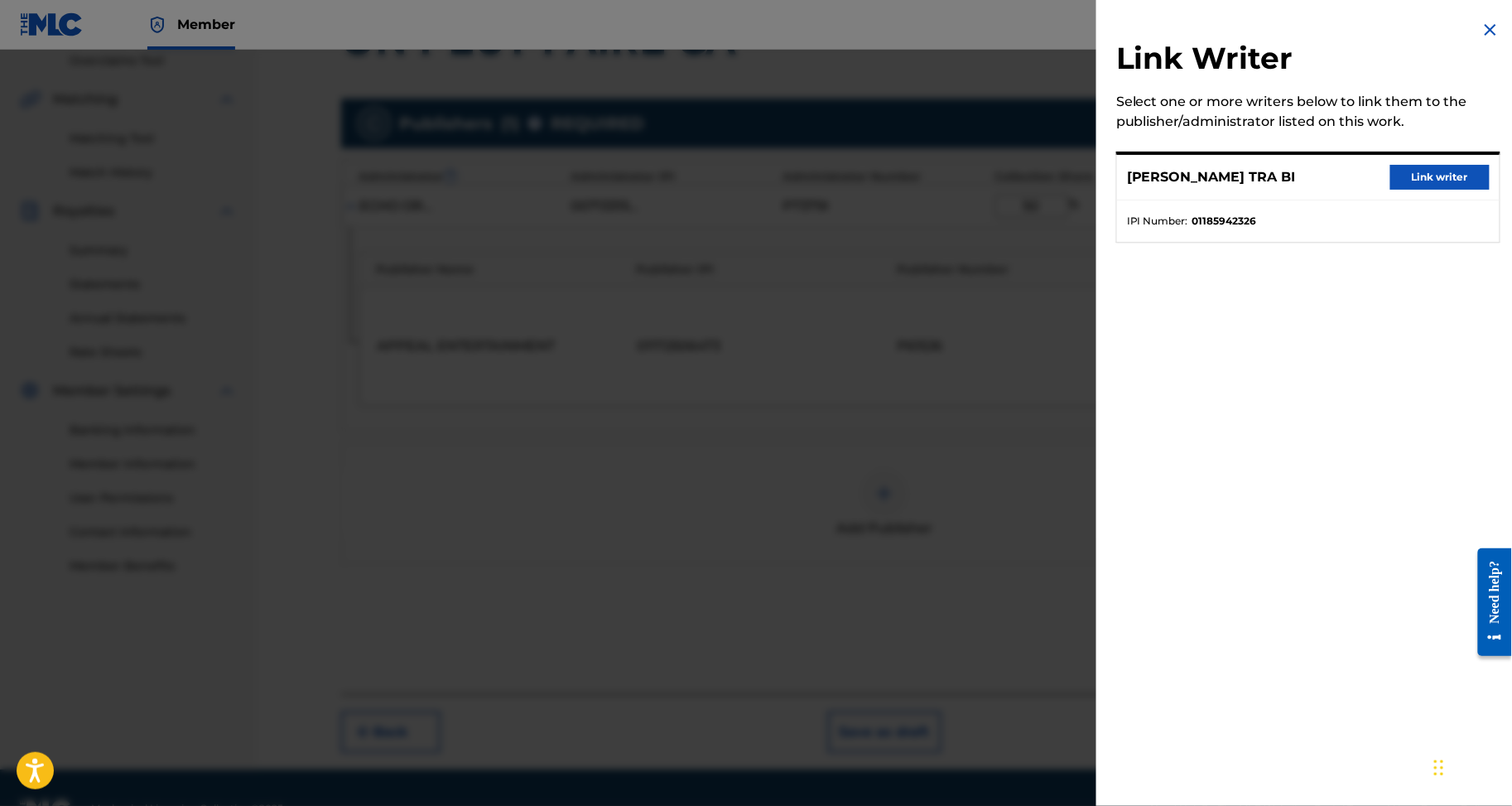
click at [1399, 190] on button "Link writer" at bounding box center [1440, 177] width 99 height 24
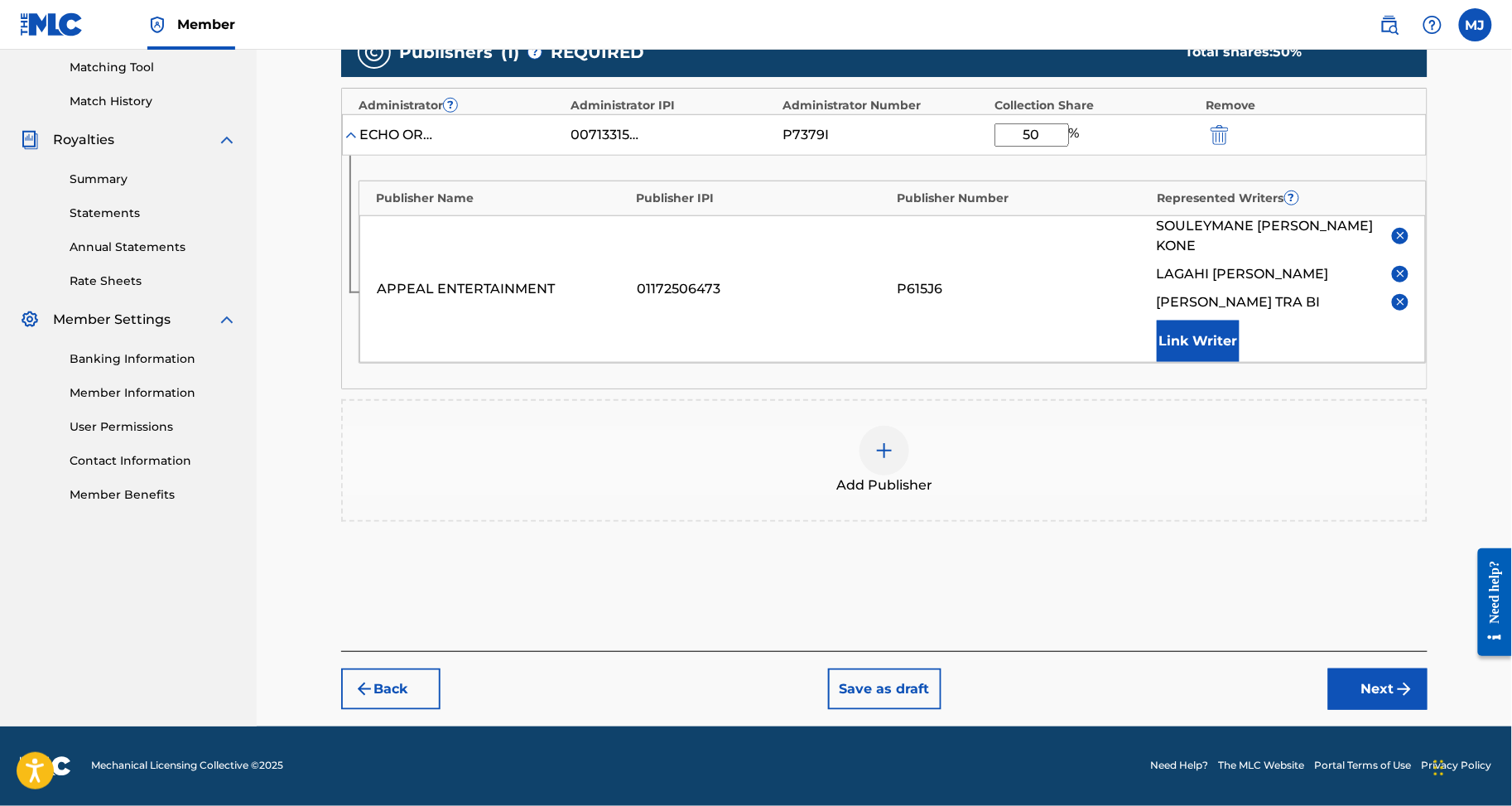
click at [1407, 690] on button "Next" at bounding box center [1378, 689] width 99 height 41
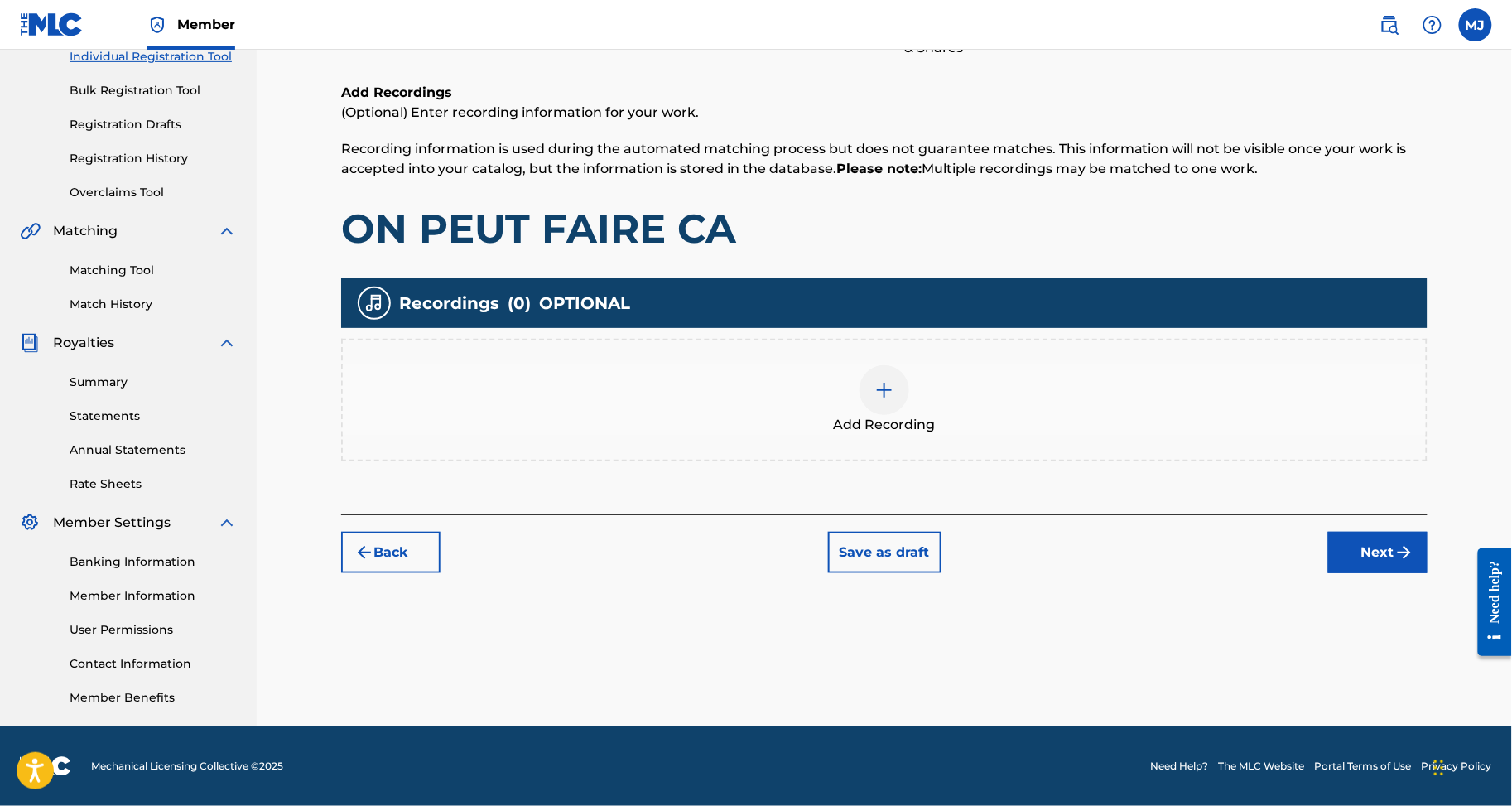
click at [1419, 532] on button "Next" at bounding box center [1378, 552] width 99 height 41
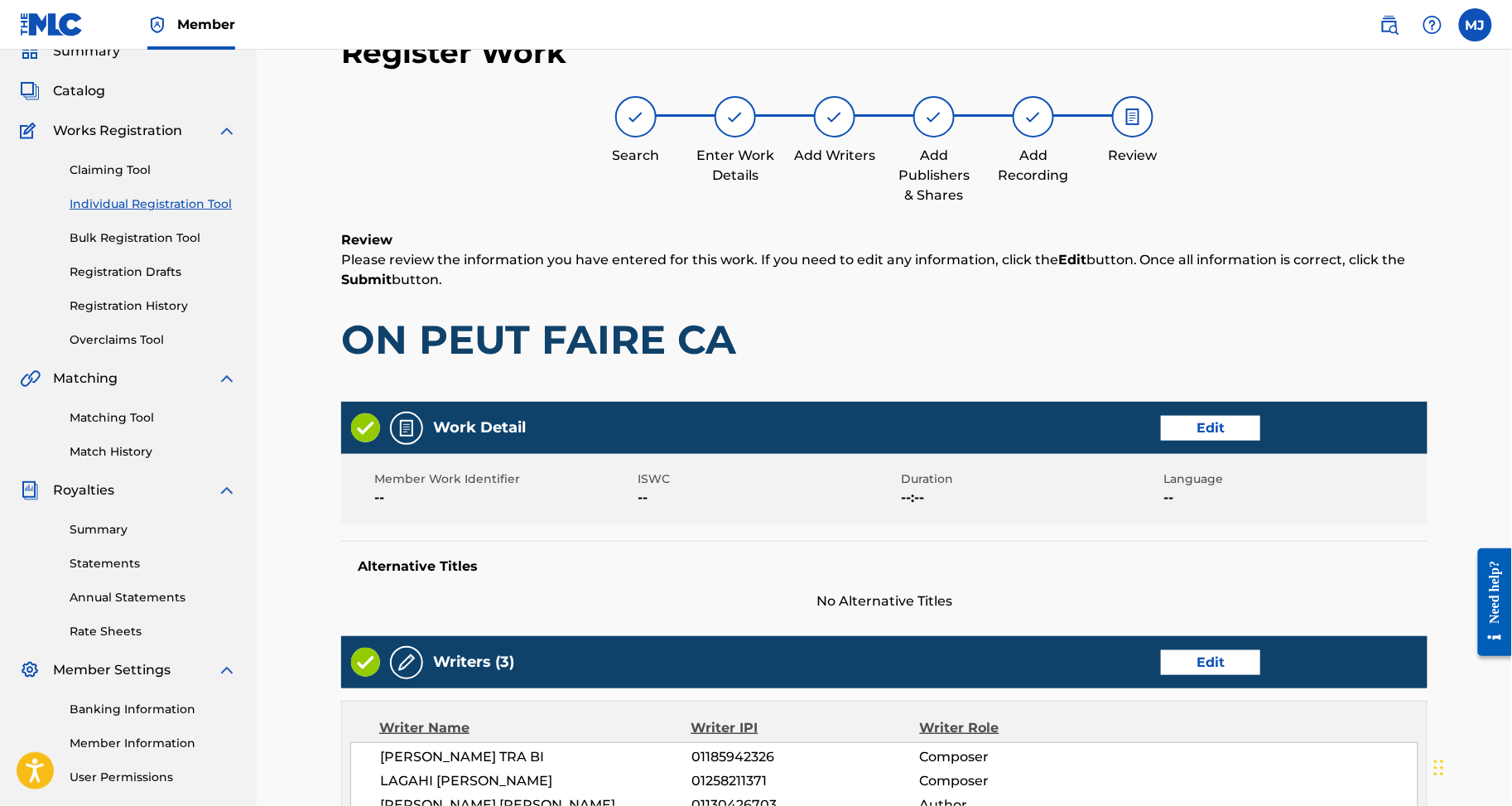
scroll to position [933, 0]
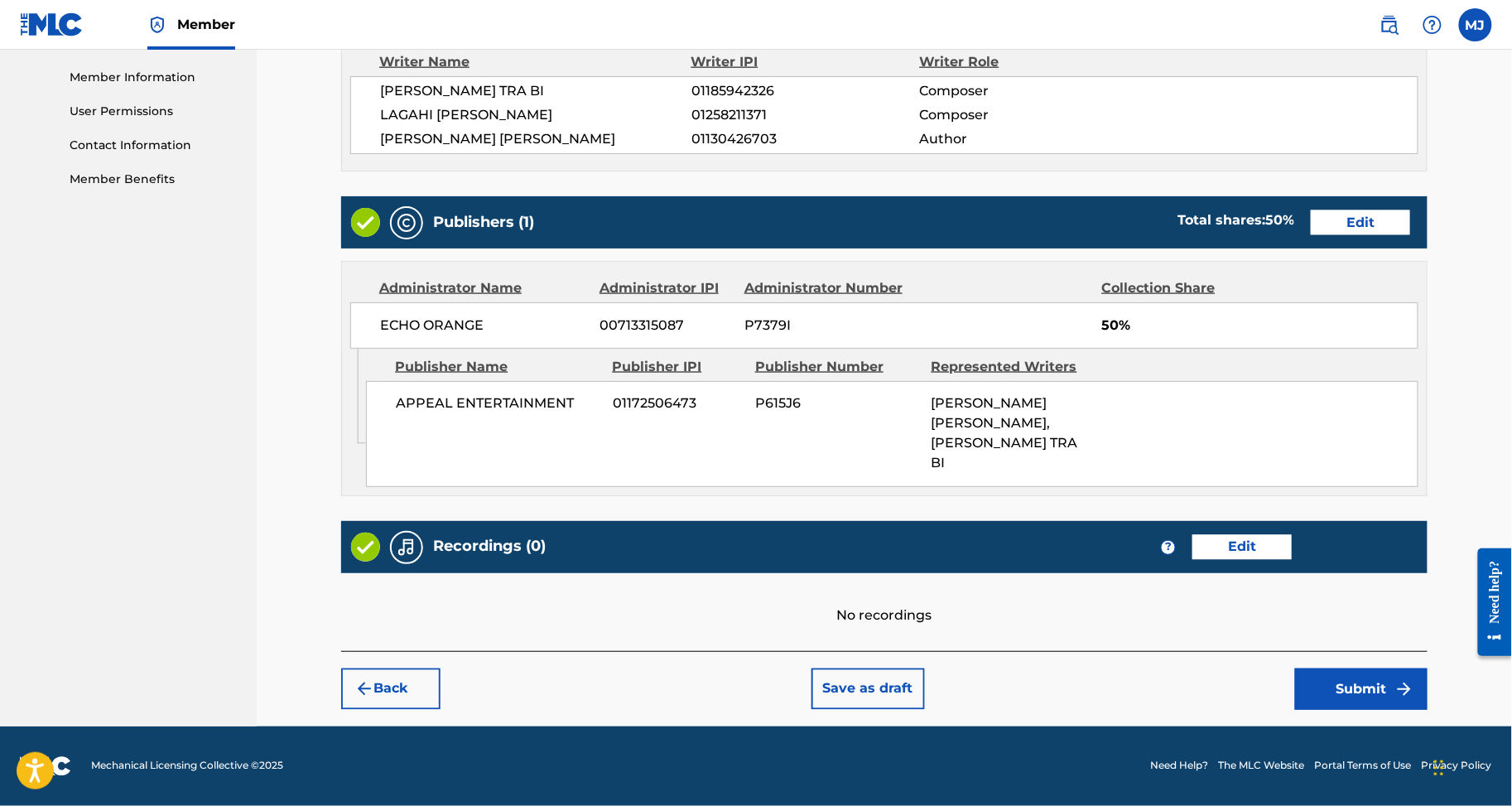
click at [1424, 669] on button "Submit" at bounding box center [1361, 689] width 132 height 41
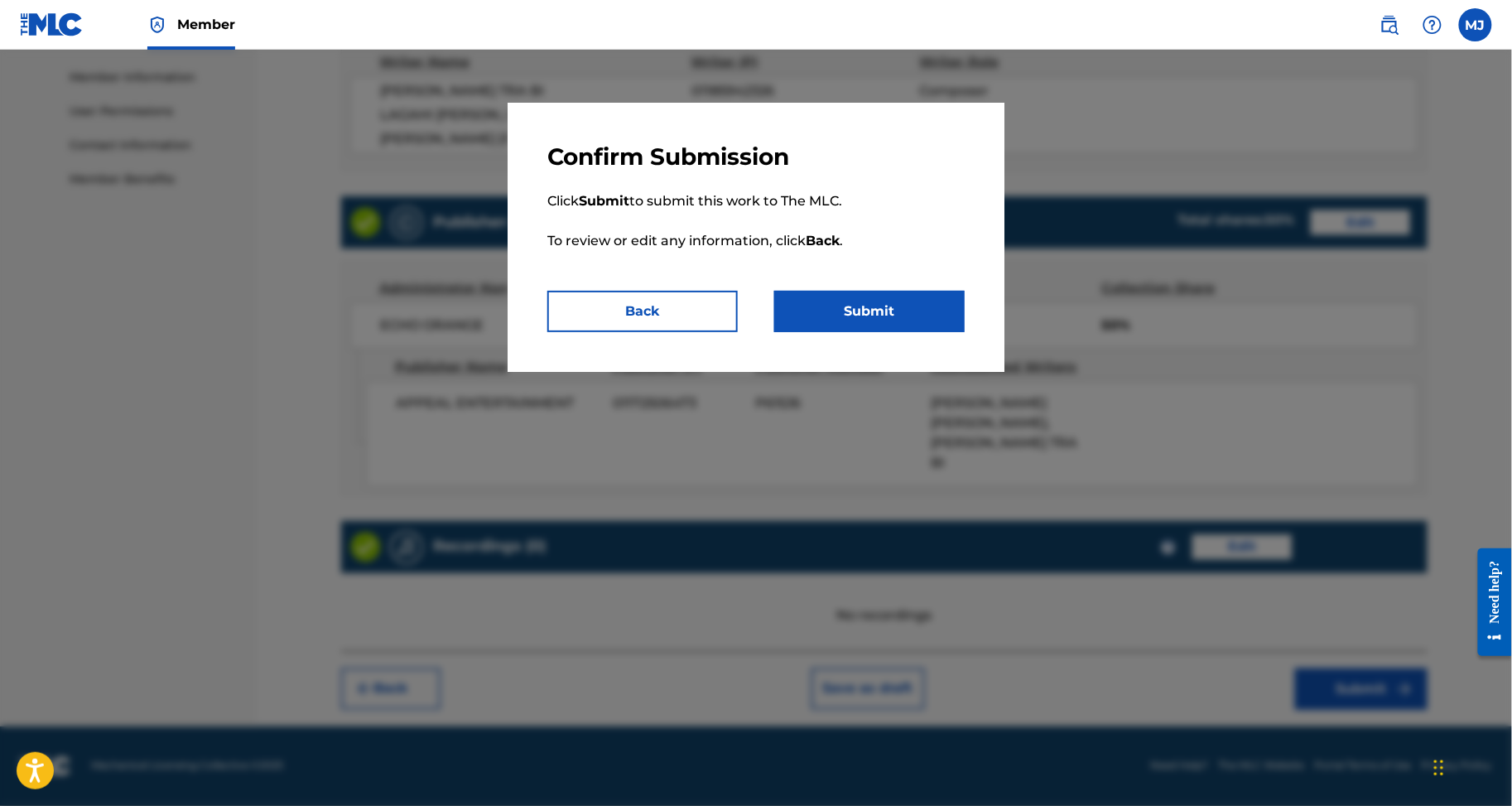
click at [965, 332] on button "Submit" at bounding box center [870, 311] width 190 height 41
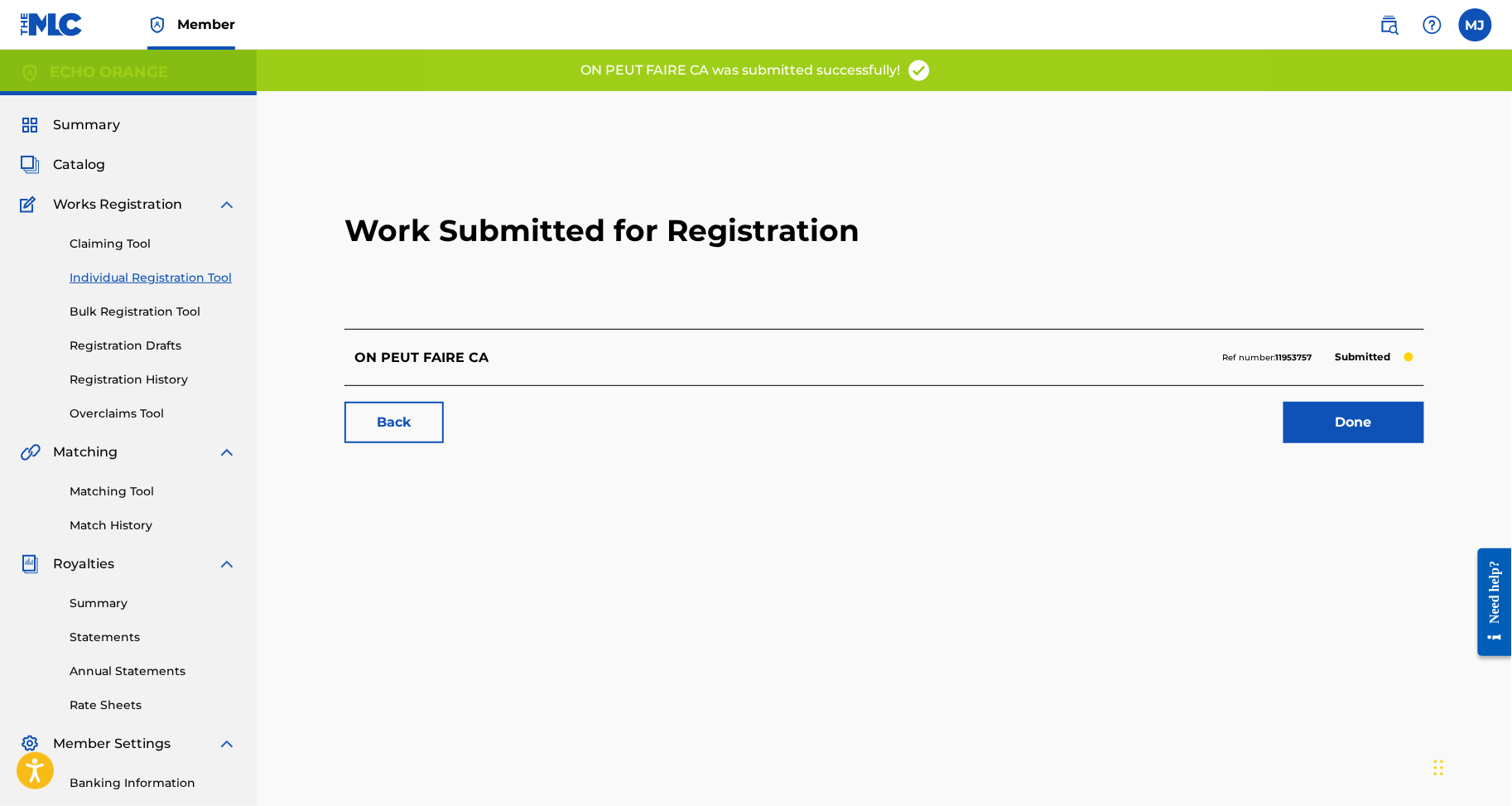
click at [1382, 443] on link "Done" at bounding box center [1354, 422] width 141 height 41
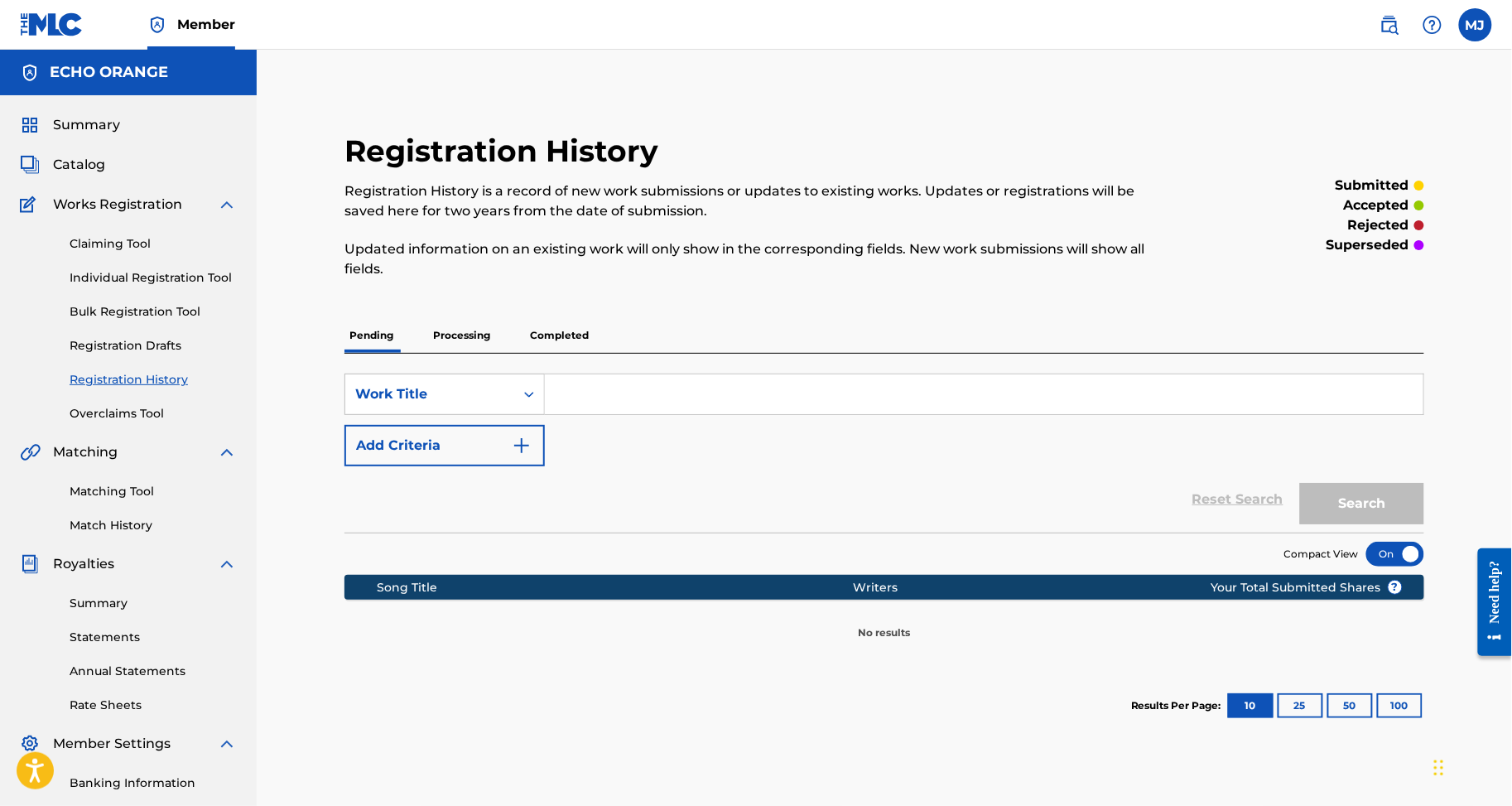
click at [206, 287] on link "Individual Registration Tool" at bounding box center [153, 277] width 168 height 18
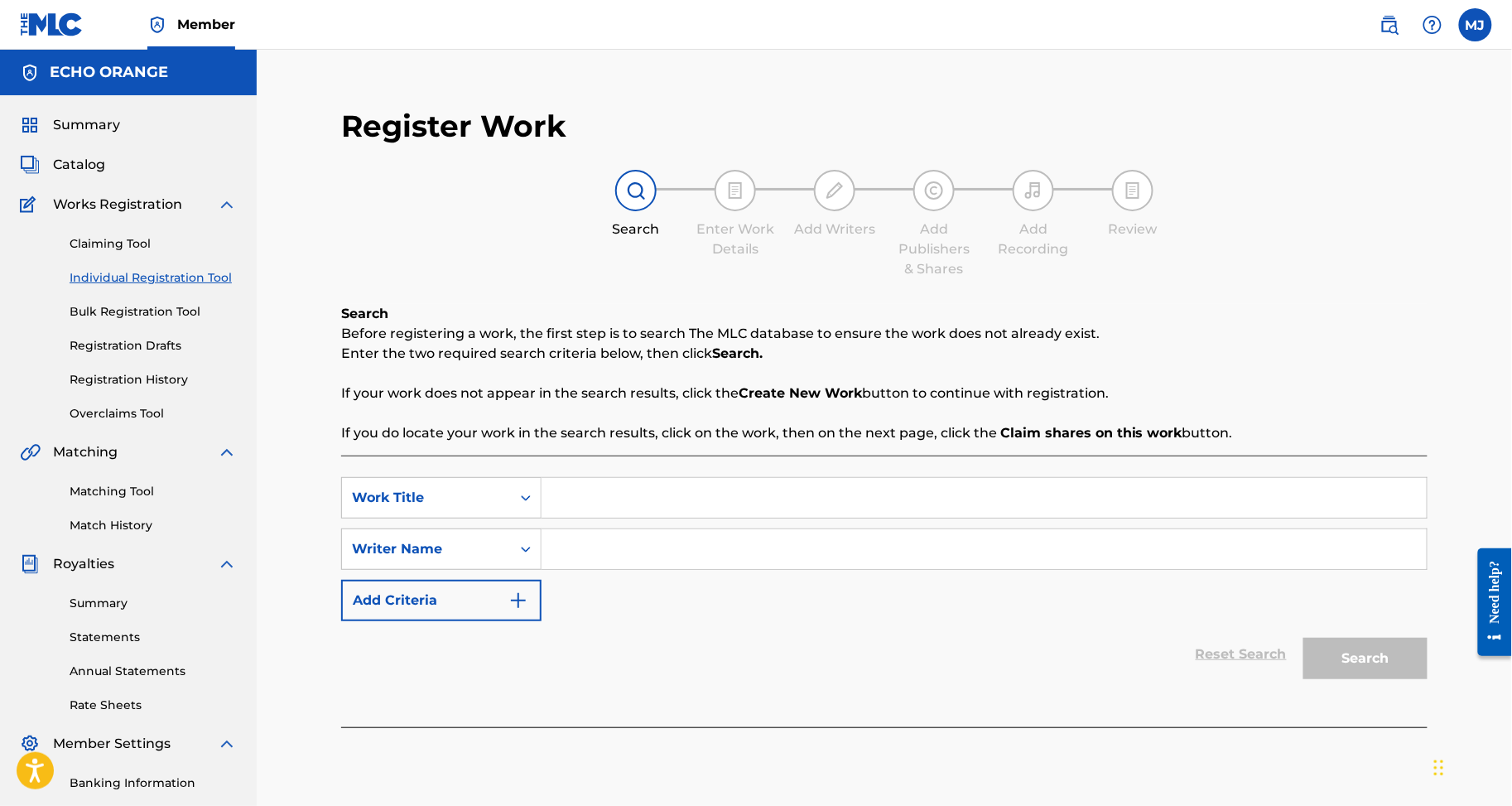
click at [696, 518] on input "Search Form" at bounding box center [984, 497] width 885 height 40
paste input "ON PEUT FAIRE CA REMIX"
type input "ON PEUT FAIRE CA REMIX"
click at [729, 569] on input "Search Form" at bounding box center [984, 549] width 885 height 40
paste input "AGAH PRINCE LOIC"
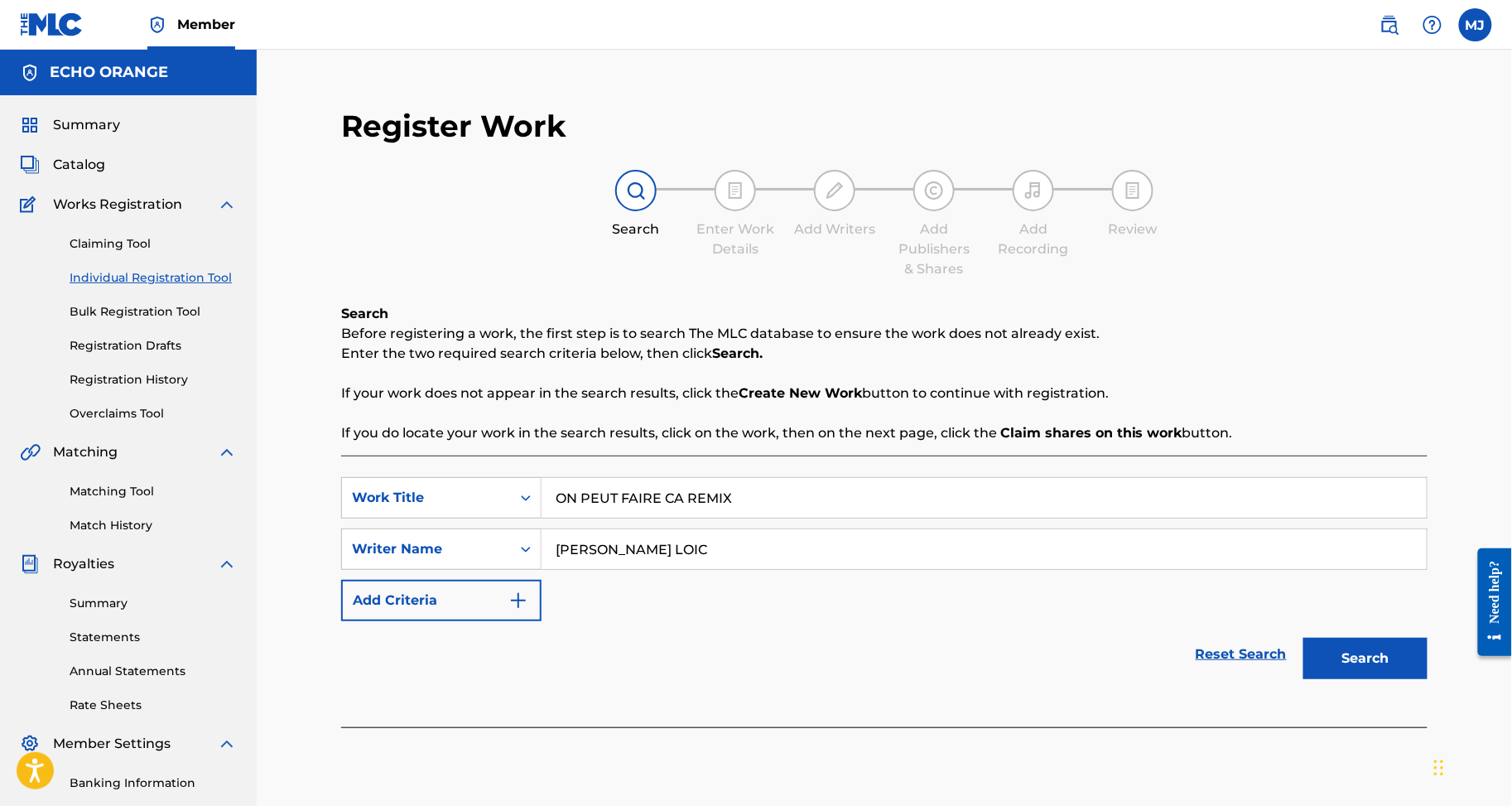
type input "AGAH PRINCE LOIC"
click at [1394, 680] on button "Search" at bounding box center [1365, 658] width 124 height 41
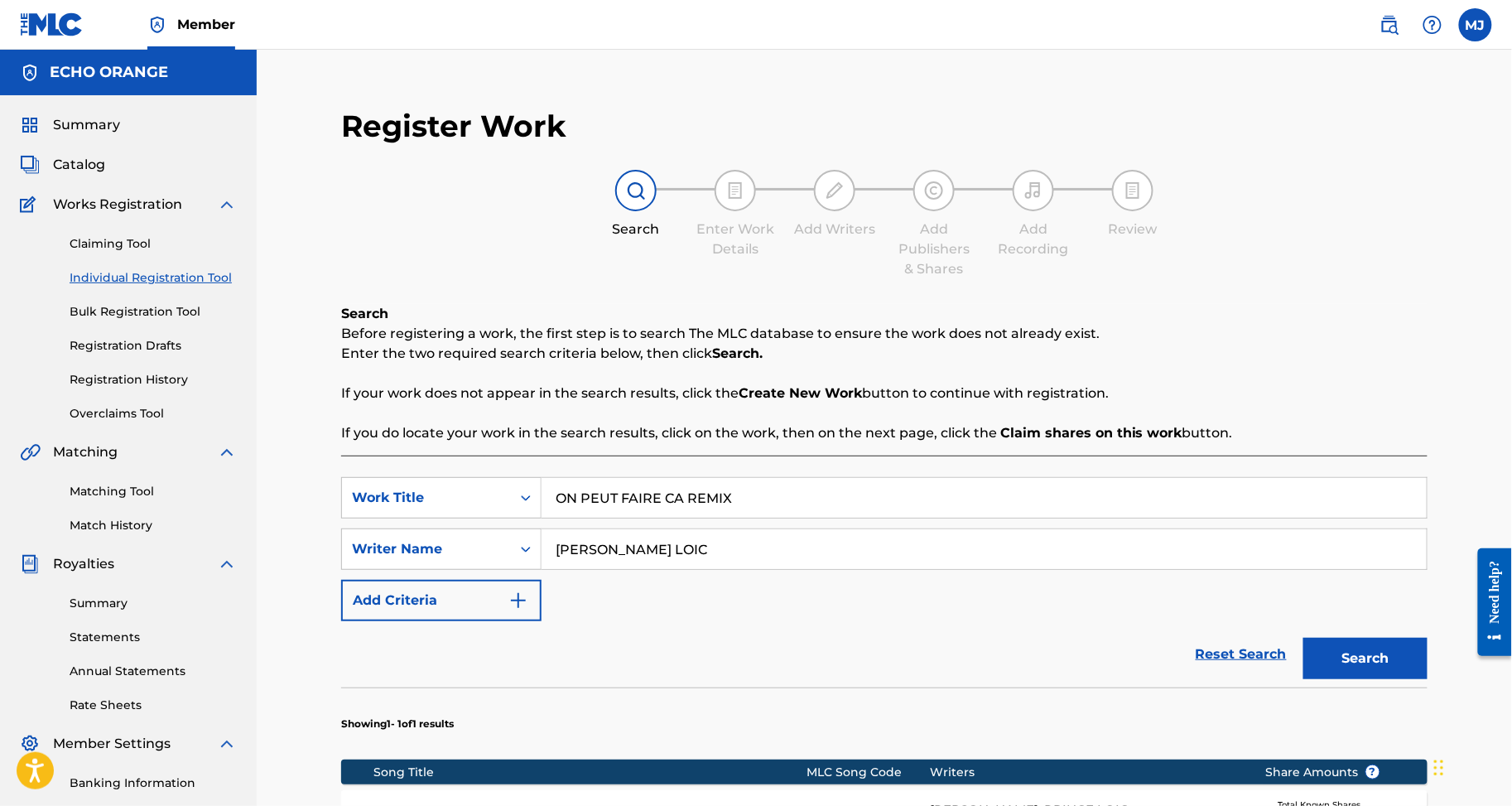
scroll to position [489, 0]
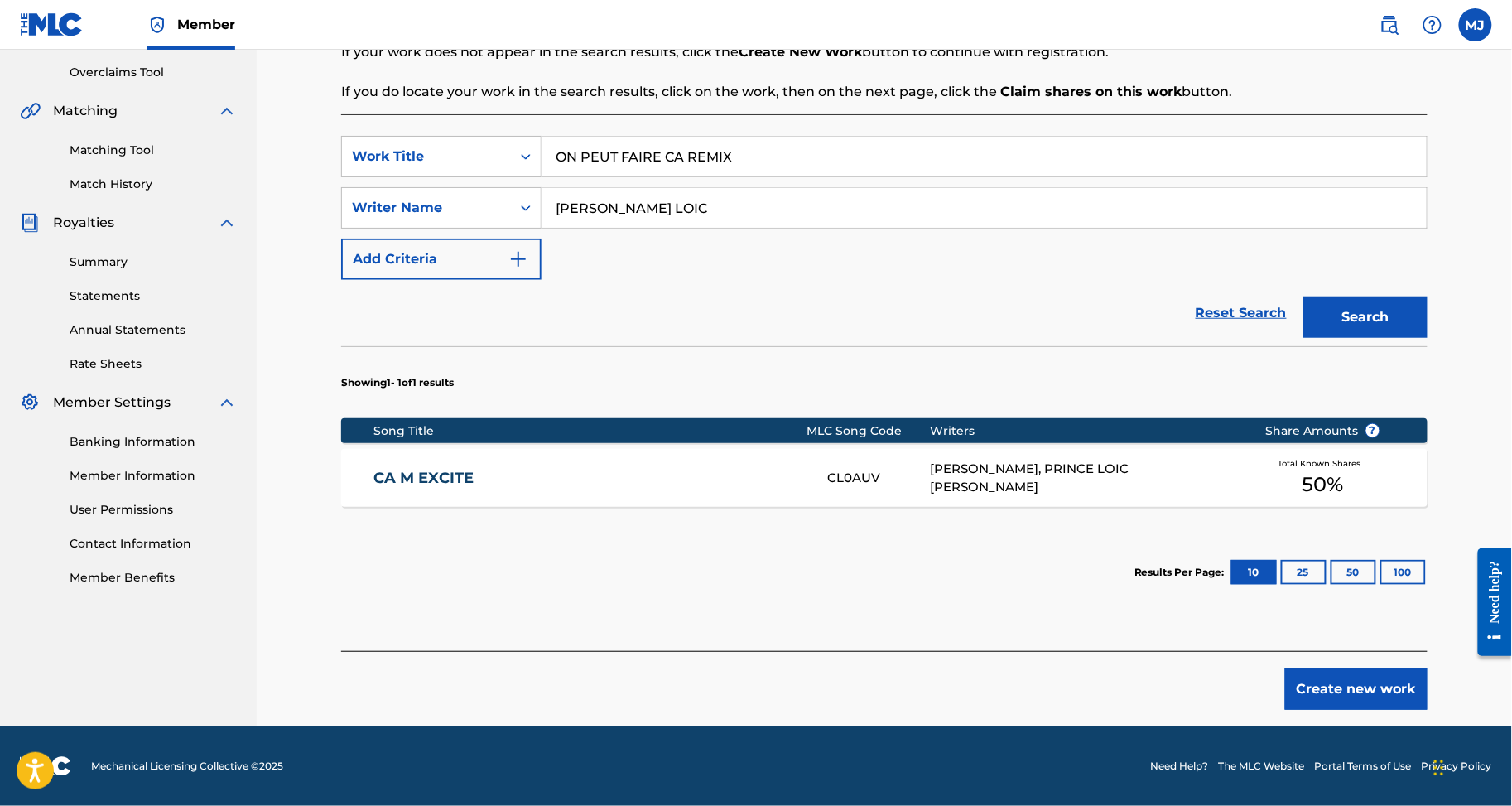
click at [1399, 674] on button "Create new work" at bounding box center [1356, 689] width 142 height 41
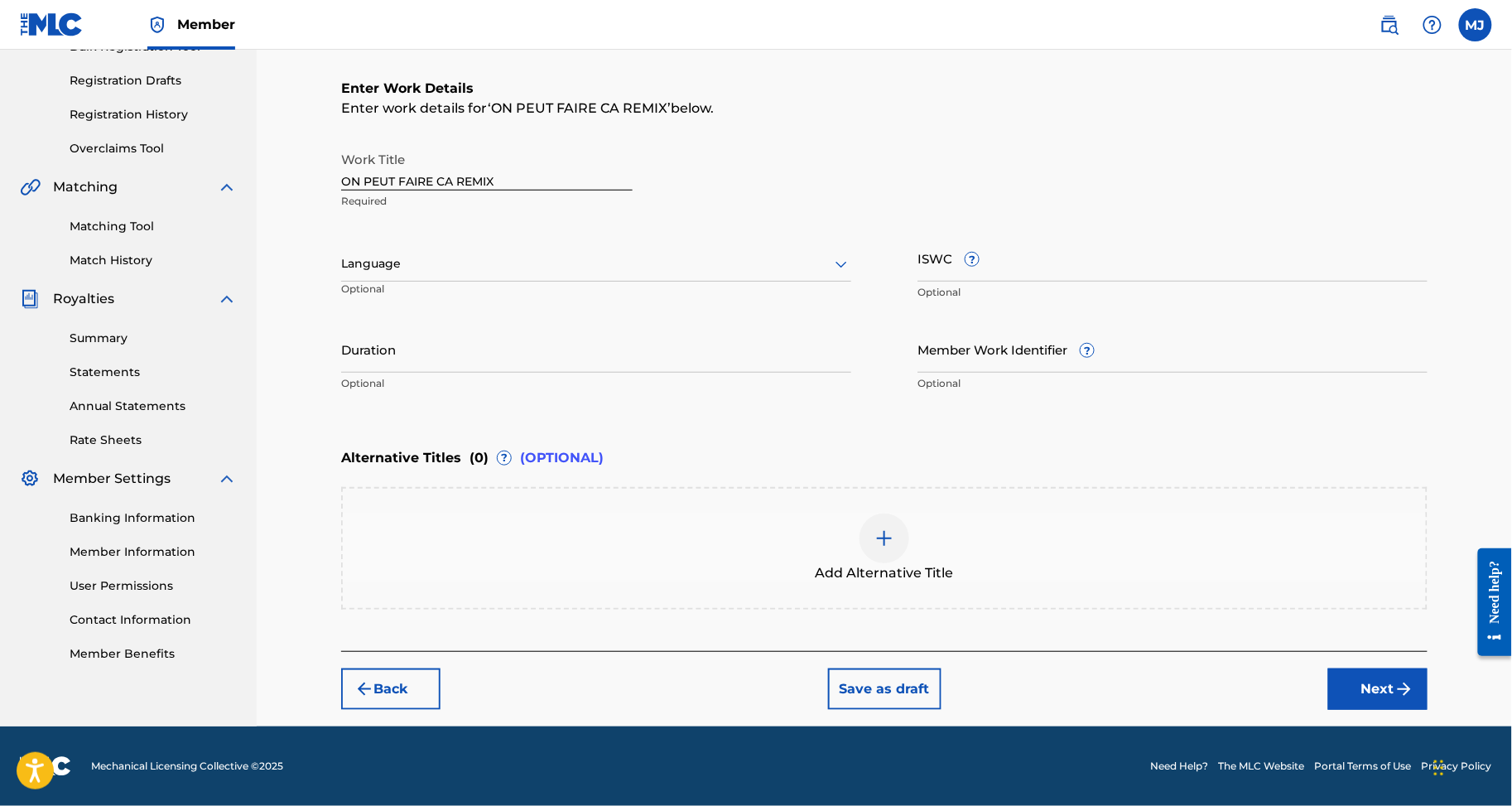
click at [1402, 670] on button "Next" at bounding box center [1378, 689] width 99 height 41
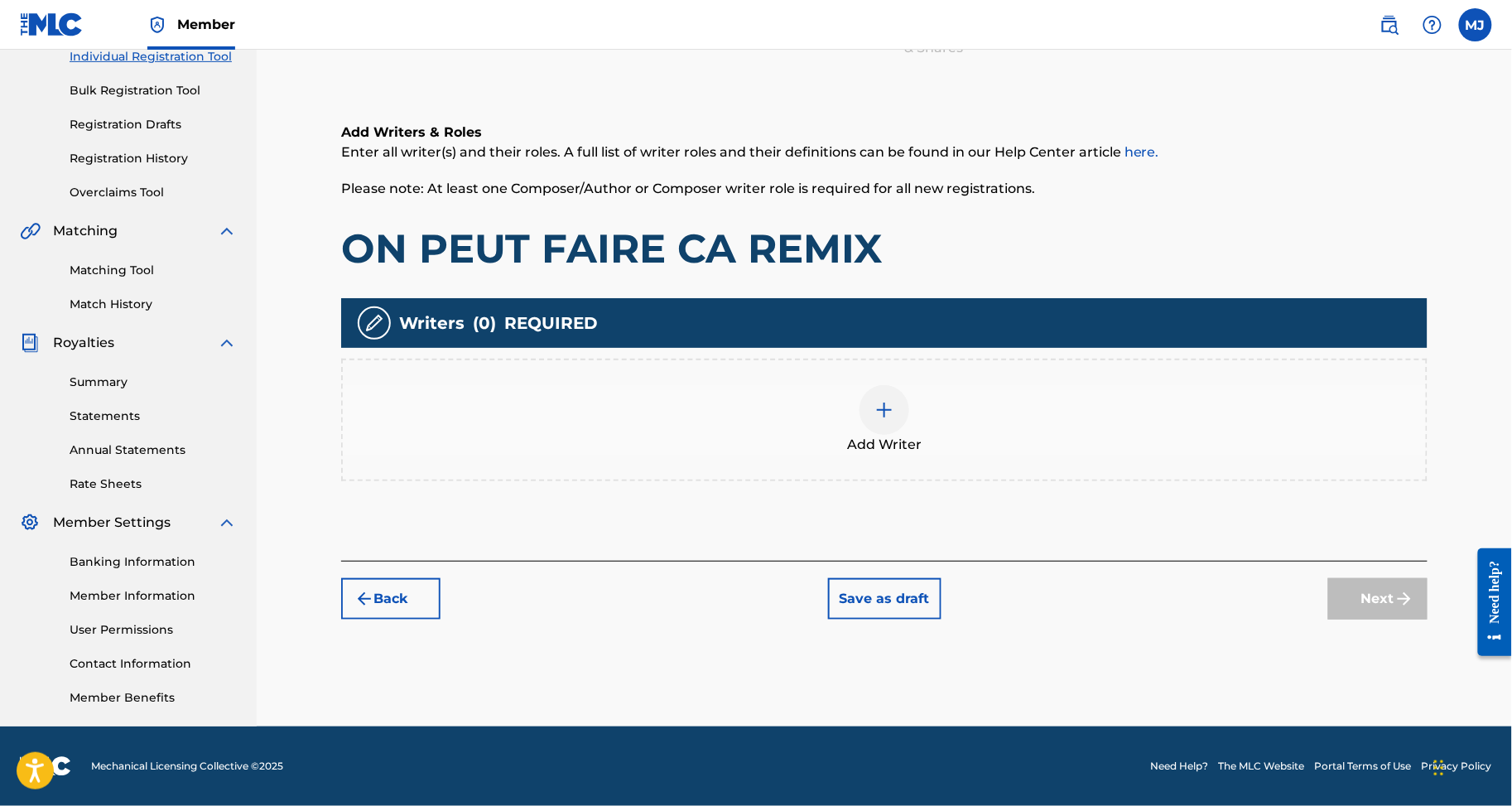
click at [1095, 385] on div "Add Writer" at bounding box center [884, 420] width 1083 height 70
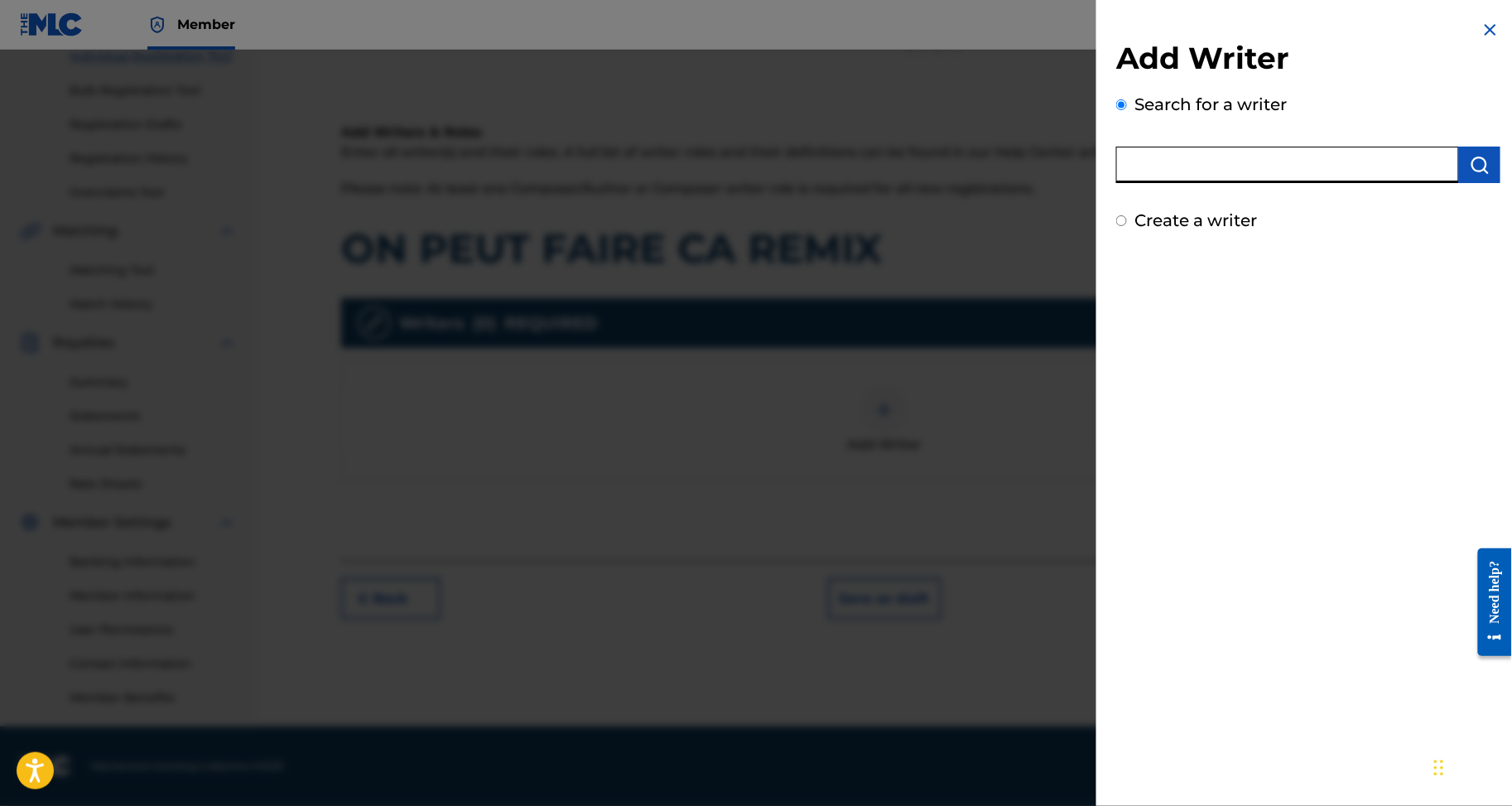
click at [1220, 183] on input "text" at bounding box center [1288, 164] width 343 height 36
paste input "AGAH PRINCE LOIC"
type input "AGAH PRINCE LOIC"
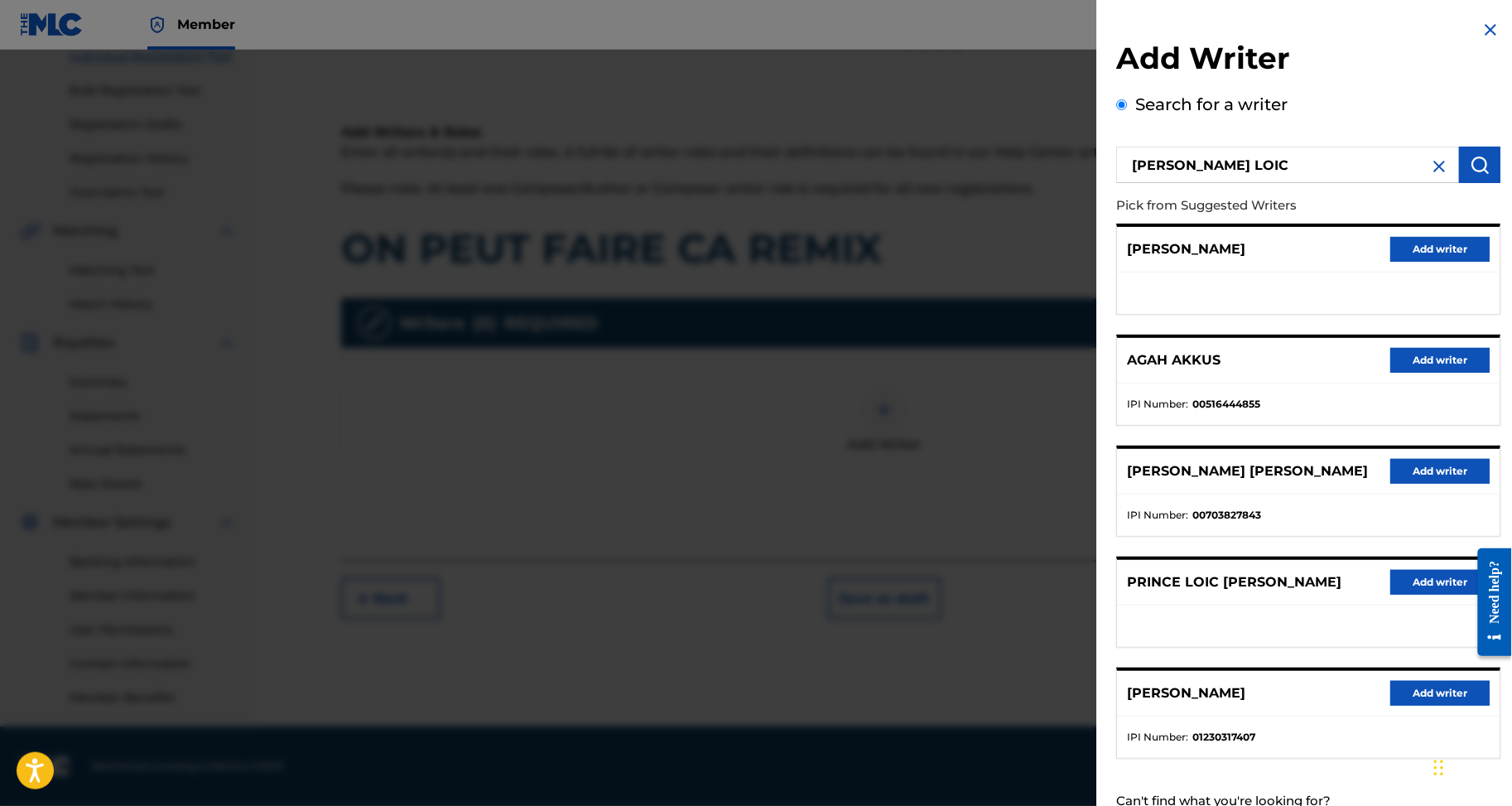
drag, startPoint x: 1414, startPoint y: 678, endPoint x: 1211, endPoint y: 618, distance: 211.7
click at [1211, 618] on div "PATRICK AGAH Add writer AGAH AKKUS Add writer IPI Number : 00516444855 AGAH TER…" at bounding box center [1309, 491] width 384 height 535
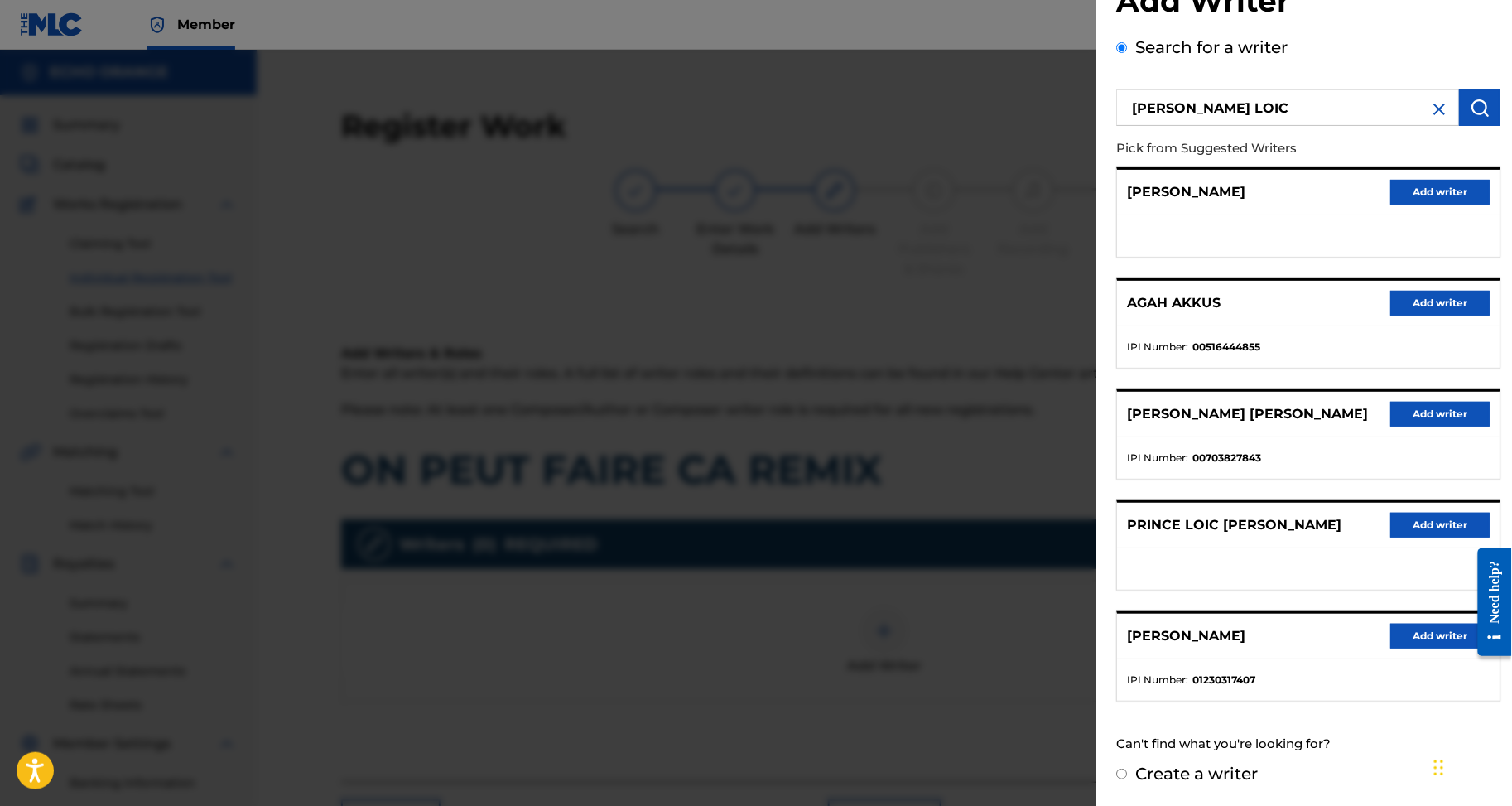
scroll to position [199, 0]
click at [1421, 513] on button "Add writer" at bounding box center [1440, 524] width 99 height 24
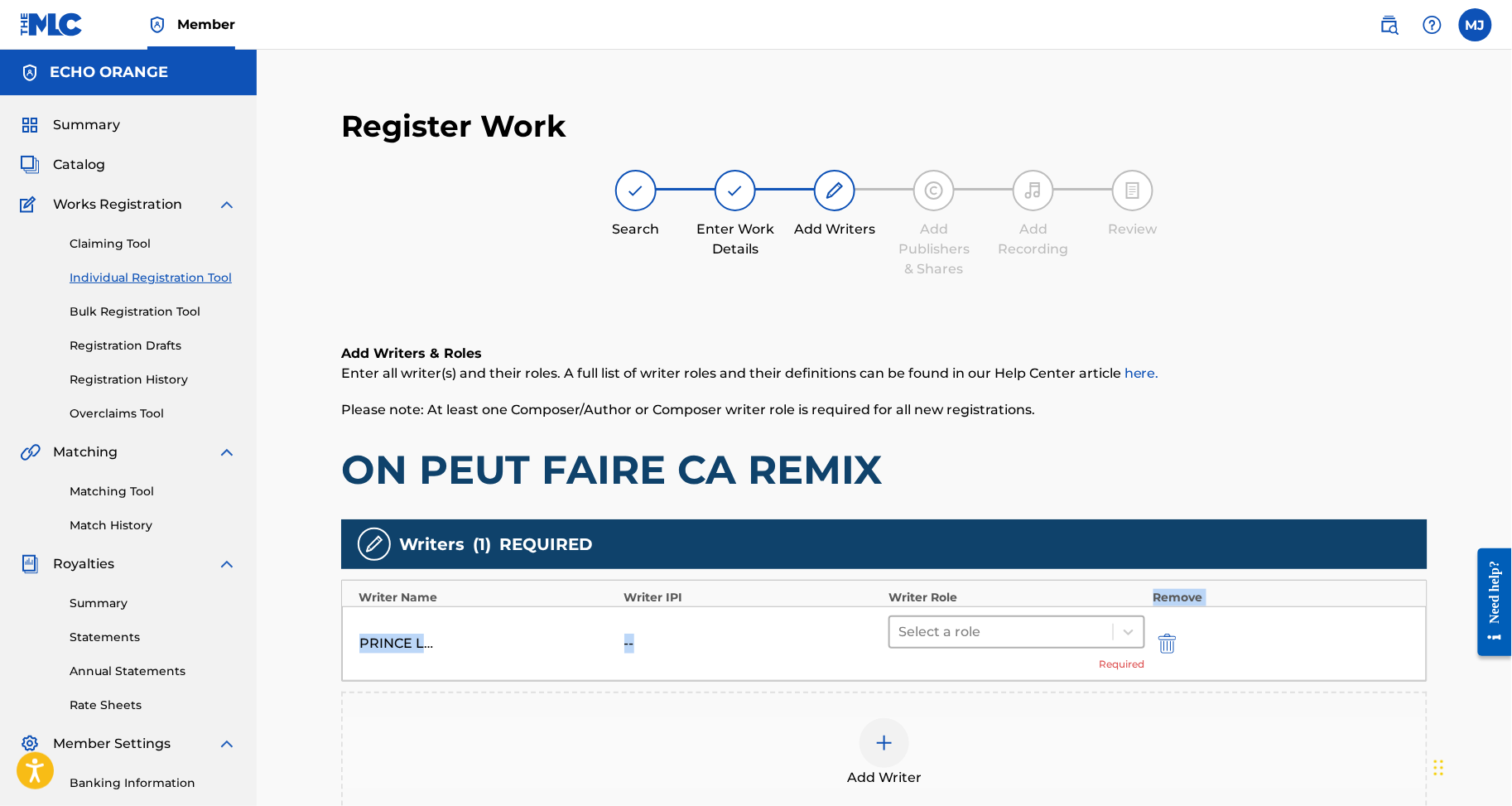
drag, startPoint x: 984, startPoint y: 669, endPoint x: 999, endPoint y: 702, distance: 36.2
click at [984, 676] on div "Writer Name Writer IPI Writer Role Remove PRINCE LOIC EMILE AGAH -- Select a ro…" at bounding box center [884, 631] width 1086 height 102
drag, startPoint x: 1007, startPoint y: 723, endPoint x: 1007, endPoint y: 700, distance: 23.0
click at [1007, 672] on div "Select a role Required" at bounding box center [1016, 643] width 257 height 56
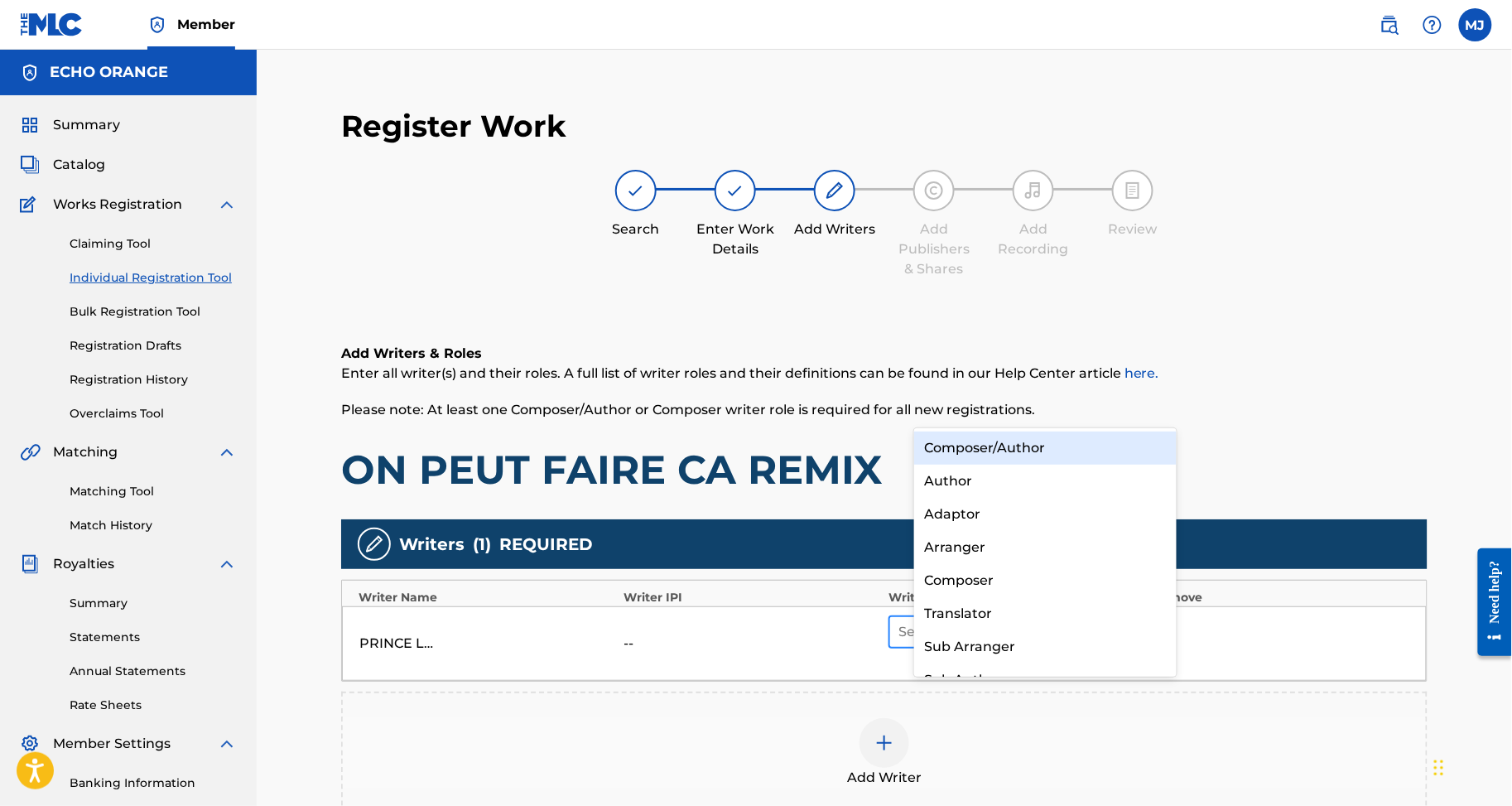
click at [1007, 644] on div at bounding box center [1001, 632] width 206 height 24
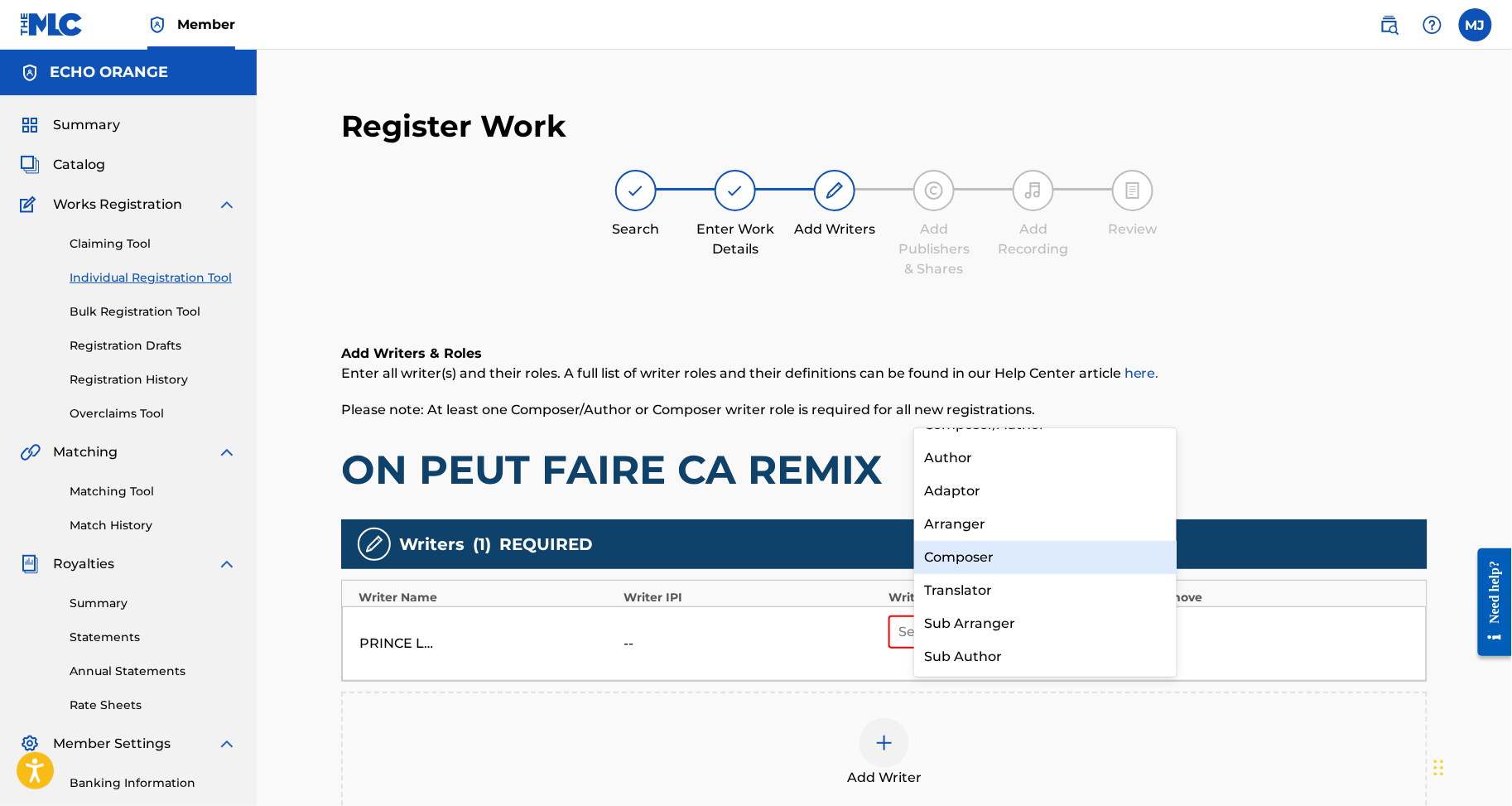
click at [1016, 564] on div "Composer" at bounding box center [1045, 557] width 262 height 33
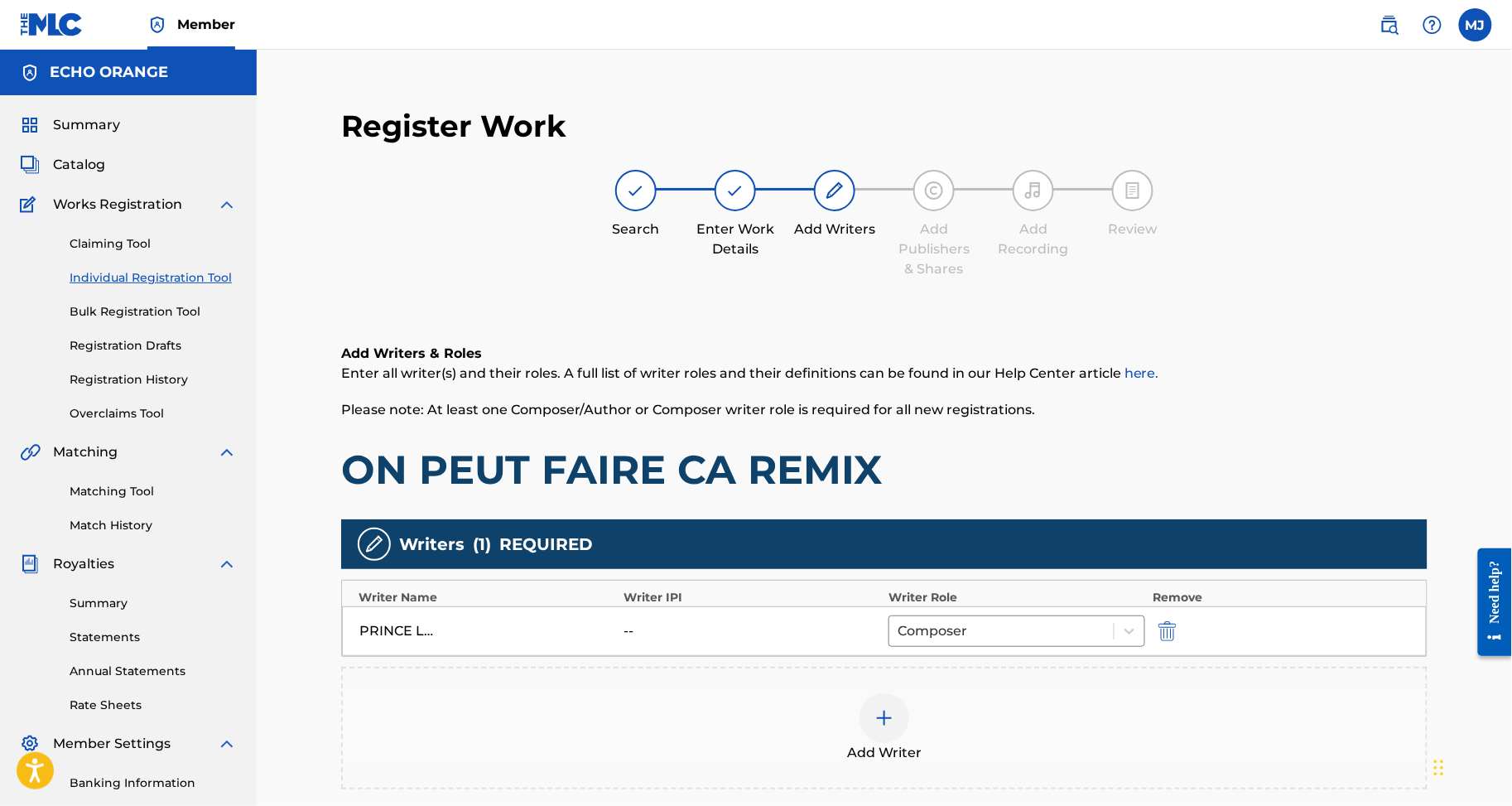
scroll to position [194, 0]
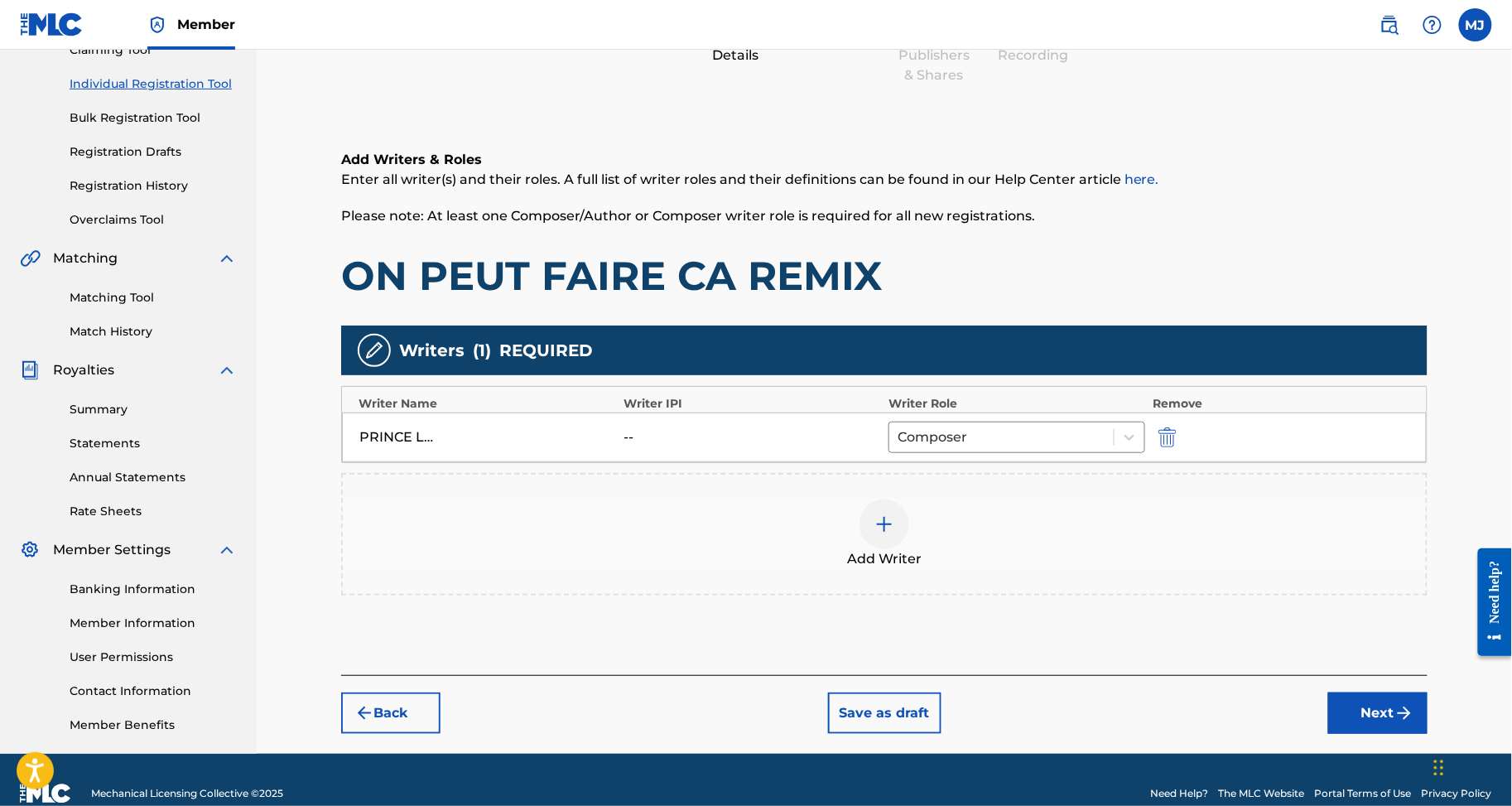
click at [939, 596] on div "Add Writer" at bounding box center [884, 534] width 1086 height 122
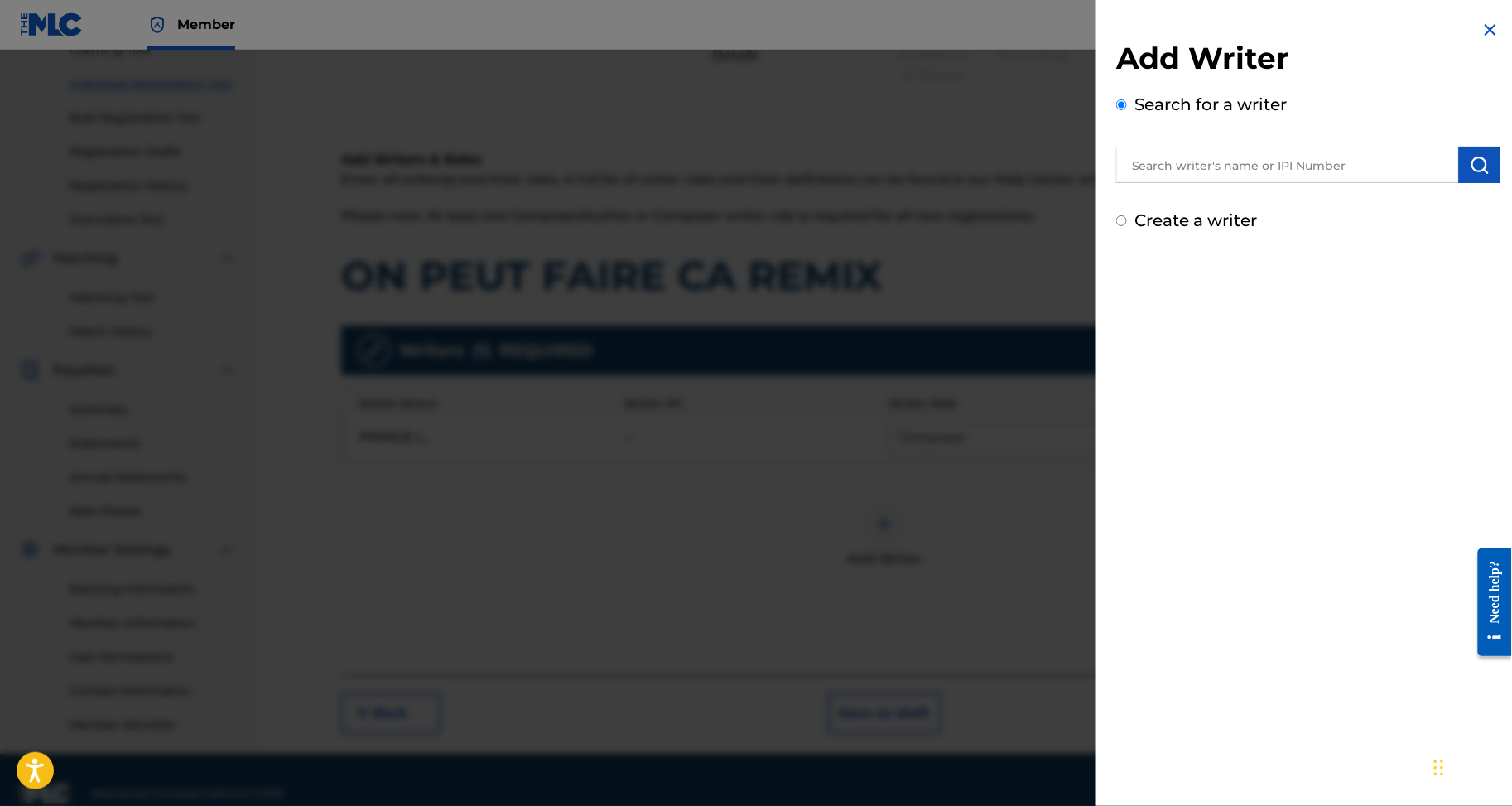
click at [1183, 183] on input "text" at bounding box center [1288, 164] width 343 height 36
paste input "OGOU FREJUSS-DECOSTHER JUNIOR"
type input "OGOU FREJUSS-DECOSTHER JUNIOR"
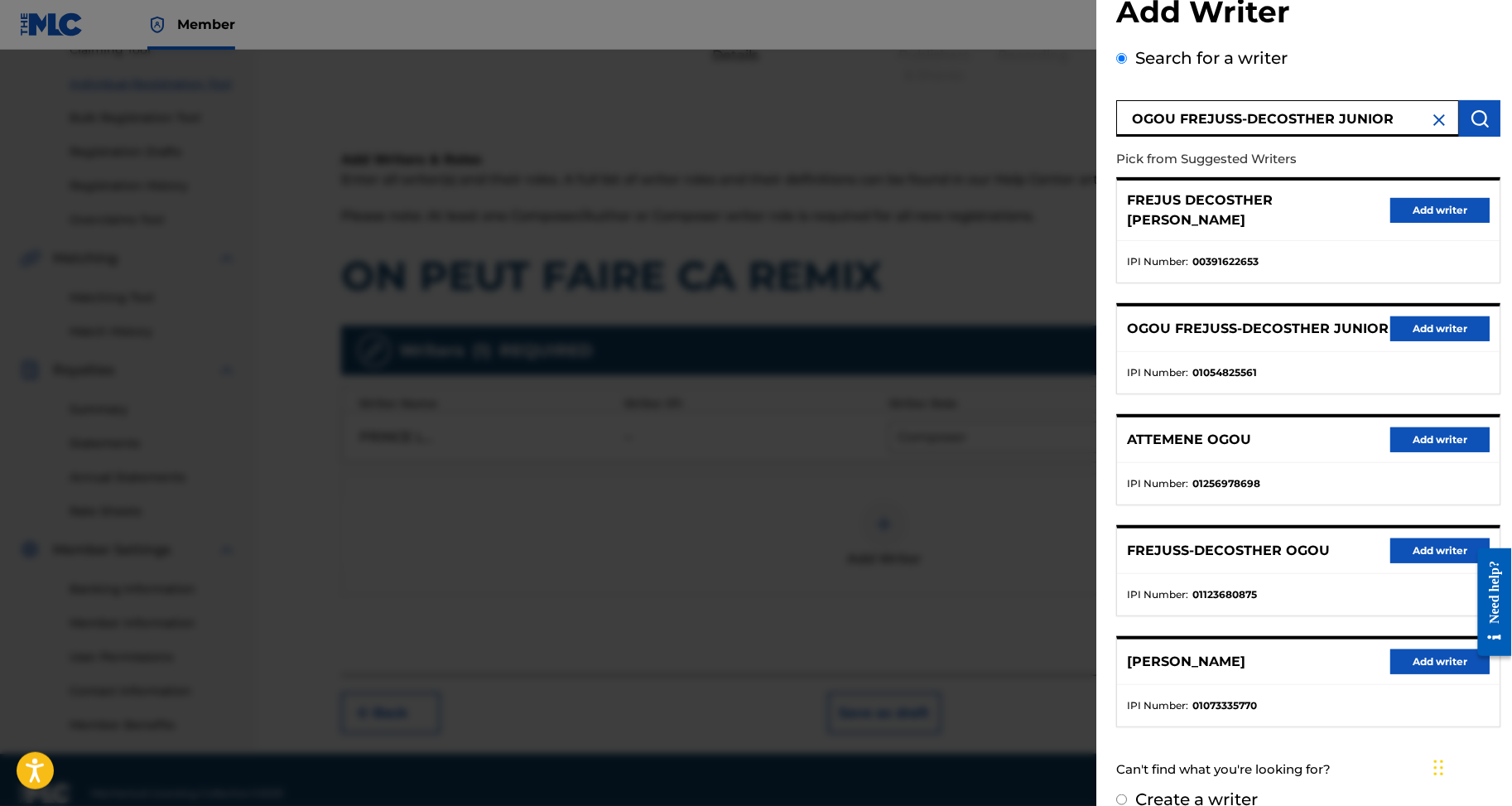
scroll to position [89, 0]
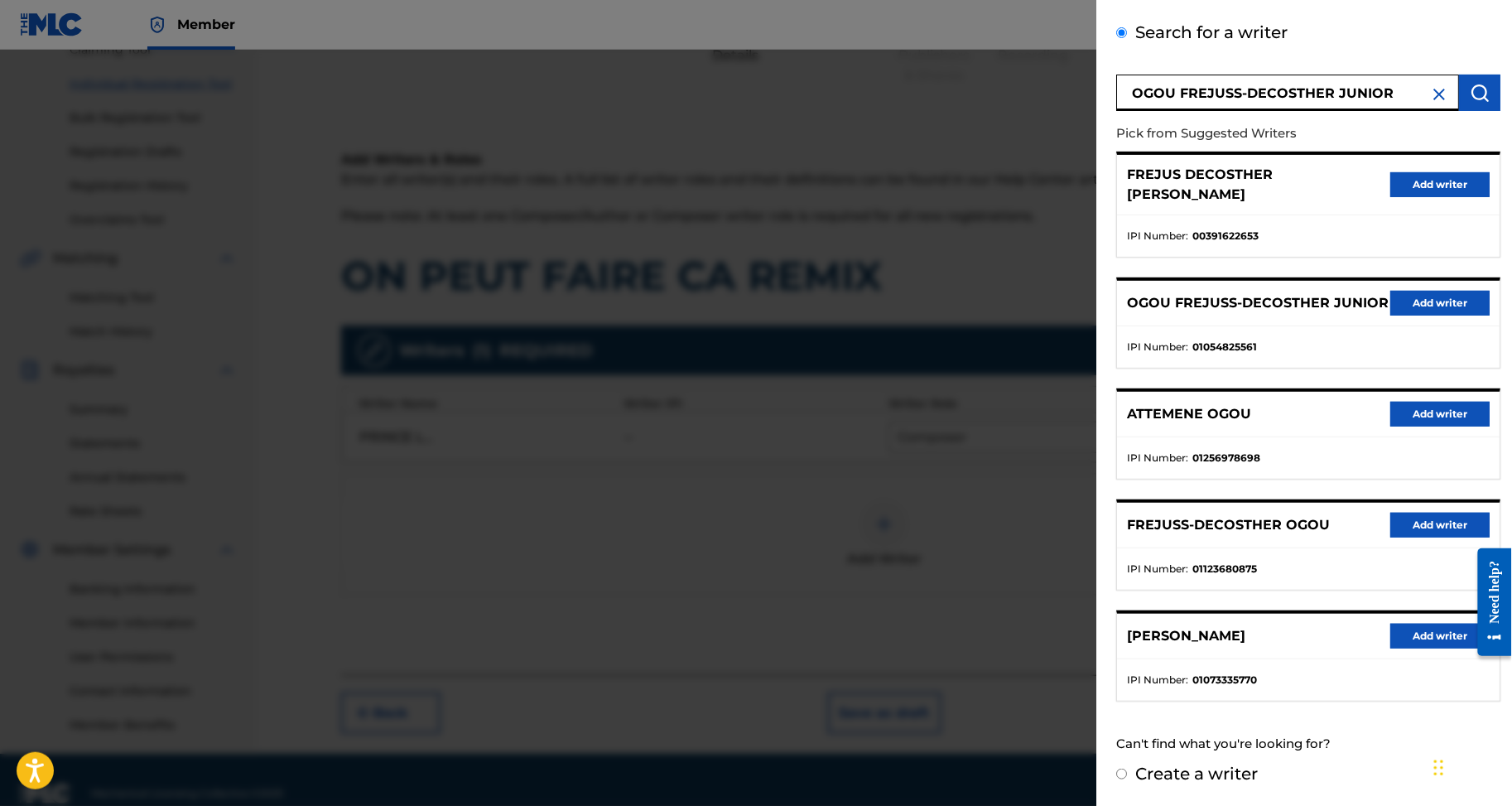
click at [1415, 181] on button "Add writer" at bounding box center [1440, 184] width 99 height 24
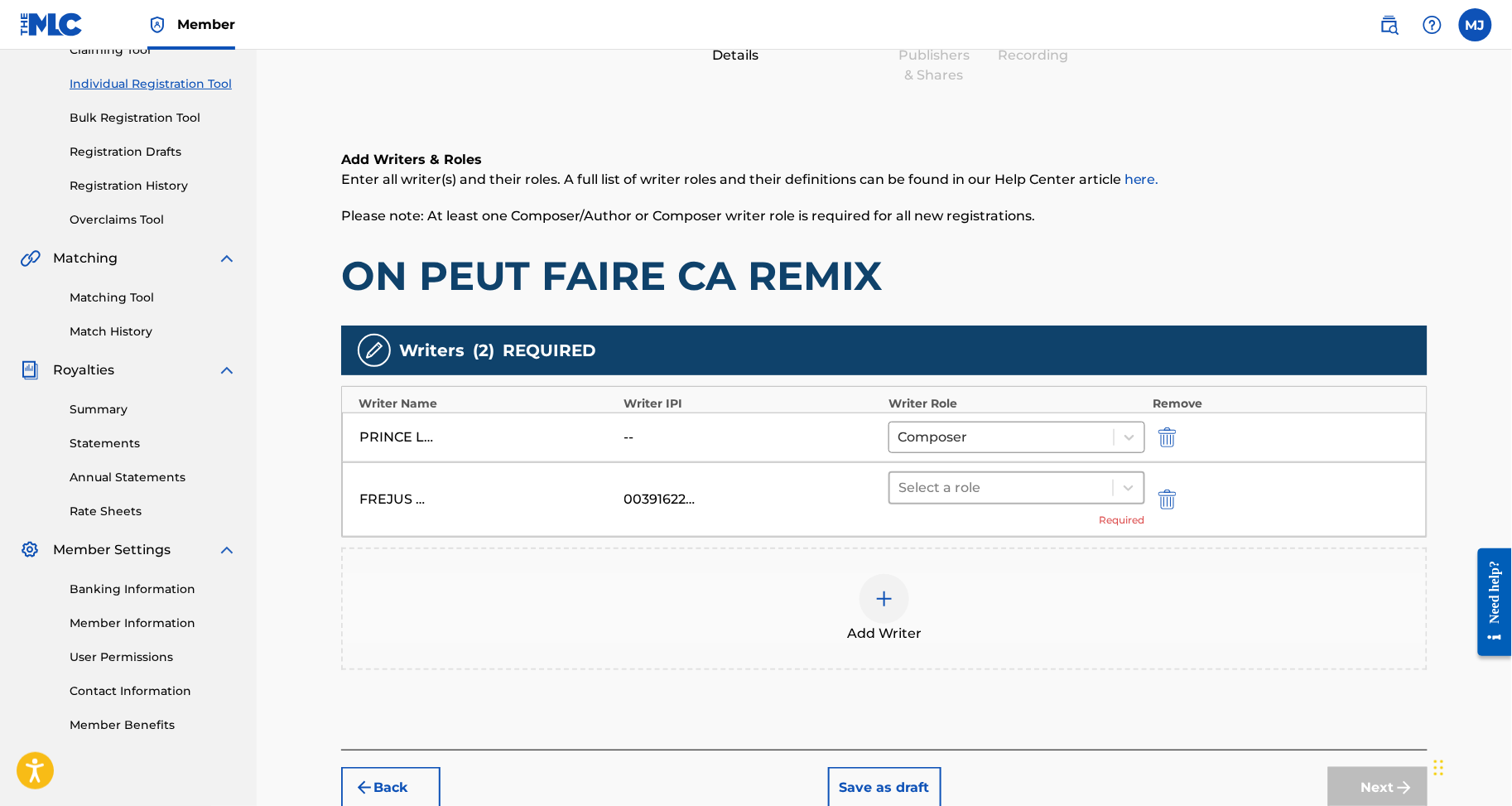
click at [1059, 500] on div at bounding box center [1001, 488] width 206 height 24
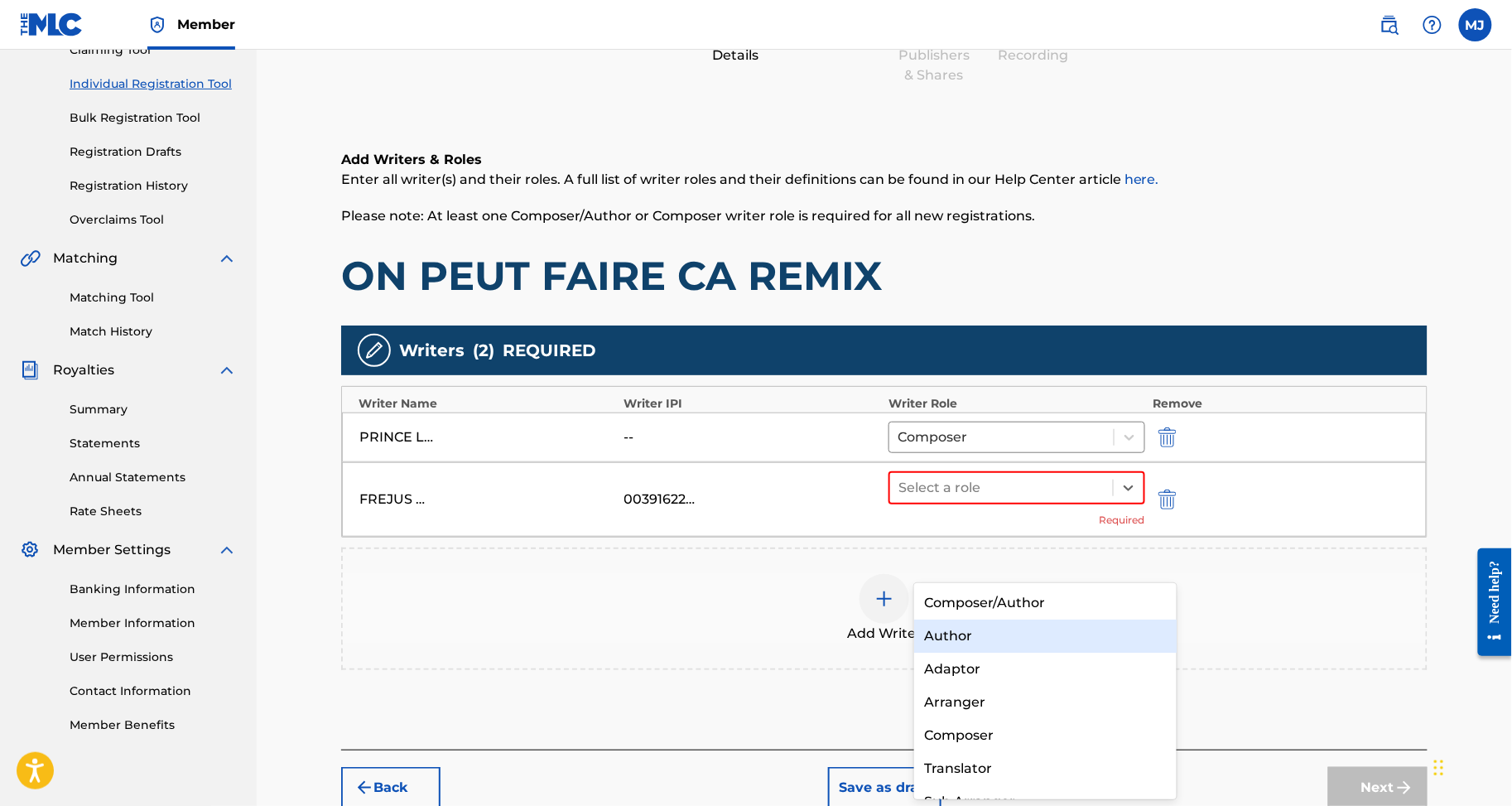
click at [992, 625] on div "Author" at bounding box center [1045, 636] width 262 height 33
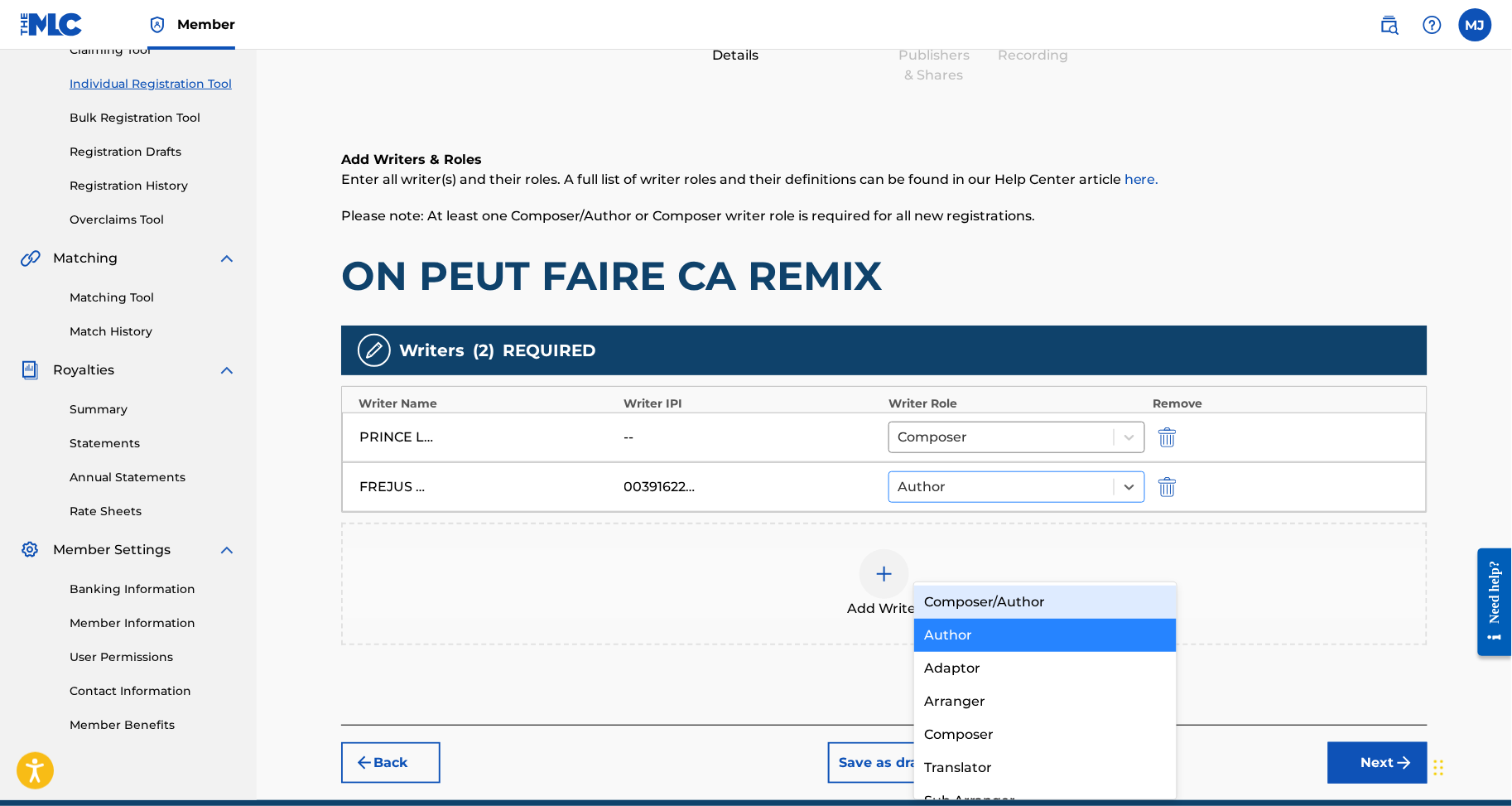
click at [997, 499] on div at bounding box center [1001, 487] width 208 height 24
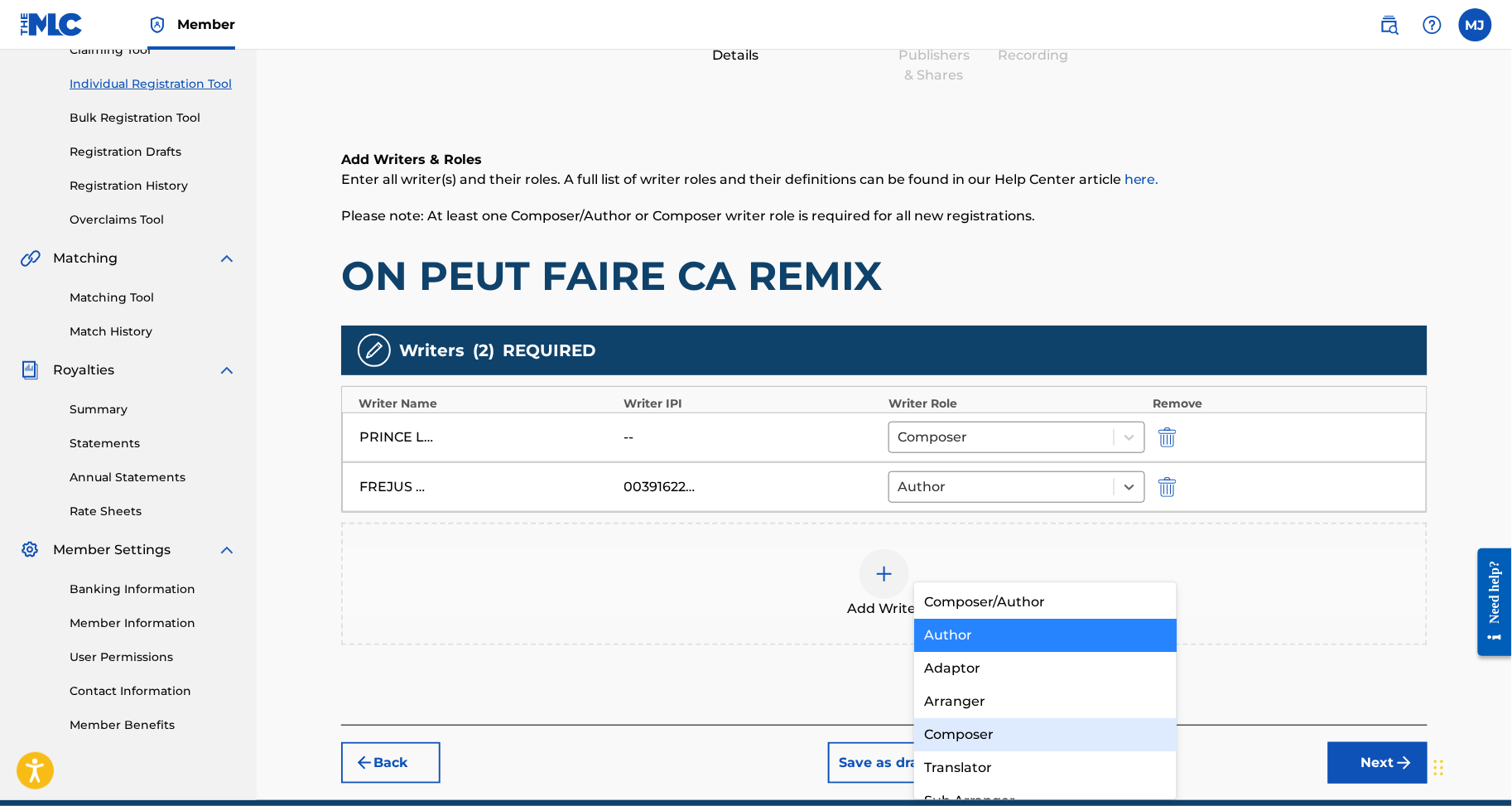
click at [1032, 738] on div "Composer" at bounding box center [1045, 734] width 262 height 33
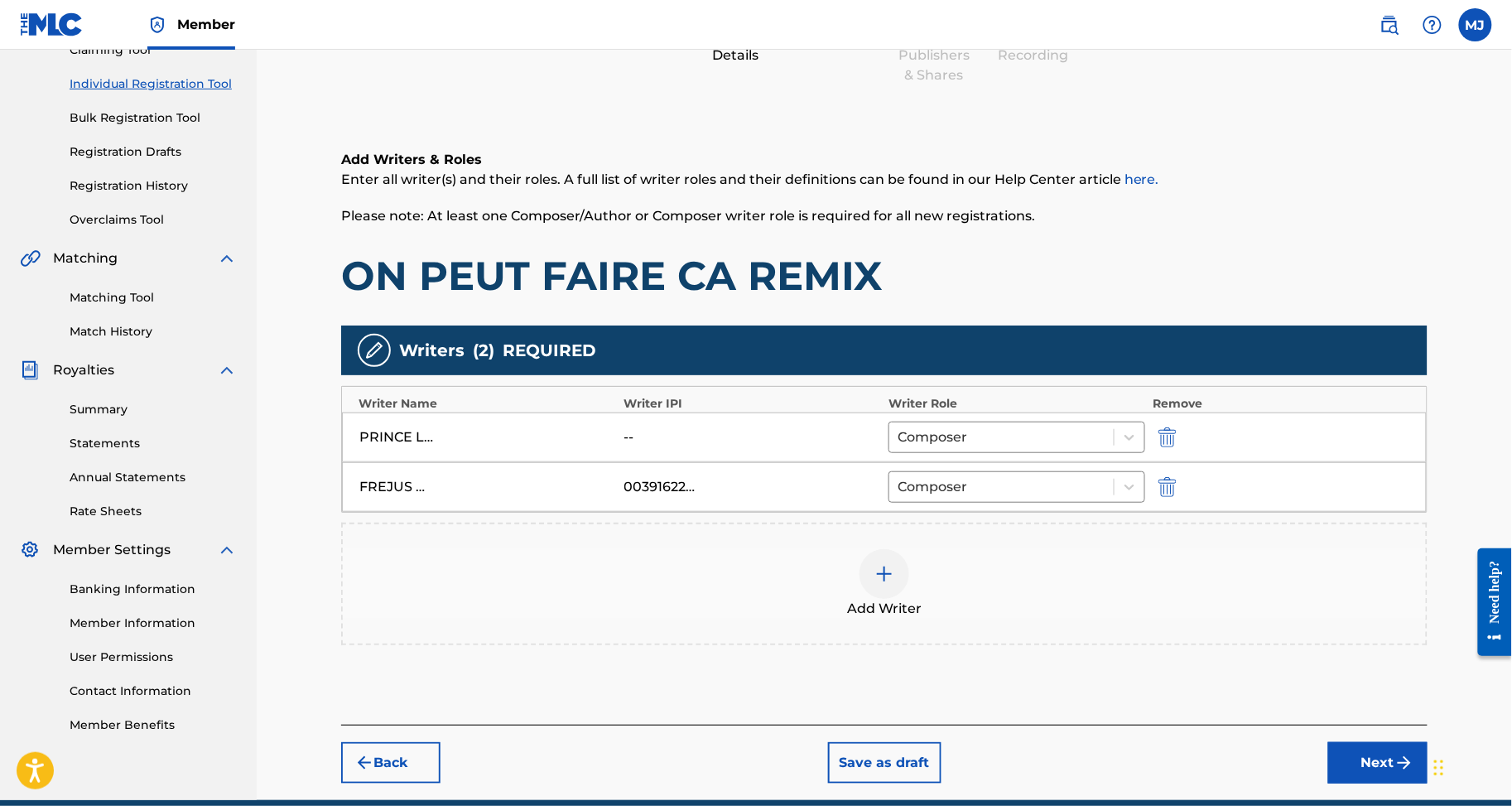
click at [978, 619] on div "Add Writer" at bounding box center [884, 584] width 1083 height 70
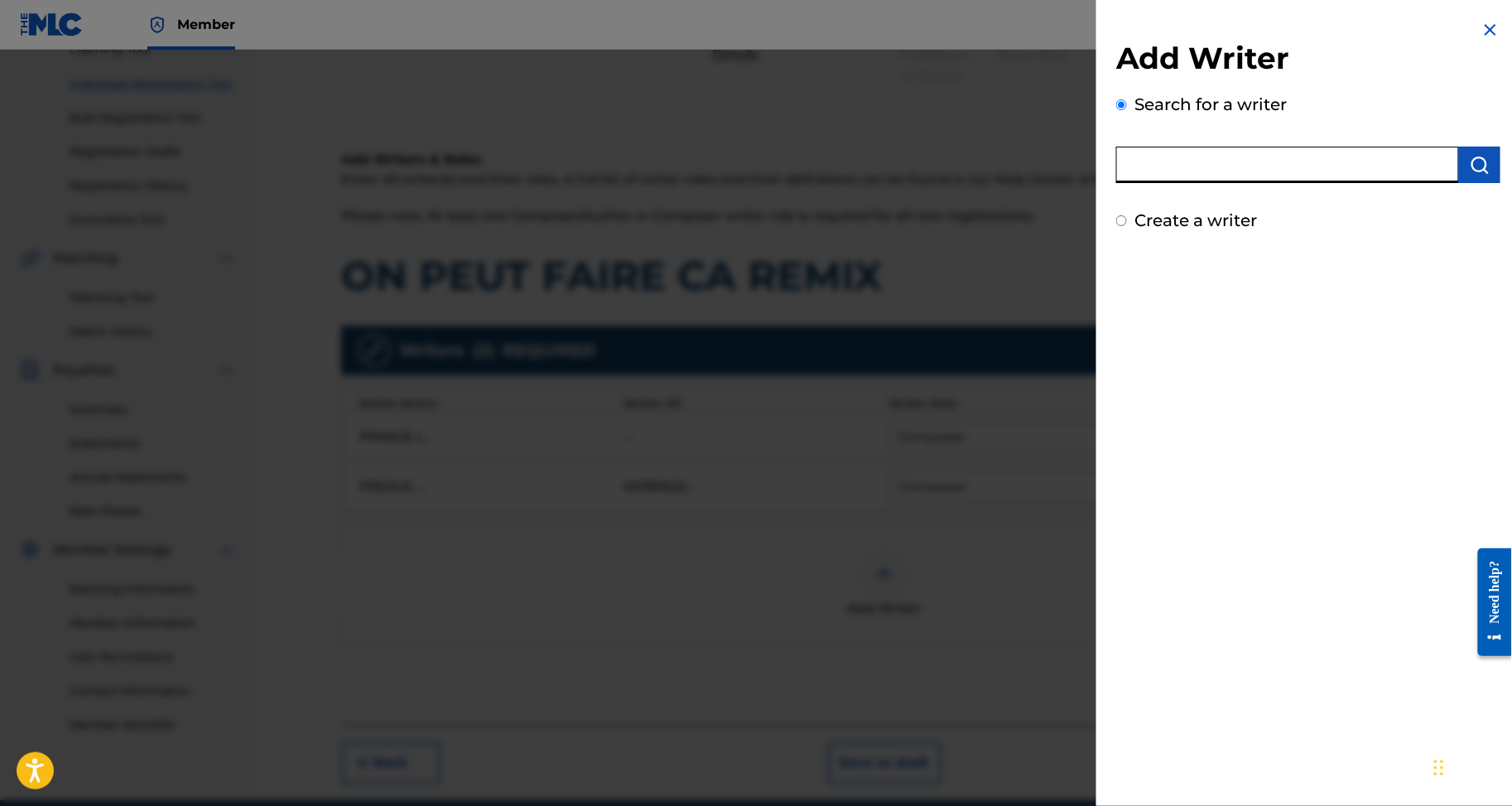
click at [1180, 180] on input "text" at bounding box center [1288, 164] width 343 height 36
paste input "BROU KOKO CAROLLE ANDREA"
type input "BROU KOKO CAROLLE ANDREA"
drag, startPoint x: 1493, startPoint y: 177, endPoint x: 1479, endPoint y: 176, distance: 14.0
click at [1483, 176] on div "Add Writer Search for a writer BROU KOKO CAROLLE ANDREA Create a writer" at bounding box center [1308, 126] width 424 height 253
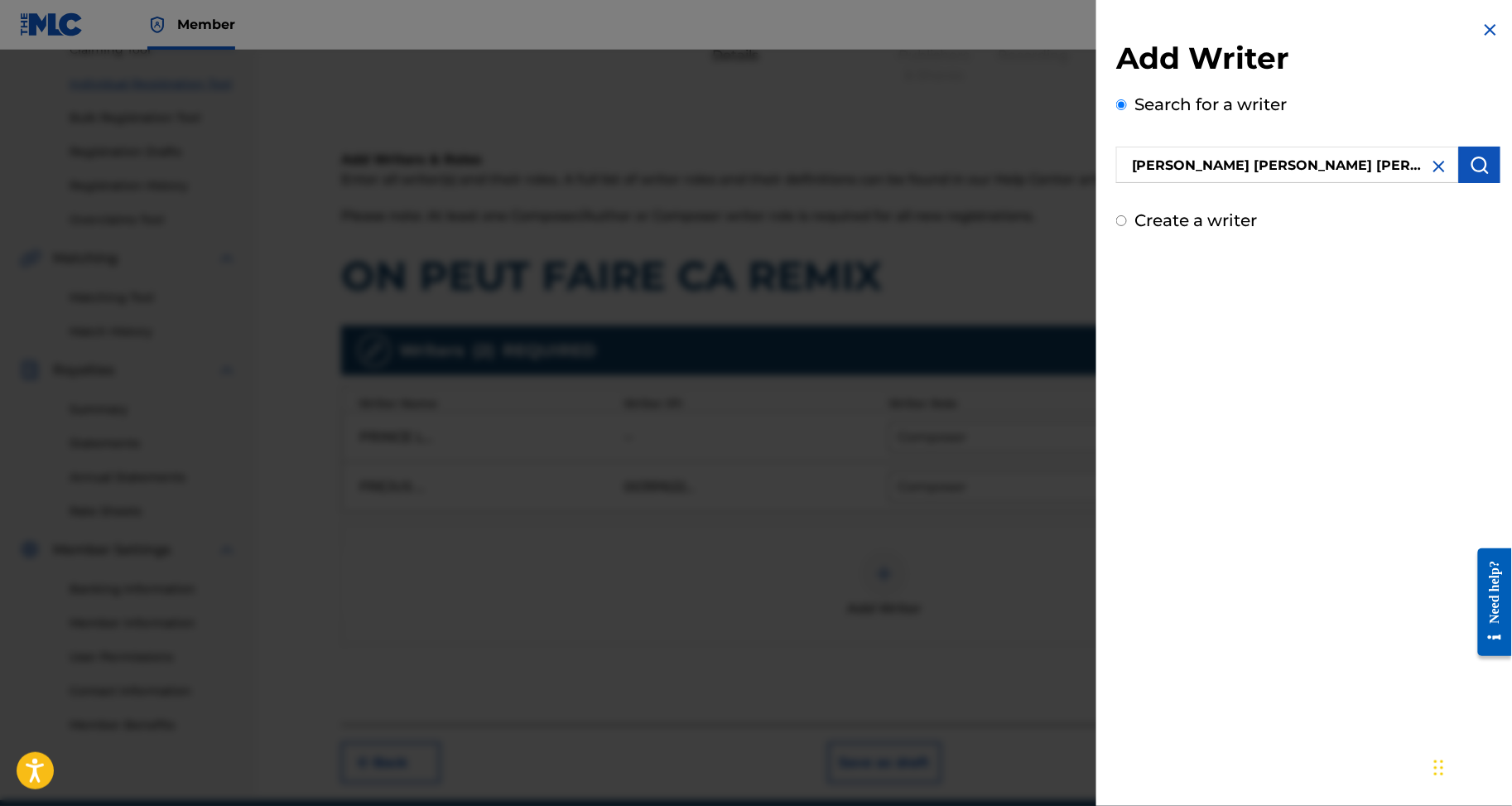
click at [1478, 175] on img "submit" at bounding box center [1480, 165] width 20 height 20
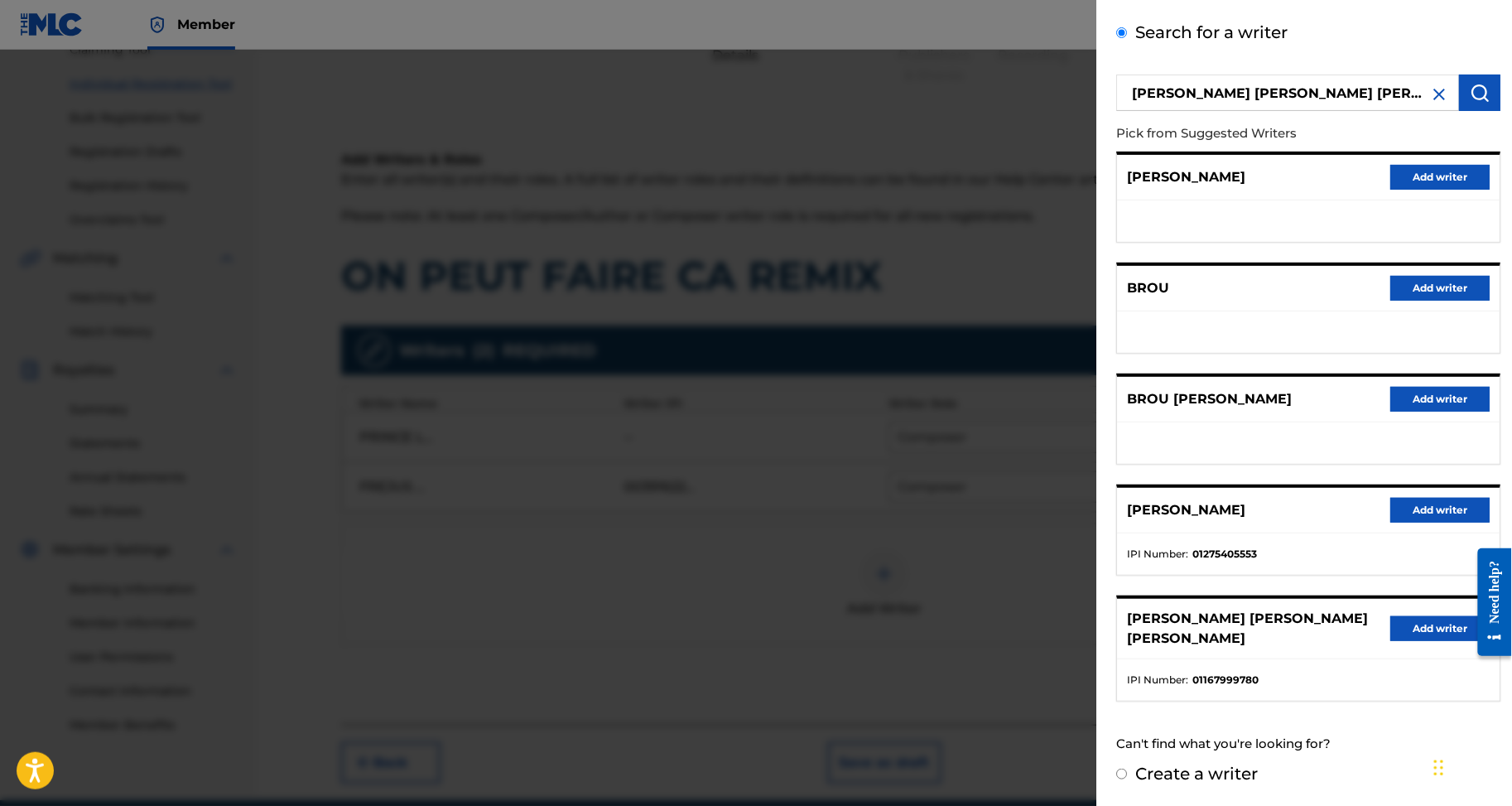
scroll to position [199, 0]
click at [1411, 624] on button "Add writer" at bounding box center [1440, 628] width 99 height 24
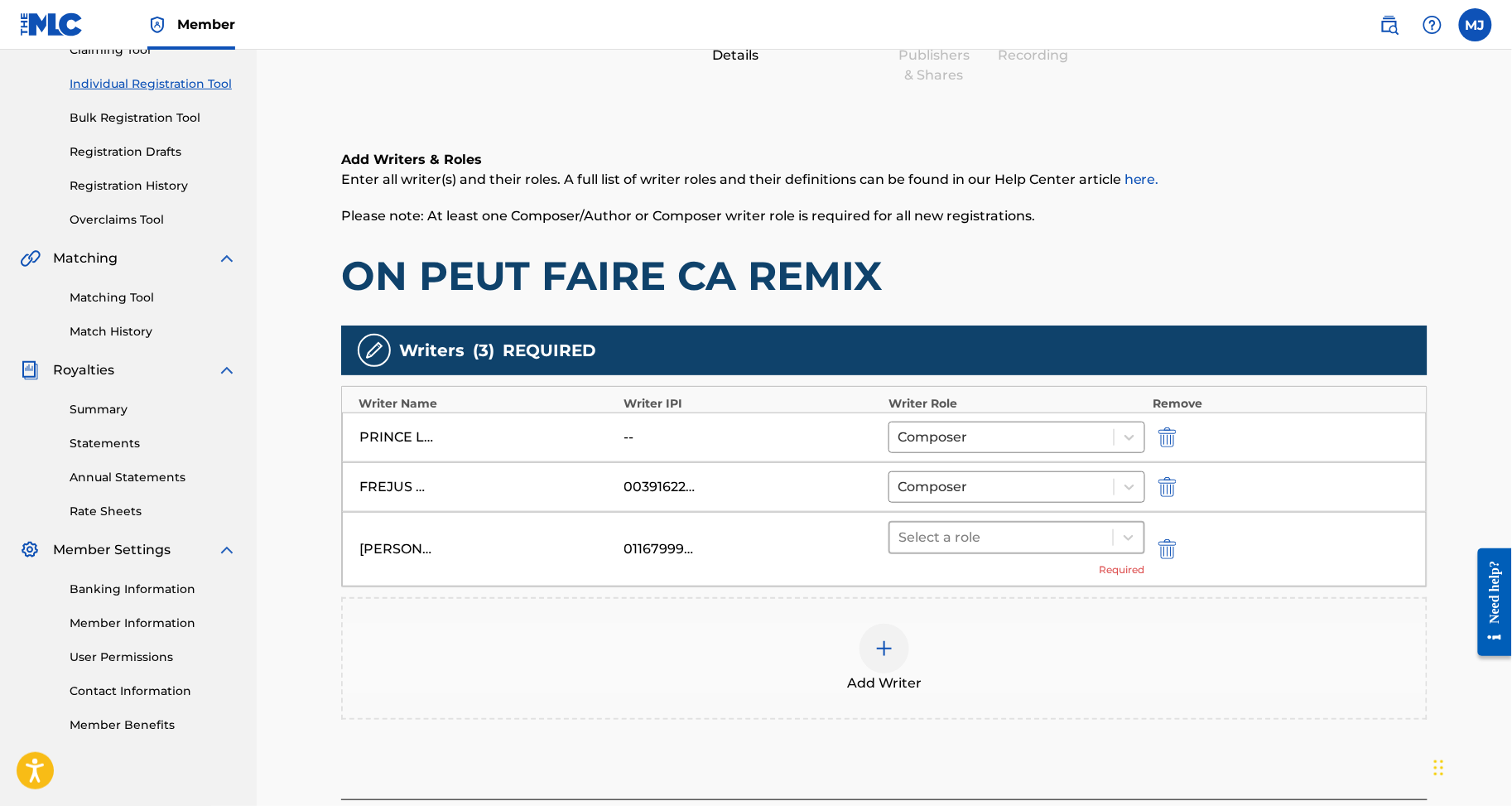
click at [1071, 550] on div at bounding box center [1001, 538] width 206 height 24
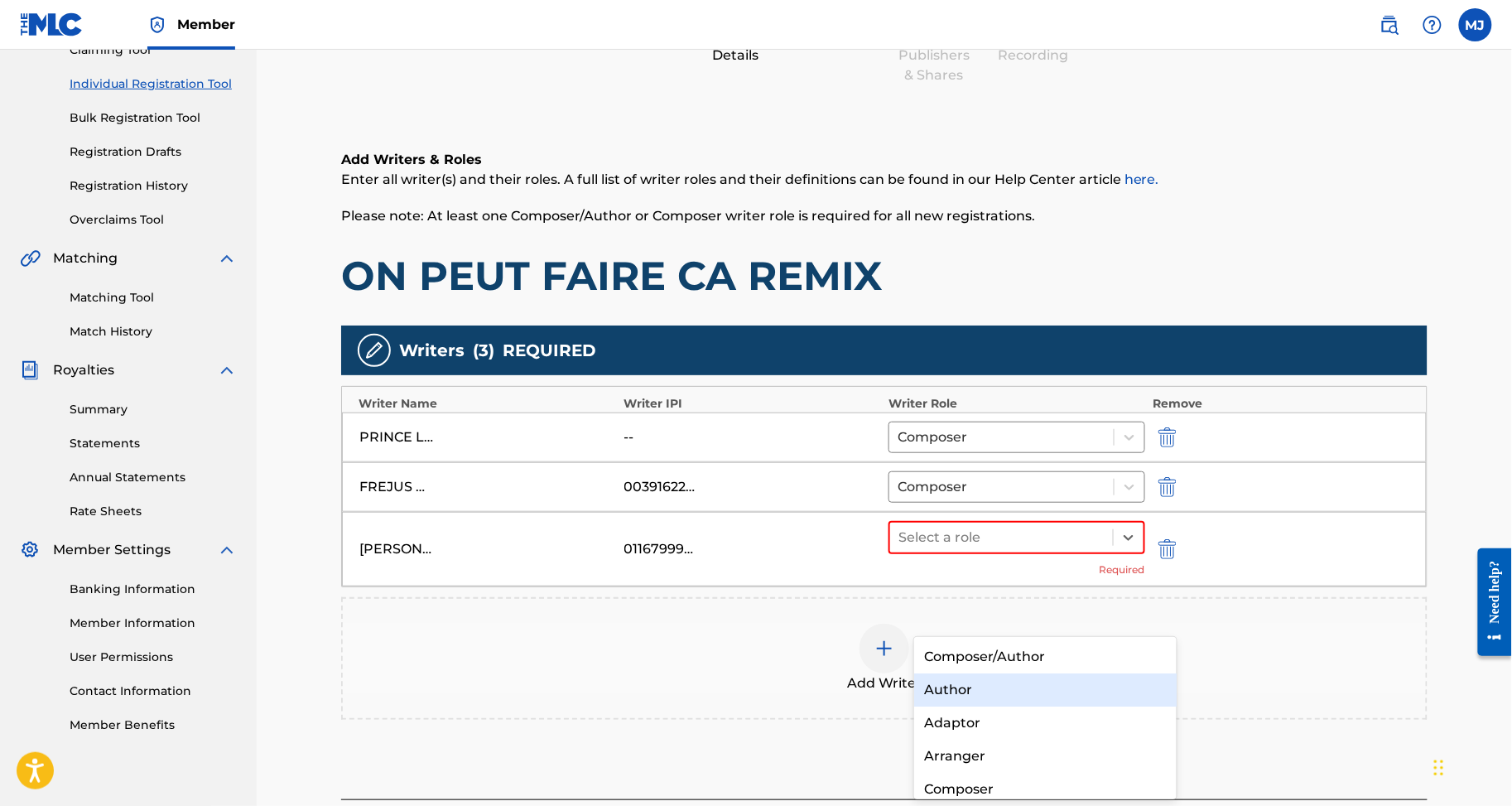
click at [995, 680] on div "Author" at bounding box center [1045, 690] width 262 height 33
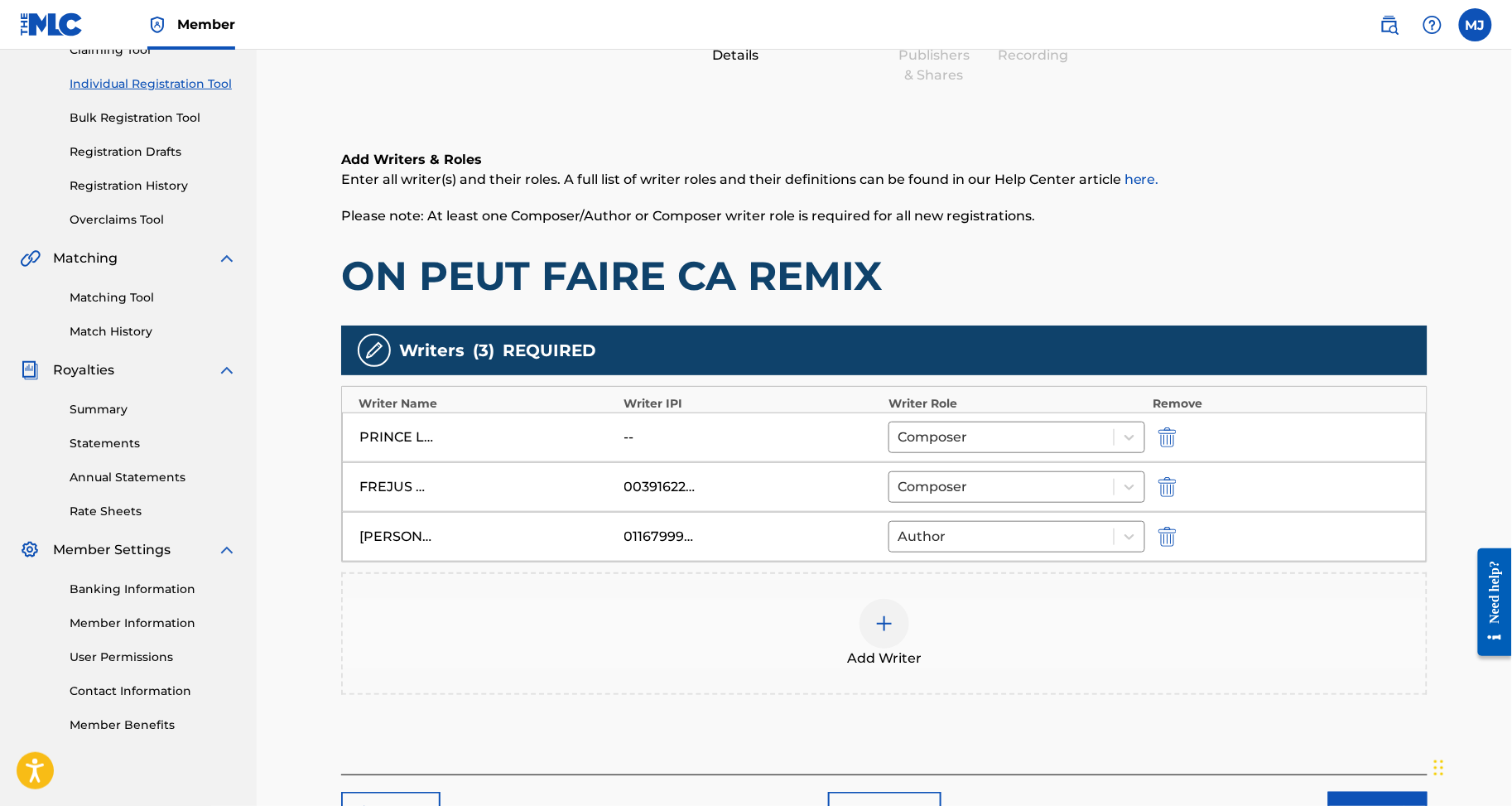
click at [1012, 669] on div "Add Writer" at bounding box center [884, 633] width 1083 height 70
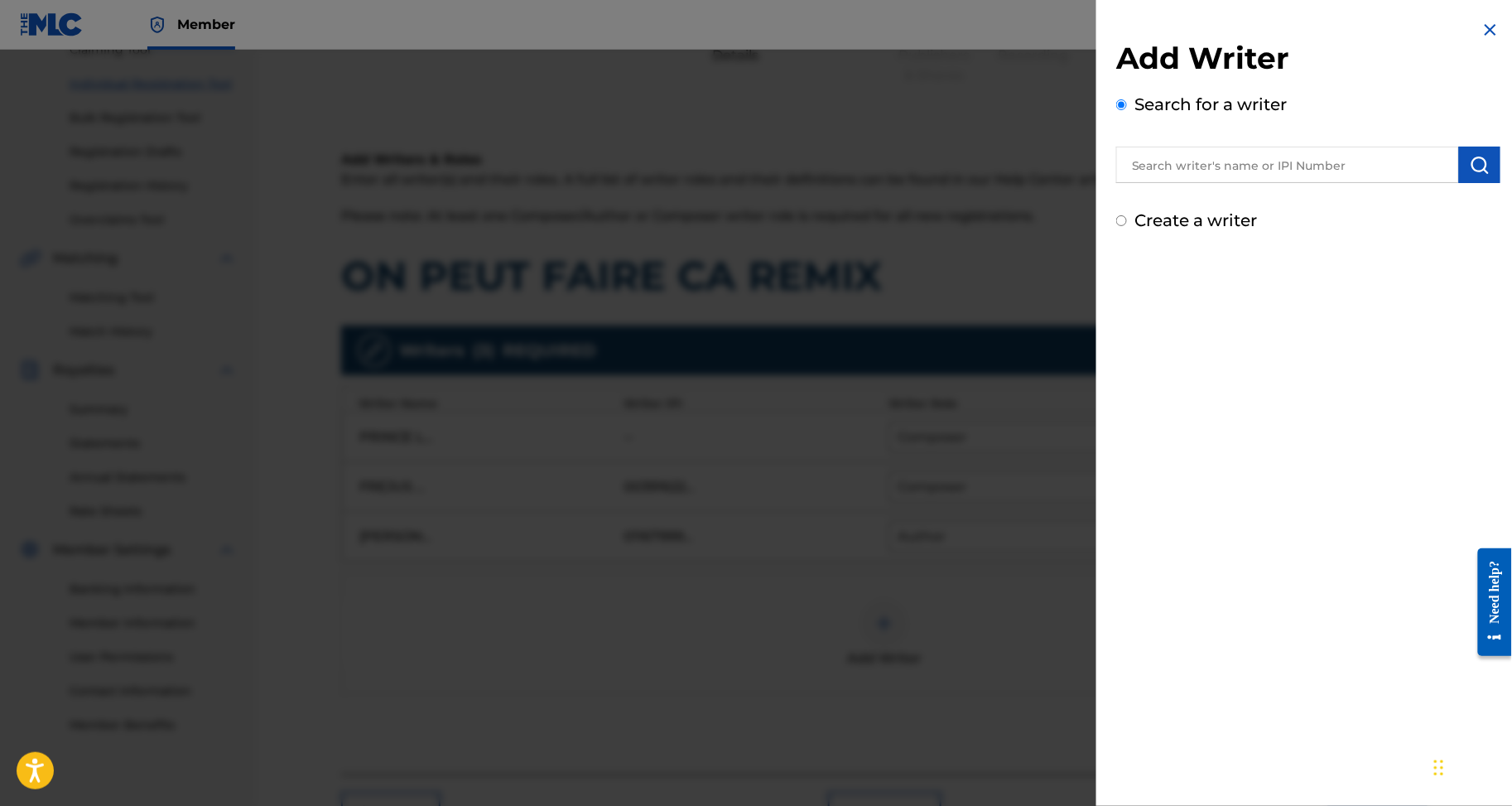
click at [1223, 183] on input "text" at bounding box center [1288, 164] width 343 height 36
paste input "CHINOIS L’apocalypse"
type input "CHINOIS L’apocalypse"
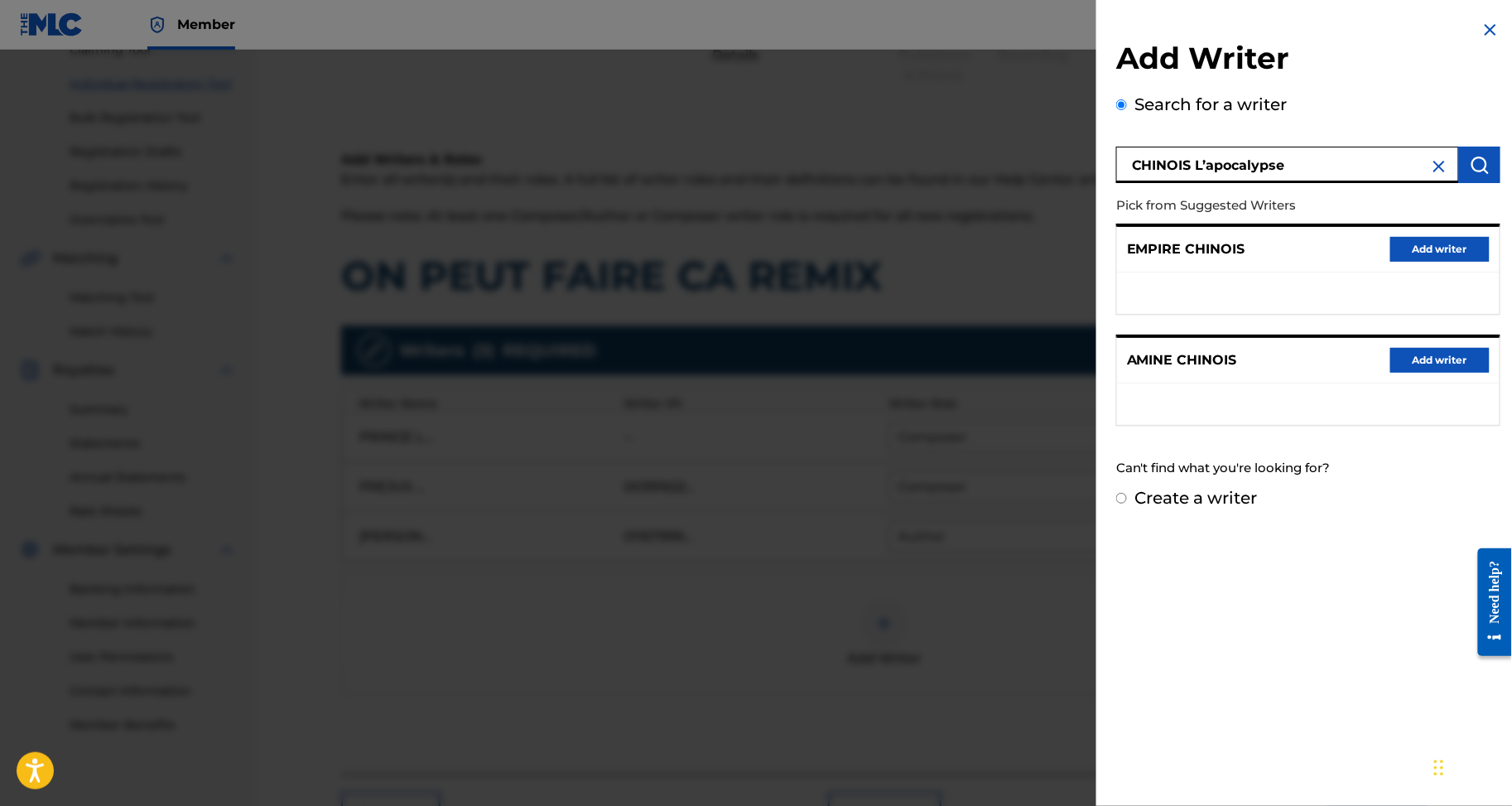
click at [1141, 510] on div "Create a writer" at bounding box center [1309, 497] width 384 height 24
click at [1146, 508] on label "Create a writer" at bounding box center [1196, 498] width 122 height 20
radio input "true"
click at [1127, 503] on input "Create a writer" at bounding box center [1122, 498] width 11 height 11
radio input "false"
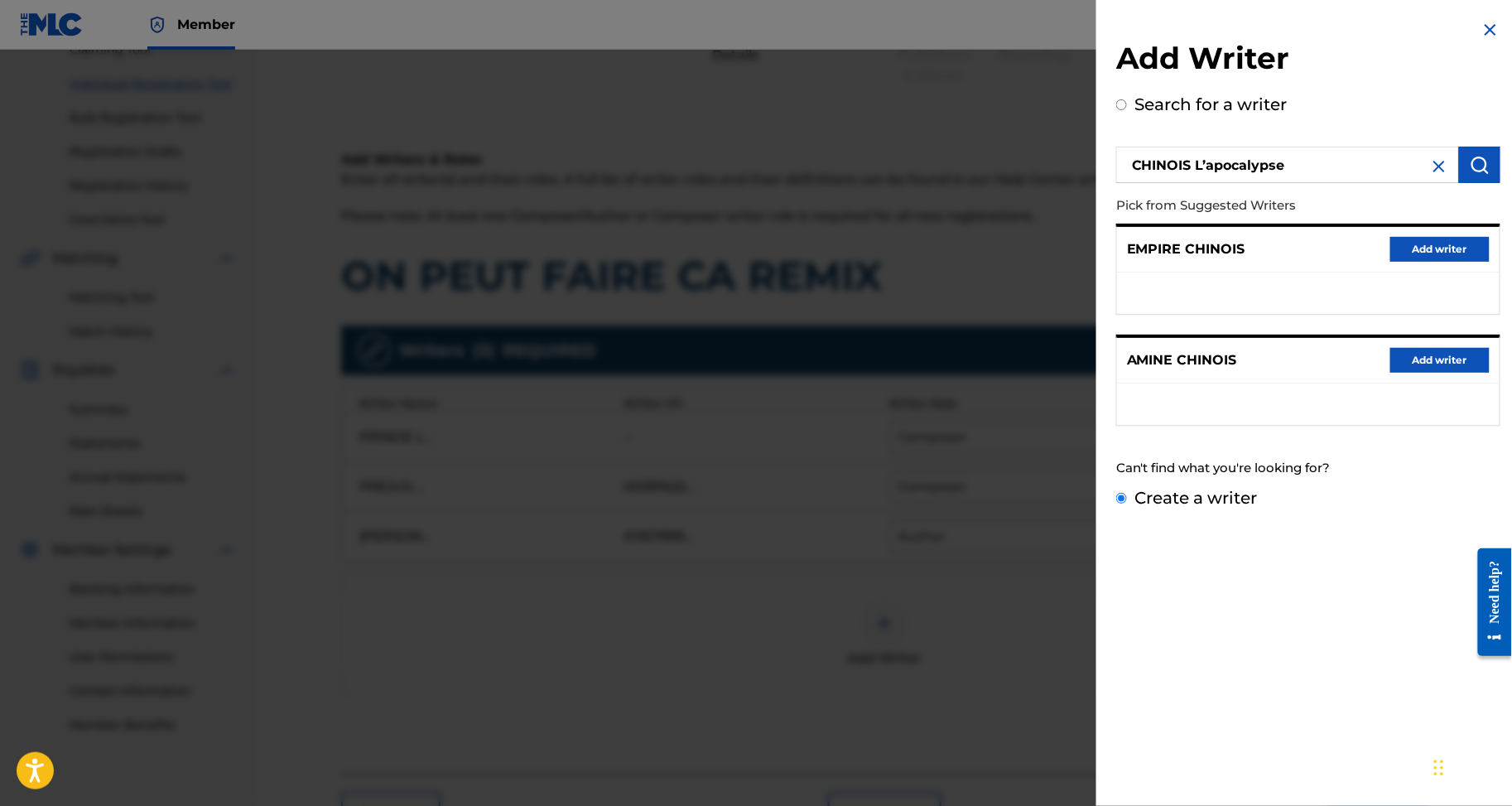
radio input "true"
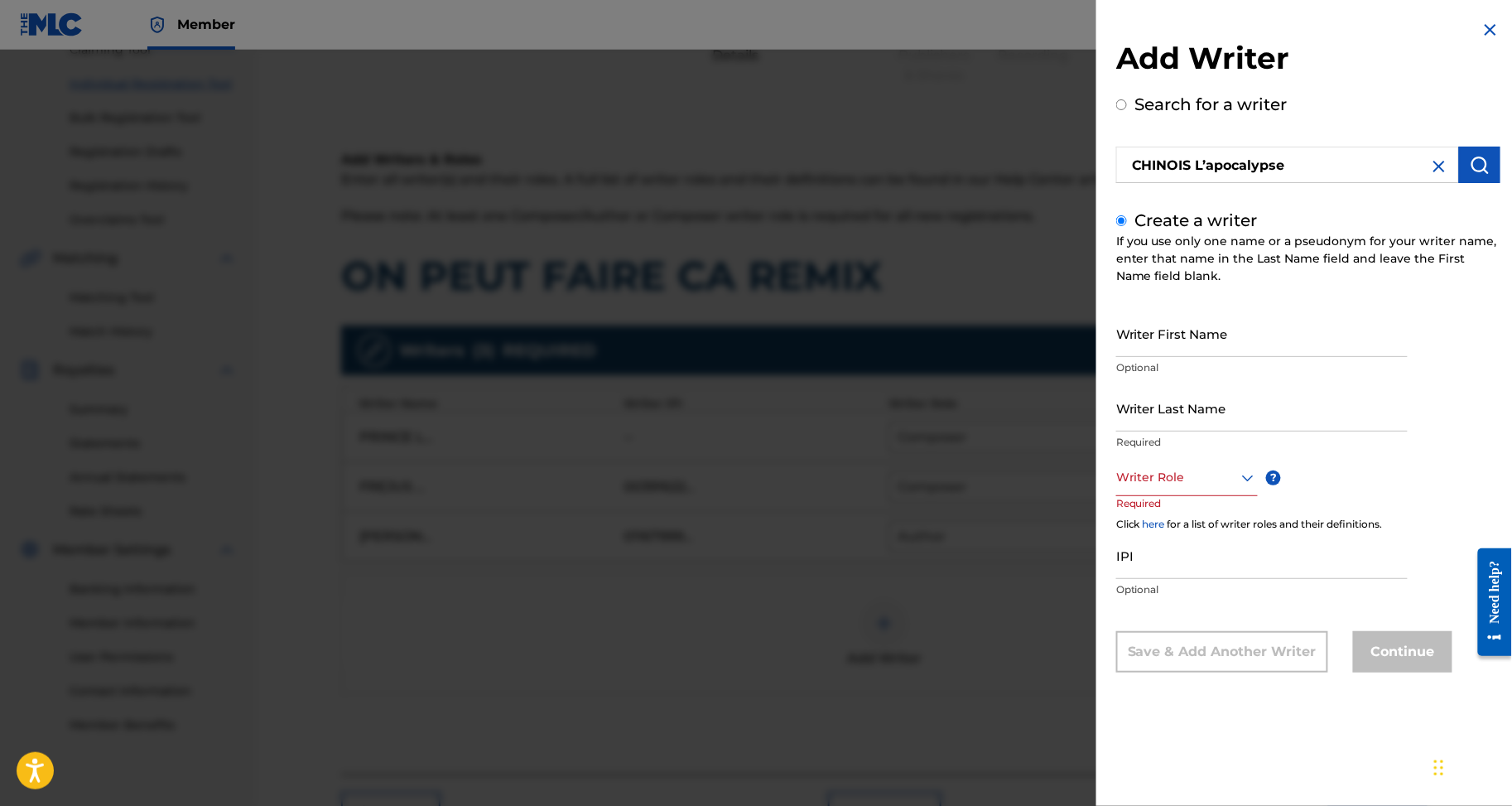
click at [1143, 357] on input "Writer First Name" at bounding box center [1263, 334] width 292 height 47
paste input "CHINOIS L’apocalypse"
drag, startPoint x: 1174, startPoint y: 369, endPoint x: 1090, endPoint y: 365, distance: 84.1
click at [1117, 357] on input "CHINOIS L’apocalypse" at bounding box center [1263, 334] width 292 height 47
click at [1117, 357] on input "CHINOI L’apocalypseS" at bounding box center [1263, 334] width 292 height 47
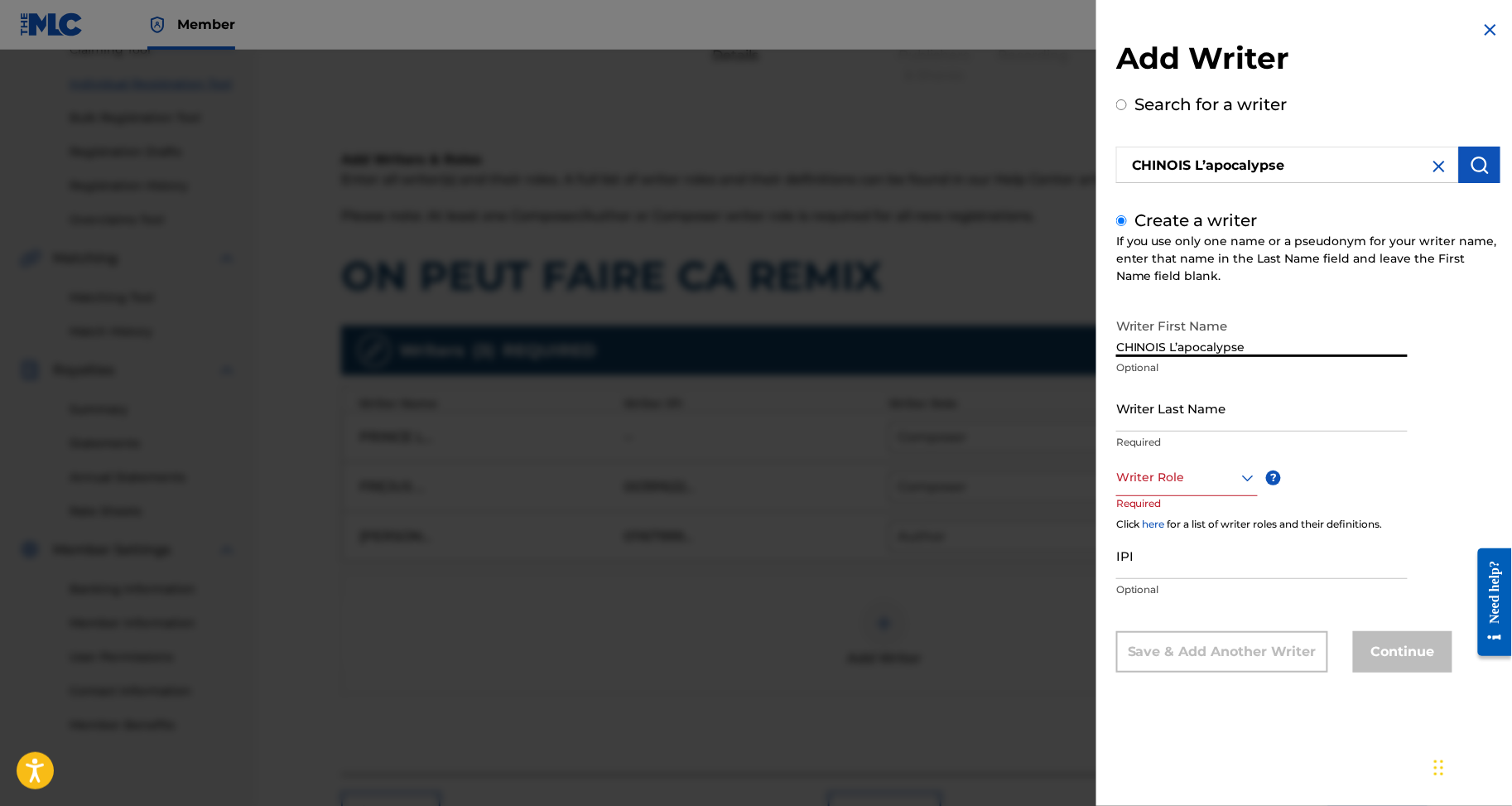
click at [1117, 357] on input "CHINOIS L’apocalypse" at bounding box center [1263, 334] width 292 height 47
drag, startPoint x: 1088, startPoint y: 366, endPoint x: 1022, endPoint y: 373, distance: 66.4
click at [1096, 373] on div "Add Writer Search for a writer CHINOIS L’apocalypse Create a writer If you use …" at bounding box center [1308, 358] width 424 height 717
type input "L’apocalypse"
click at [1145, 432] on input "Writer Last Name" at bounding box center [1263, 408] width 292 height 47
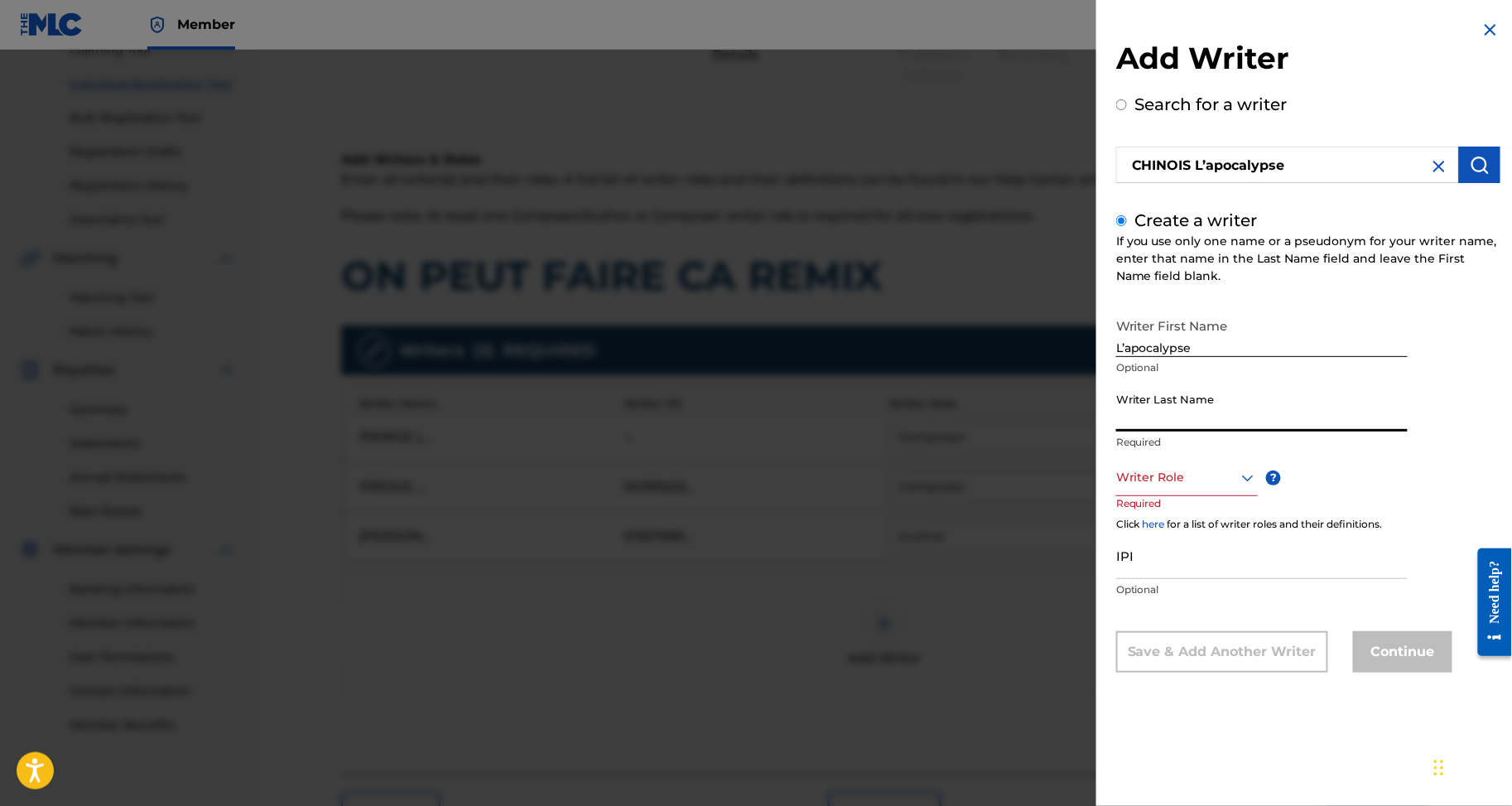
paste input "CHINOIS"
type input "CHINOIS"
click at [1121, 488] on div at bounding box center [1188, 477] width 142 height 21
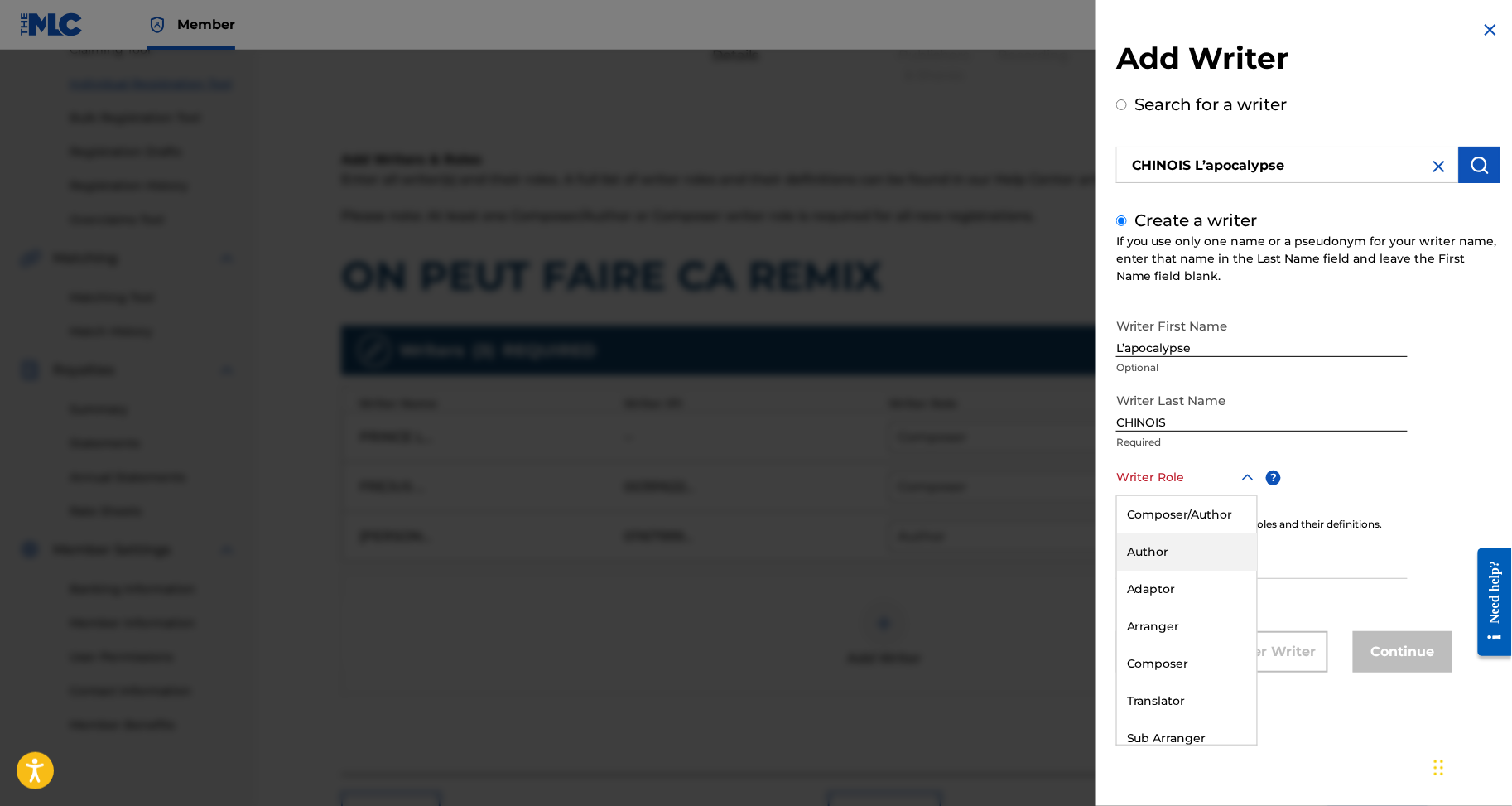
click at [1118, 571] on div "Author" at bounding box center [1188, 552] width 140 height 37
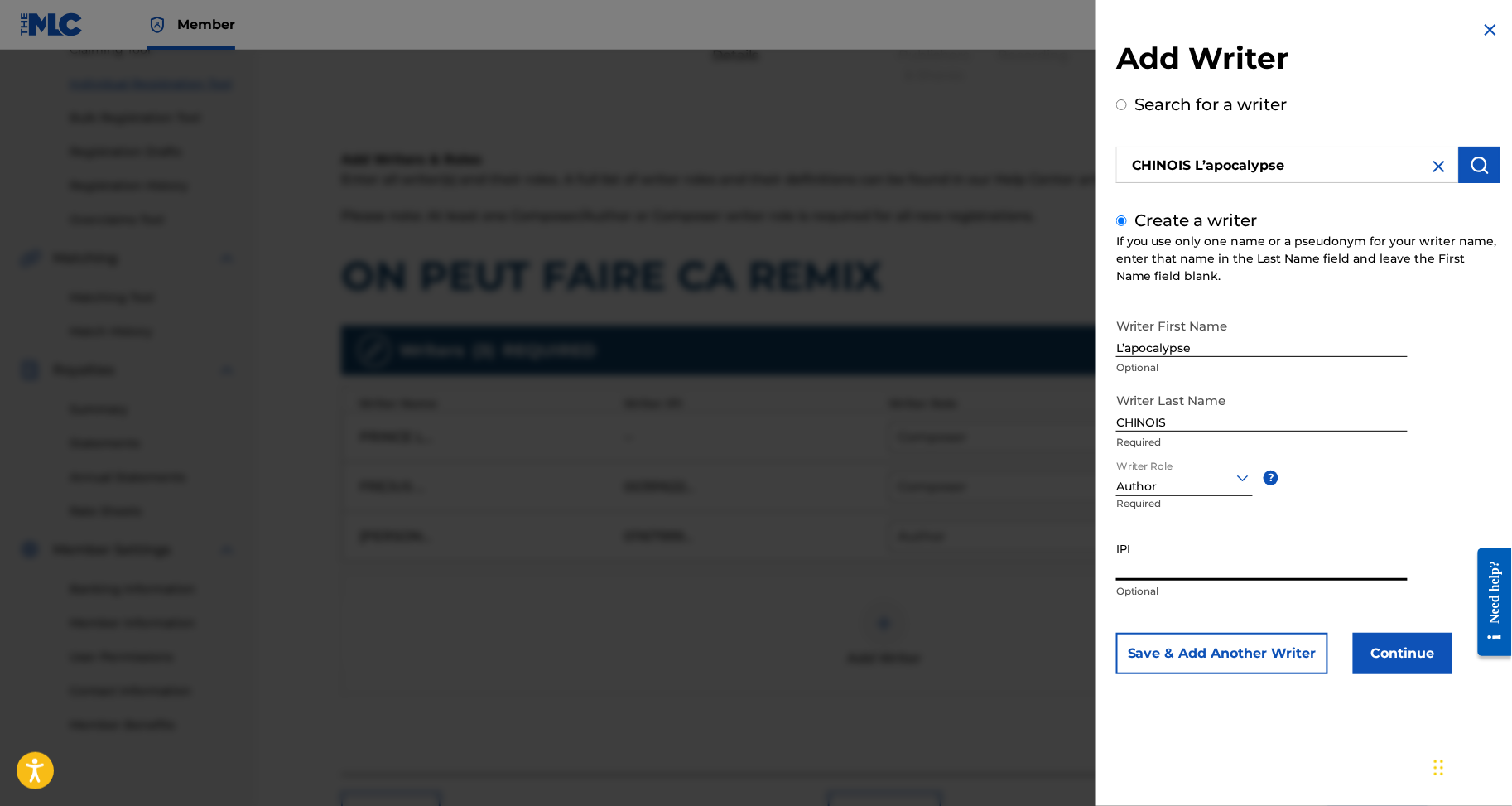
click at [1124, 581] on input "IPI" at bounding box center [1263, 557] width 292 height 47
paste input "1261842753"
type input "1261842753"
click at [1369, 674] on button "Continue" at bounding box center [1403, 653] width 99 height 41
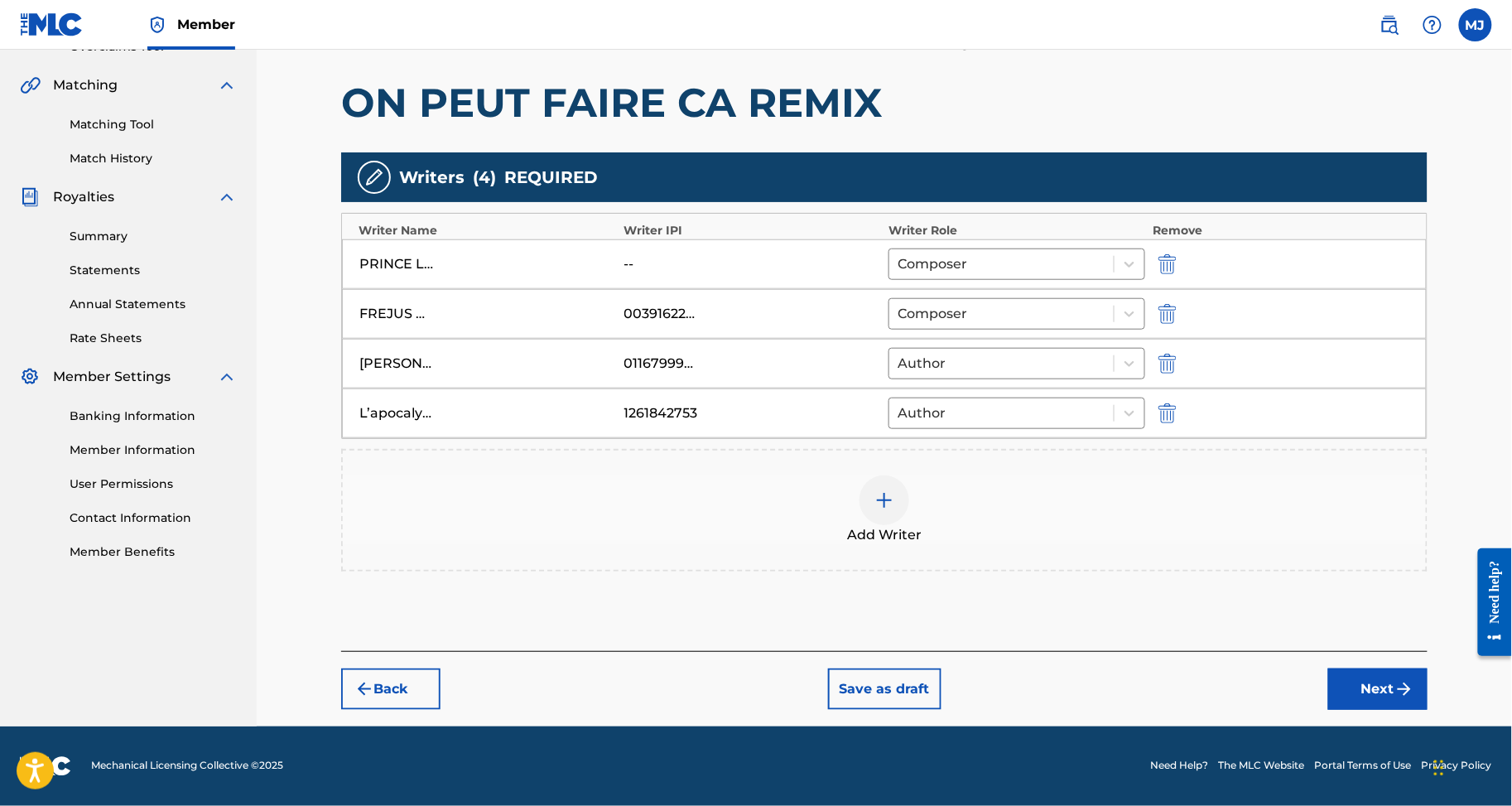
click at [1469, 625] on div at bounding box center [1488, 602] width 46 height 137
click at [1409, 669] on button "Next" at bounding box center [1378, 689] width 99 height 41
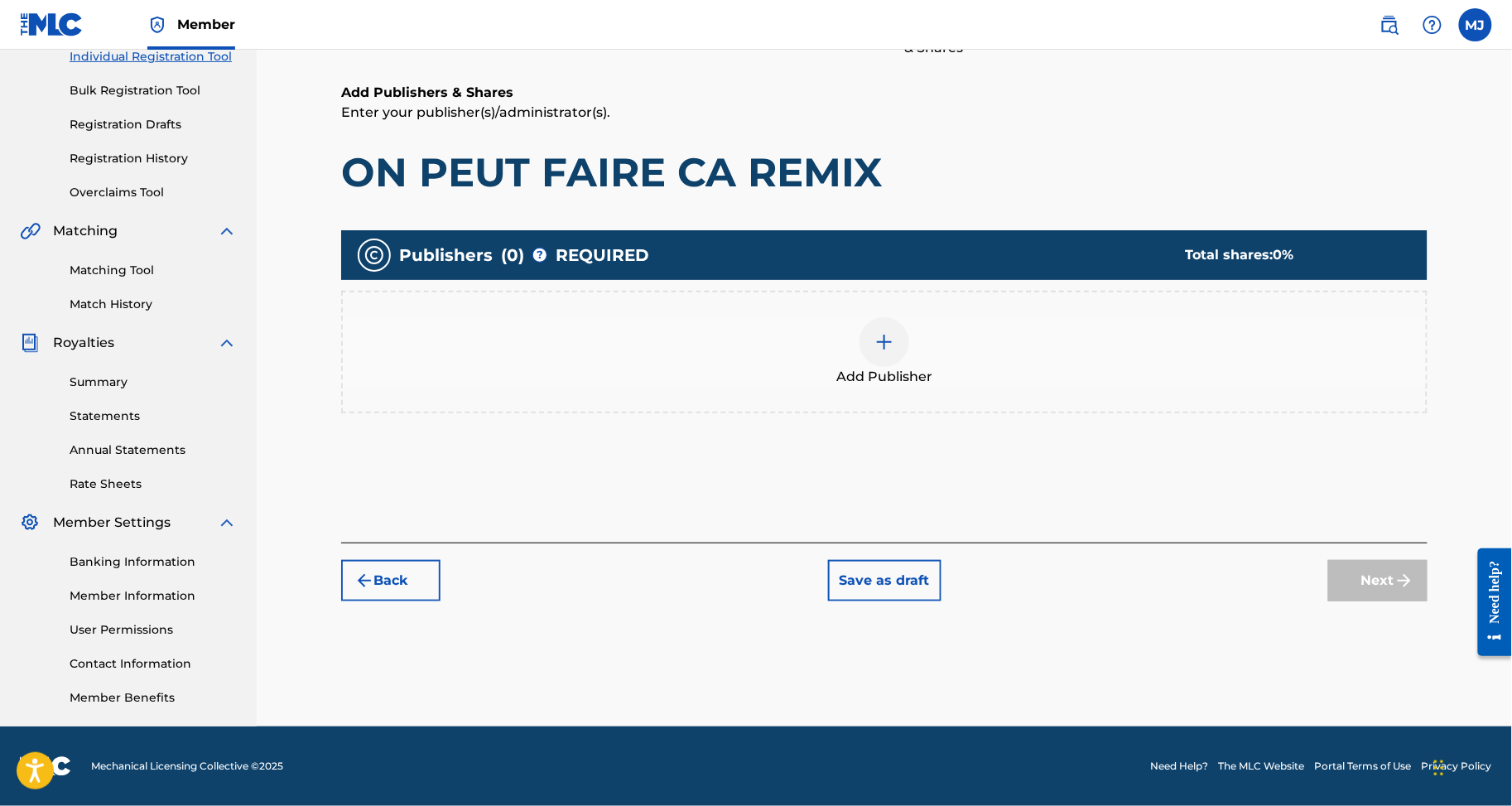
scroll to position [353, 0]
click at [836, 317] on div "Add Publisher" at bounding box center [884, 352] width 1083 height 70
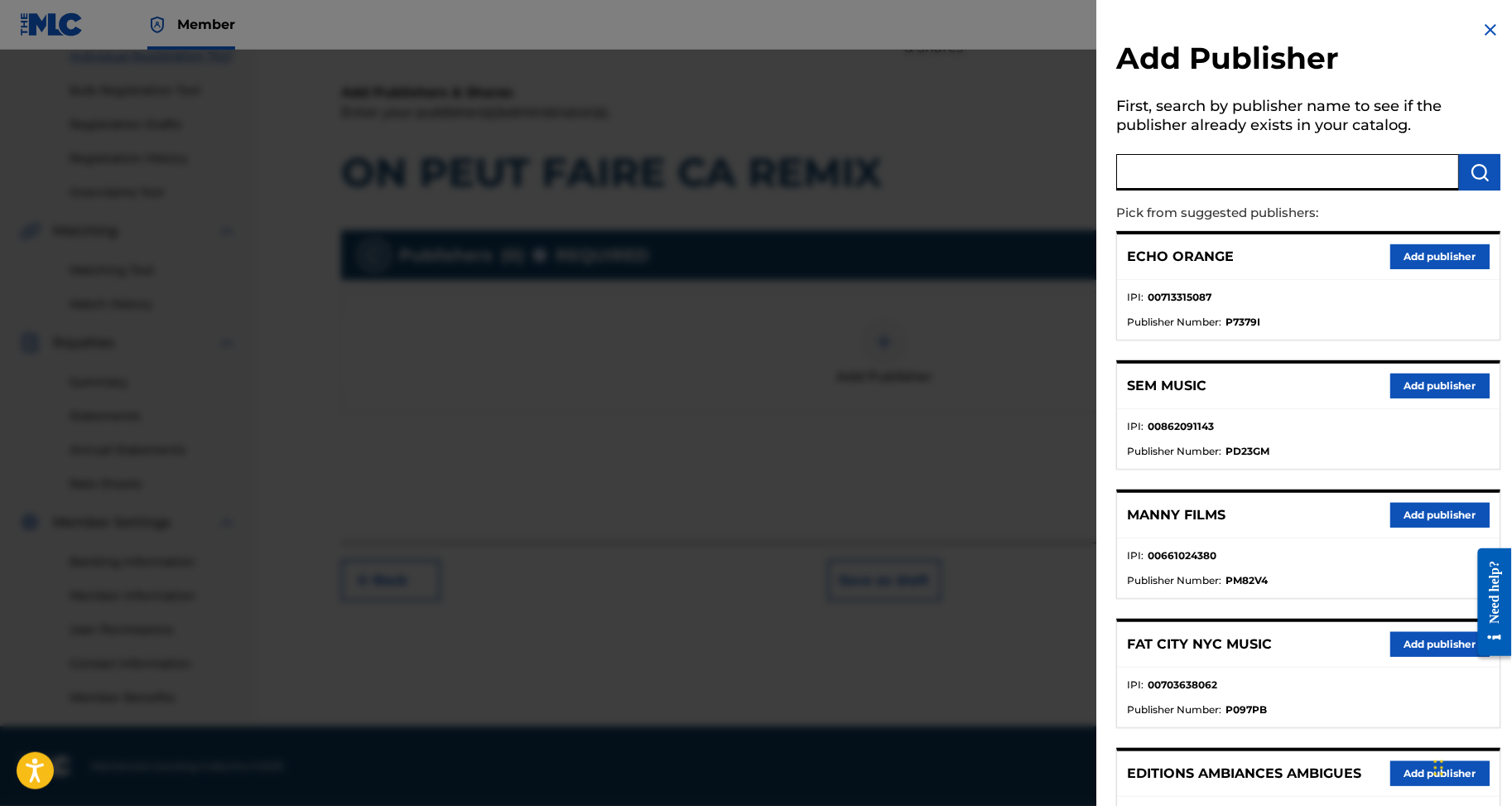
click at [1117, 191] on input "text" at bounding box center [1288, 172] width 343 height 36
type input "appeal"
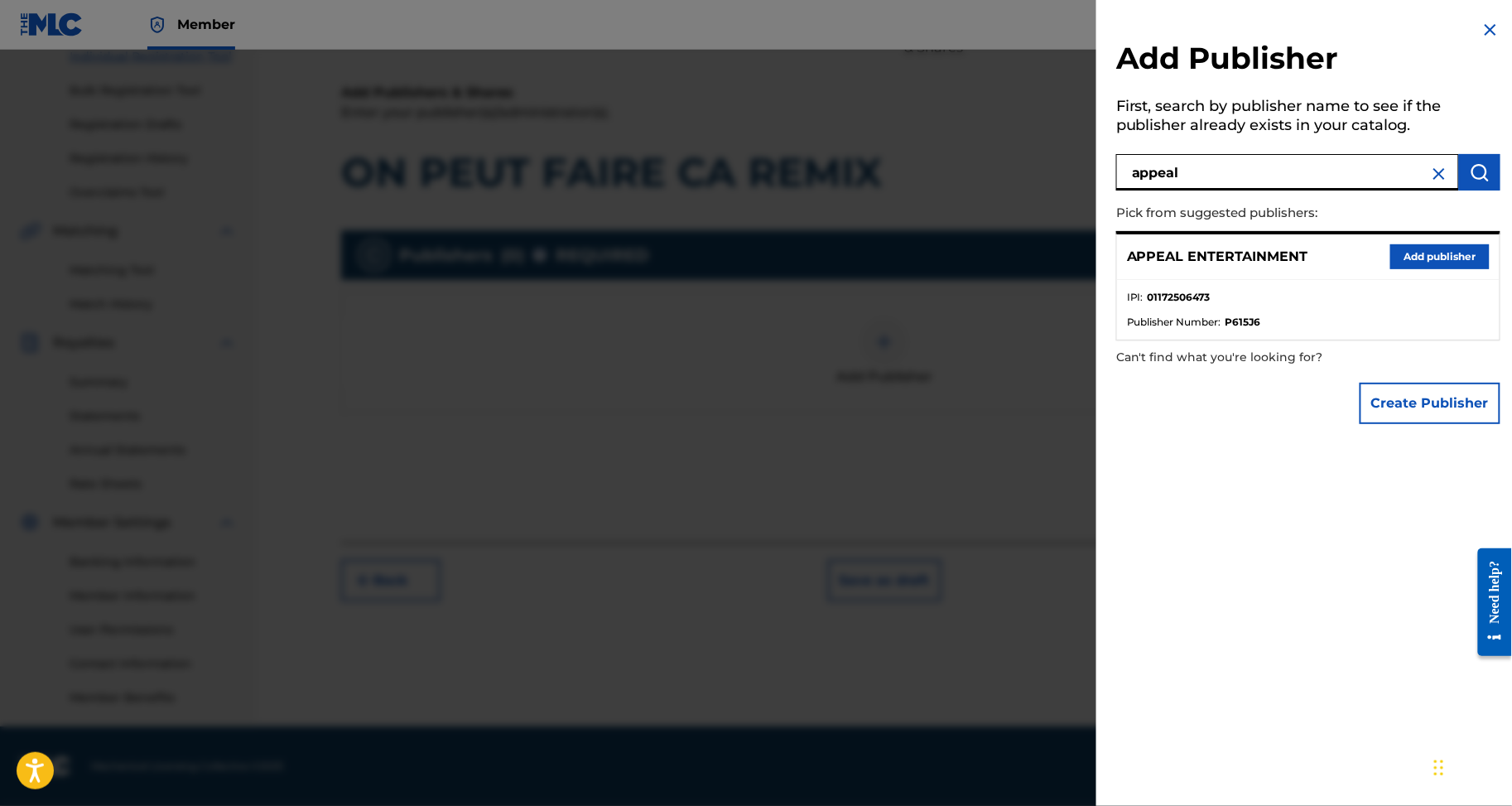
click at [1391, 269] on button "Add publisher" at bounding box center [1440, 256] width 99 height 24
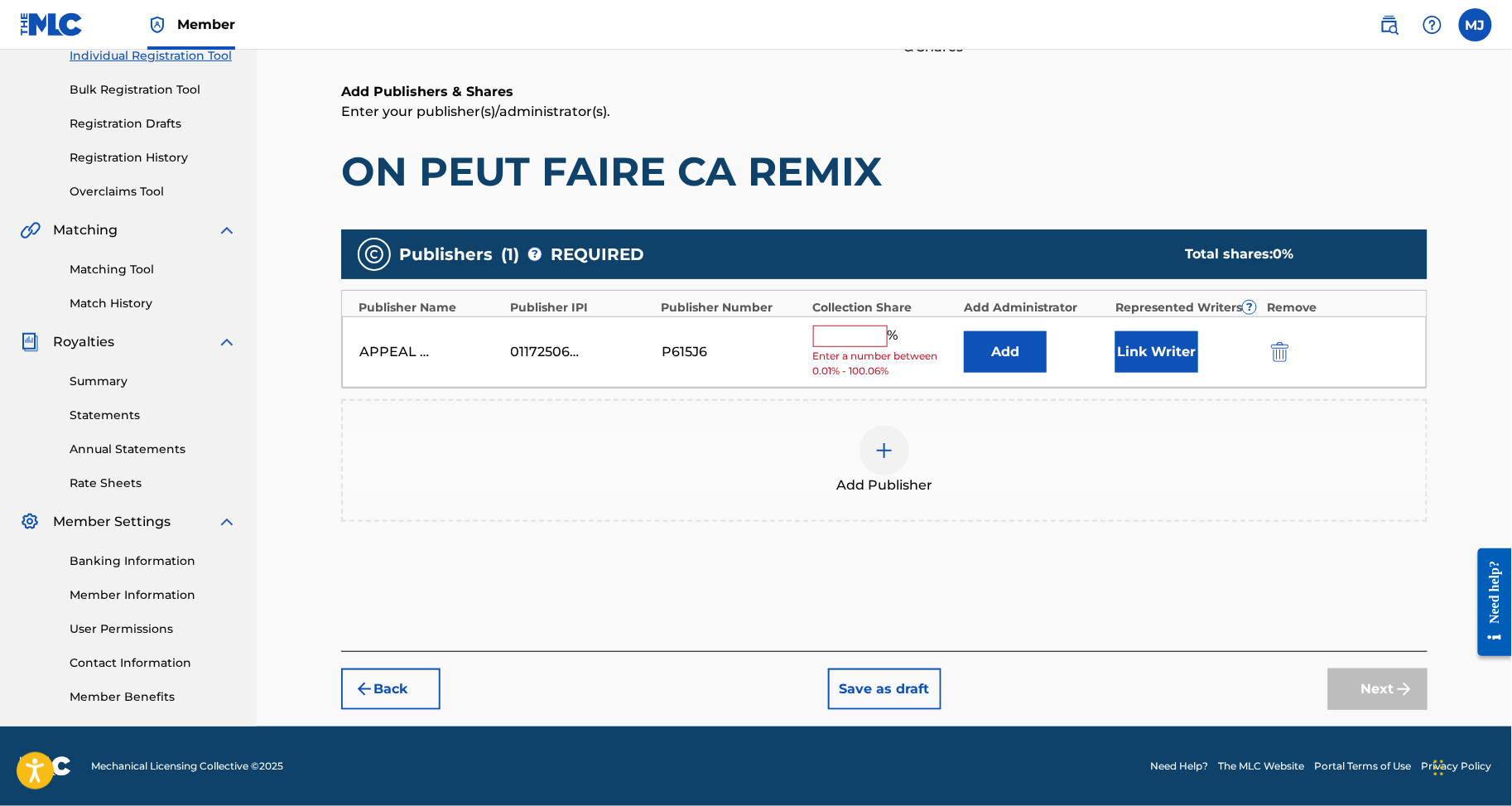
click at [941, 349] on span "Enter a number between 0.01% - 100.06%" at bounding box center [885, 363] width 143 height 30
click at [1007, 331] on button "Add" at bounding box center [1005, 352] width 83 height 41
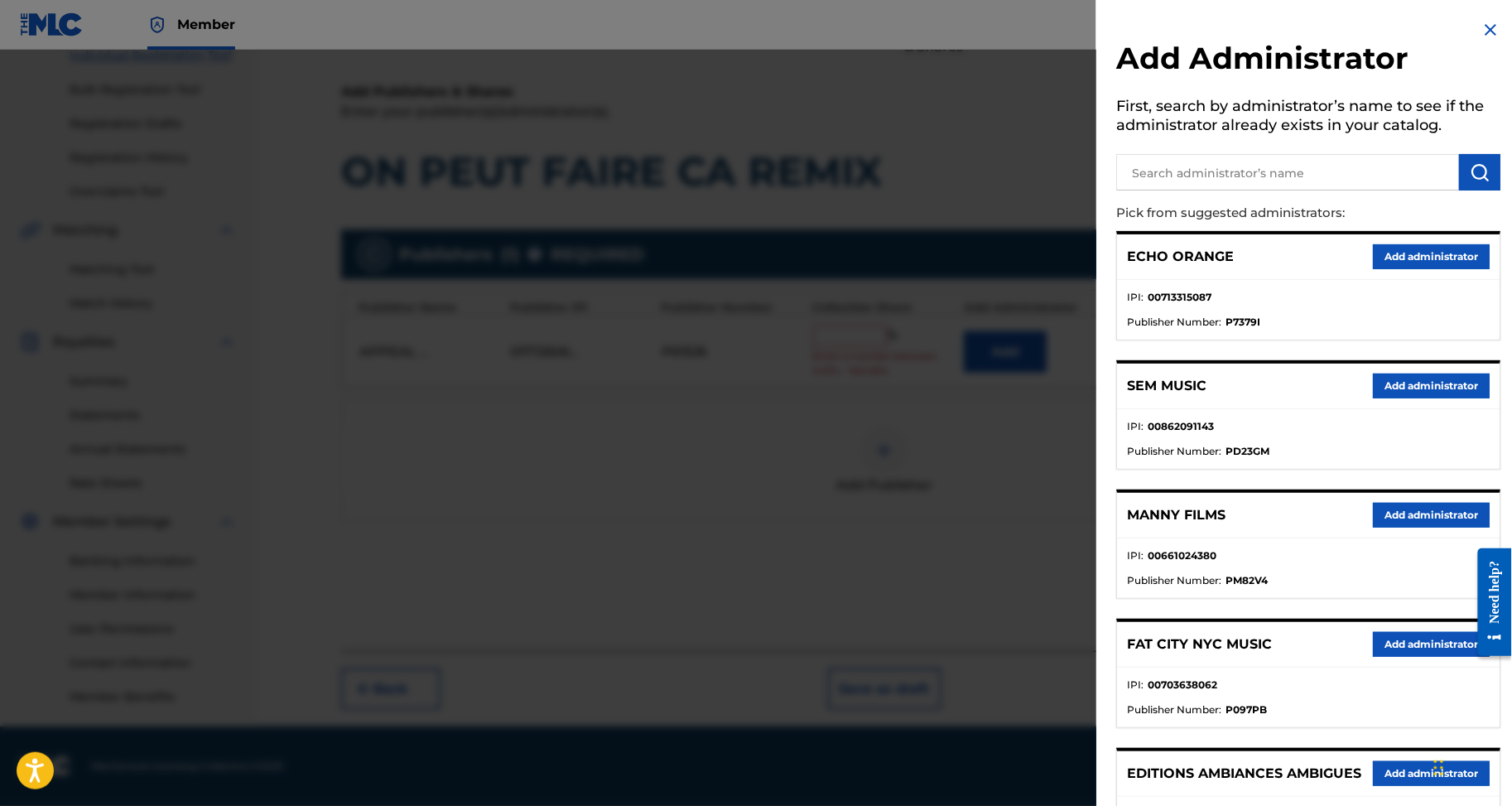
click at [1433, 250] on div "Add Administrator First, search by administrator’s name to see if the administr…" at bounding box center [1308, 808] width 424 height 1615
click at [1429, 260] on div "ECHO ORANGE Add administrator" at bounding box center [1309, 257] width 383 height 46
click at [1426, 266] on div "ECHO ORANGE Add administrator" at bounding box center [1309, 257] width 383 height 46
click at [1426, 269] on button "Add administrator" at bounding box center [1431, 256] width 117 height 24
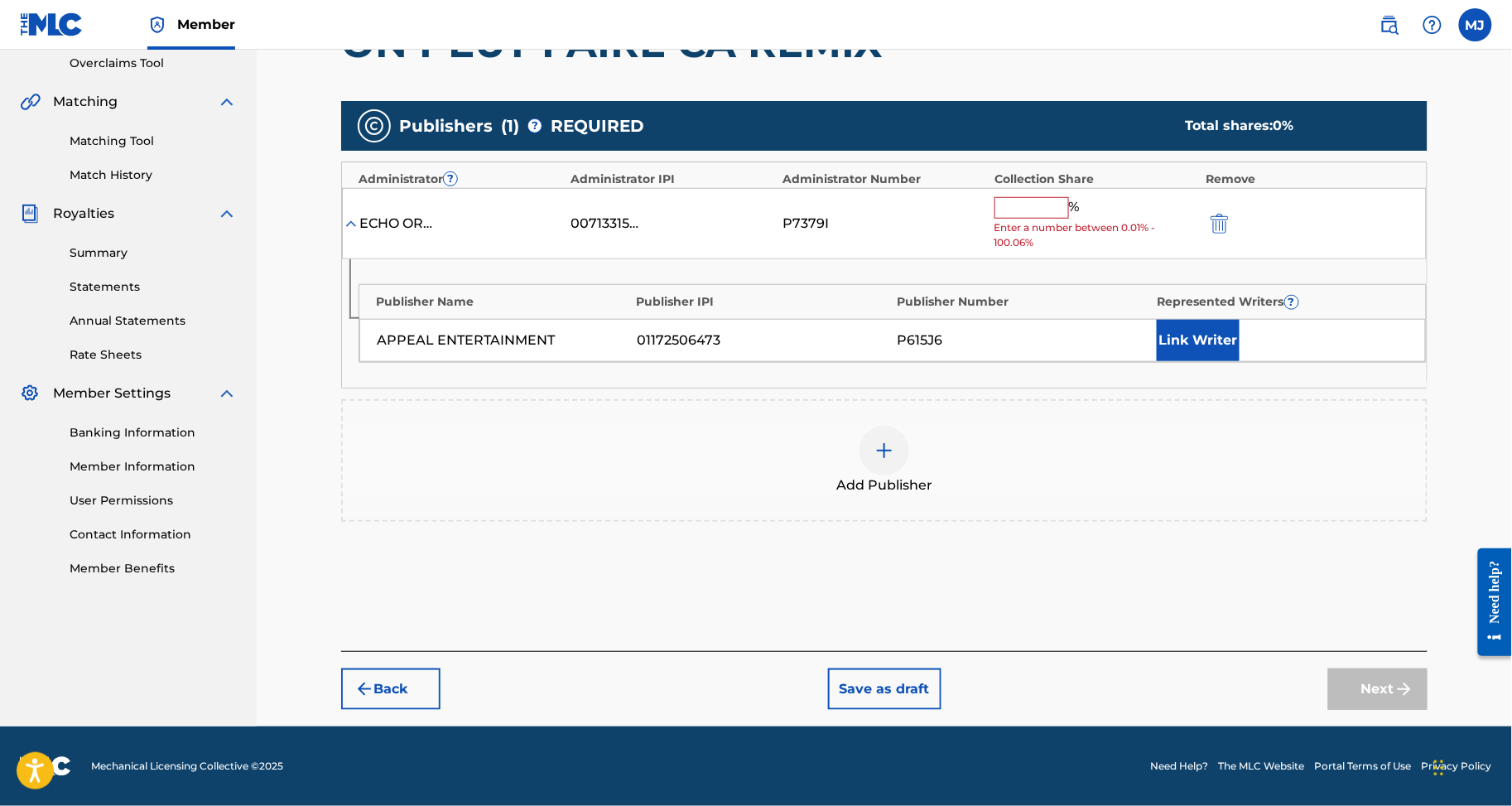
click at [1061, 218] on input "text" at bounding box center [1032, 208] width 74 height 22
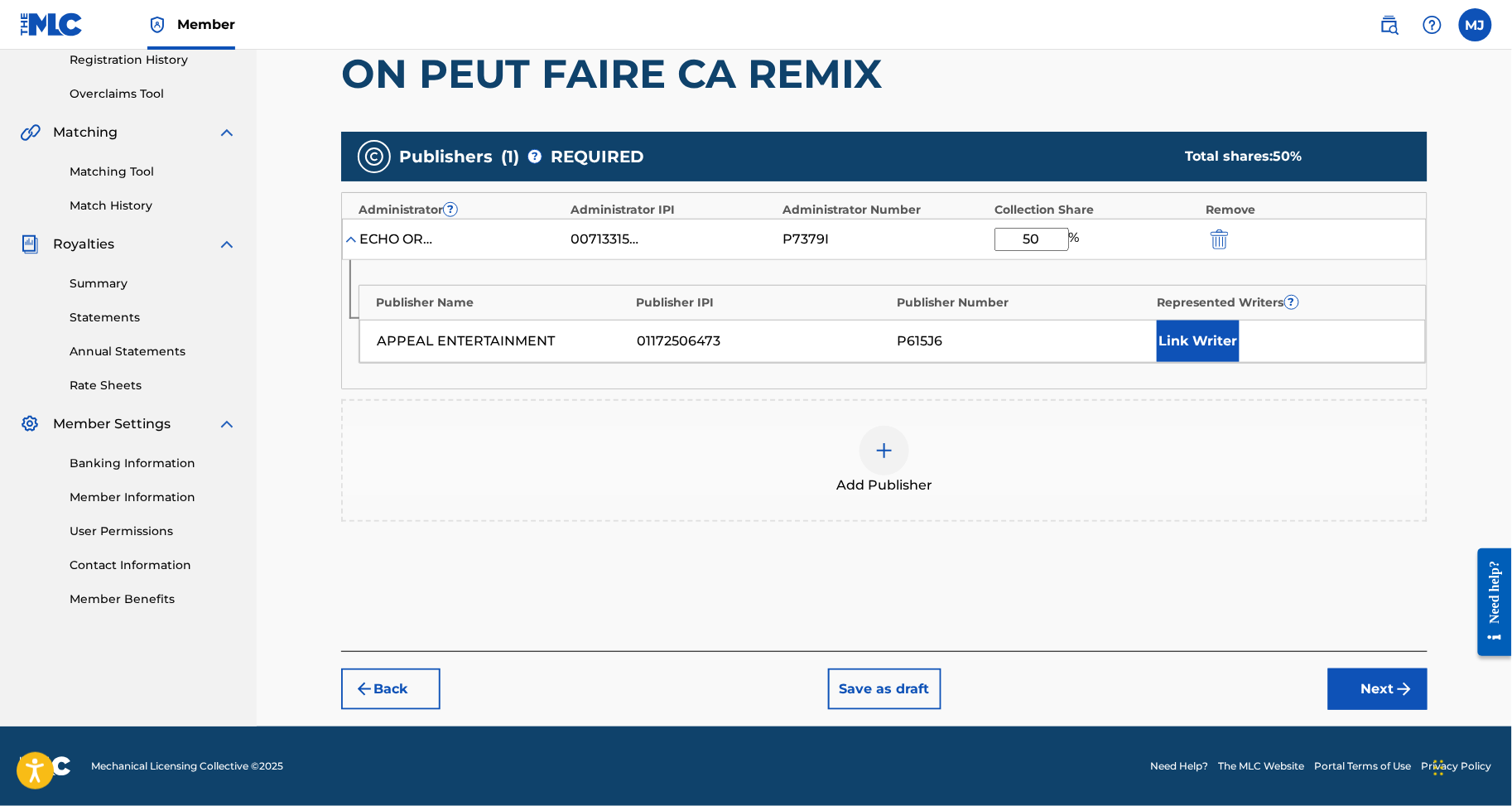
type input "50"
click at [1187, 363] on div "APPEAL ENTERTAINMENT 01172506473 P615J6 Link Writer" at bounding box center [893, 341] width 1067 height 43
click at [1259, 363] on div "Publisher Name Publisher IPI Publisher Number Represented Writers ? APPEAL ENTE…" at bounding box center [893, 324] width 1069 height 78
click at [1240, 362] on button "Link Writer" at bounding box center [1198, 341] width 83 height 41
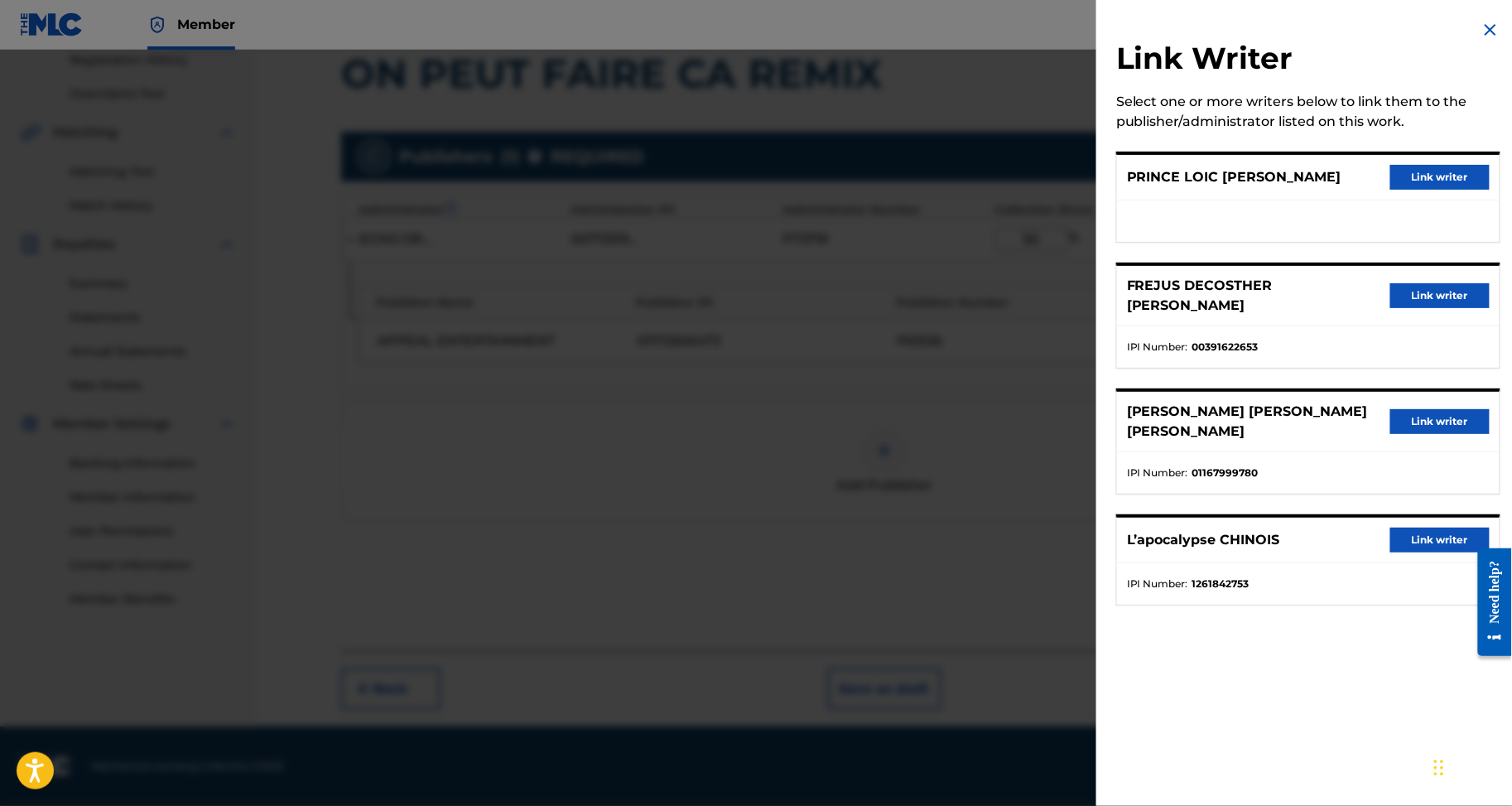
click at [1392, 434] on button "Link writer" at bounding box center [1440, 421] width 99 height 24
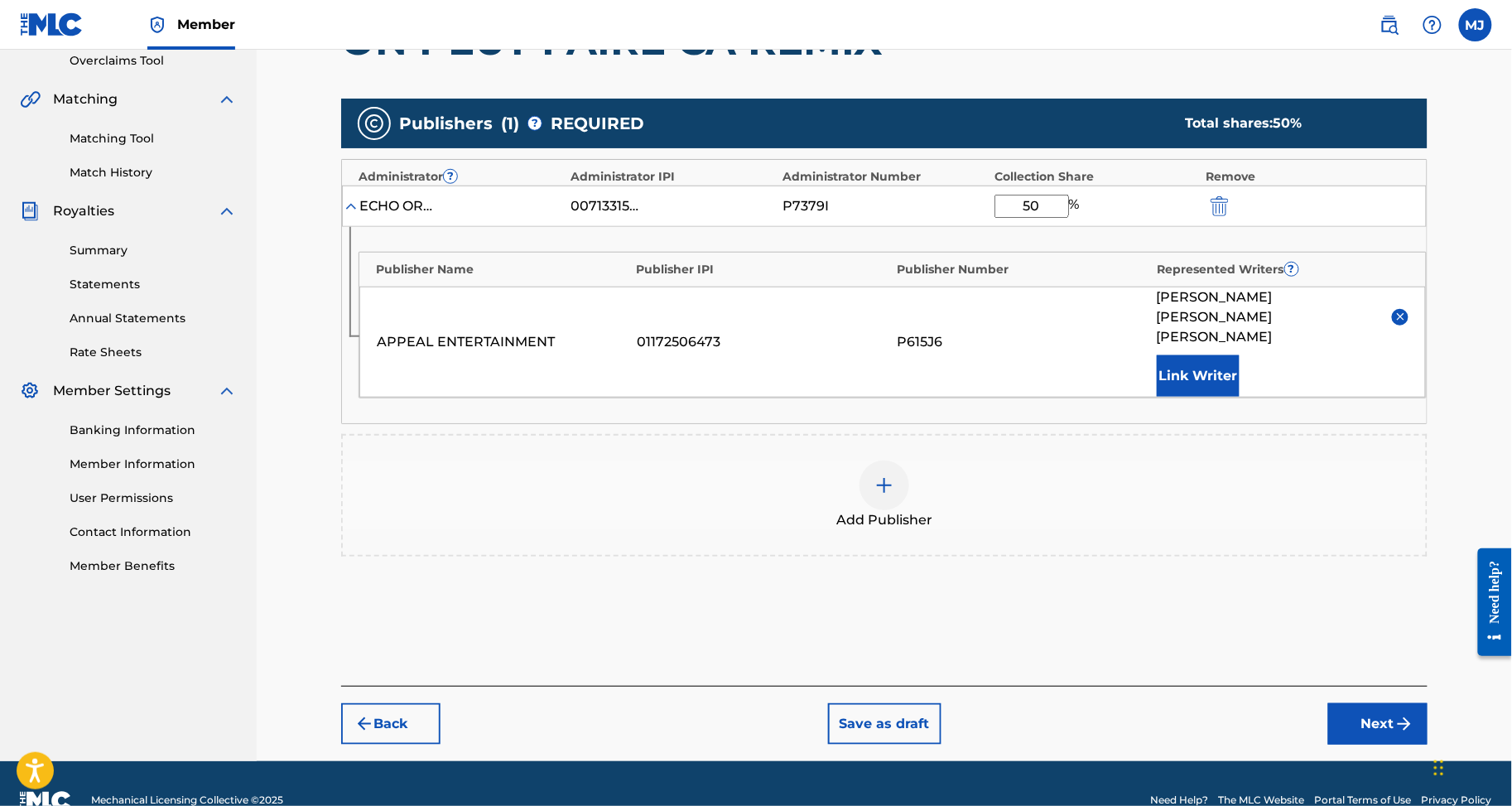
click at [1204, 397] on button "Link Writer" at bounding box center [1198, 376] width 83 height 41
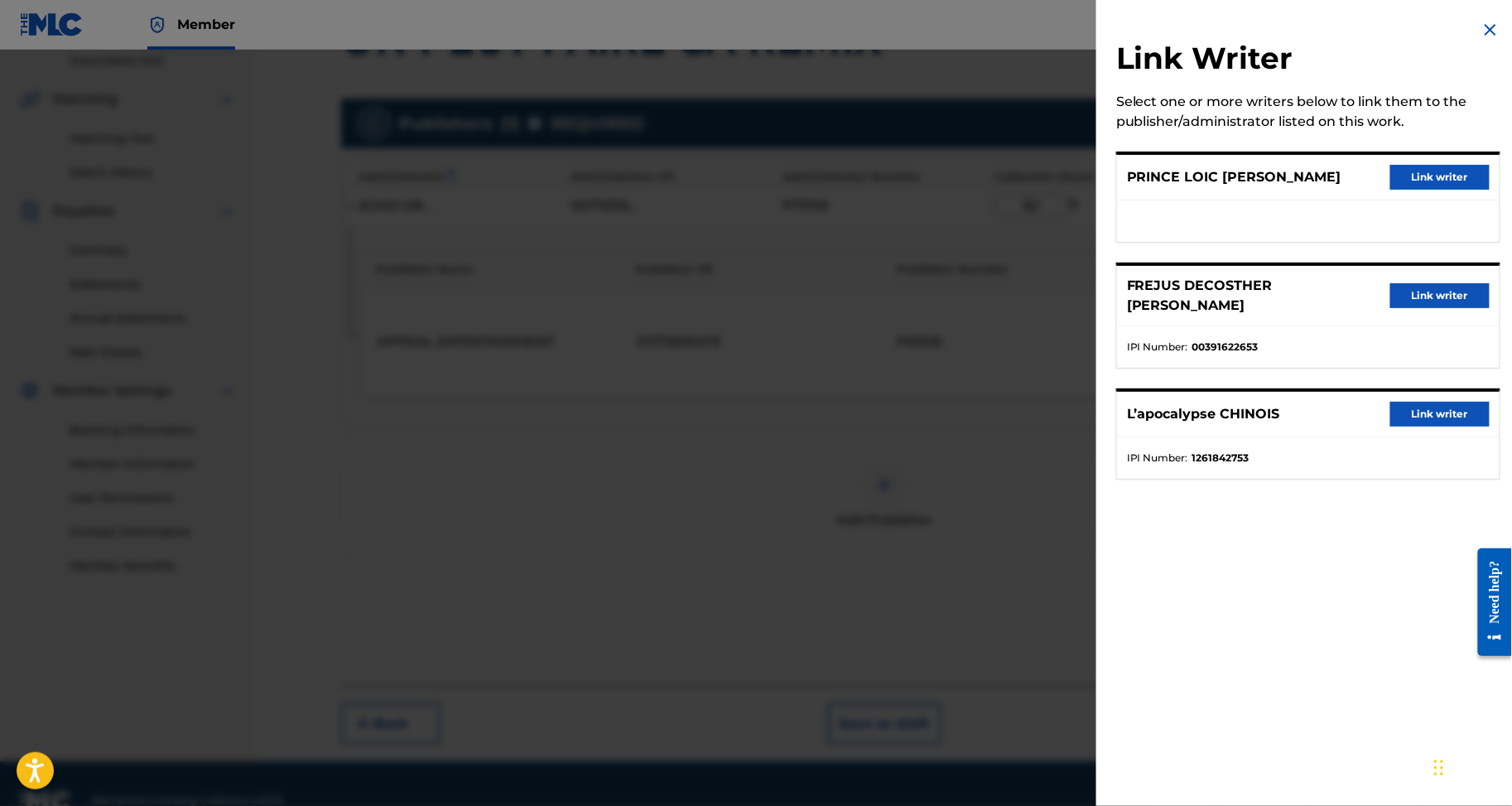
click at [1393, 427] on button "Link writer" at bounding box center [1440, 414] width 99 height 24
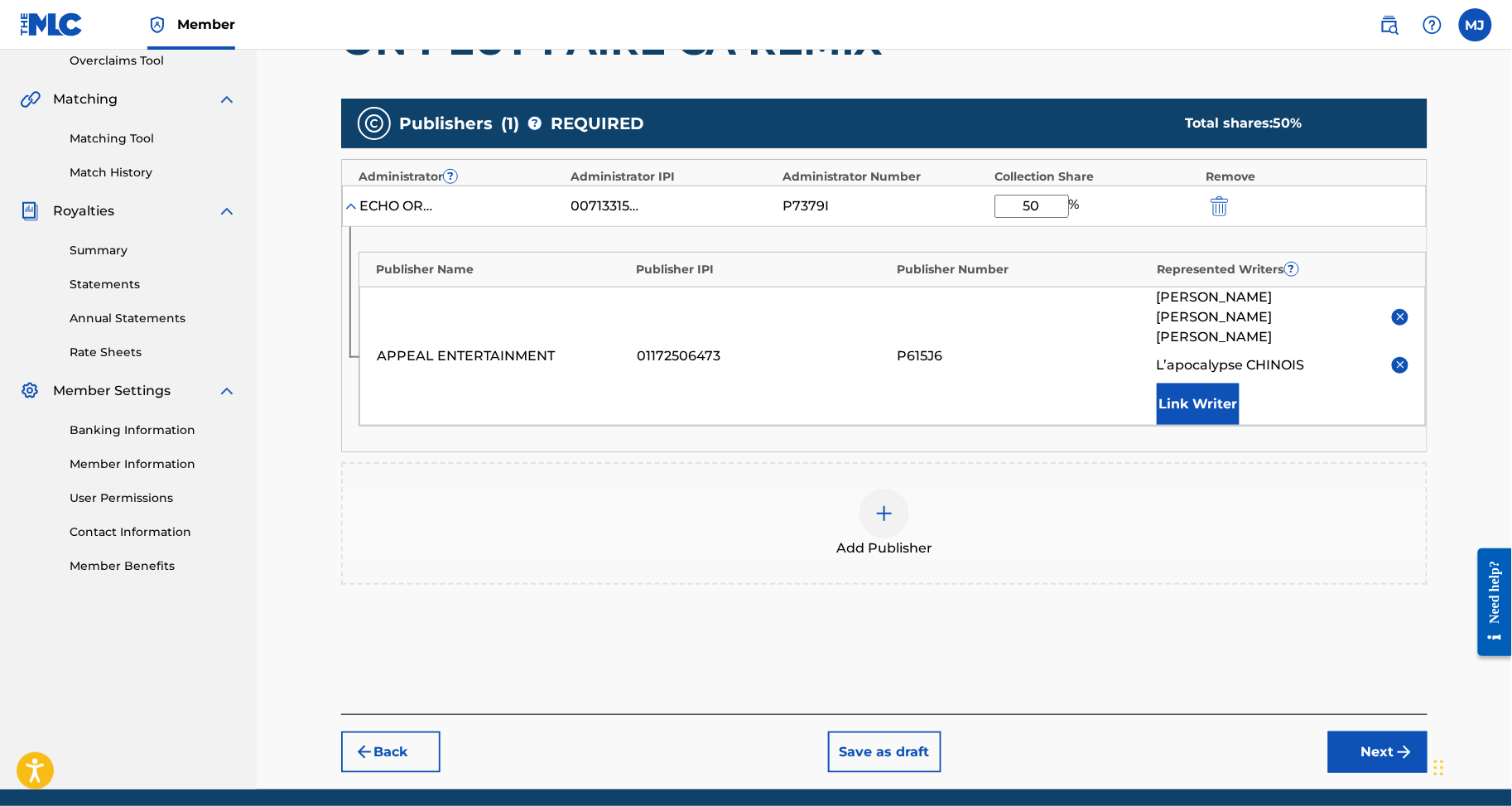
click at [1243, 406] on div "BROU KOKO CAROLLE ANDREA L’apocalypse CHINOIS Link Writer" at bounding box center [1283, 356] width 252 height 137
click at [1240, 425] on button "Link Writer" at bounding box center [1198, 404] width 83 height 41
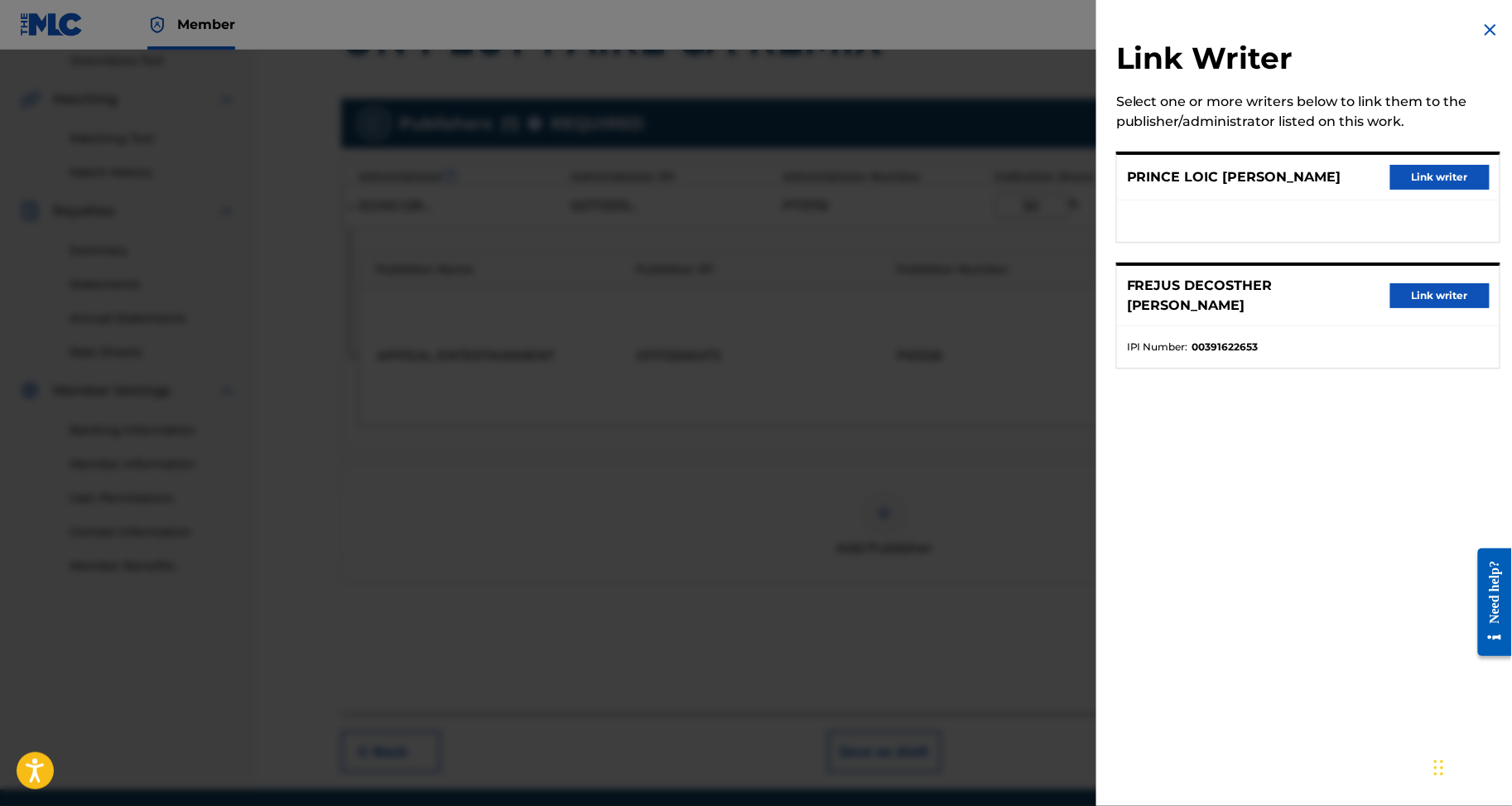
click at [1411, 309] on button "Link writer" at bounding box center [1440, 295] width 99 height 24
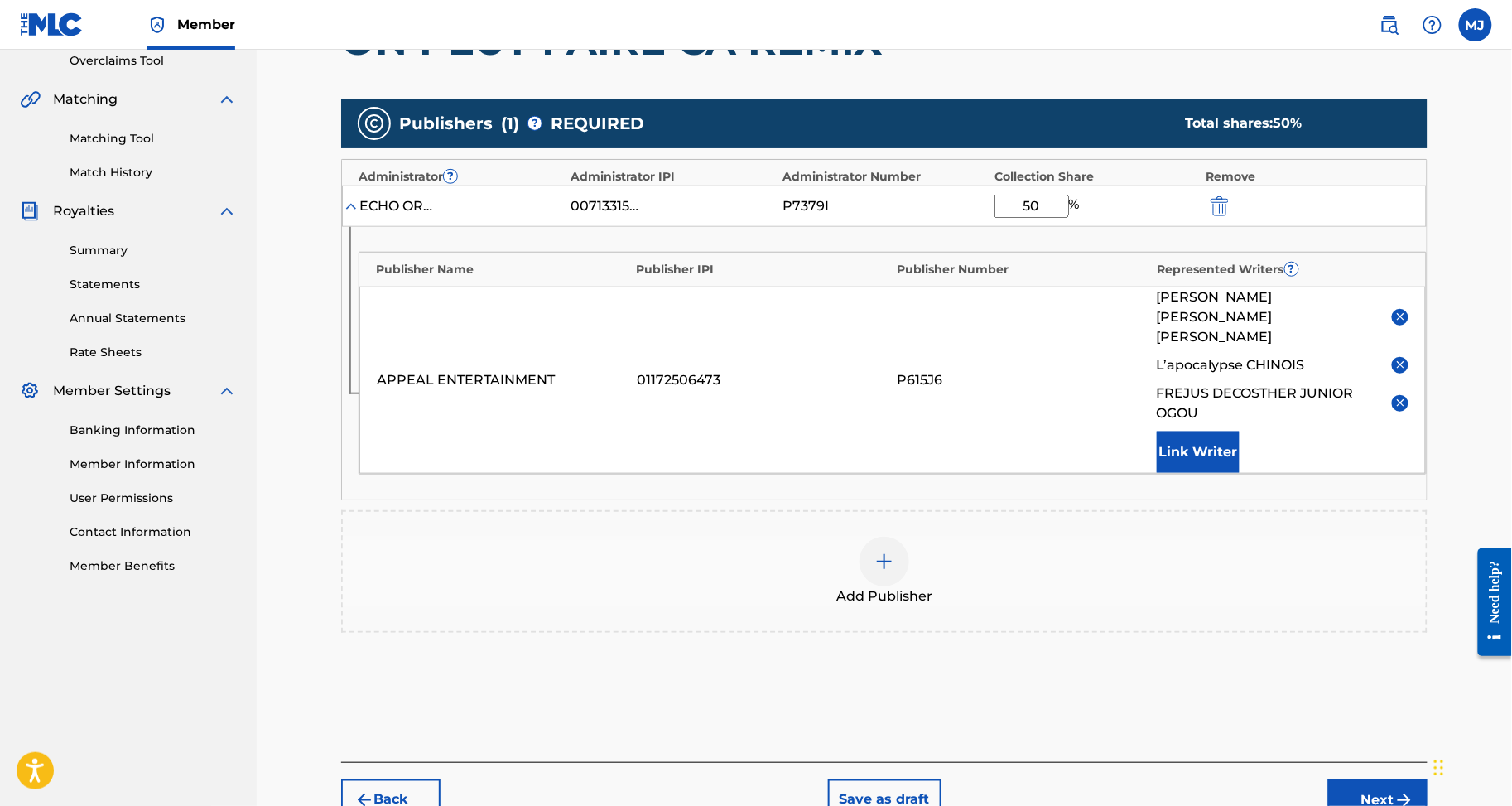
click at [1226, 473] on button "Link Writer" at bounding box center [1198, 452] width 83 height 41
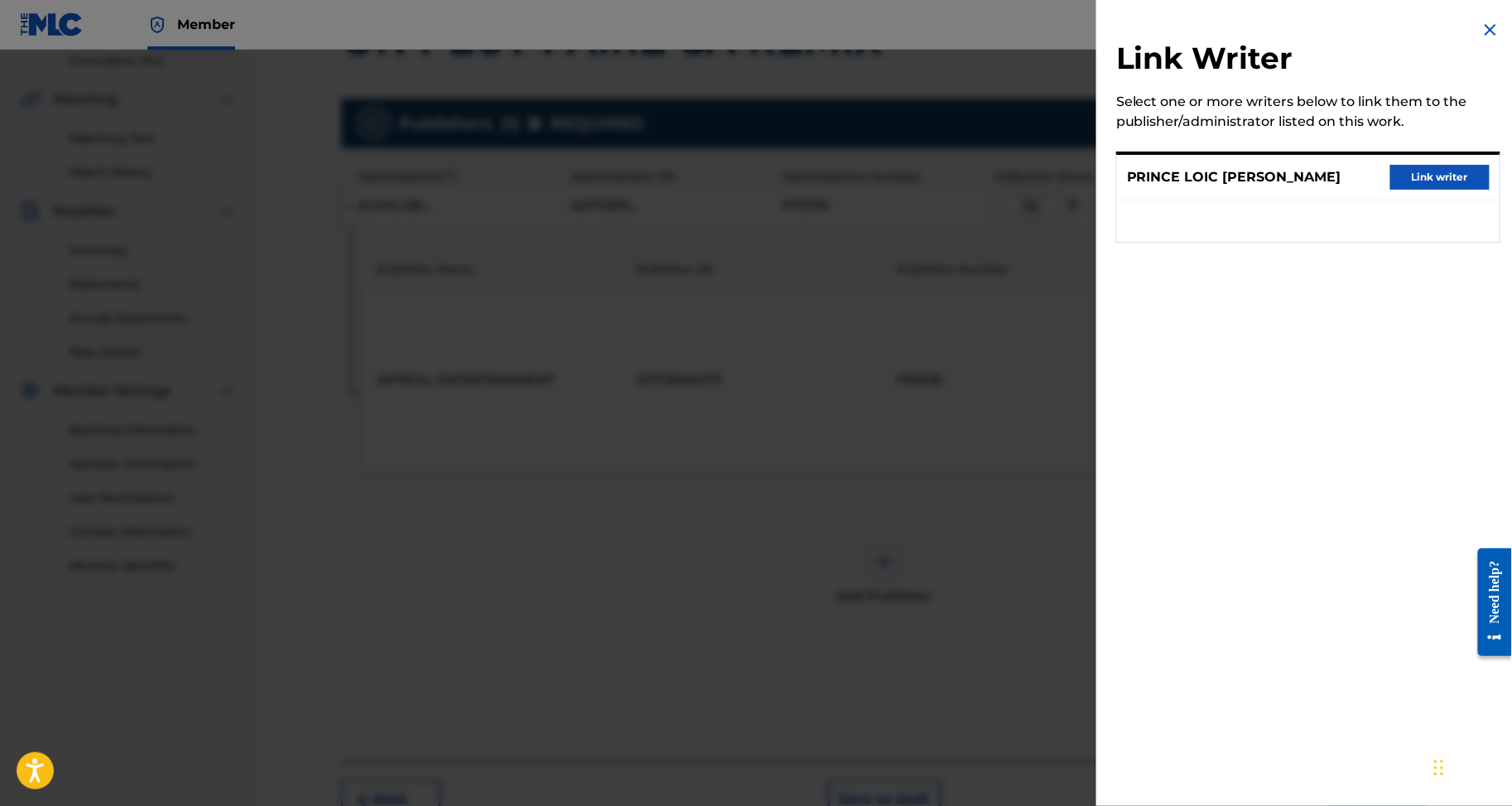
click at [1412, 190] on button "Link writer" at bounding box center [1440, 177] width 99 height 24
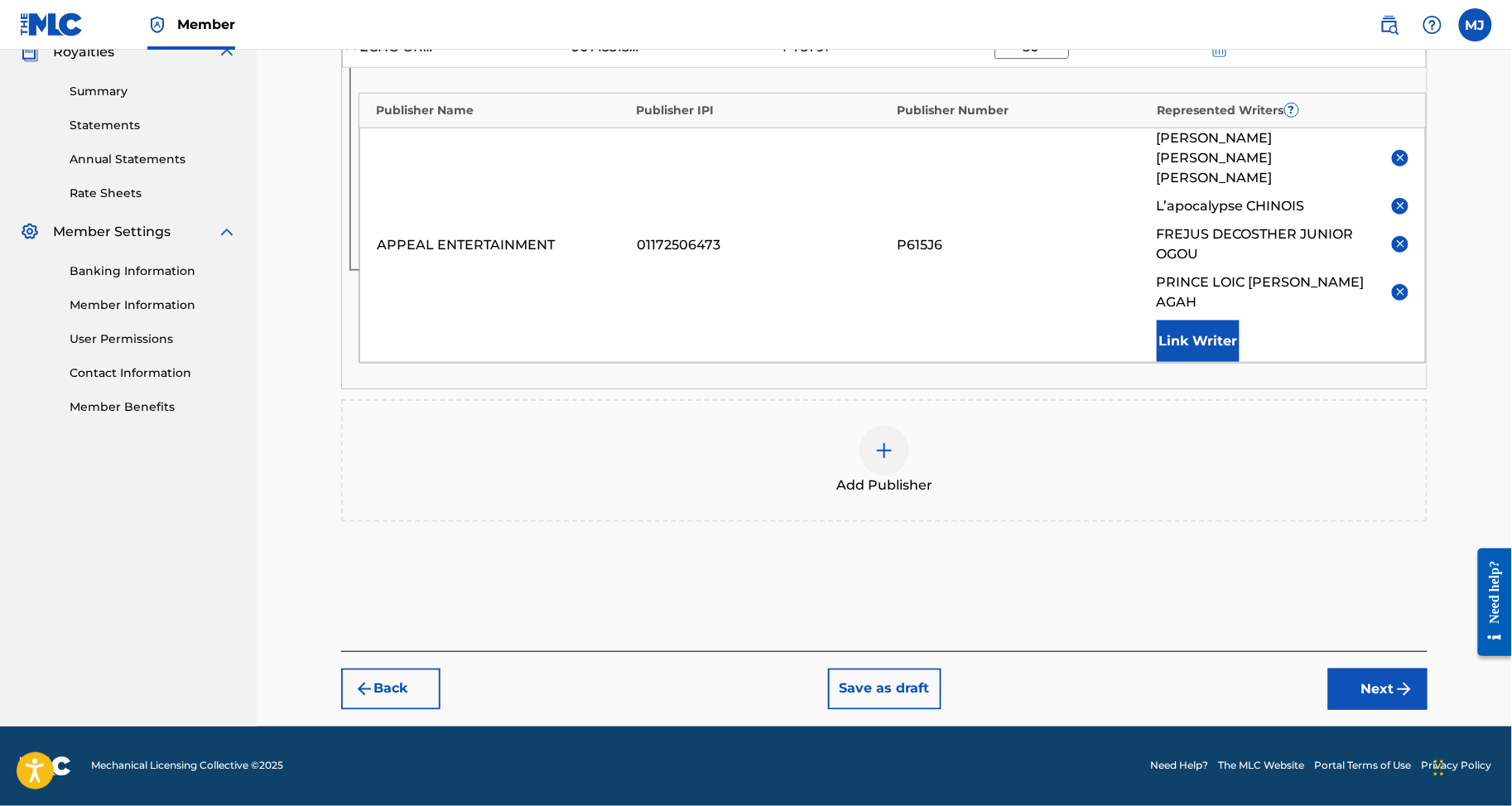
click at [1373, 669] on button "Next" at bounding box center [1378, 689] width 99 height 41
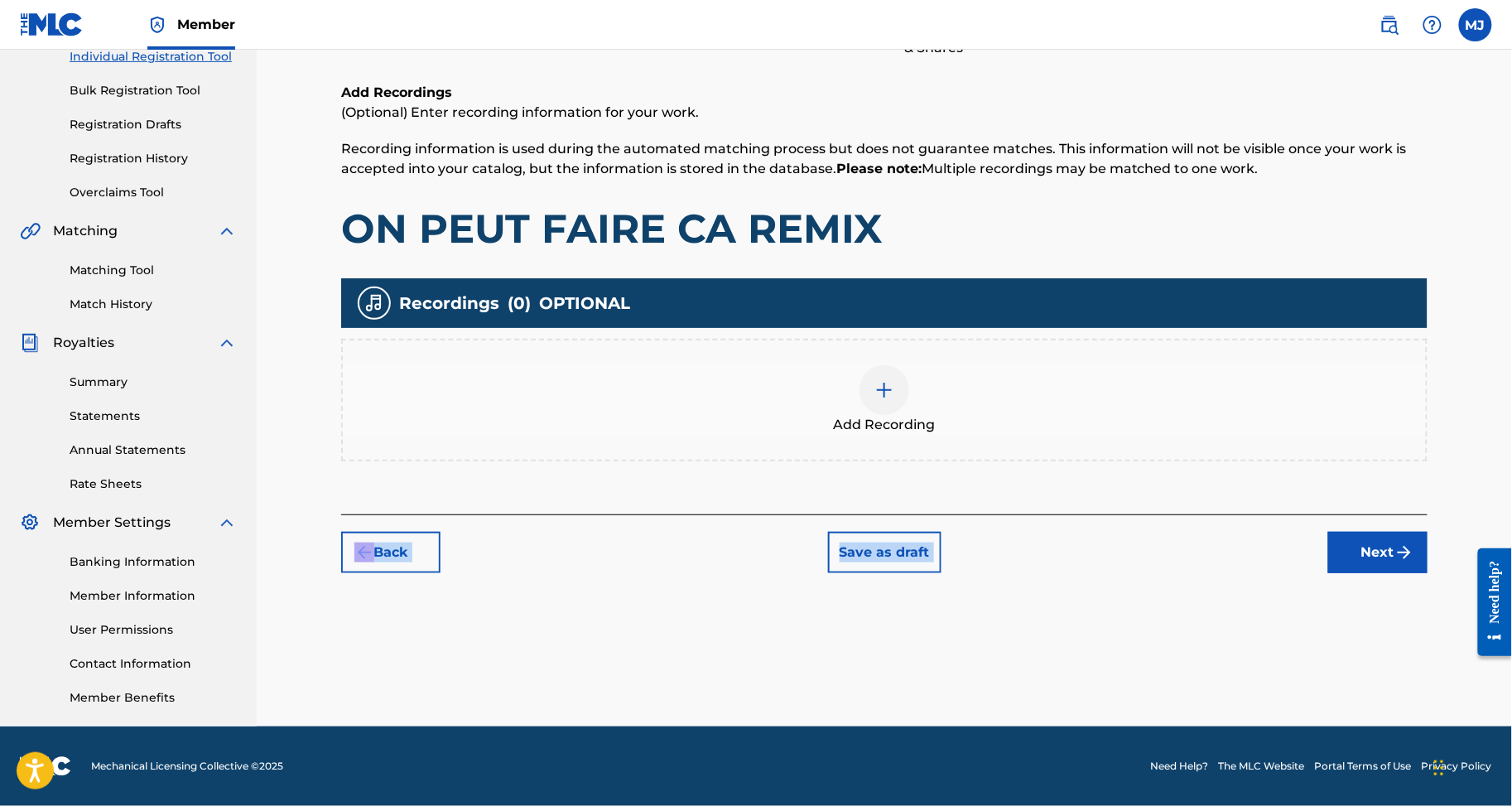
drag, startPoint x: 1378, startPoint y: 468, endPoint x: 1386, endPoint y: 482, distance: 16.1
click at [1379, 472] on div "Register Work Search Enter Work Details Add Writers Add Publishers & Shares Add…" at bounding box center [884, 230] width 1120 height 720
click at [1390, 532] on button "Next" at bounding box center [1378, 552] width 99 height 41
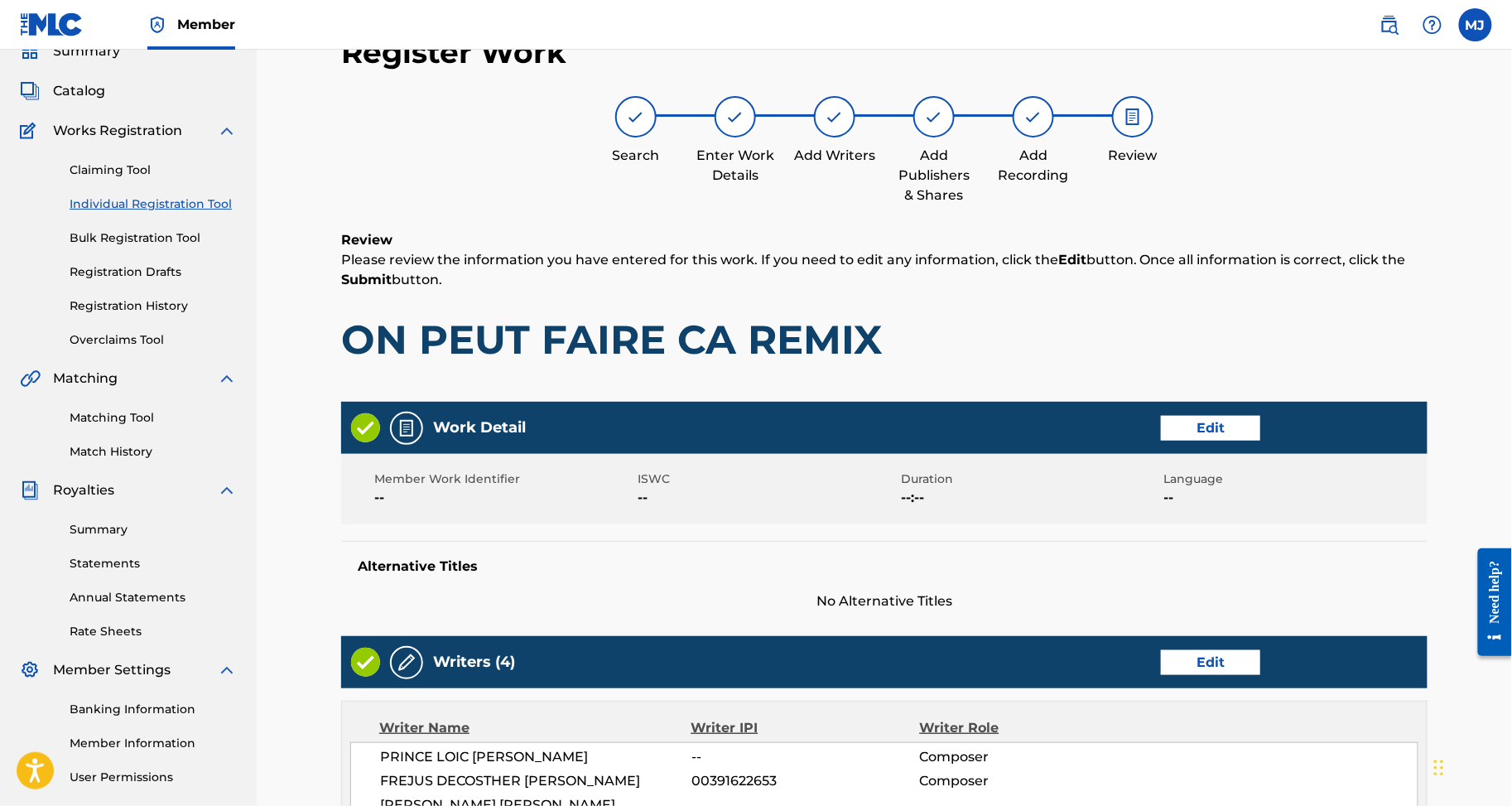
scroll to position [997, 0]
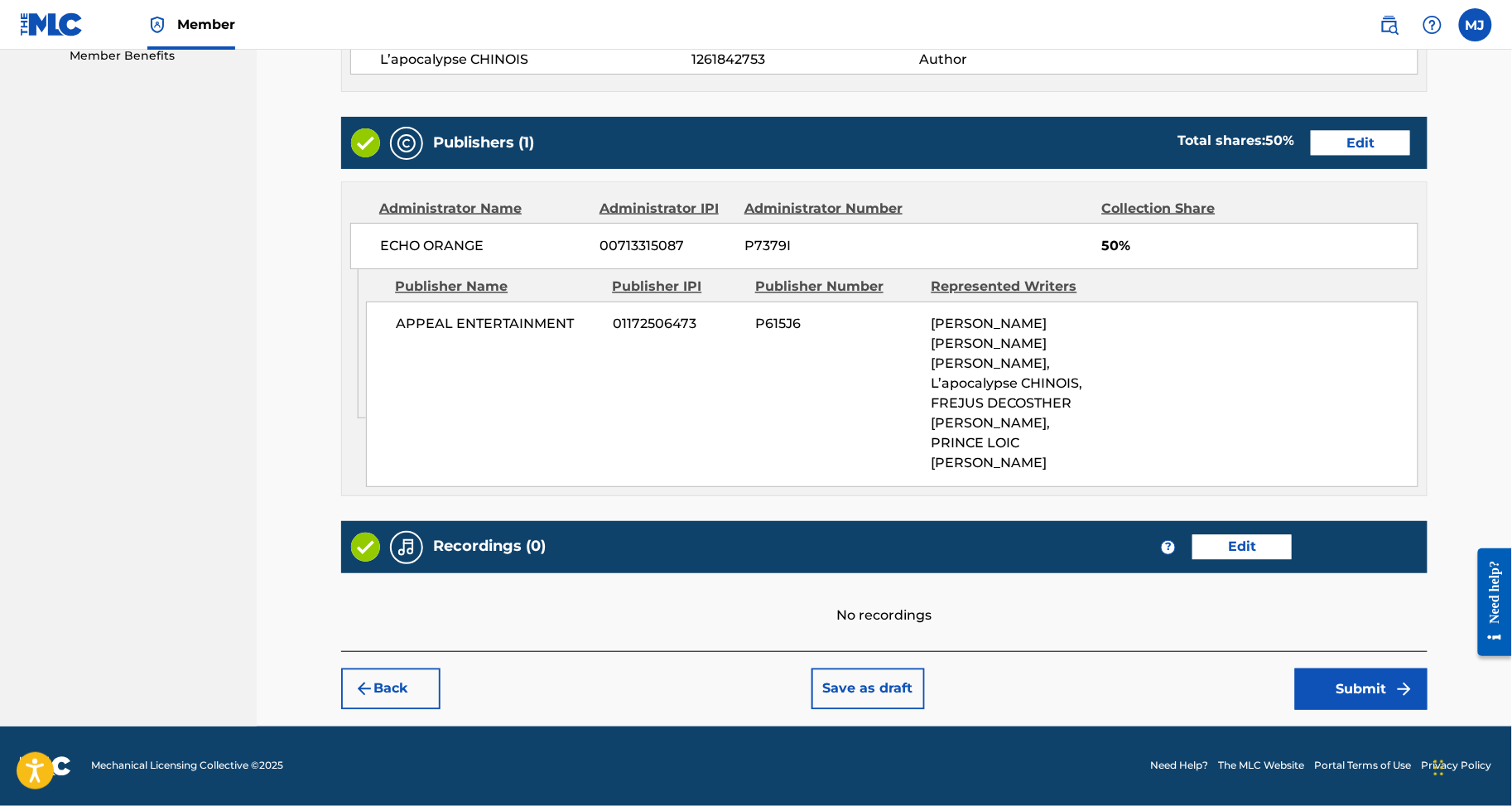
click at [1402, 669] on button "Submit" at bounding box center [1361, 689] width 132 height 41
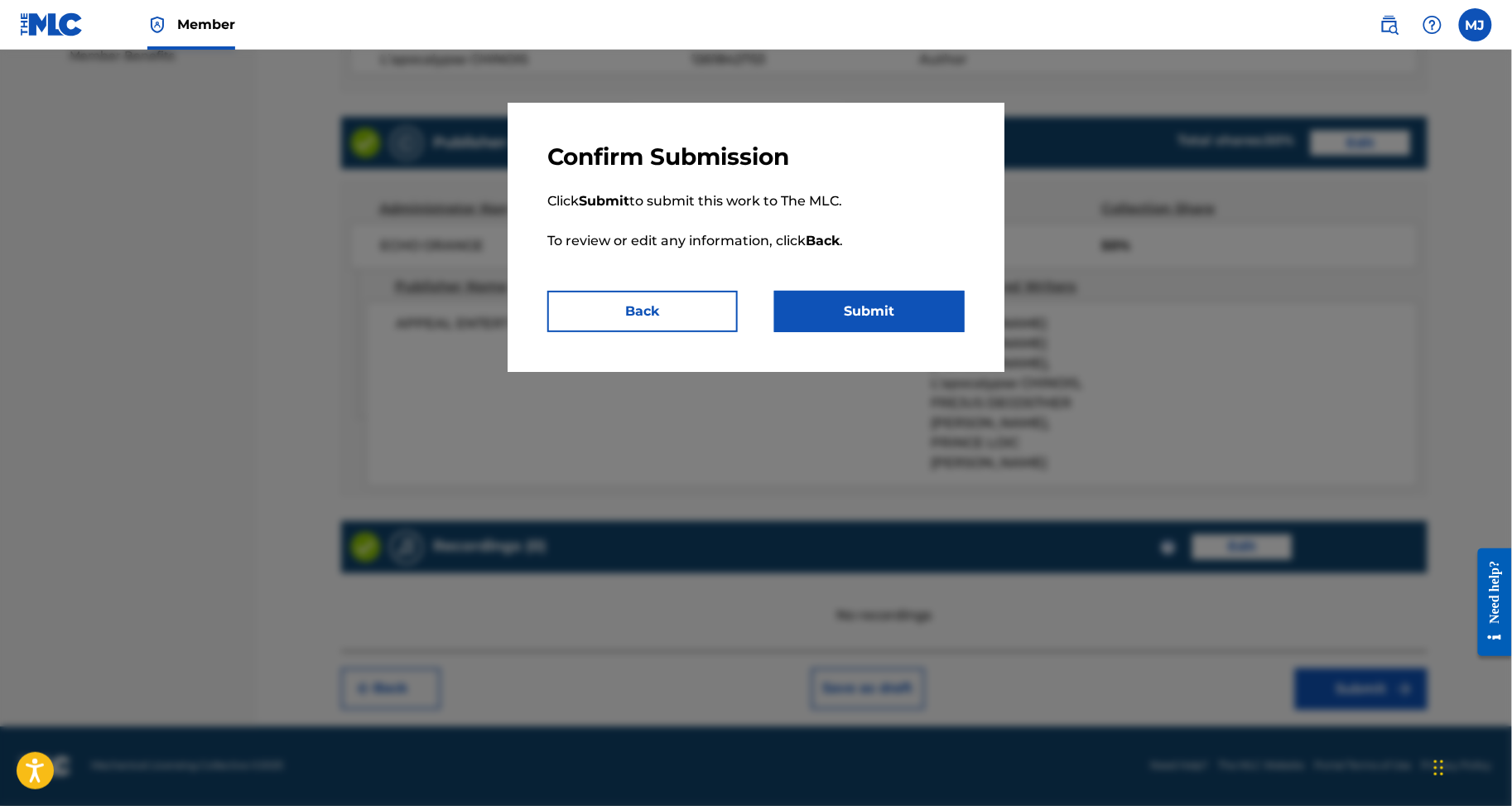
click at [898, 332] on button "Submit" at bounding box center [870, 311] width 190 height 41
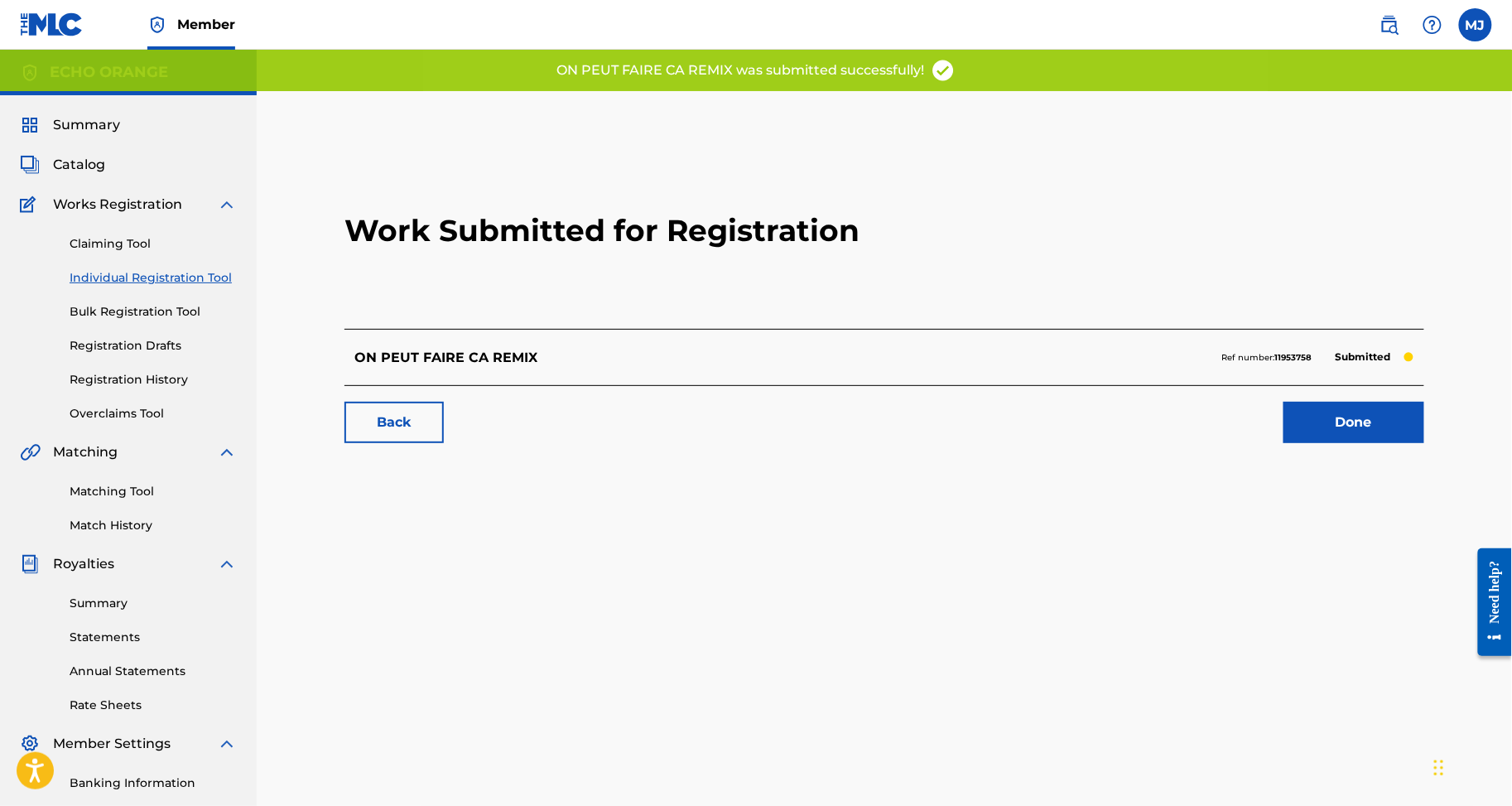
click at [1355, 443] on link "Done" at bounding box center [1354, 422] width 141 height 41
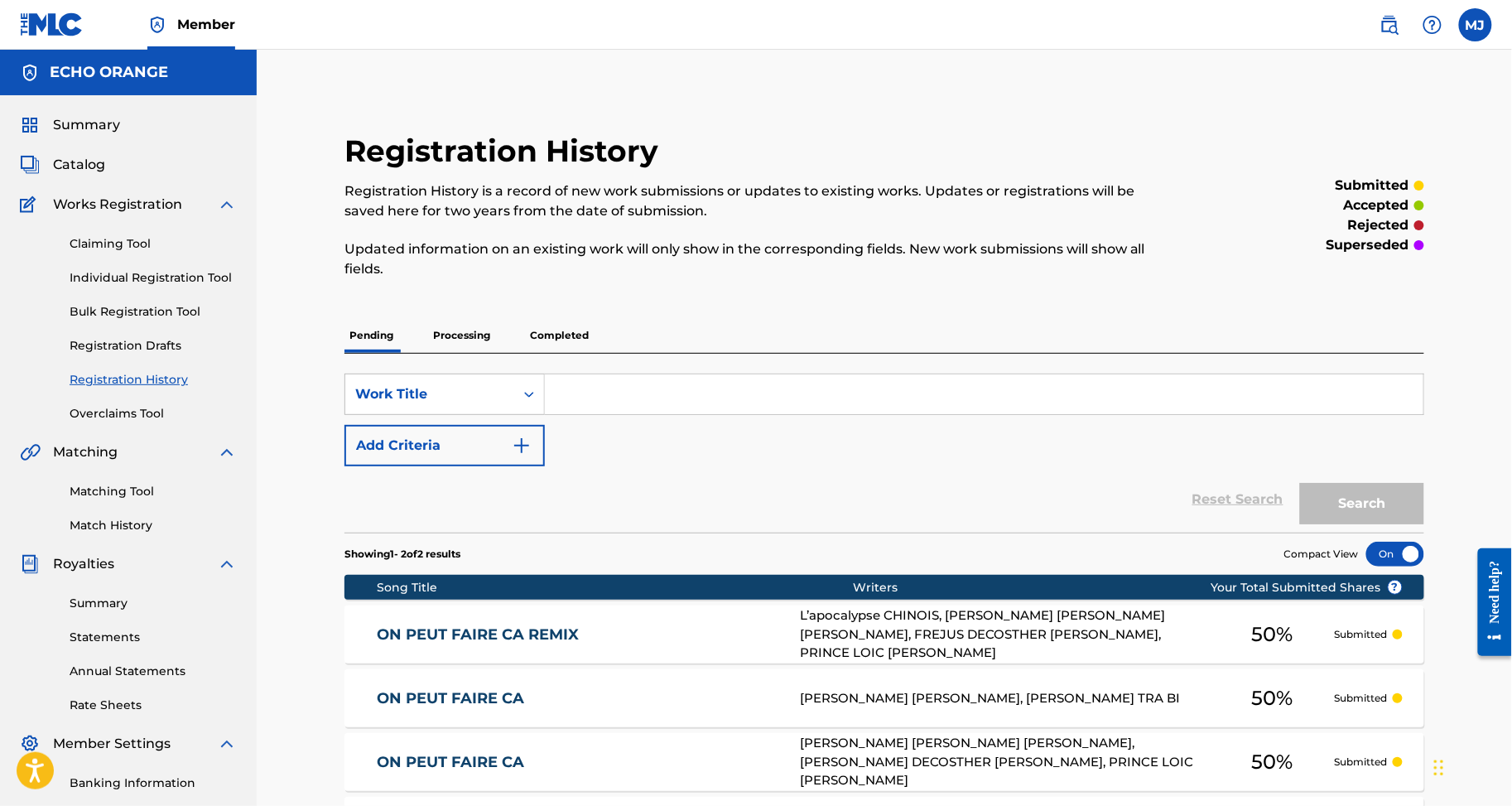
click at [163, 287] on link "Individual Registration Tool" at bounding box center [153, 277] width 168 height 18
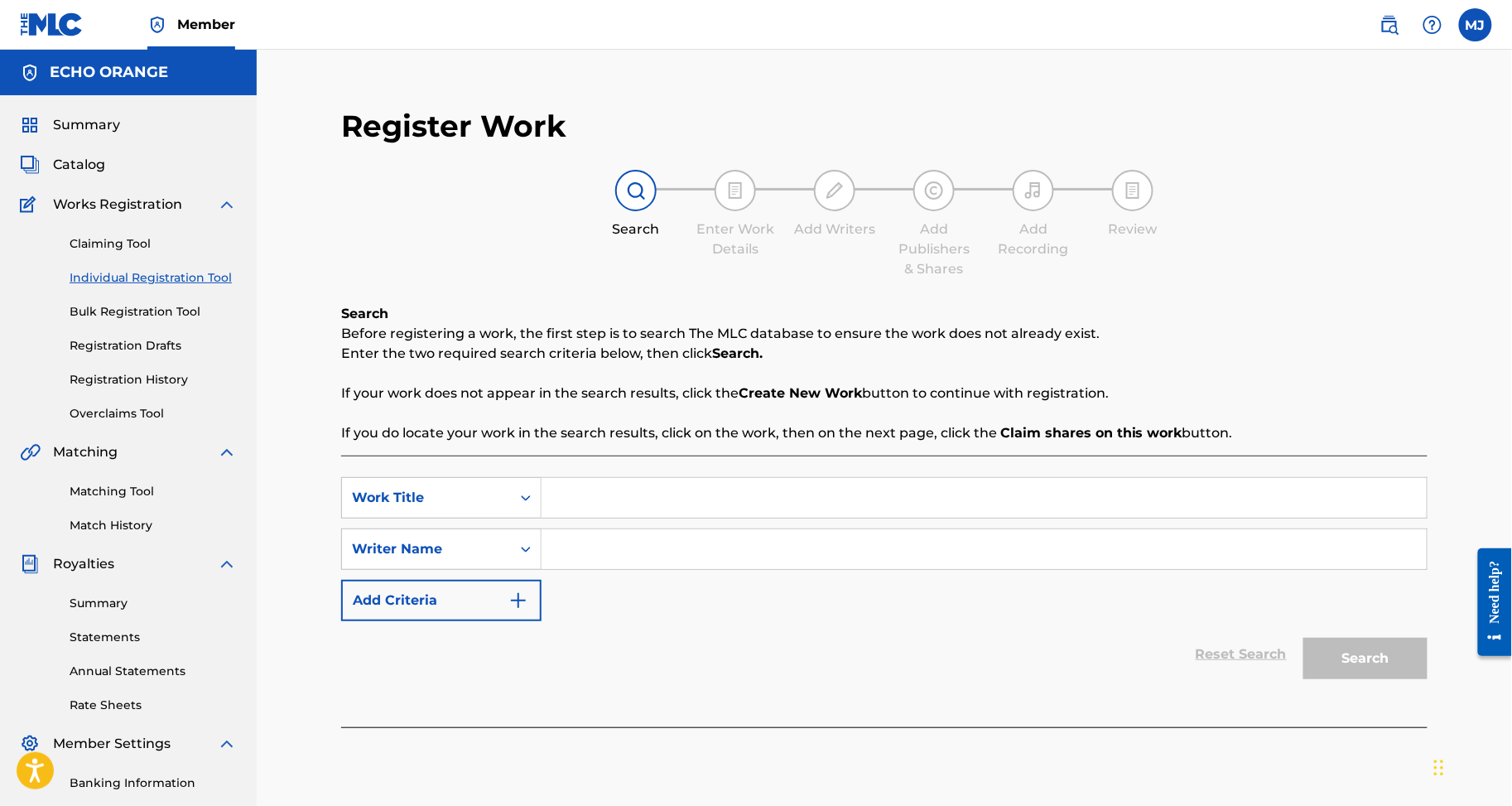
click at [163, 287] on link "Individual Registration Tool" at bounding box center [153, 277] width 168 height 18
click at [694, 518] on input "Search Form" at bounding box center [984, 497] width 885 height 40
paste input "ON PEUT PAS RECULER"
type input "ON PEUT PAS RECULER"
click at [721, 569] on input "Search Form" at bounding box center [984, 549] width 885 height 40
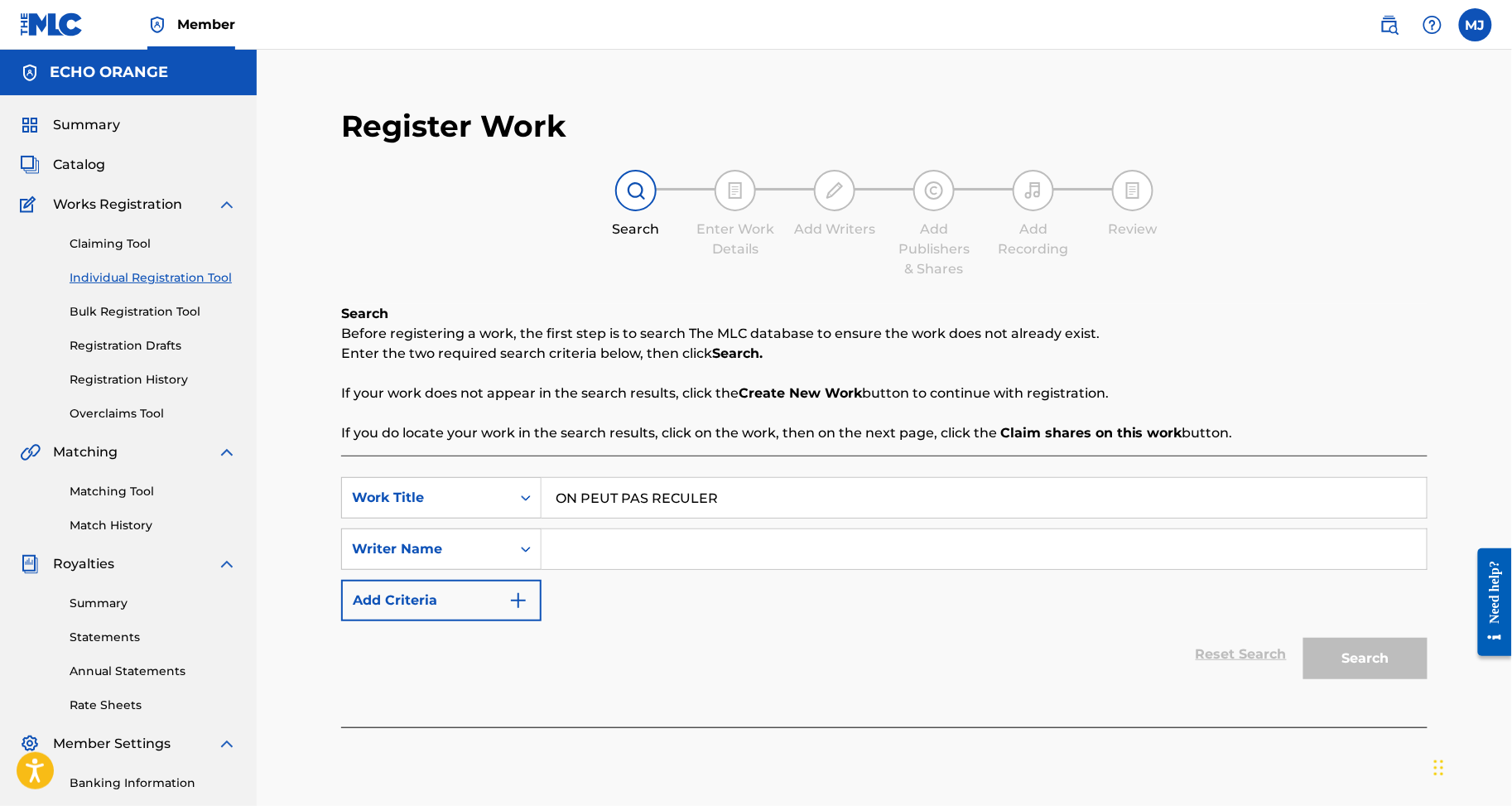
paste input "OUATTARA ABDOULAYE"
type input "OUATTARA ABDOULAYE"
click at [1394, 680] on button "Search" at bounding box center [1365, 658] width 124 height 41
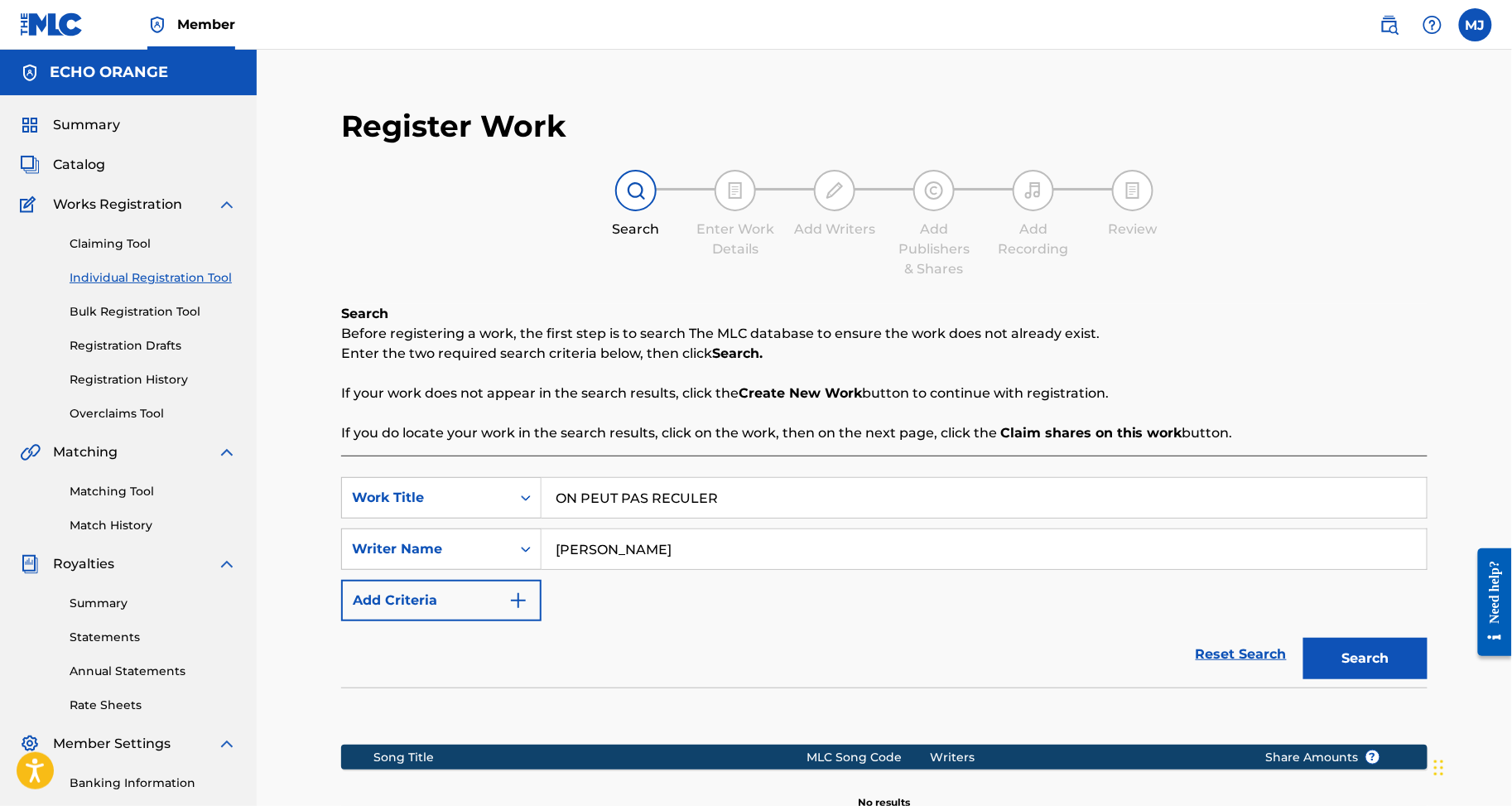
scroll to position [362, 0]
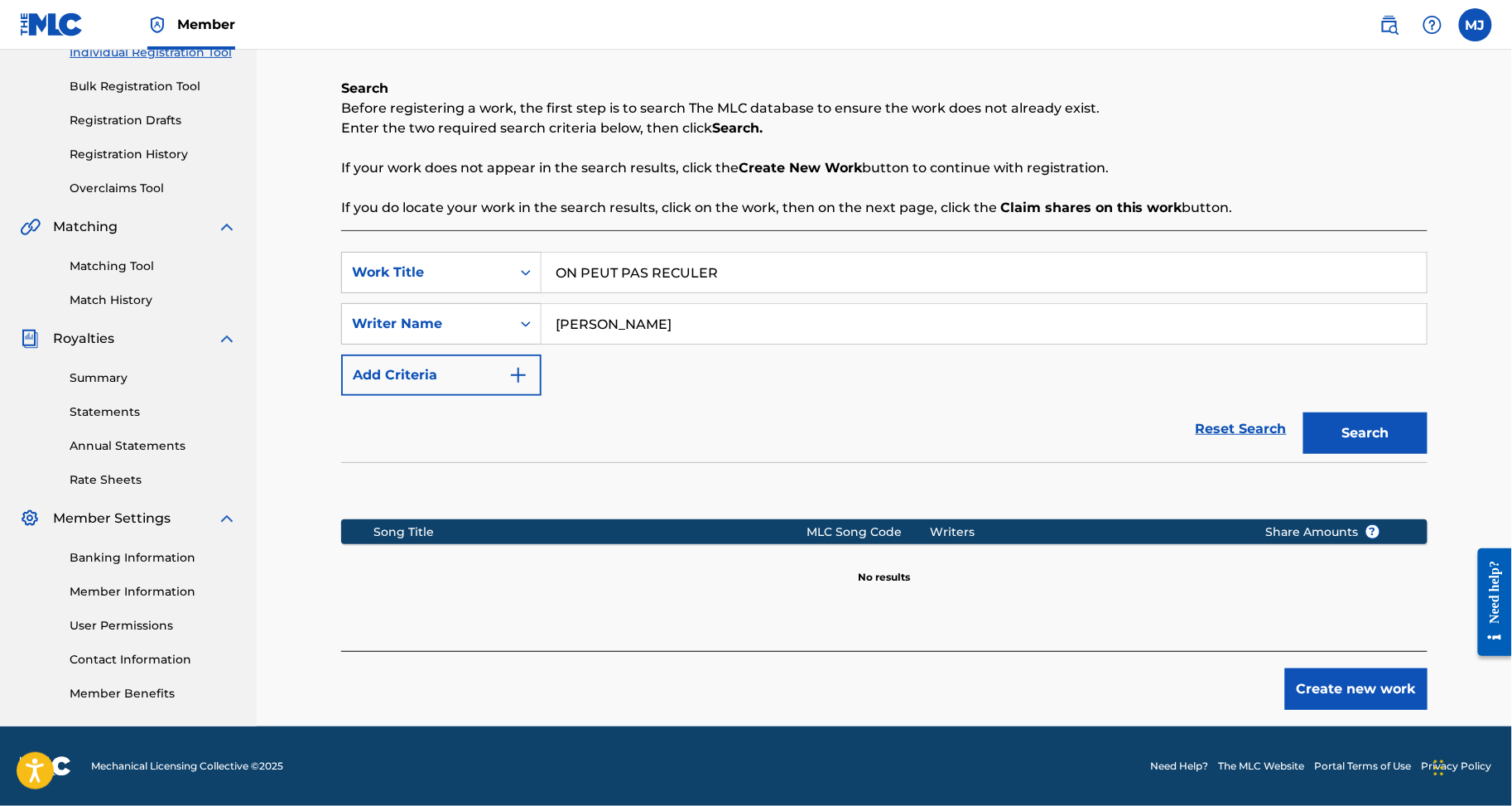
click at [1405, 669] on button "Create new work" at bounding box center [1356, 689] width 142 height 41
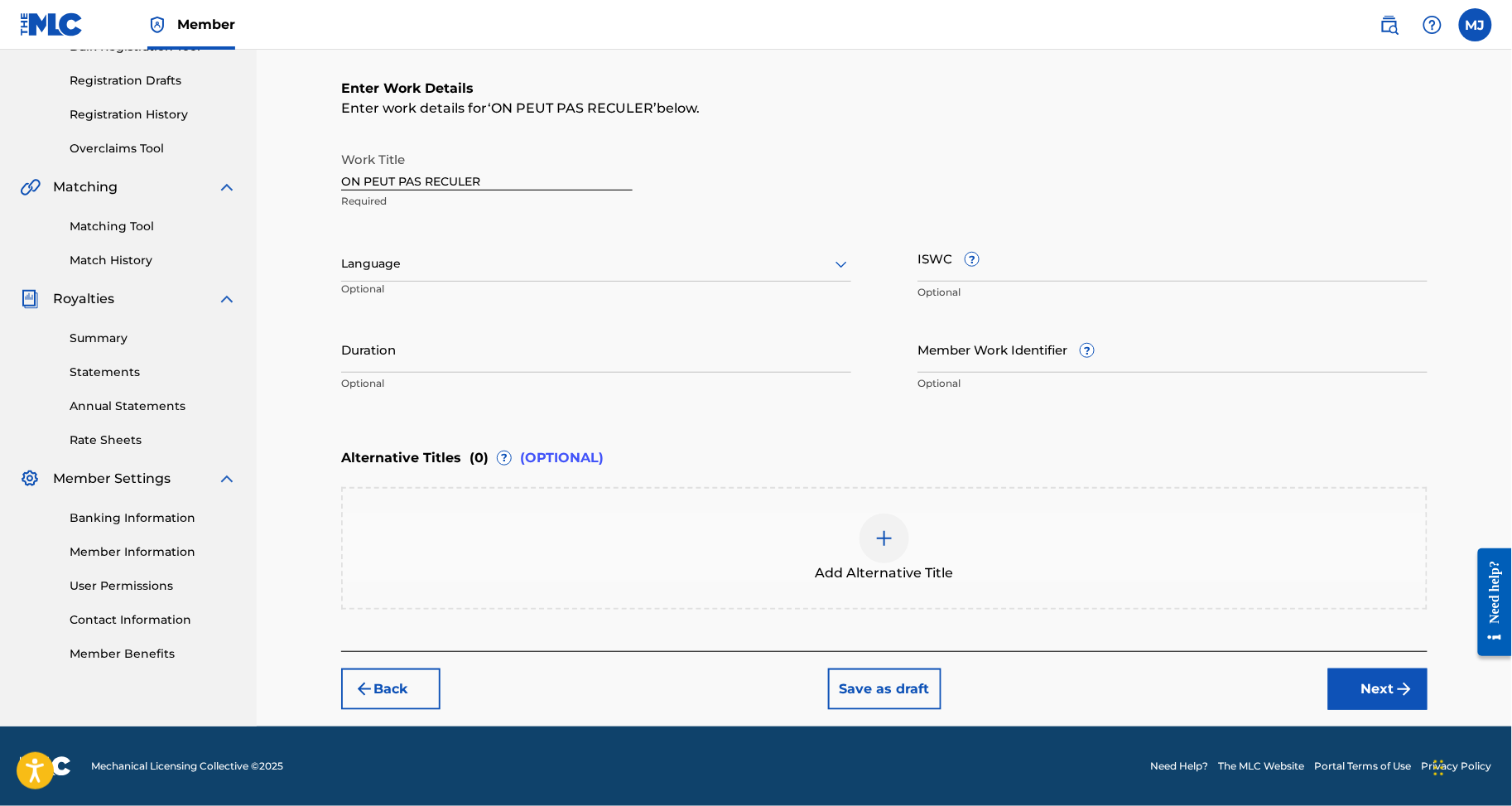
click at [1406, 710] on button "Next" at bounding box center [1378, 689] width 99 height 41
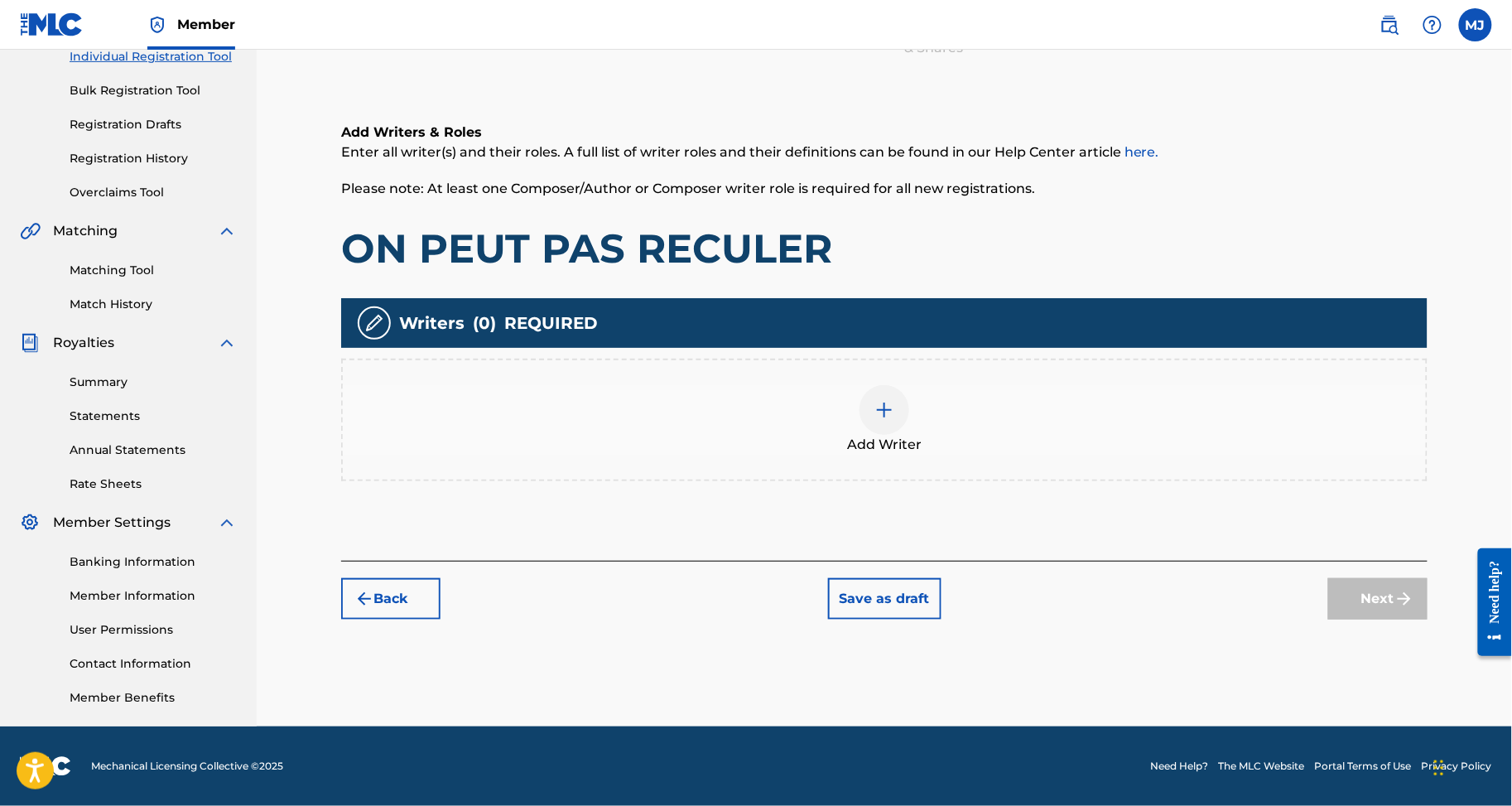
click at [1054, 392] on div "Add Writer" at bounding box center [884, 420] width 1083 height 70
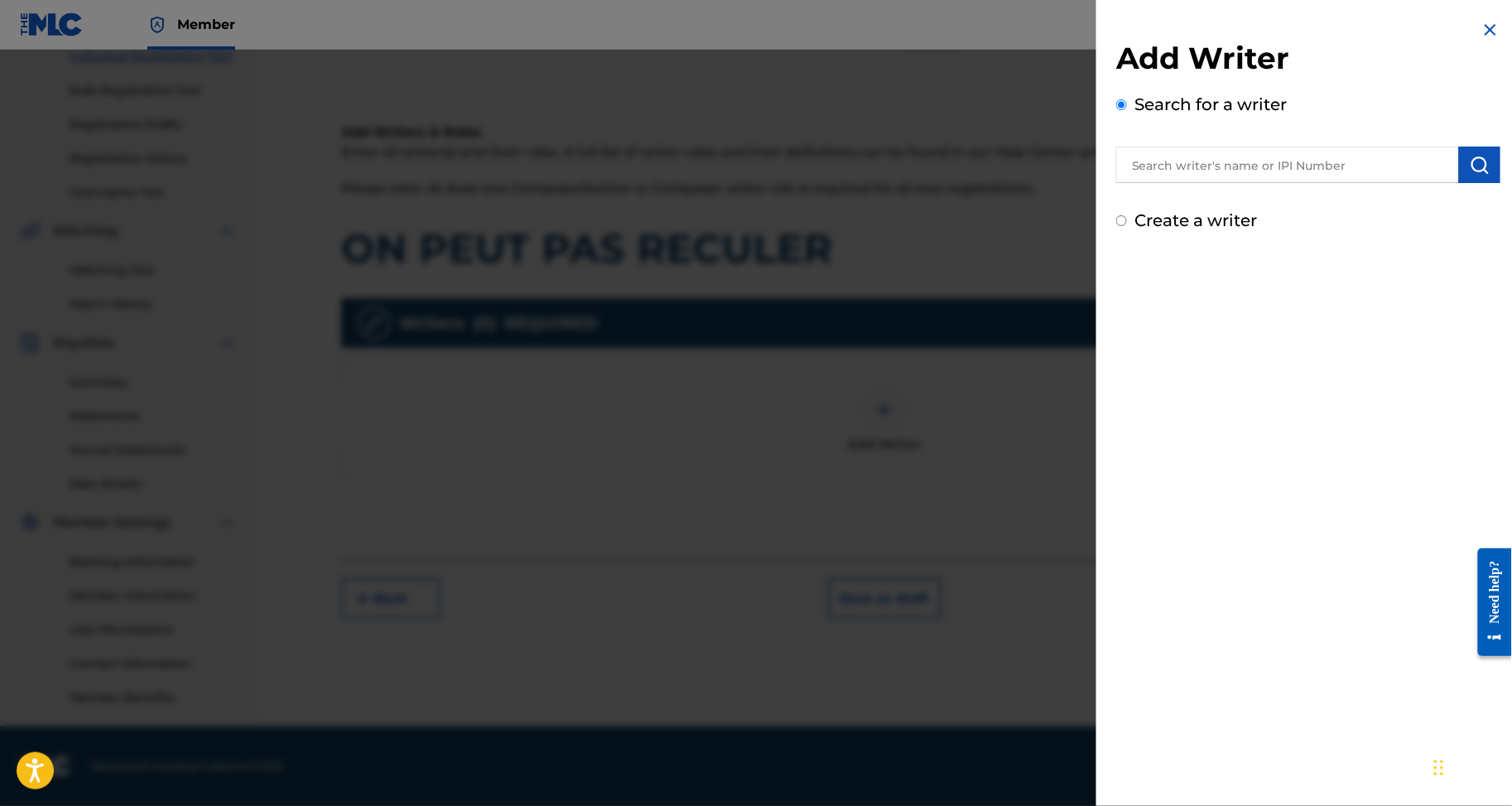
click at [1213, 210] on div "Add Writer Search for a writer Create a writer" at bounding box center [1309, 136] width 384 height 193
click at [1225, 176] on input "text" at bounding box center [1288, 164] width 343 height 36
paste input "OUATTARA ABDOULAYE"
type input "OUATTARA ABDOULAYE"
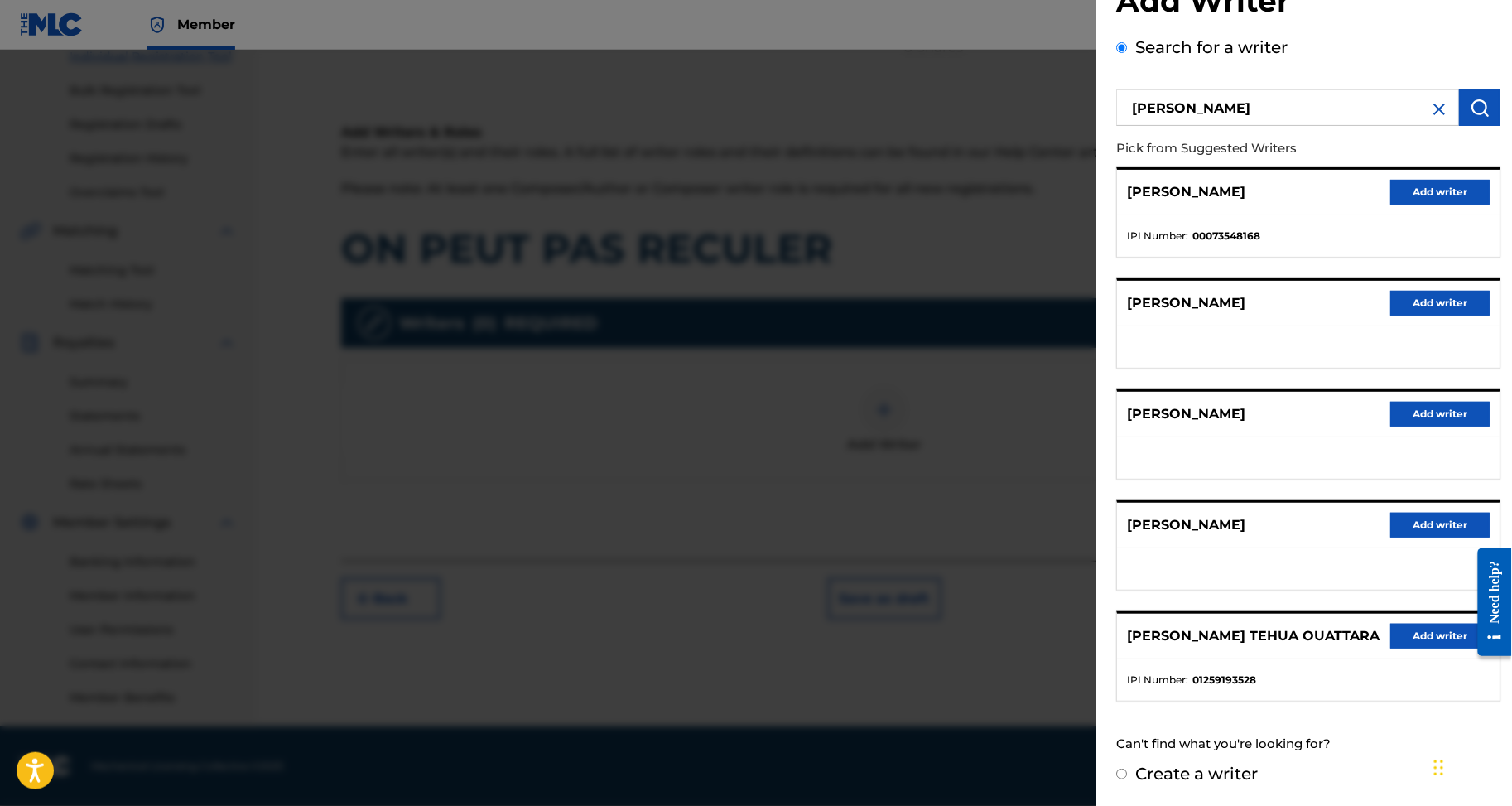
click at [1397, 624] on button "Add writer" at bounding box center [1440, 636] width 99 height 24
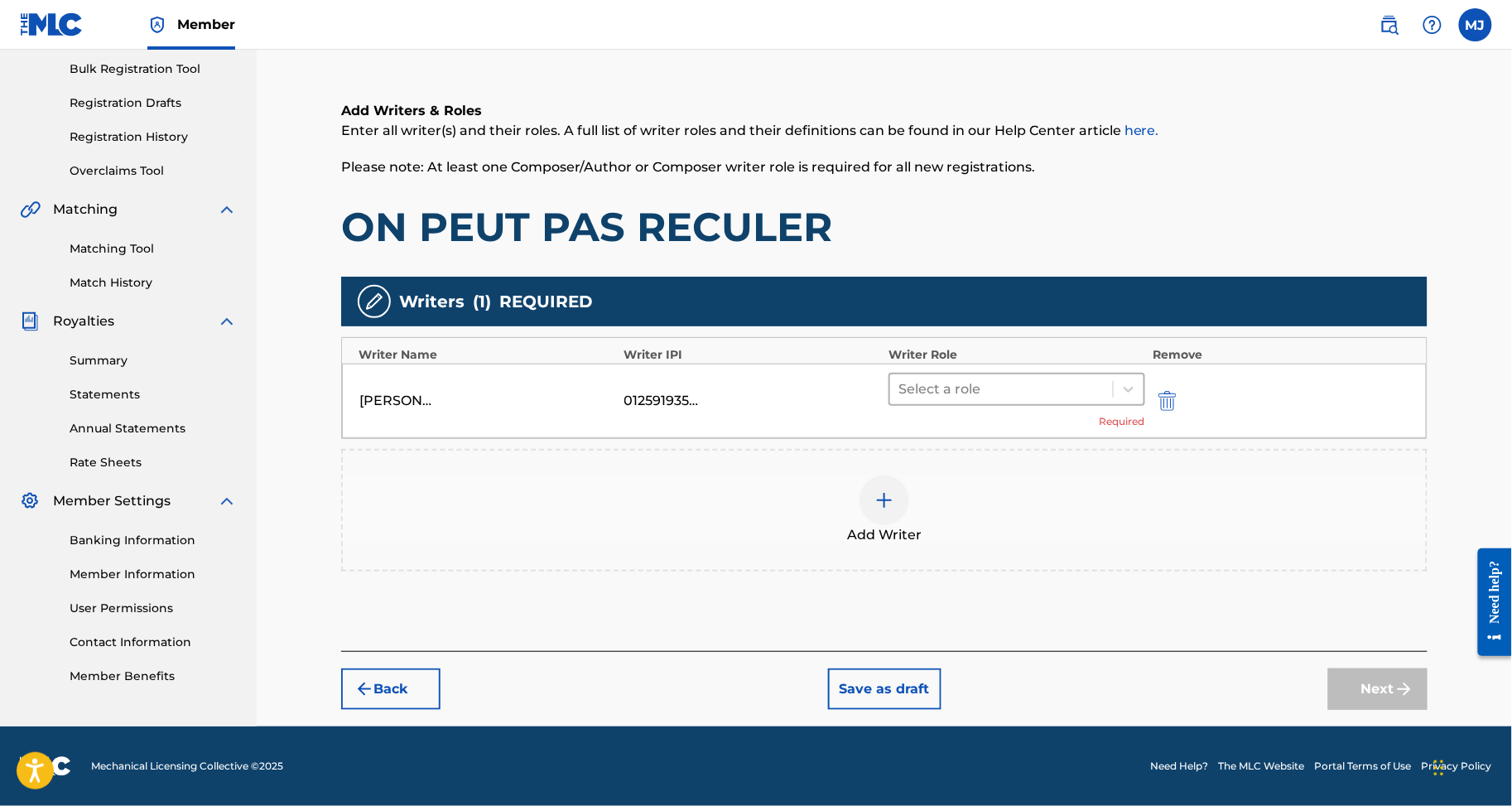
click at [1007, 378] on div at bounding box center [1001, 390] width 206 height 24
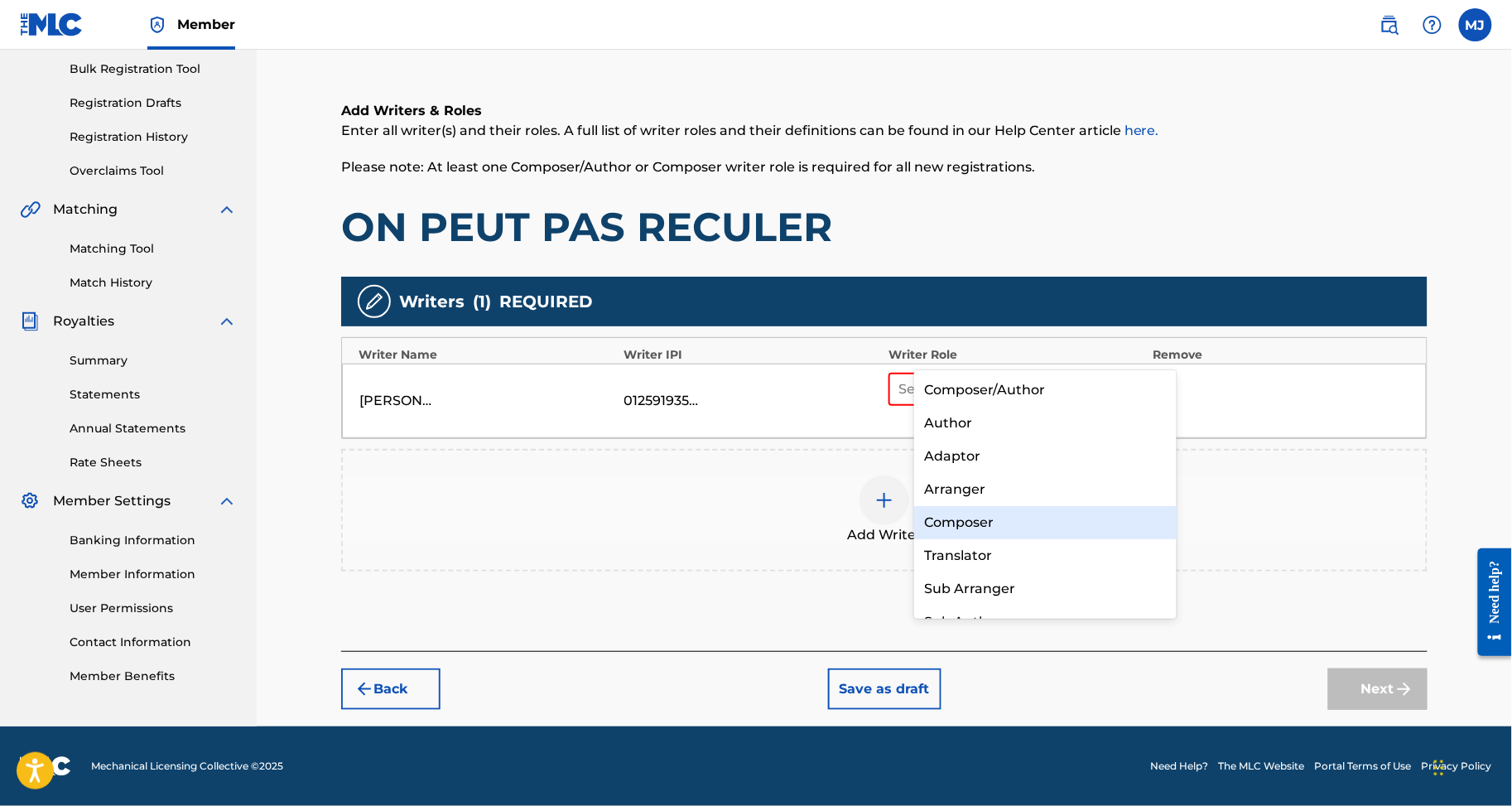
click at [1017, 516] on div "Composer" at bounding box center [1045, 522] width 262 height 33
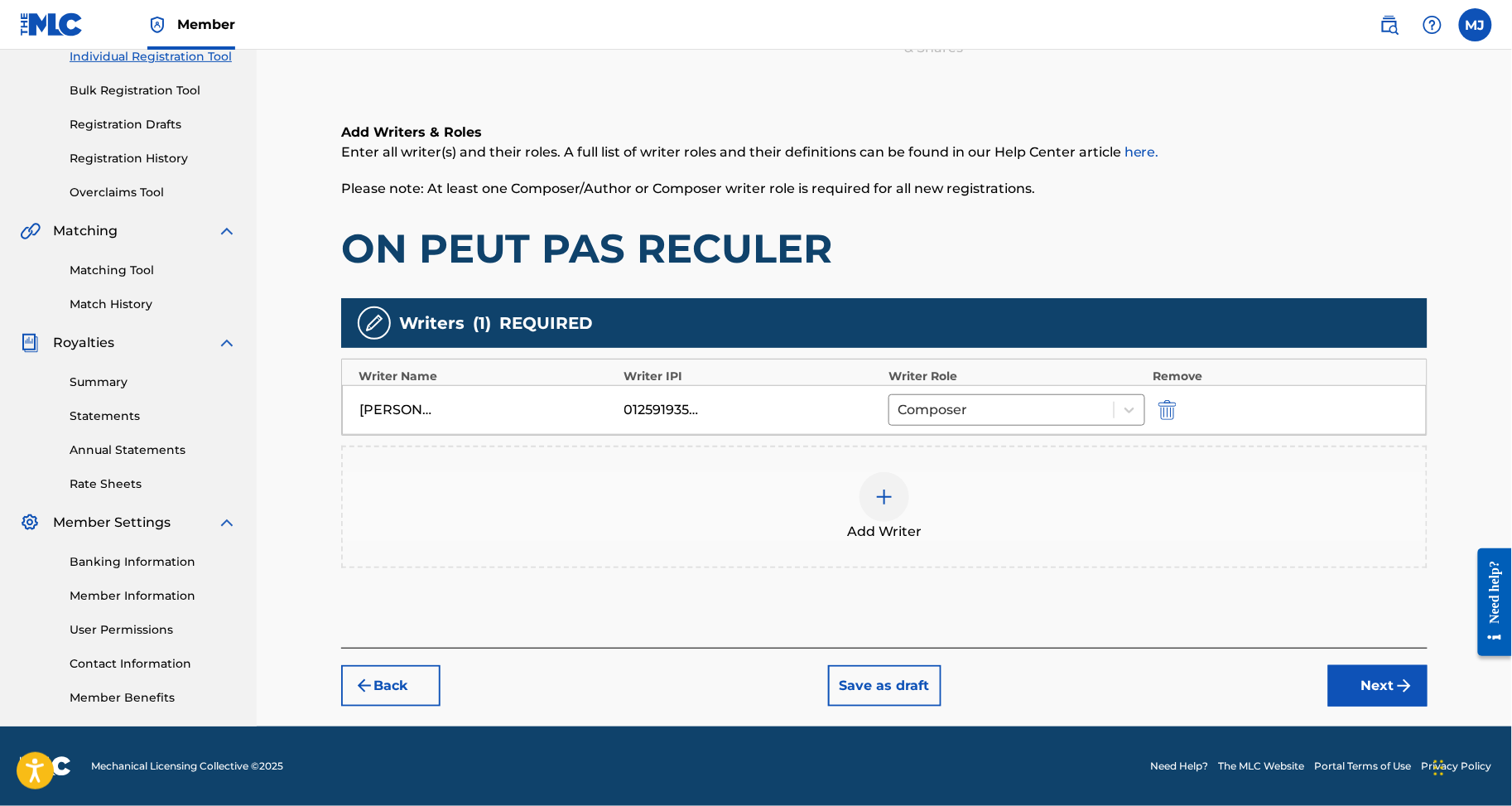
click at [891, 472] on div at bounding box center [884, 497] width 50 height 50
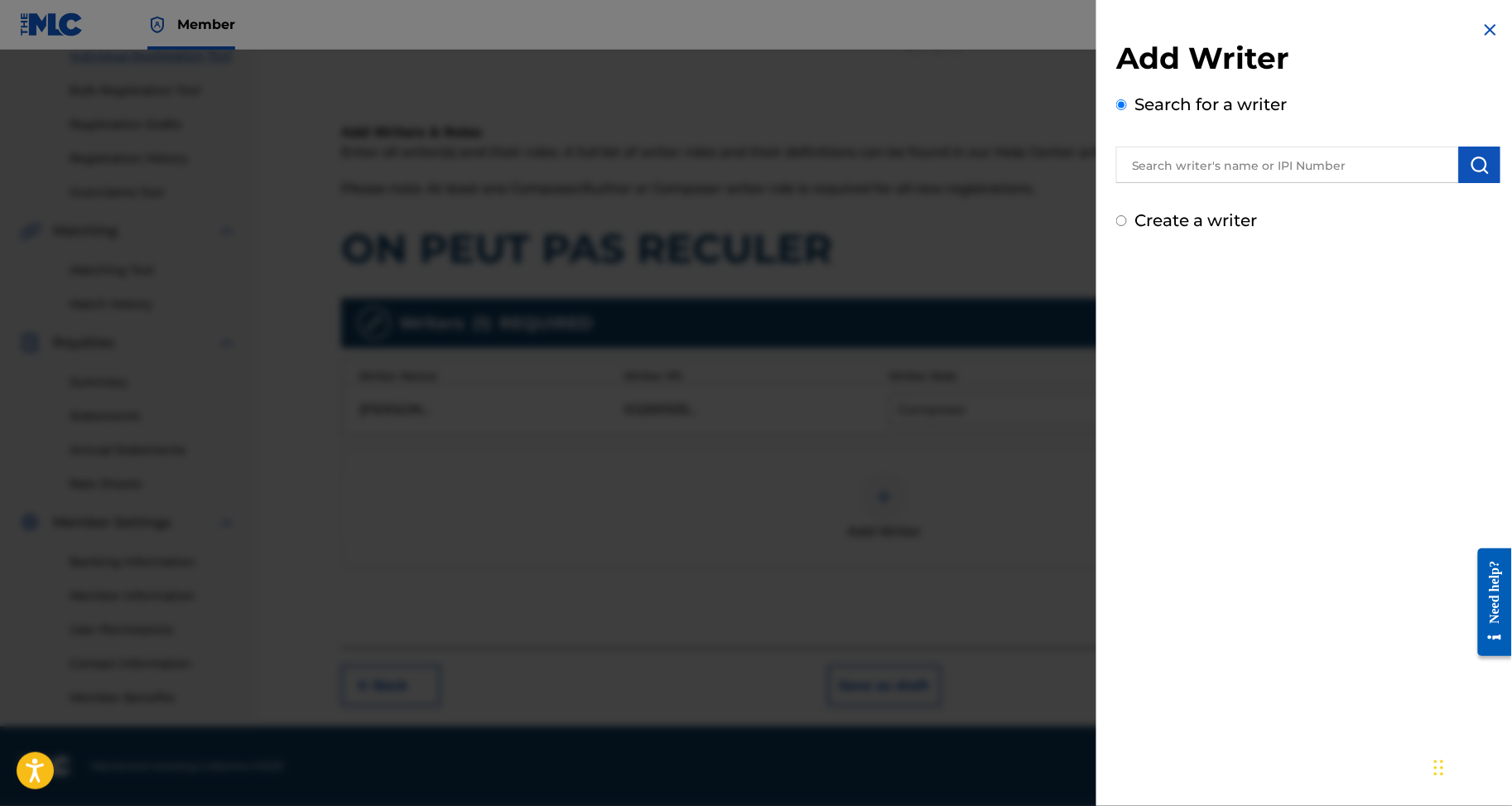
click at [1224, 183] on input "text" at bounding box center [1288, 164] width 343 height 36
paste input "KADJA AITCHIN SERGE-CHRISTIAN"
type input "KADJA AITCHIN SERGE-CHRISTIAN"
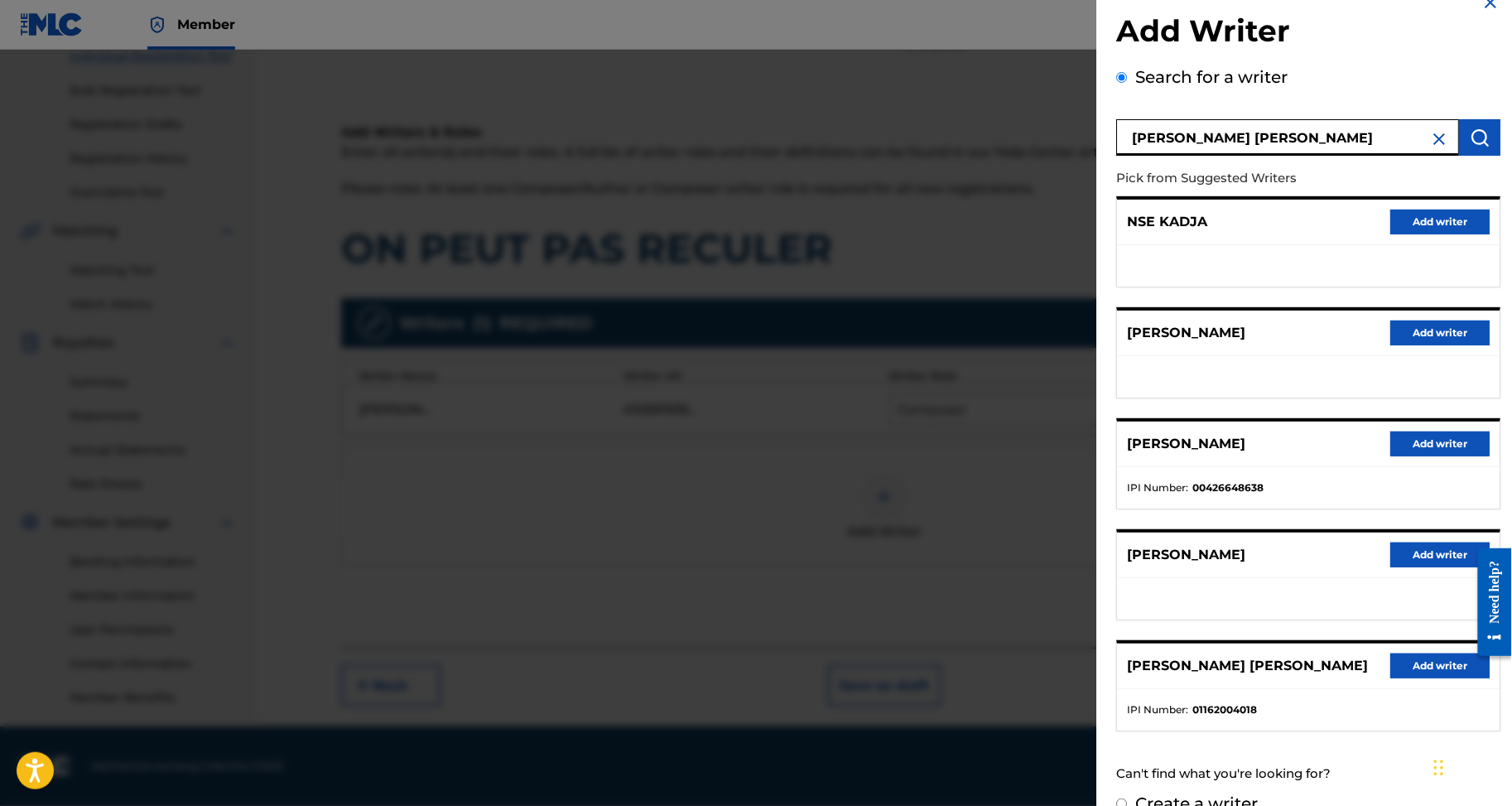
scroll to position [117, 0]
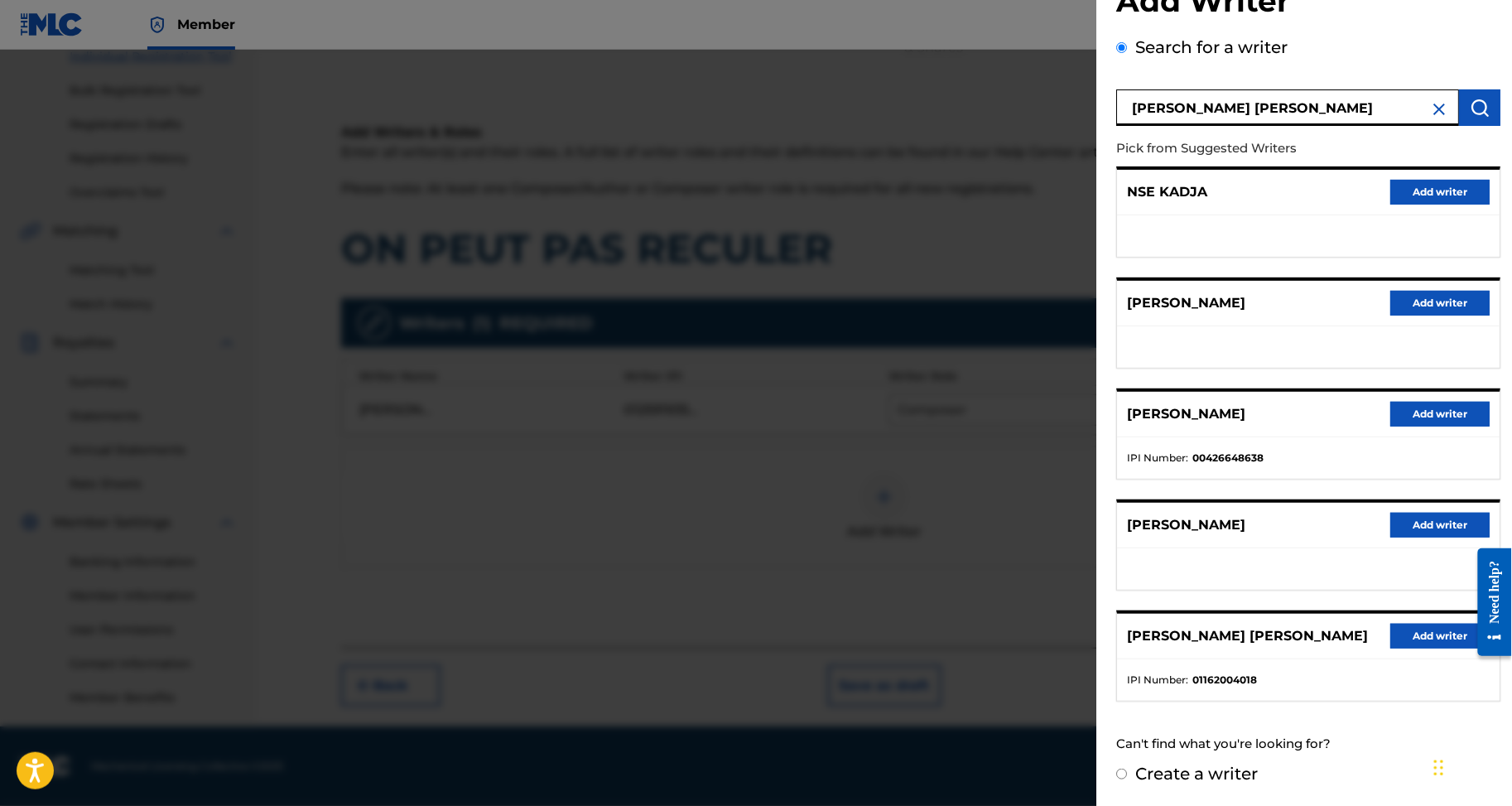
click at [1391, 648] on button "Add writer" at bounding box center [1440, 636] width 99 height 24
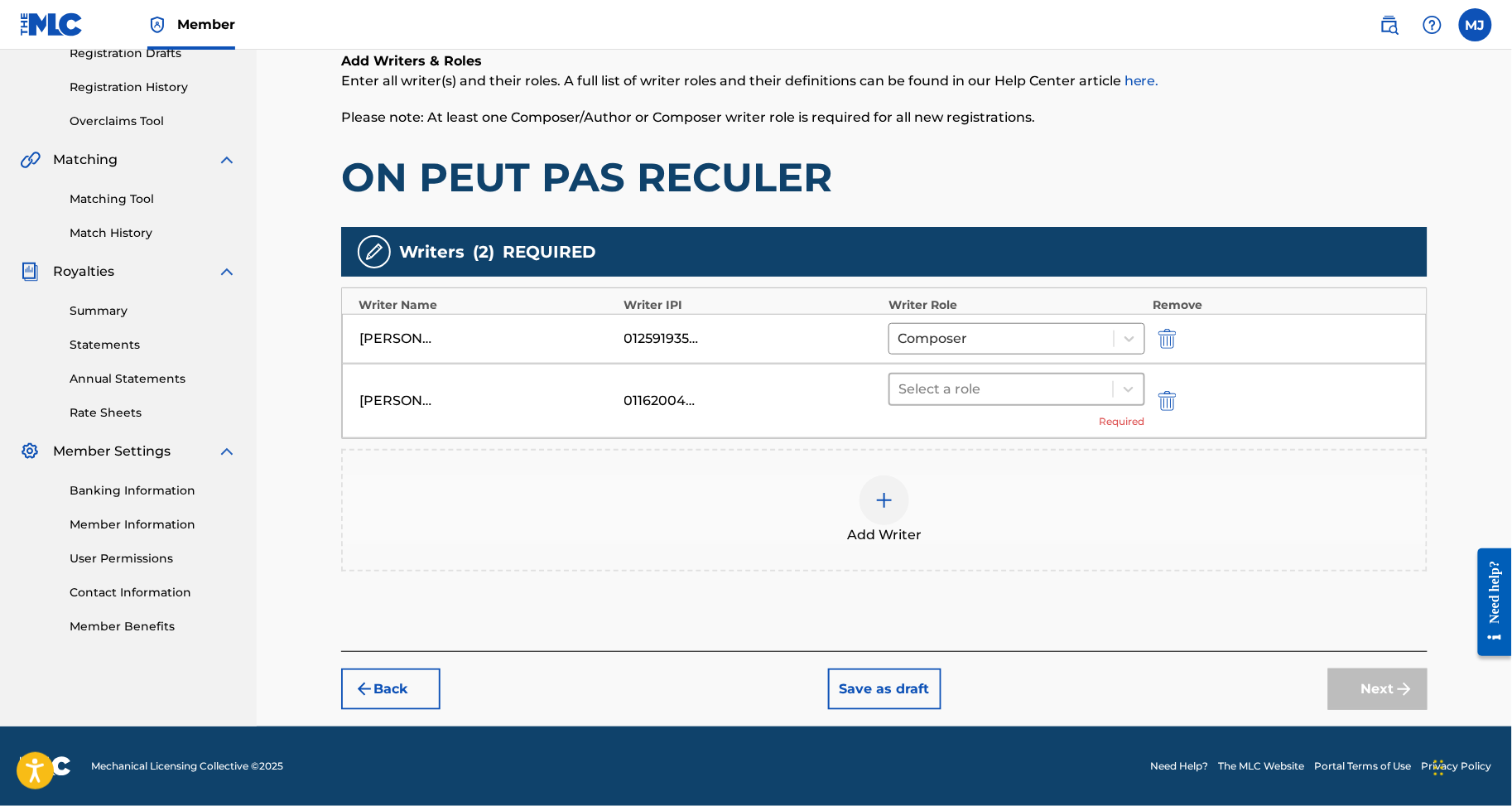
click at [1101, 401] on div at bounding box center [1001, 390] width 206 height 24
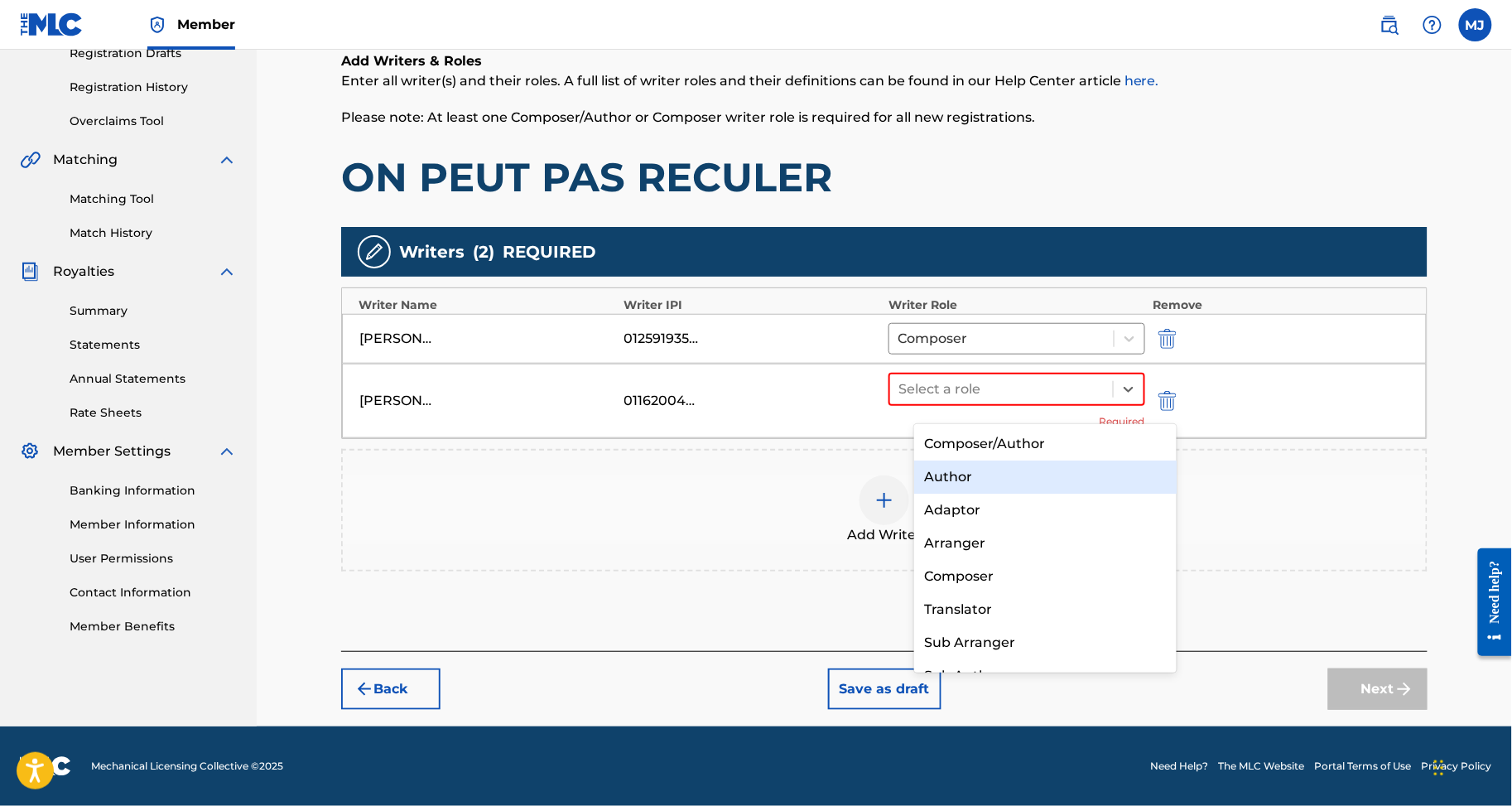
click at [1080, 465] on div "Author" at bounding box center [1045, 476] width 262 height 33
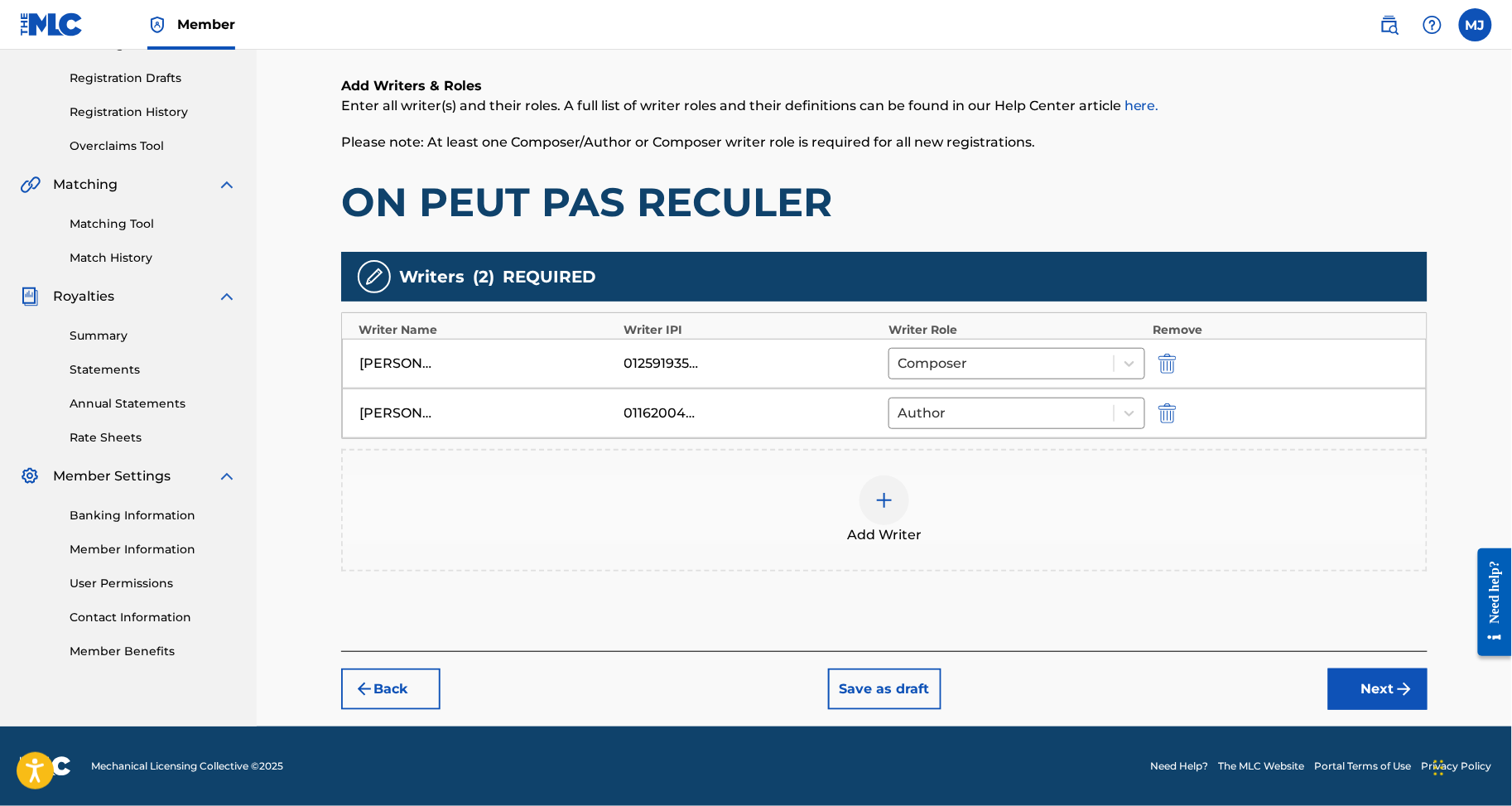
click at [1372, 710] on button "Next" at bounding box center [1378, 689] width 99 height 41
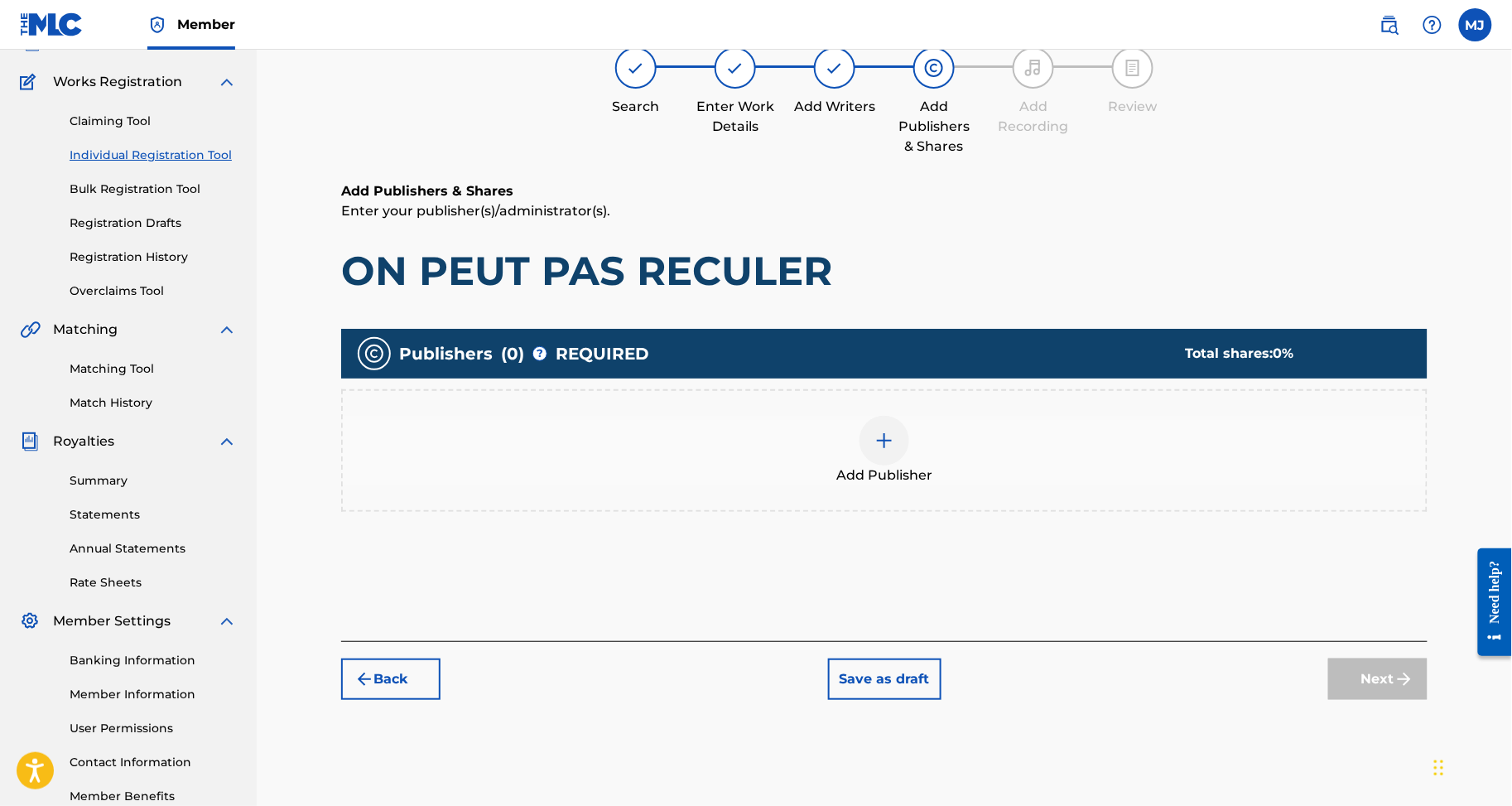
scroll to position [73, 0]
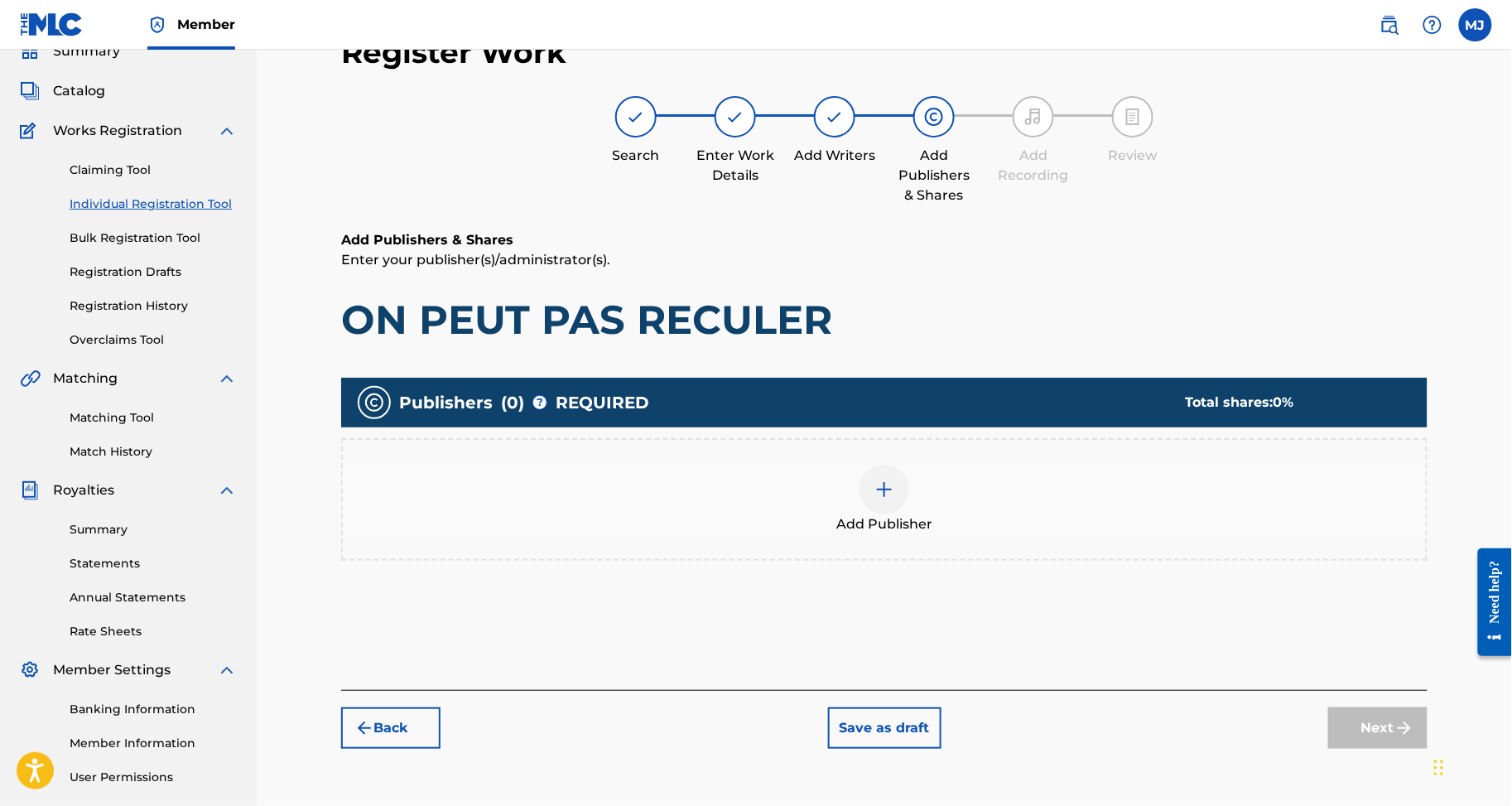
click at [1042, 498] on div "Add Publisher" at bounding box center [884, 499] width 1086 height 122
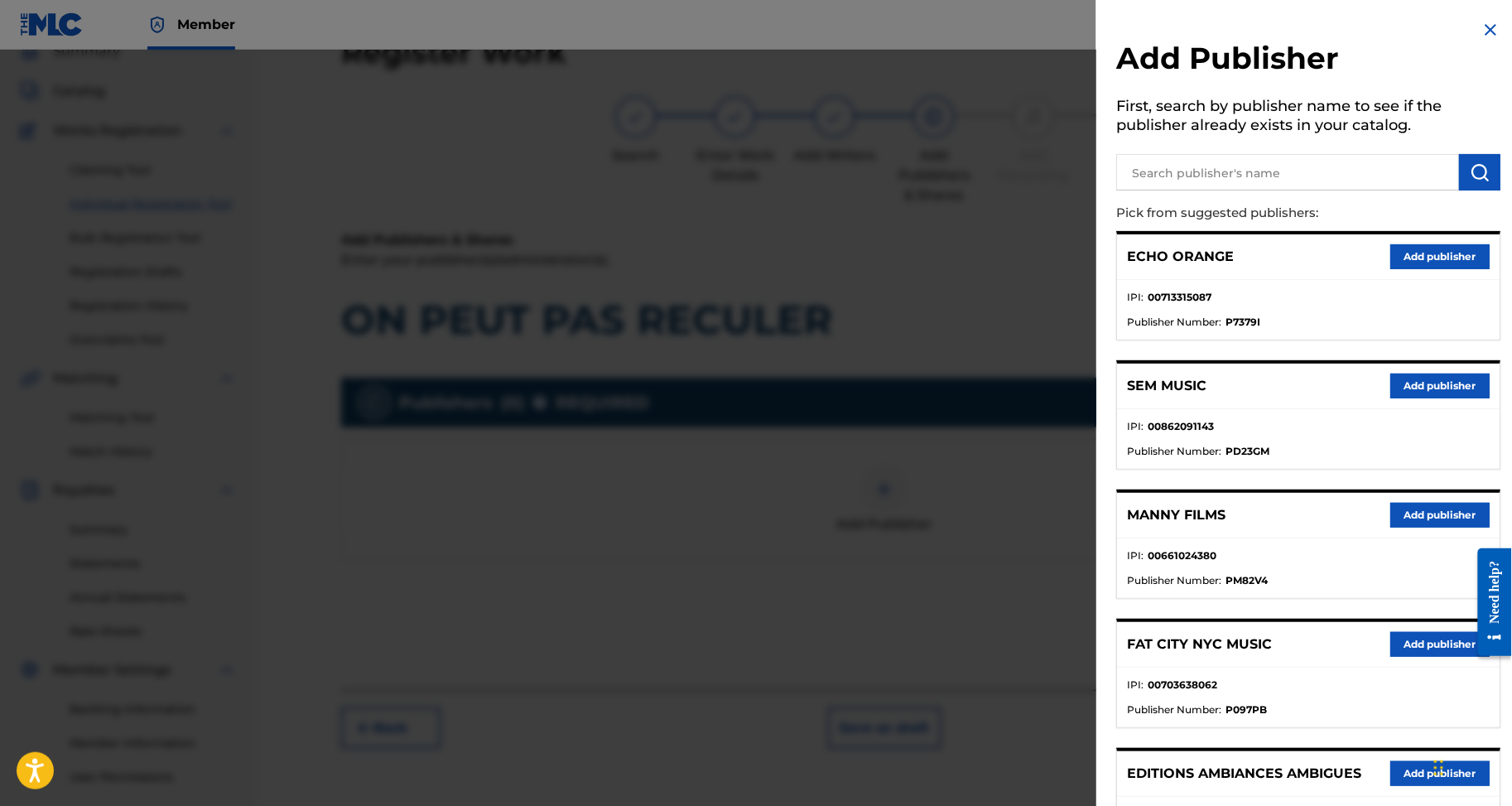
click at [1231, 184] on input "text" at bounding box center [1288, 172] width 343 height 36
type input "appeal"
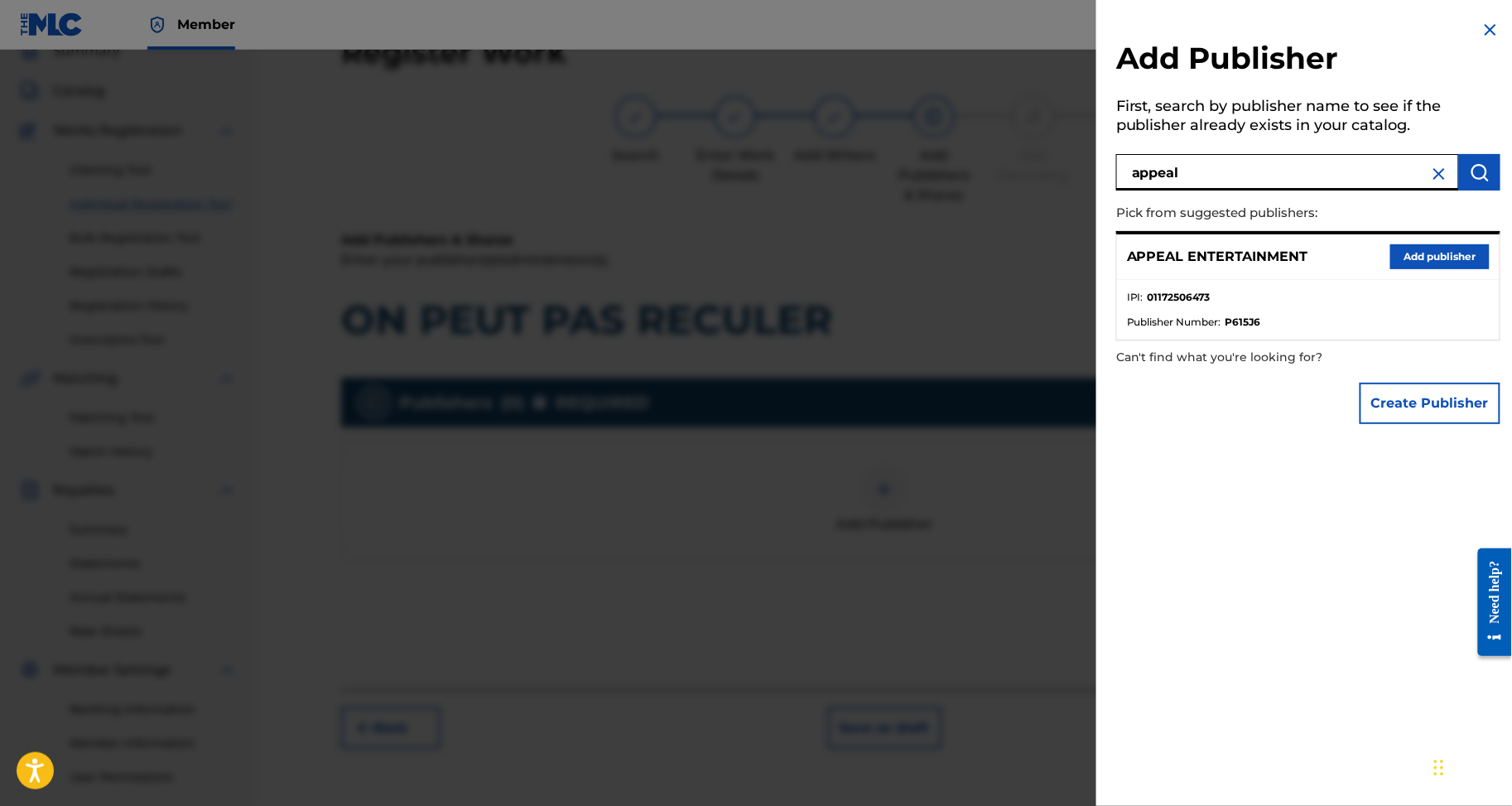
click at [1442, 269] on button "Add publisher" at bounding box center [1440, 256] width 99 height 24
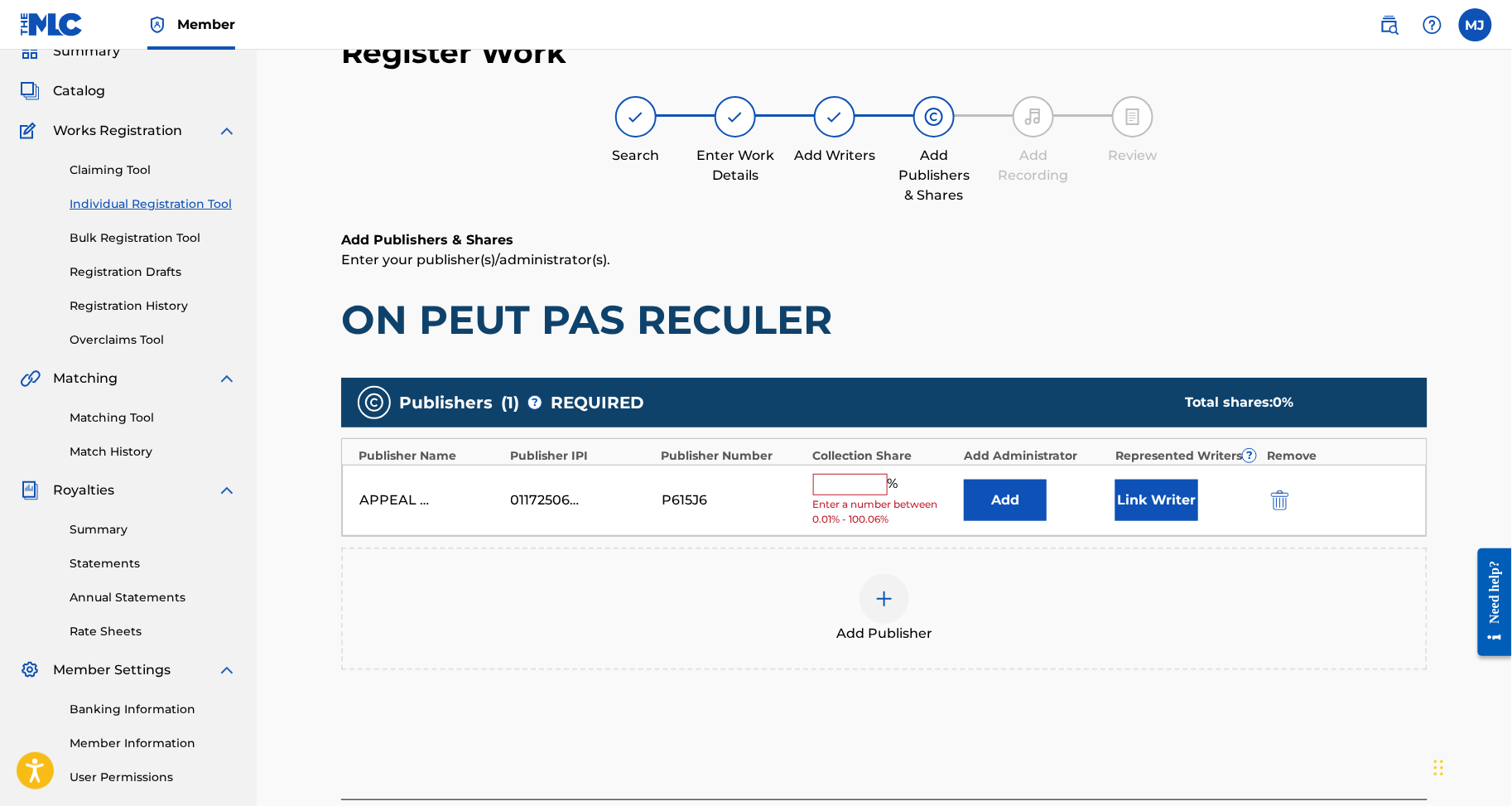
click at [1042, 521] on button "Add" at bounding box center [1005, 500] width 83 height 41
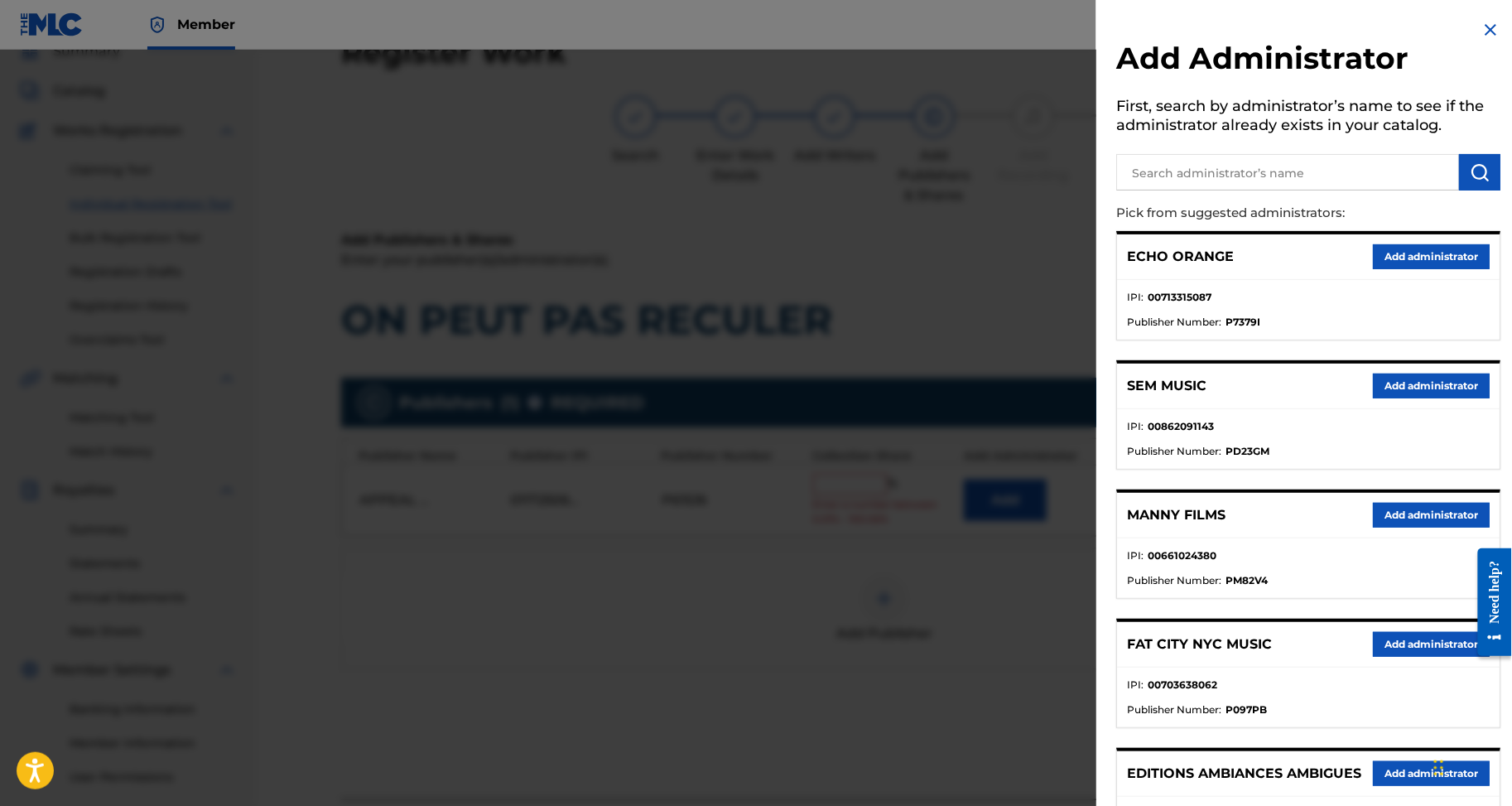
click at [1403, 269] on button "Add administrator" at bounding box center [1431, 256] width 117 height 24
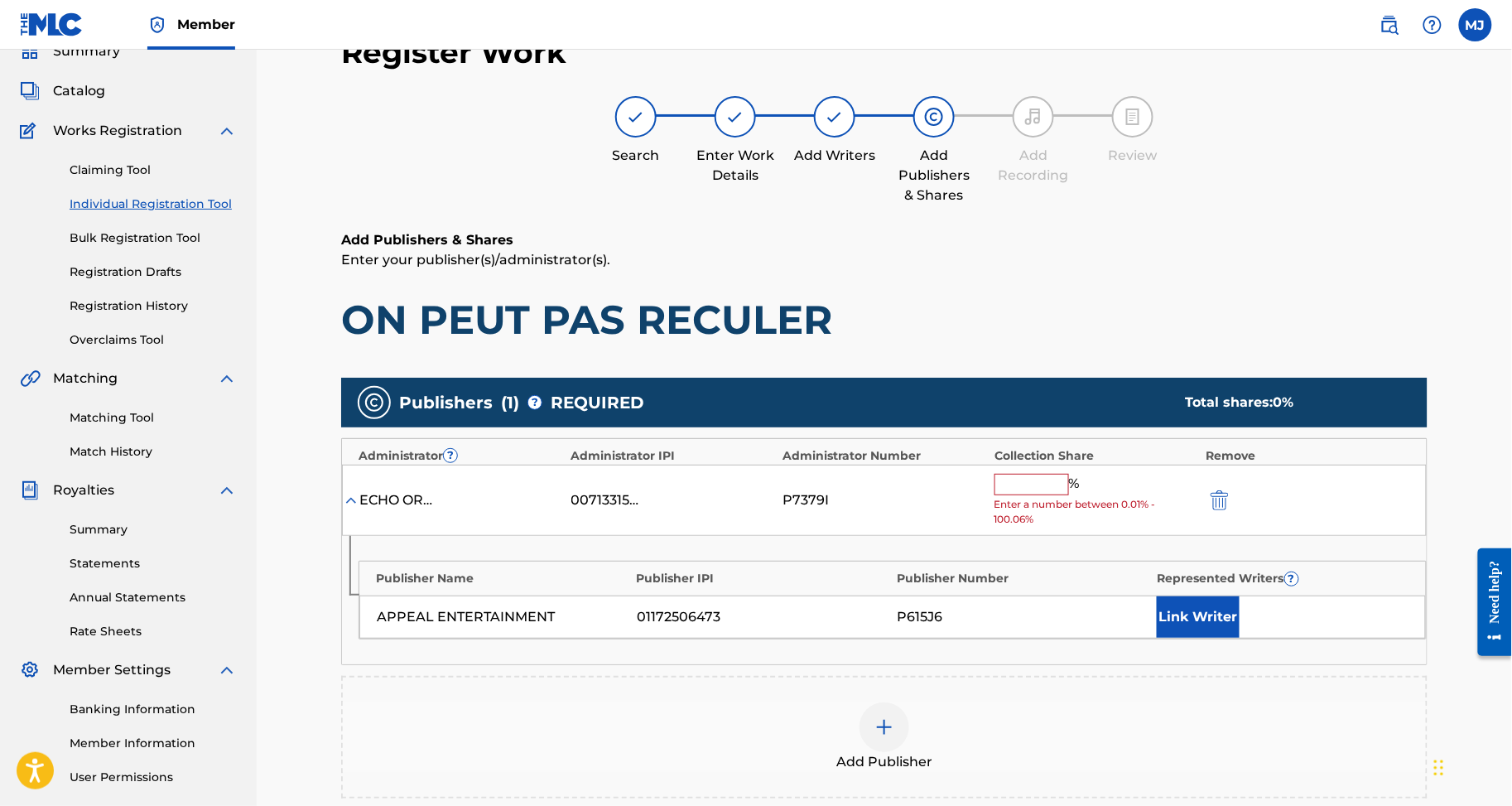
click at [1047, 496] on input "text" at bounding box center [1032, 485] width 74 height 22
type input "("
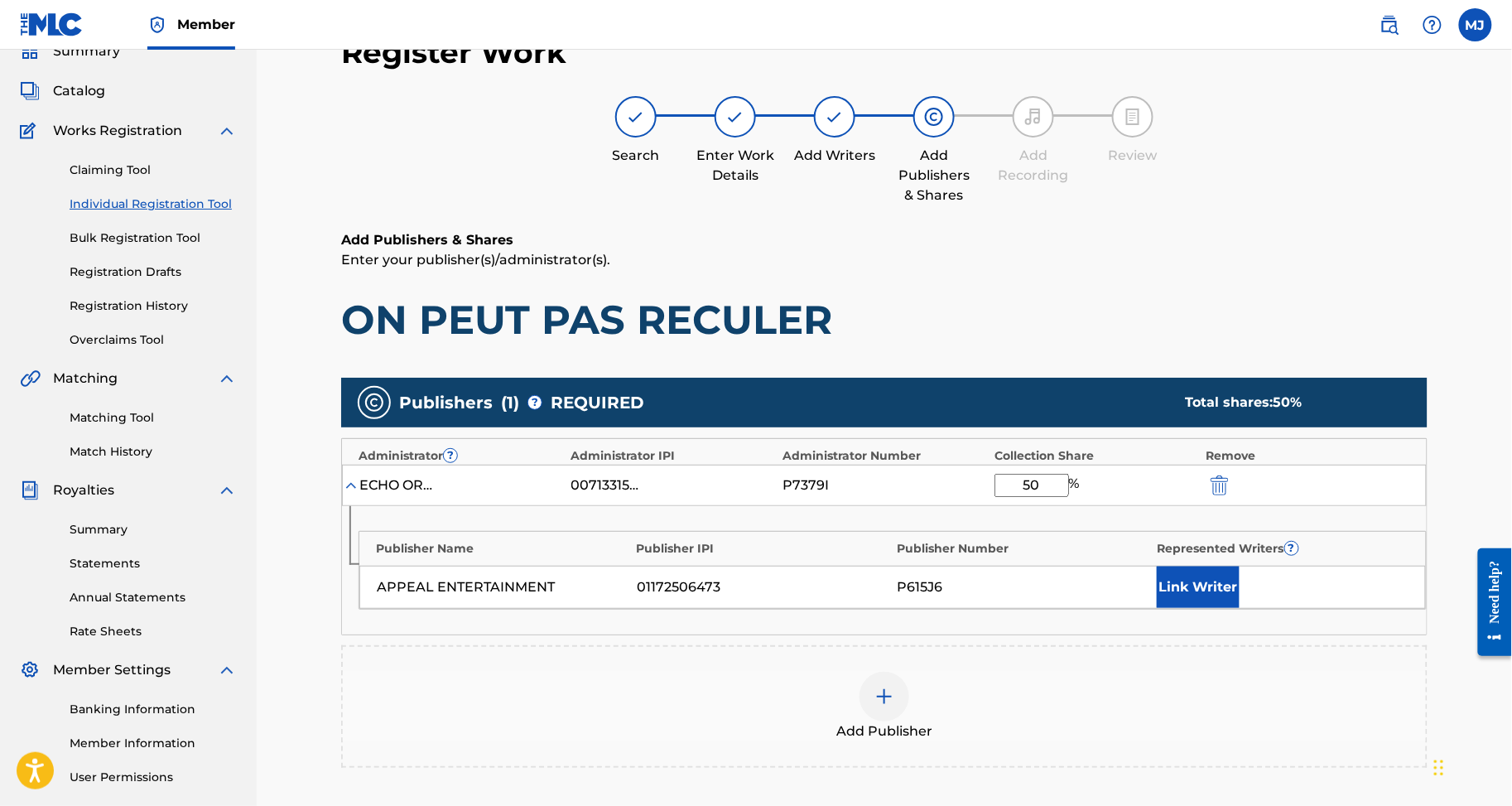
type input "50"
click at [1240, 608] on button "Link Writer" at bounding box center [1198, 587] width 83 height 41
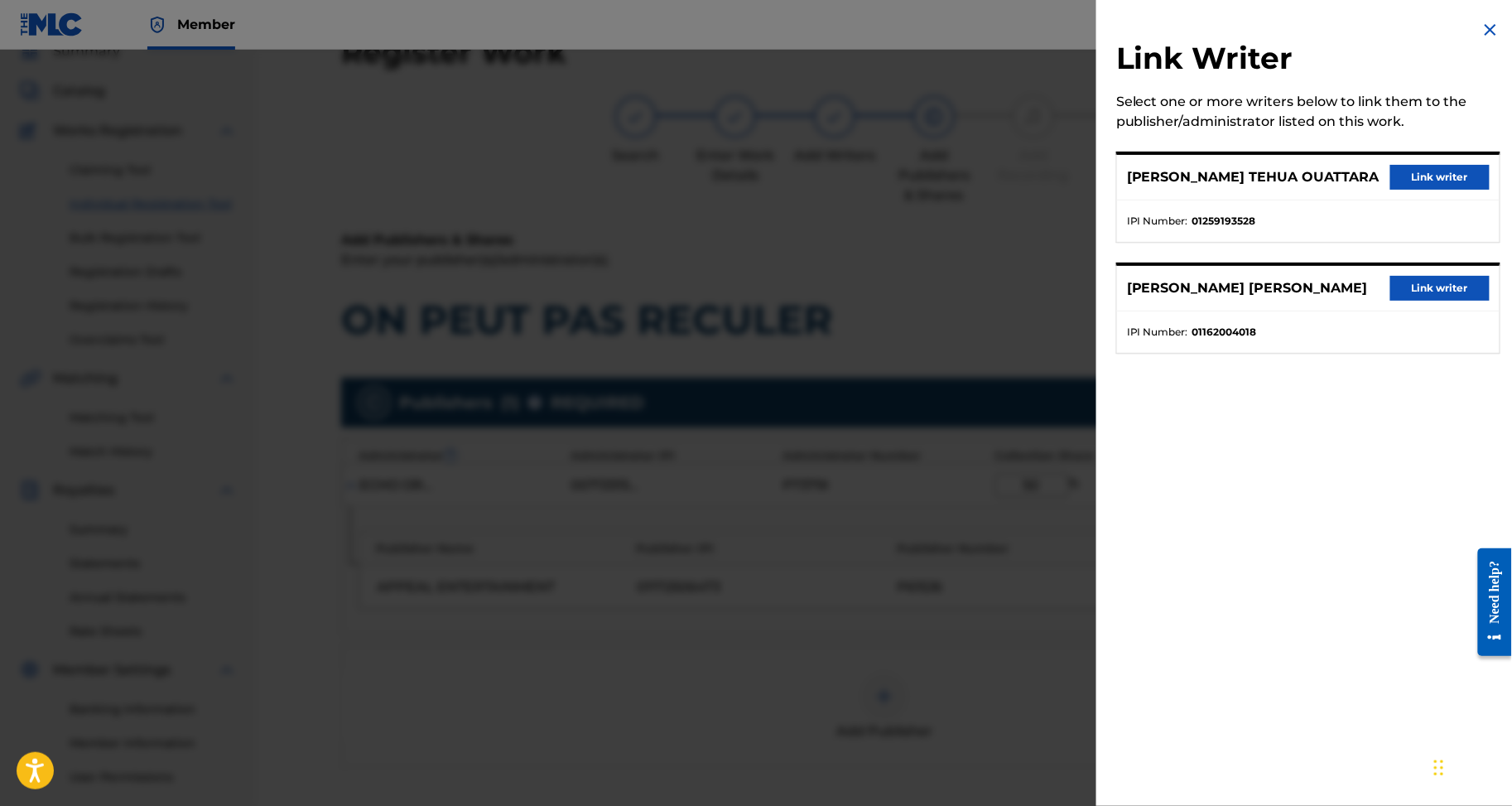
click at [1433, 301] on button "Link writer" at bounding box center [1440, 287] width 99 height 24
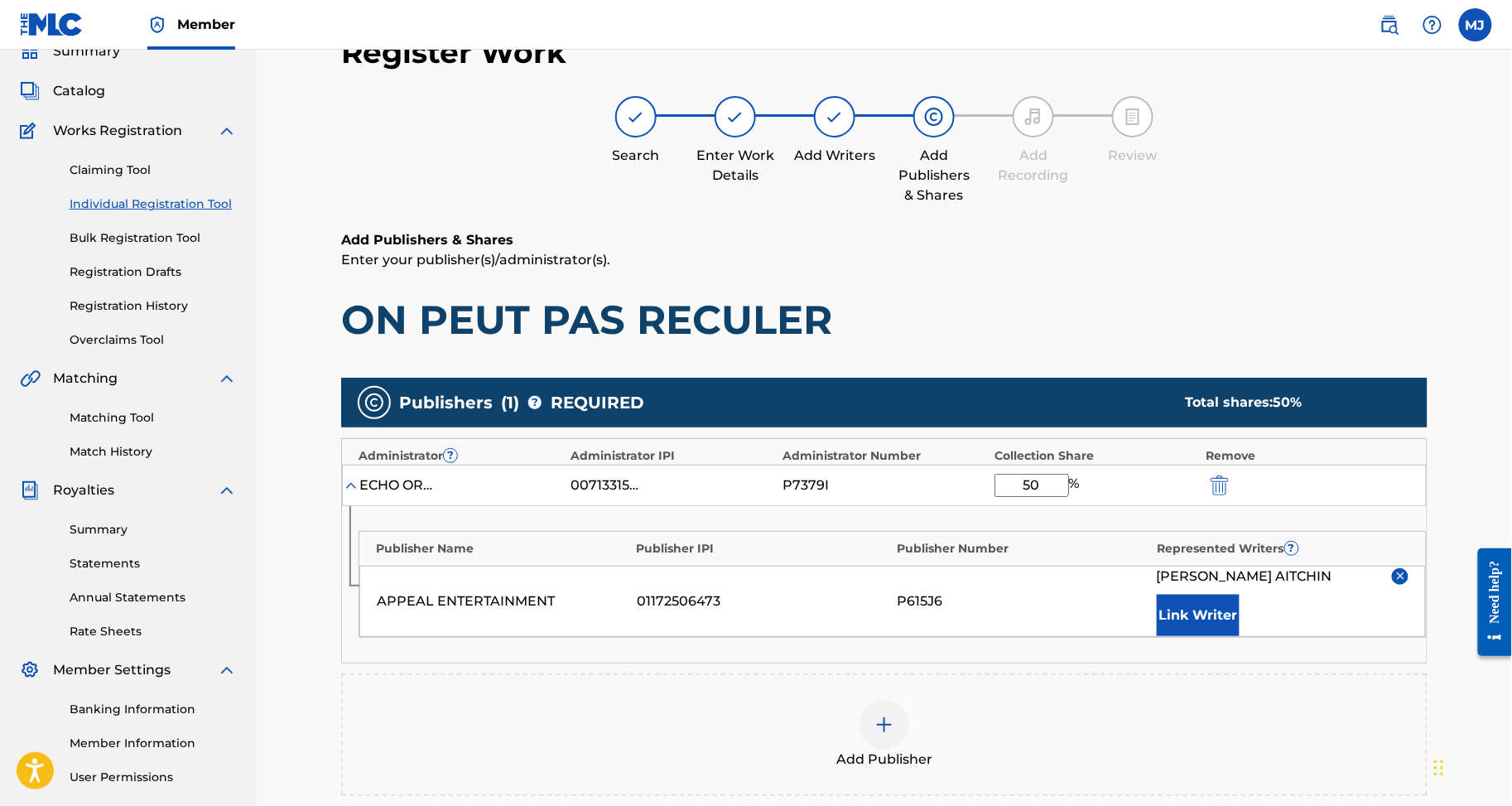
click at [1218, 637] on button "Link Writer" at bounding box center [1198, 615] width 83 height 41
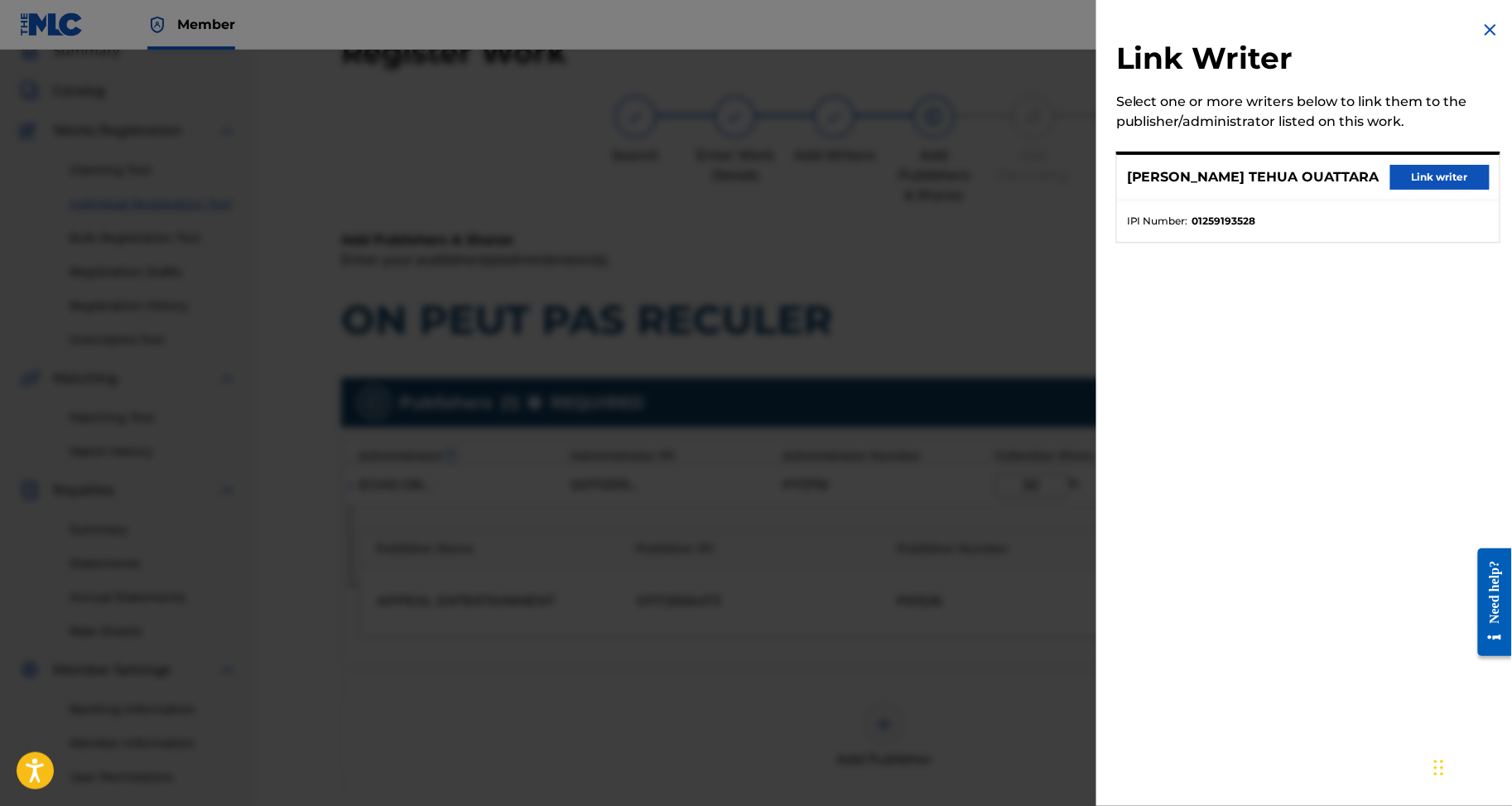
click at [1419, 181] on button "Link writer" at bounding box center [1440, 177] width 99 height 24
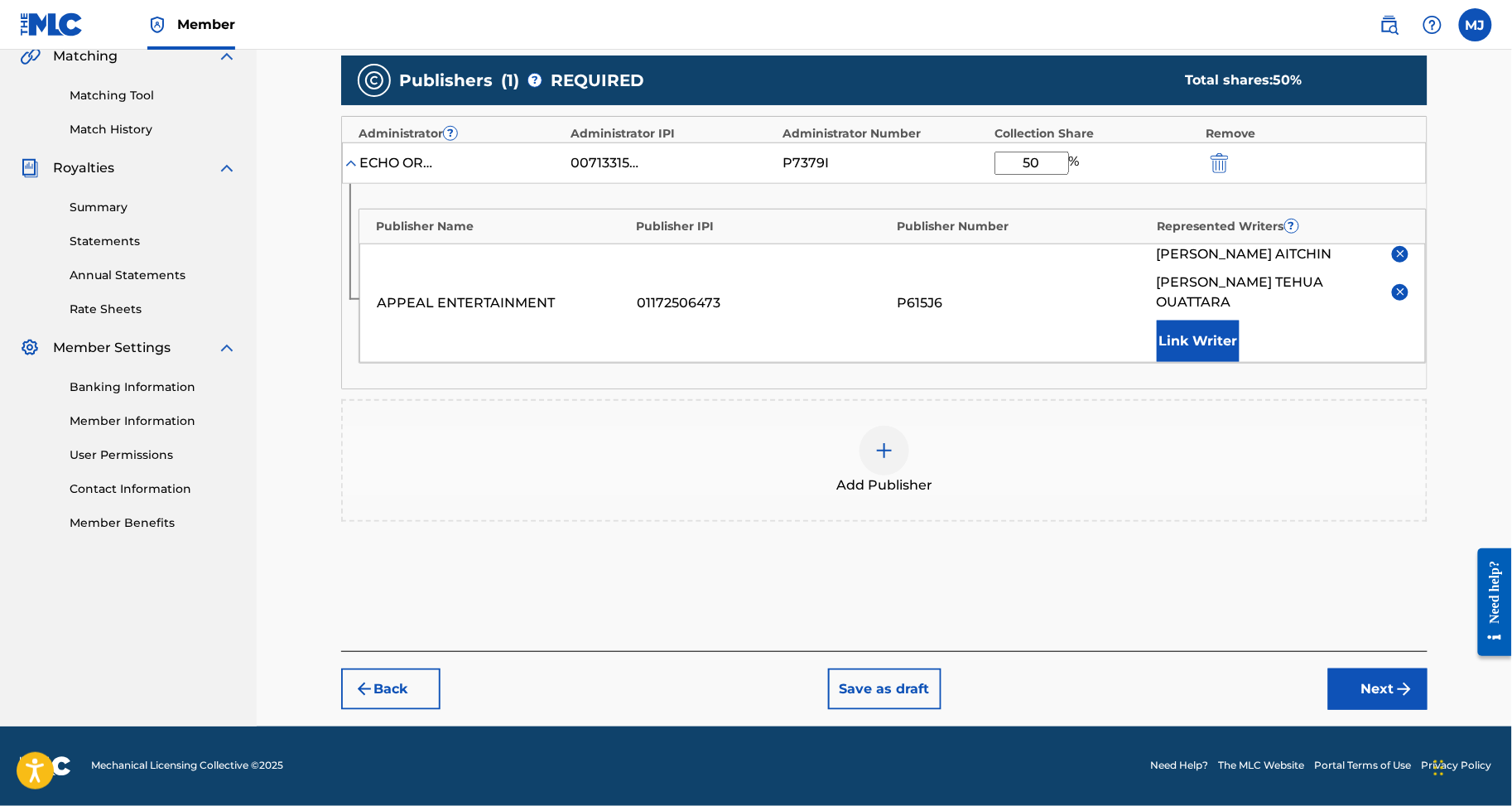
click at [1379, 651] on div "Back Save as draft Next" at bounding box center [884, 680] width 1086 height 59
click at [1388, 669] on button "Next" at bounding box center [1378, 689] width 99 height 41
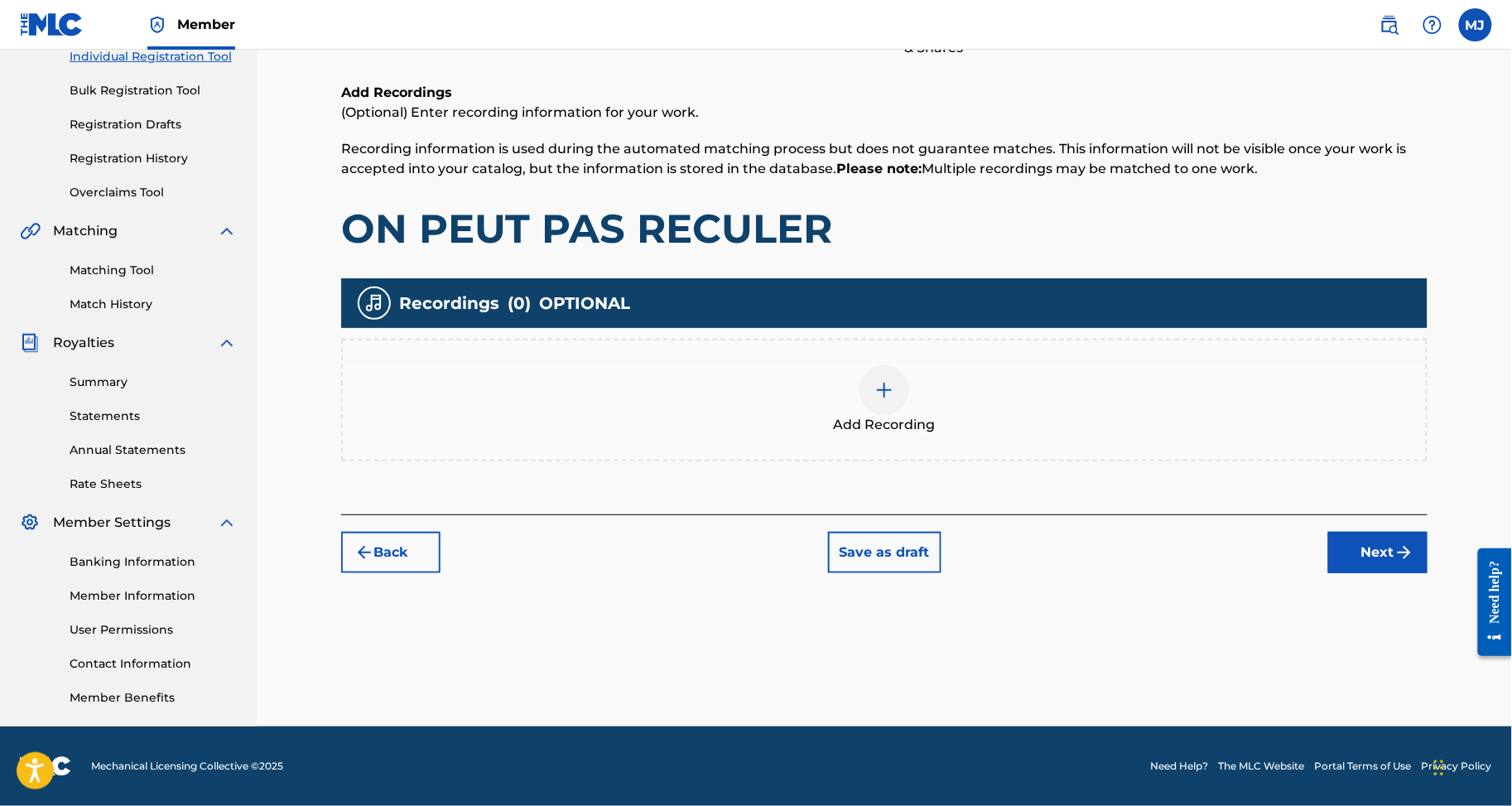
click at [1390, 532] on button "Next" at bounding box center [1378, 552] width 99 height 41
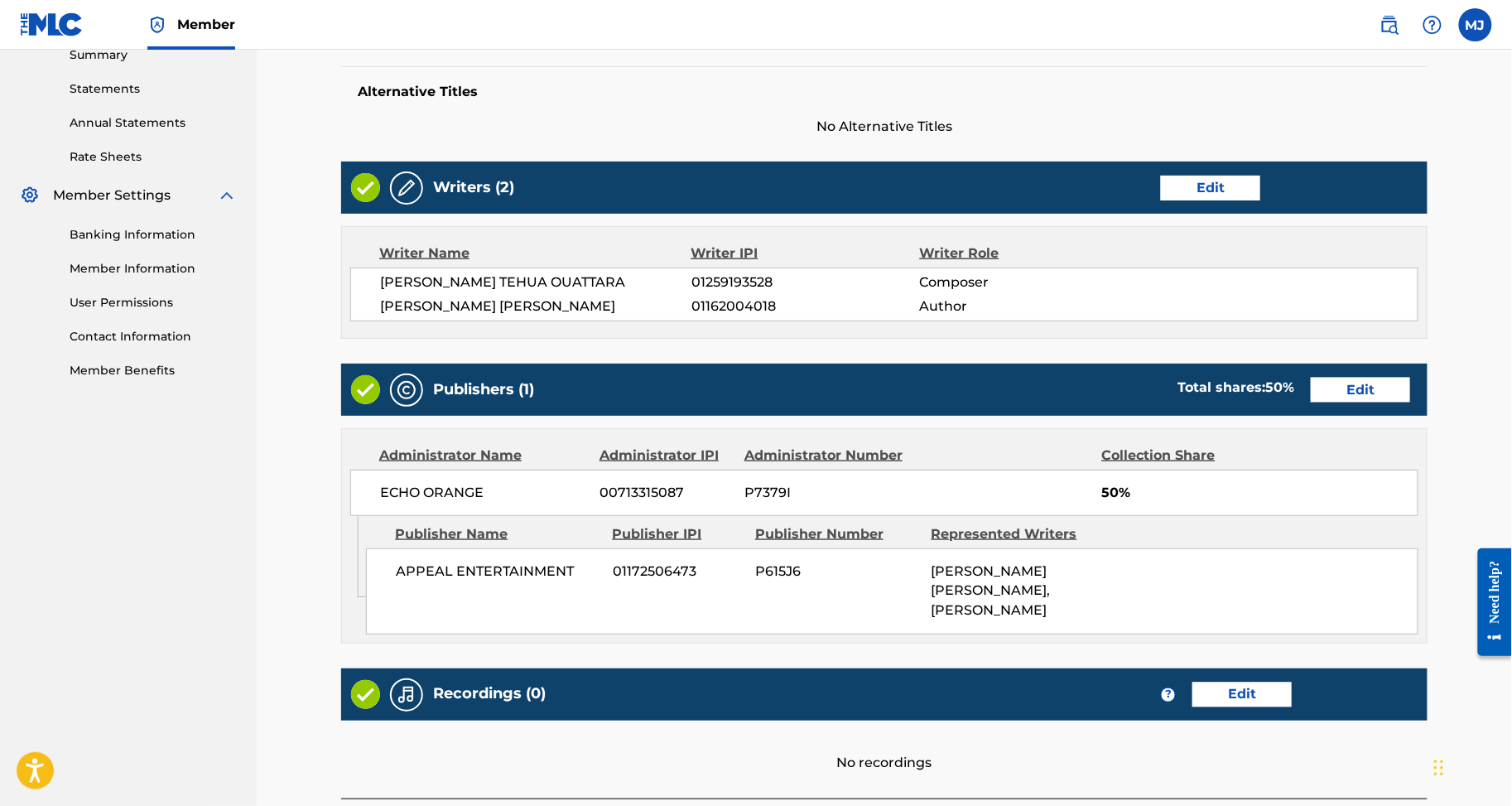
scroll to position [908, 0]
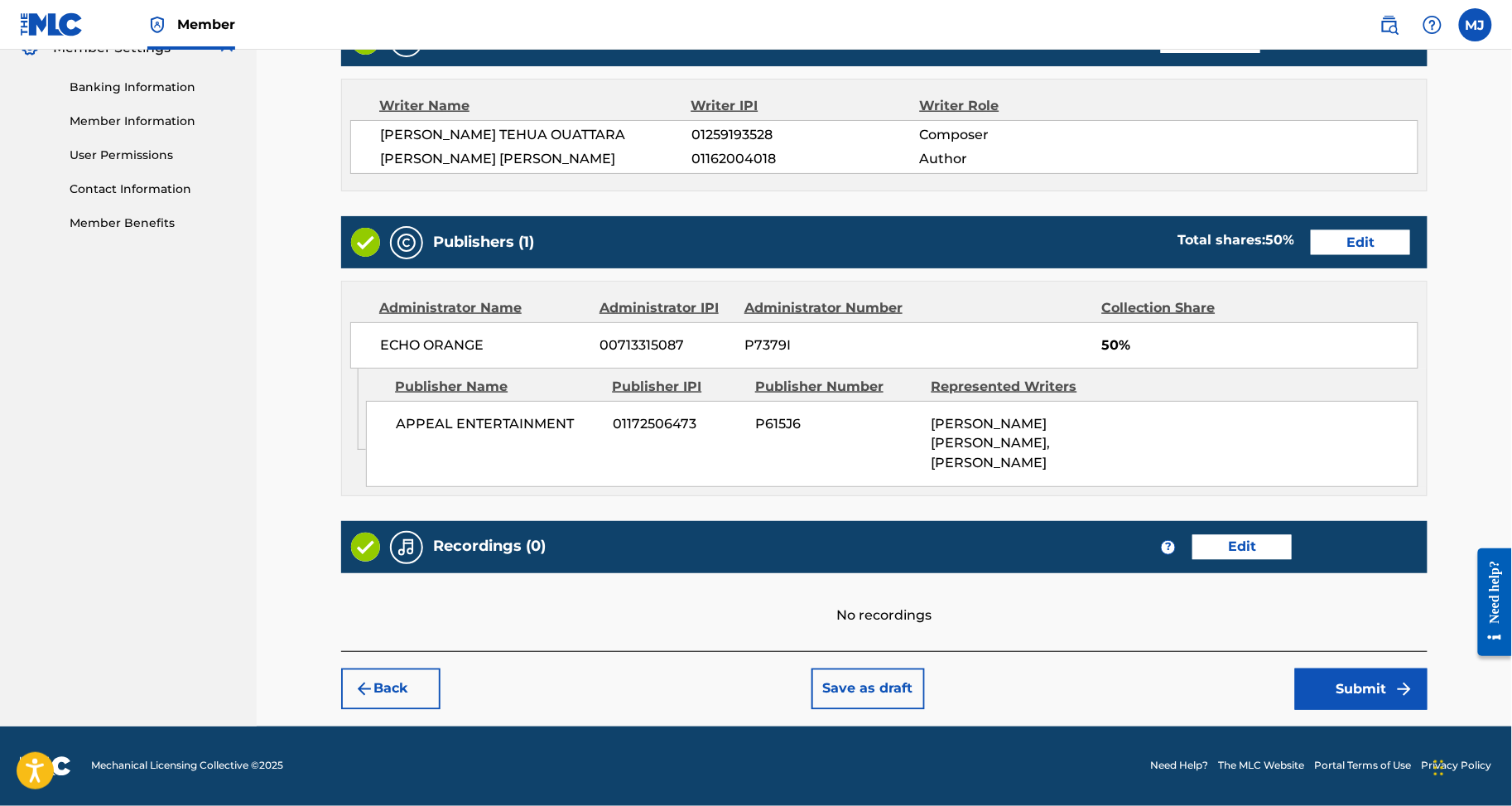
click at [1398, 669] on button "Submit" at bounding box center [1361, 689] width 132 height 41
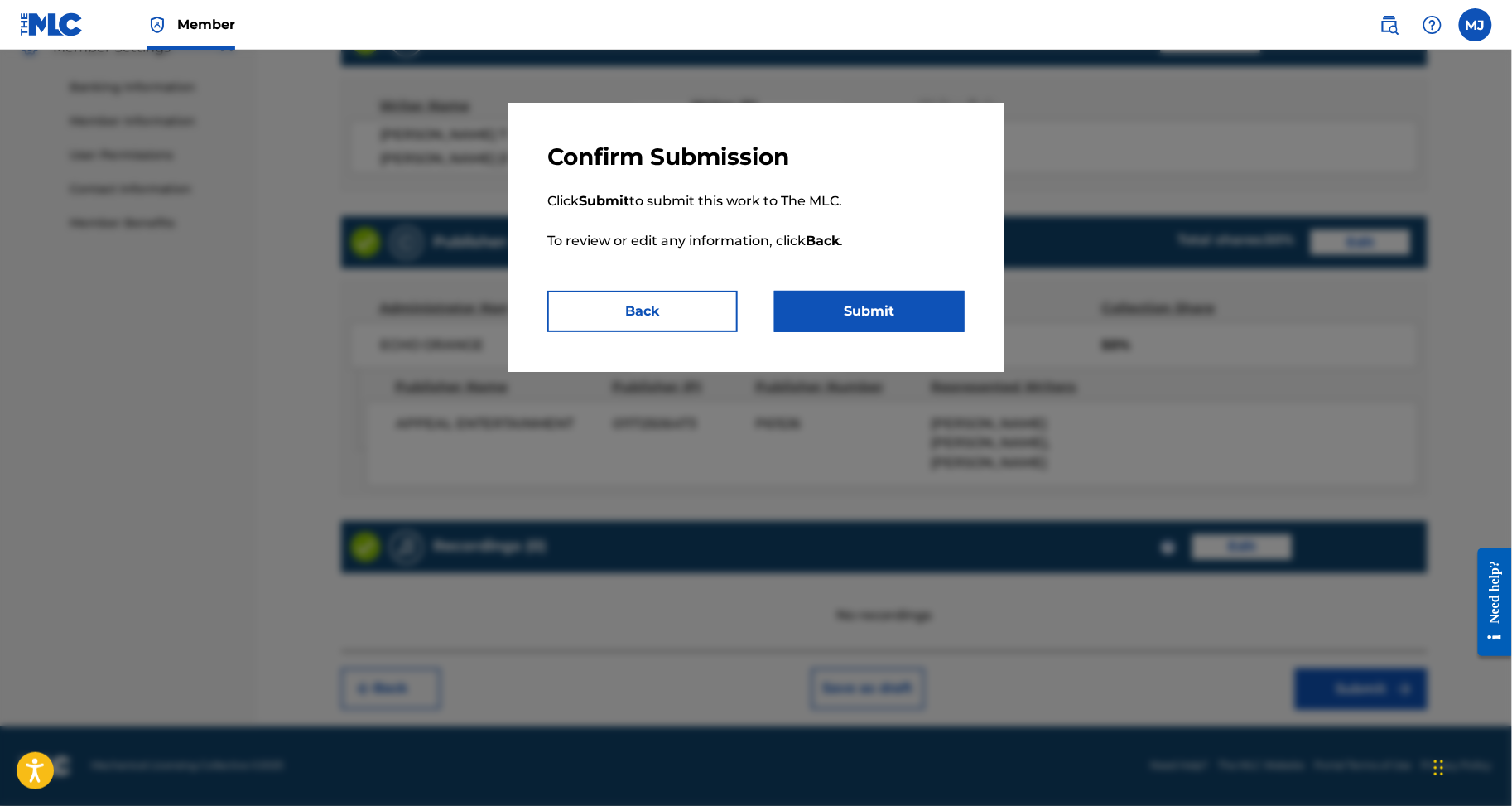
click at [913, 332] on button "Submit" at bounding box center [870, 311] width 190 height 41
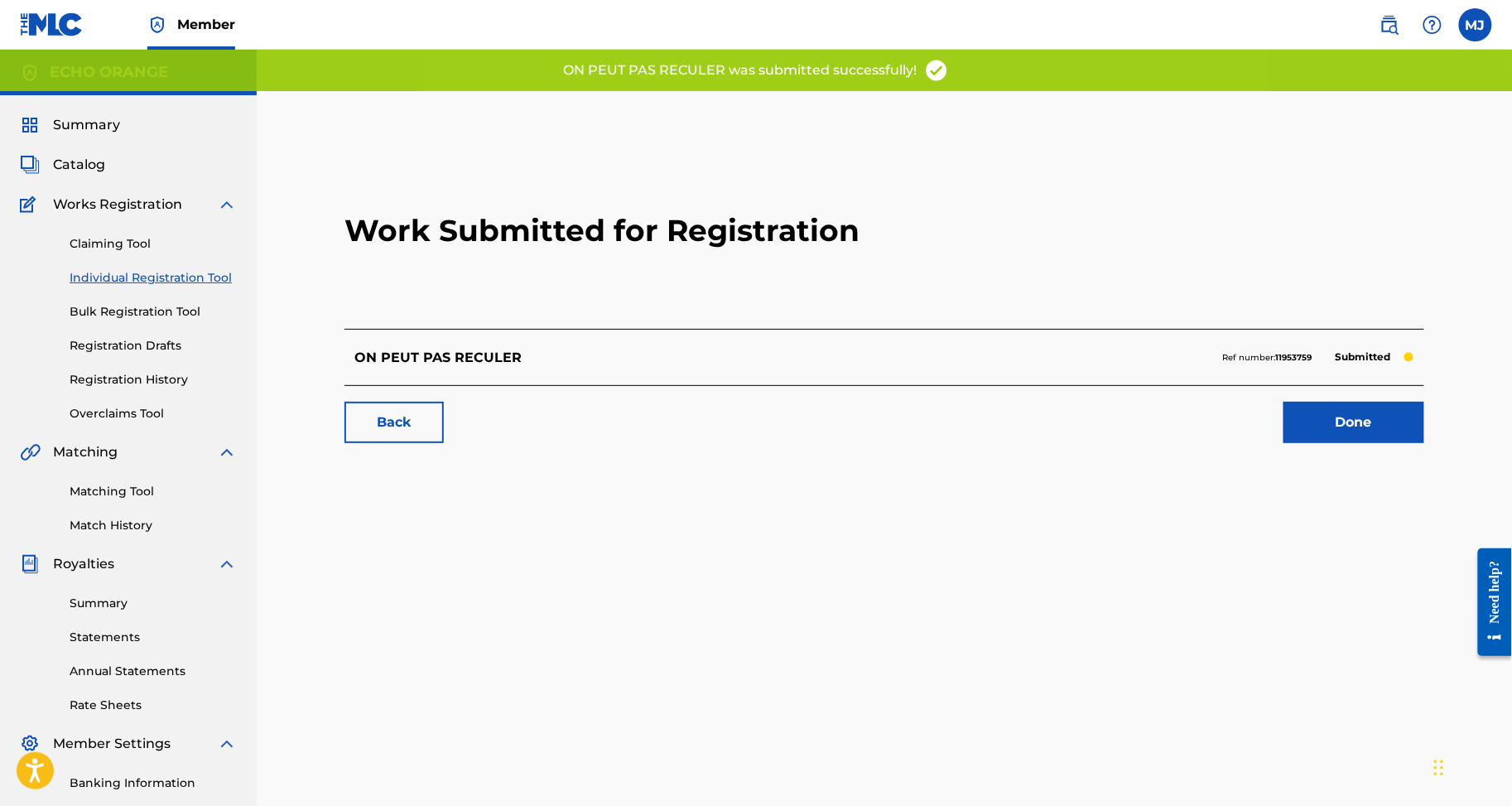
click at [1366, 443] on link "Done" at bounding box center [1354, 422] width 141 height 41
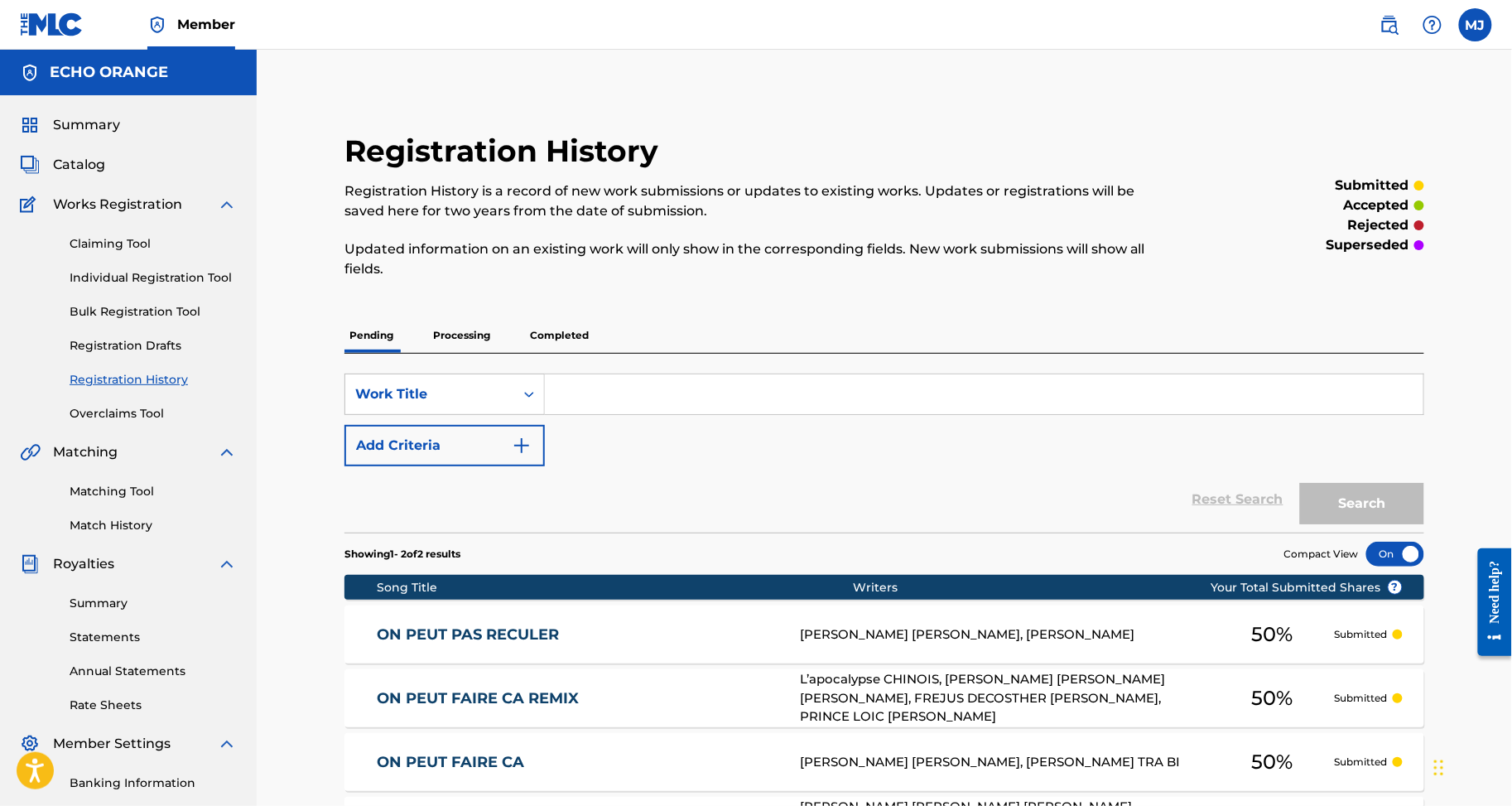
click at [206, 287] on link "Individual Registration Tool" at bounding box center [153, 277] width 168 height 18
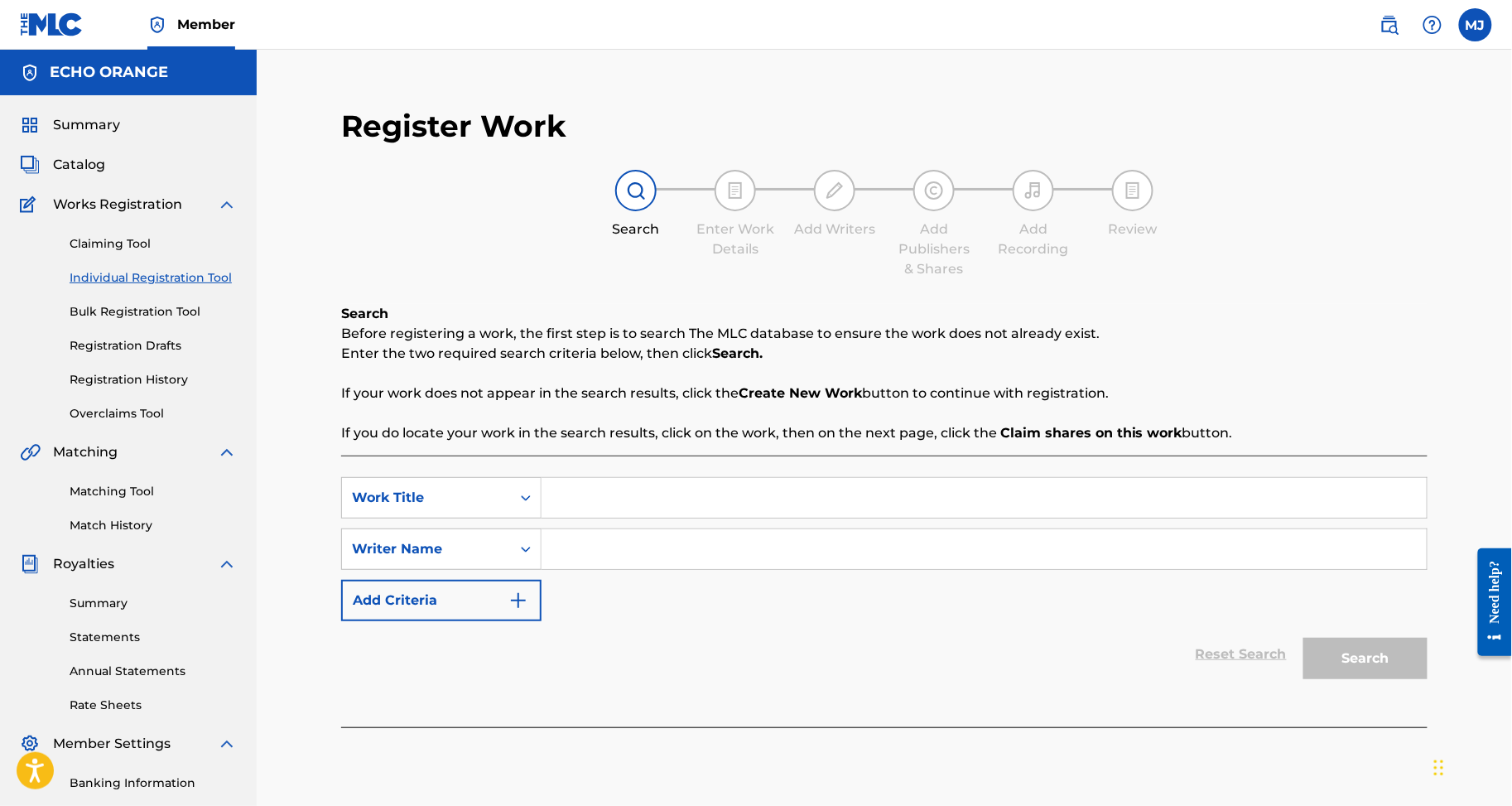
click at [784, 575] on div "SearchWithCriteria5af69cf2-9082-4557-bb03-861932270406 Work Title SearchWithCri…" at bounding box center [884, 549] width 1086 height 144
click at [792, 518] on input "Search Form" at bounding box center [984, 497] width 885 height 40
paste input "ON S ABAISSE"
type input "ON S ABAISSE"
click at [727, 569] on input "Search Form" at bounding box center [984, 549] width 885 height 40
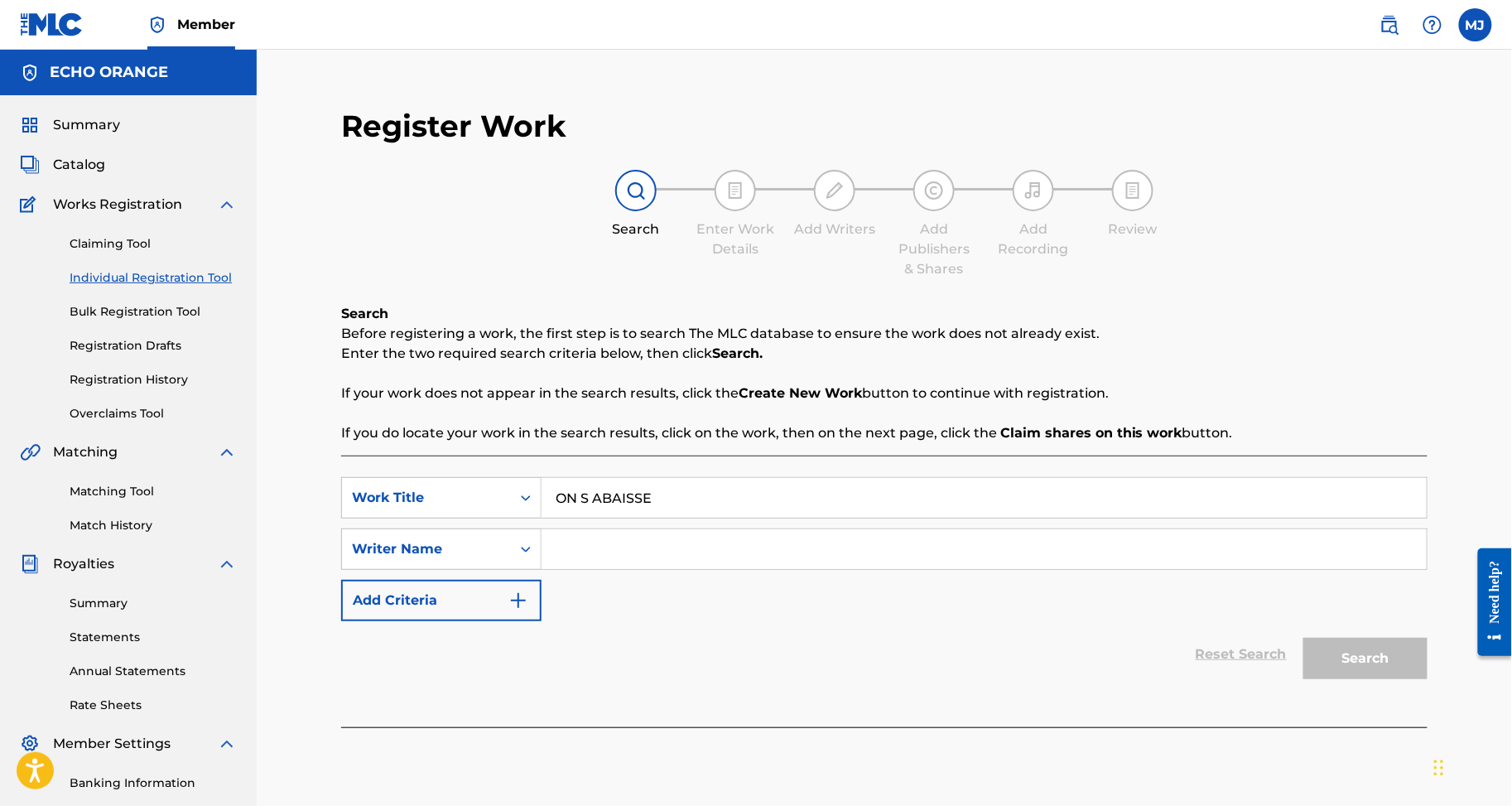
paste input "MAC ABEL ABEL"
type input "MAC ABEL ABEL"
click at [1394, 680] on button "Search" at bounding box center [1365, 658] width 124 height 41
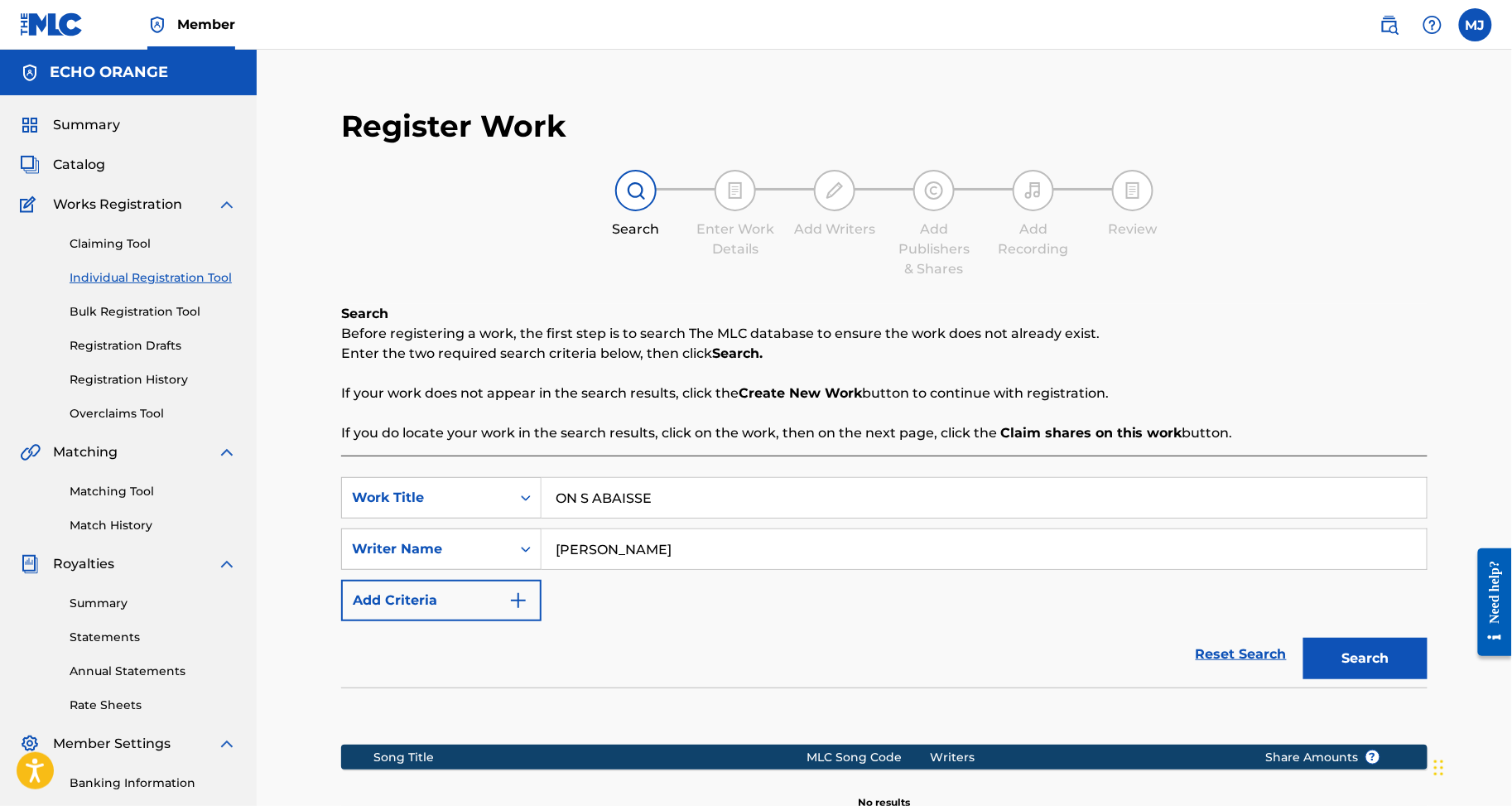
scroll to position [362, 0]
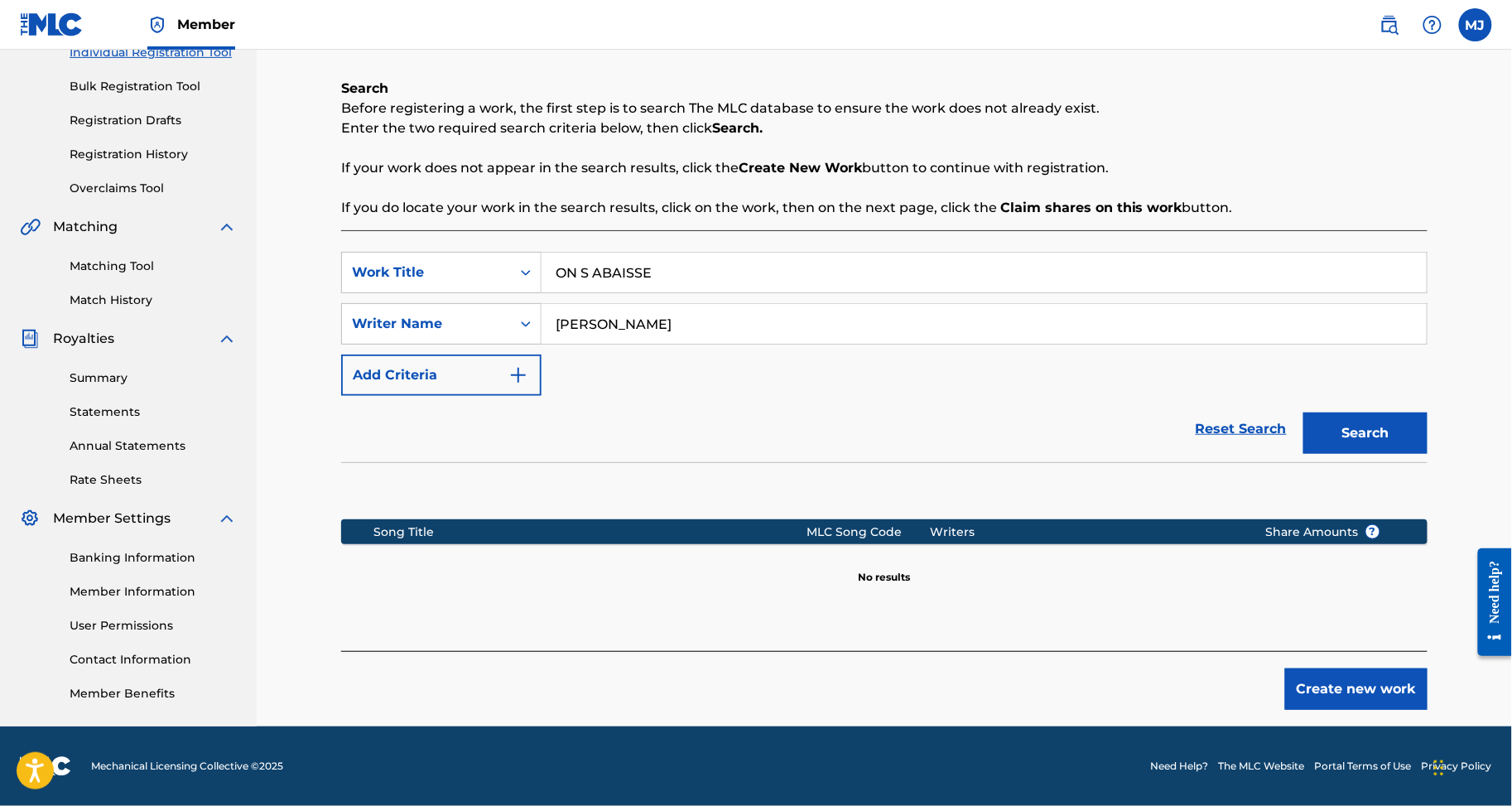
click at [1386, 669] on button "Create new work" at bounding box center [1356, 689] width 142 height 41
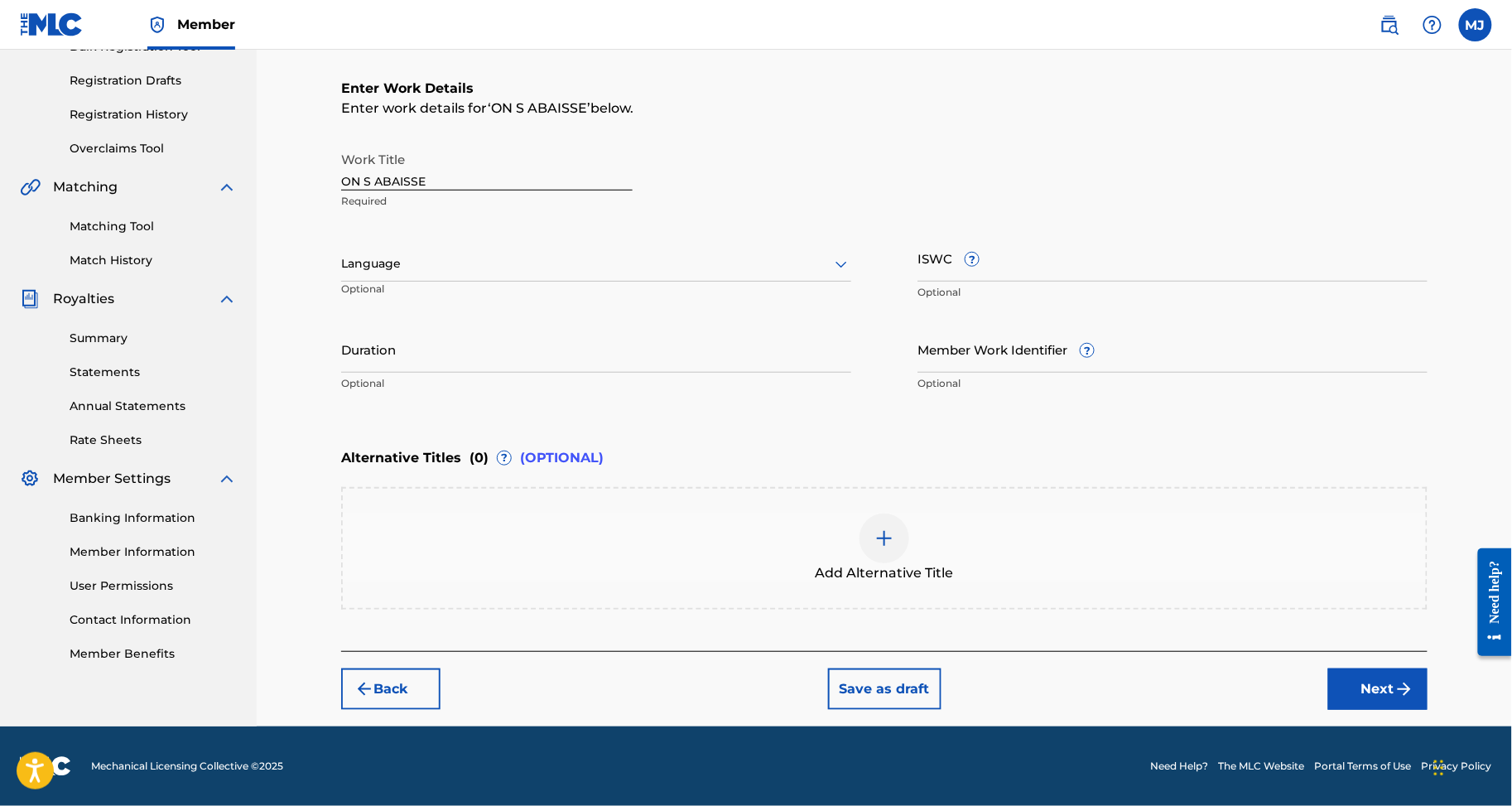
click at [1382, 710] on button "Next" at bounding box center [1378, 689] width 99 height 41
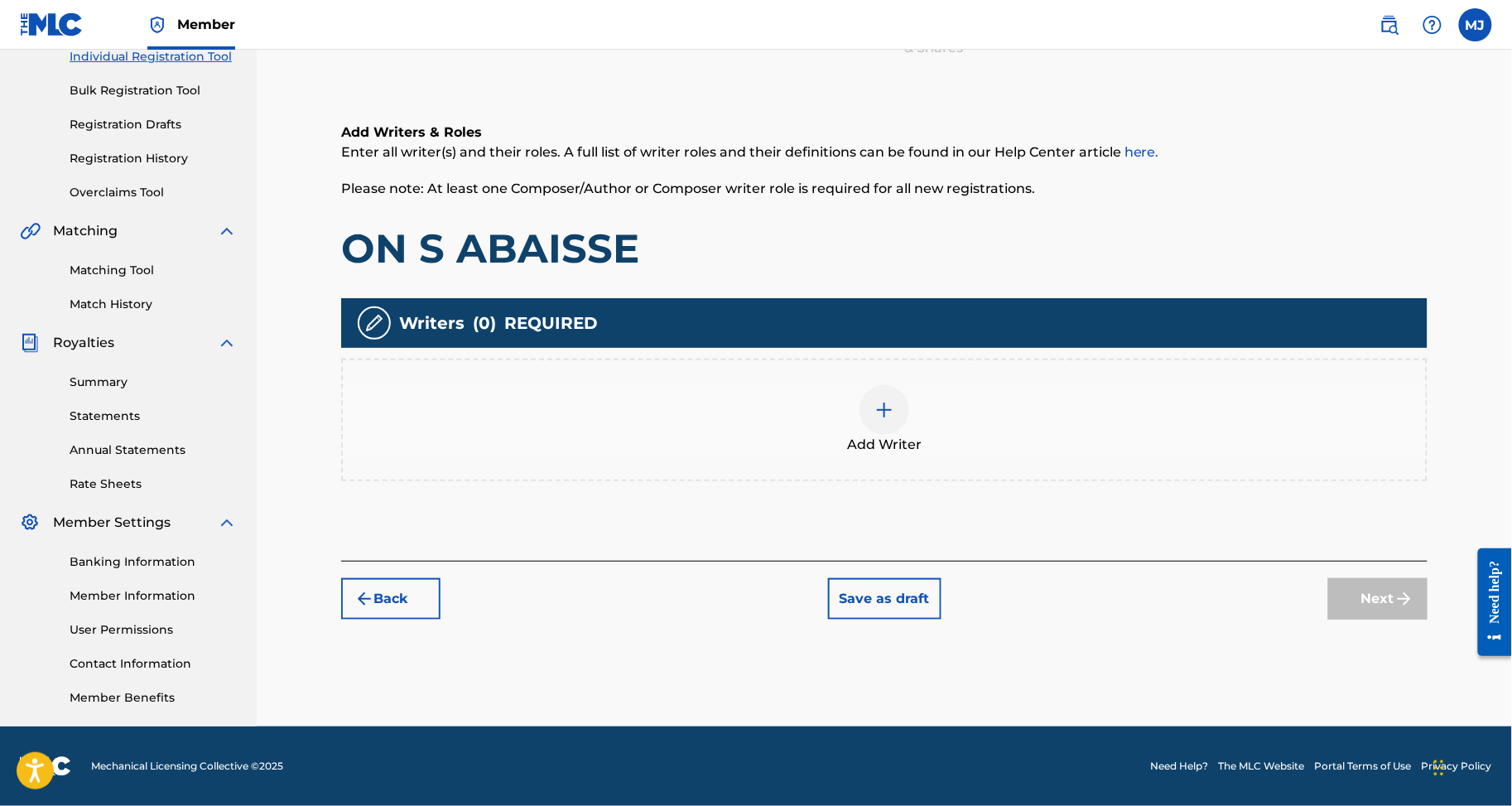
scroll to position [353, 0]
click at [894, 400] on img at bounding box center [885, 411] width 20 height 20
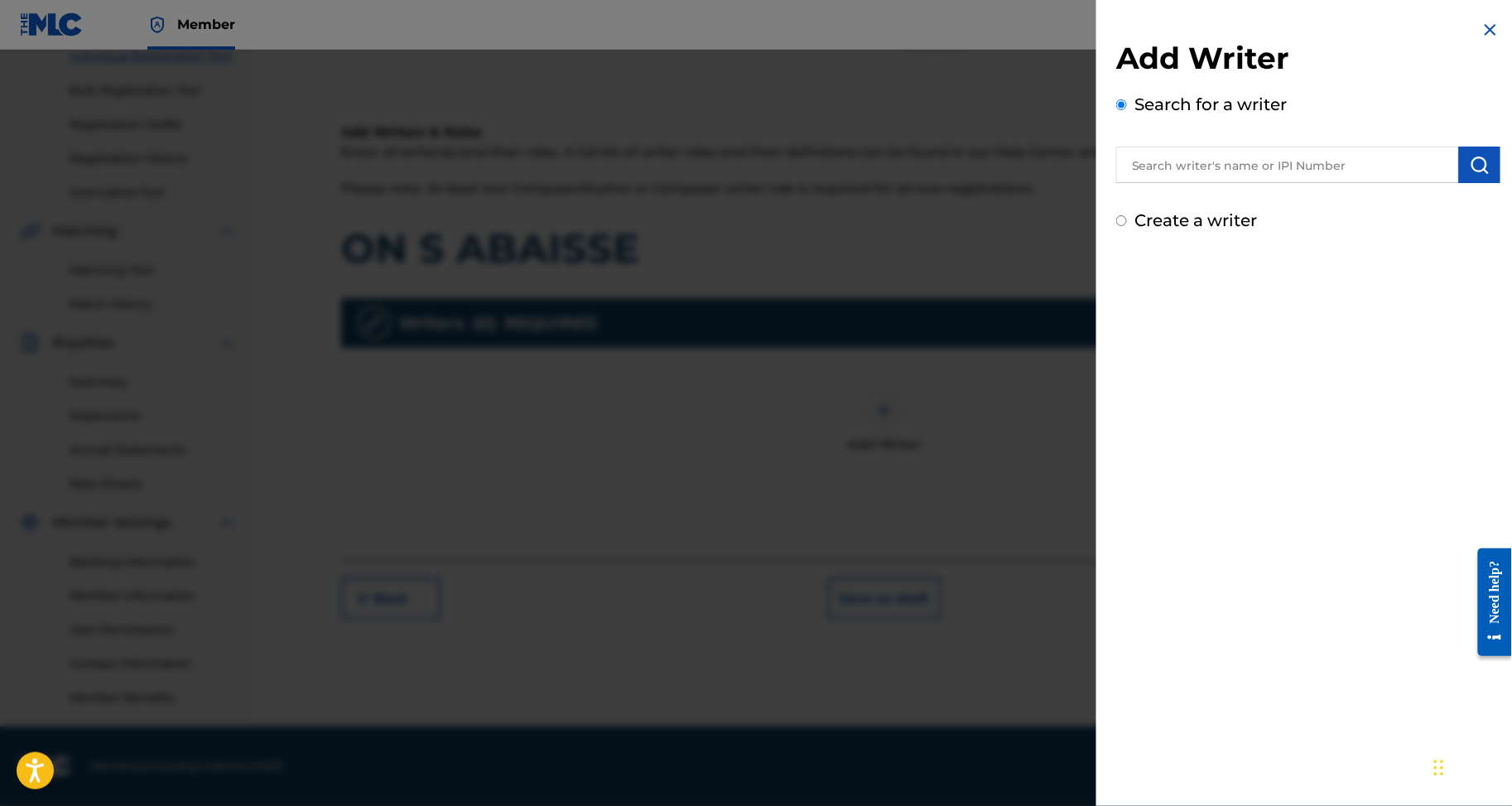
click at [1242, 208] on div "Add Writer Search for a writer Create a writer" at bounding box center [1309, 136] width 384 height 193
click at [1253, 183] on input "text" at bounding box center [1288, 164] width 343 height 36
paste input "MAC ABEL ABEL"
type input "MAC ABEL ABEL"
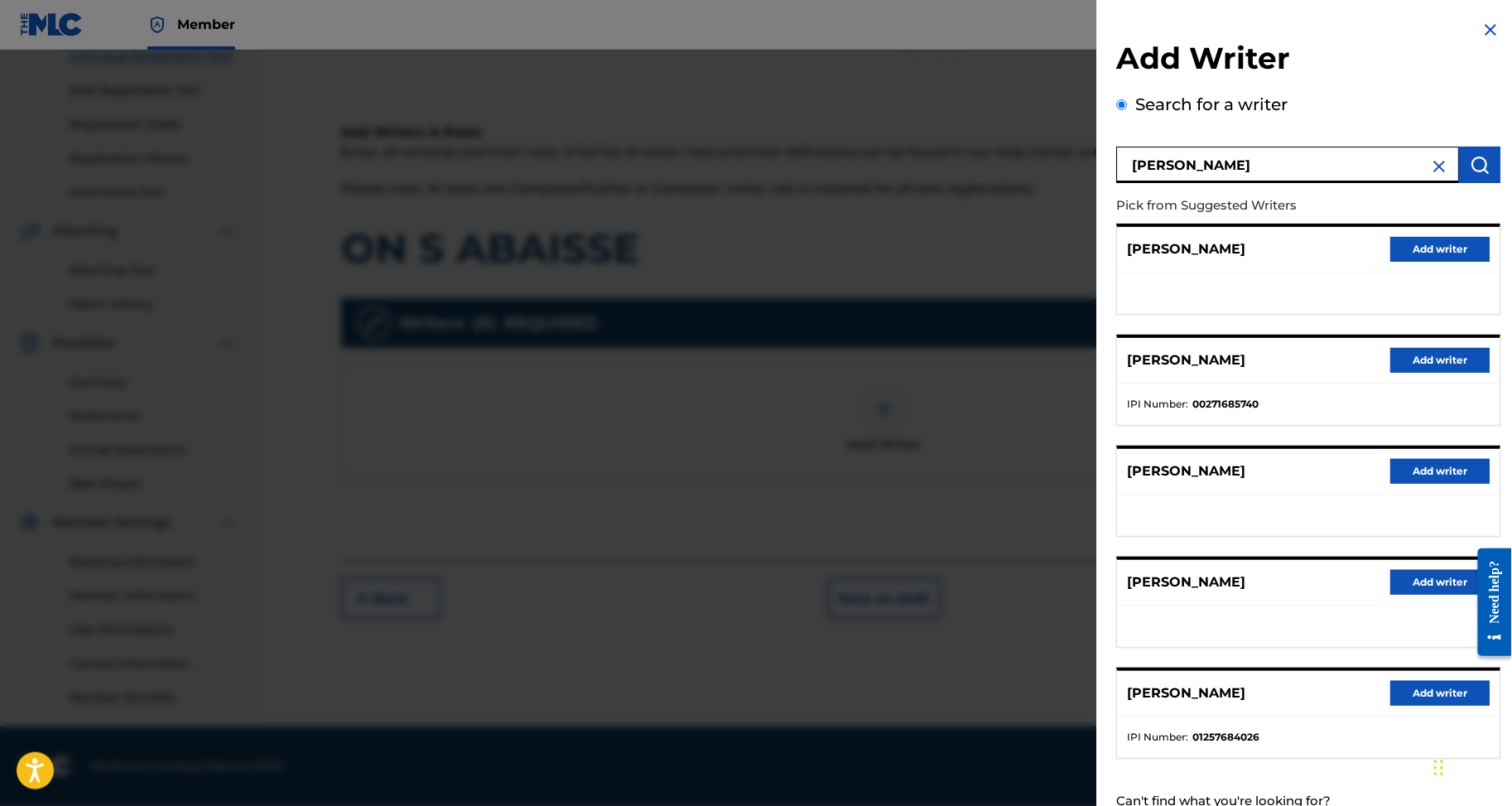
scroll to position [199, 0]
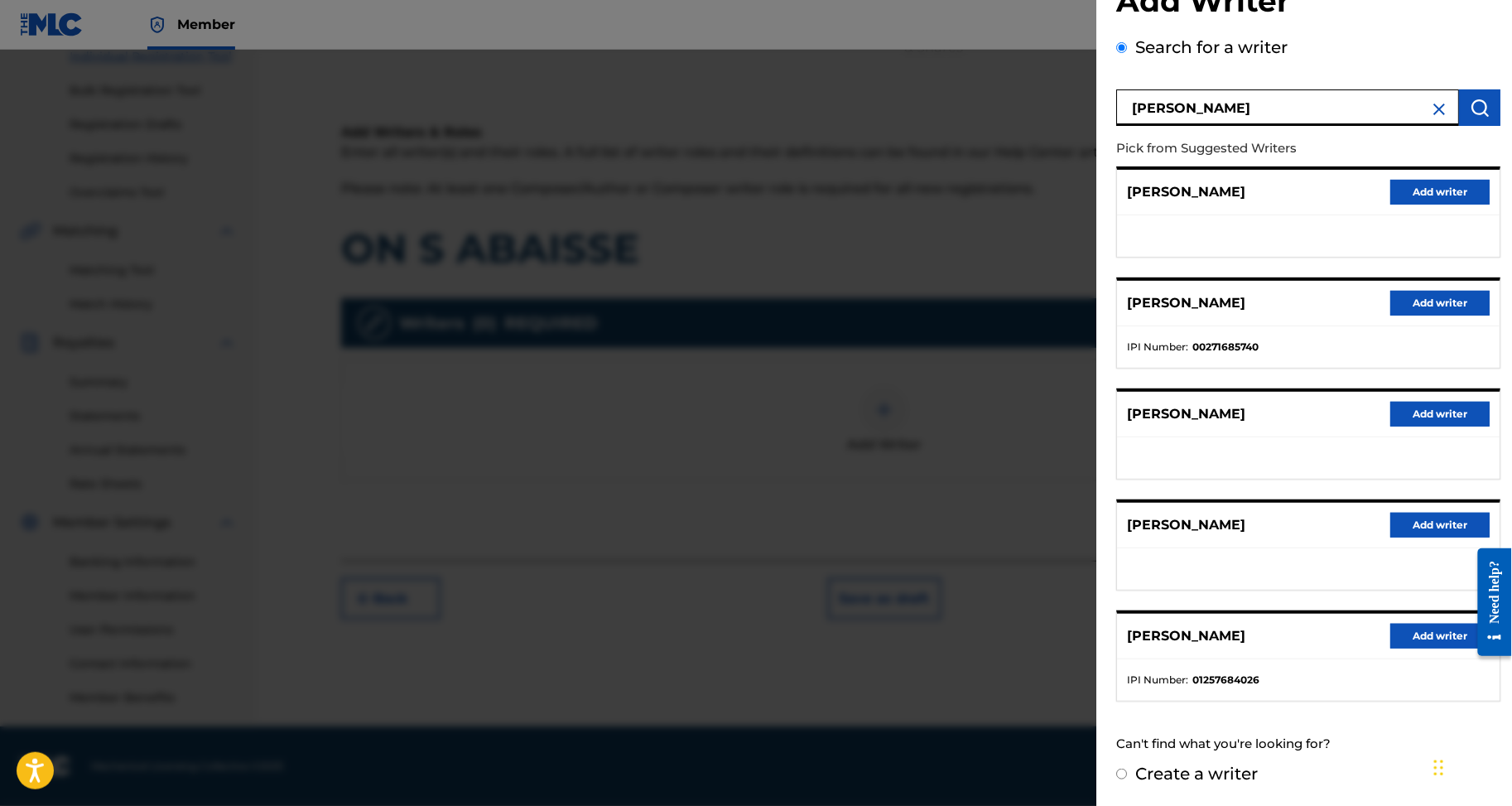
click at [1409, 624] on button "Add writer" at bounding box center [1440, 636] width 99 height 24
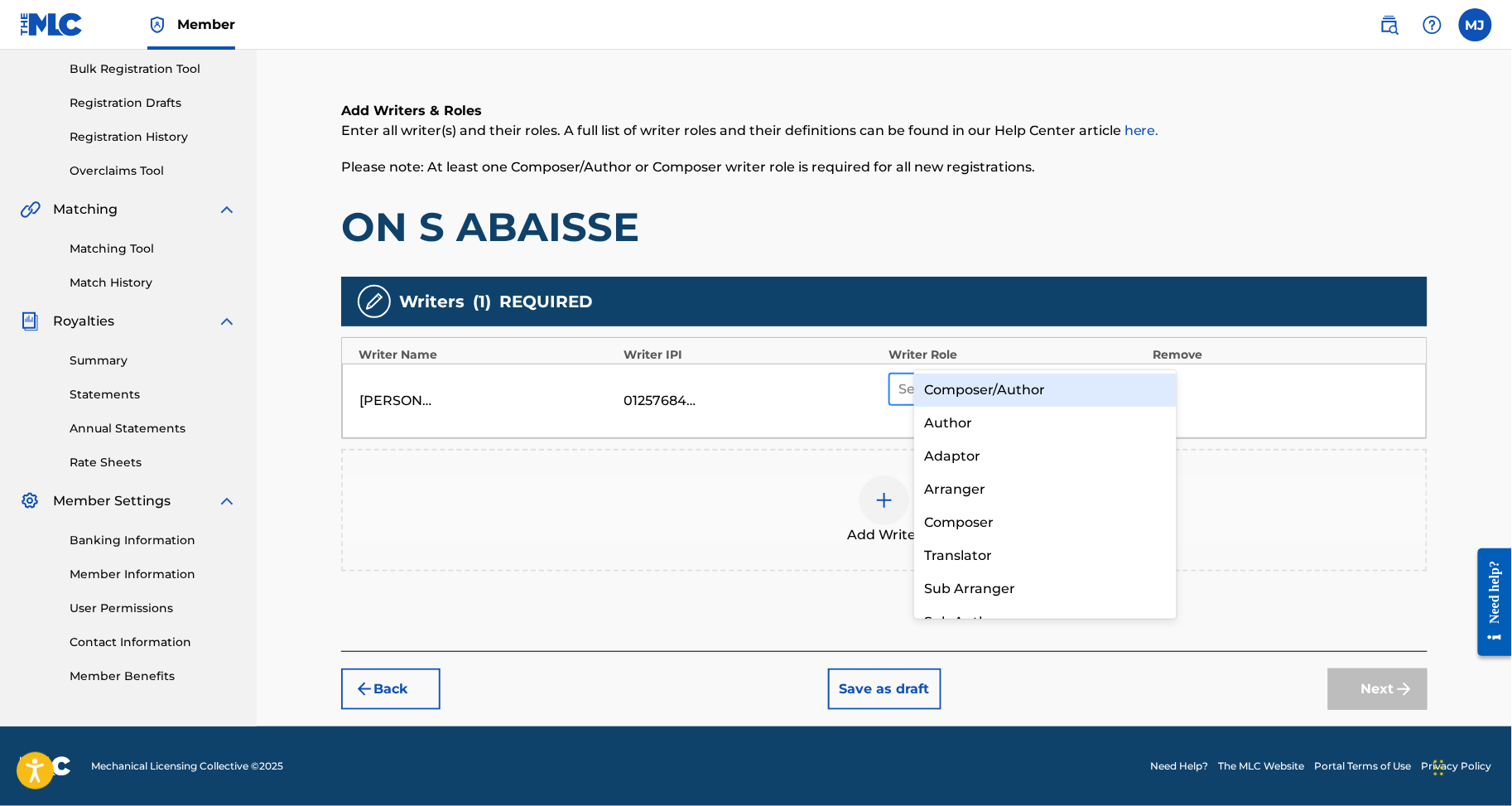
click at [984, 378] on div at bounding box center [1001, 390] width 206 height 24
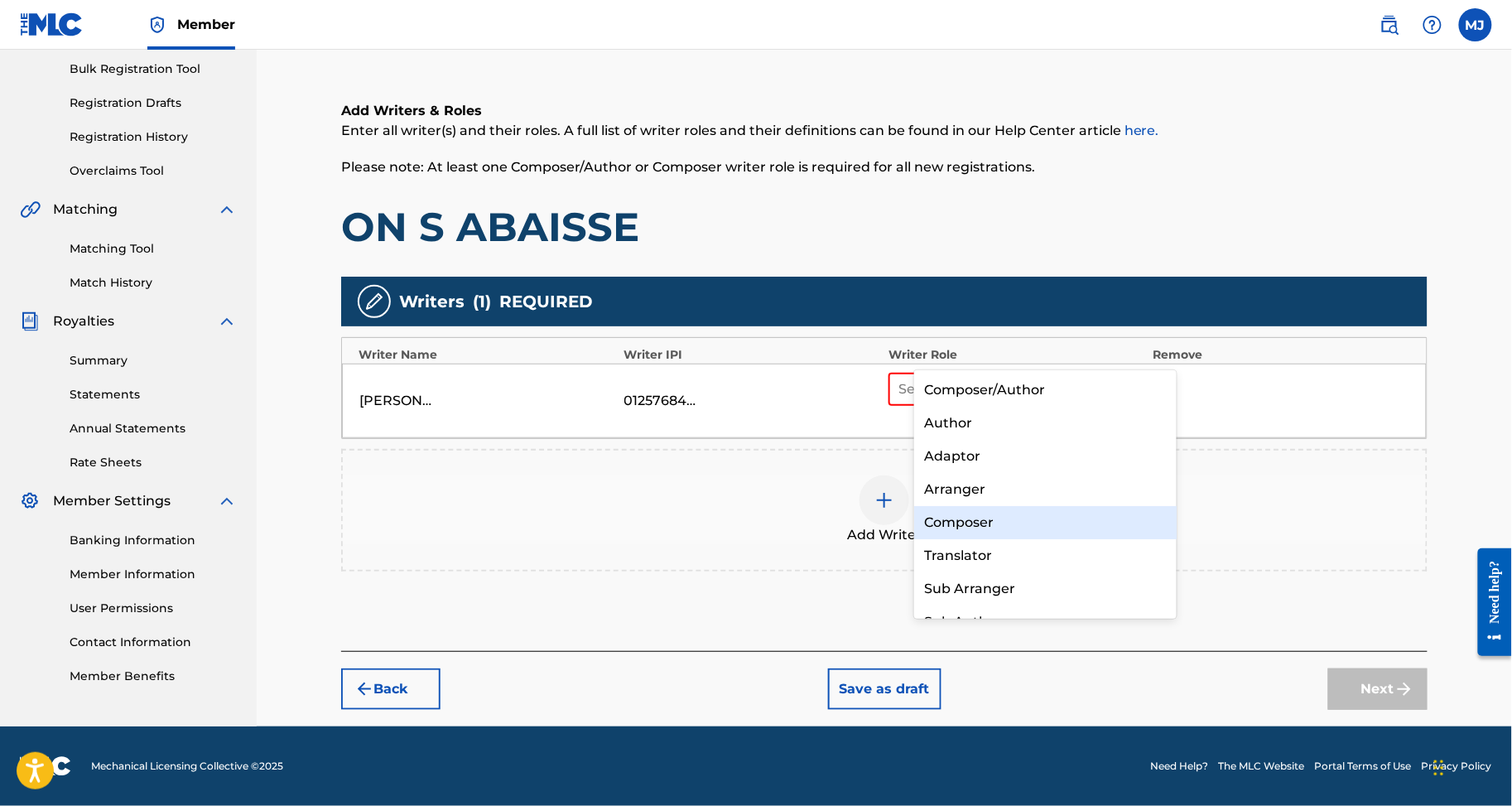
click at [1017, 521] on div "Composer" at bounding box center [1045, 522] width 262 height 33
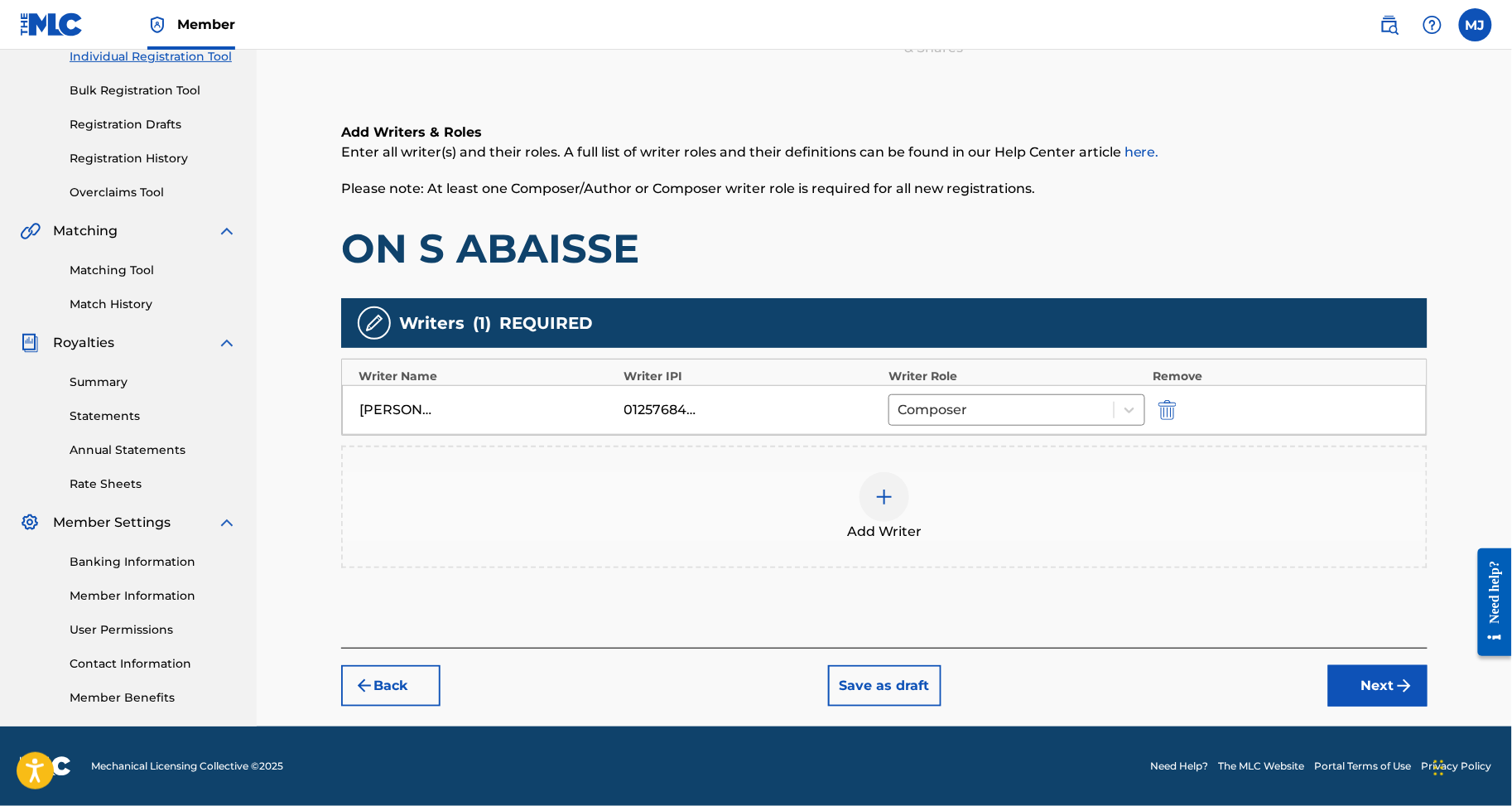
click at [909, 522] on span "Add Writer" at bounding box center [884, 532] width 74 height 20
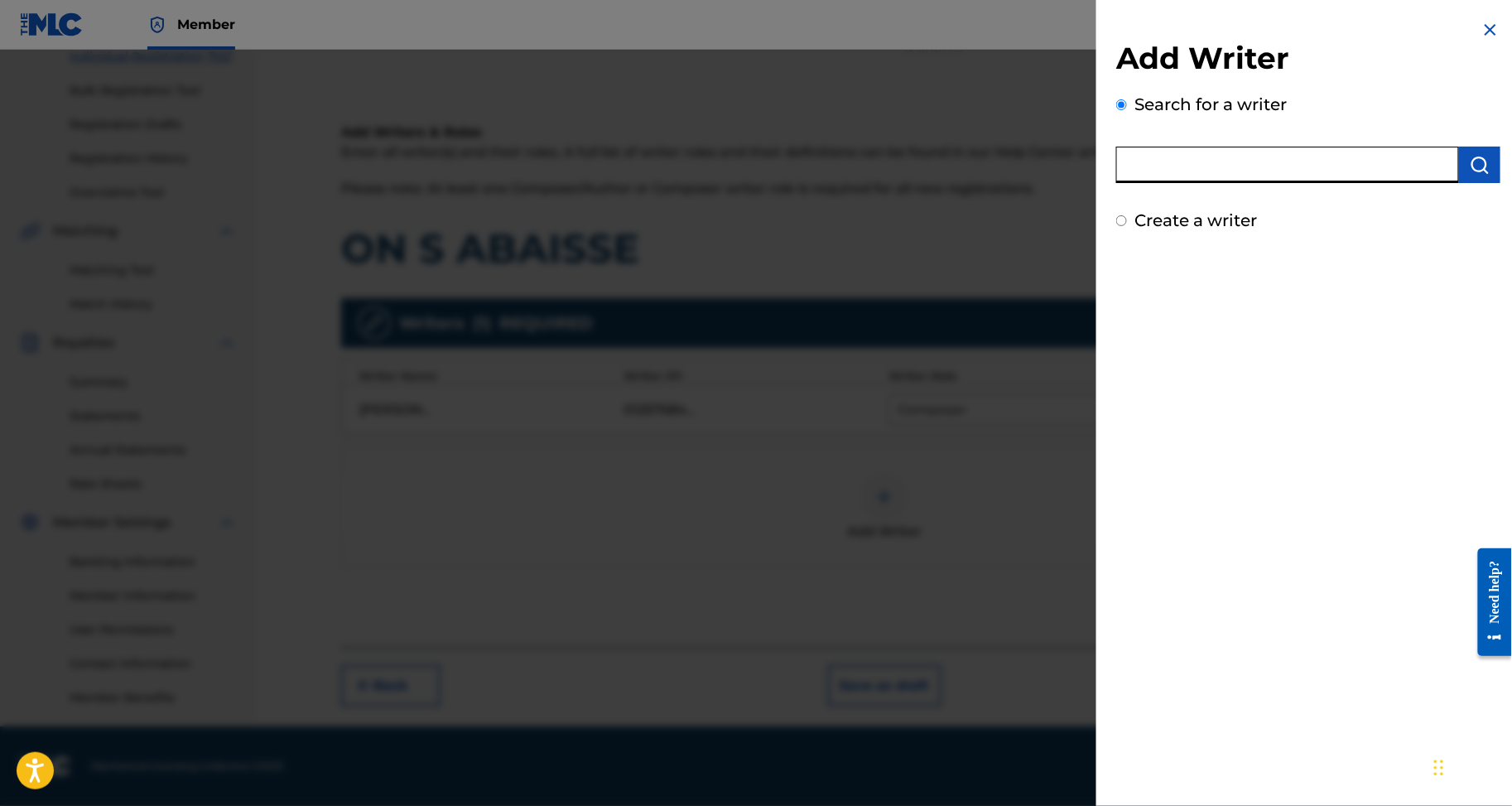
click at [1158, 183] on input "text" at bounding box center [1288, 164] width 343 height 36
paste input "BAMBA LANCINE"
type input "BAMBA LANCINE"
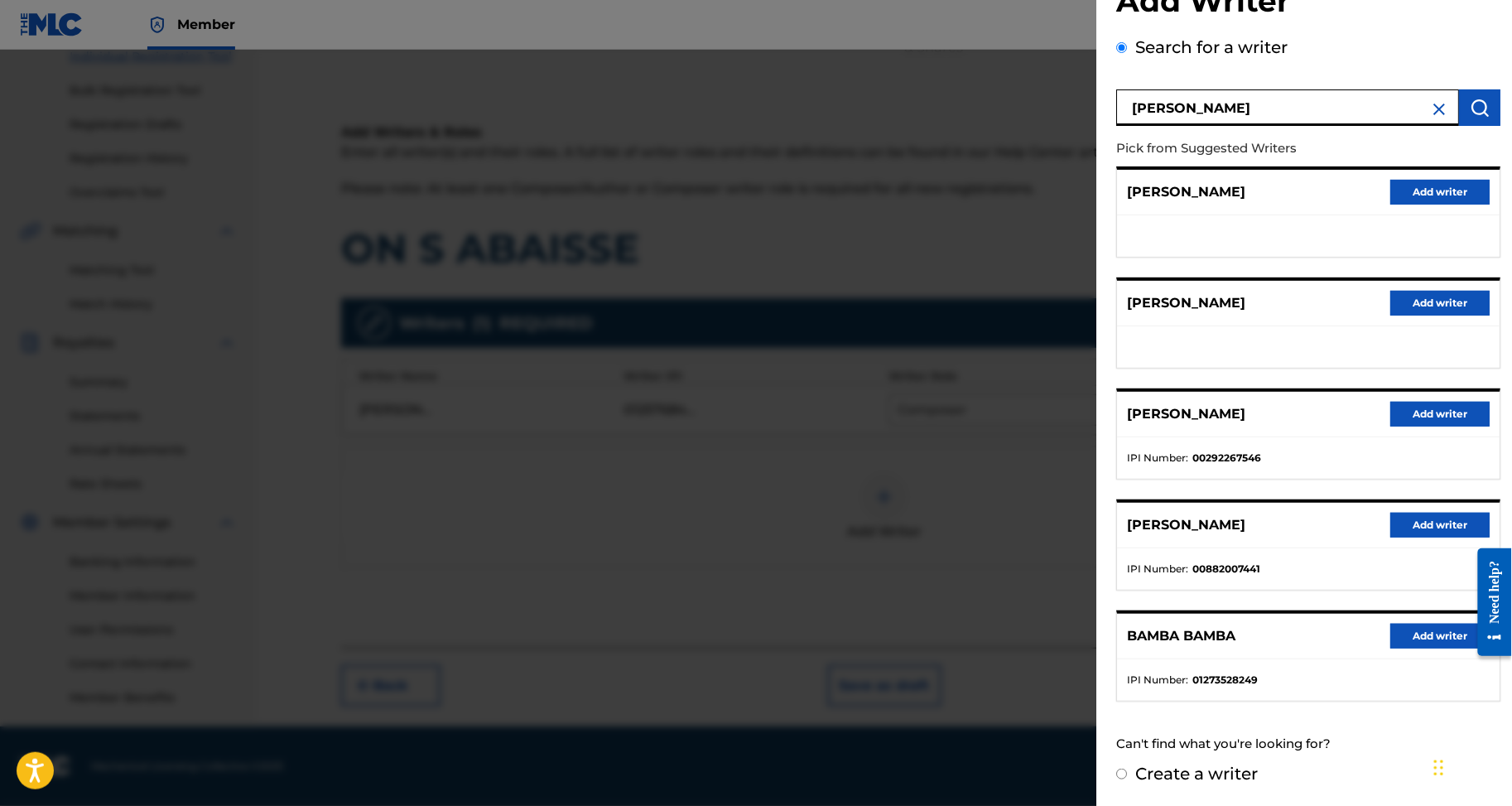
scroll to position [358, 0]
click at [1128, 783] on div "Add Writer Search for a writer BAMBA LANCINE Pick from Suggested Writers LANCIN…" at bounding box center [1308, 374] width 424 height 863
click at [1135, 766] on label "Create a writer" at bounding box center [1196, 774] width 122 height 20
radio input "true"
click at [1127, 769] on input "Create a writer" at bounding box center [1122, 774] width 11 height 11
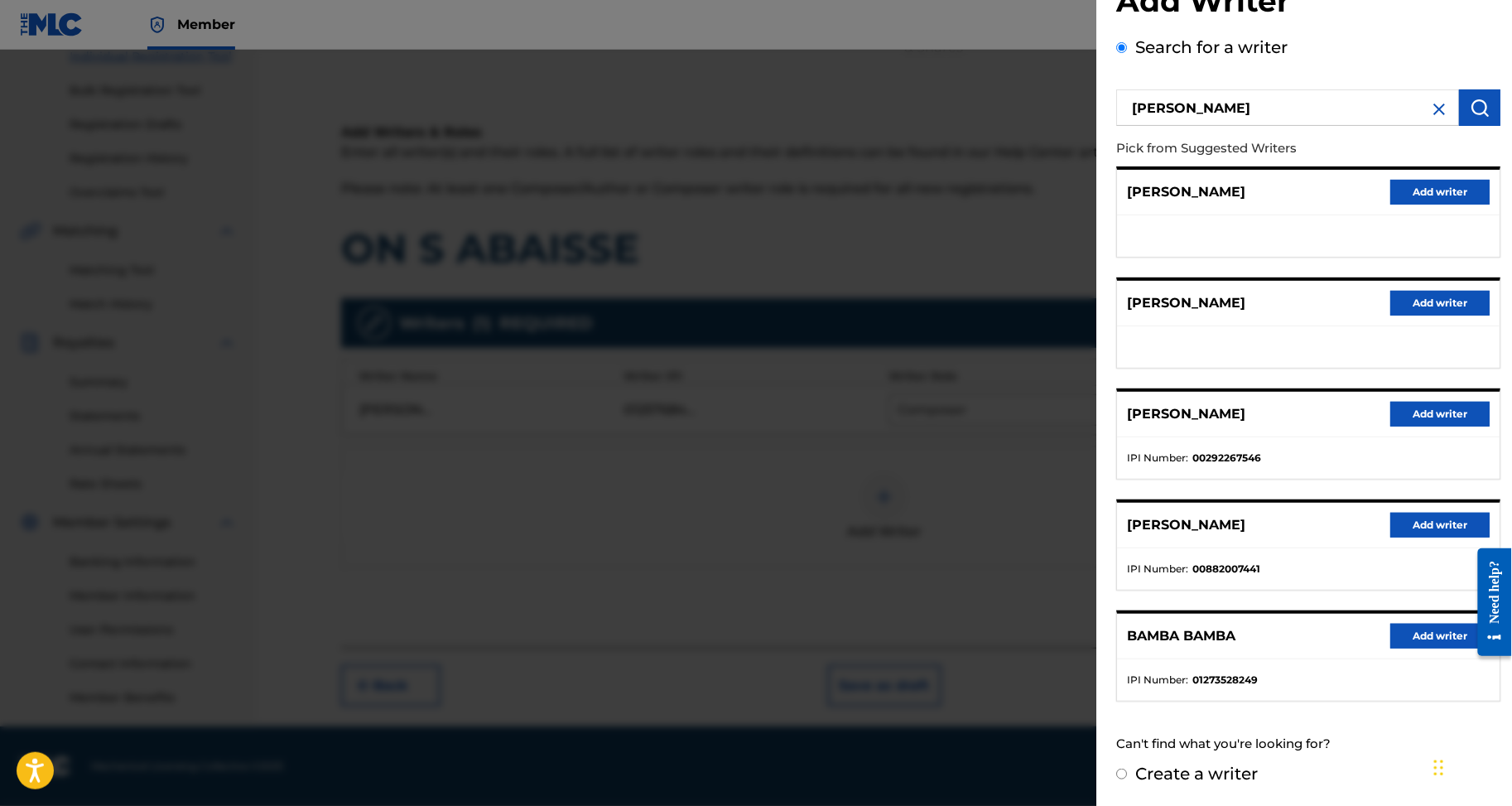
radio input "false"
radio input "true"
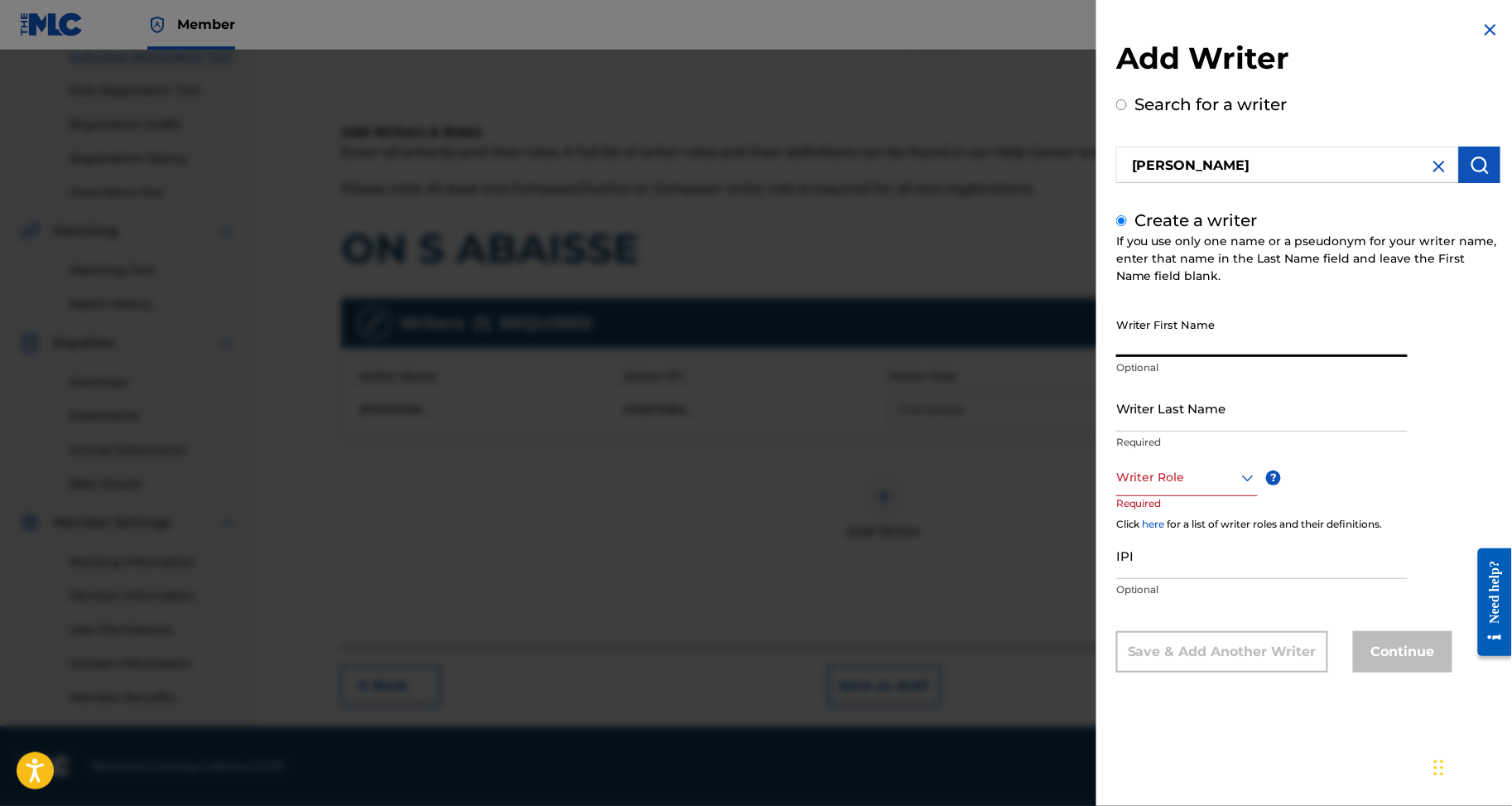
click at [1117, 336] on input "Writer First Name" at bounding box center [1263, 334] width 292 height 47
click at [1118, 353] on input "Writer First Name" at bounding box center [1263, 334] width 292 height 47
paste input "BAMBA LANCINE"
drag, startPoint x: 1087, startPoint y: 368, endPoint x: 1025, endPoint y: 373, distance: 62.2
click at [1096, 373] on div "Add Writer Search for a writer BAMBA LANCINE Create a writer If you use only on…" at bounding box center [1308, 358] width 424 height 717
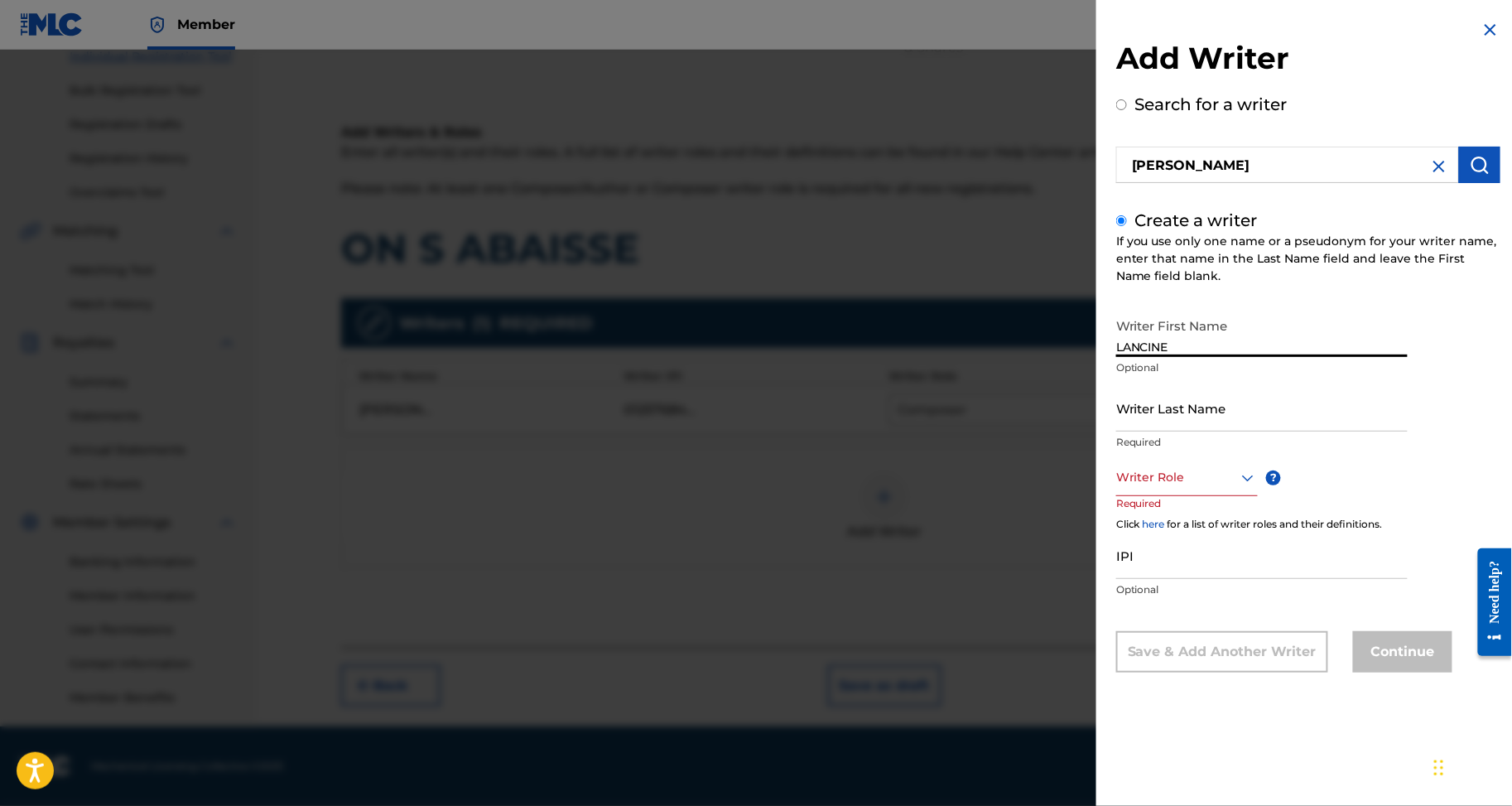
type input "LANCINE"
click at [1203, 432] on input "Writer Last Name" at bounding box center [1263, 408] width 292 height 47
paste input "BAMBA"
type input "BAMBA"
click at [1117, 497] on div "Writer Role" at bounding box center [1188, 477] width 142 height 37
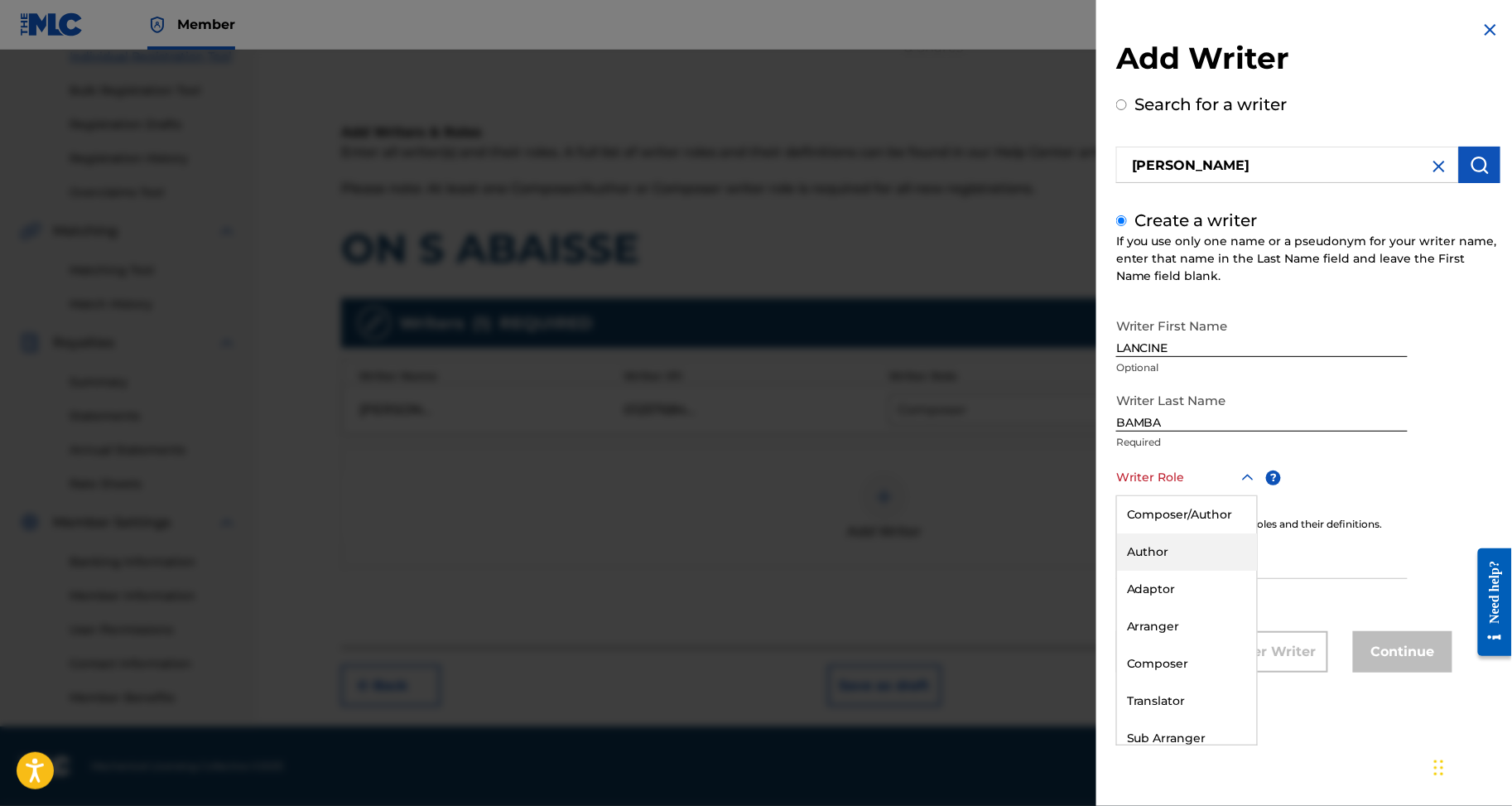
click at [1118, 571] on div "Author" at bounding box center [1188, 552] width 140 height 37
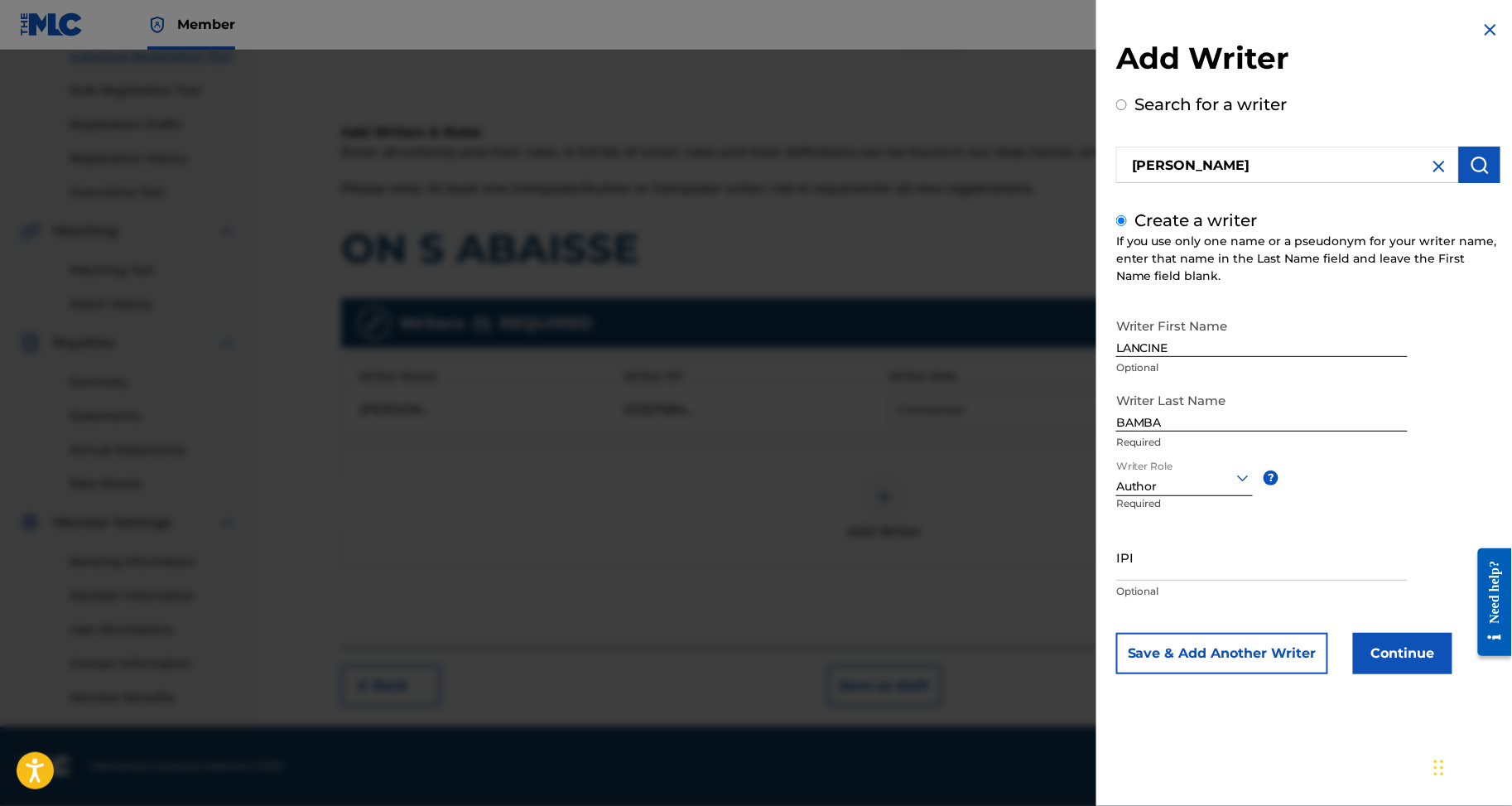
click at [1117, 581] on input "IPI" at bounding box center [1263, 557] width 292 height 47
paste input "1199922698"
type input "1199922698"
click at [1354, 674] on button "Continue" at bounding box center [1403, 653] width 99 height 41
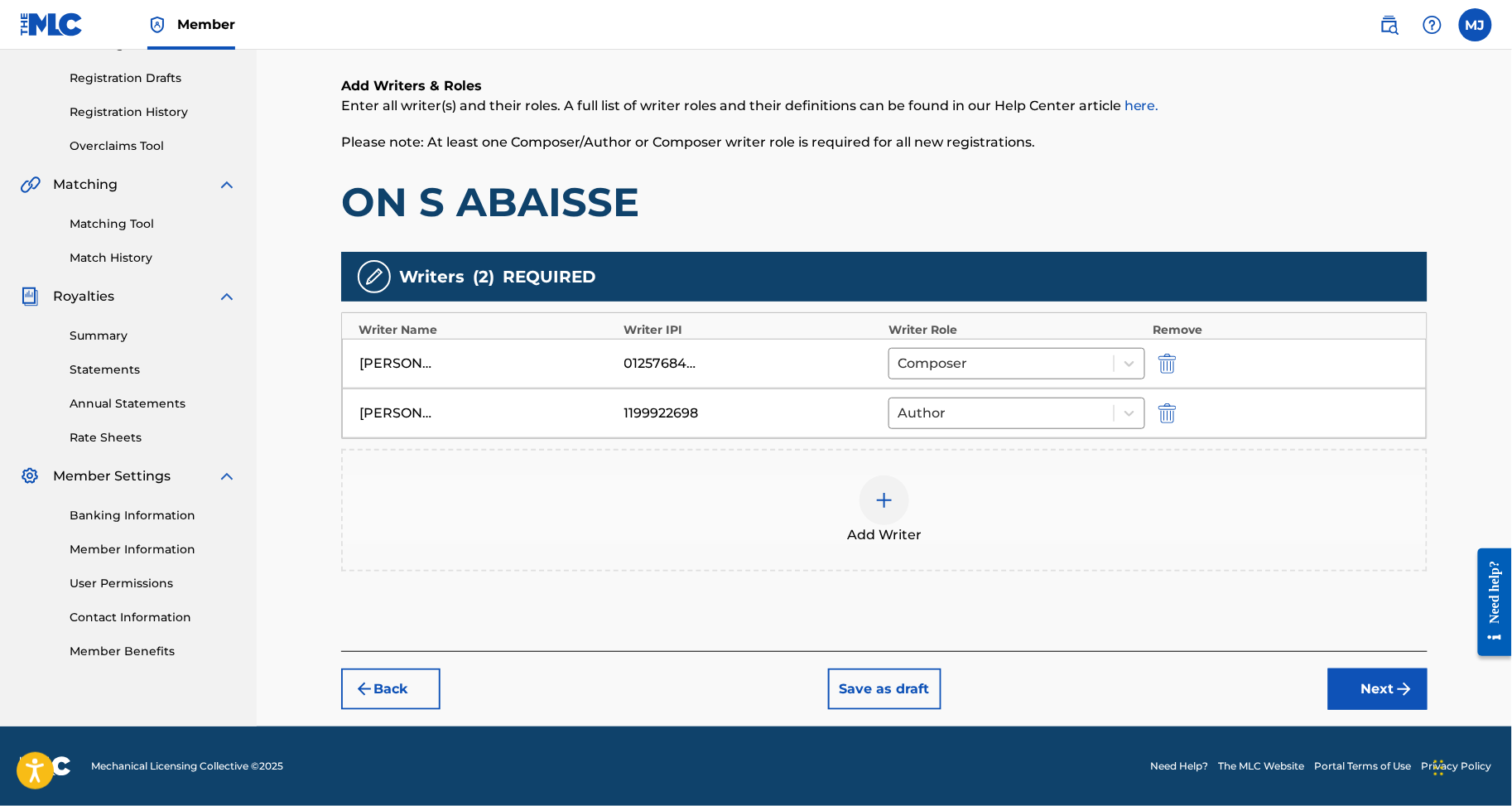
click at [1375, 710] on button "Next" at bounding box center [1378, 689] width 99 height 41
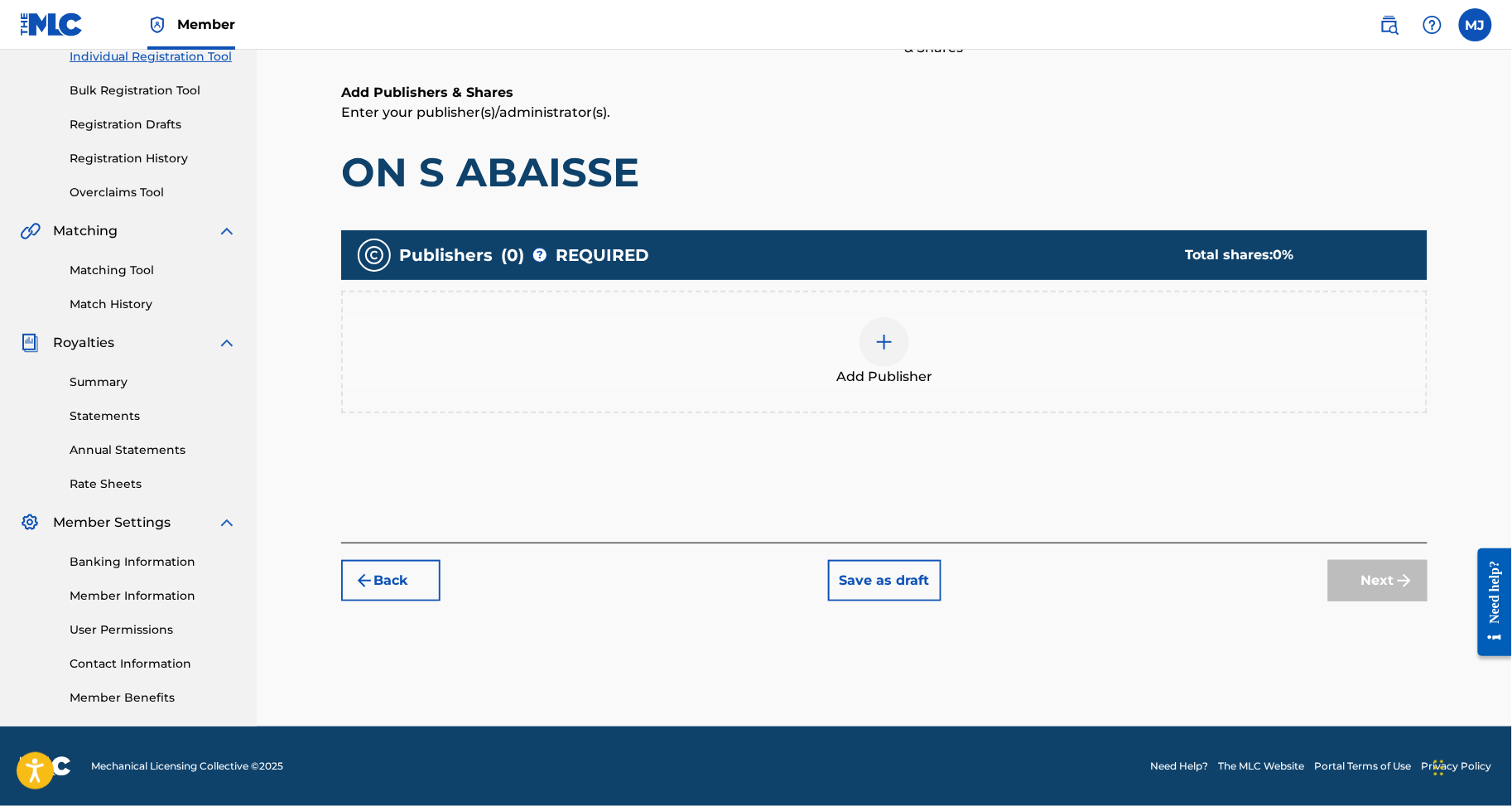
click at [1033, 317] on div "Add Publisher" at bounding box center [884, 352] width 1083 height 70
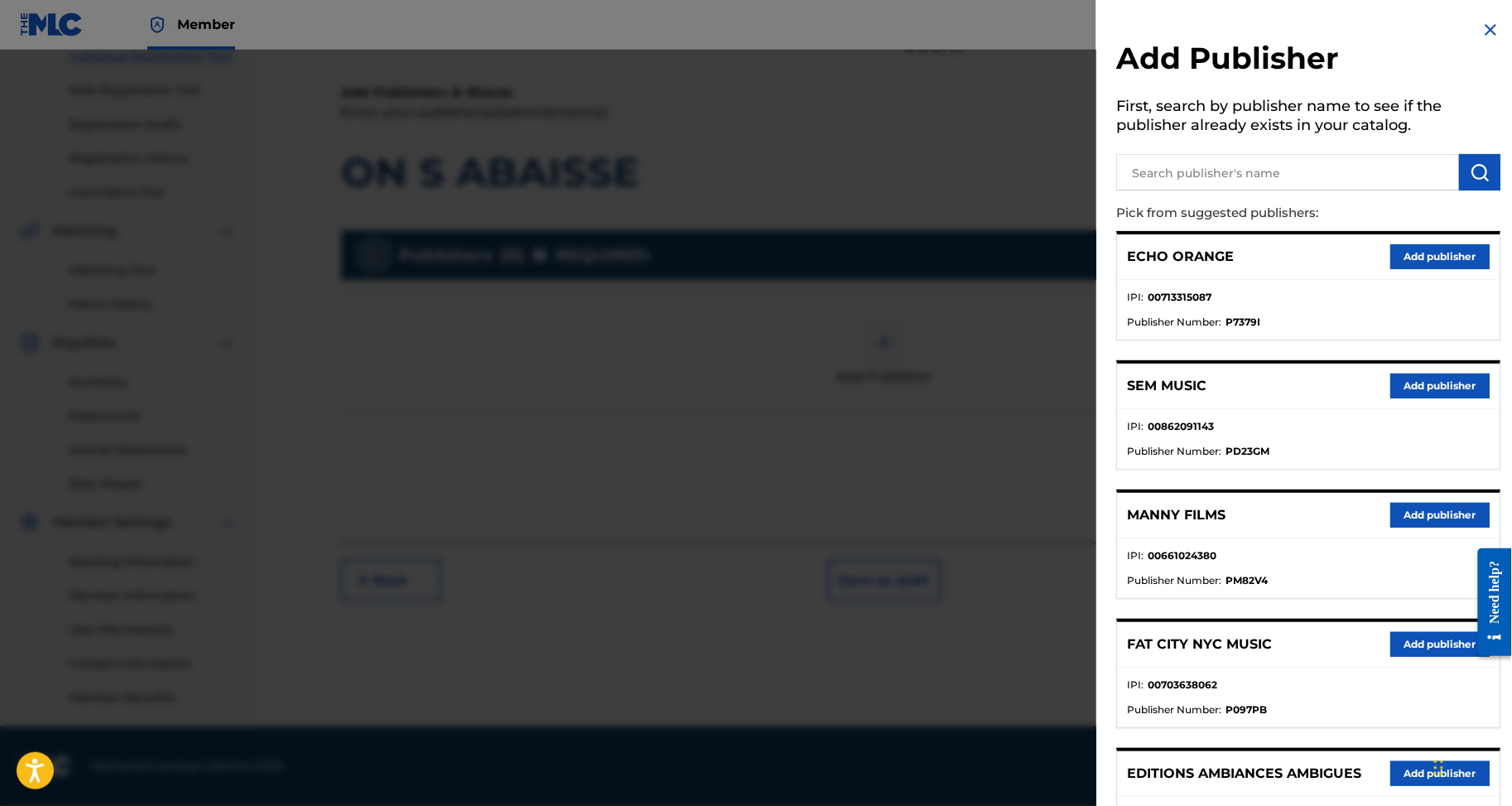
click at [1243, 144] on h5 "First, search by publisher name to see if the publisher already exists in your …" at bounding box center [1309, 118] width 384 height 52
click at [1244, 168] on input "text" at bounding box center [1288, 172] width 343 height 36
type input "appeal"
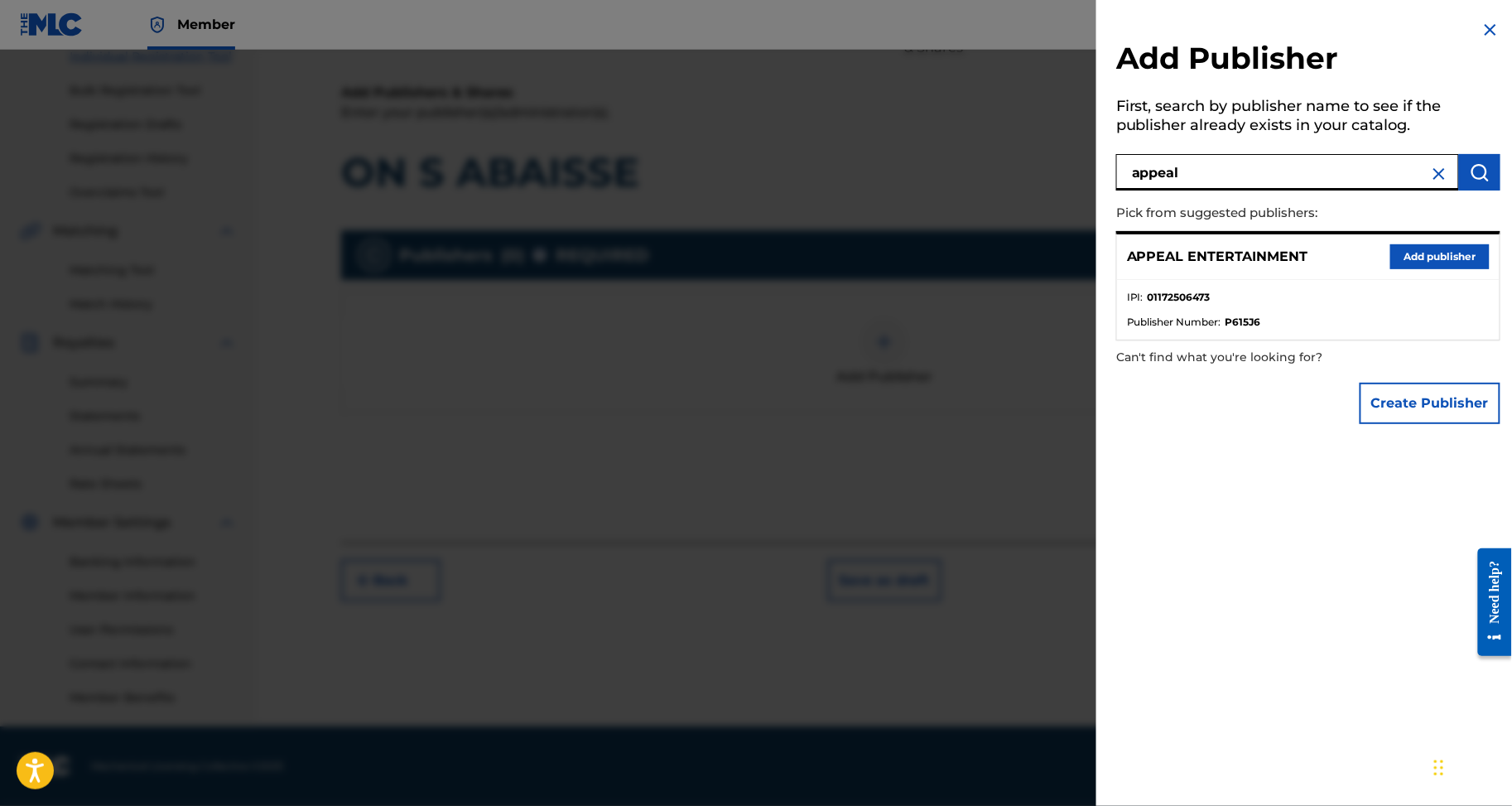
click at [1391, 269] on button "Add publisher" at bounding box center [1440, 256] width 99 height 24
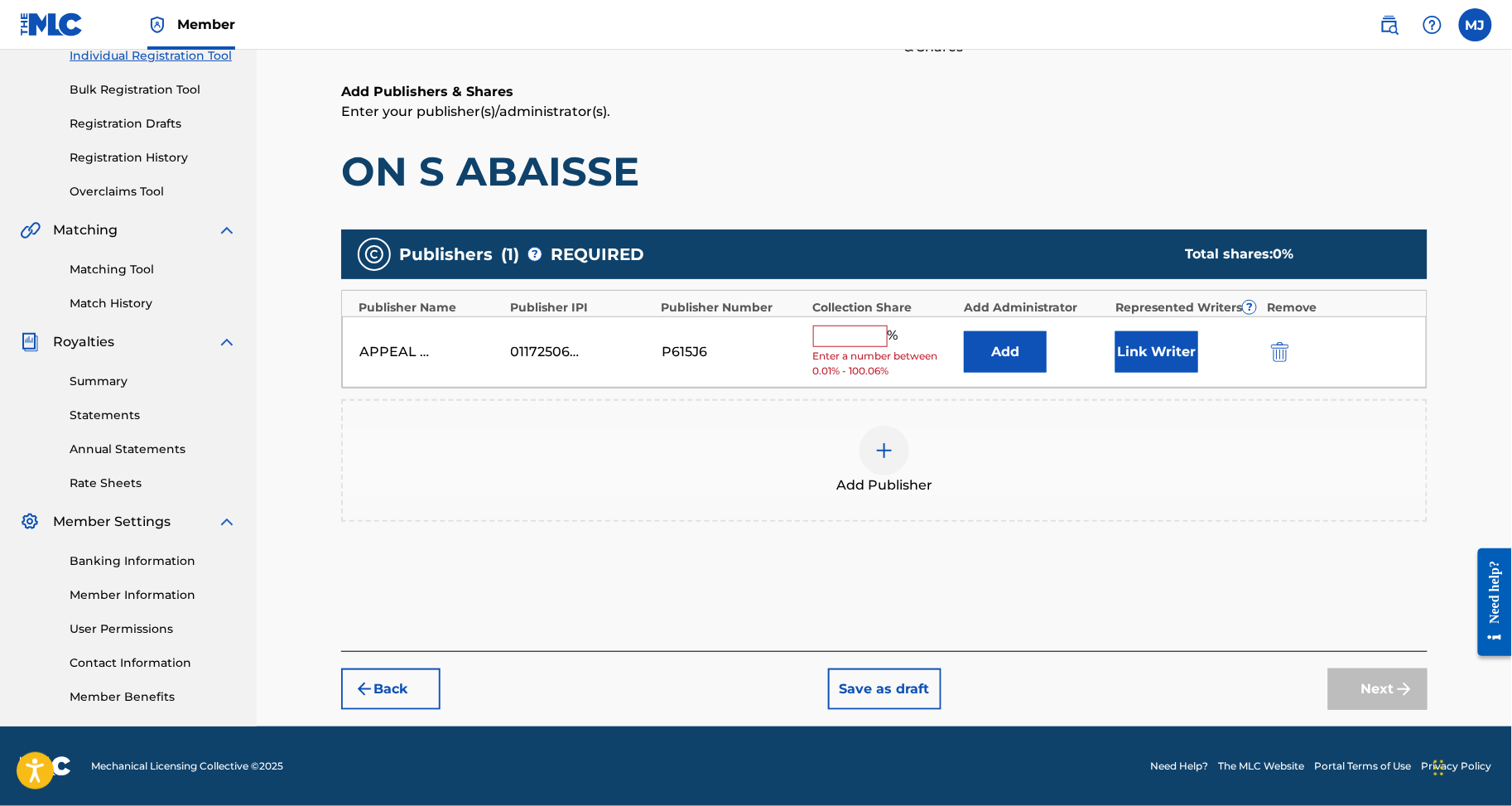
drag, startPoint x: 968, startPoint y: 299, endPoint x: 998, endPoint y: 286, distance: 32.7
click at [957, 349] on span "Enter a number between 0.01% - 100.06%" at bounding box center [885, 363] width 143 height 30
click at [1034, 331] on button "Add" at bounding box center [1005, 352] width 83 height 41
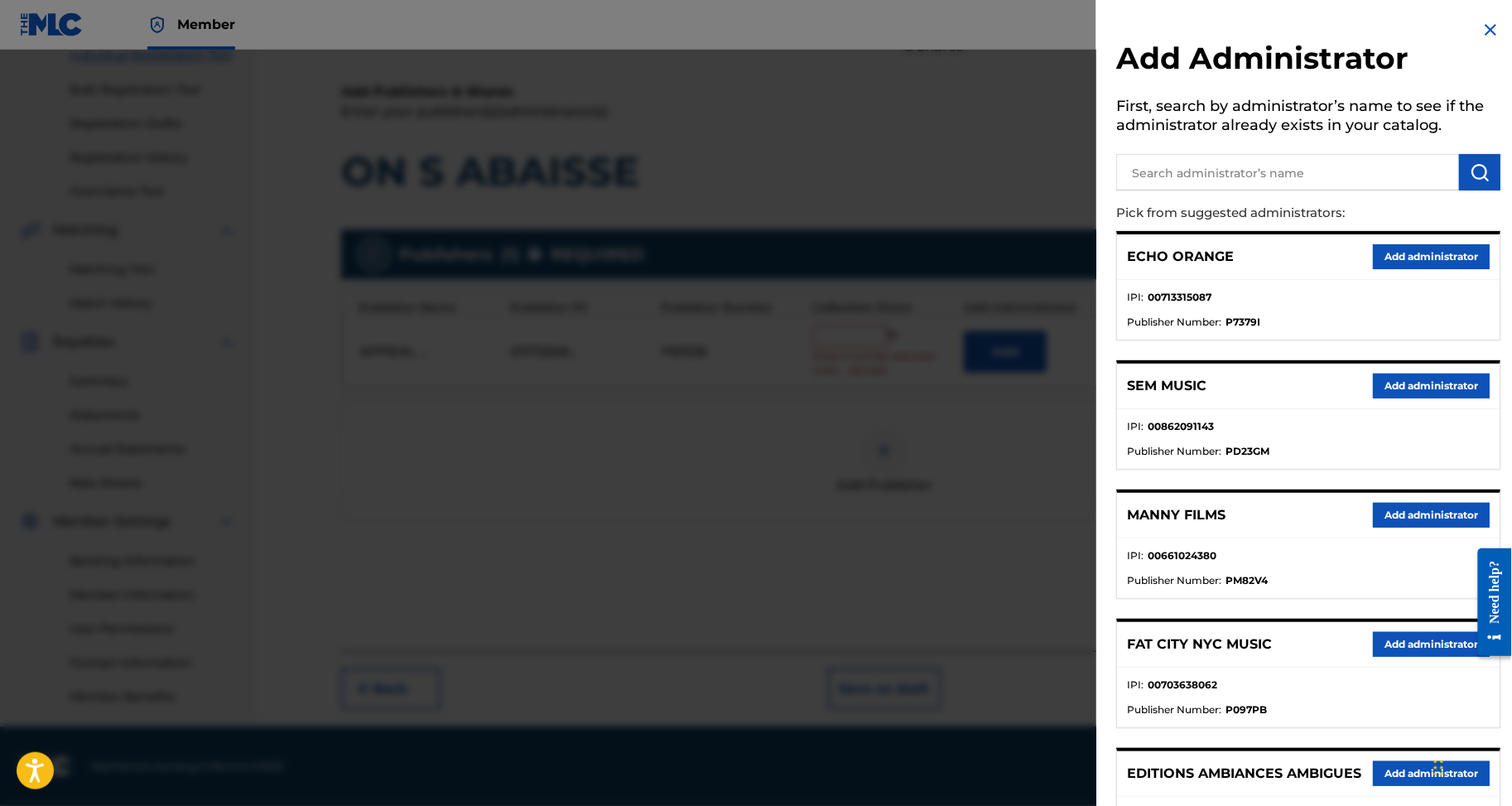
click at [1448, 269] on button "Add administrator" at bounding box center [1431, 256] width 117 height 24
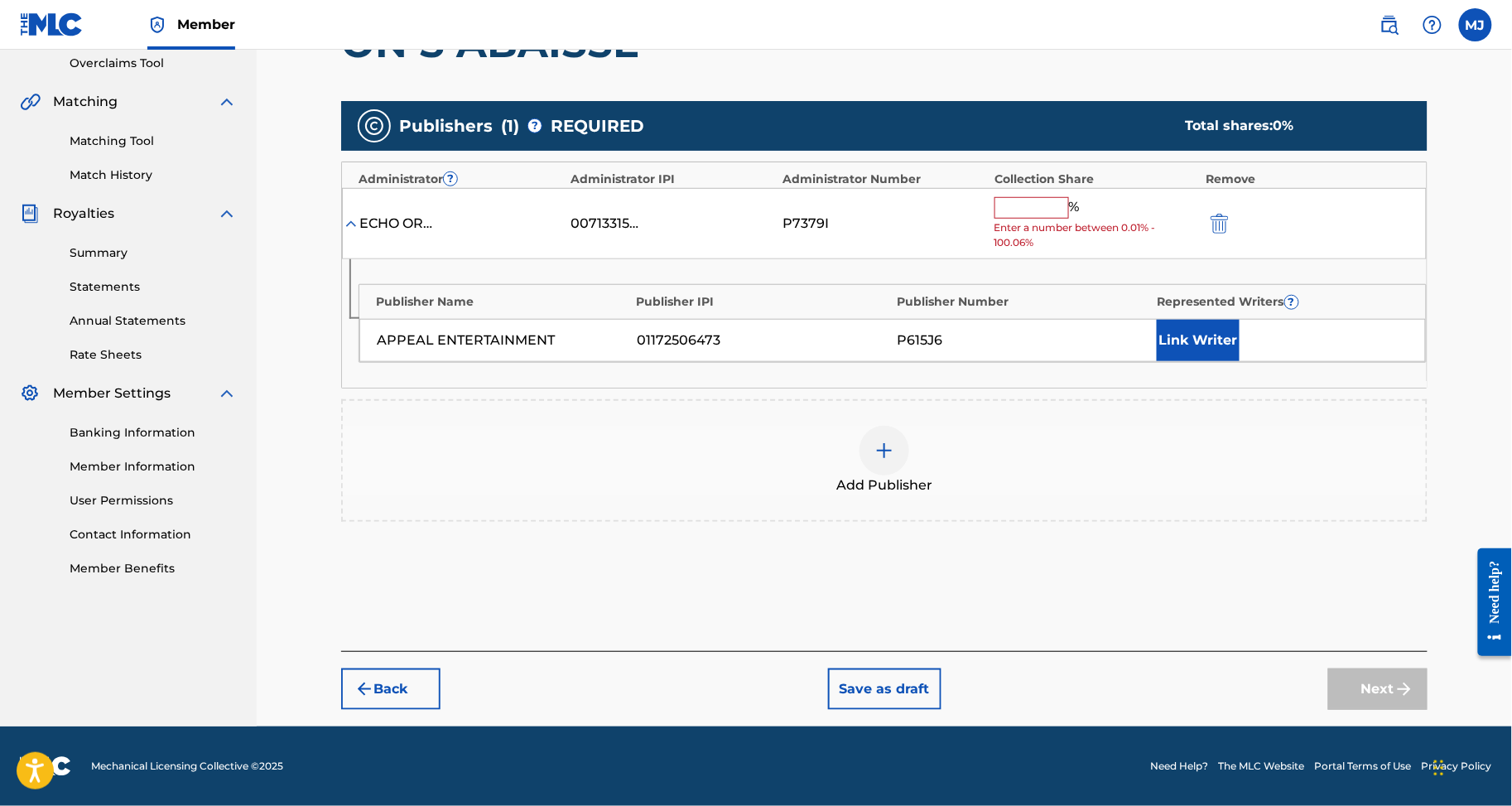
click at [1068, 218] on input "text" at bounding box center [1032, 208] width 74 height 22
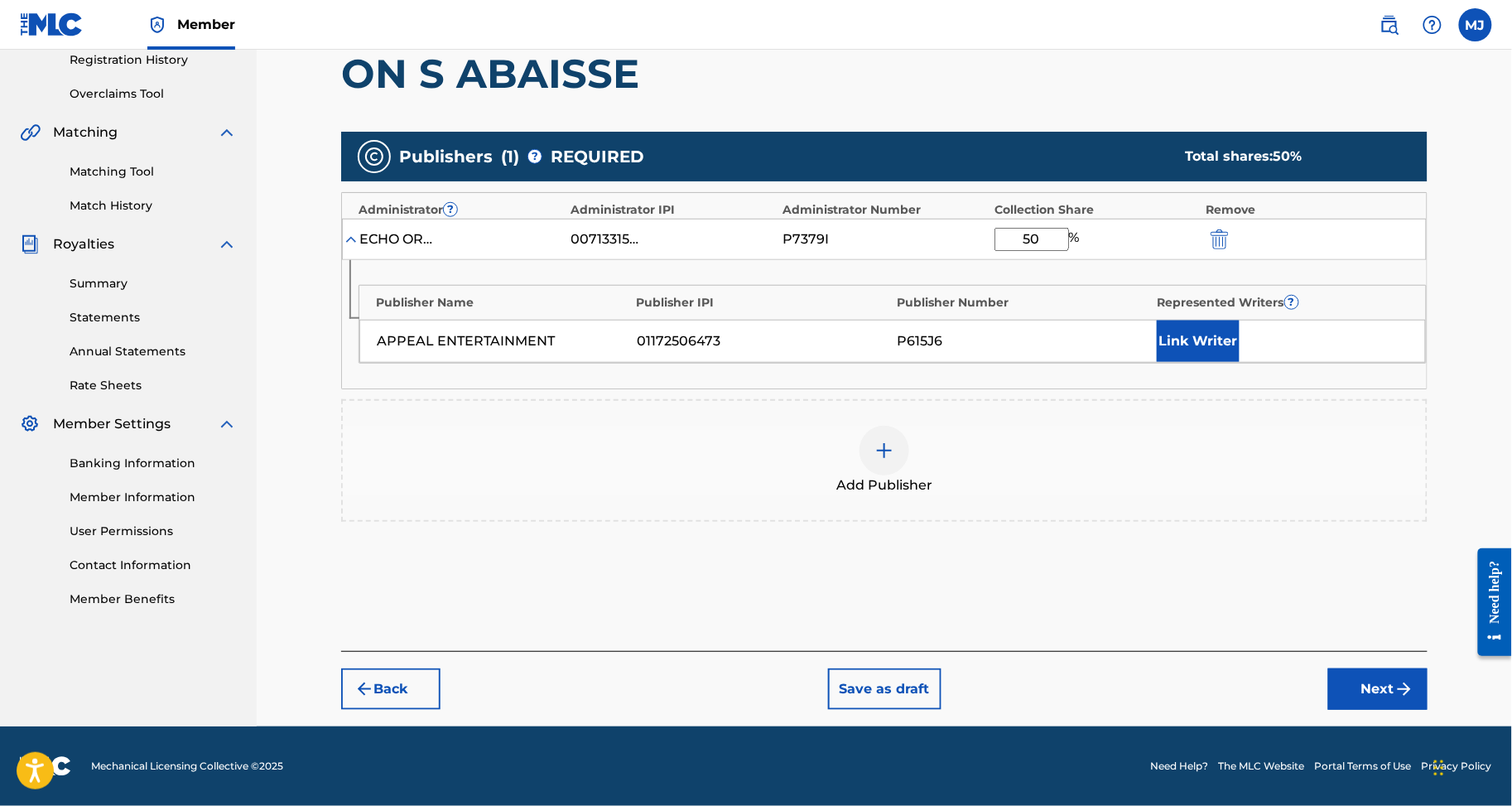
type input "50"
click at [1220, 362] on button "Link Writer" at bounding box center [1198, 341] width 83 height 41
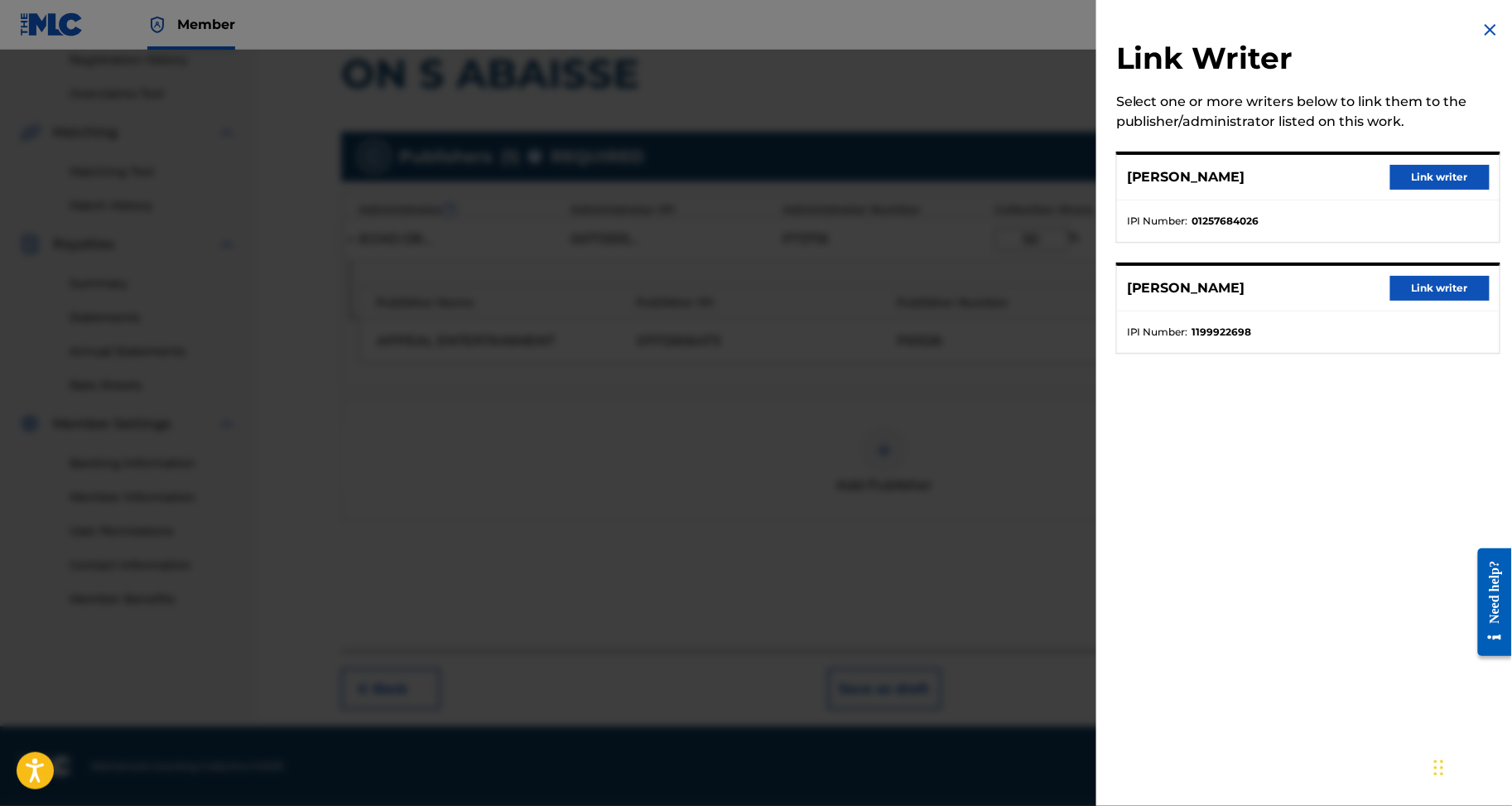
click at [1366, 311] on div "LANCINE BAMBA Link writer" at bounding box center [1309, 288] width 383 height 46
click at [1419, 301] on button "Link writer" at bounding box center [1440, 287] width 99 height 24
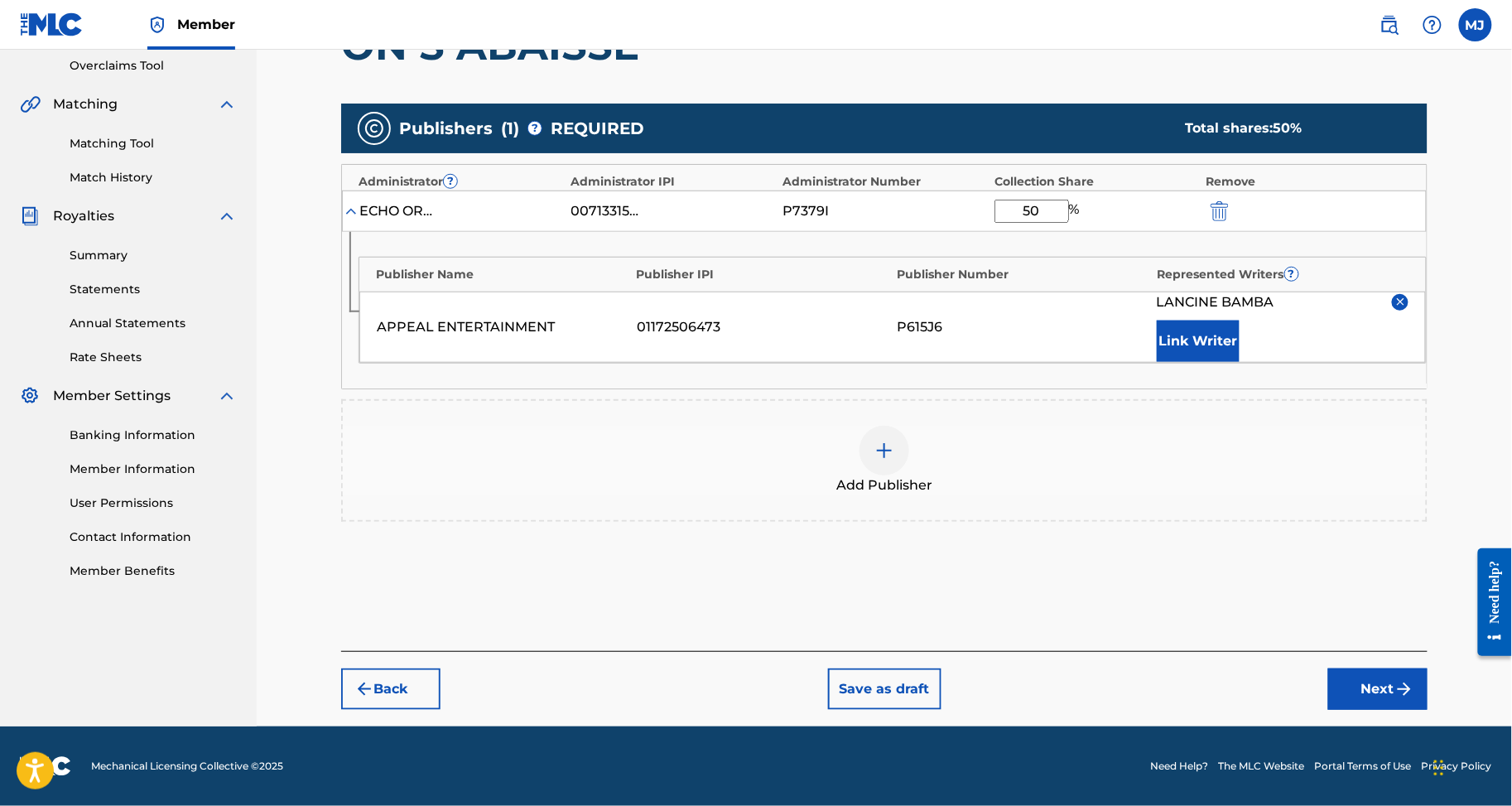
click at [1232, 362] on button "Link Writer" at bounding box center [1198, 341] width 83 height 41
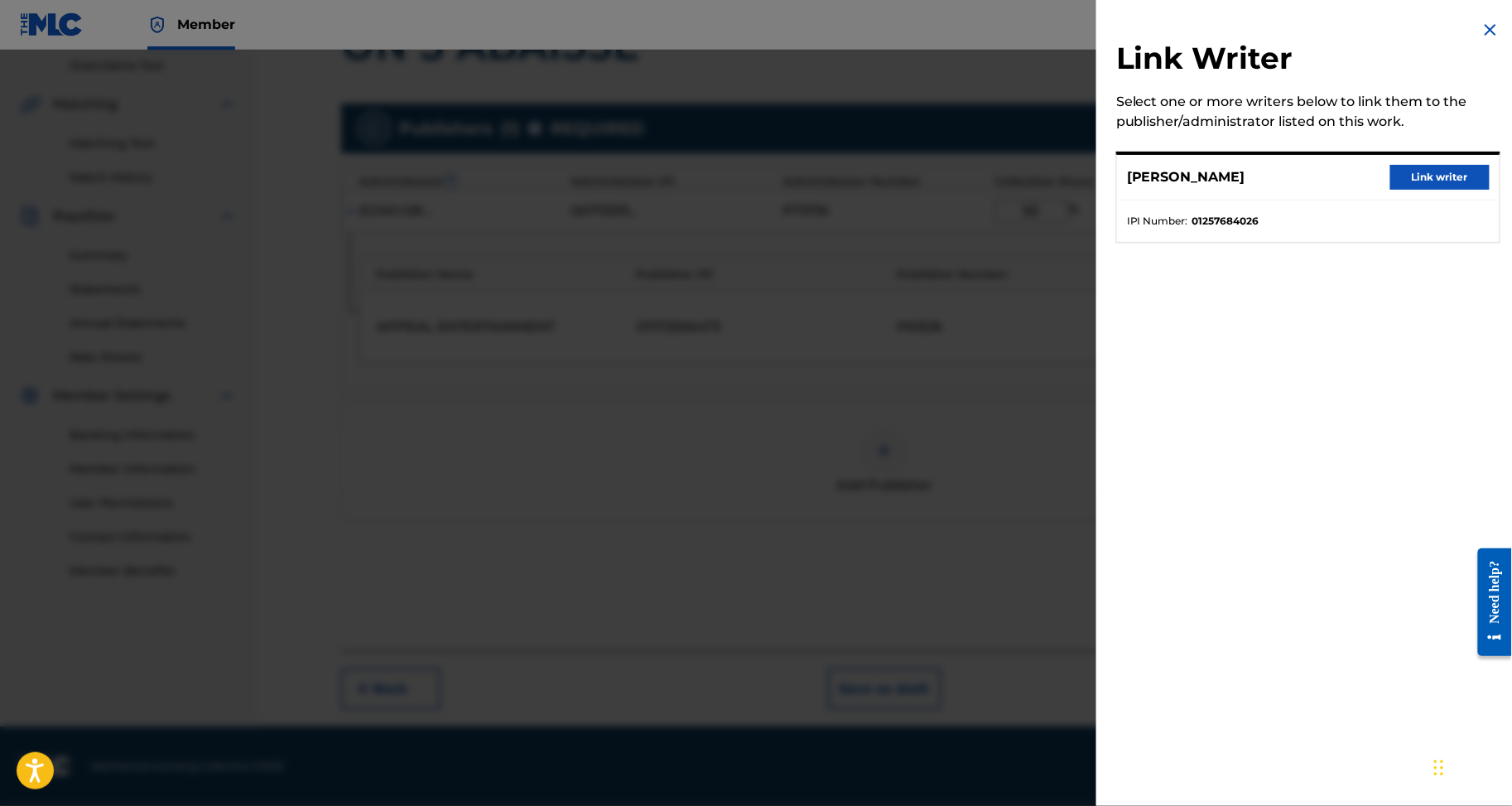
click at [1425, 190] on button "Link writer" at bounding box center [1440, 177] width 99 height 24
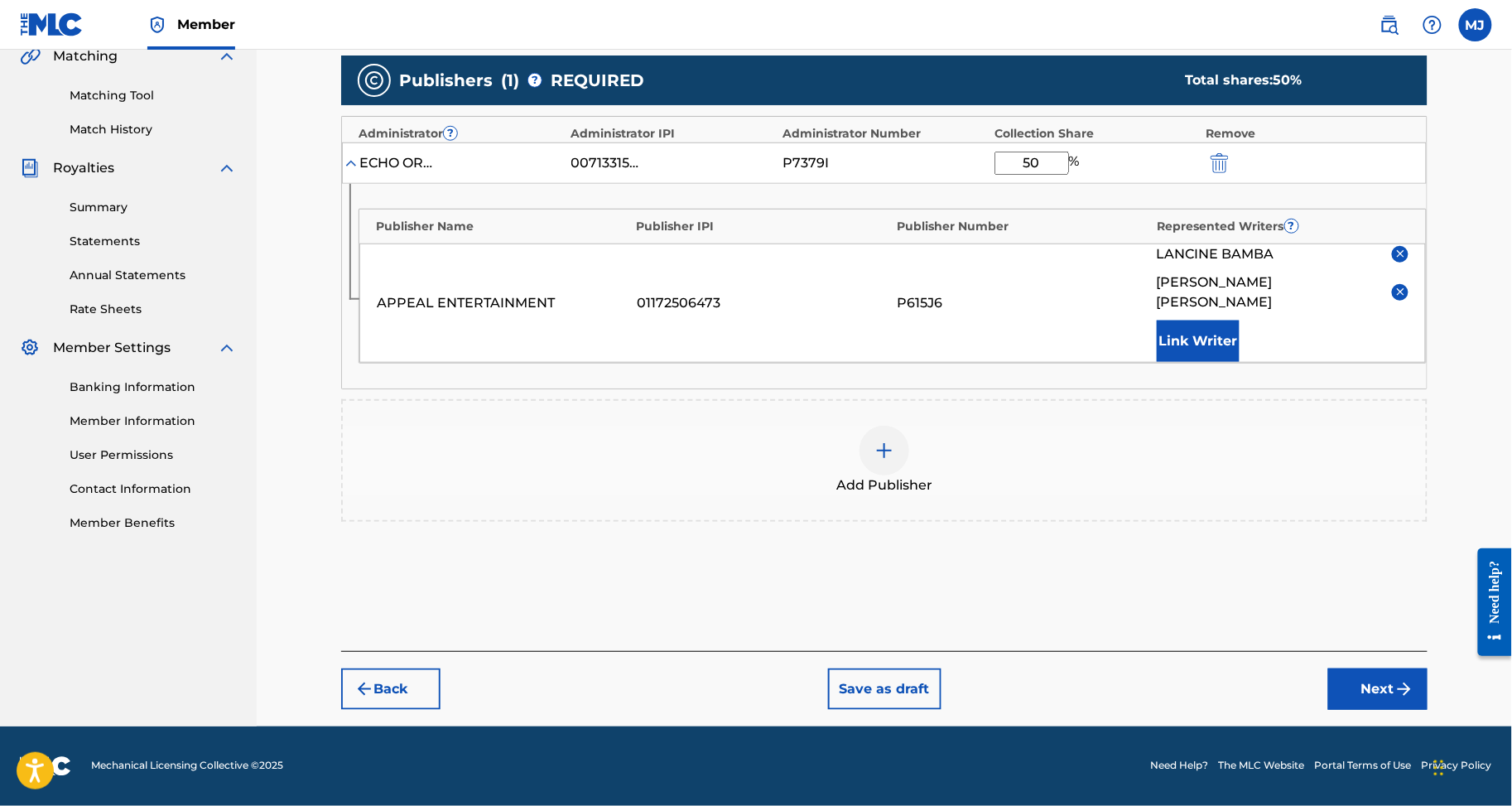
click at [1388, 651] on div "Back Save as draft Next" at bounding box center [884, 680] width 1086 height 59
click at [1392, 669] on button "Next" at bounding box center [1378, 689] width 99 height 41
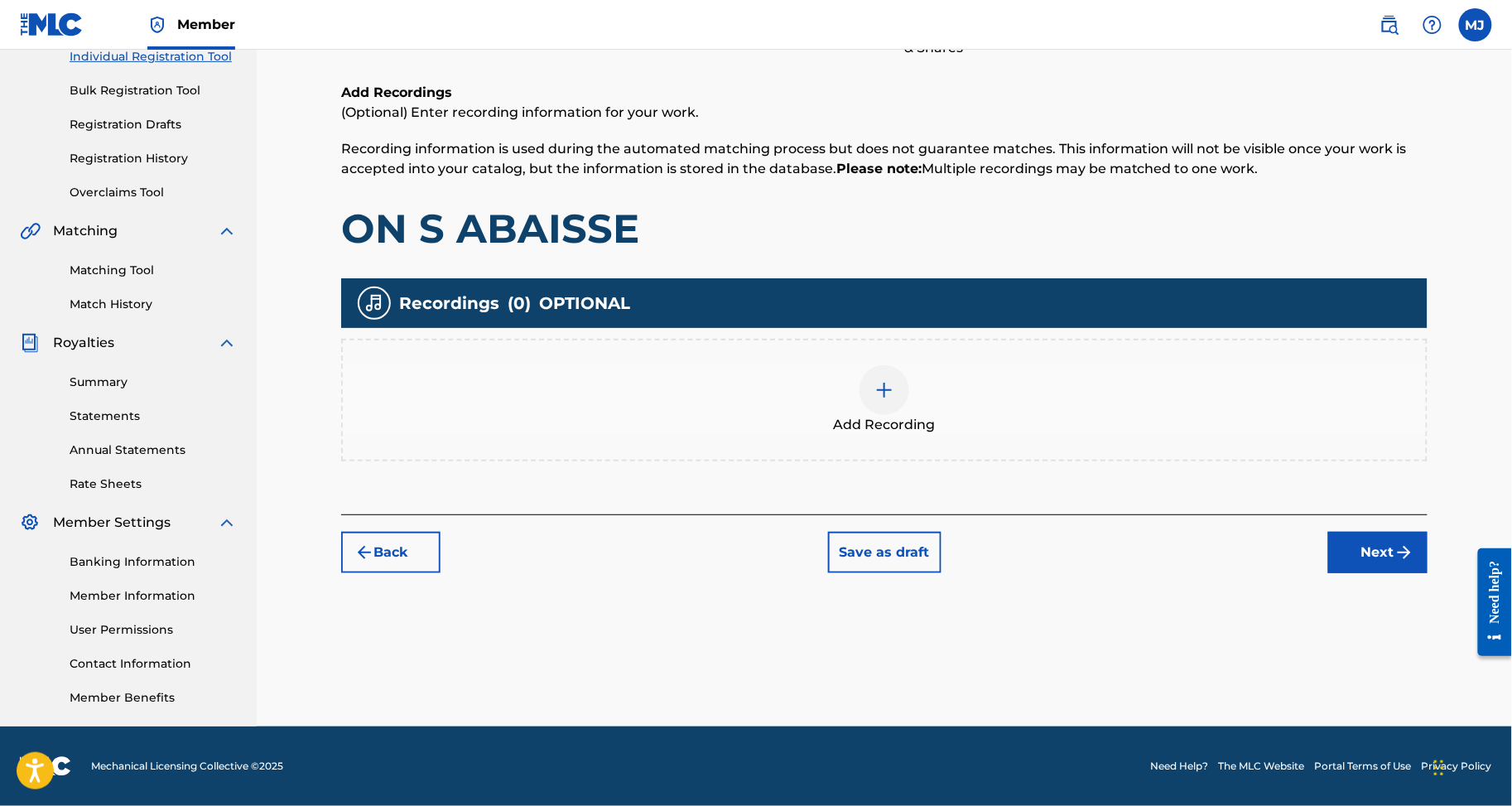
click at [1409, 539] on button "Next" at bounding box center [1378, 552] width 99 height 41
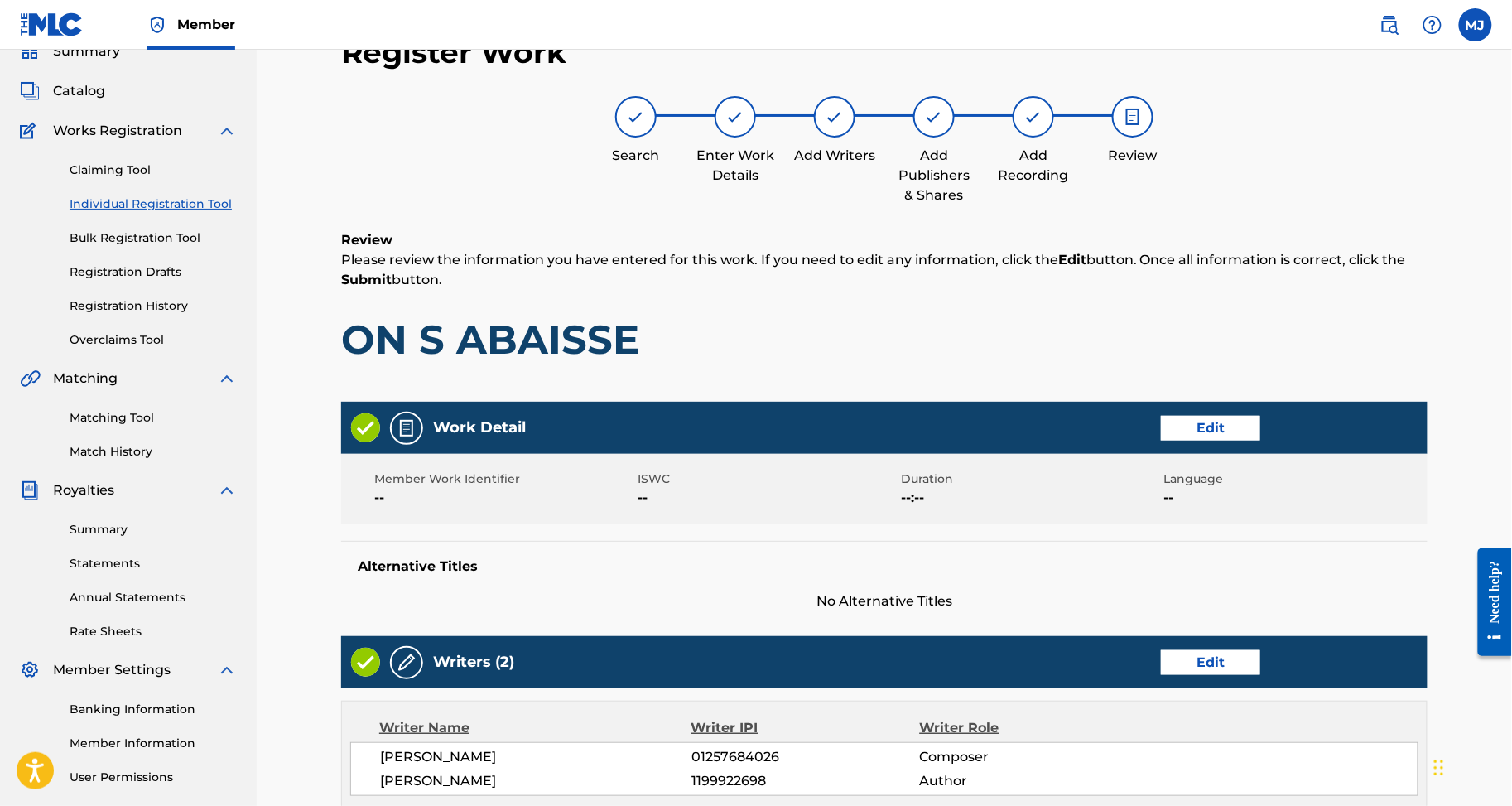
scroll to position [868, 0]
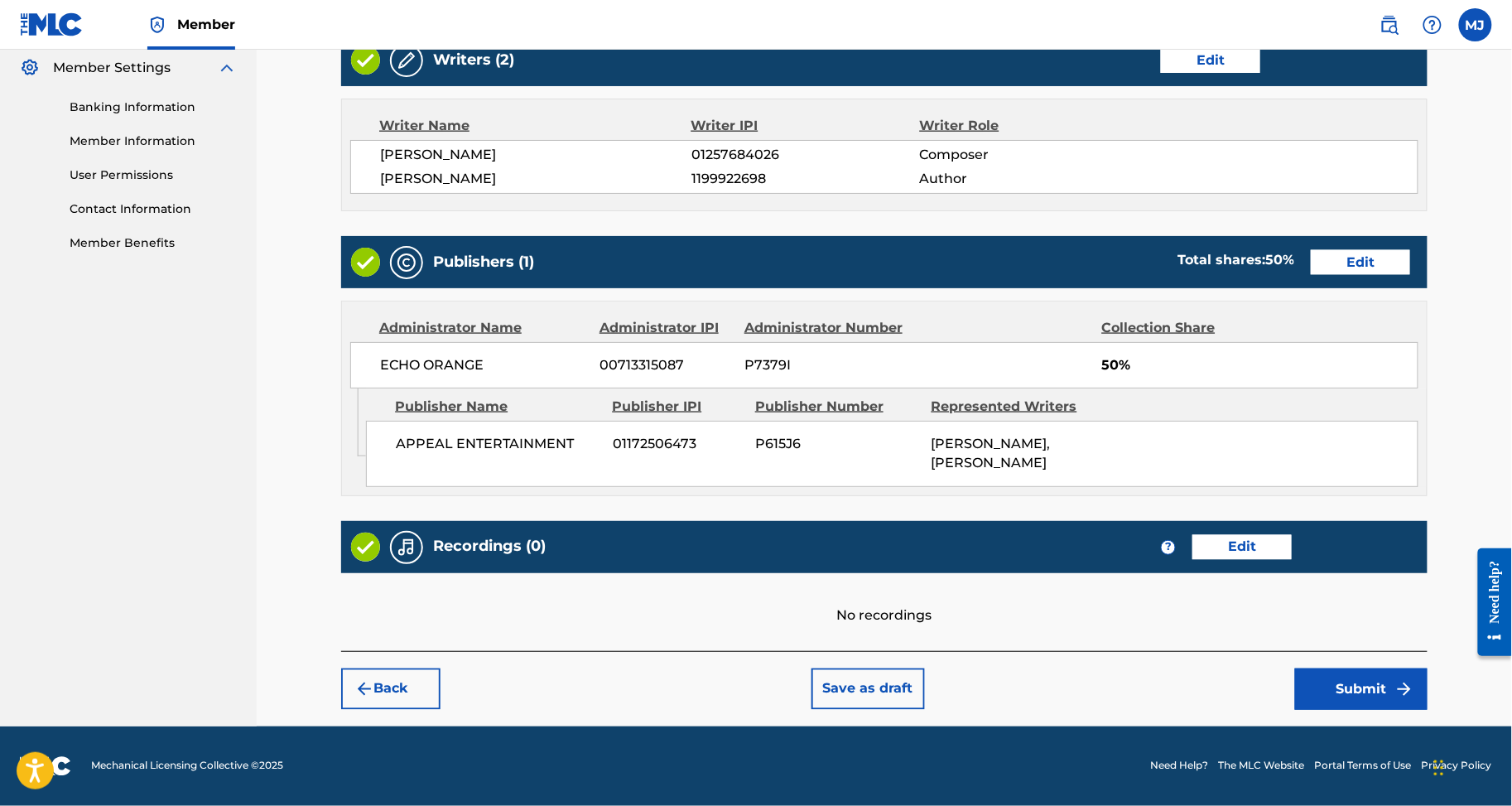
click at [1413, 669] on button "Submit" at bounding box center [1361, 689] width 132 height 41
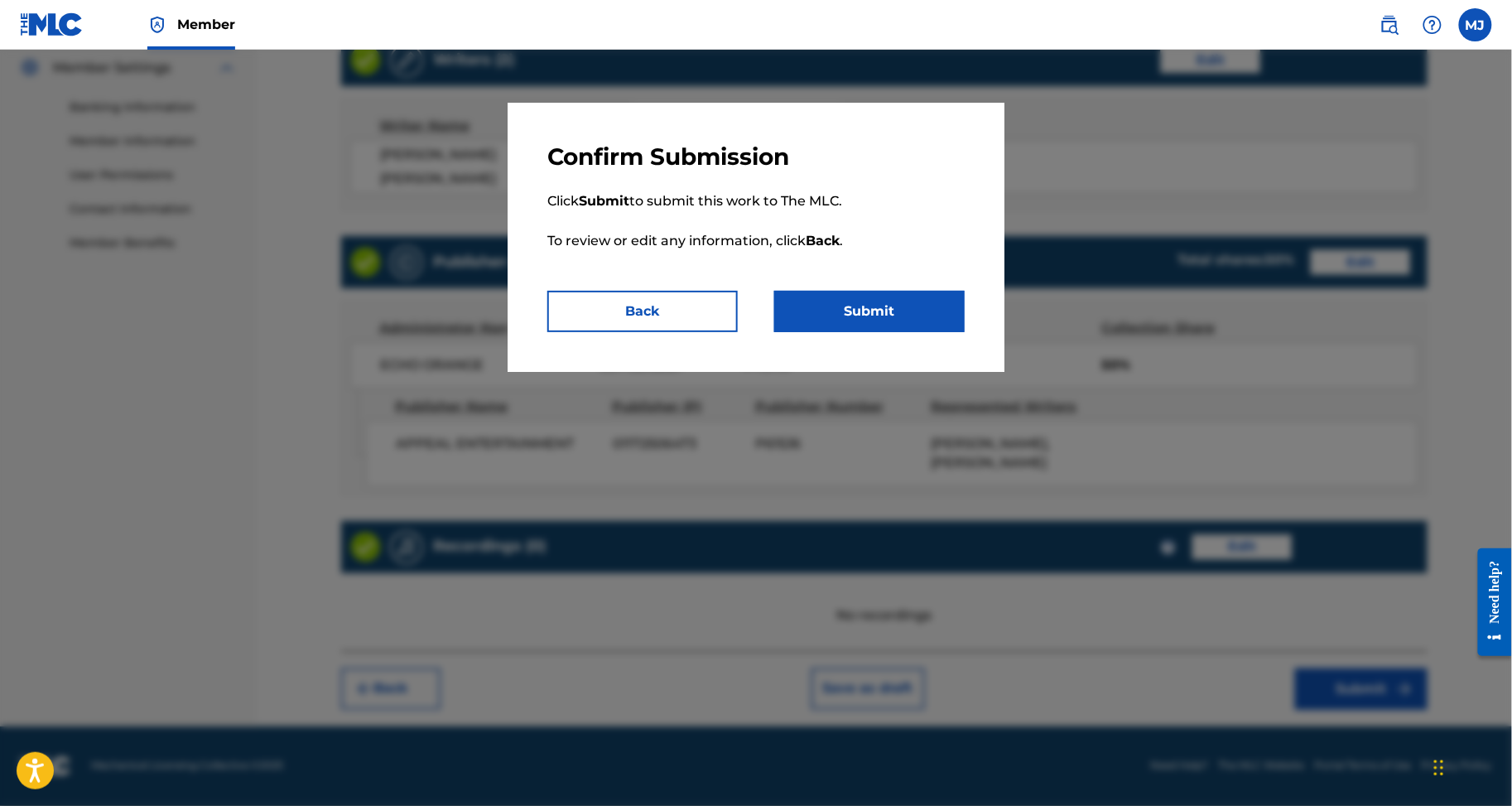
click at [921, 332] on button "Submit" at bounding box center [870, 311] width 190 height 41
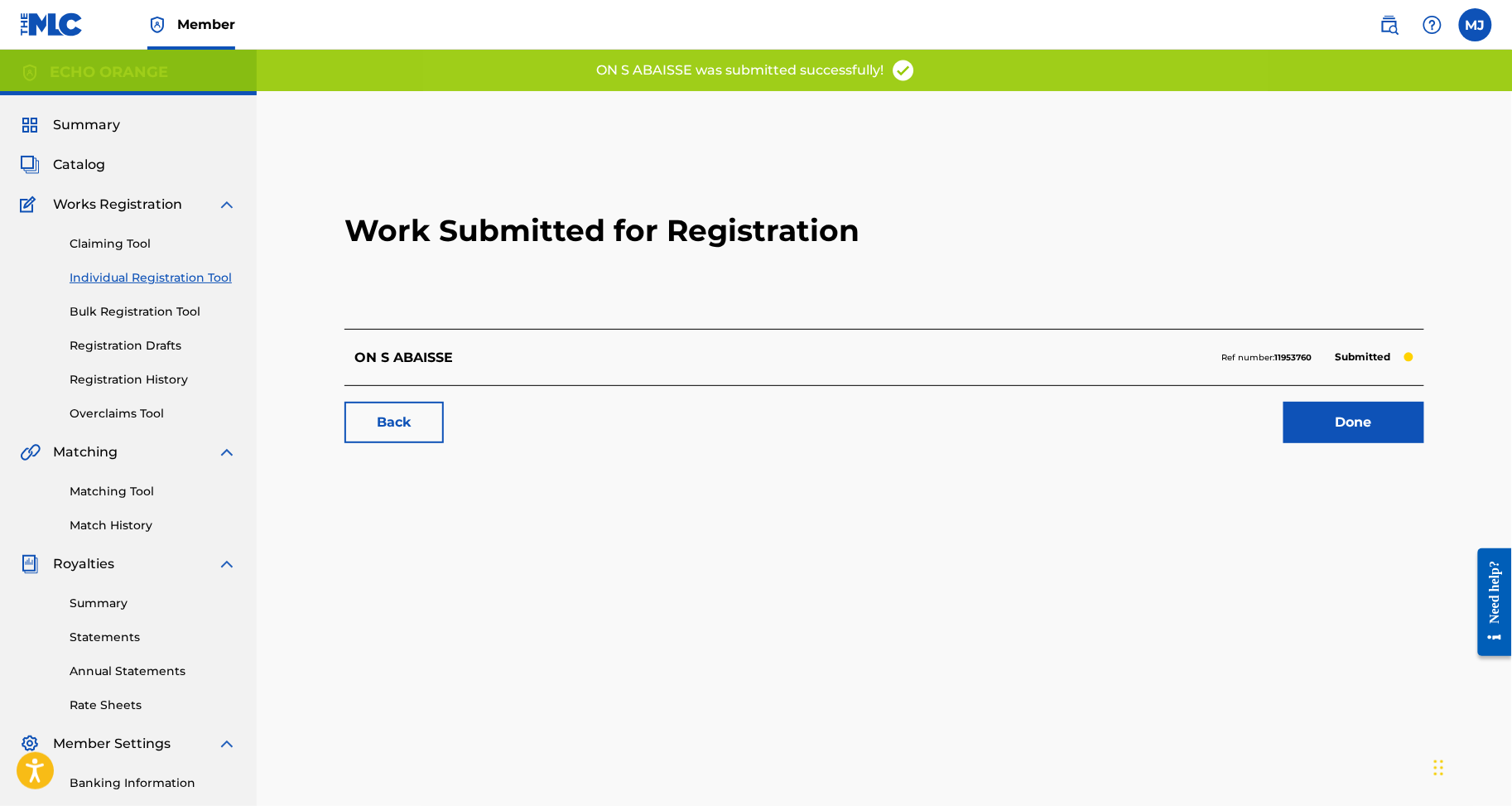
click at [1375, 443] on link "Done" at bounding box center [1354, 422] width 141 height 41
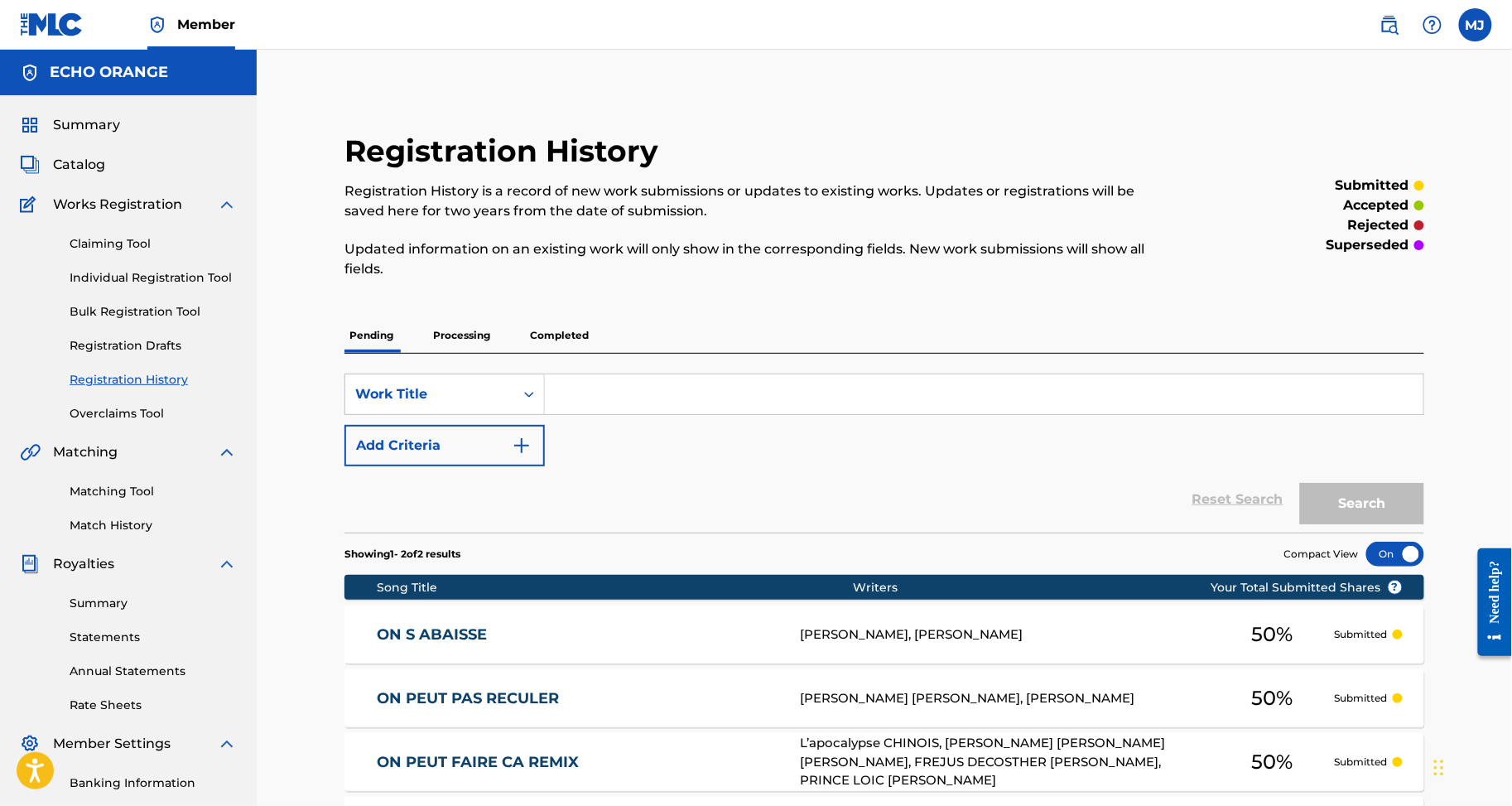
click at [124, 287] on link "Individual Registration Tool" at bounding box center [153, 277] width 168 height 18
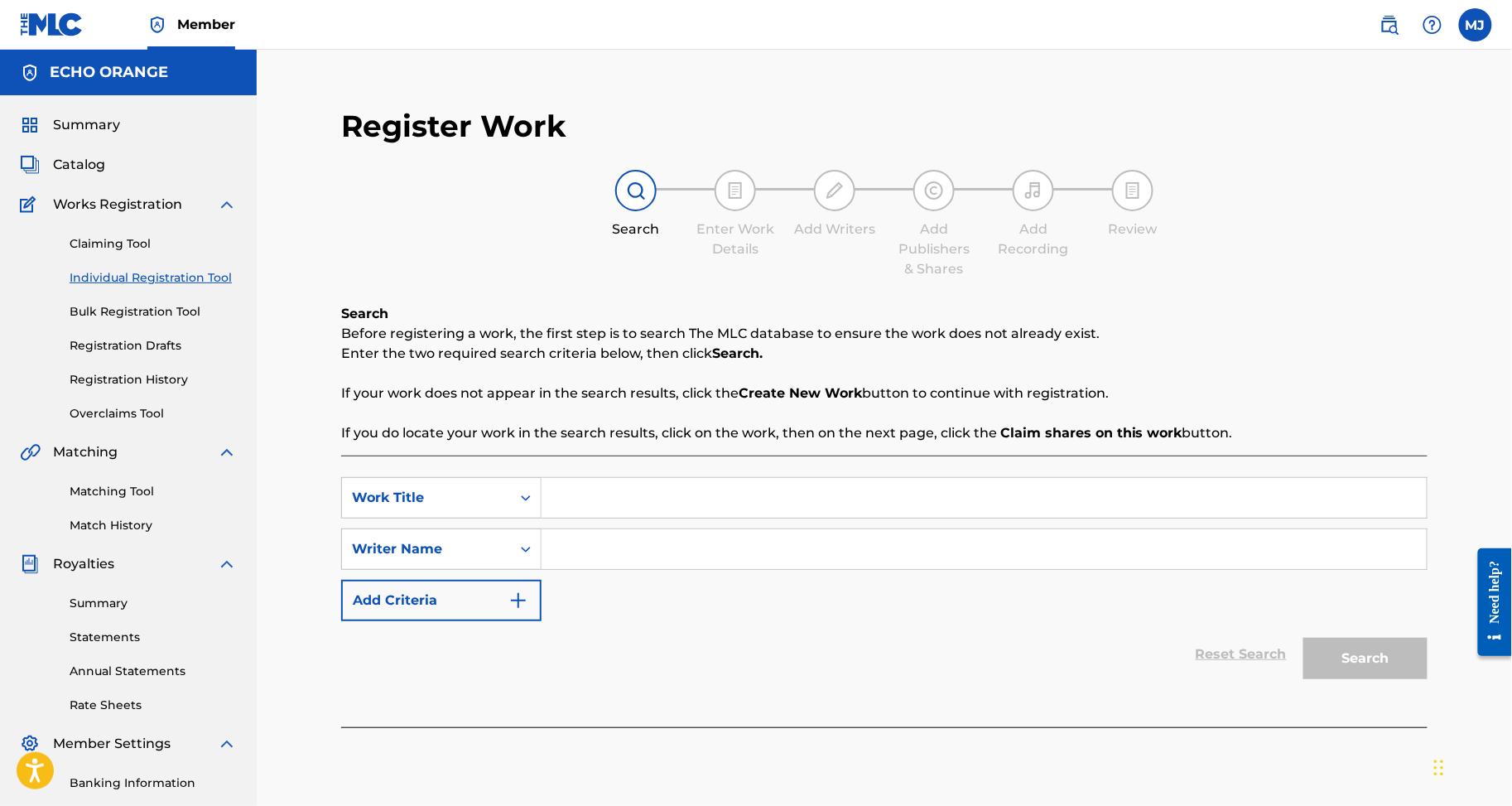
click at [931, 518] on input "Search Form" at bounding box center [984, 497] width 885 height 40
paste input "ON S EN VA LA BAS COMME CA"
type input "ON S EN VA LA BAS COMME CA"
click at [709, 569] on input "Search Form" at bounding box center [984, 549] width 885 height 40
paste input "NGO NJOCK TAM SIR JUNIOR YIHE"
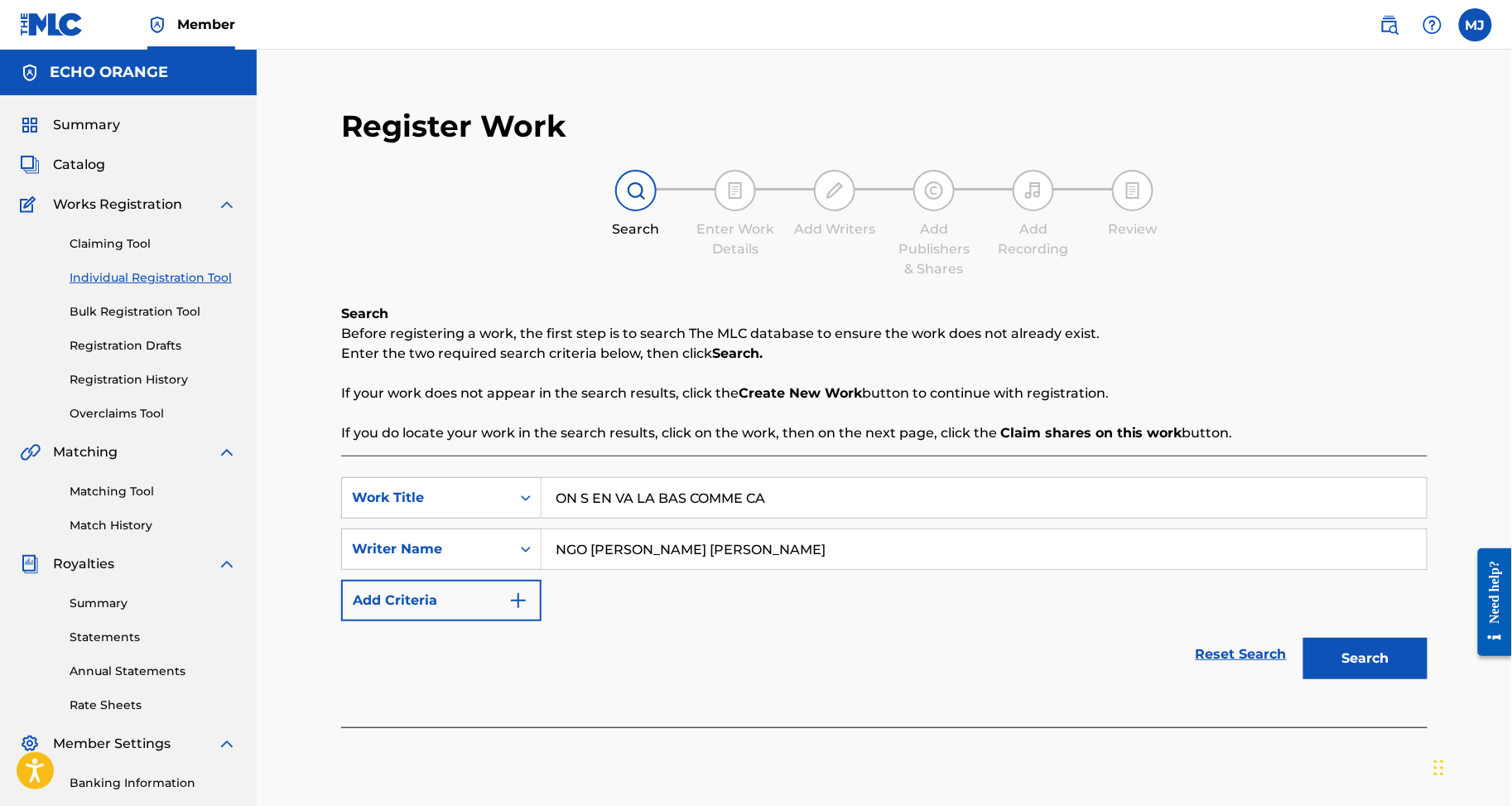
type input "NGO NJOCK TAM SIR JUNIOR YIHE"
click at [1394, 680] on button "Search" at bounding box center [1365, 658] width 124 height 41
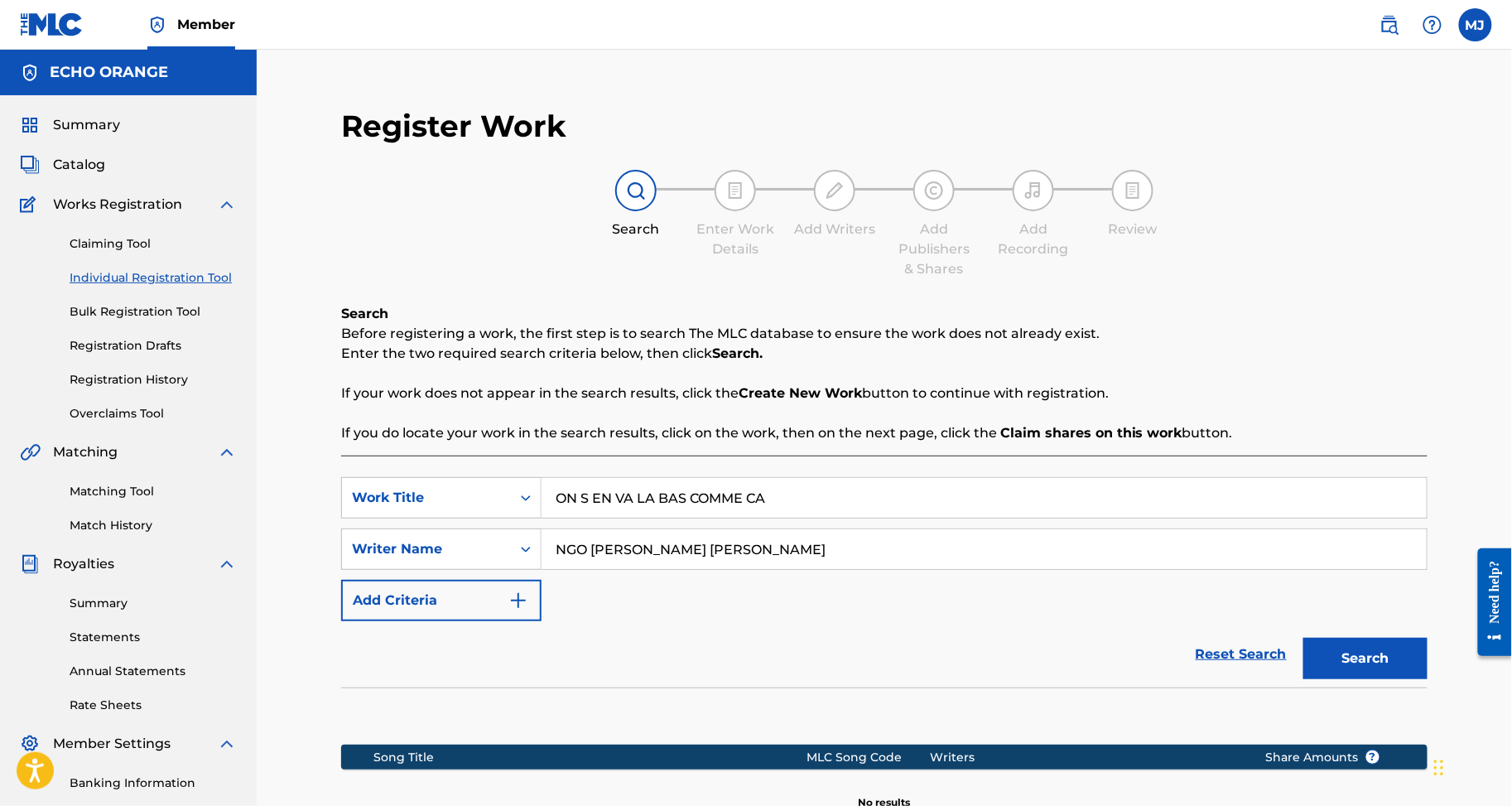
scroll to position [362, 0]
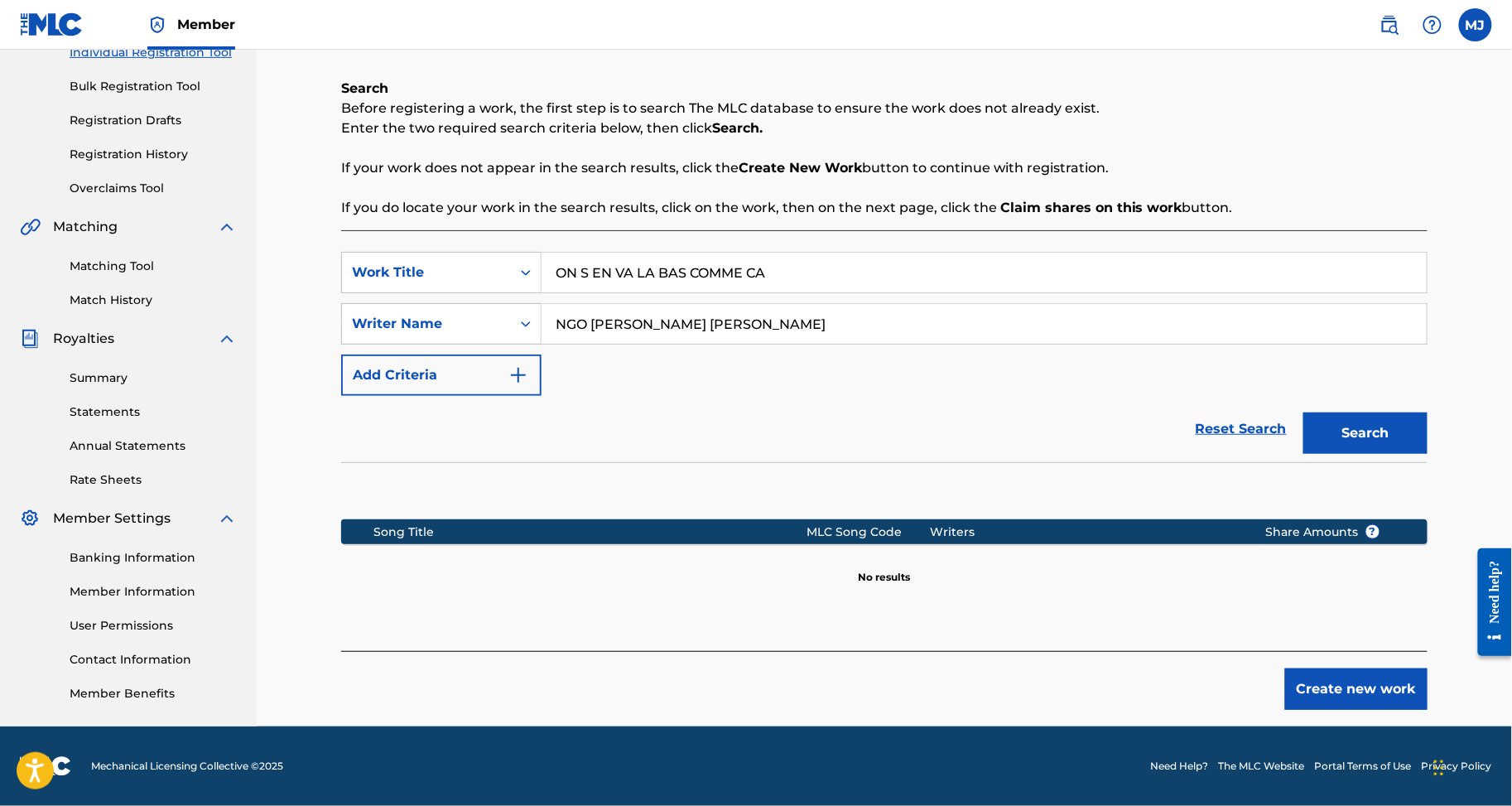
drag, startPoint x: 1306, startPoint y: 664, endPoint x: 1335, endPoint y: 667, distance: 29.2
click at [1333, 667] on div "Create new work" at bounding box center [884, 680] width 1086 height 59
click at [1382, 669] on button "Create new work" at bounding box center [1356, 689] width 142 height 41
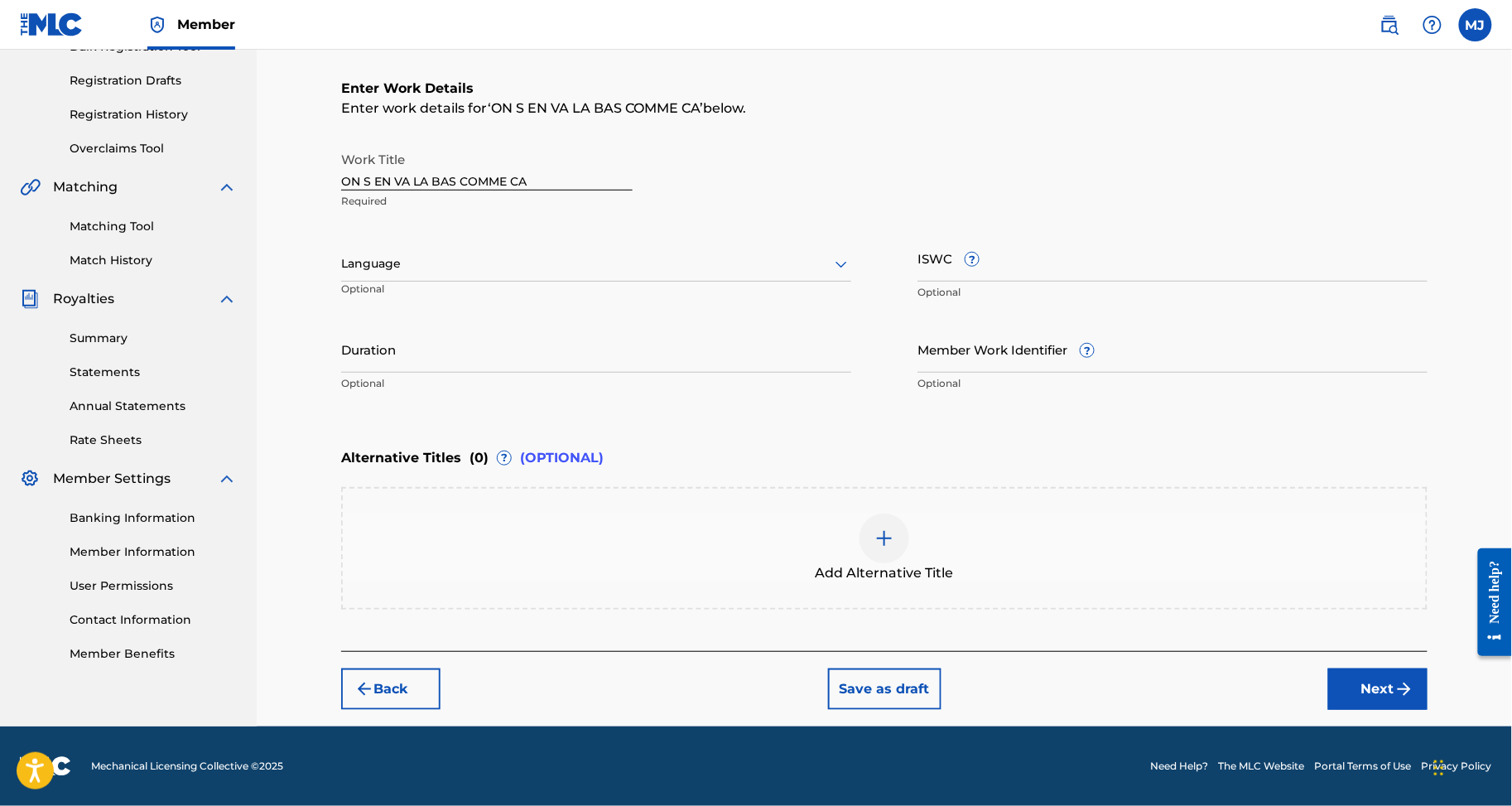
click at [1410, 710] on button "Next" at bounding box center [1378, 689] width 99 height 41
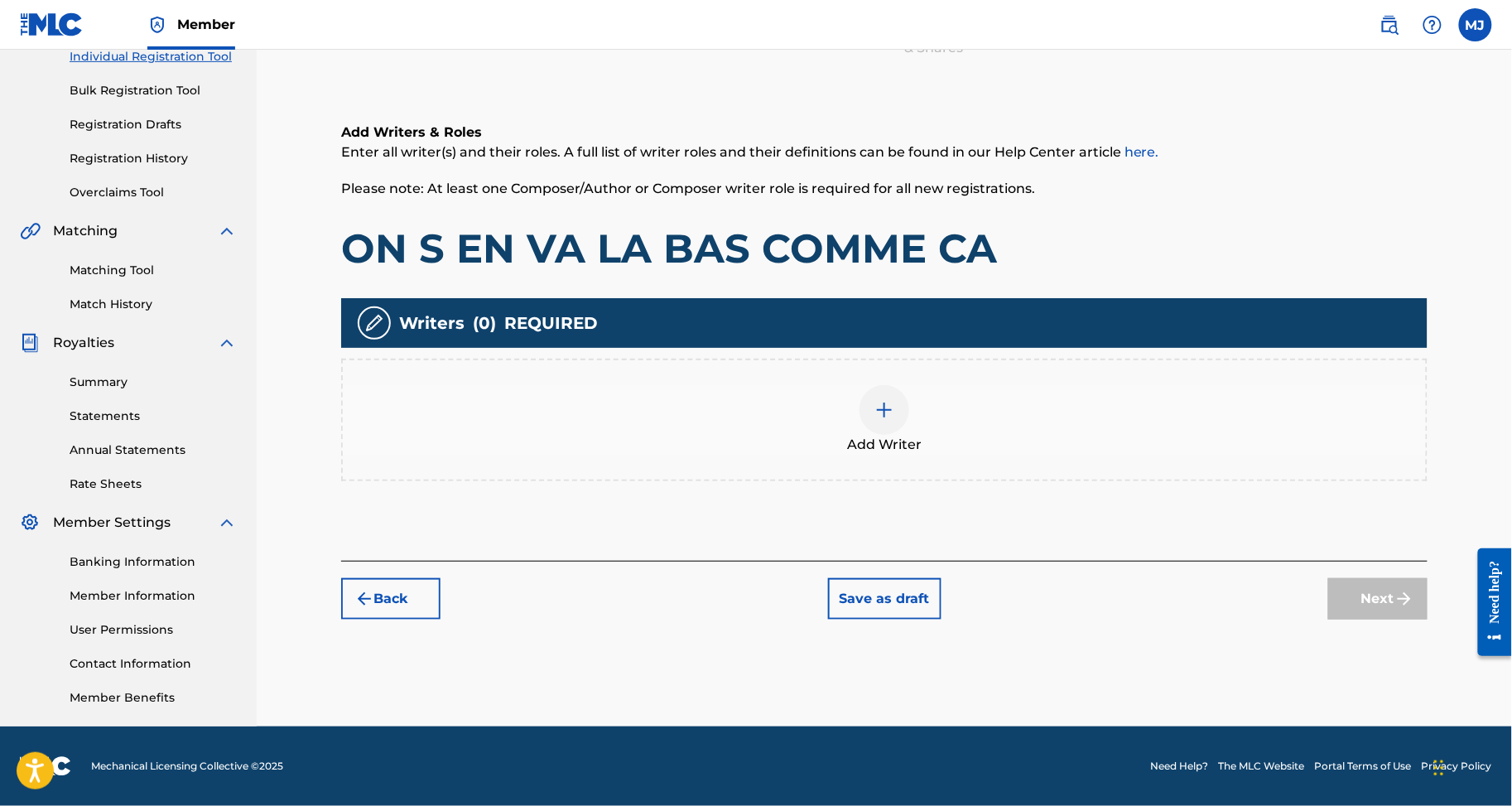
scroll to position [353, 0]
click at [1207, 385] on div "Add Writer" at bounding box center [884, 420] width 1083 height 70
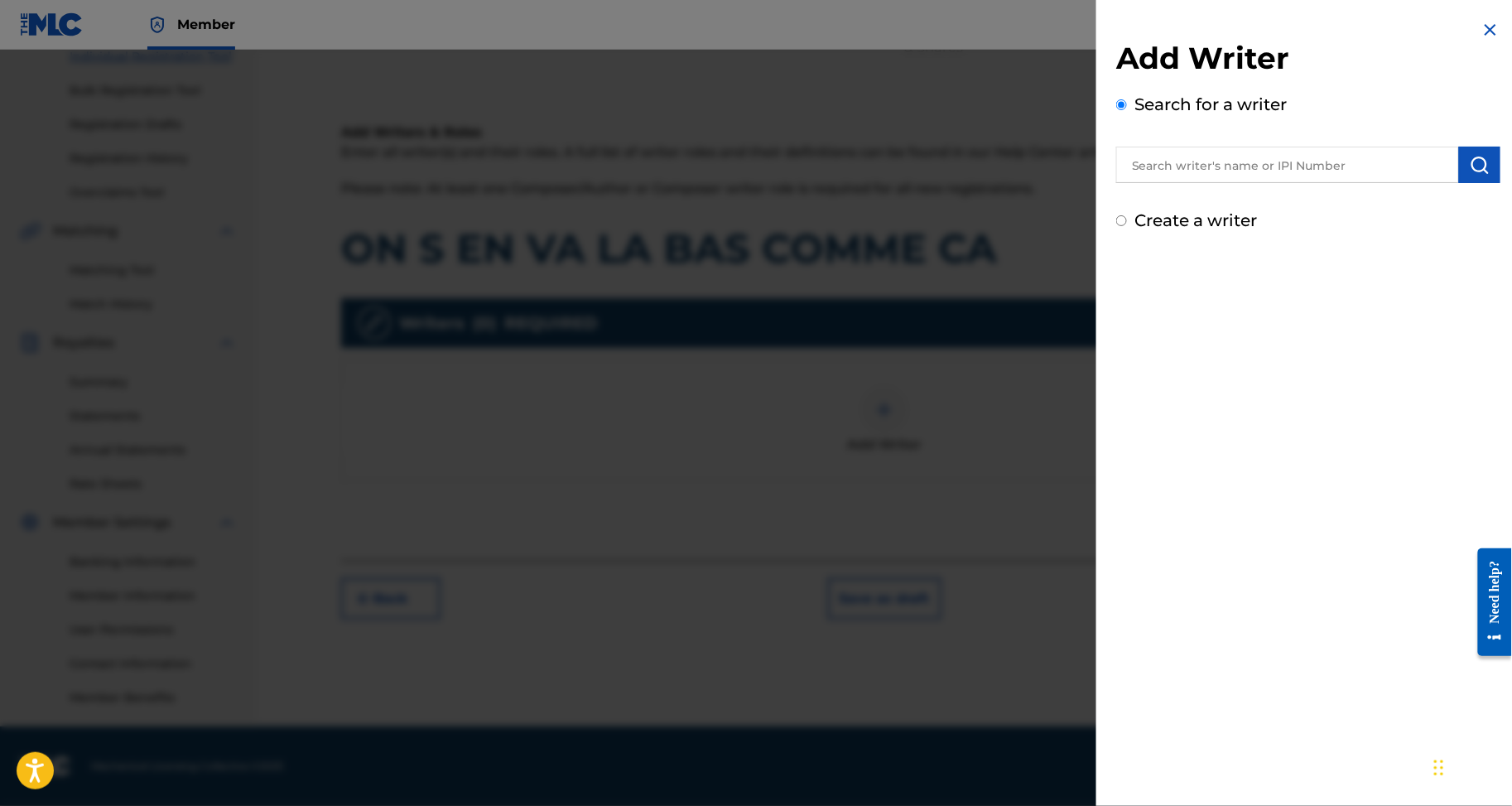
click at [1333, 217] on div "Add Writer Search for a writer Create a writer" at bounding box center [1309, 136] width 384 height 193
click at [1363, 164] on input "text" at bounding box center [1288, 164] width 343 height 36
paste input "NGO NJOCK TAM SIR JUNIOR YIHE"
type input "NGO NJOCK TAM SIR JUNIOR YIHE"
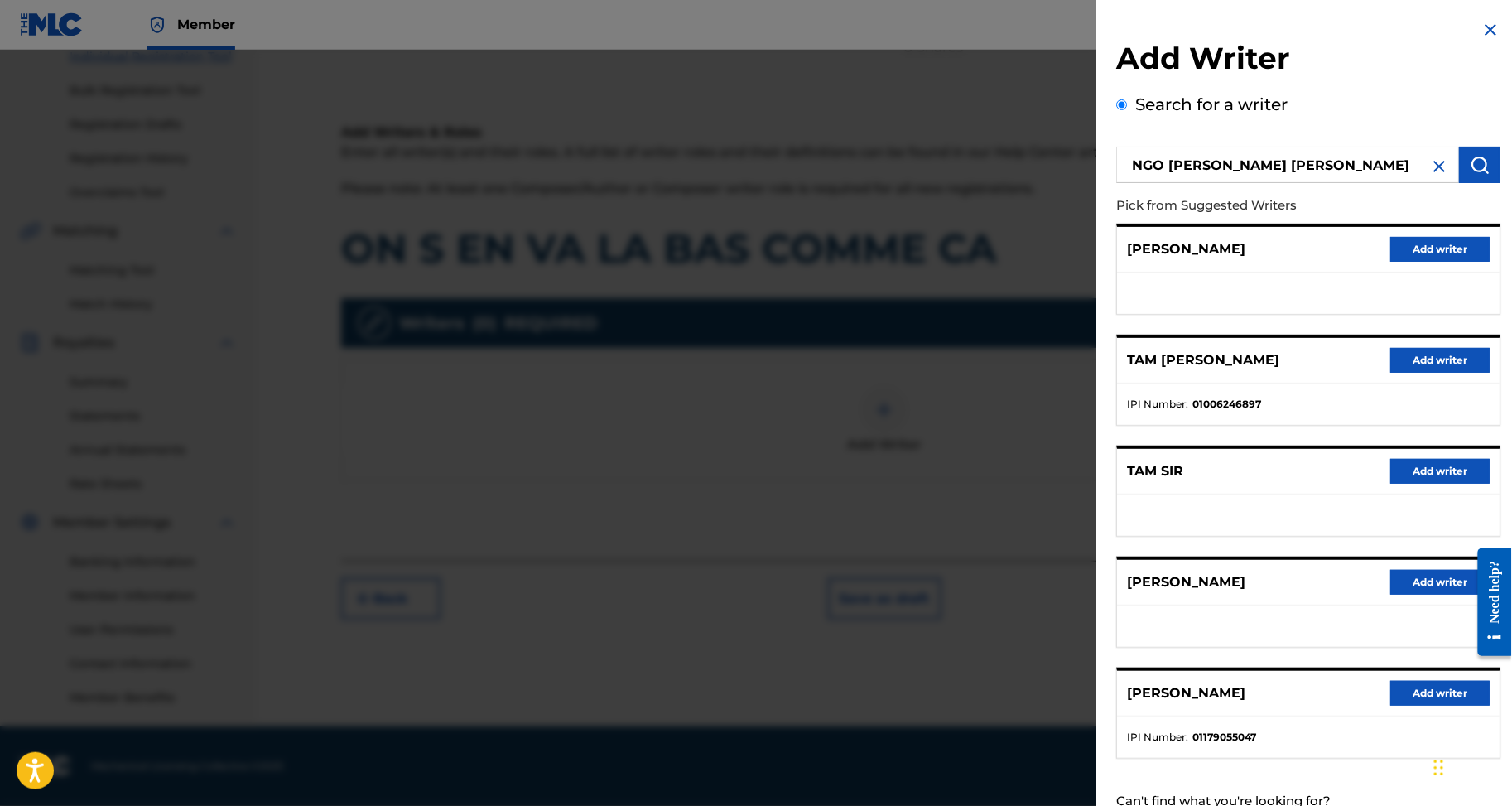
click at [1402, 373] on button "Add writer" at bounding box center [1440, 360] width 99 height 24
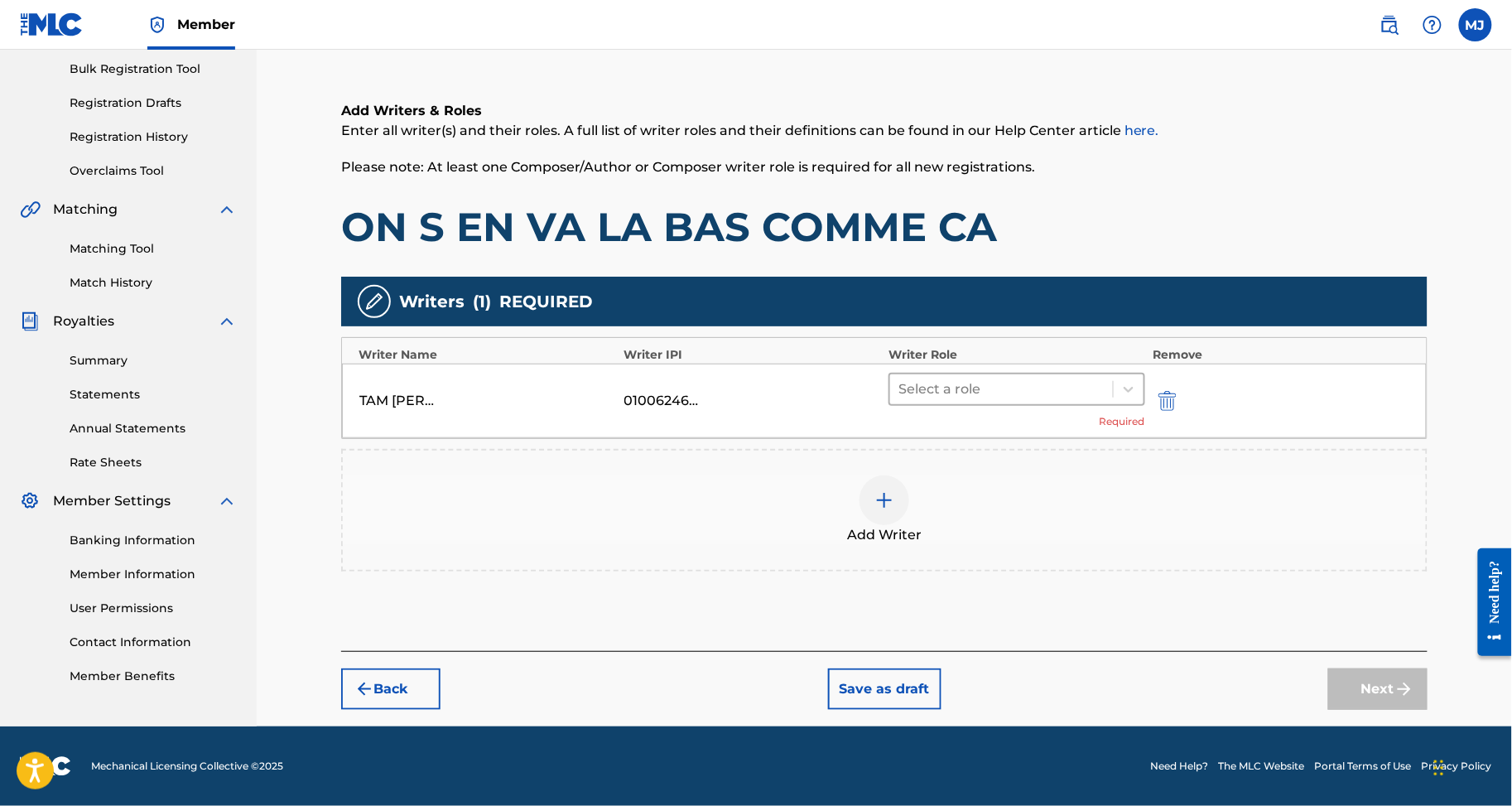
click at [1008, 378] on div at bounding box center [1001, 390] width 206 height 24
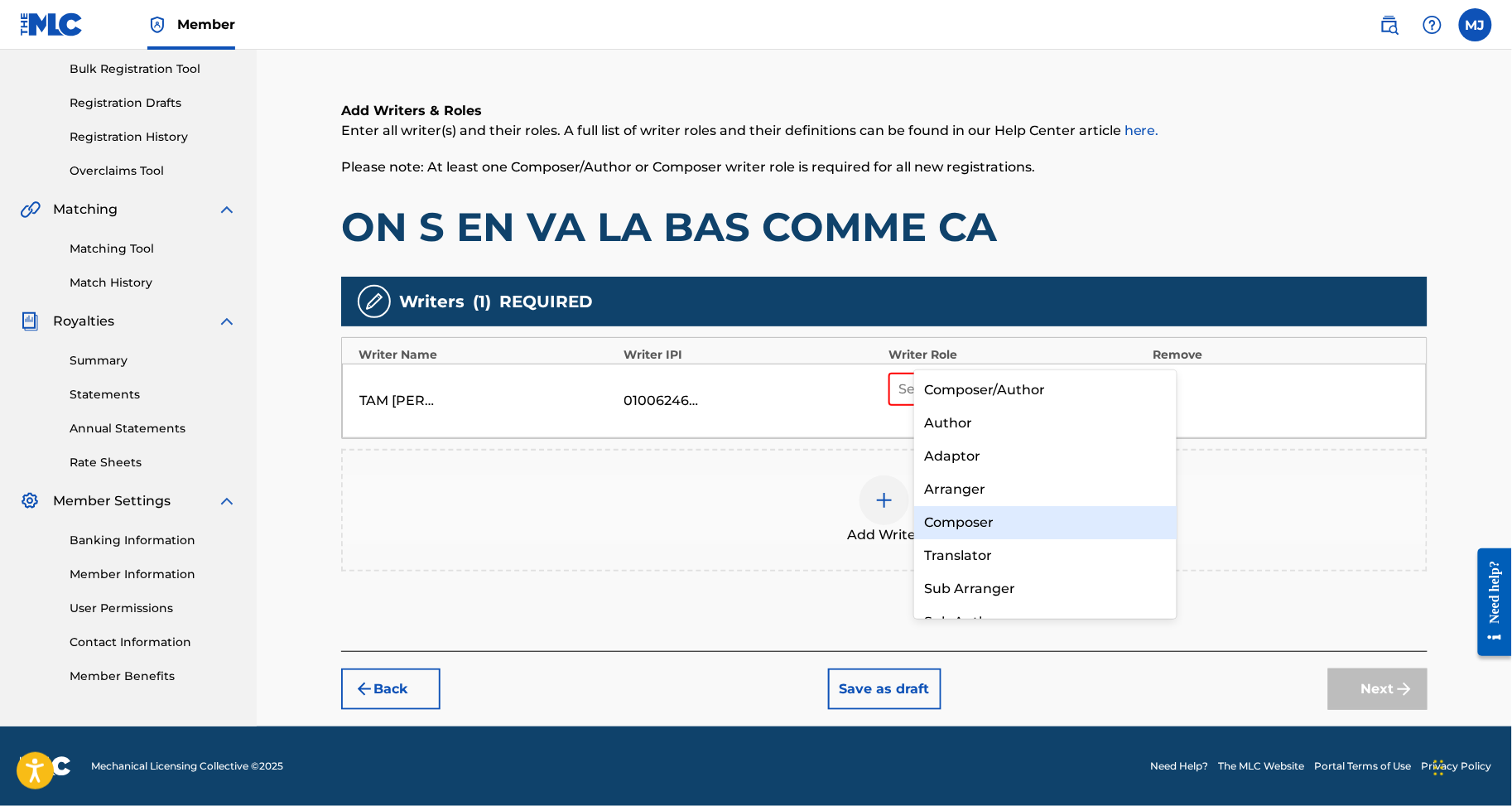
click at [995, 515] on div "Composer" at bounding box center [1045, 522] width 262 height 33
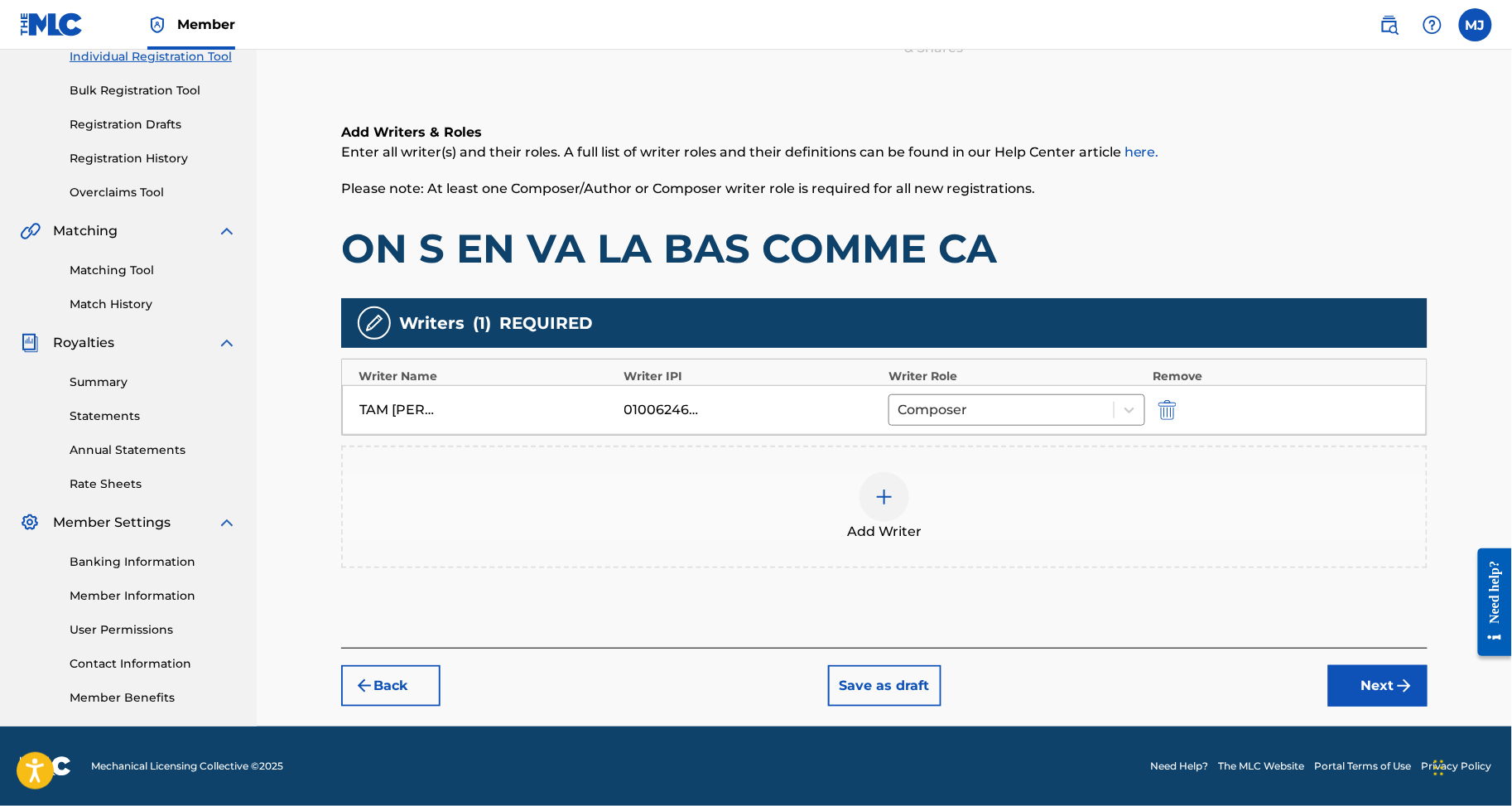
click at [966, 472] on div "Add Writer" at bounding box center [884, 507] width 1083 height 70
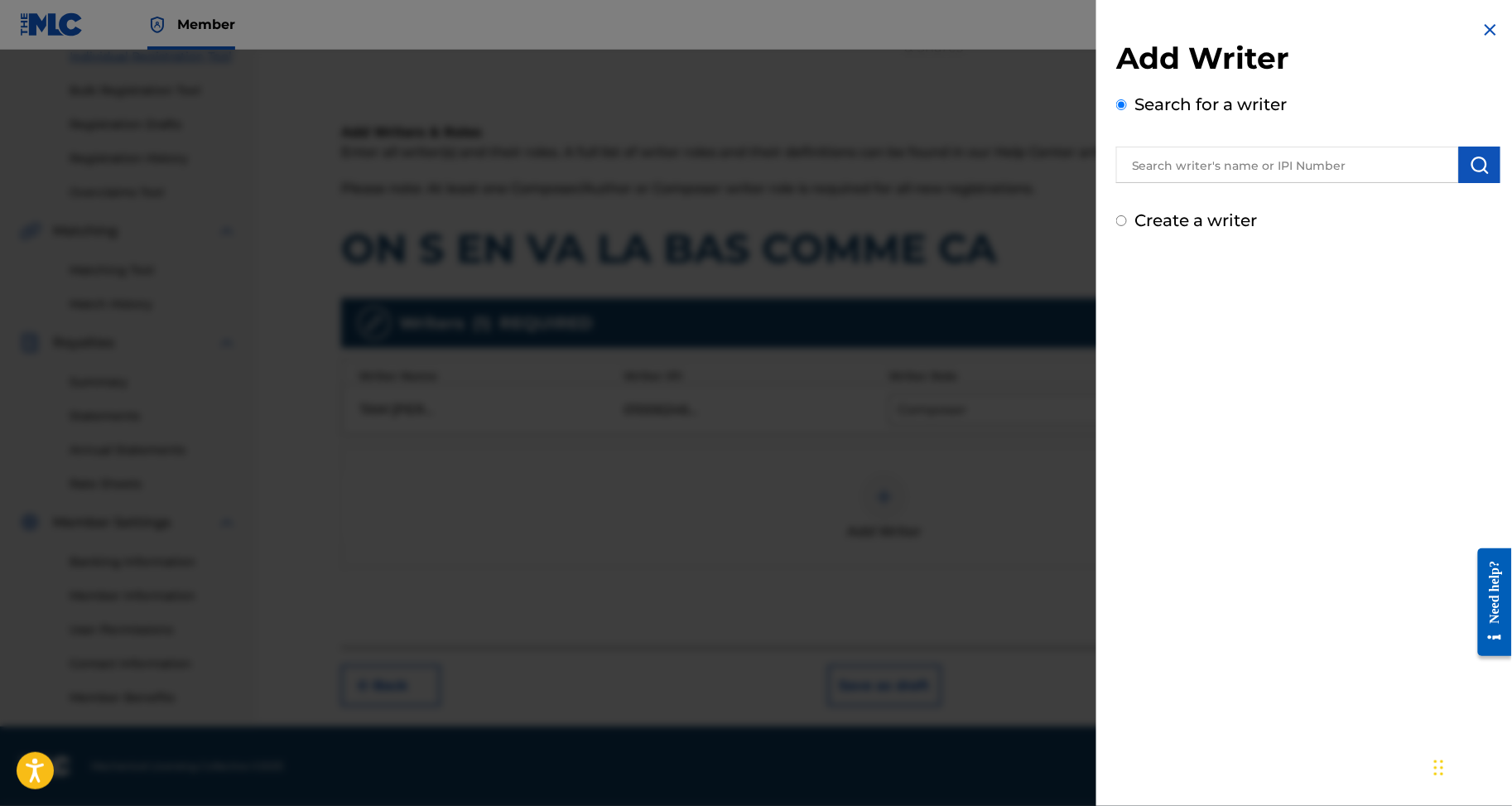
click at [1187, 213] on div "Add Writer Search for a writer Create a writer" at bounding box center [1309, 136] width 384 height 193
click at [1203, 183] on input "text" at bounding box center [1288, 164] width 343 height 36
paste input "GNAGBO GNAHORE CAMILLE"
type input "GNAGBO GNAHORE CAMILLE"
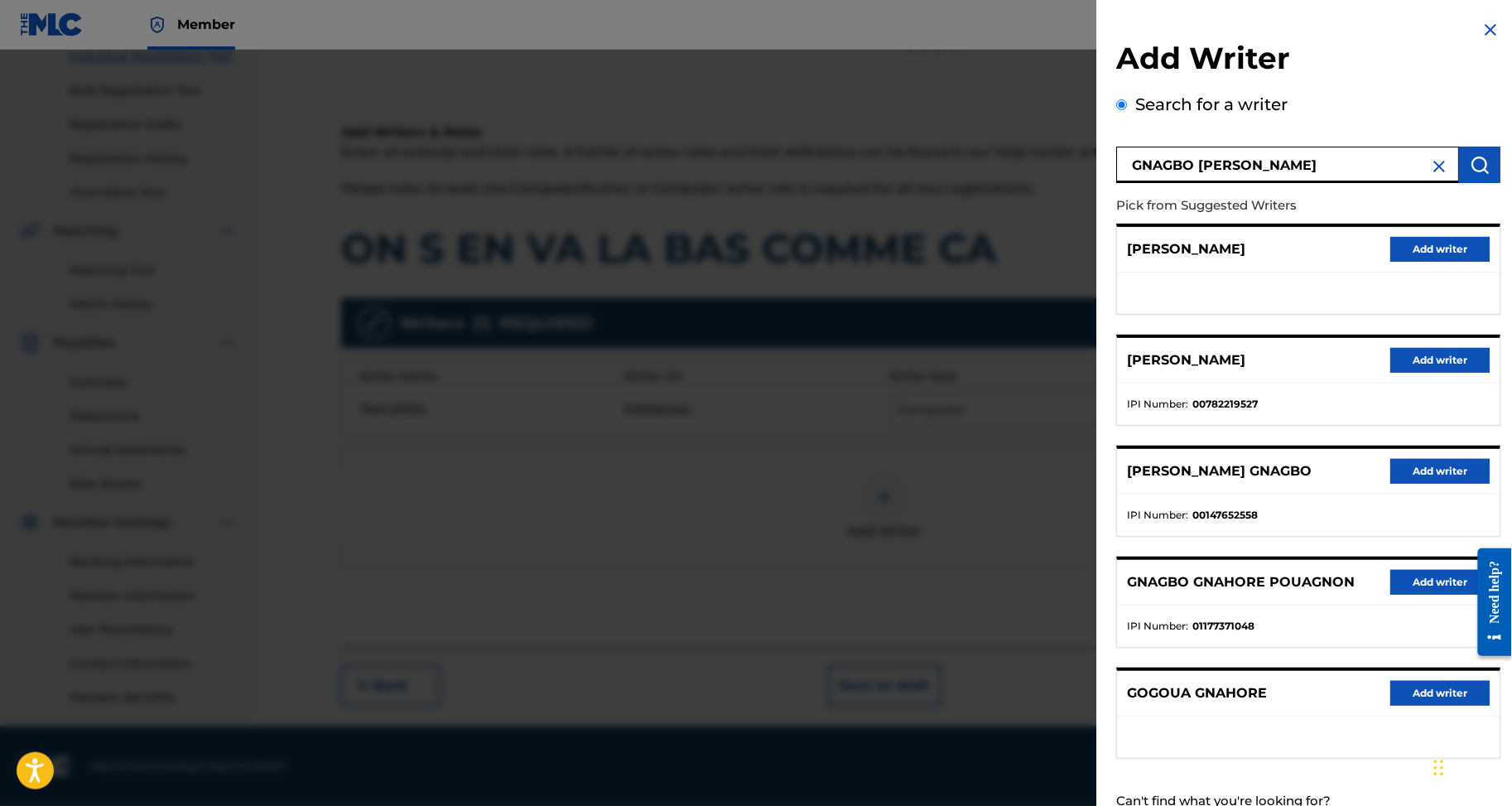
scroll to position [43, 0]
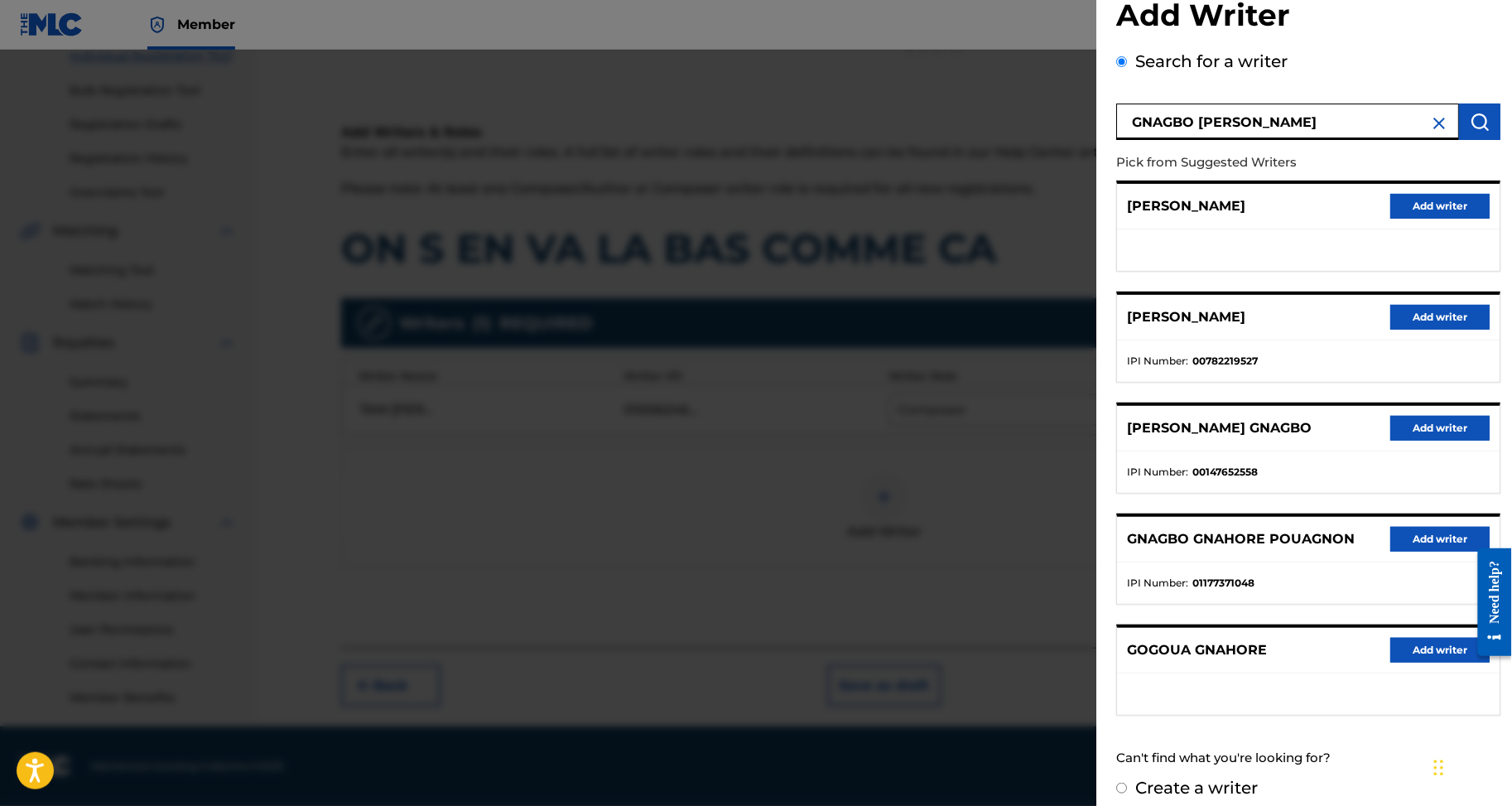
click at [1416, 330] on button "Add writer" at bounding box center [1440, 317] width 99 height 24
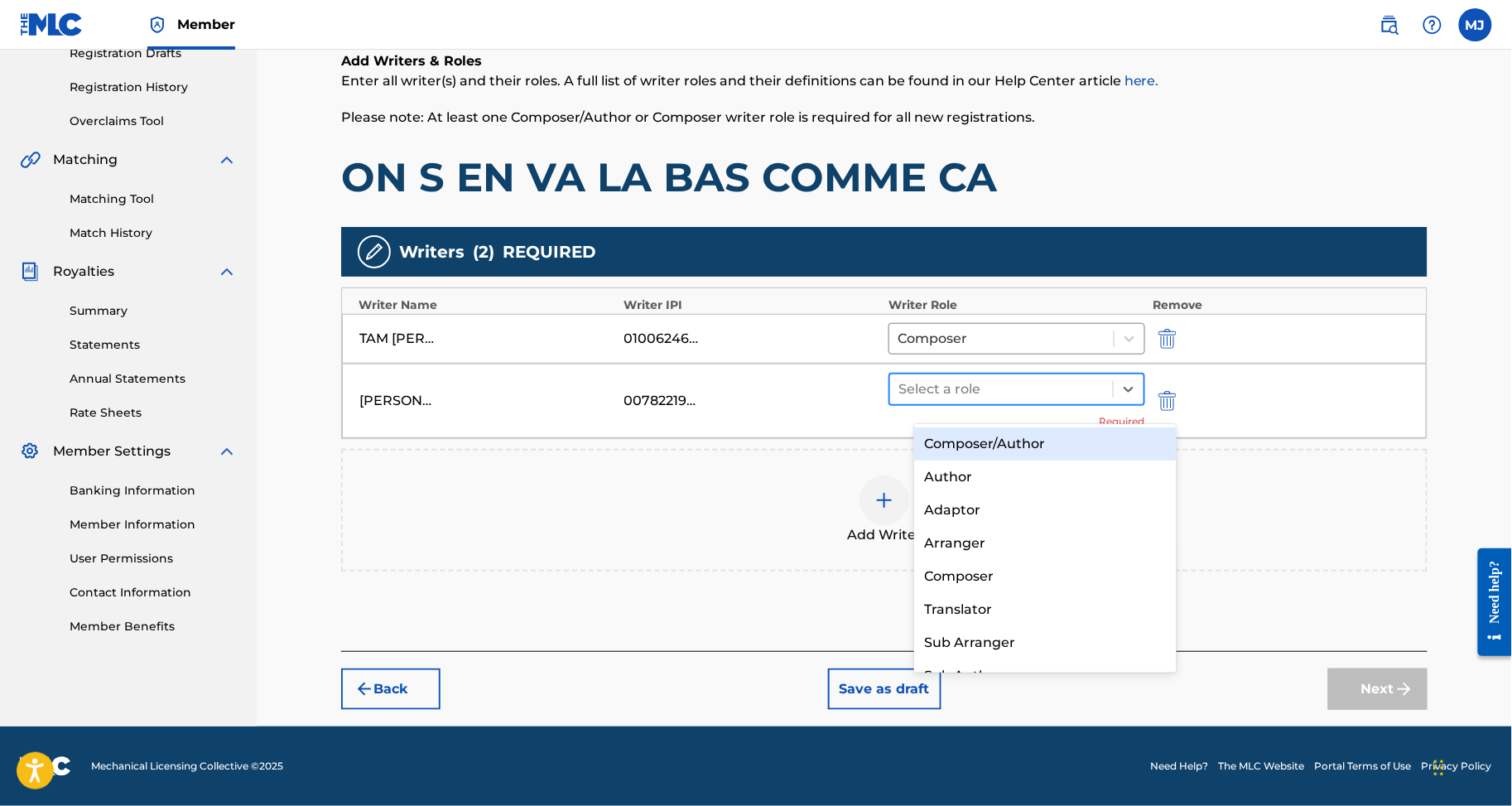
click at [1037, 396] on div at bounding box center [1001, 390] width 206 height 24
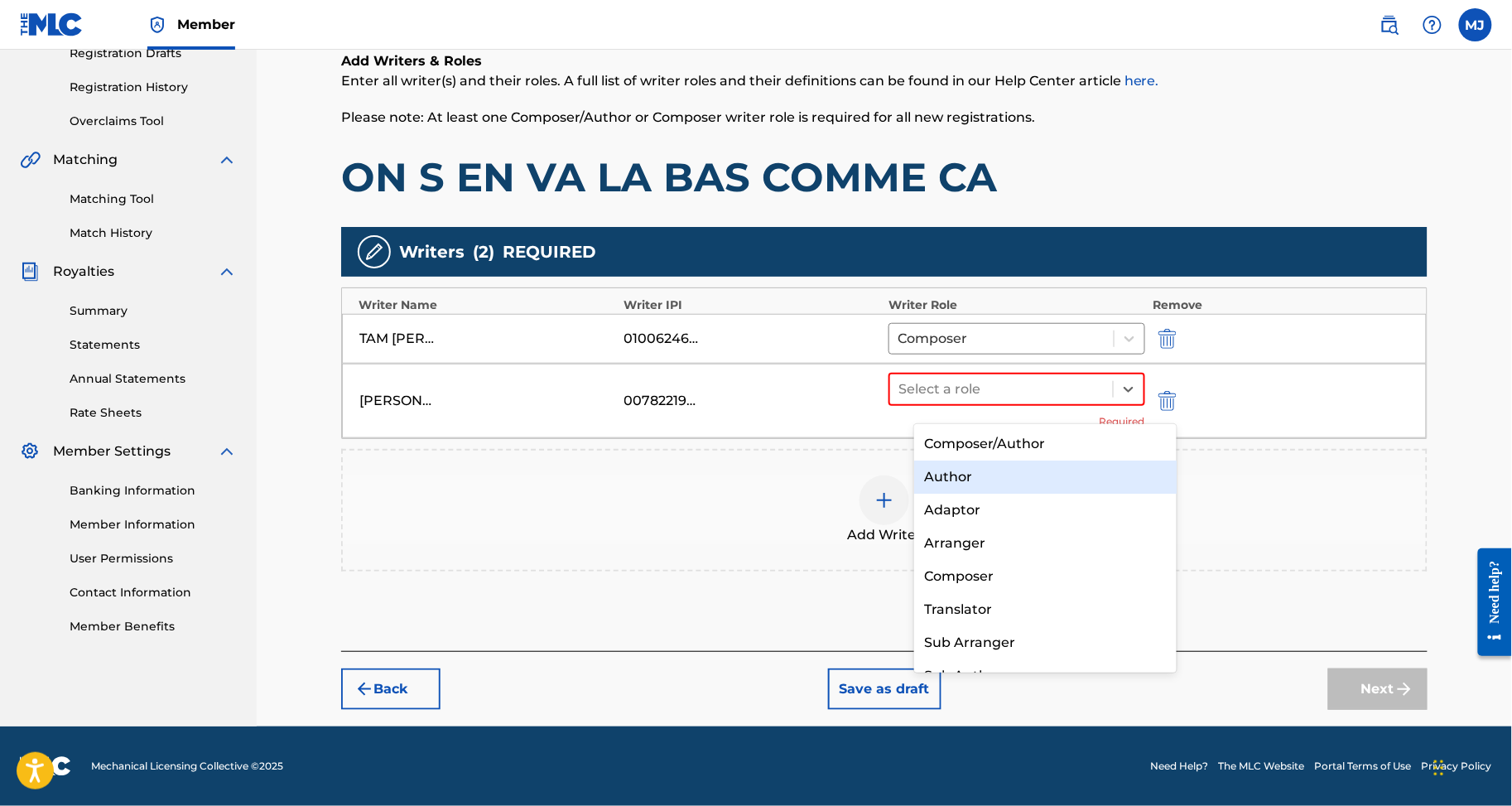
click at [974, 470] on div "Author" at bounding box center [1045, 476] width 262 height 33
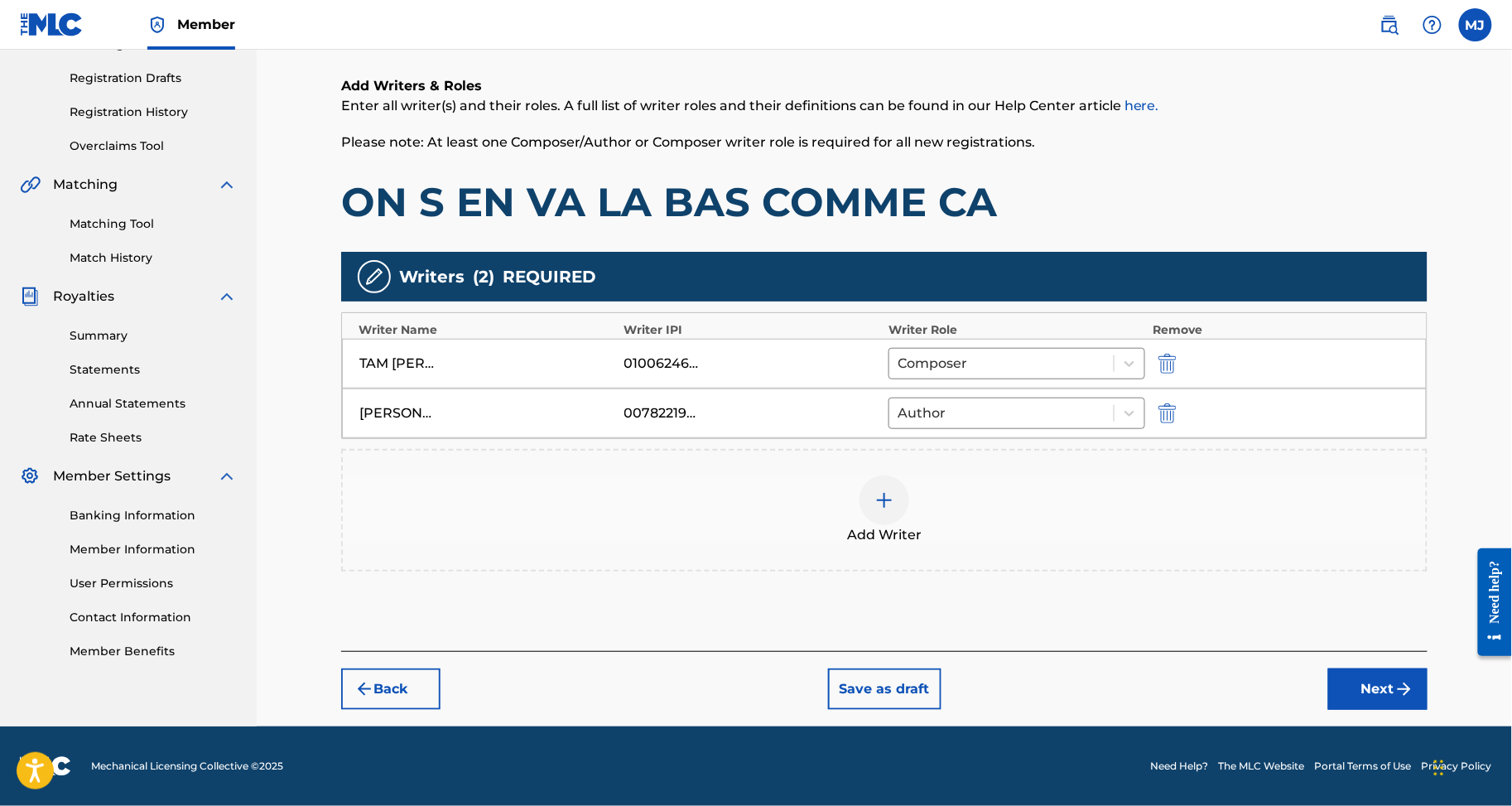
click at [1388, 710] on button "Next" at bounding box center [1378, 689] width 99 height 41
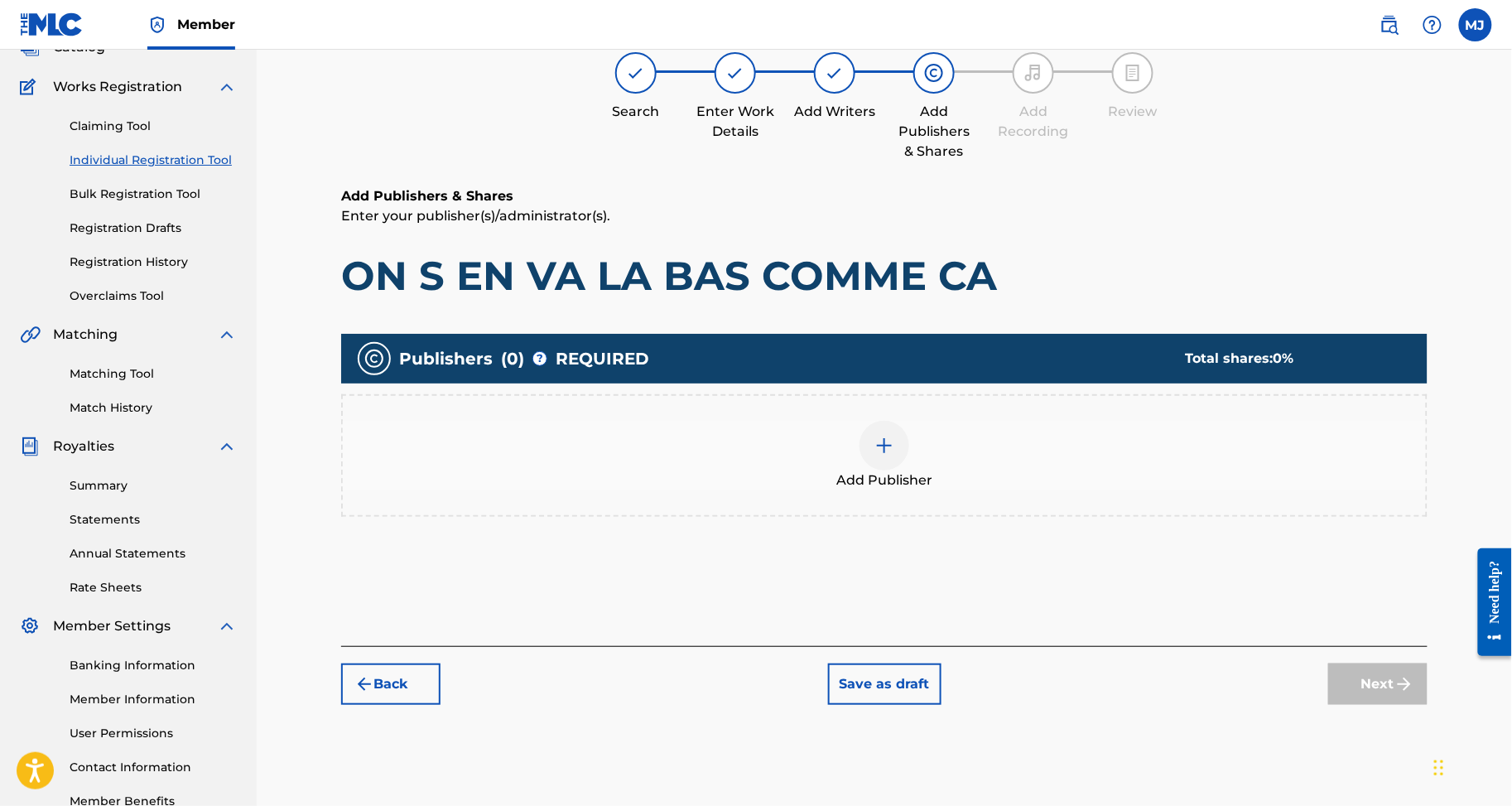
scroll to position [73, 0]
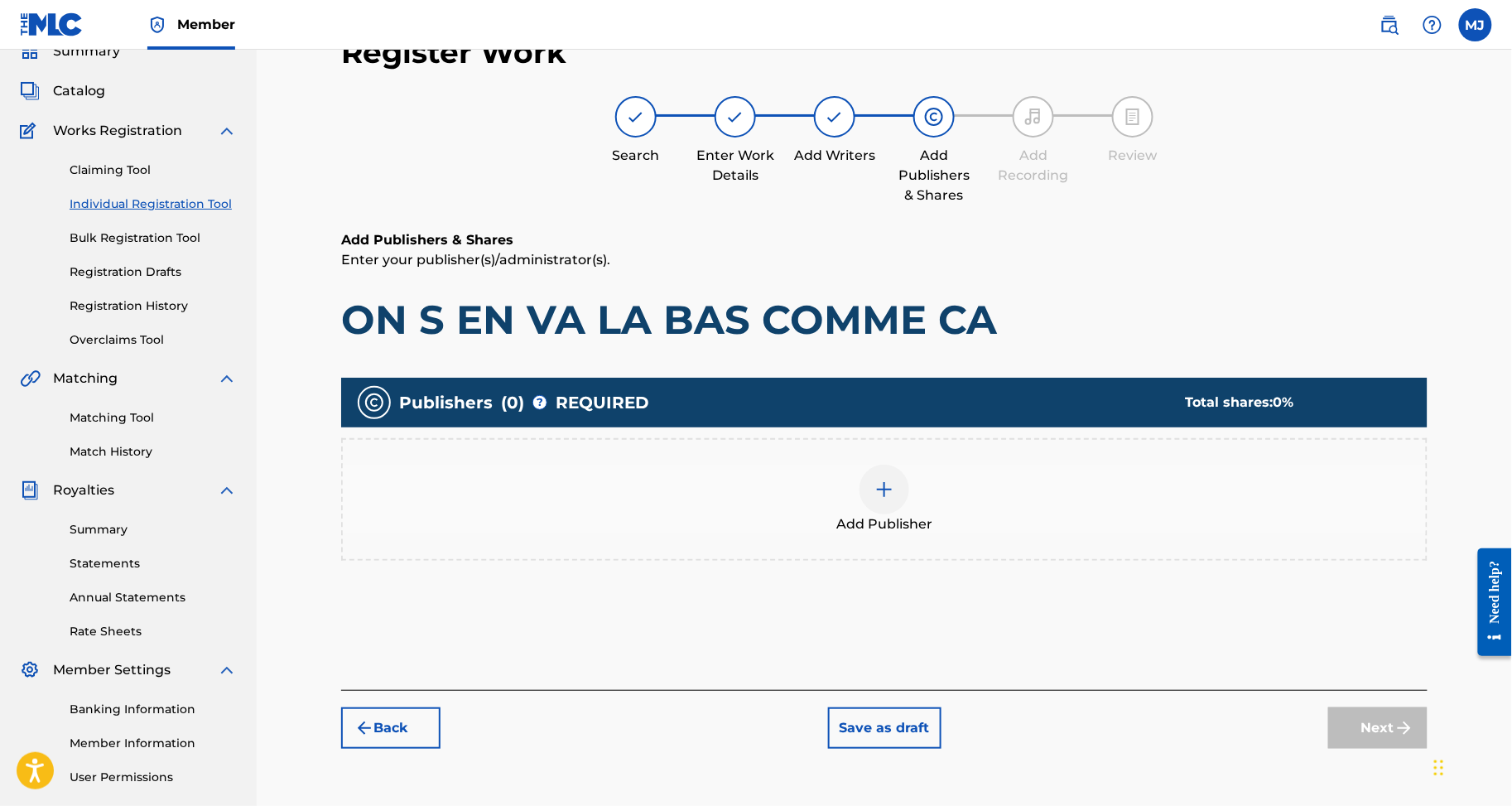
click at [1035, 535] on div "Add Publisher" at bounding box center [884, 499] width 1083 height 70
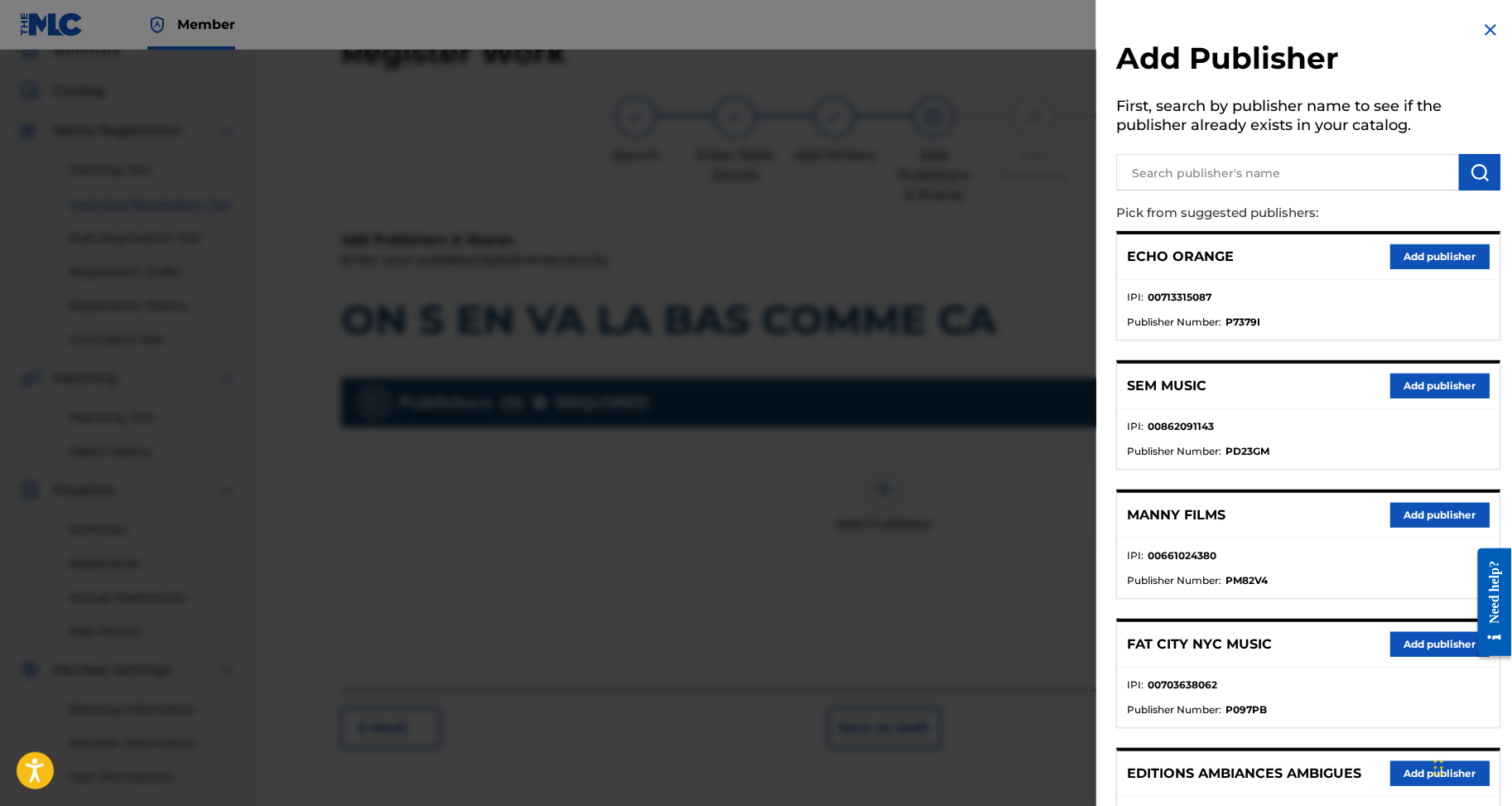
click at [1213, 191] on input "text" at bounding box center [1288, 172] width 343 height 36
type input "appeal"
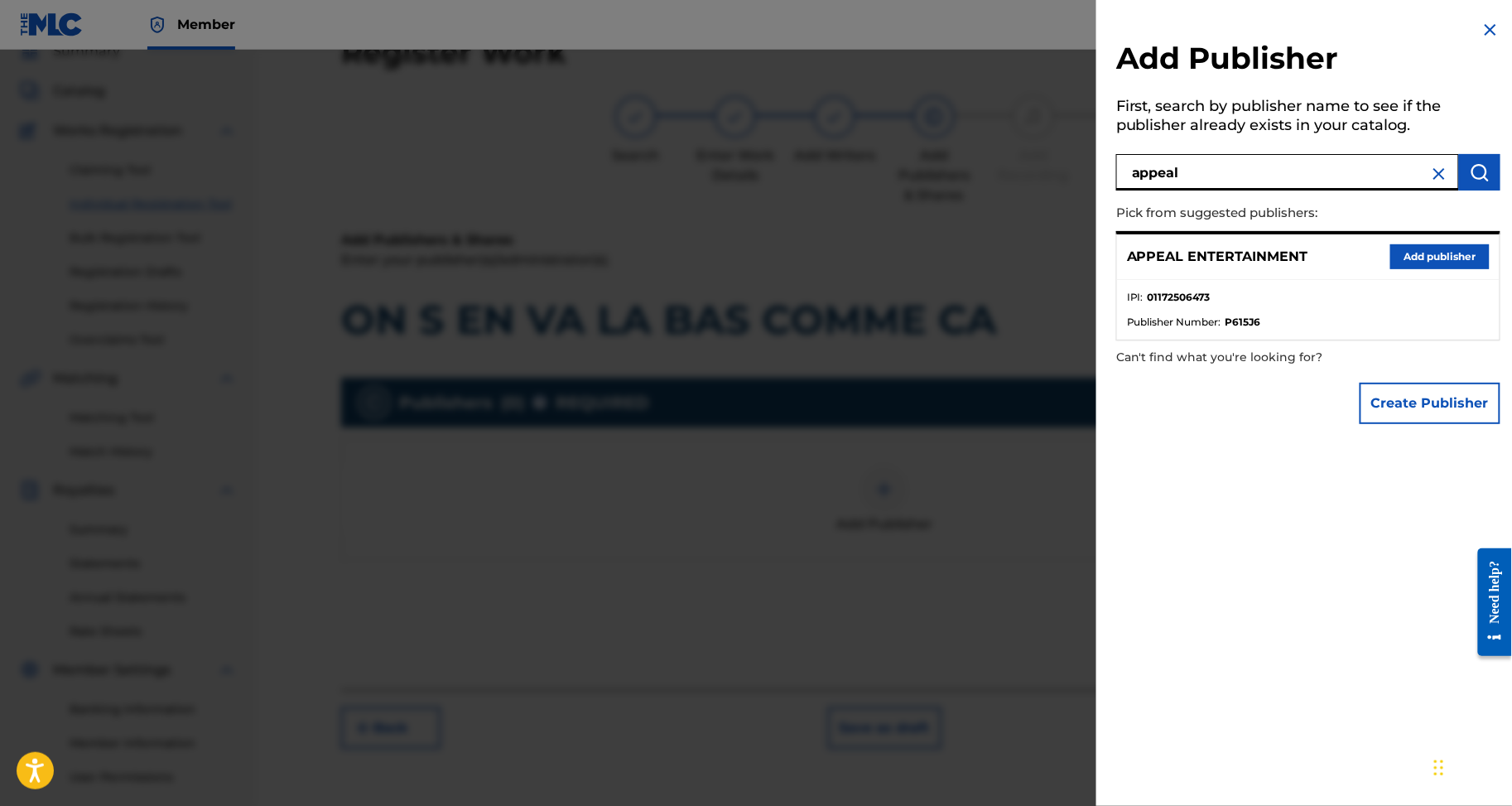
click at [1426, 269] on button "Add publisher" at bounding box center [1440, 256] width 99 height 24
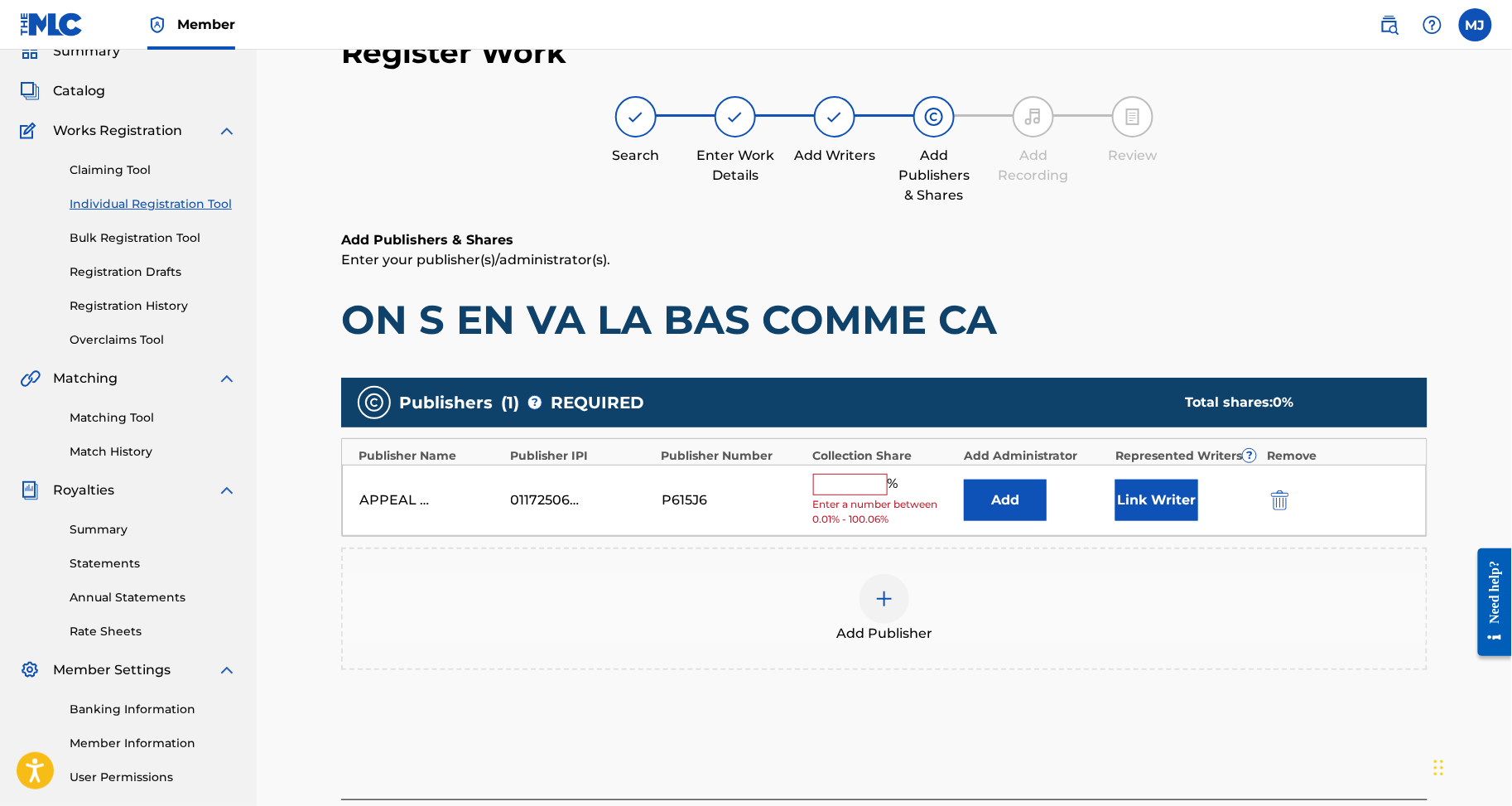
click at [1018, 521] on button "Add" at bounding box center [1005, 500] width 83 height 41
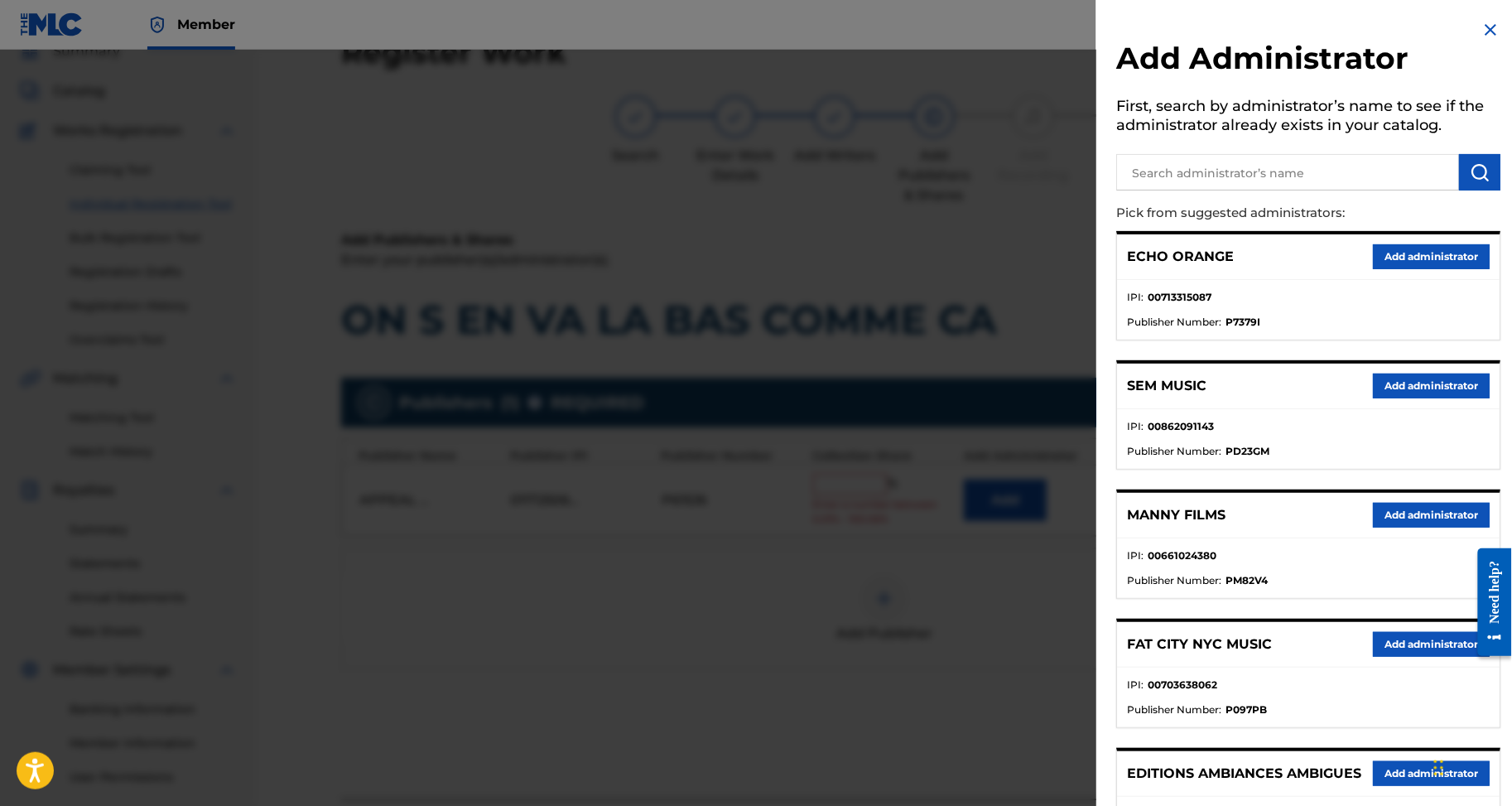
click at [1407, 269] on button "Add administrator" at bounding box center [1431, 256] width 117 height 24
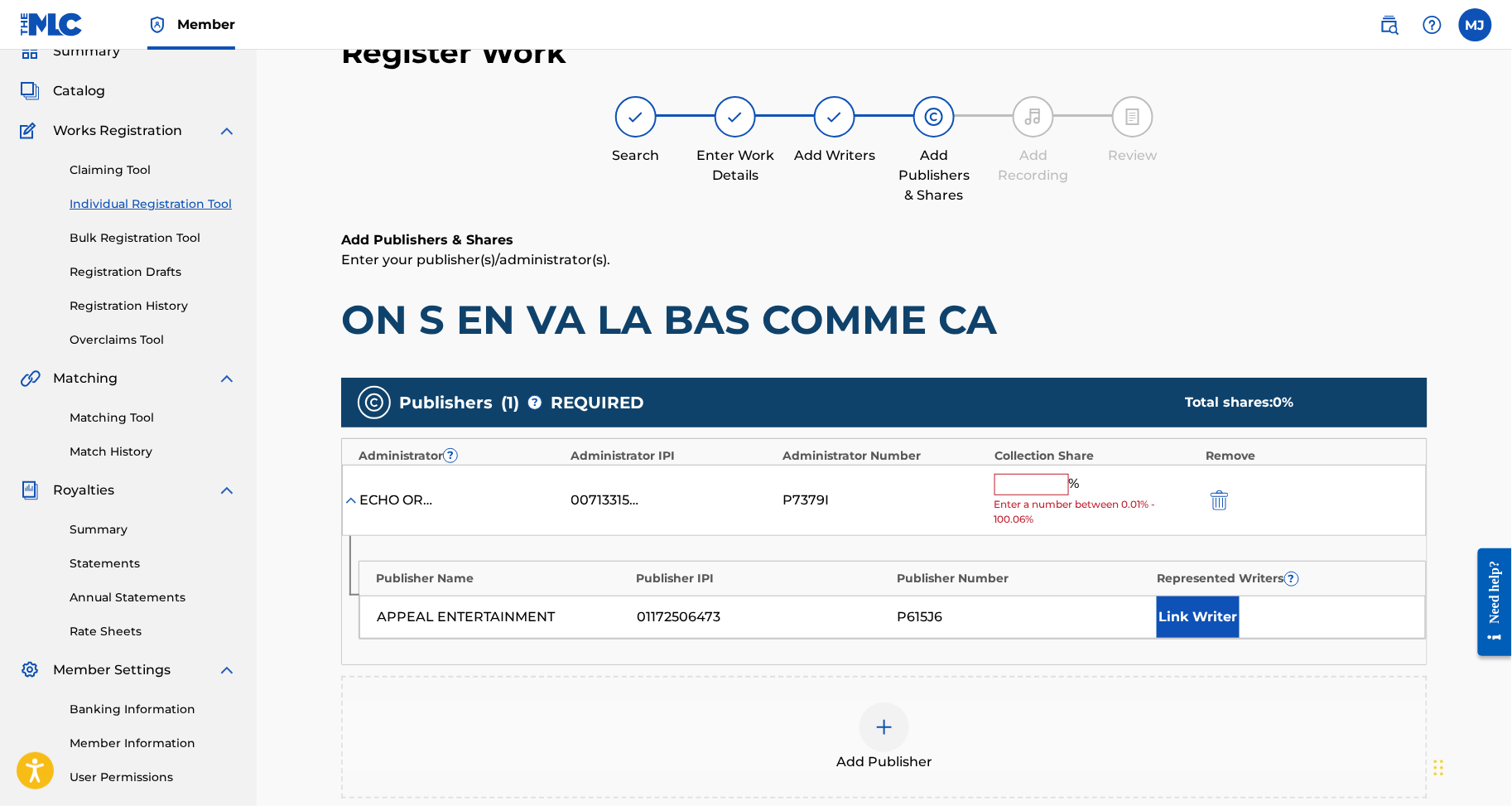
click at [1074, 537] on div "ECHO ORANGE 00713315087 P7379I % Enter a number between 0.01% - 100.06%" at bounding box center [884, 500] width 1085 height 72
click at [1070, 496] on input "text" at bounding box center [1032, 485] width 74 height 22
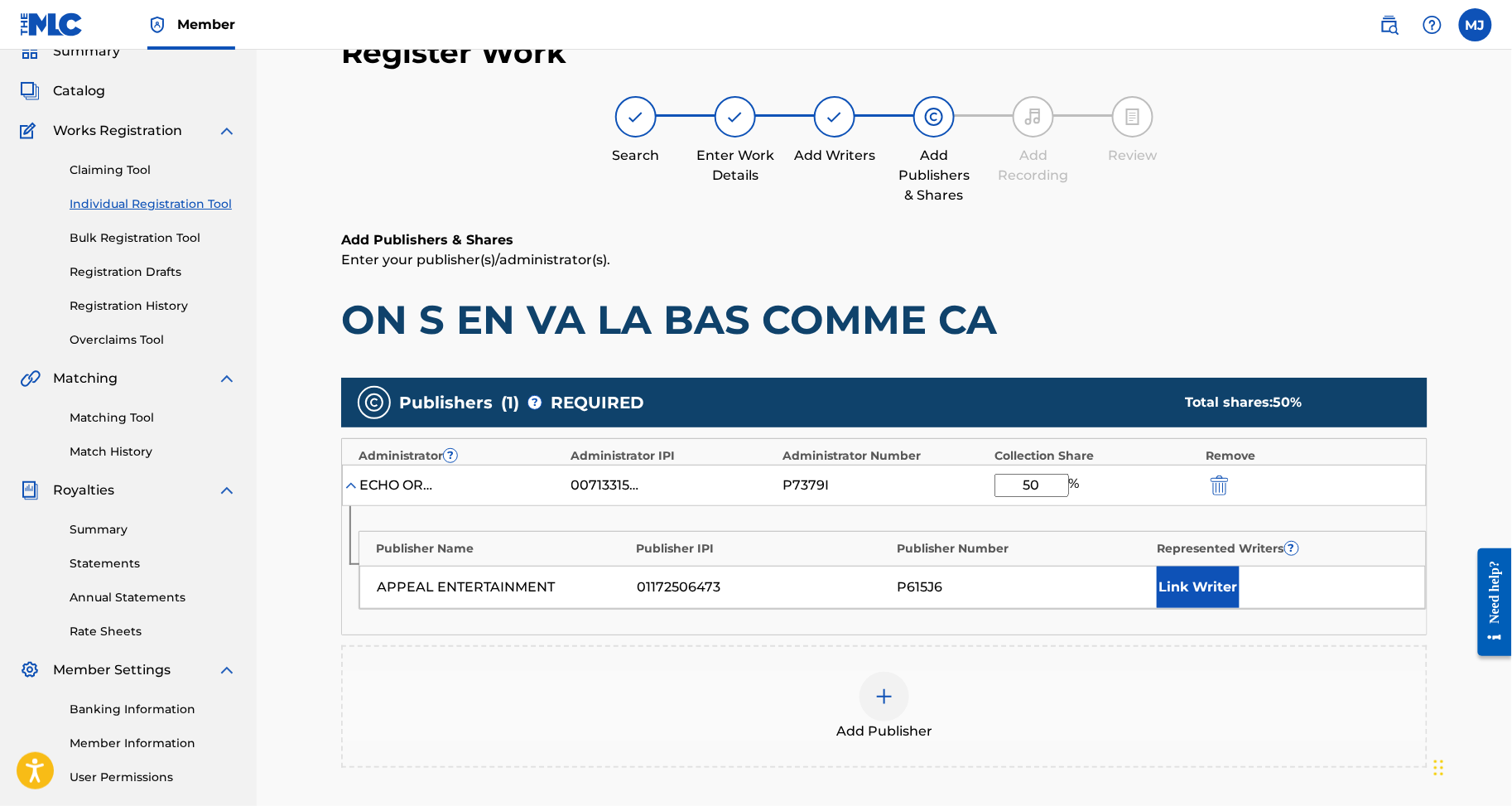
type input "50"
click at [1256, 609] on div "APPEAL ENTERTAINMENT 01172506473 P615J6 Link Writer" at bounding box center [893, 587] width 1067 height 43
click at [1240, 608] on button "Link Writer" at bounding box center [1198, 587] width 83 height 41
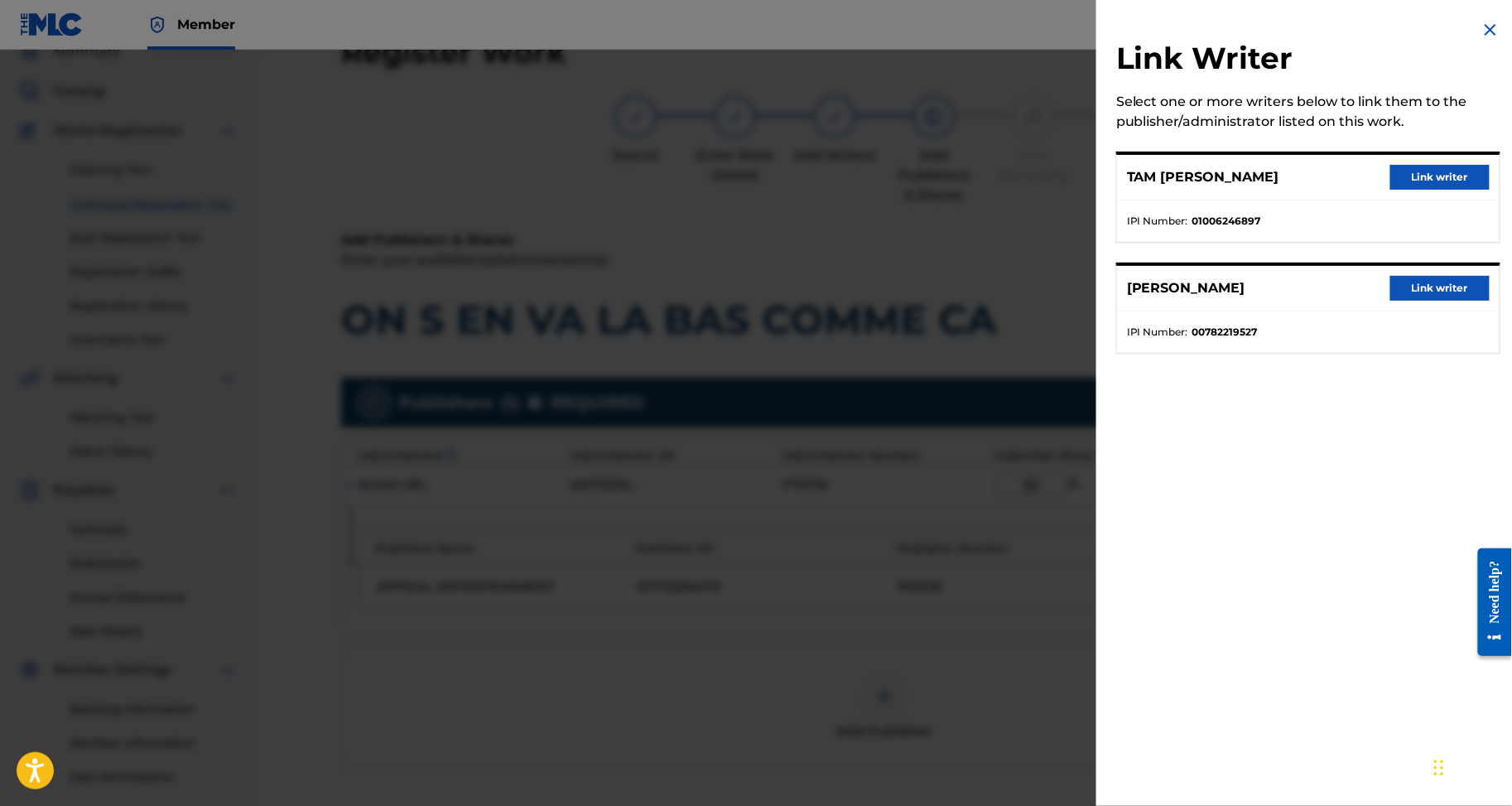
click at [1456, 301] on button "Link writer" at bounding box center [1440, 287] width 99 height 24
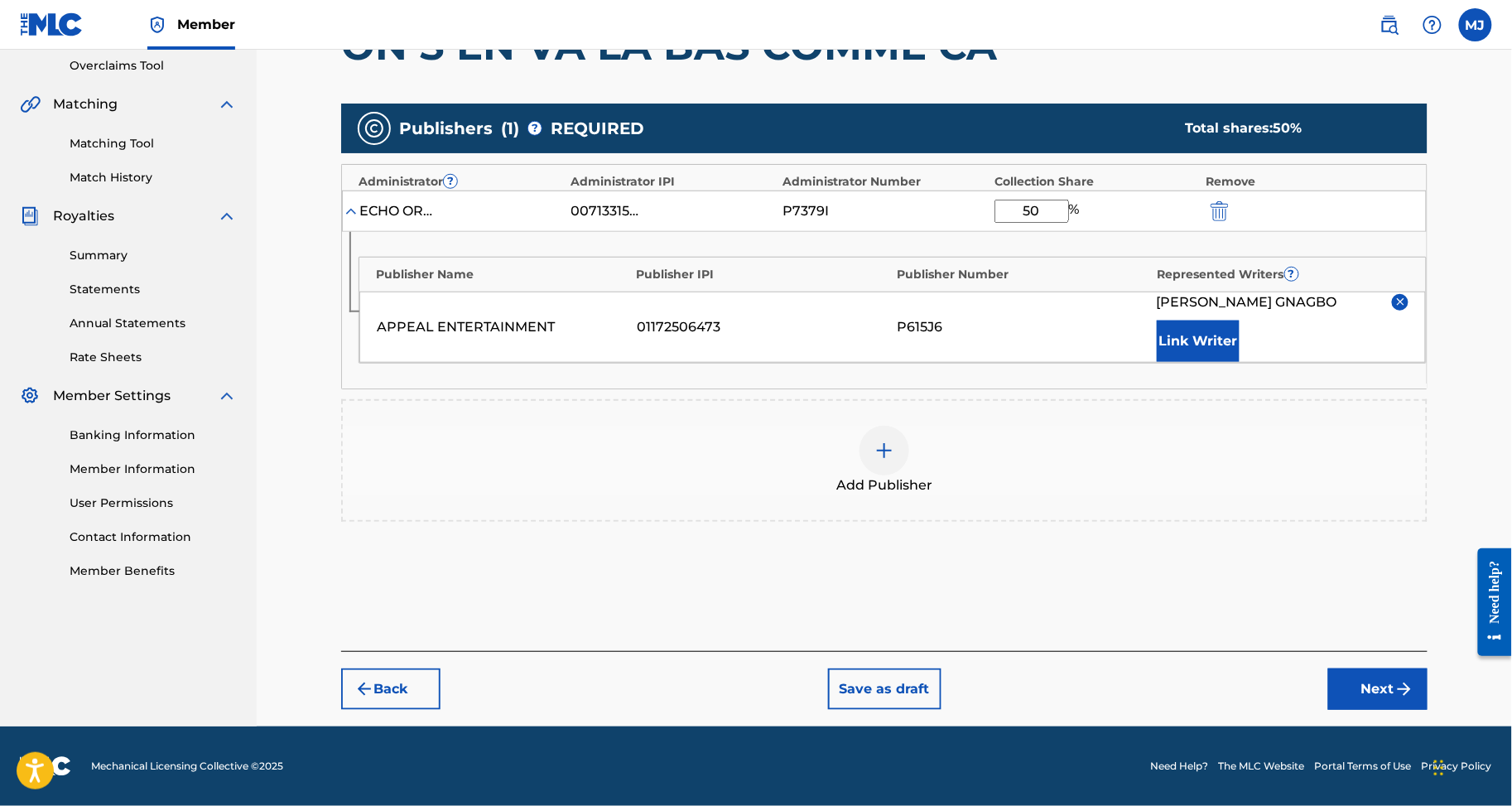
click at [1381, 710] on button "Next" at bounding box center [1378, 689] width 99 height 41
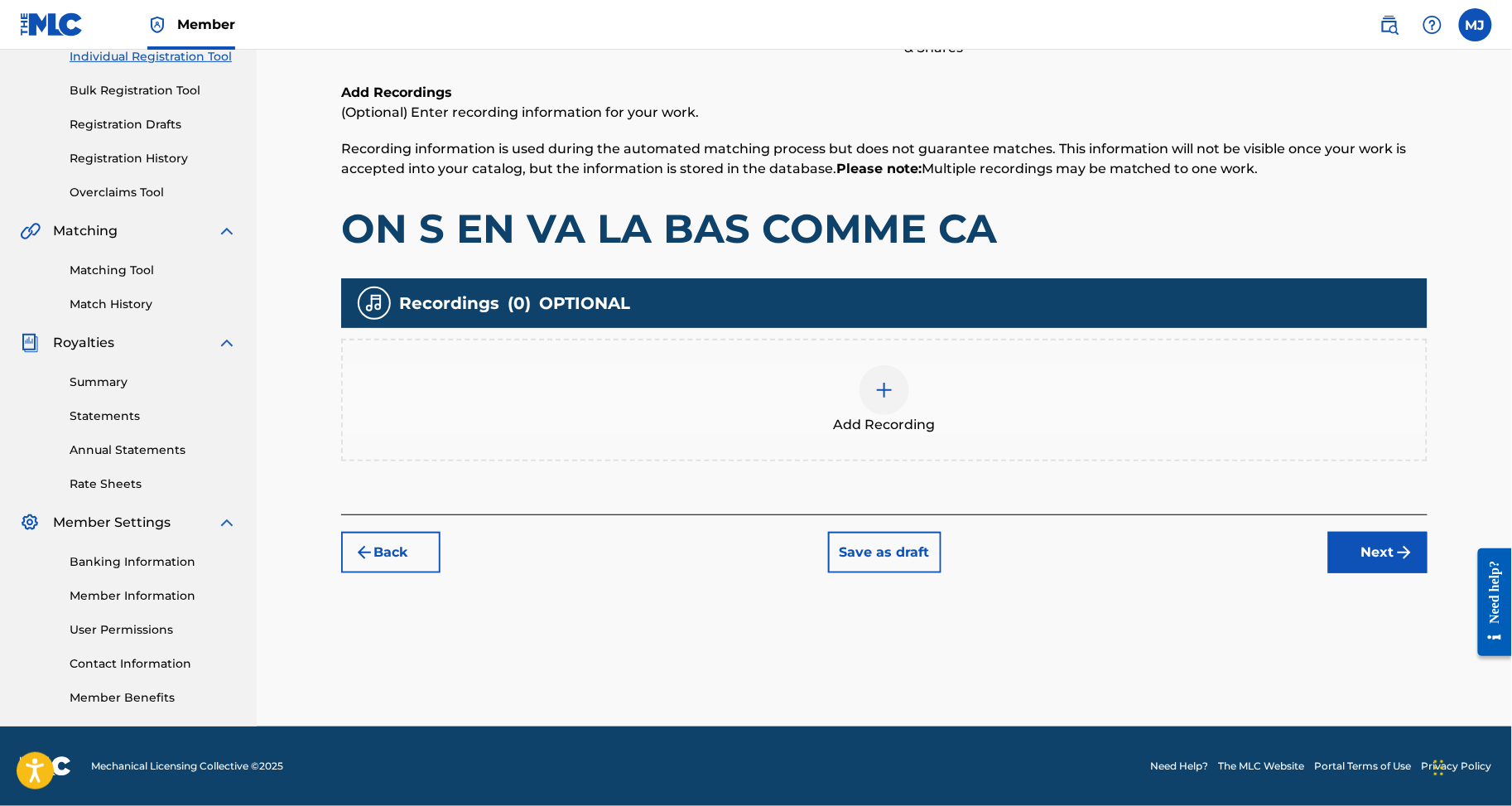
click at [1360, 532] on button "Next" at bounding box center [1378, 552] width 99 height 41
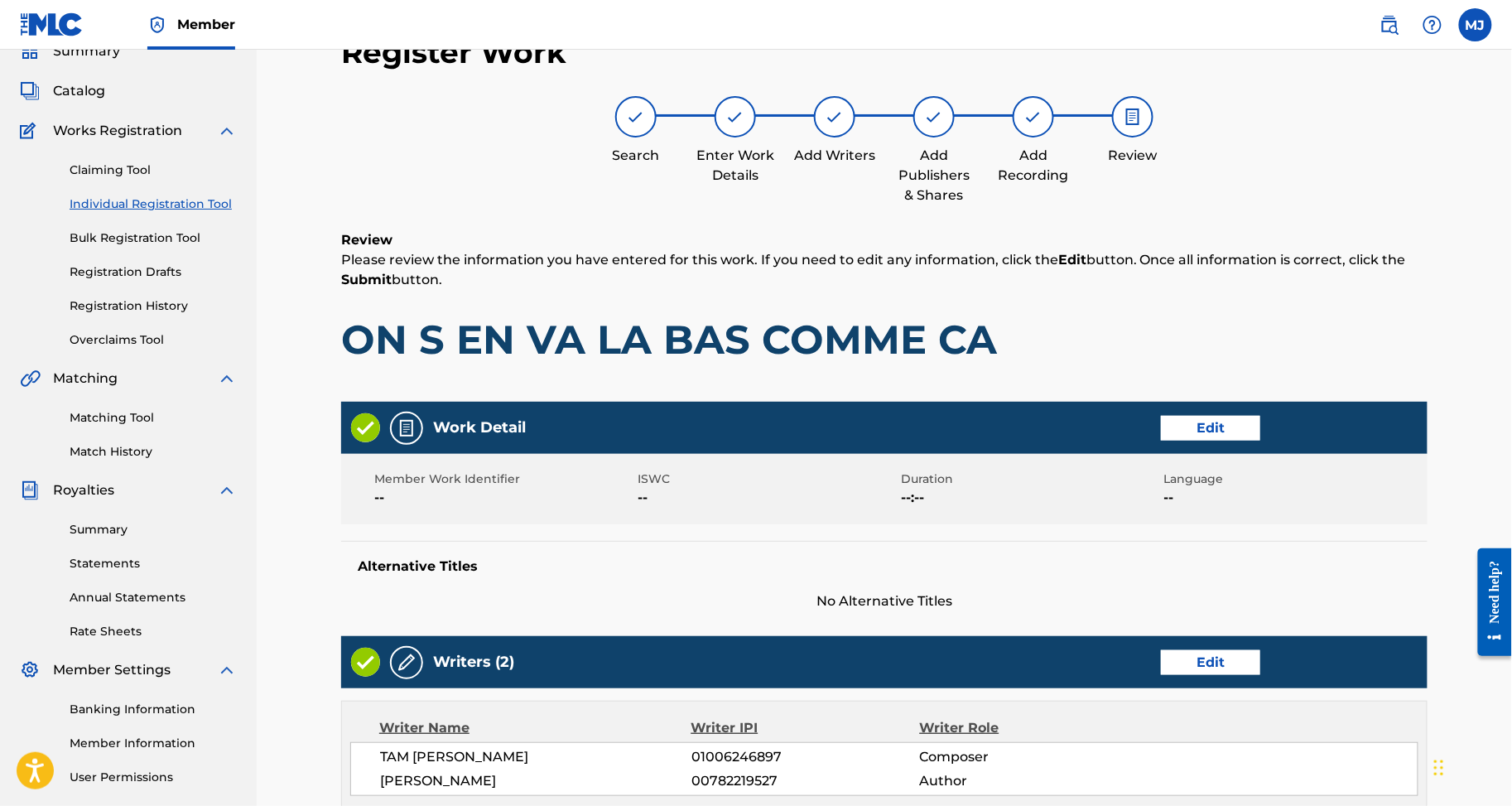
scroll to position [834, 0]
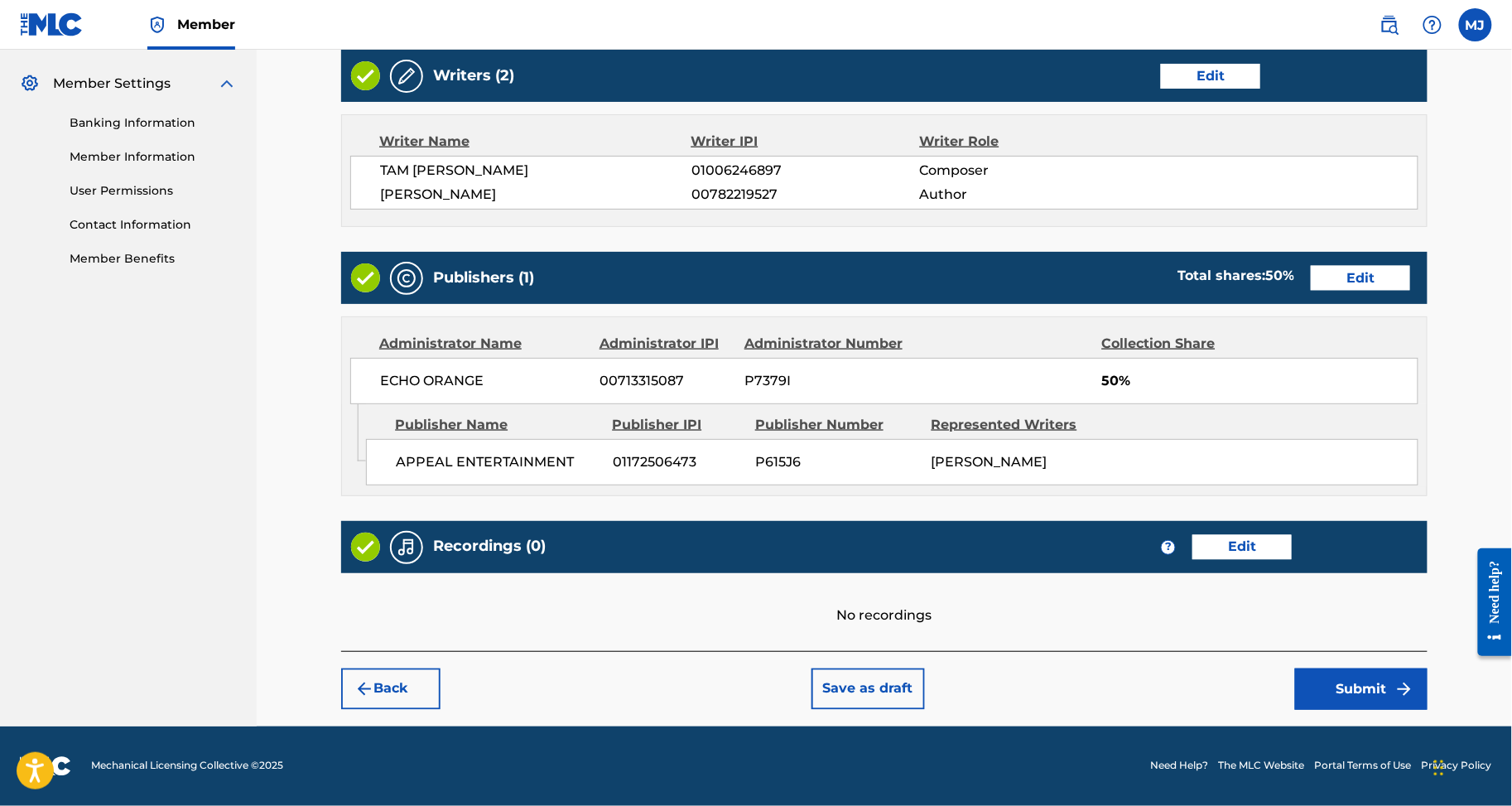
click at [1363, 710] on button "Submit" at bounding box center [1361, 689] width 132 height 41
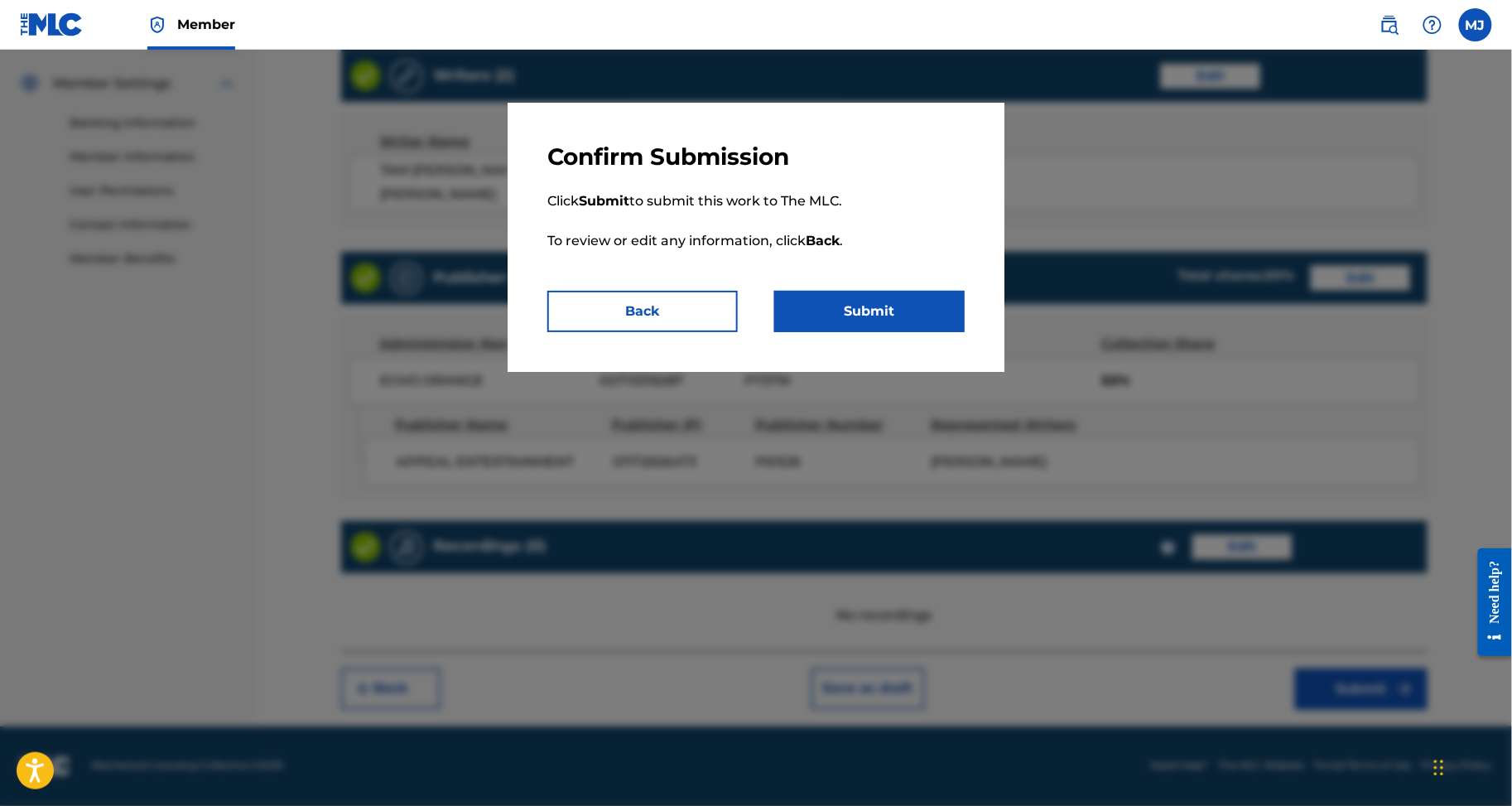
click at [941, 332] on button "Submit" at bounding box center [870, 311] width 190 height 41
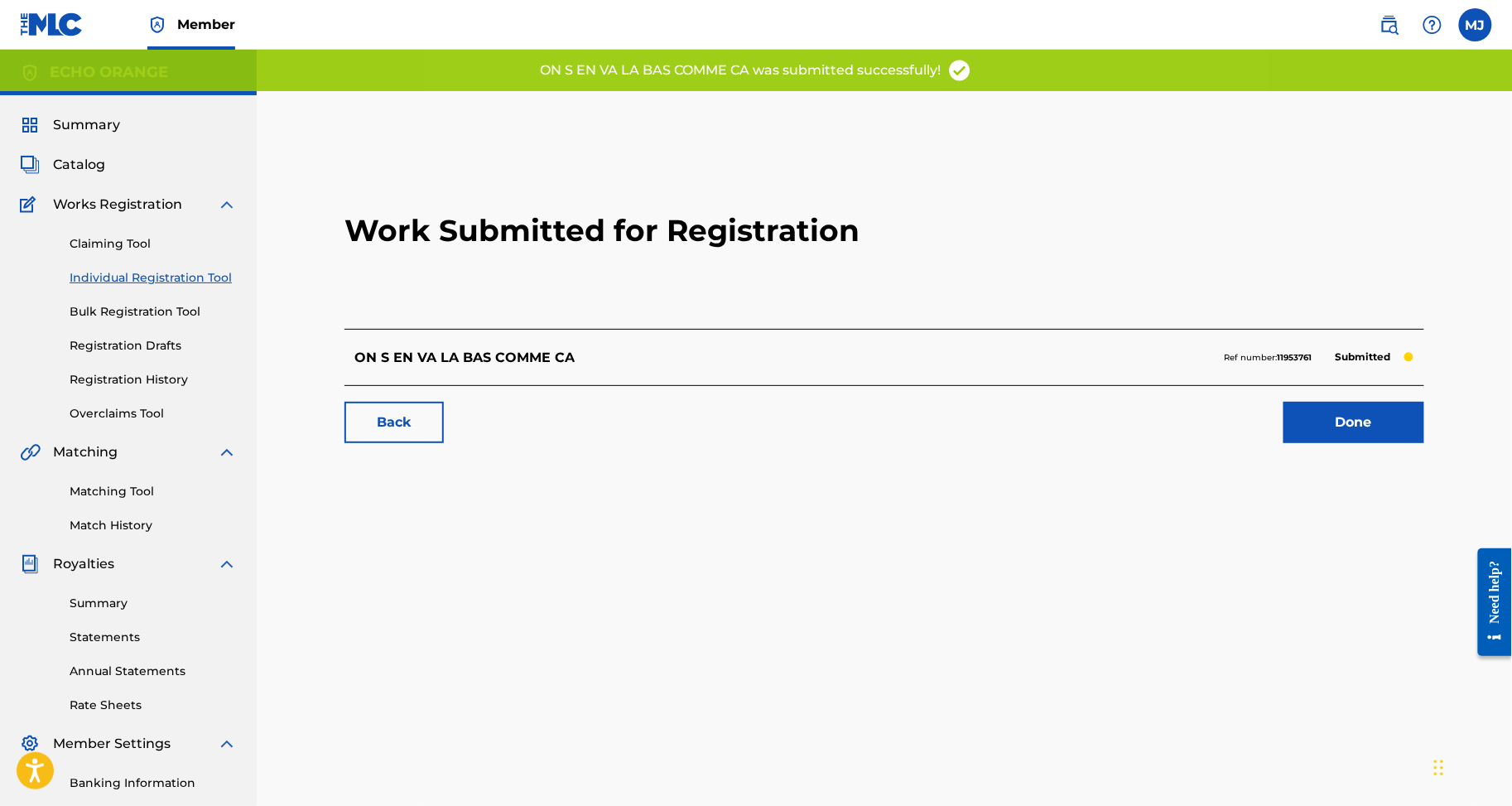
click at [1385, 443] on link "Done" at bounding box center [1354, 422] width 141 height 41
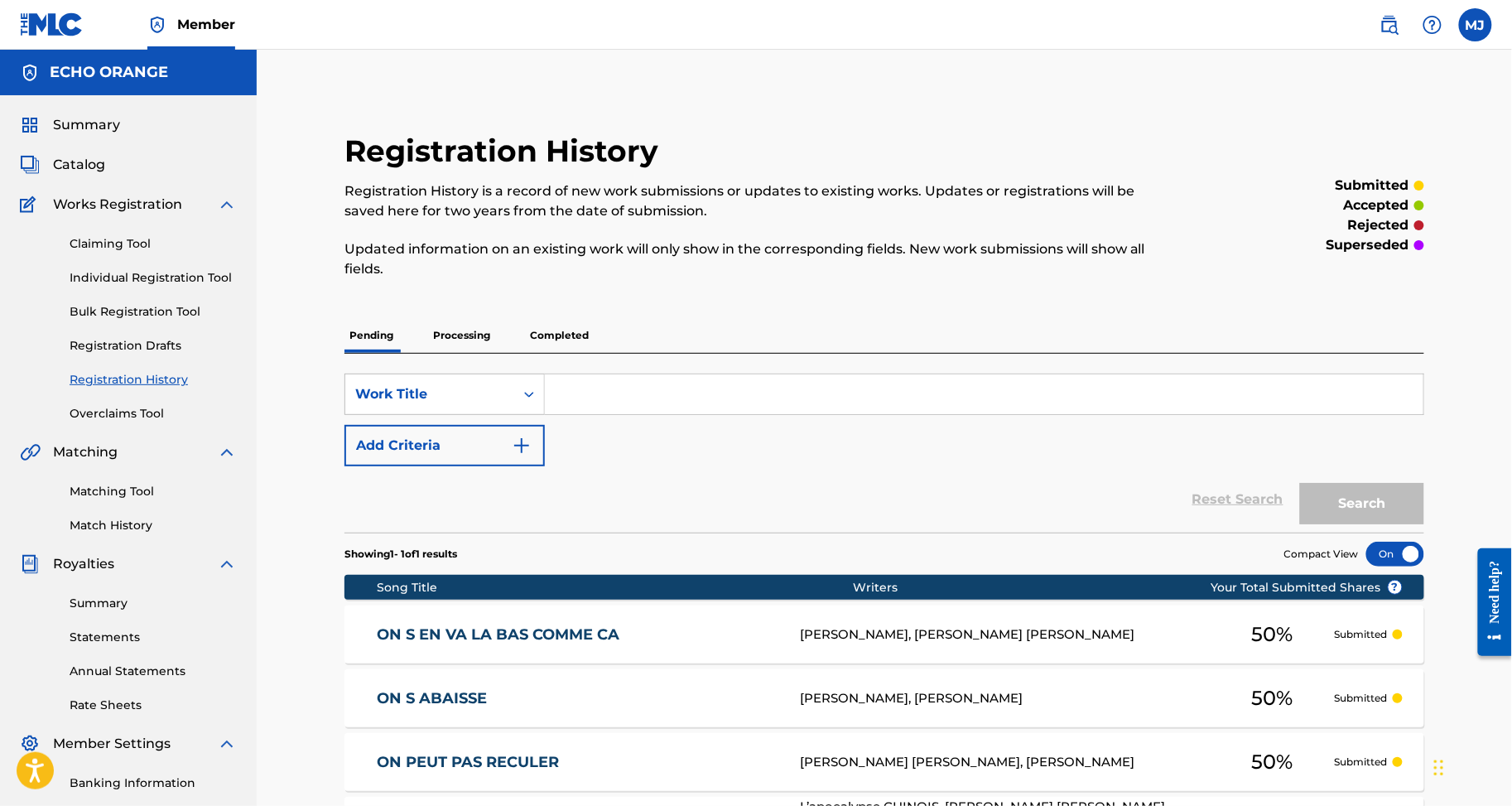
scroll to position [38, 0]
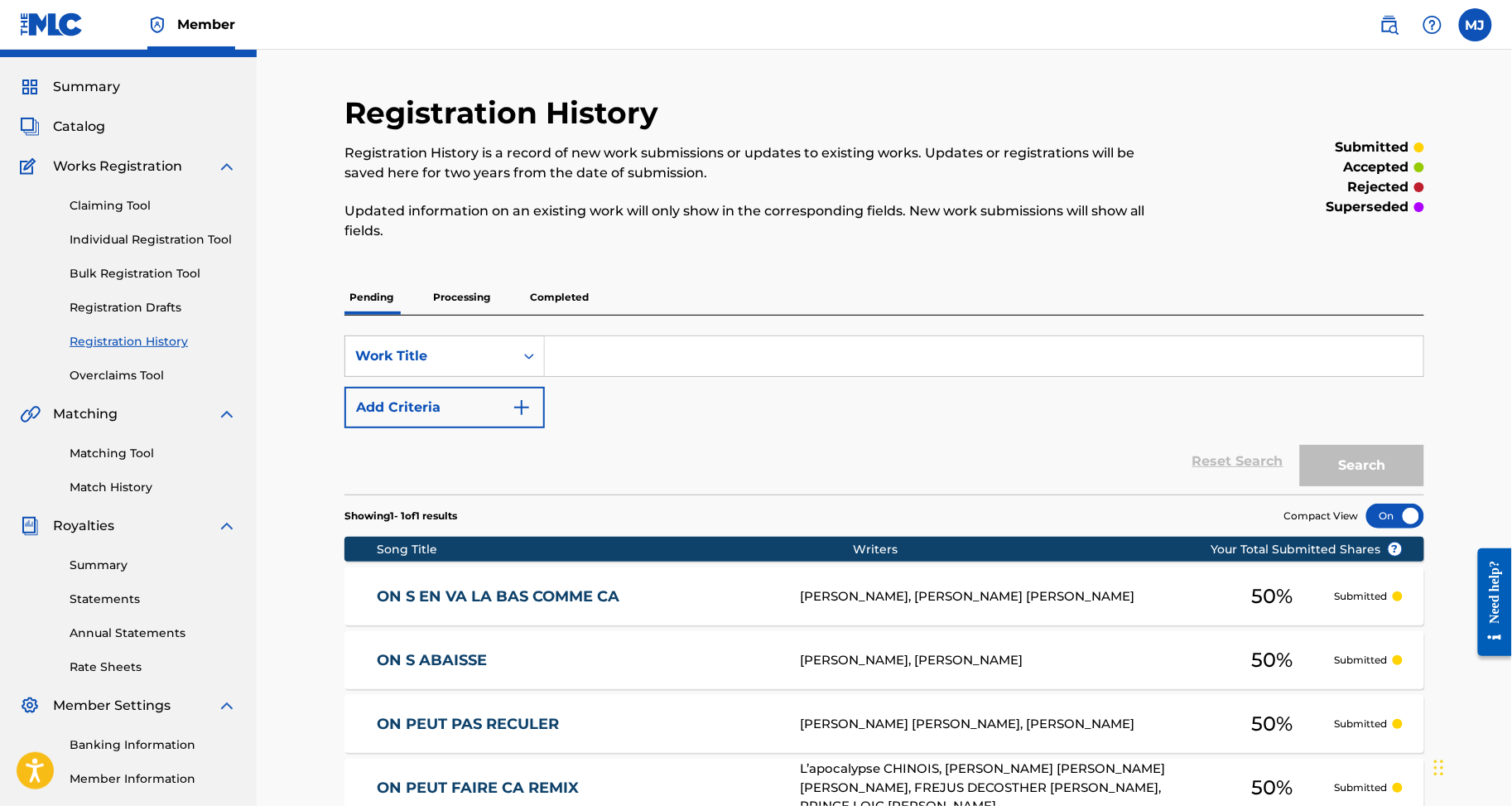
click at [228, 249] on link "Individual Registration Tool" at bounding box center [153, 239] width 168 height 18
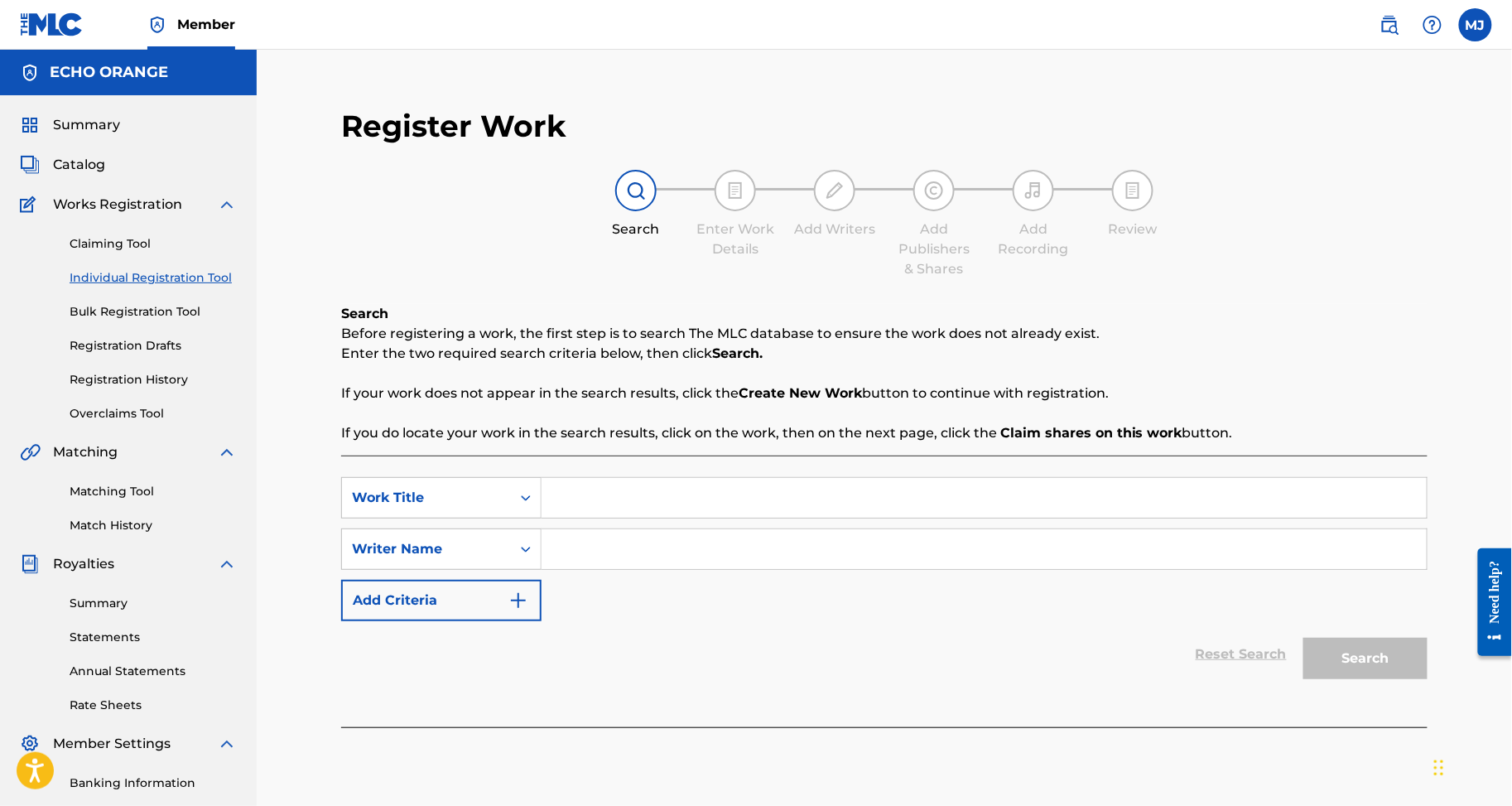
click at [747, 518] on input "Search Form" at bounding box center [984, 497] width 885 height 40
paste input "ON SE CASSE"
type input "ON SE CASSE"
click at [713, 569] on input "Search Form" at bounding box center [984, 549] width 885 height 40
paste input "ZOMBRE ABDELRAHIM"
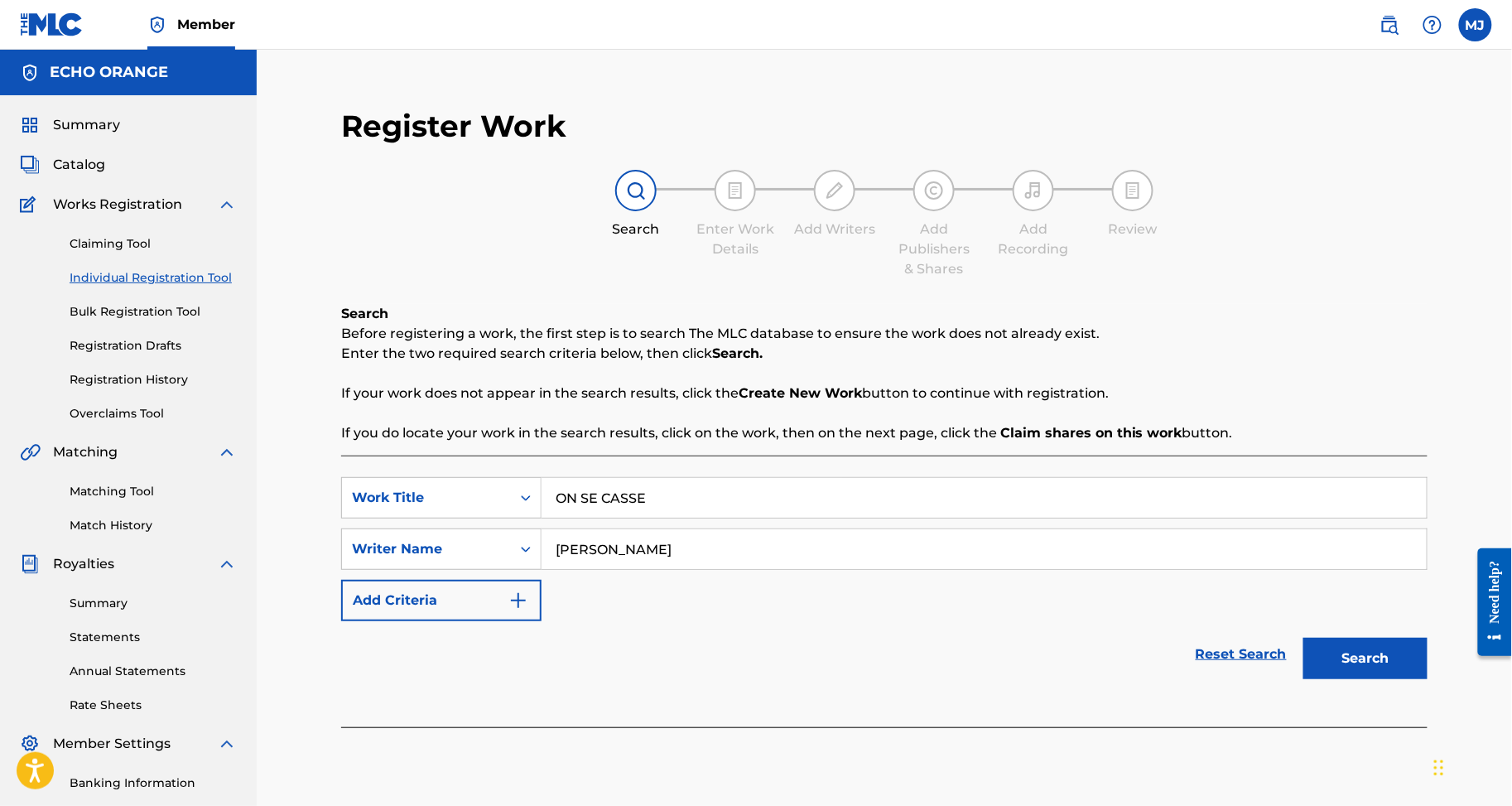
type input "ZOMBRE ABDELRAHIM"
click at [1394, 680] on button "Search" at bounding box center [1365, 658] width 124 height 41
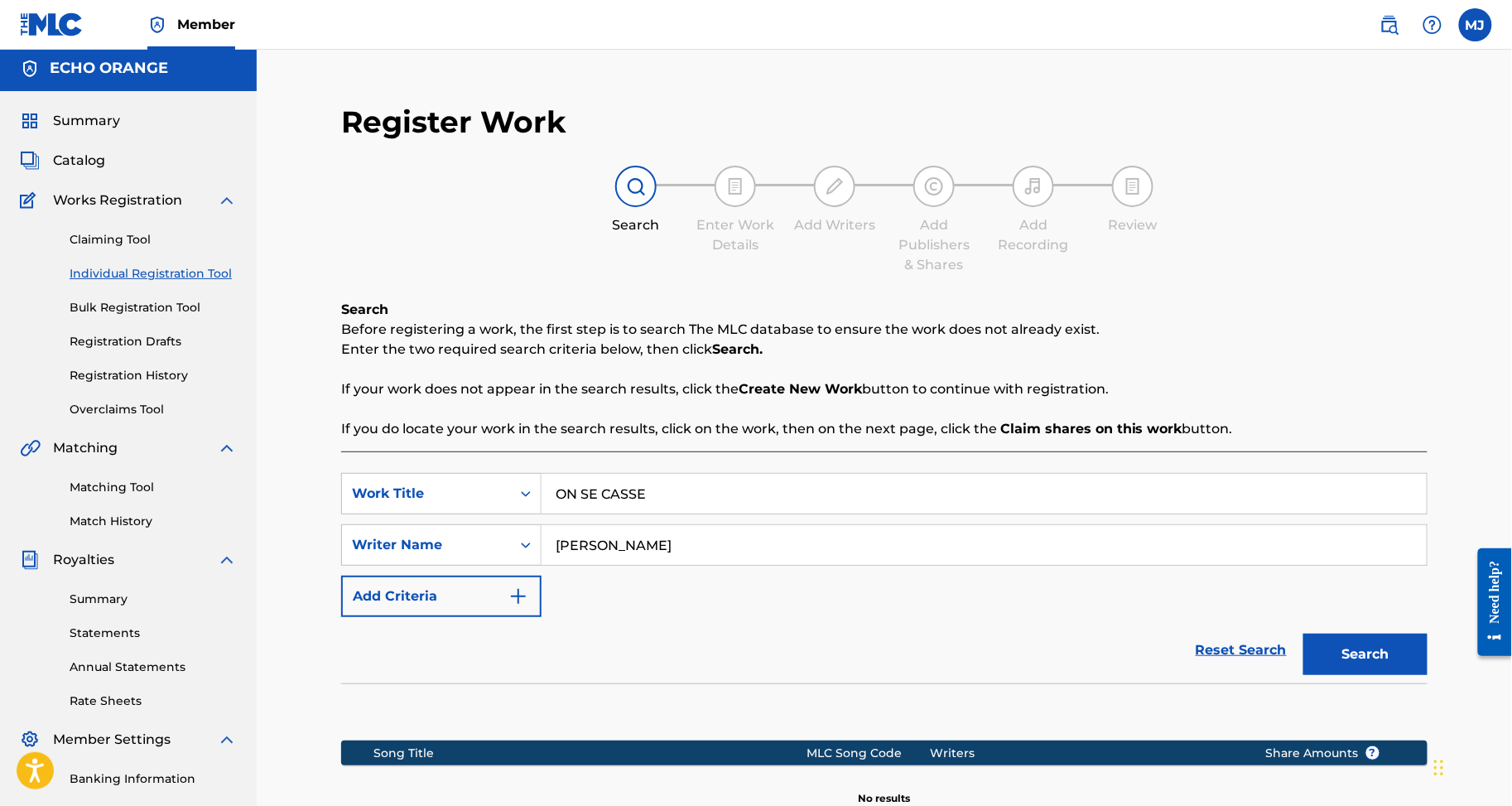
scroll to position [362, 0]
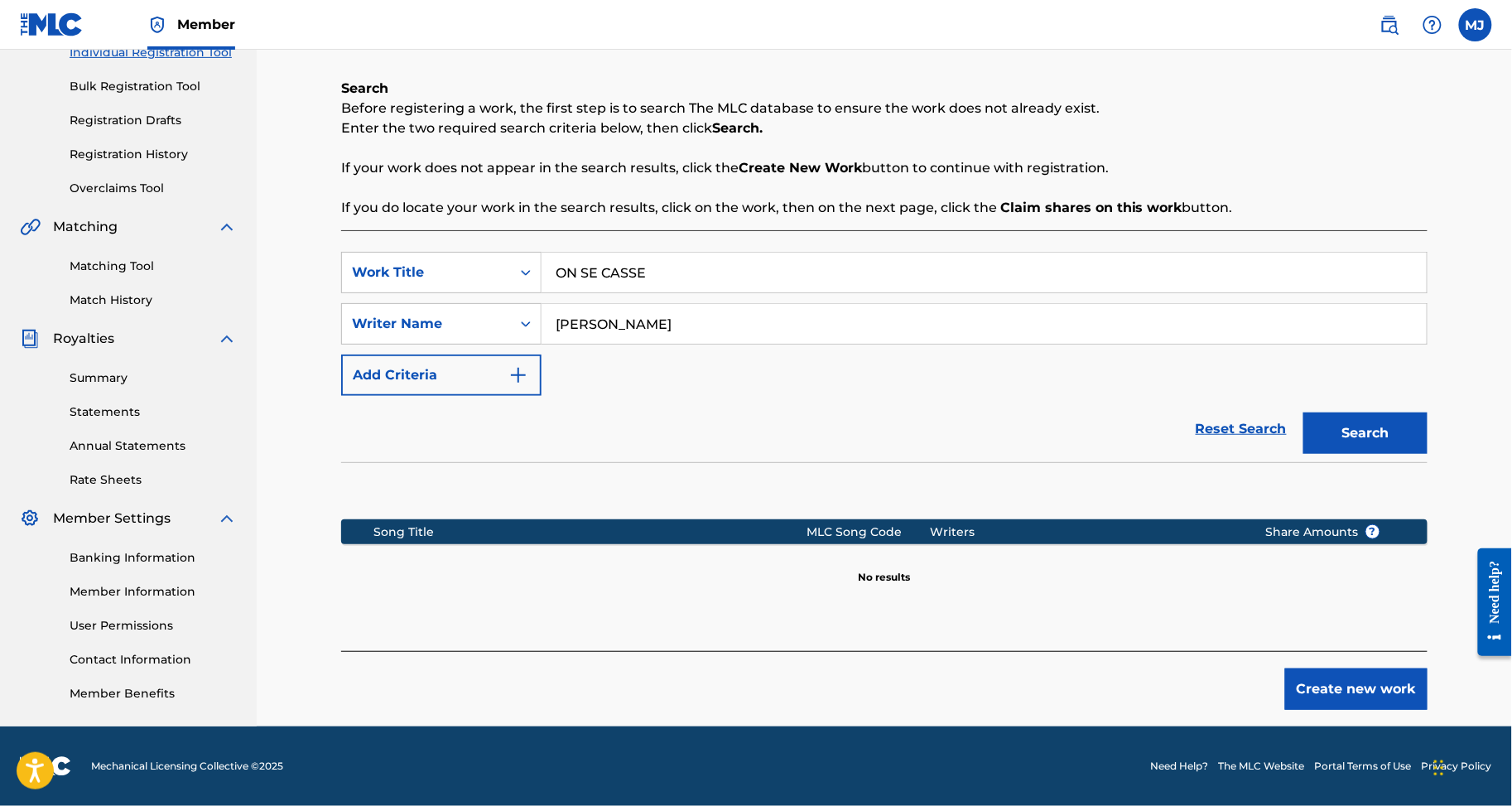
click at [1428, 674] on button "Create new work" at bounding box center [1356, 689] width 142 height 41
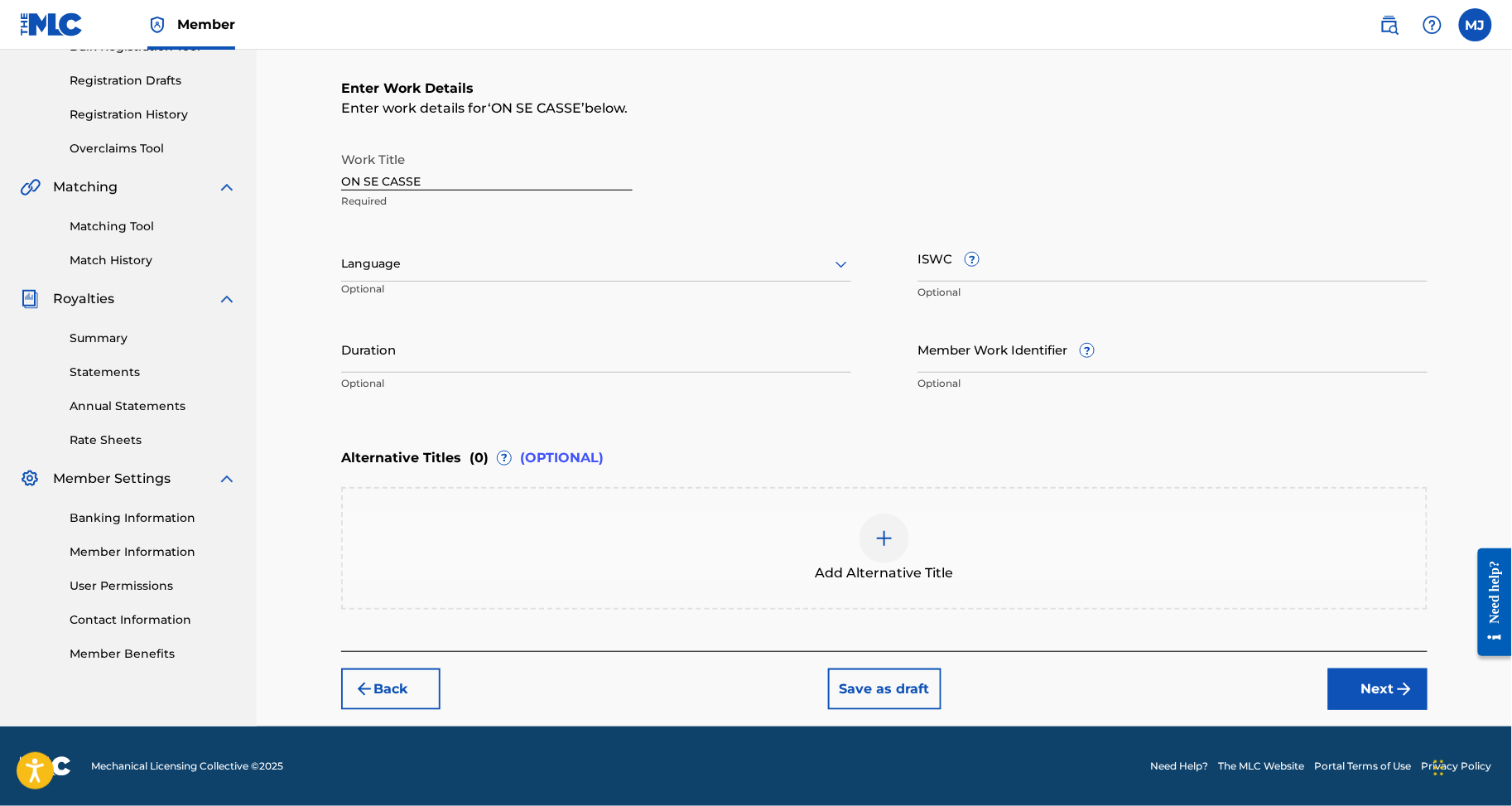
click at [1425, 710] on button "Next" at bounding box center [1378, 689] width 99 height 41
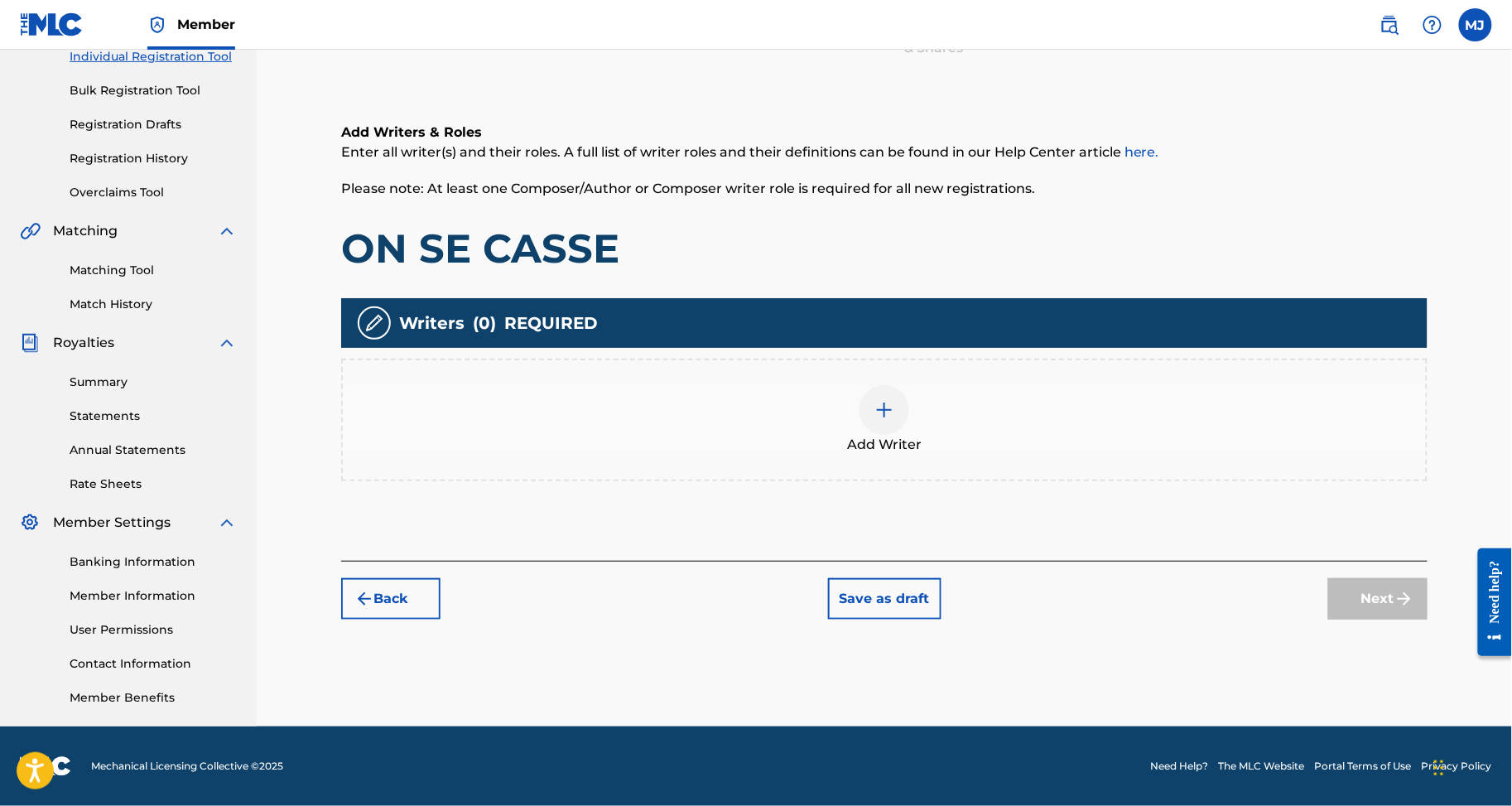
scroll to position [353, 0]
click at [1048, 385] on div "Add Writer" at bounding box center [884, 420] width 1083 height 70
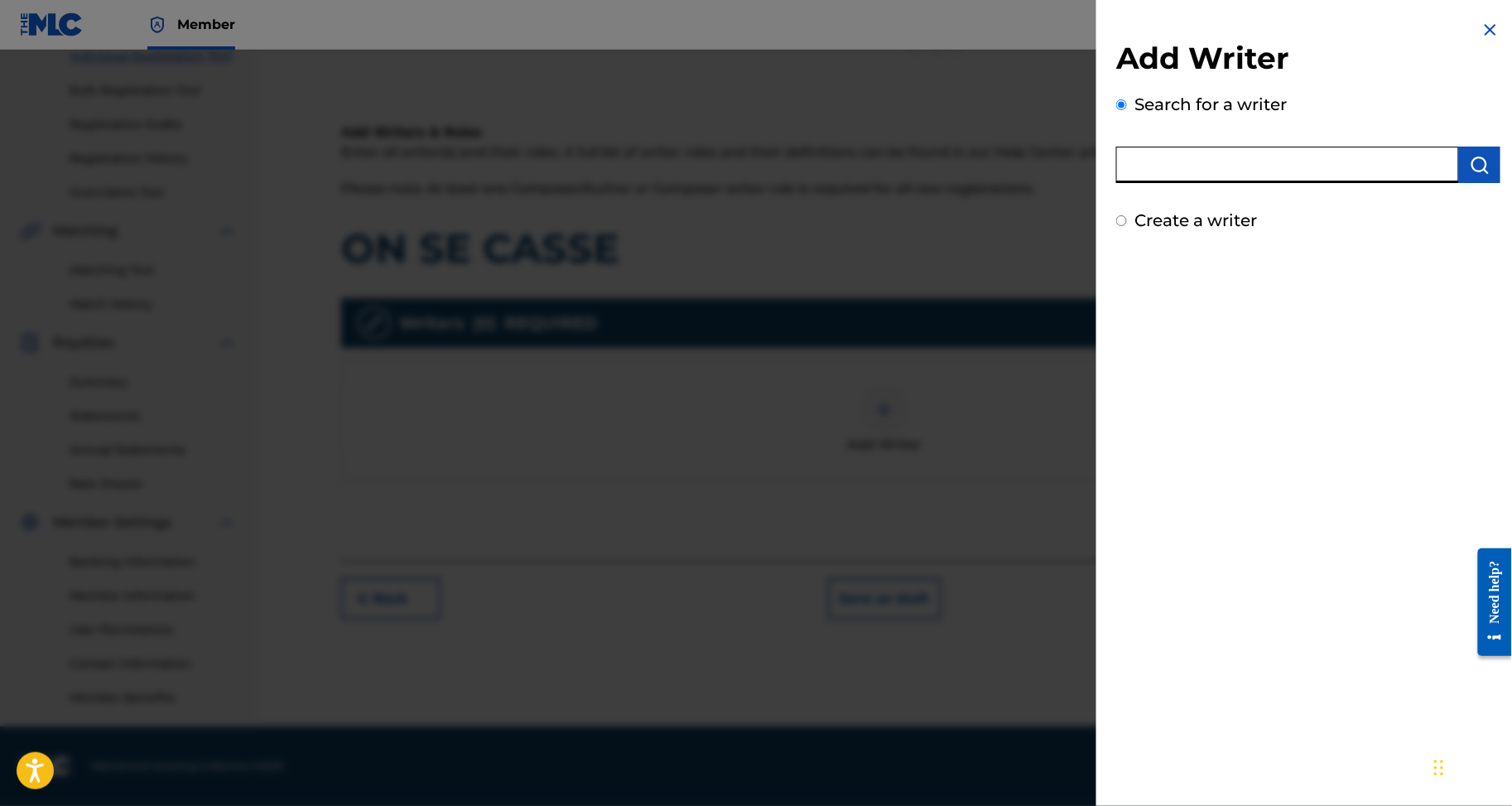
click at [1264, 183] on input "text" at bounding box center [1288, 164] width 343 height 36
paste input "ZOMBRE ABDELRAHIM"
type input "ZOMBRE ABDELRAHIM"
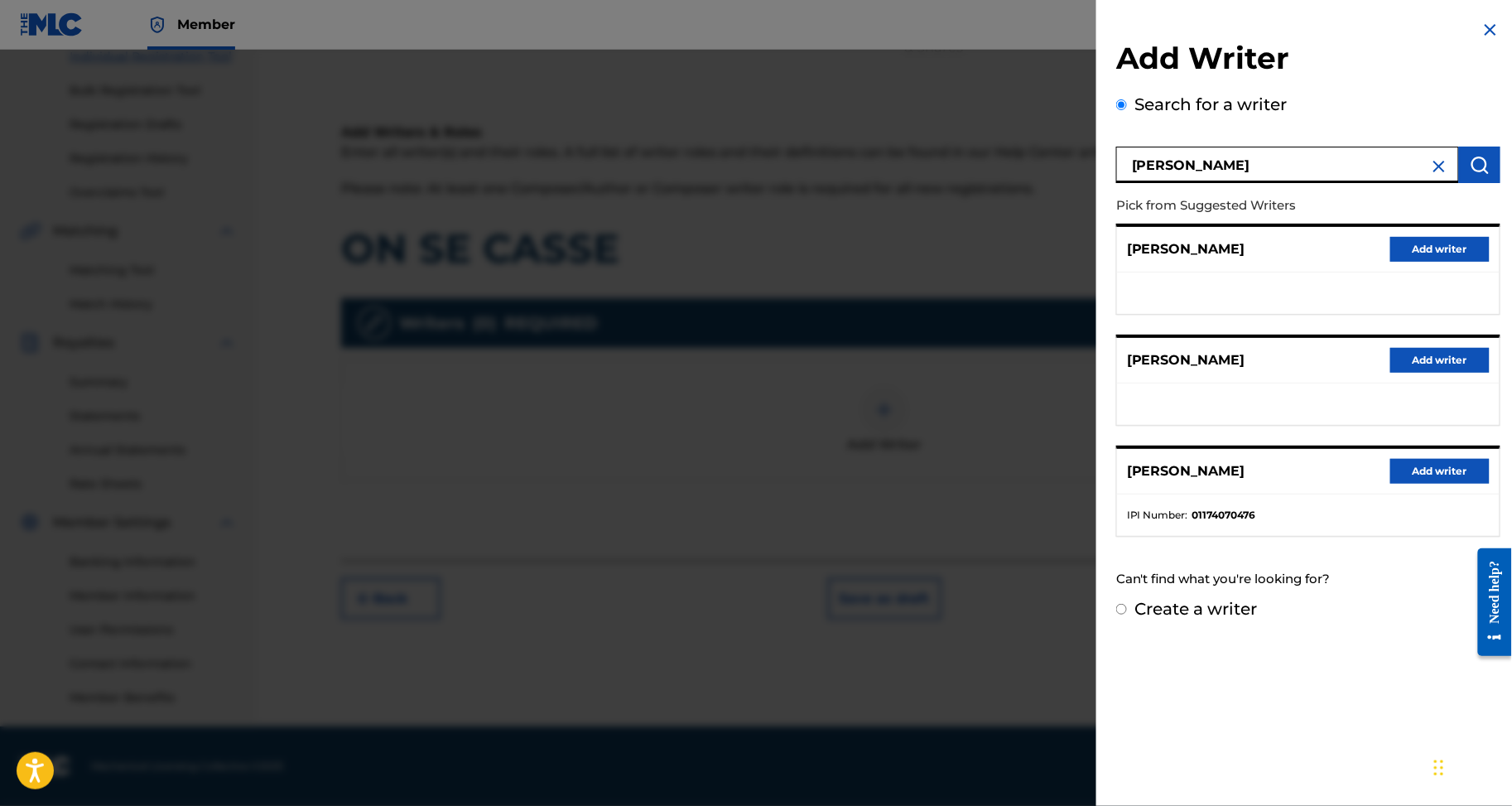
click at [1391, 484] on button "Add writer" at bounding box center [1440, 470] width 99 height 24
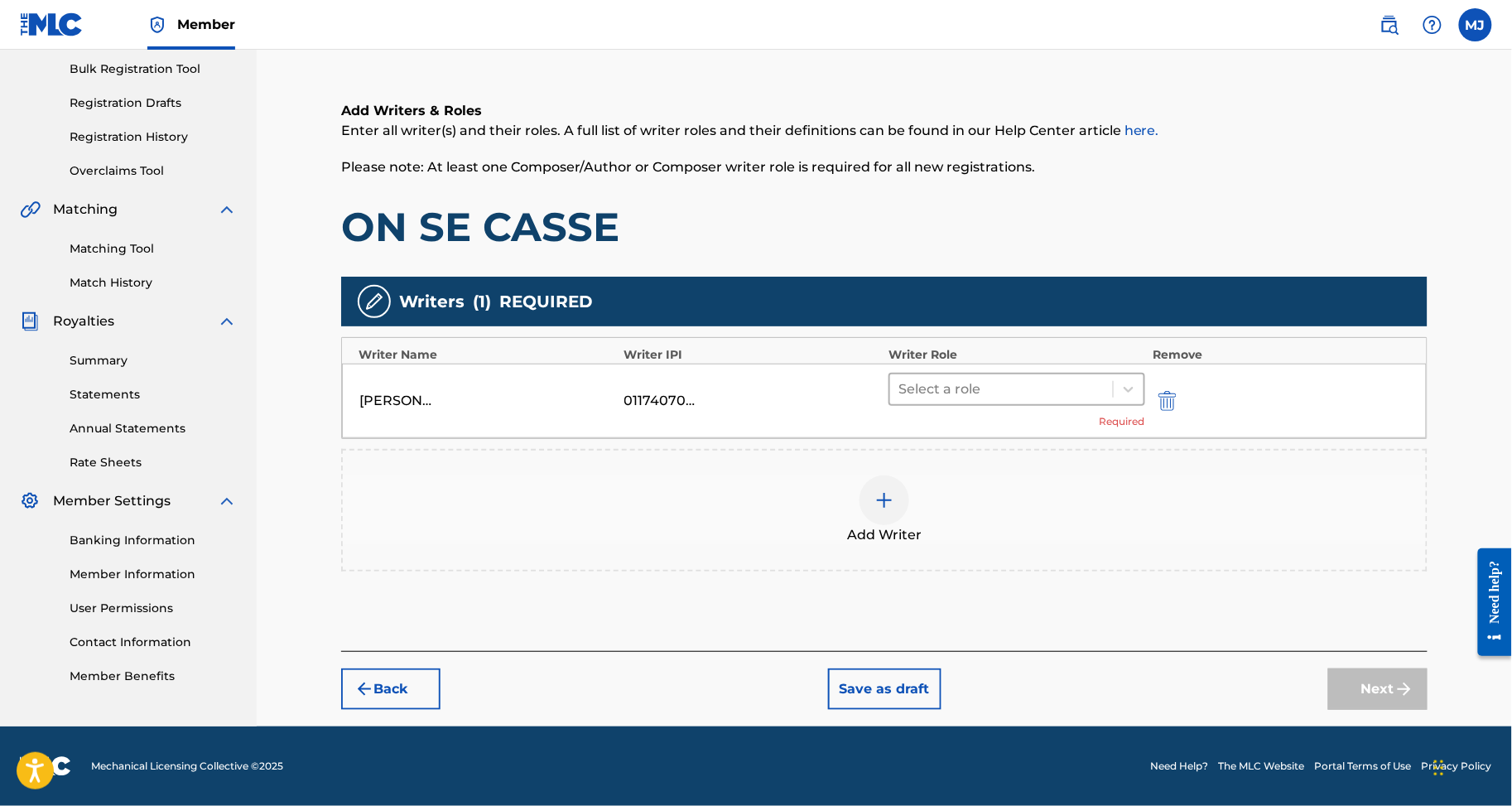
click at [1037, 378] on div at bounding box center [1001, 390] width 206 height 24
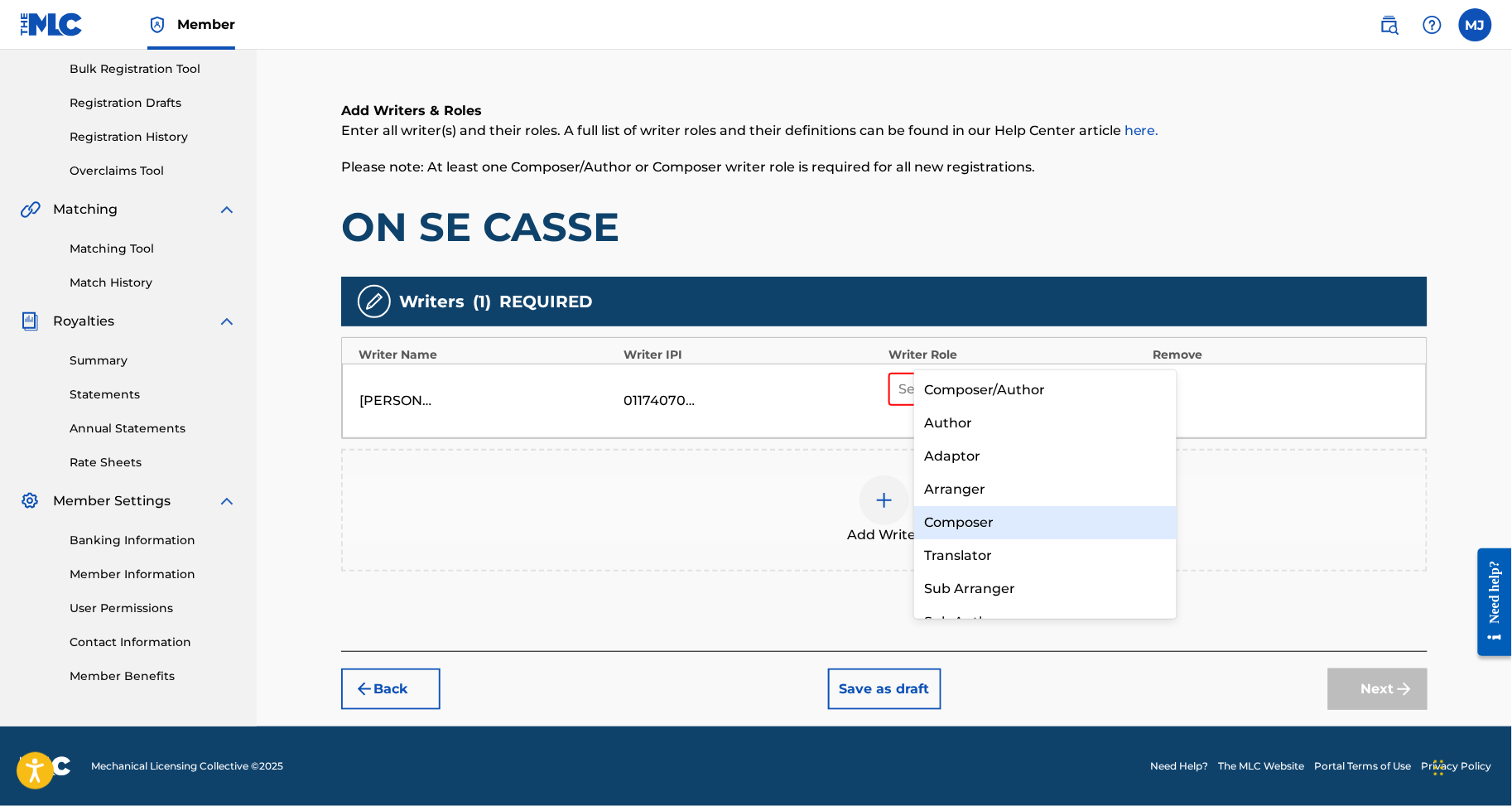
click at [1025, 525] on div "Composer" at bounding box center [1045, 522] width 262 height 33
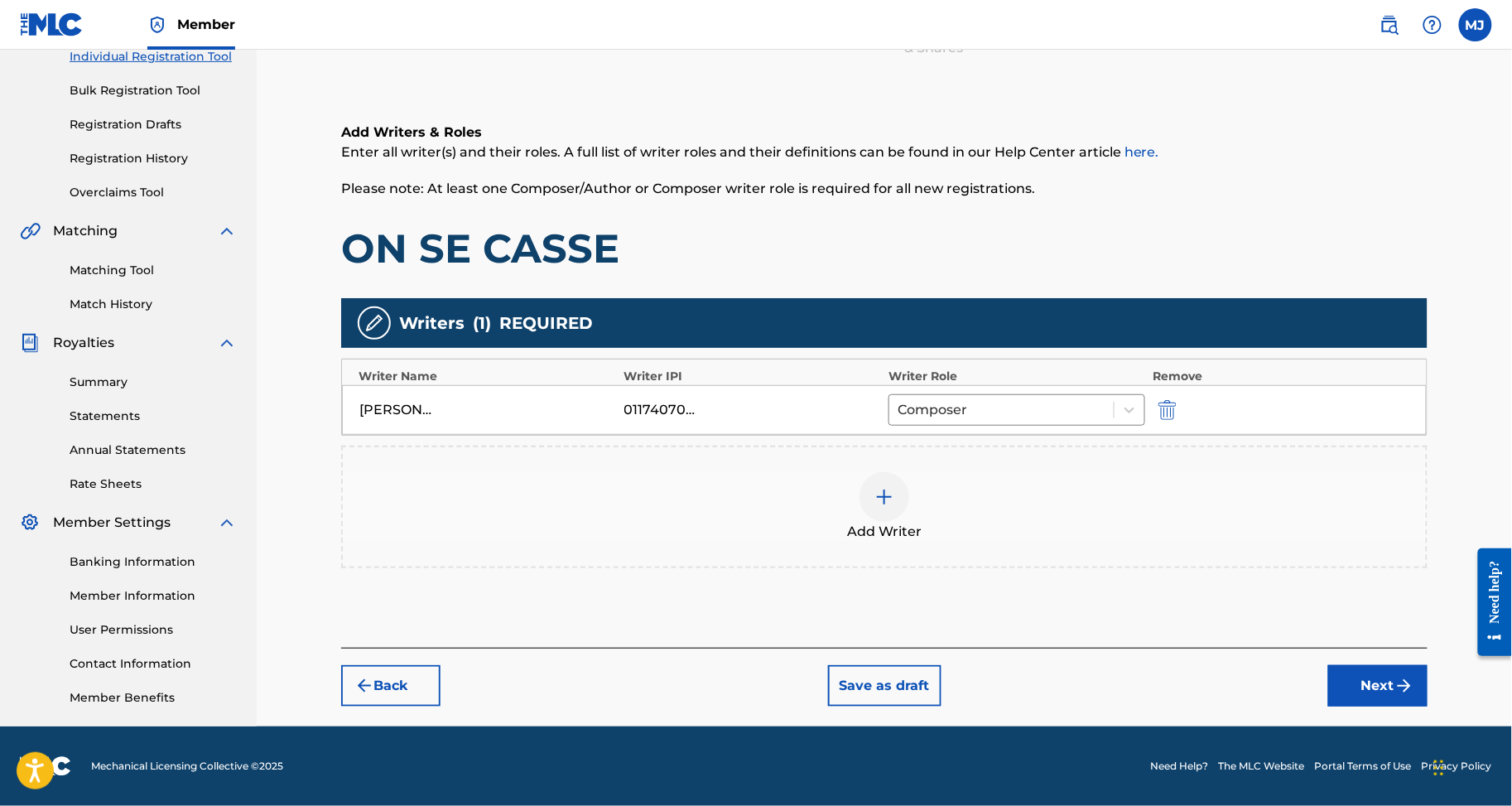
click at [979, 472] on div "Add Writer" at bounding box center [884, 507] width 1083 height 70
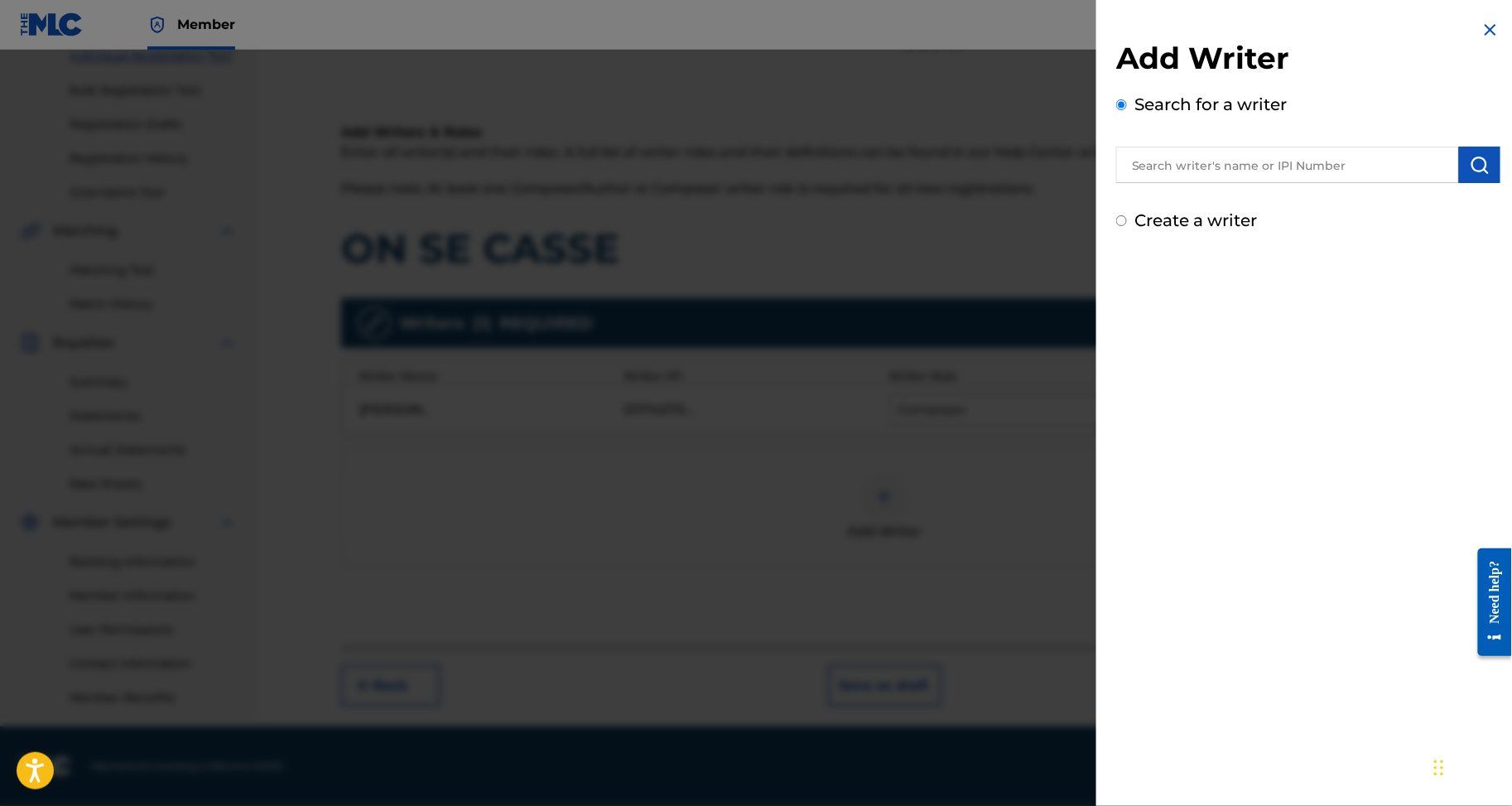
click at [1174, 161] on input "text" at bounding box center [1288, 164] width 343 height 36
paste input "N'DA JEAN CHRIST EDOUARD"
type input "N'DA JEAN CHRIST EDOUARD"
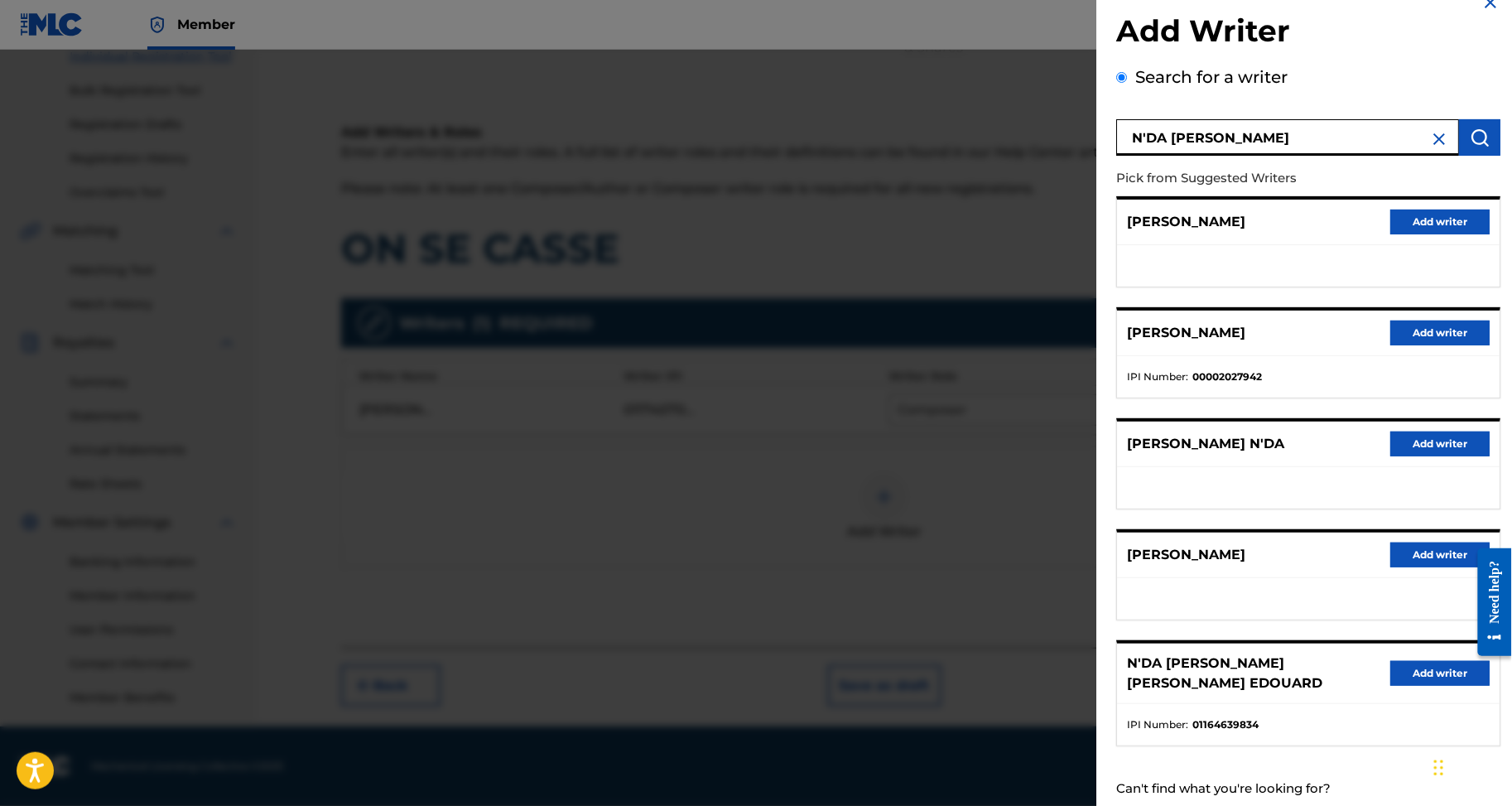
scroll to position [209, 0]
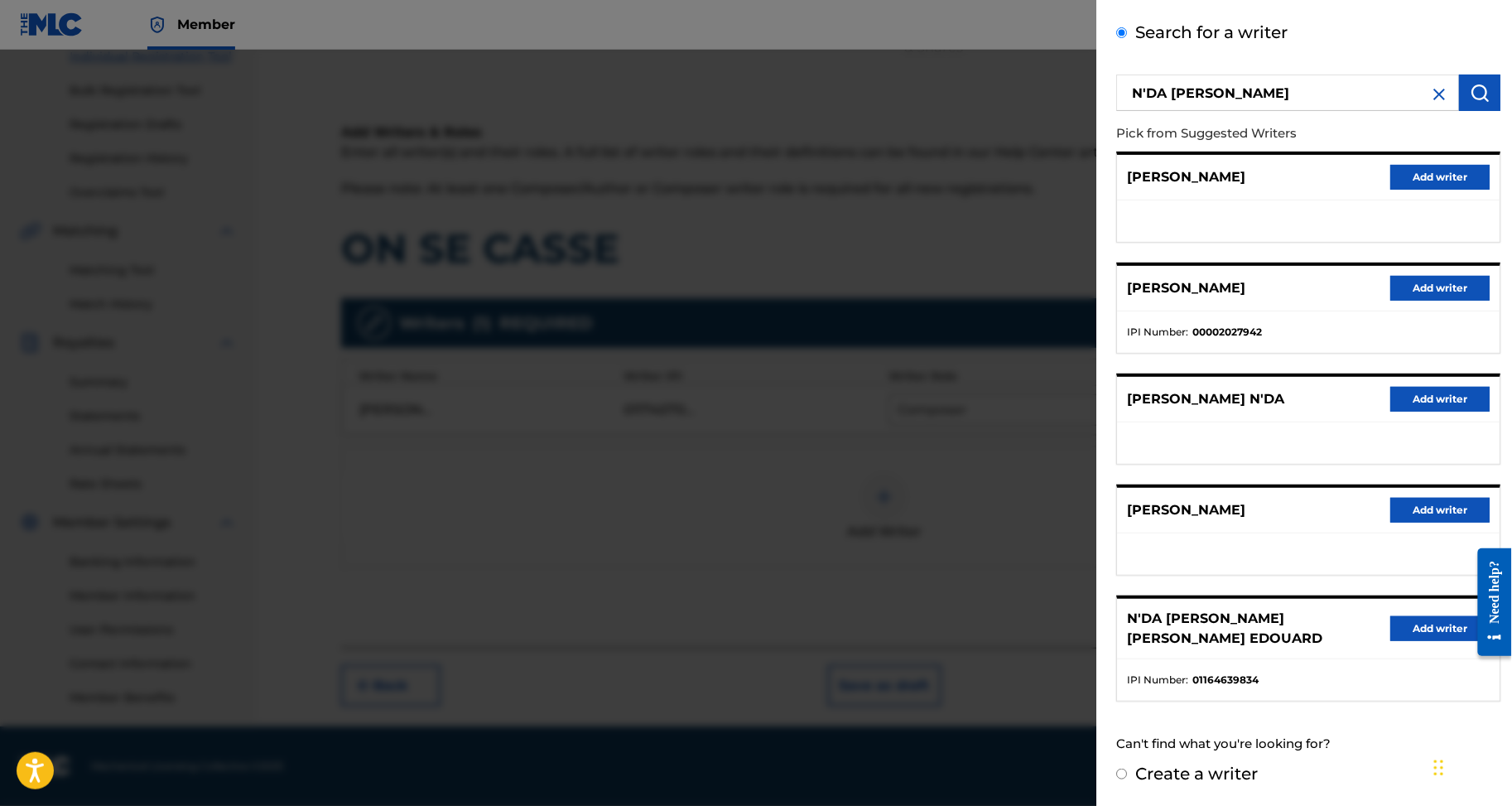
click at [1411, 616] on button "Add writer" at bounding box center [1440, 628] width 99 height 24
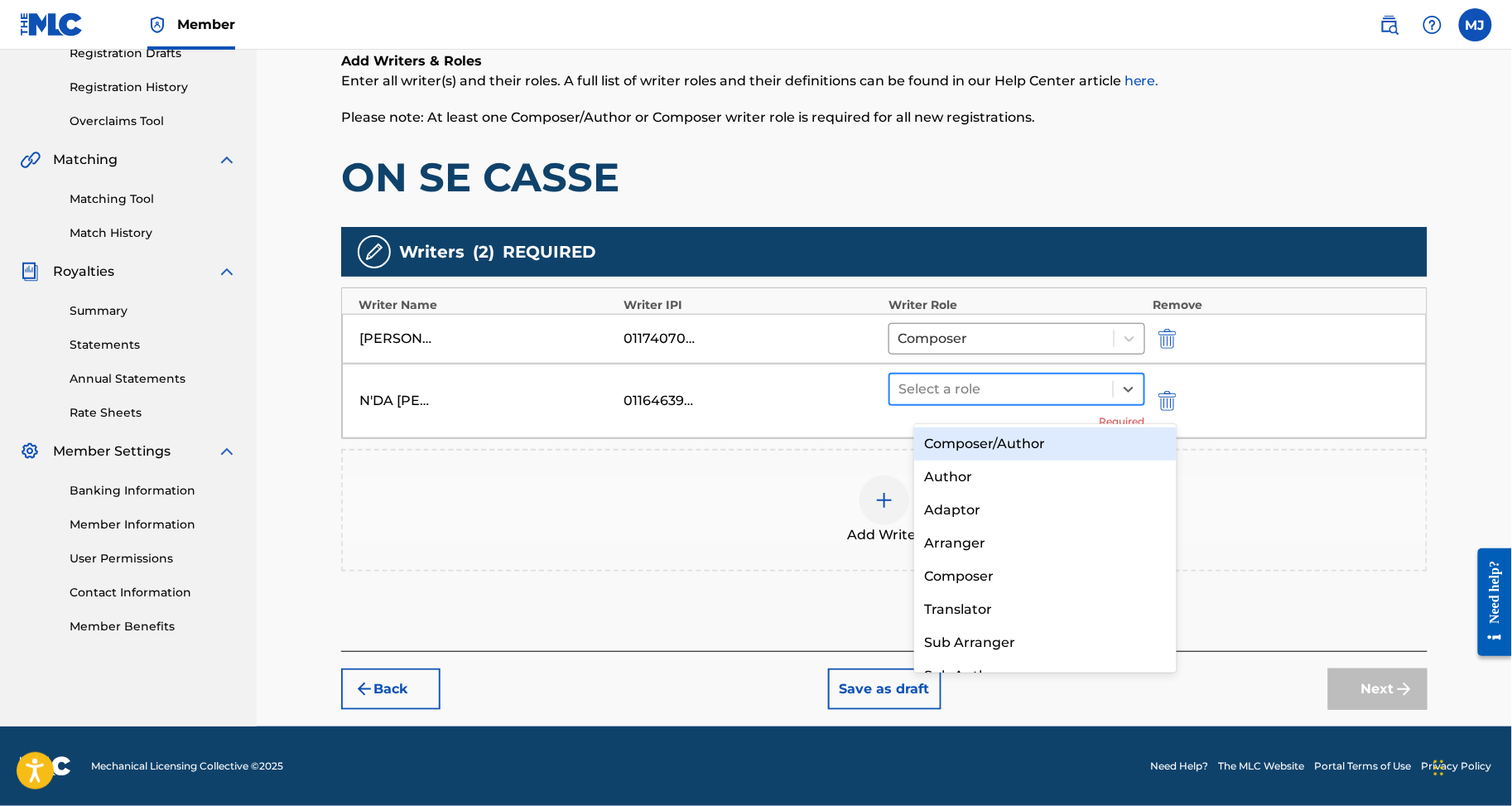
click at [1057, 406] on div "Select a role" at bounding box center [1016, 389] width 257 height 33
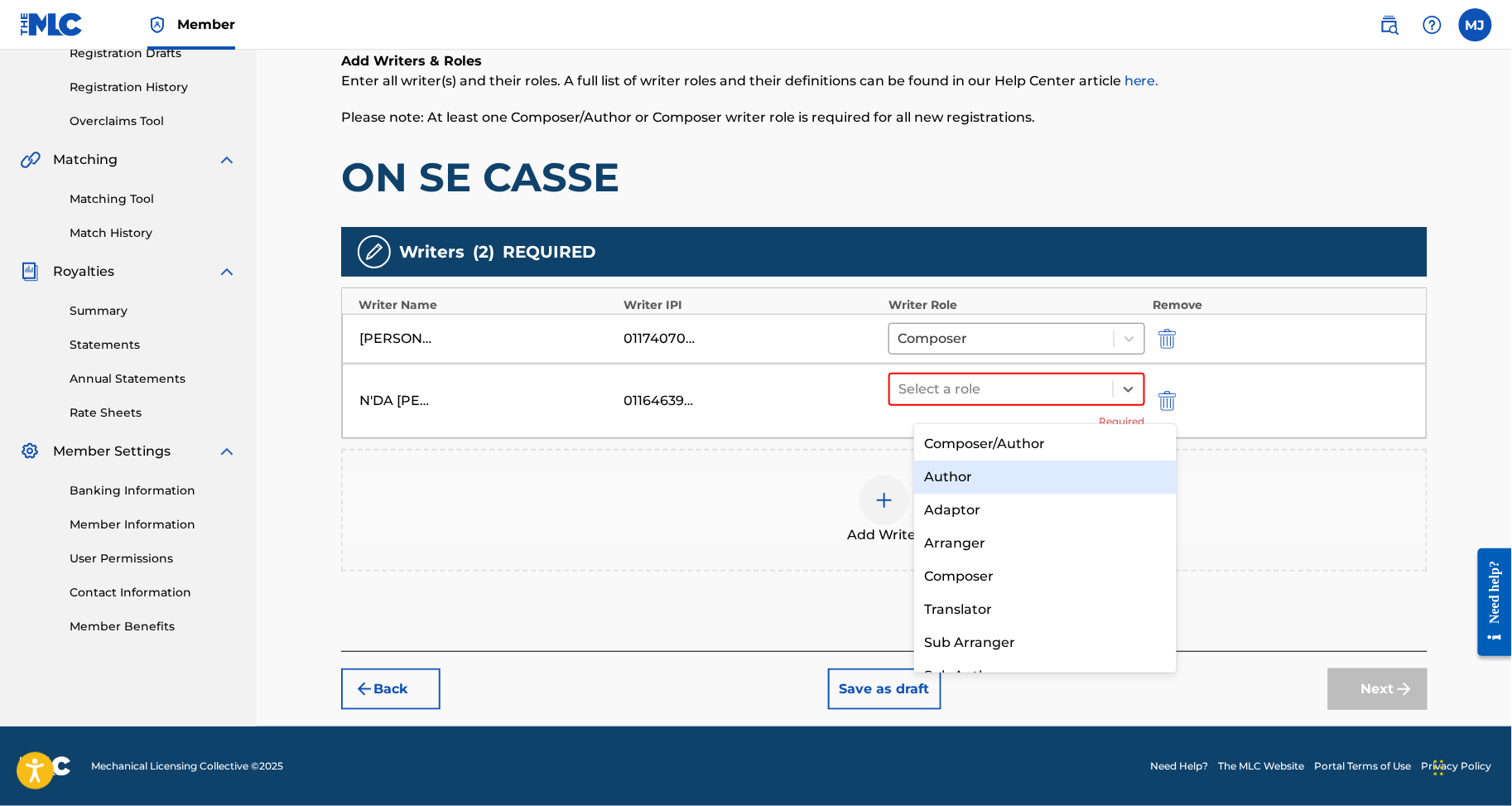
click at [1037, 468] on div "Author" at bounding box center [1045, 476] width 262 height 33
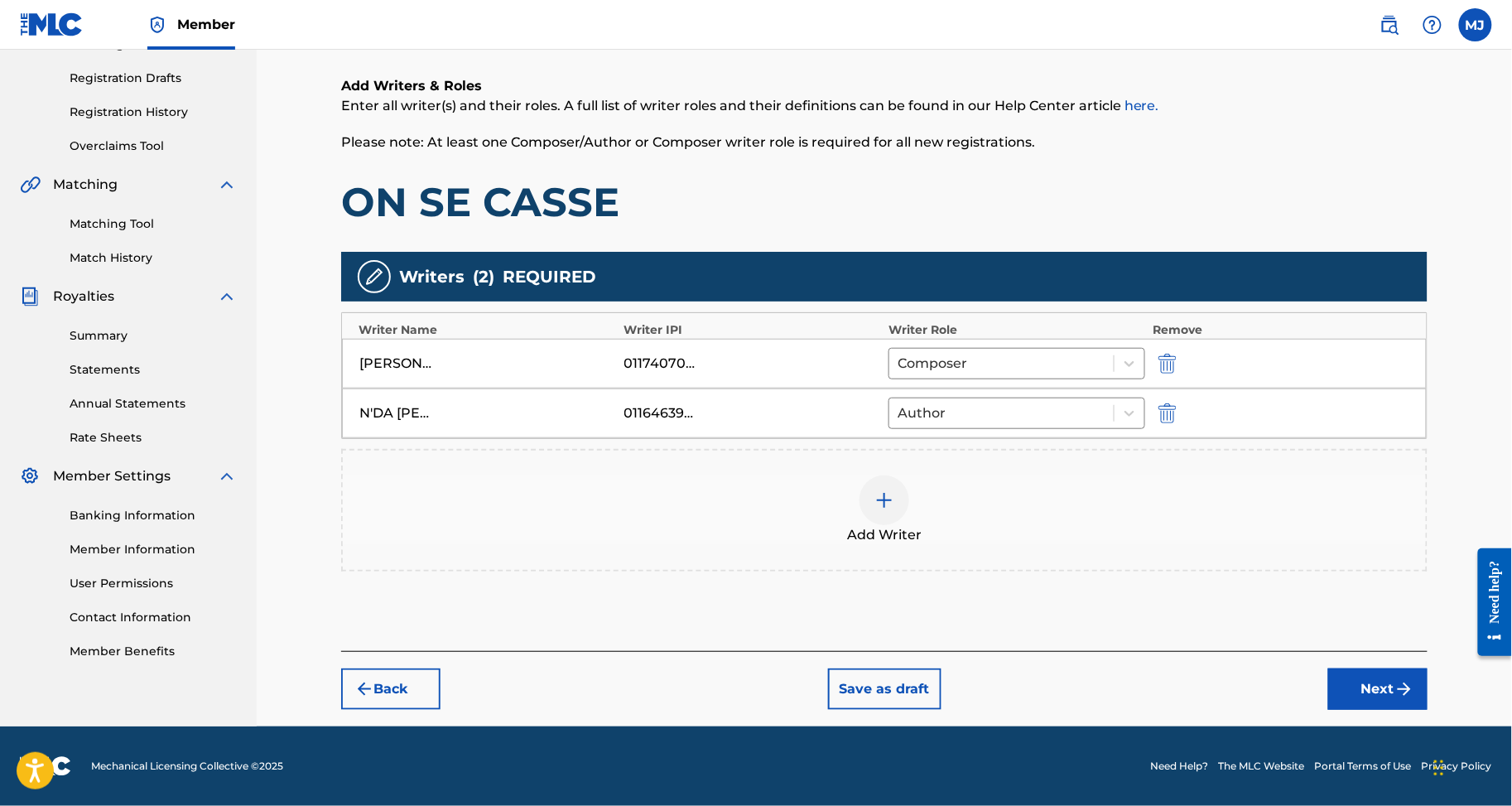
click at [1388, 651] on div "Back Save as draft Next" at bounding box center [884, 680] width 1086 height 59
click at [1393, 669] on button "Next" at bounding box center [1378, 689] width 99 height 41
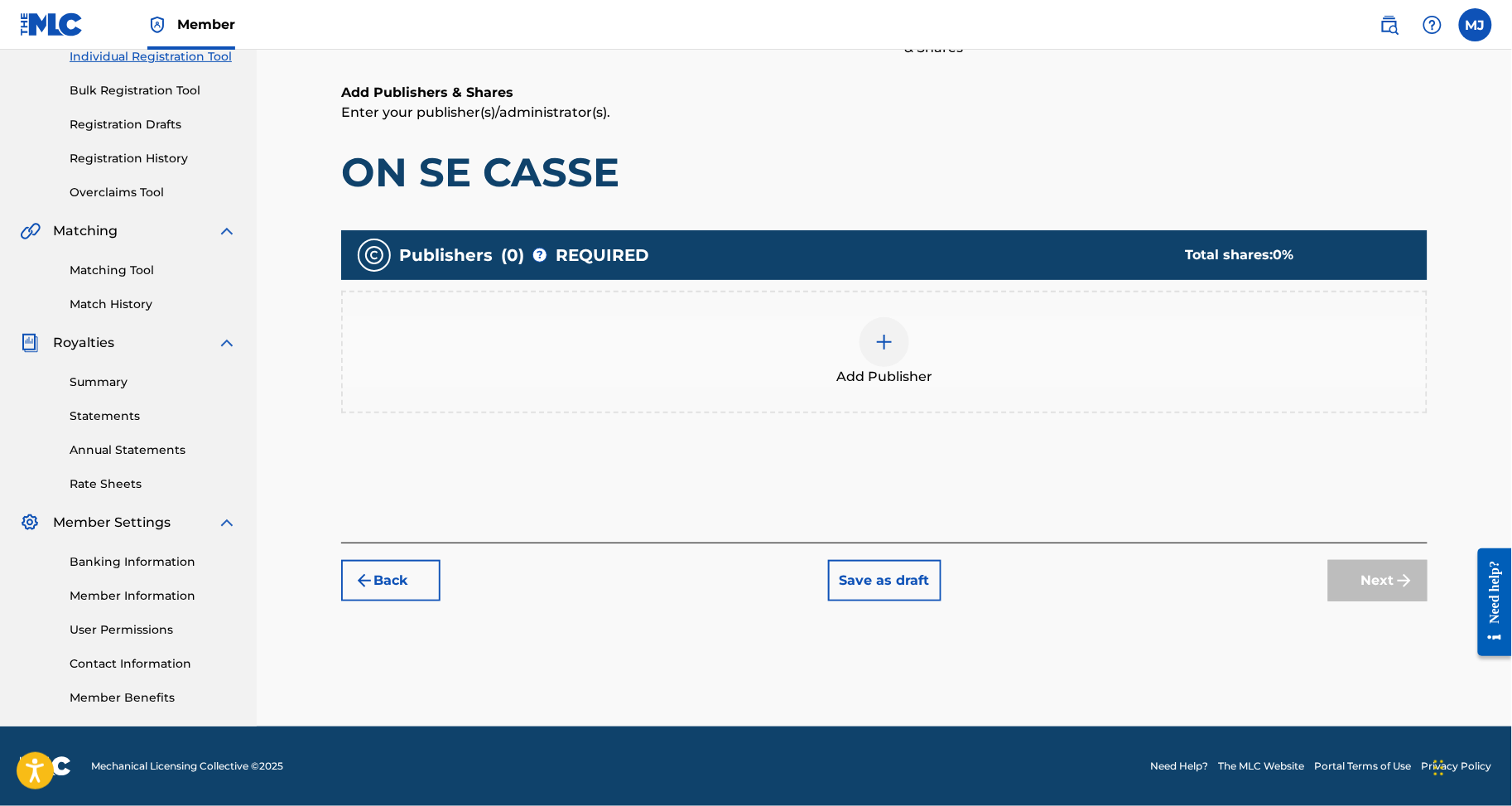
scroll to position [353, 0]
click at [871, 317] on div "Add Publisher" at bounding box center [884, 352] width 1083 height 70
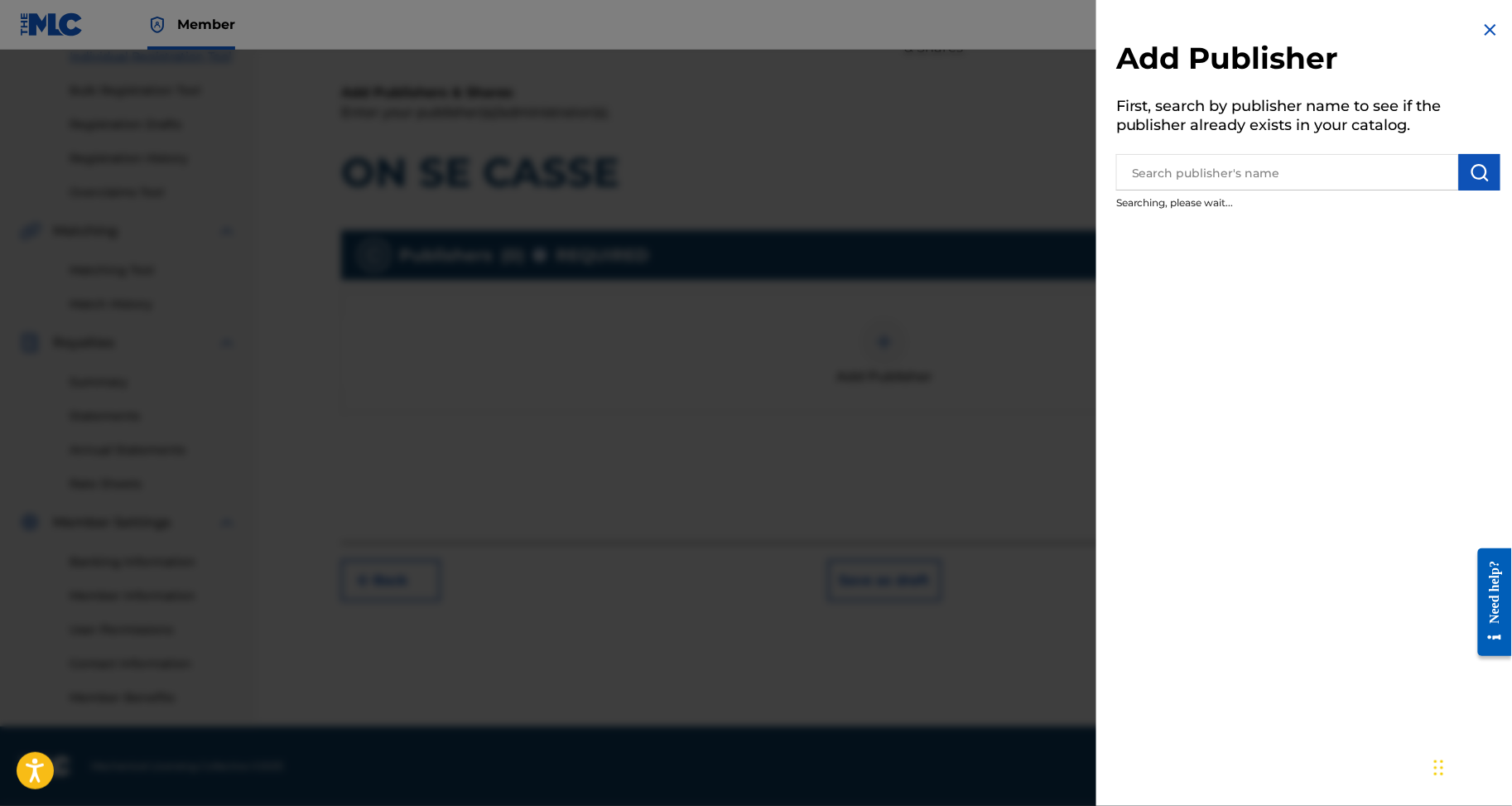
click at [1151, 191] on input "text" at bounding box center [1288, 172] width 343 height 36
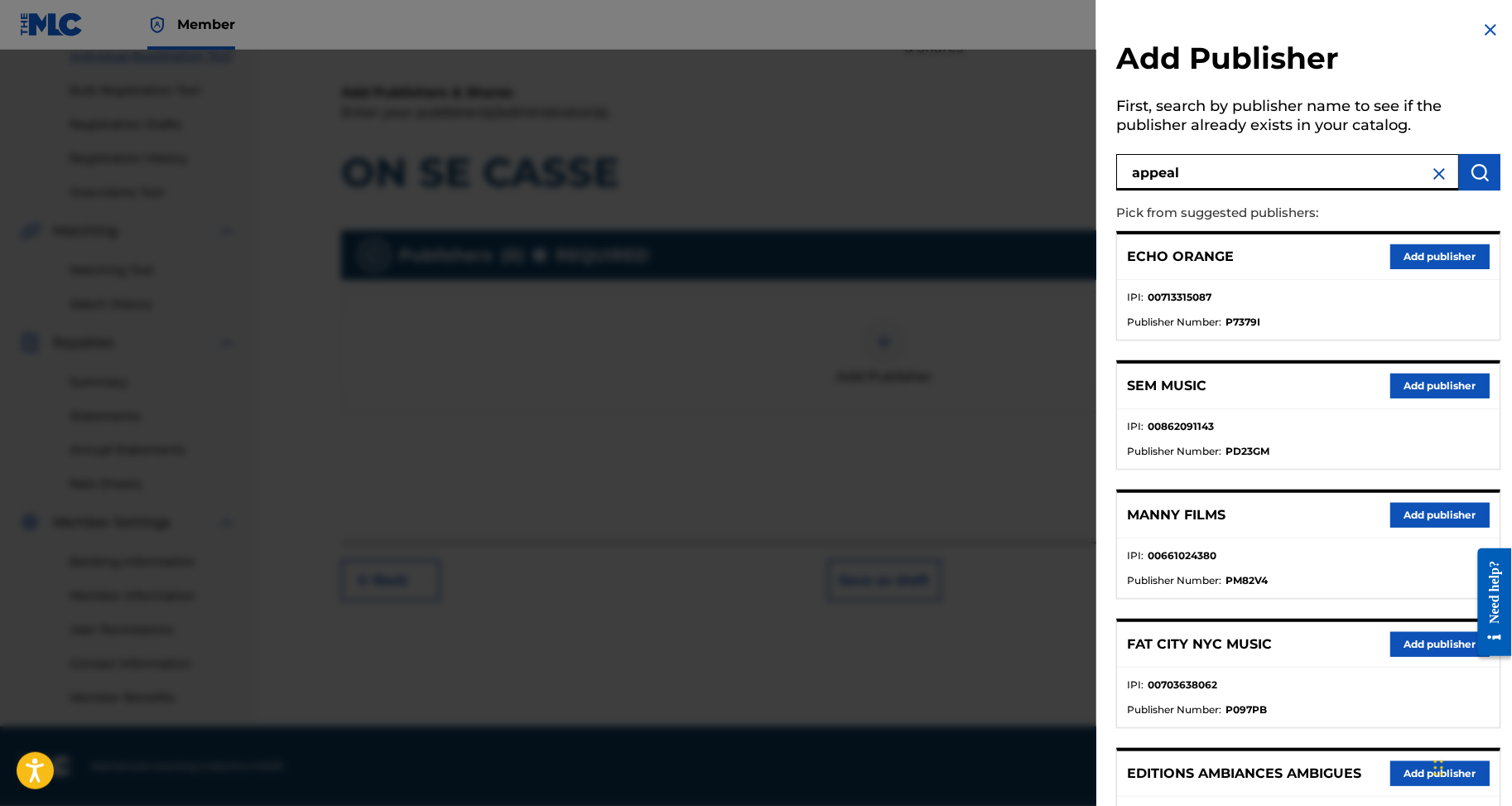
type input "appeal"
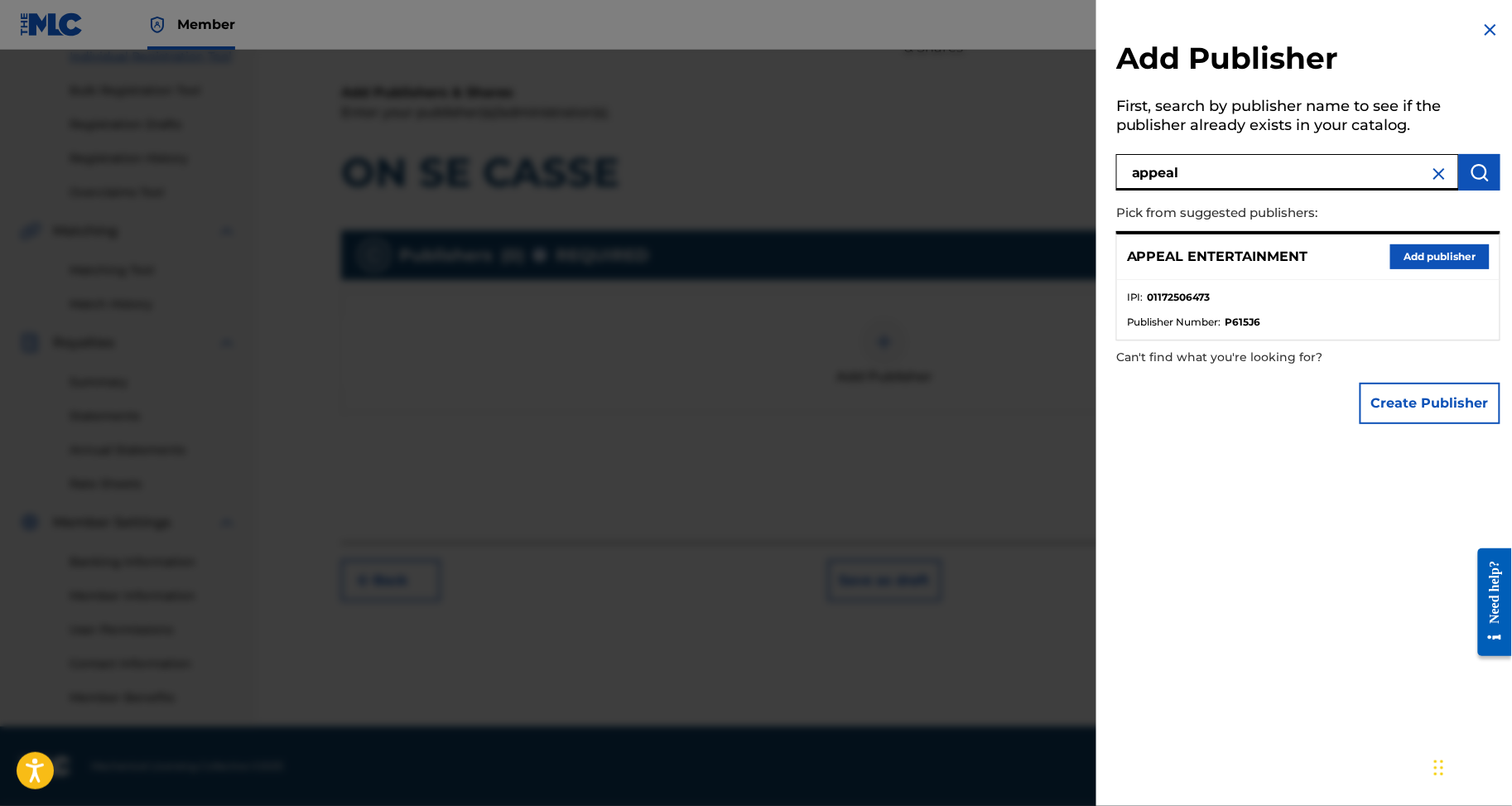
click at [1414, 269] on button "Add publisher" at bounding box center [1440, 256] width 99 height 24
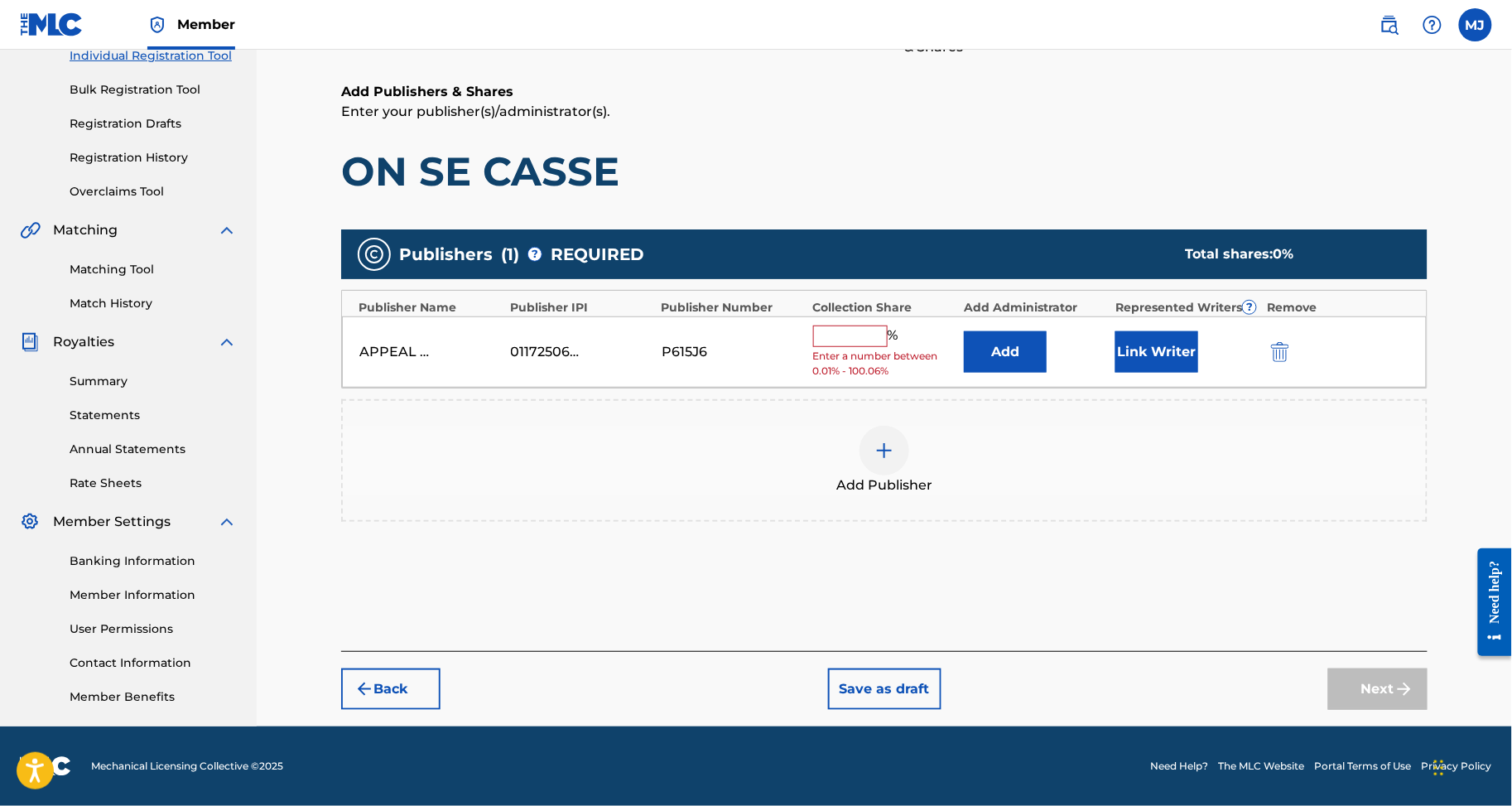
click at [1047, 331] on button "Add" at bounding box center [1005, 352] width 83 height 41
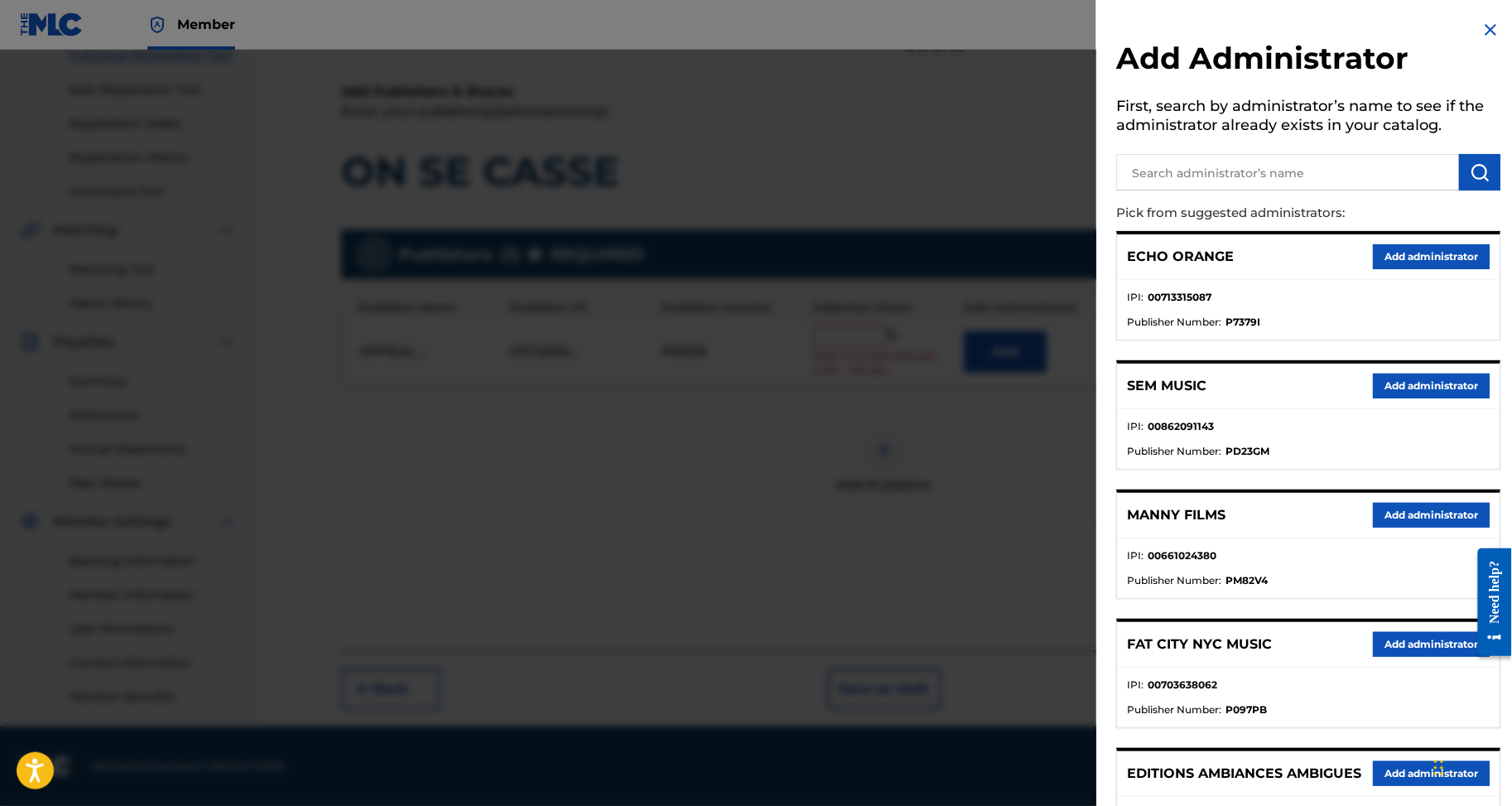
click at [1429, 264] on div "ECHO ORANGE Add administrator" at bounding box center [1309, 257] width 383 height 46
click at [1429, 269] on button "Add administrator" at bounding box center [1431, 256] width 117 height 24
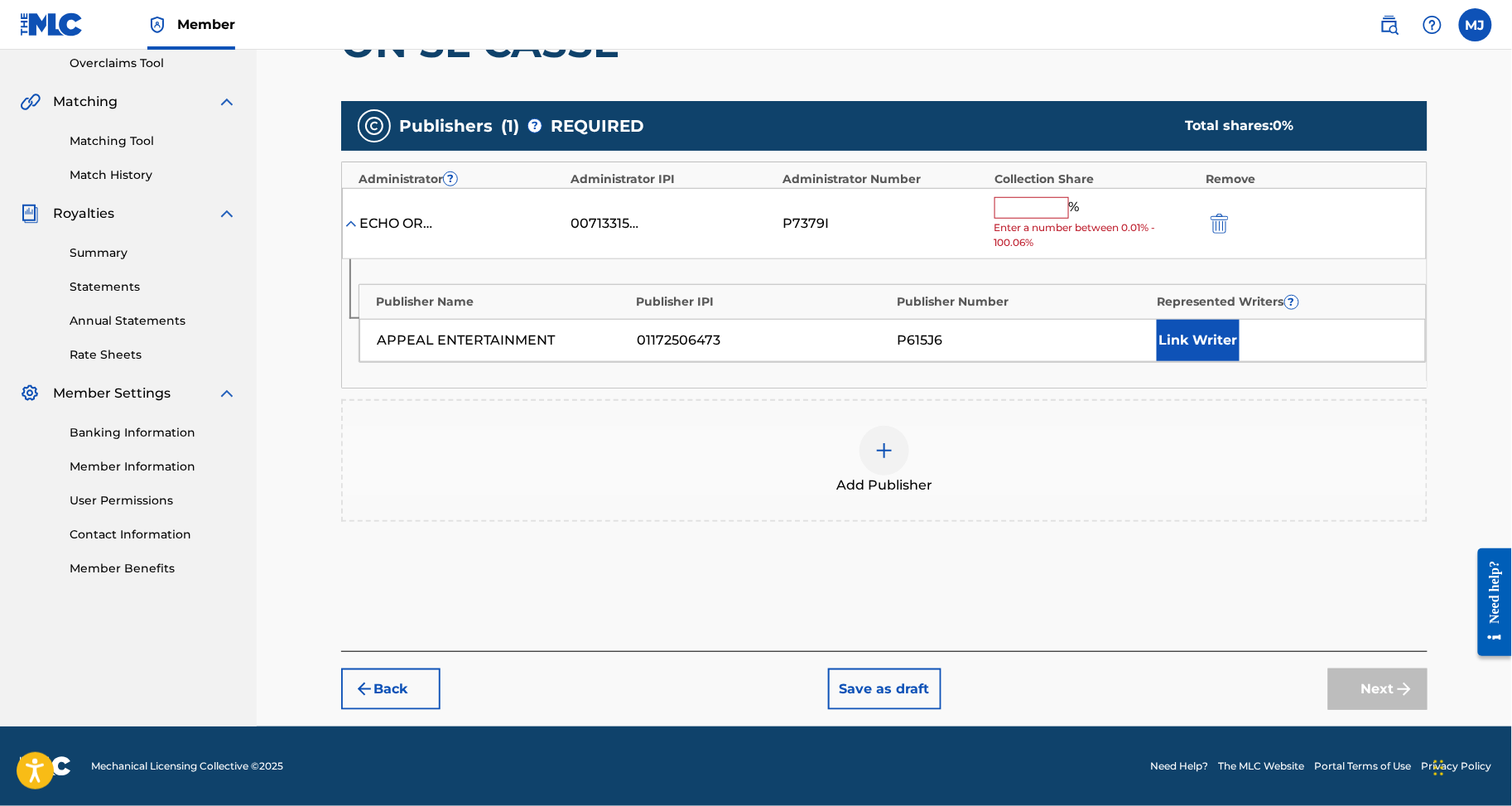
click at [1070, 218] on input "text" at bounding box center [1032, 208] width 74 height 22
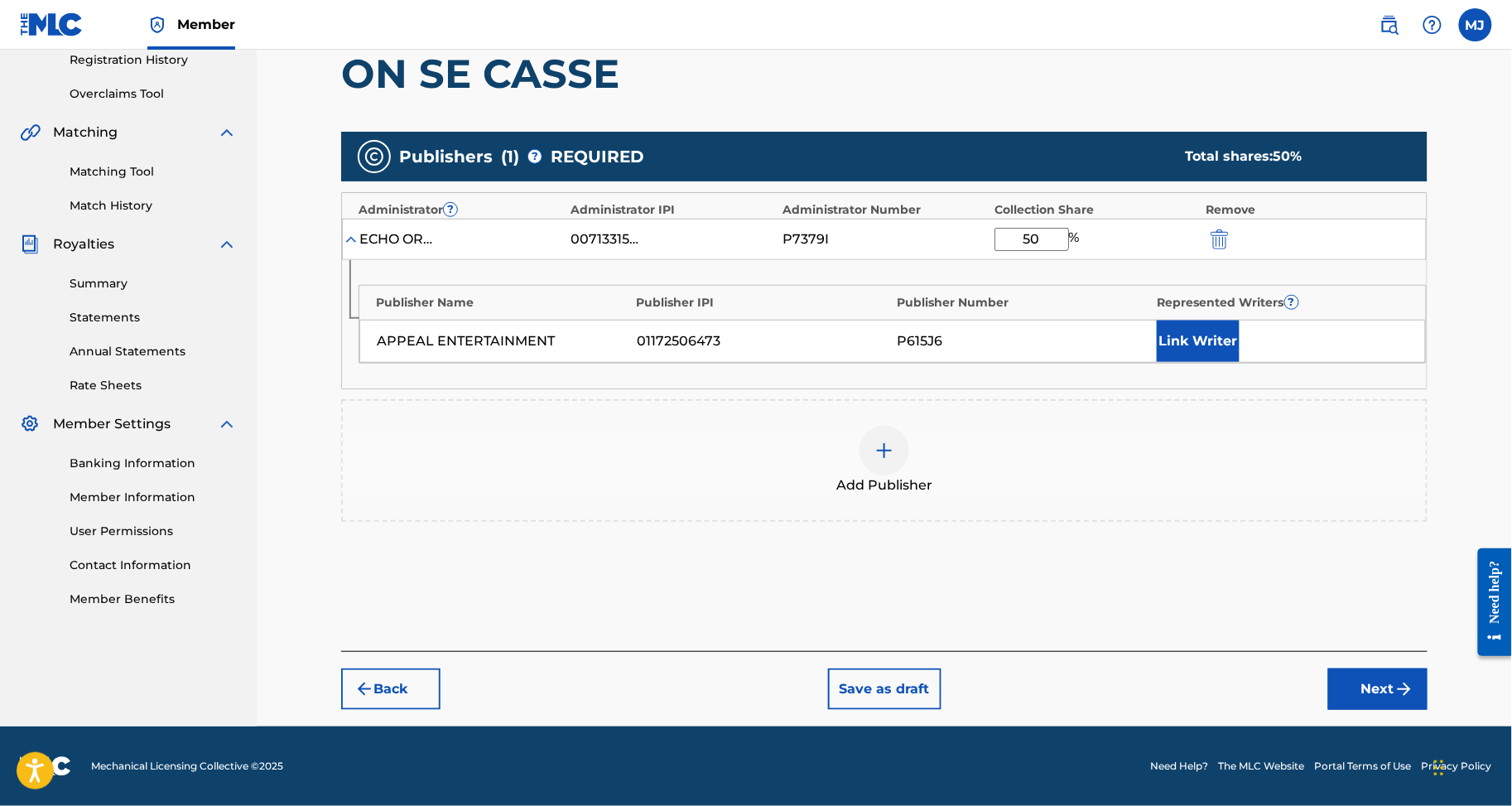
type input "50"
click at [1230, 362] on button "Link Writer" at bounding box center [1198, 341] width 83 height 41
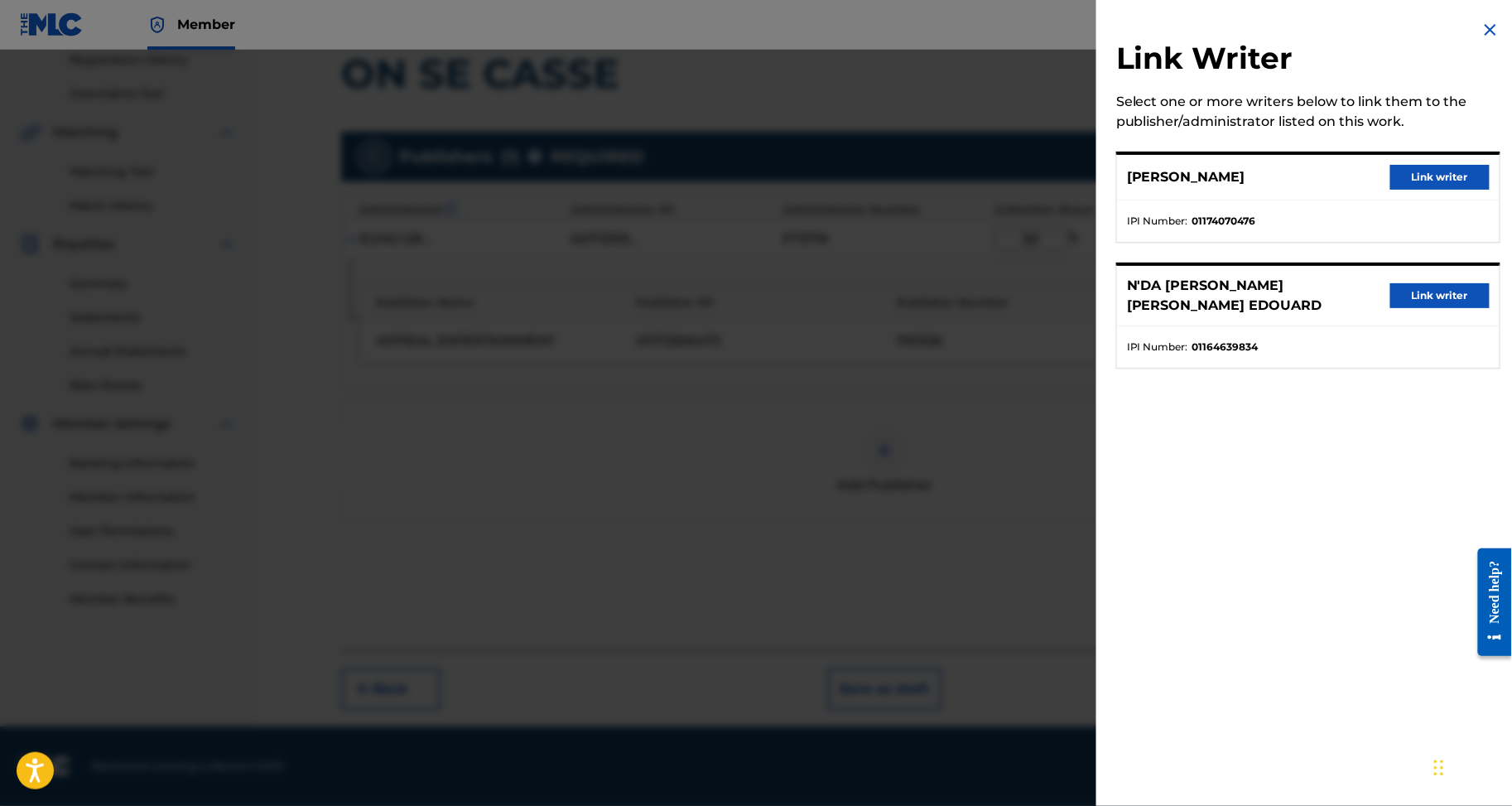
click at [1429, 309] on button "Link writer" at bounding box center [1440, 295] width 99 height 24
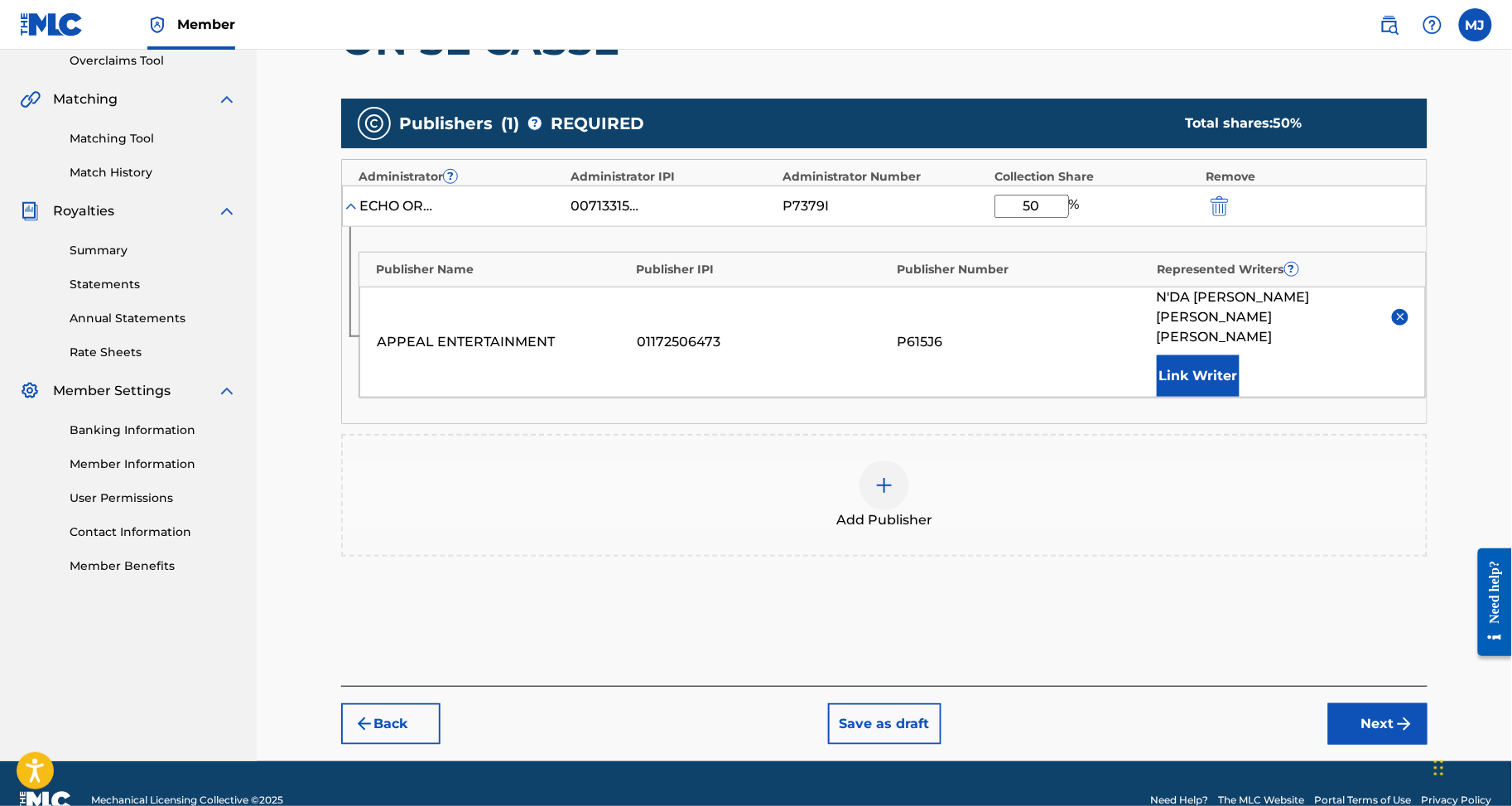
click at [1240, 397] on button "Link Writer" at bounding box center [1198, 376] width 83 height 41
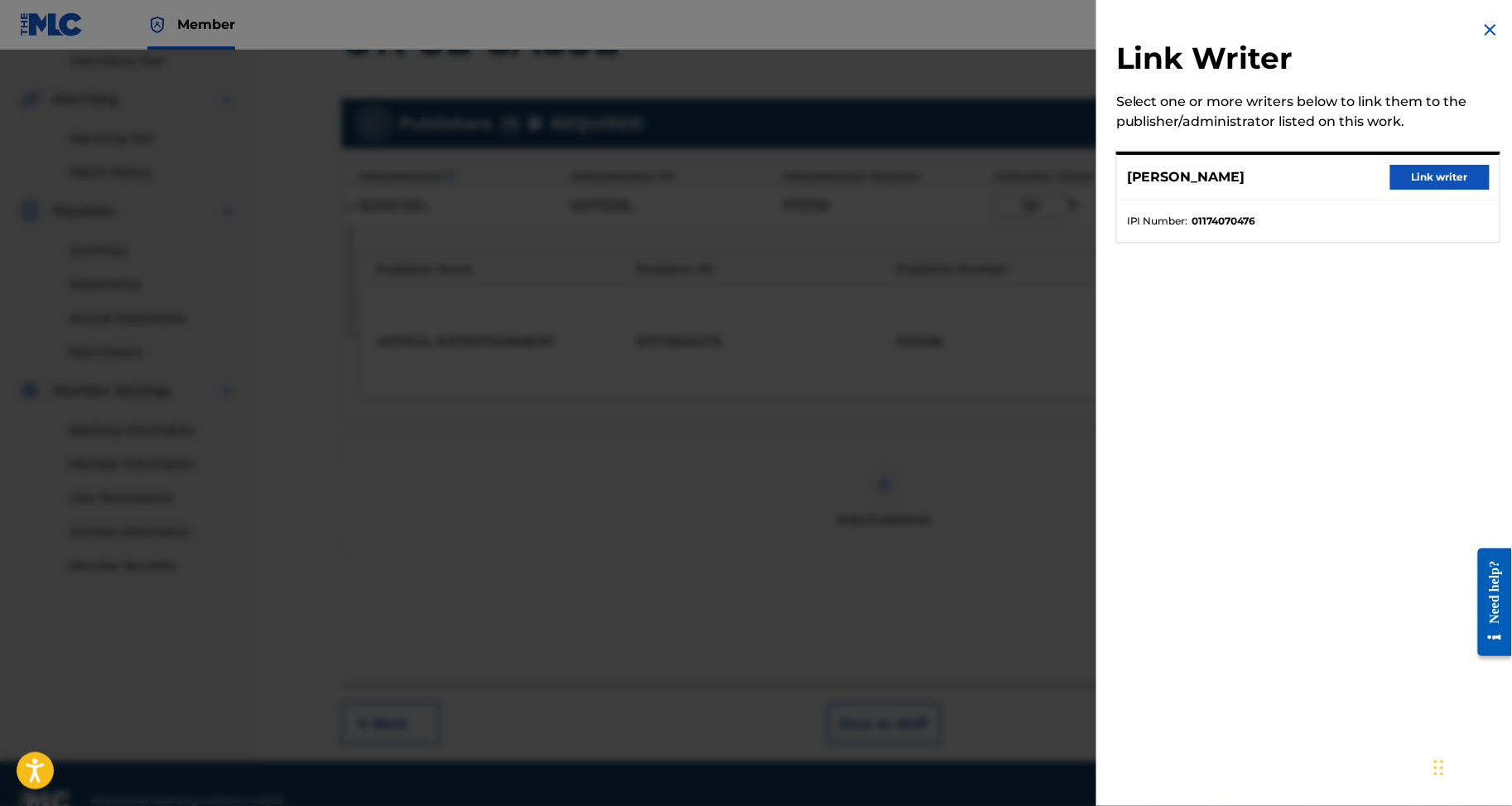
click at [1409, 190] on button "Link writer" at bounding box center [1440, 177] width 99 height 24
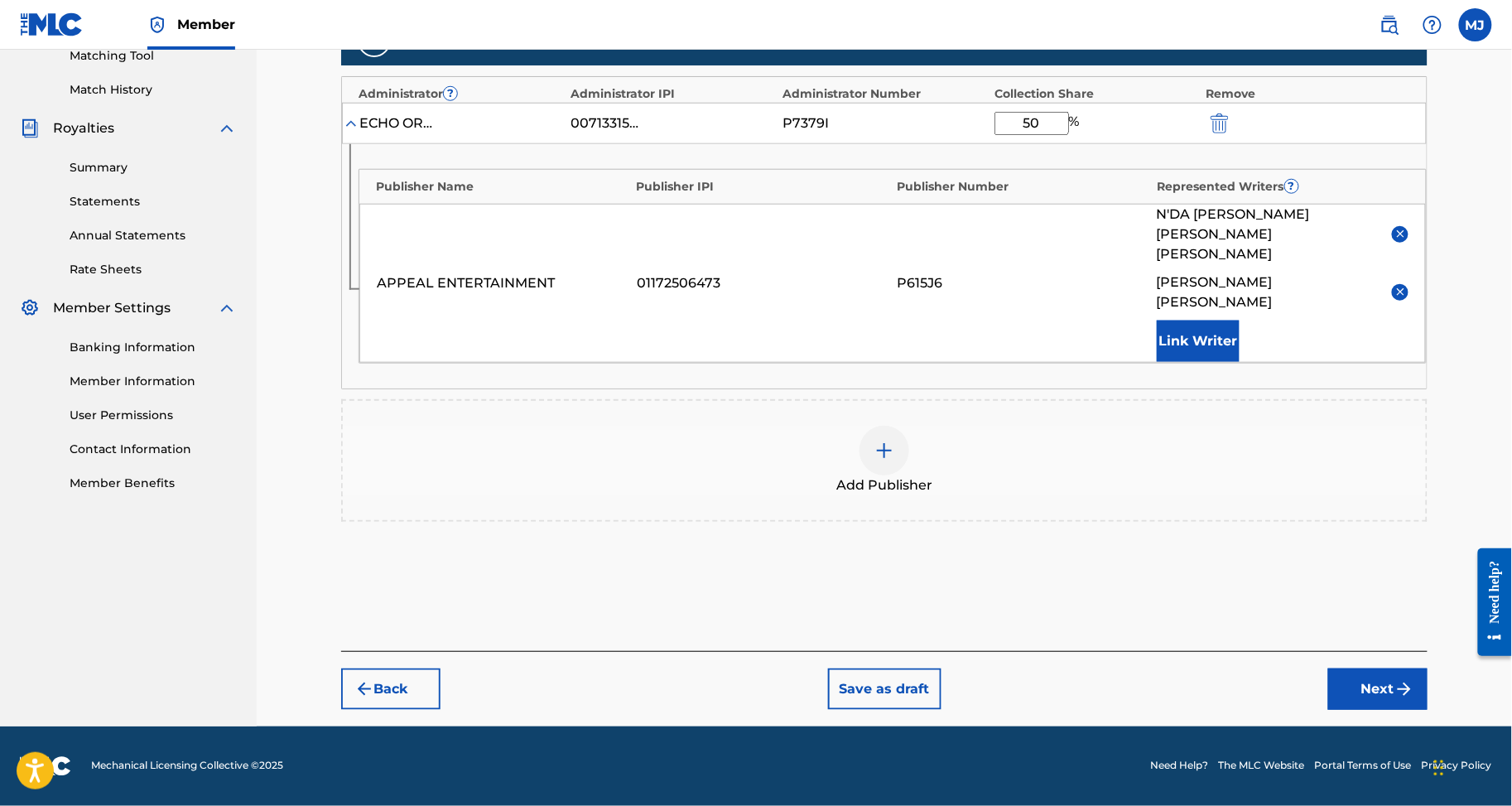
click at [1400, 674] on button "Next" at bounding box center [1378, 689] width 99 height 41
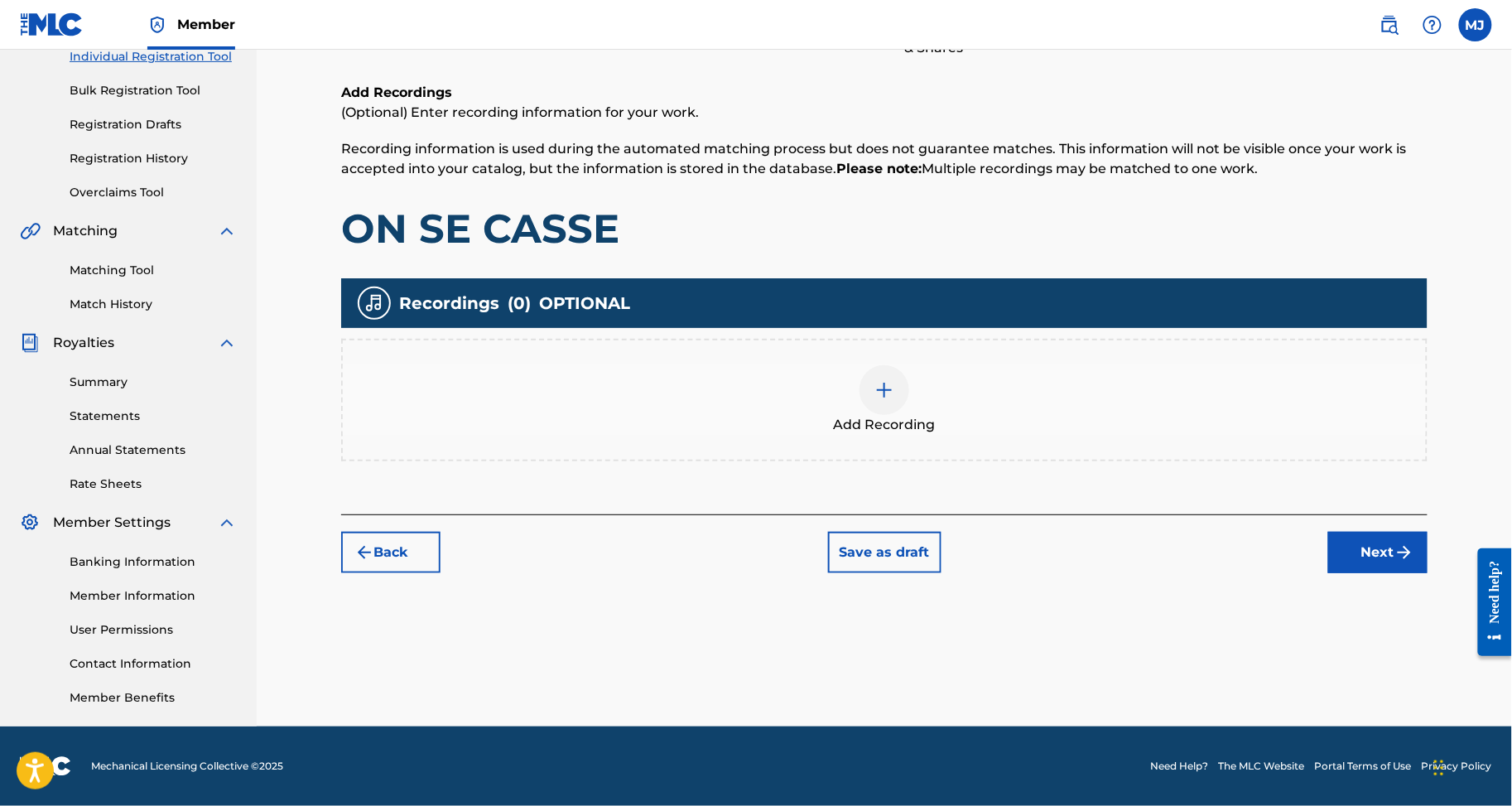
click at [1411, 532] on button "Next" at bounding box center [1378, 552] width 99 height 41
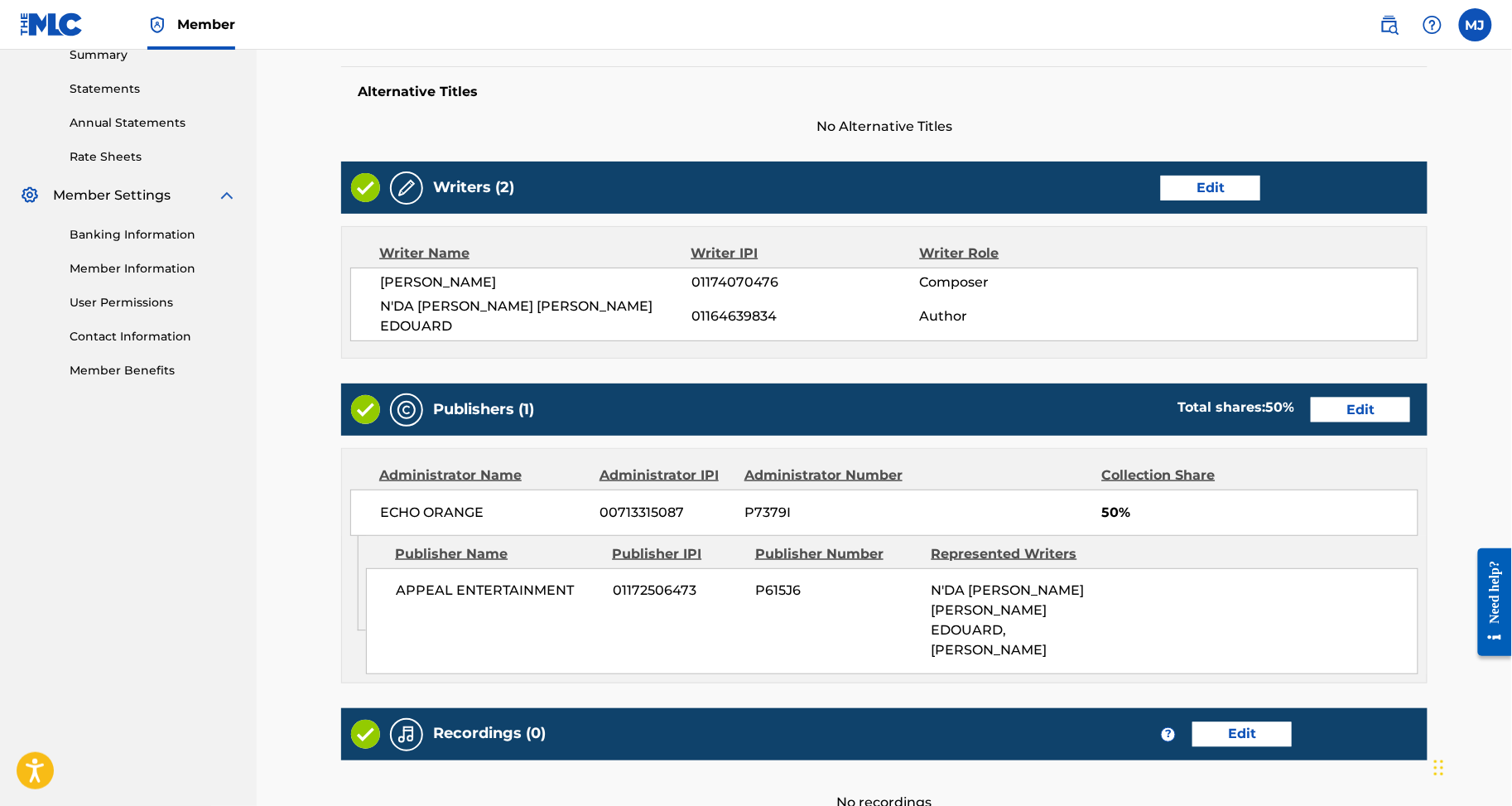
scroll to position [928, 0]
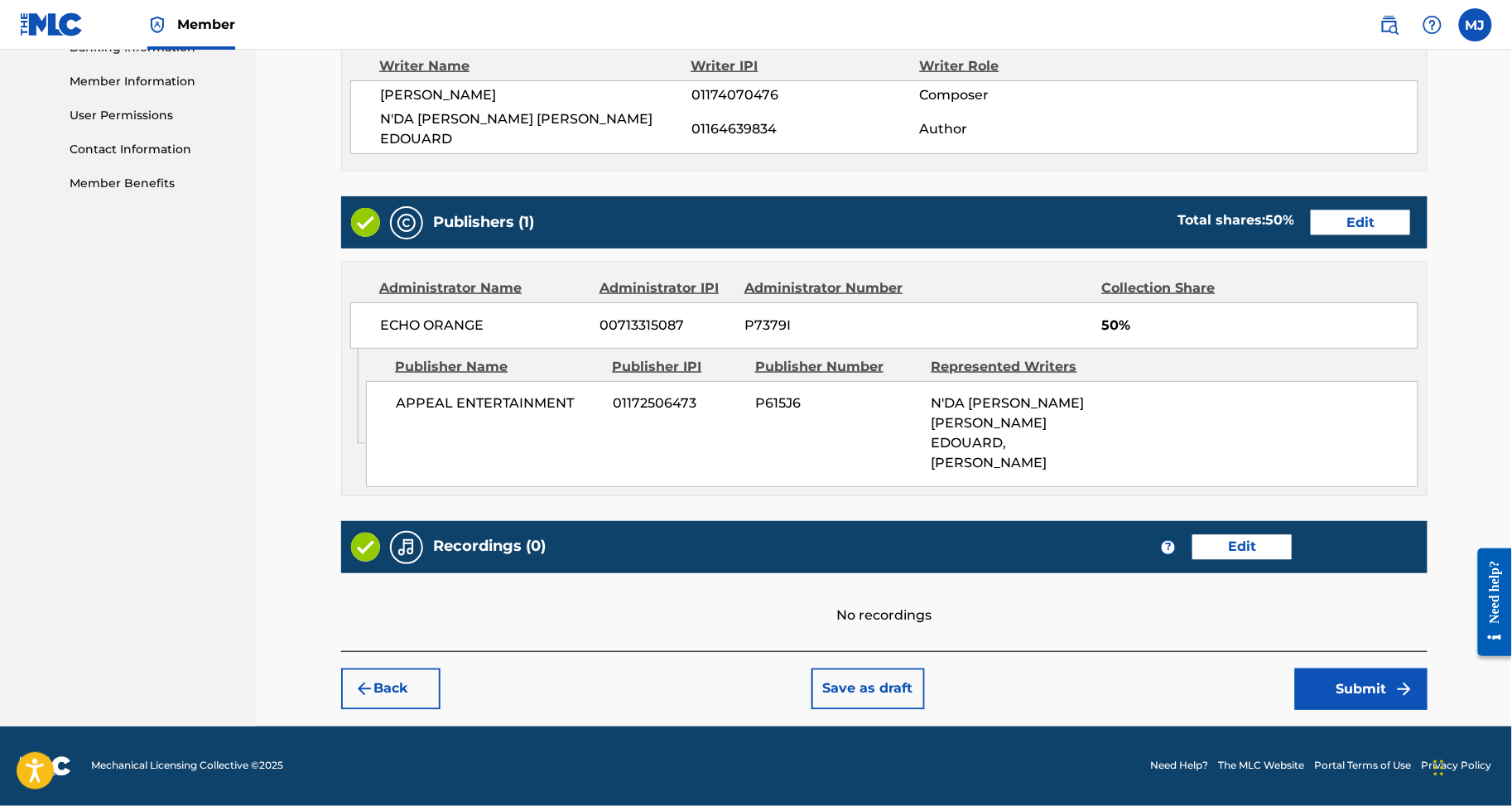
click at [1391, 669] on button "Submit" at bounding box center [1361, 689] width 132 height 41
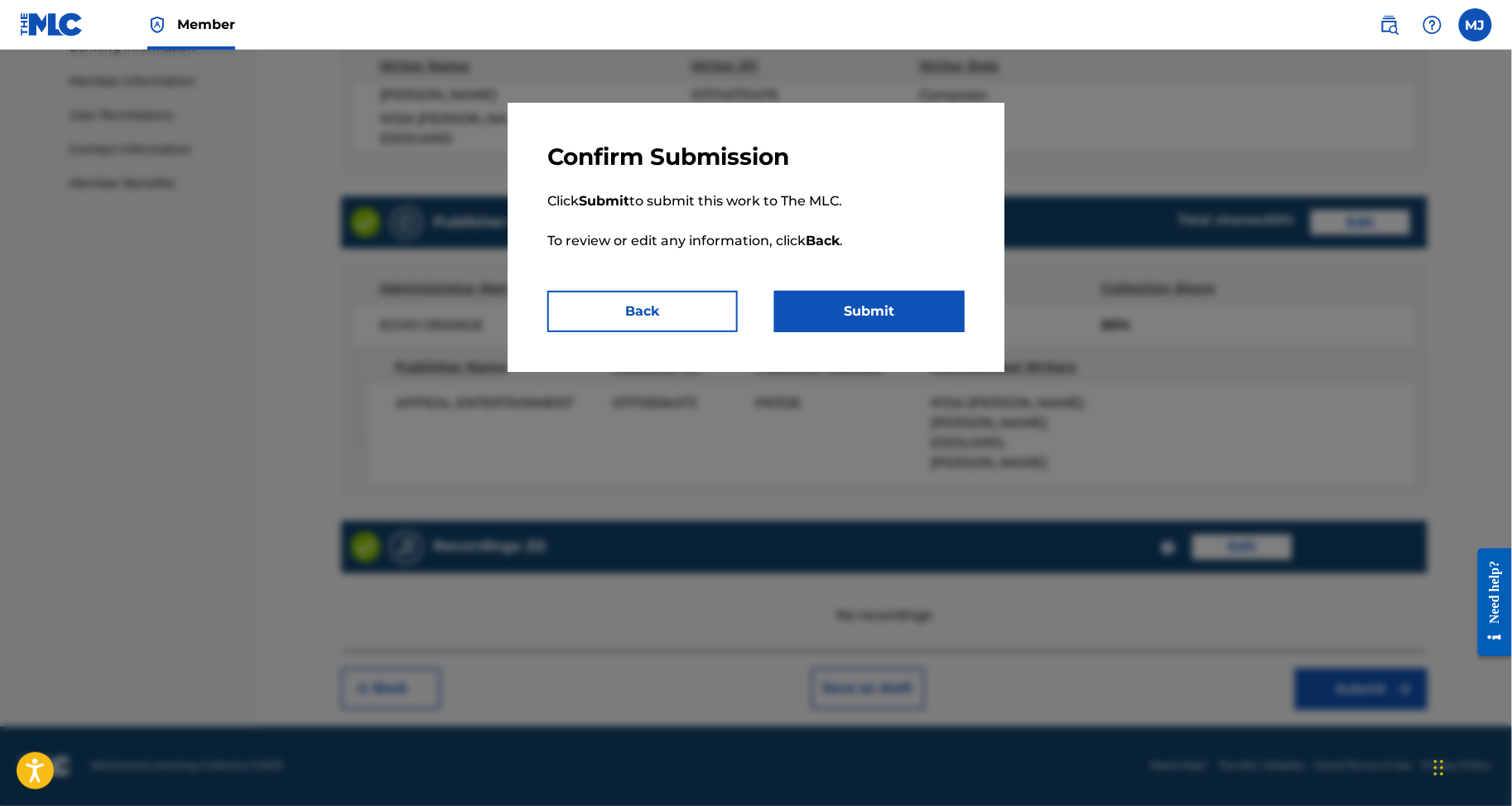
click at [891, 332] on button "Submit" at bounding box center [870, 311] width 190 height 41
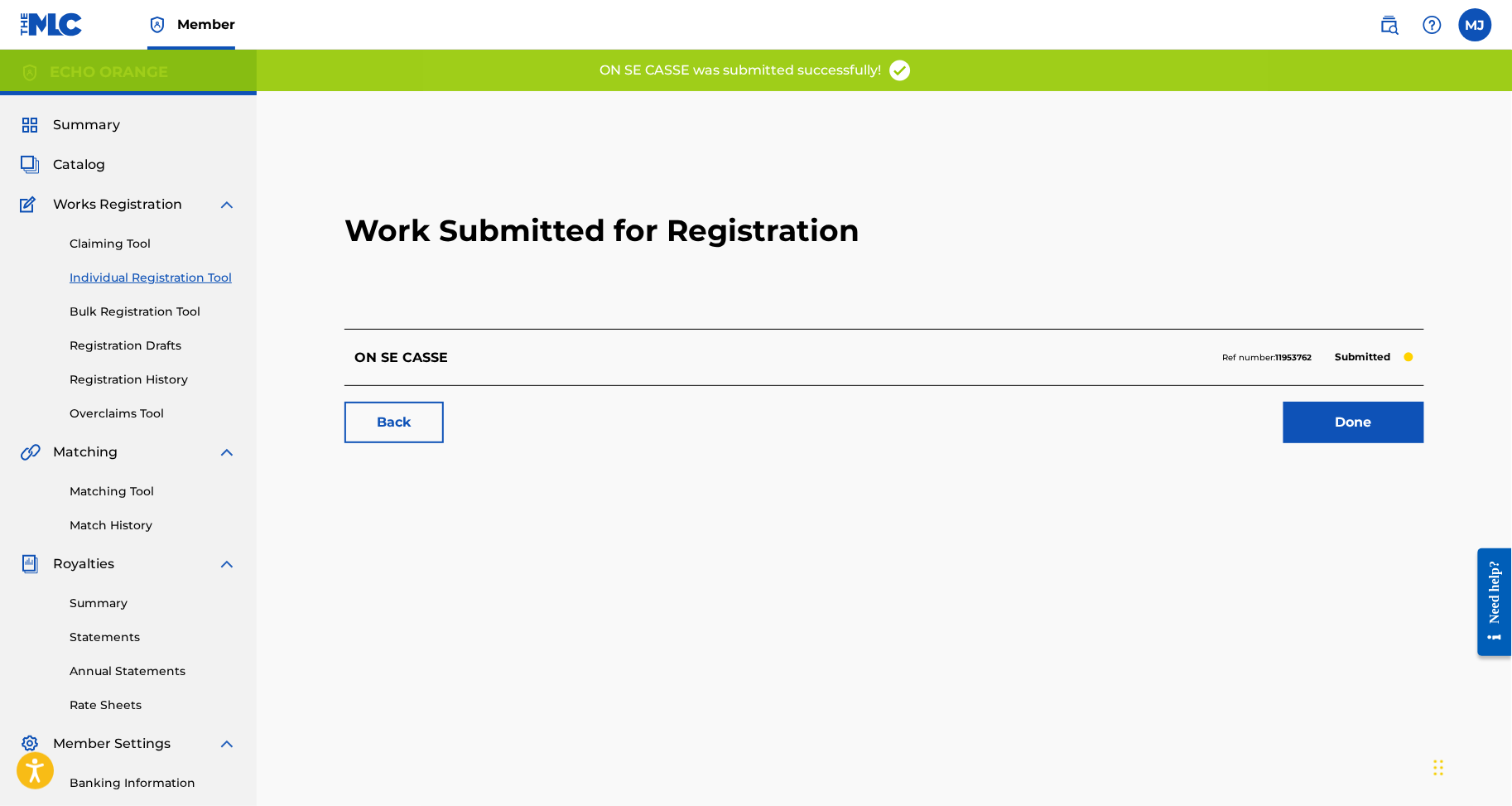
click at [1375, 443] on link "Done" at bounding box center [1354, 422] width 141 height 41
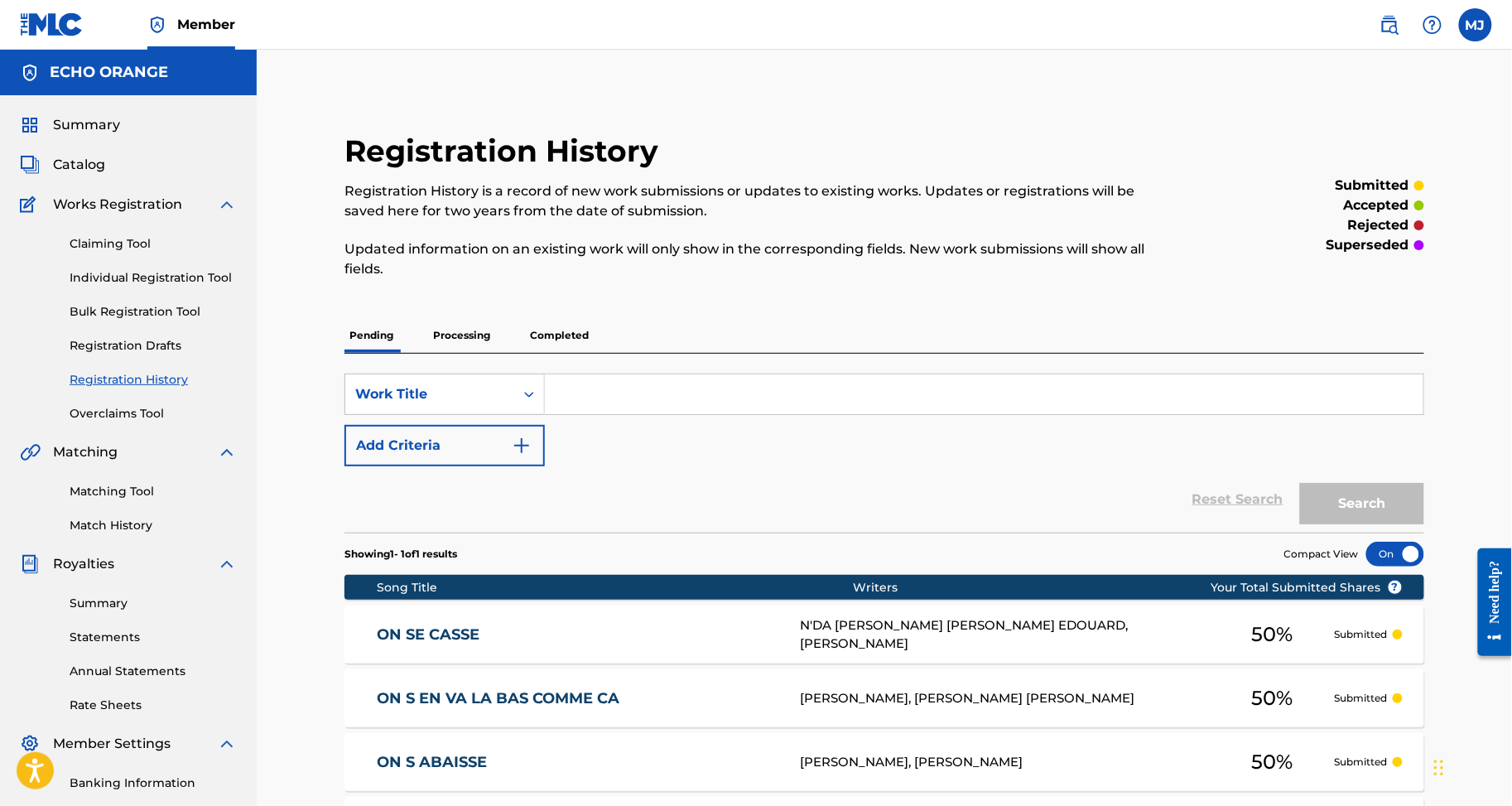
click at [192, 287] on link "Individual Registration Tool" at bounding box center [153, 277] width 168 height 18
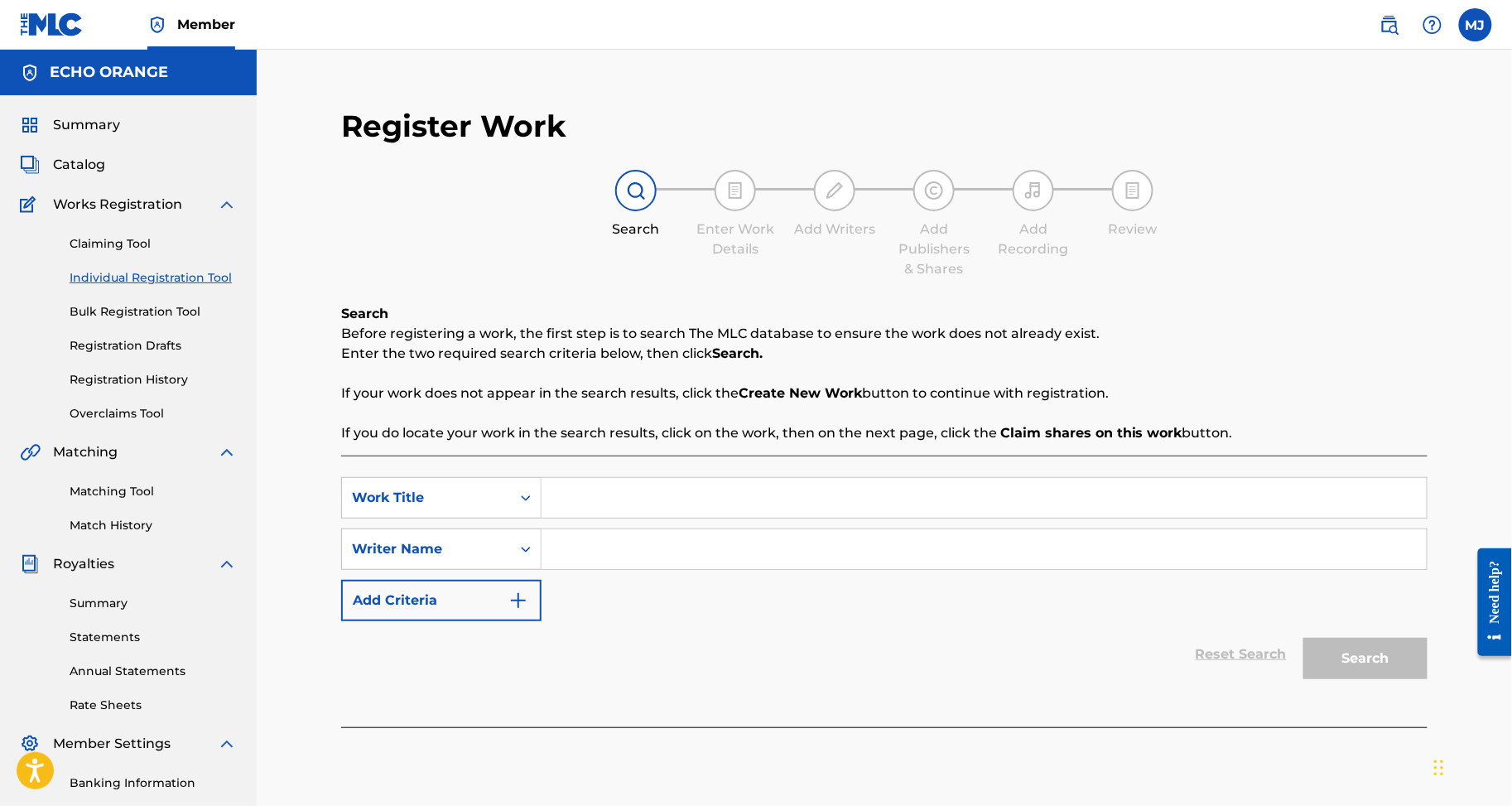
click at [753, 518] on input "Search Form" at bounding box center [984, 497] width 885 height 40
paste input "ON SE DJO SOMMET"
type input "ON SE DJO SOMMET"
click at [722, 569] on input "Search Form" at bounding box center [984, 549] width 885 height 40
paste input "SERI GNONEGNON CEDRIC AIME"
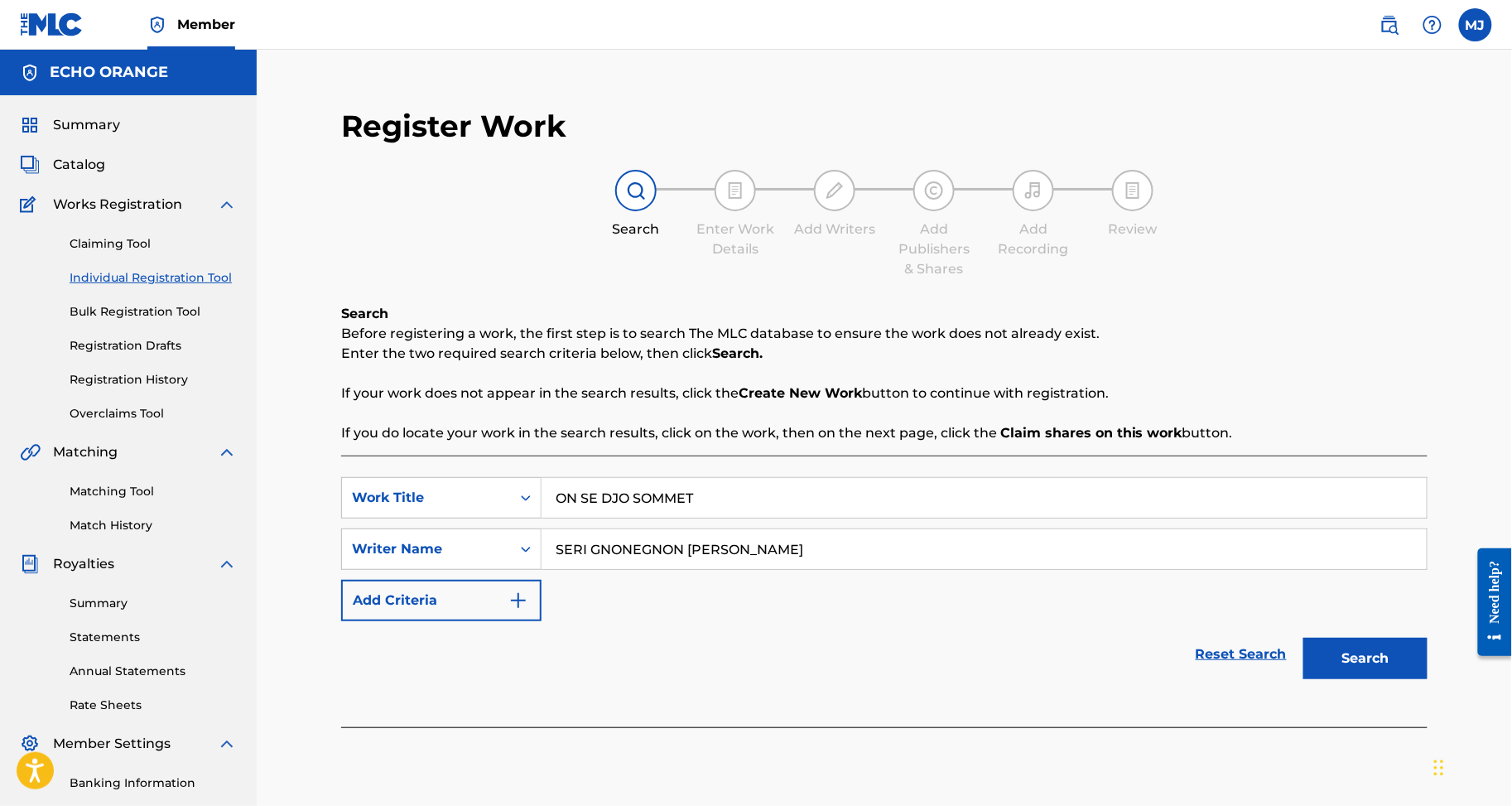
type input "SERI GNONEGNON CEDRIC AIME"
click at [1394, 680] on button "Search" at bounding box center [1365, 658] width 124 height 41
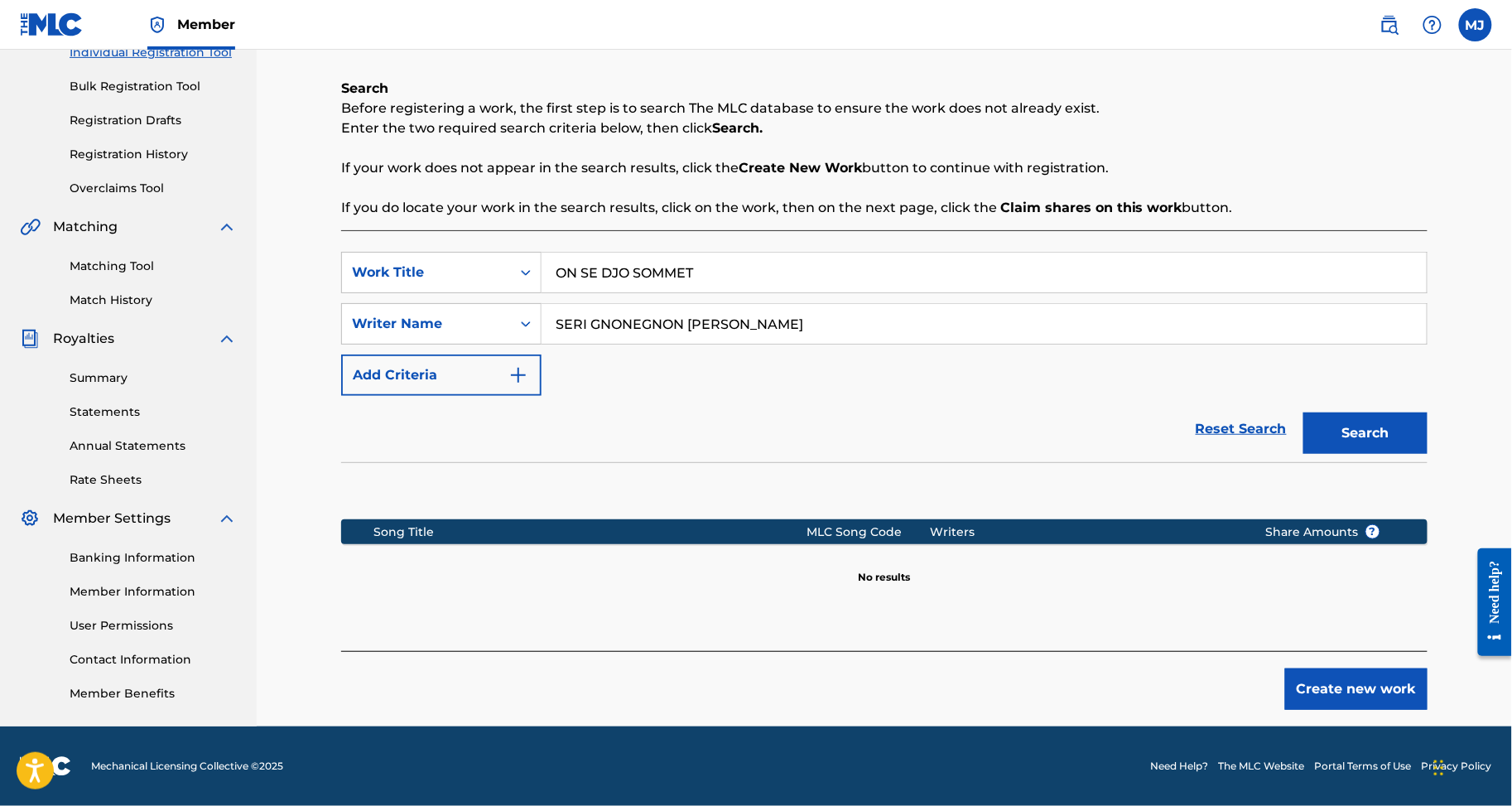
click at [1381, 674] on button "Create new work" at bounding box center [1356, 689] width 142 height 41
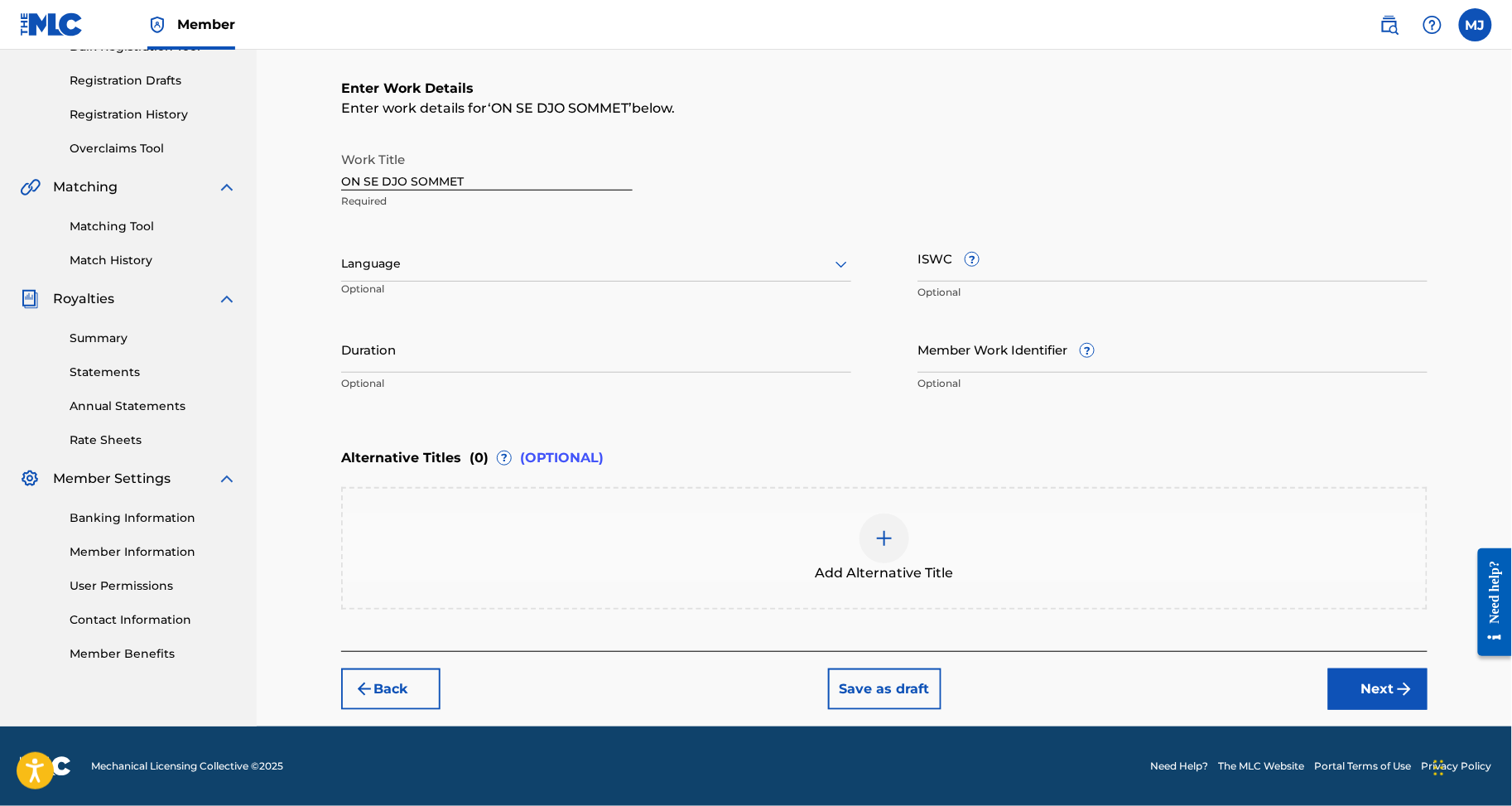
click at [1410, 710] on button "Next" at bounding box center [1378, 689] width 99 height 41
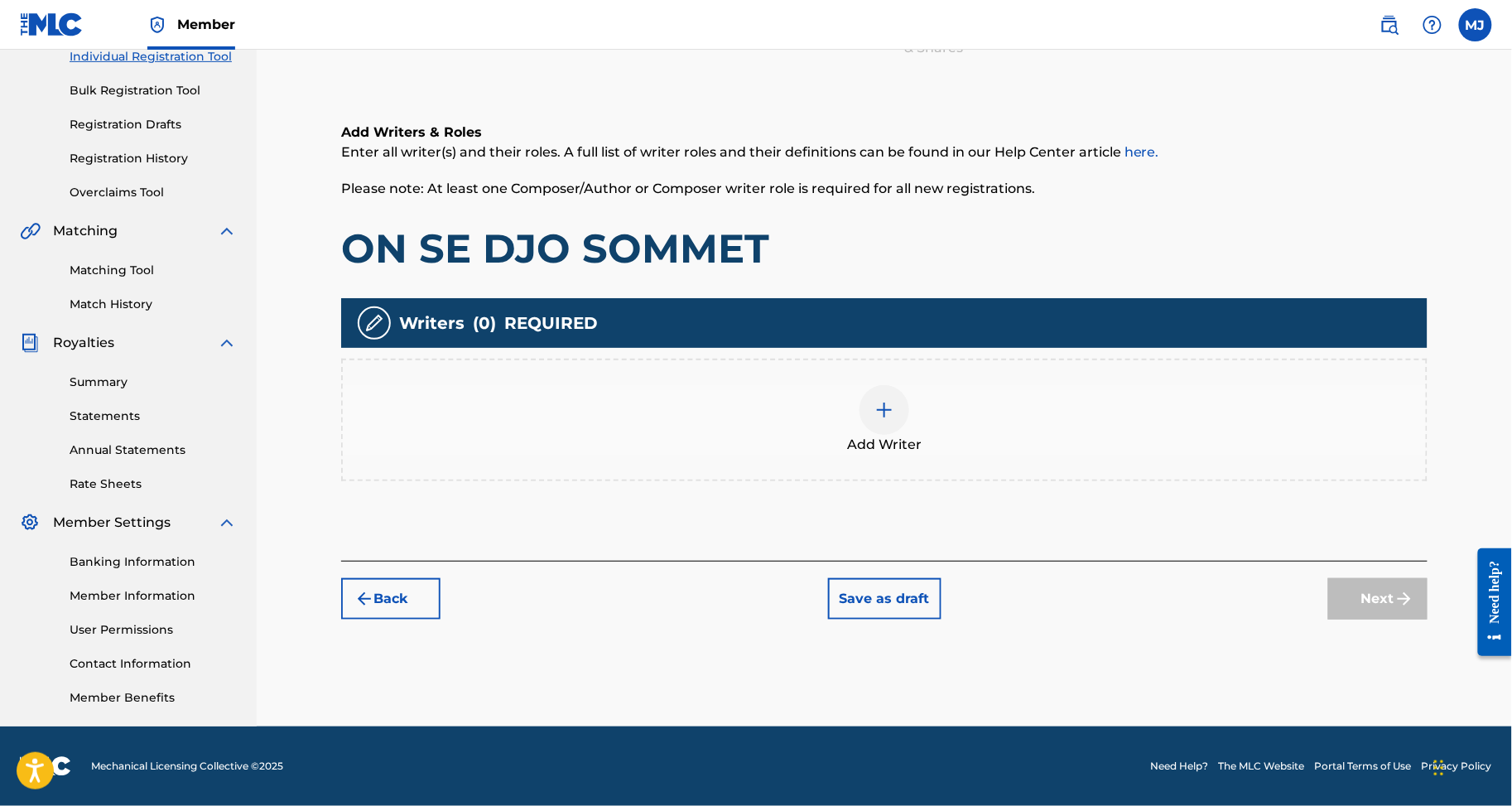
click at [1097, 385] on div "Add Writer" at bounding box center [884, 420] width 1083 height 70
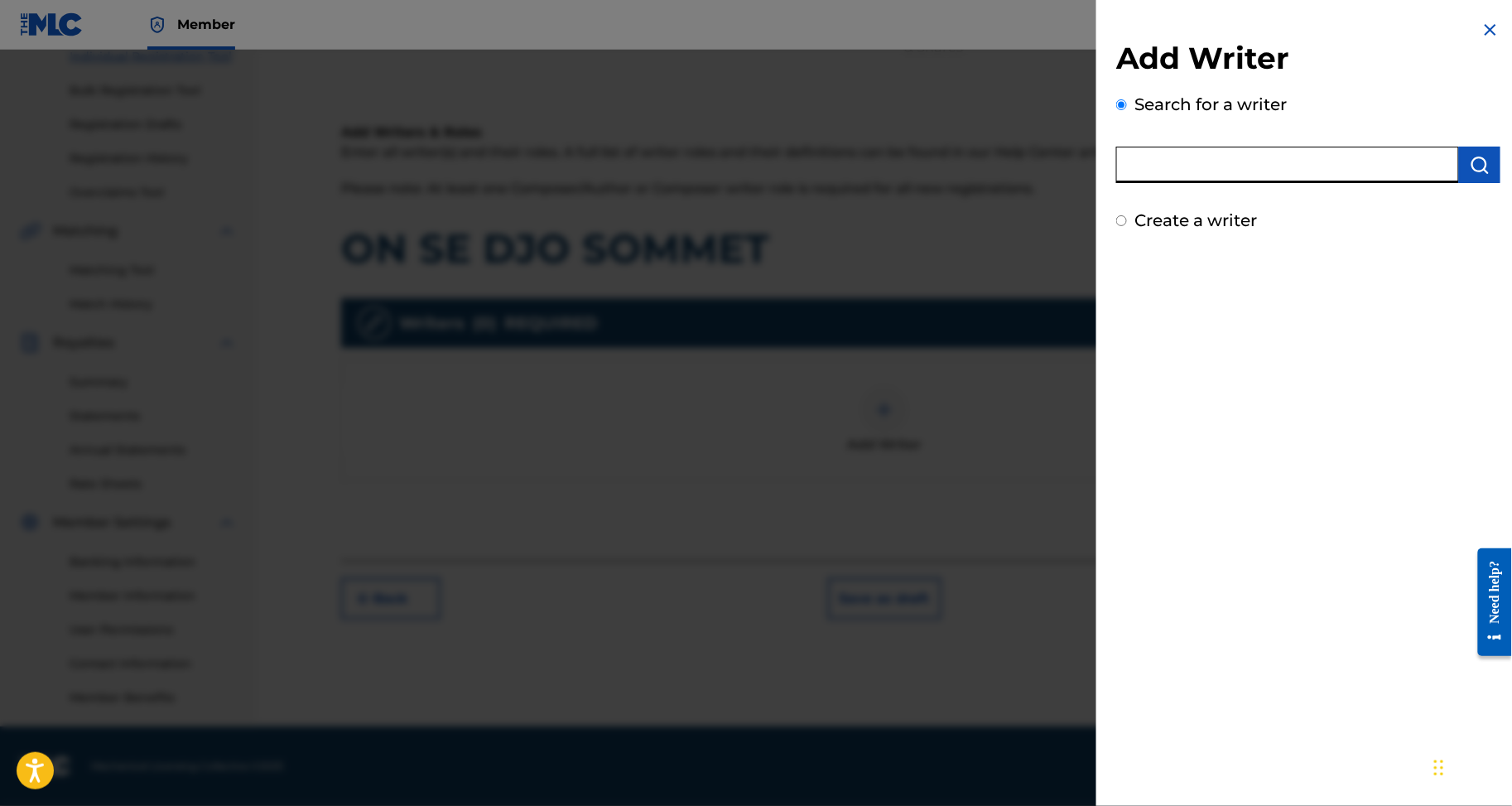
click at [1237, 183] on input "text" at bounding box center [1288, 164] width 343 height 36
paste input "SERI GNONEGNON CEDRIC AIME"
type input "SERI GNONEGNON CEDRIC AIME"
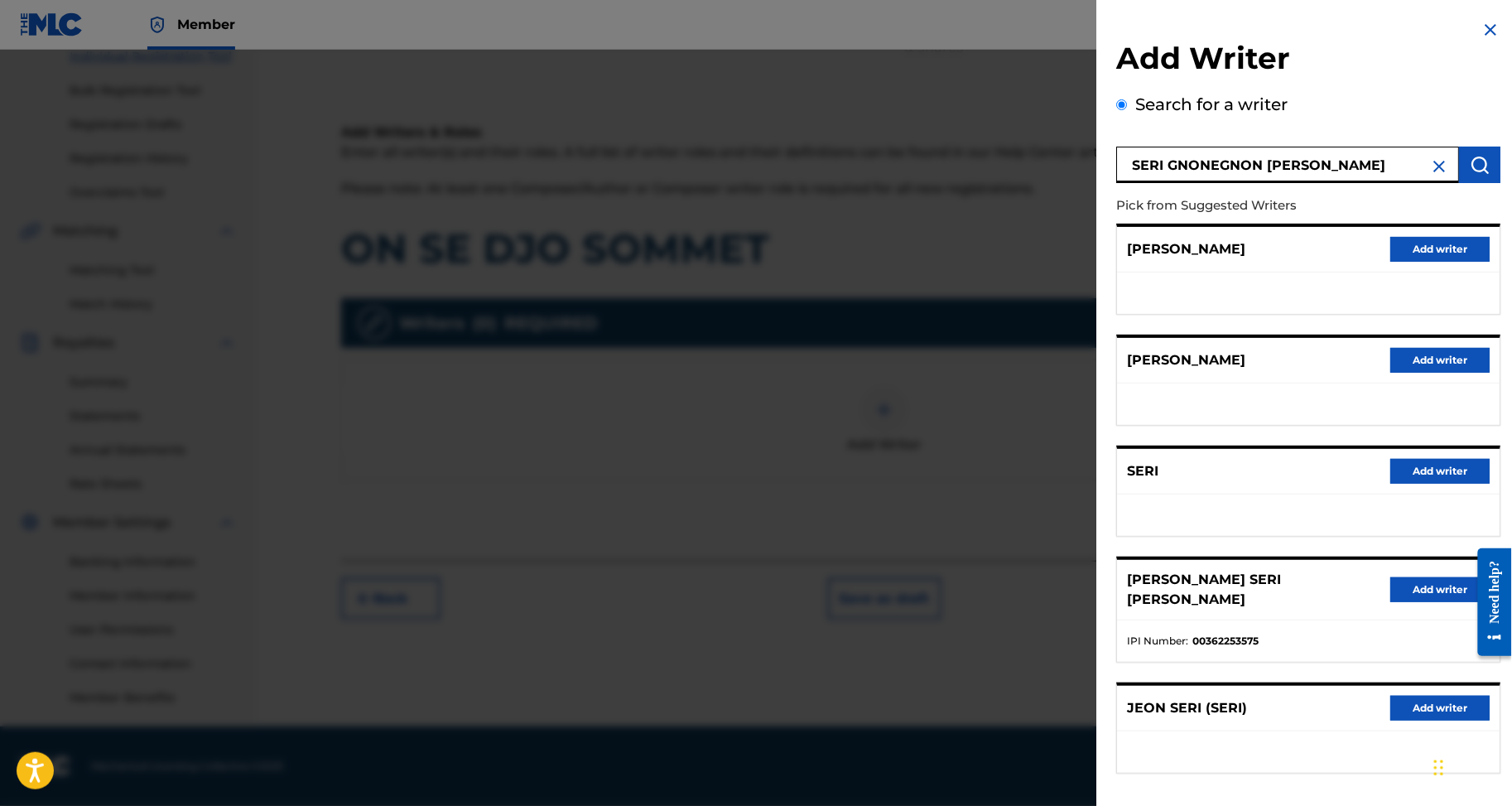
scroll to position [31, 0]
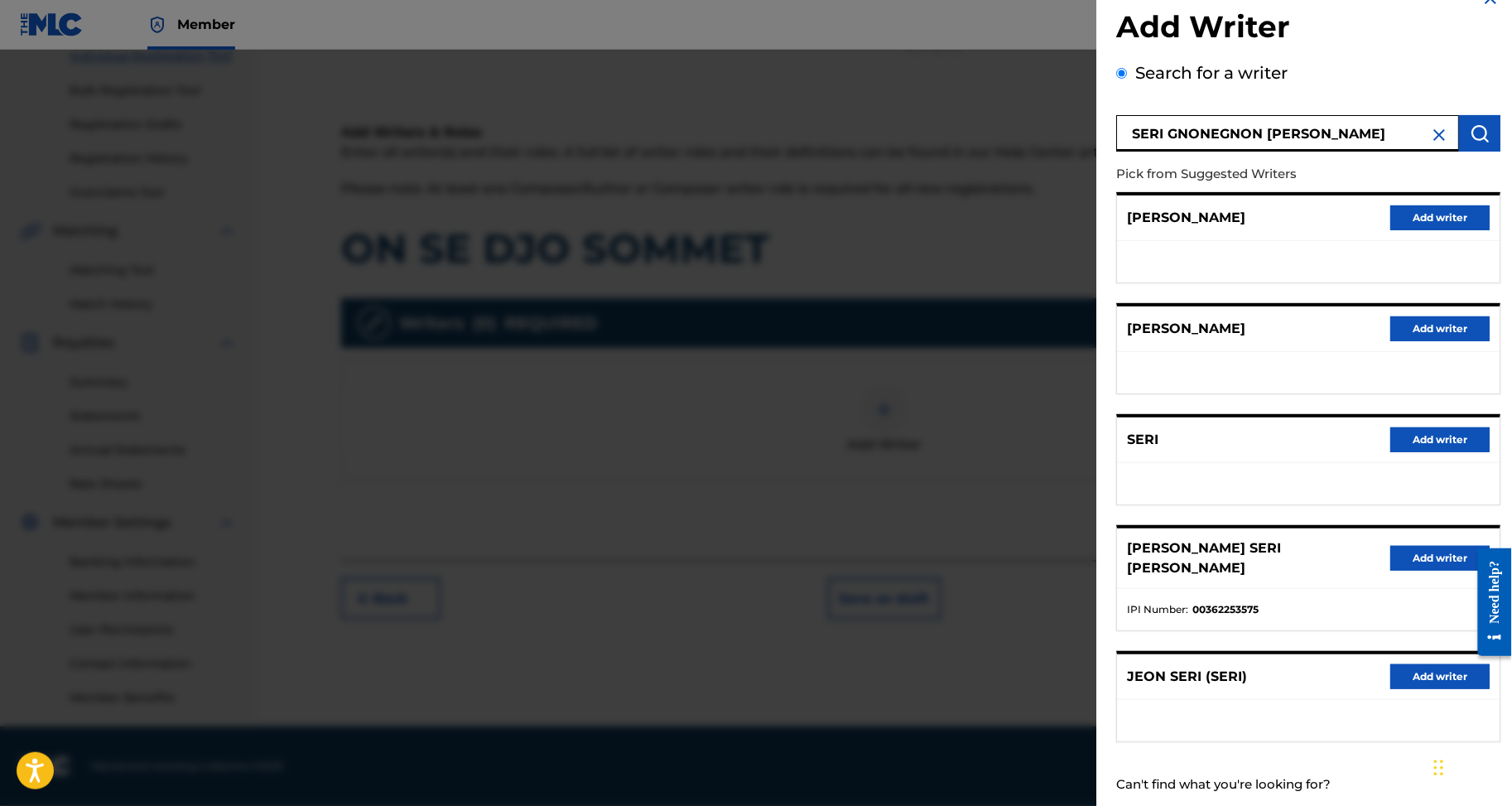
click at [1428, 571] on button "Add writer" at bounding box center [1440, 558] width 99 height 24
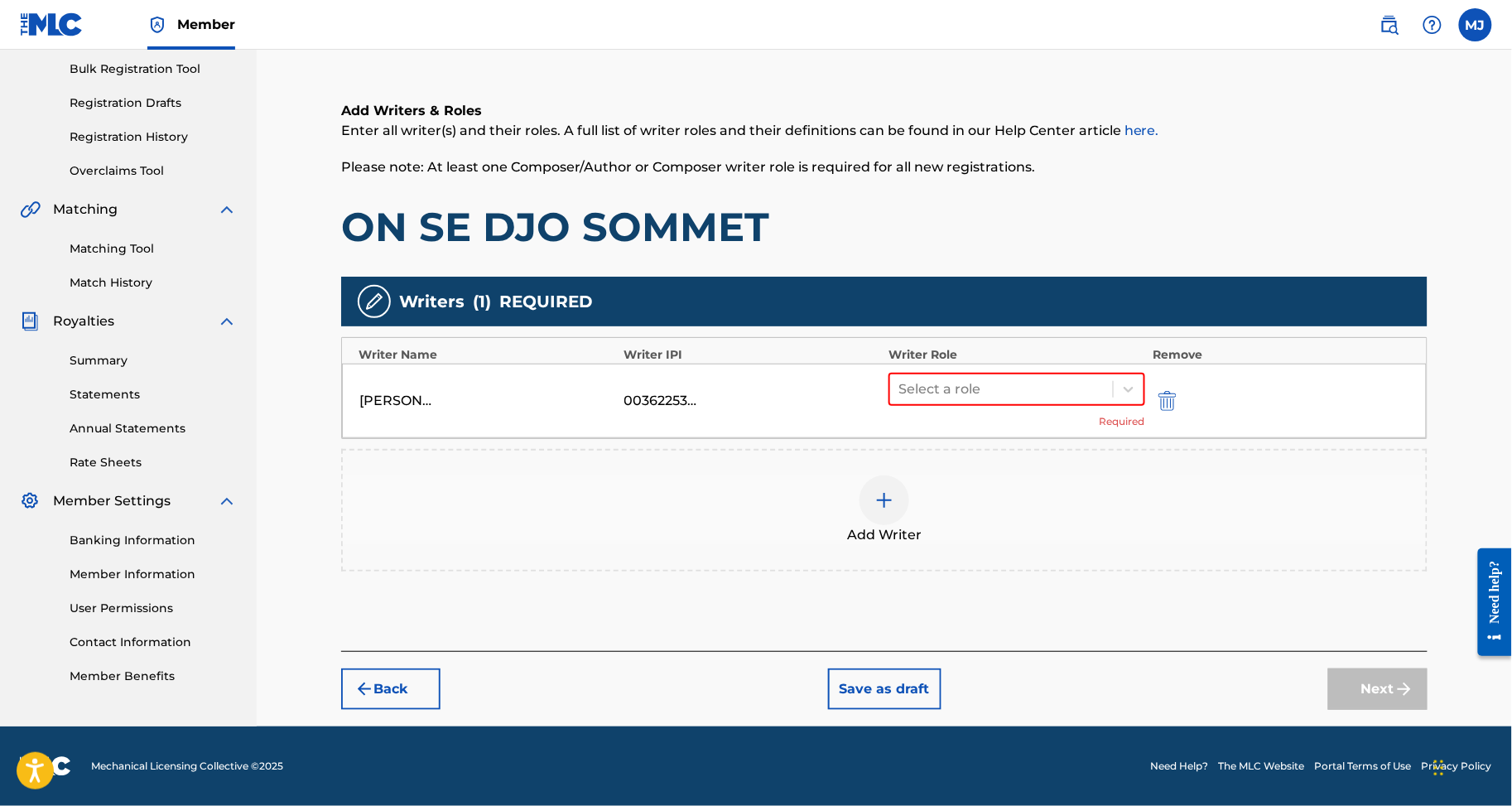
click at [995, 363] on div "CEDRIC AIME SERI GNONEGNON 00362253575 Select a role Required" at bounding box center [884, 400] width 1085 height 74
click at [1028, 378] on div at bounding box center [1001, 390] width 206 height 24
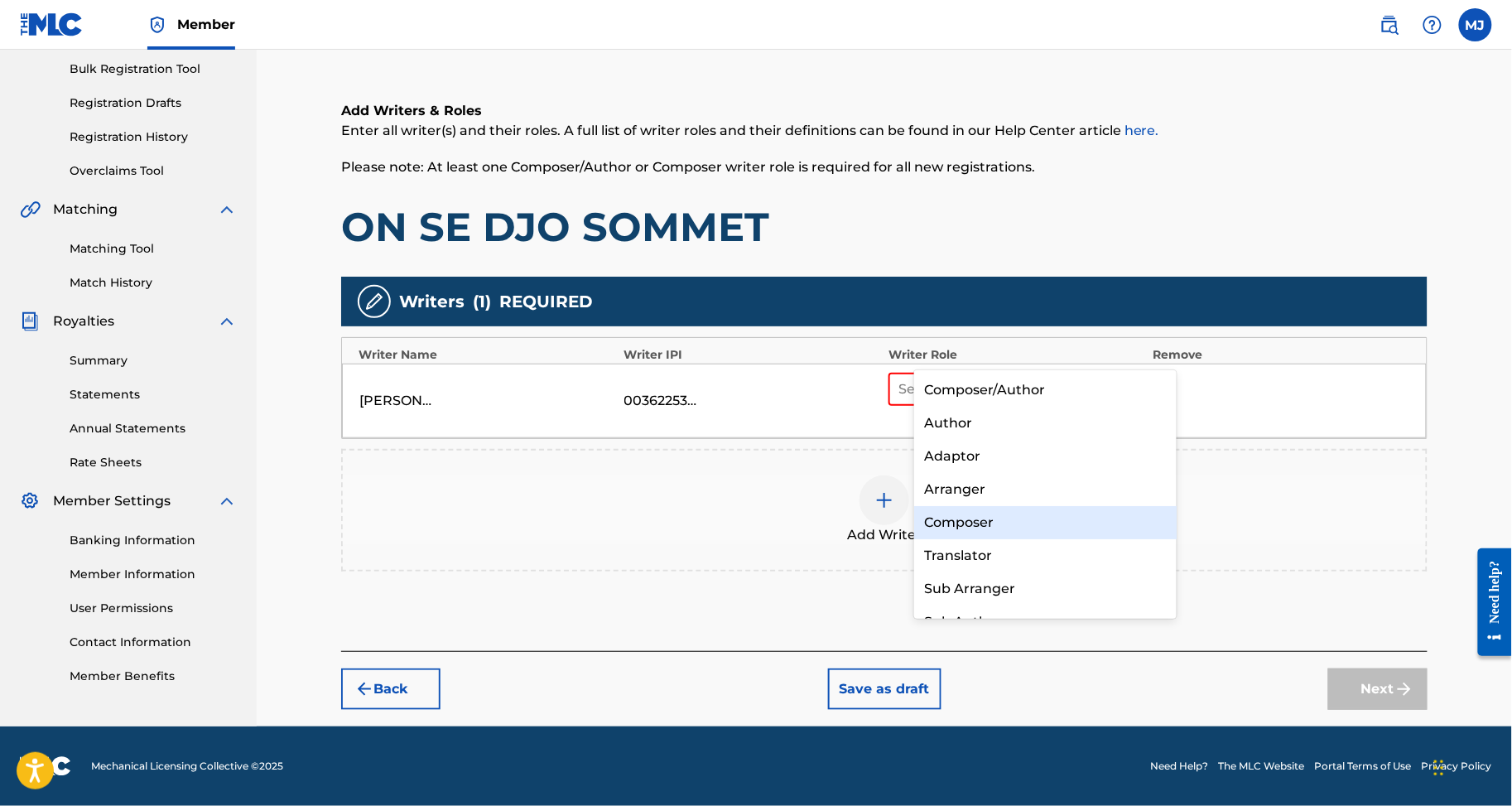
click at [1016, 531] on div "Composer" at bounding box center [1045, 522] width 262 height 33
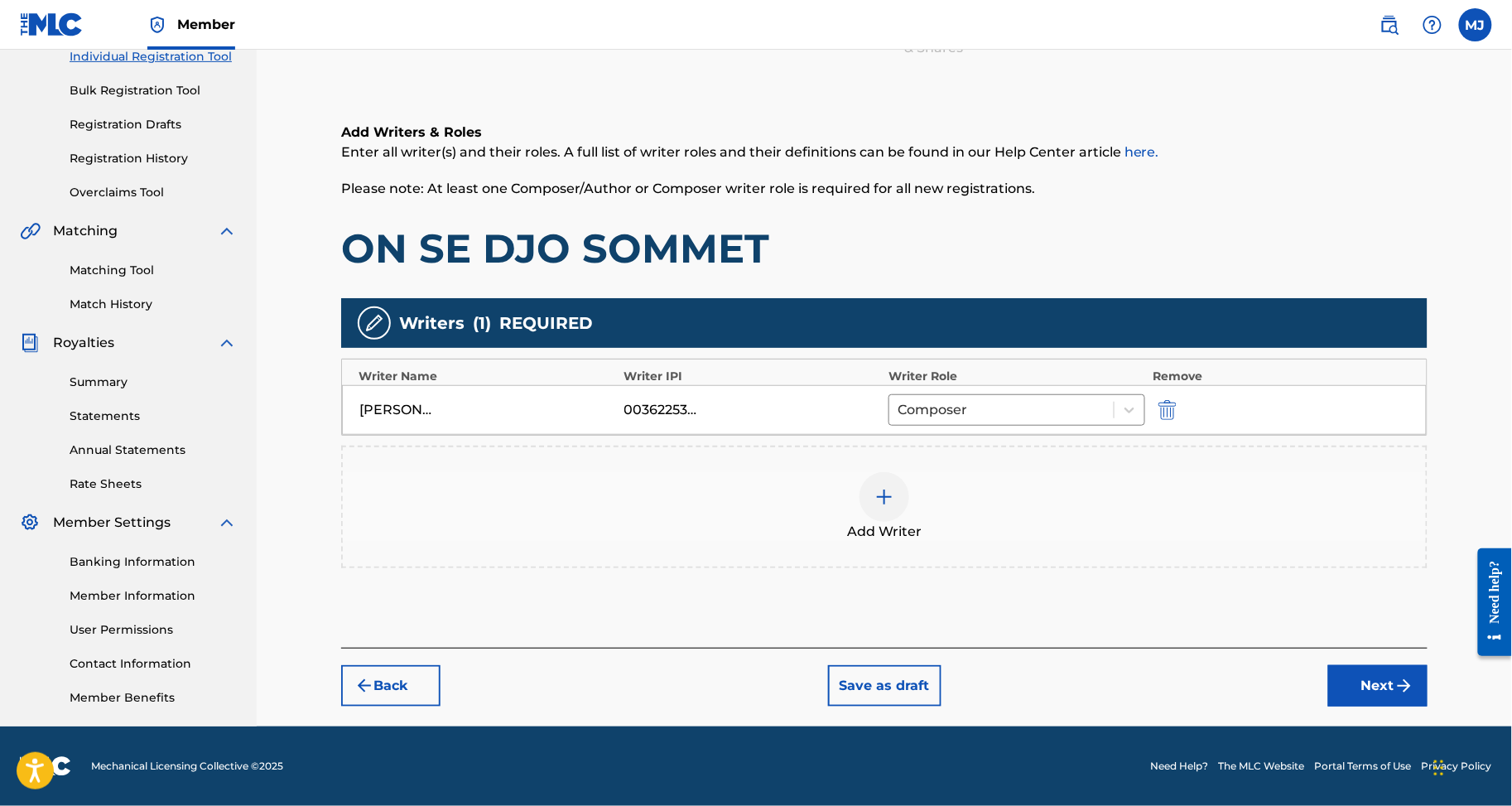
click at [1057, 472] on div "Add Writer" at bounding box center [884, 507] width 1083 height 70
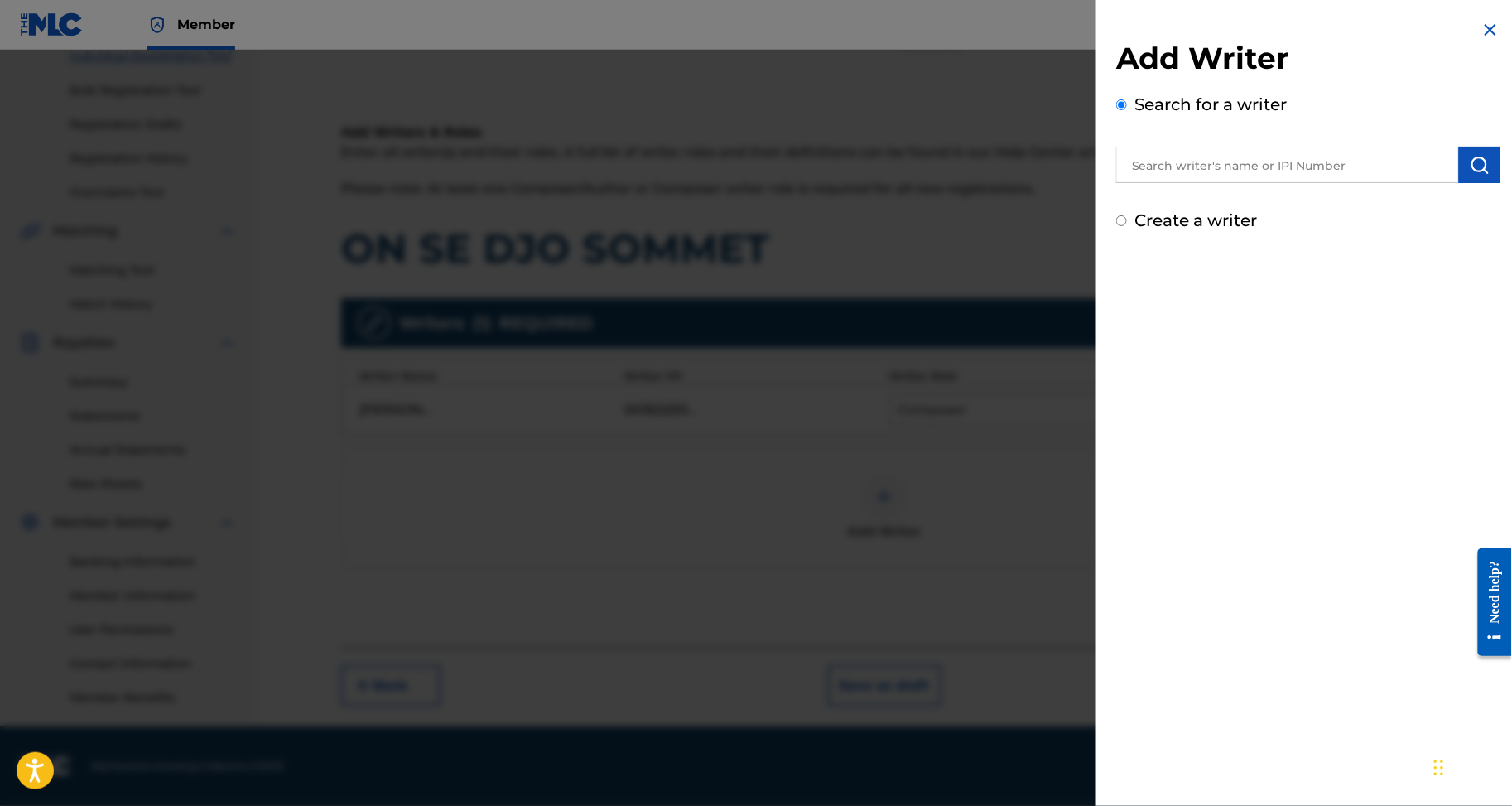
click at [1198, 208] on div "Add Writer Search for a writer Create a writer" at bounding box center [1309, 136] width 384 height 193
click at [1201, 183] on input "text" at bounding box center [1288, 164] width 343 height 36
paste input "LEGRE AGOU NOE OMER"
type input "LEGRE AGOU NOE OMER"
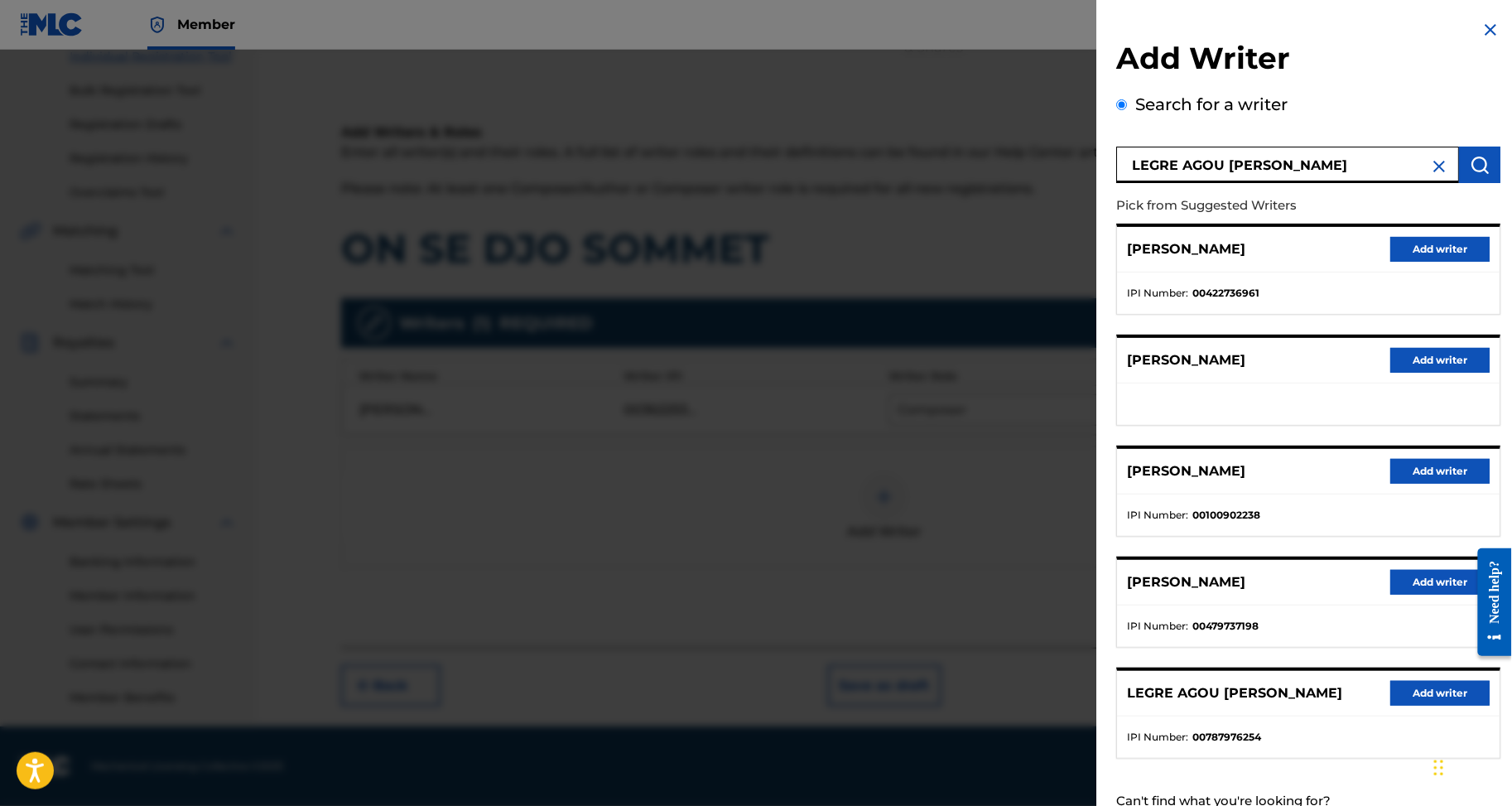
scroll to position [169, 0]
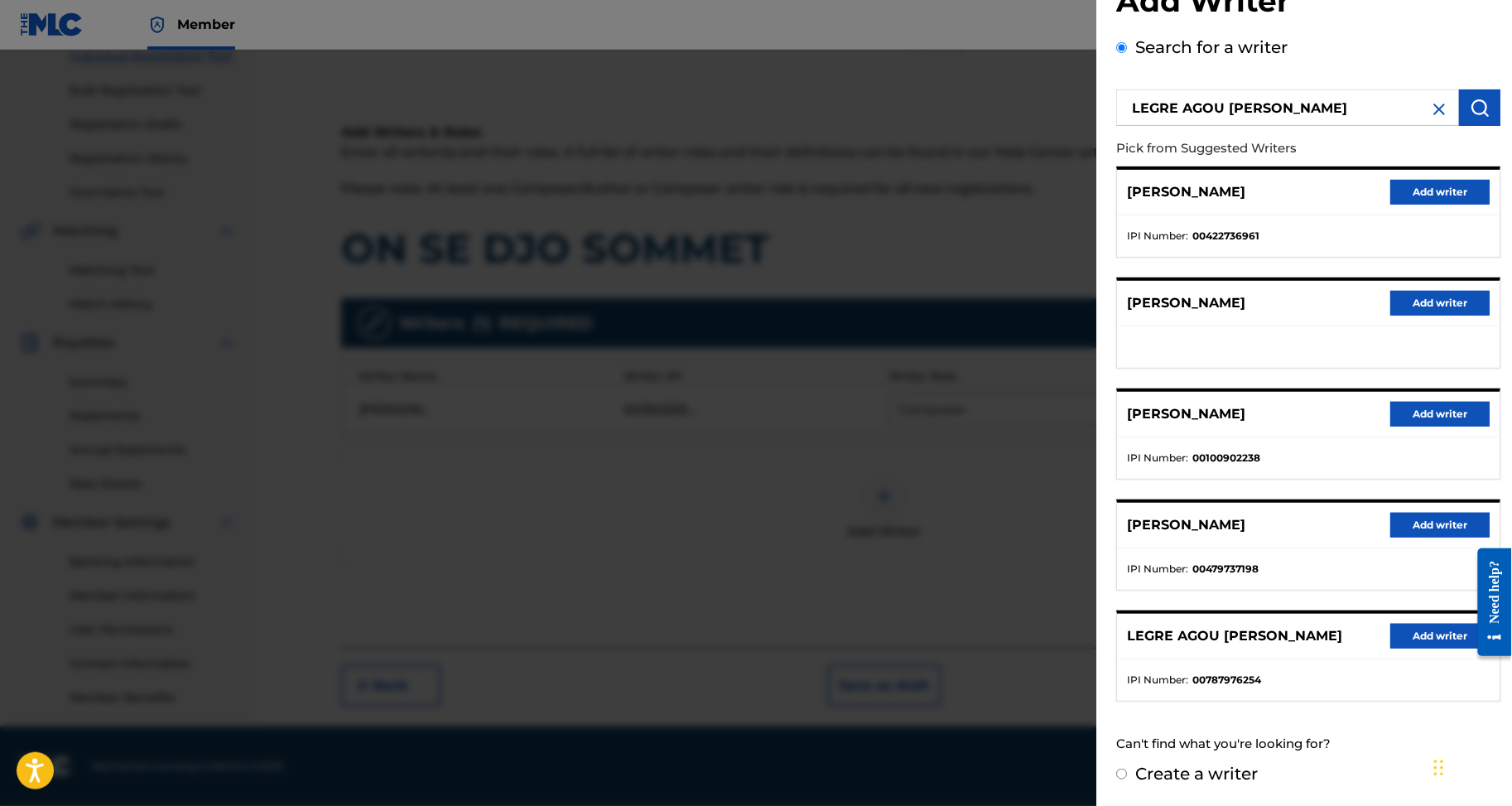
click at [1396, 638] on button "Add writer" at bounding box center [1440, 636] width 99 height 24
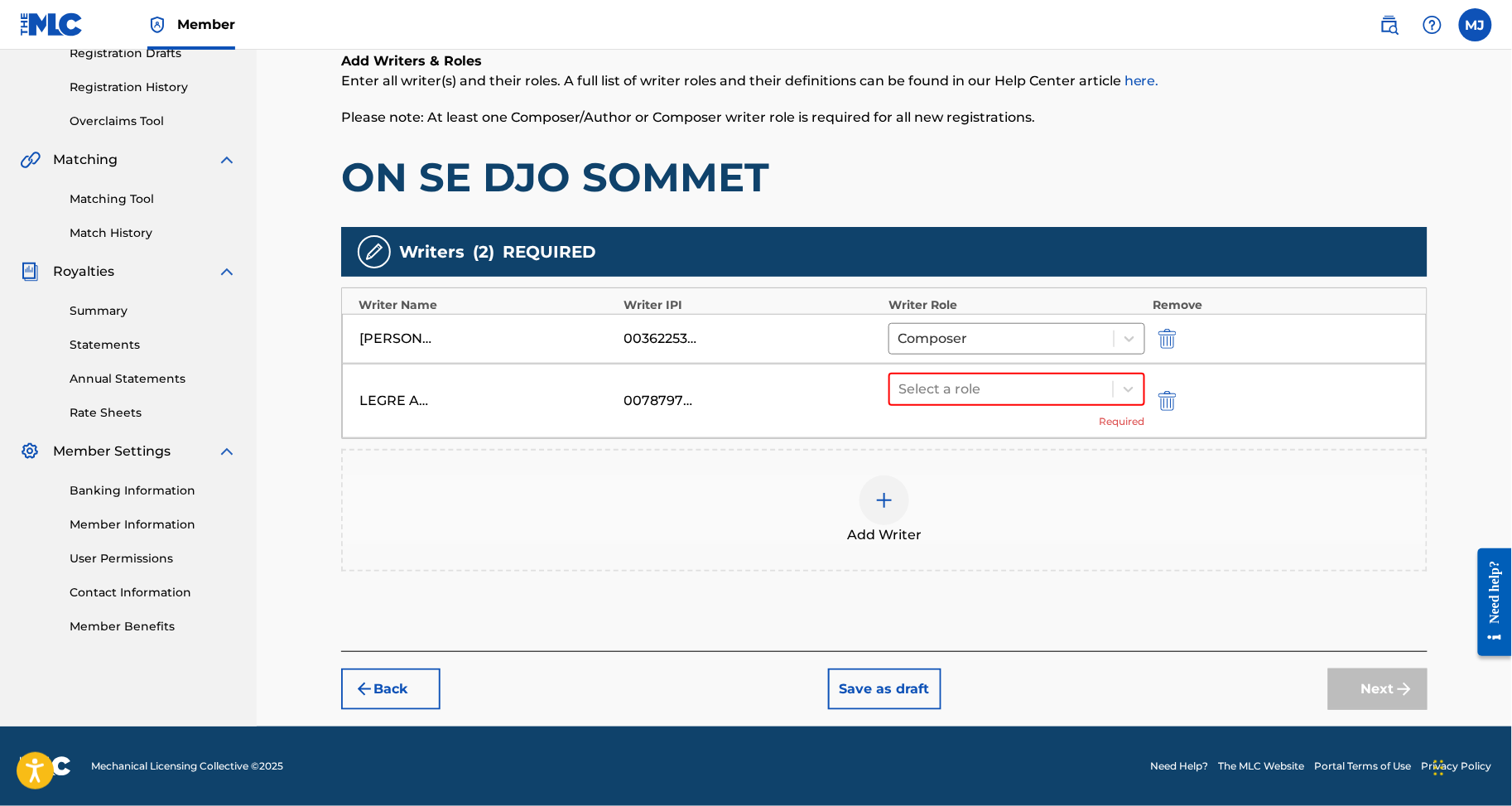
click at [1002, 416] on div "Select a role Required" at bounding box center [1016, 400] width 257 height 56
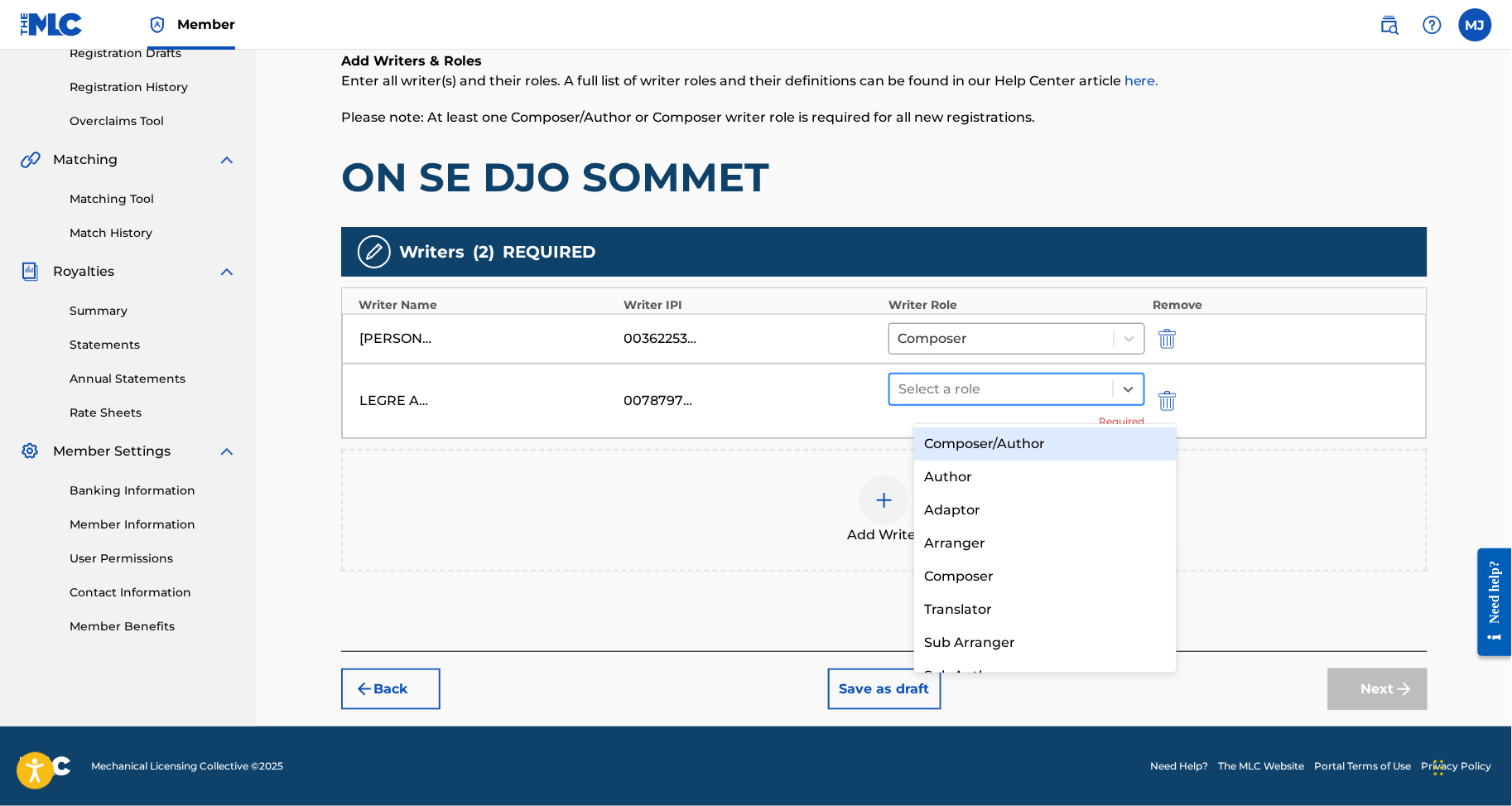
click at [1021, 393] on div at bounding box center [1001, 390] width 206 height 24
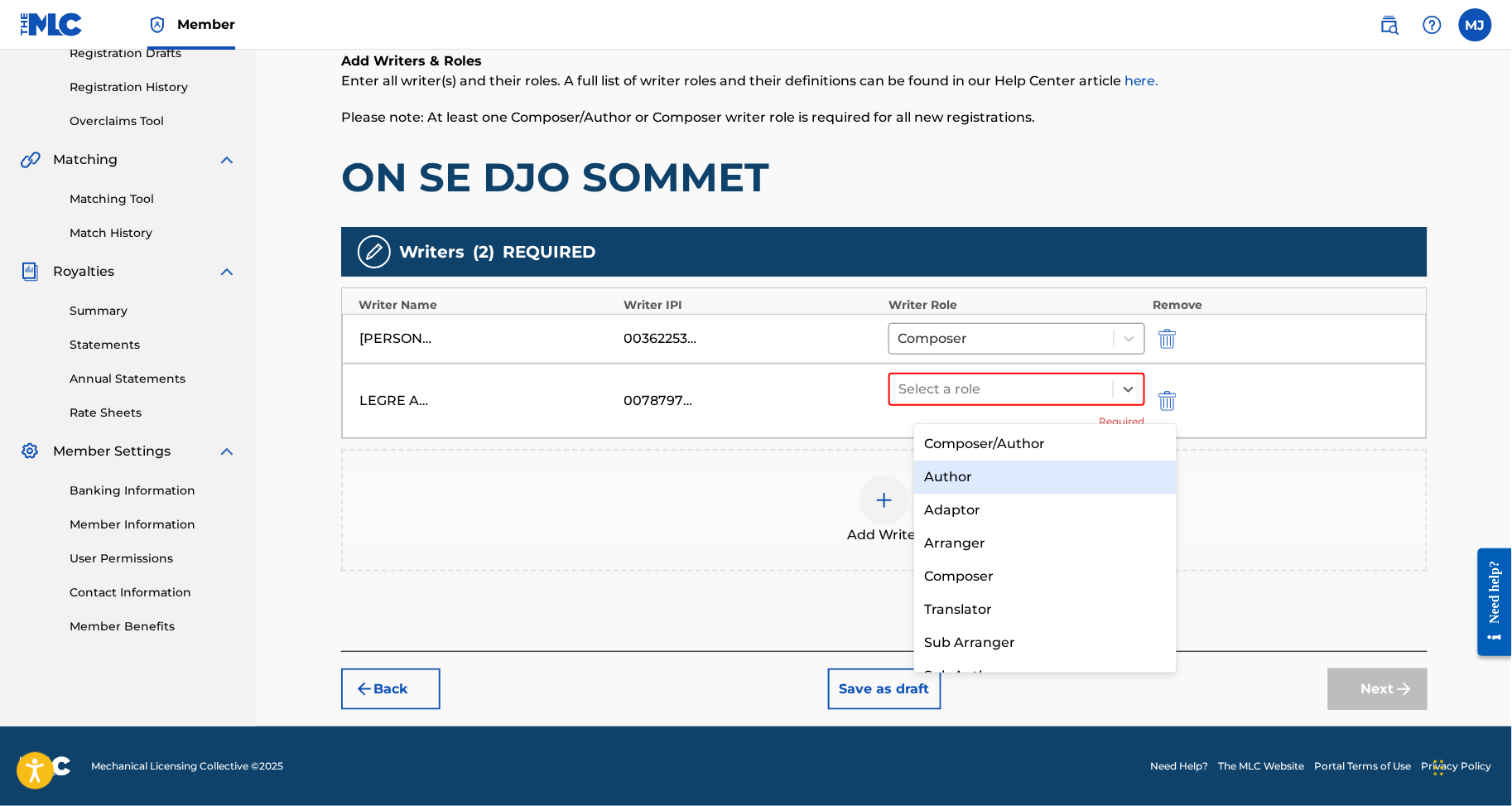
click at [1001, 476] on div "Author" at bounding box center [1045, 476] width 262 height 33
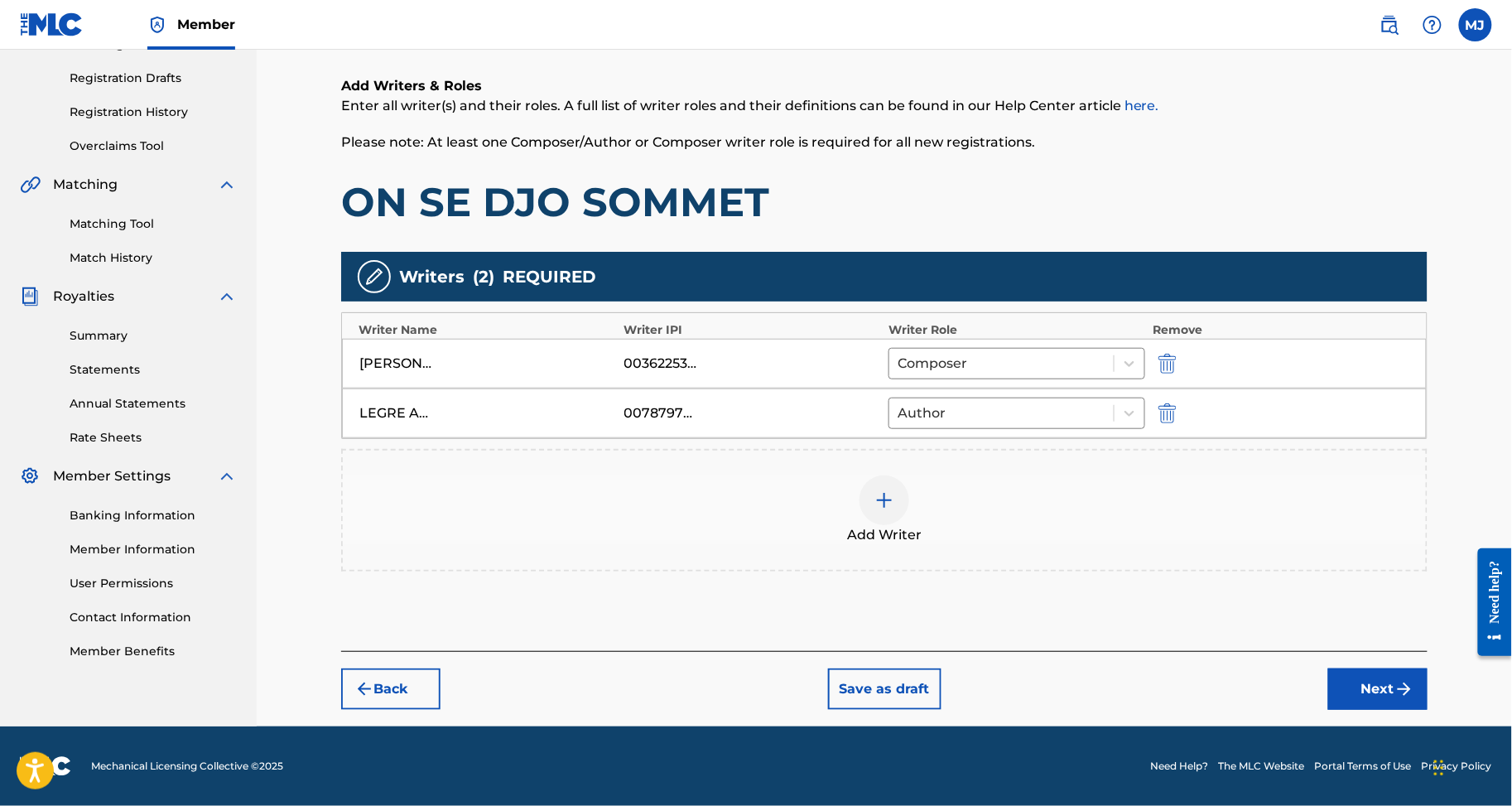
click at [1005, 493] on div "Add Writer" at bounding box center [884, 510] width 1083 height 70
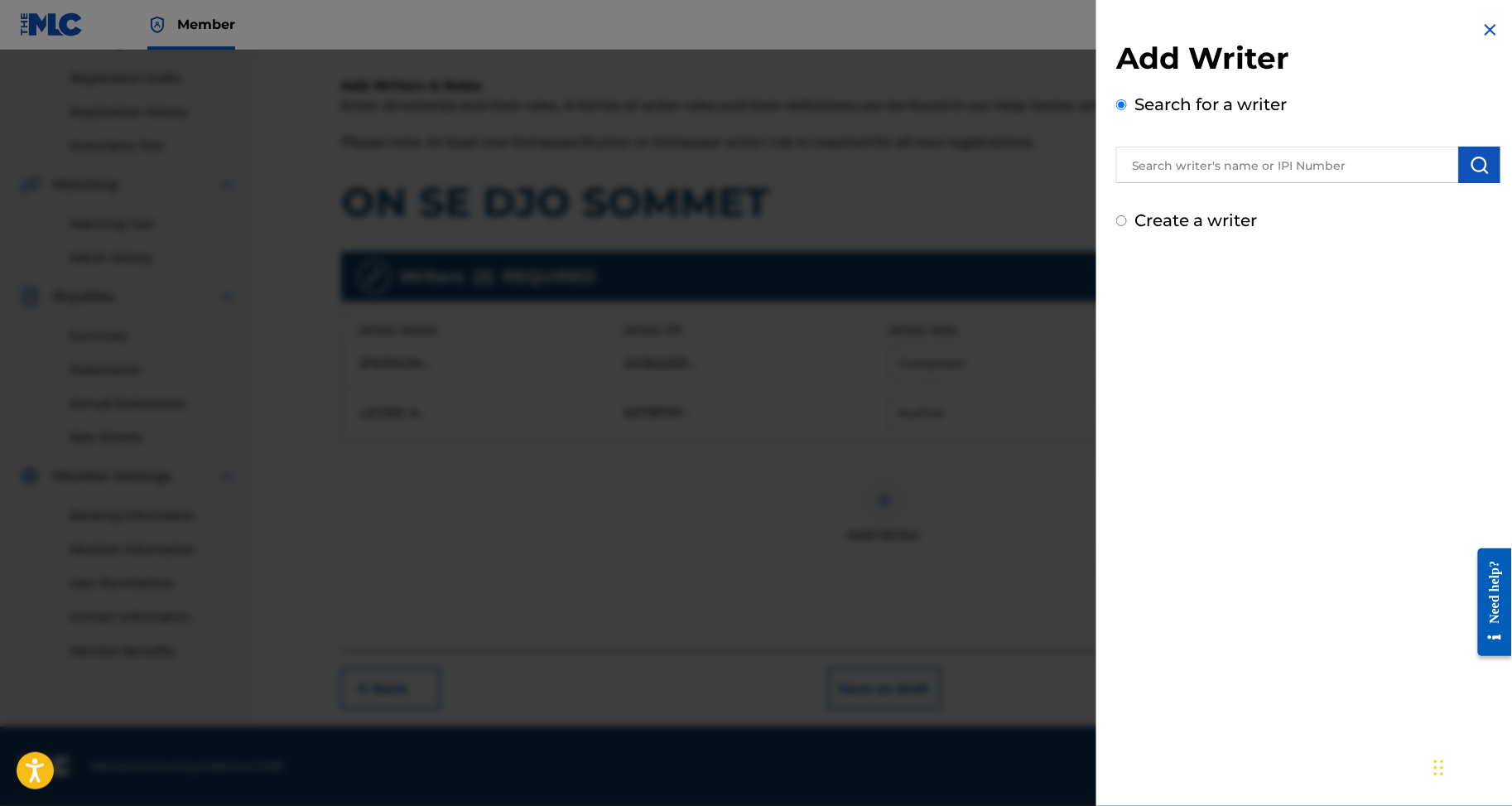
click at [1214, 183] on input "text" at bounding box center [1288, 164] width 343 height 36
paste input "DJDJE TOHOURI"
type input "DJDJE TOHOURI"
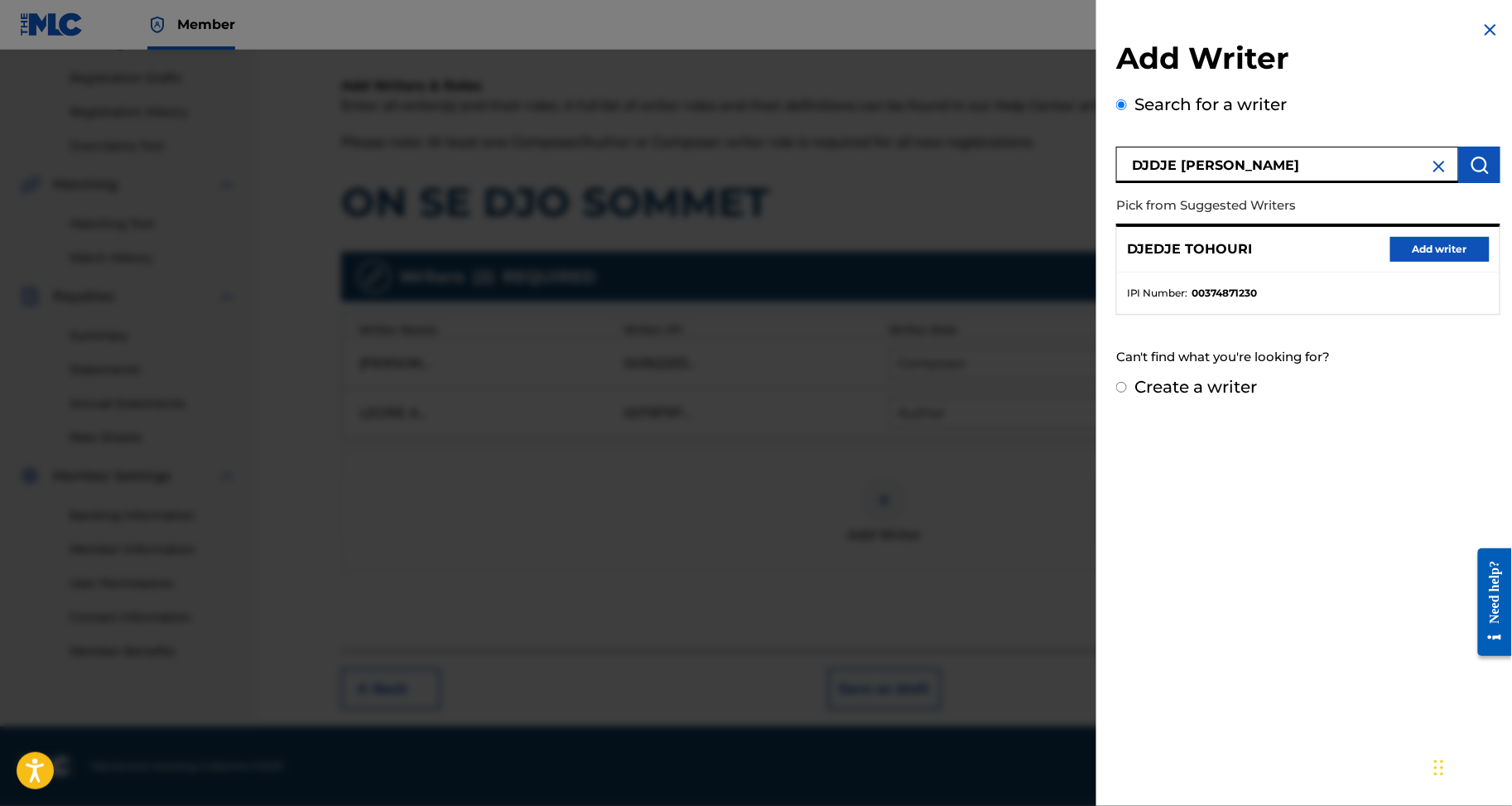
click at [1443, 262] on button "Add writer" at bounding box center [1440, 249] width 99 height 24
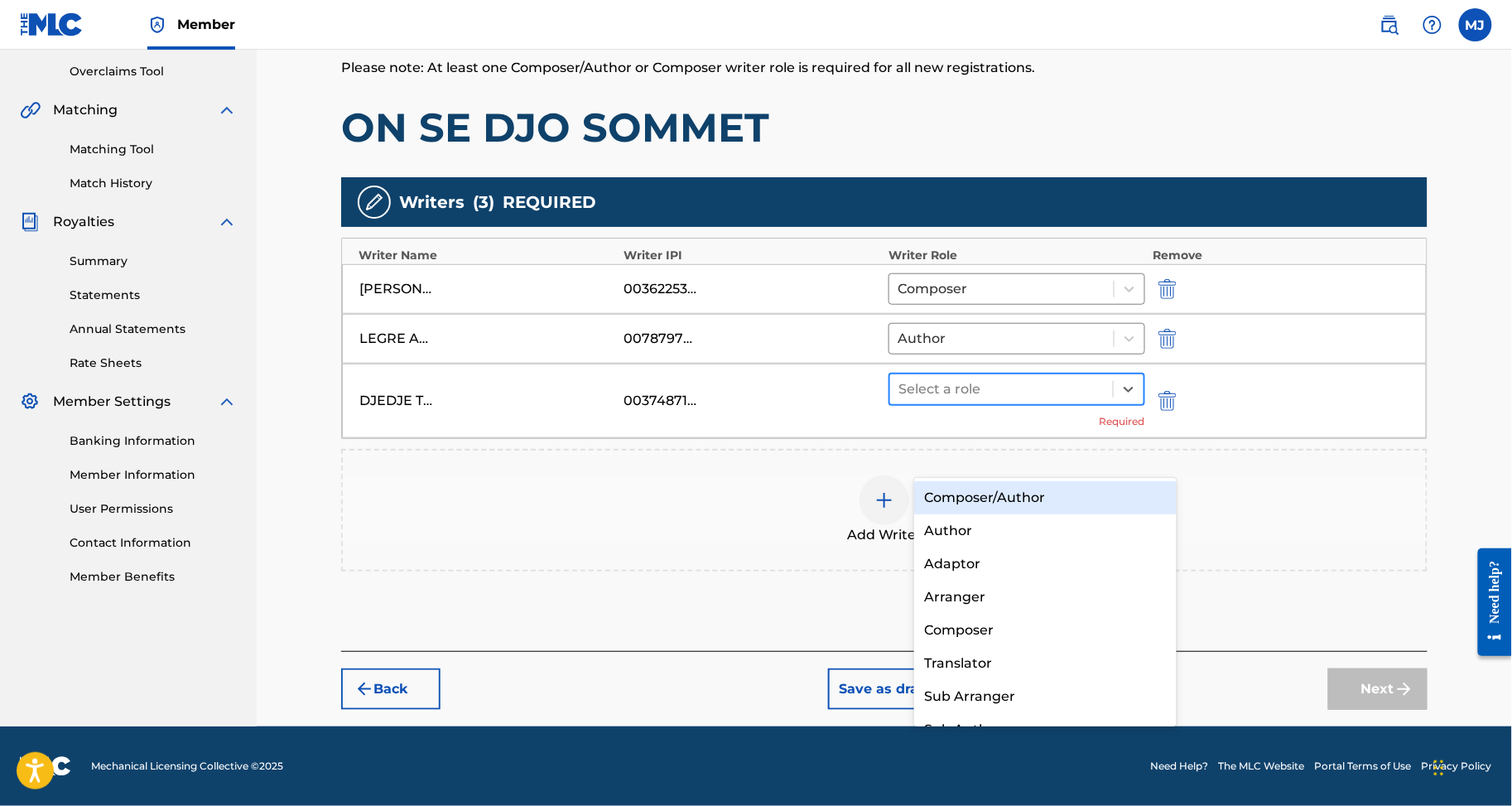
click at [946, 401] on div at bounding box center [1001, 390] width 206 height 24
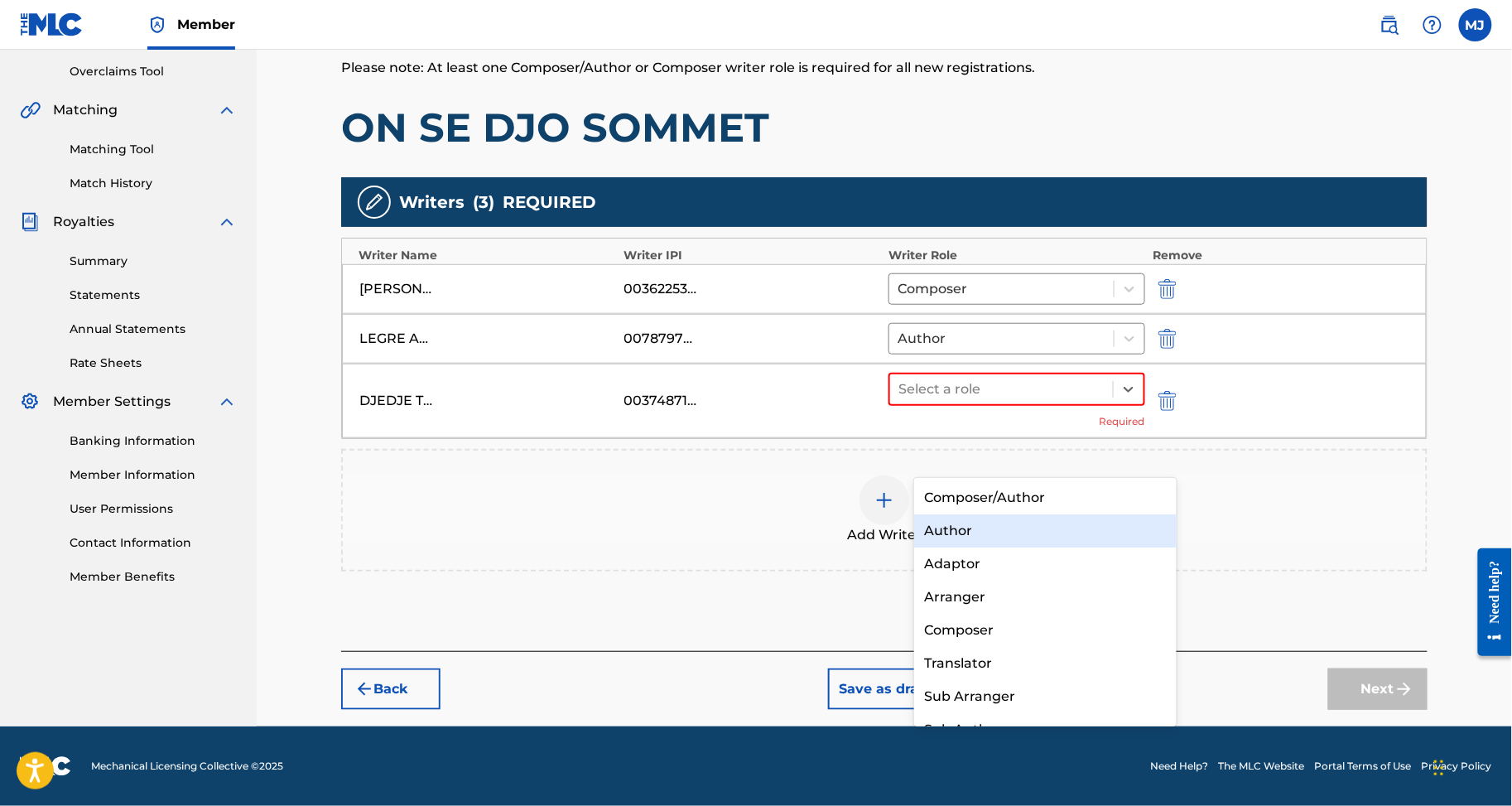
click at [965, 522] on div "Author" at bounding box center [1045, 530] width 262 height 33
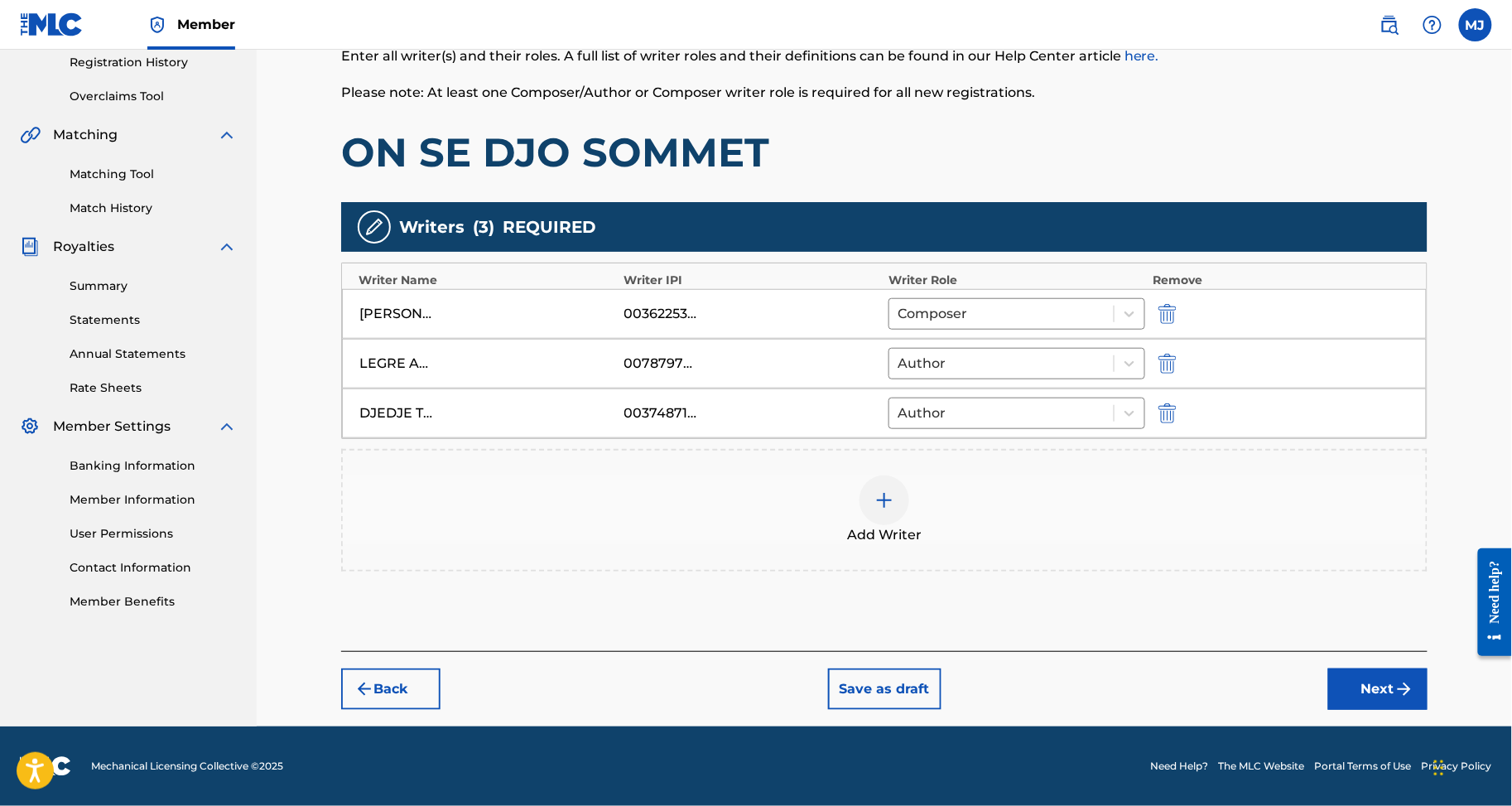
click at [1395, 669] on button "Next" at bounding box center [1378, 689] width 99 height 41
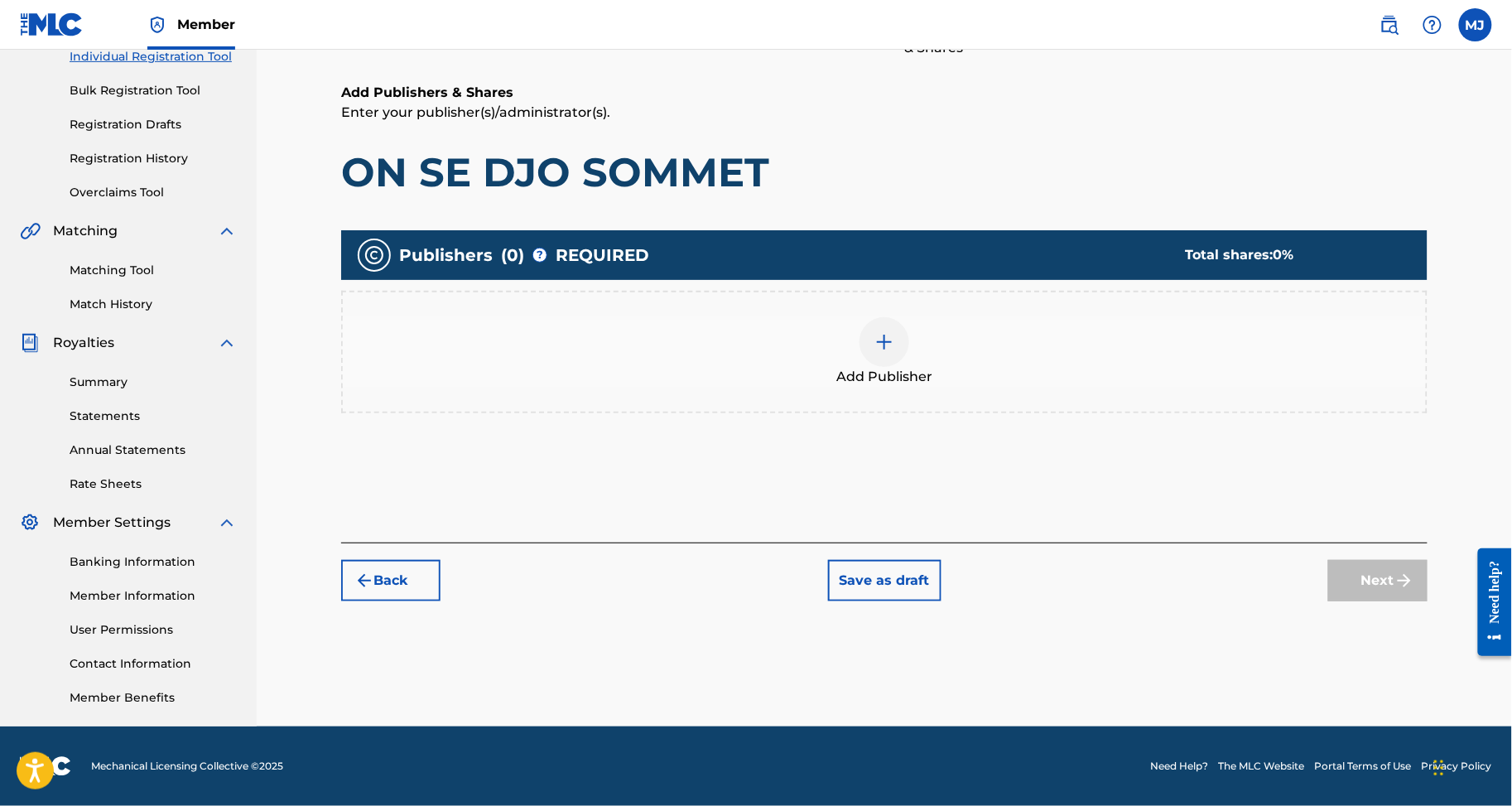
click at [1009, 359] on div "Publishers ( 0 ) ? REQUIRED Total shares: 0 % Add Publisher" at bounding box center [884, 330] width 1086 height 200
click at [1041, 326] on div "Add Publisher" at bounding box center [884, 352] width 1086 height 122
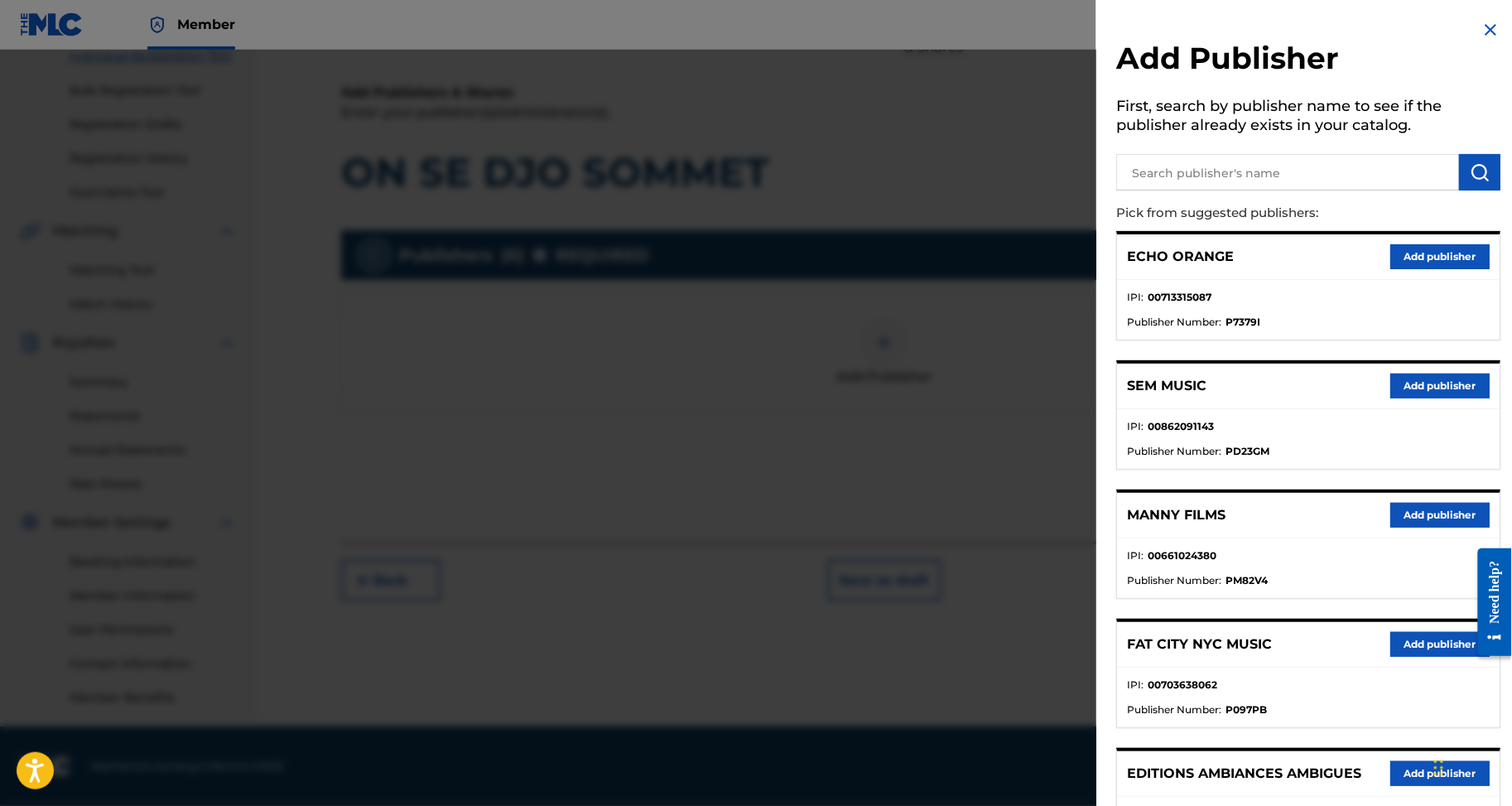
click at [1247, 173] on input "text" at bounding box center [1288, 172] width 343 height 36
type input "appeal"
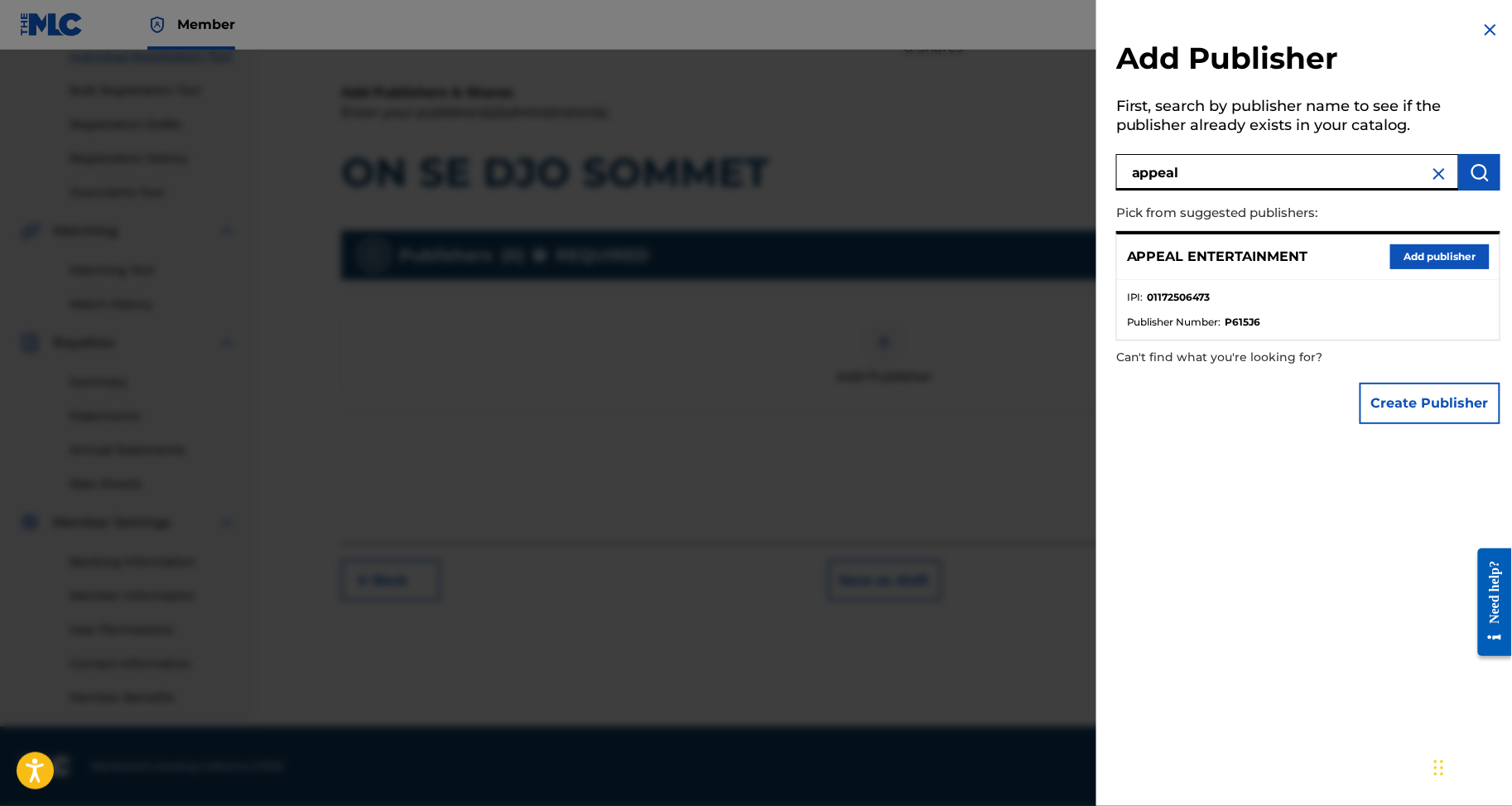
click at [1247, 175] on input "appeal" at bounding box center [1288, 172] width 343 height 36
click at [1410, 269] on button "Add publisher" at bounding box center [1440, 256] width 99 height 24
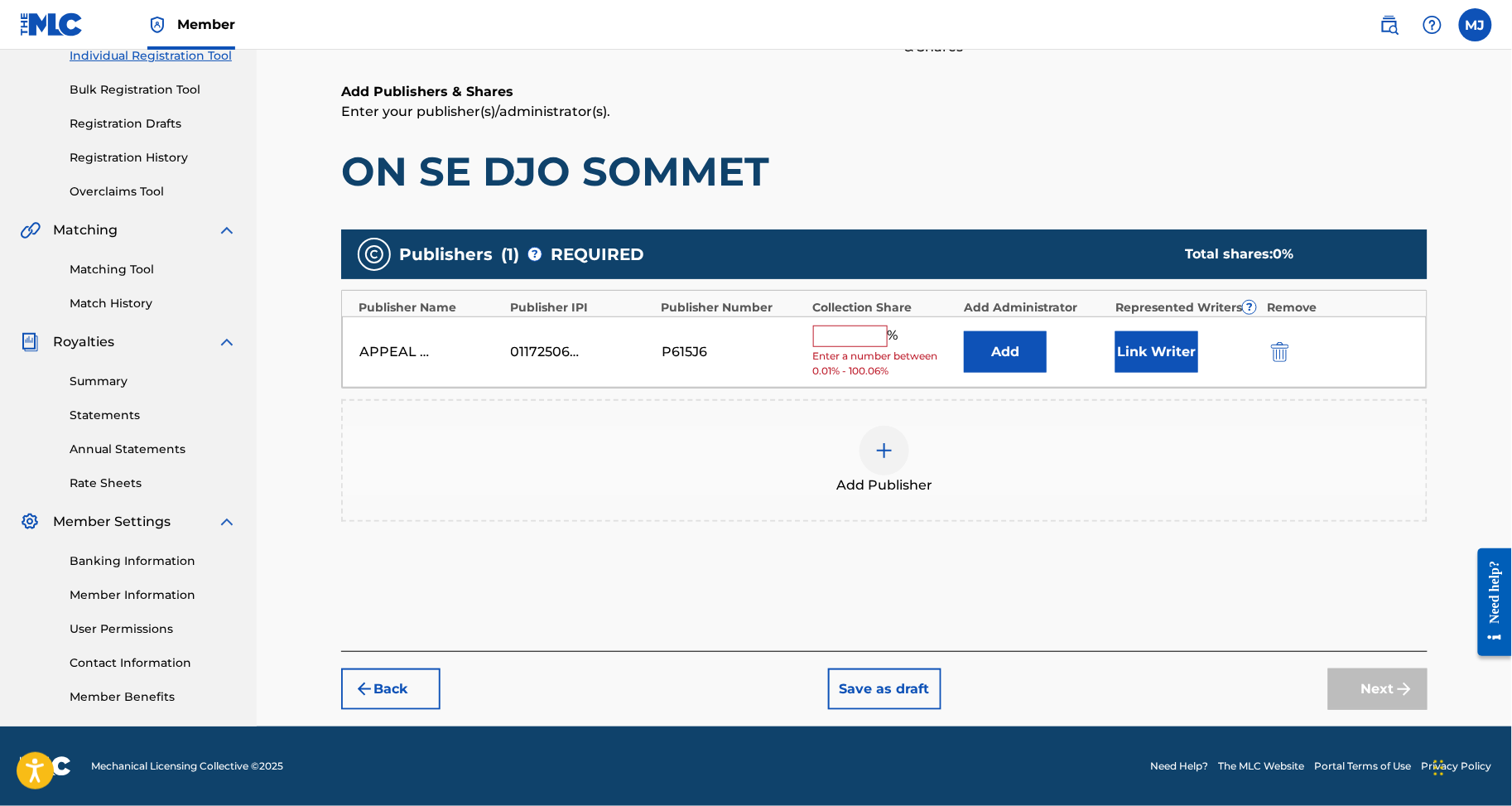
click at [1034, 331] on button "Add" at bounding box center [1005, 352] width 83 height 41
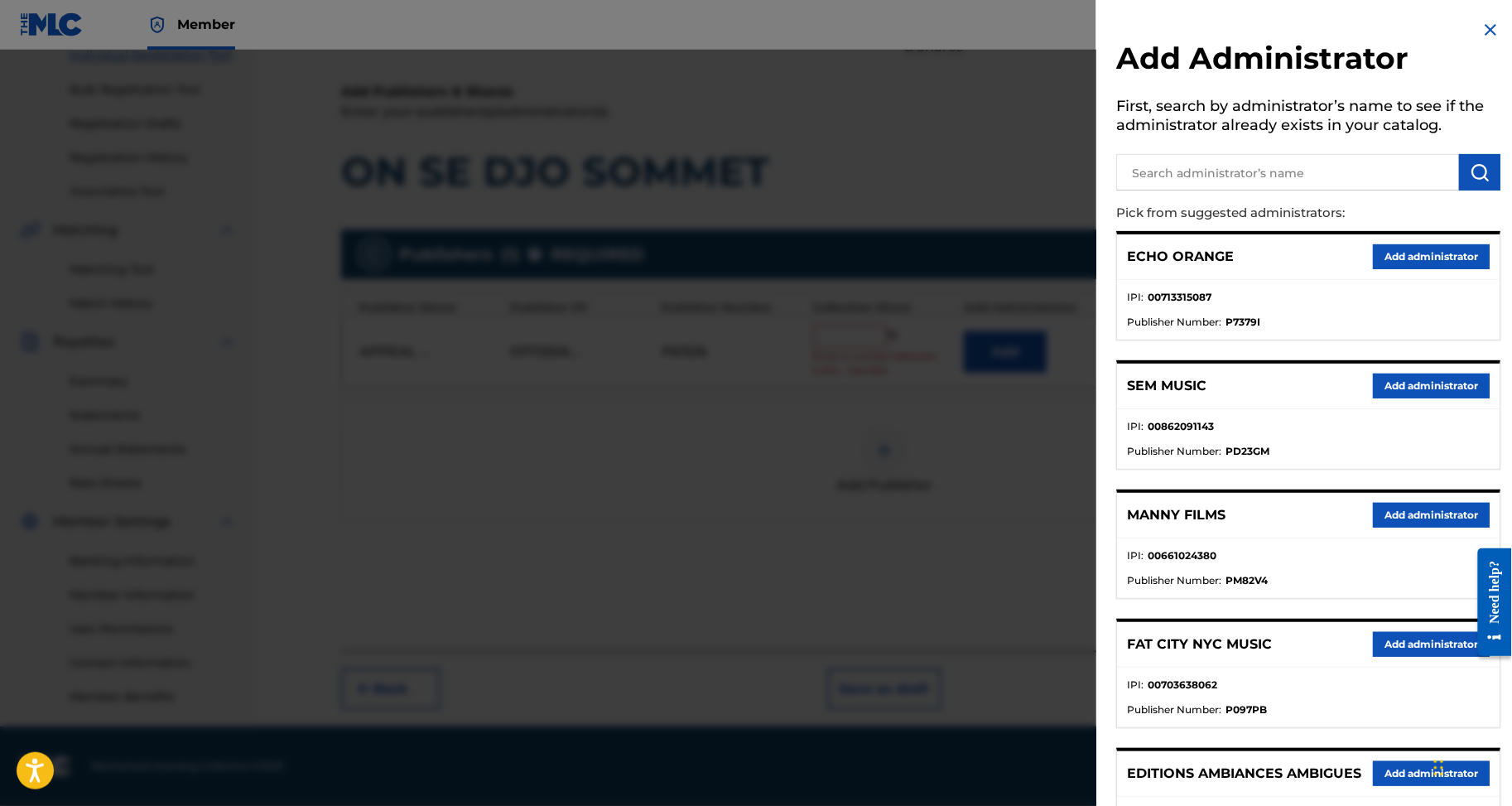
click at [1400, 269] on button "Add administrator" at bounding box center [1431, 256] width 117 height 24
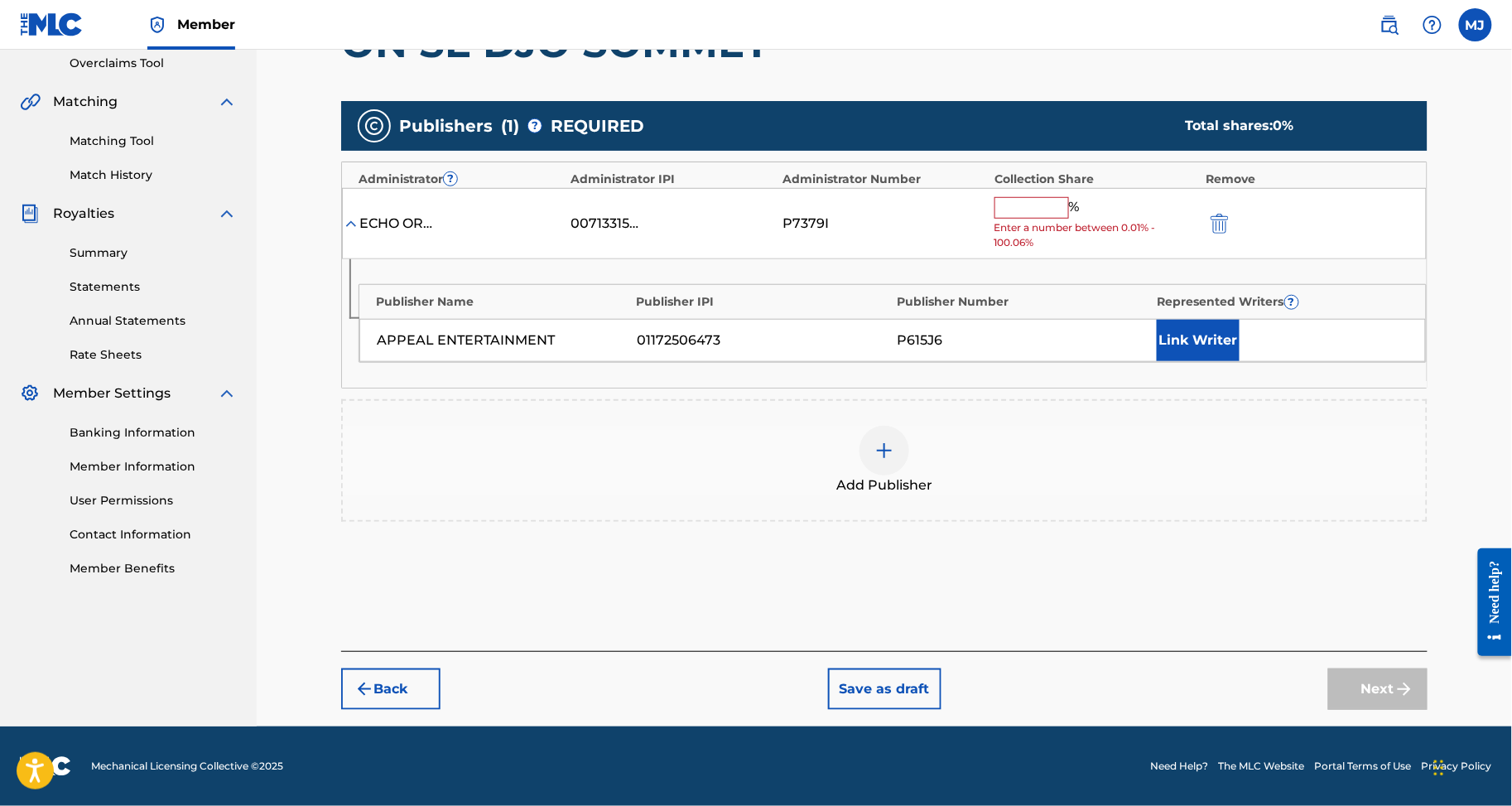
click at [1070, 218] on input "text" at bounding box center [1032, 208] width 74 height 22
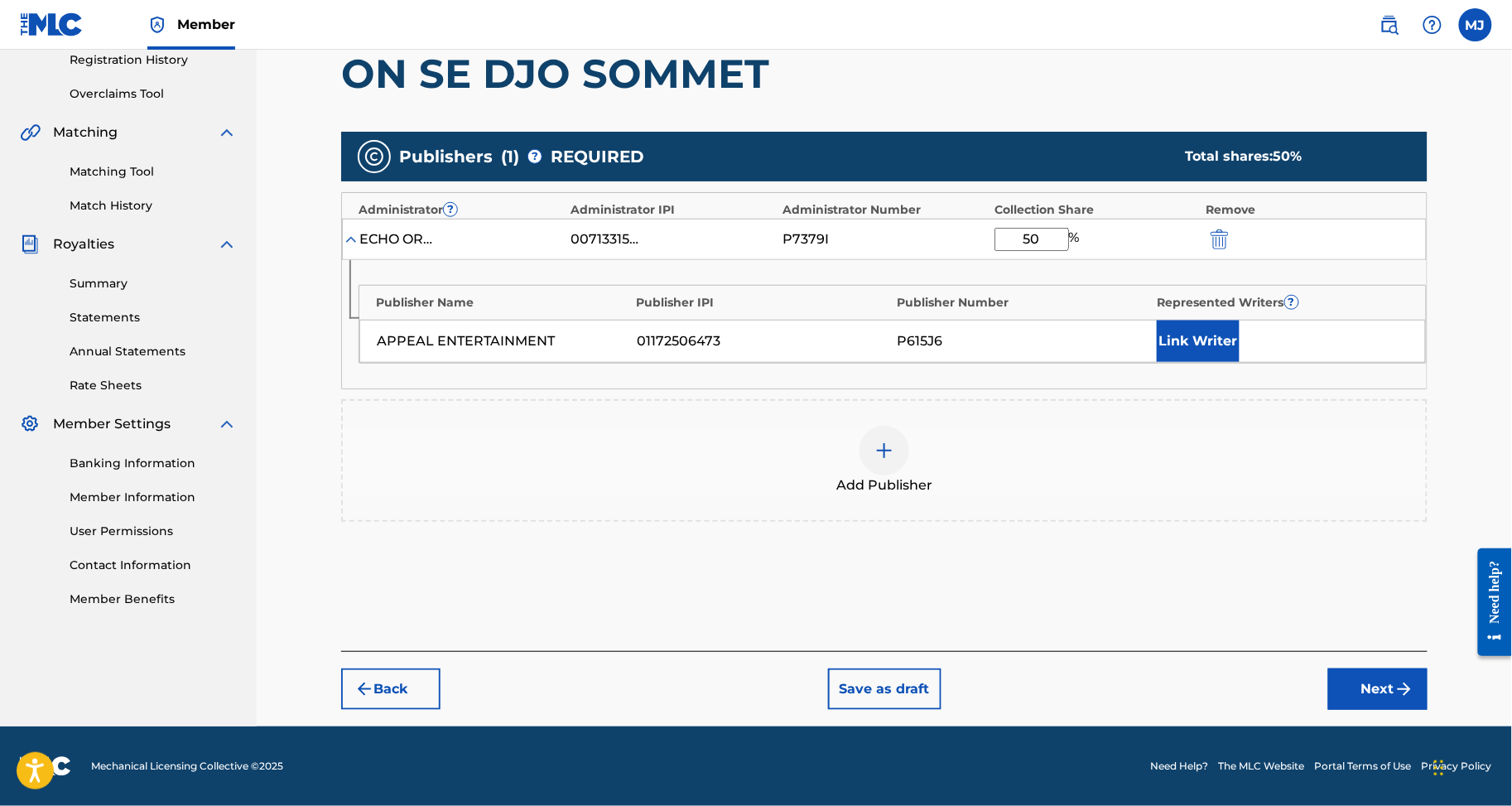
type input "50"
click at [1224, 362] on button "Link Writer" at bounding box center [1198, 341] width 83 height 41
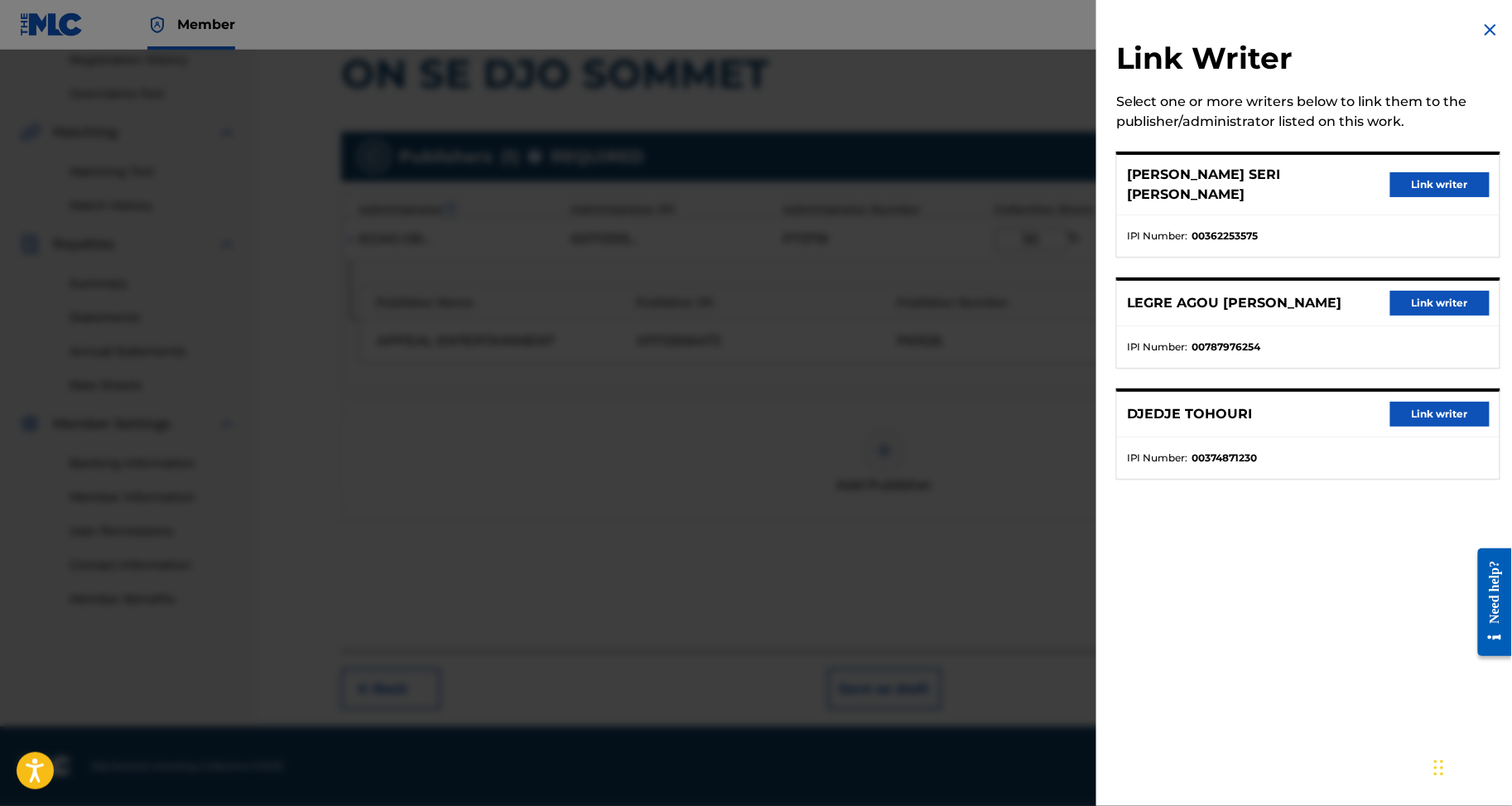
click at [1429, 438] on div "DJEDJE TOHOURI Link writer" at bounding box center [1309, 415] width 383 height 46
click at [1429, 427] on button "Link writer" at bounding box center [1440, 414] width 99 height 24
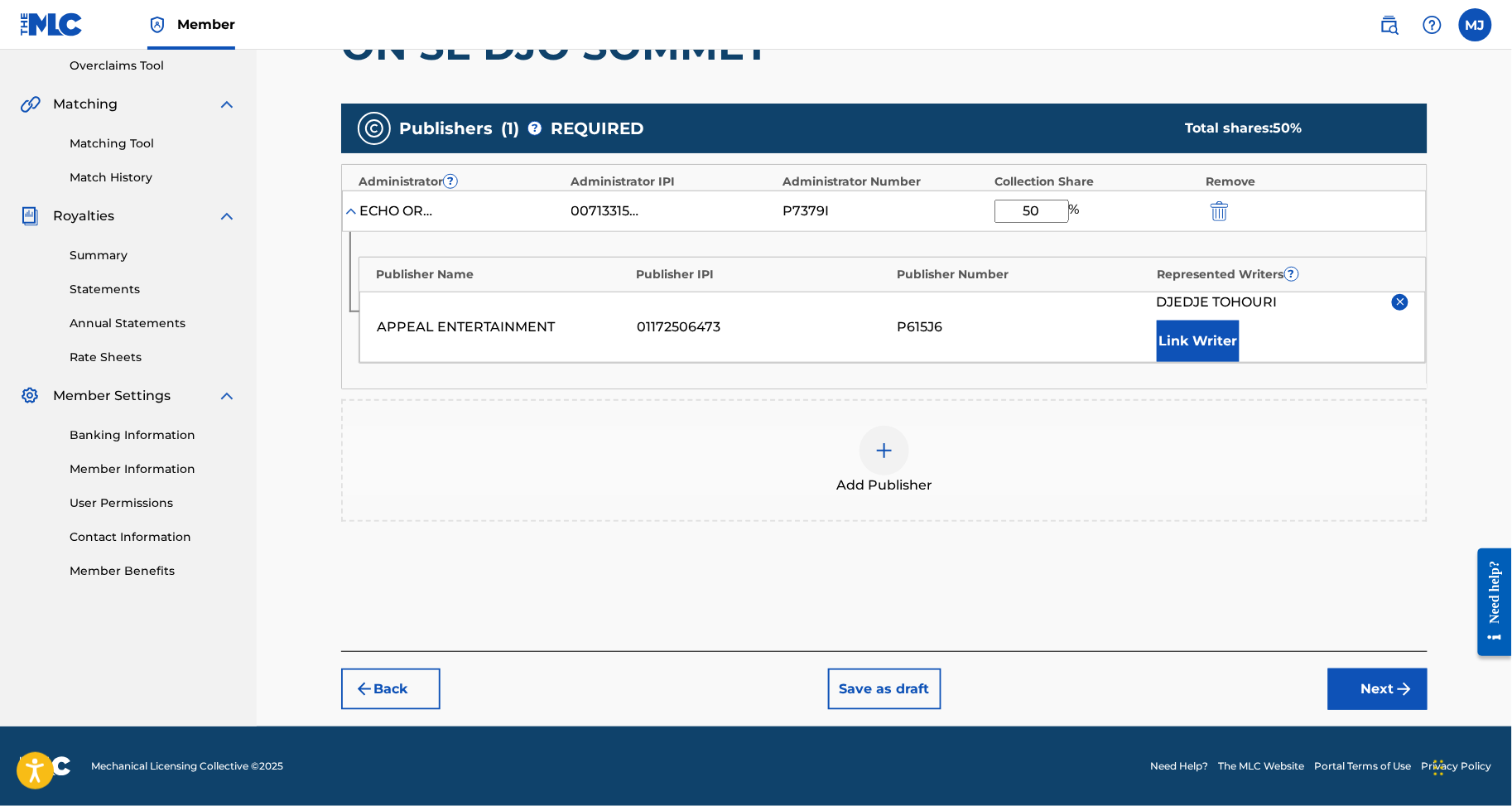
click at [1232, 362] on button "Link Writer" at bounding box center [1198, 341] width 83 height 41
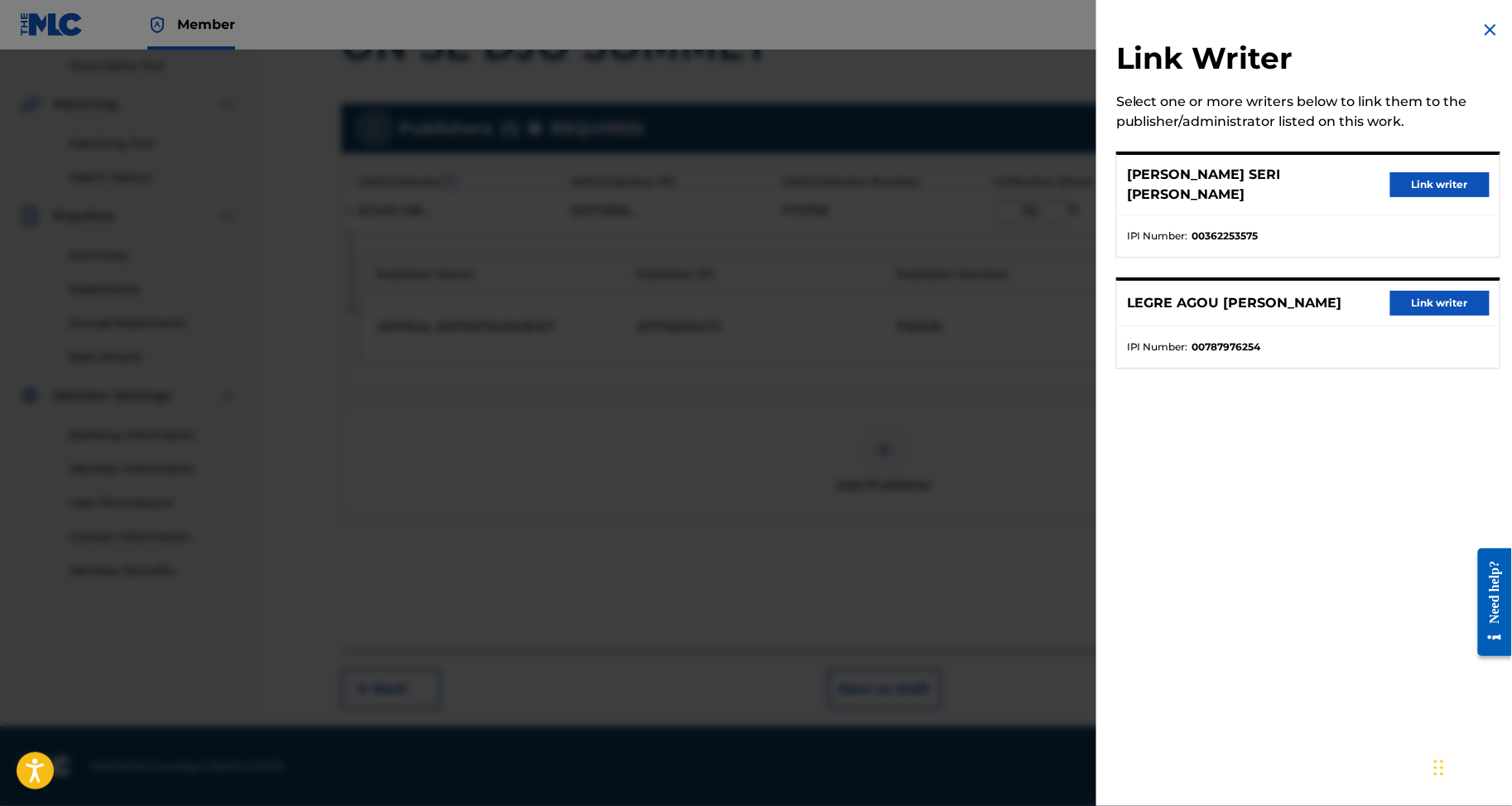
click at [1459, 315] on button "Link writer" at bounding box center [1440, 303] width 99 height 24
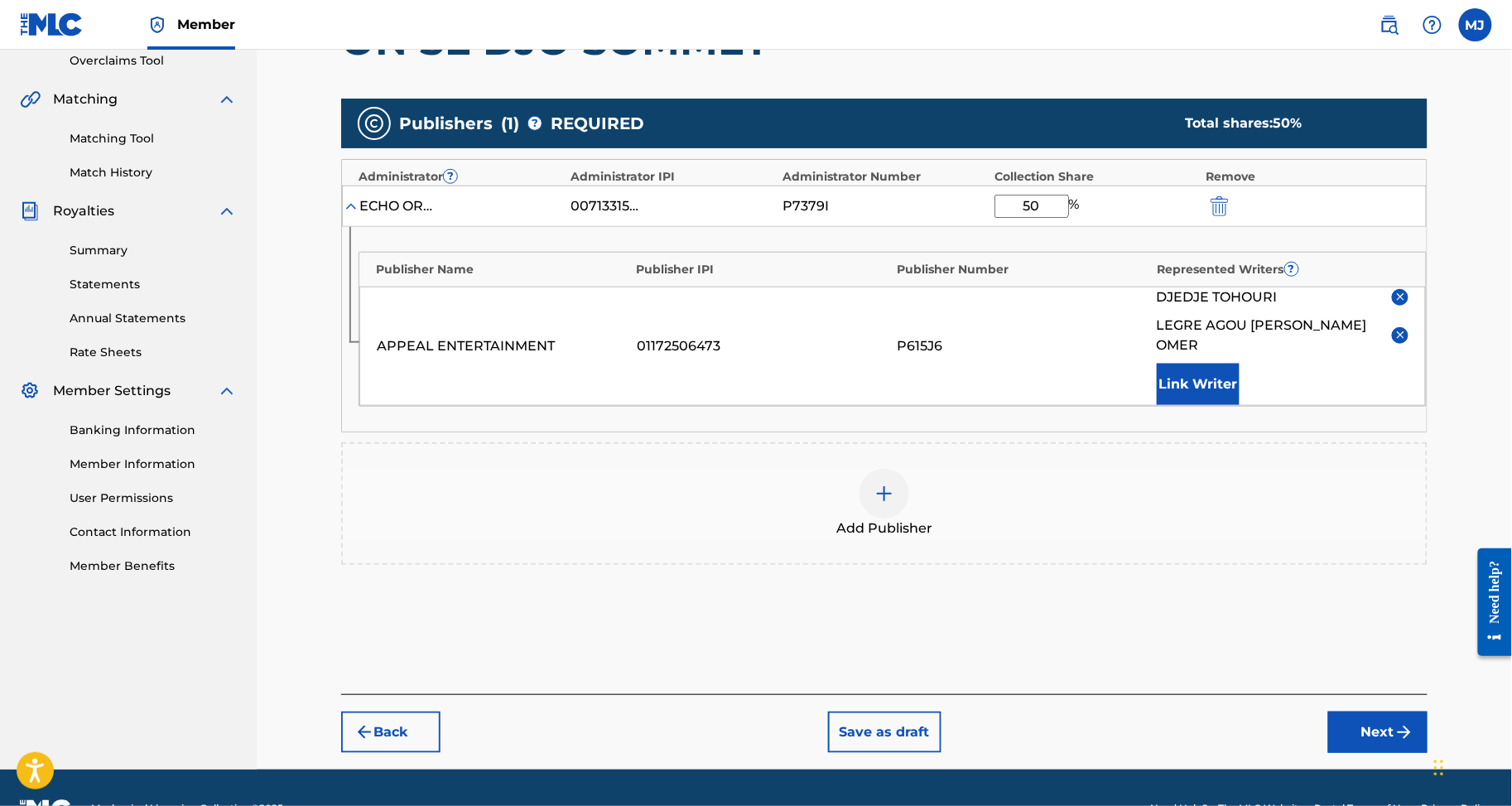
click at [1240, 406] on button "Link Writer" at bounding box center [1198, 384] width 83 height 41
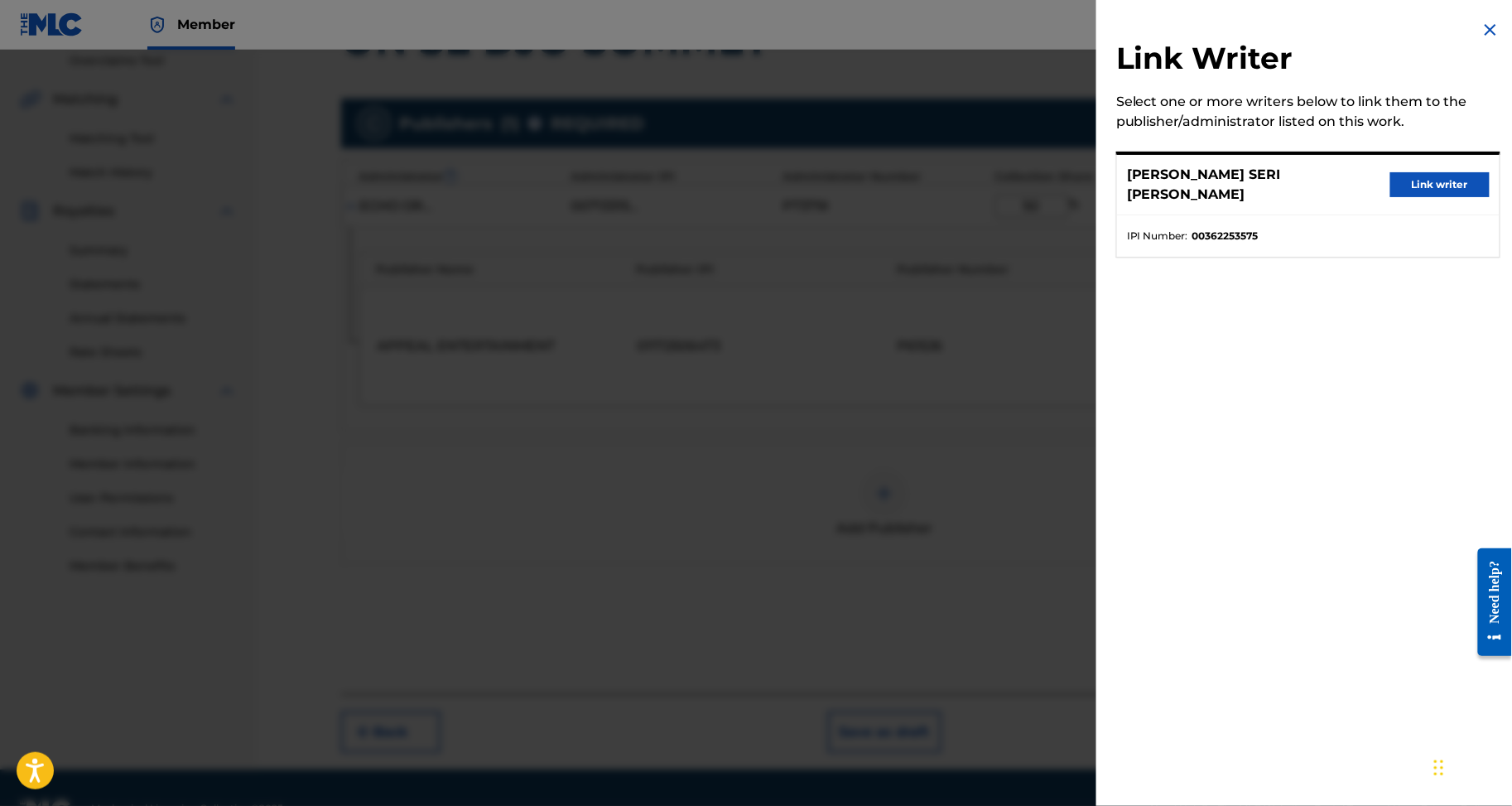
click at [1391, 197] on button "Link writer" at bounding box center [1440, 184] width 99 height 24
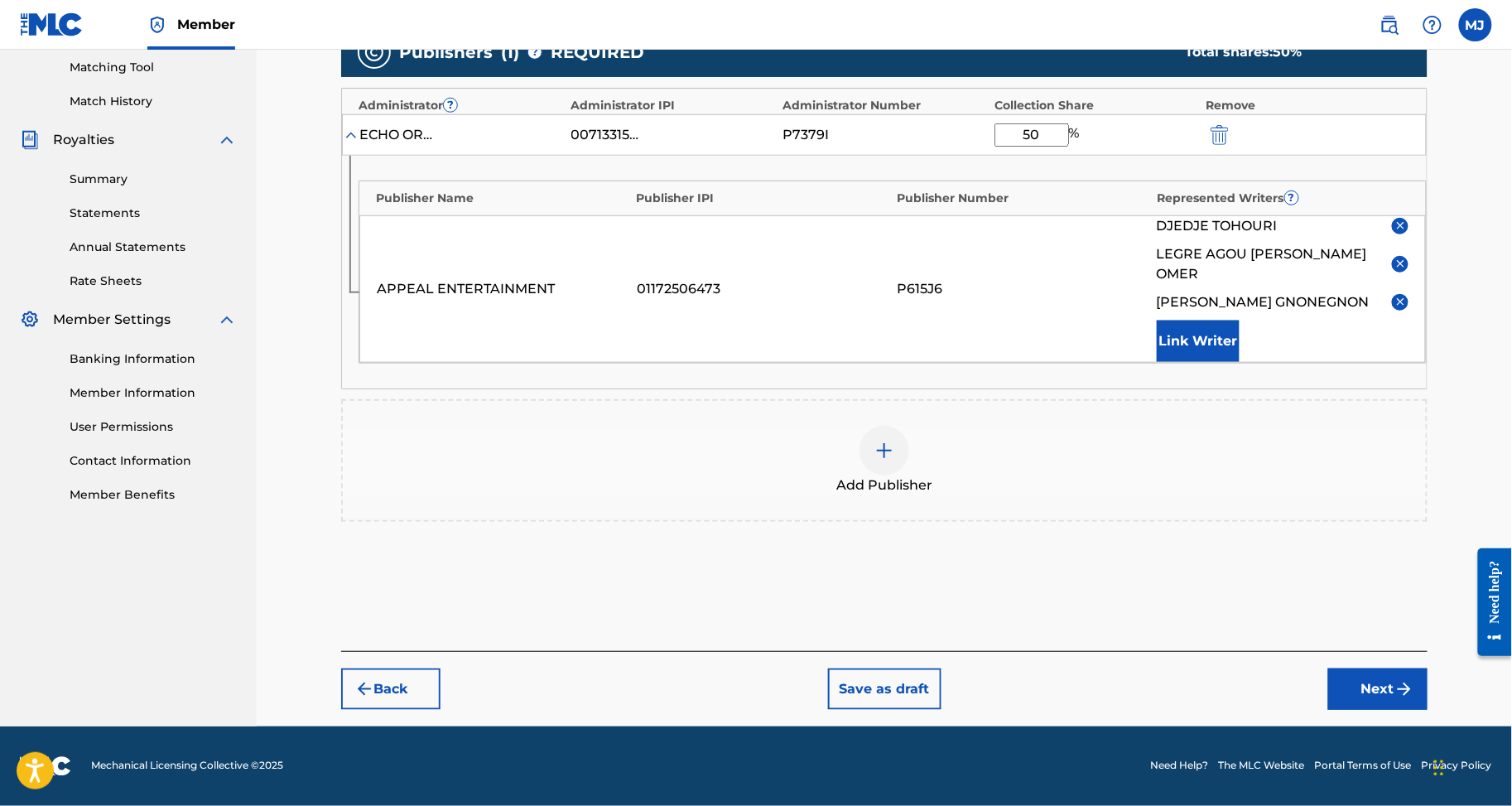
click at [1372, 670] on button "Next" at bounding box center [1378, 689] width 99 height 41
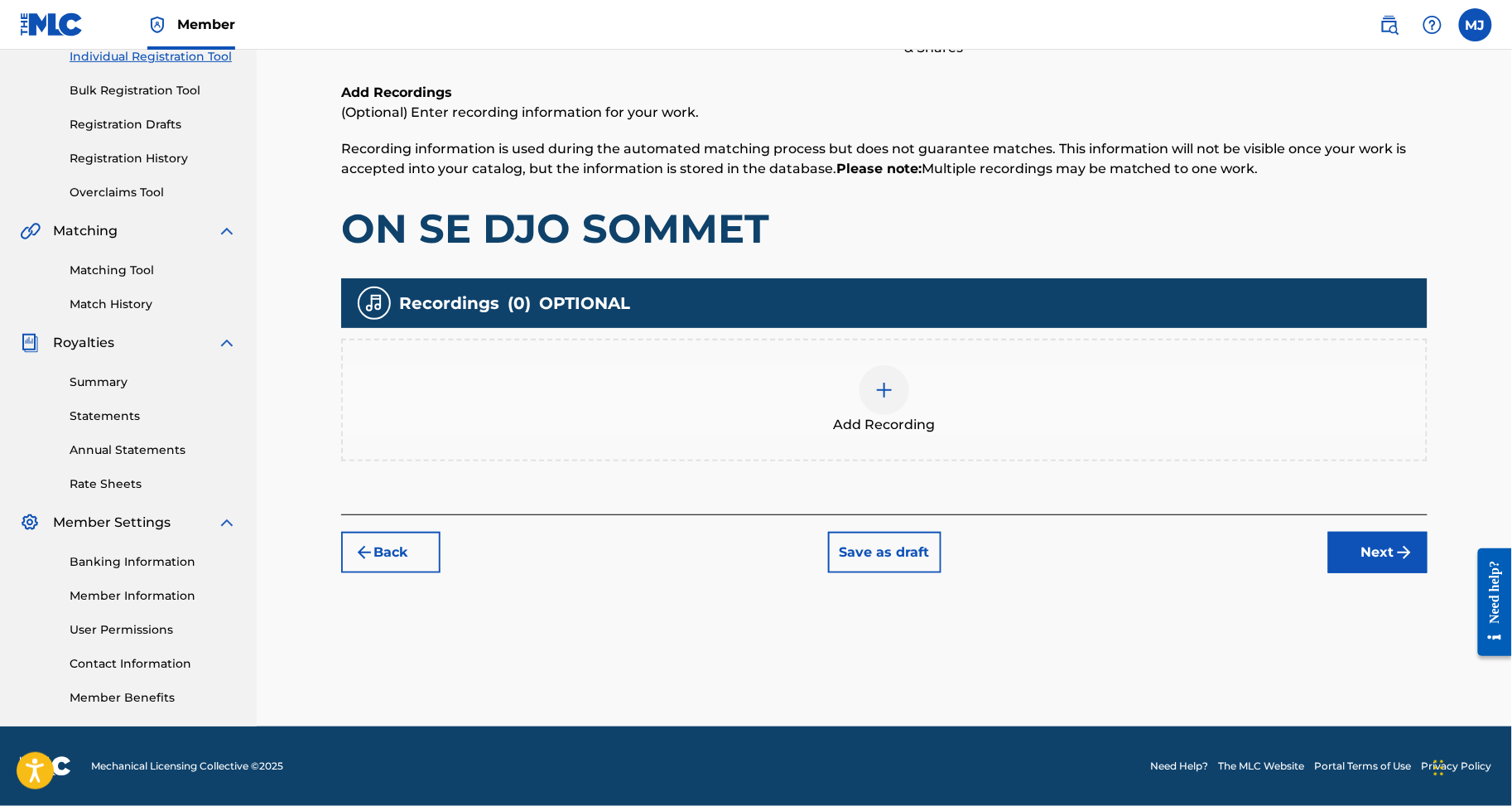
click at [1385, 532] on button "Next" at bounding box center [1378, 552] width 99 height 41
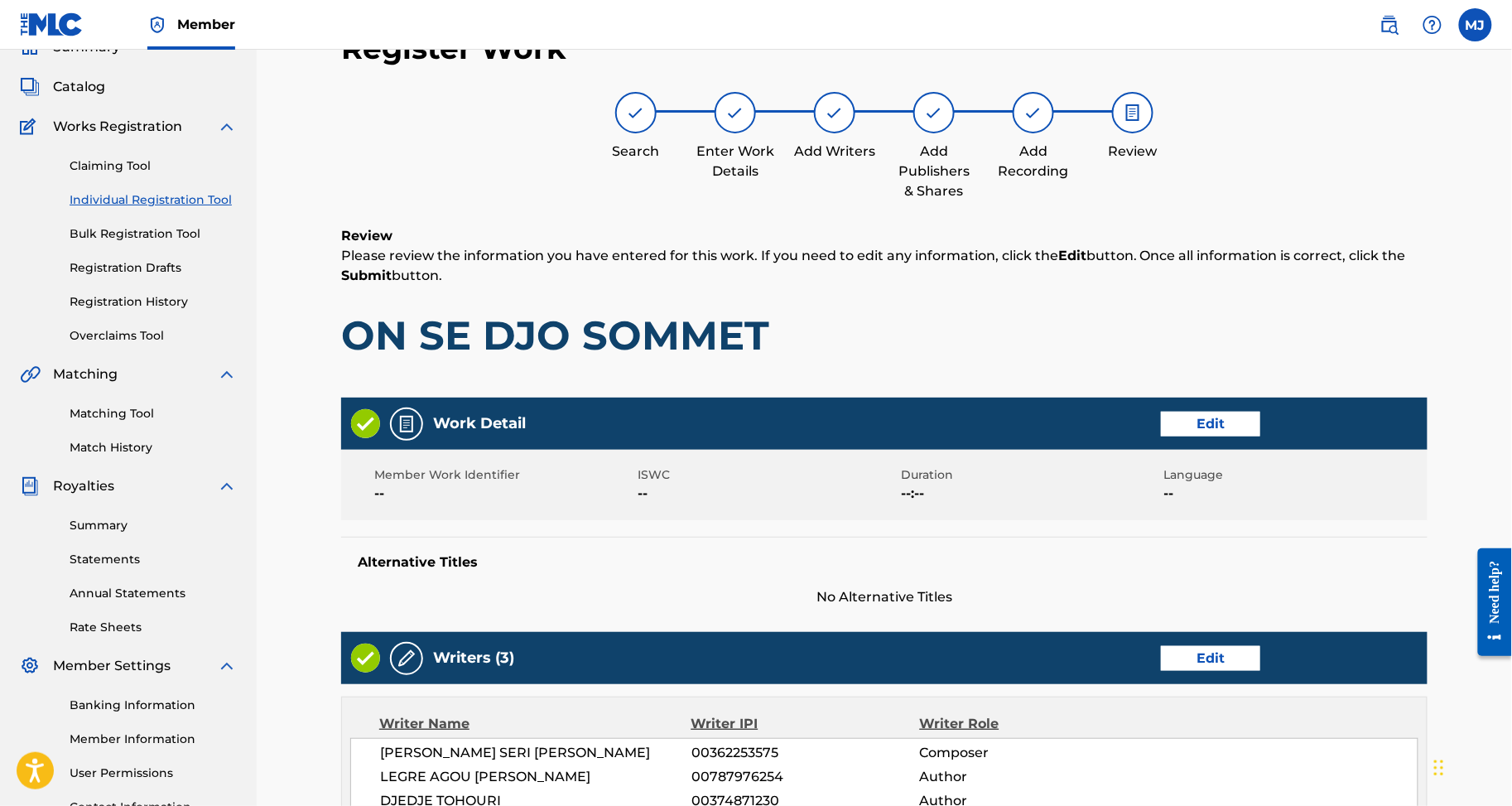
scroll to position [933, 0]
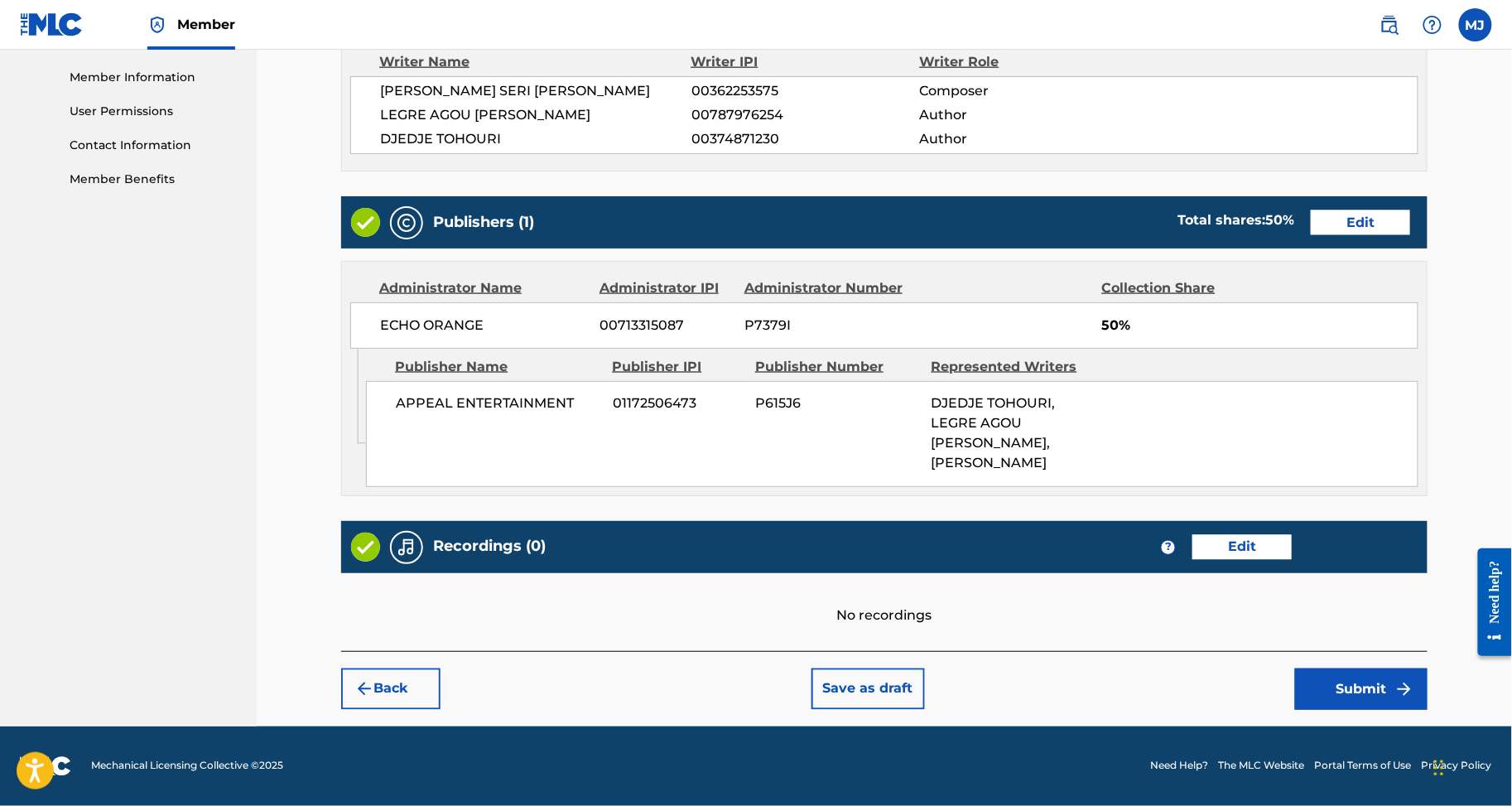
click at [1371, 669] on button "Submit" at bounding box center [1361, 689] width 132 height 41
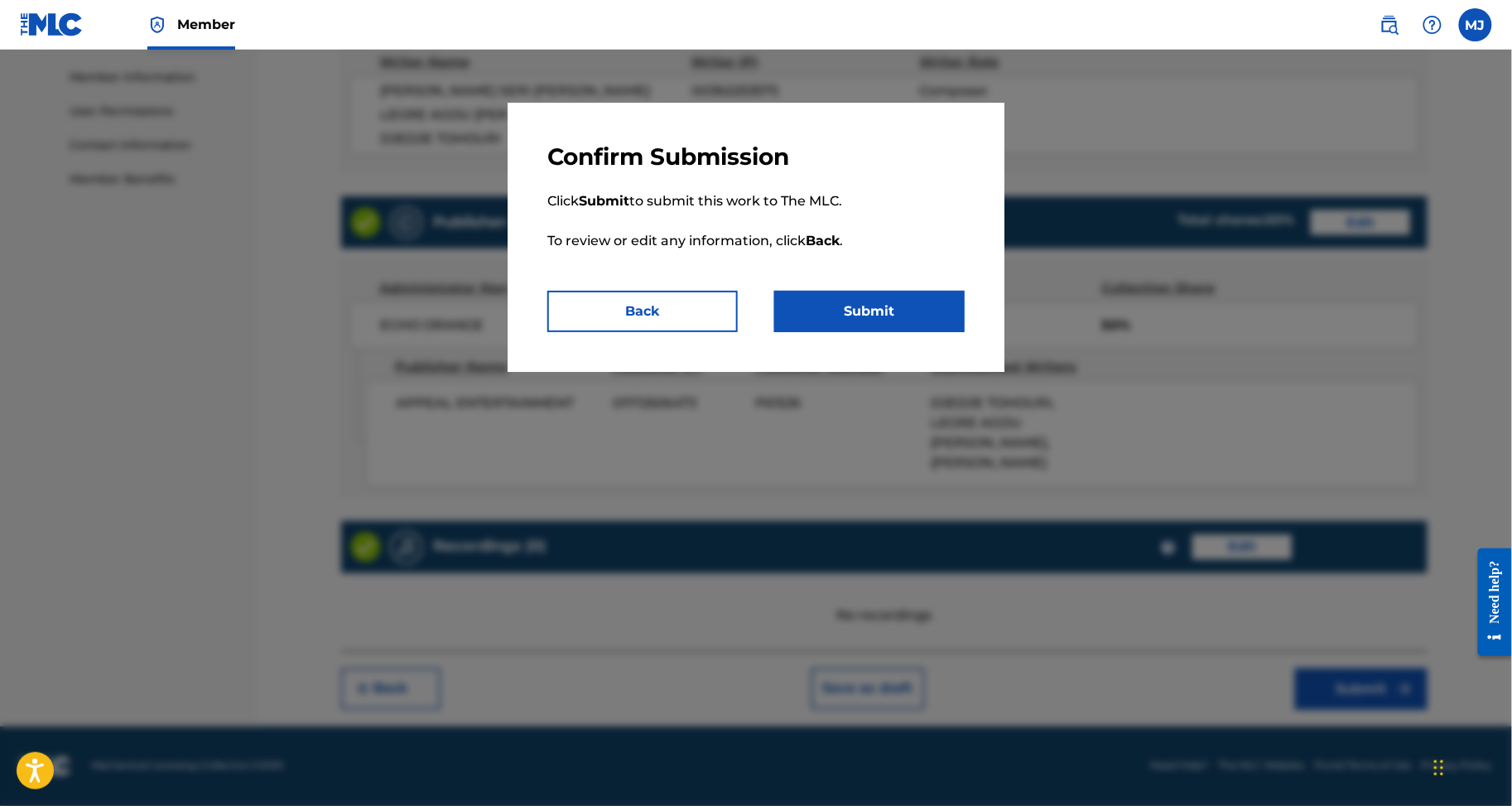
drag, startPoint x: 934, startPoint y: 351, endPoint x: 974, endPoint y: 341, distance: 41.2
click at [934, 332] on button "Submit" at bounding box center [870, 311] width 190 height 41
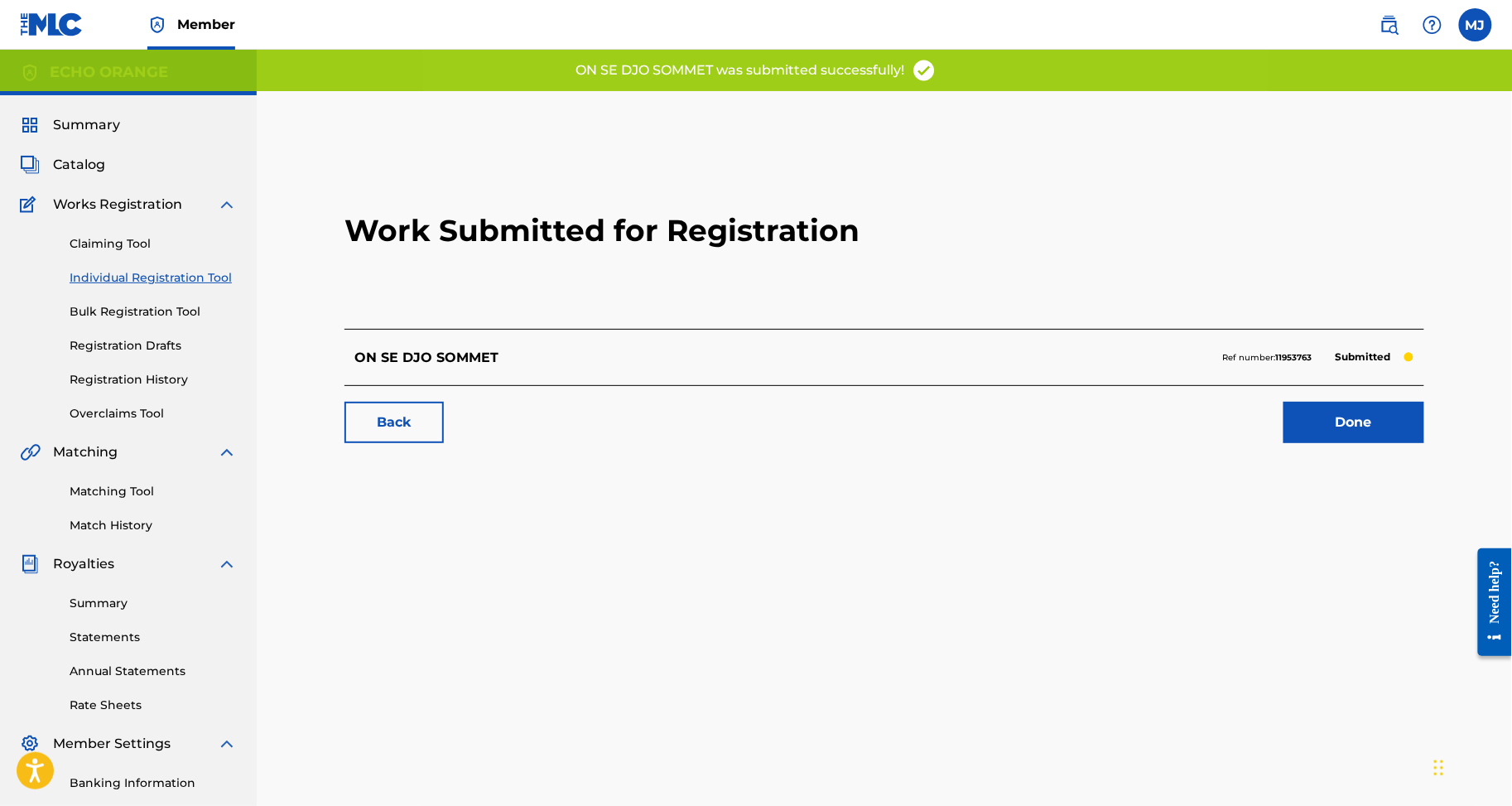
click at [1375, 443] on link "Done" at bounding box center [1354, 422] width 141 height 41
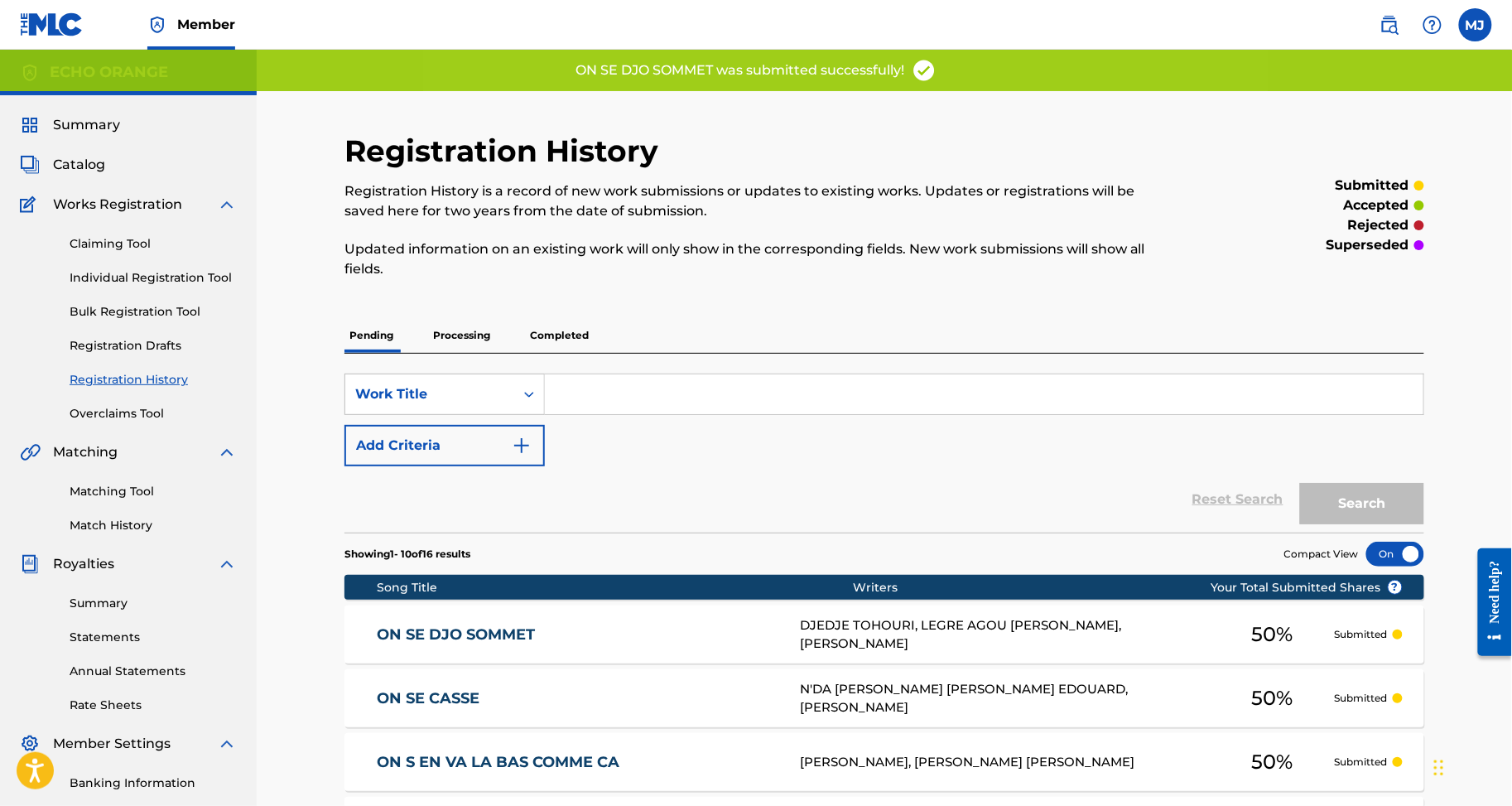
click at [131, 287] on link "Individual Registration Tool" at bounding box center [153, 277] width 168 height 18
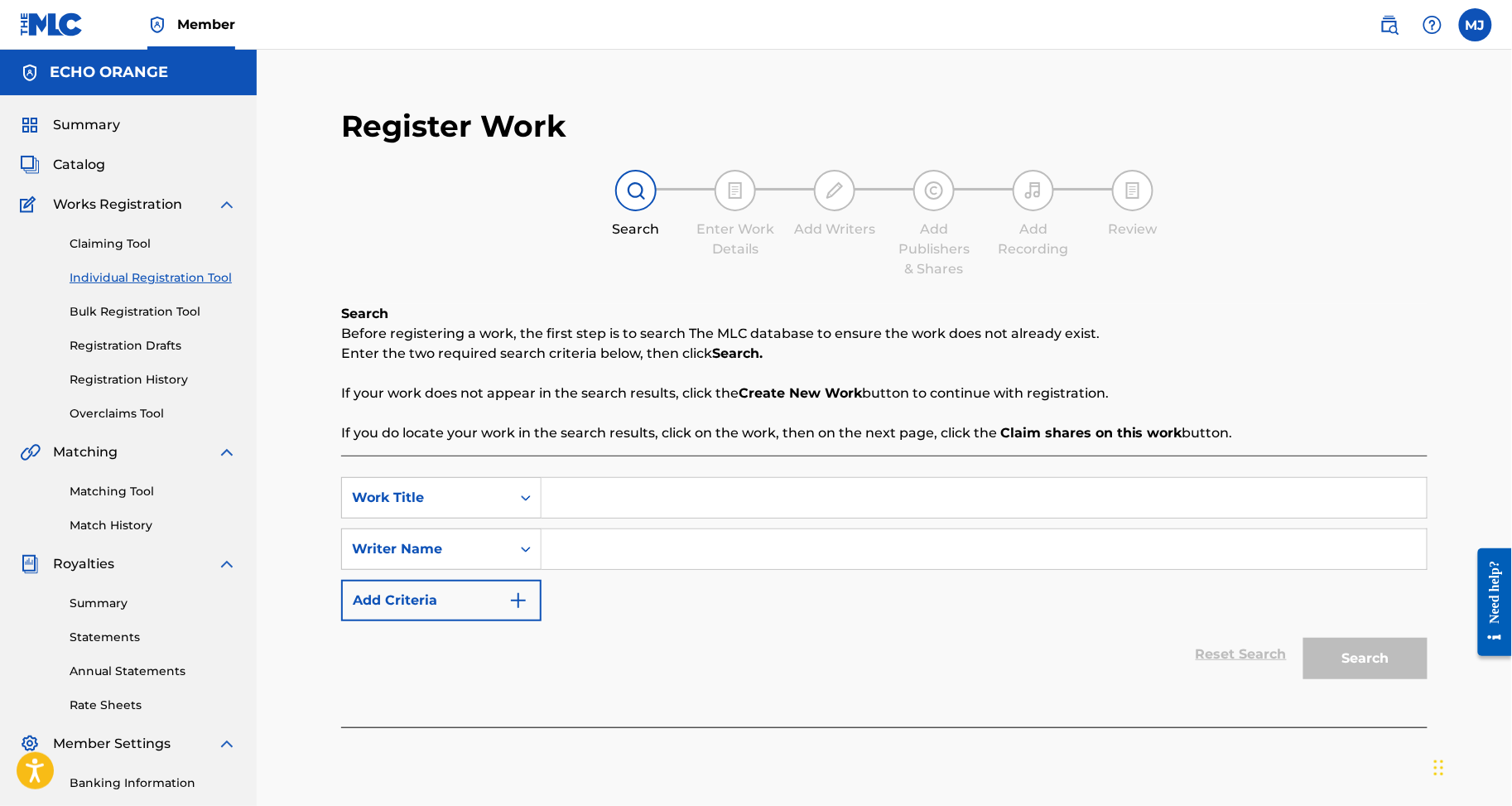
click at [780, 518] on input "Search Form" at bounding box center [984, 497] width 885 height 40
paste input "ON TCHA D ABORD UNE"
type input "ON TCHA D ABORD UNE"
click at [666, 569] on input "Search Form" at bounding box center [984, 549] width 885 height 40
paste input "NTUI RODRIGUE EGBE"
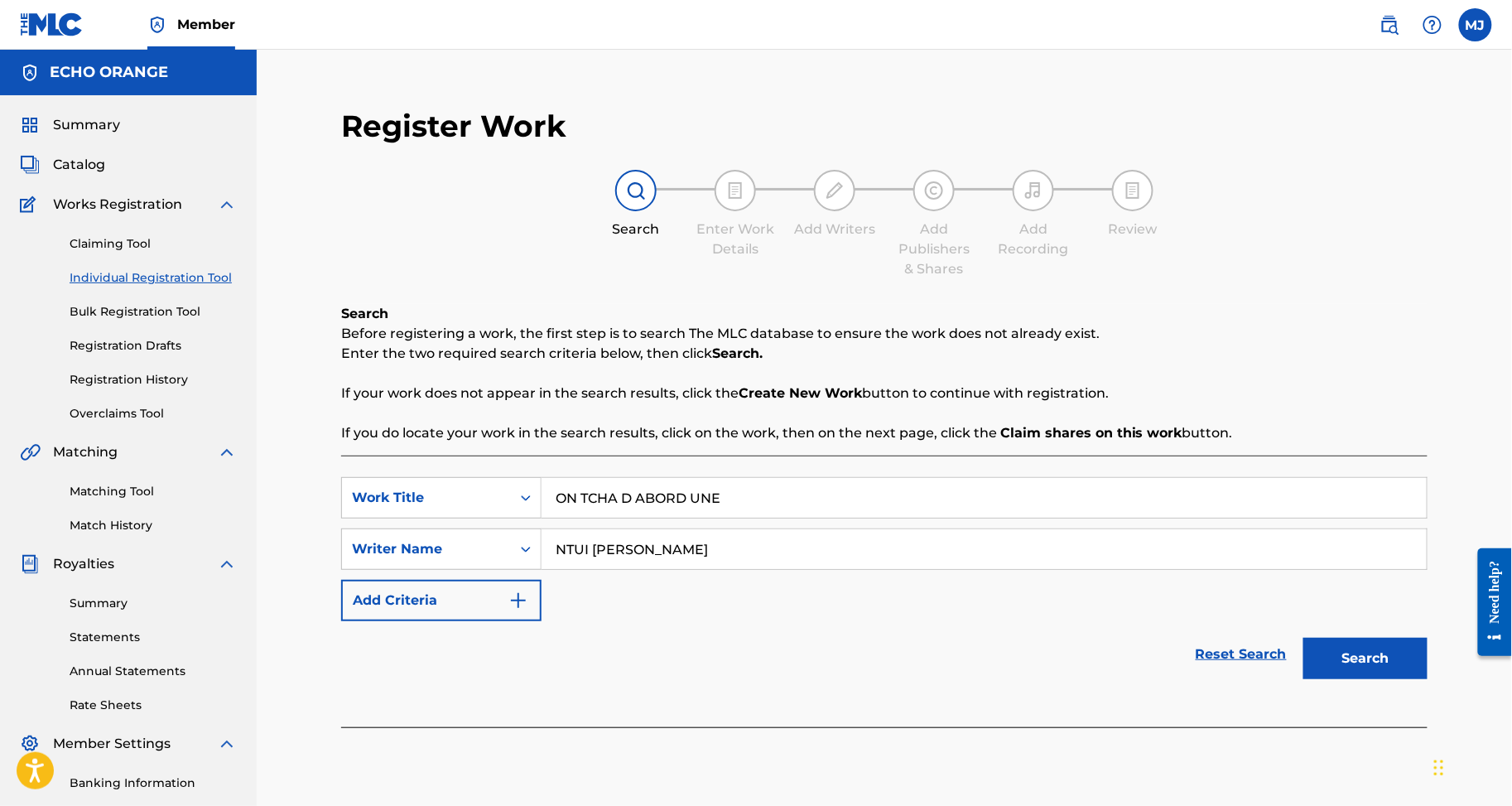
type input "NTUI RODRIGUE EGBE"
click at [1394, 680] on button "Search" at bounding box center [1365, 658] width 124 height 41
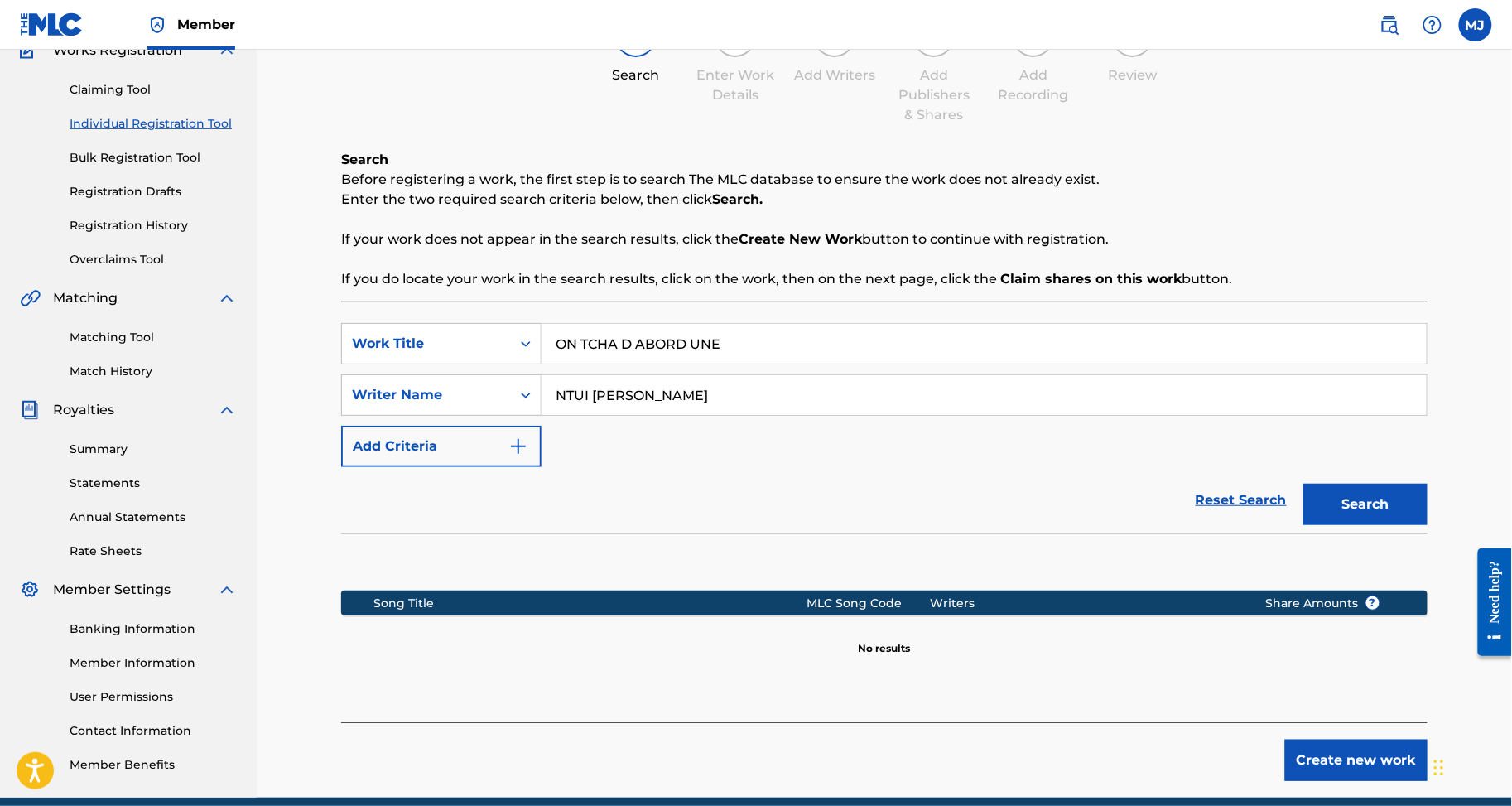
scroll to position [362, 0]
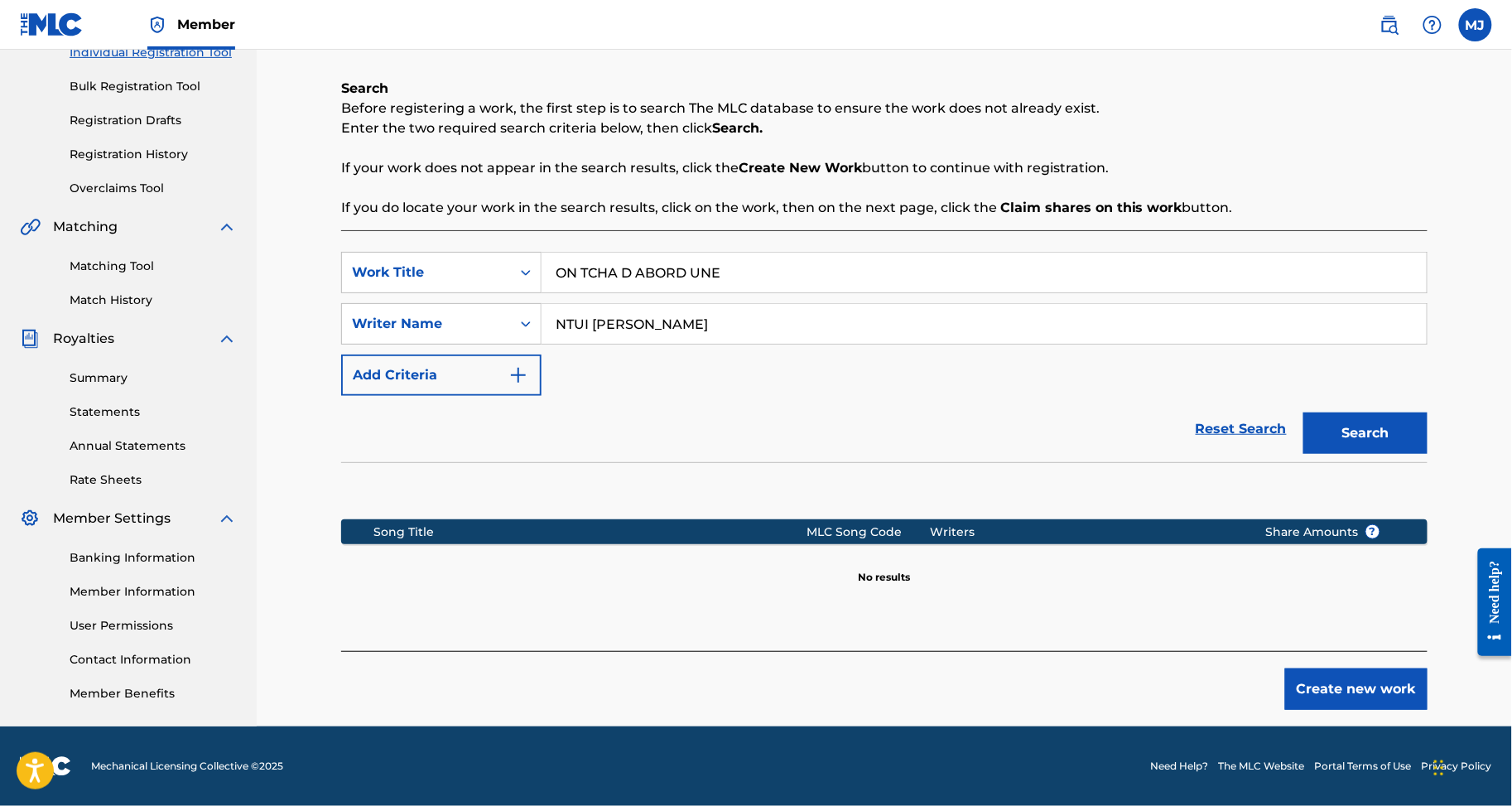
click at [1356, 669] on button "Create new work" at bounding box center [1356, 689] width 142 height 41
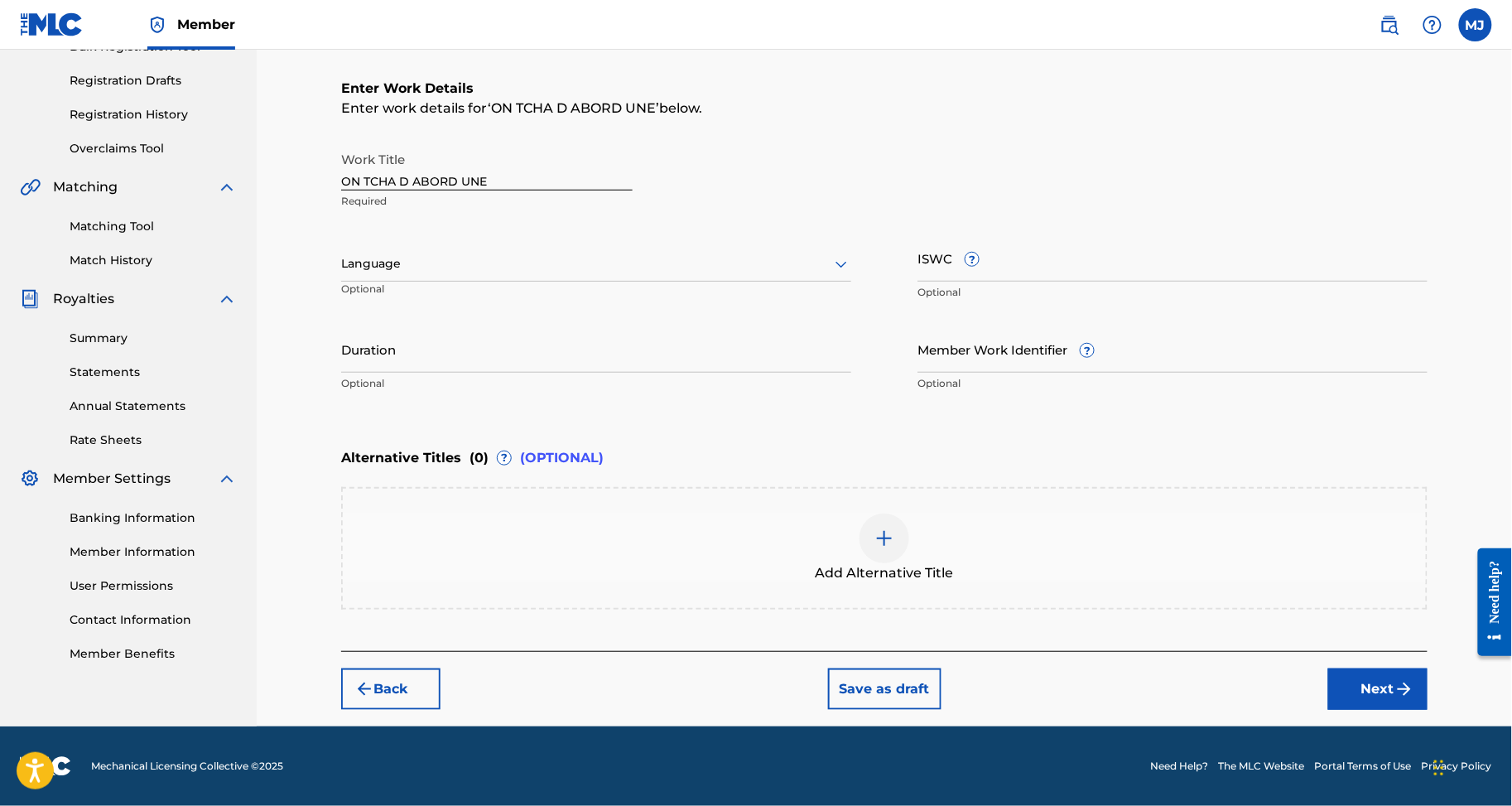
click at [1383, 710] on button "Next" at bounding box center [1378, 689] width 99 height 41
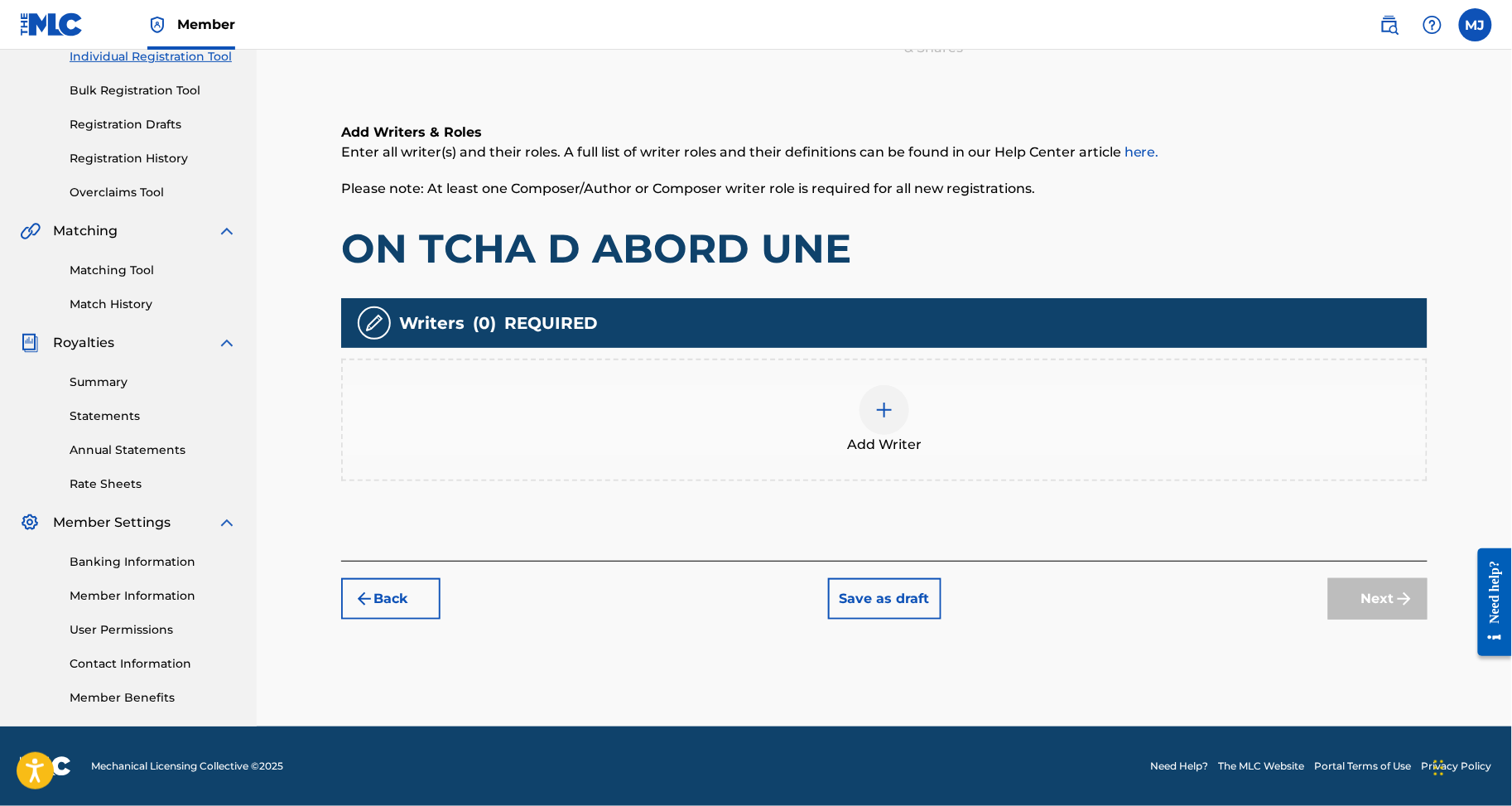
click
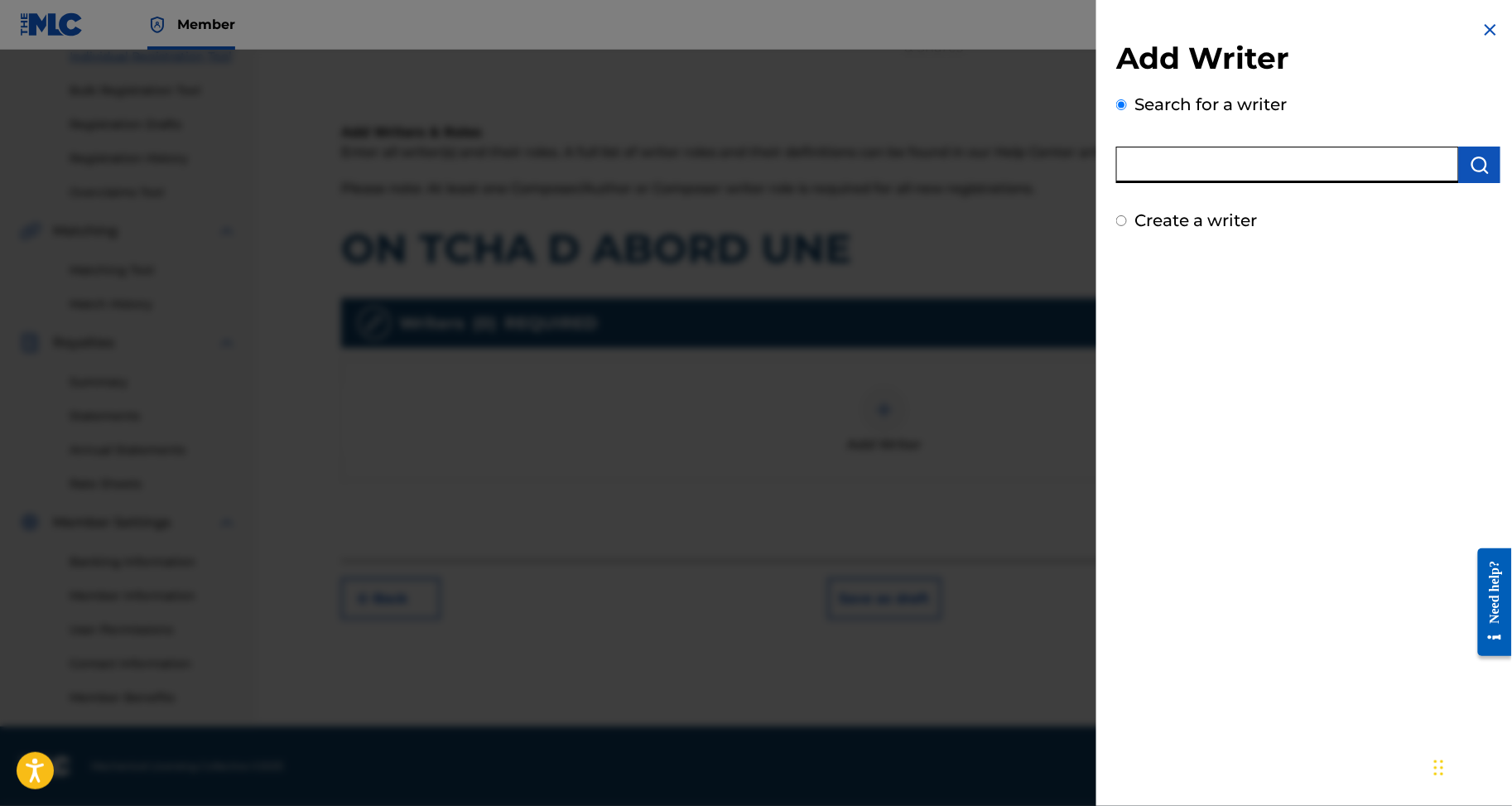
paste input "NTUI RODRIGUE EGBE"
type input "NTUI RODRIGUE EGBE"
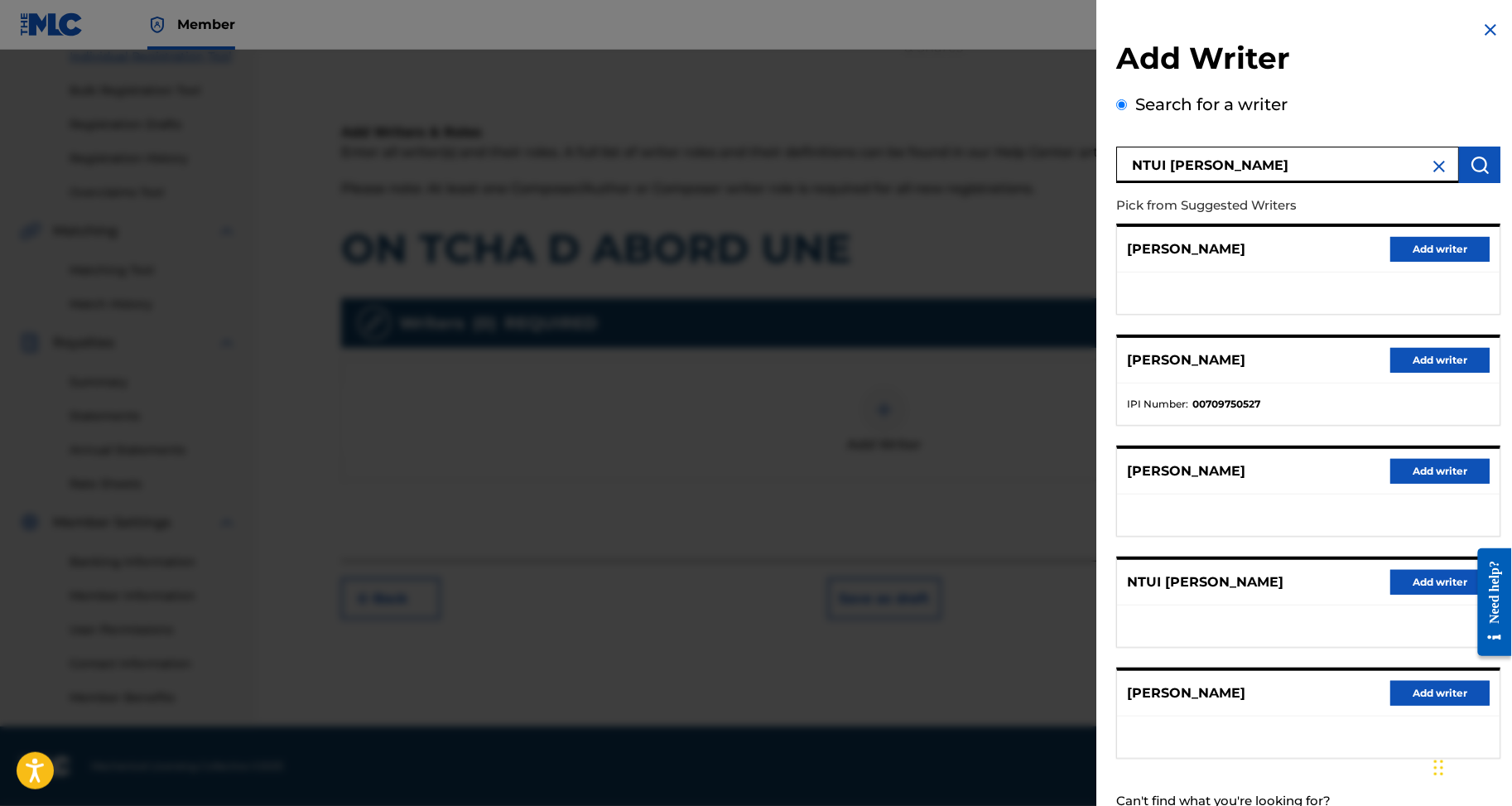
scroll to position [167, 0]
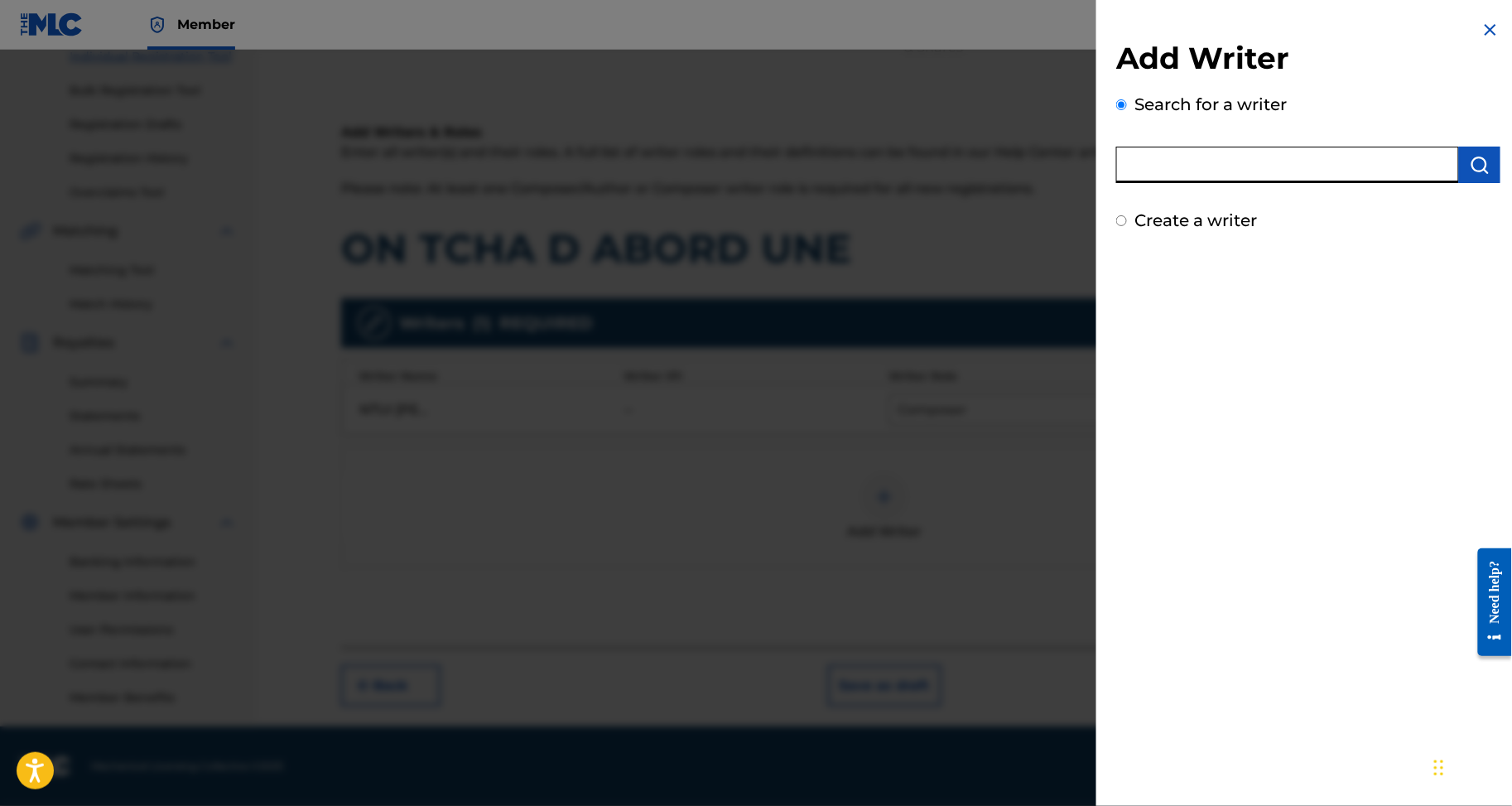
paste input "BELICK AARON"
type input "BELICK AARON"
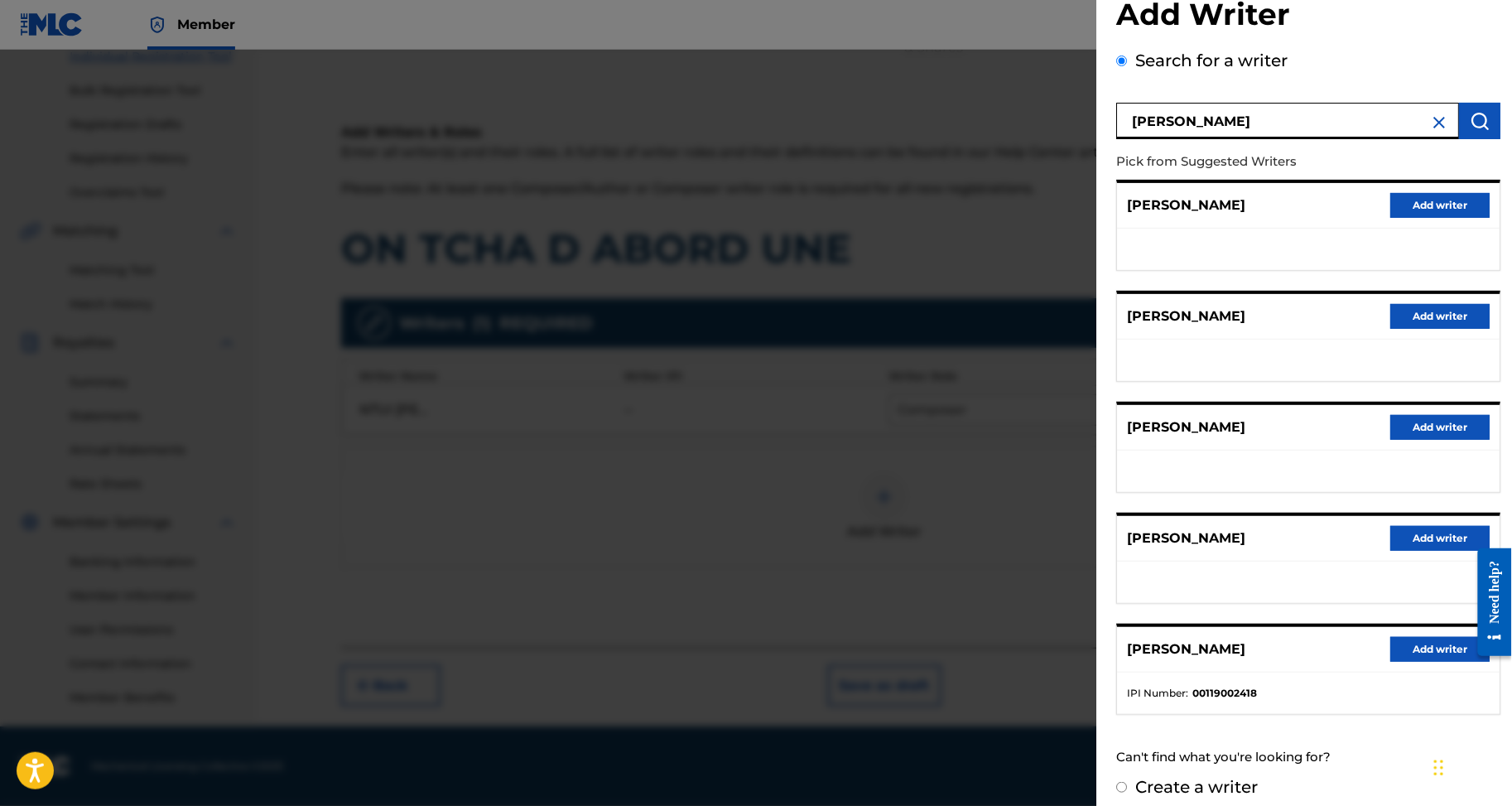
scroll to position [199, 0]
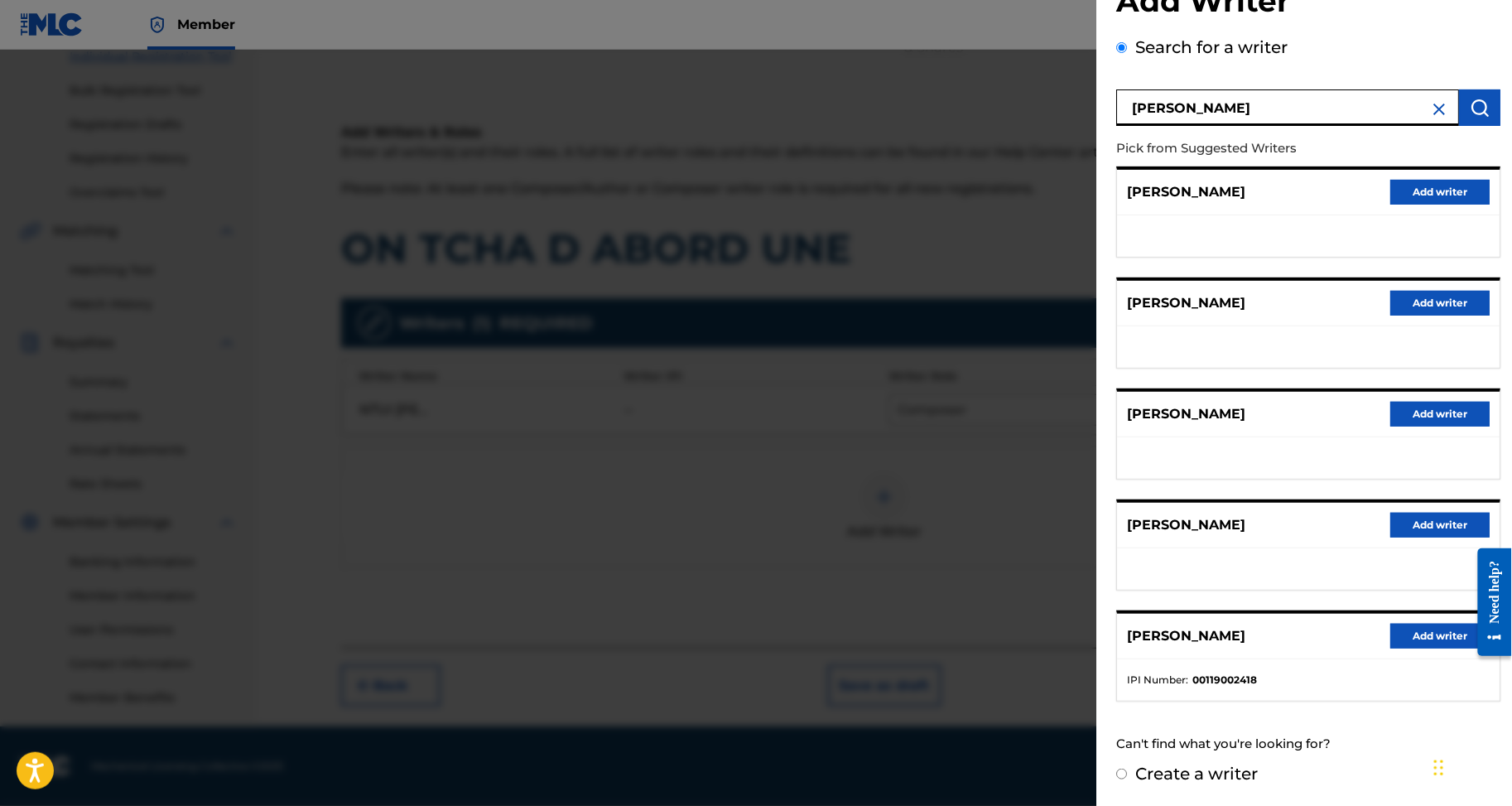
radio input "true"
radio input "false"
radio input "true"
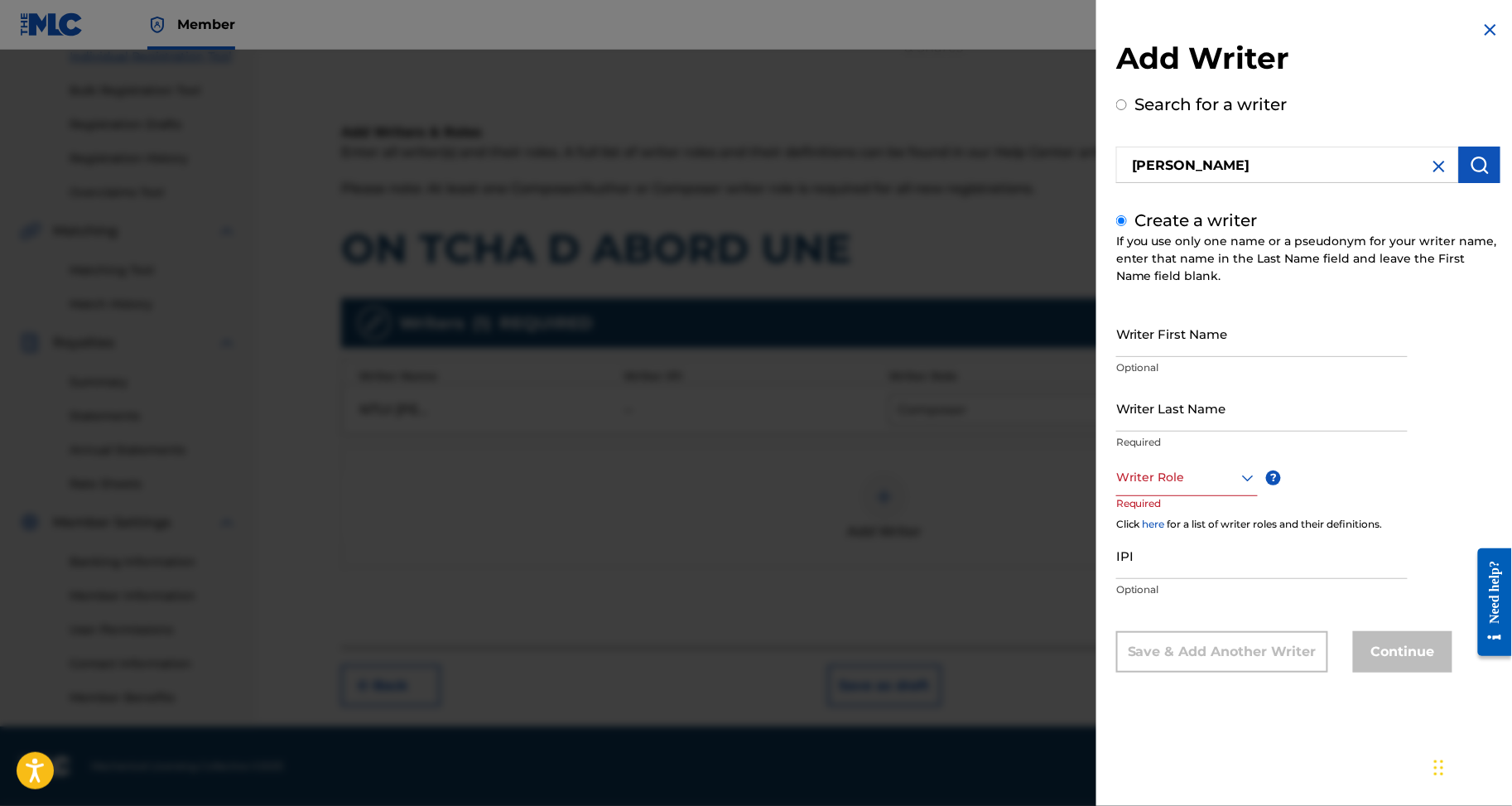
scroll to position [0, 0]
paste input "BELICK AARON"
drag, startPoint x: 1085, startPoint y: 368, endPoint x: 991, endPoint y: 368, distance: 94.0
type input "AARON"
paste input "BELICK"
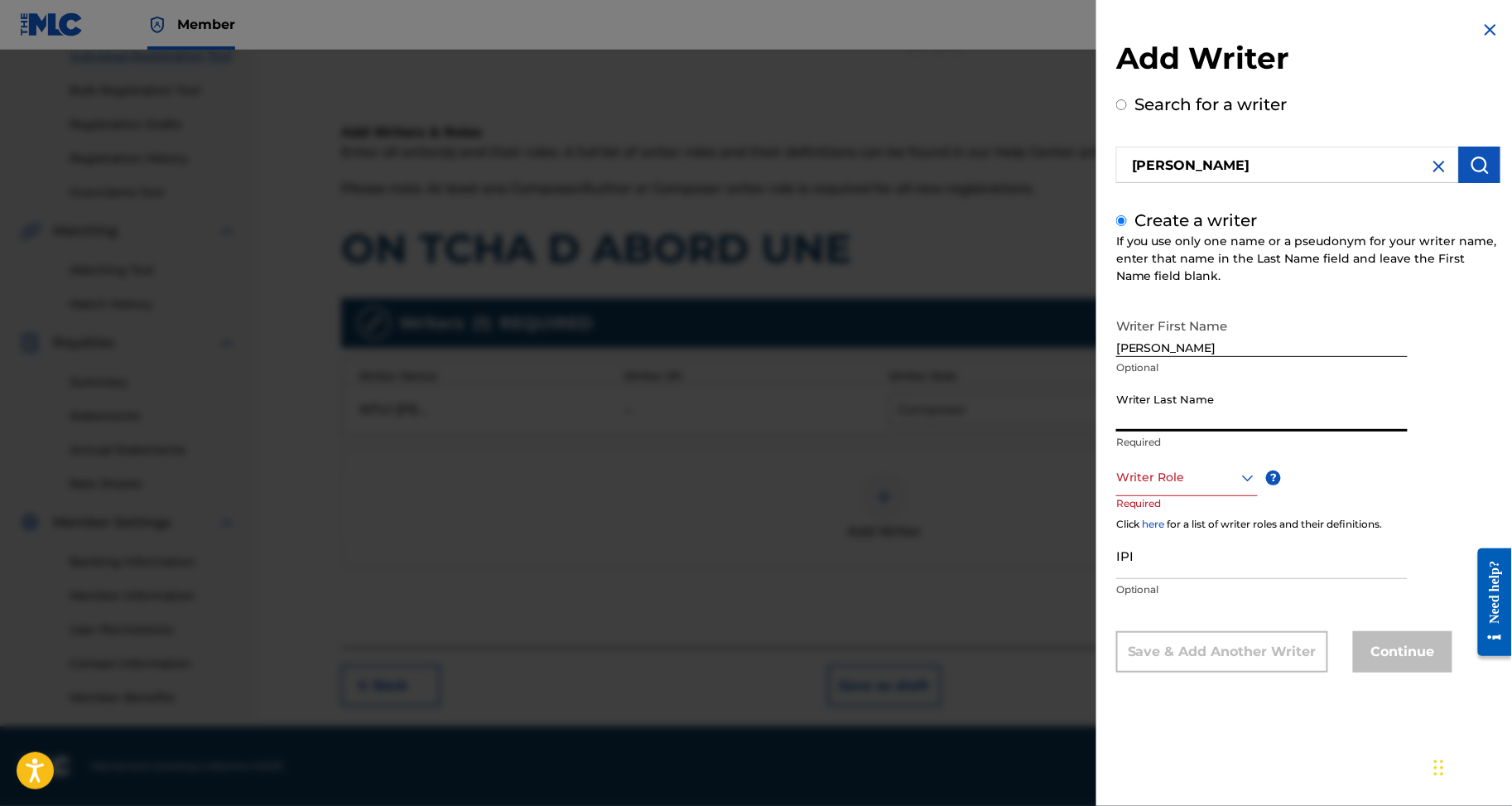
type input "BELICK"
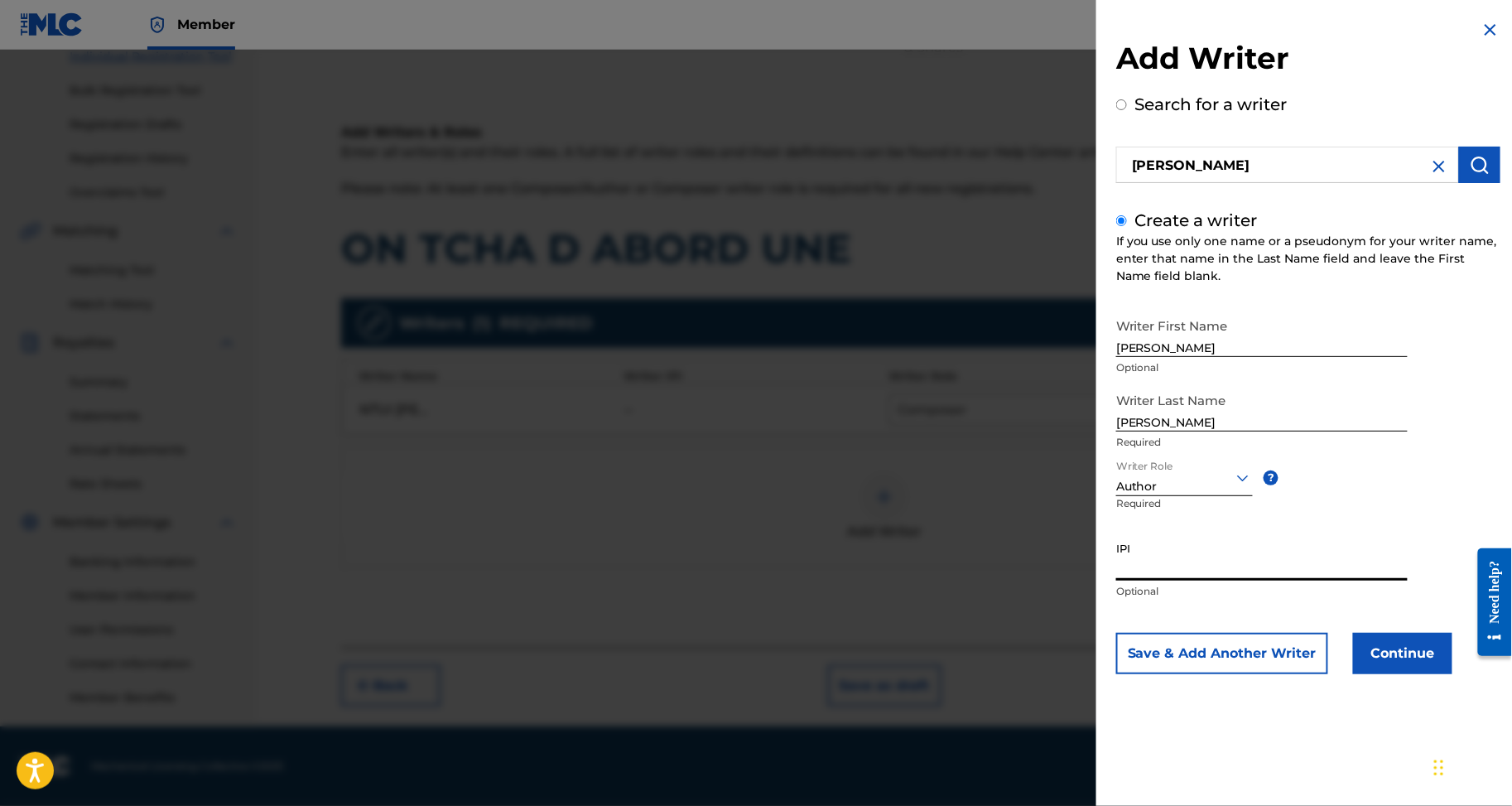
paste input "1256979104"
type input "1256979104"
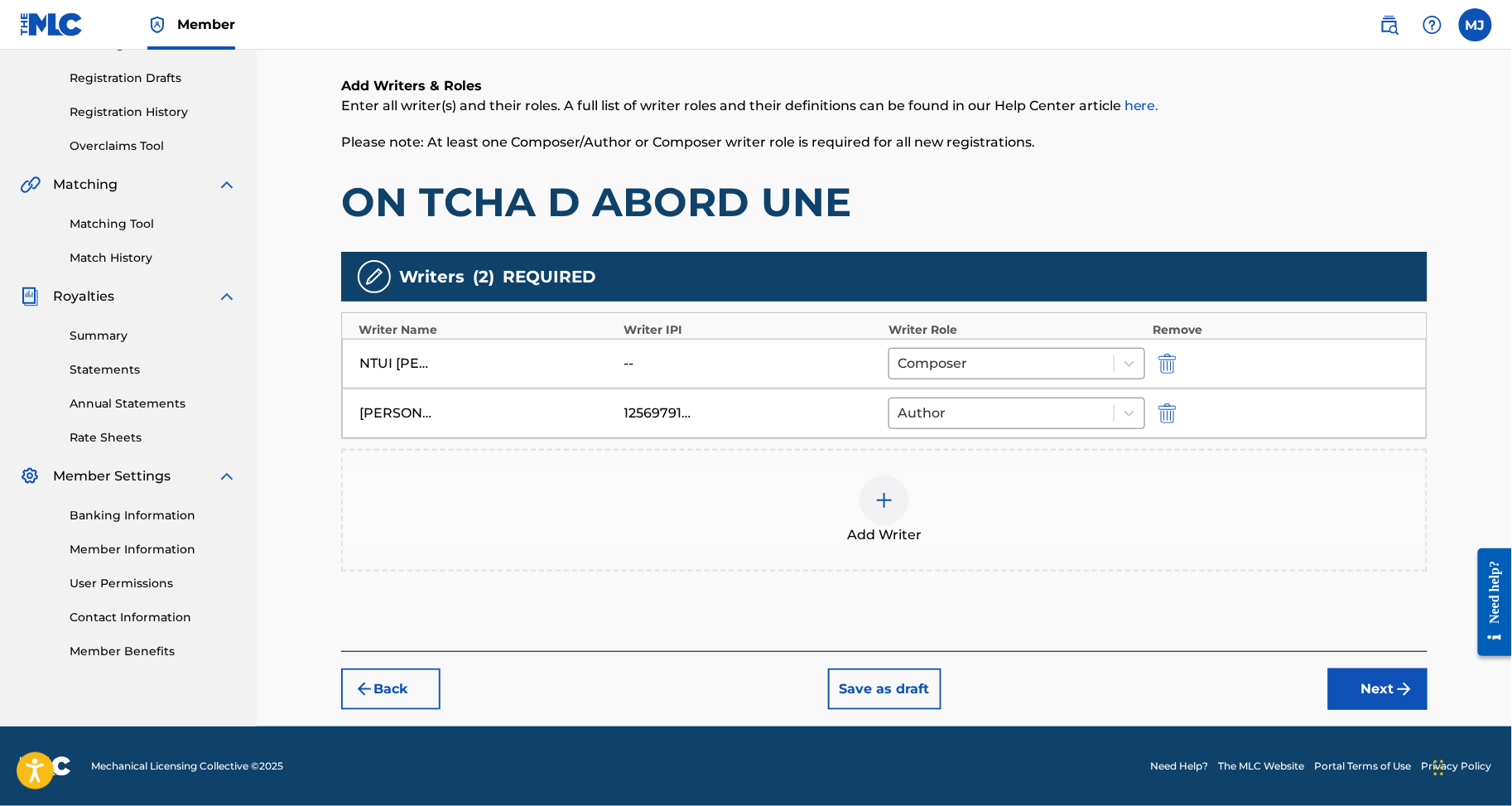
scroll to position [353, 0]
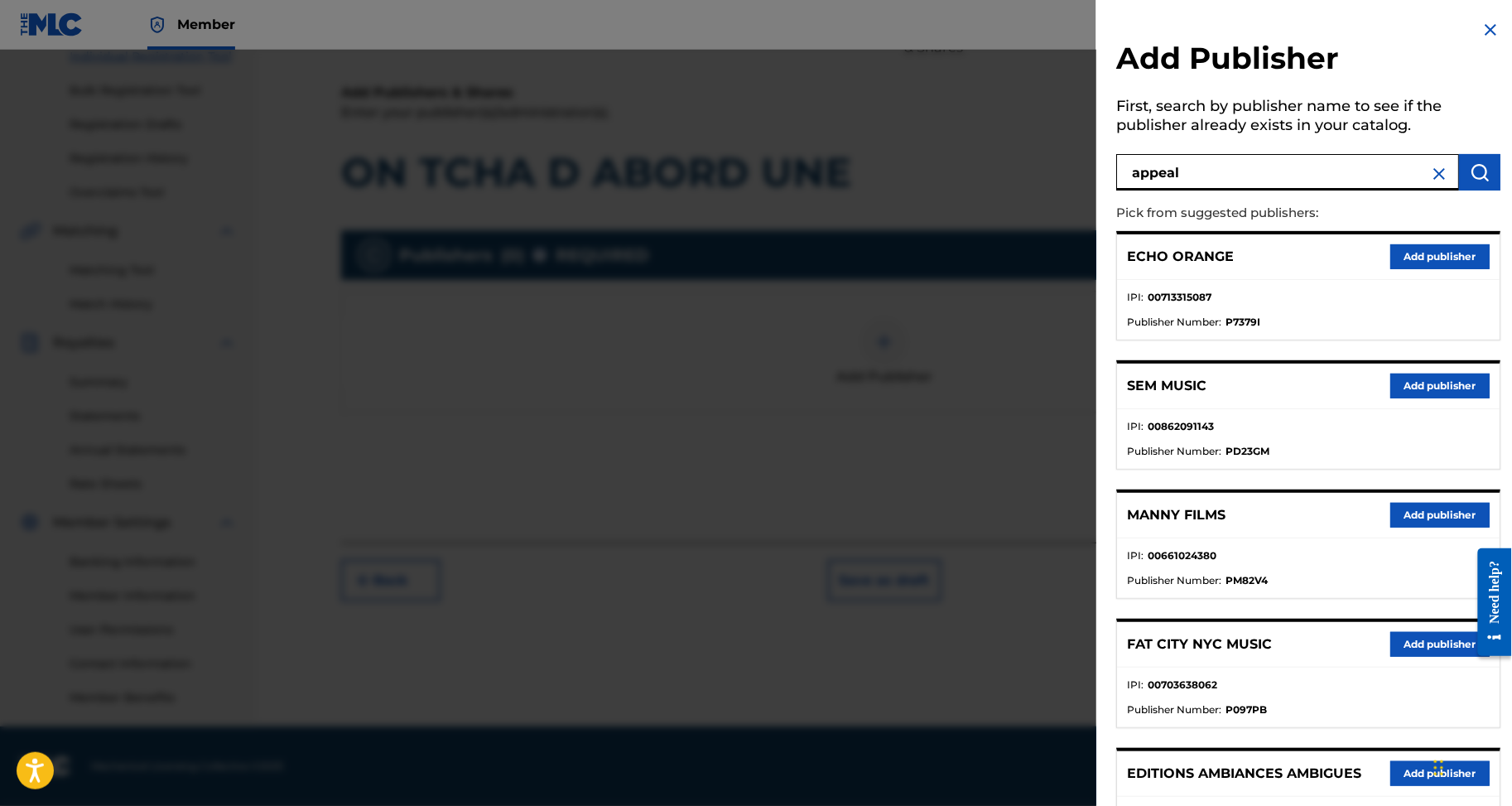
type input "appeal"
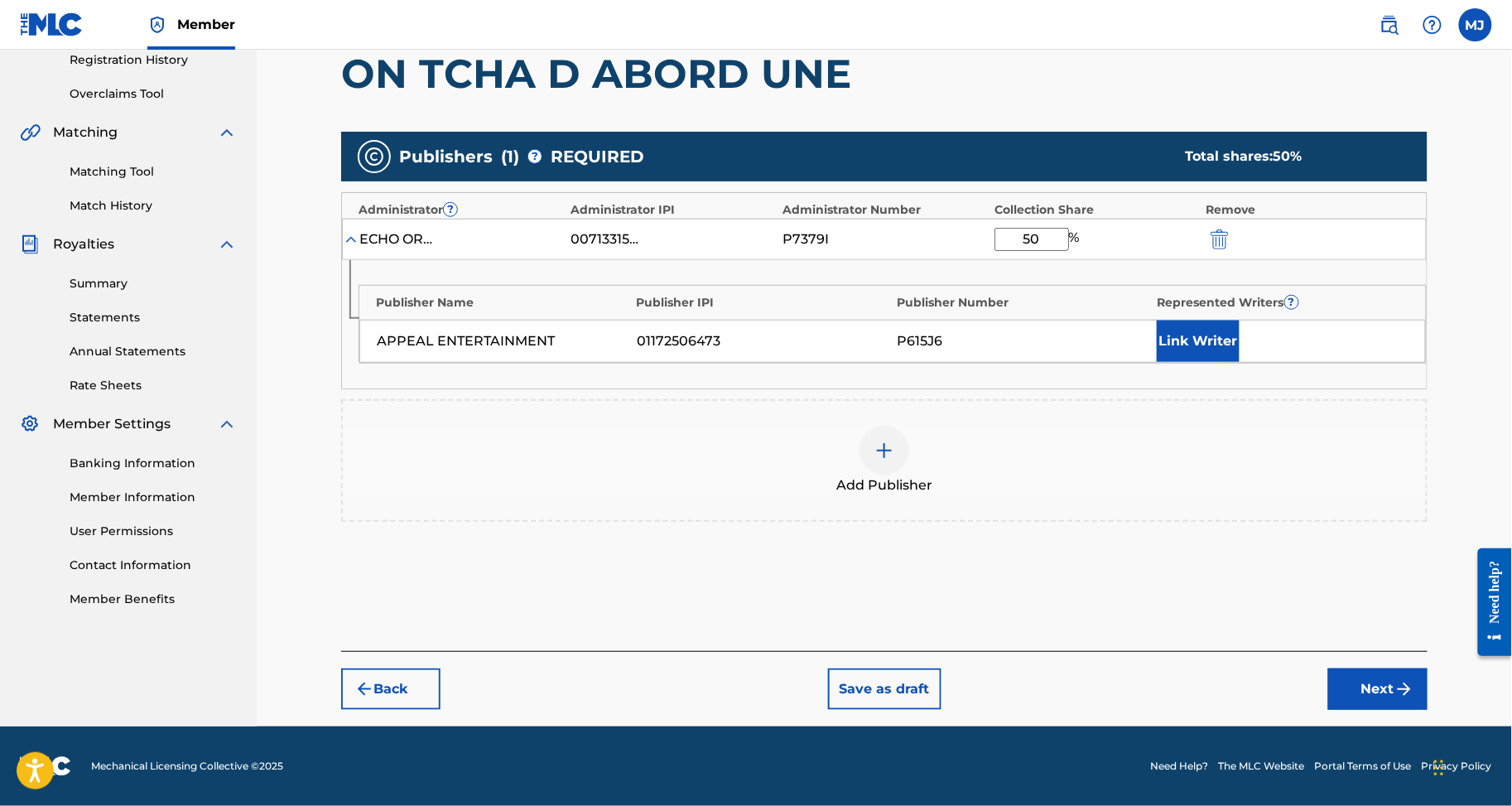
type input "50"
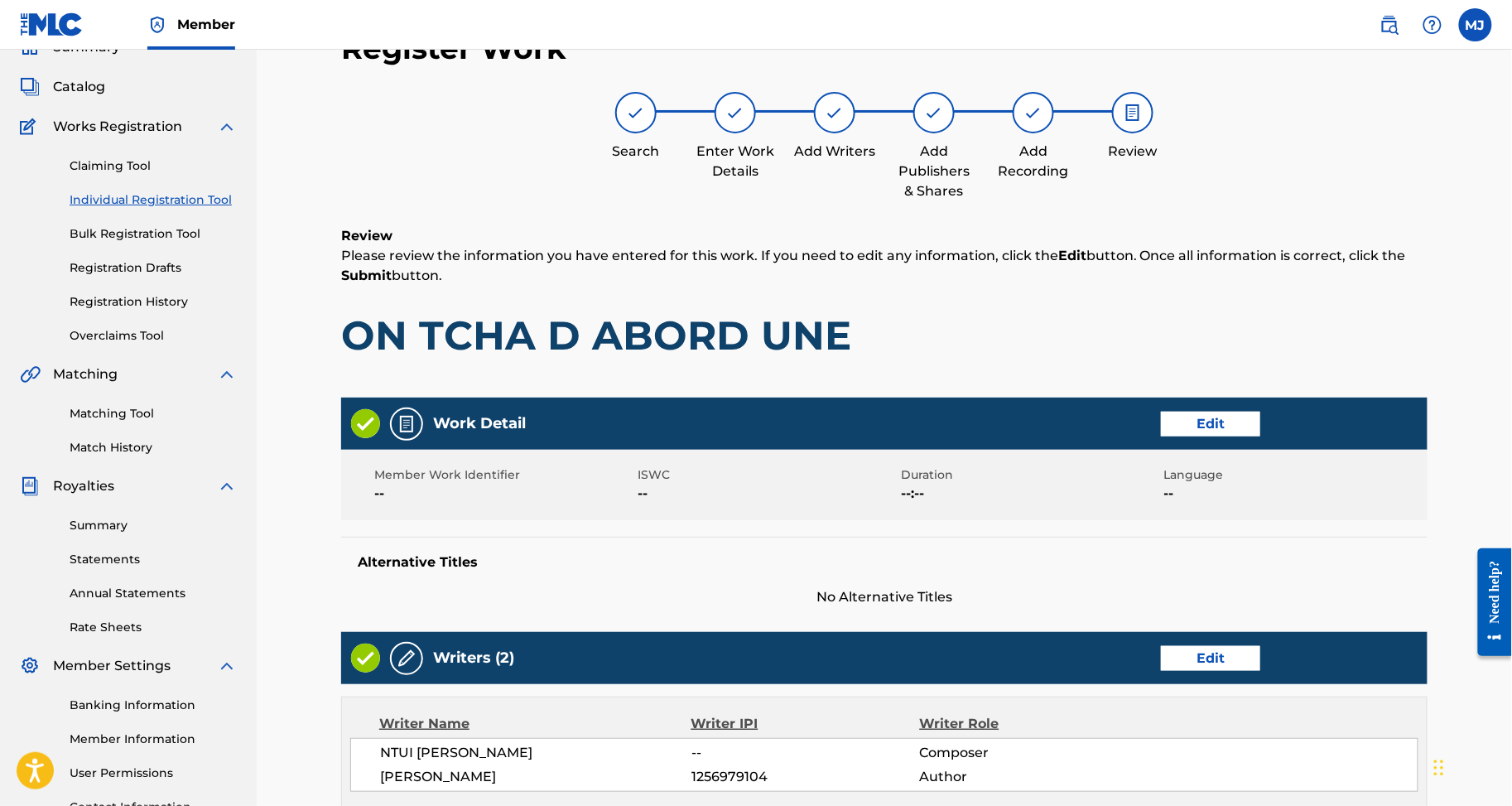
scroll to position [868, 0]
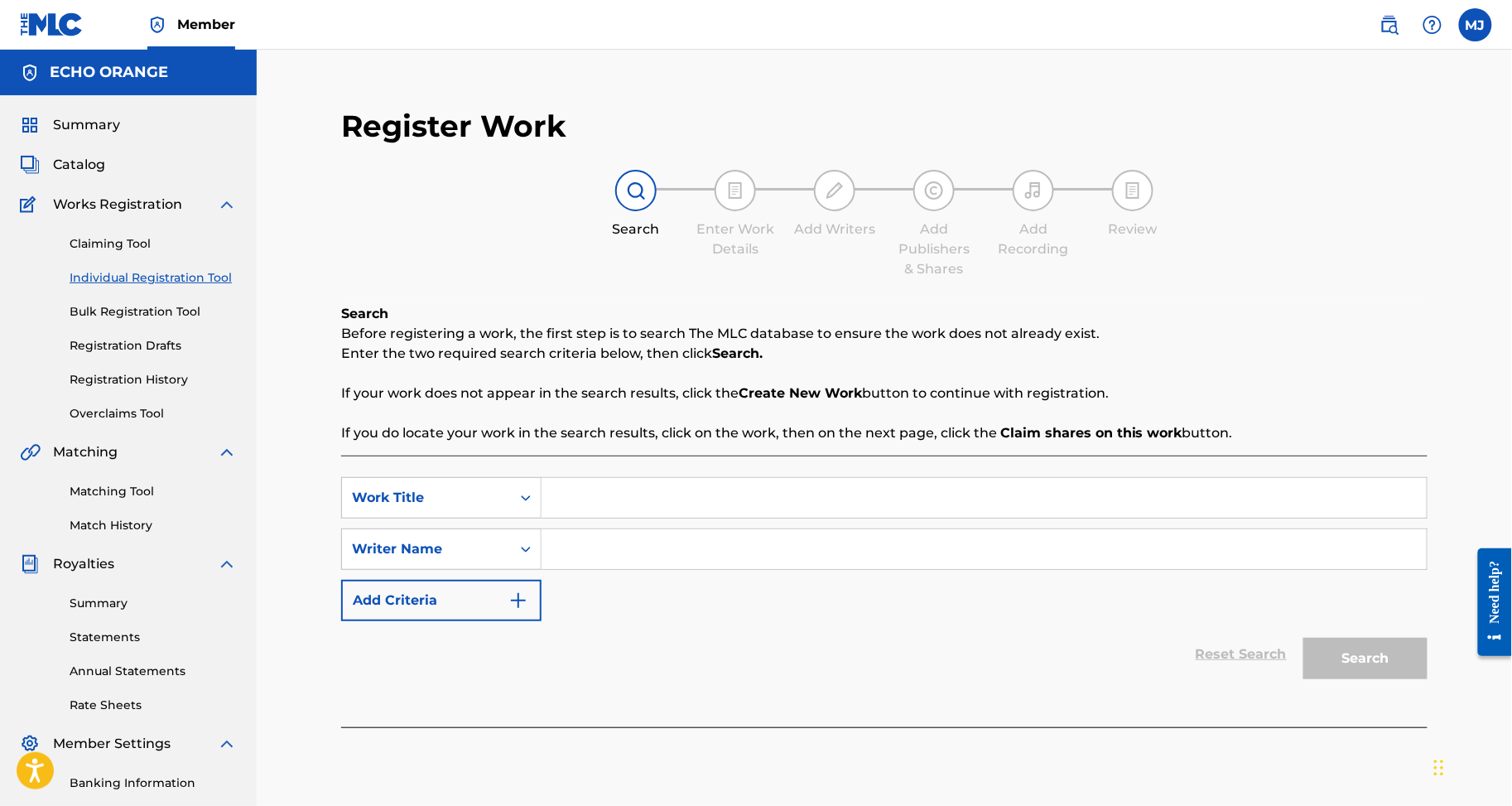
paste input "ON VA LES"
type input "ON VA LES"
paste input "COULIBALY MEDIA"
type input "COULIBALY MEDIA"
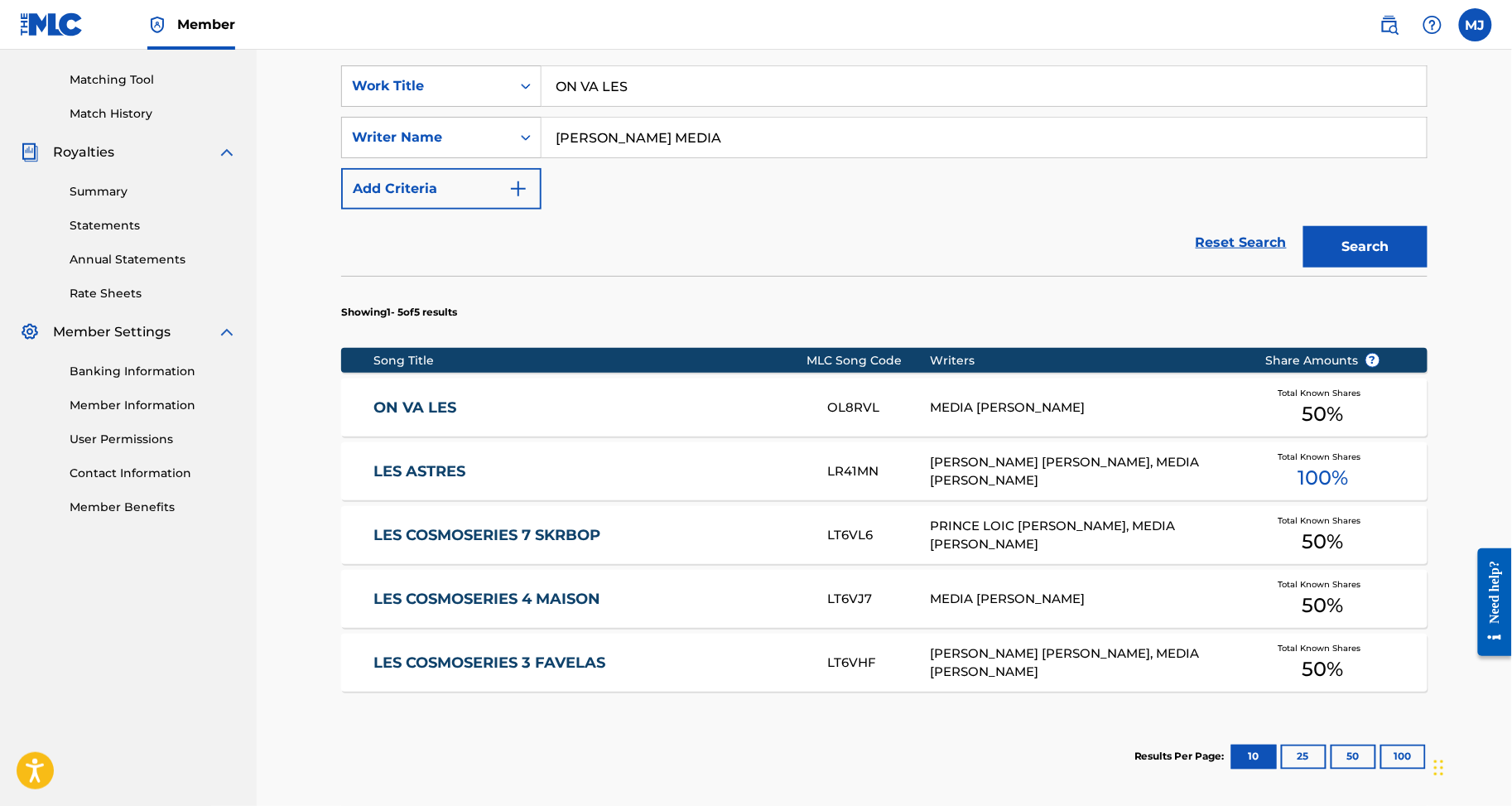
scroll to position [298, 0]
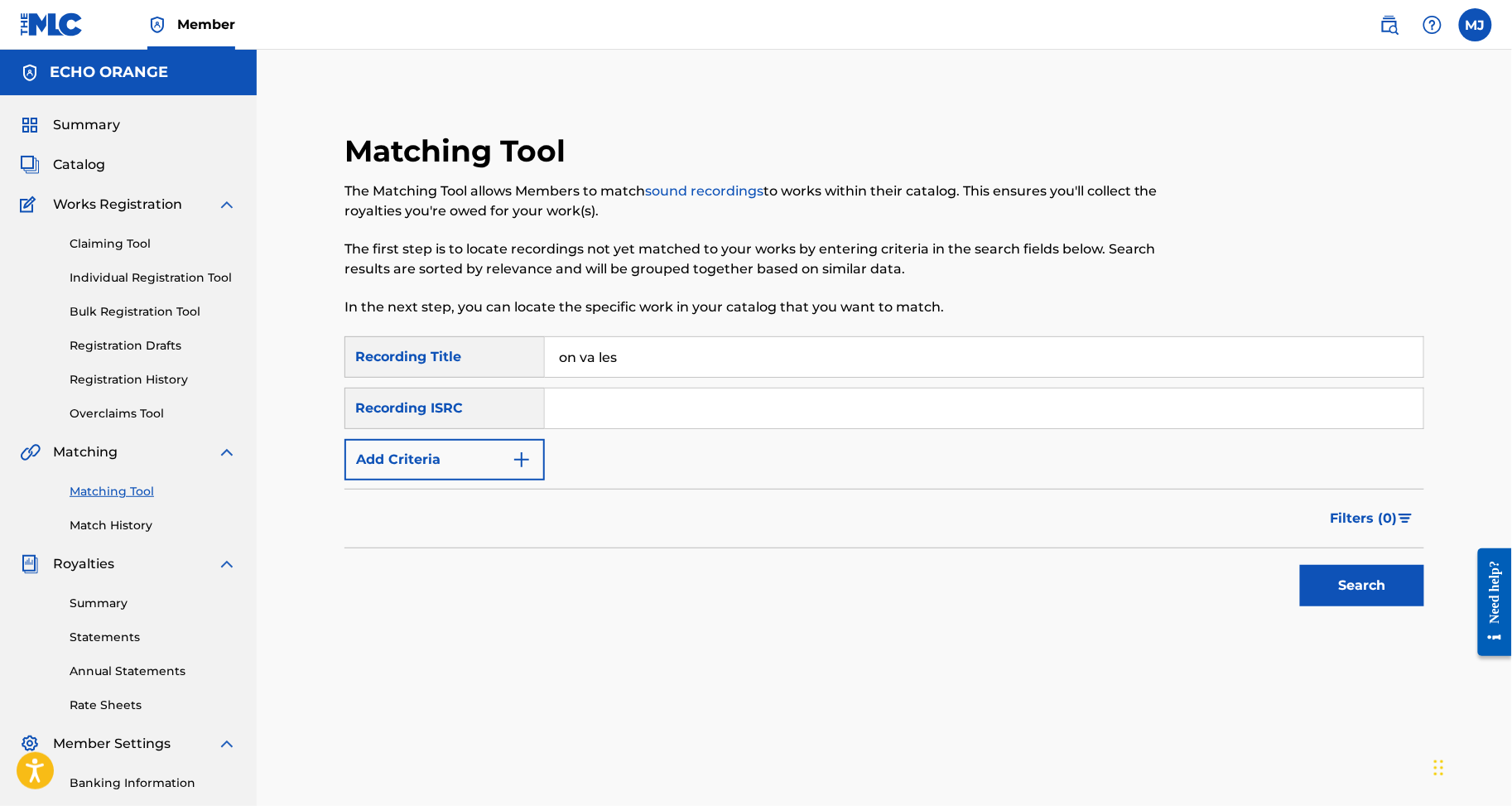
type input "on va les"
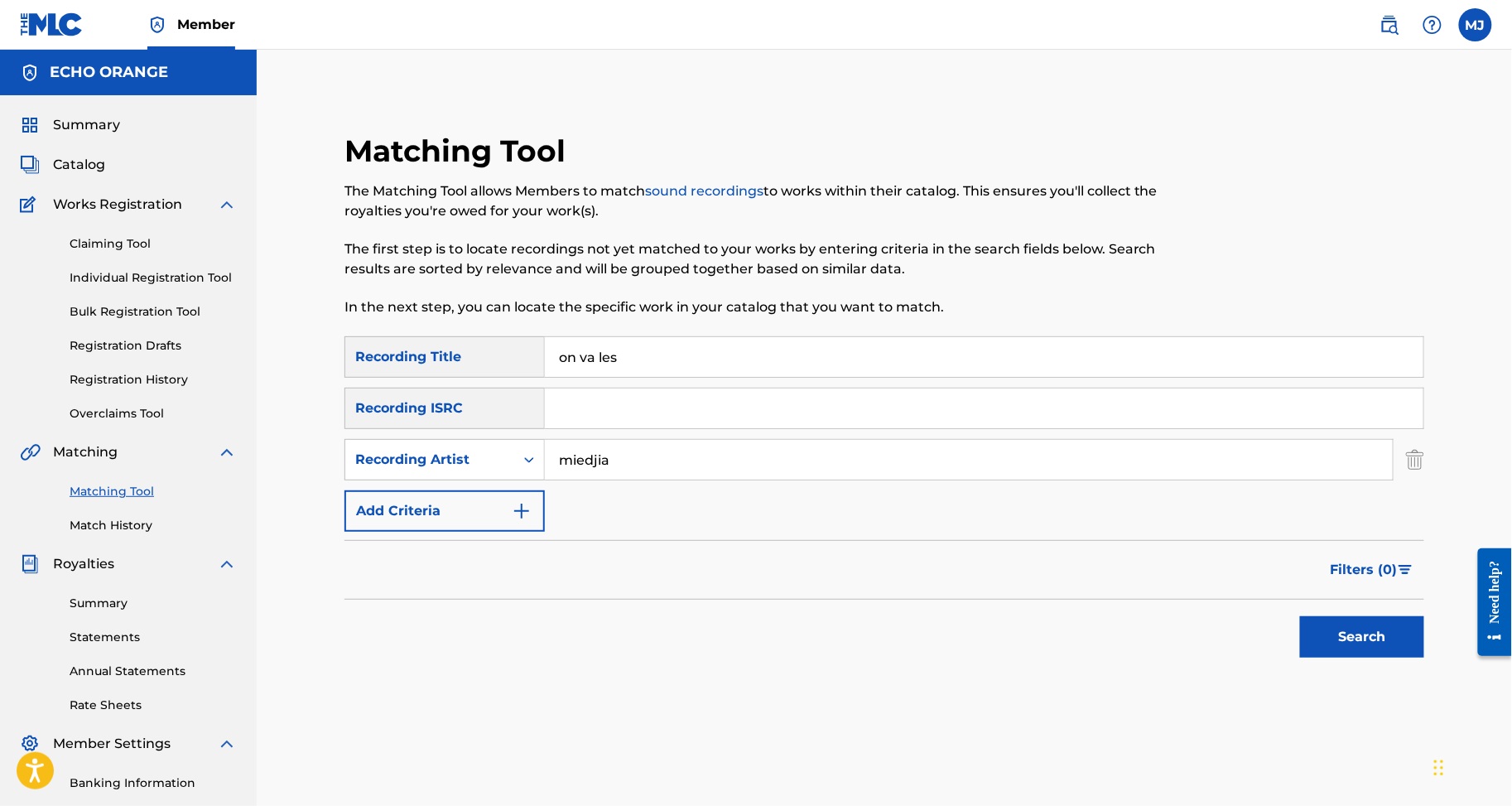
type input "miedjia"
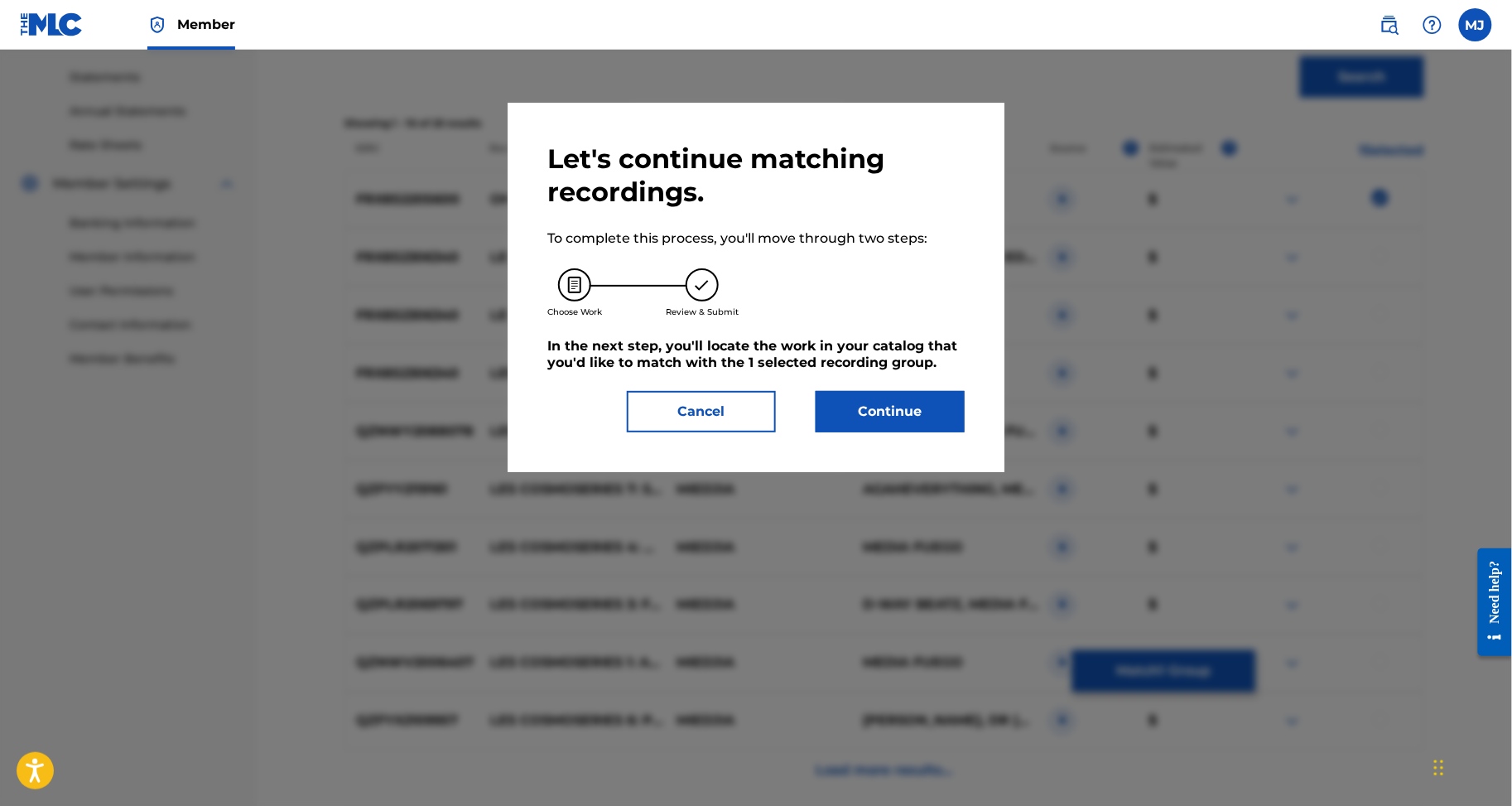
scroll to position [353, 0]
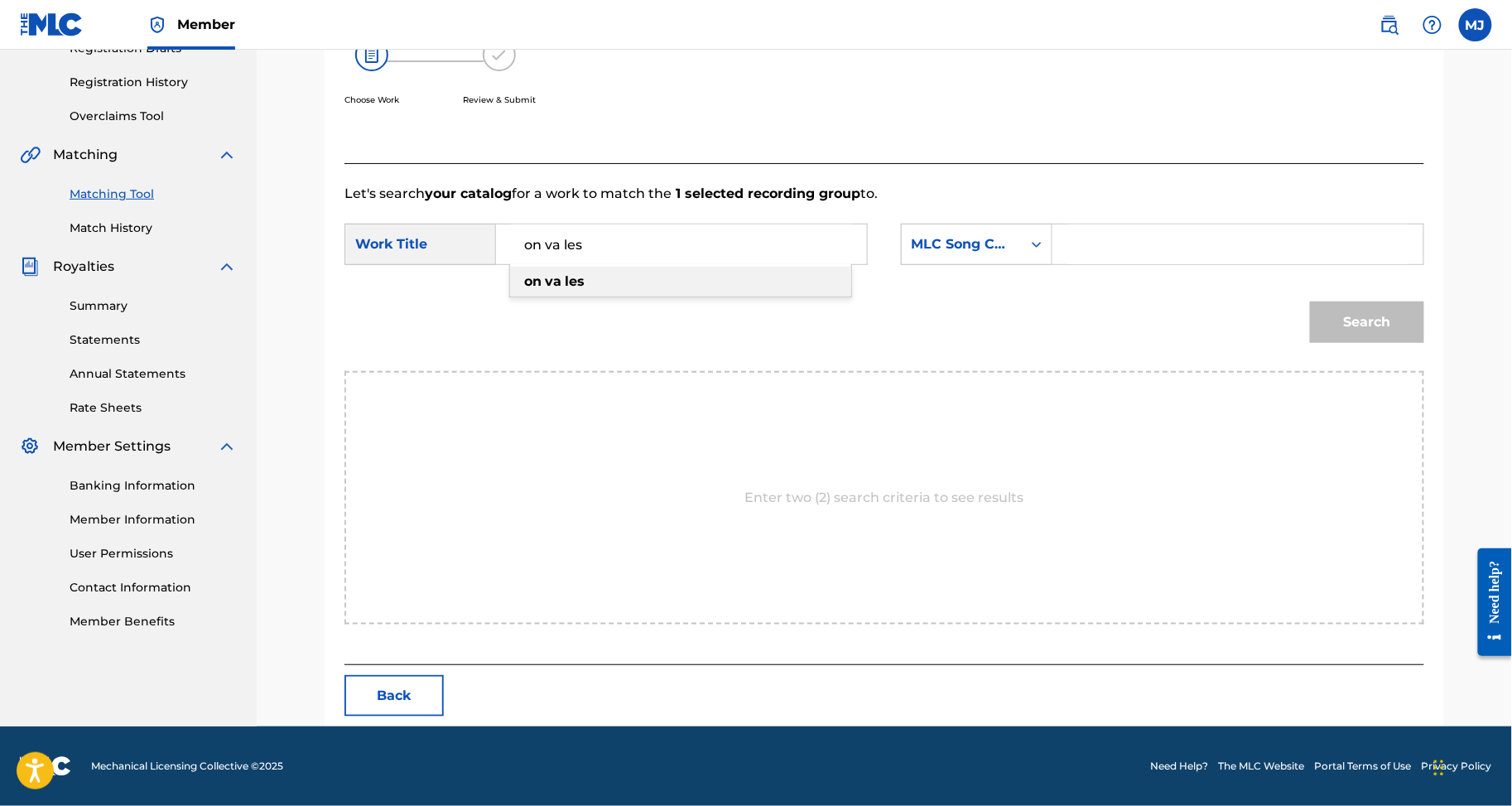
type input "on va les"
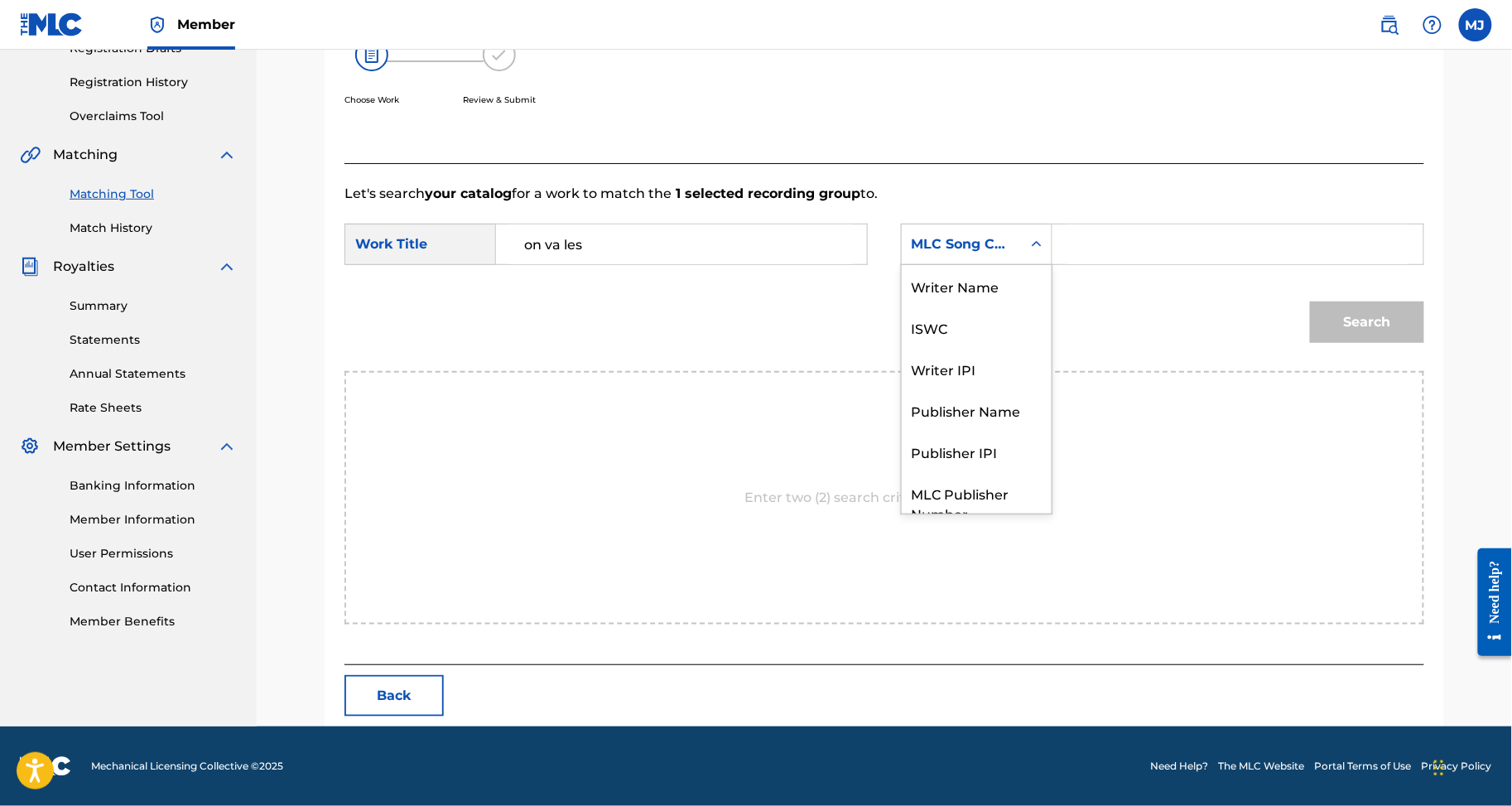
scroll to position [91, 0]
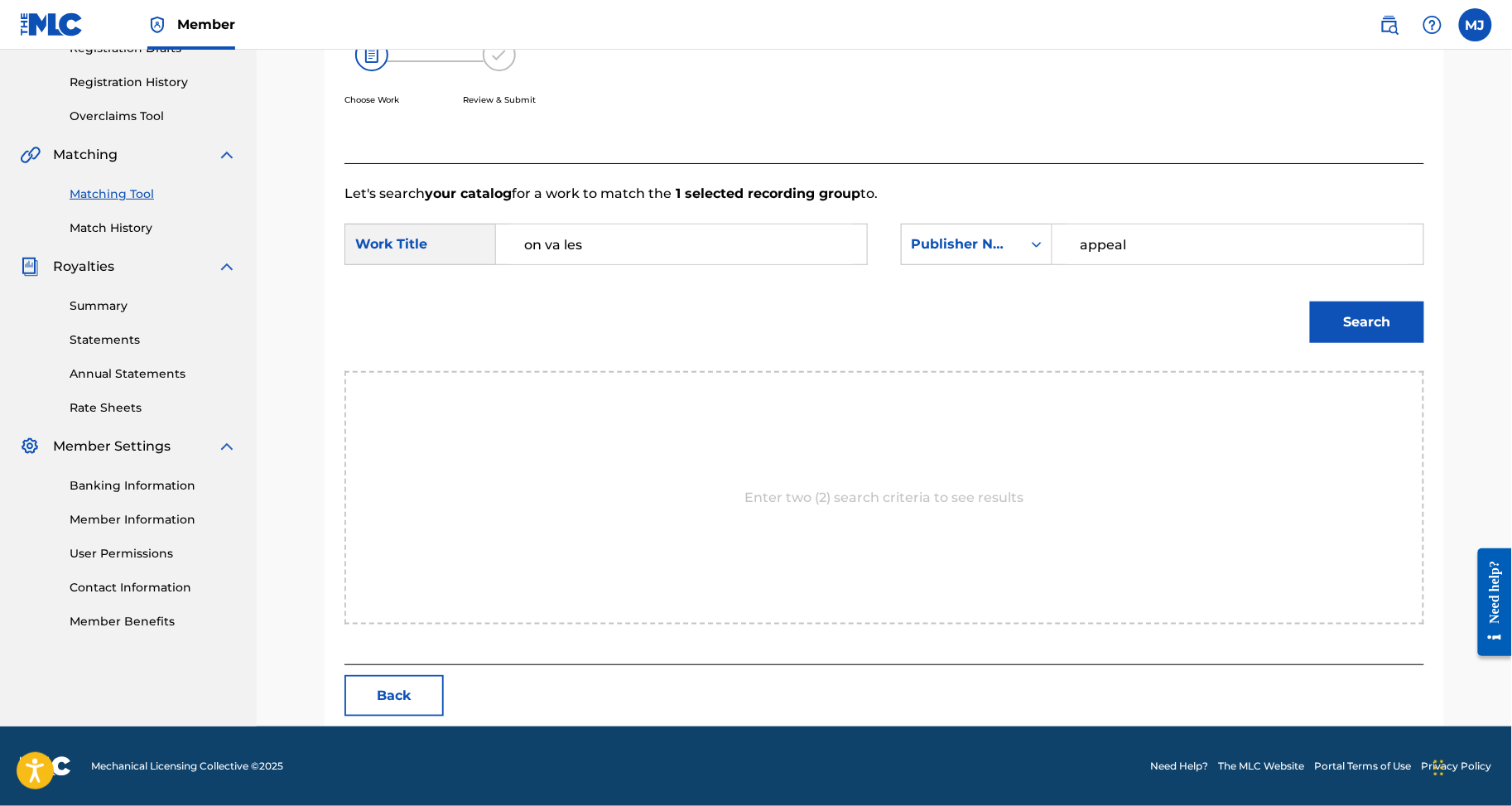
type input "appeal"
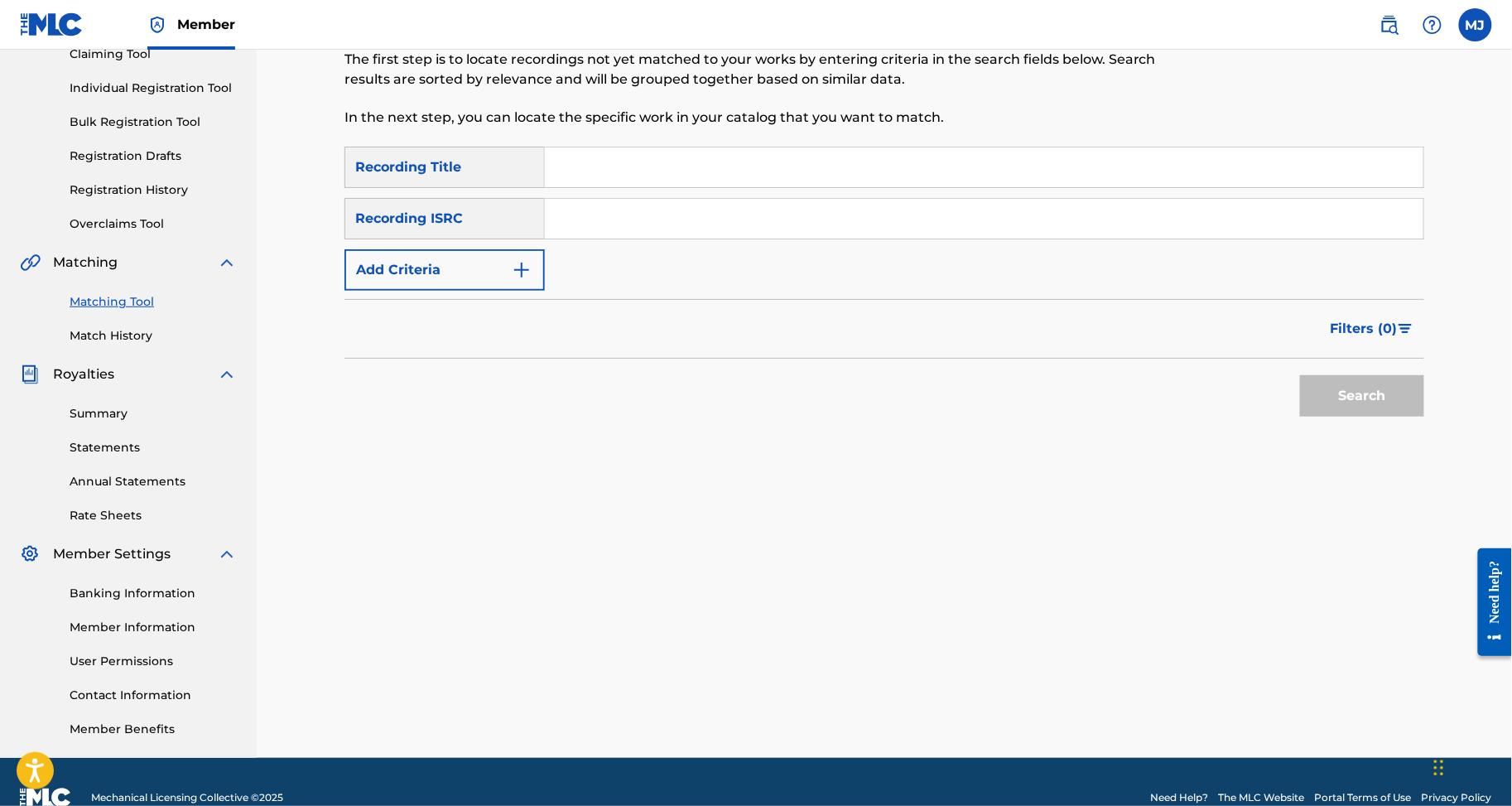
scroll to position [0, 0]
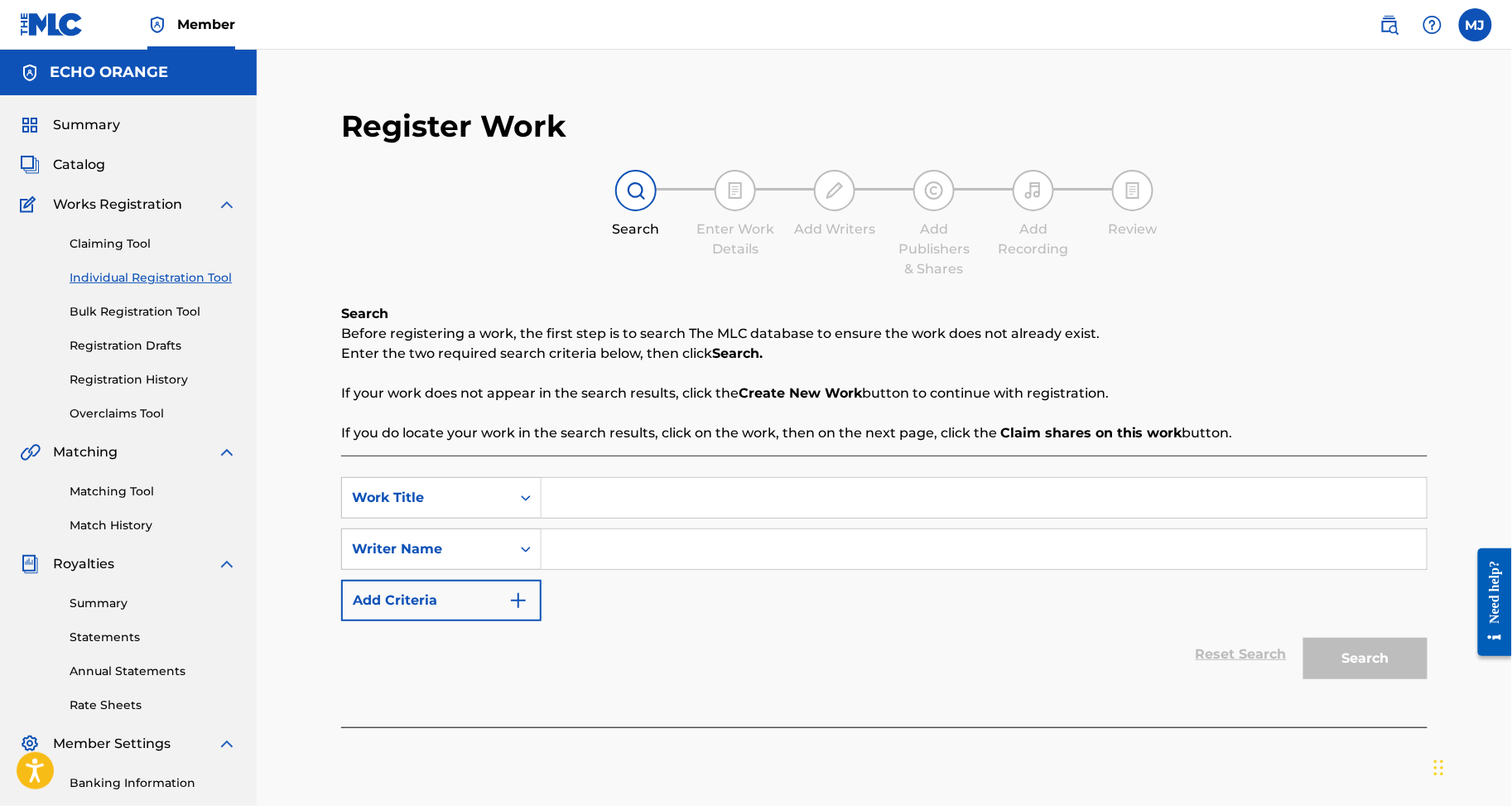
paste input "ON VA ZOUKER"
type input "ON VA ZOUKER"
paste input "DJE DOYOH CYRIAQUE THEODORE"
type input "DJE DOYOH CYRIAQUE THEODORE"
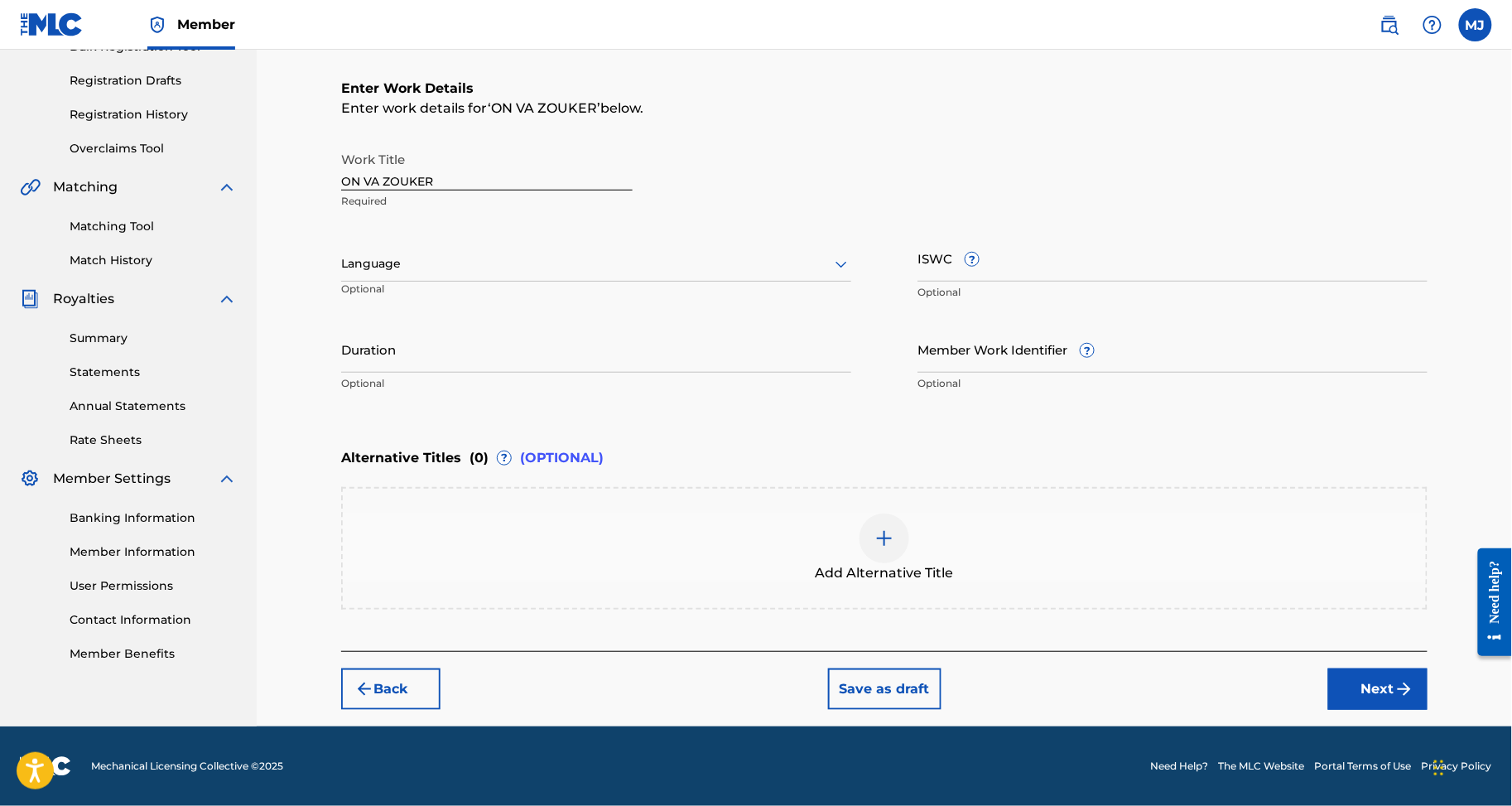
scroll to position [353, 0]
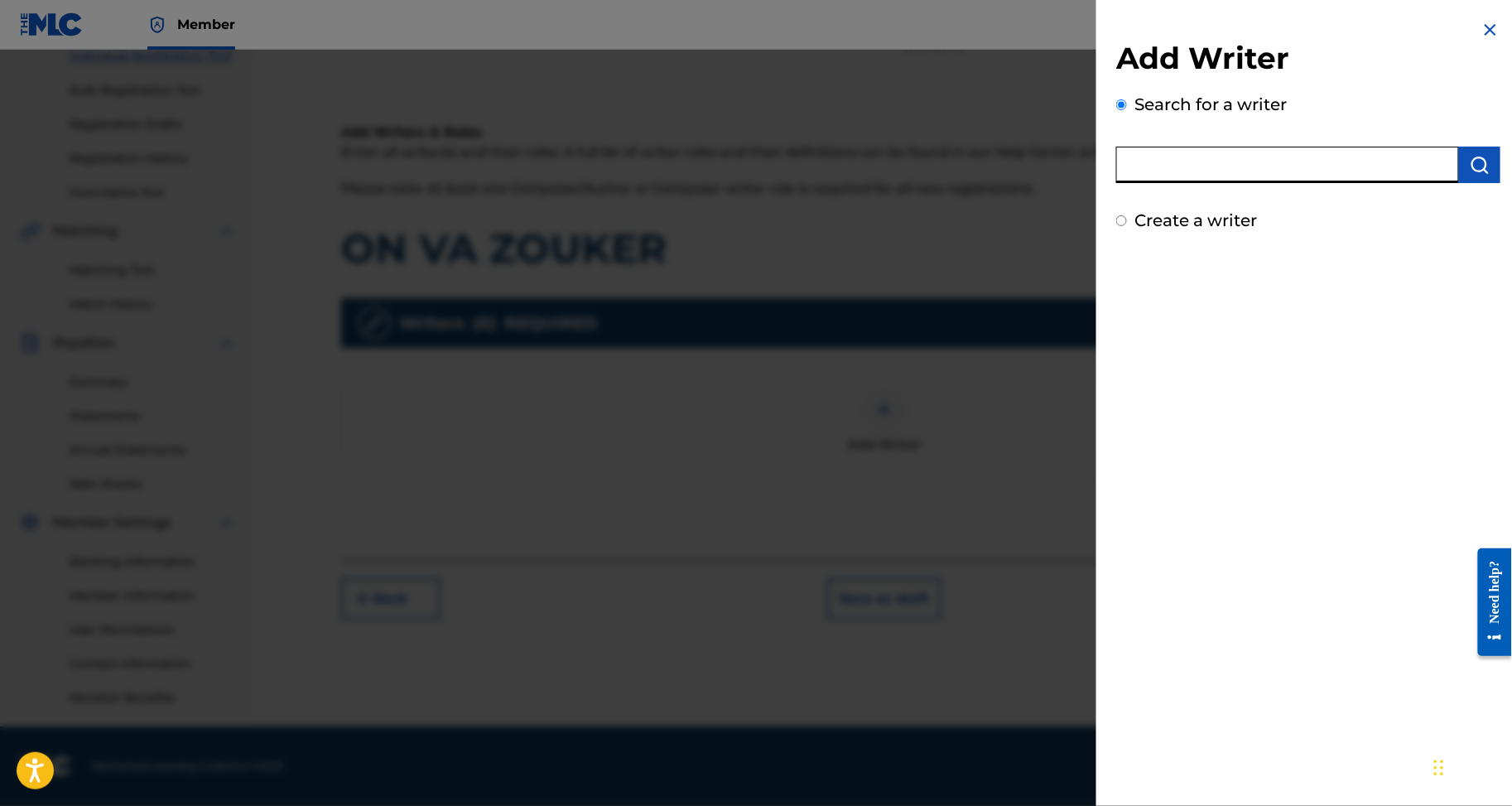
paste input "DJE DOYOH CYRIAQUE THEODORE"
type input "DJE DOYOH CYRIAQUE THEODORE"
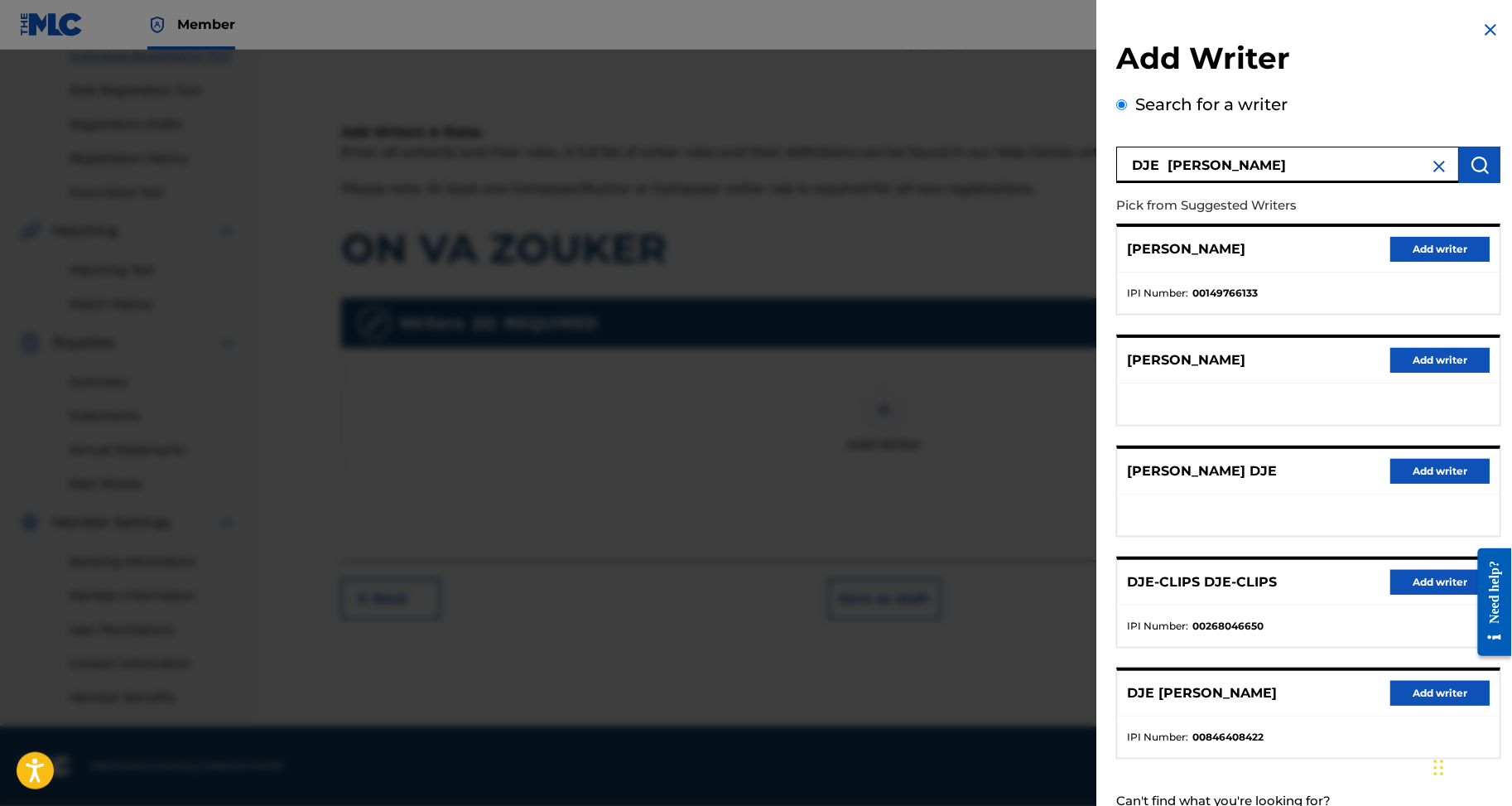
scroll to position [180, 0]
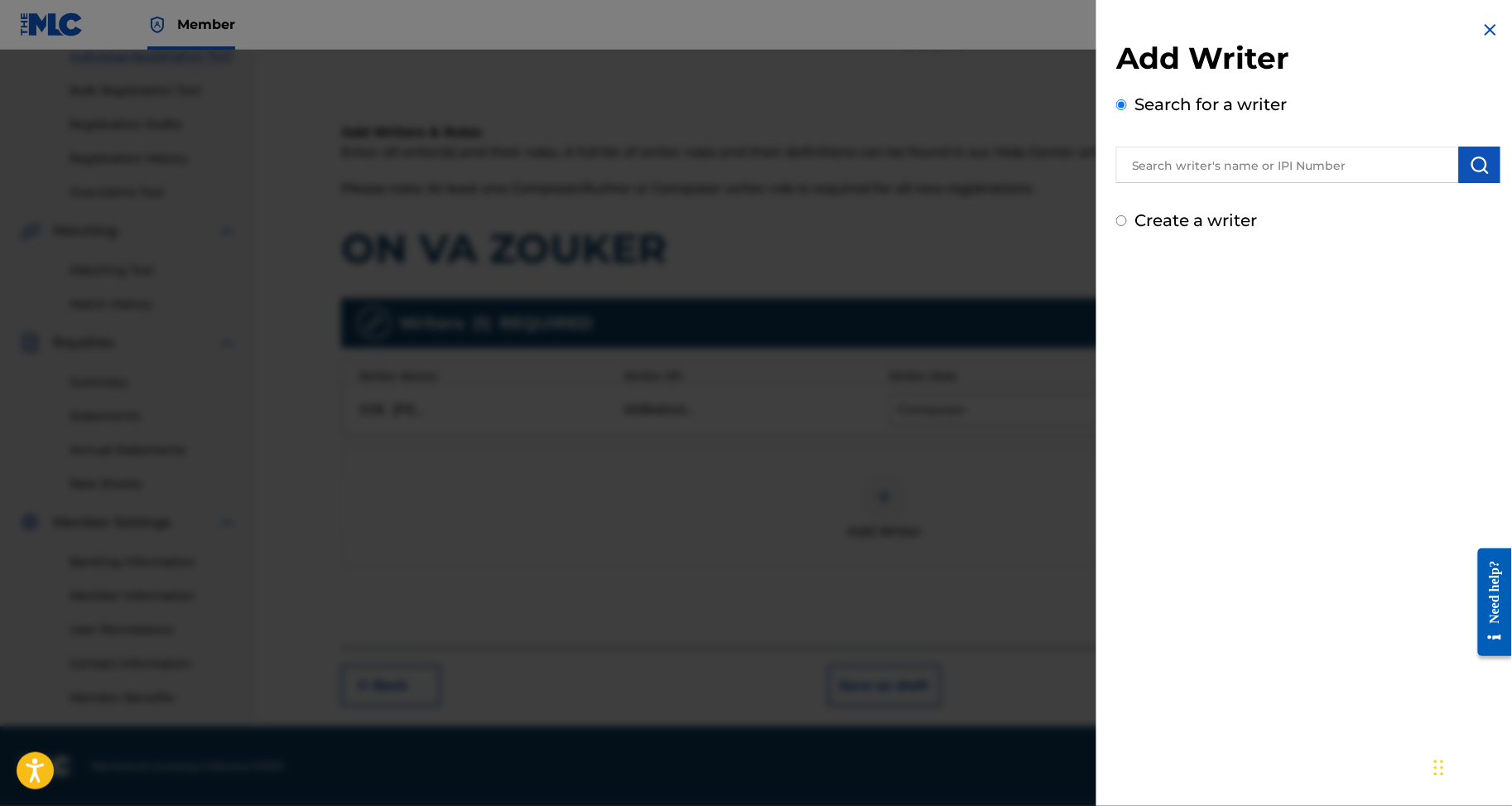
paste input "BAH JACQUES SILVERE"
type input "BAH JACQUES SILVERE"
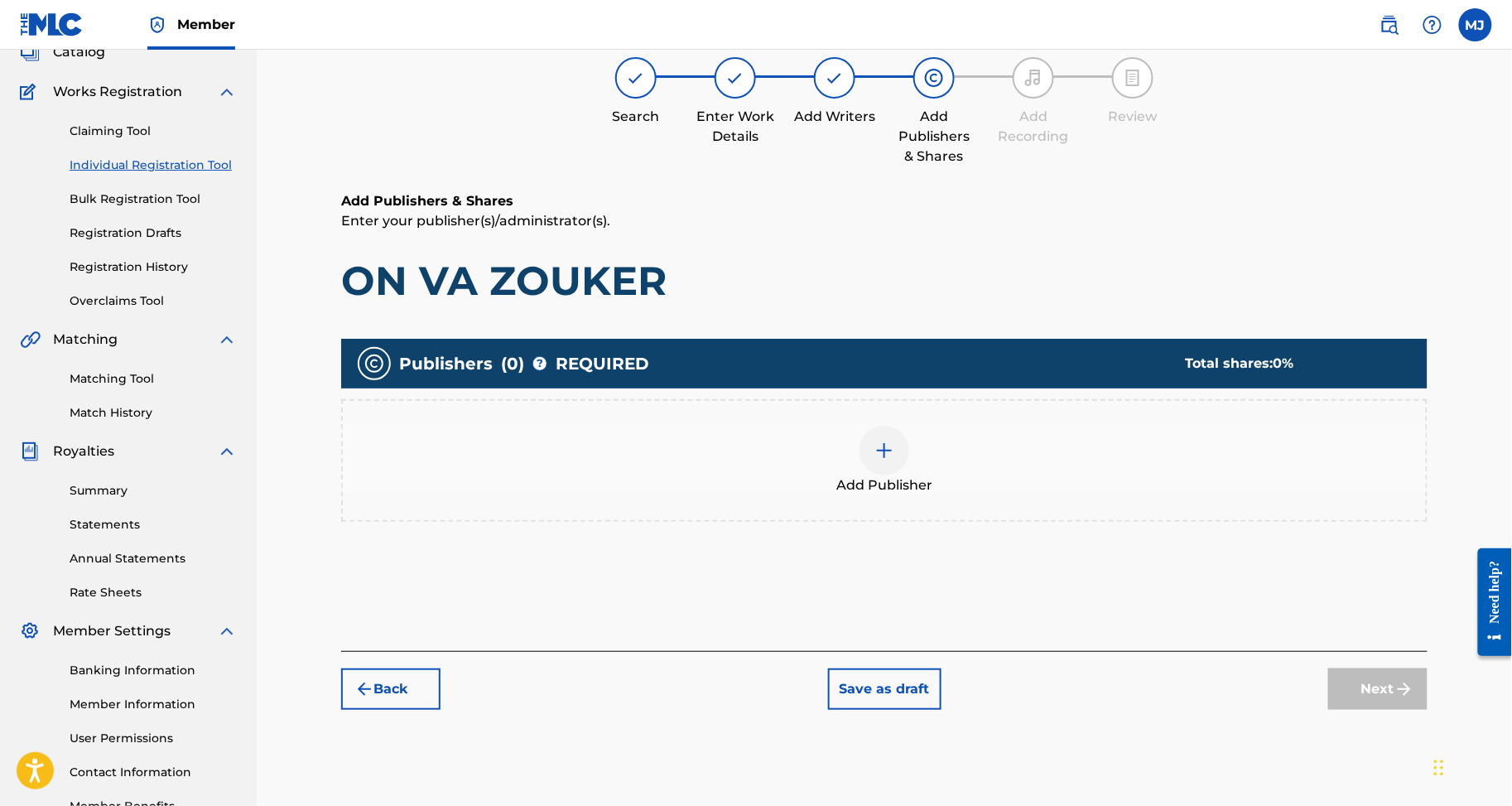
scroll to position [73, 0]
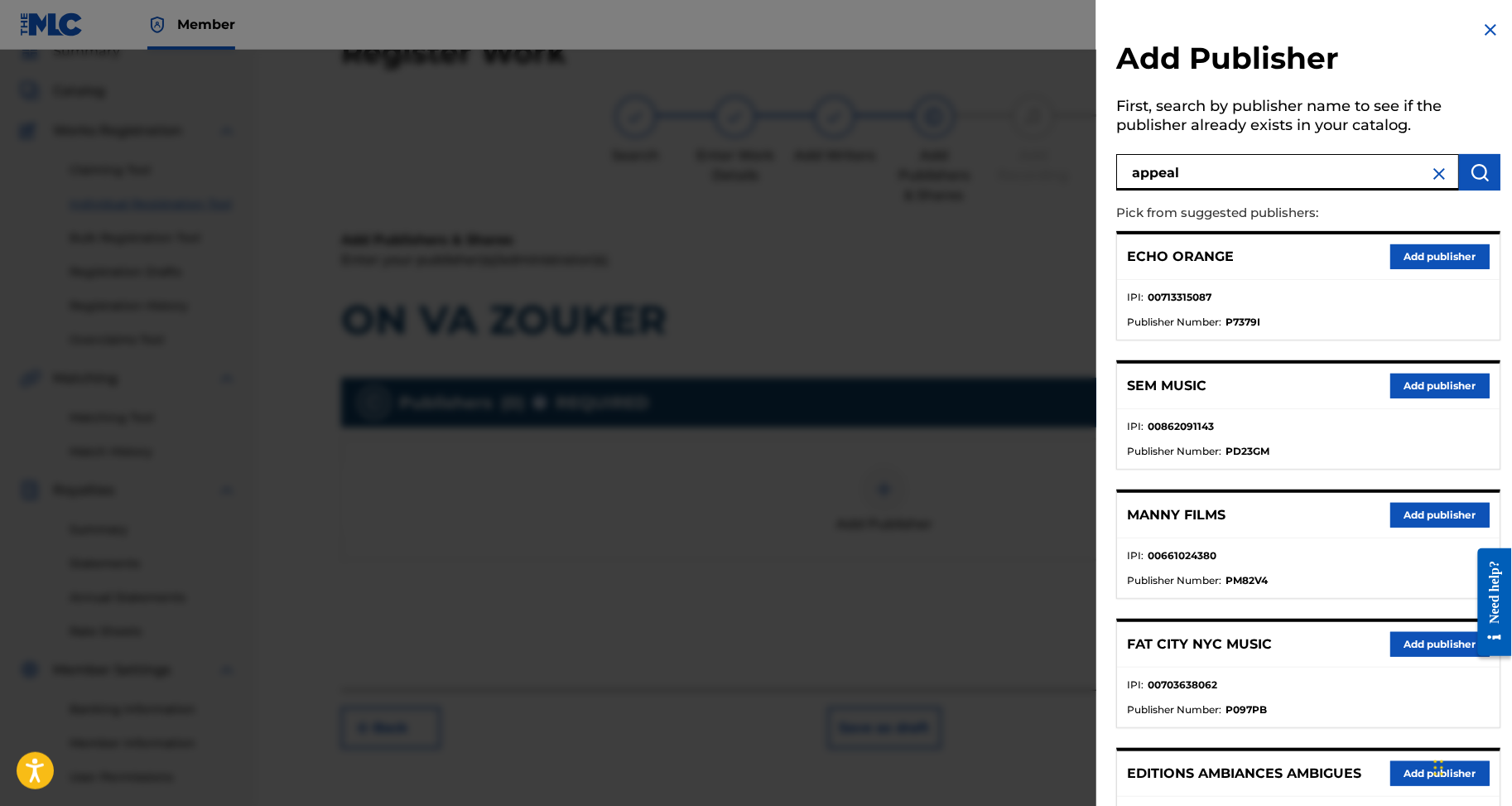
type input "appeal"
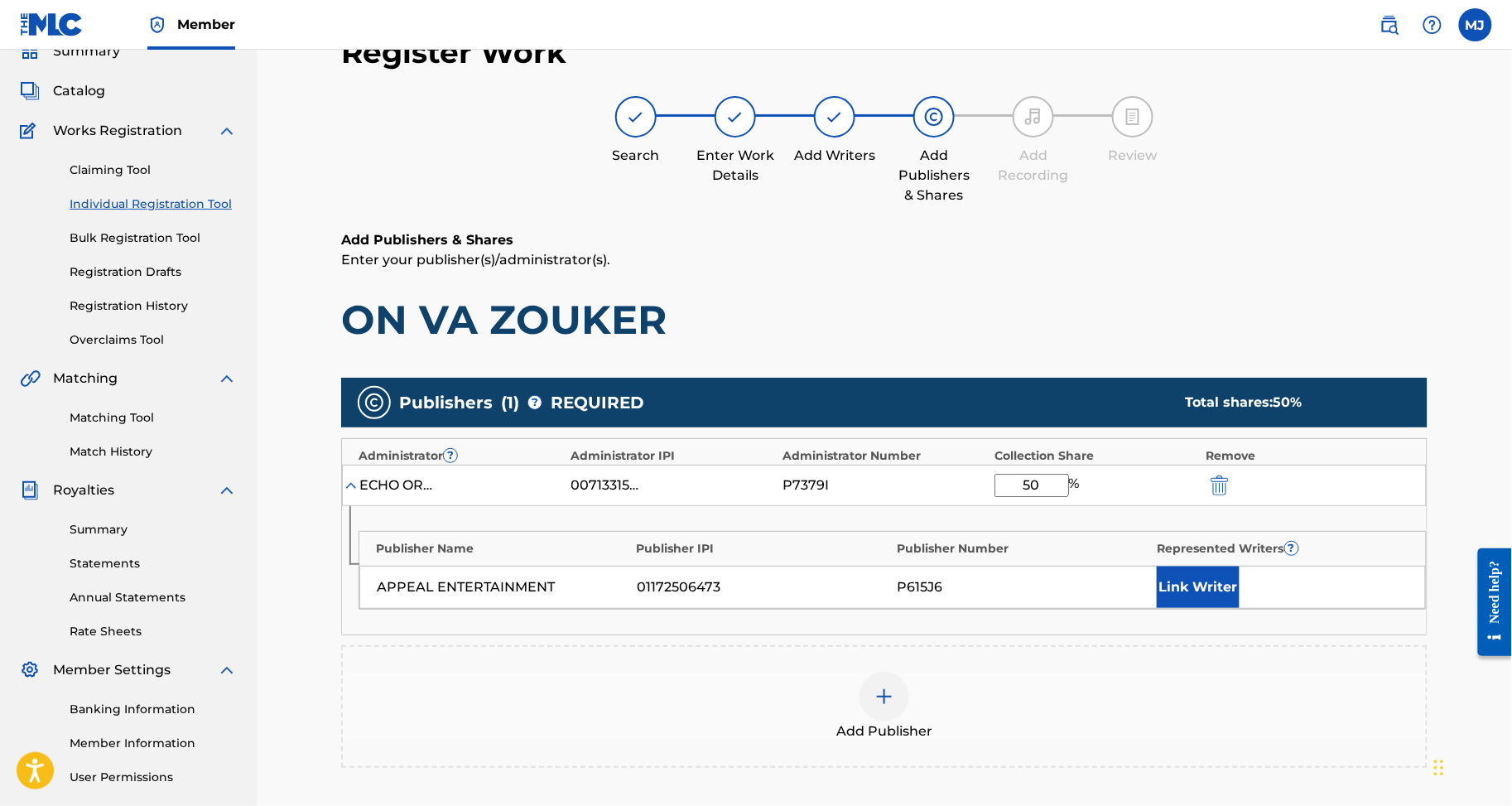
type input "50"
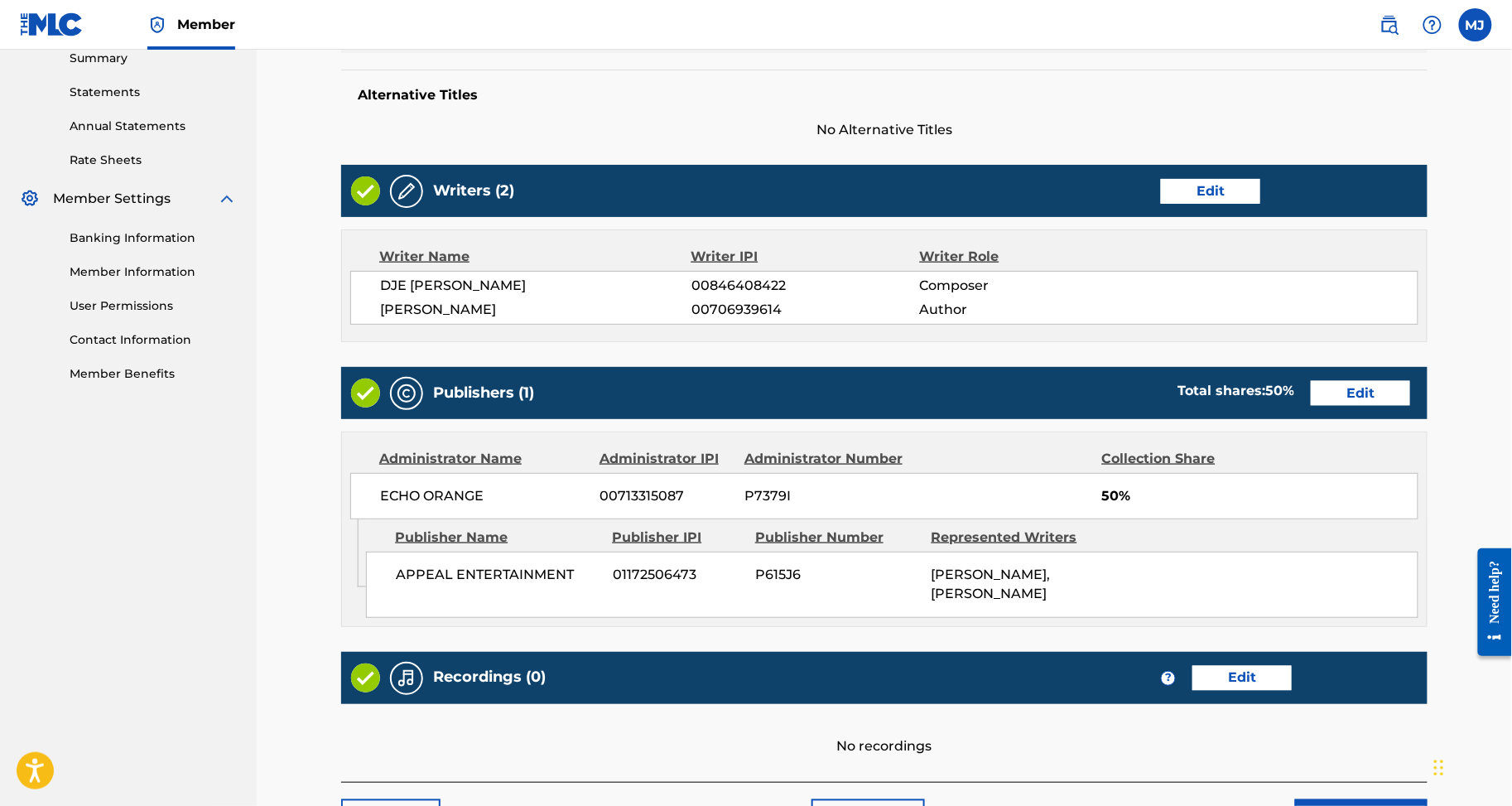
scroll to position [888, 0]
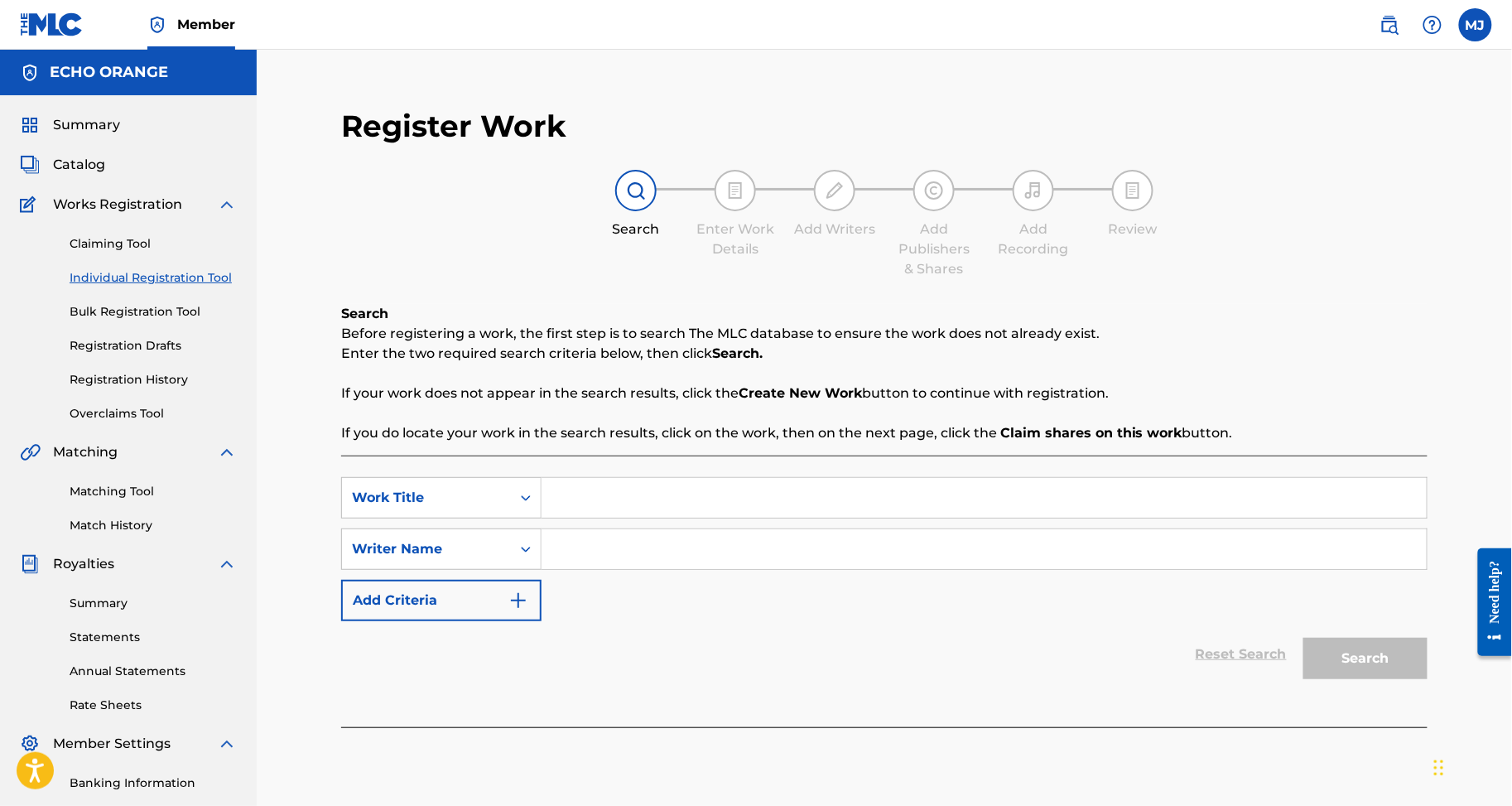
paste
type input "ONE MISSION"
type input "BIKIENGA DOUTI-TANI"
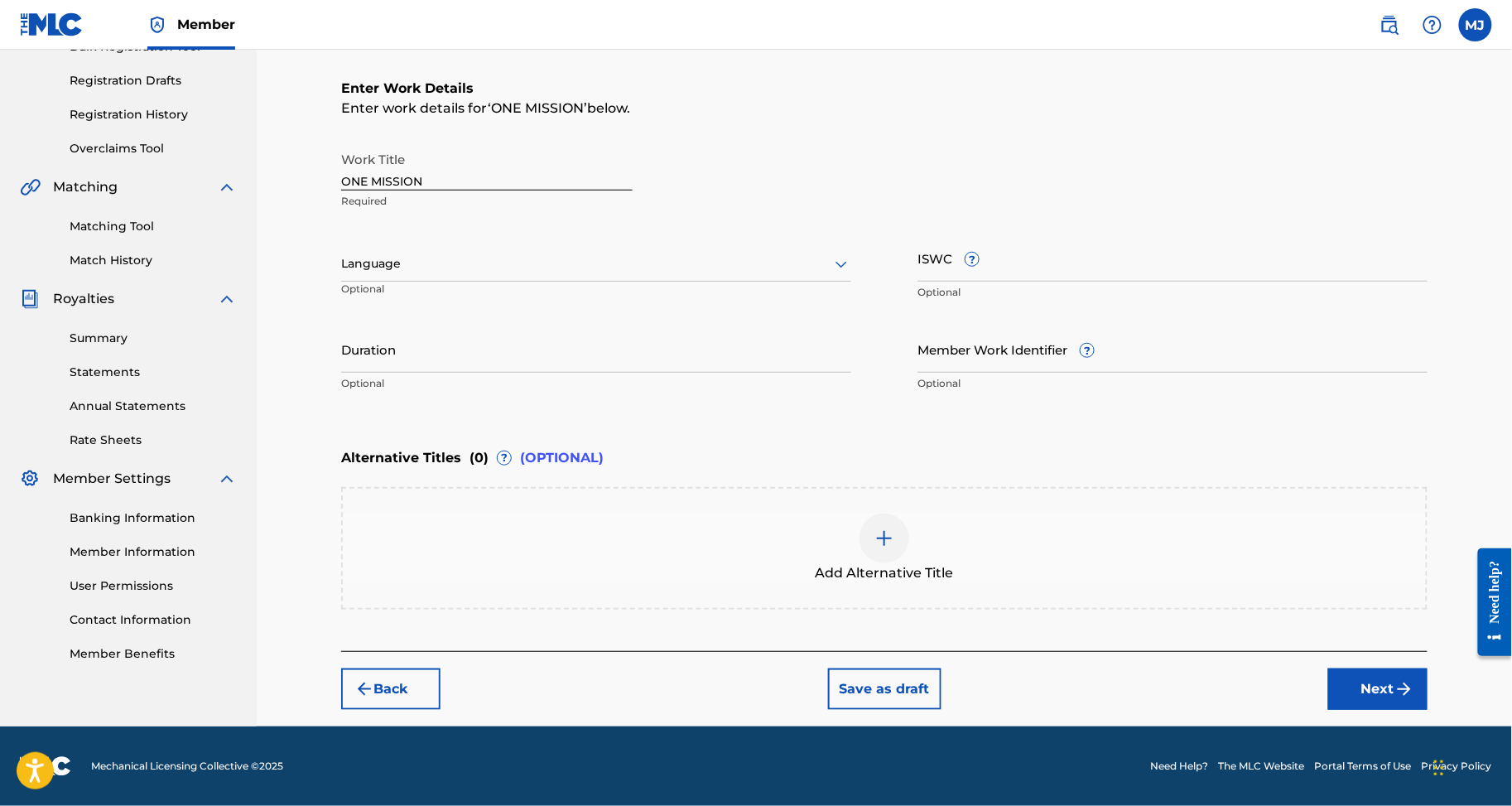
scroll to position [353, 0]
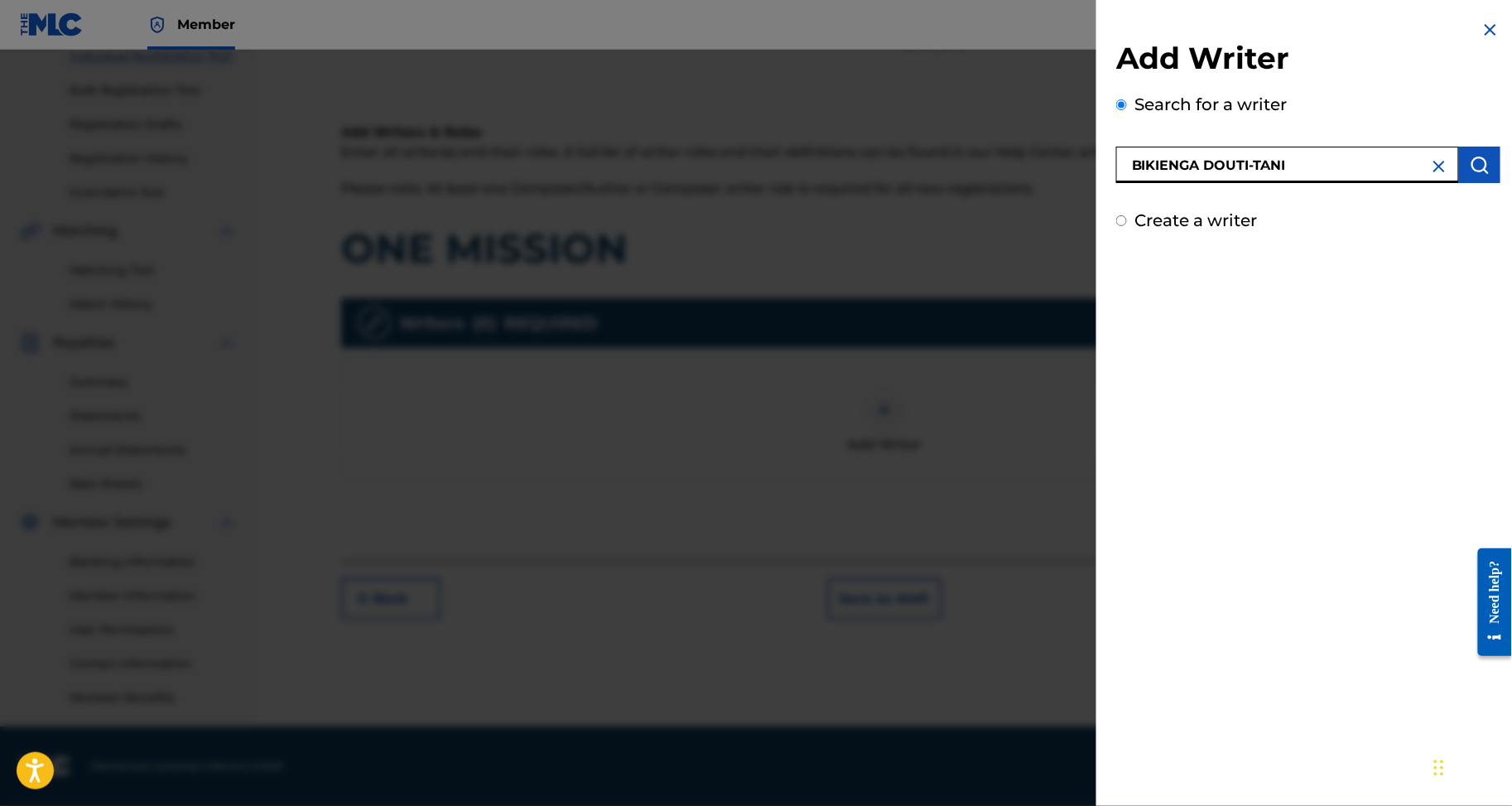
type input "BIKIENGA DOUTI-TANI"
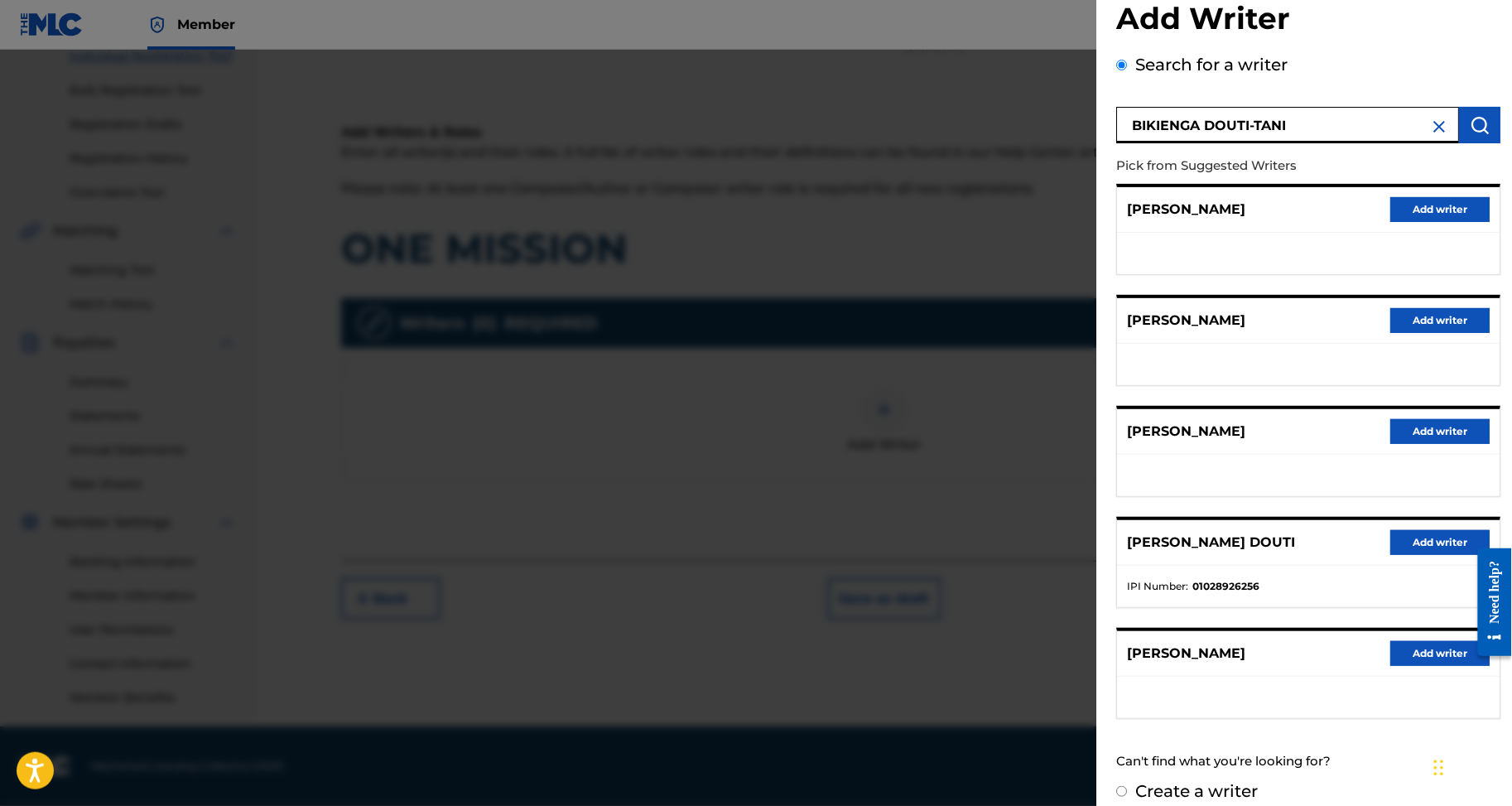
scroll to position [64, 0]
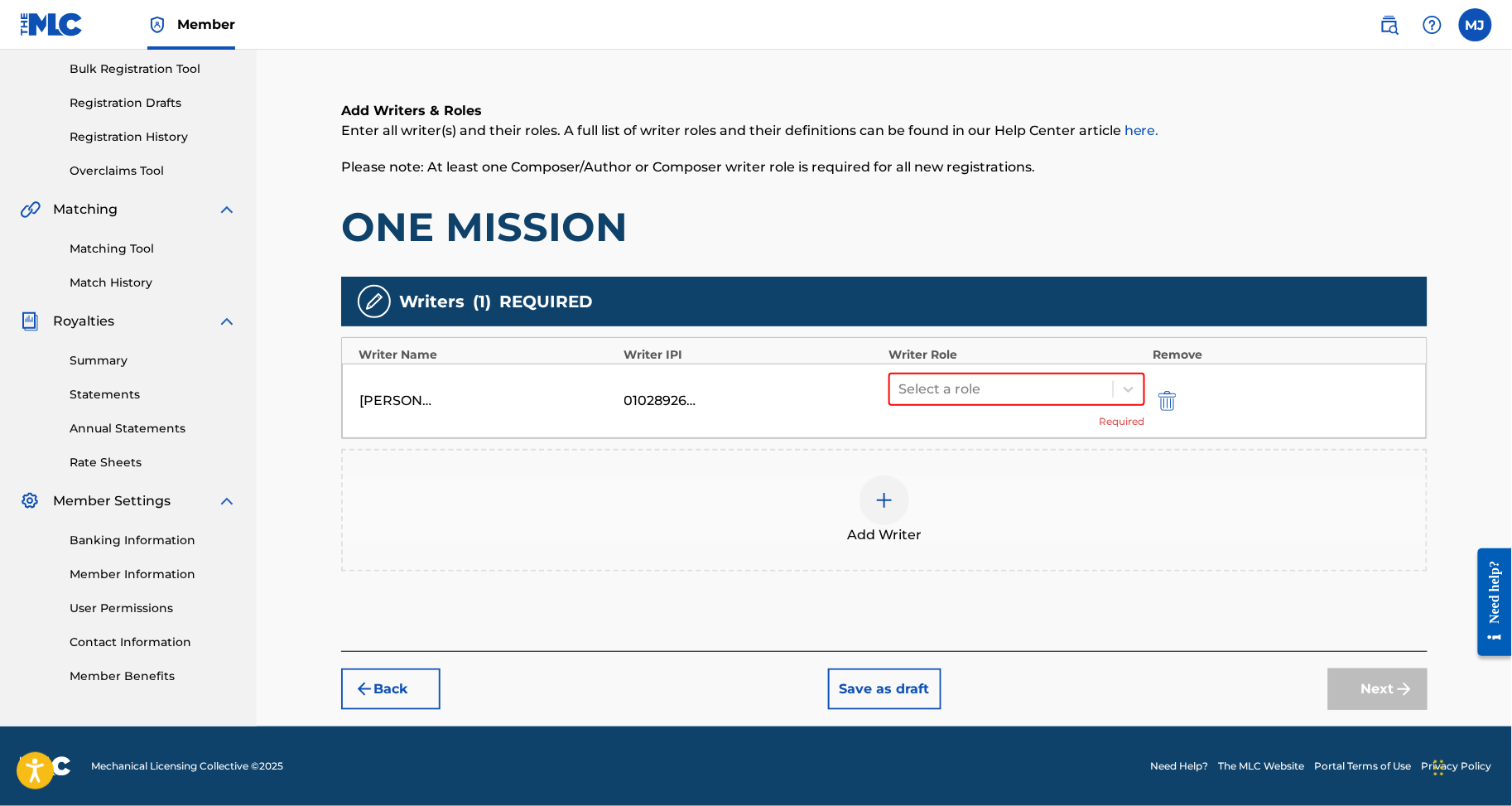
drag, startPoint x: 1005, startPoint y: 350, endPoint x: 1011, endPoint y: 363, distance: 14.3
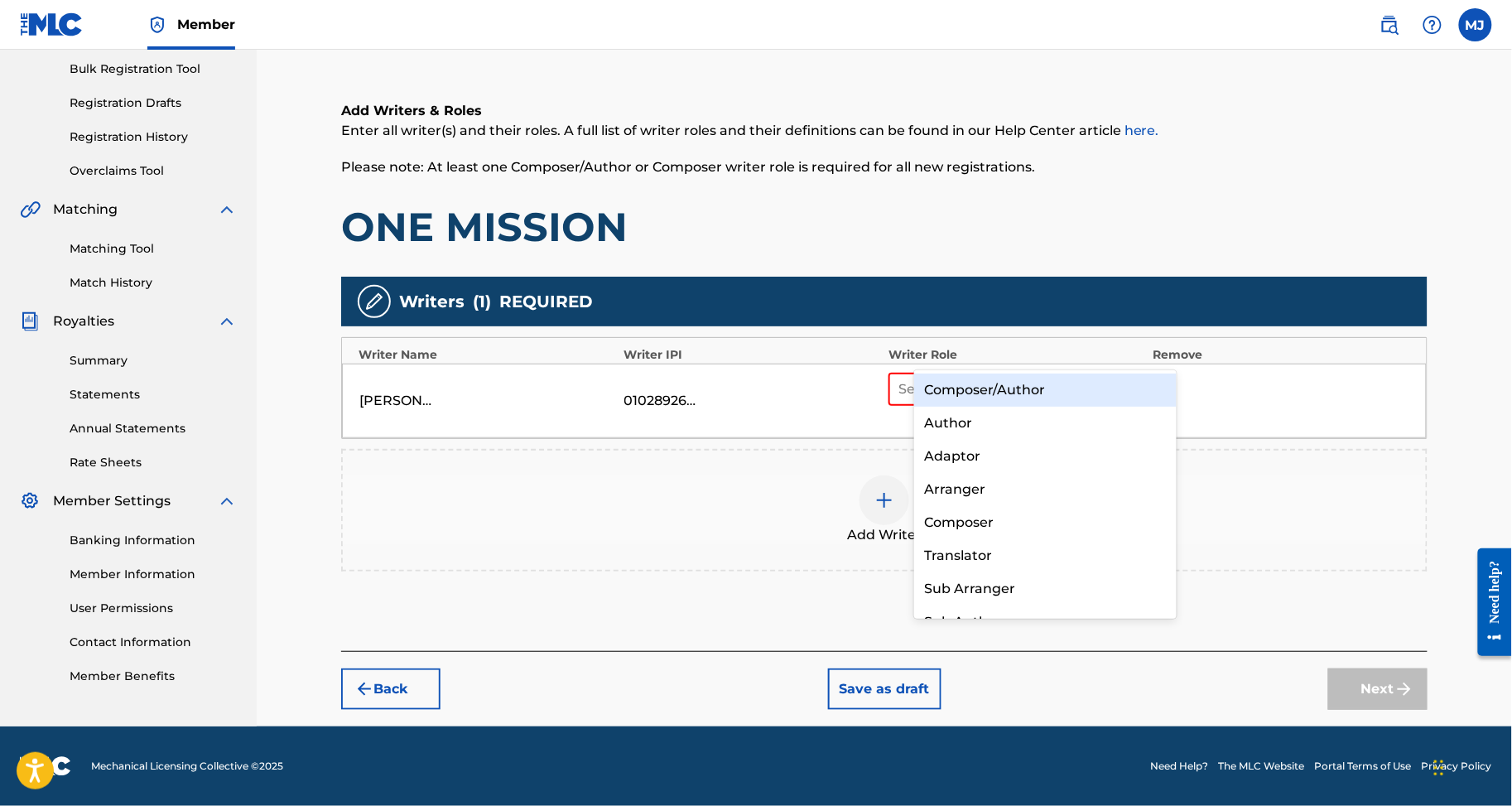
drag, startPoint x: 1019, startPoint y: 404, endPoint x: 1028, endPoint y: 394, distance: 13.5
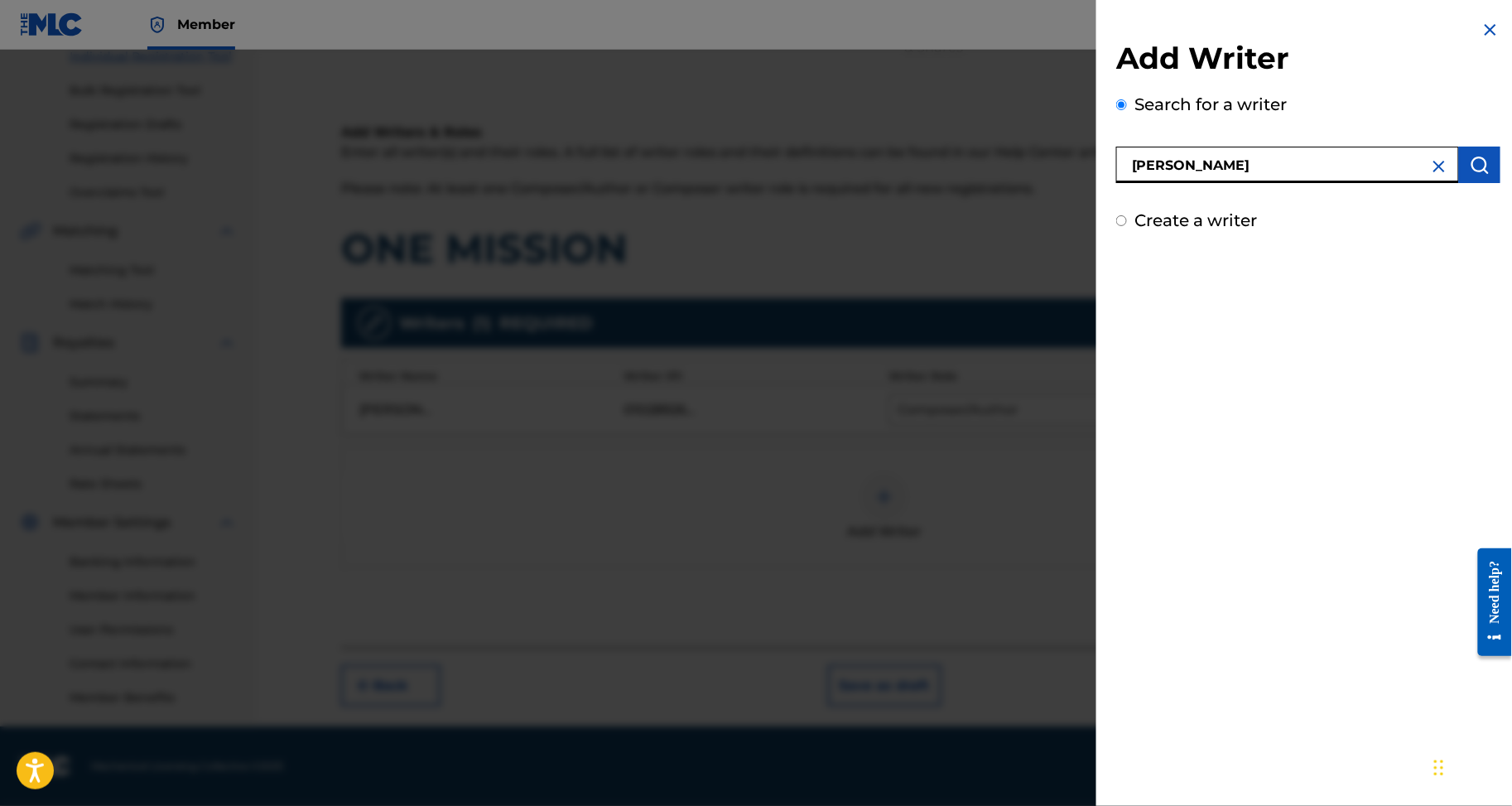
type input "AMAGLO KWAMI"
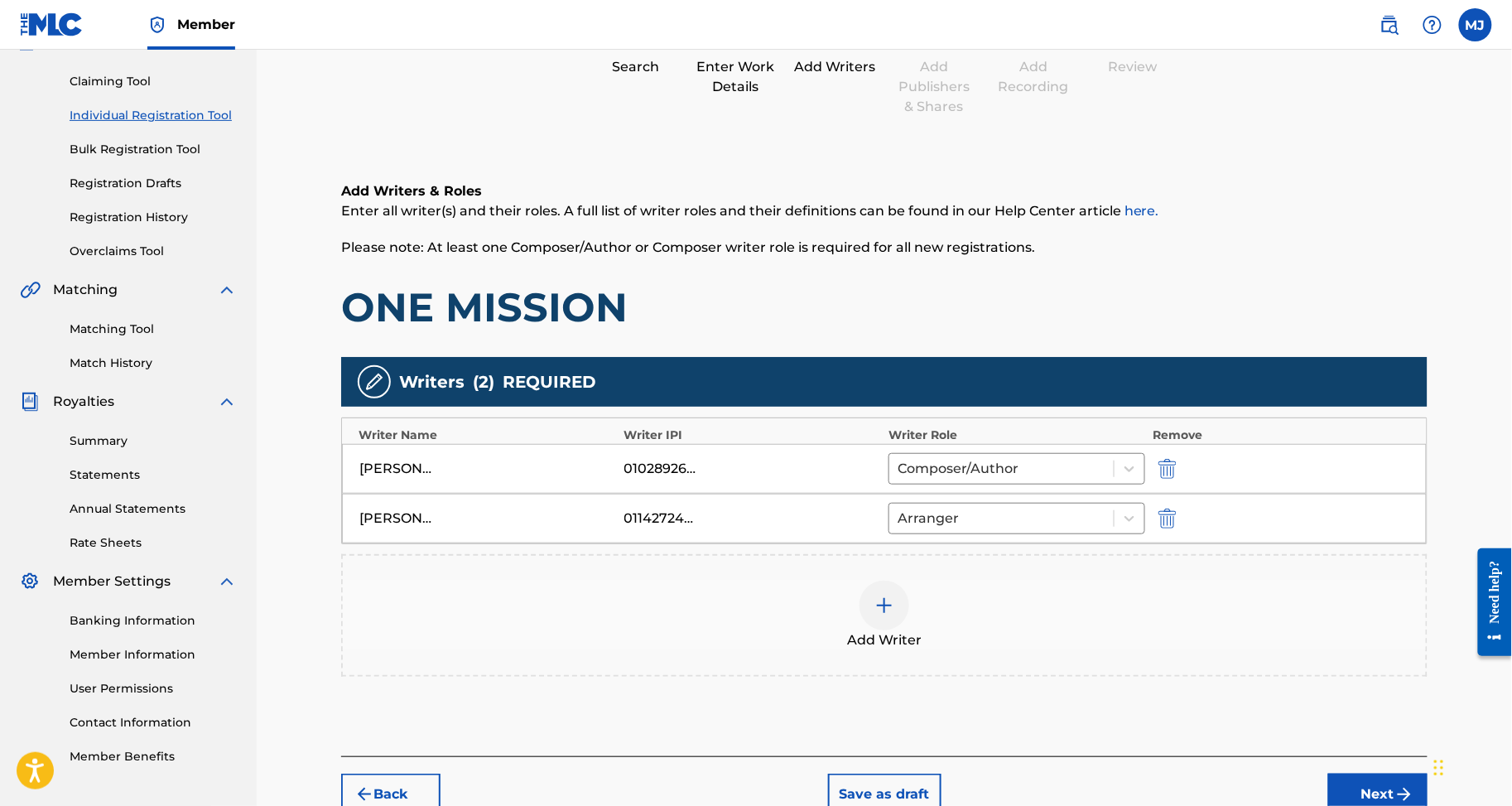
scroll to position [336, 0]
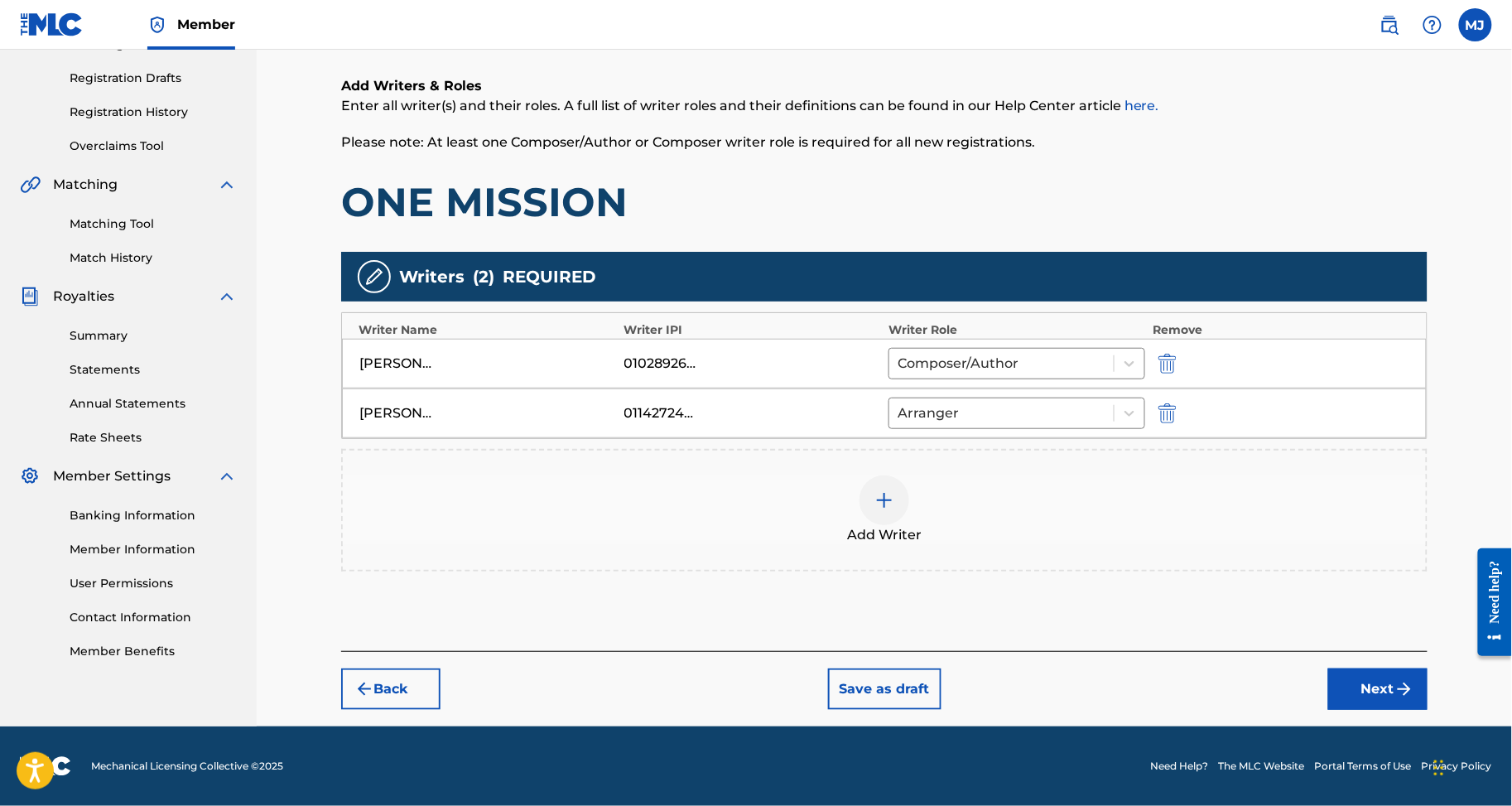
drag, startPoint x: 1371, startPoint y: 733, endPoint x: 1380, endPoint y: 737, distance: 9.8
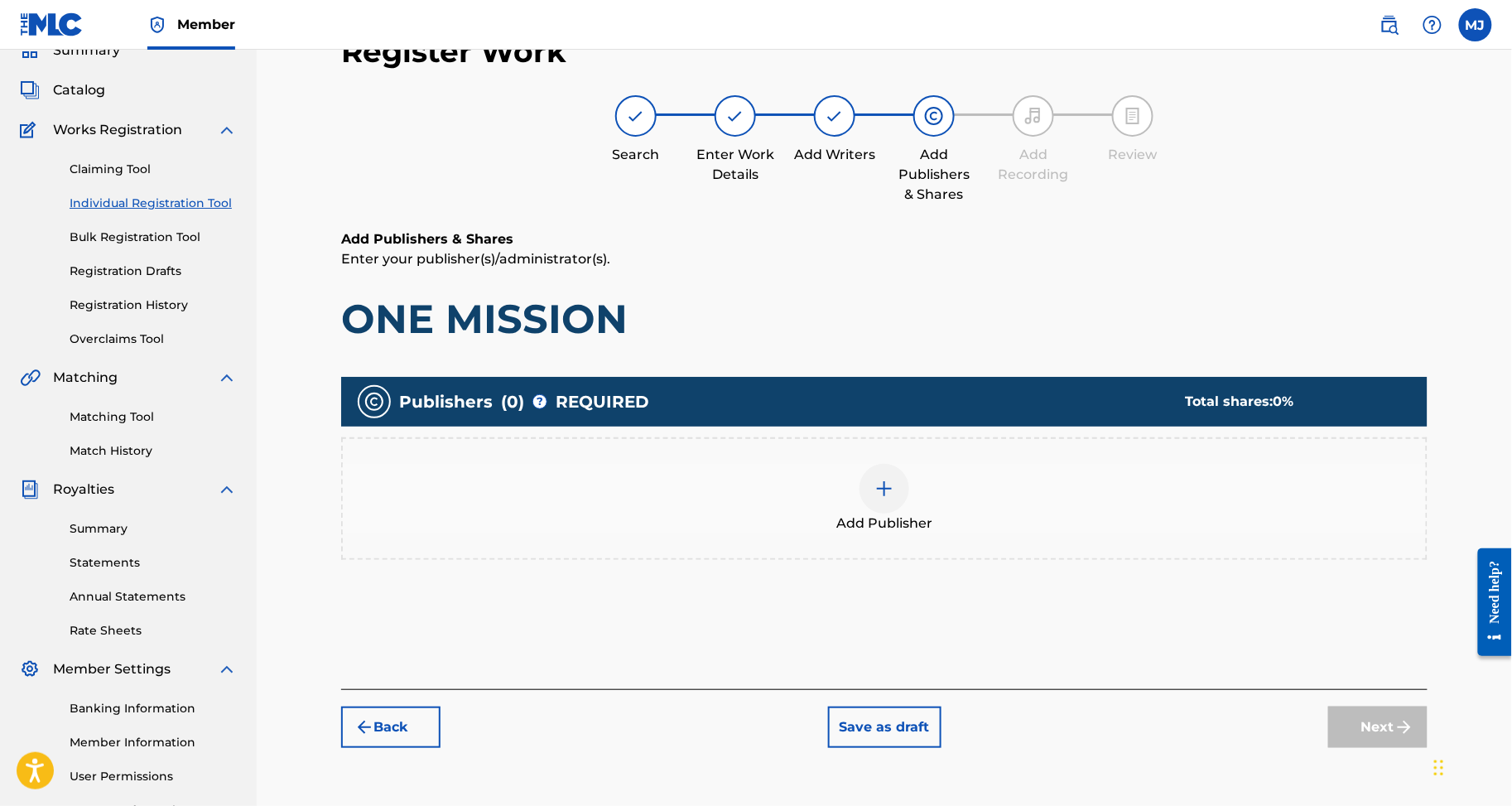
scroll to position [73, 0]
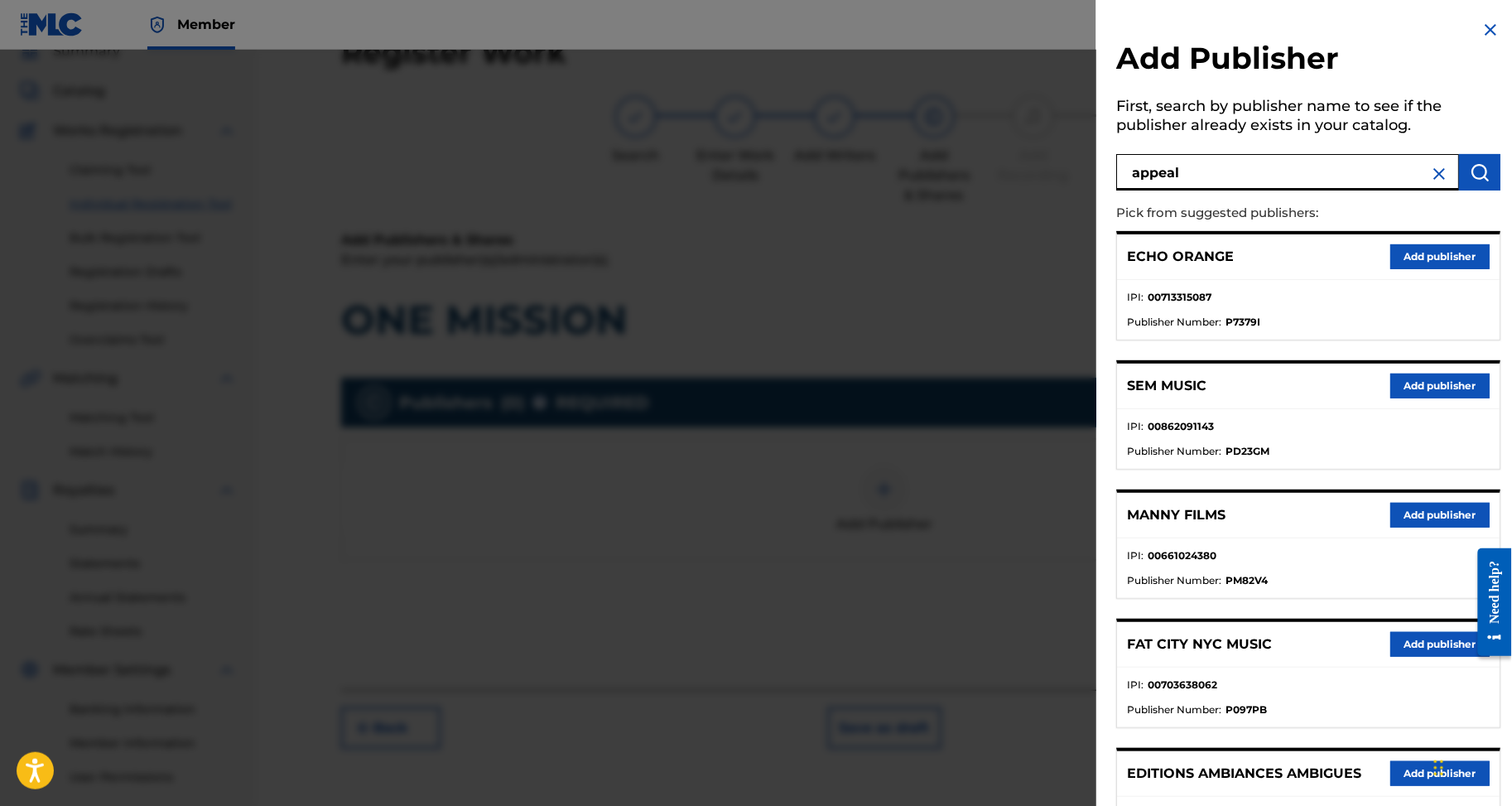
type input "appeal"
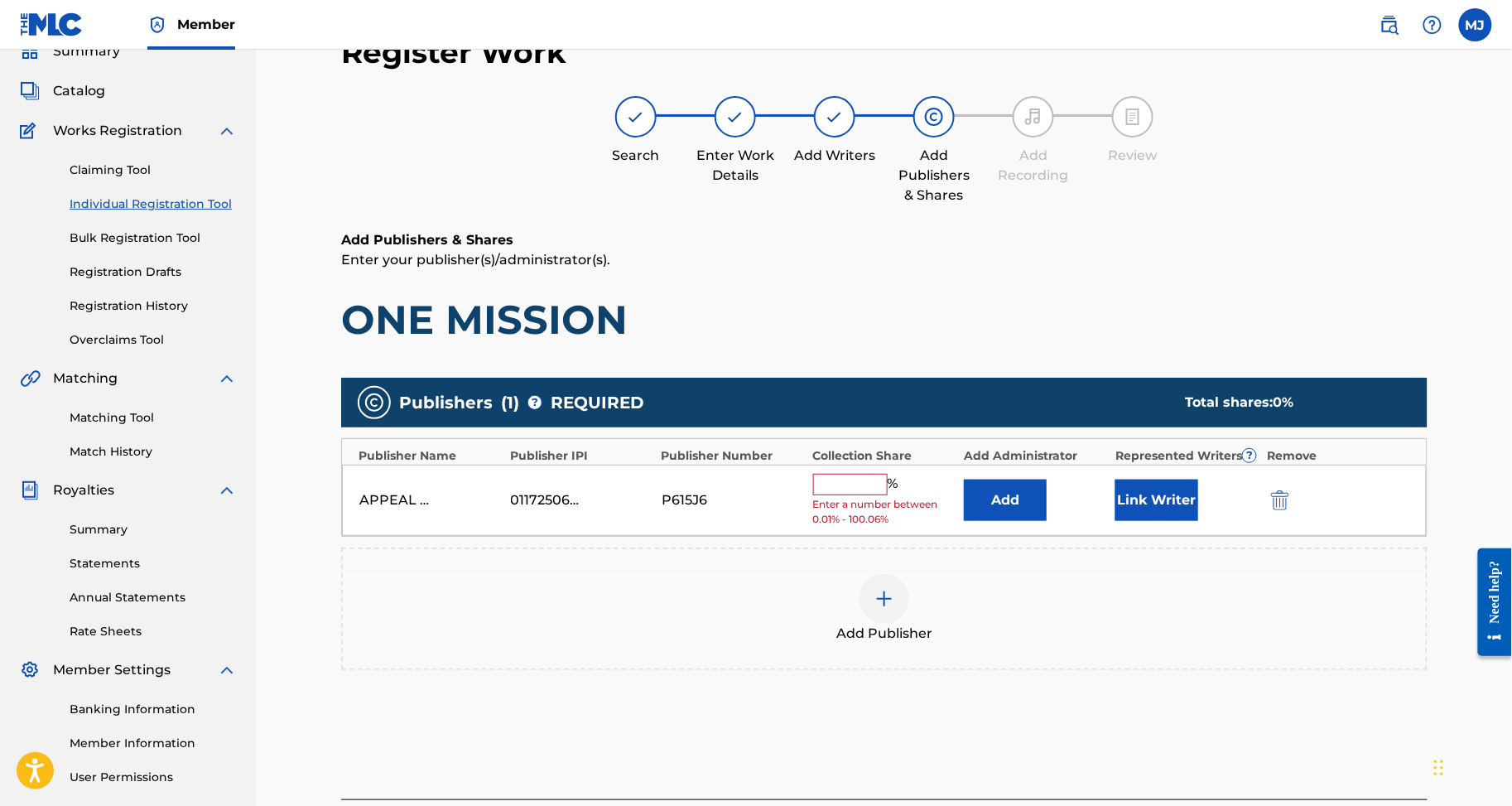
drag, startPoint x: 989, startPoint y: 567, endPoint x: 1037, endPoint y: 546, distance: 52.4
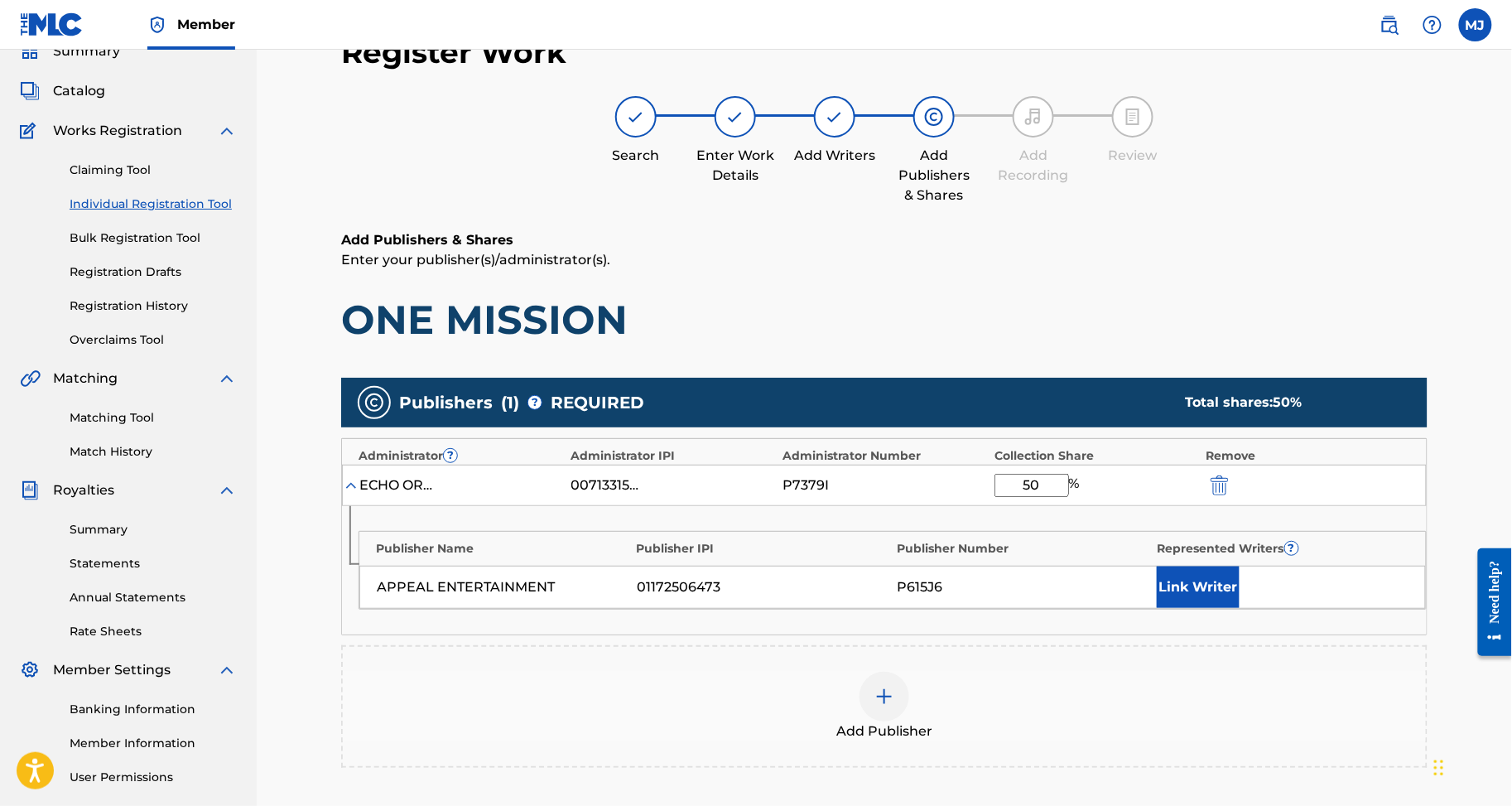
type input "50"
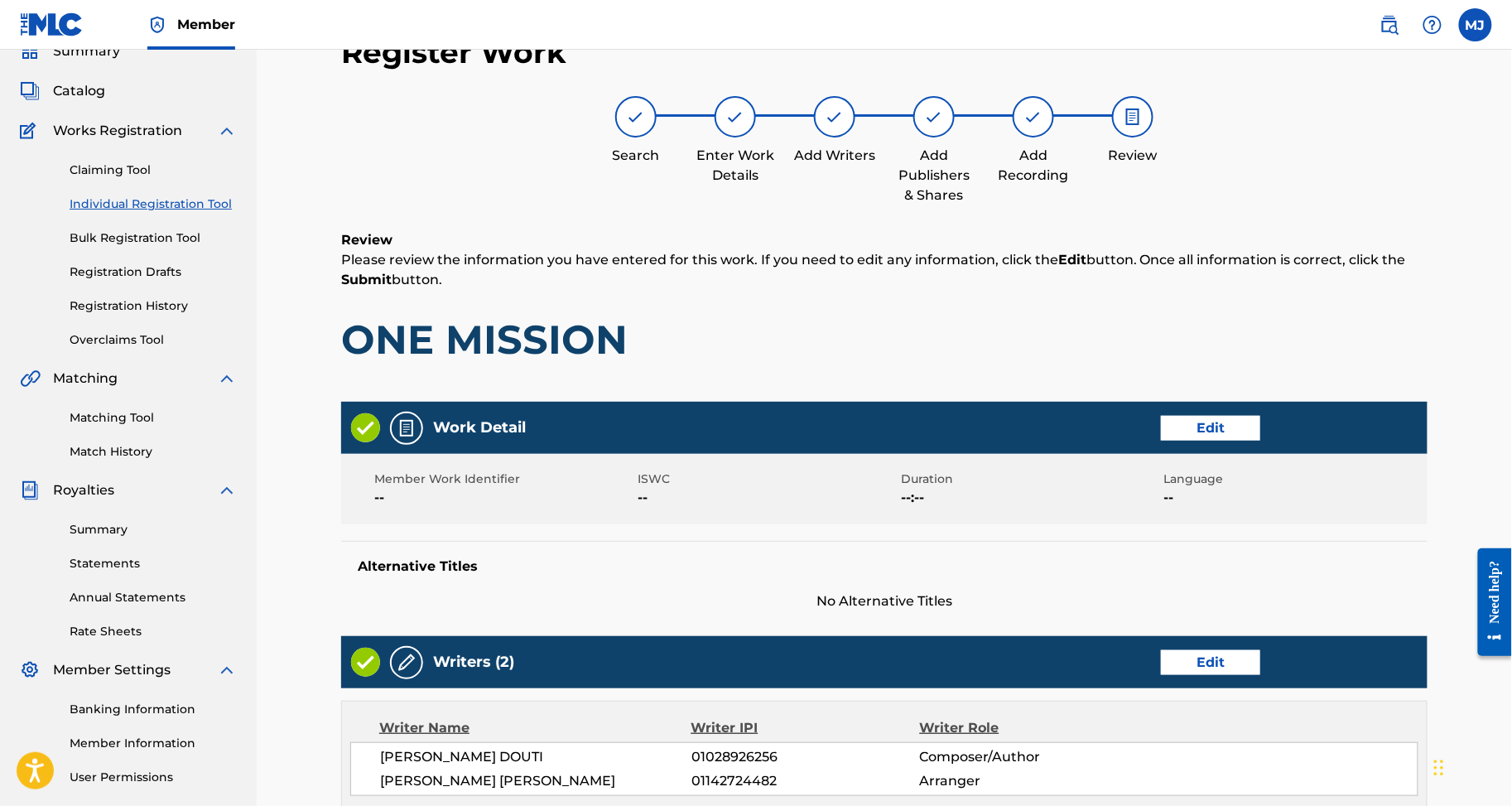
scroll to position [888, 0]
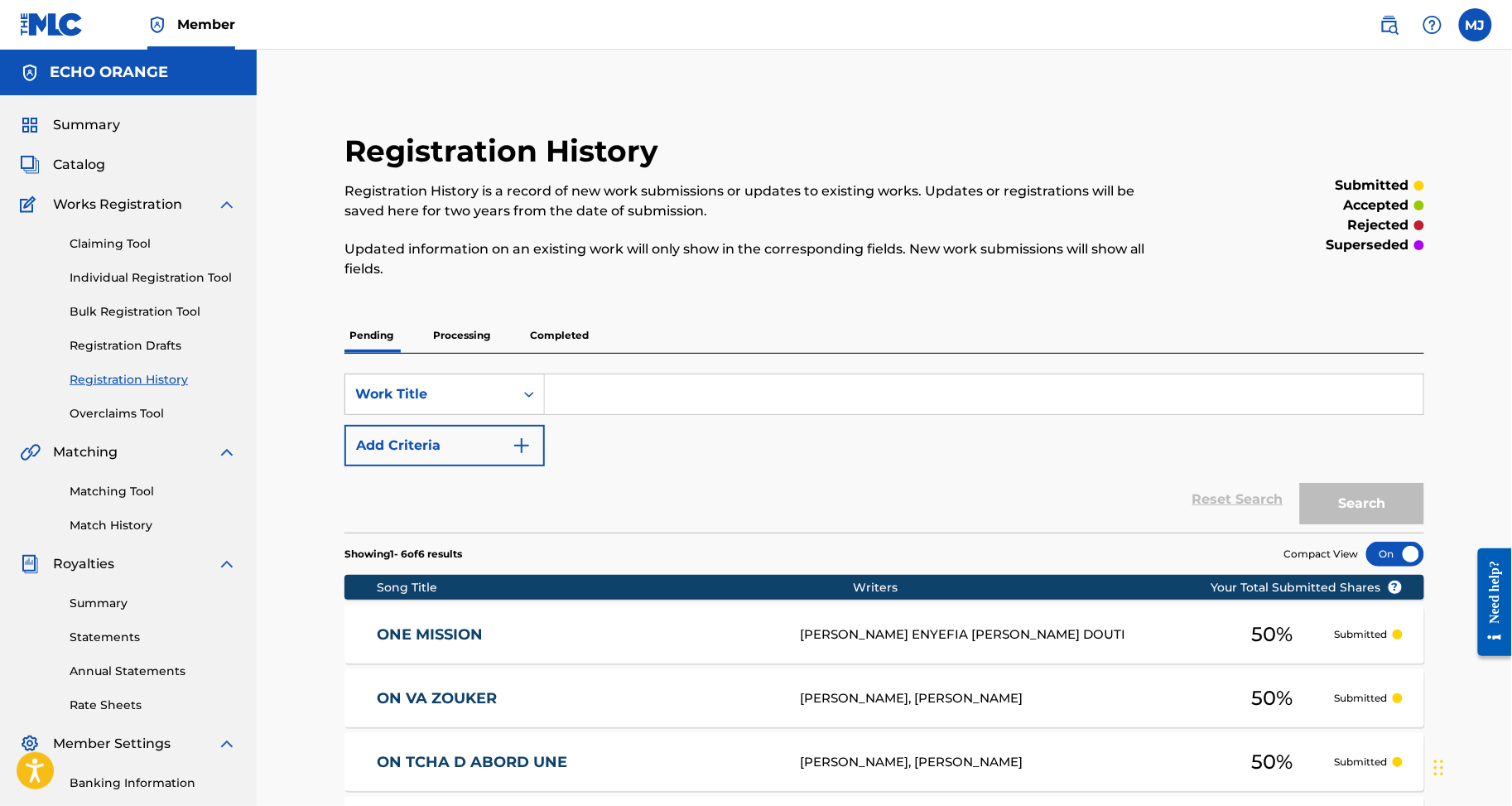
drag, startPoint x: 182, startPoint y: 303, endPoint x: 189, endPoint y: 323, distance: 21.2
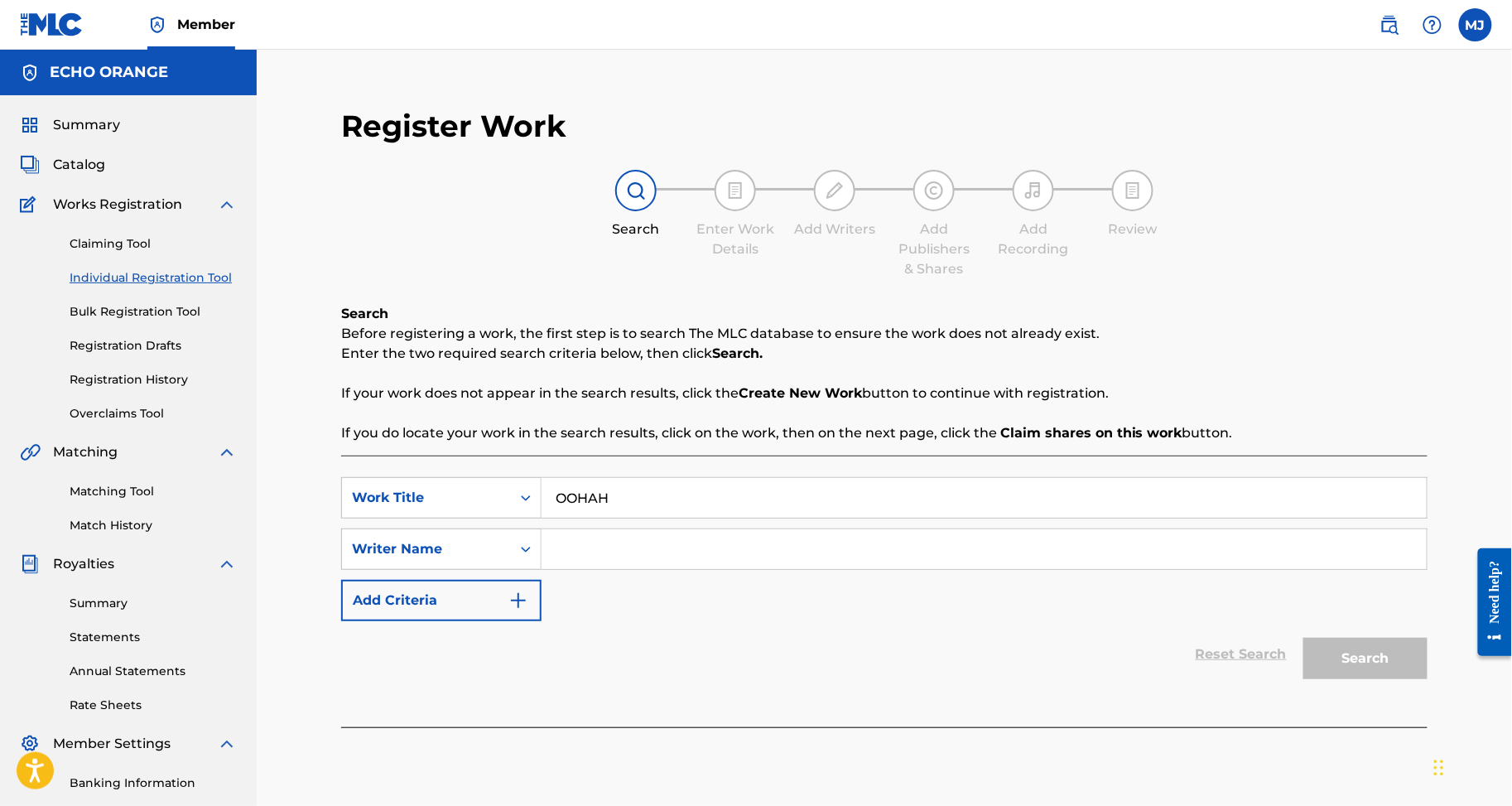
type input "OOHAH"
type input "PECAUT CHARLES"
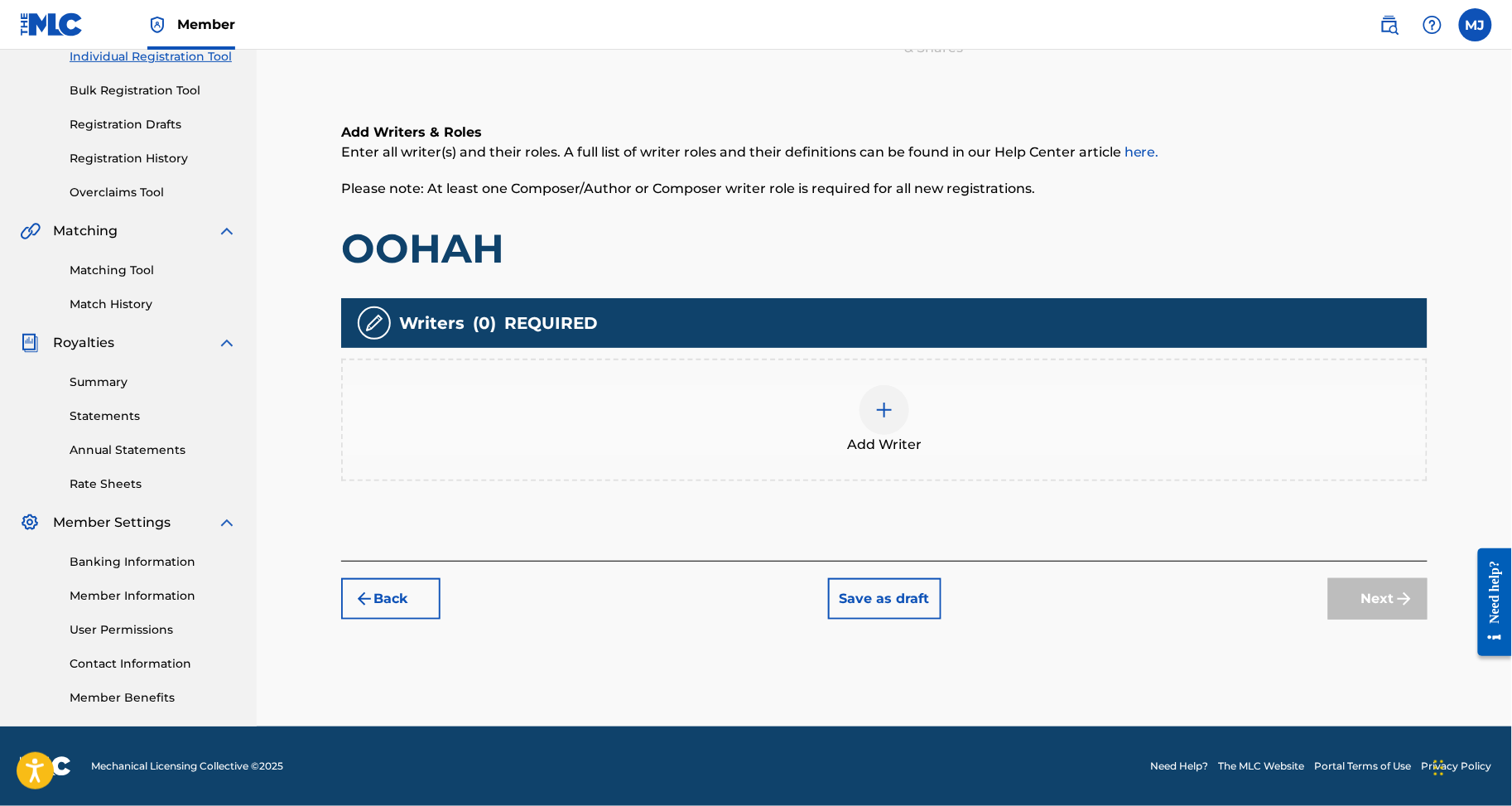
scroll to position [353, 0]
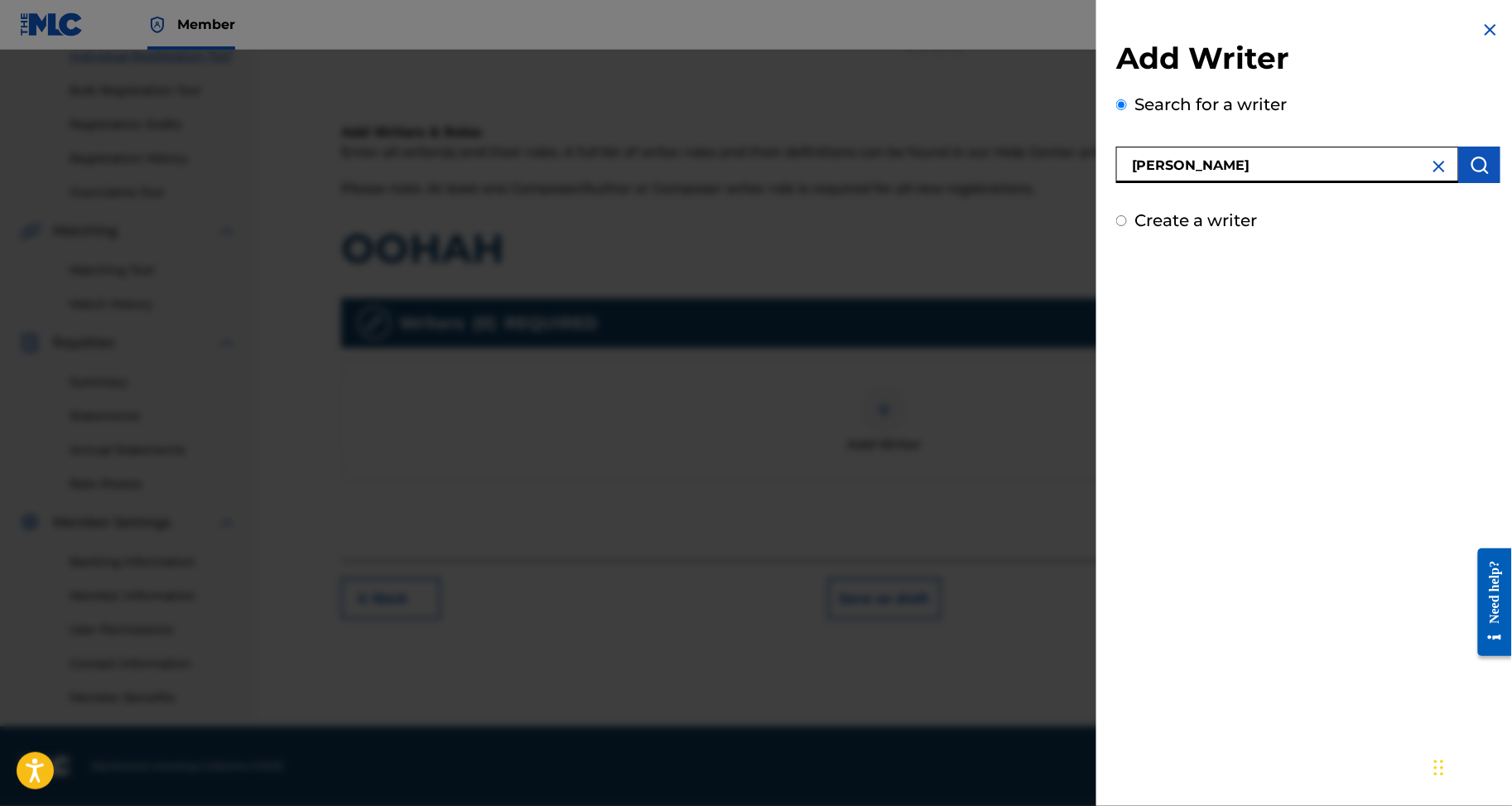
type input "PECAUT CHARLES"
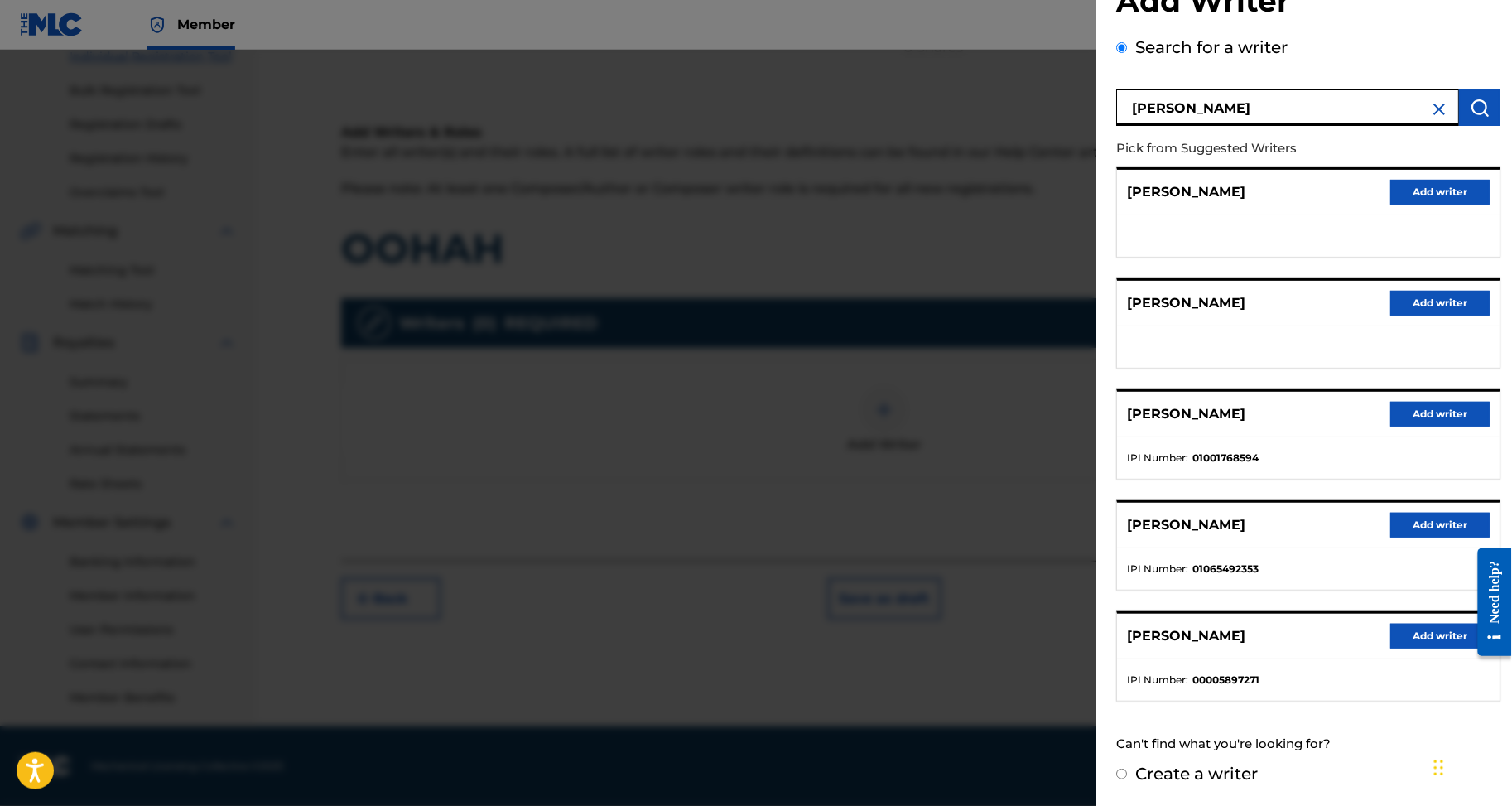
scroll to position [199, 0]
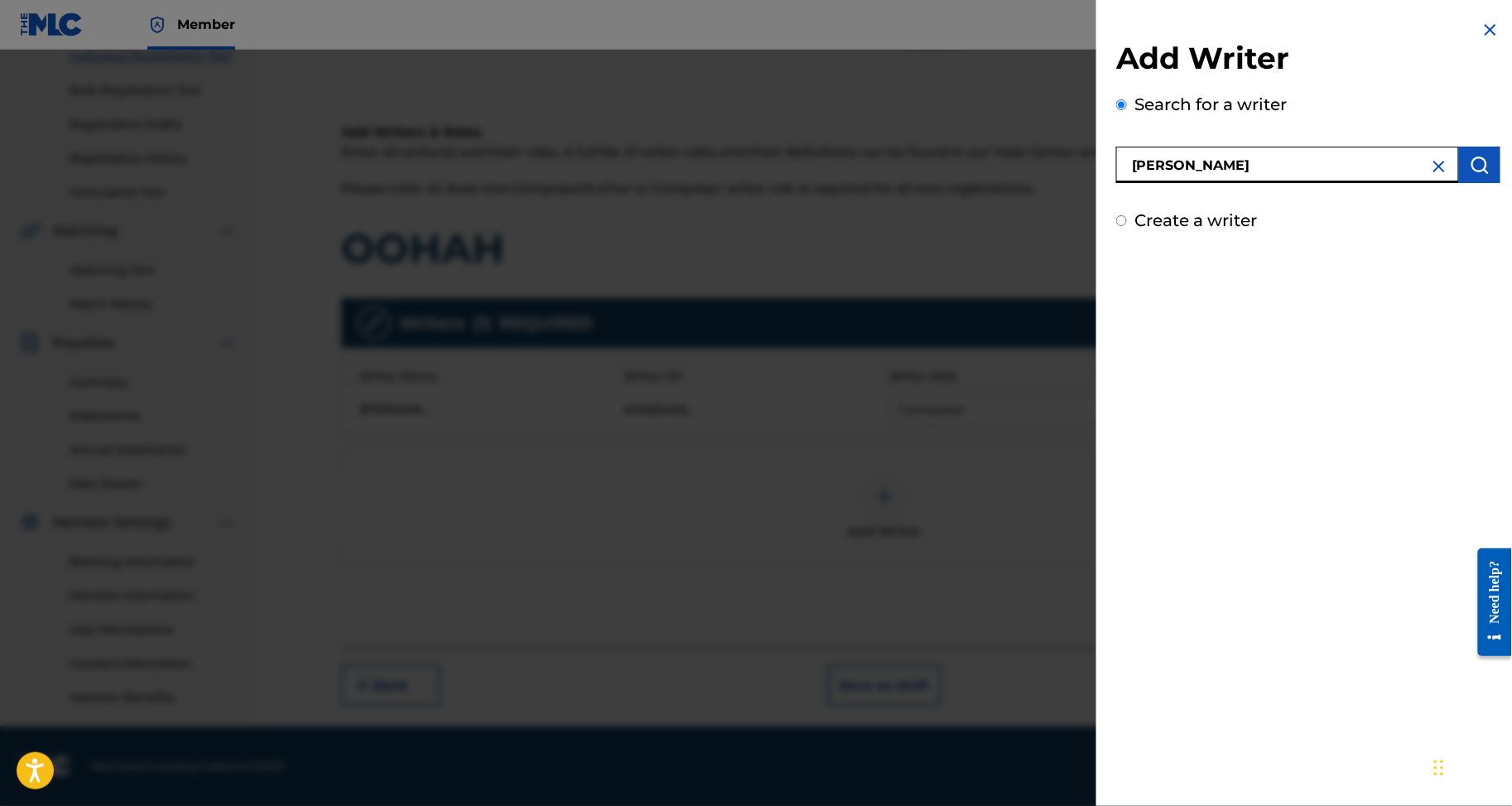
type input "MAGUIRAGA SALIM"
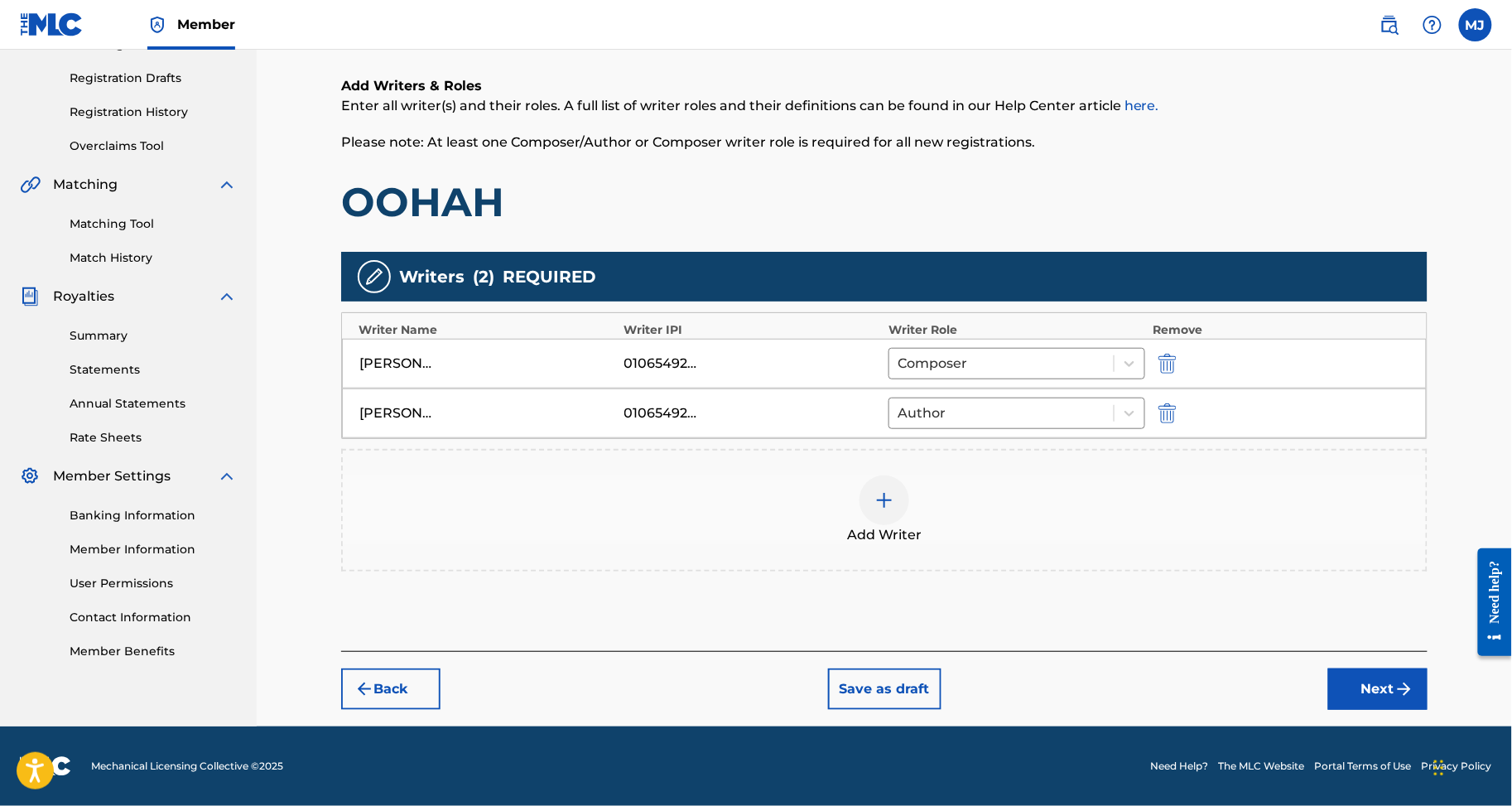
scroll to position [353, 0]
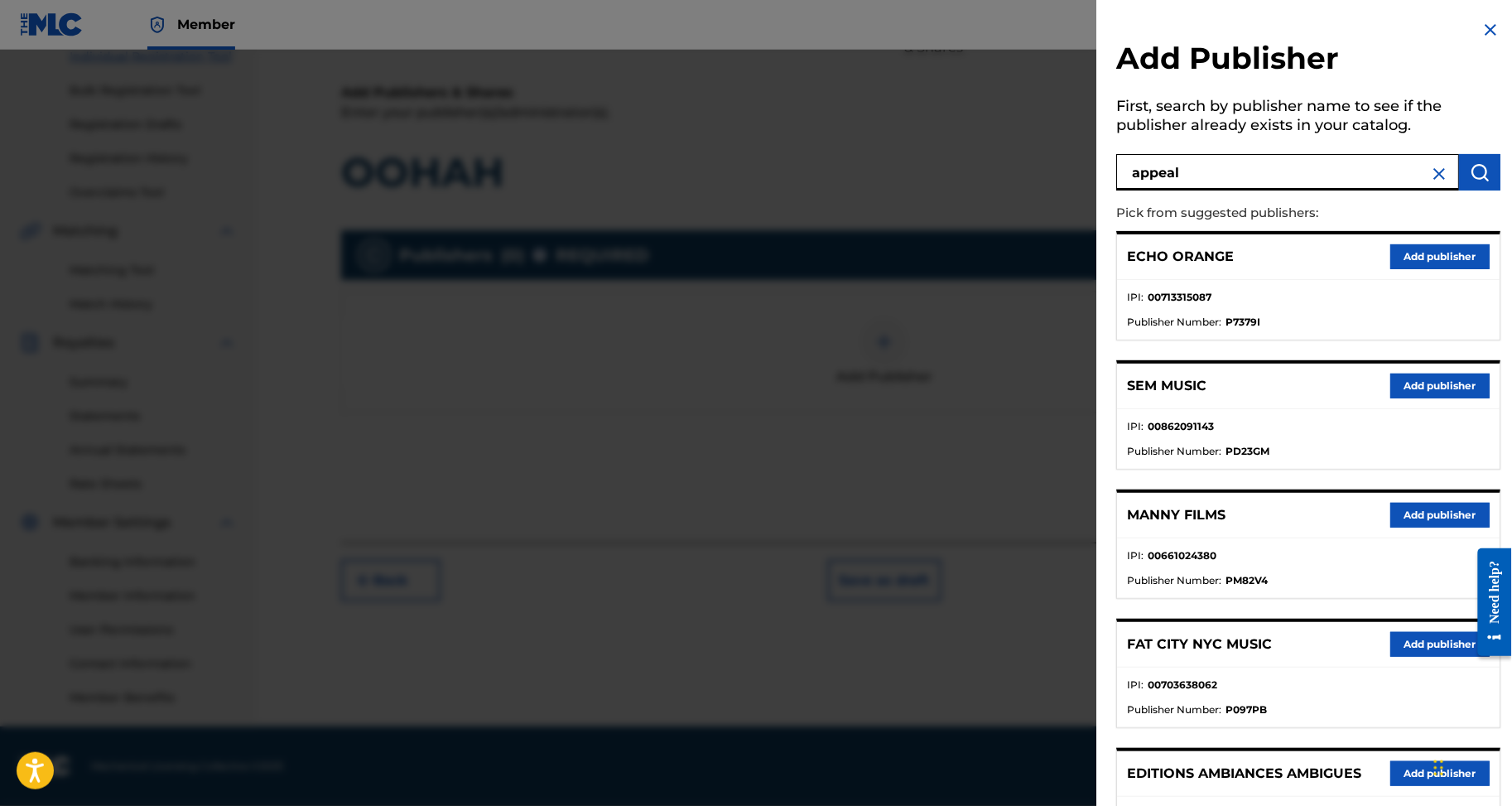
type input "appeal"
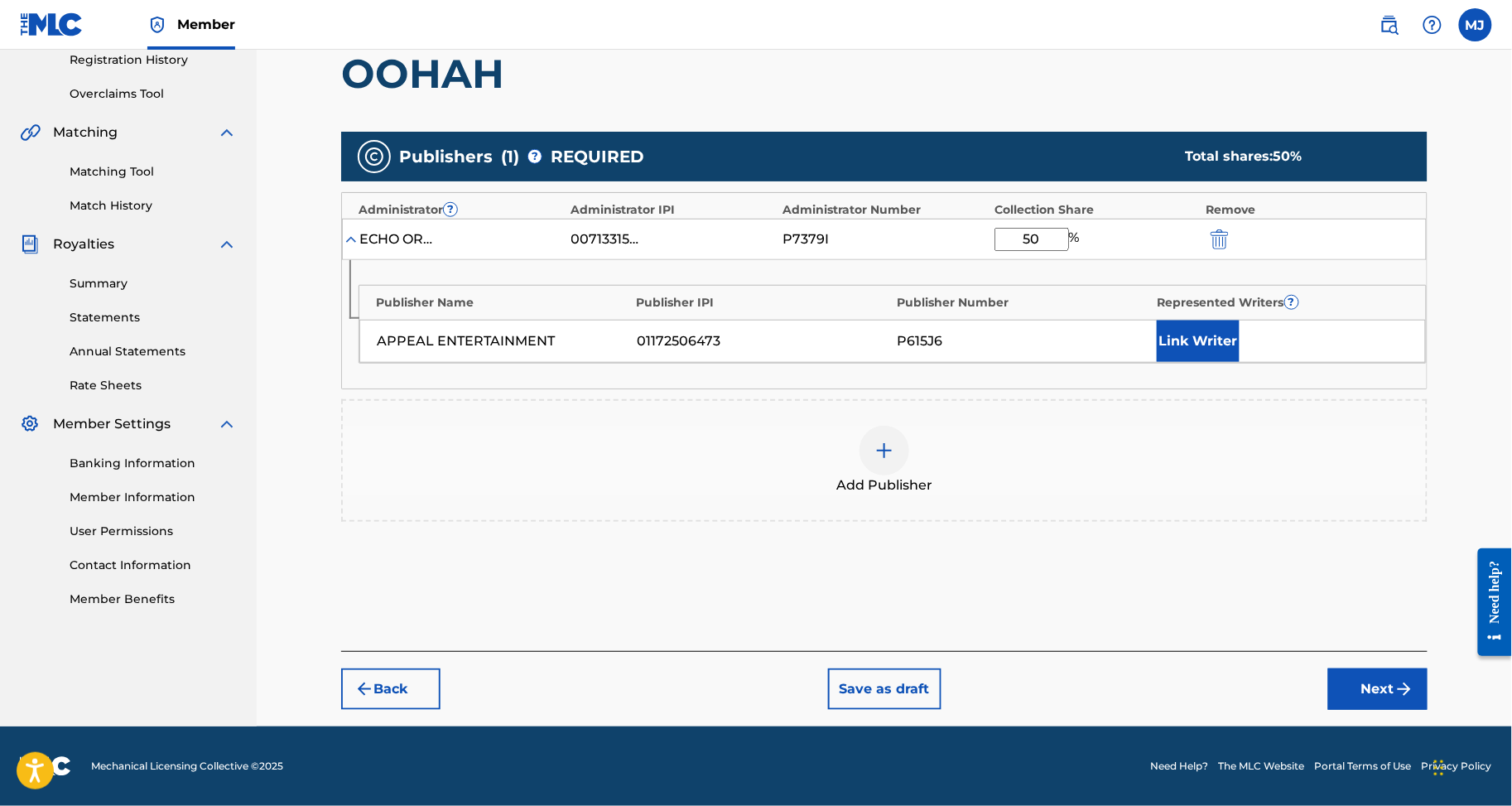
type input "50"
drag, startPoint x: 1256, startPoint y: 349, endPoint x: 1251, endPoint y: 362, distance: 13.9
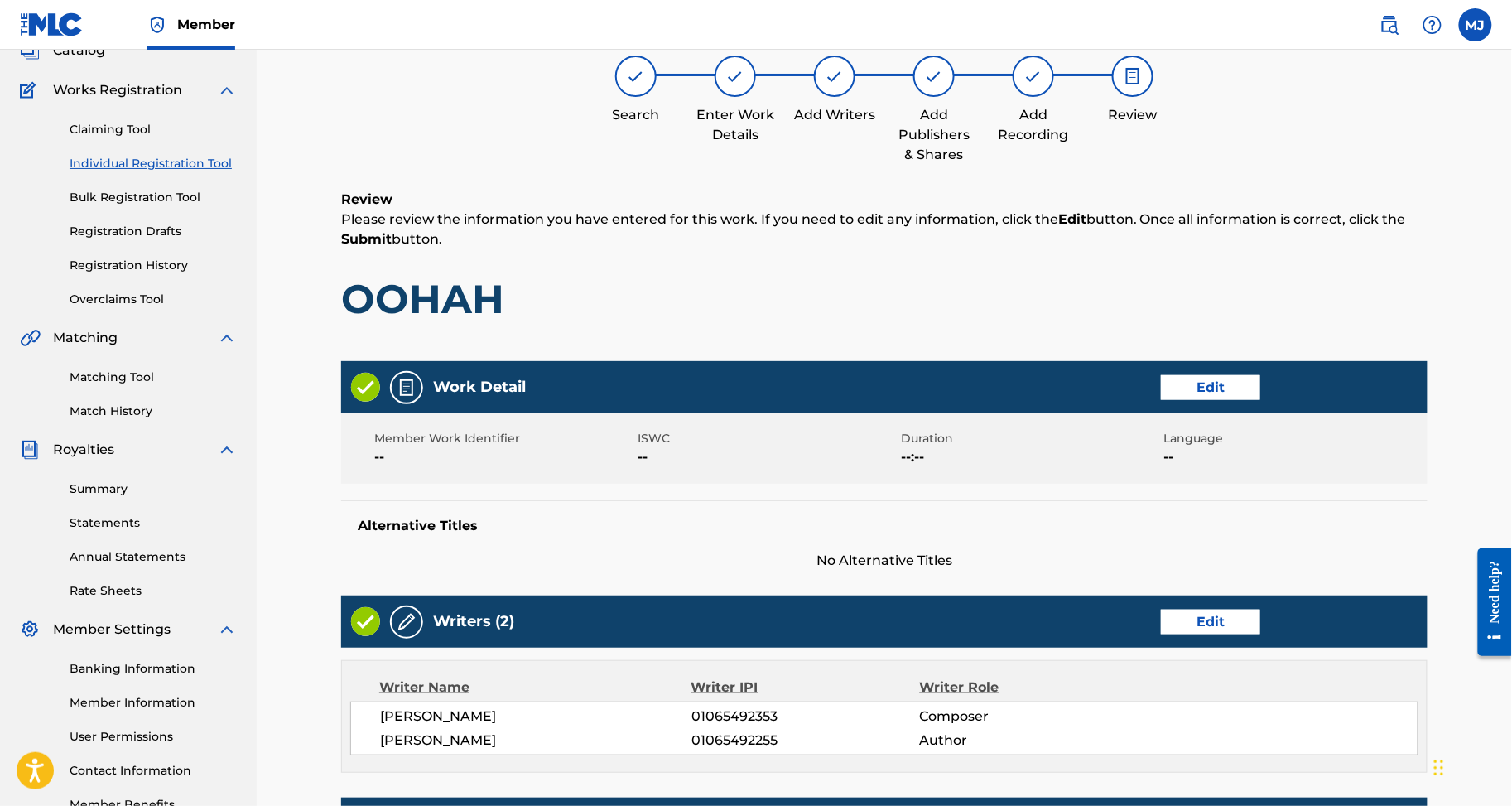
scroll to position [888, 0]
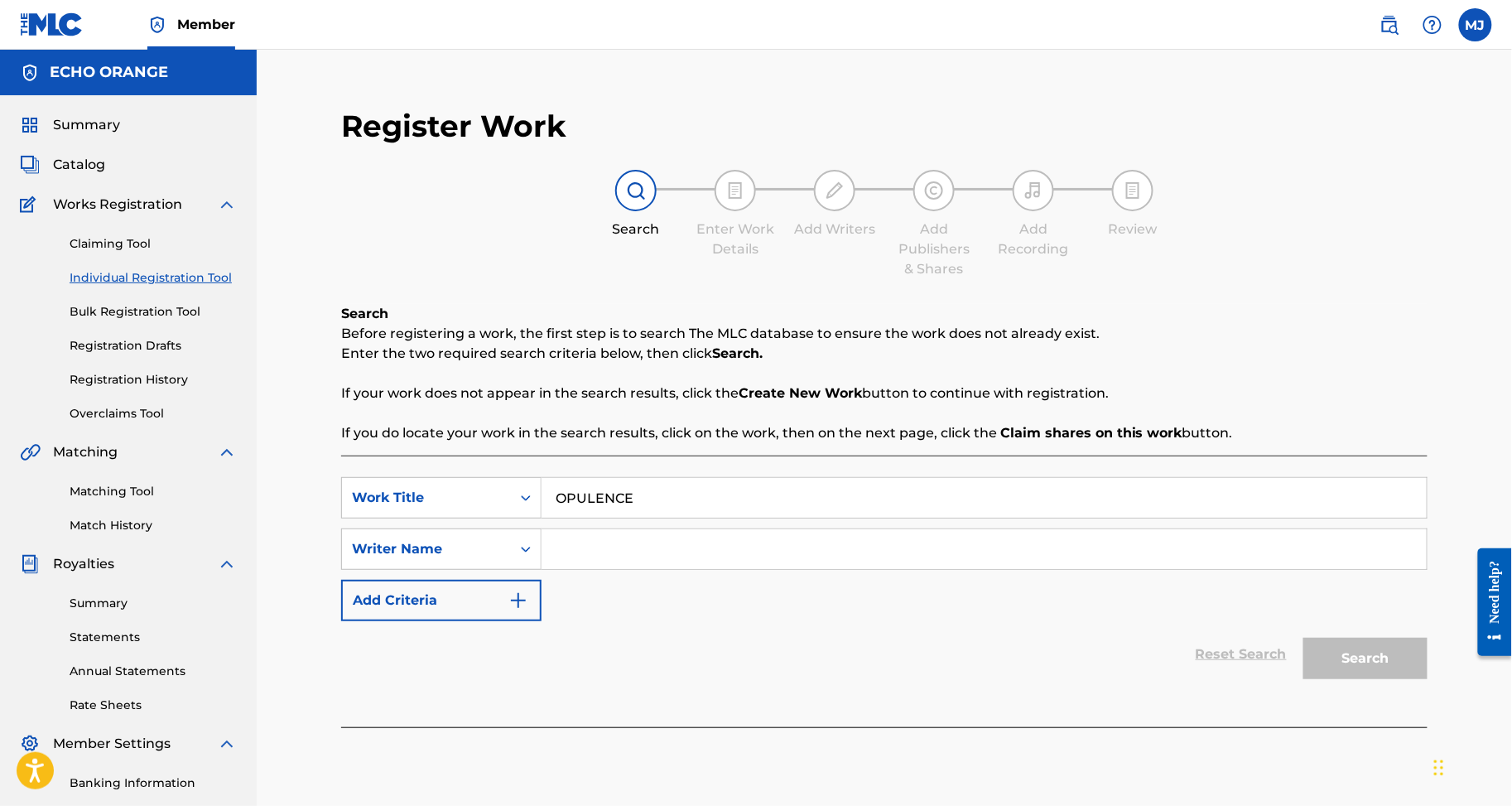
type input "OPULENCE"
type input "IHOSHA GREAT"
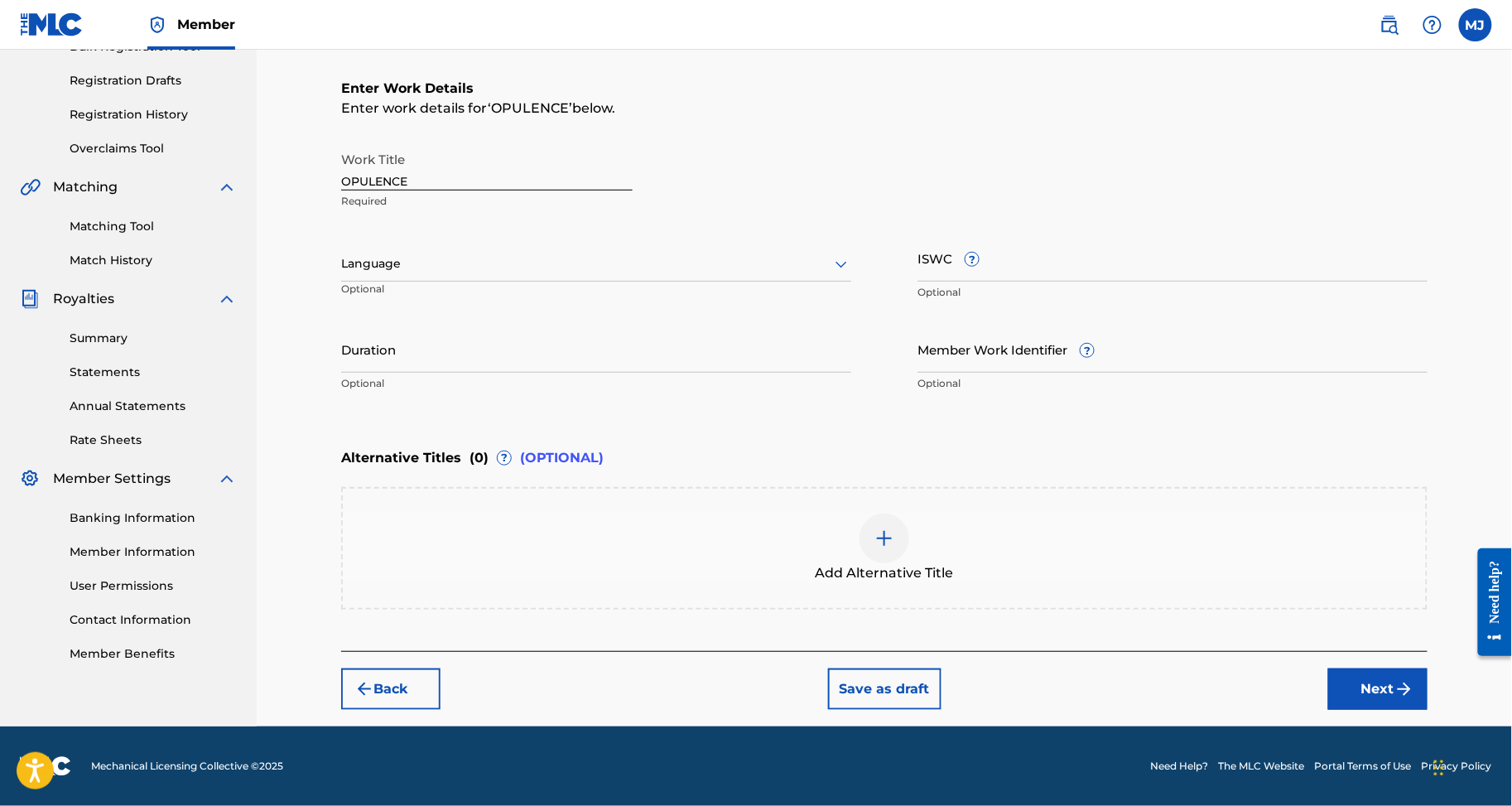
scroll to position [353, 0]
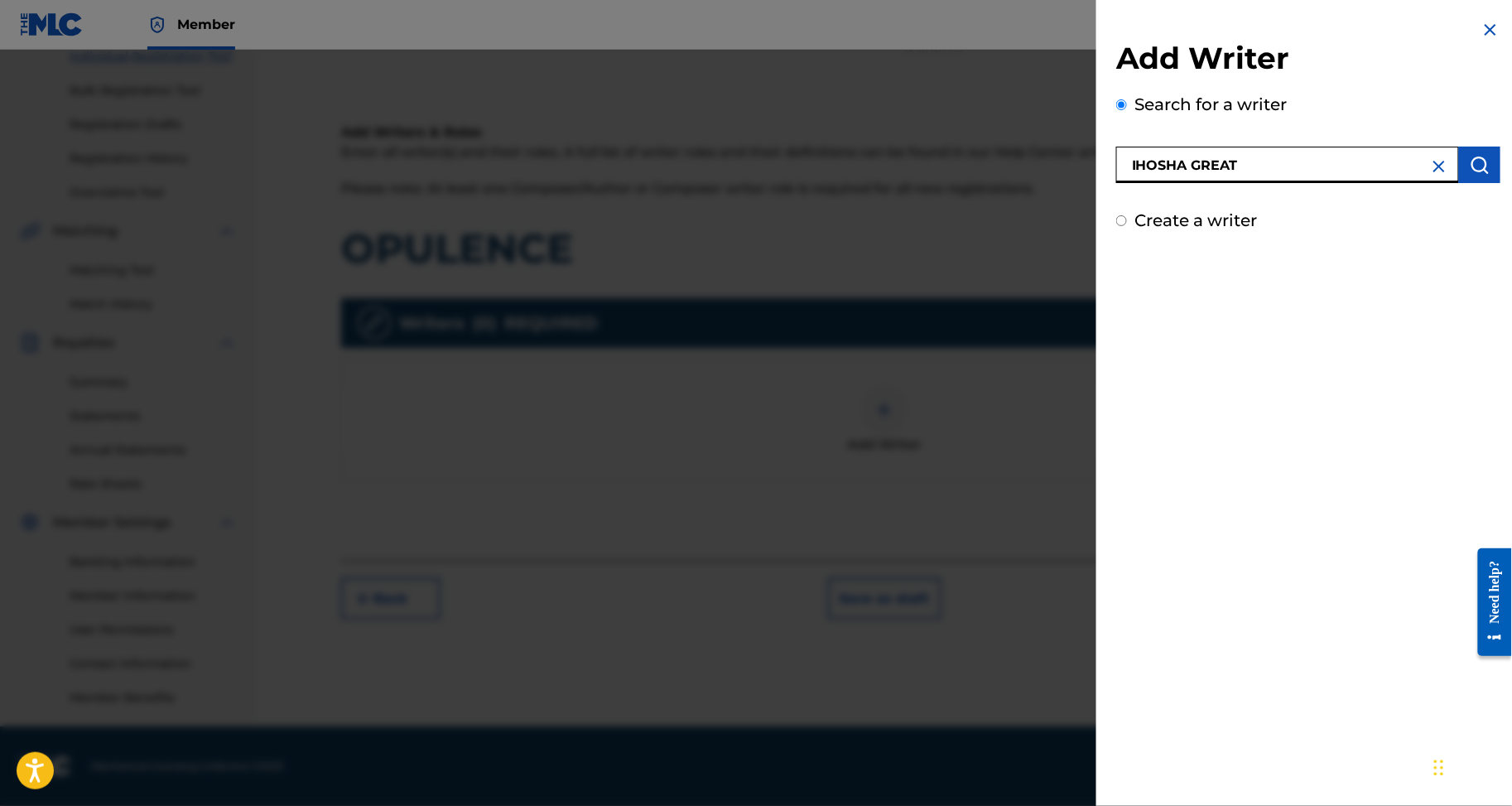
type input "IHOSHA GREAT"
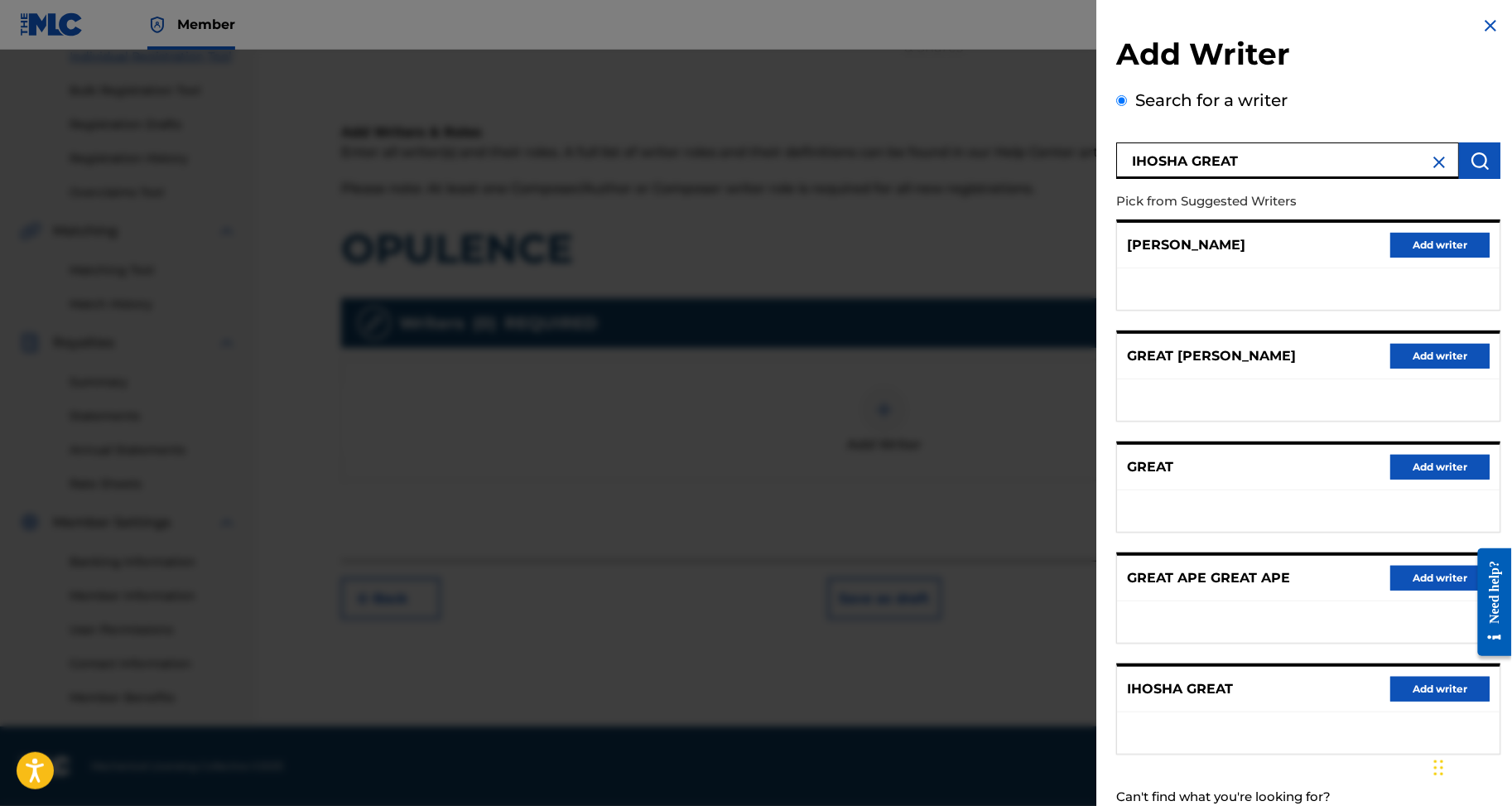
scroll to position [172, 0]
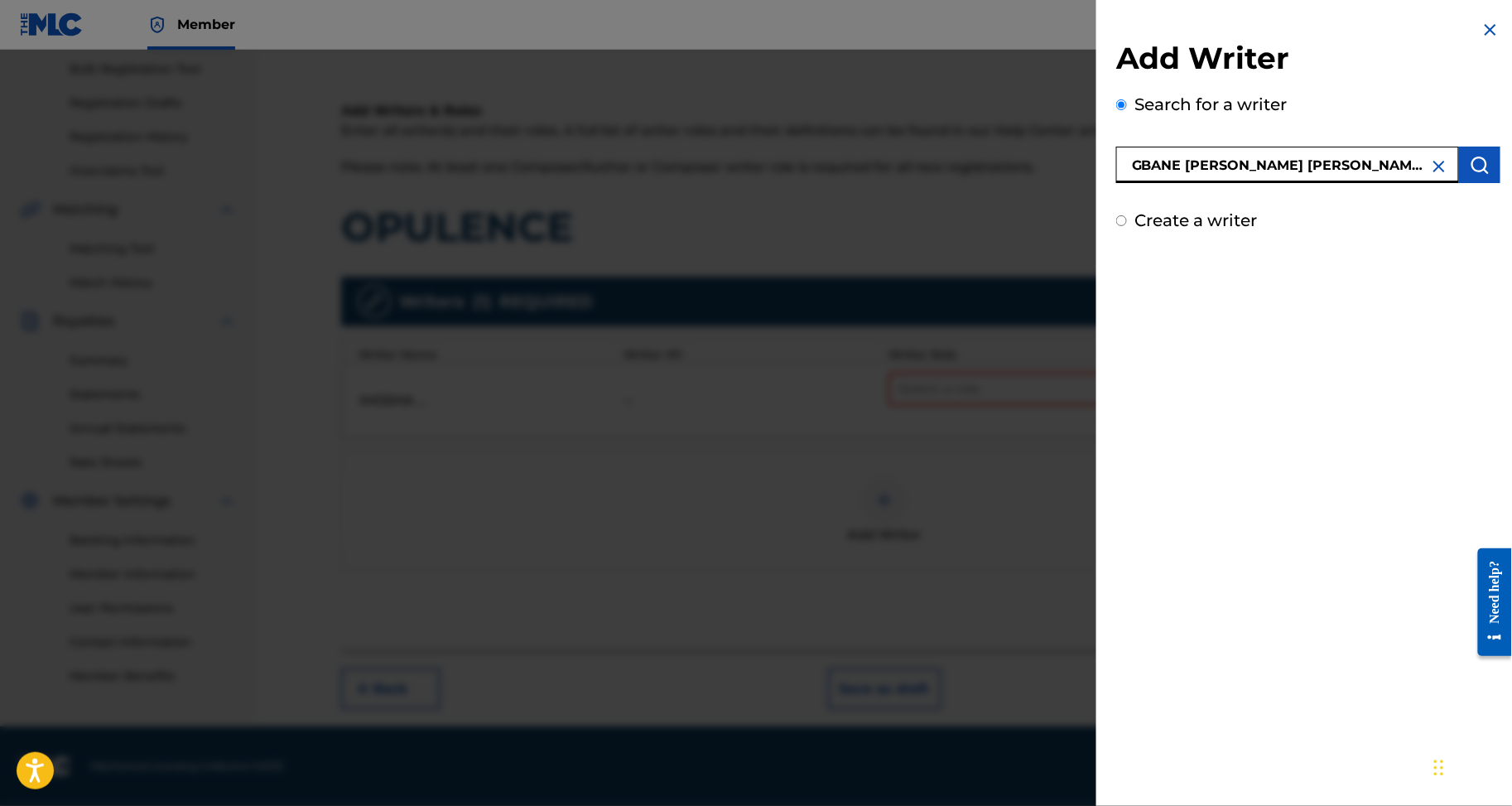
type input "GBANE BEMAN GAGA MOUSTAPHA ASSOUMA"
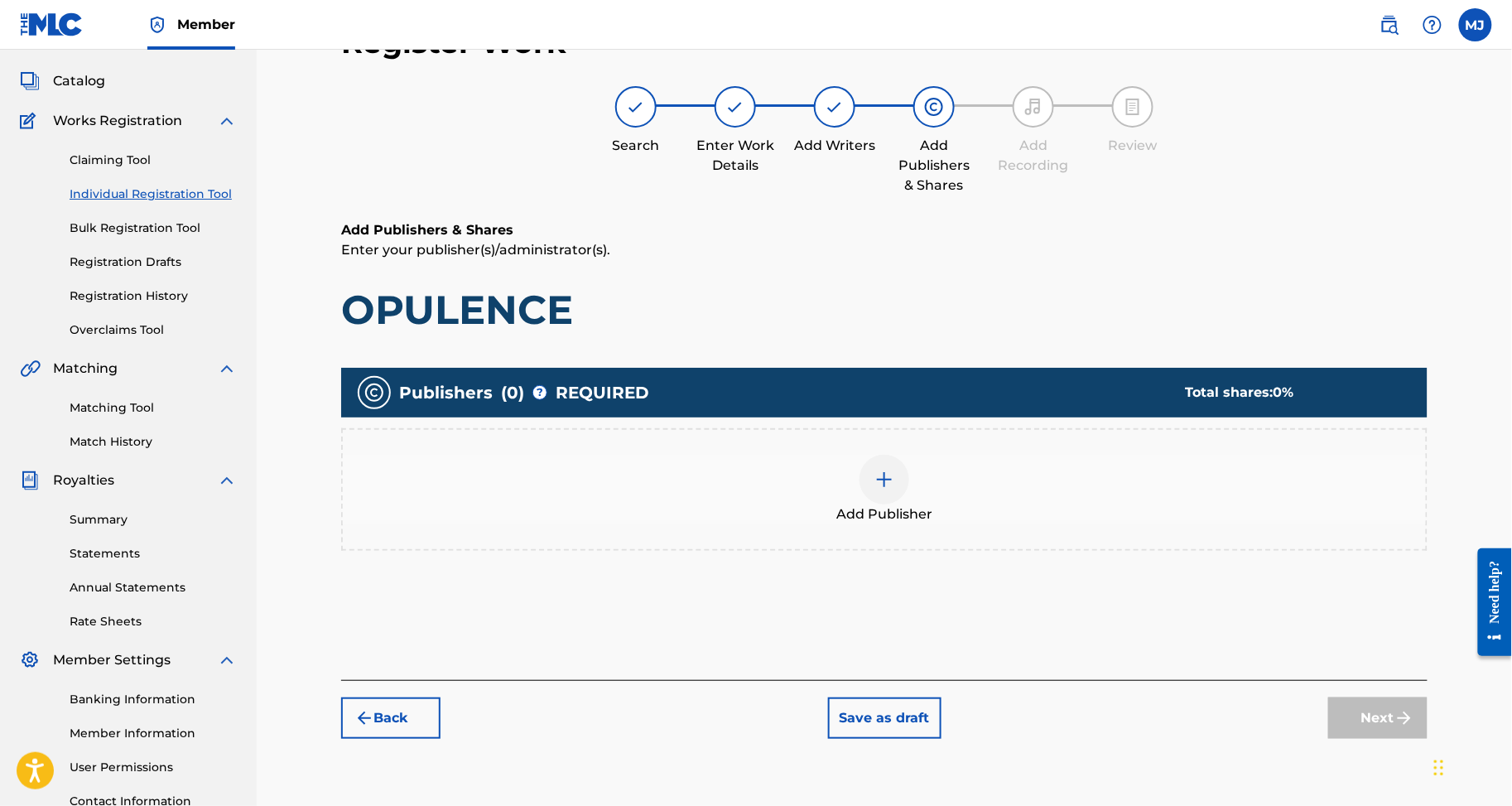
scroll to position [73, 0]
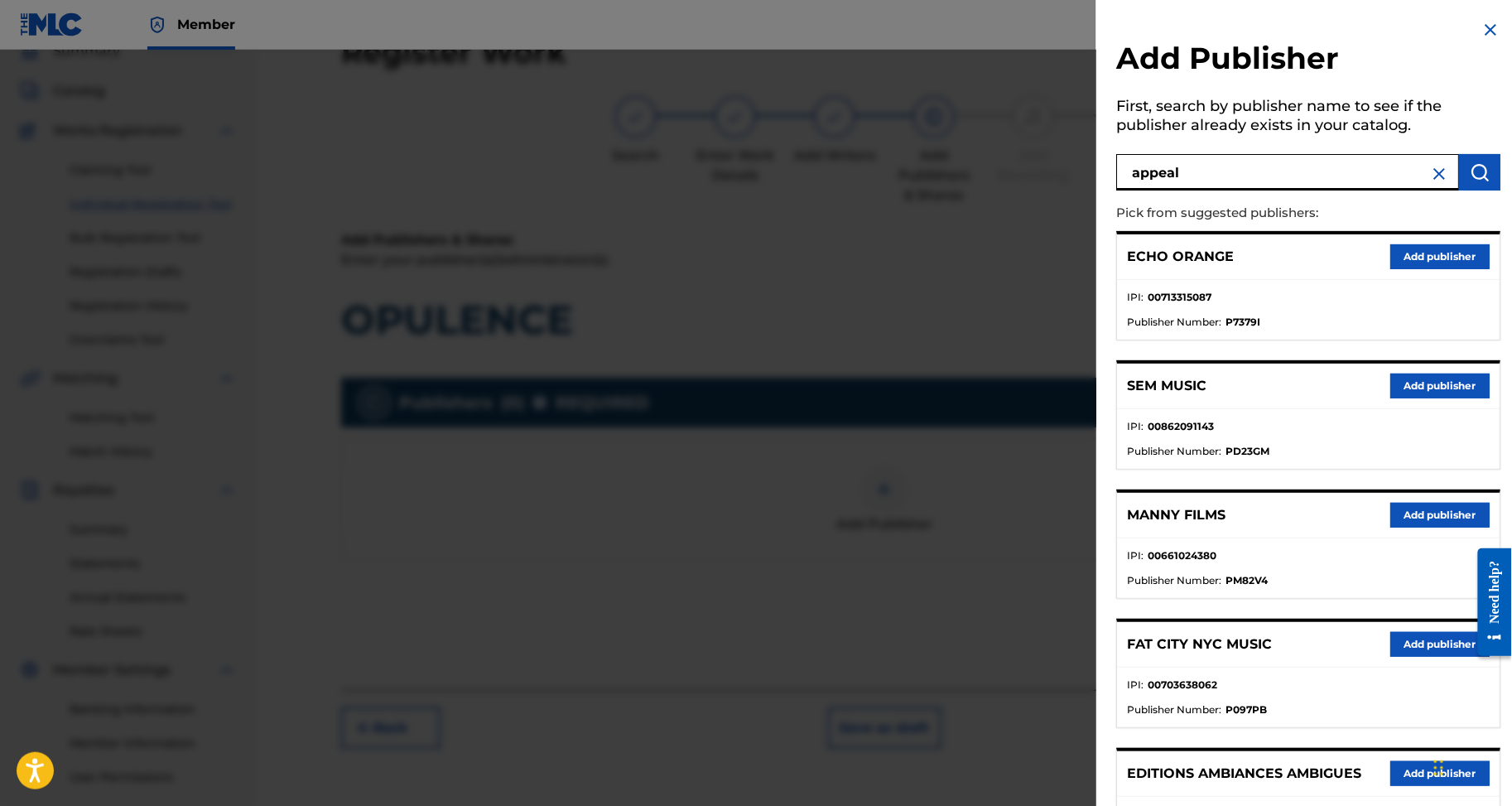
type input "appeal"
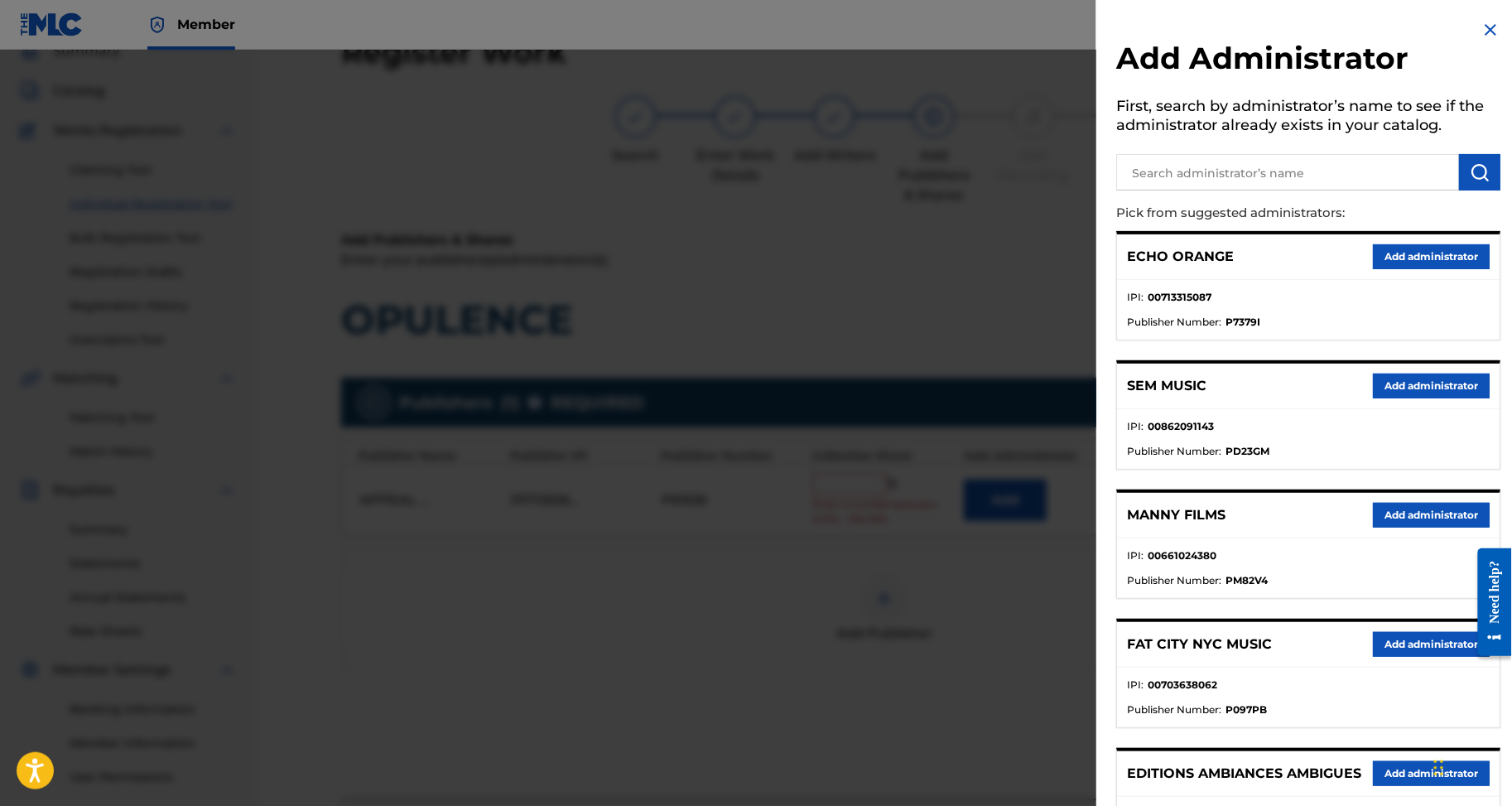
drag, startPoint x: 1415, startPoint y: 277, endPoint x: 1359, endPoint y: 326, distance: 74.4
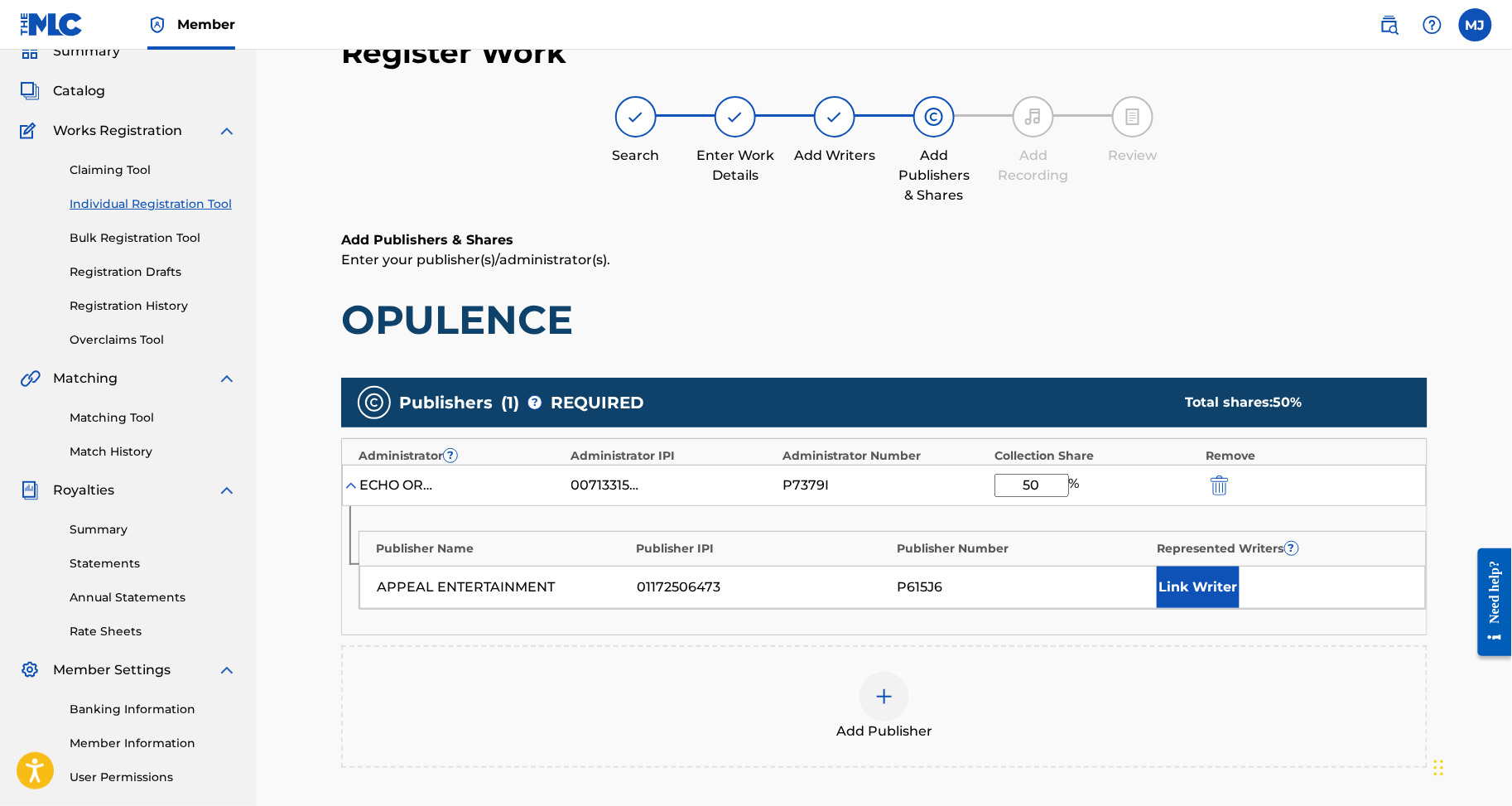
type input "50"
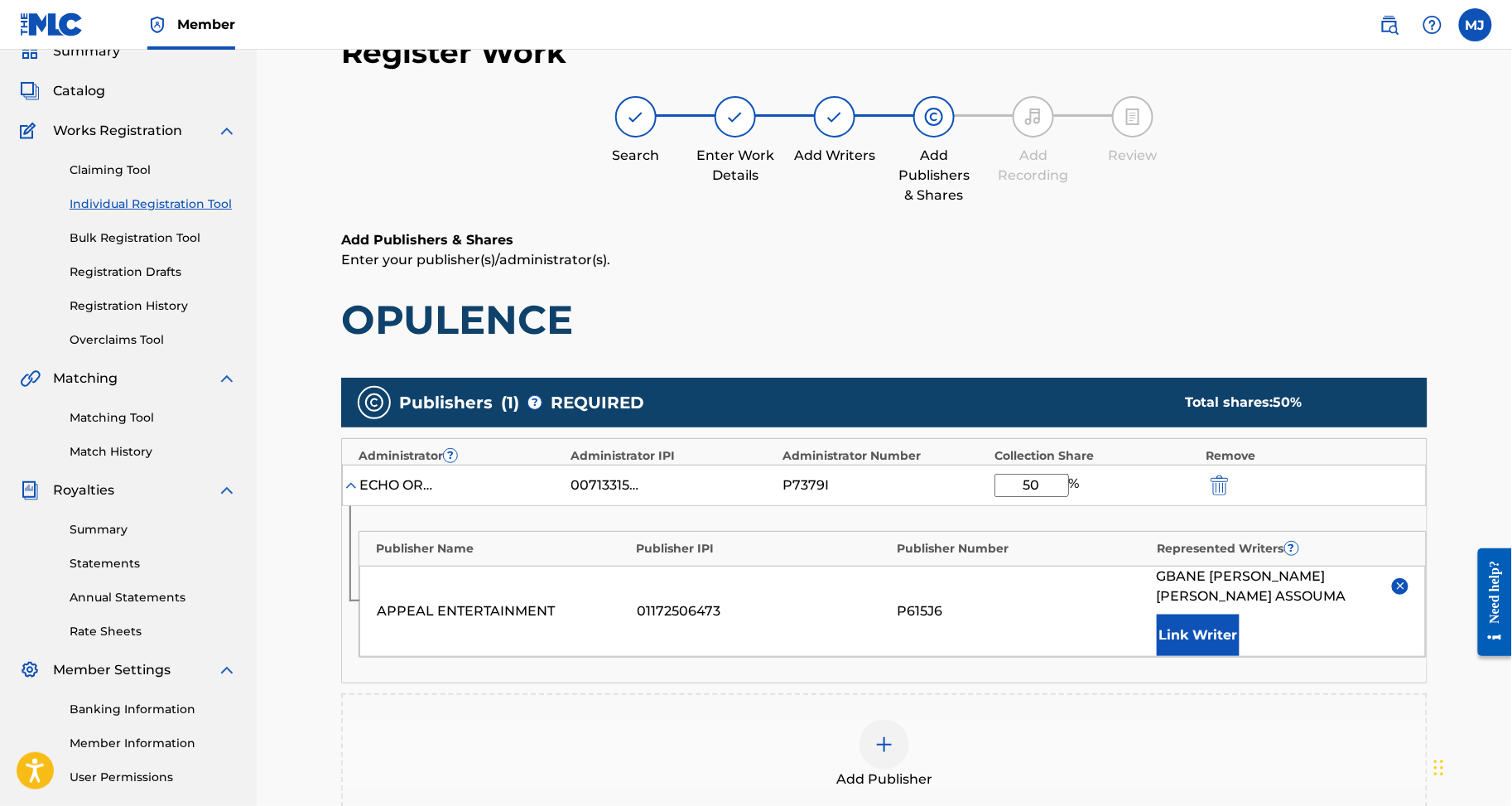
drag, startPoint x: 1279, startPoint y: 648, endPoint x: 1270, endPoint y: 662, distance: 16.6
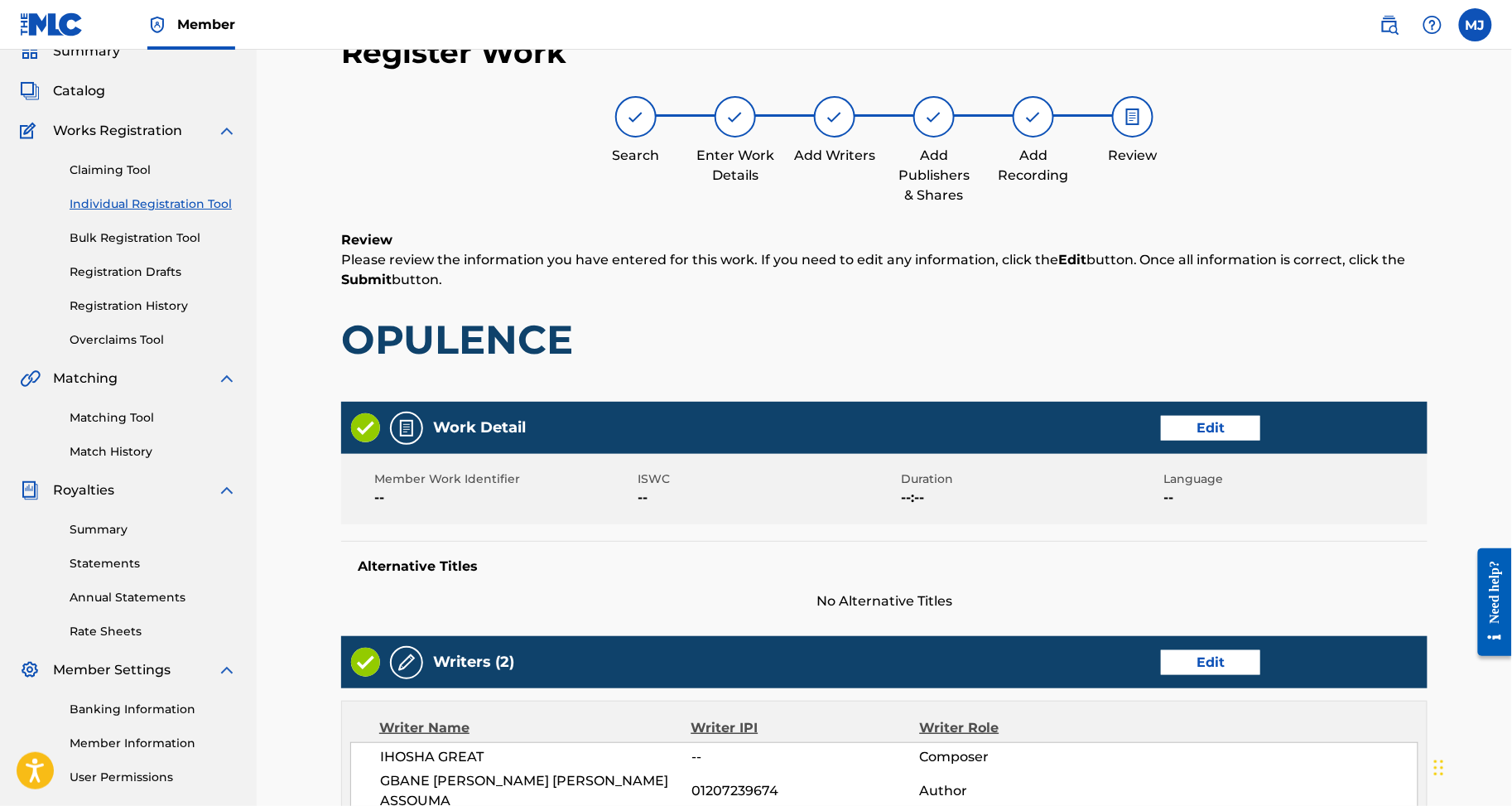
scroll to position [888, 0]
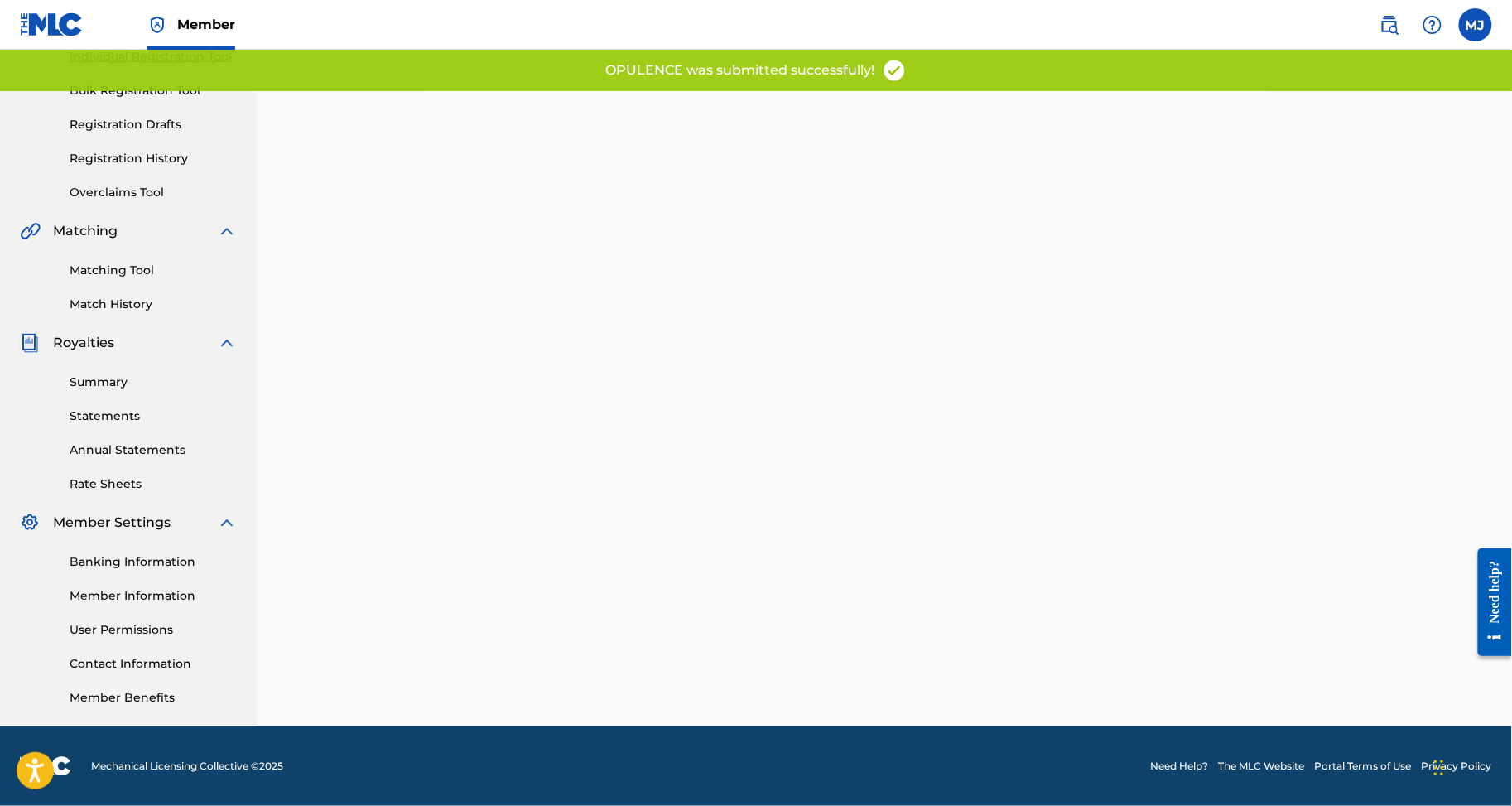
scroll to position [353, 0]
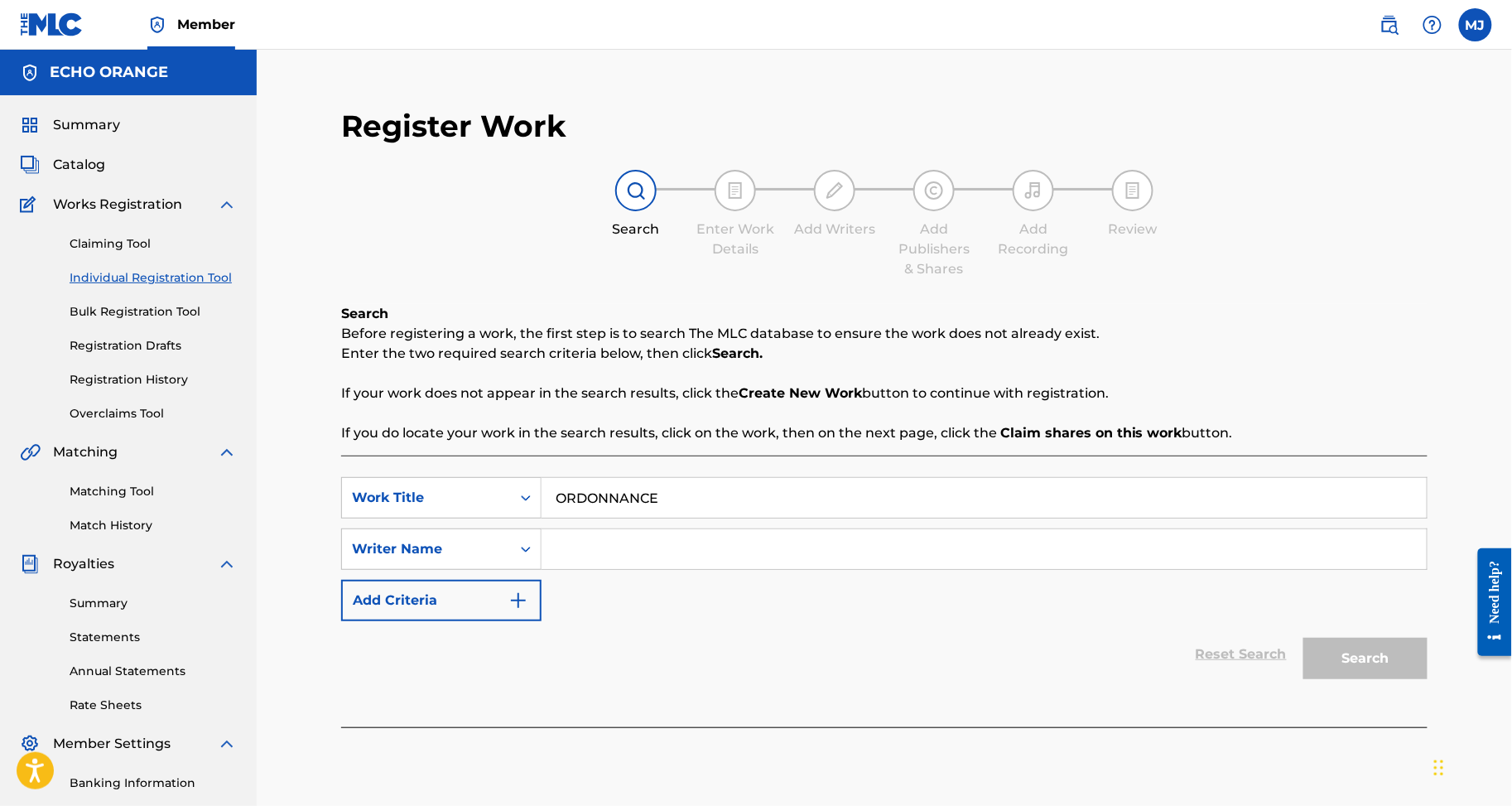
type input "ORDONNANCE"
type input "BEDE DANIEL MERLET COPERNICK"
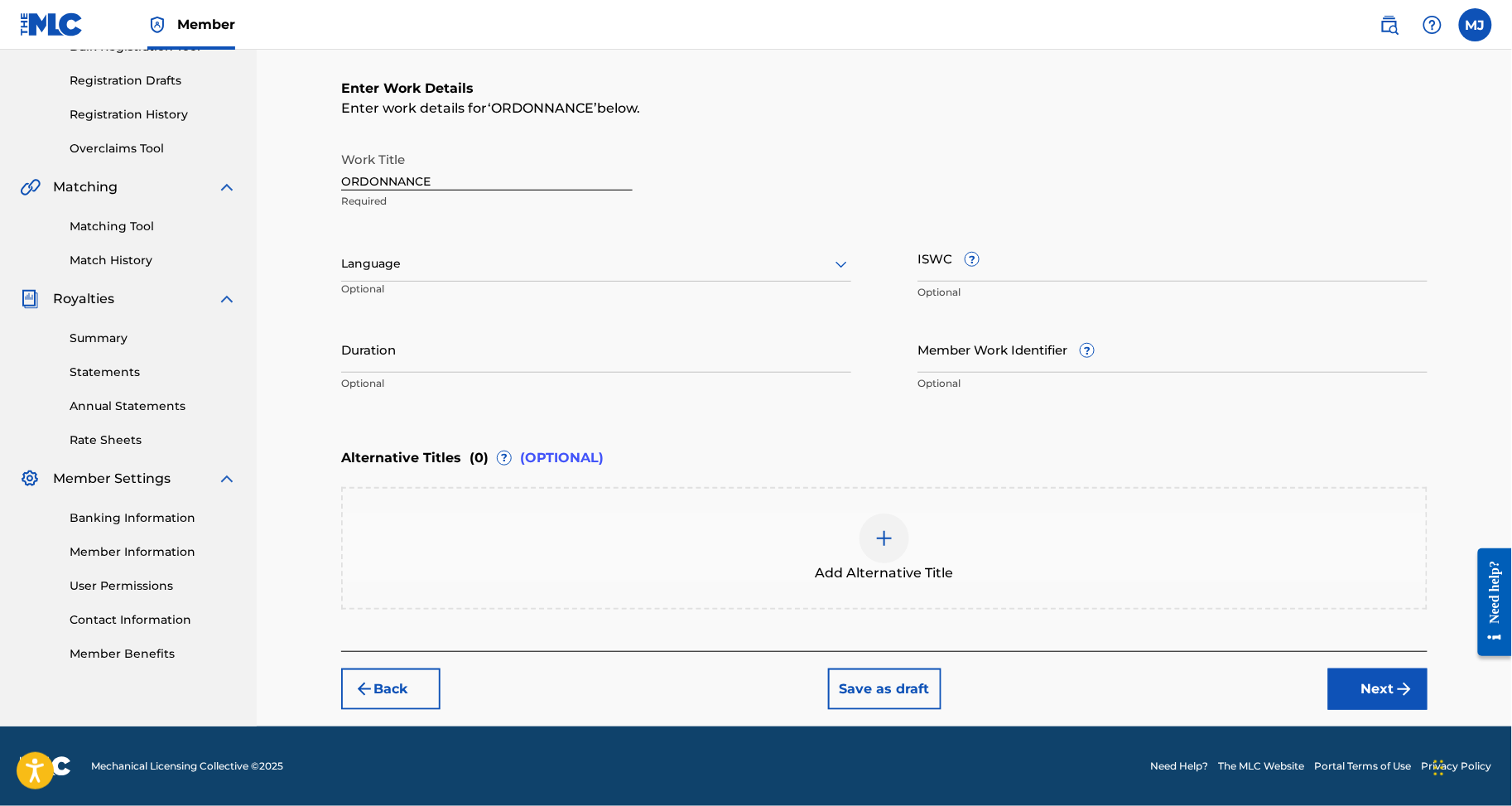
scroll to position [353, 0]
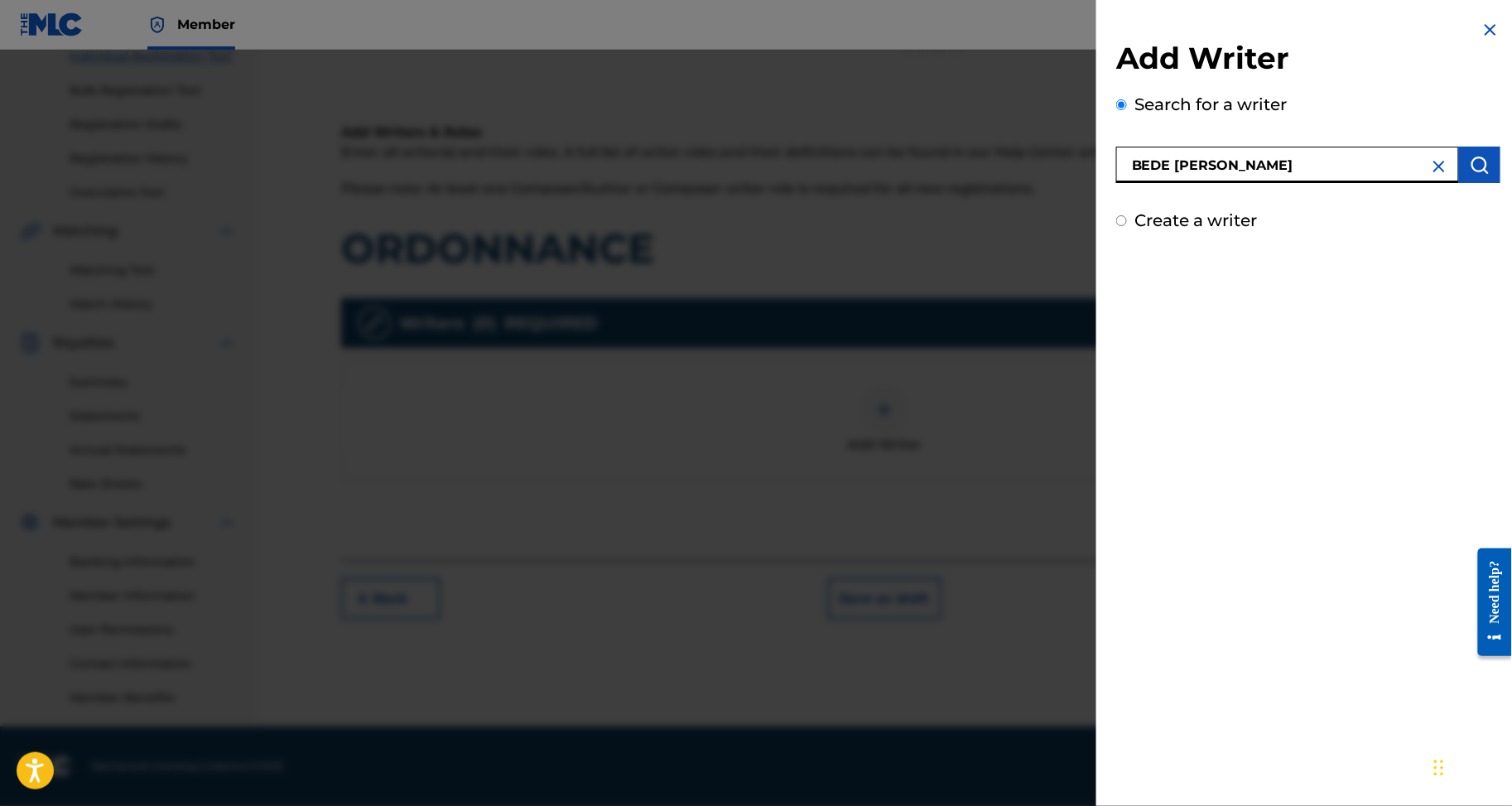
type input "BEDE DANIEL MERLET COPERNICK"
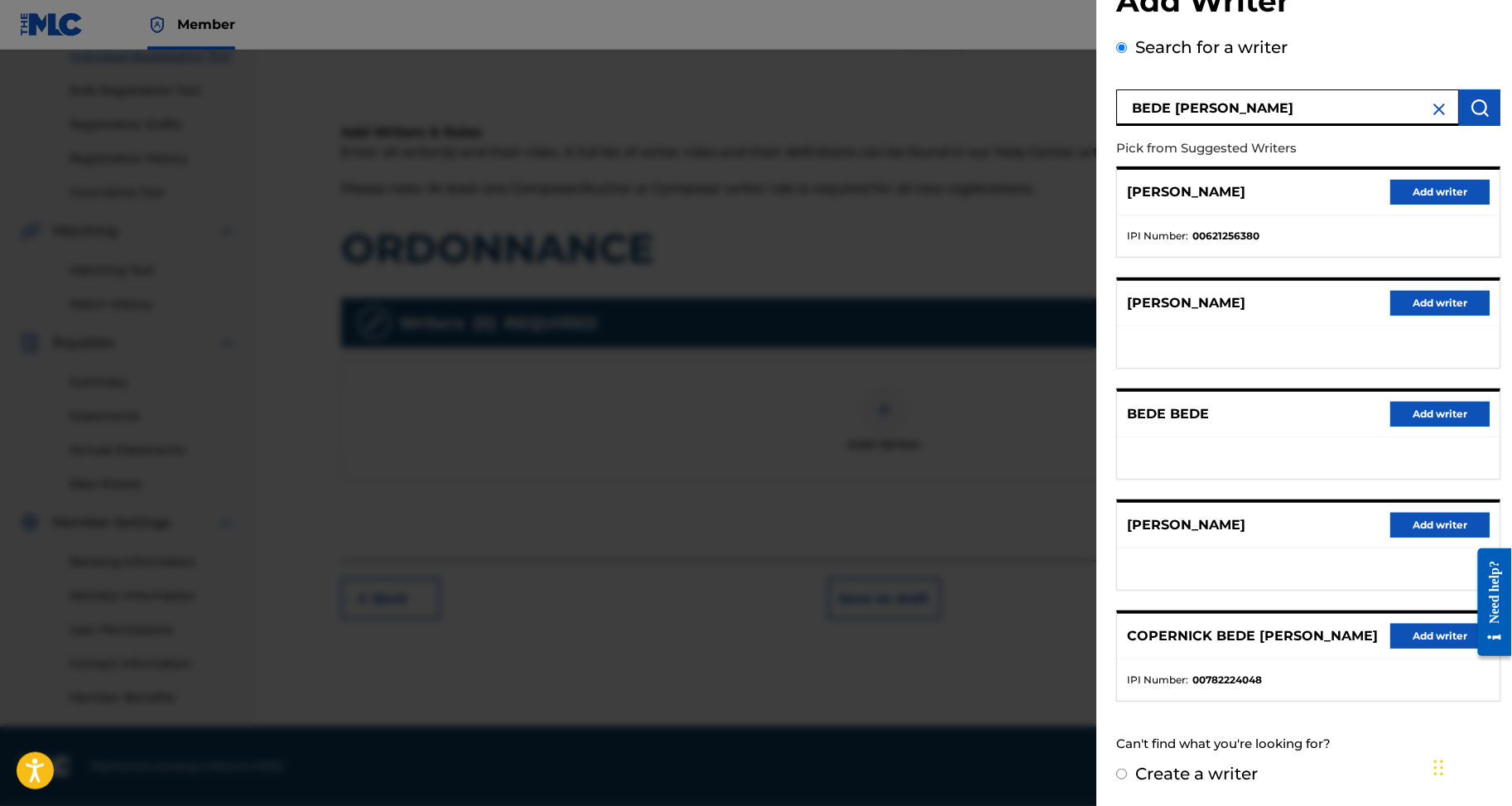
scroll to position [199, 0]
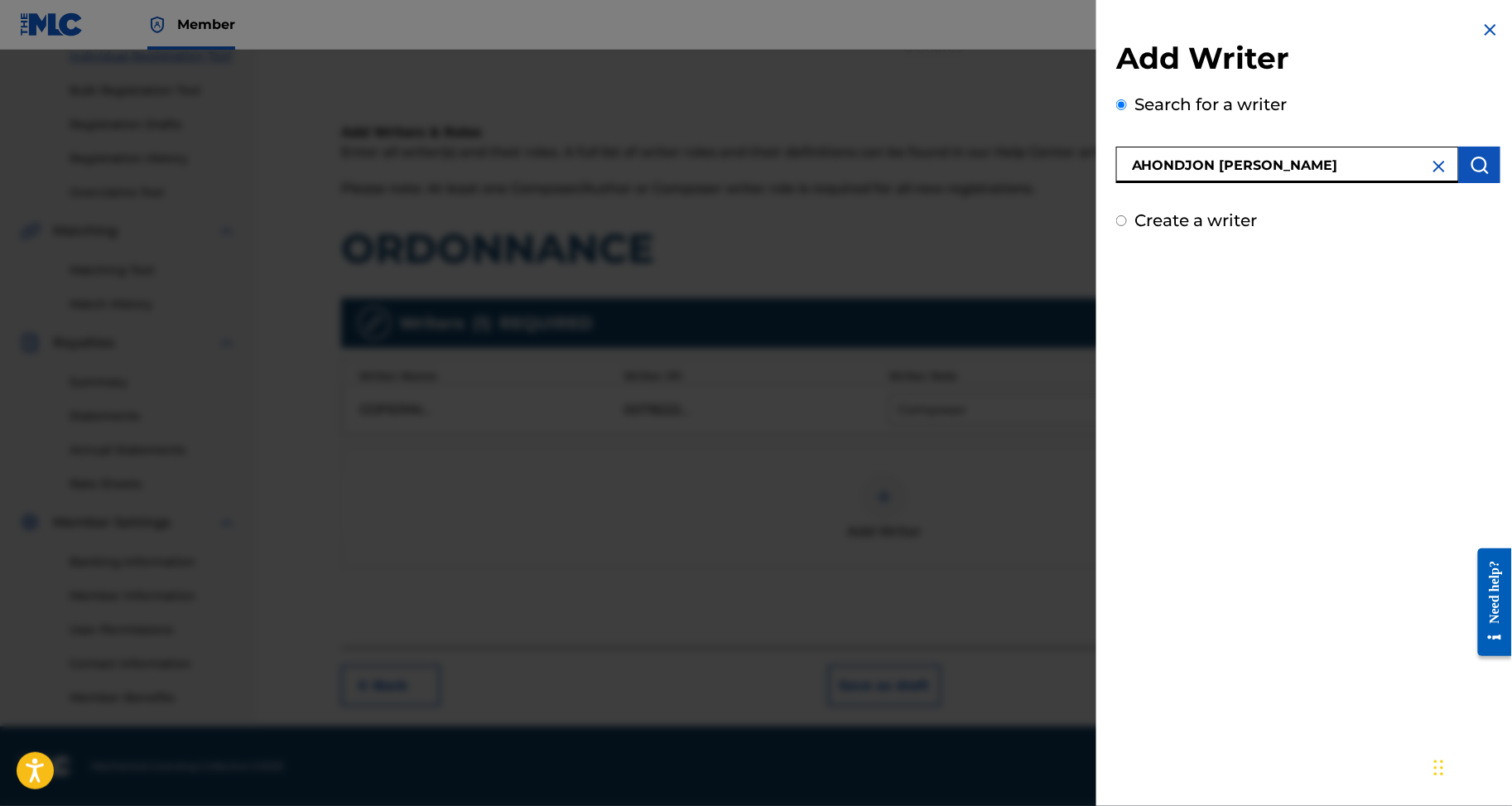
type input "AHONDJON KOUASSI"
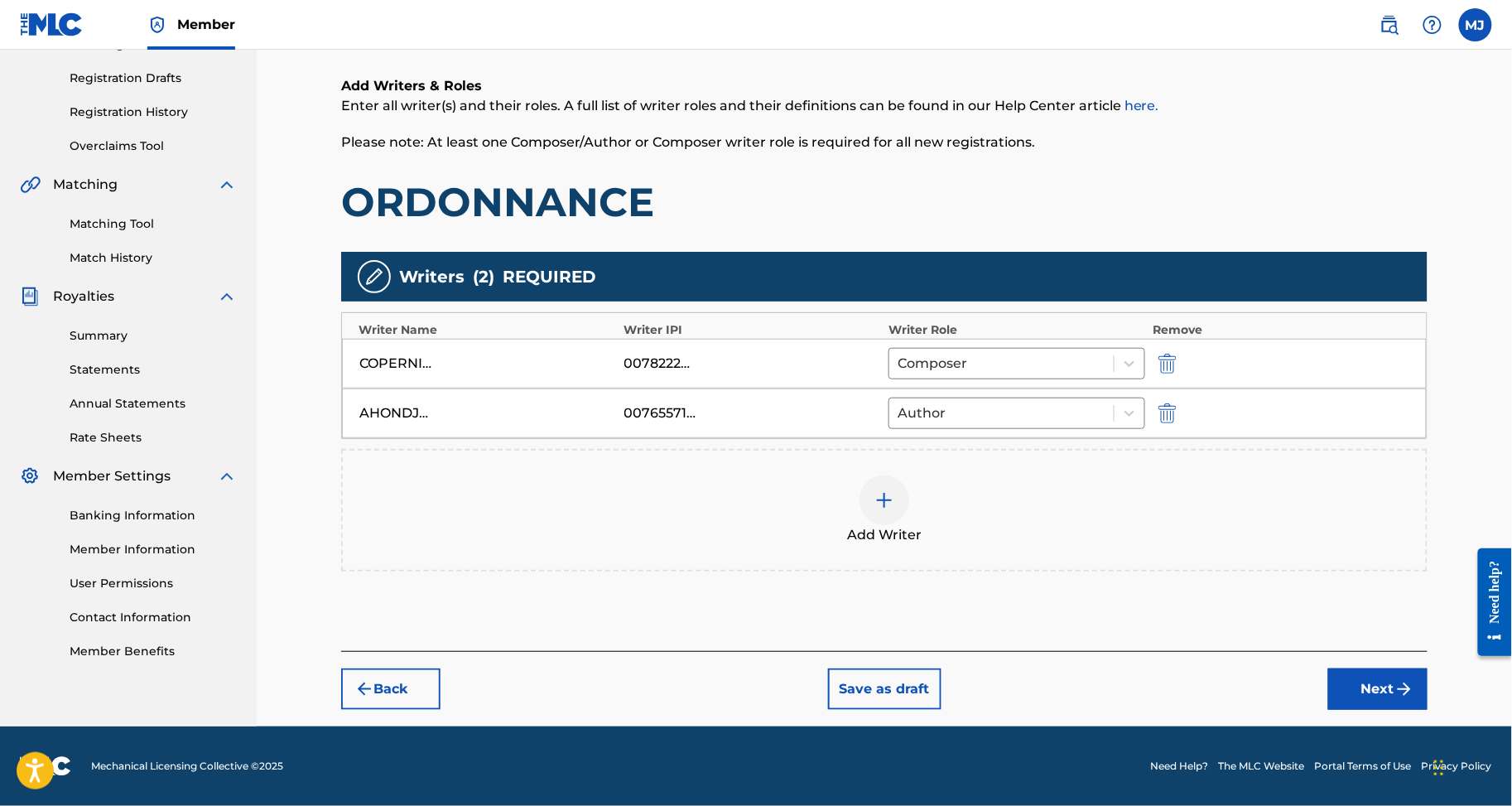
scroll to position [353, 0]
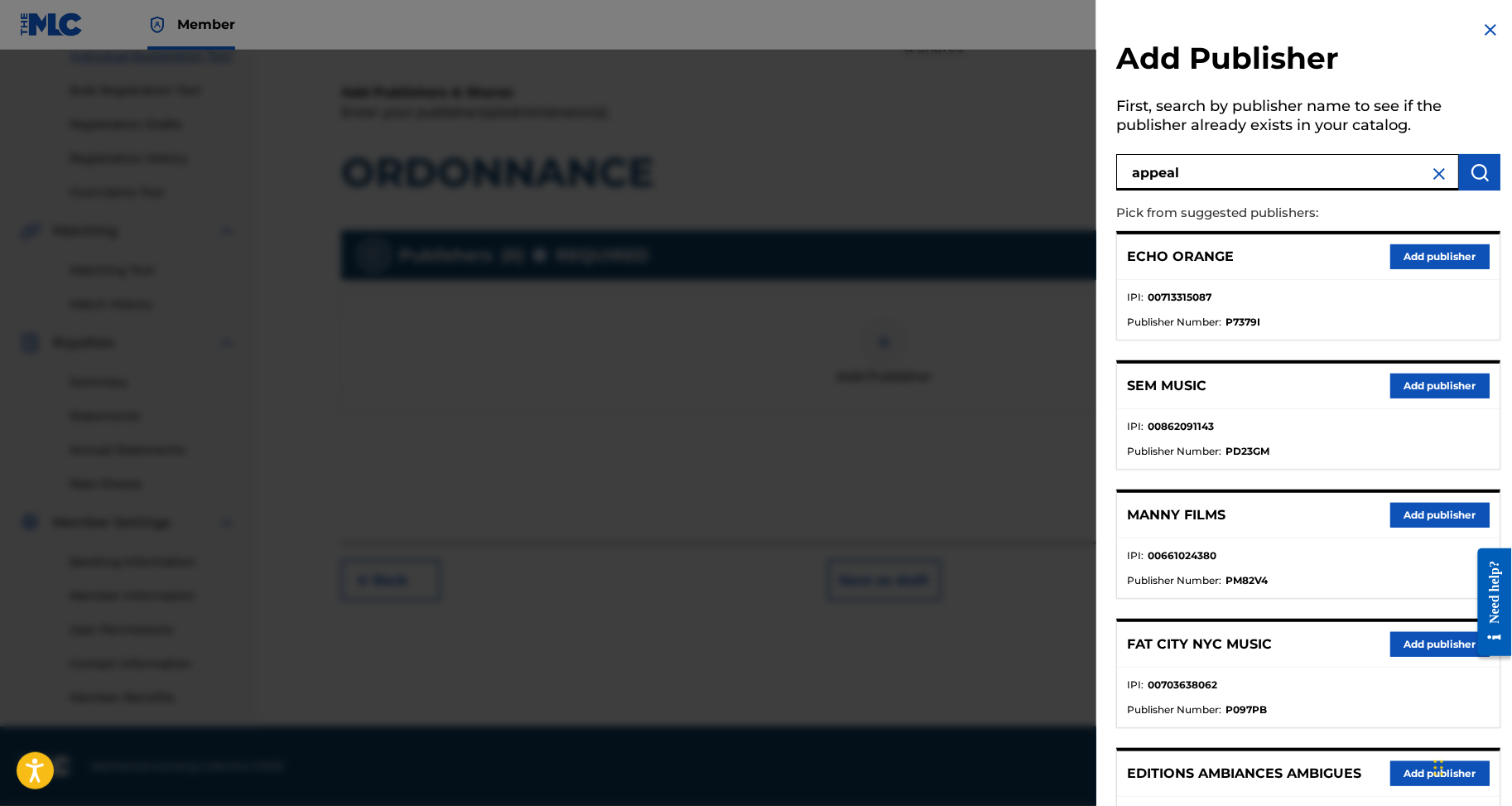
type input "appeal"
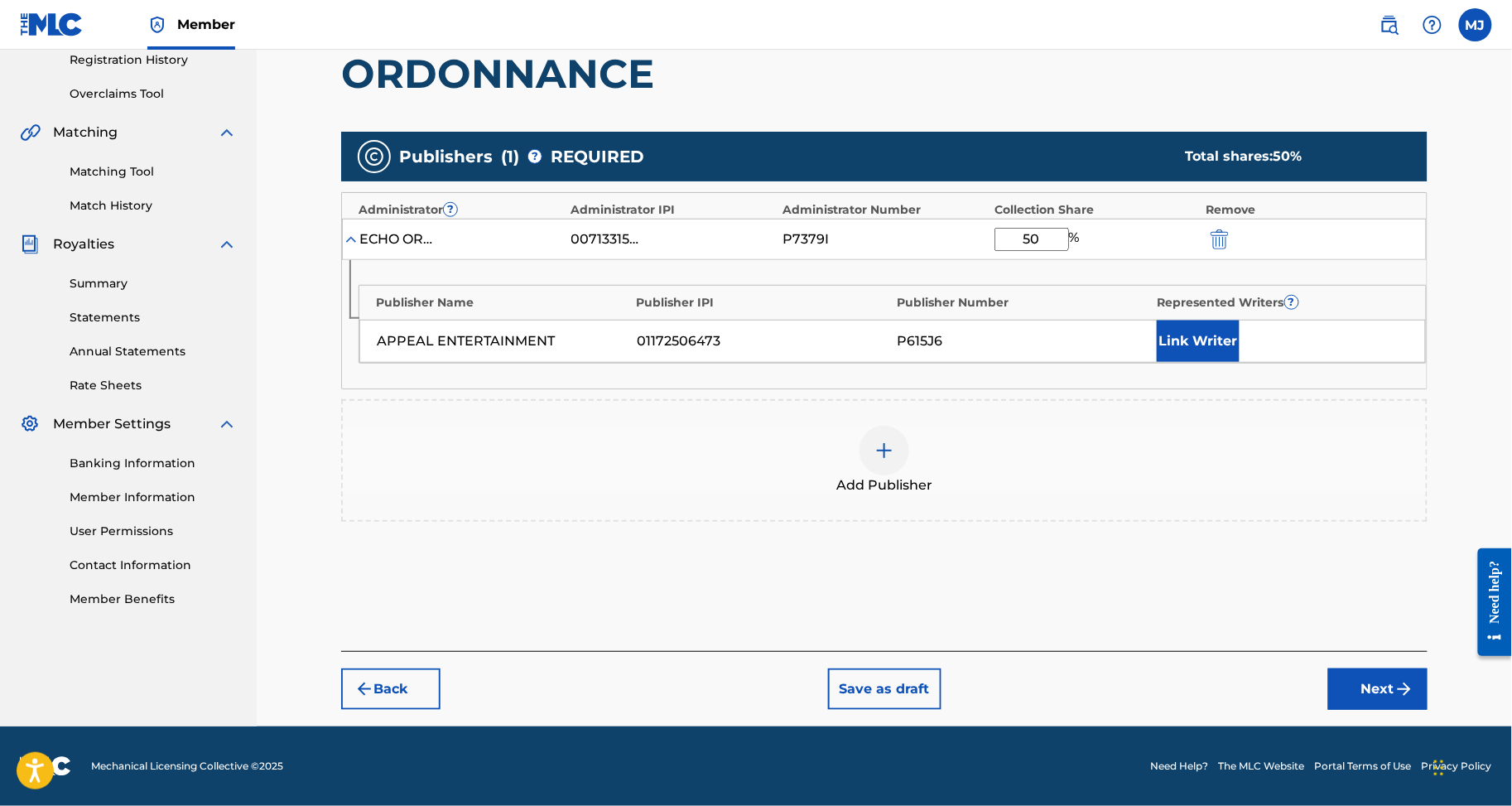
type input "50"
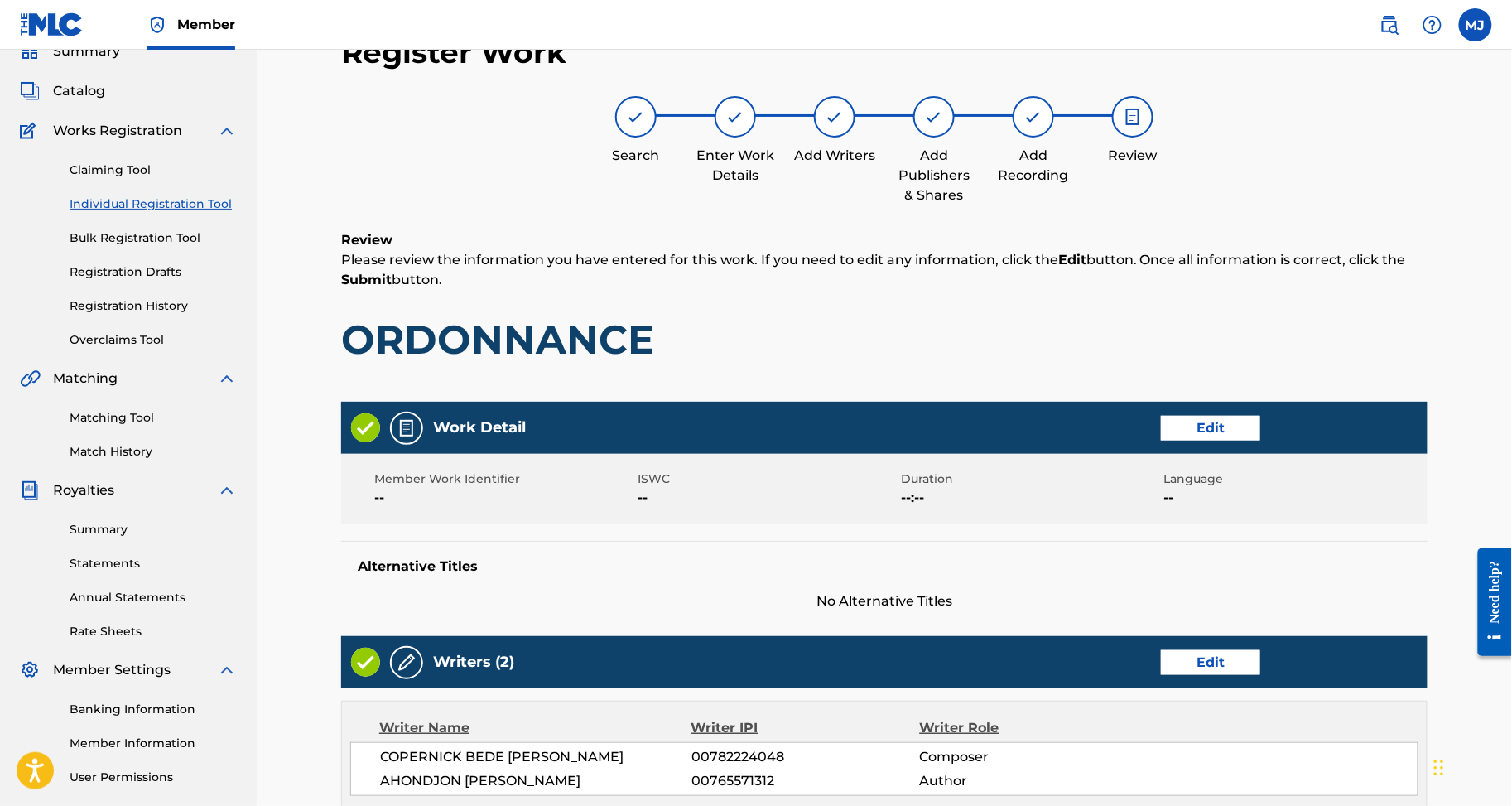
scroll to position [888, 0]
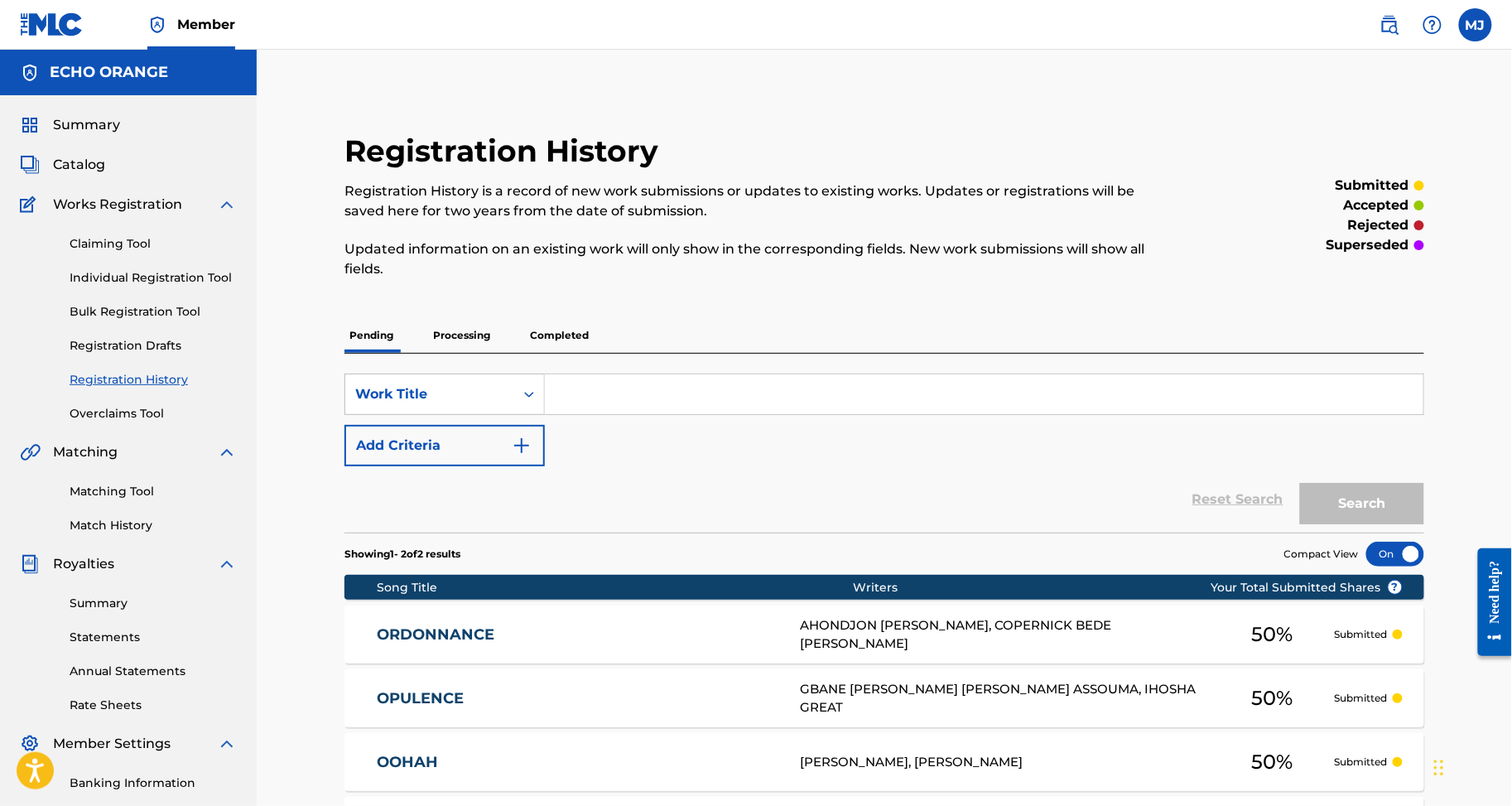
drag, startPoint x: 169, startPoint y: 439, endPoint x: 127, endPoint y: 329, distance: 117.7
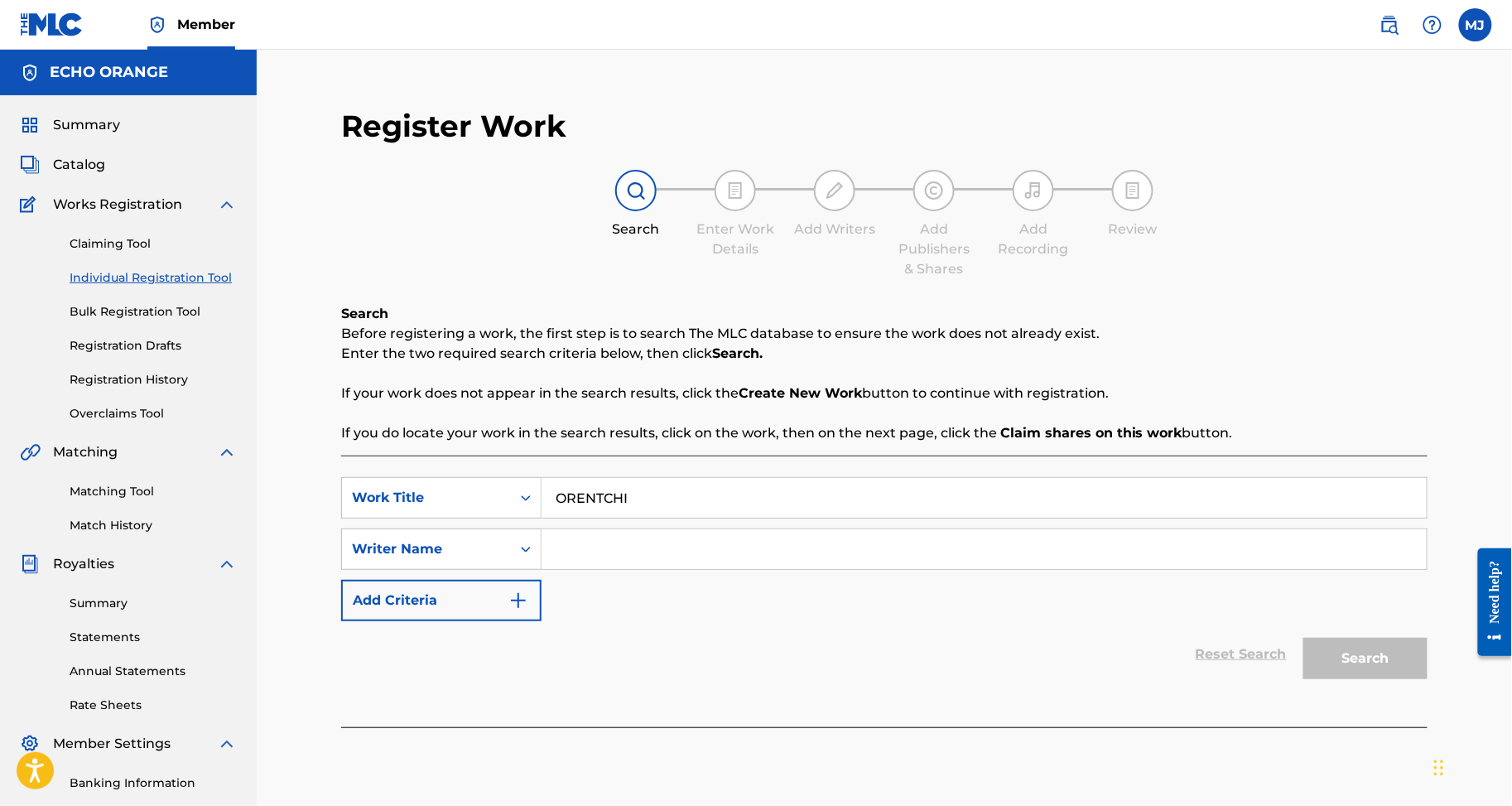
type input "ORENTCHI"
type input "MAC ABEL ABEL"
drag, startPoint x: 1438, startPoint y: 723, endPoint x: 1425, endPoint y: 727, distance: 13.6
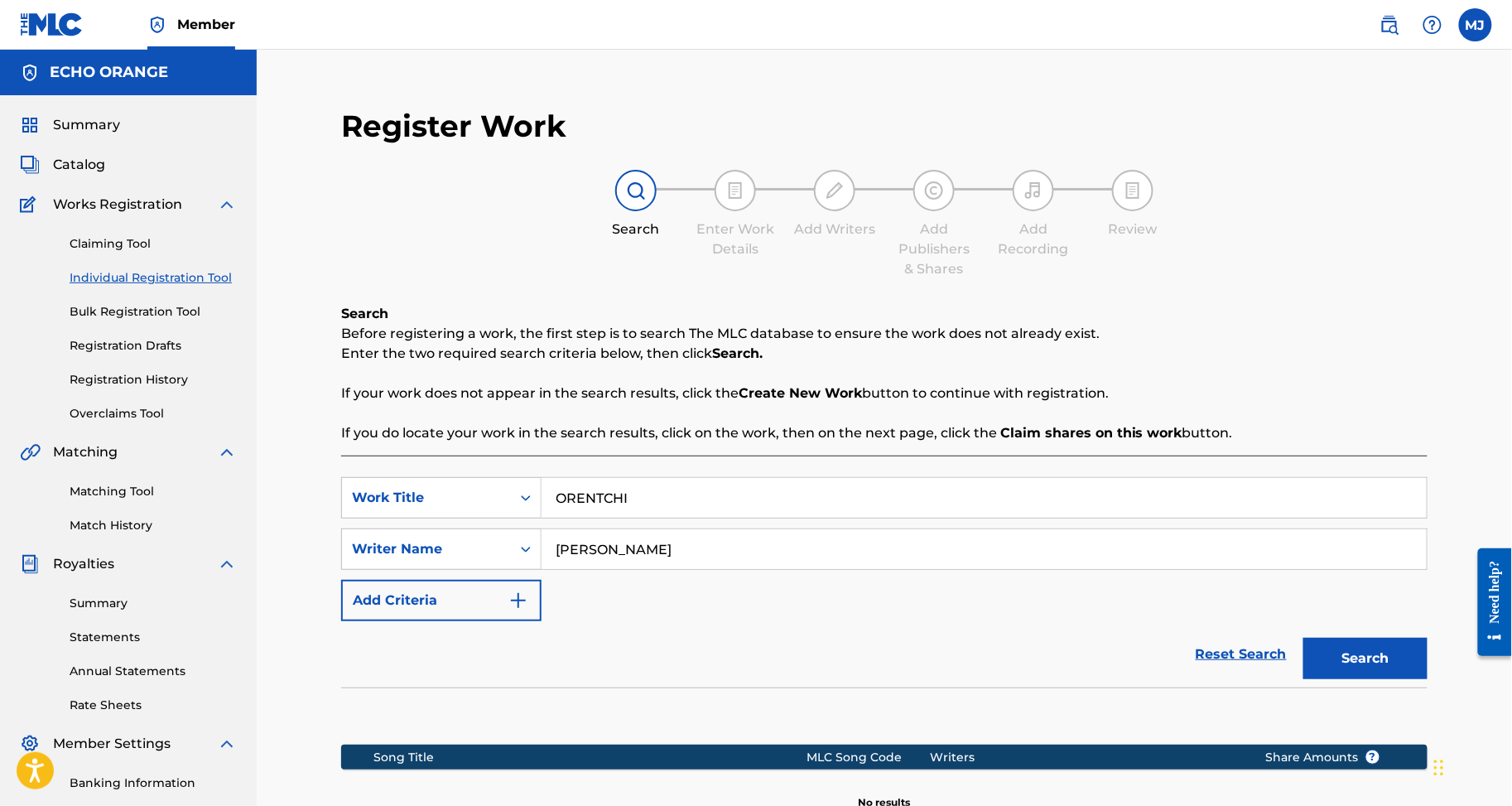
scroll to position [362, 0]
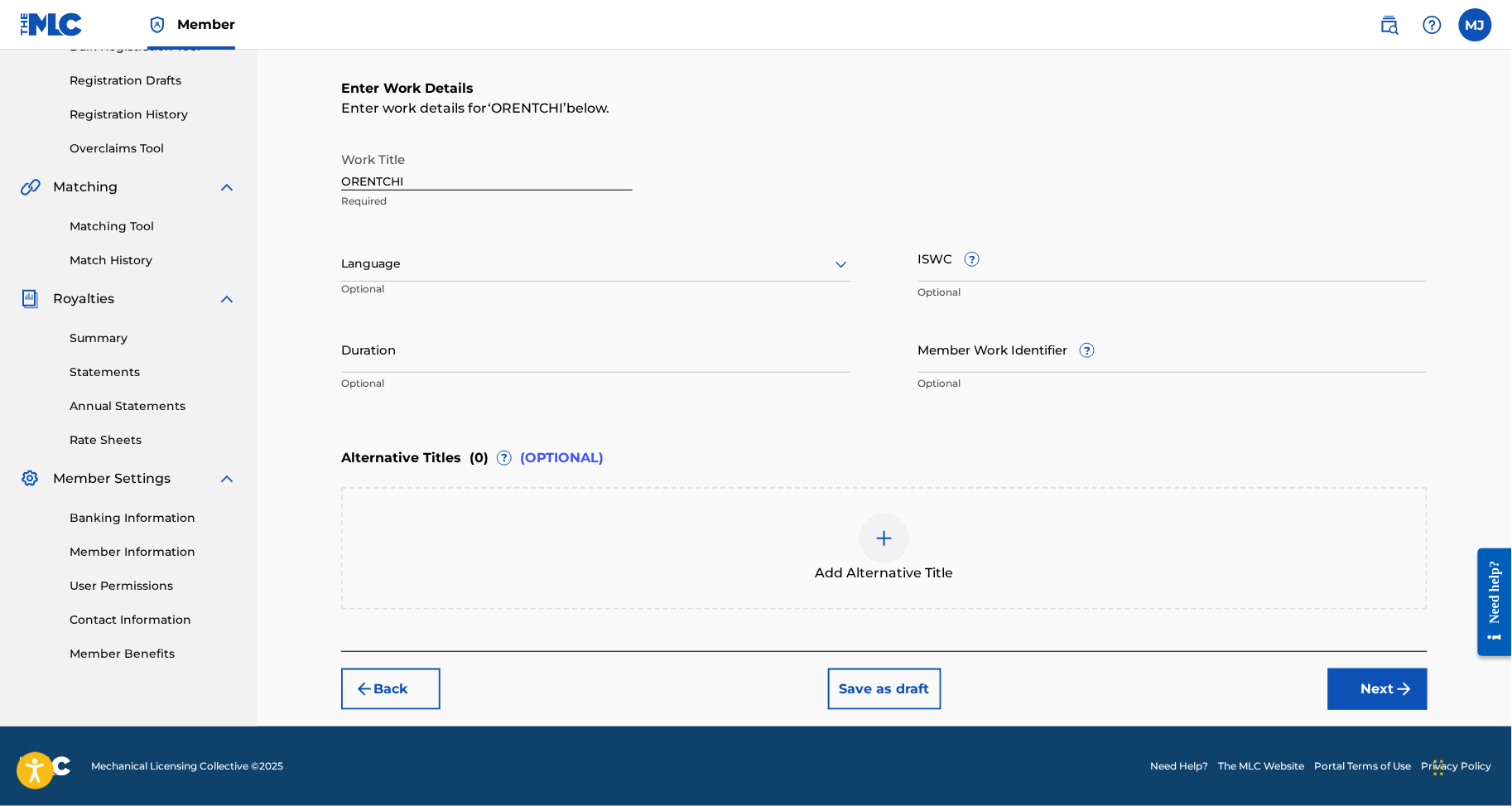
drag, startPoint x: 1392, startPoint y: 718, endPoint x: 1336, endPoint y: 678, distance: 68.8
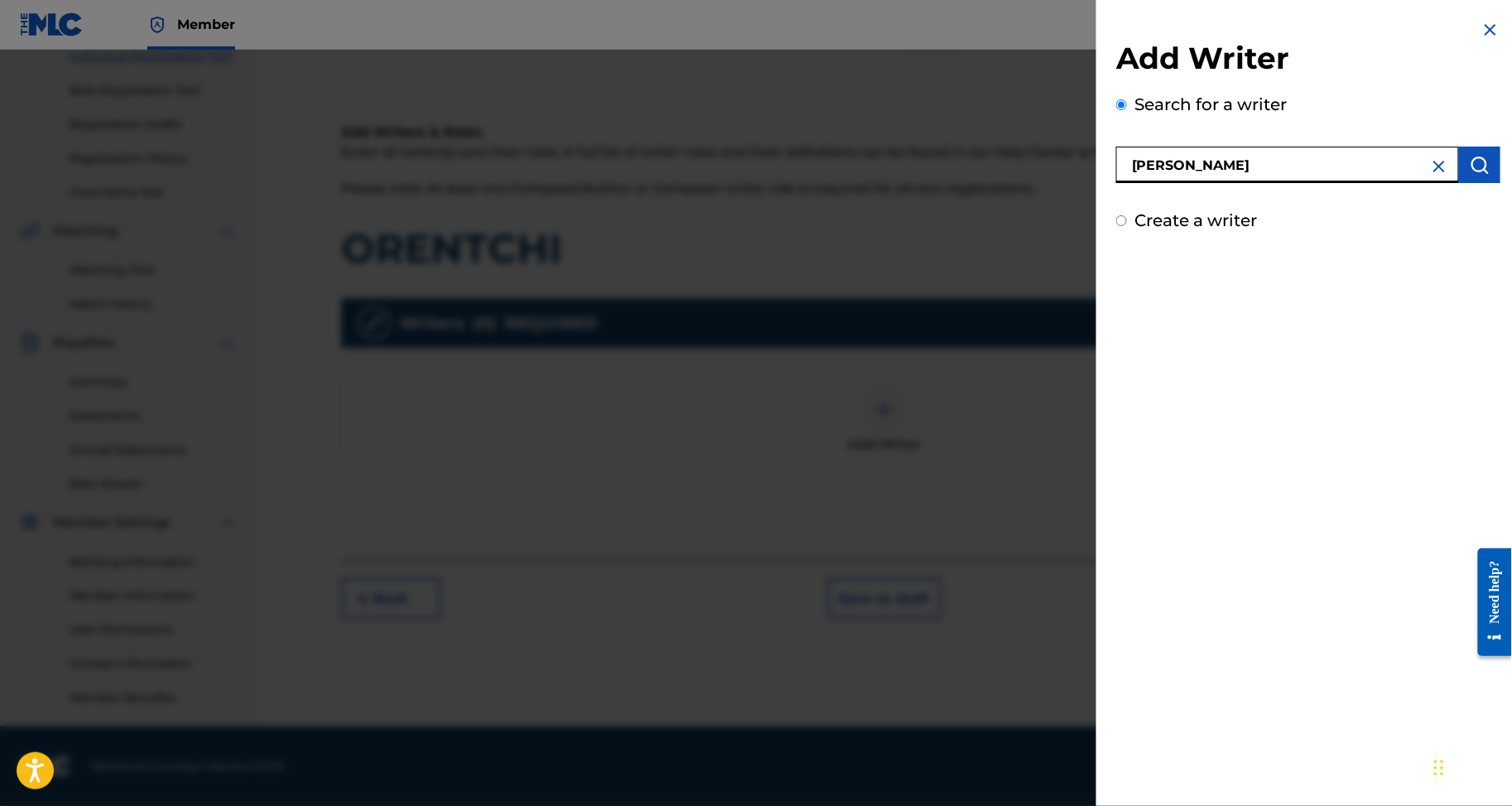
type input "MAC ABEL ABEL"
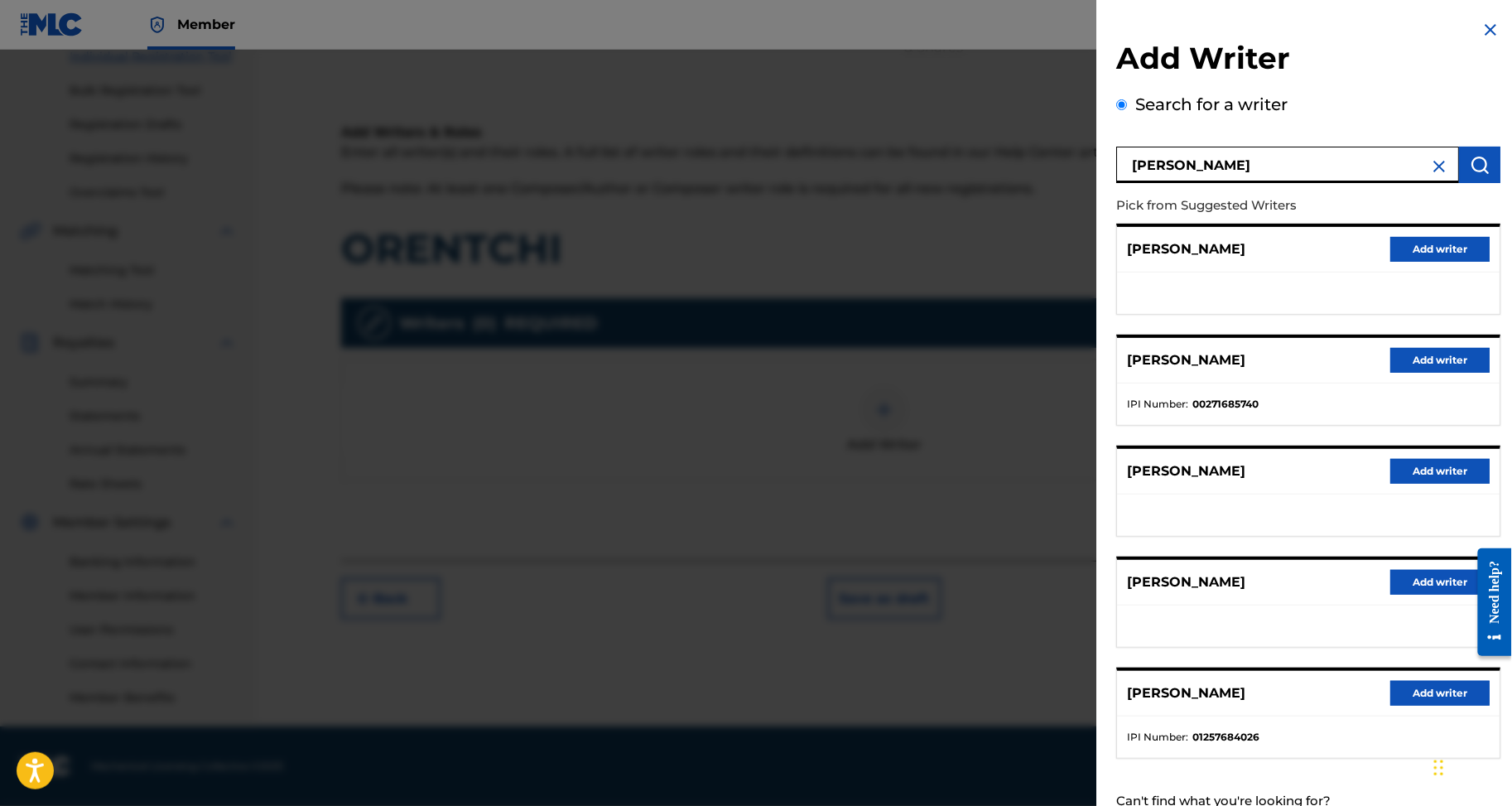
scroll to position [199, 0]
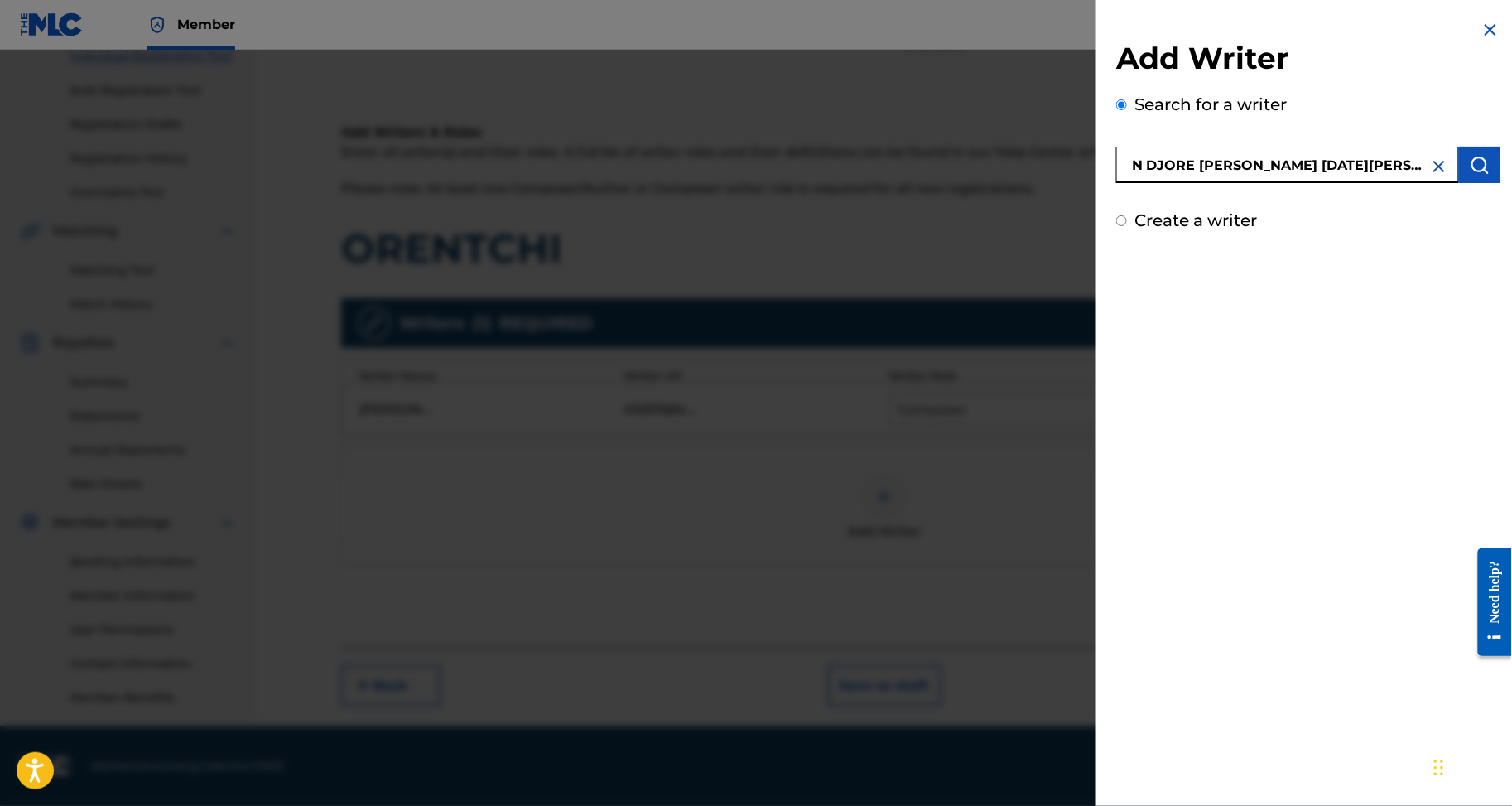
type input "N DJORE KANGA JEAN NOEL EDDY"
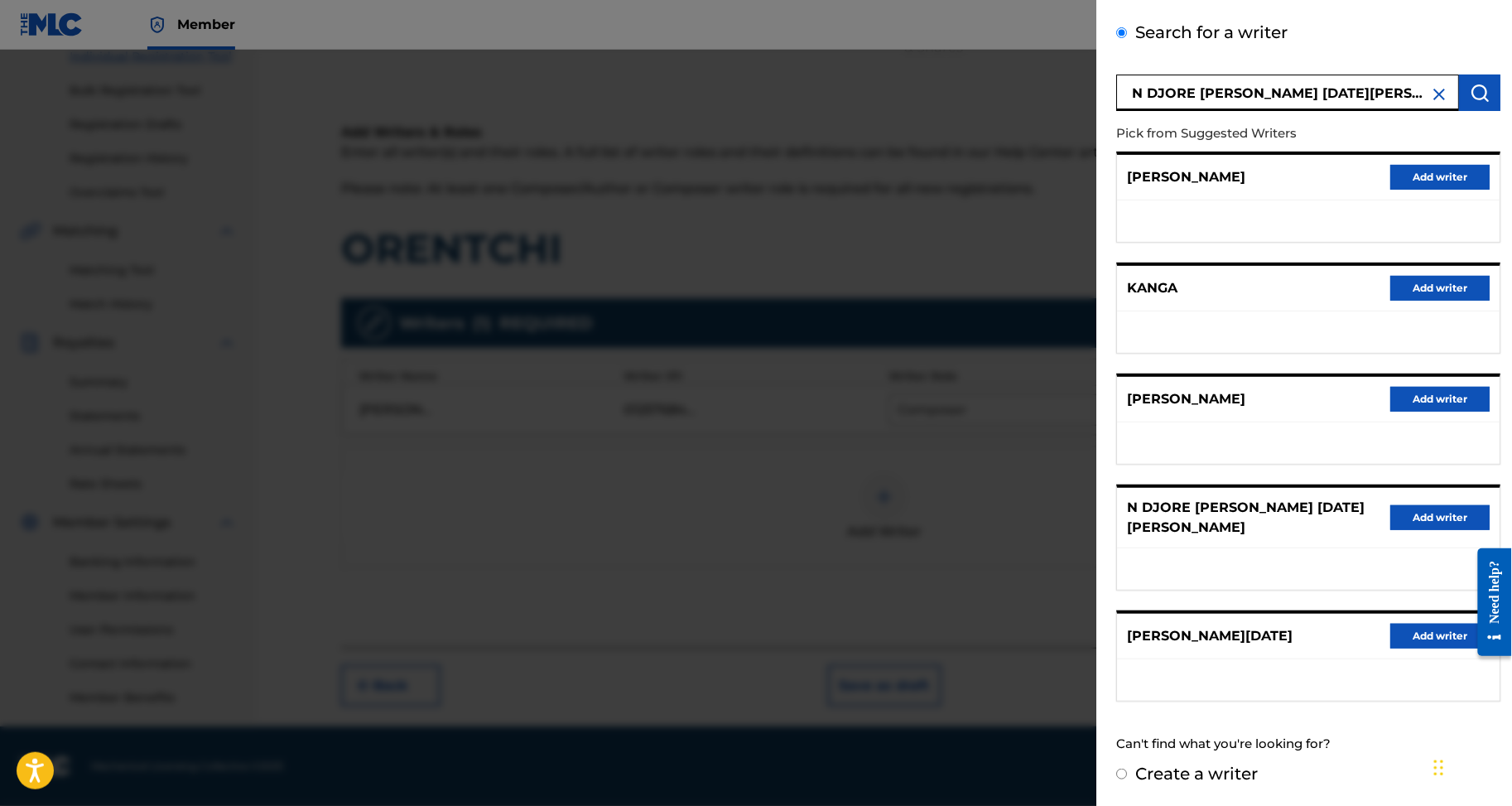
scroll to position [358, 0]
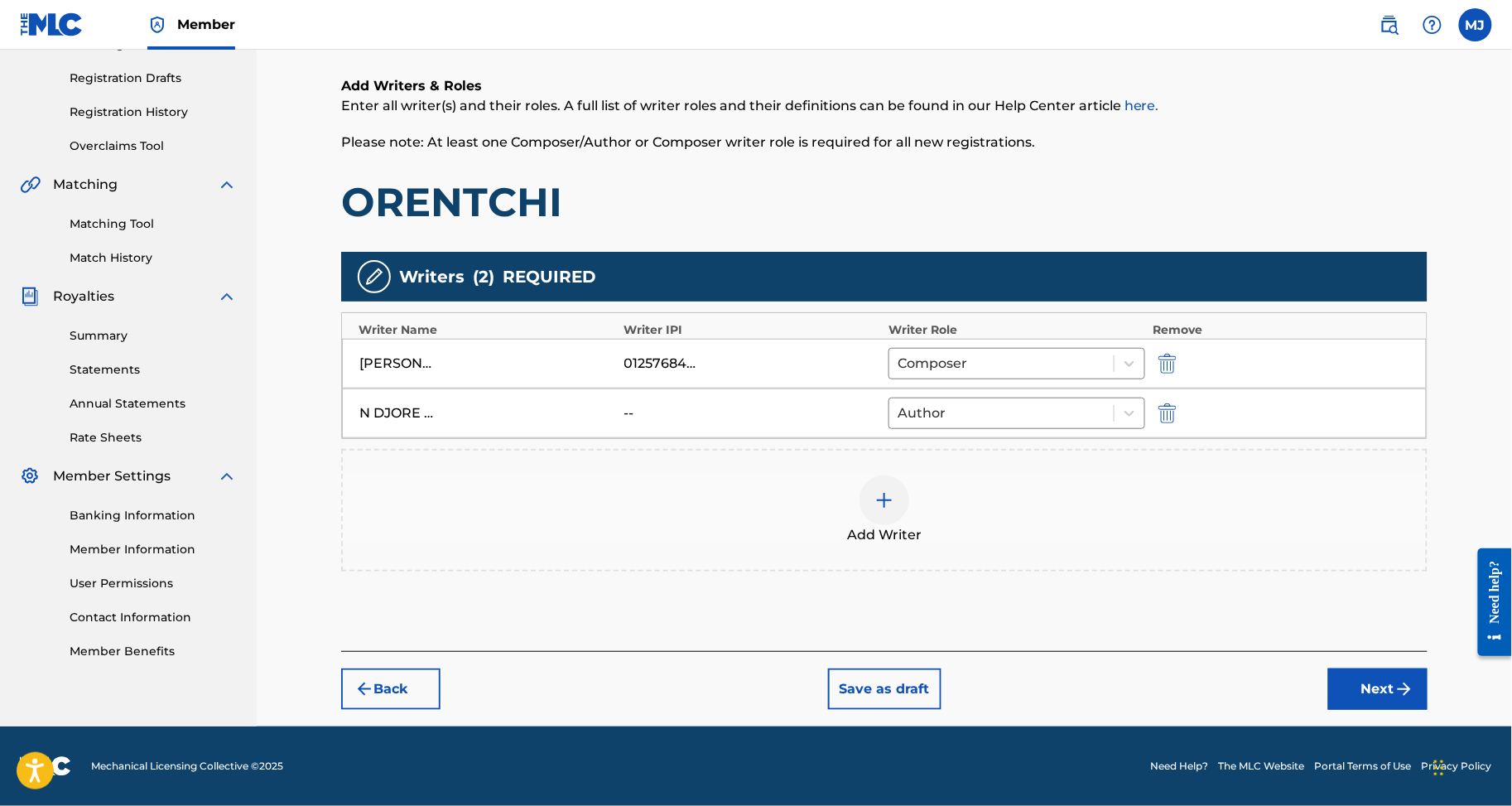
drag, startPoint x: 1348, startPoint y: 701, endPoint x: 1366, endPoint y: 714, distance: 22.2
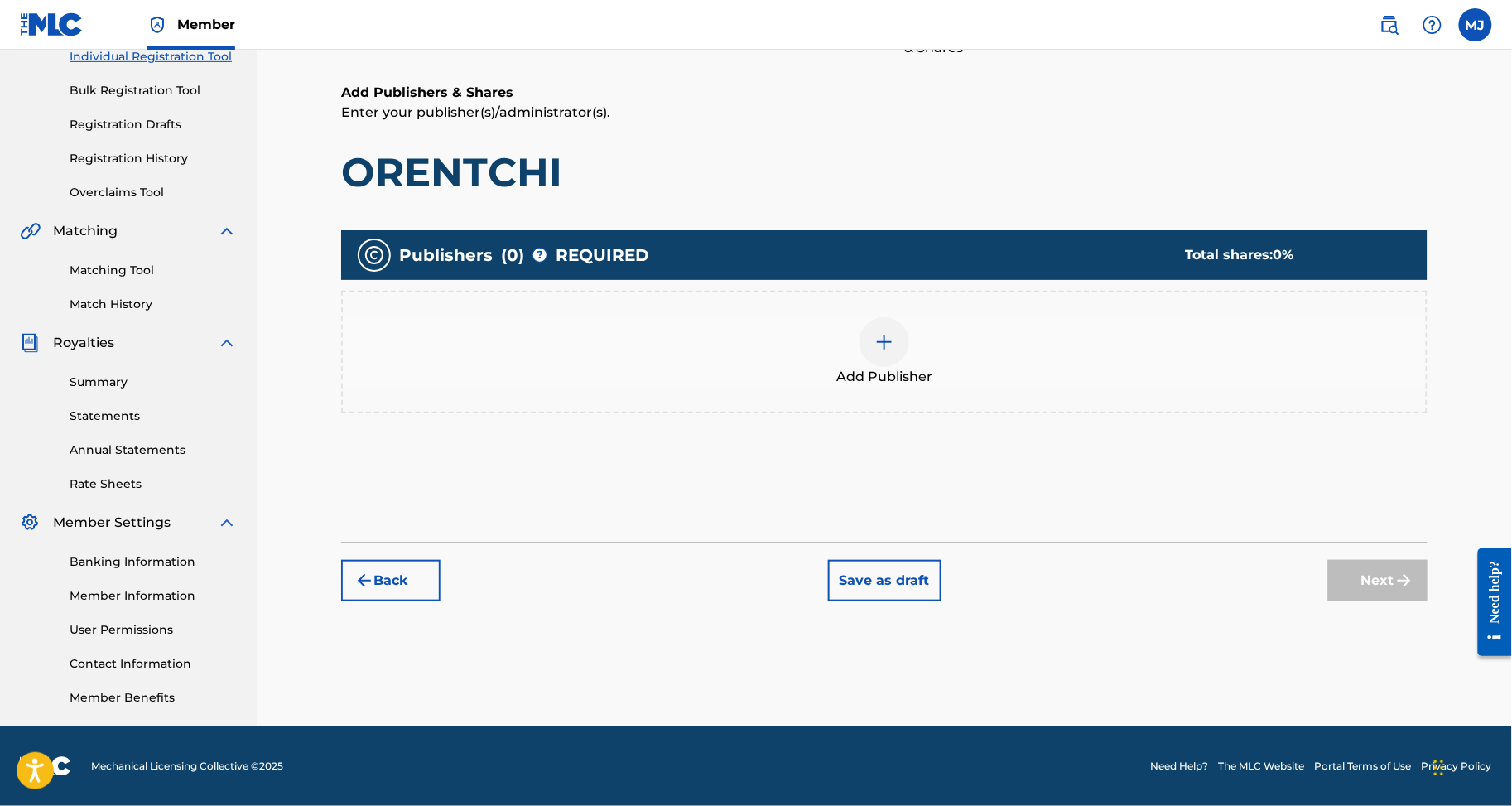
scroll to position [353, 0]
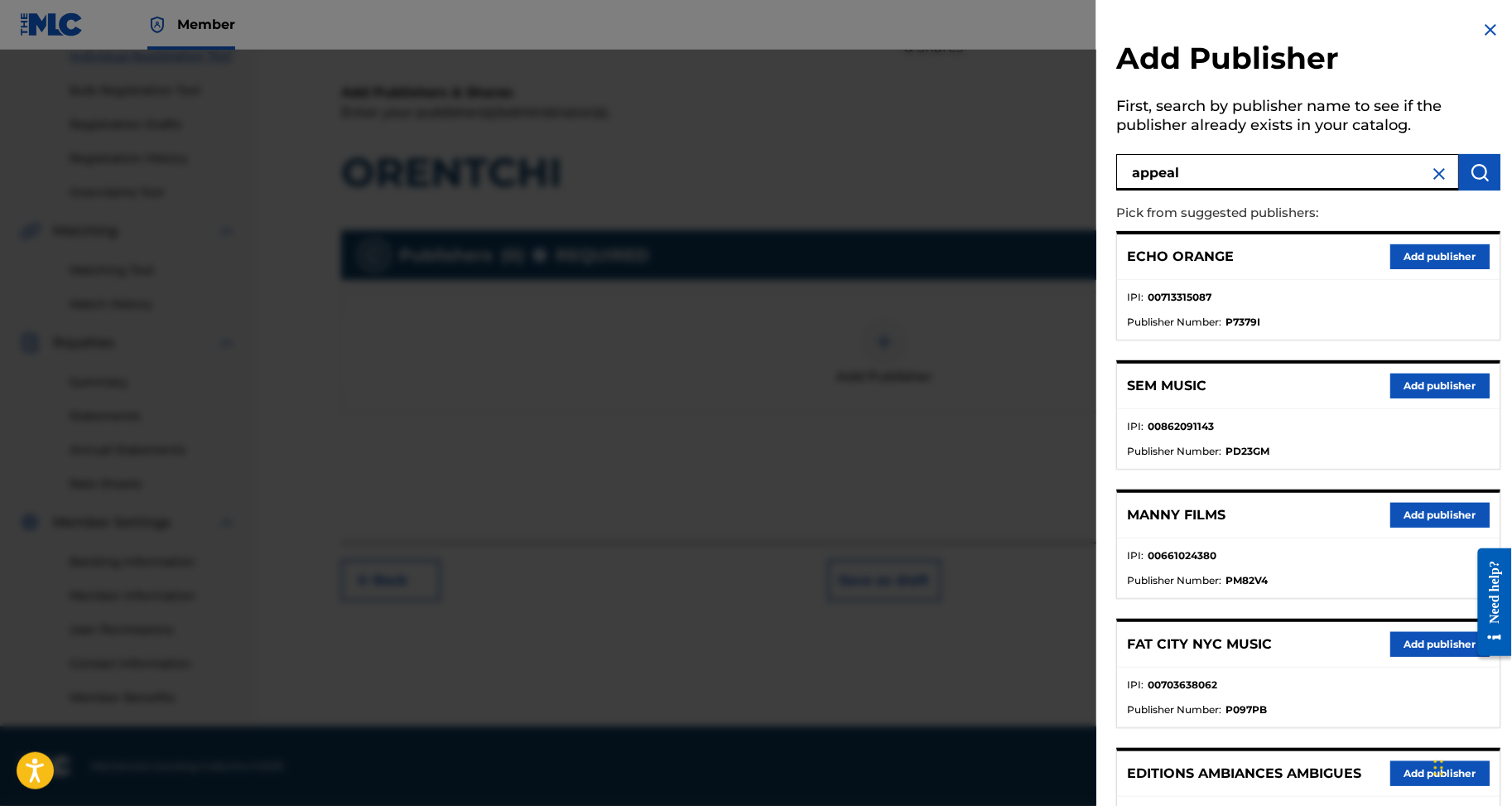
type input "appeal"
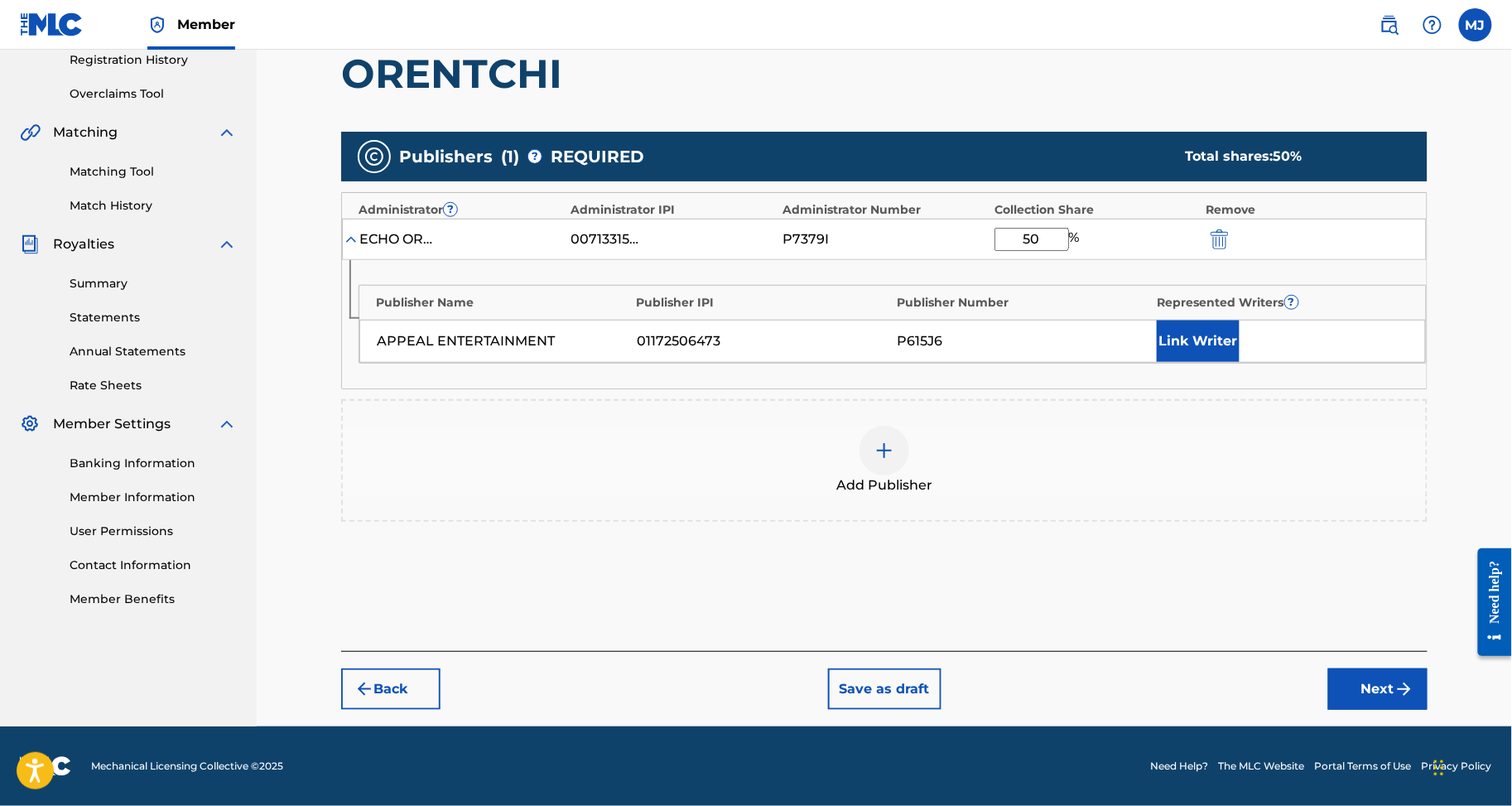
type input "50"
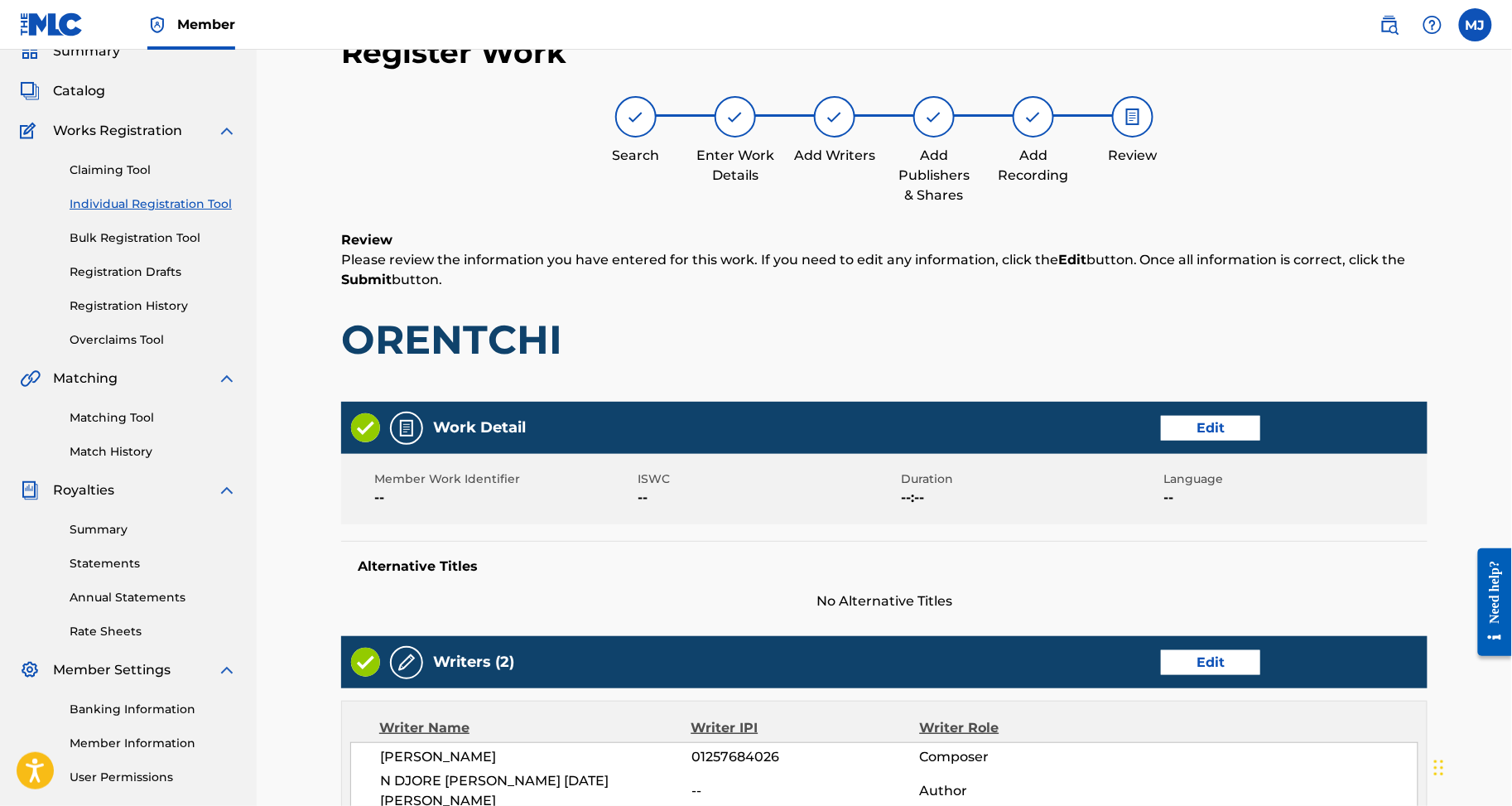
scroll to position [888, 0]
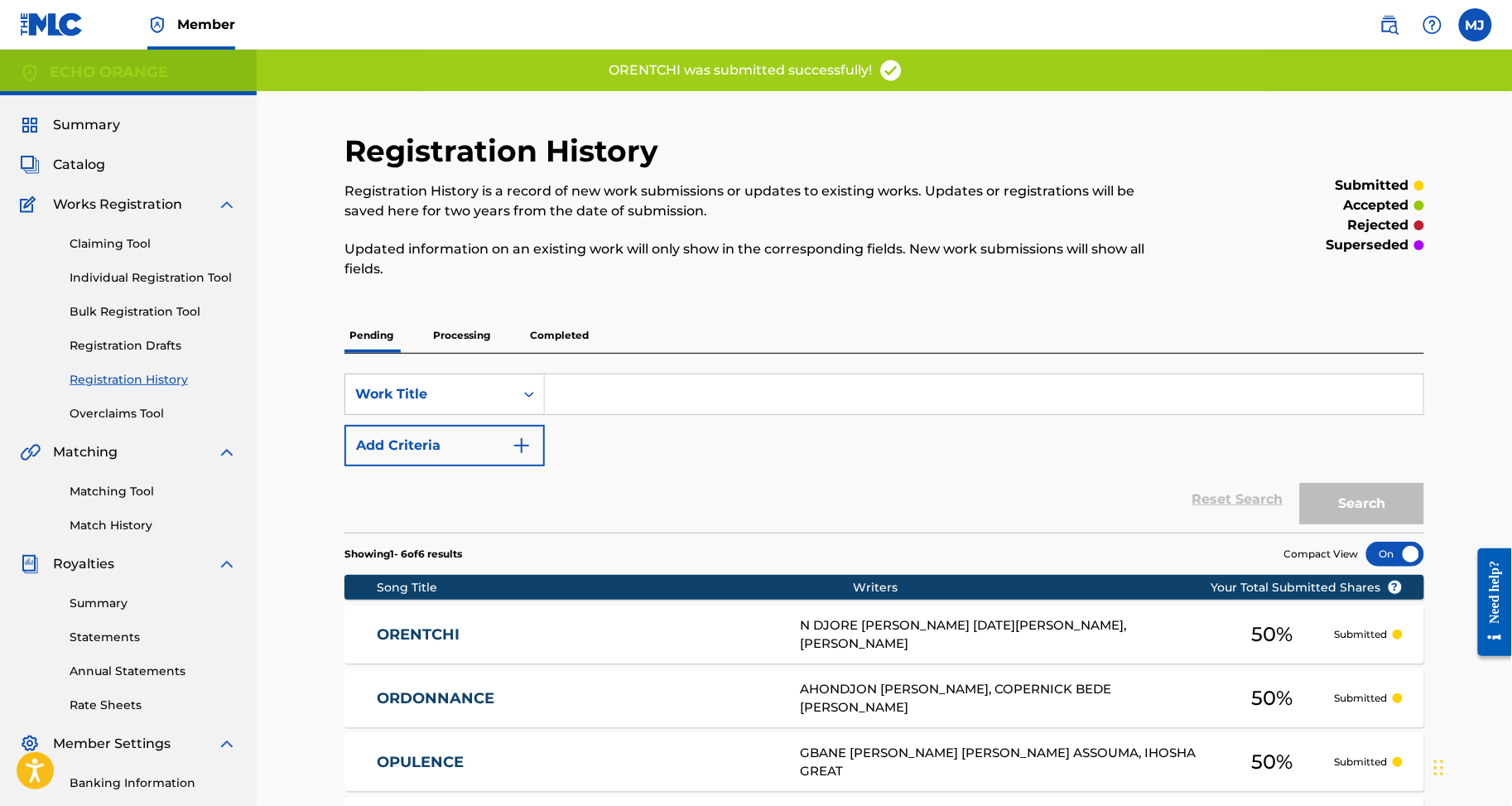
scroll to position [161, 0]
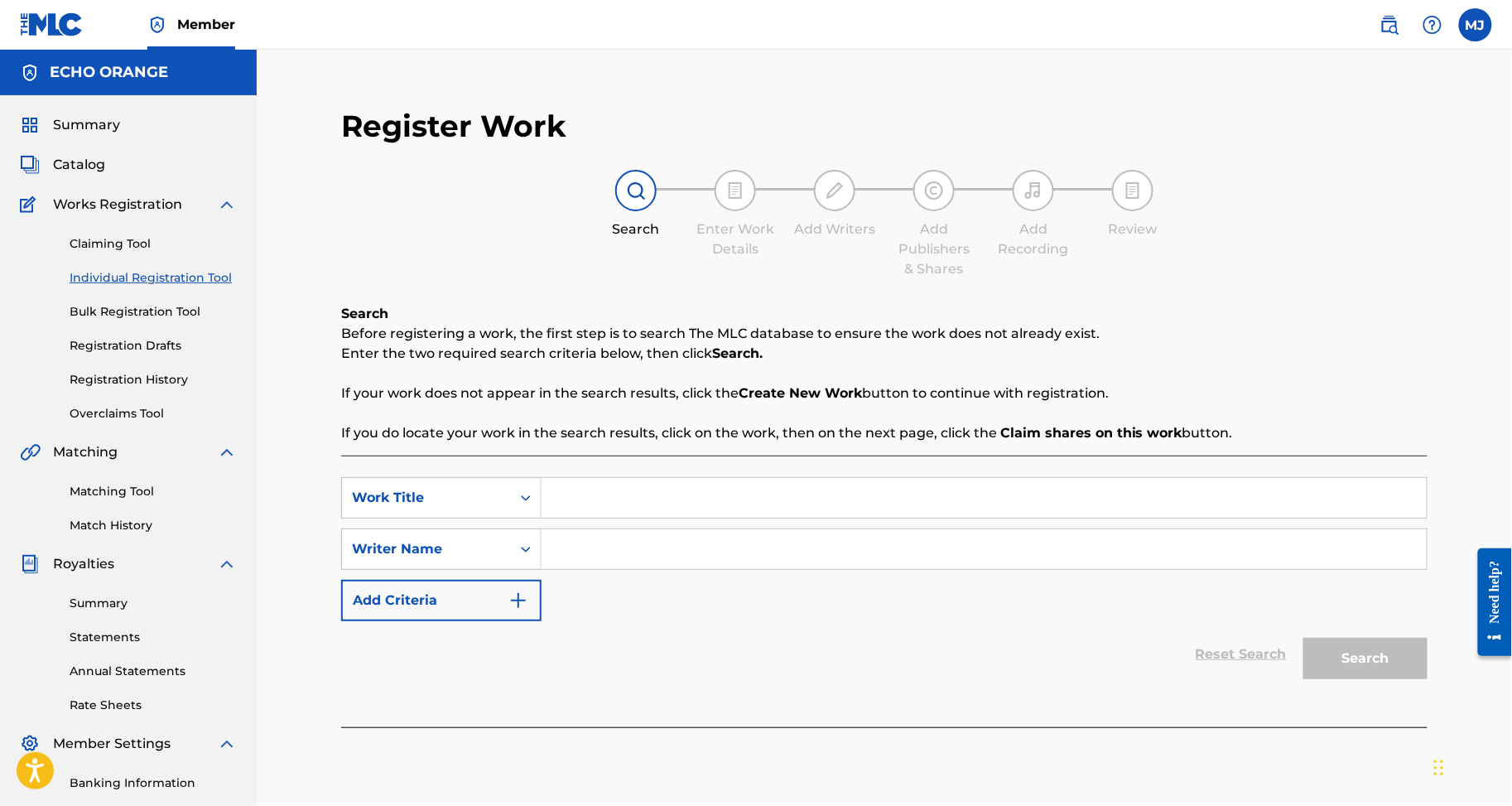
drag, startPoint x: 716, startPoint y: 502, endPoint x: 721, endPoint y: 529, distance: 27.5
type input "OSEILLE"
type input "COULIBALY MEDIA"
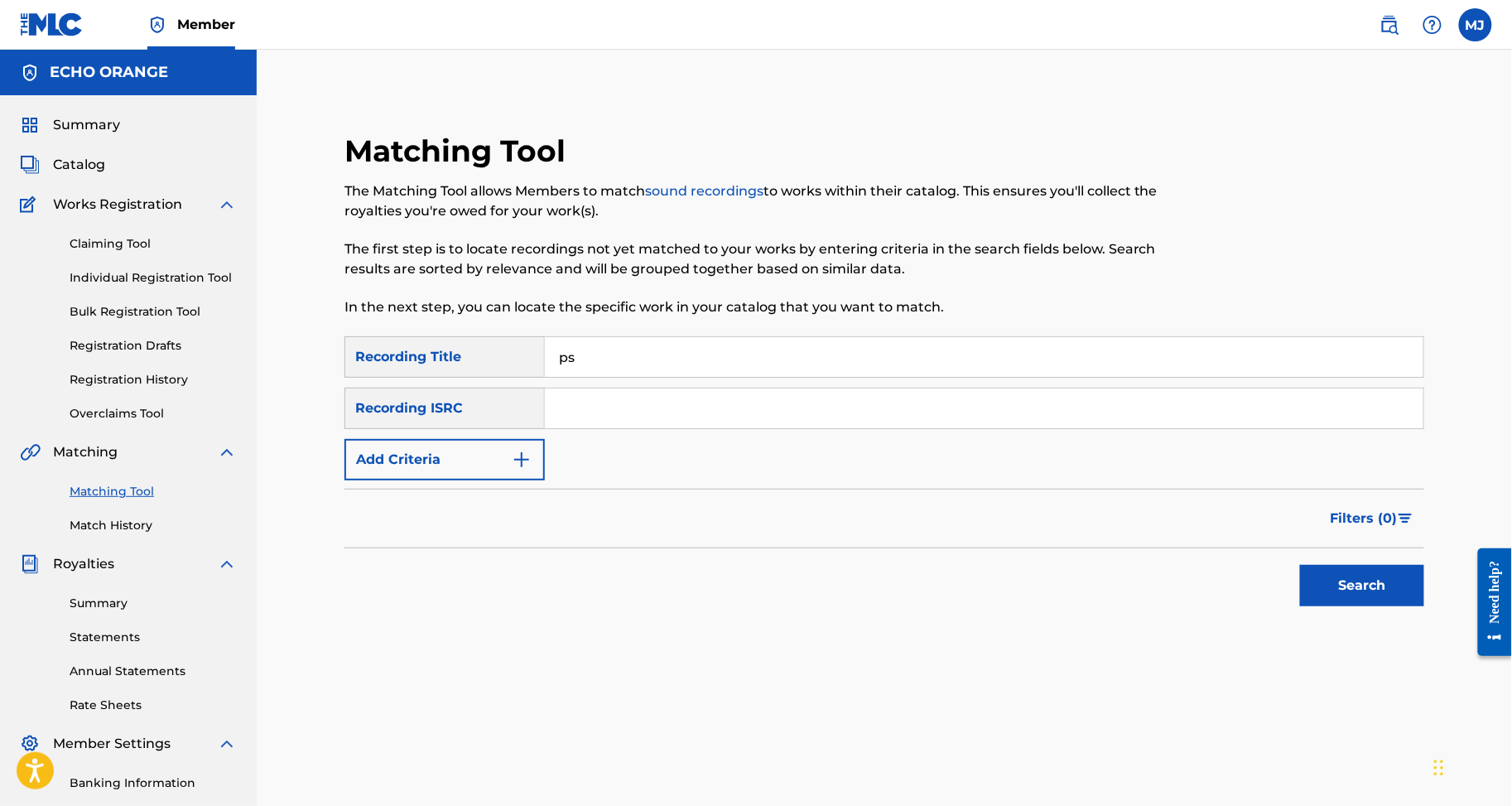
type input "p"
type input "oseille"
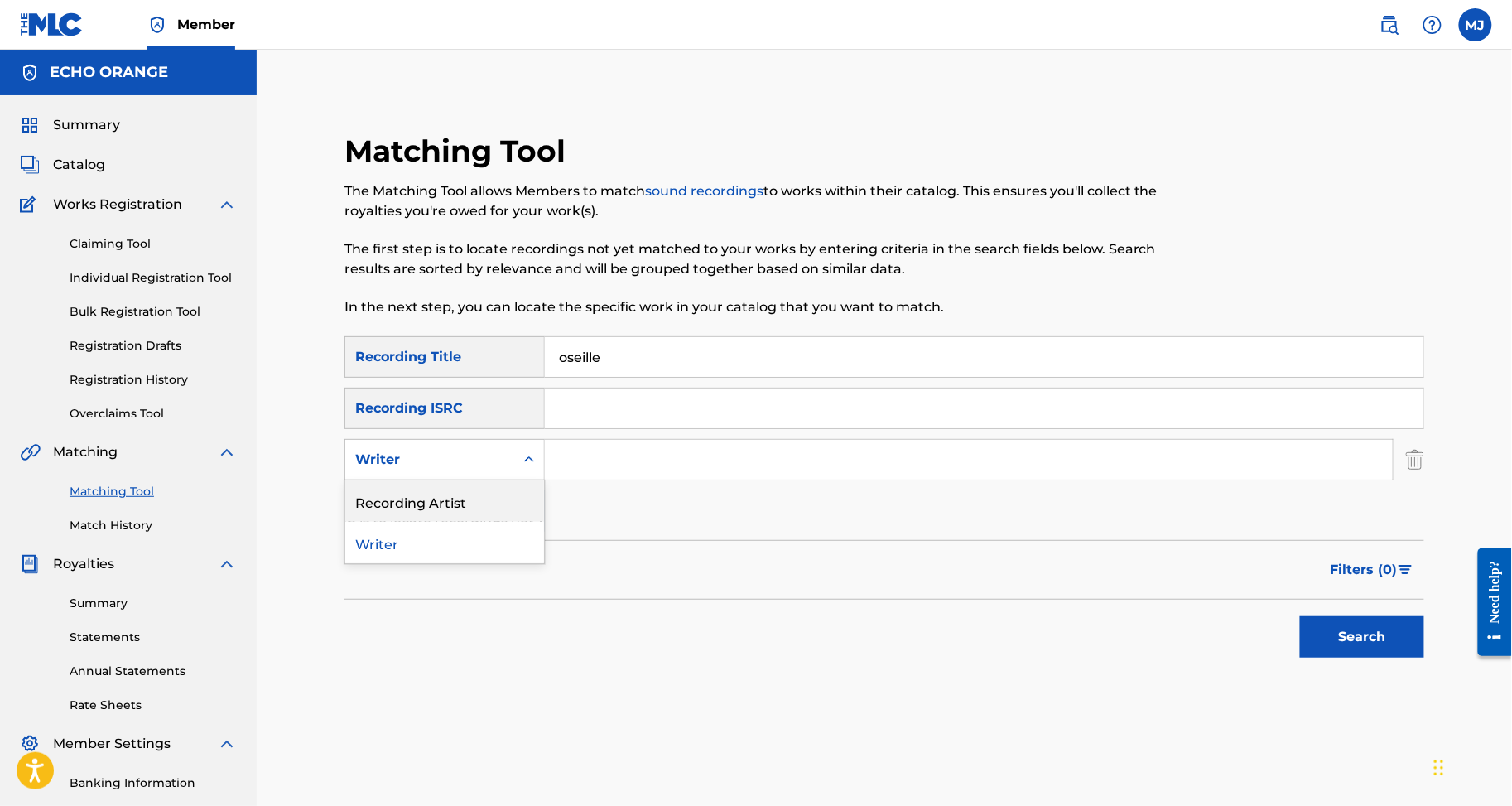
drag, startPoint x: 607, startPoint y: 540, endPoint x: 576, endPoint y: 554, distance: 34.0
drag, startPoint x: 570, startPoint y: 522, endPoint x: 566, endPoint y: 535, distance: 13.6
type input "miedjia"
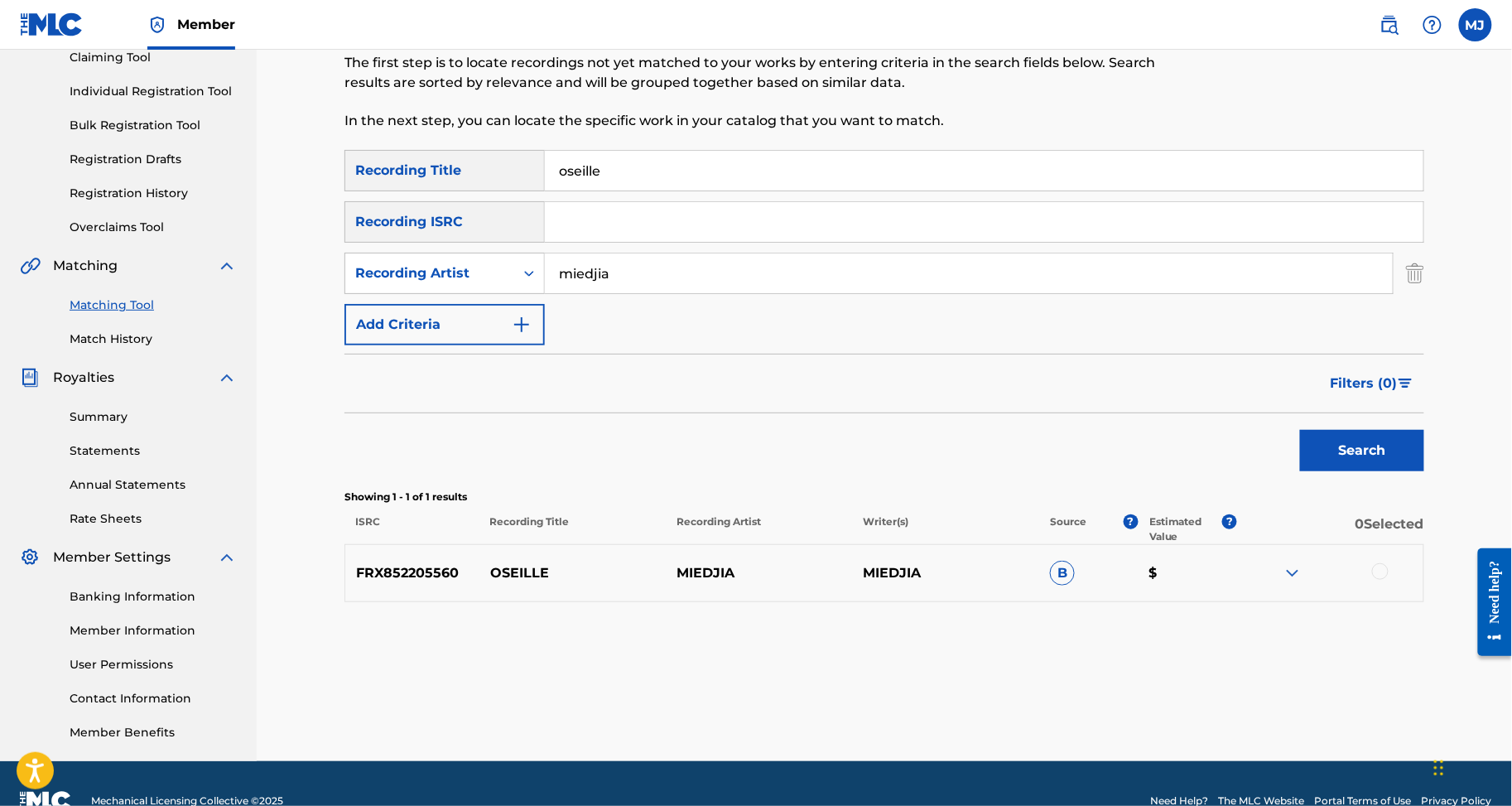
scroll to position [353, 0]
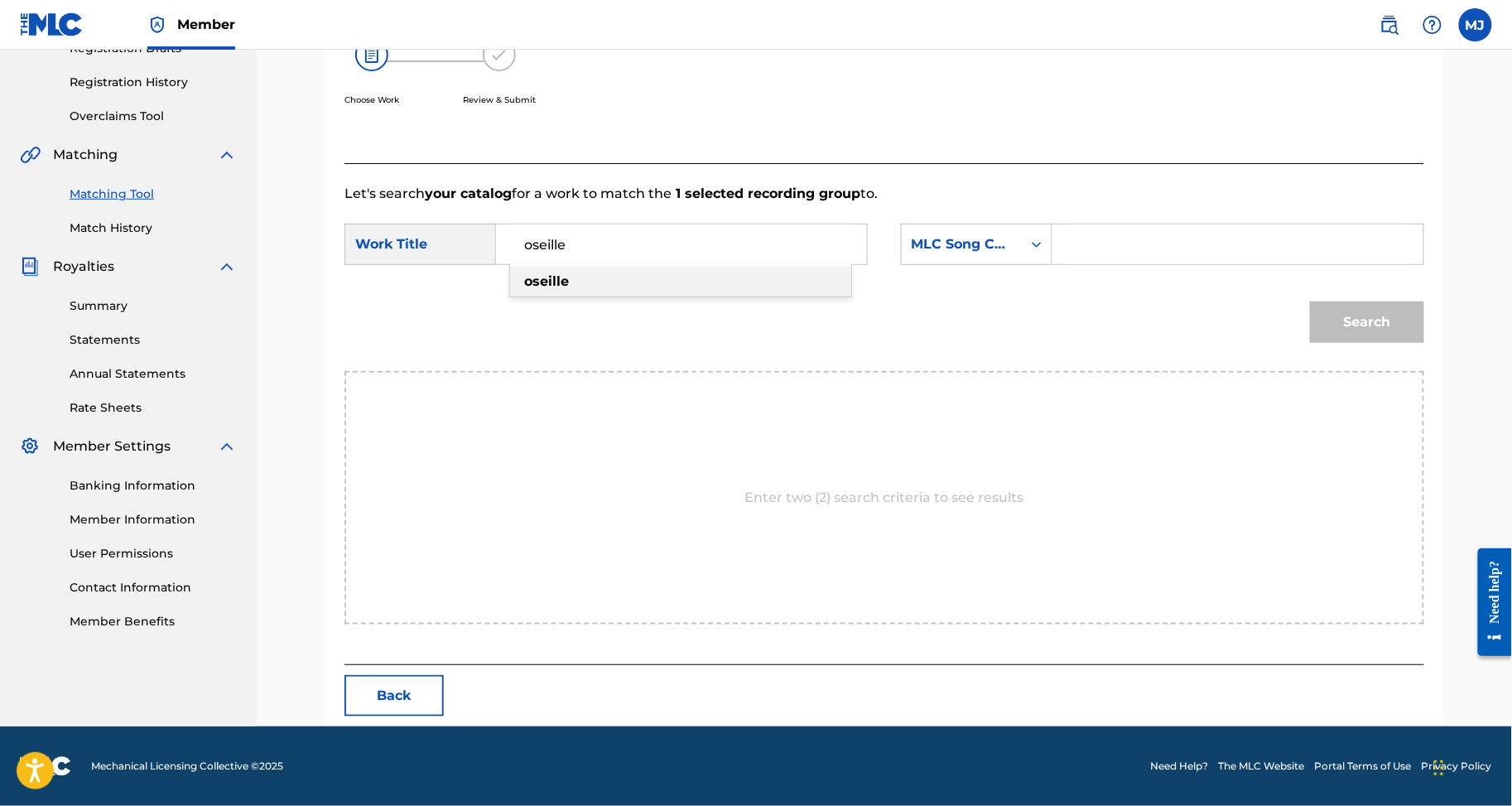
type input "oseille"
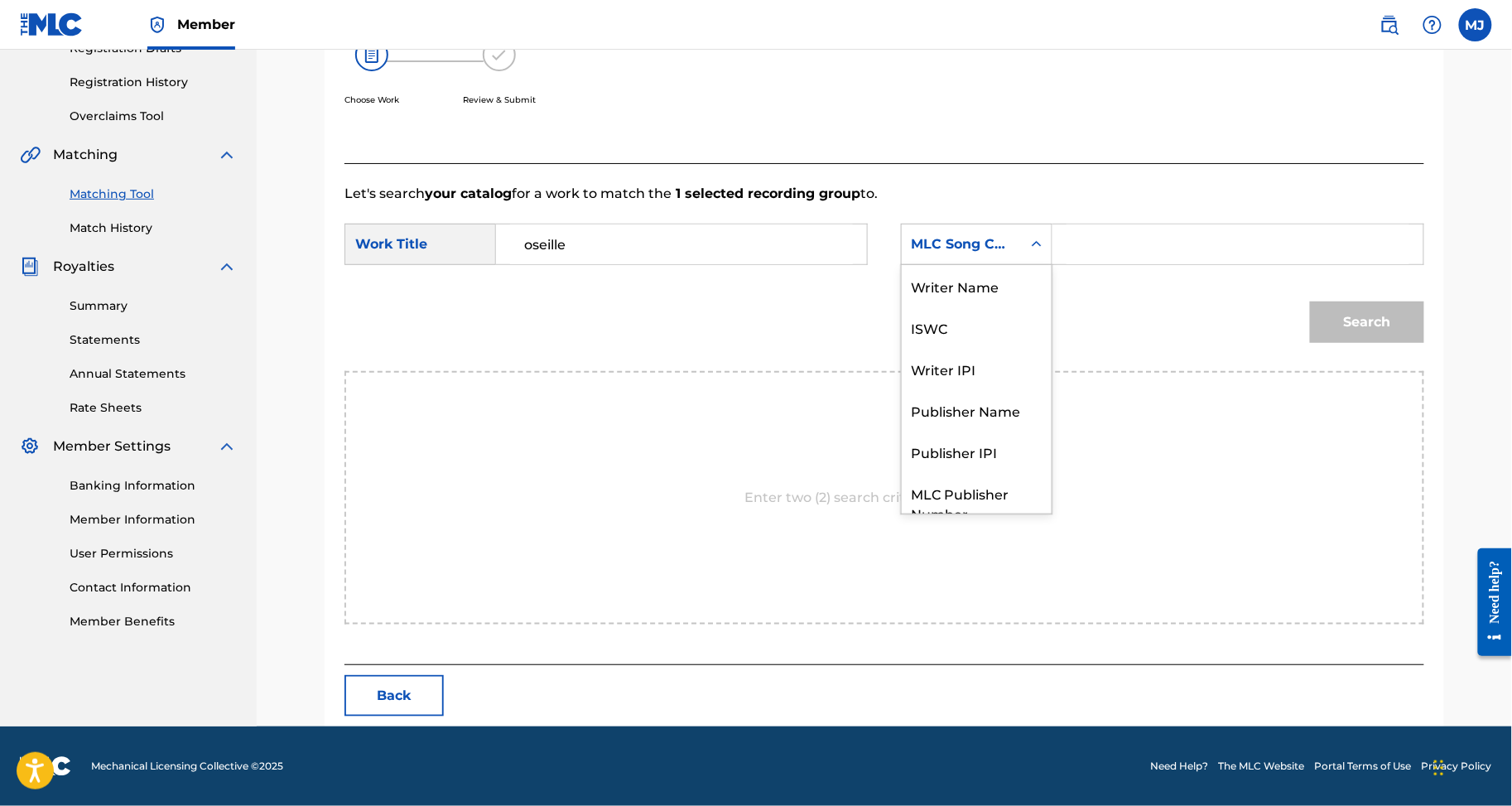
scroll to position [91, 0]
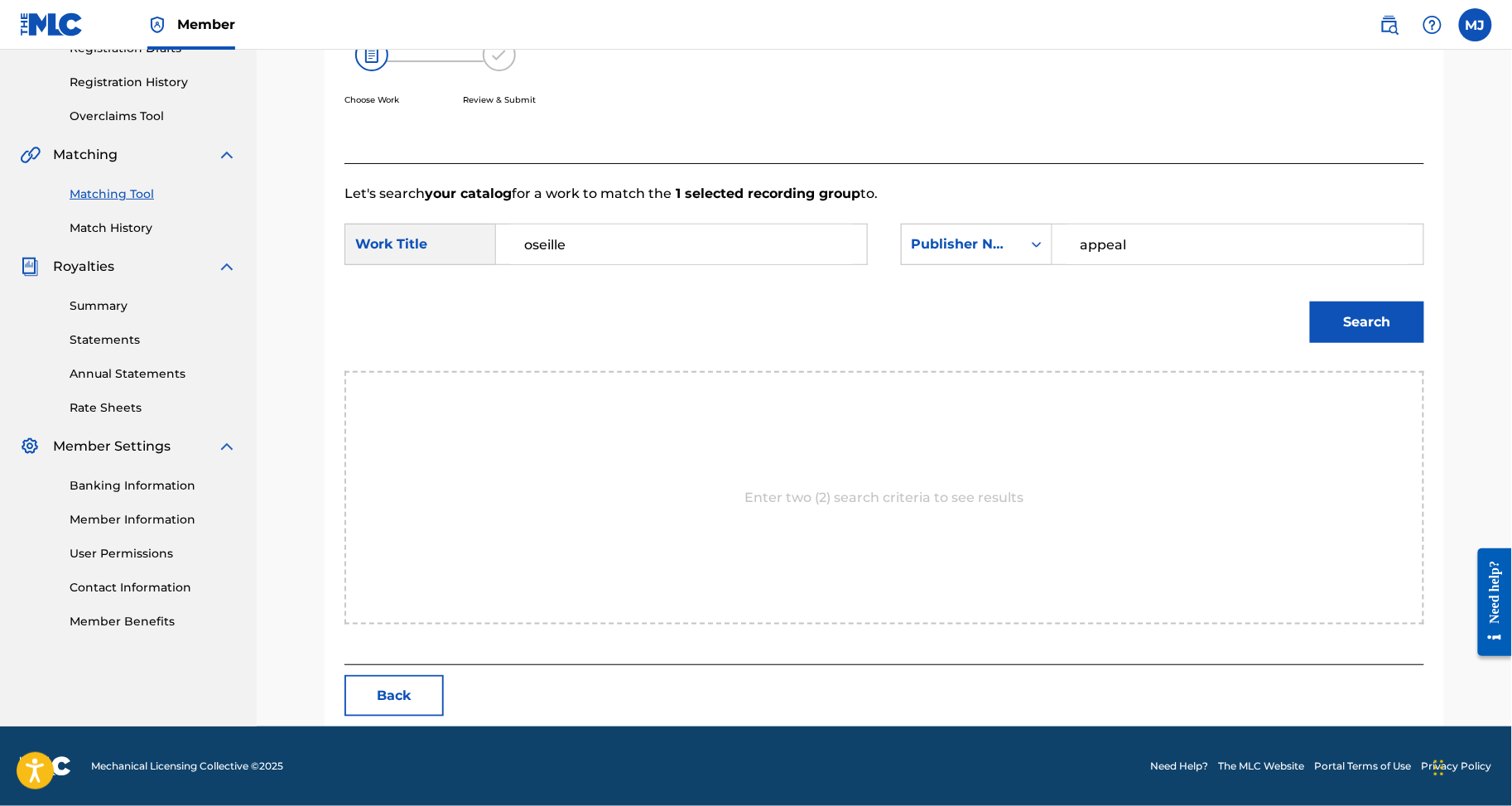
type input "appeal"
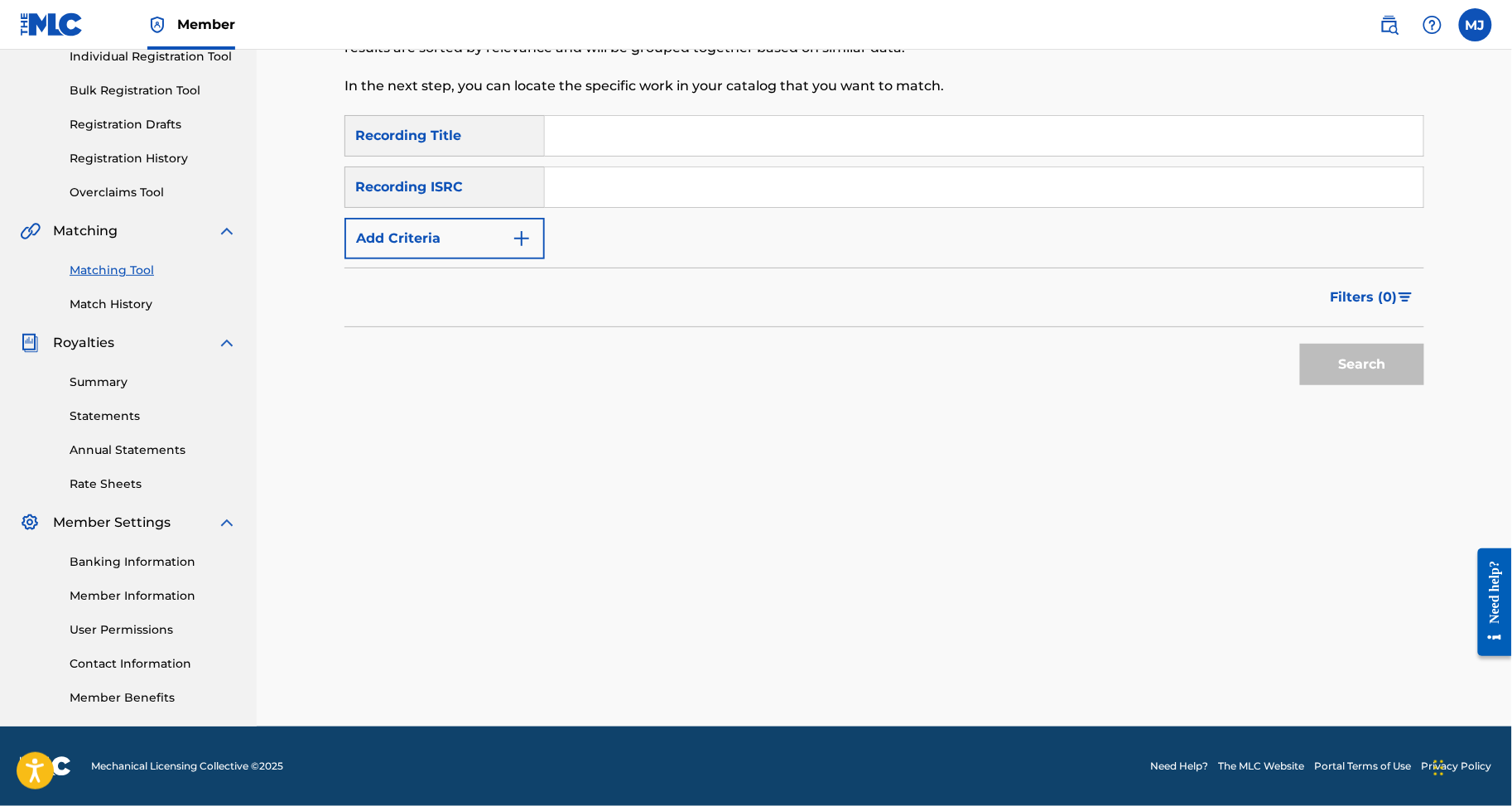
scroll to position [0, 0]
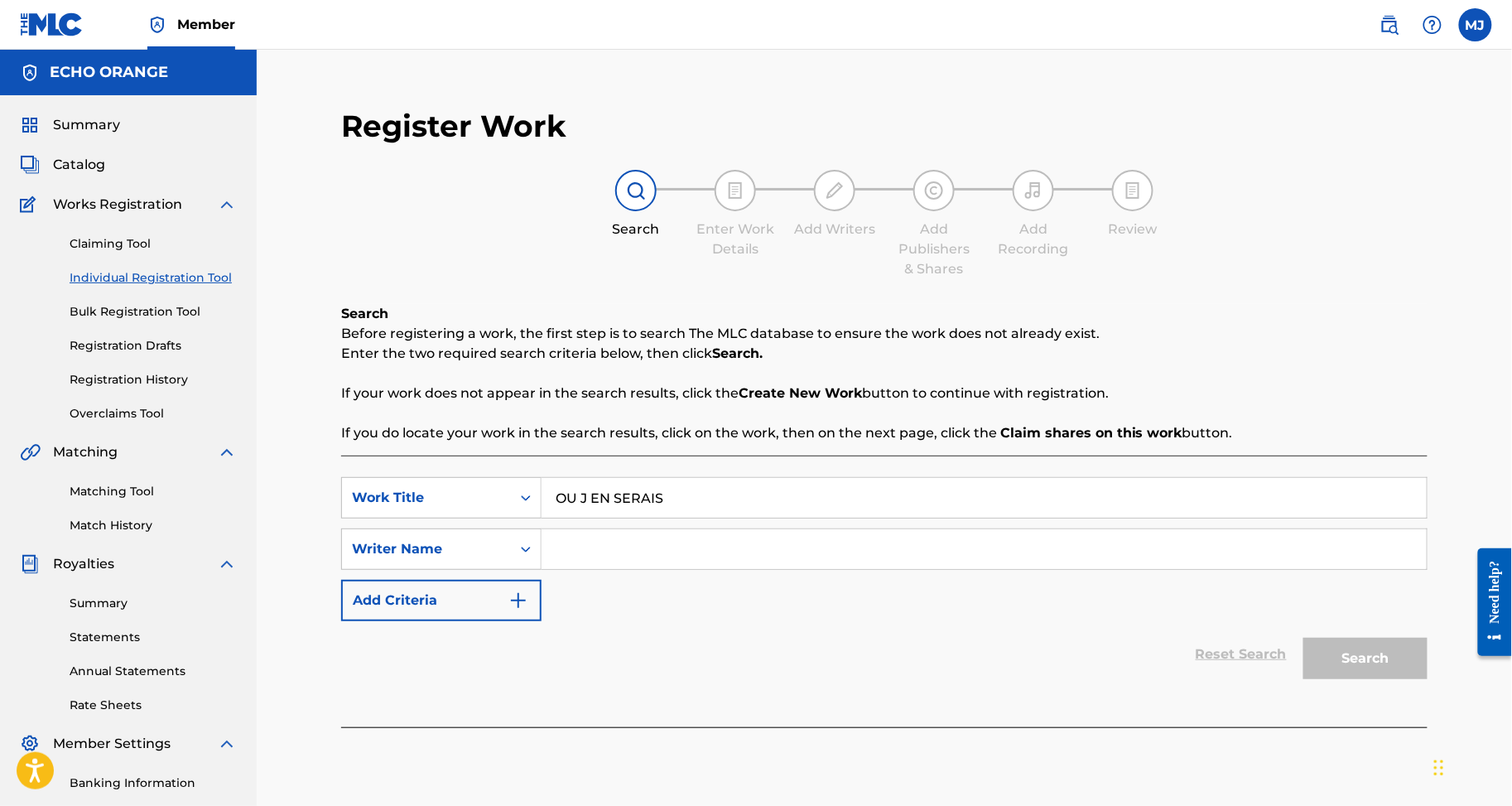
type input "OU J EN SERAIS"
type input "DIAKITE MOHAMED CEDRIC MALIK"
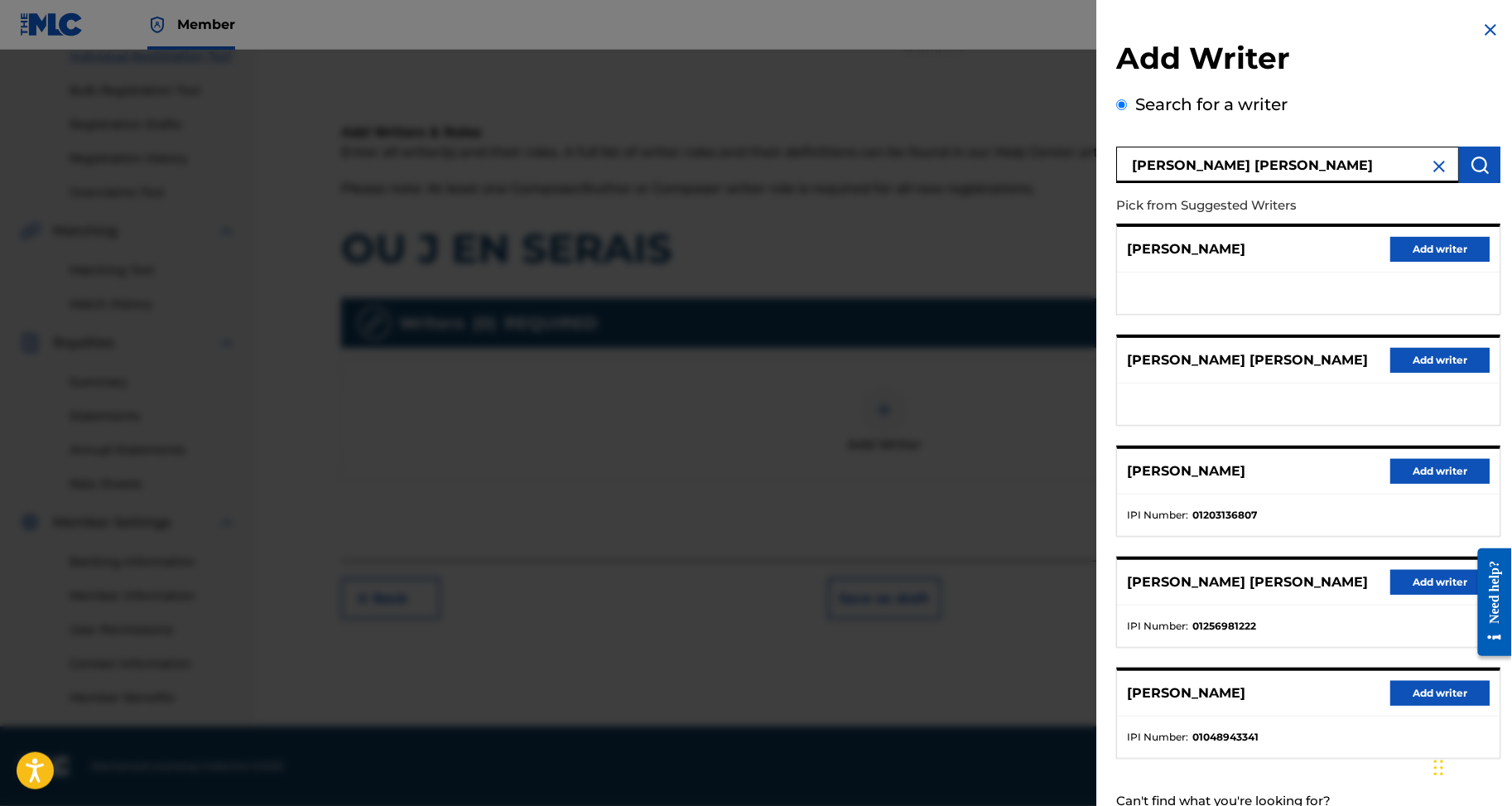
scroll to position [176, 0]
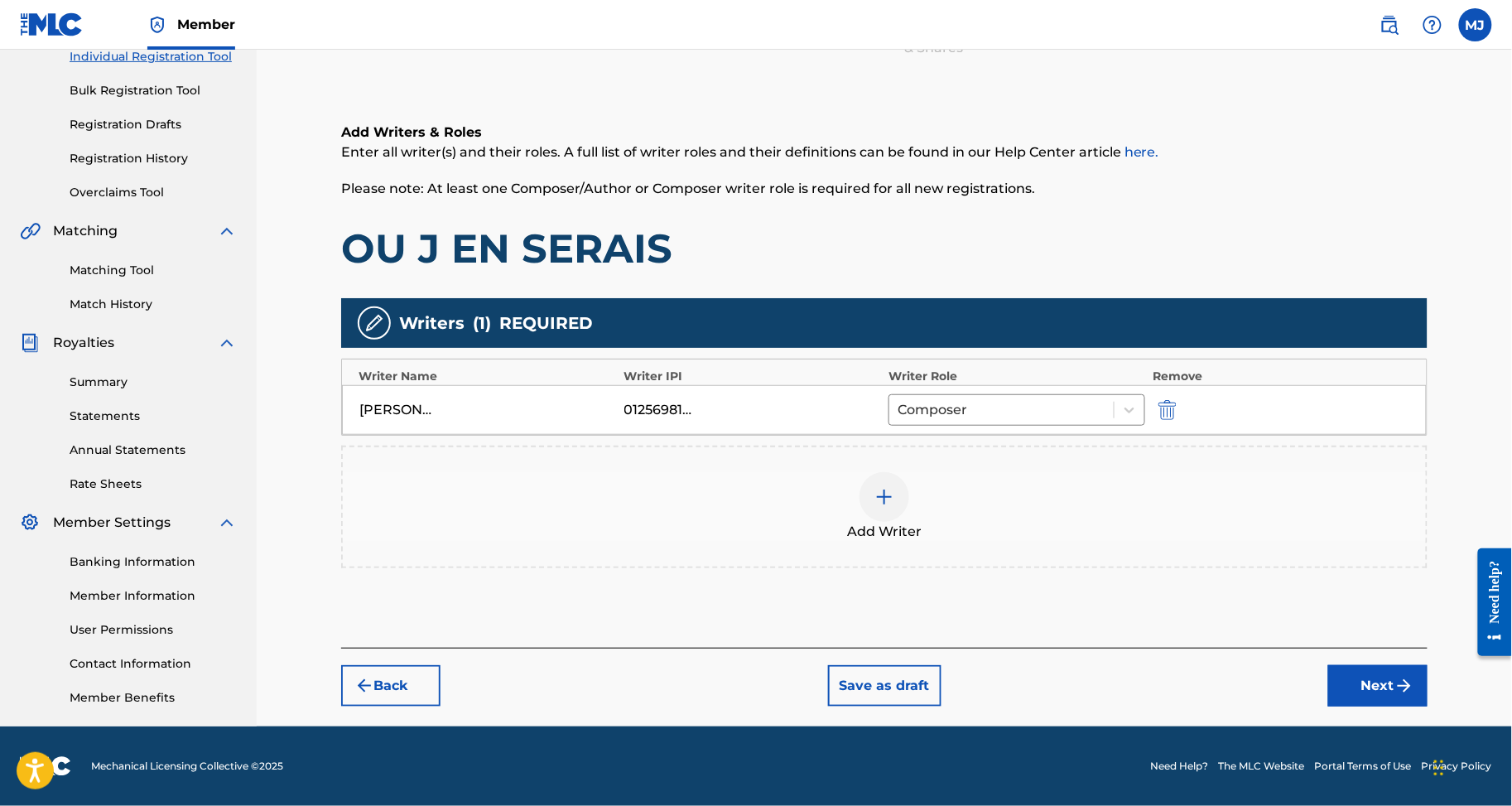
drag, startPoint x: 1034, startPoint y: 493, endPoint x: 1017, endPoint y: 489, distance: 17.5
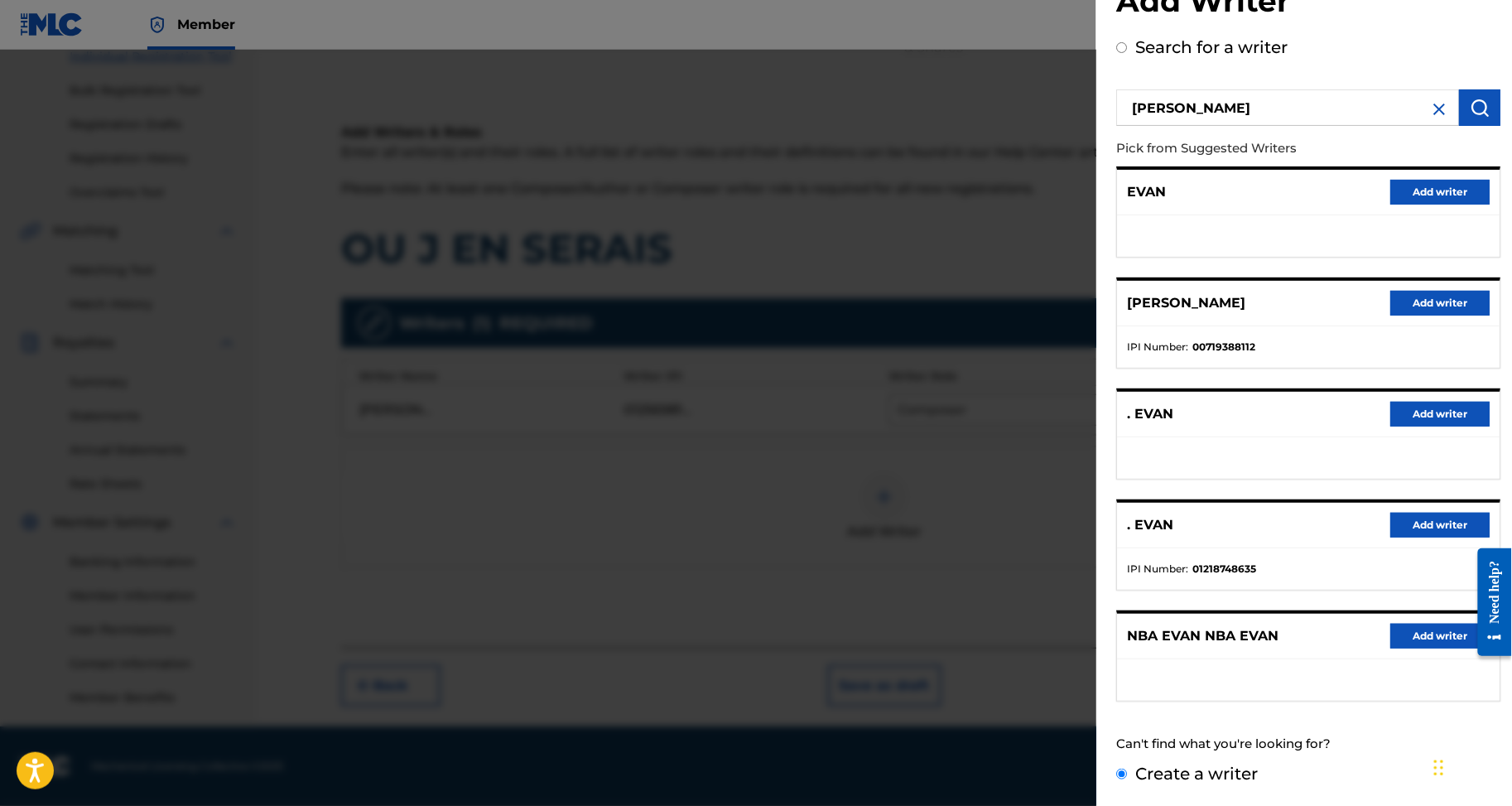
scroll to position [0, 0]
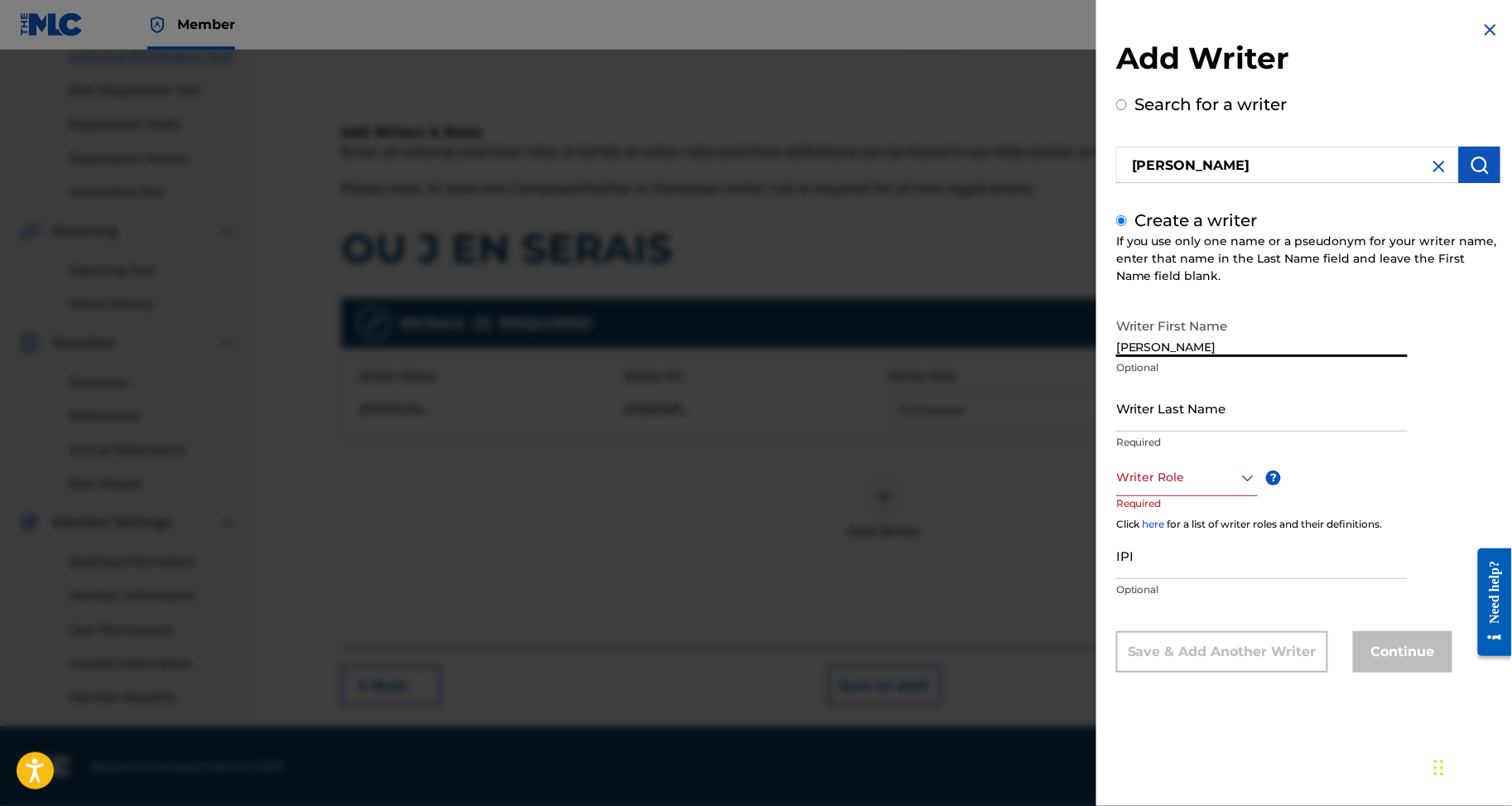
drag, startPoint x: 1103, startPoint y: 366, endPoint x: 1001, endPoint y: 364, distance: 102.0
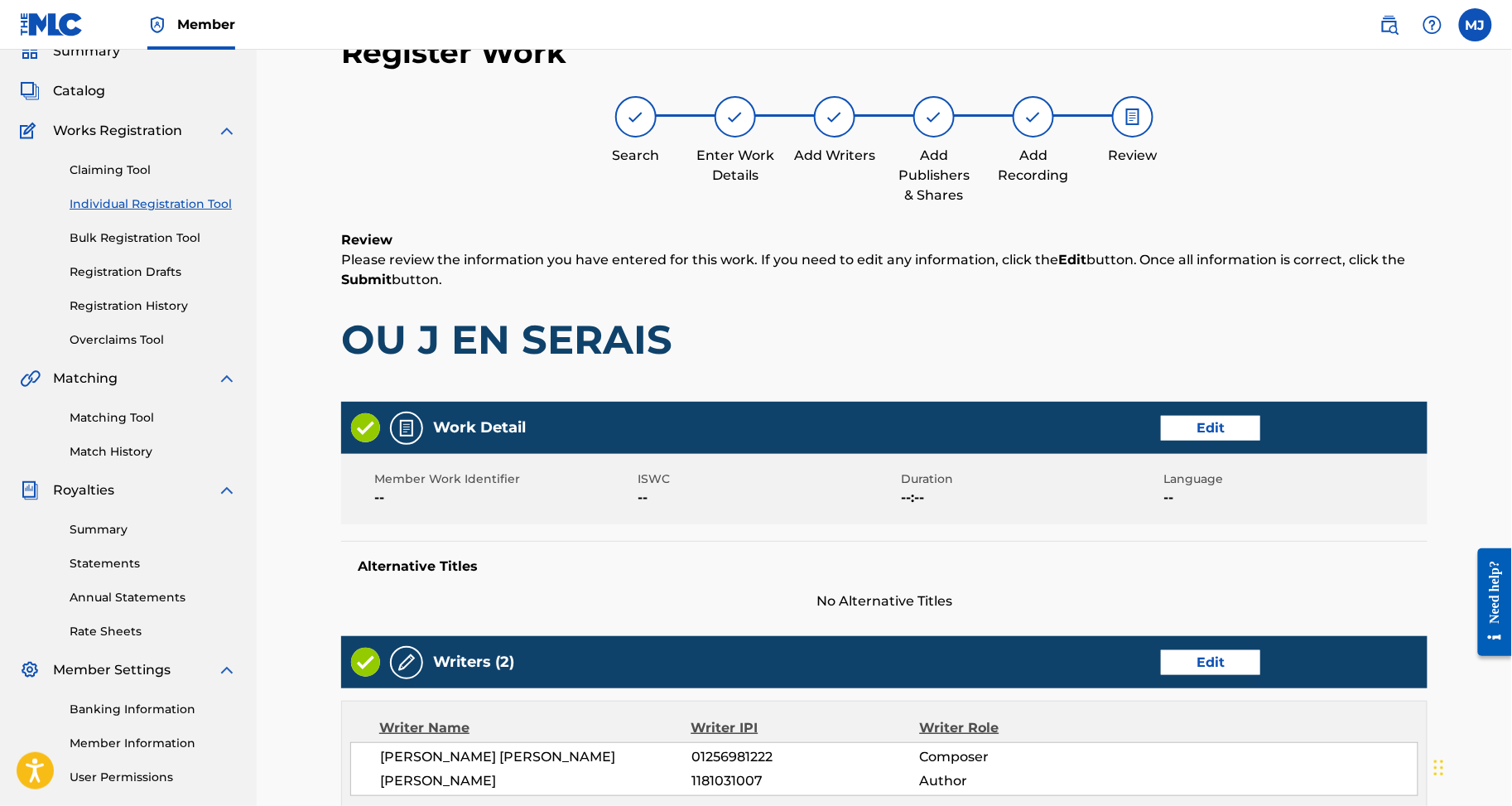
scroll to position [888, 0]
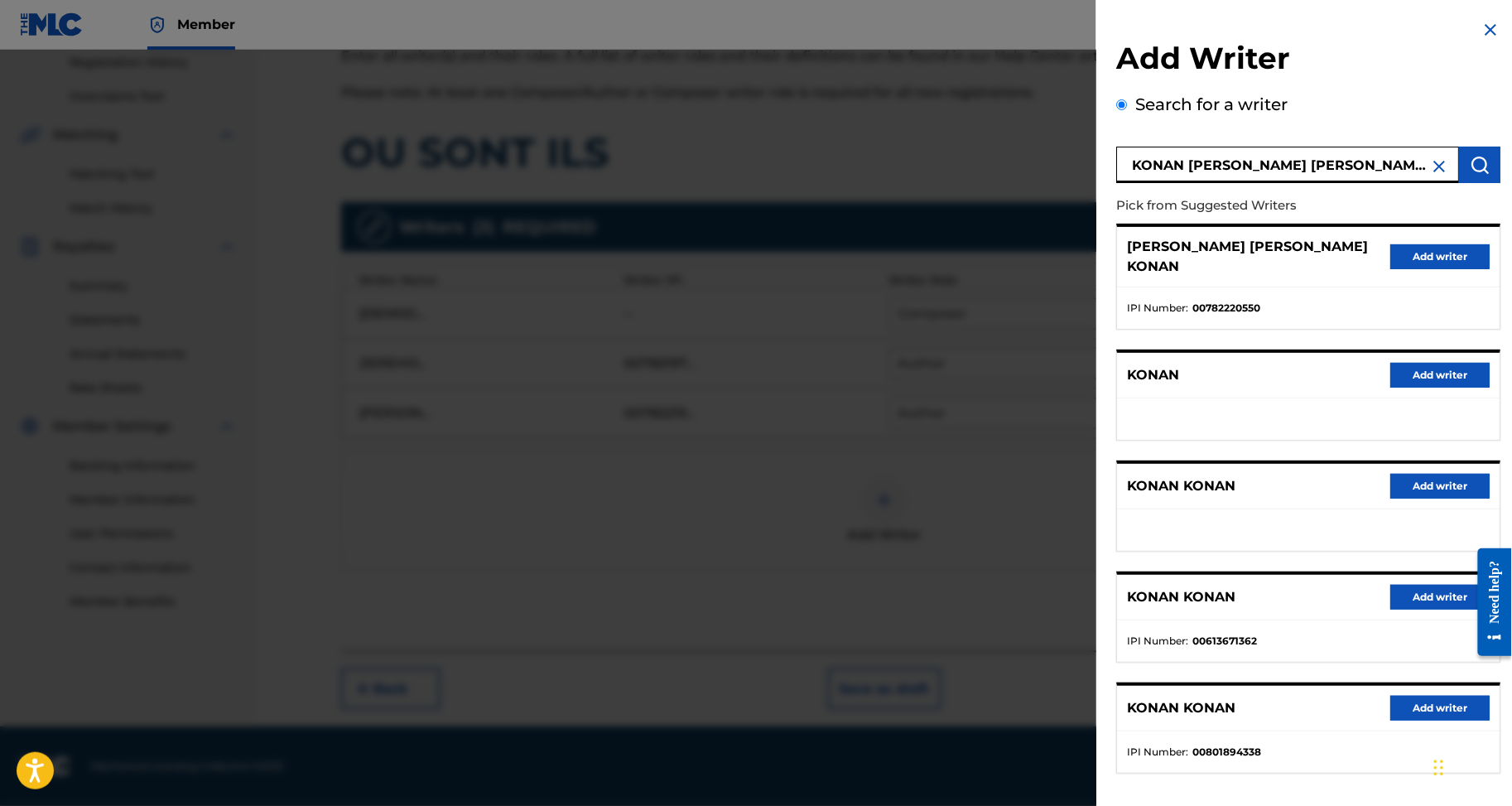
scroll to position [148, 0]
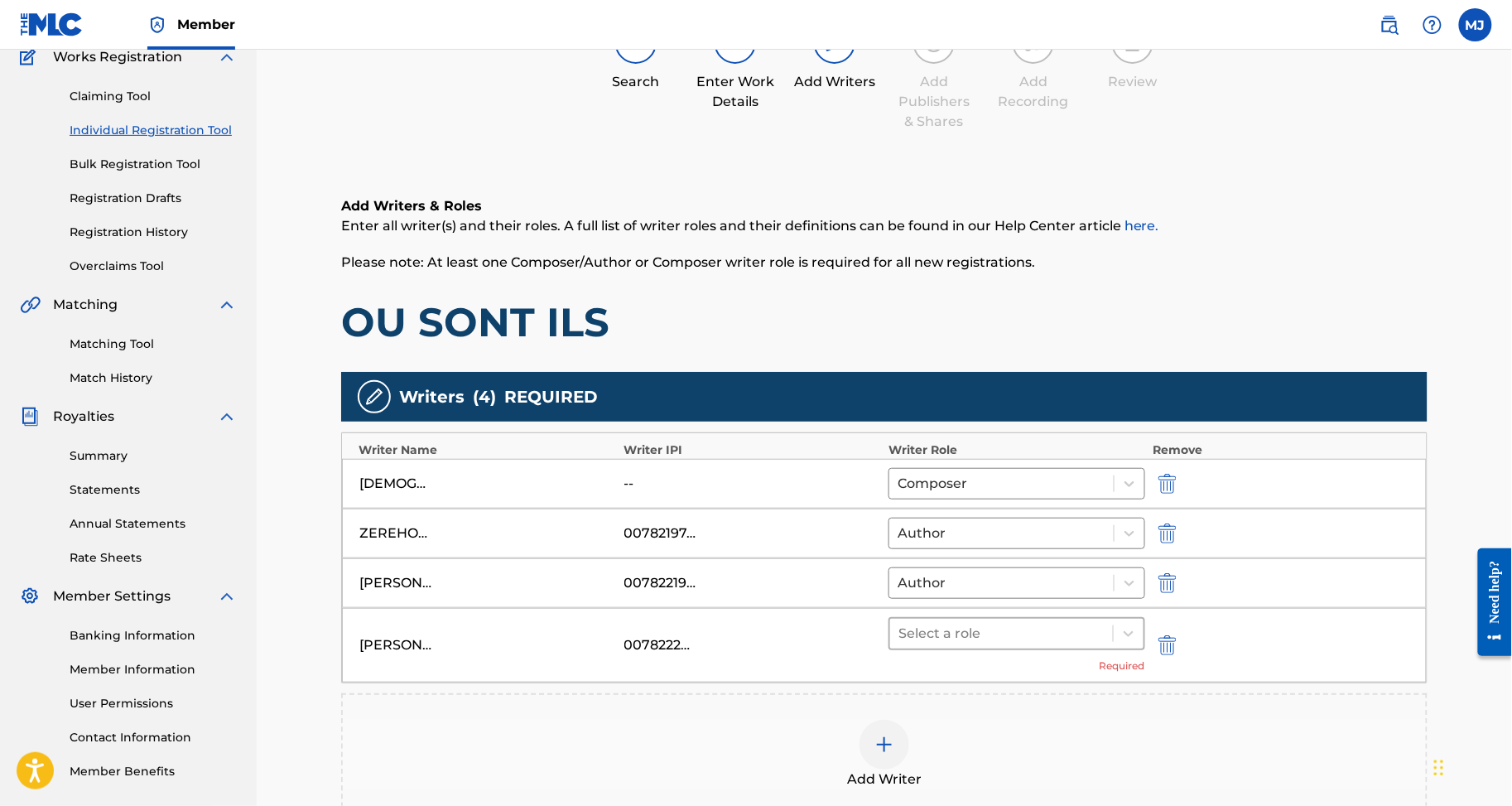
drag, startPoint x: 1021, startPoint y: 710, endPoint x: 1018, endPoint y: 700, distance: 10.4
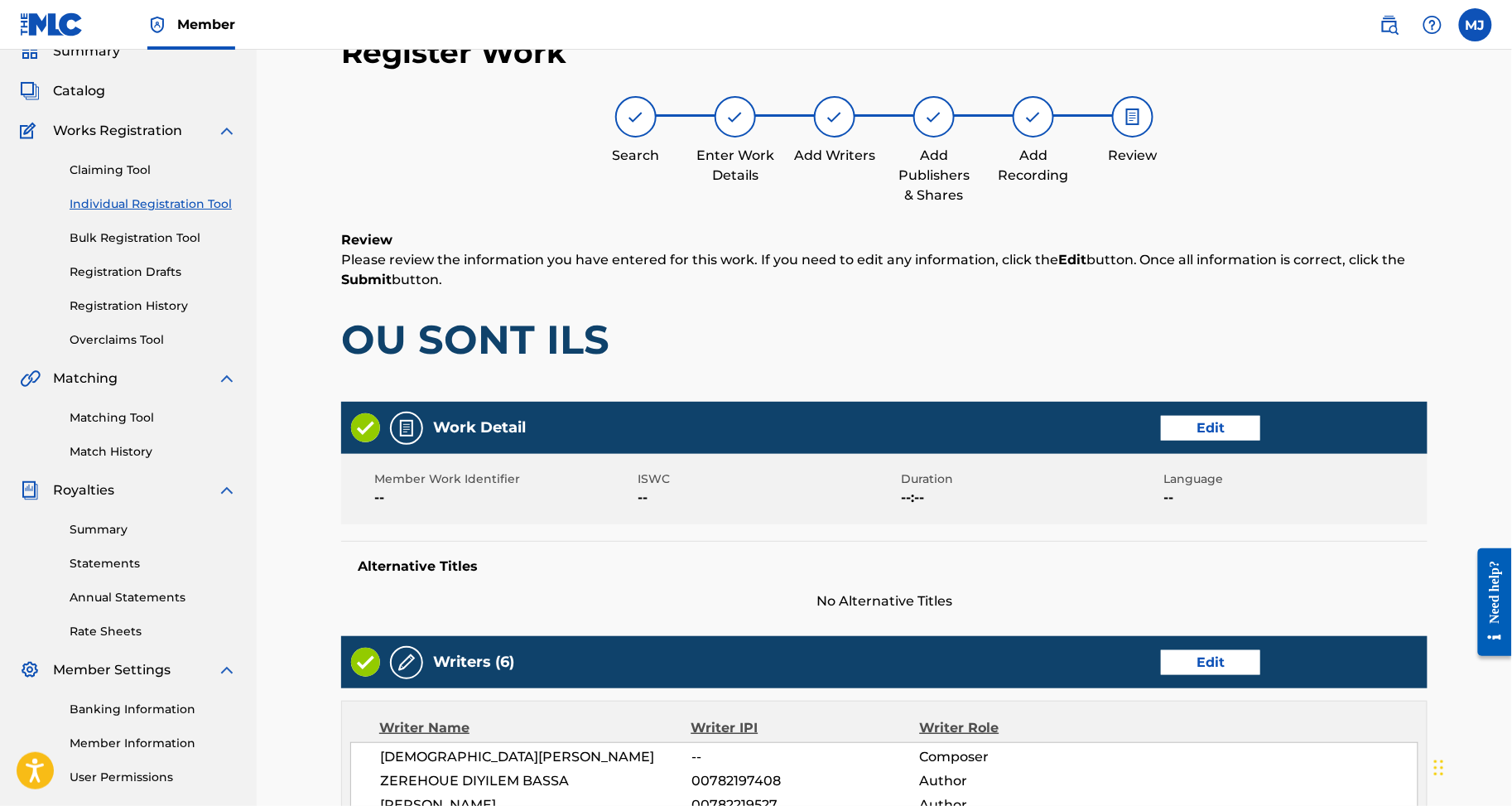
scroll to position [1087, 0]
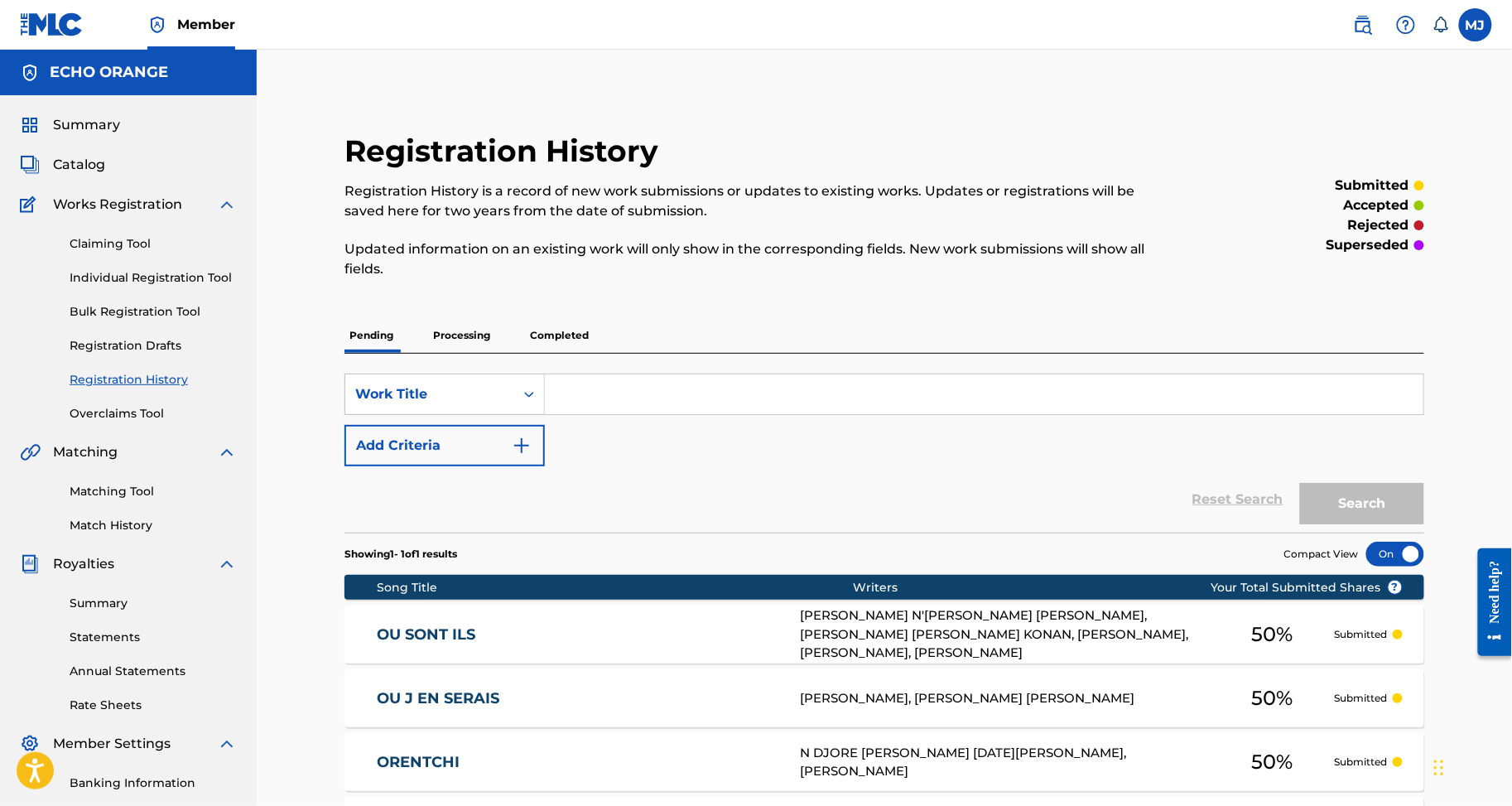
click at [120, 135] on span "Summary" at bounding box center [87, 126] width 67 height 20
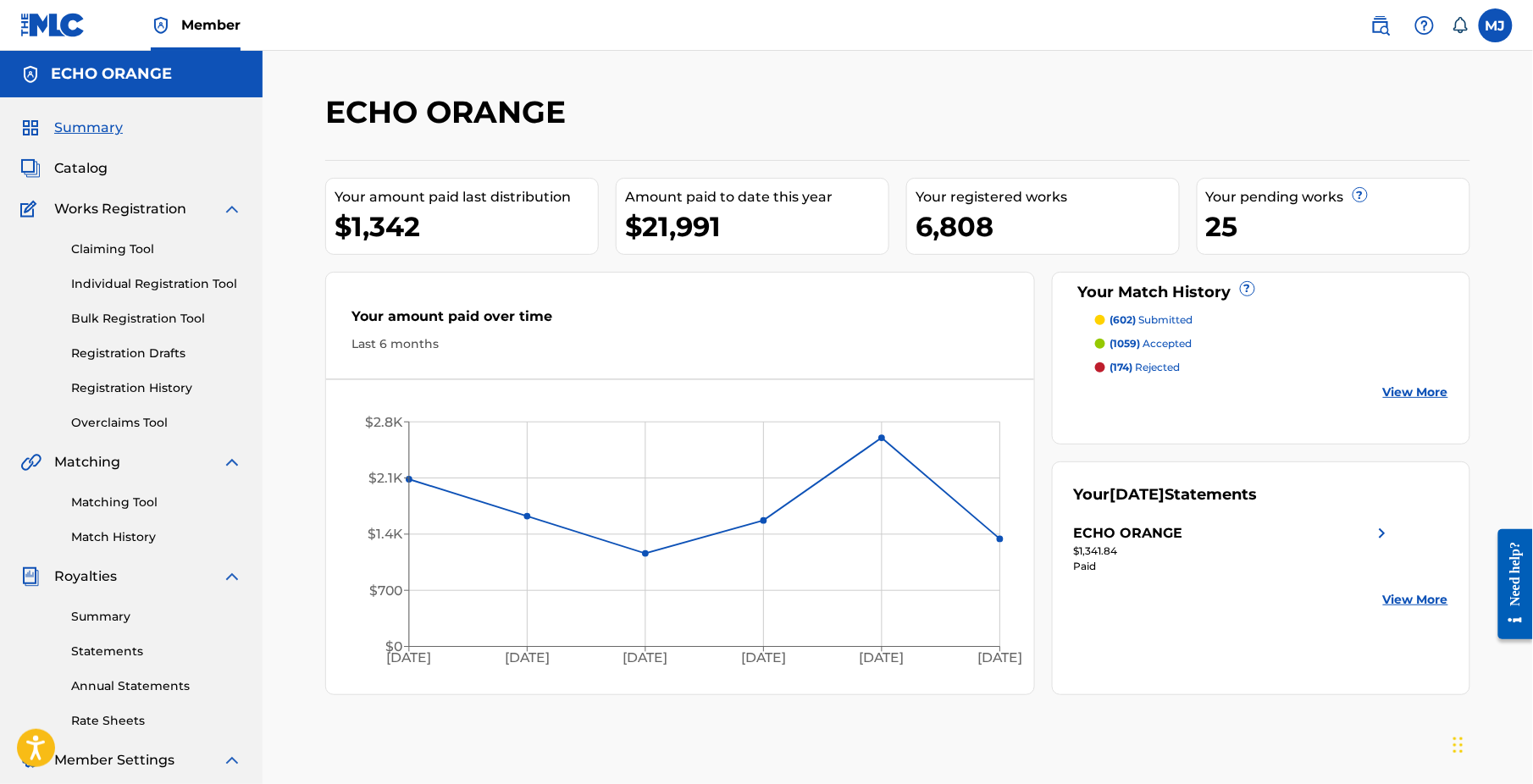
click at [107, 178] on span "Catalog" at bounding box center [81, 169] width 53 height 21
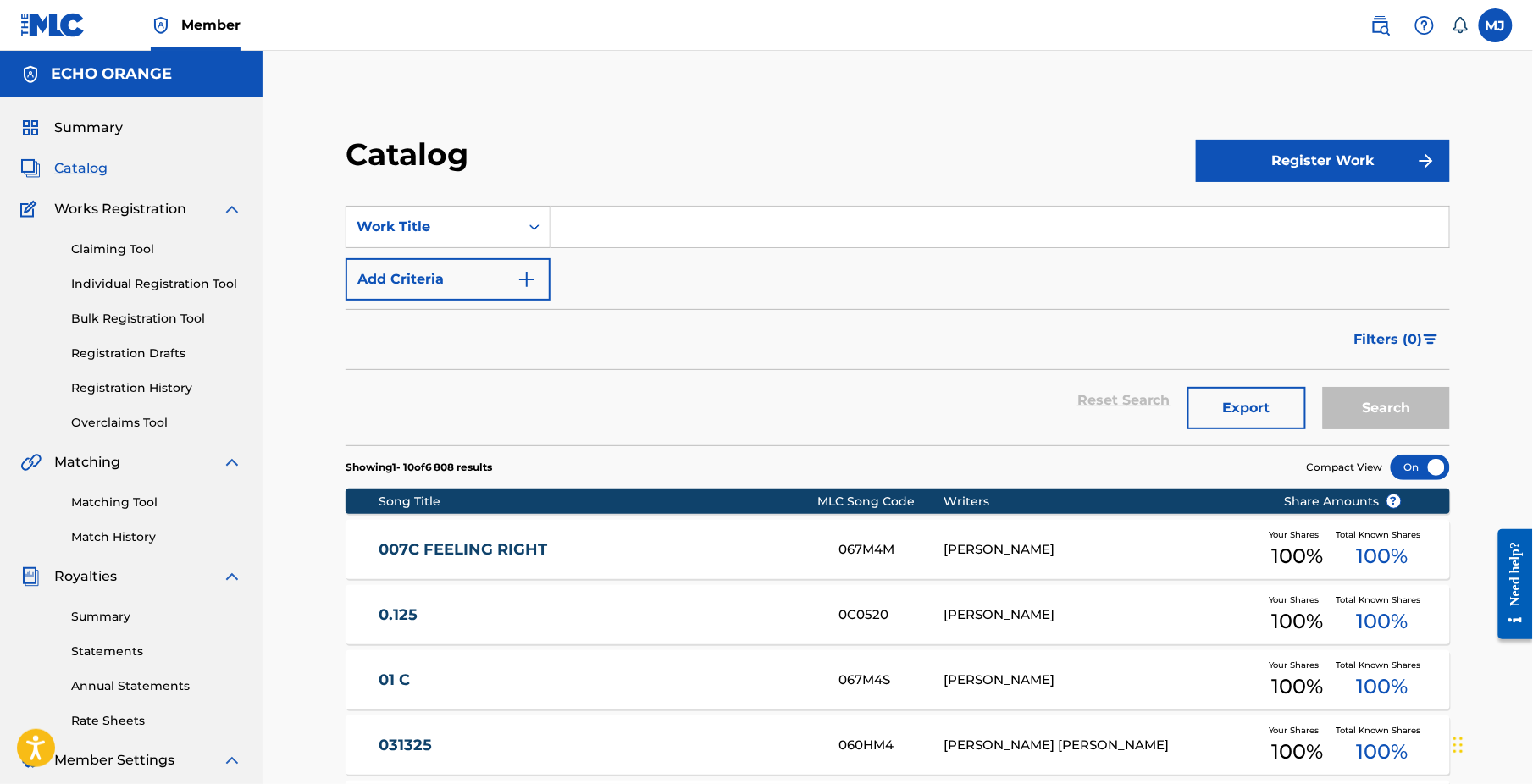
click at [1369, 38] on link at bounding box center [1380, 25] width 34 height 34
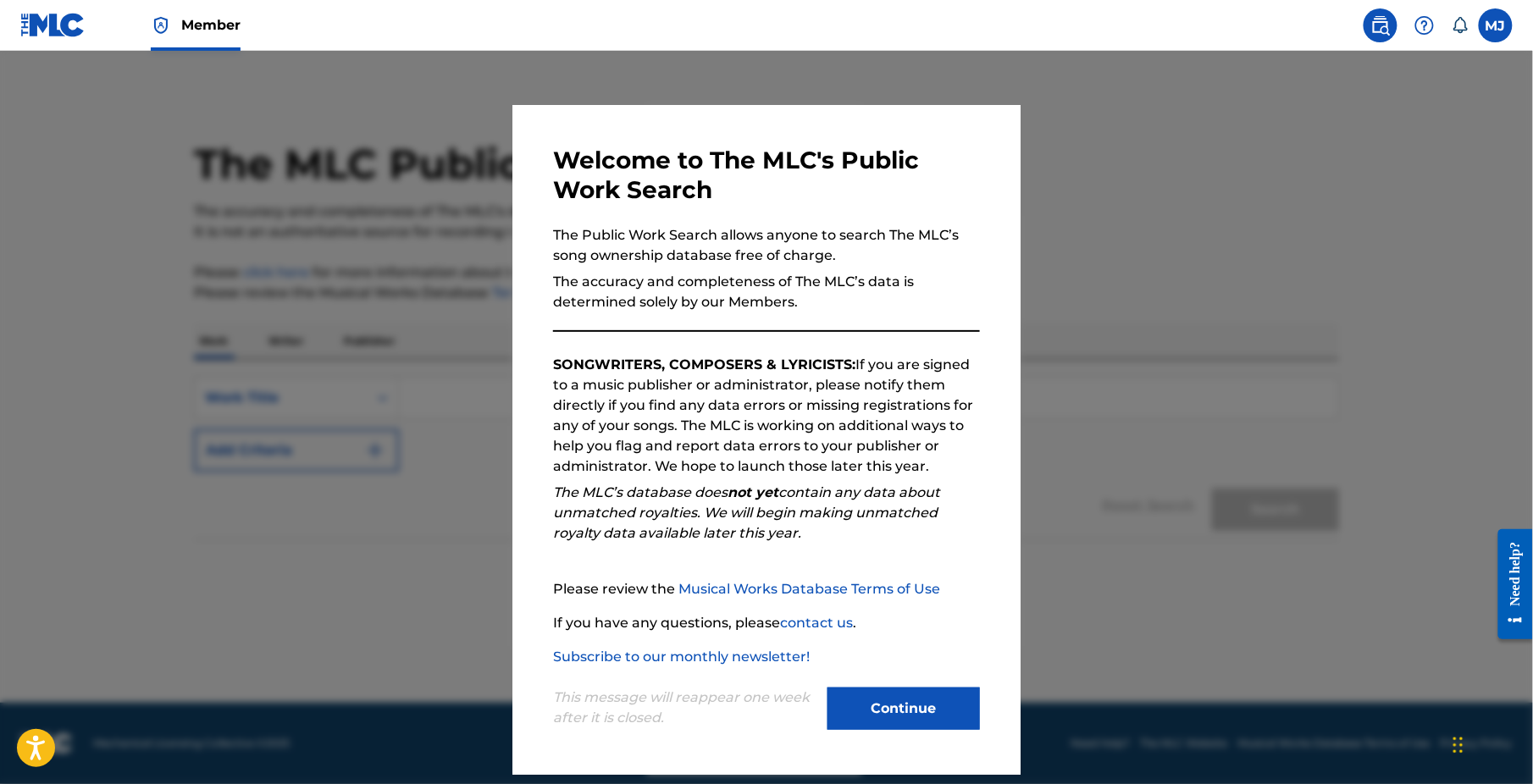
scroll to position [41, 0]
click at [944, 712] on button "Continue" at bounding box center [903, 708] width 153 height 42
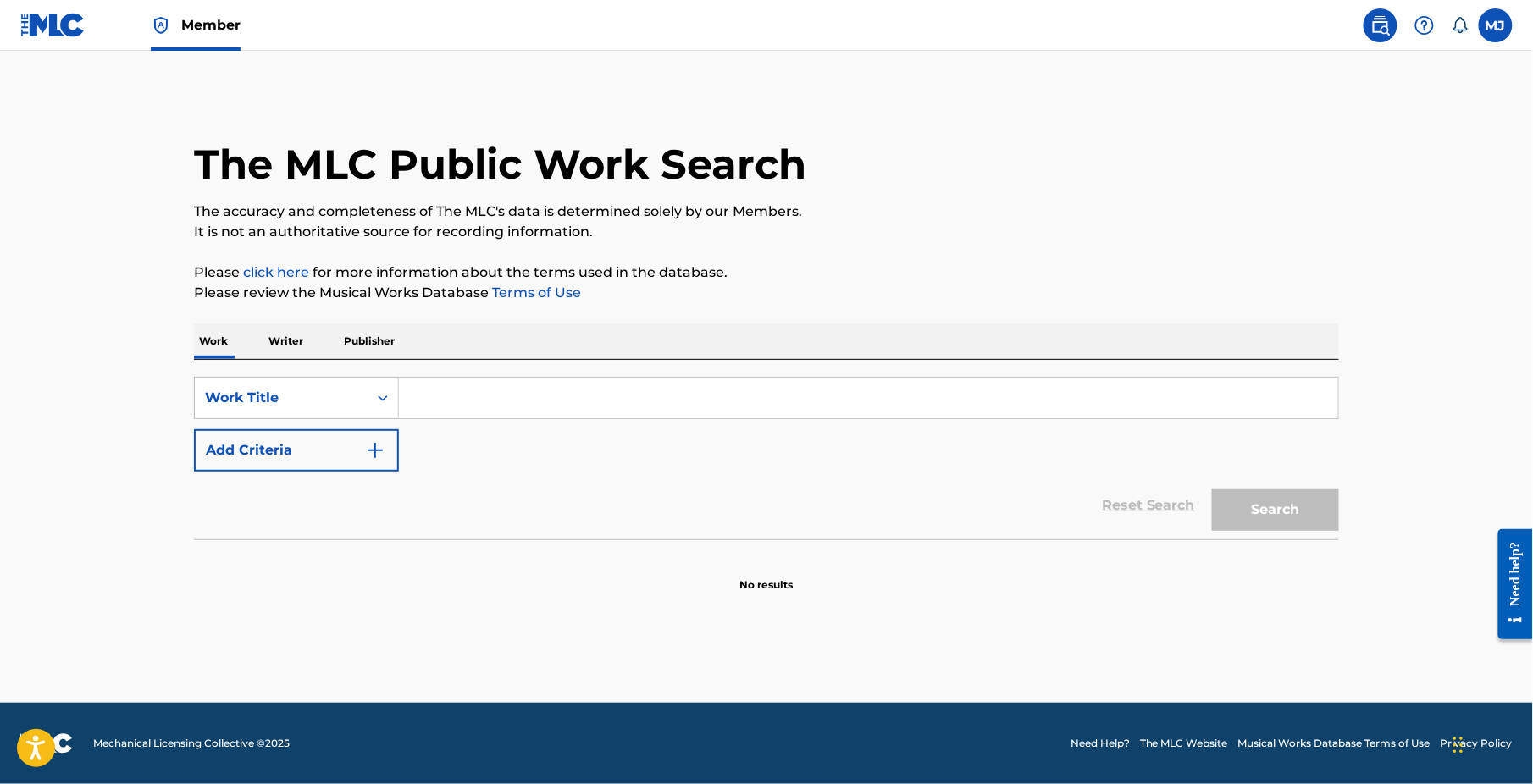
paste input "DOMAINE DE LA LETHARGIE"
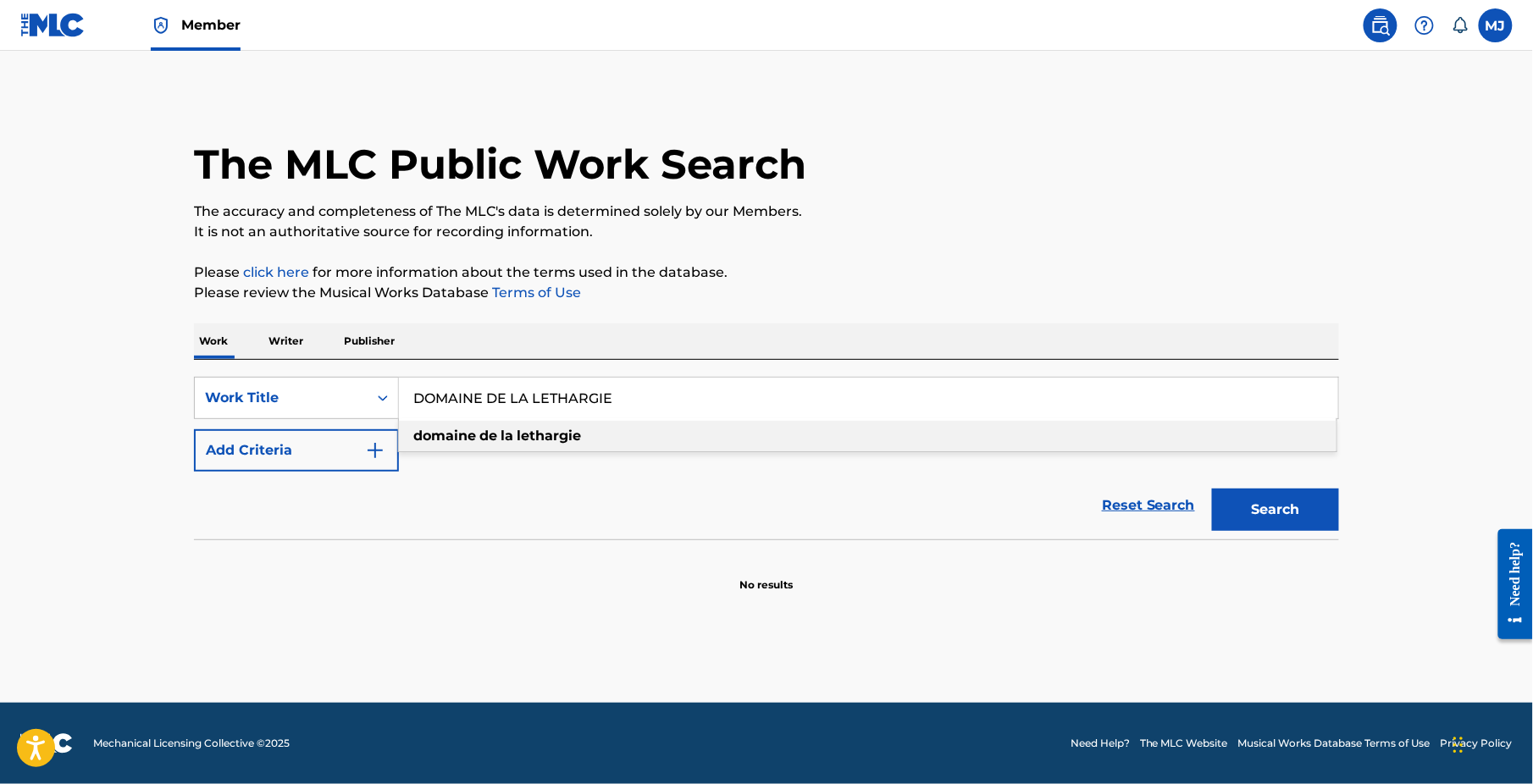
type input "DOMAINE DE LA LETHARGIE"
click at [1339, 531] on button "Search" at bounding box center [1274, 509] width 127 height 42
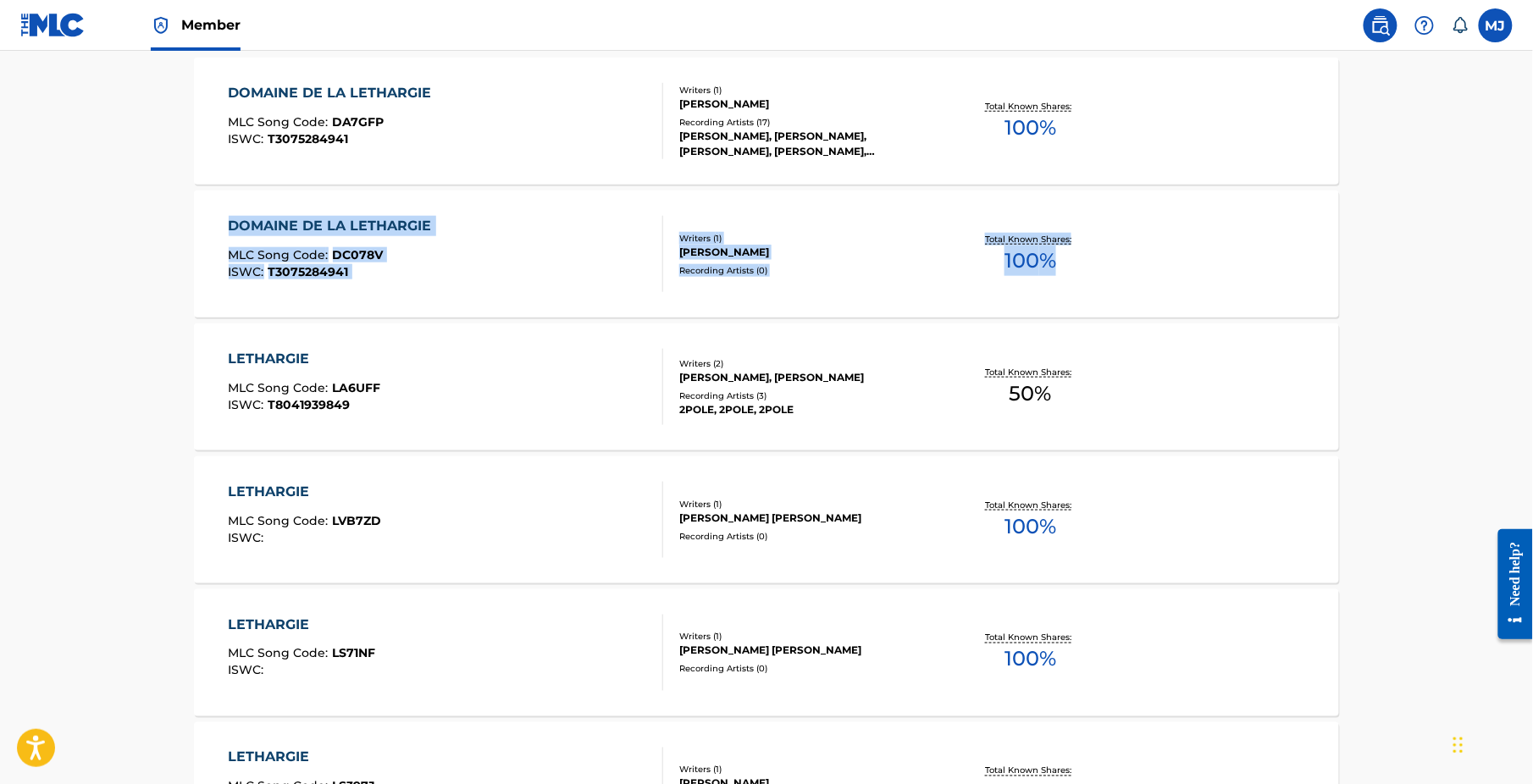
scroll to position [559, 0]
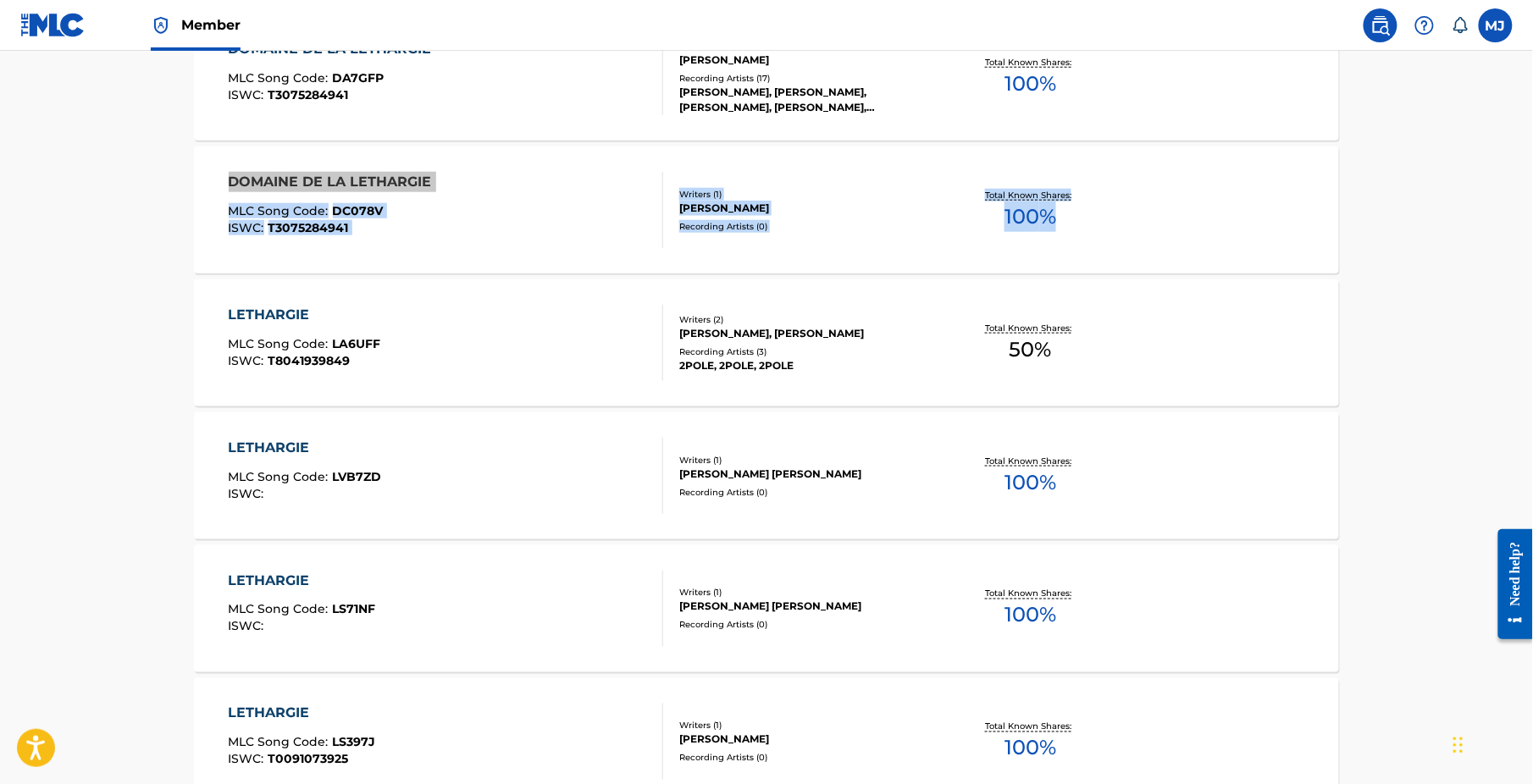
click at [1301, 273] on div "DOMAINE DE LA LETHARGIE MLC Song Code : DC078V ISWC : T3075284941 Writers ( 1 )…" at bounding box center [766, 209] width 1145 height 127
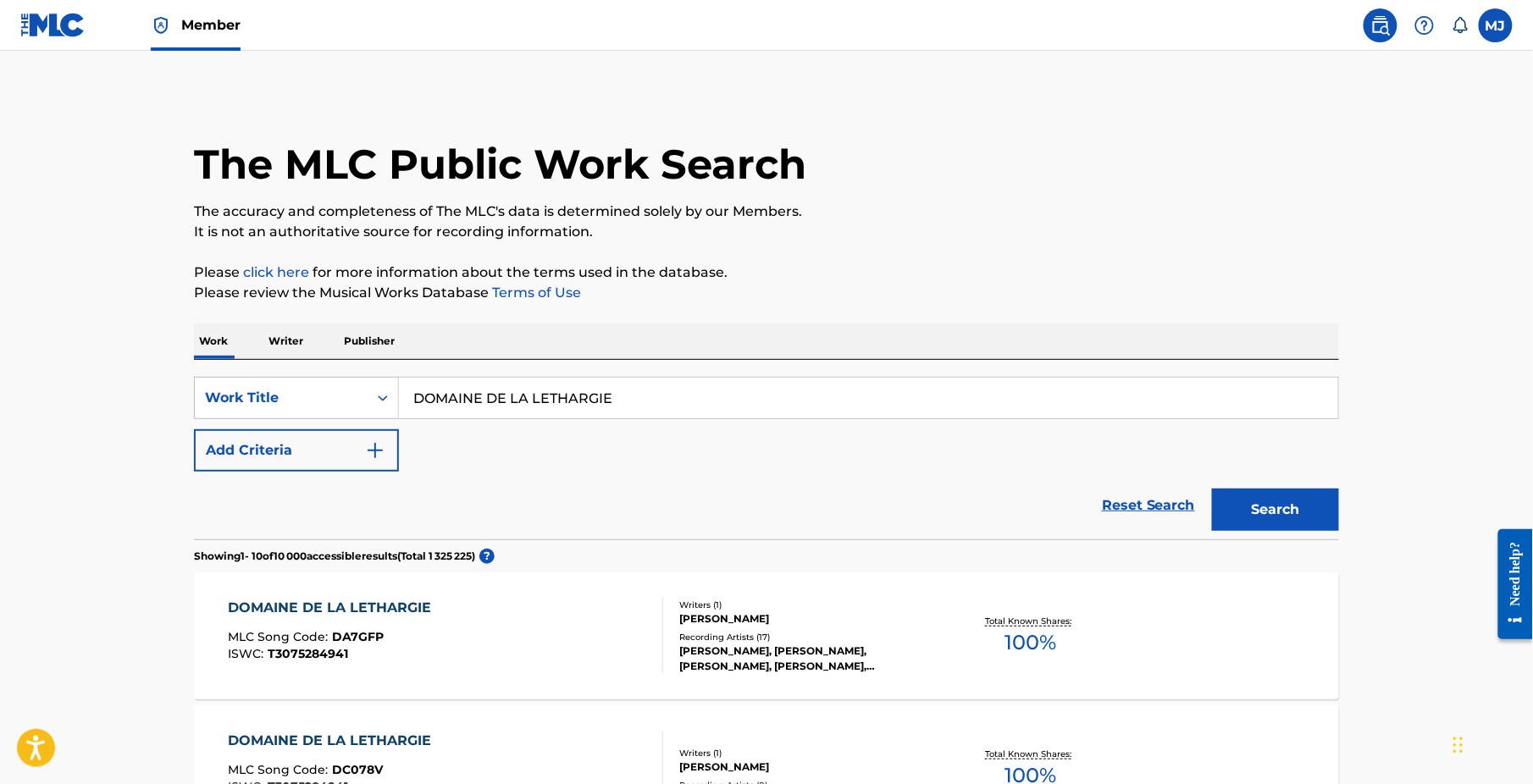
click at [470, 418] on input "DOMAINE DE LA LETHARGIE" at bounding box center [869, 397] width 939 height 40
paste input "Le jardin de ma Grand-Mère"
click at [1339, 531] on button "Search" at bounding box center [1274, 509] width 127 height 42
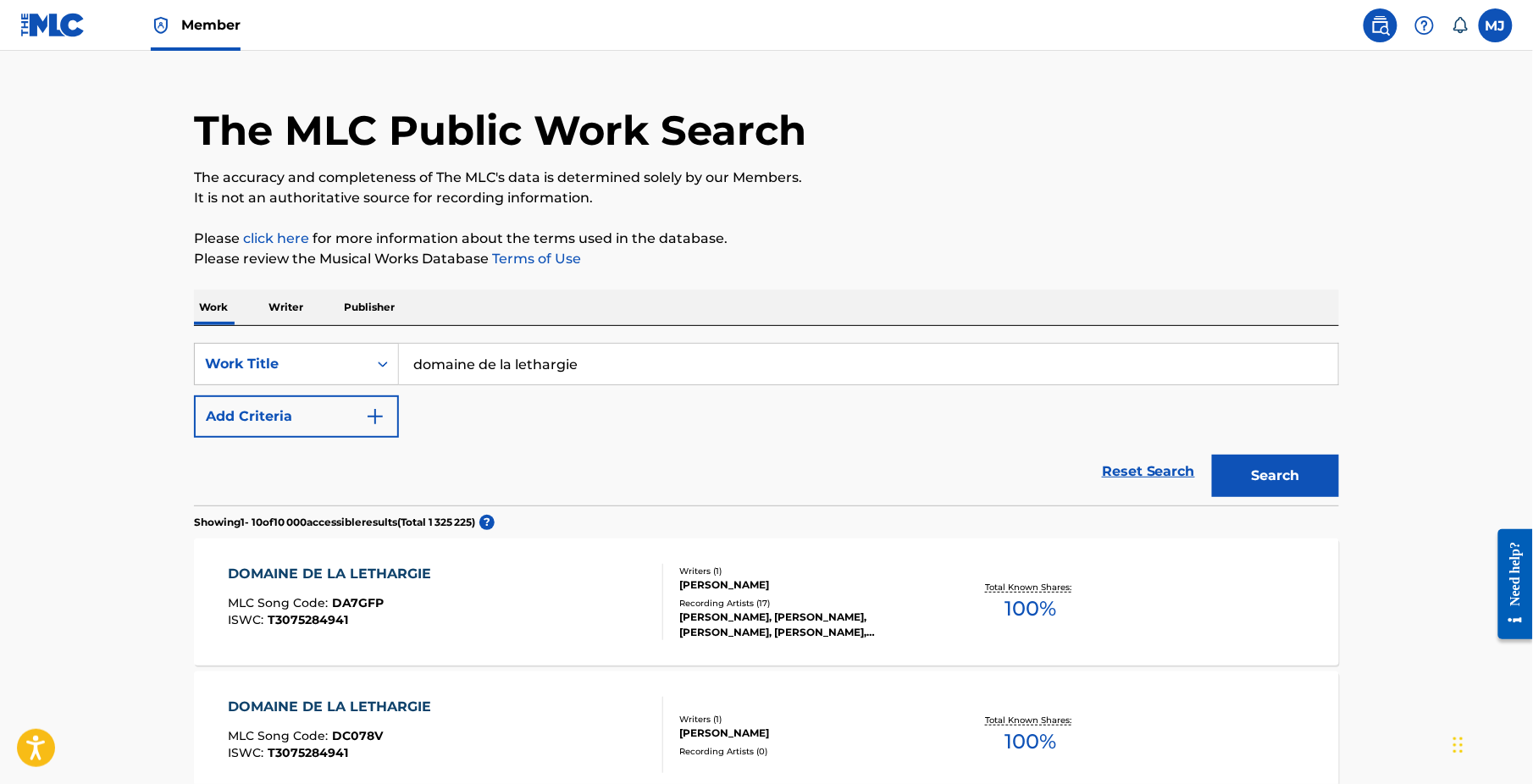
scroll to position [302, 0]
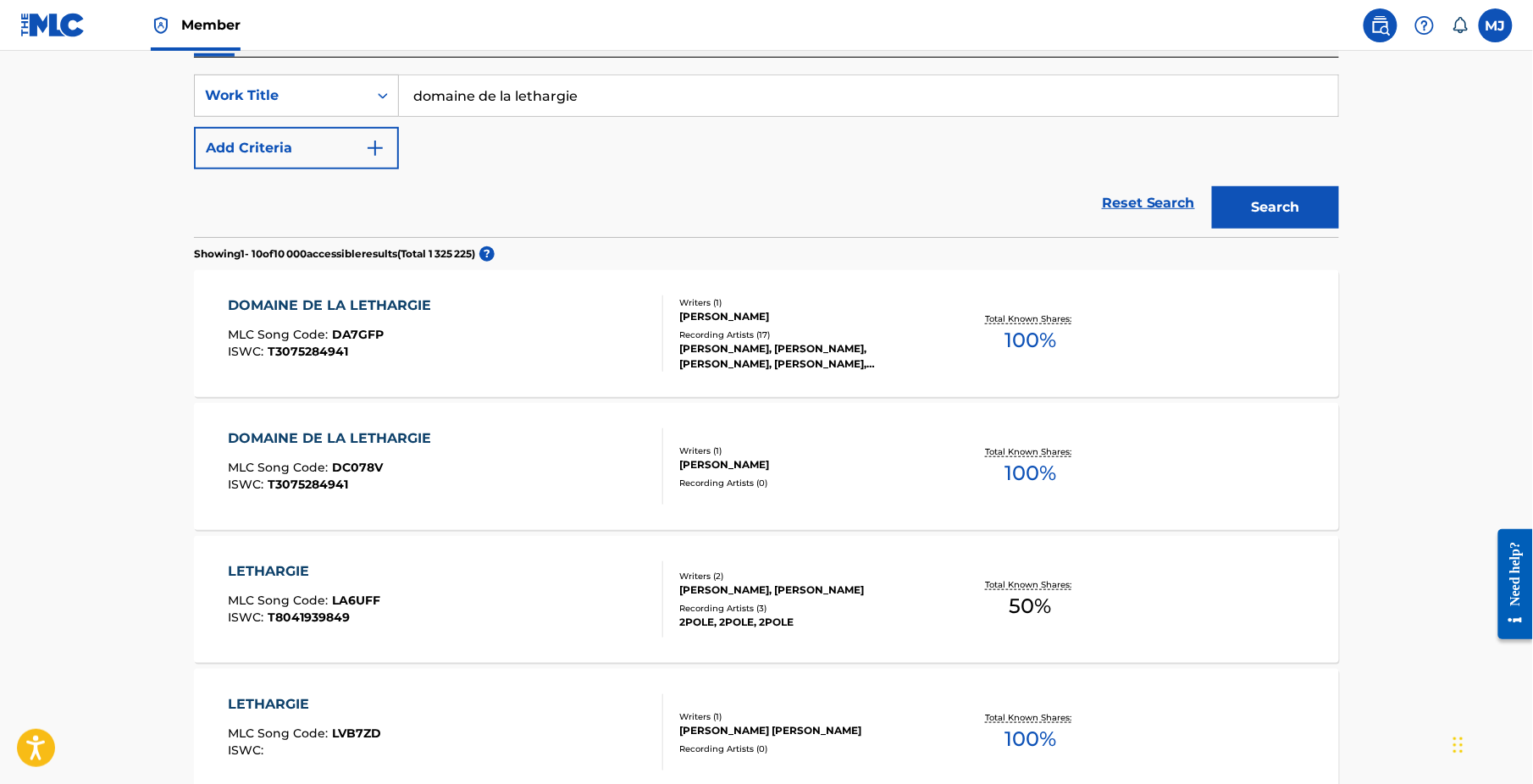
click at [751, 116] on input "domaine de la lethargie" at bounding box center [869, 95] width 939 height 40
click at [752, 116] on input "domaine de la lethargie" at bounding box center [869, 95] width 939 height 40
click at [757, 116] on input "domaine de la lethargie" at bounding box center [869, 95] width 939 height 40
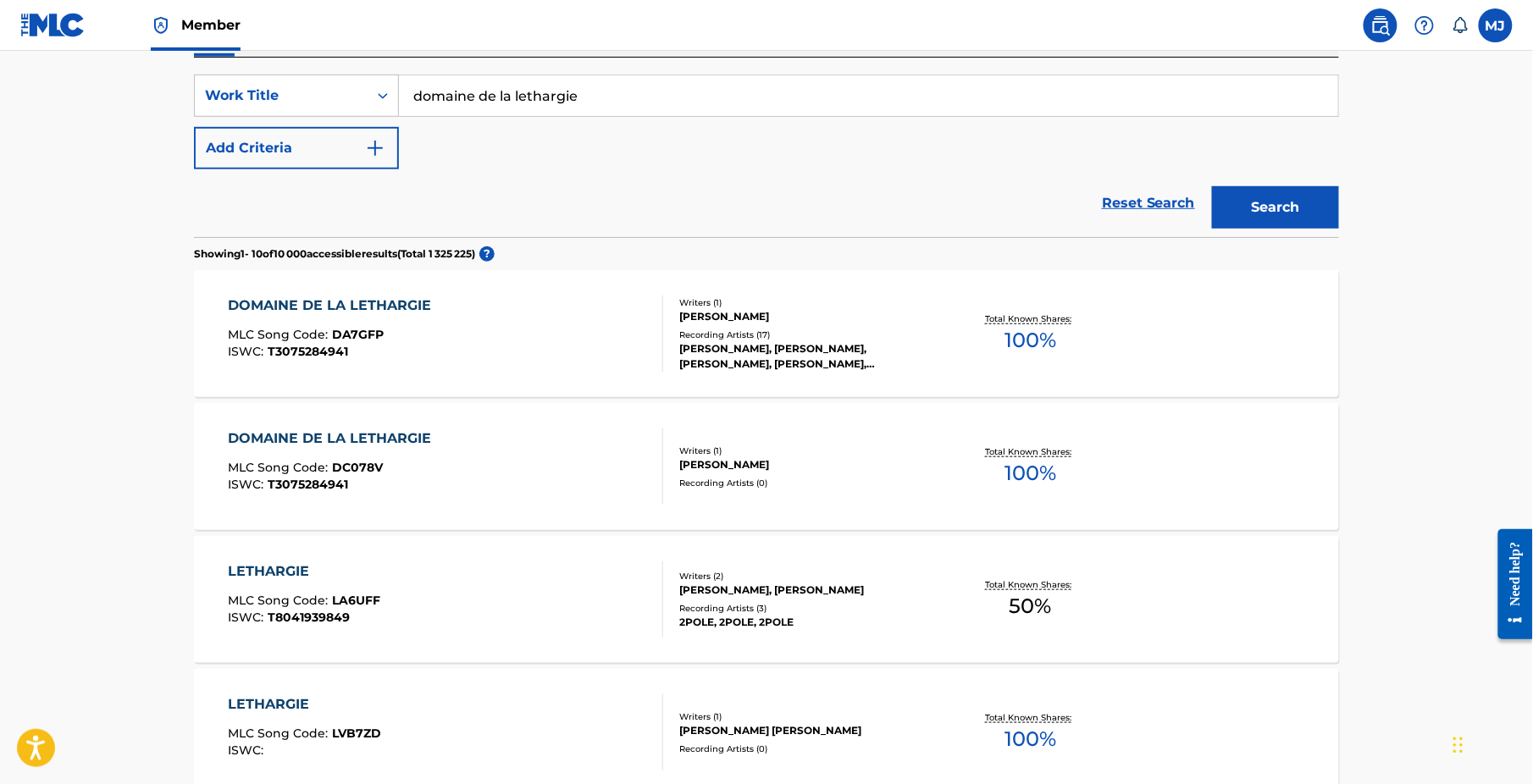
click at [757, 116] on input "domaine de la lethargie" at bounding box center [869, 95] width 939 height 40
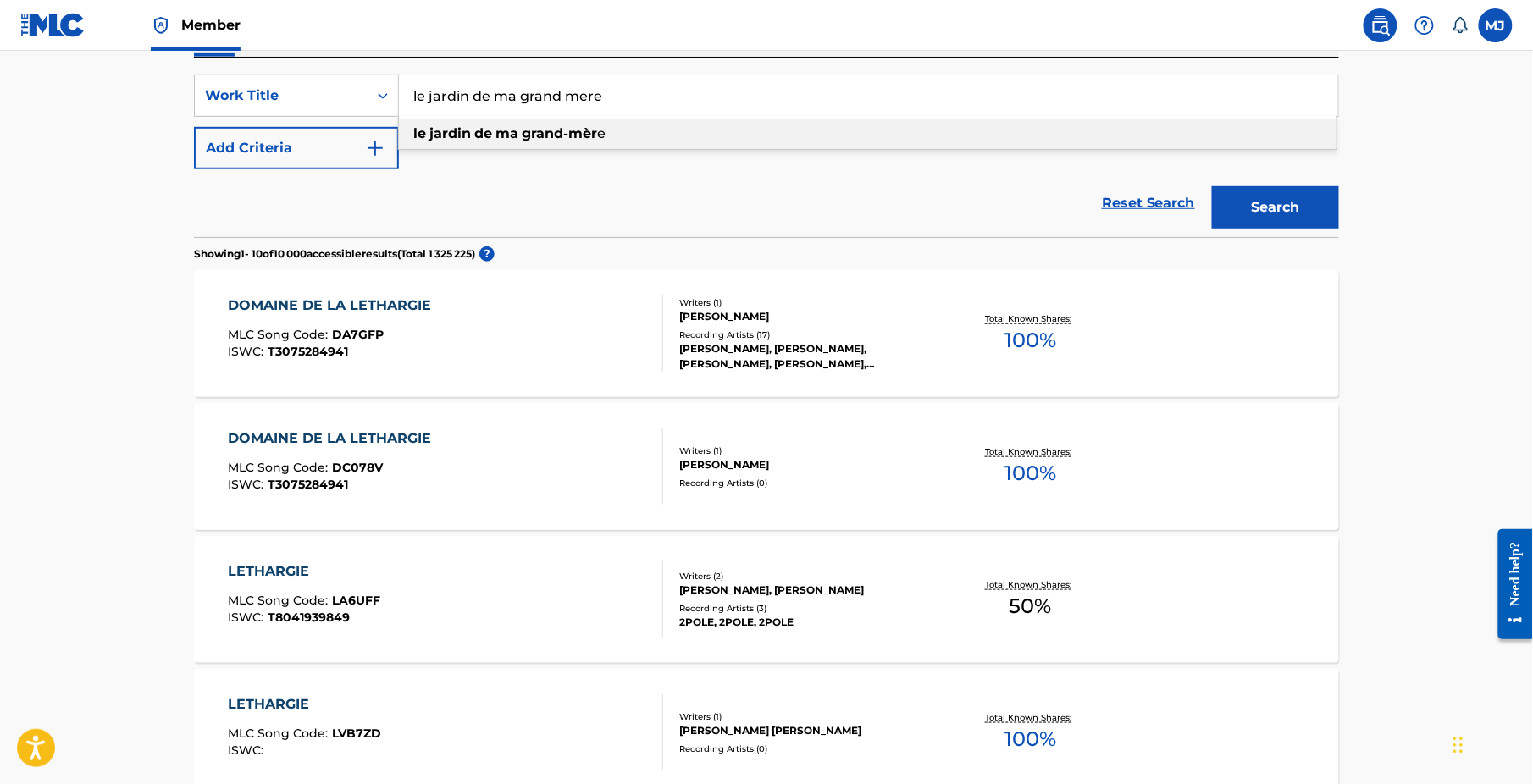
type input "le jardin de ma grand mere"
click at [1339, 228] on button "Search" at bounding box center [1274, 207] width 127 height 42
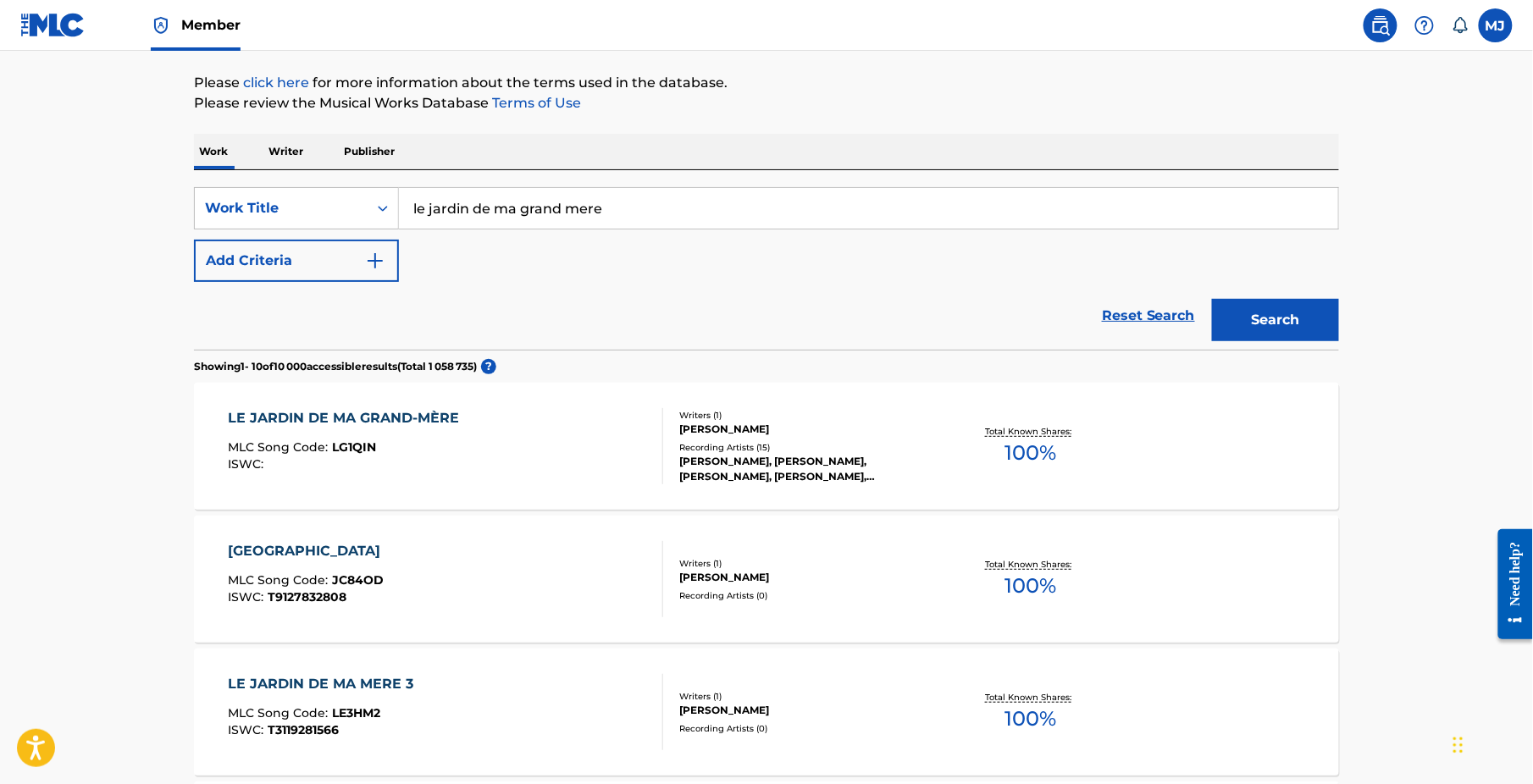
scroll to position [321, 0]
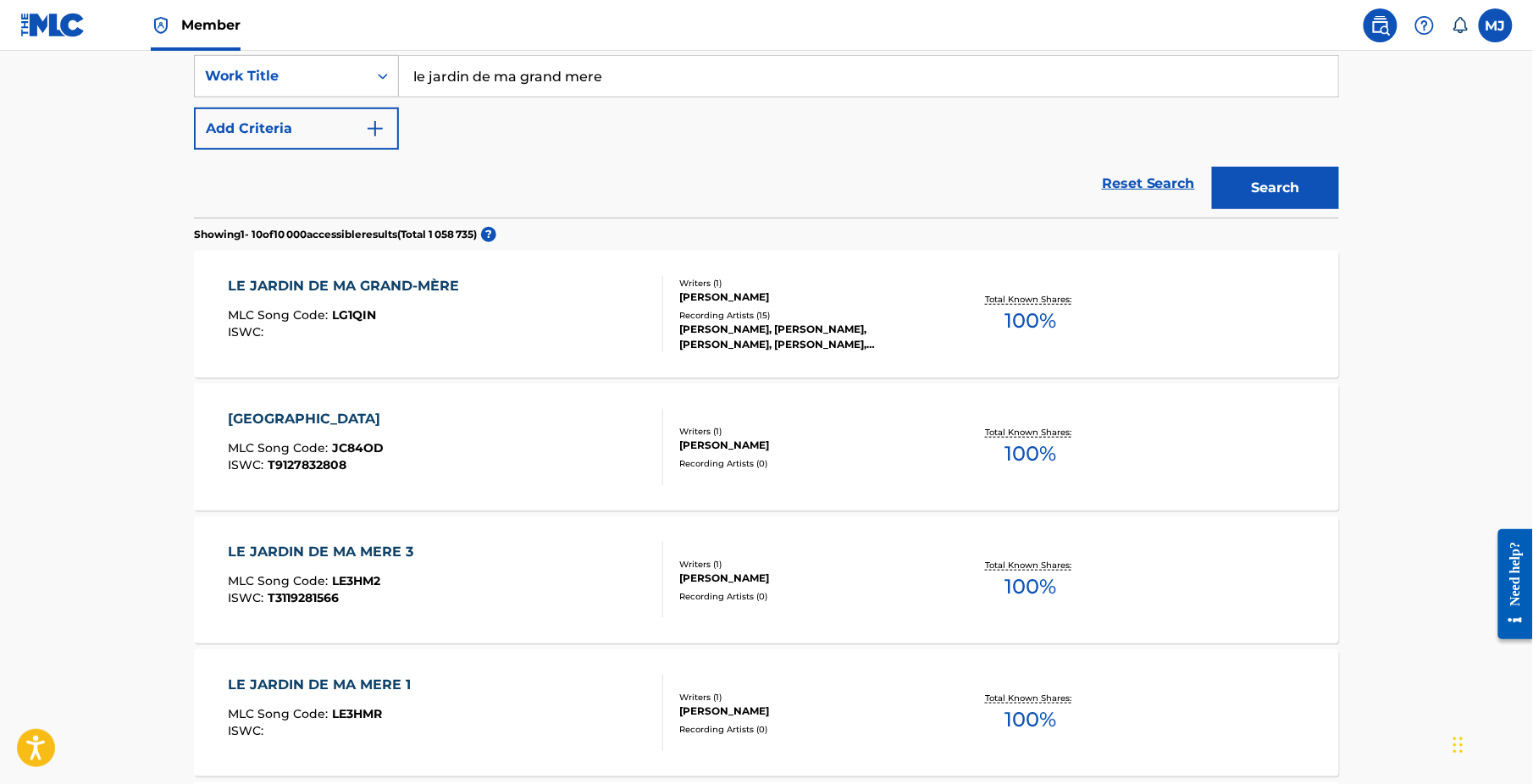
click at [277, 296] on div "LE JARDIN DE MA GRAND-MÈRE" at bounding box center [348, 286] width 240 height 21
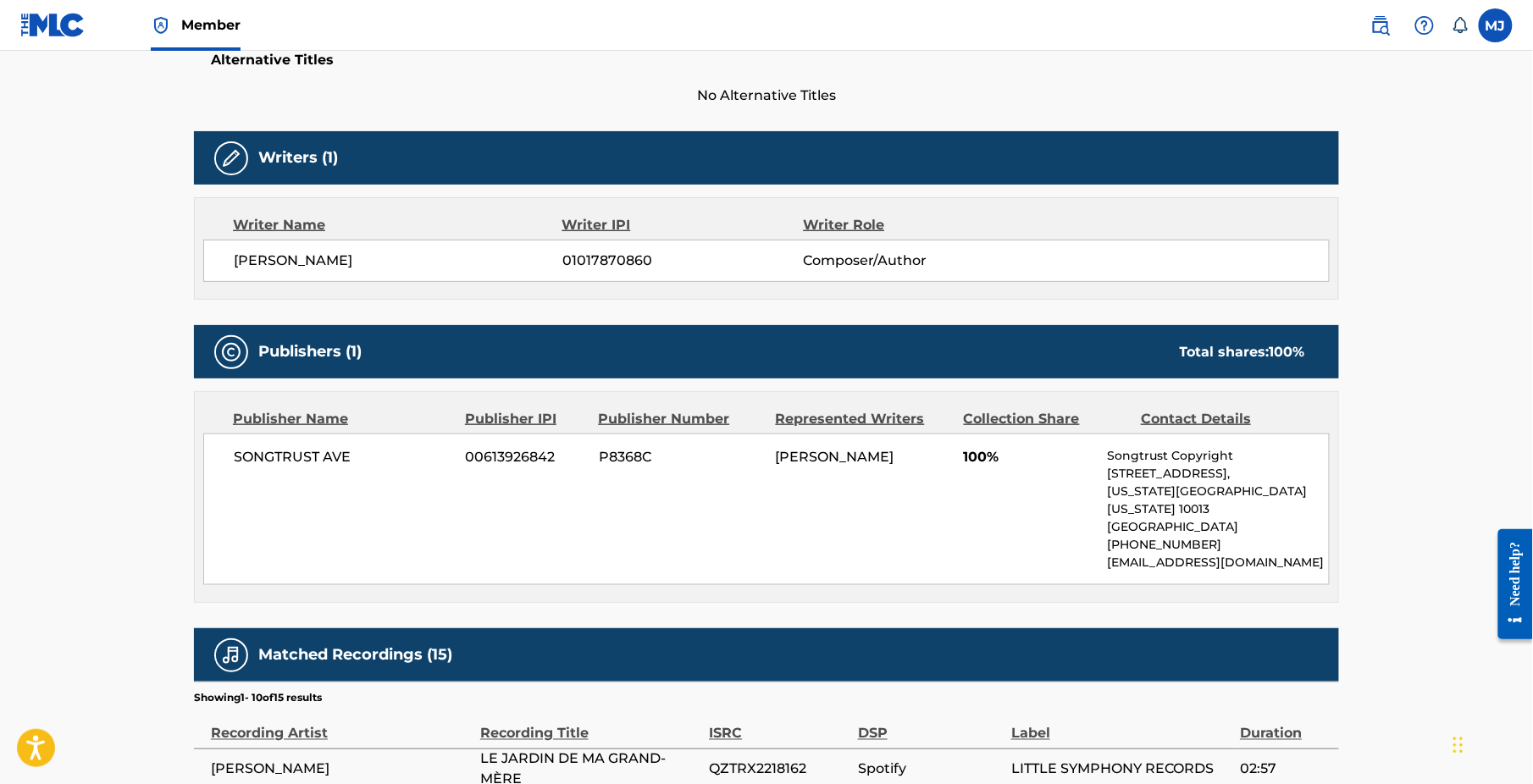
scroll to position [675, 0]
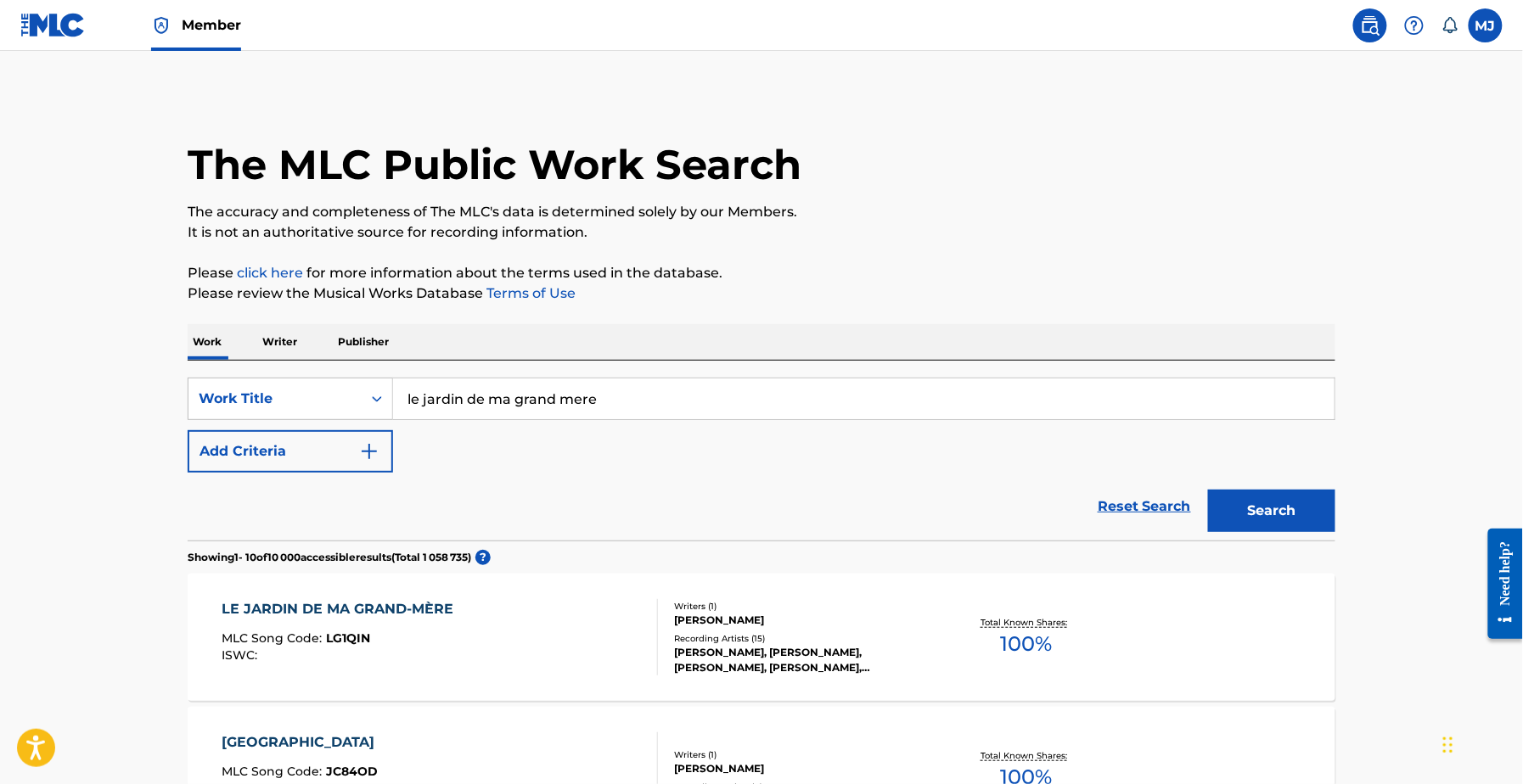
click at [79, 37] on img at bounding box center [54, 25] width 66 height 24
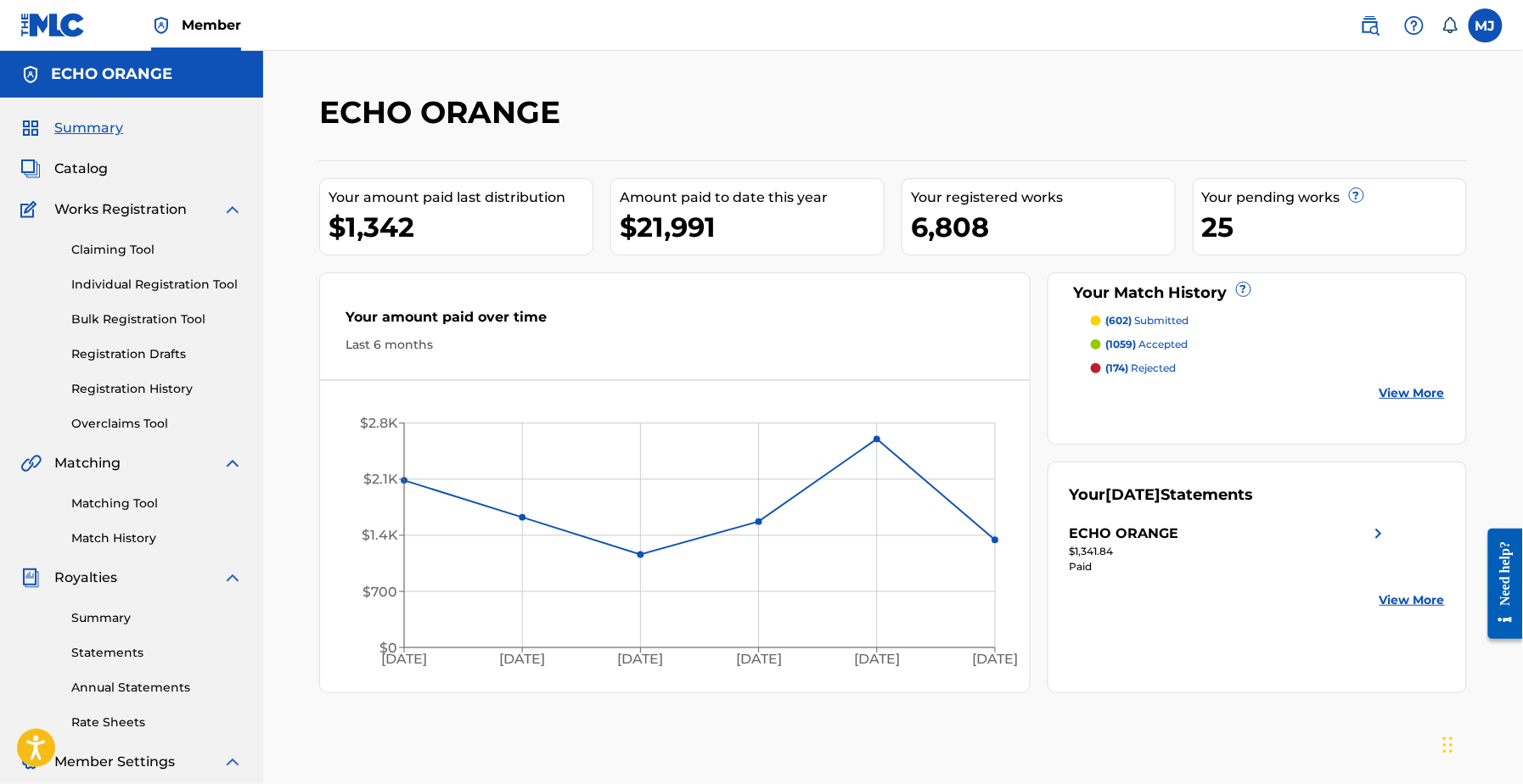
click at [83, 179] on span "Catalog" at bounding box center [81, 169] width 54 height 21
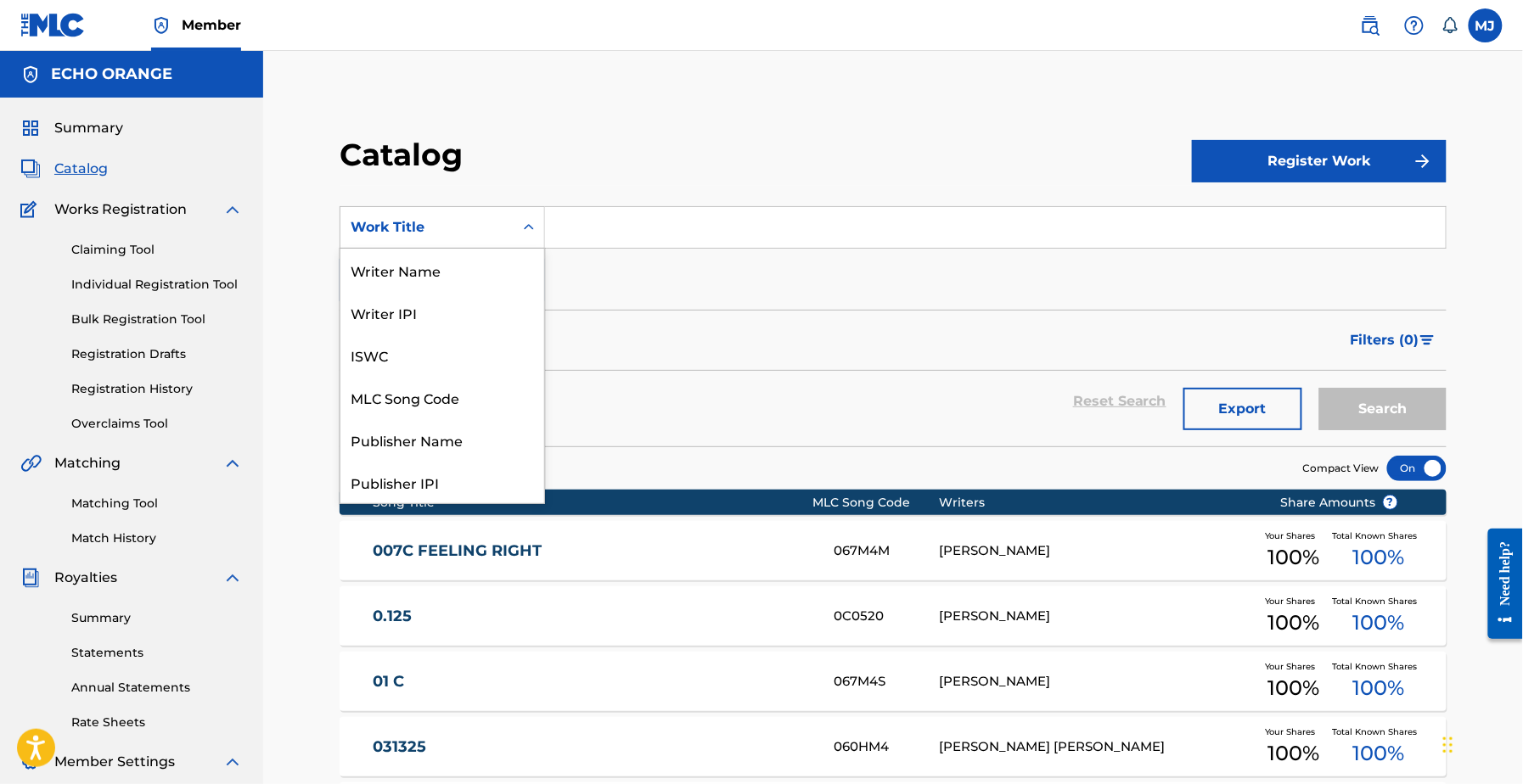
click at [504, 237] on div "Work Title" at bounding box center [427, 228] width 153 height 21
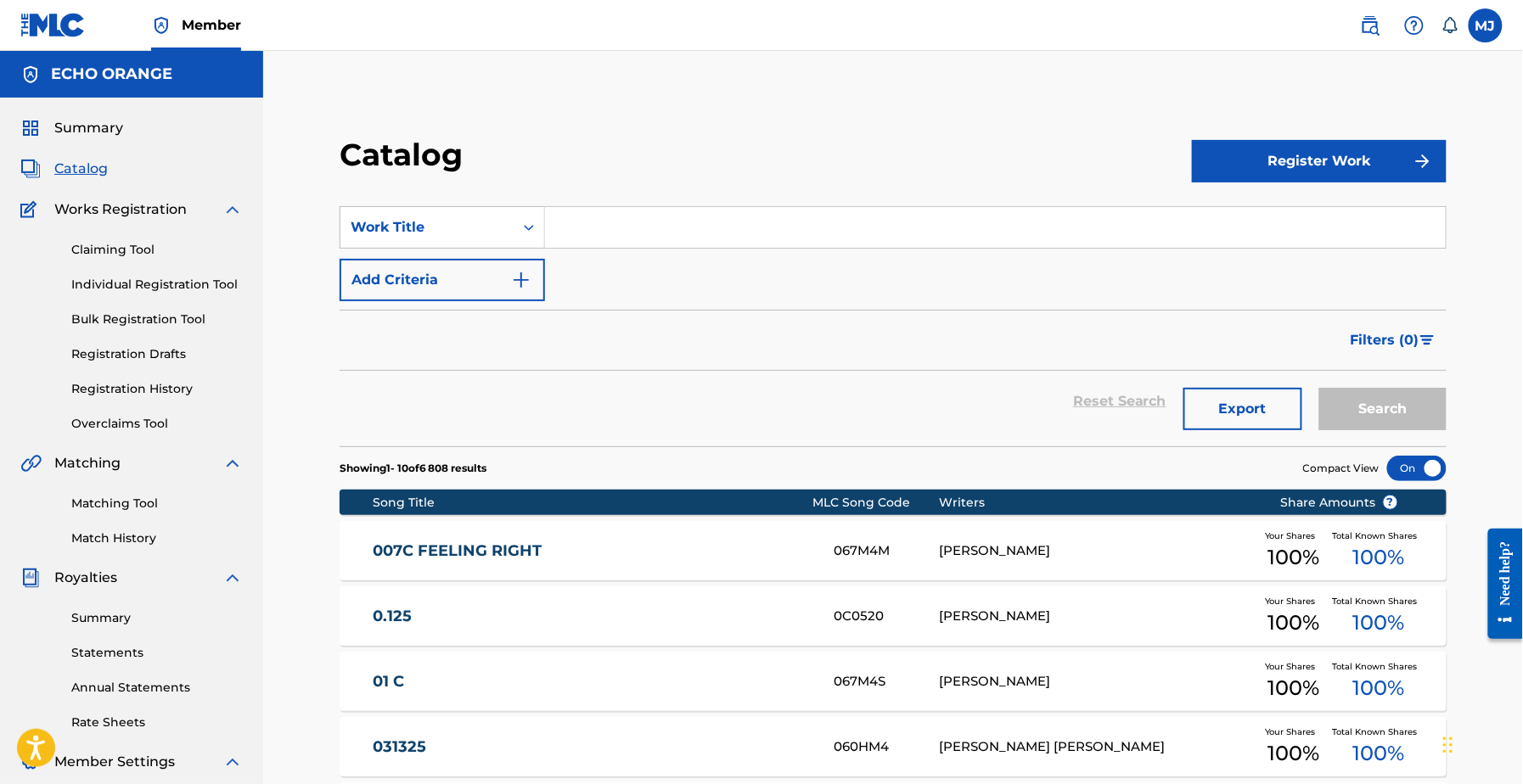
click at [754, 177] on div "Catalog" at bounding box center [765, 161] width 853 height 50
click at [492, 237] on div "Work Title" at bounding box center [427, 228] width 153 height 21
click at [799, 111] on div "Catalog Register Work SearchWithCriteria310164f9-495e-42d5-9a23-0f0943011cf4 Wo…" at bounding box center [893, 653] width 1260 height 1204
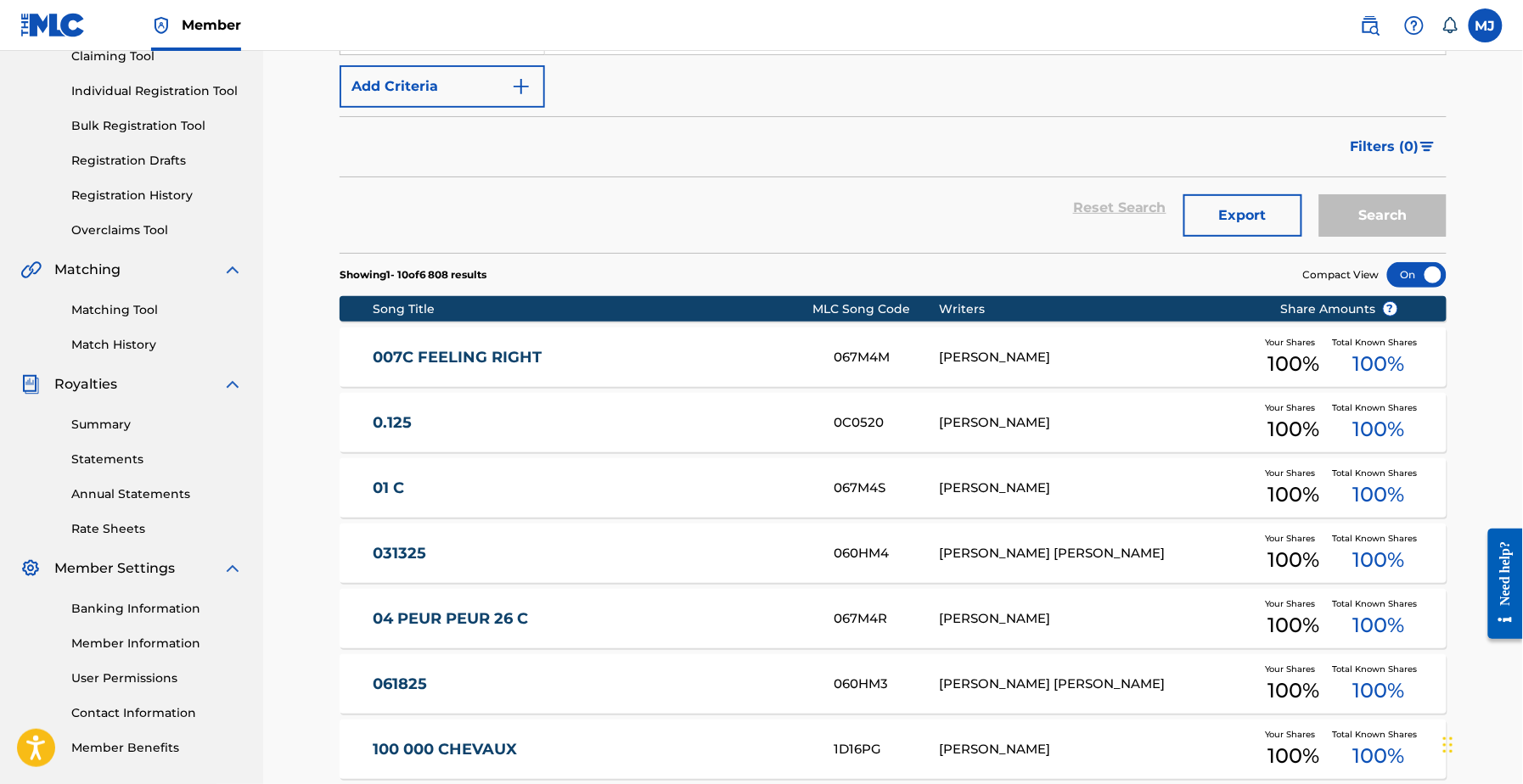
scroll to position [673, 0]
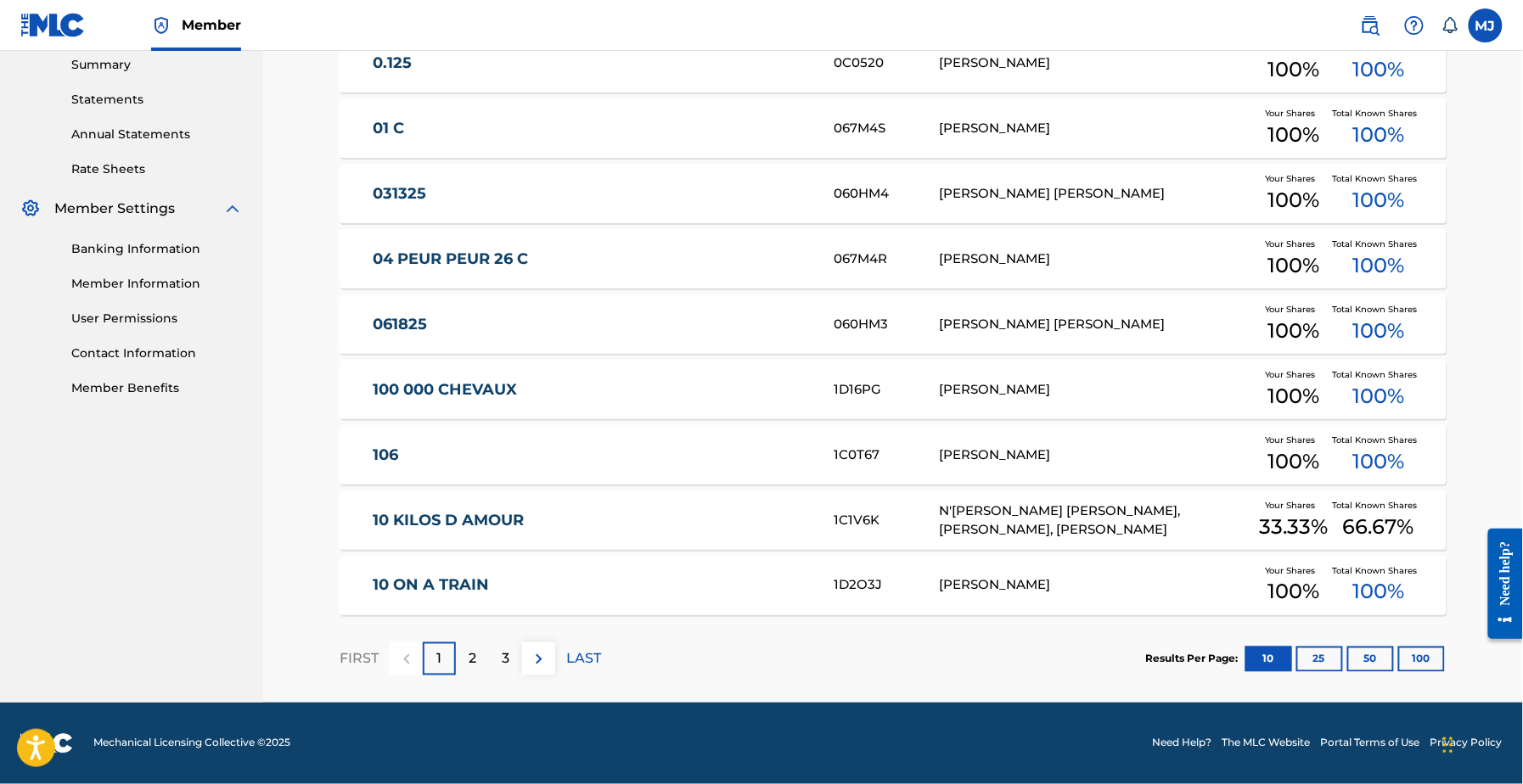
click at [1445, 647] on button "100" at bounding box center [1421, 659] width 47 height 25
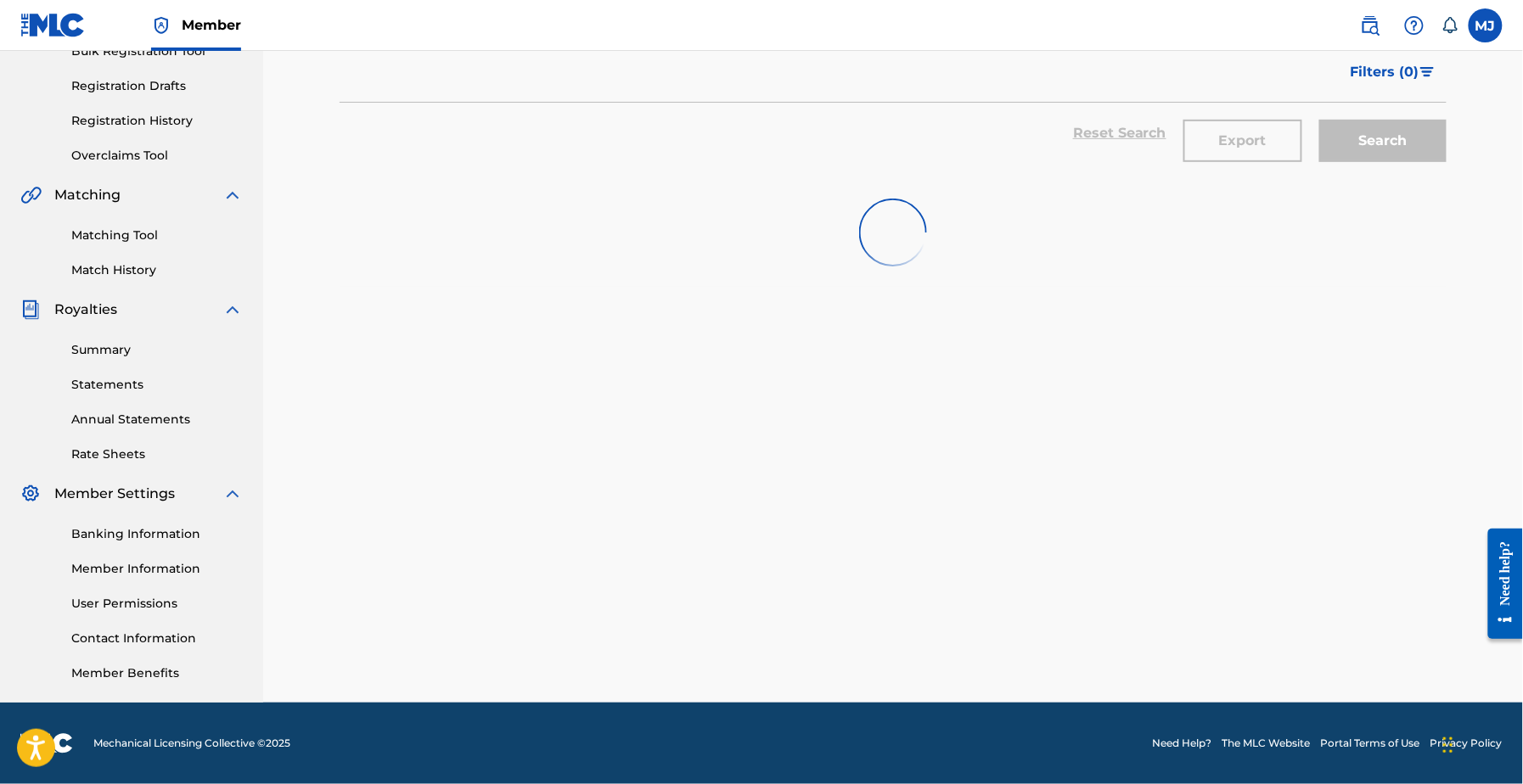
click at [1237, 0] on nav "Member MJ MJ Maxime Jacquard maxime.jacquard@twenymusic.com Notification Prefer…" at bounding box center [761, 25] width 1523 height 51
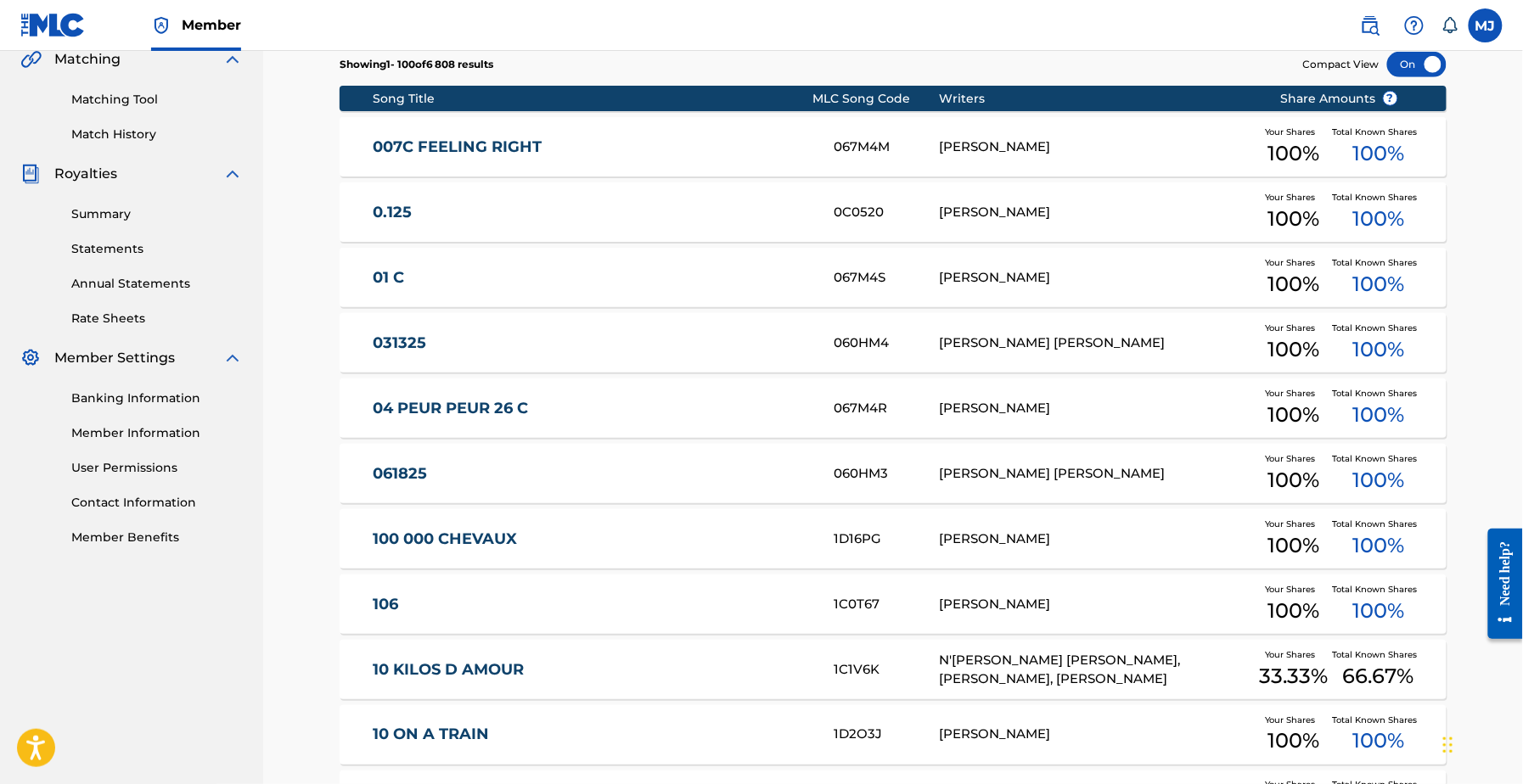
scroll to position [0, 0]
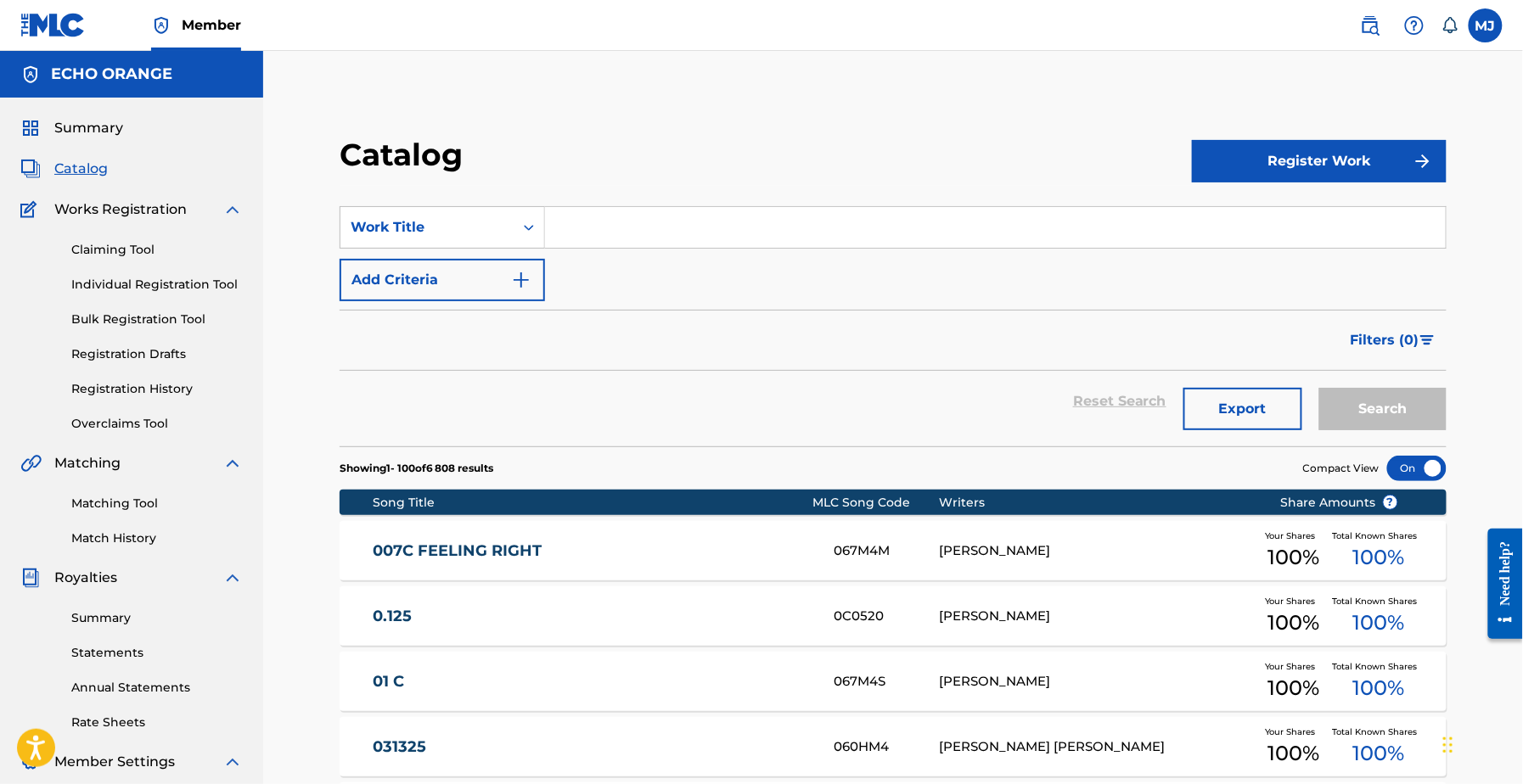
click at [61, 138] on link "Summary" at bounding box center [72, 129] width 103 height 21
